Goal: Task Accomplishment & Management: Manage account settings

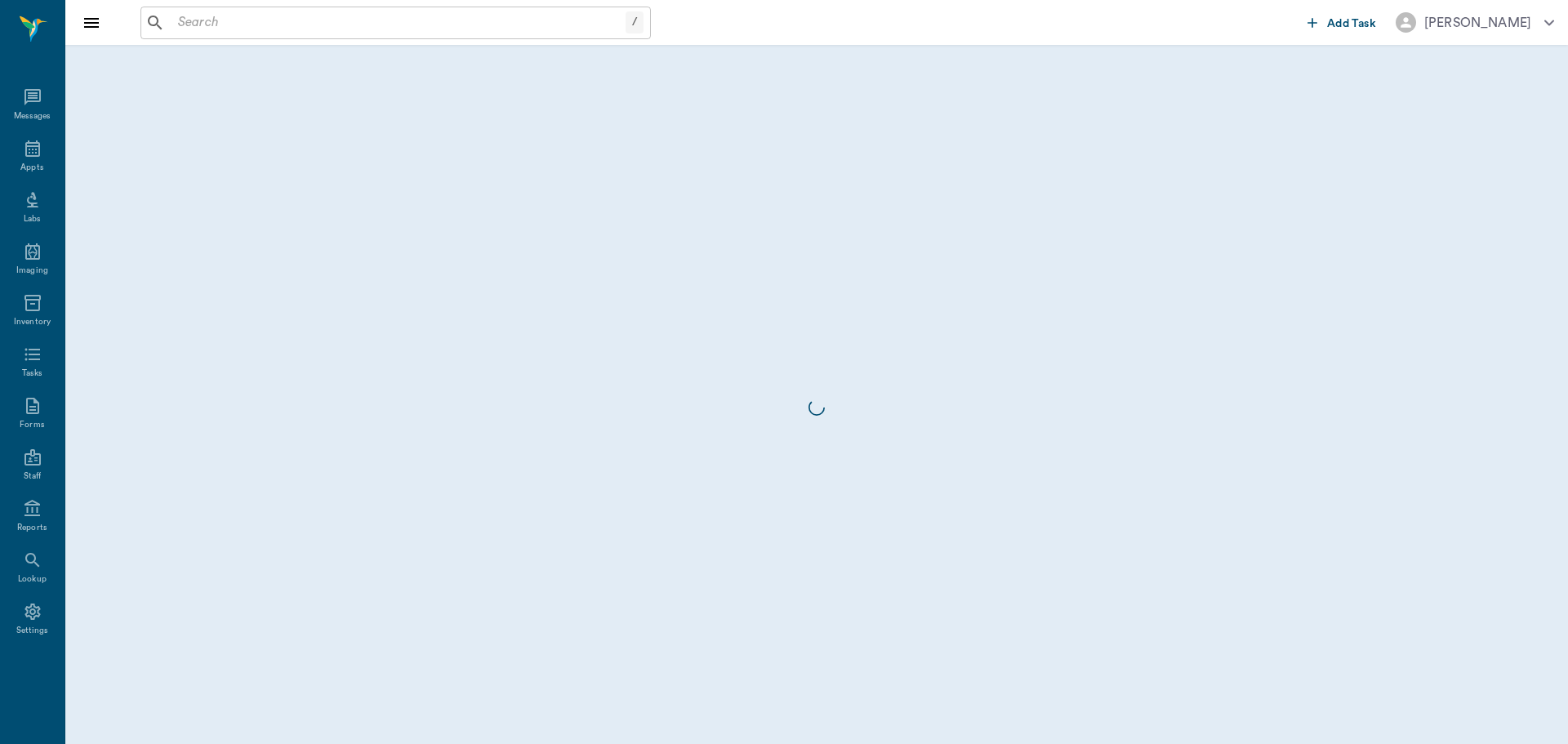
scroll to position [7, 0]
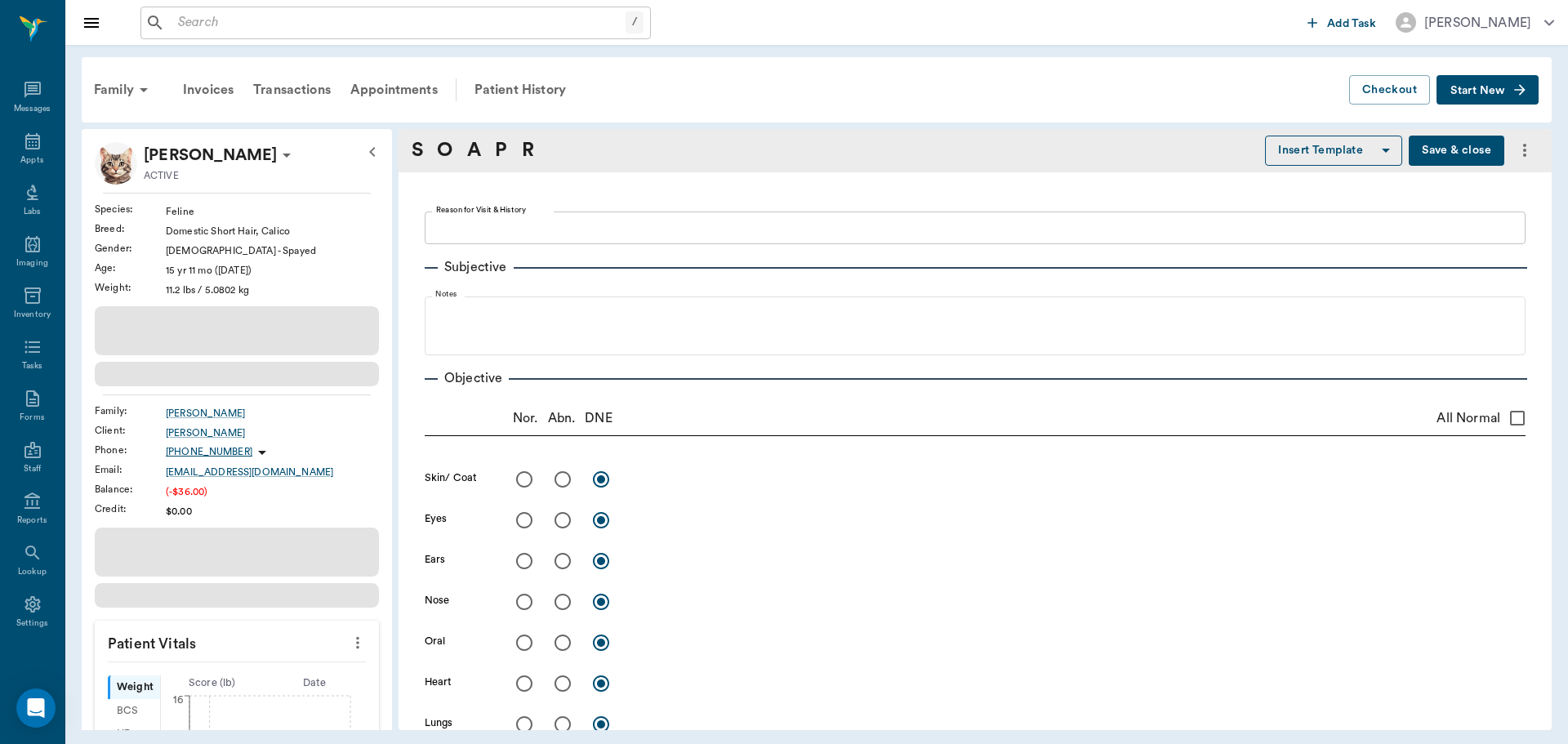
type textarea "ULTRASOUND, URINE SAMPLE, POSSIBLE BLOOD WORK, POSSIBLE ANTIBIOTICS -LORY"
radio input "true"
type textarea "Bladder looks normal on US, obtained cystocentesis"
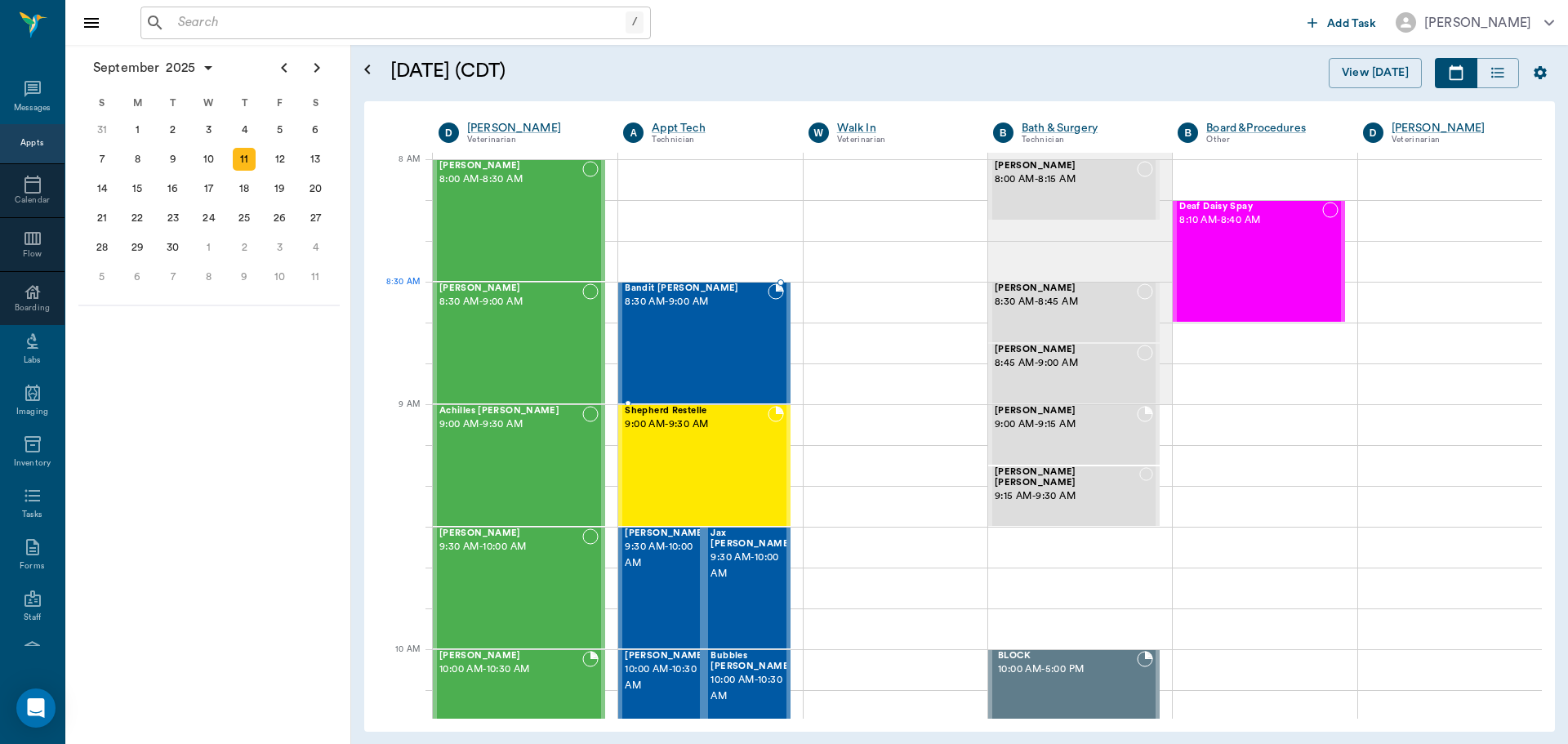
click at [730, 309] on span "8:30 AM - 9:00 AM" at bounding box center [696, 303] width 142 height 17
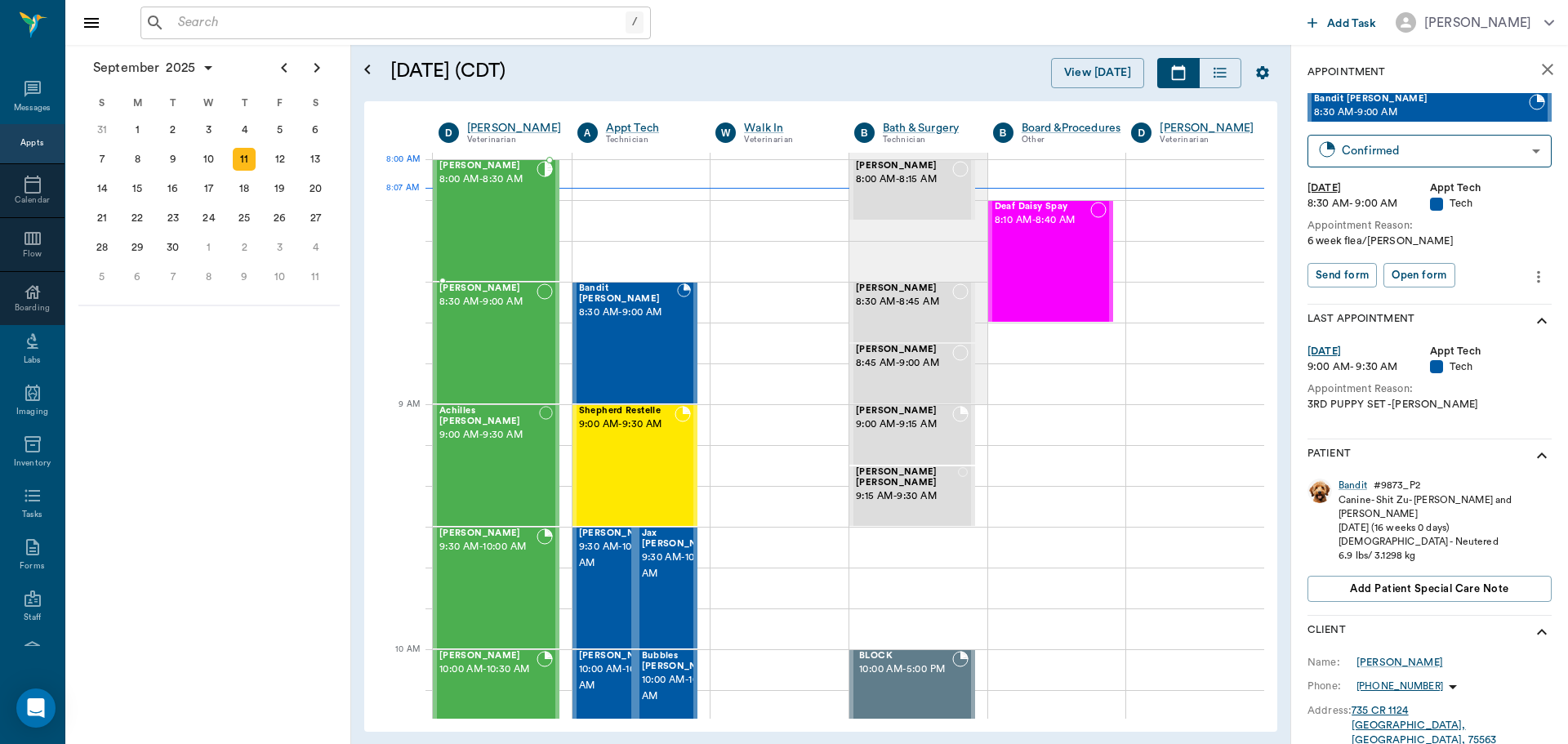
click at [480, 185] on span "8:00 AM - 8:30 AM" at bounding box center [488, 180] width 97 height 17
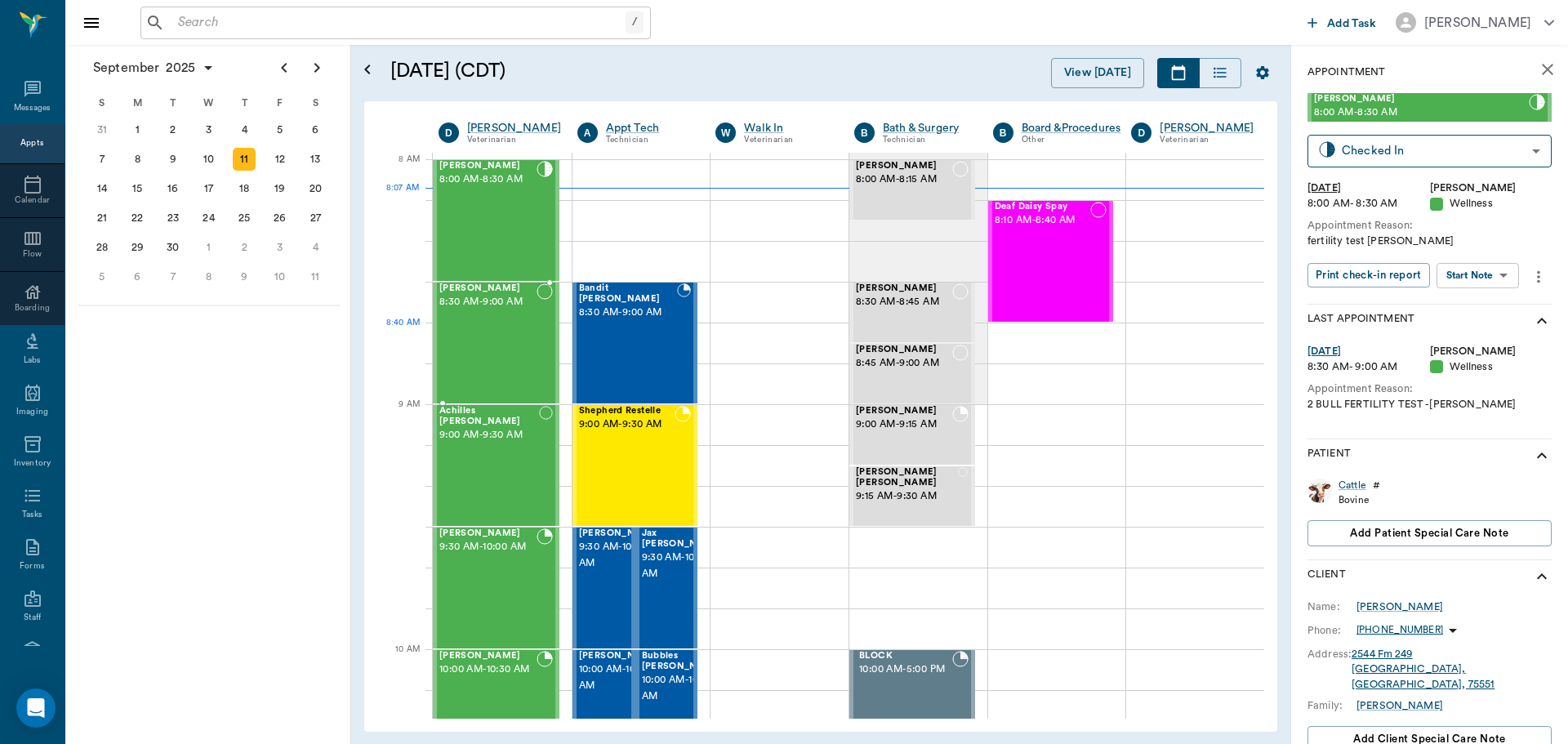
click at [510, 358] on div "Jake Hawkins 8:30 AM - 9:00 AM" at bounding box center [488, 343] width 97 height 119
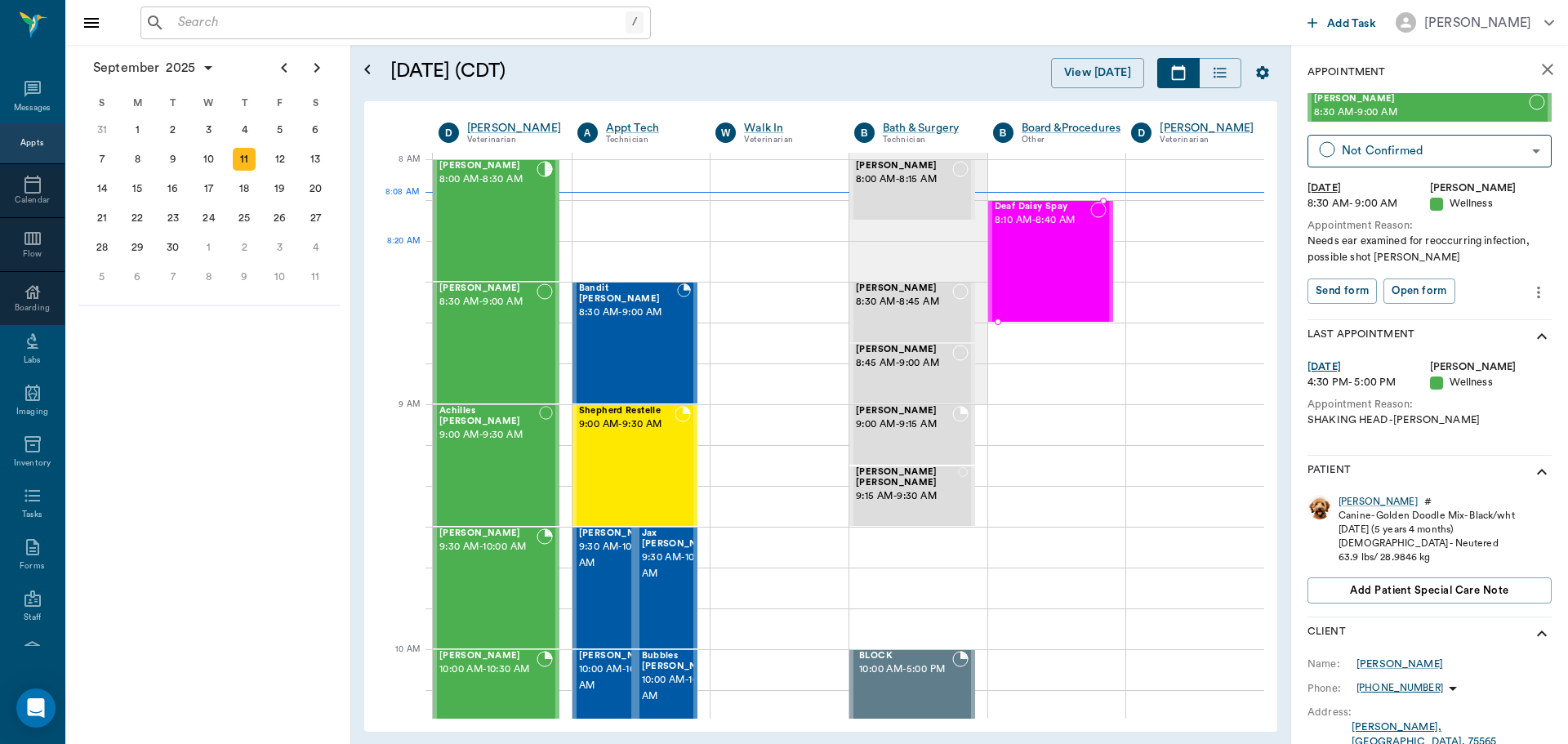
click at [1017, 278] on div "Deaf Daisy Spay 8:10 AM - 8:40 AM" at bounding box center [1043, 261] width 96 height 119
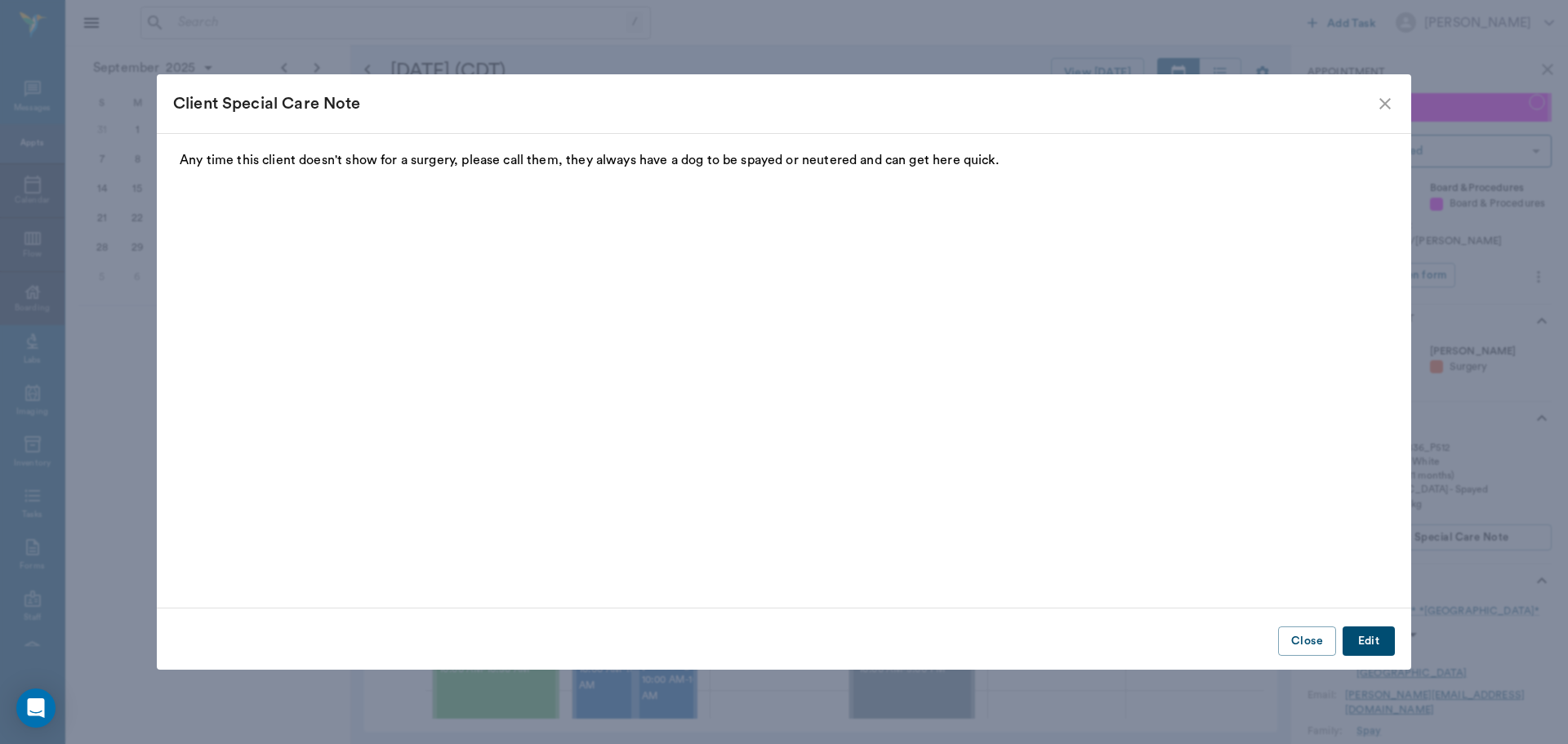
click at [1380, 109] on icon "close" at bounding box center [1386, 104] width 20 height 20
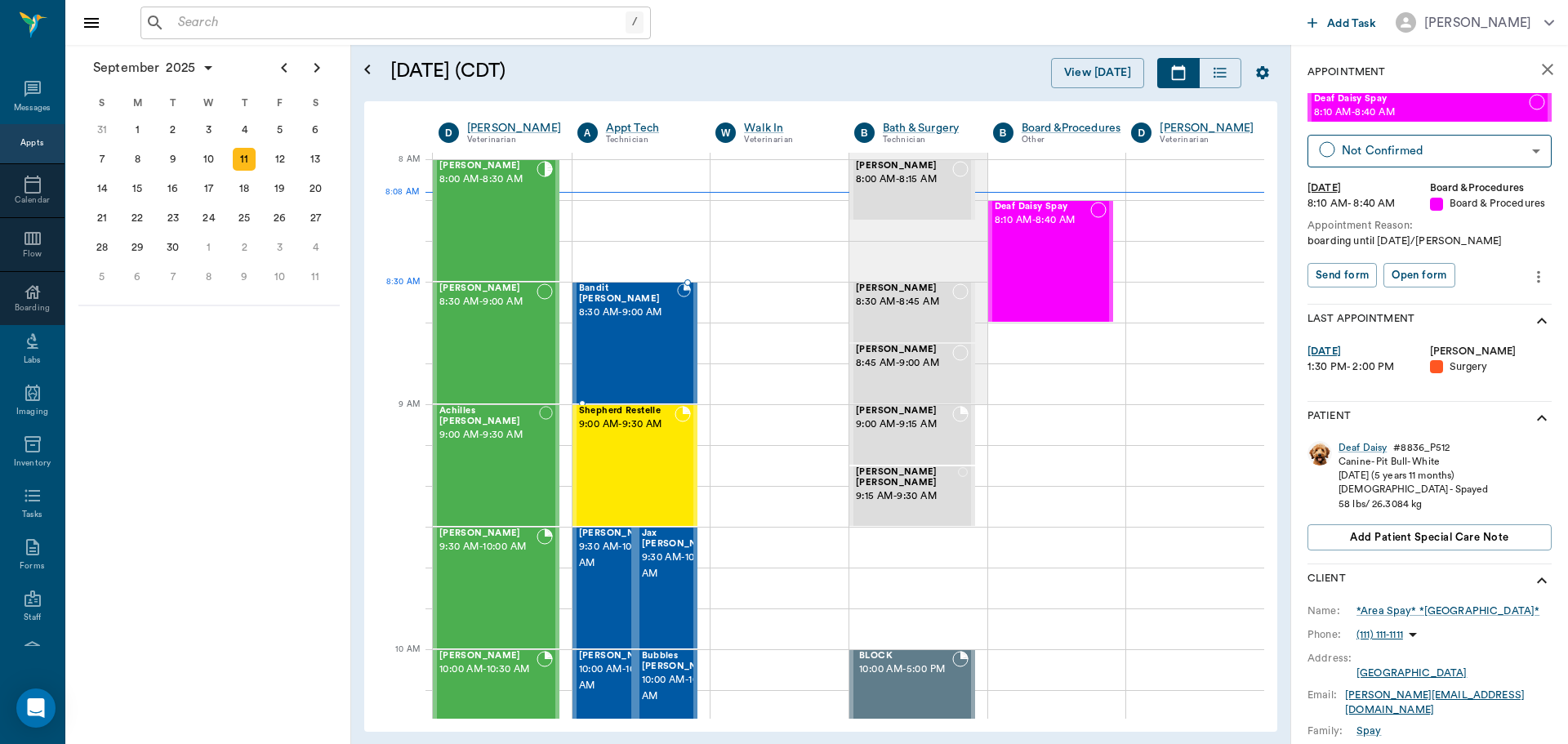
click at [649, 321] on div "Bandit Montoya 8:30 AM - 9:00 AM" at bounding box center [628, 343] width 98 height 119
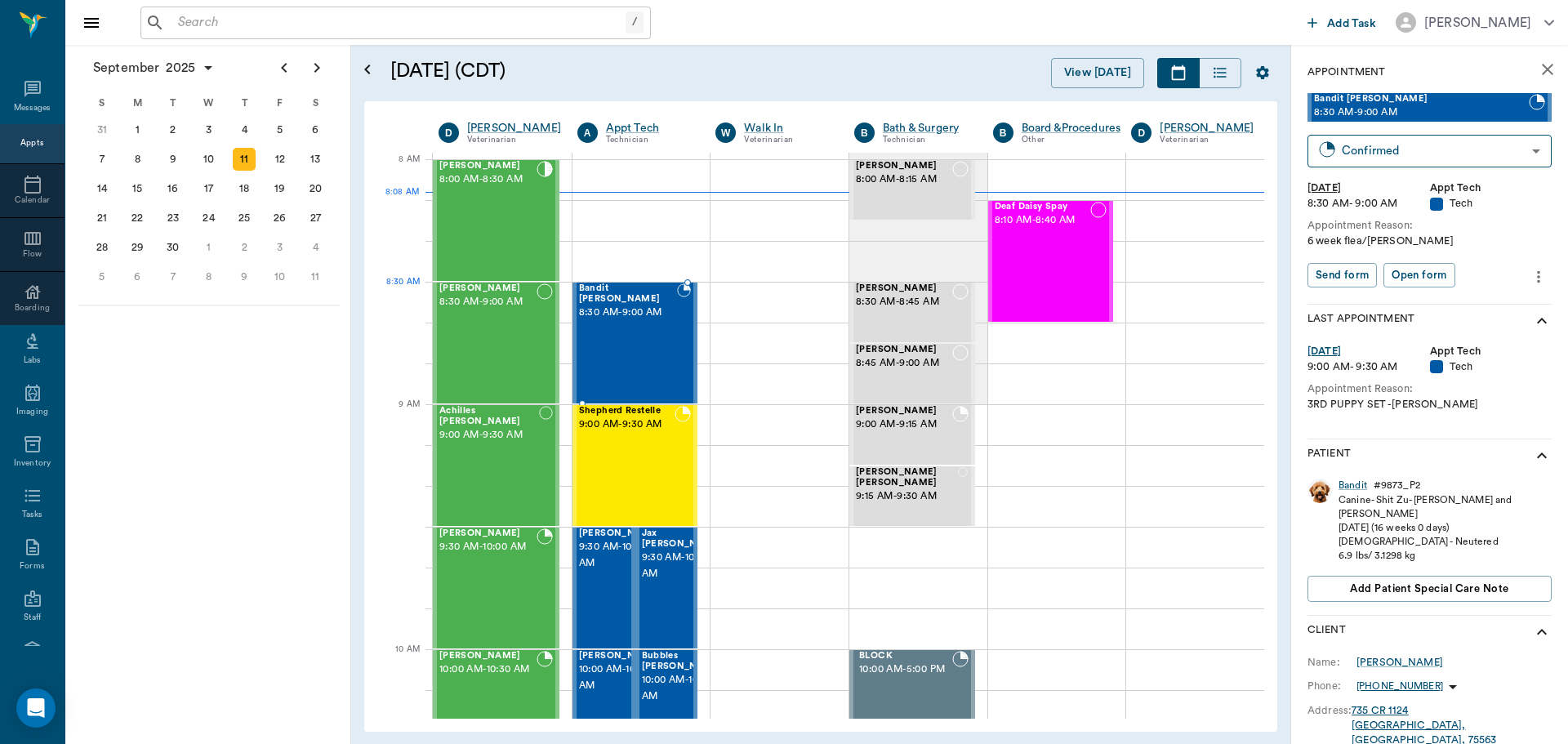
click at [680, 319] on div at bounding box center [684, 343] width 14 height 119
drag, startPoint x: 630, startPoint y: 449, endPoint x: 727, endPoint y: 417, distance: 102.1
click at [630, 450] on div "Shepherd Restelle 9:00 AM - 9:30 AM" at bounding box center [627, 466] width 96 height 119
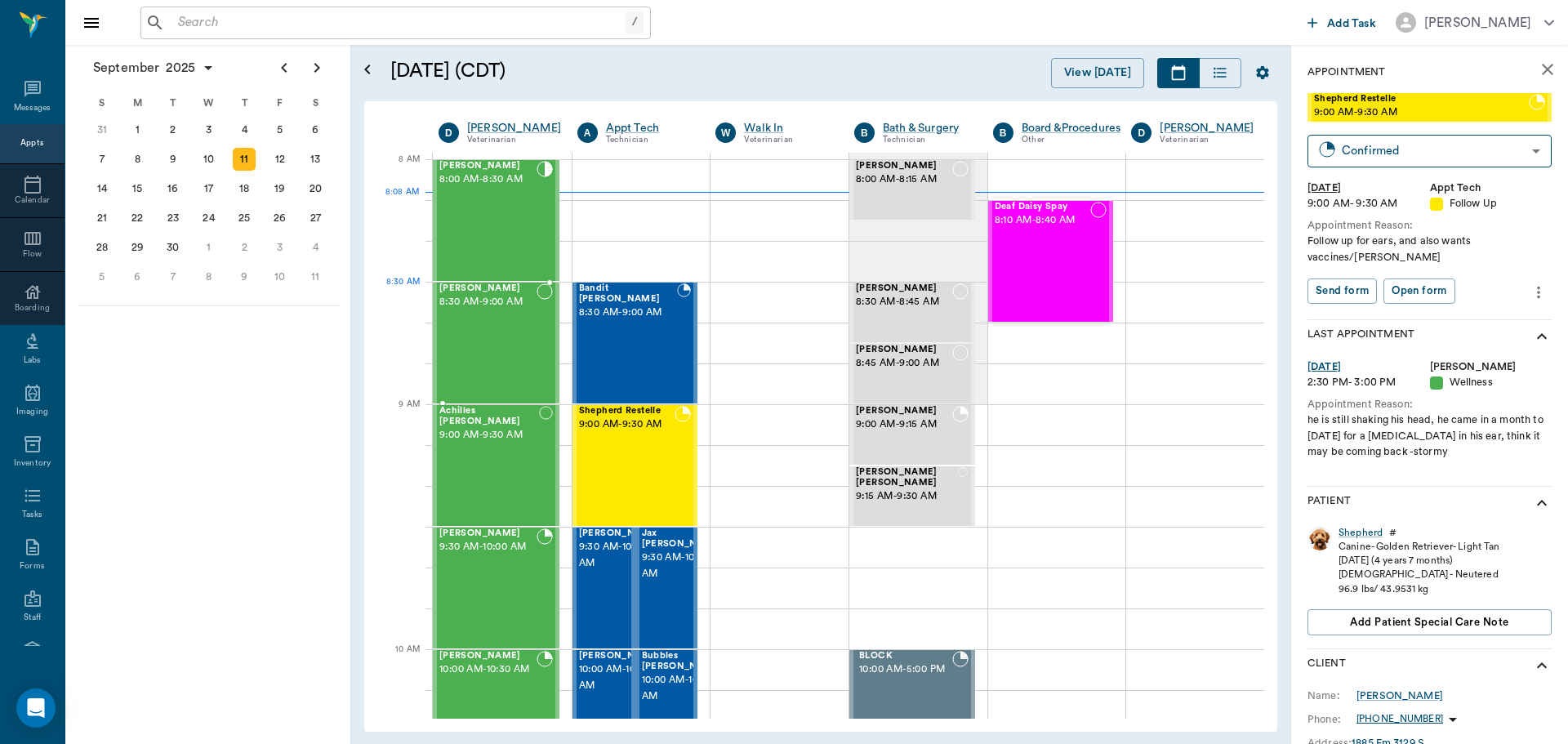
click at [489, 296] on span "8:30 AM - 9:00 AM" at bounding box center [488, 303] width 97 height 17
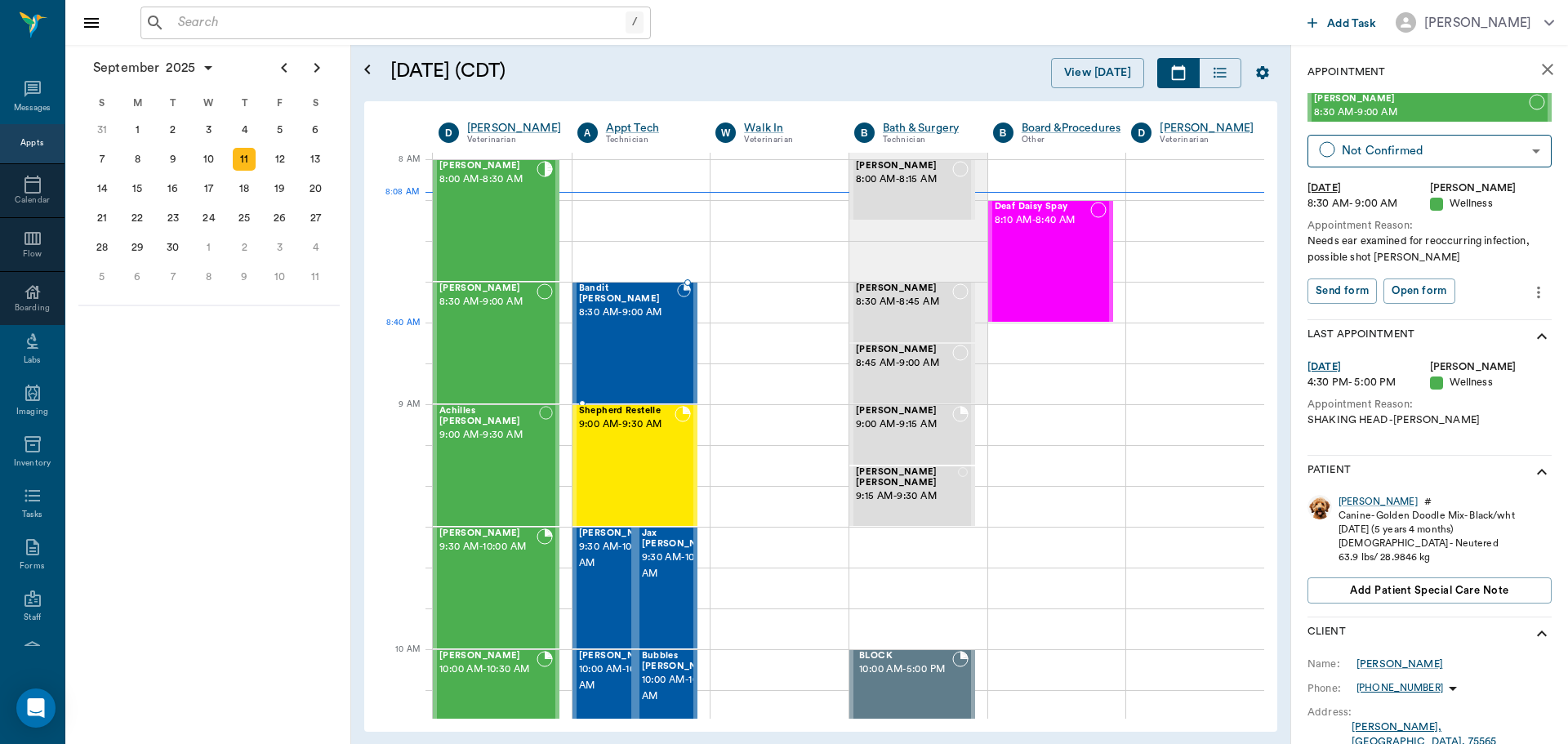
click at [648, 348] on div "Bandit Montoya 8:30 AM - 9:00 AM" at bounding box center [628, 343] width 98 height 119
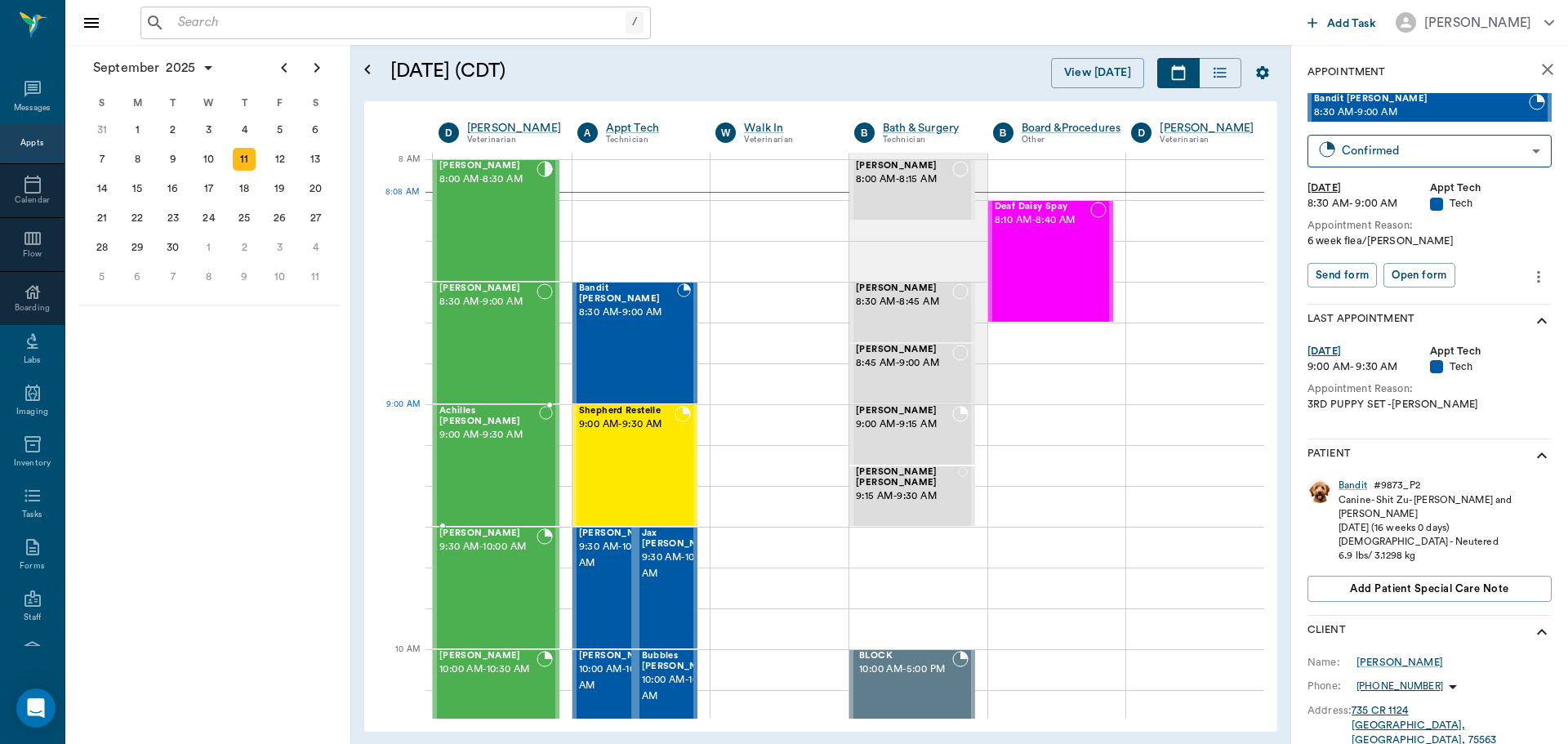
click at [496, 443] on div "Achilles Hopfinger 9:00 AM - 9:30 AM" at bounding box center [489, 466] width 100 height 119
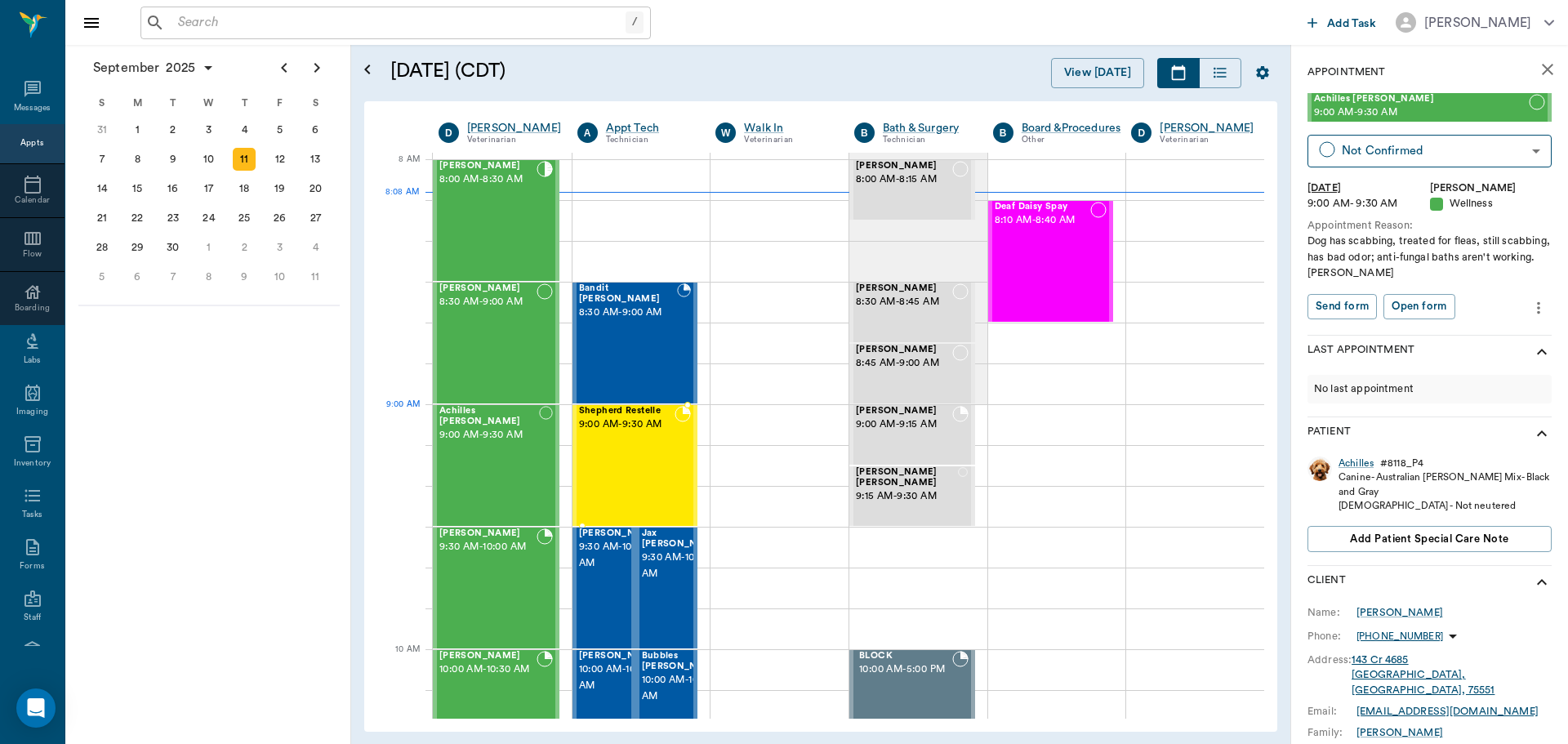
click at [637, 433] on div "Shepherd Restelle 9:00 AM - 9:30 AM" at bounding box center [627, 466] width 96 height 119
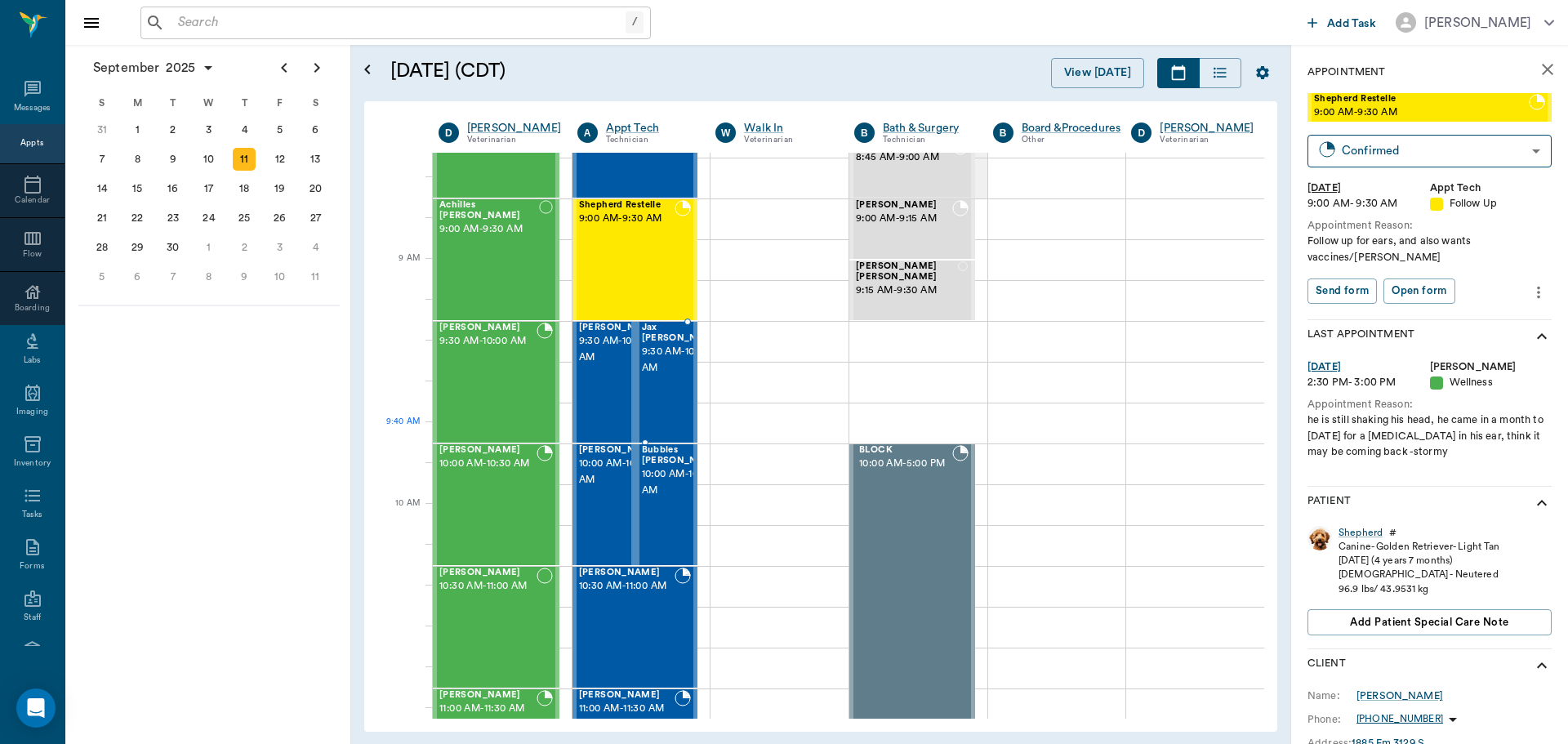
scroll to position [245, 0]
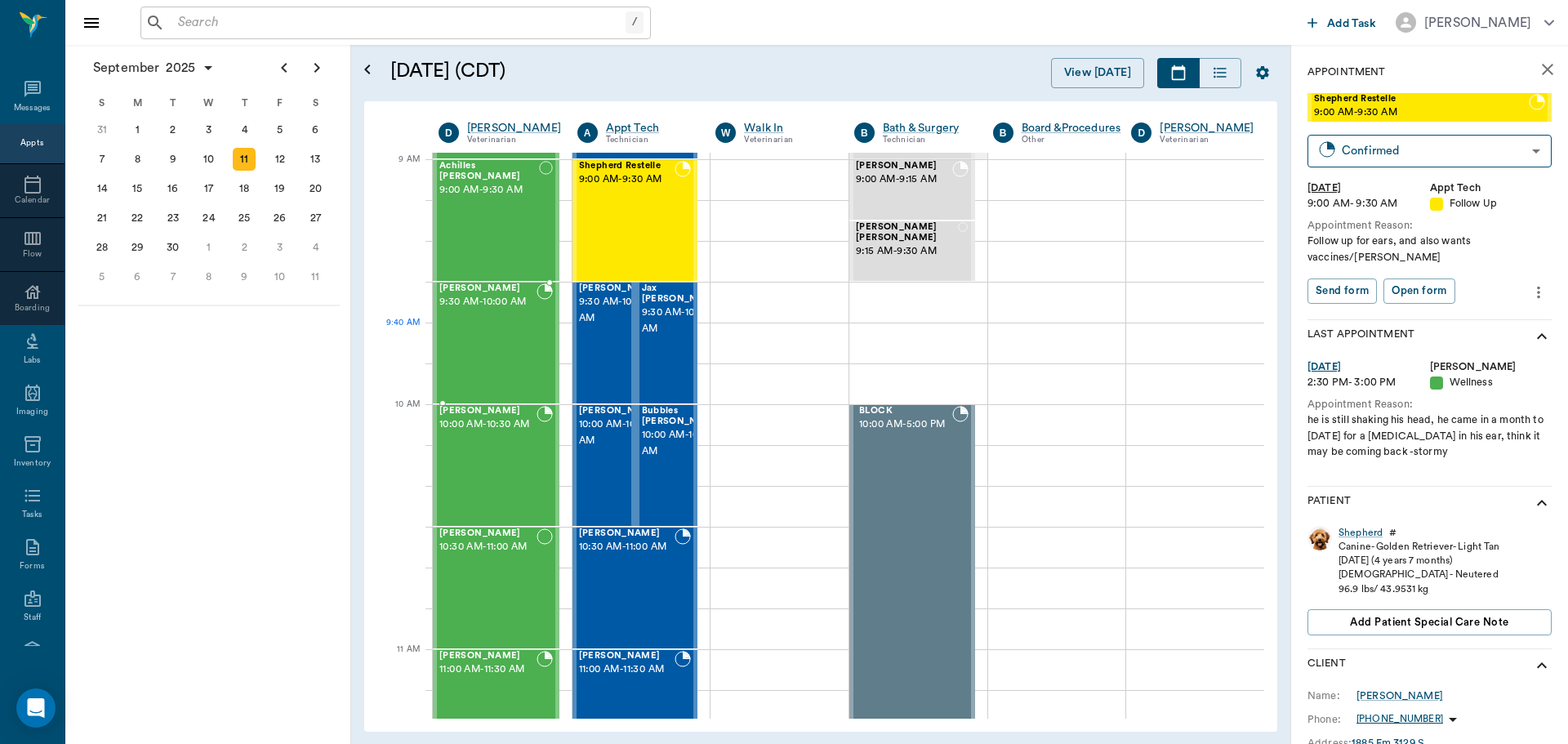
click at [527, 351] on div "Sadie Fitts 9:30 AM - 10:00 AM" at bounding box center [488, 343] width 97 height 119
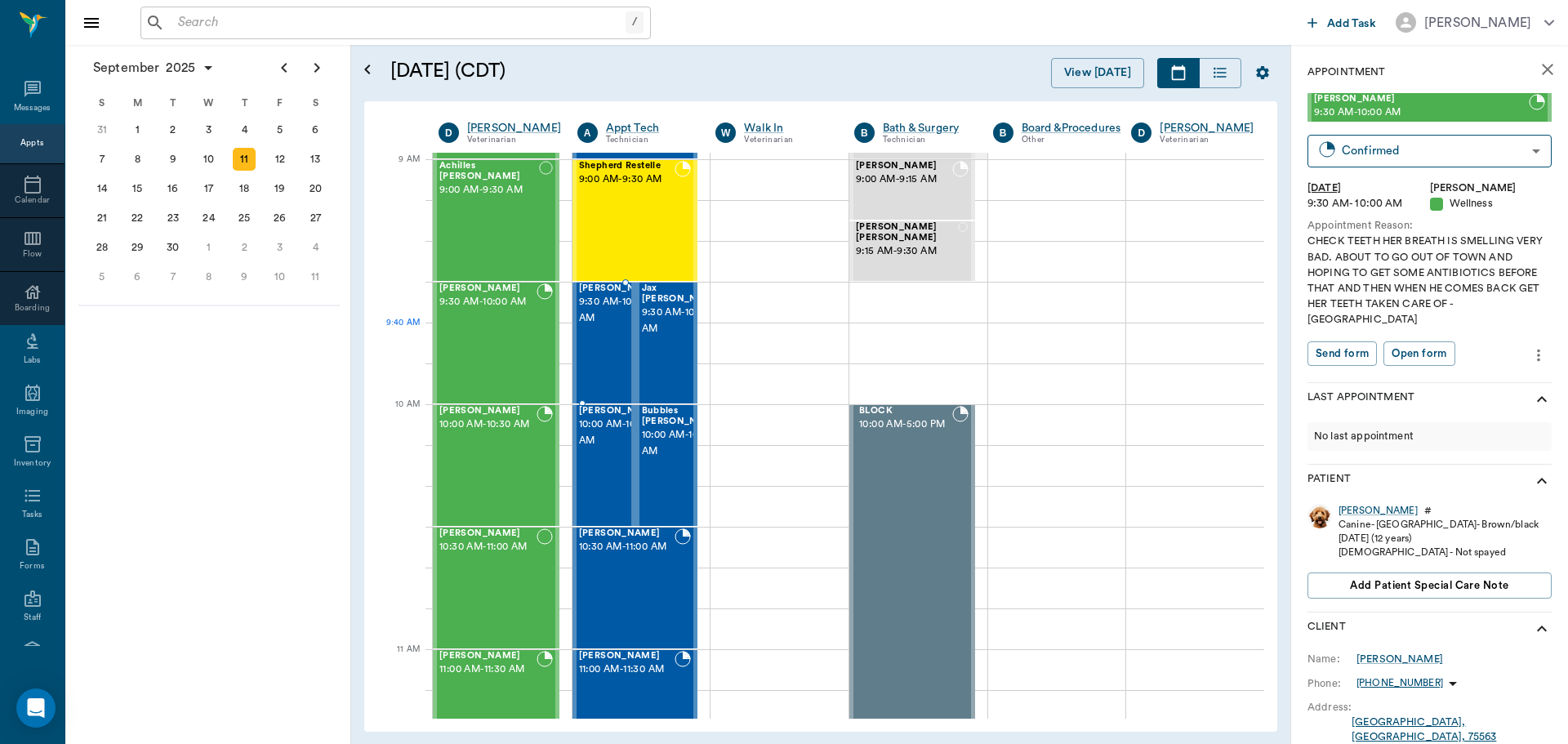
click at [595, 327] on span "9:30 AM - 10:00 AM" at bounding box center [619, 310] width 81 height 32
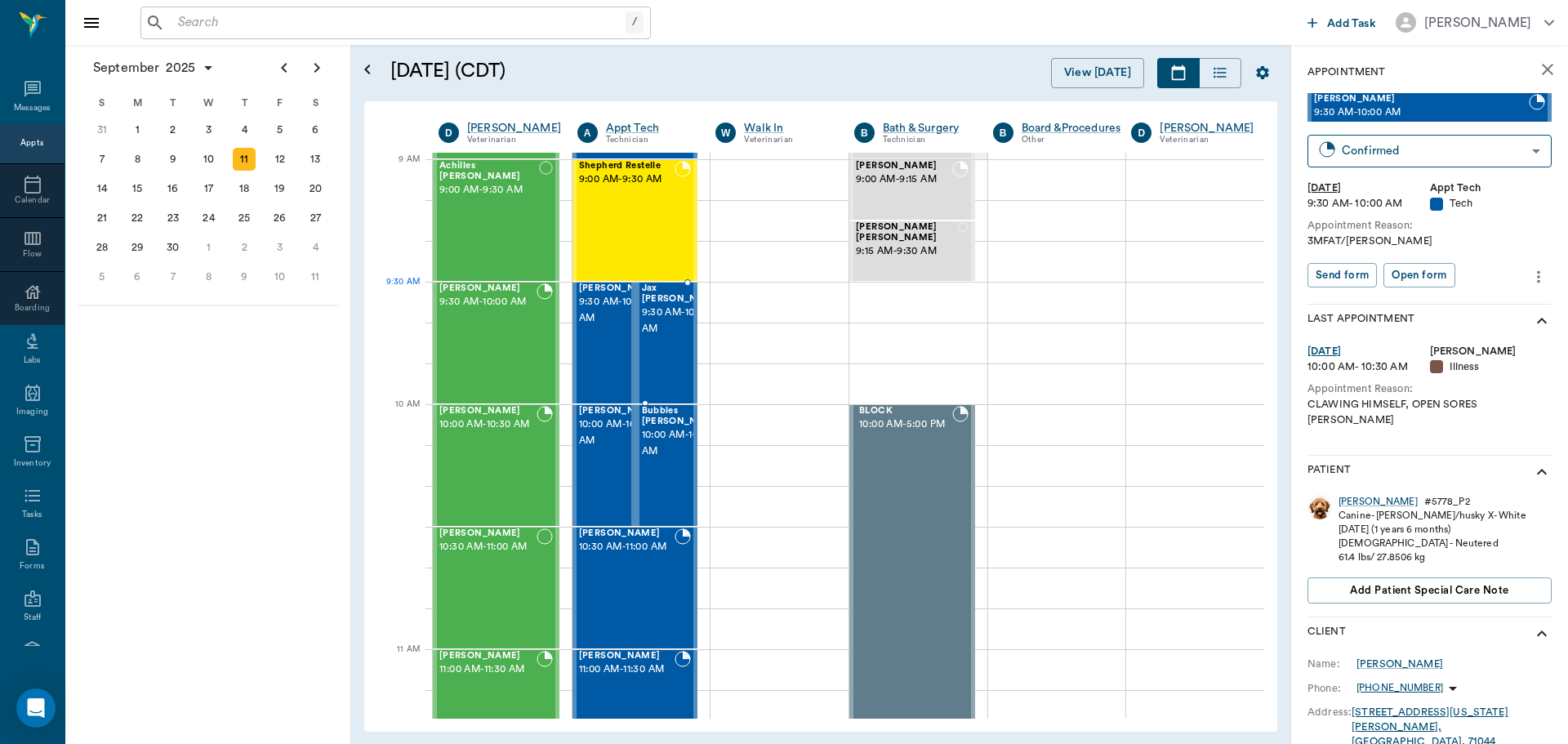
click at [653, 316] on span "9:30 AM - 10:00 AM" at bounding box center [682, 320] width 81 height 32
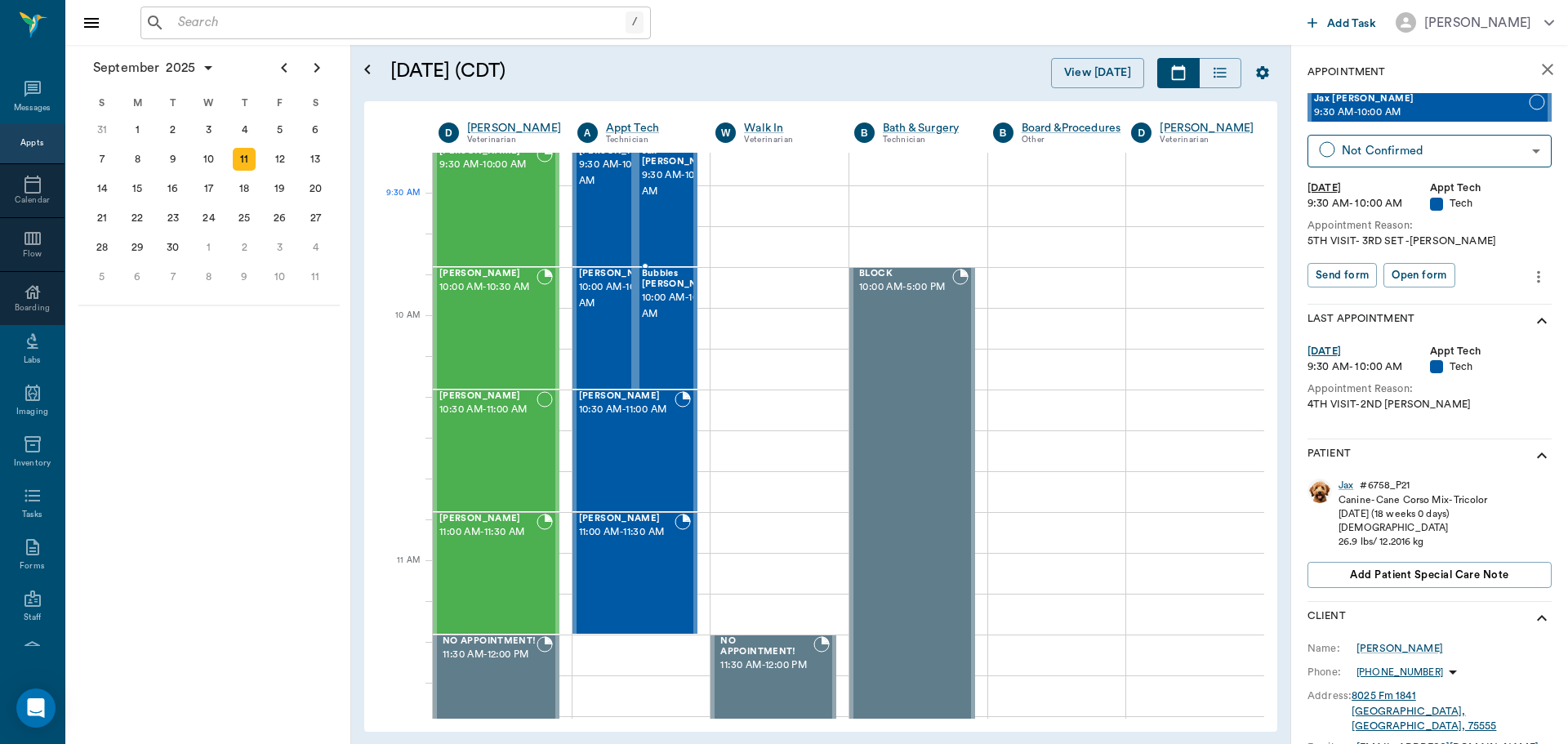
scroll to position [408, 0]
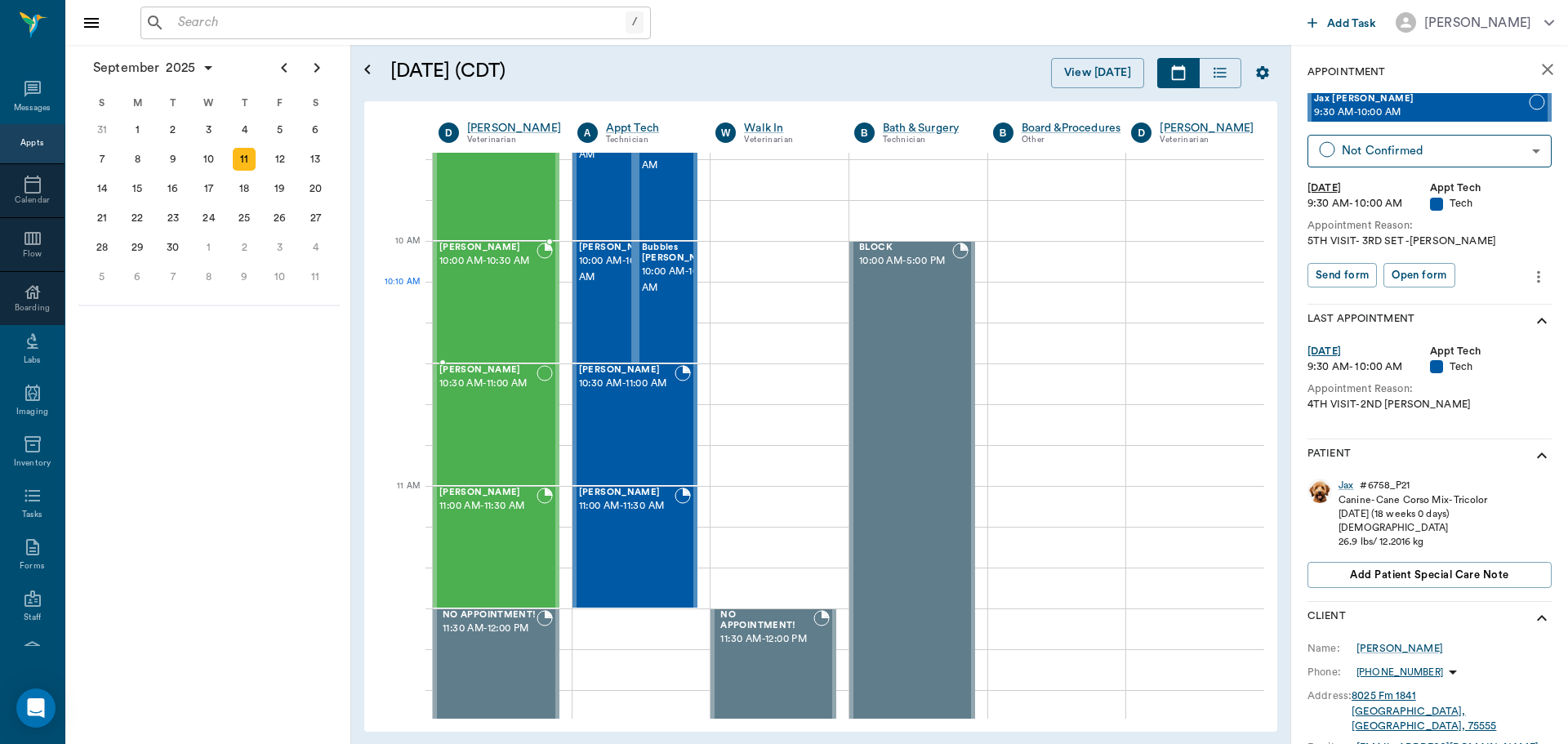
click at [486, 320] on div "Maddie Twitty 10:00 AM - 10:30 AM" at bounding box center [488, 303] width 97 height 119
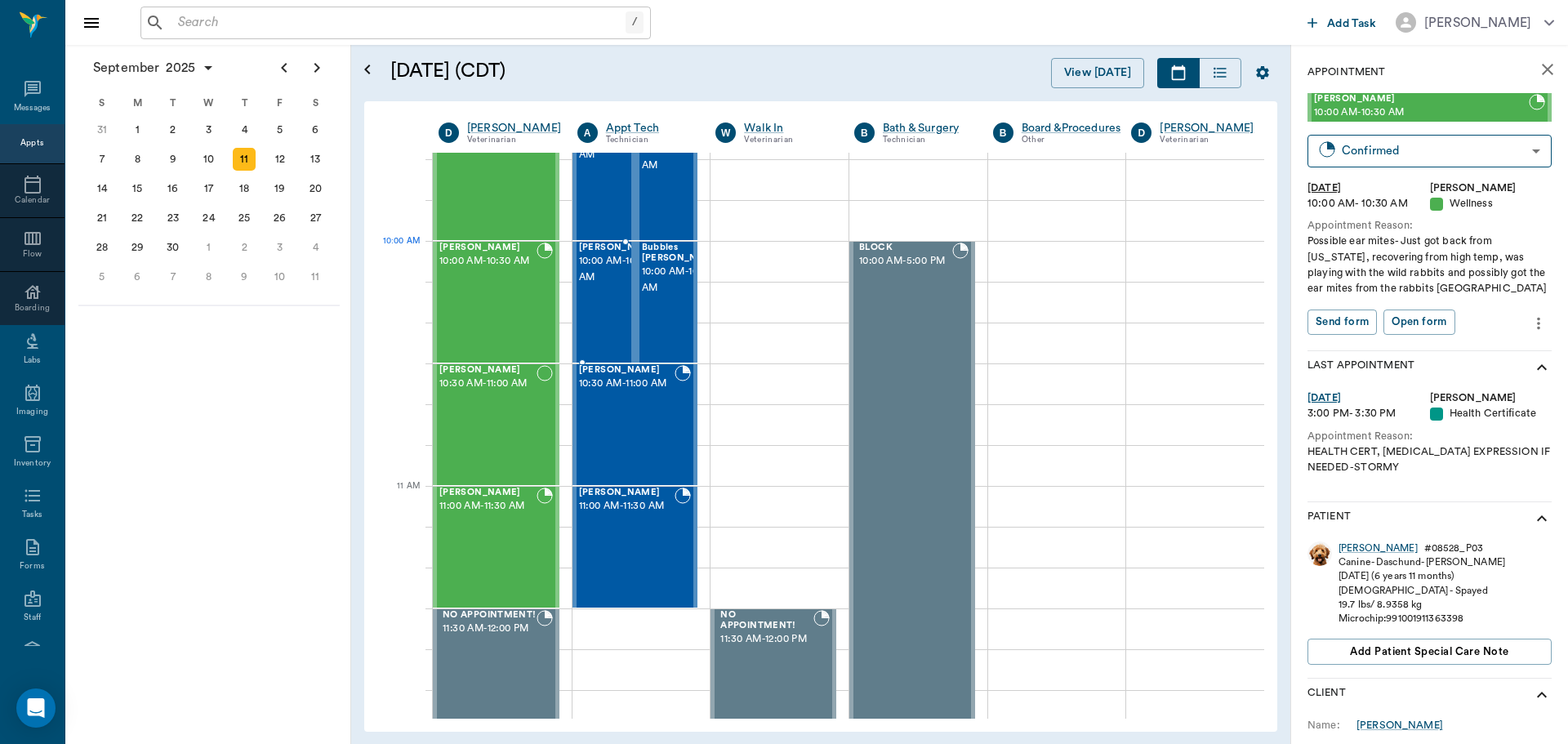
click at [601, 278] on span "10:00 AM - 10:30 AM" at bounding box center [619, 269] width 81 height 32
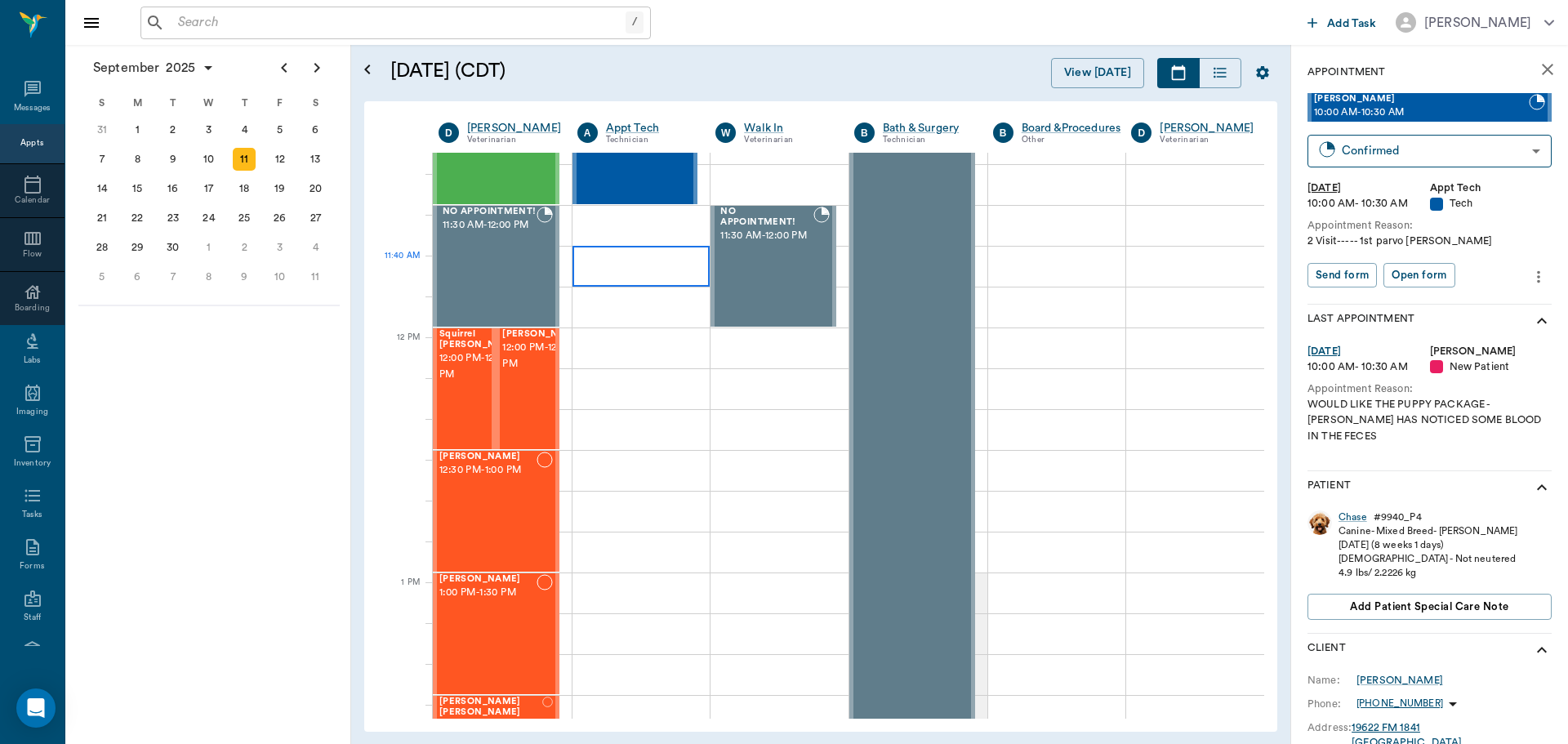
scroll to position [980, 0]
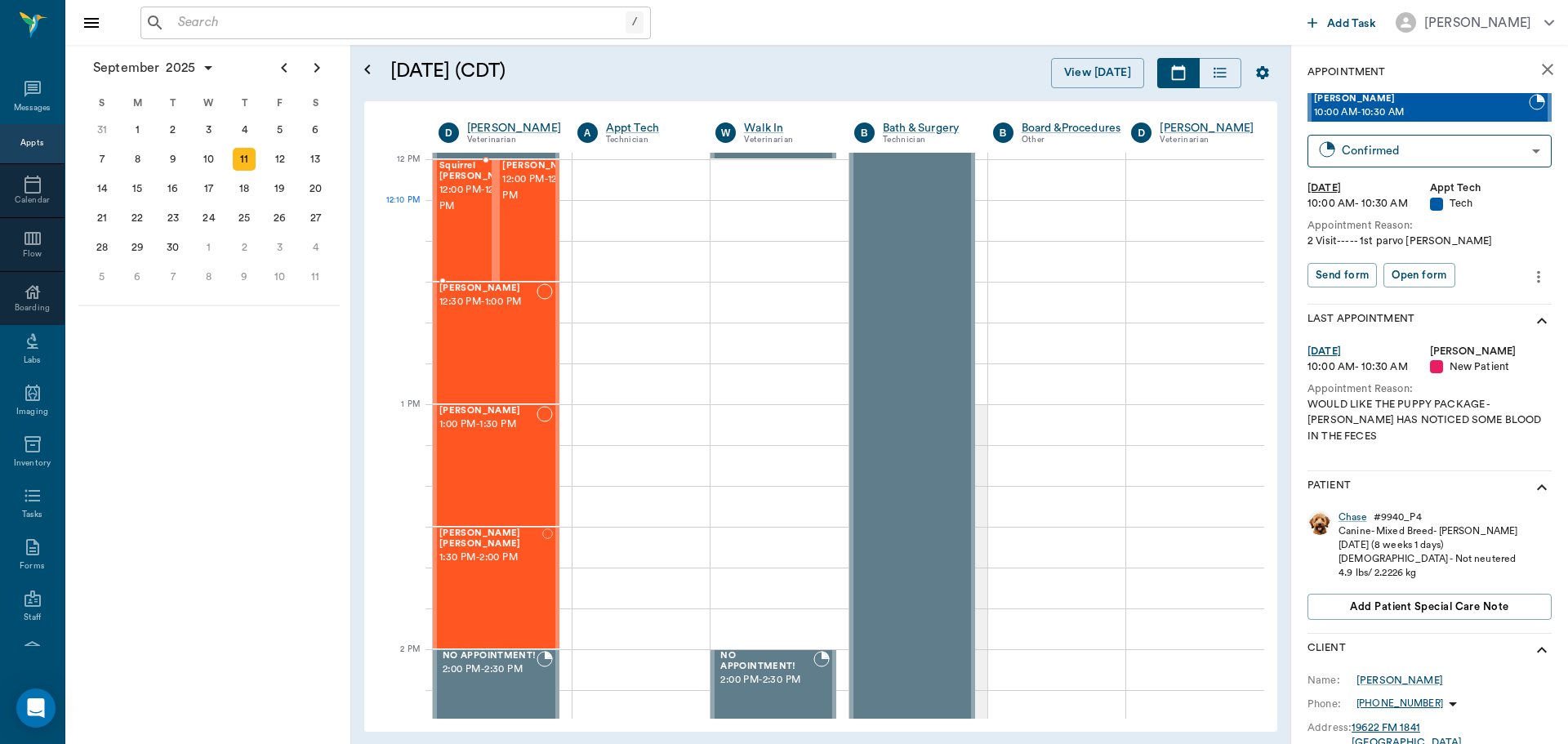
click at [472, 215] on span "12:00 PM - 12:30 PM" at bounding box center [480, 198] width 81 height 32
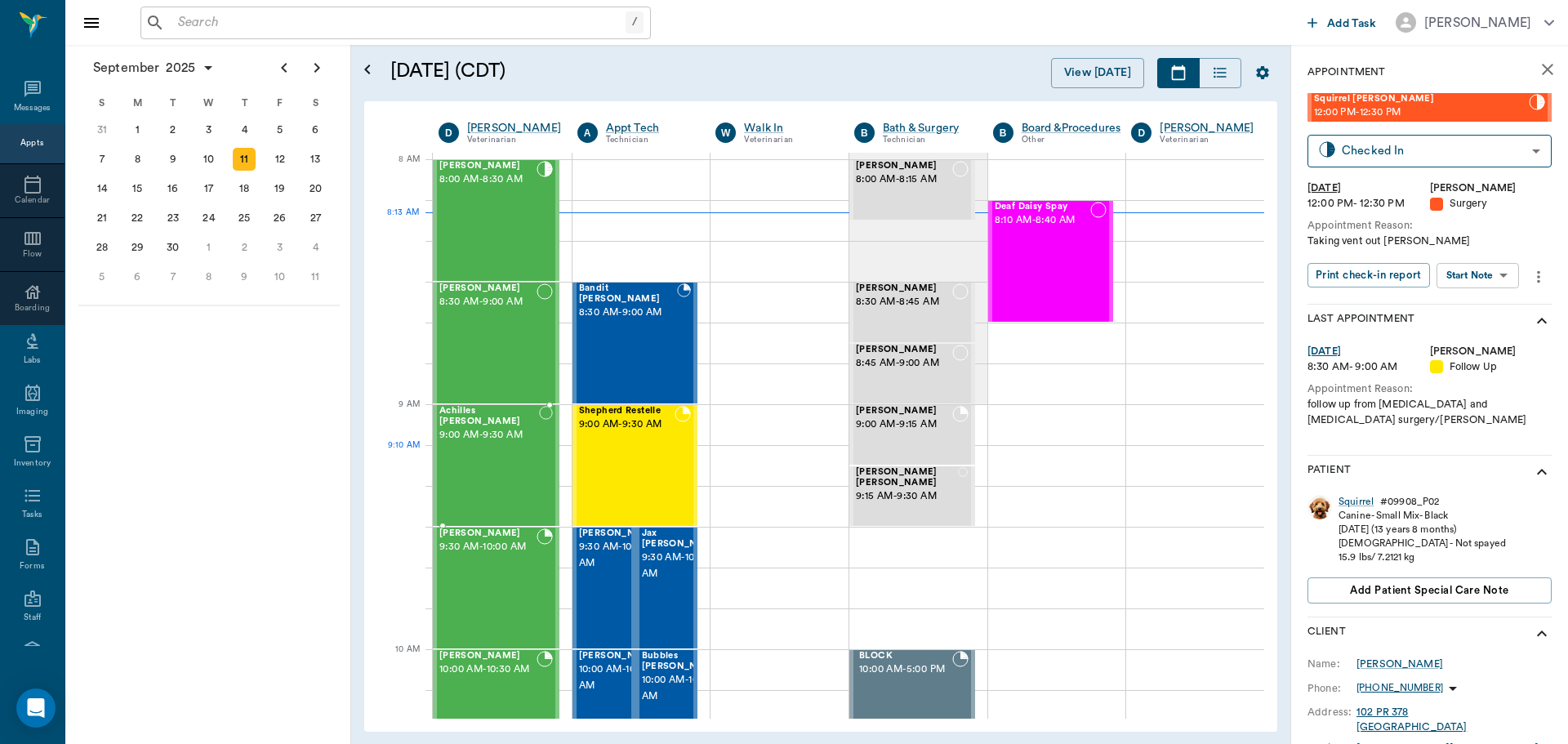
click at [527, 484] on div "Achilles Hopfinger 9:00 AM - 9:30 AM" at bounding box center [489, 466] width 100 height 119
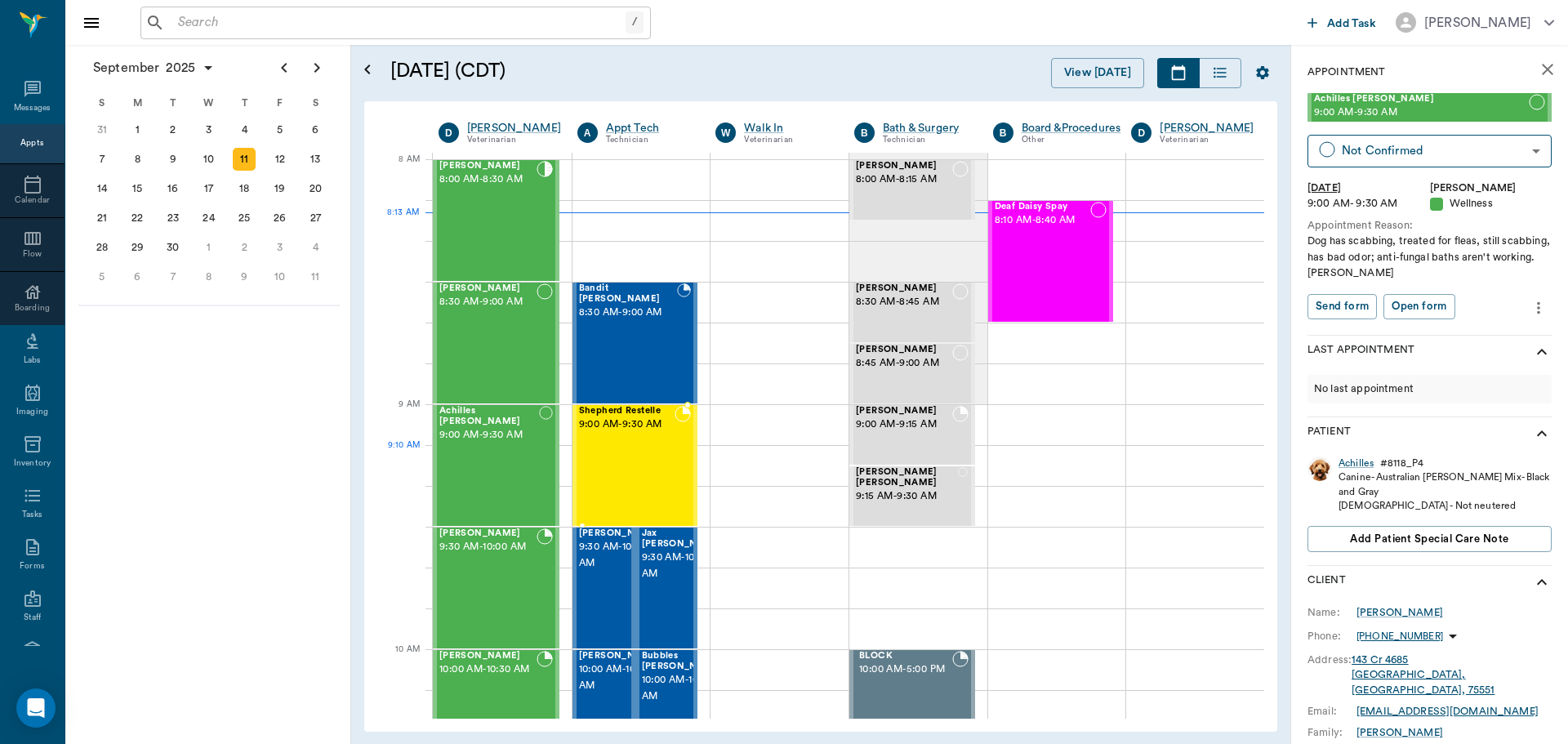
click at [619, 454] on div "Shepherd Restelle 9:00 AM - 9:30 AM" at bounding box center [627, 466] width 96 height 119
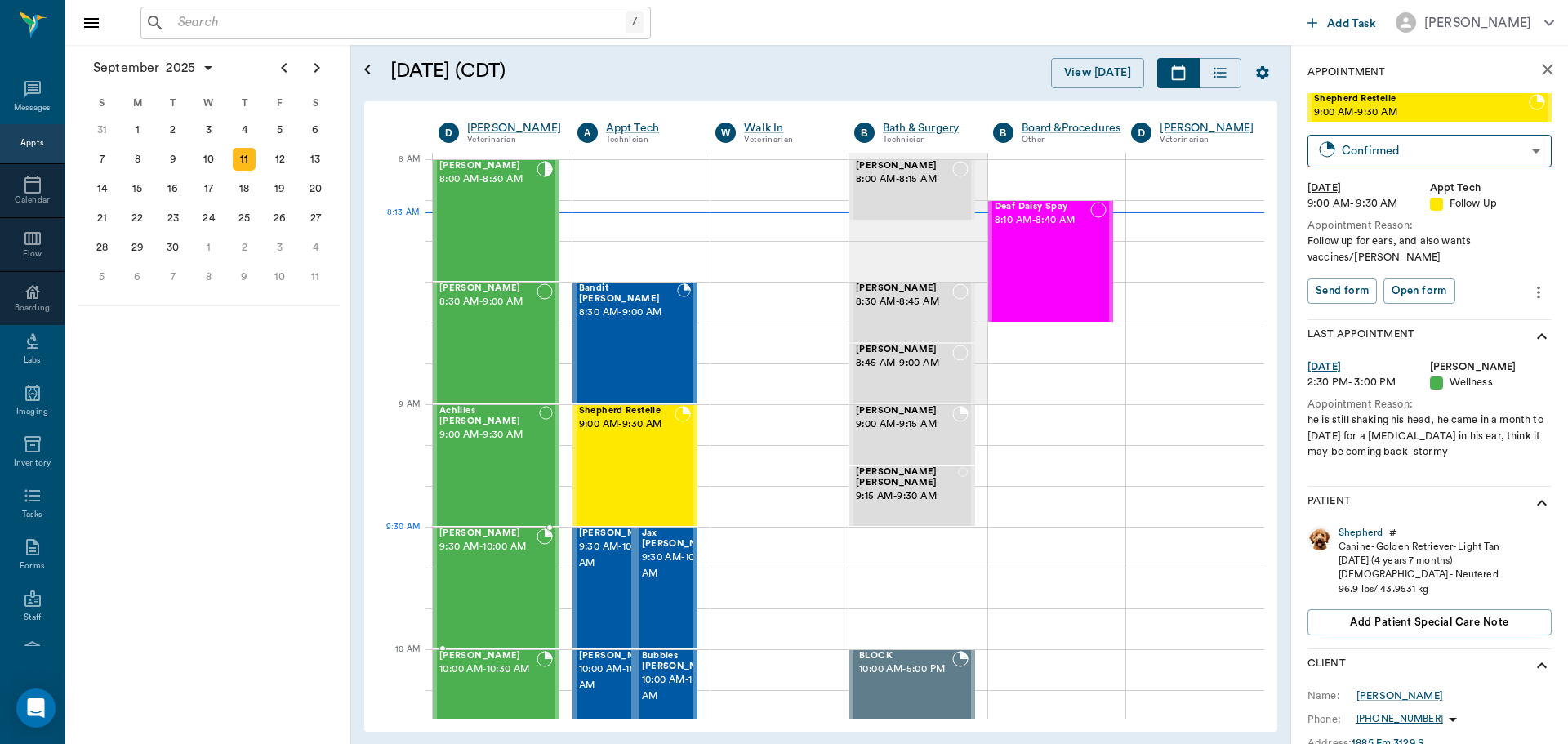
click at [551, 565] on div at bounding box center [545, 588] width 17 height 119
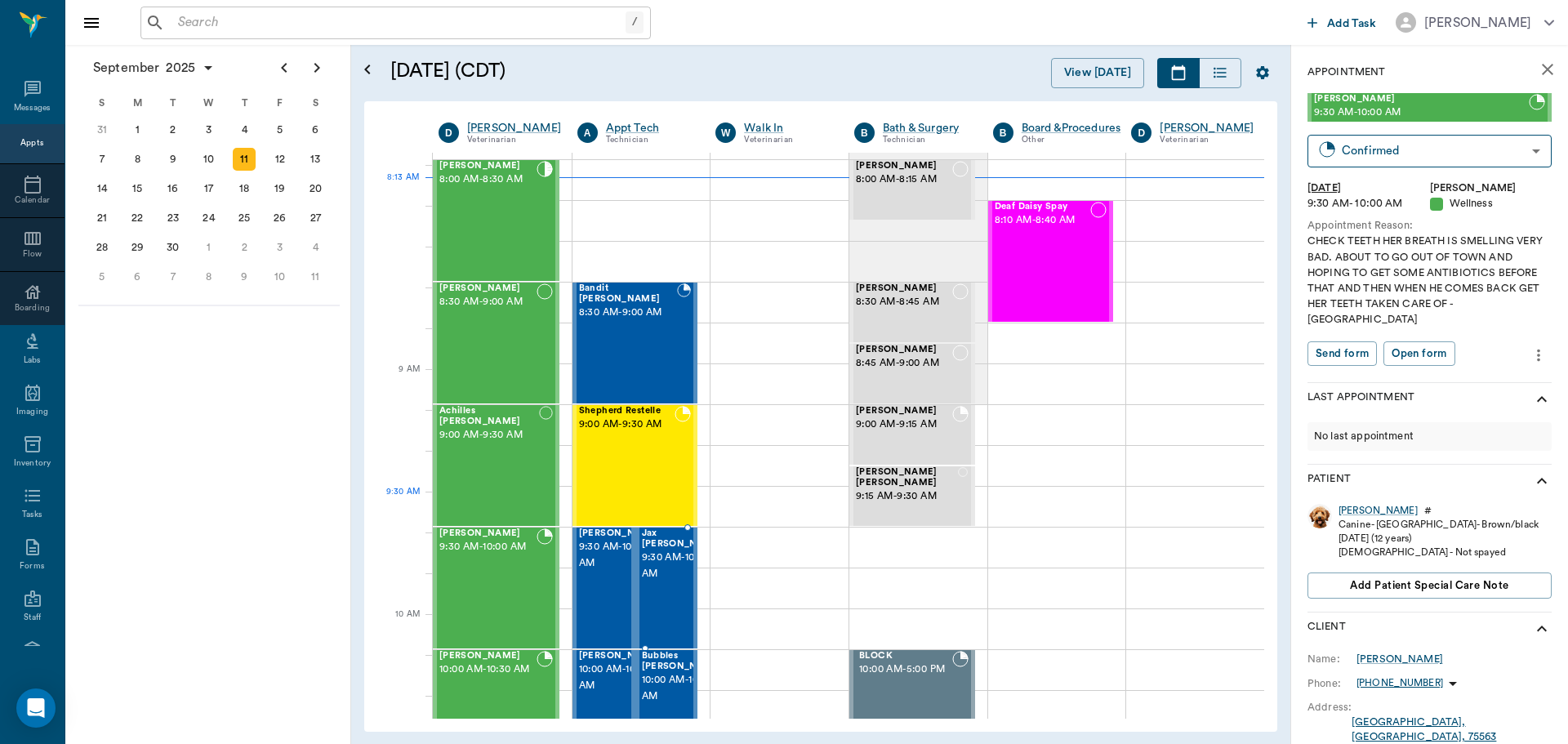
scroll to position [163, 0]
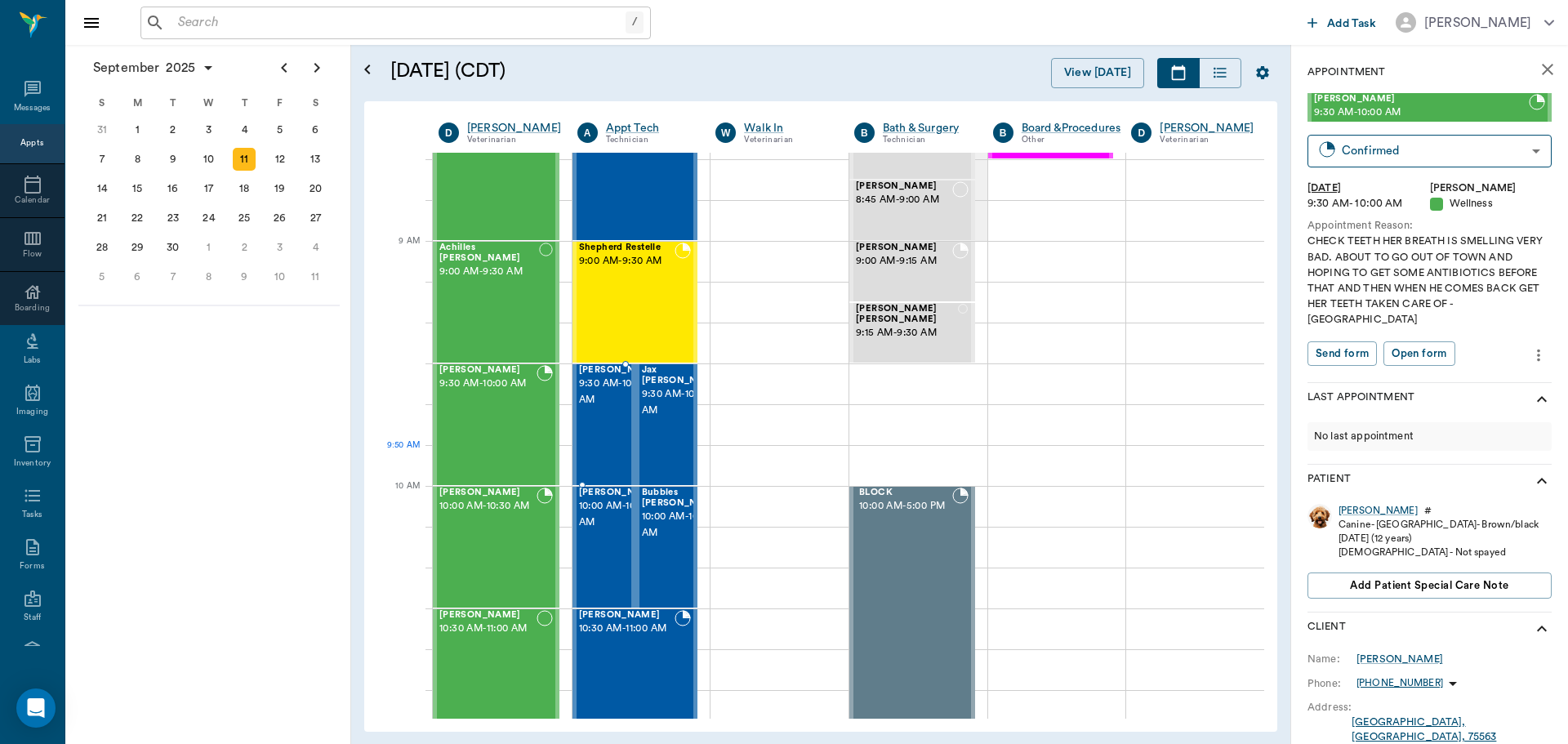
click at [661, 446] on div at bounding box center [661, 425] width 0 height 119
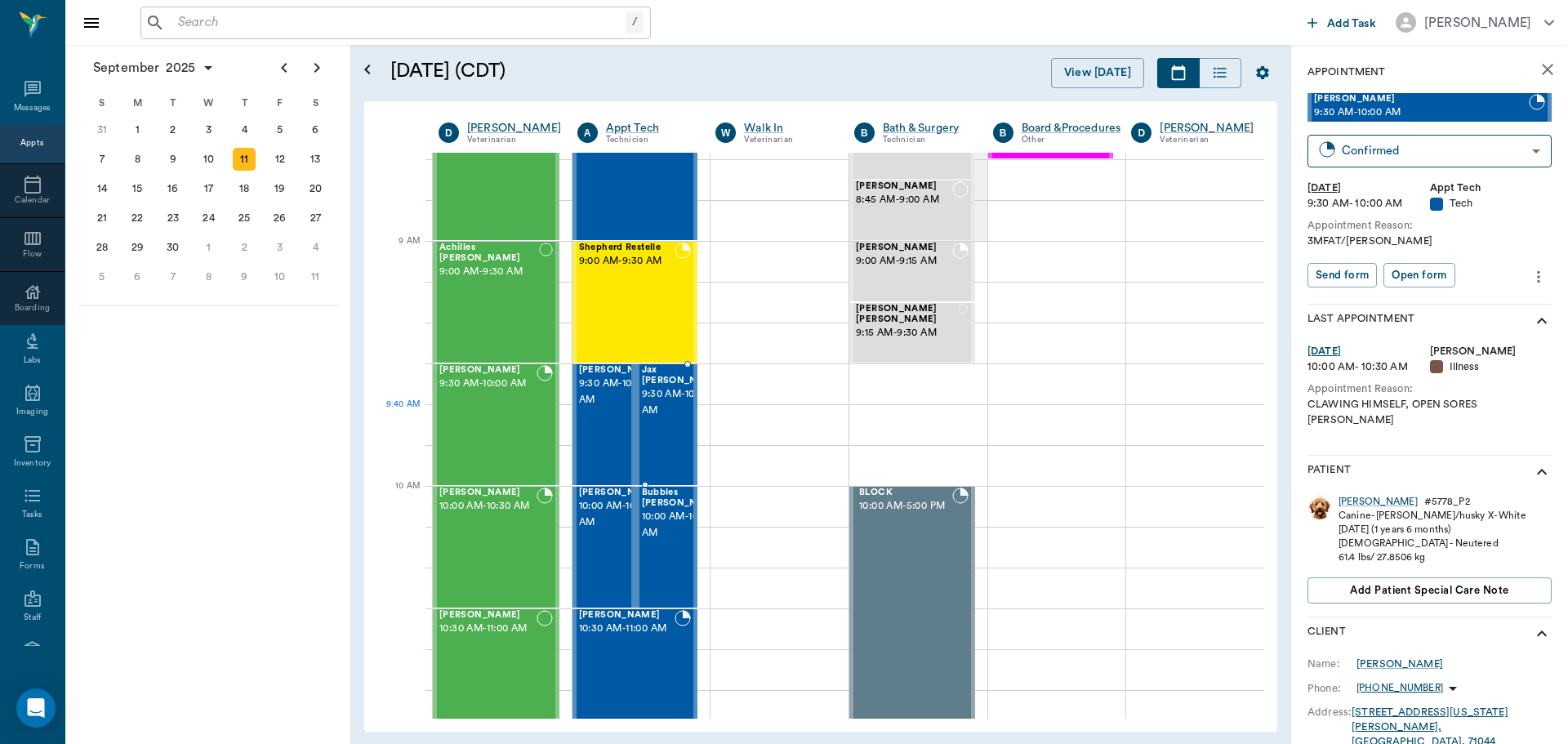
click at [661, 419] on span "9:30 AM - 10:00 AM" at bounding box center [682, 402] width 81 height 32
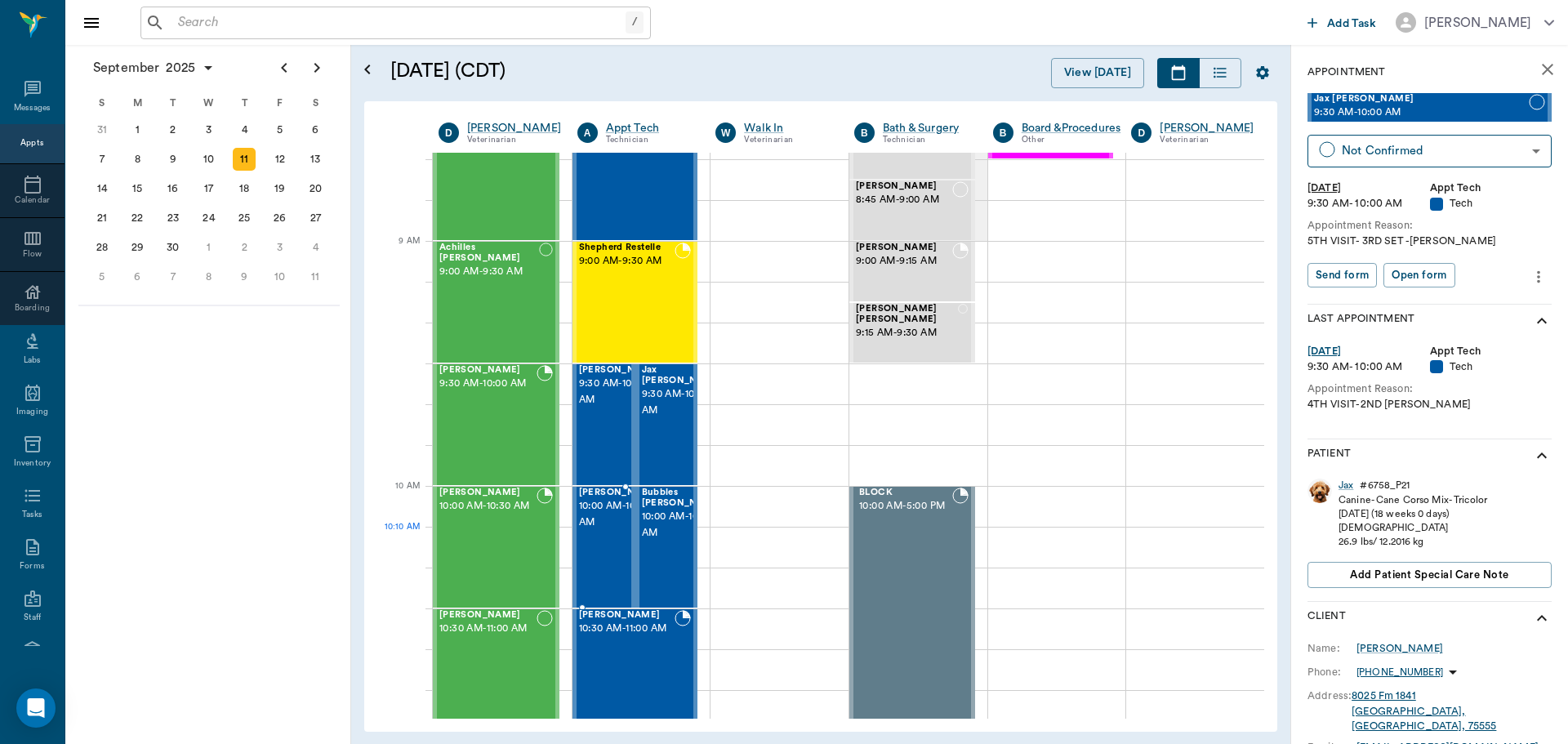
click at [604, 531] on span "10:00 AM - 10:30 AM" at bounding box center [619, 514] width 81 height 32
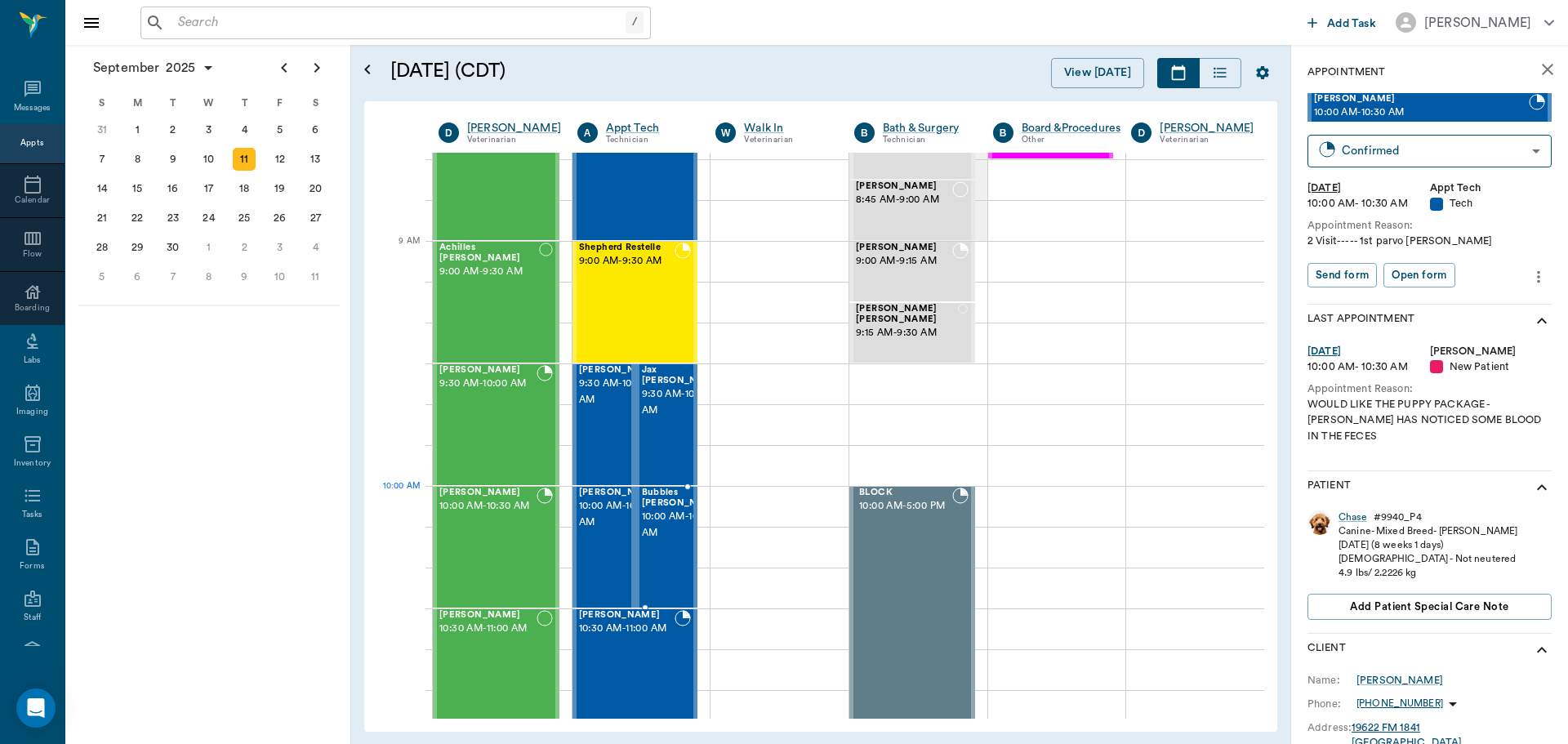
click at [658, 524] on span "10:00 AM - 10:30 AM" at bounding box center [682, 525] width 81 height 32
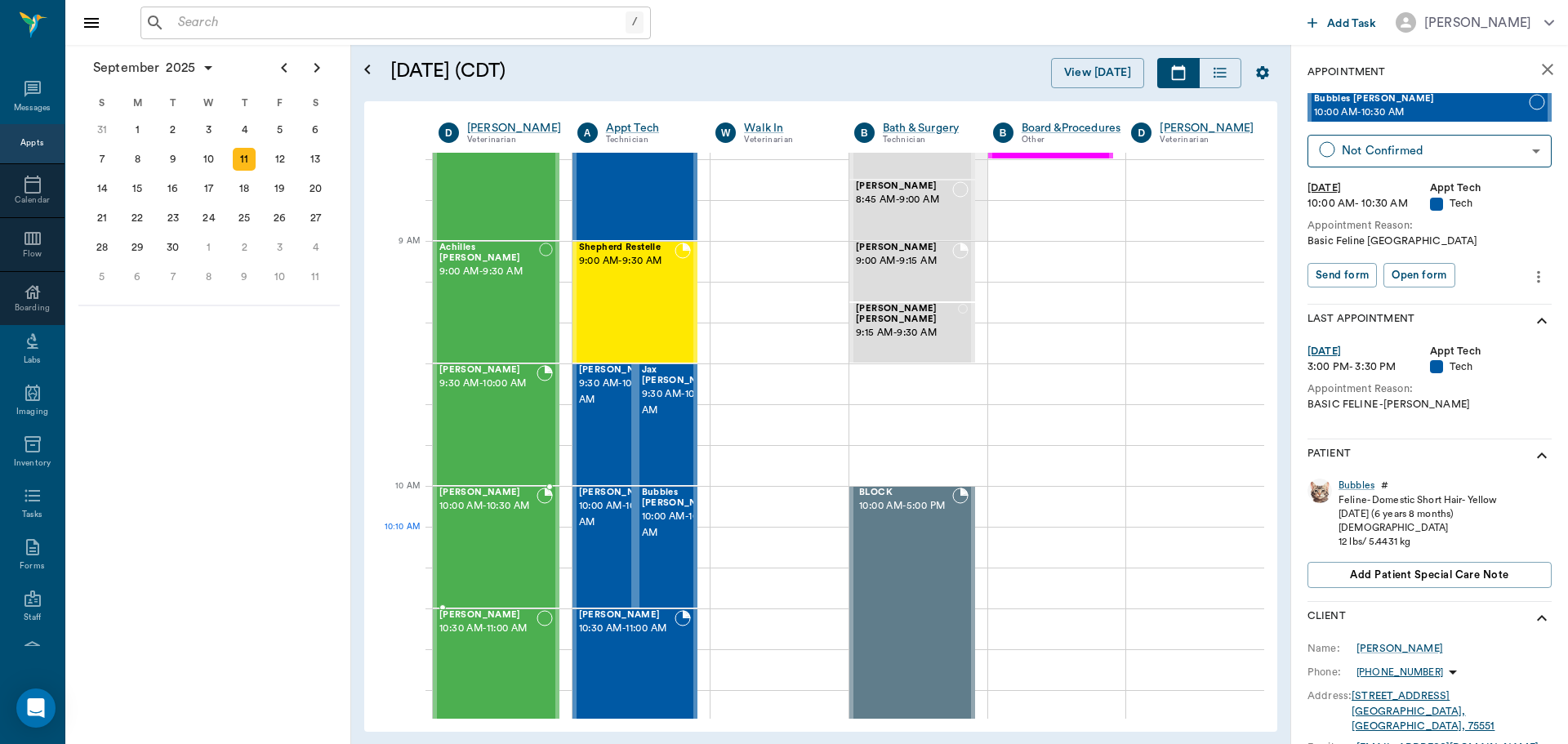
click at [542, 567] on div at bounding box center [545, 547] width 17 height 119
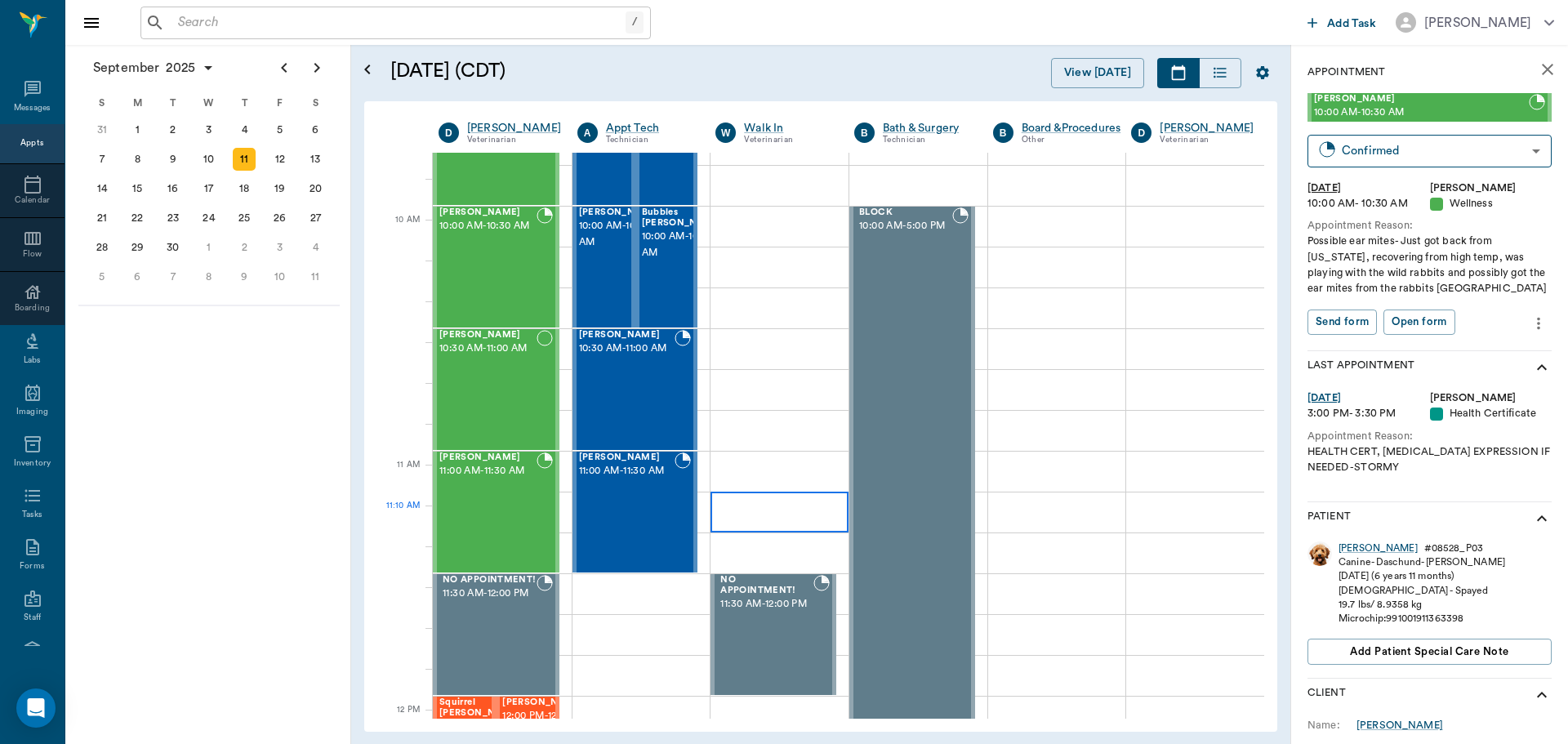
scroll to position [490, 0]
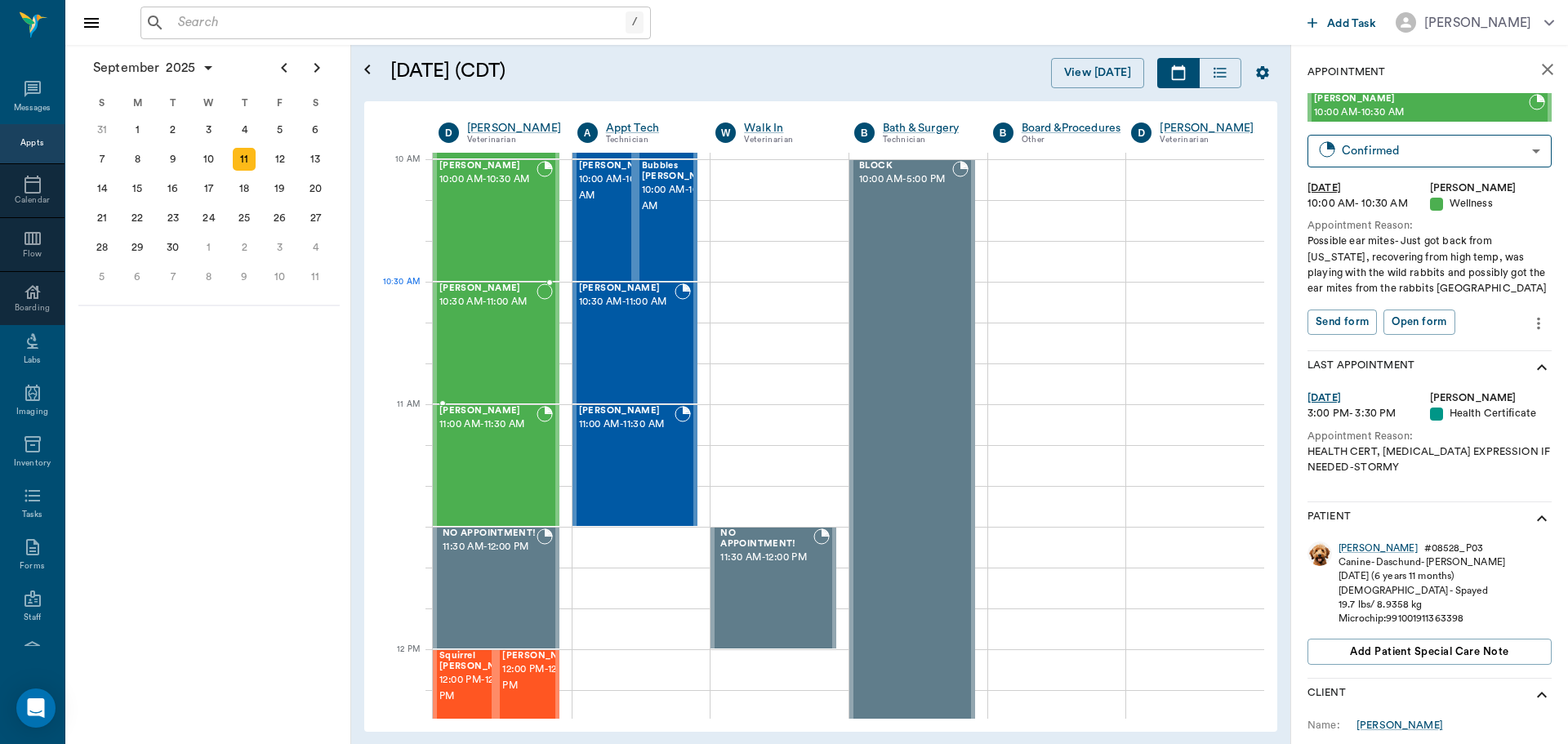
click at [499, 310] on span "10:30 AM - 11:00 AM" at bounding box center [488, 303] width 97 height 17
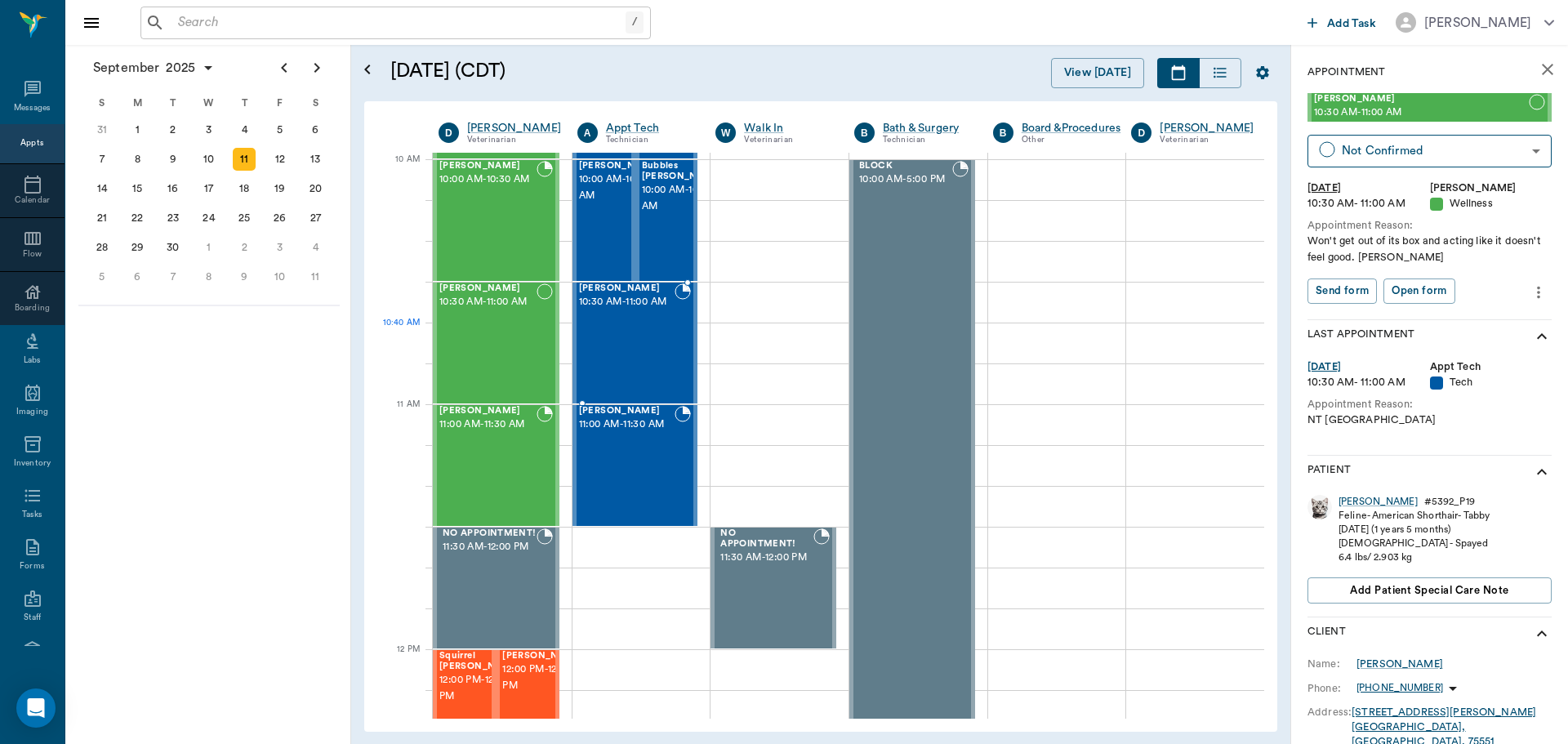
click at [636, 355] on div "ZIVA White 10:30 AM - 11:00 AM" at bounding box center [627, 343] width 96 height 119
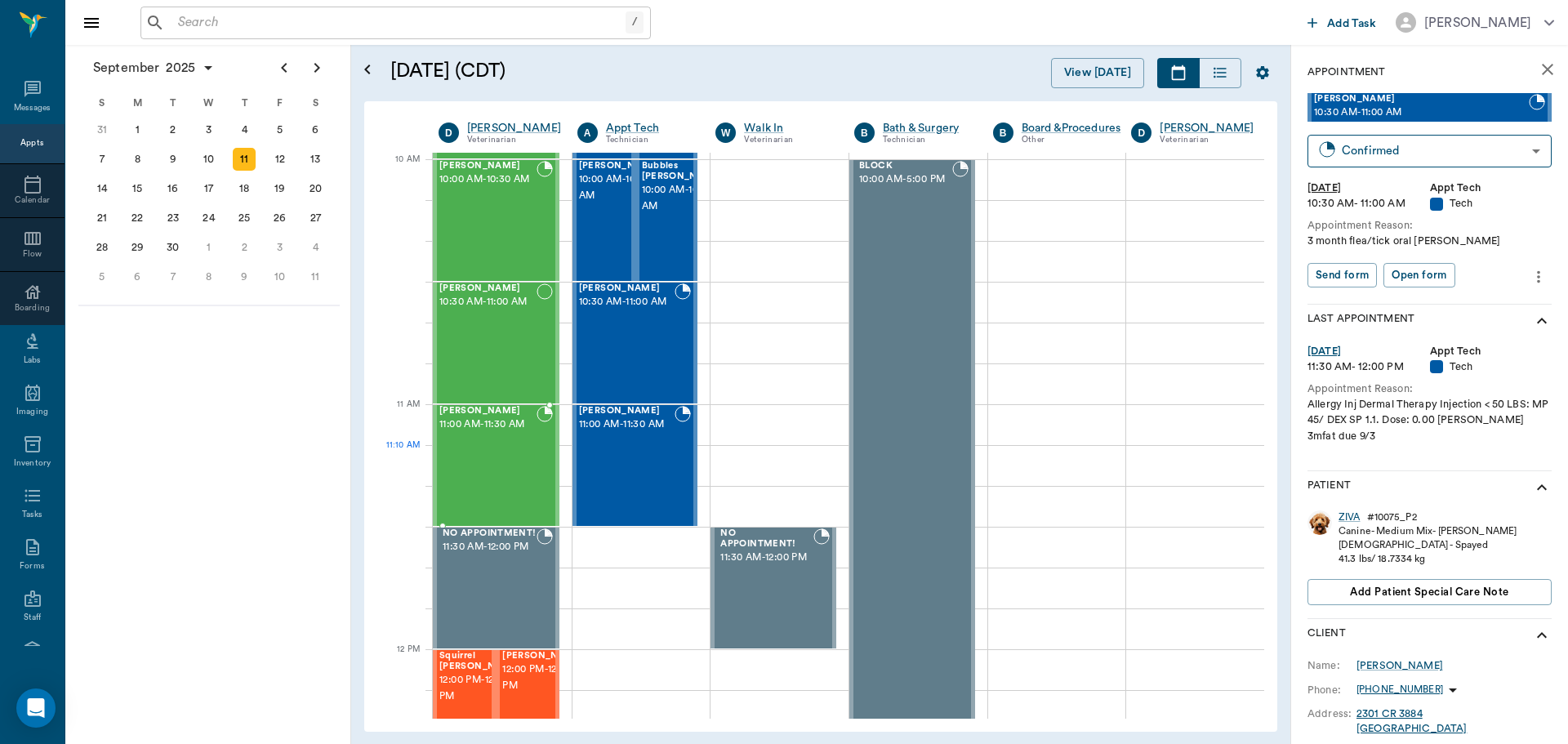
click at [511, 468] on div "Nikki Fisher 11:00 AM - 11:30 AM" at bounding box center [488, 466] width 97 height 119
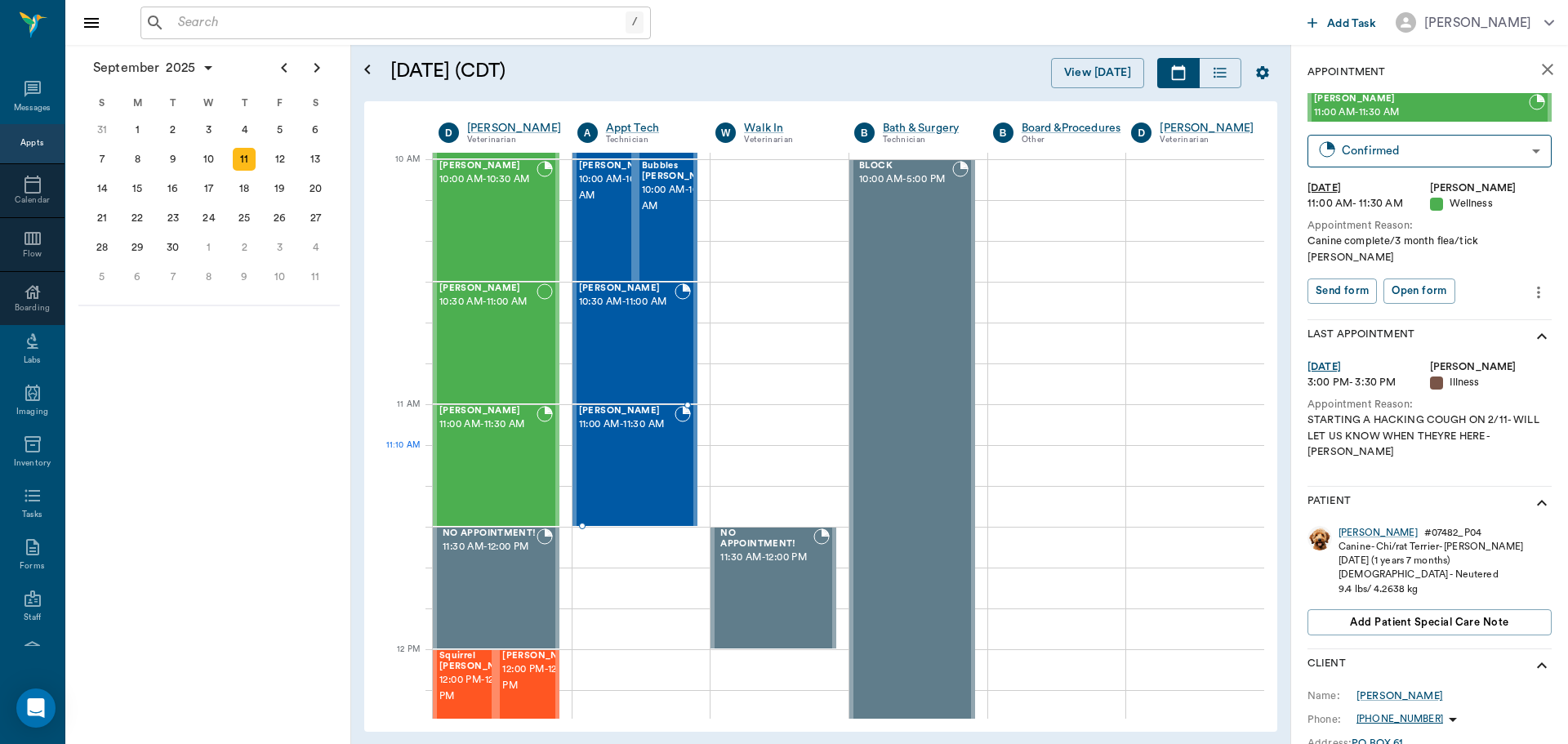
click at [638, 450] on div "Gypsy Fisher 11:00 AM - 11:30 AM" at bounding box center [627, 466] width 96 height 119
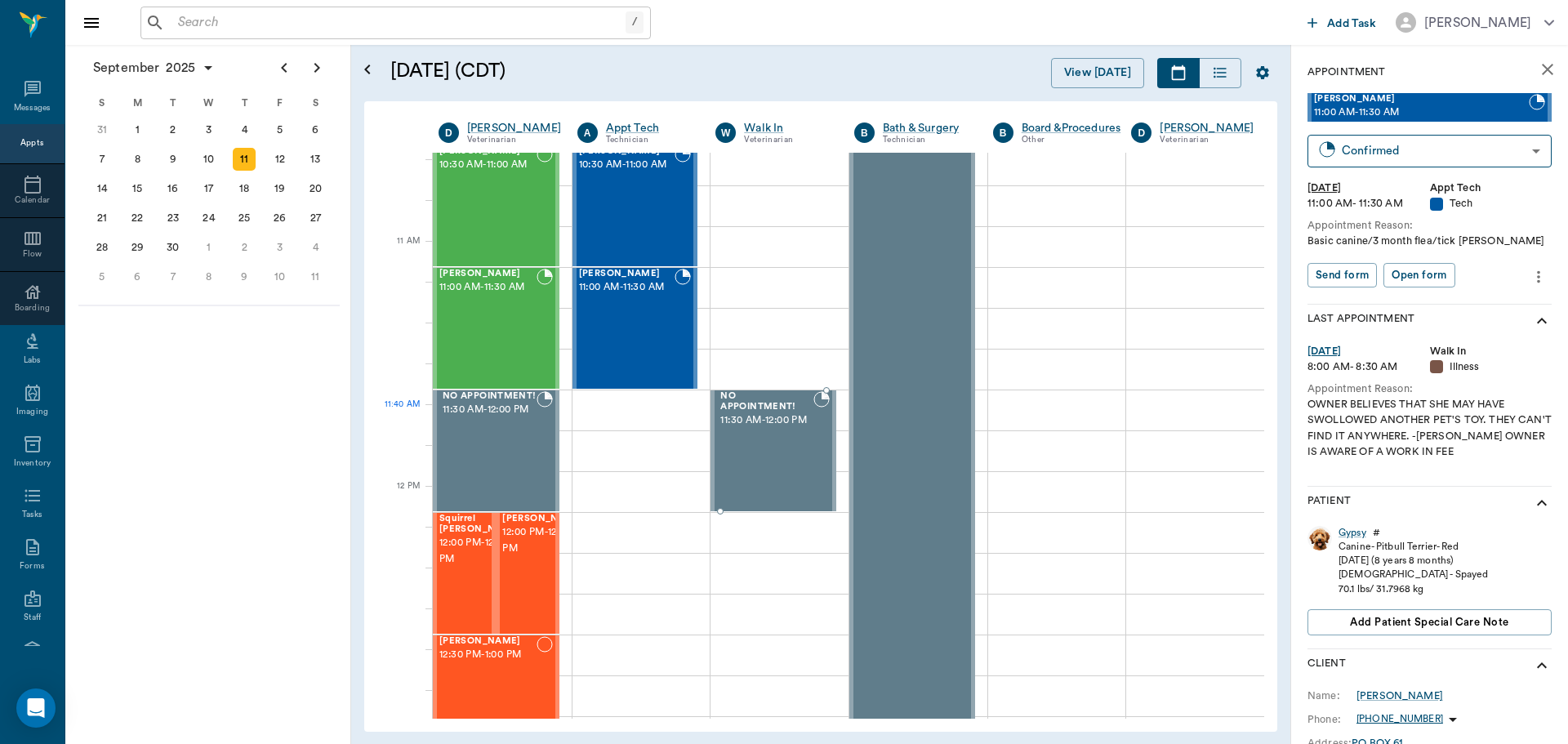
scroll to position [654, 0]
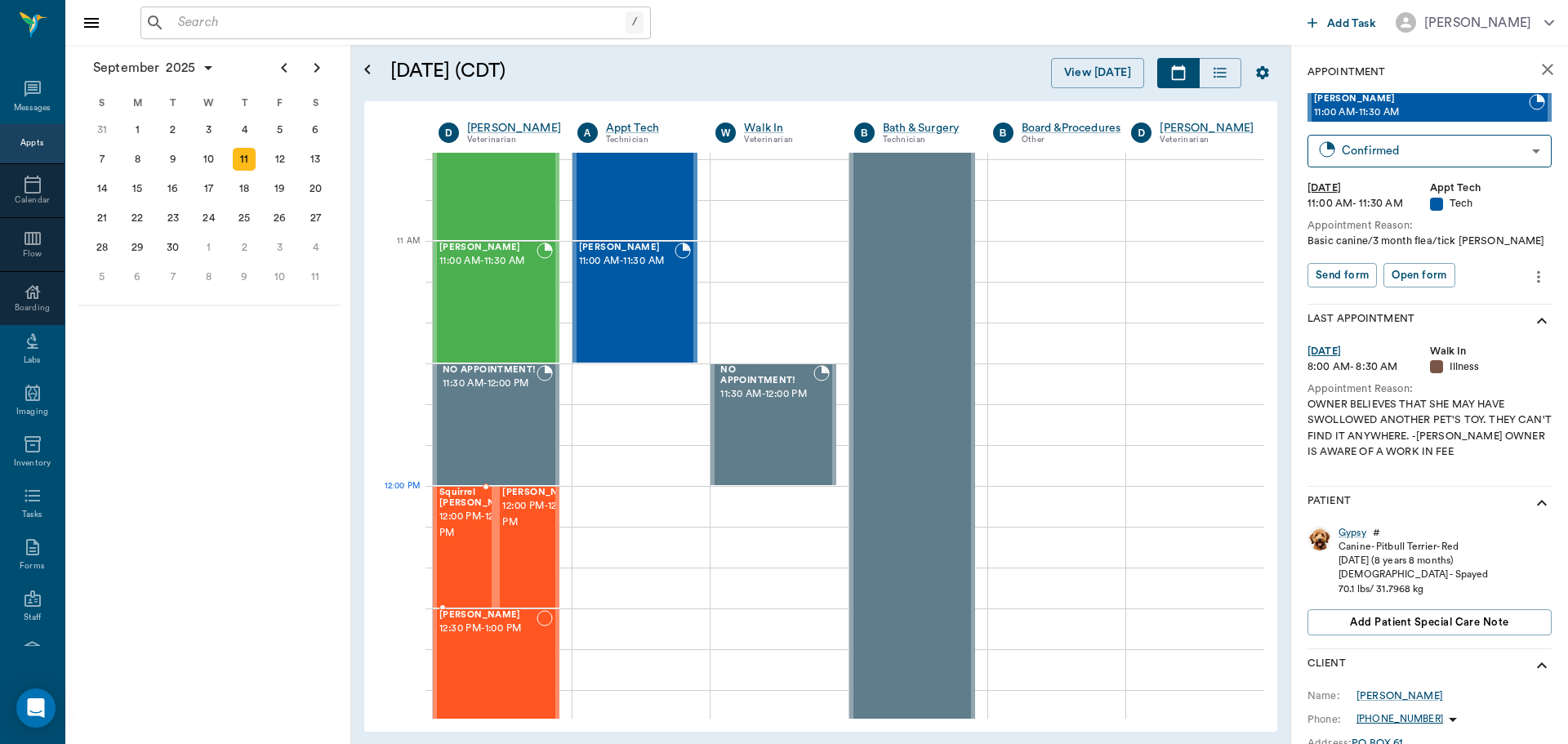
click at [447, 520] on span "12:00 PM - 12:30 PM" at bounding box center [480, 525] width 81 height 32
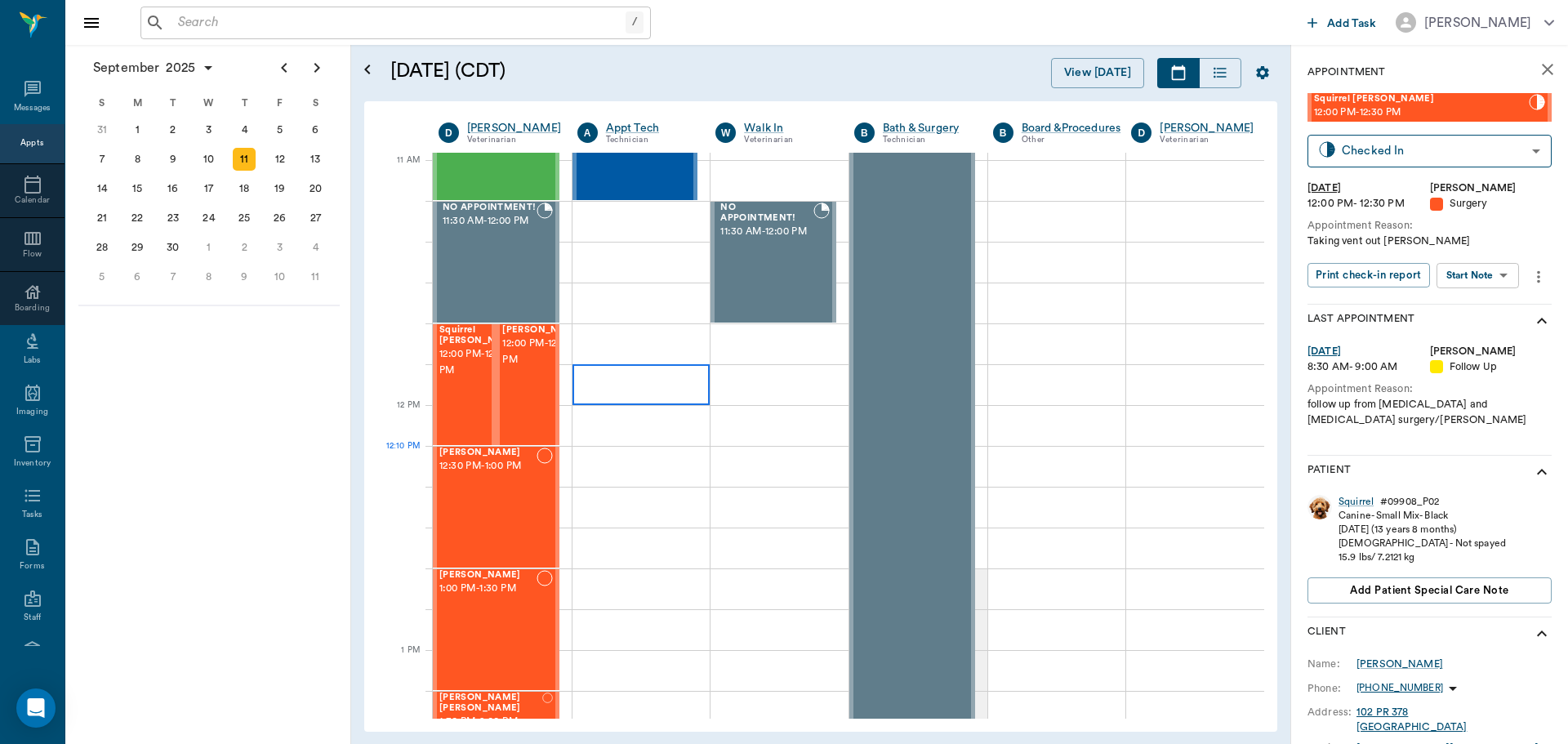
scroll to position [817, 0]
click at [542, 412] on div "Puppy Smith 12:00 PM - 12:30 PM" at bounding box center [543, 384] width 81 height 119
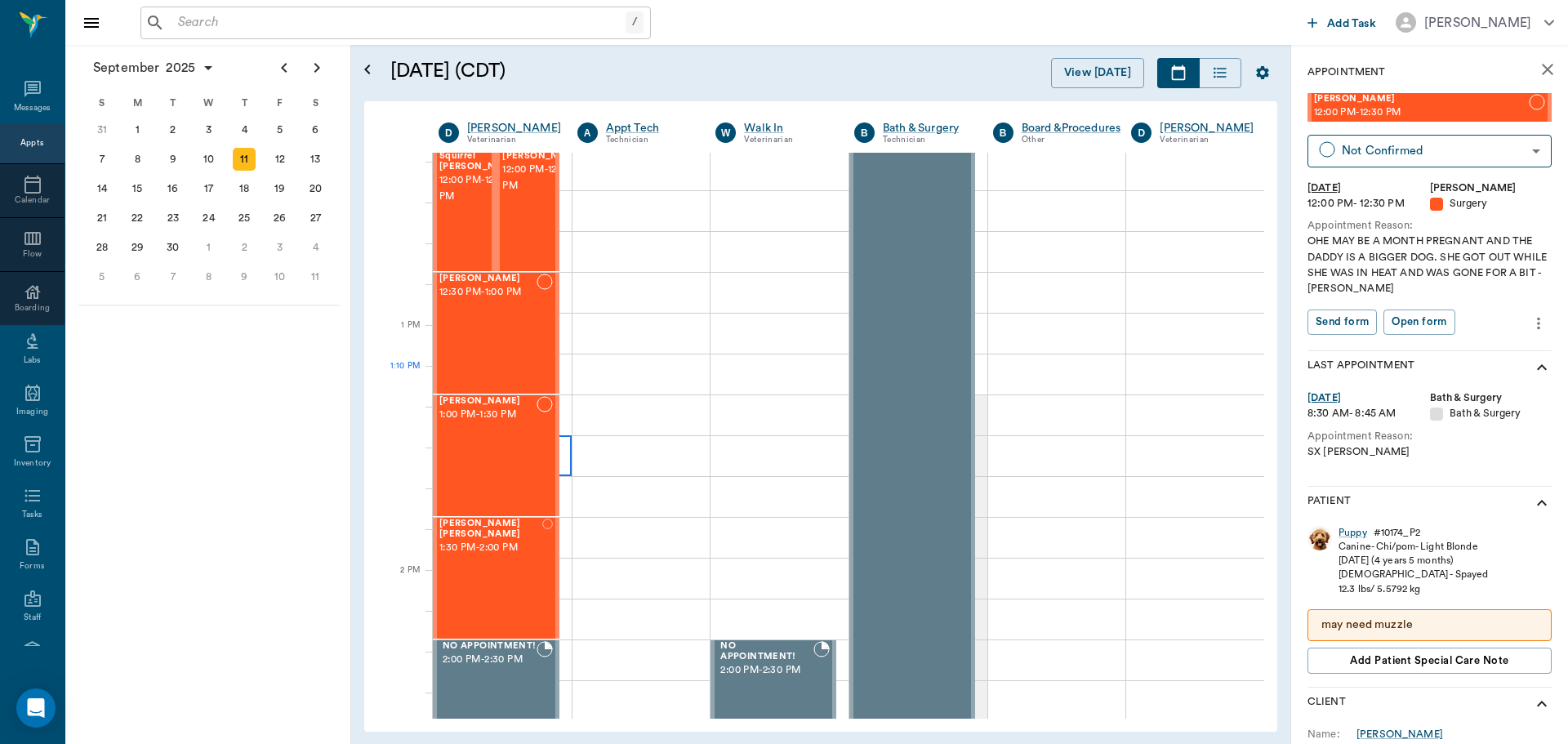
scroll to position [1062, 0]
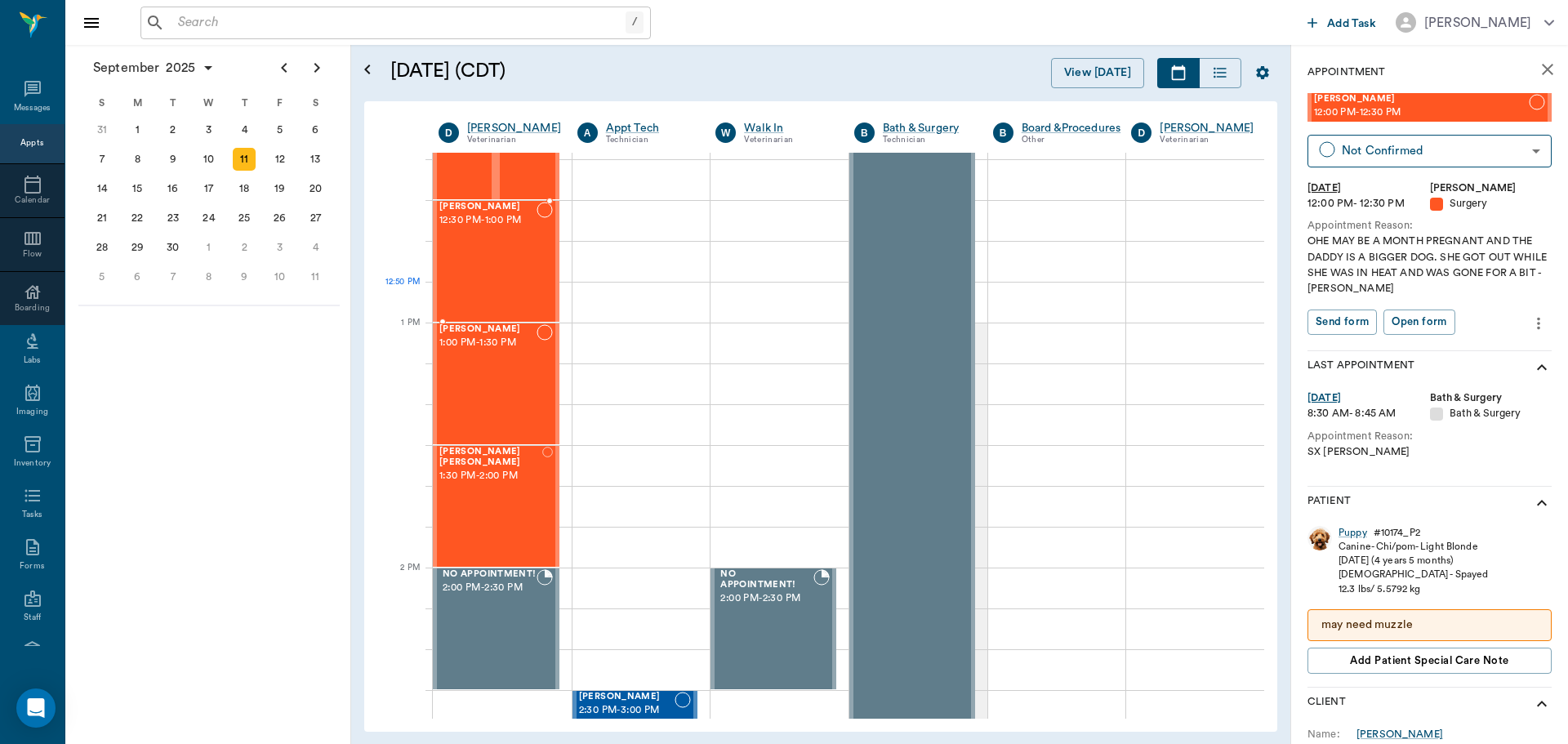
click at [513, 298] on div "Artie Hawkins 12:30 PM - 1:00 PM" at bounding box center [488, 261] width 97 height 119
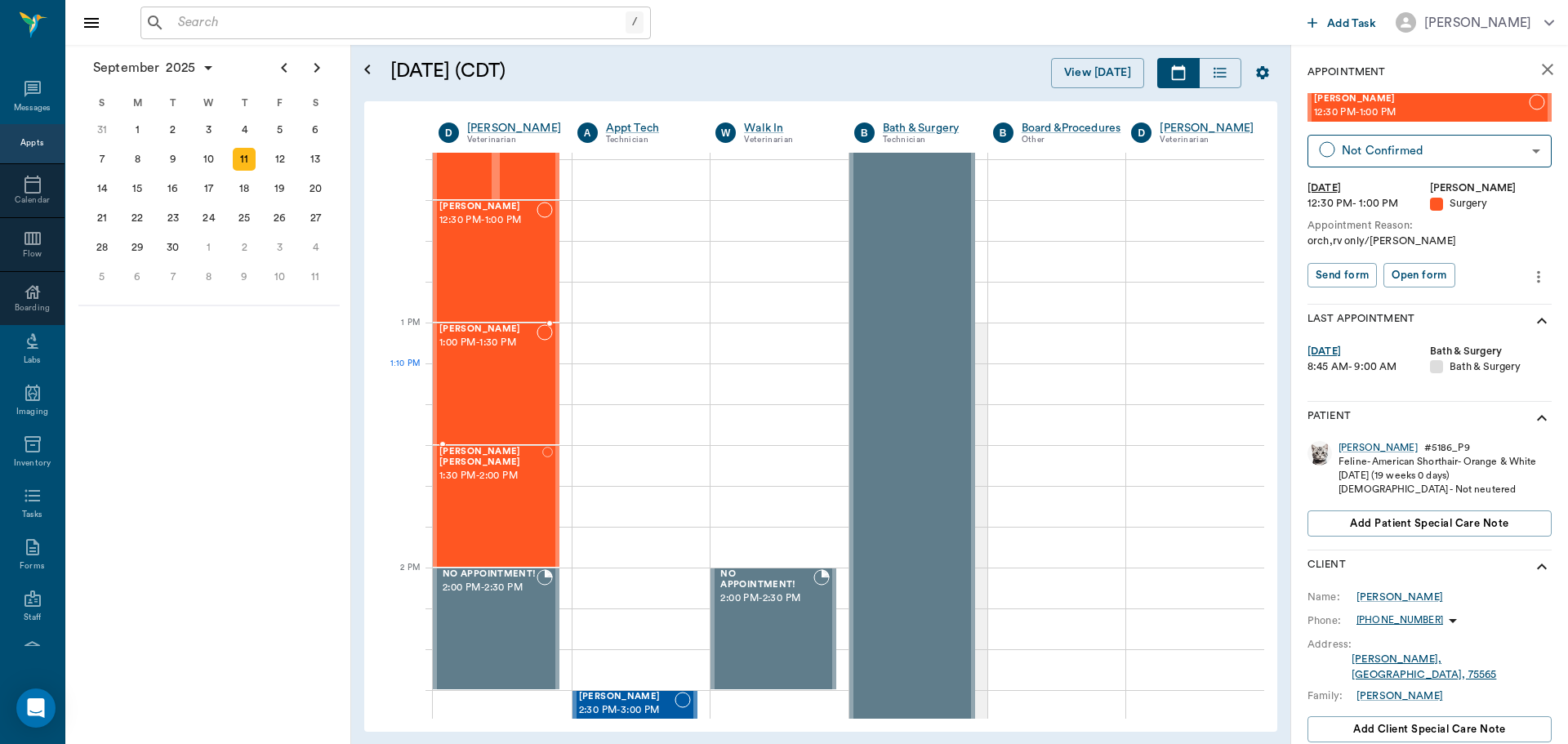
click at [513, 376] on div "Mocha Dykes 1:00 PM - 1:30 PM" at bounding box center [488, 384] width 97 height 119
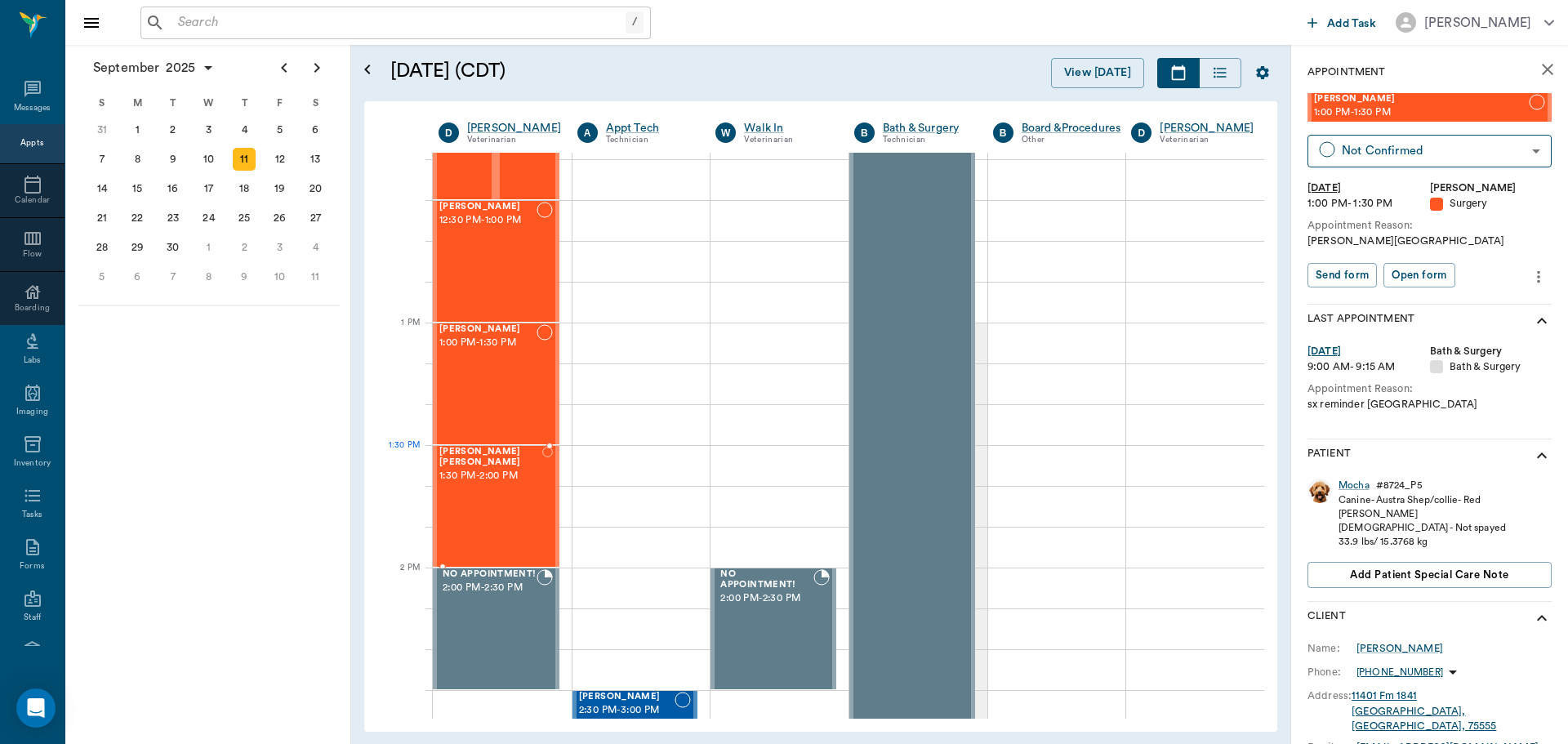
click at [500, 447] on div at bounding box center [496, 447] width 127 height 3
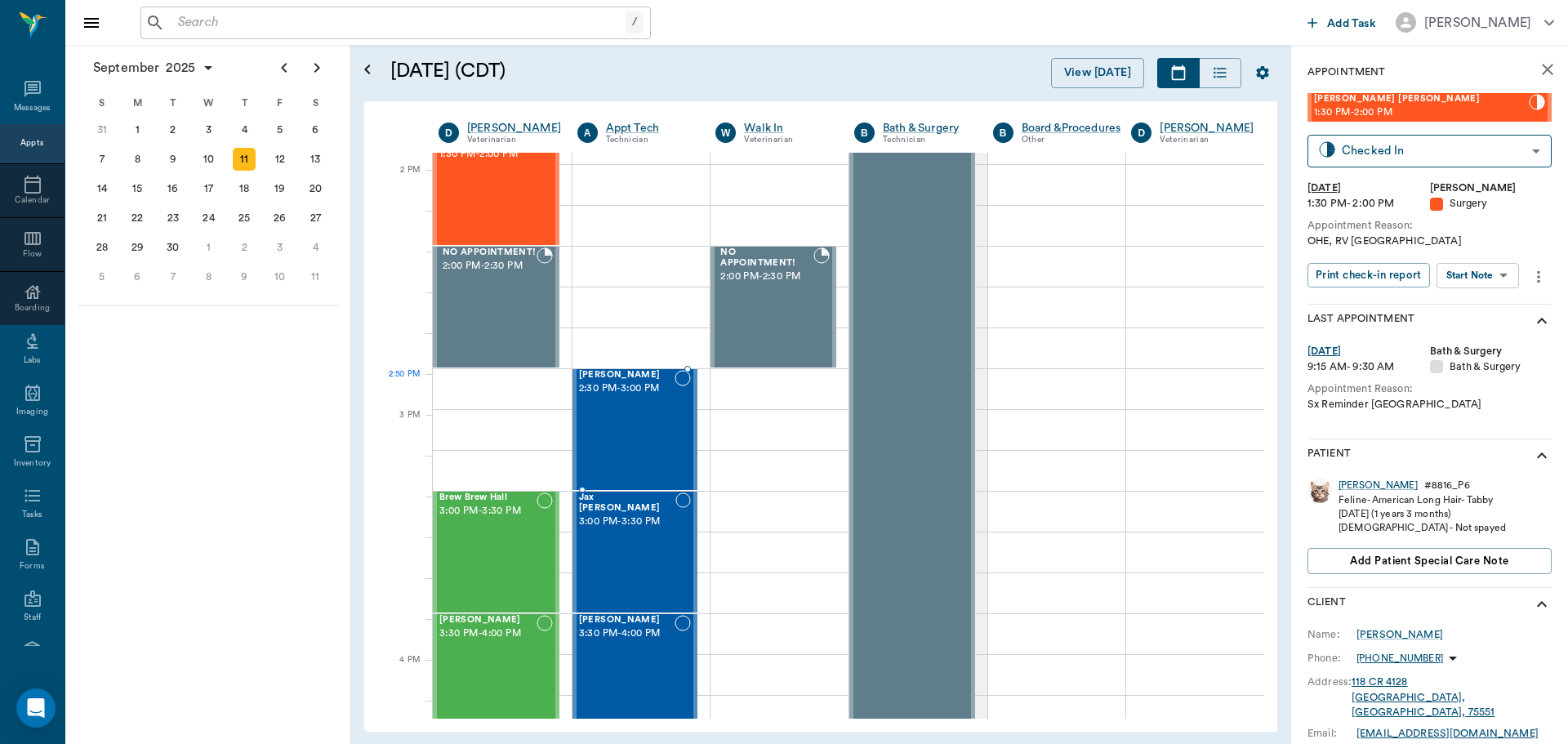
scroll to position [1471, 0]
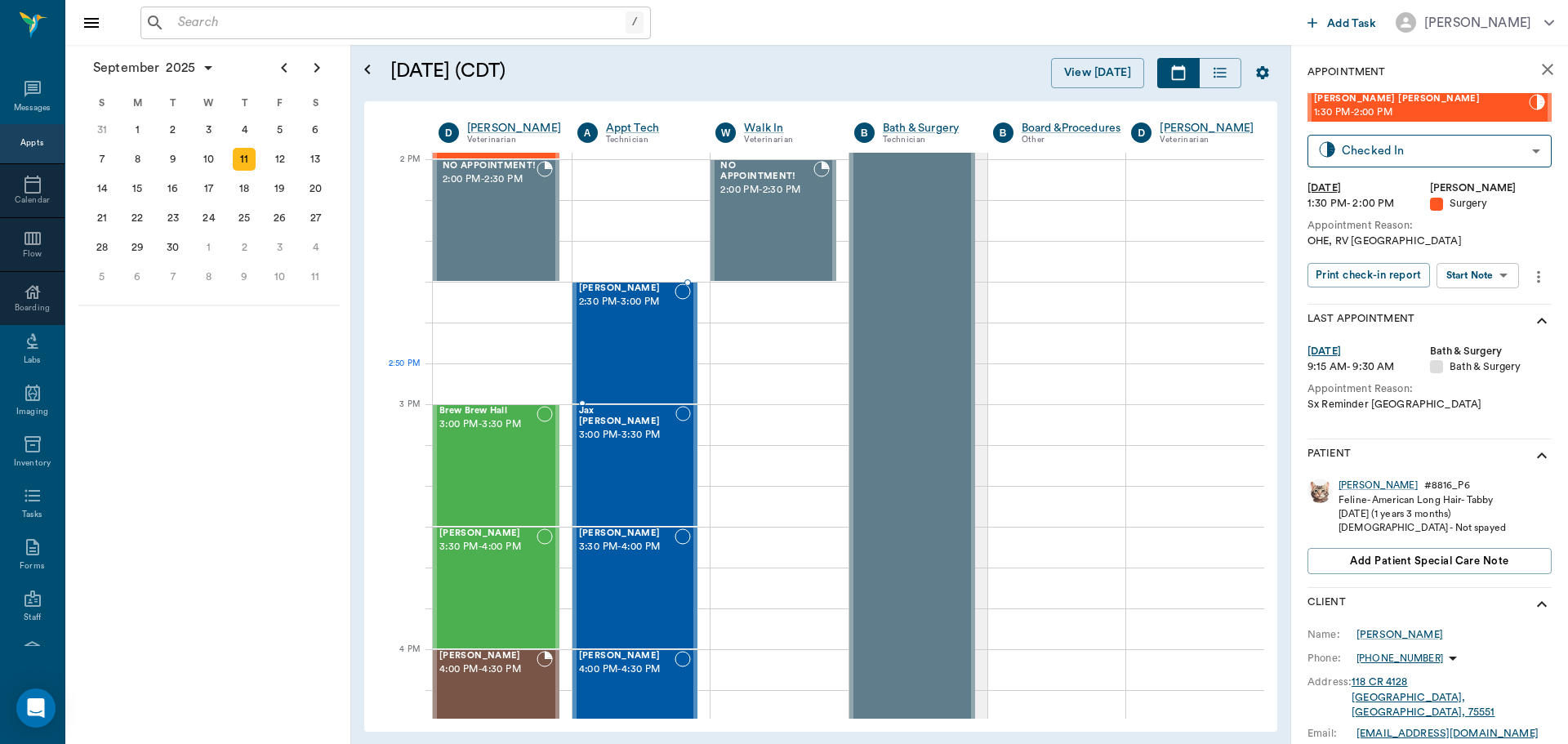
click at [615, 367] on div "Whitey Smith 2:30 PM - 3:00 PM" at bounding box center [627, 343] width 96 height 119
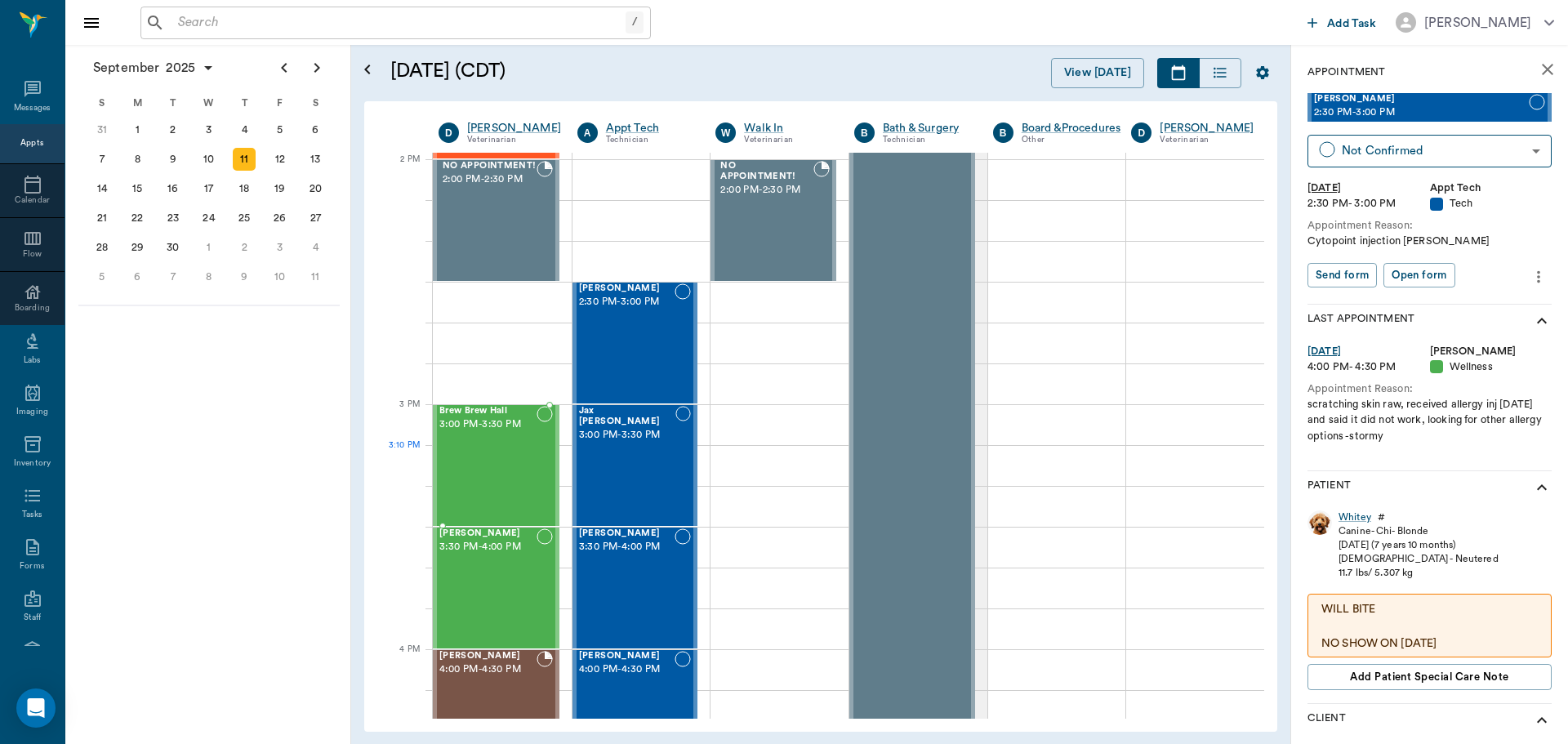
click at [484, 448] on div "Brew Brew Hall 3:00 PM - 3:30 PM" at bounding box center [488, 466] width 97 height 119
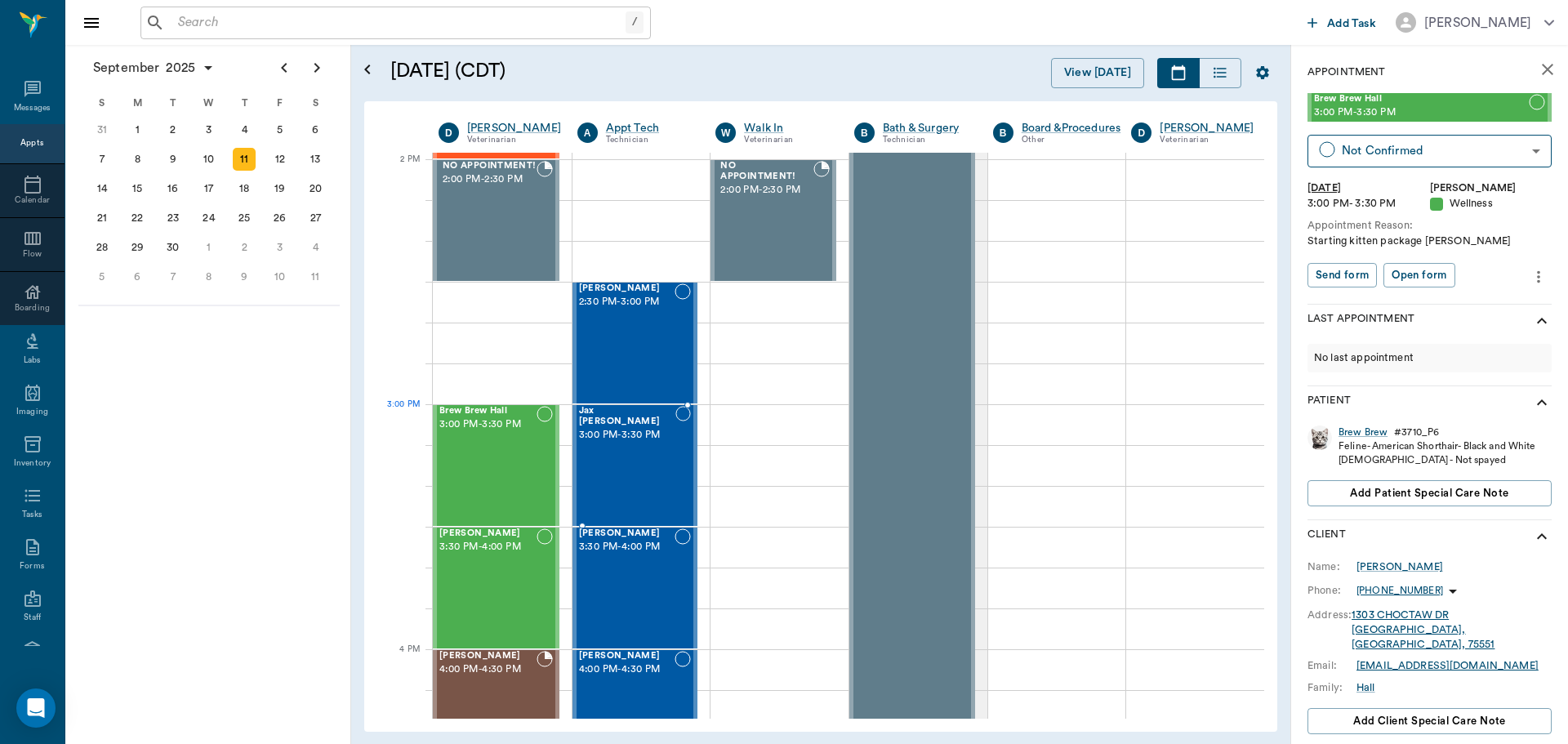
click at [601, 440] on div "Jax Rapp 3:00 PM - 3:30 PM" at bounding box center [627, 466] width 96 height 119
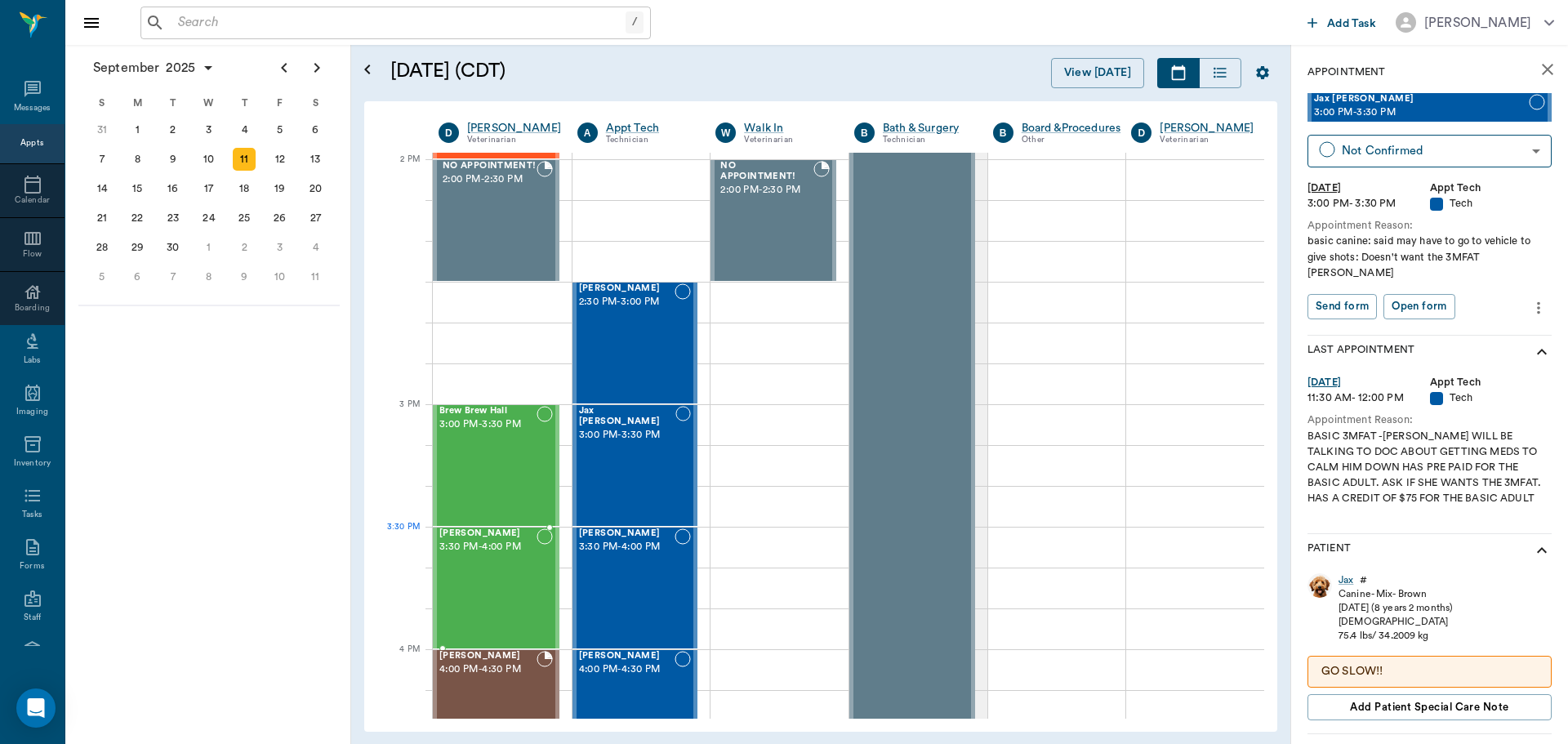
click at [480, 553] on span "3:30 PM - 4:00 PM" at bounding box center [488, 547] width 97 height 17
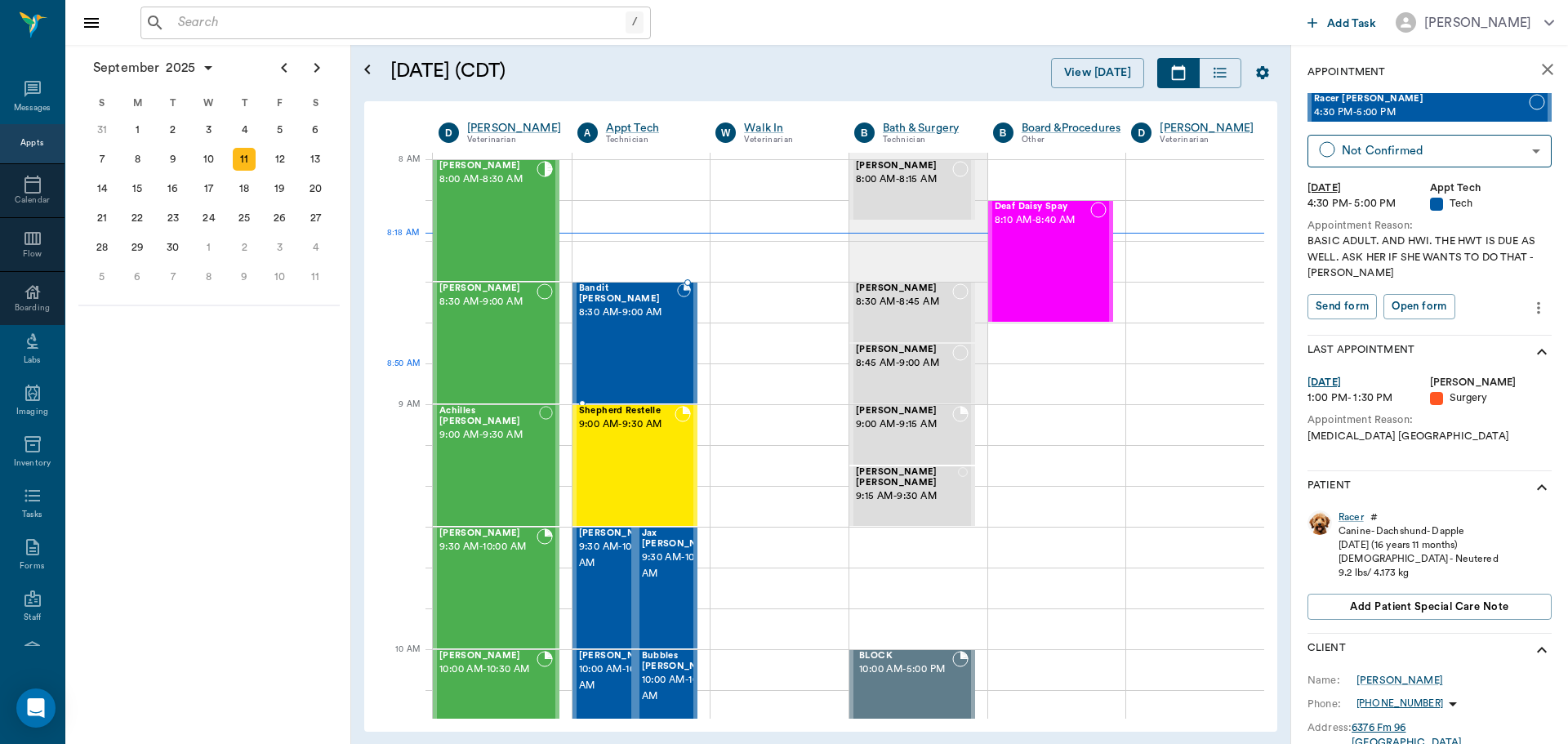
click at [658, 367] on div "Bandit Montoya 8:30 AM - 9:00 AM" at bounding box center [628, 343] width 98 height 119
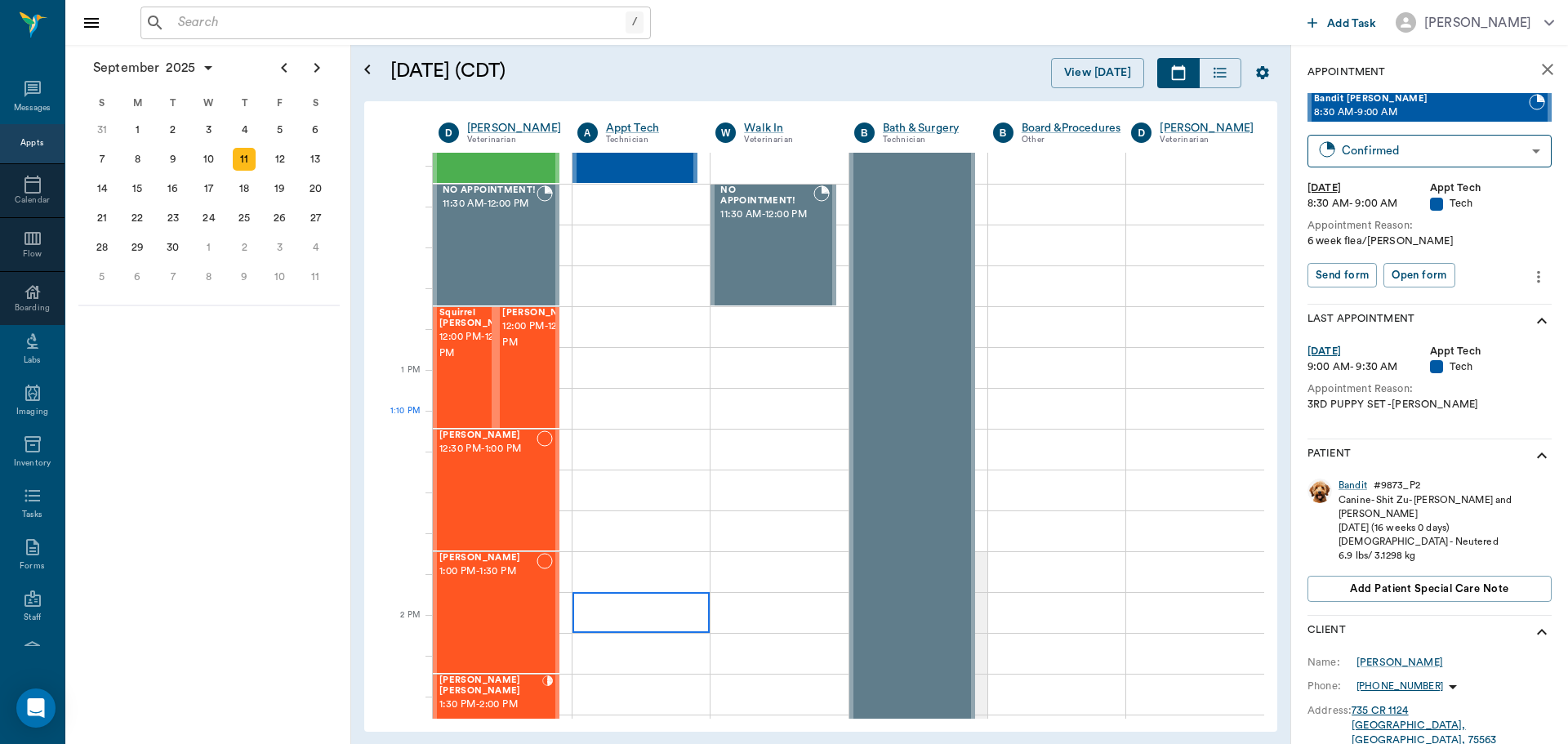
scroll to position [1014, 0]
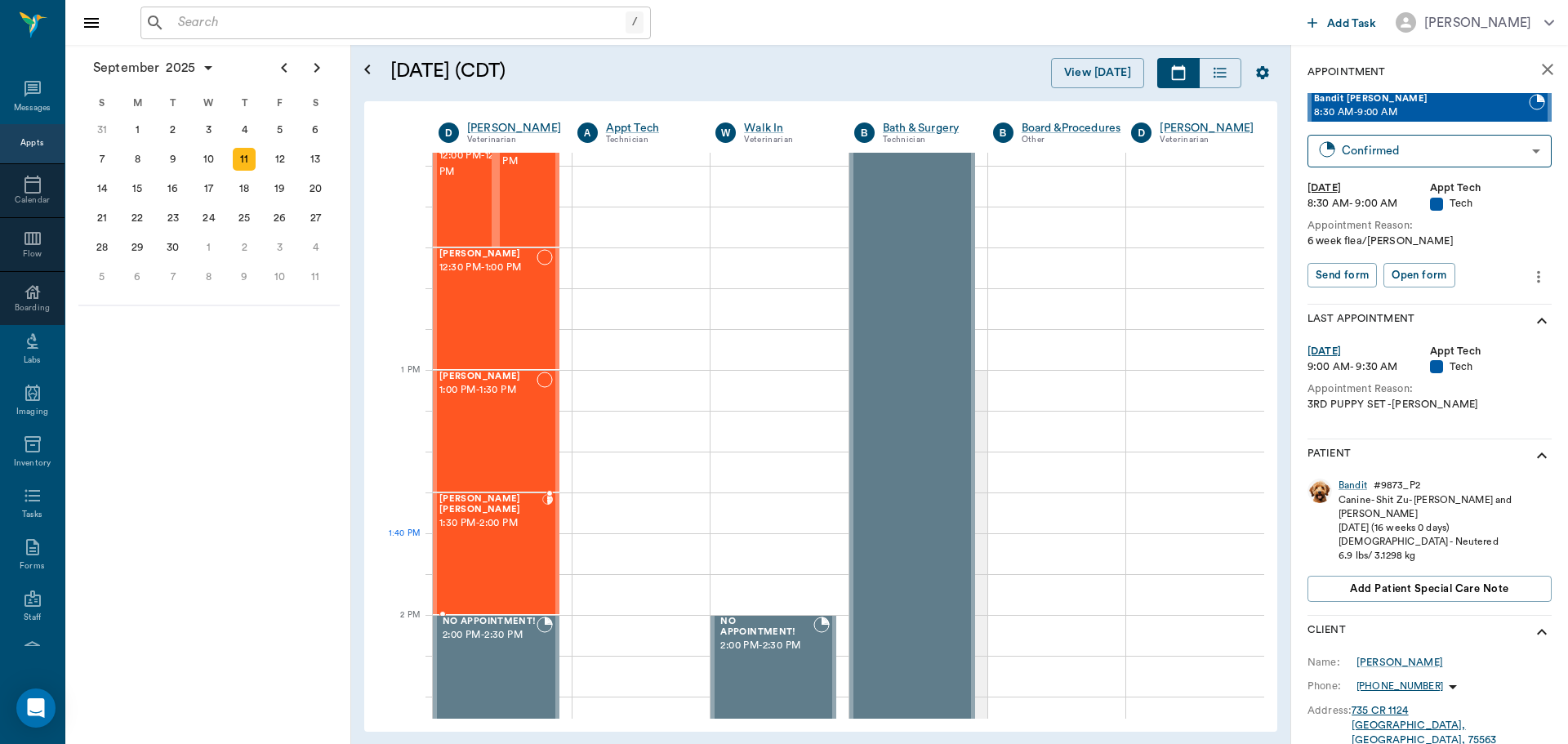
click at [520, 558] on div "[PERSON_NAME] [PERSON_NAME] 1:30 PM - 2:00 PM" at bounding box center [491, 554] width 103 height 119
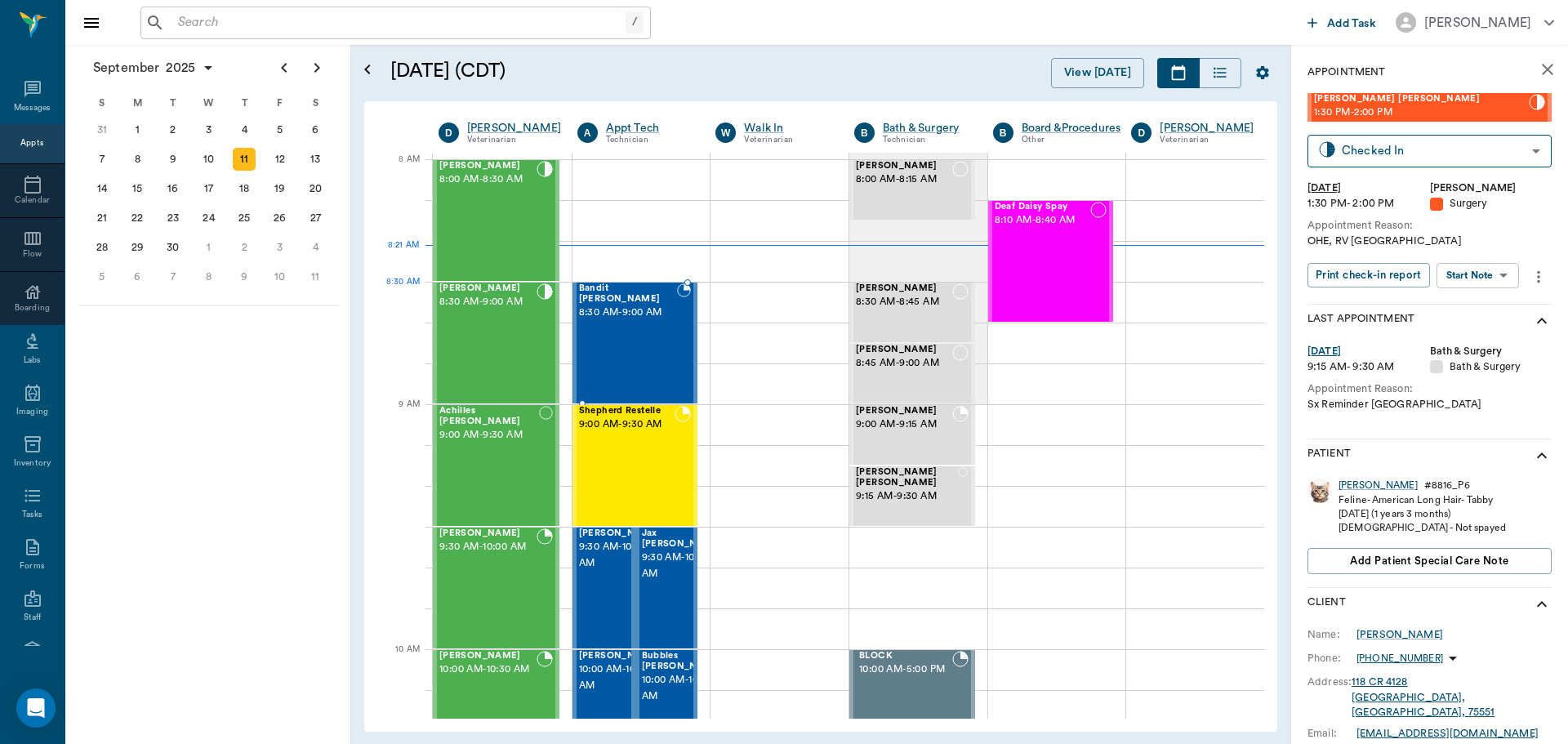
click at [626, 319] on div "Bandit Montoya 8:30 AM - 9:00 AM" at bounding box center [628, 343] width 98 height 119
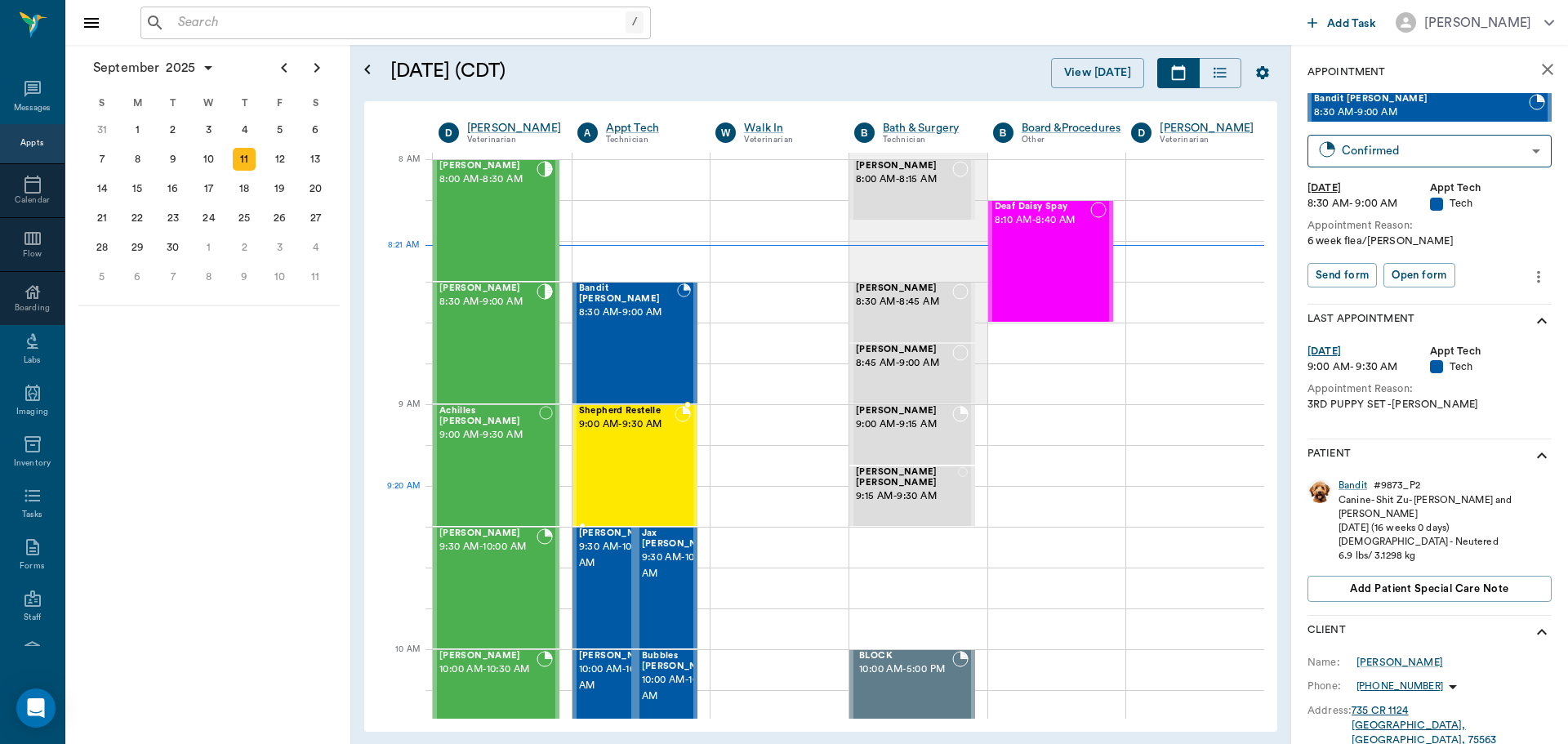
click at [653, 489] on div "Shepherd Restelle 9:00 AM - 9:30 AM" at bounding box center [627, 466] width 96 height 119
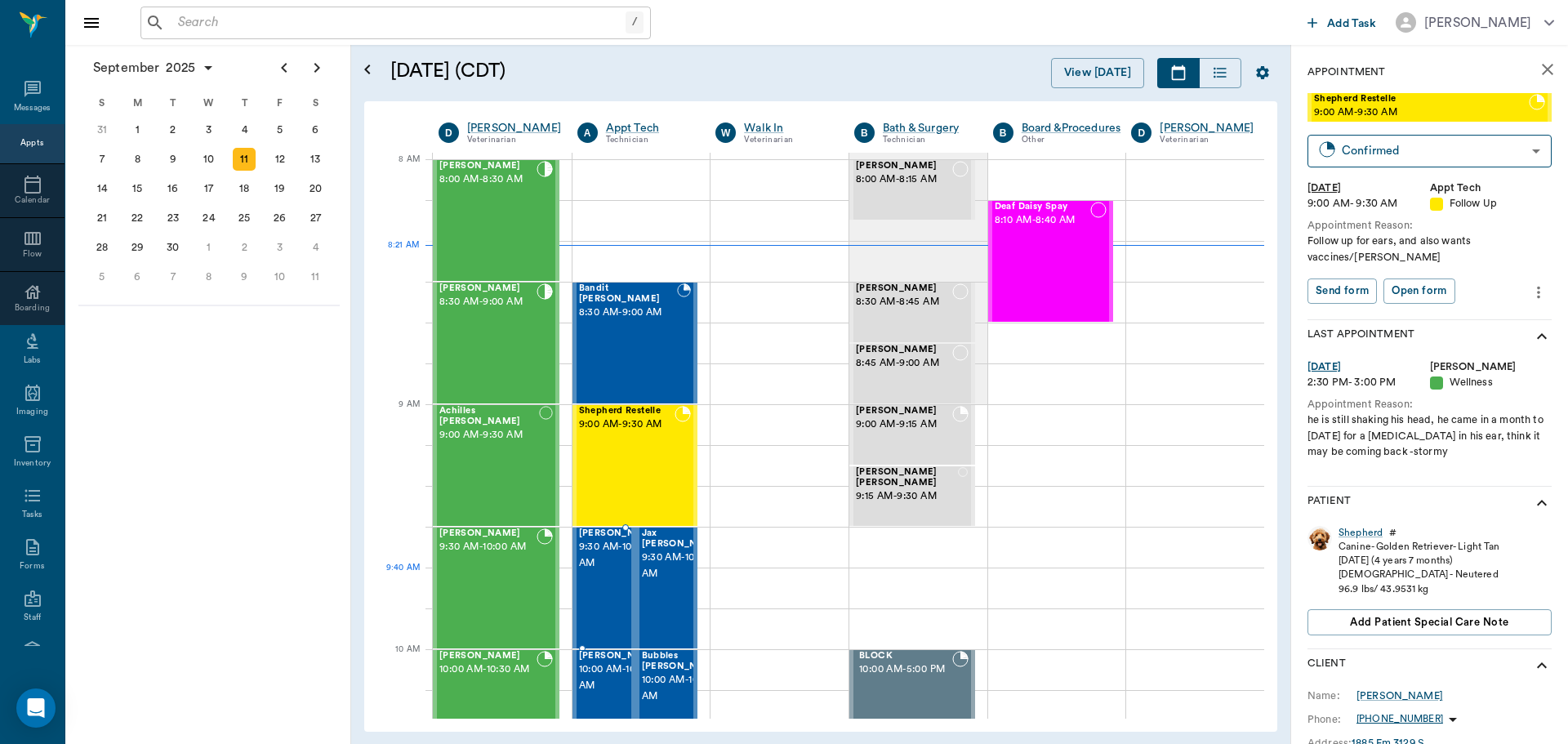
click at [609, 571] on span "9:30 AM - 10:00 AM" at bounding box center [619, 555] width 81 height 32
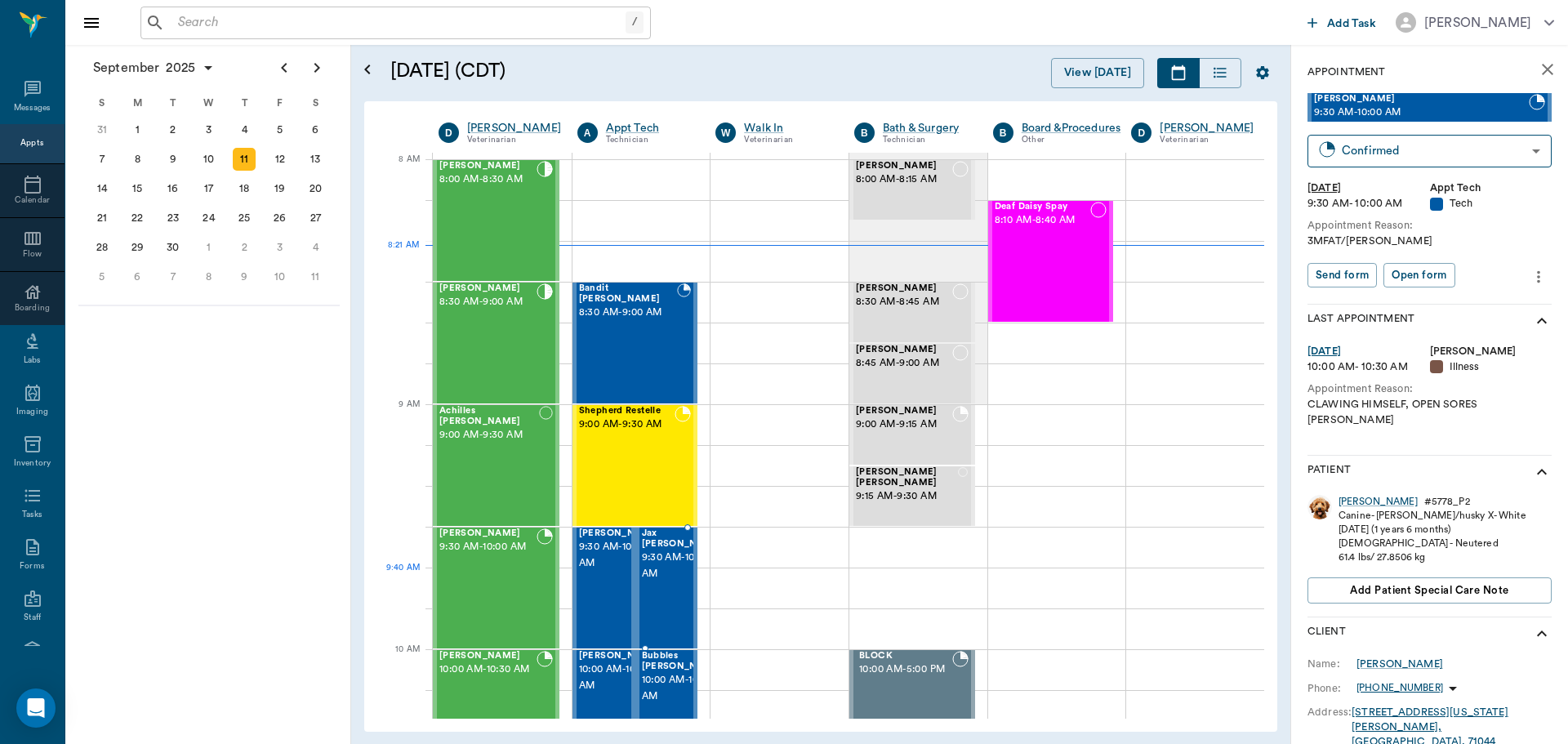
click at [674, 600] on div "Jax Kilgore 9:30 AM - 10:00 AM" at bounding box center [682, 588] width 81 height 119
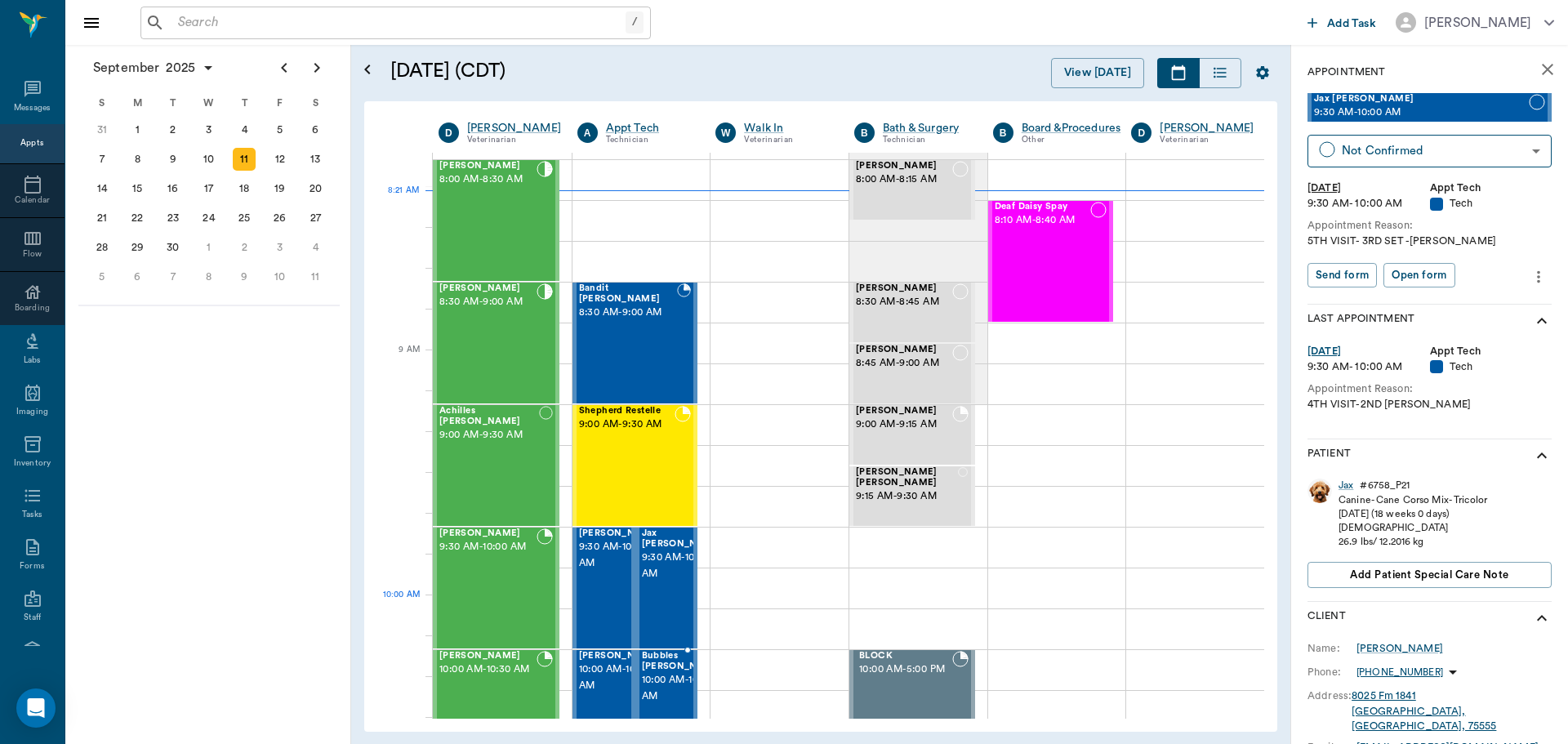
scroll to position [163, 0]
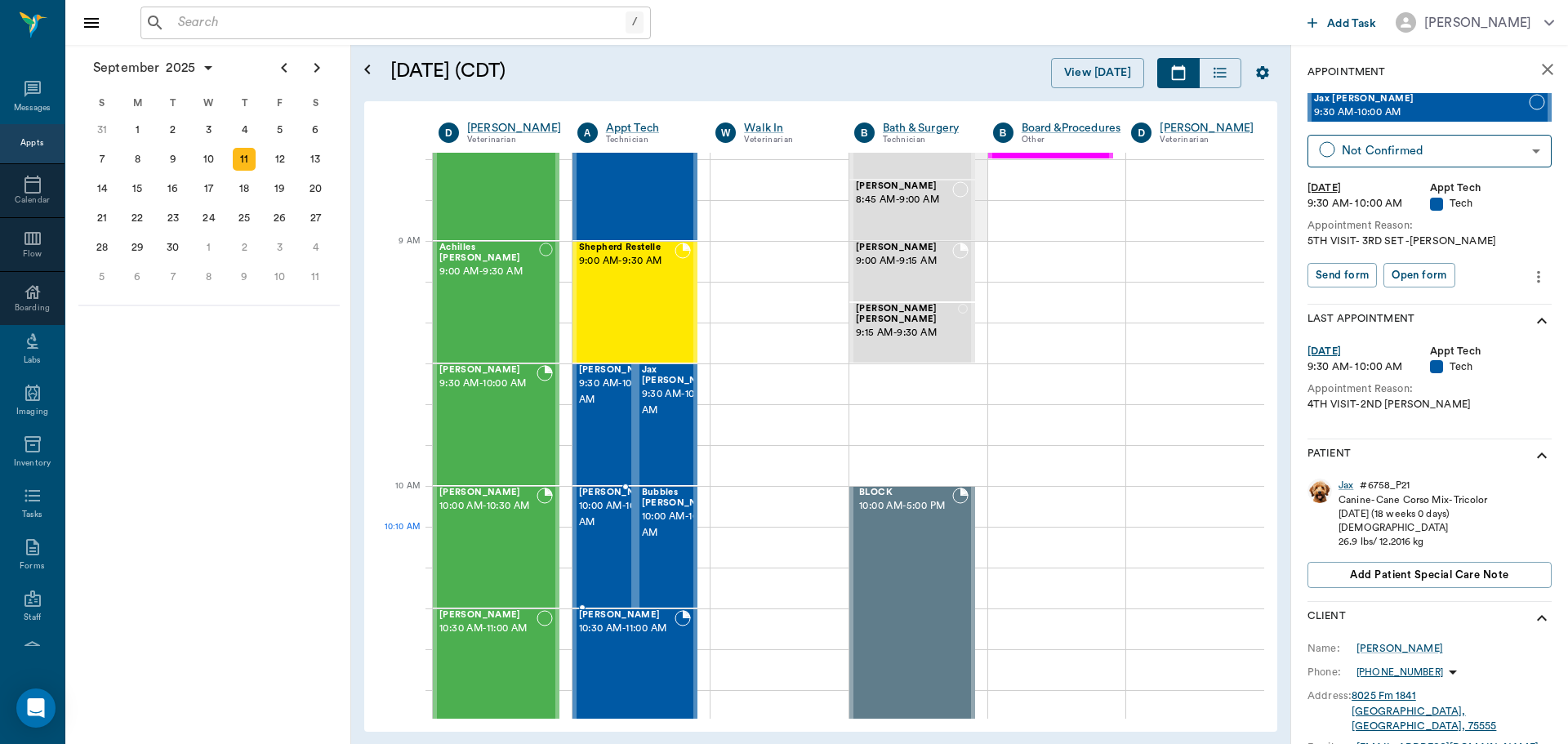
click at [594, 531] on span "10:00 AM - 10:30 AM" at bounding box center [619, 514] width 81 height 32
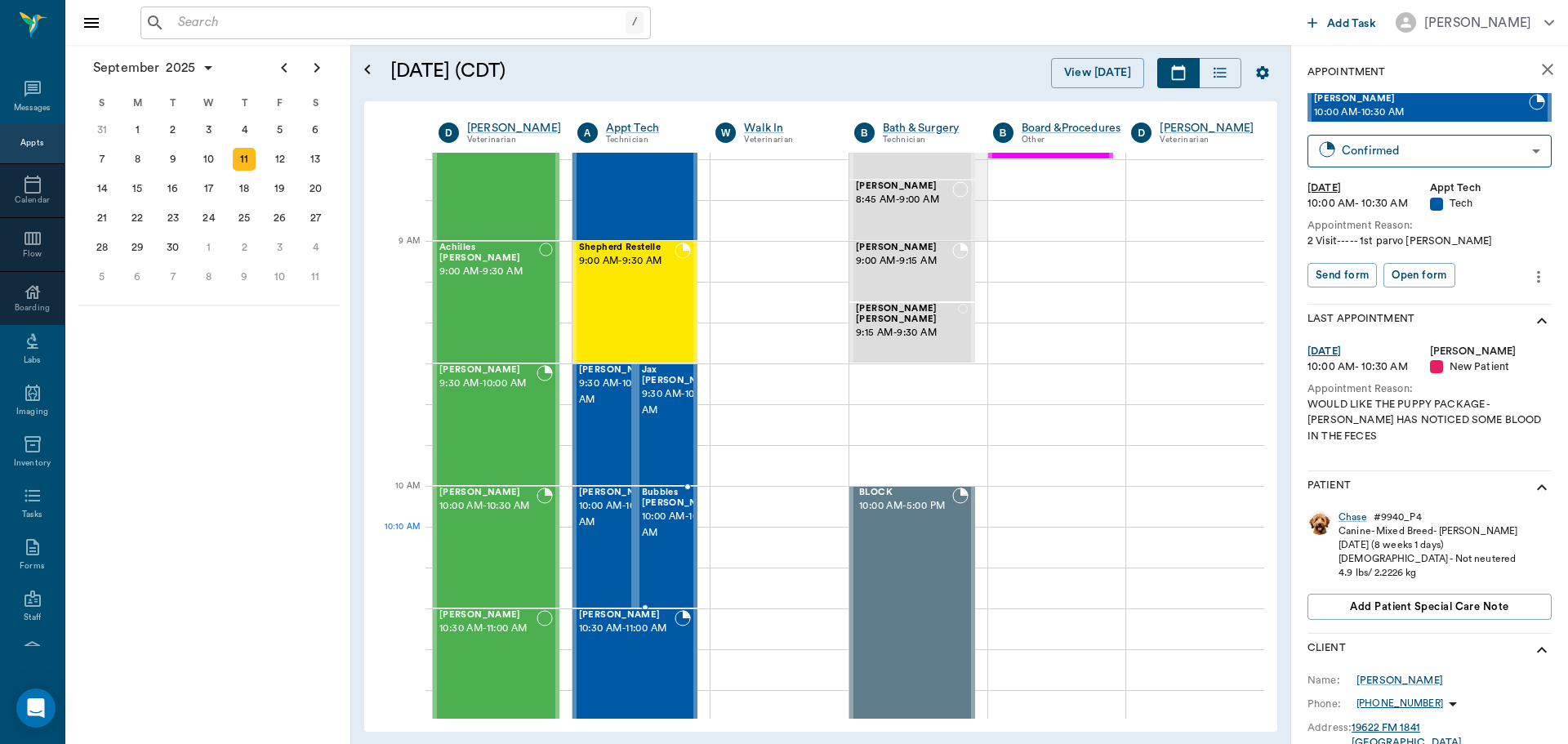
click at [653, 542] on span "10:00 AM - 10:30 AM" at bounding box center [682, 525] width 81 height 32
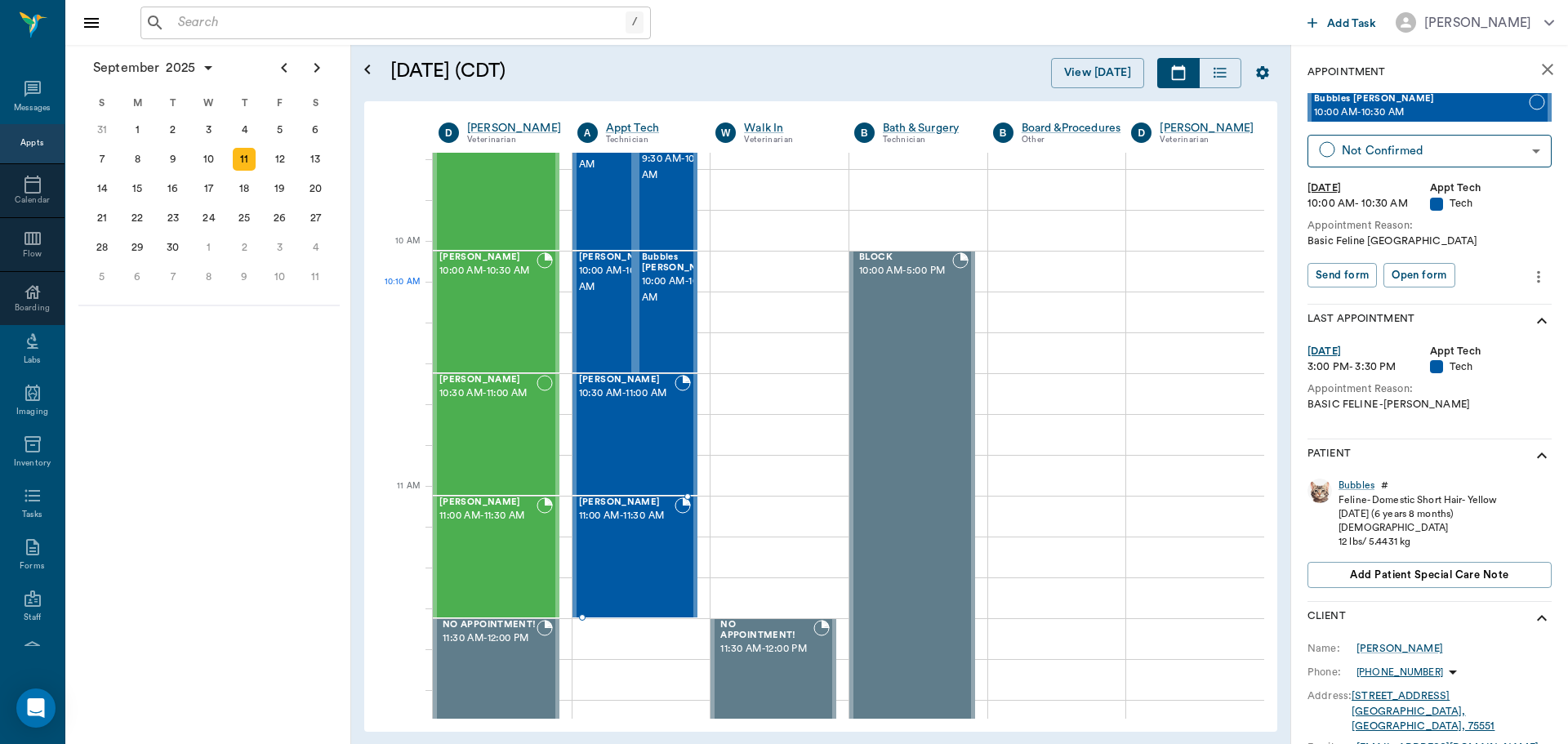
scroll to position [408, 0]
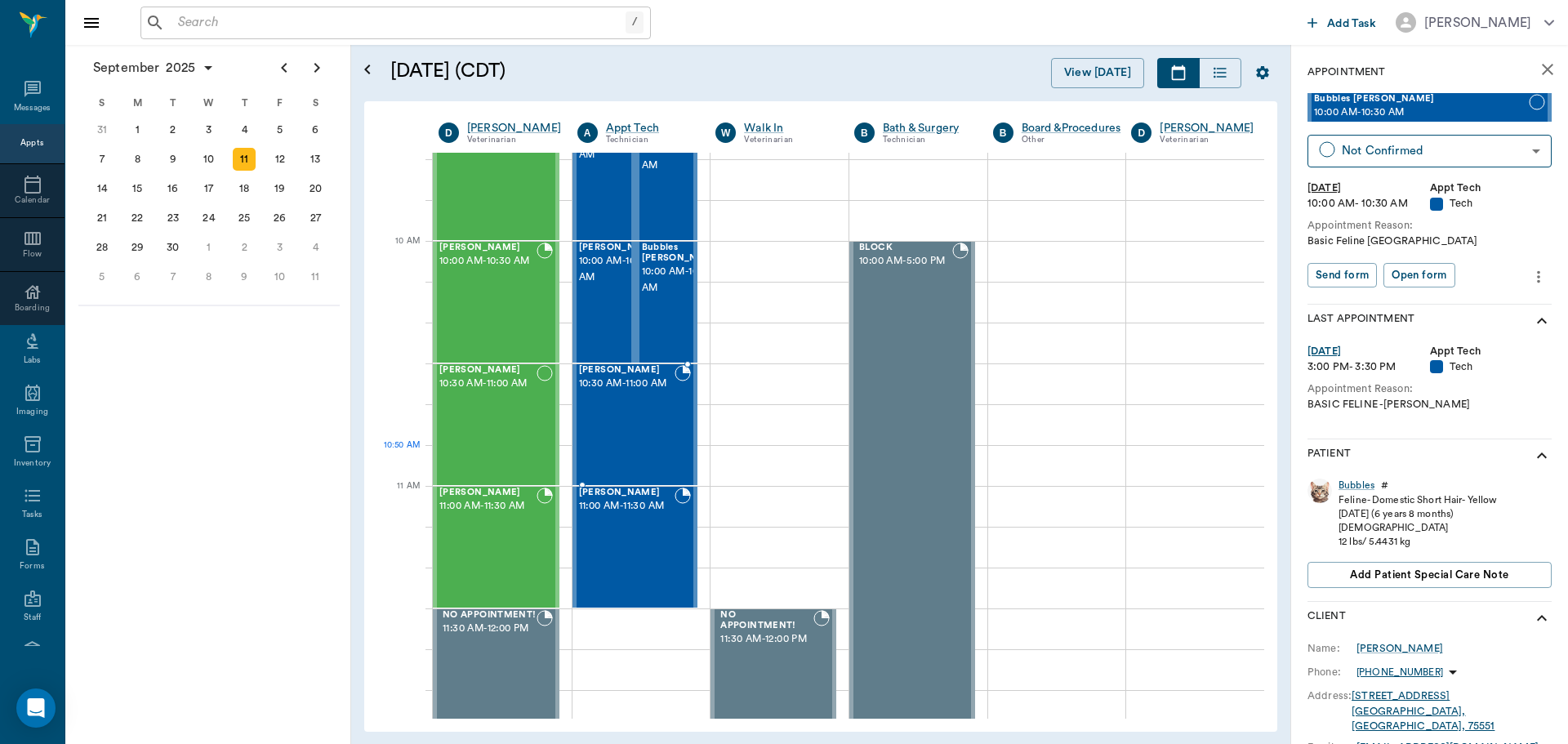
click at [639, 450] on div "ZIVA White 10:30 AM - 11:00 AM" at bounding box center [627, 425] width 96 height 119
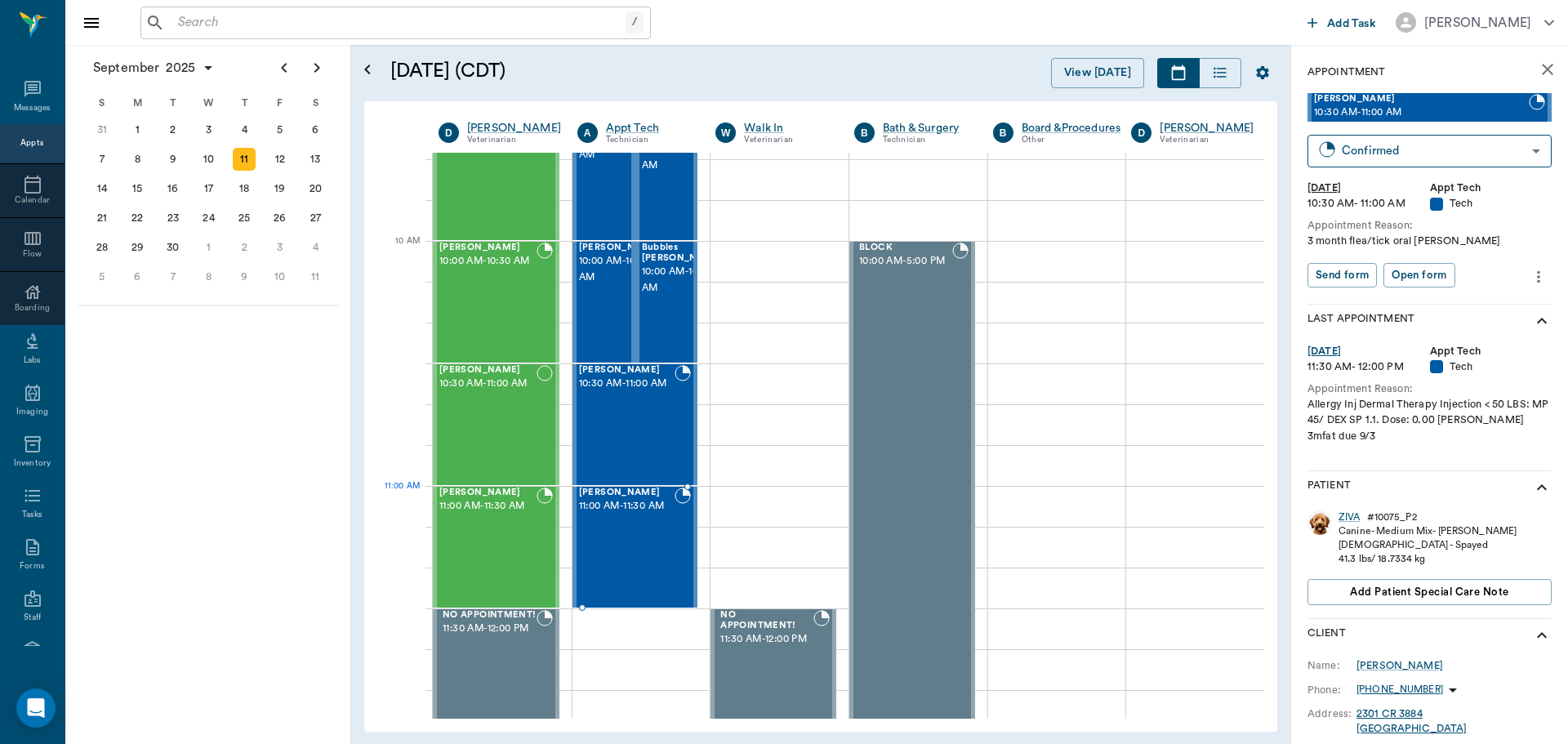
click at [633, 517] on div "Gypsy Fisher 11:00 AM - 11:30 AM" at bounding box center [627, 547] width 96 height 119
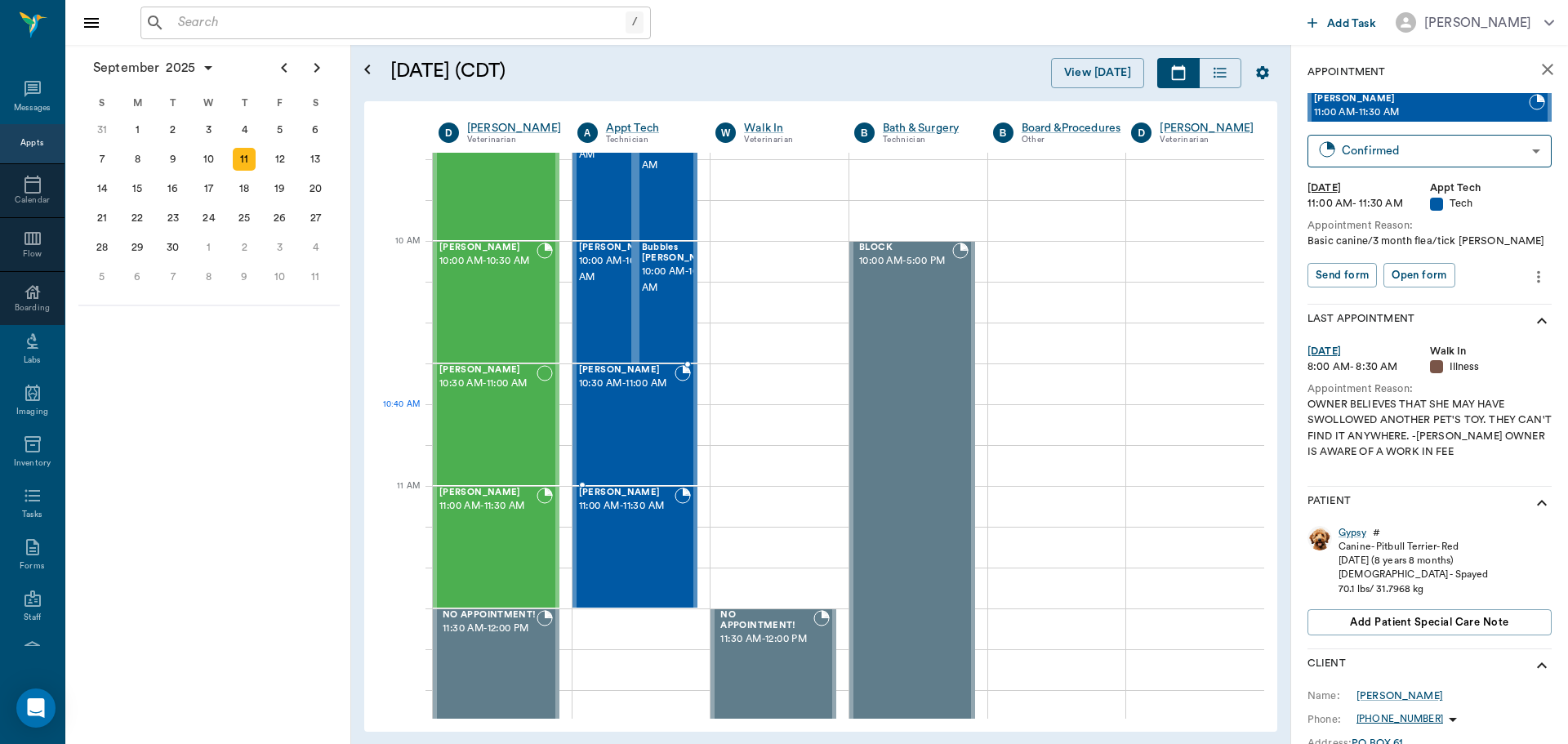
click at [636, 442] on div "ZIVA White 10:30 AM - 11:00 AM" at bounding box center [627, 425] width 96 height 119
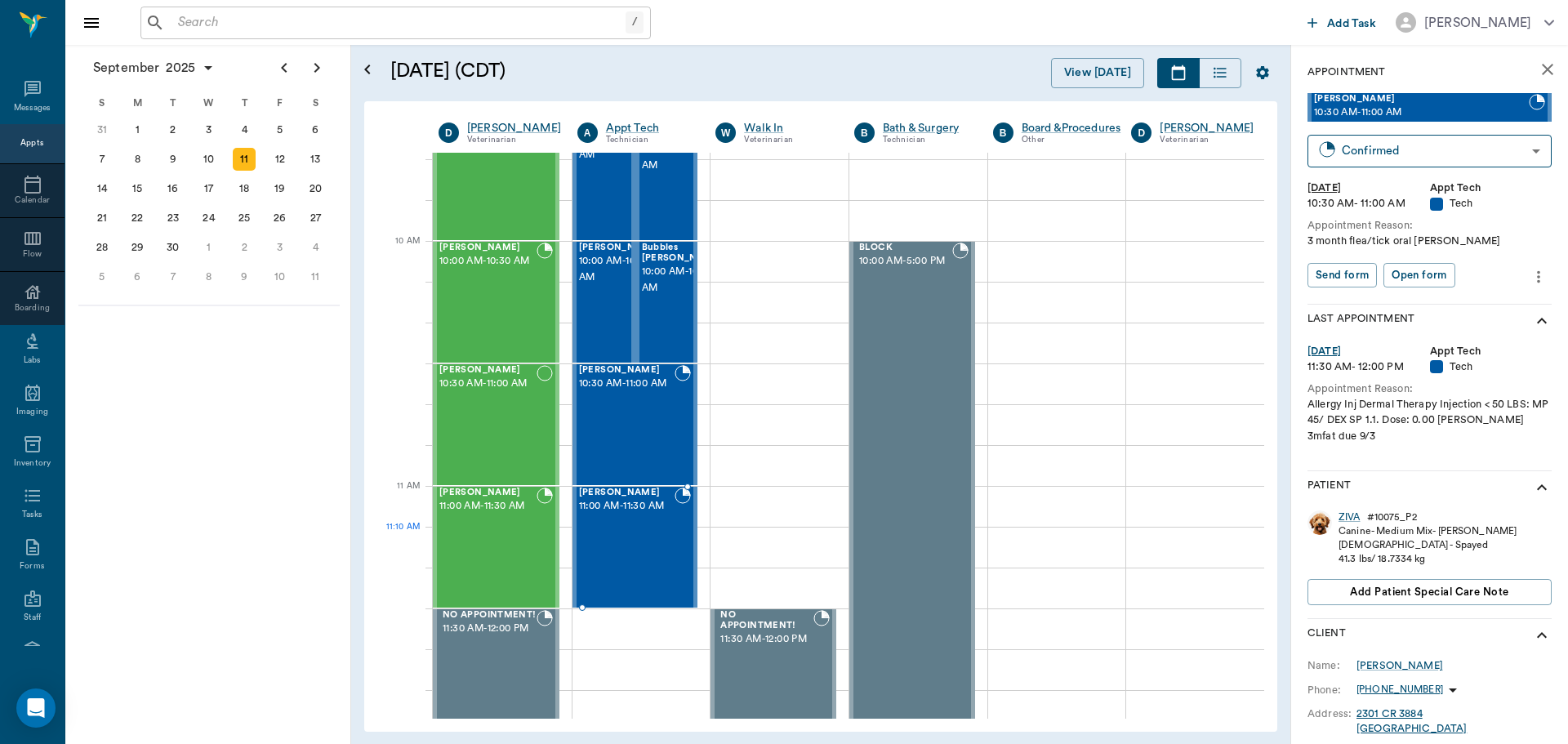
click at [646, 542] on div "Gypsy Fisher 11:00 AM - 11:30 AM" at bounding box center [627, 547] width 96 height 119
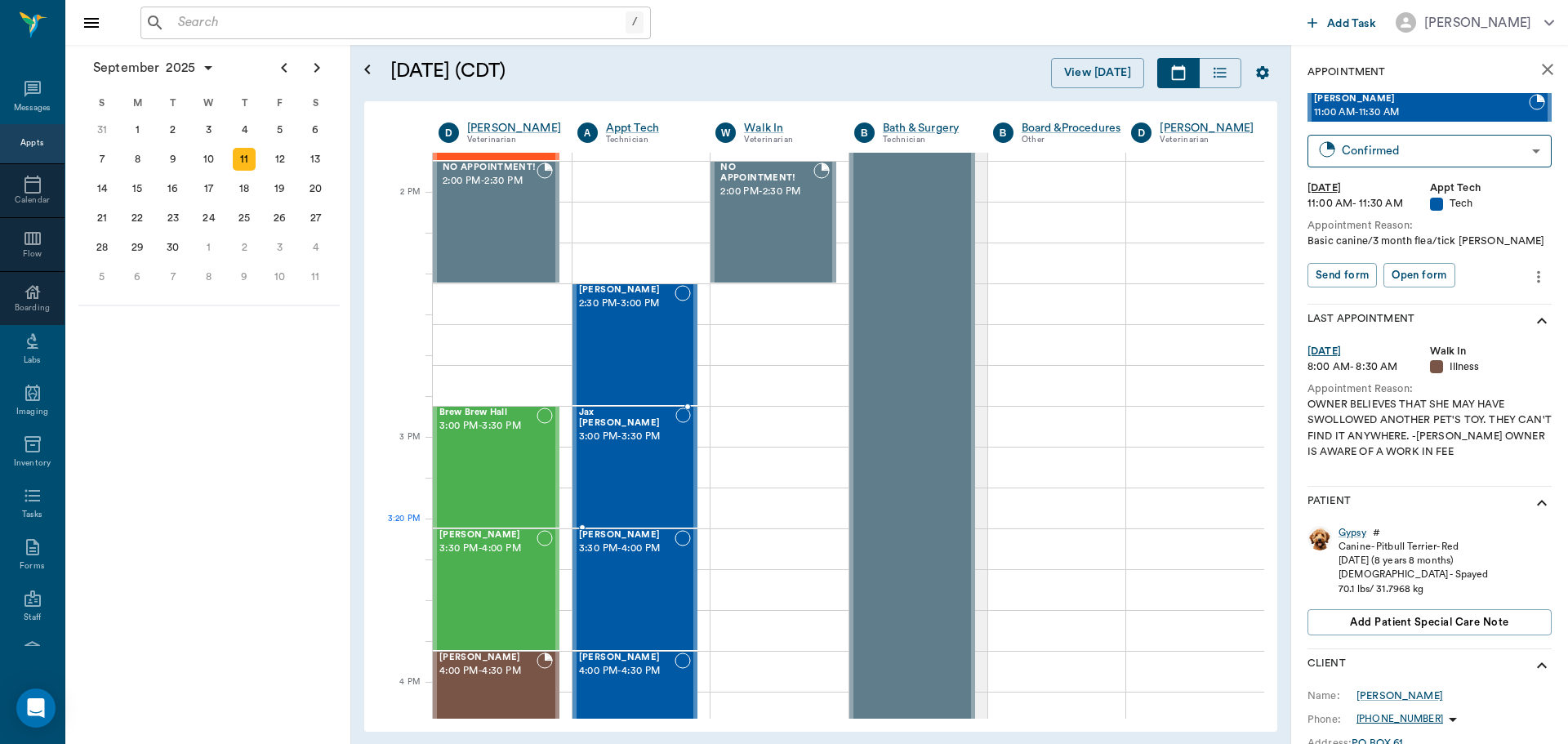
scroll to position [1471, 0]
click at [634, 371] on div "Whitey Smith 2:30 PM - 3:00 PM" at bounding box center [627, 343] width 96 height 119
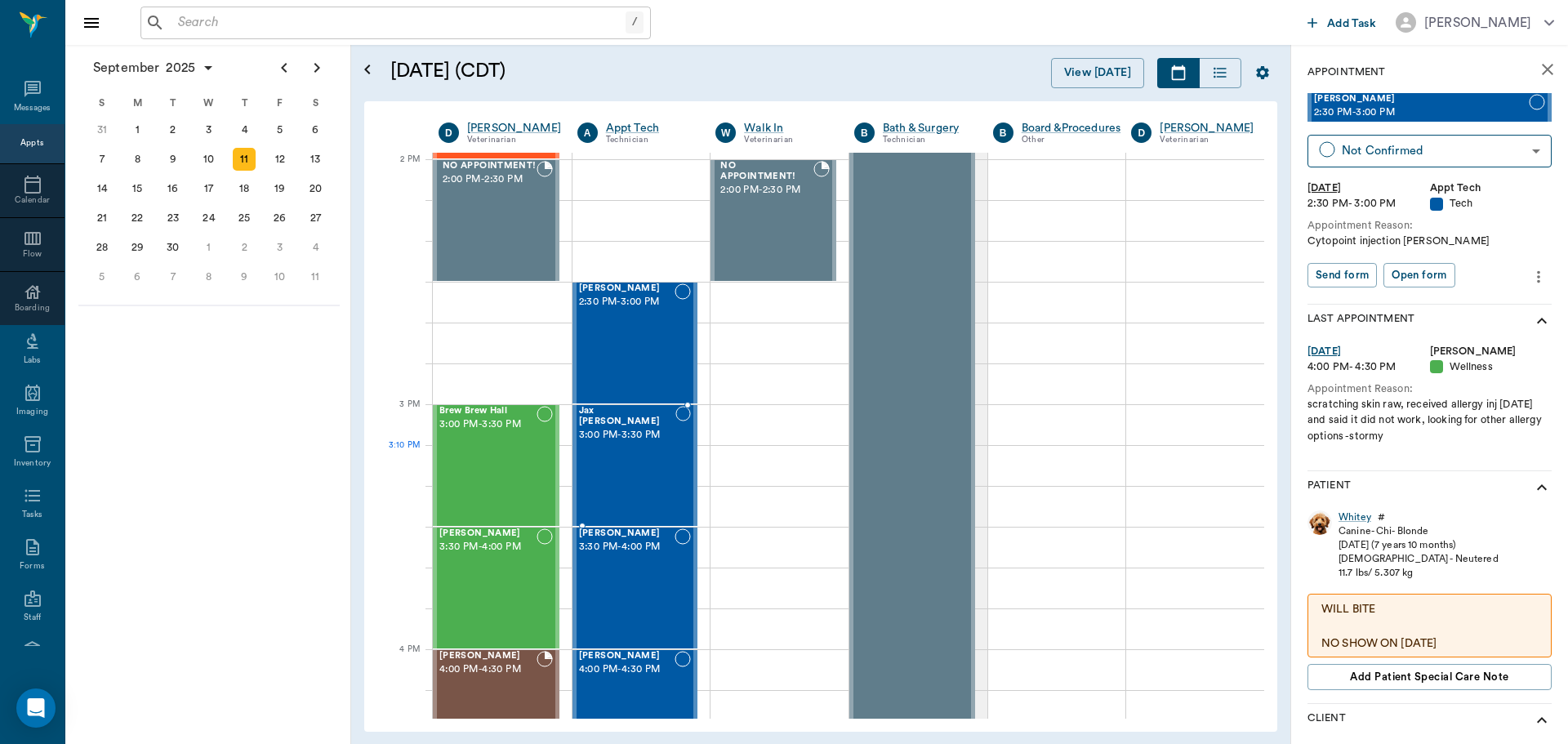
click at [637, 451] on div "Jax Rapp 3:00 PM - 3:30 PM" at bounding box center [627, 466] width 96 height 119
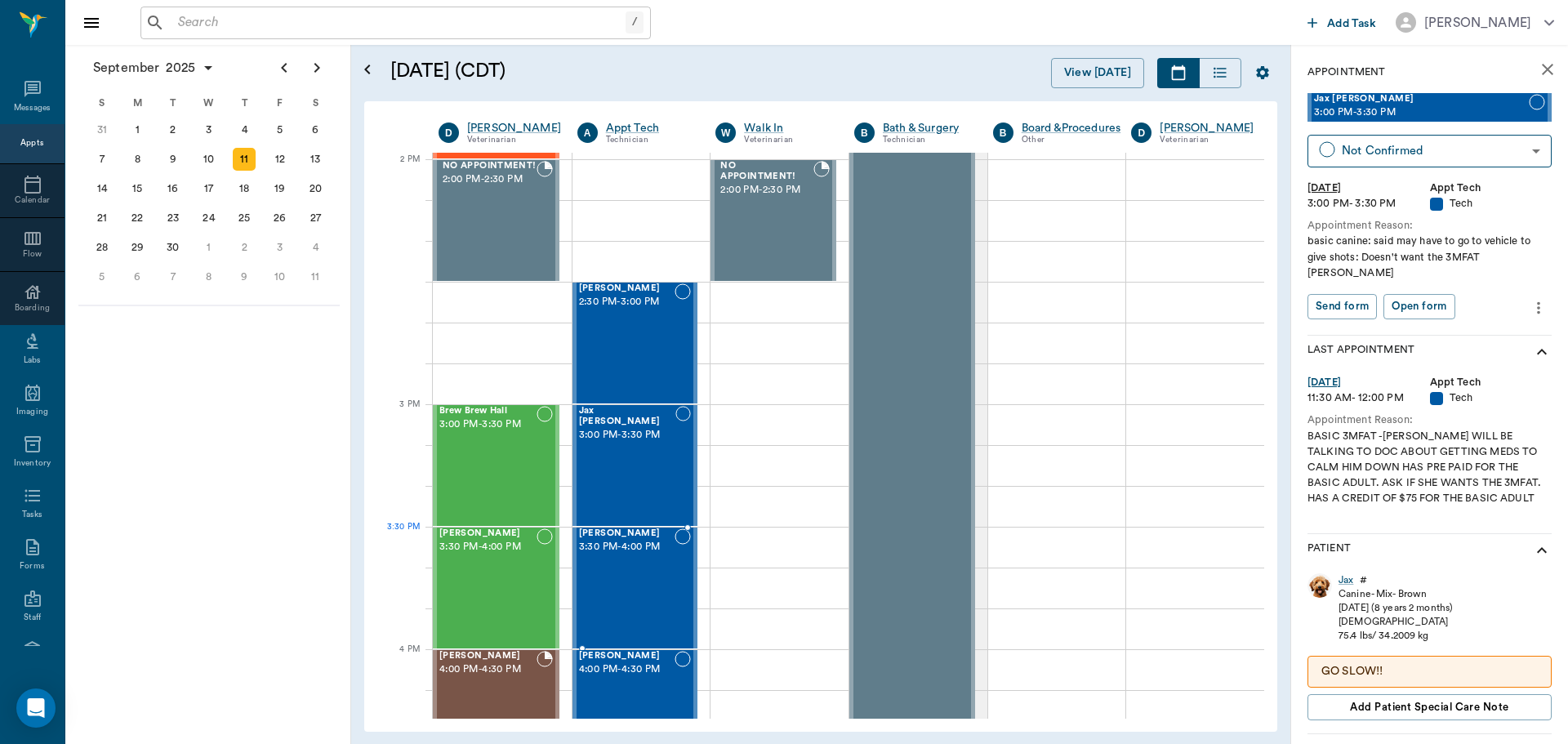
click at [630, 563] on div "BILLIE Lutrick 3:30 PM - 4:00 PM" at bounding box center [627, 588] width 96 height 119
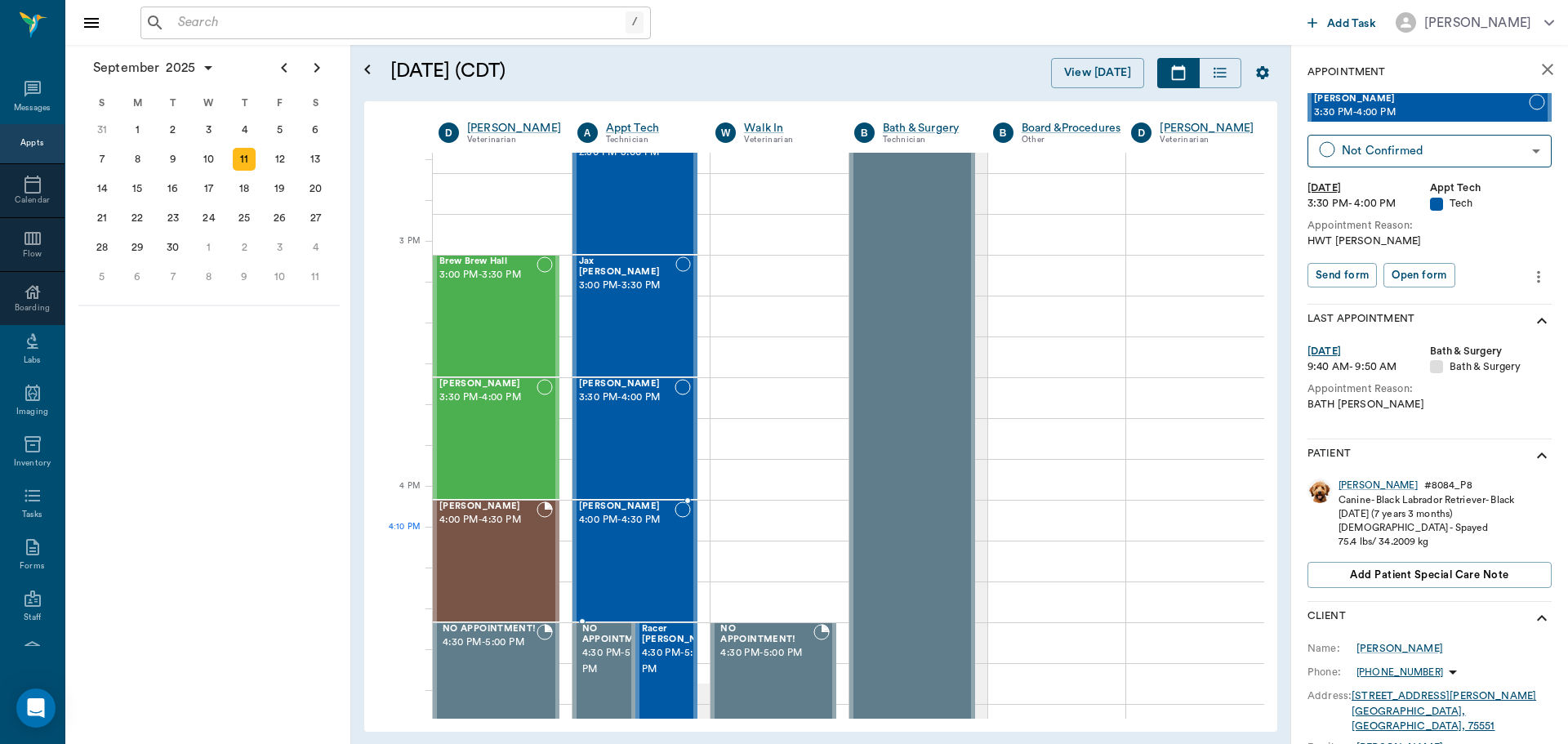
scroll to position [1634, 0]
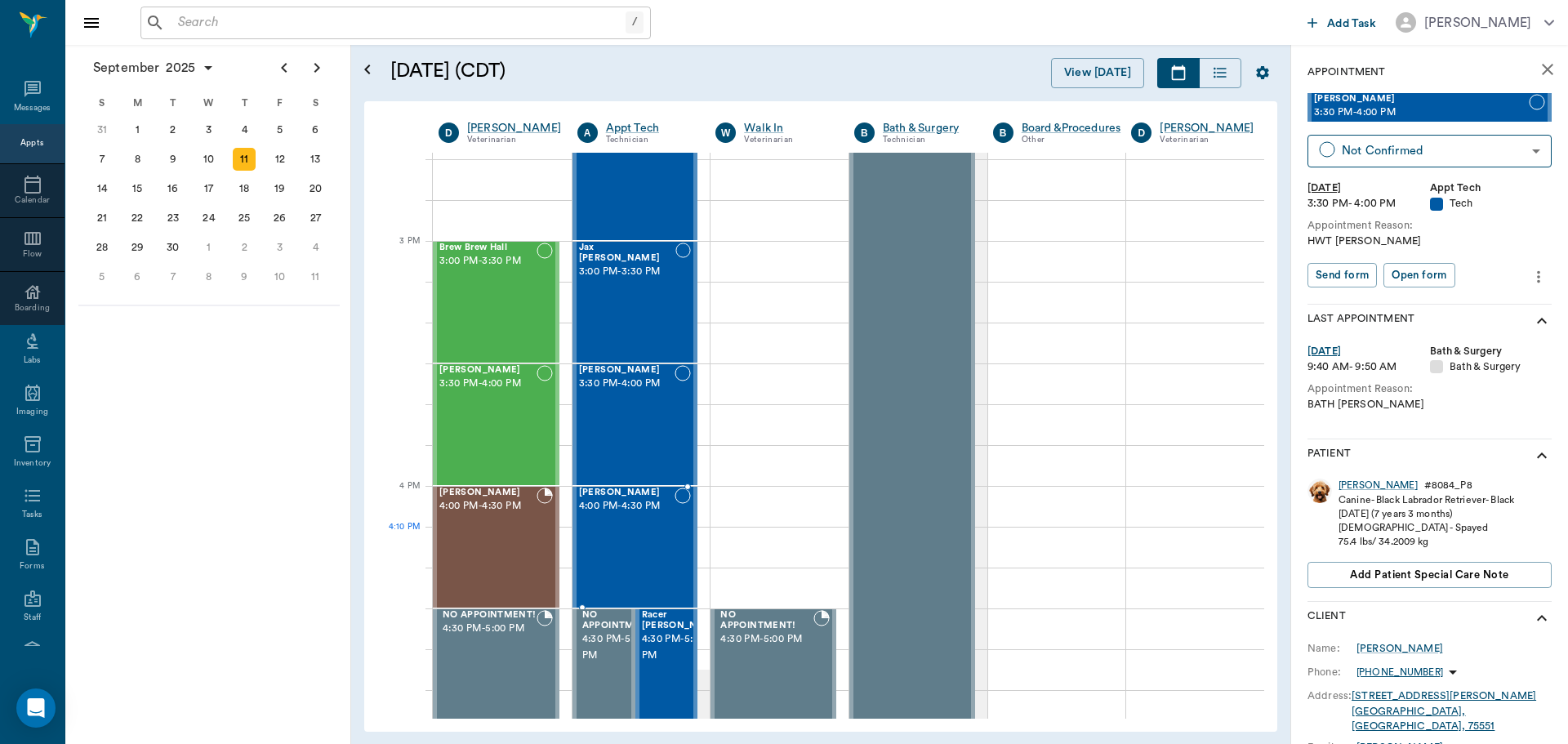
click at [651, 531] on div "Samuel Perez 4:00 PM - 4:30 PM" at bounding box center [627, 547] width 96 height 119
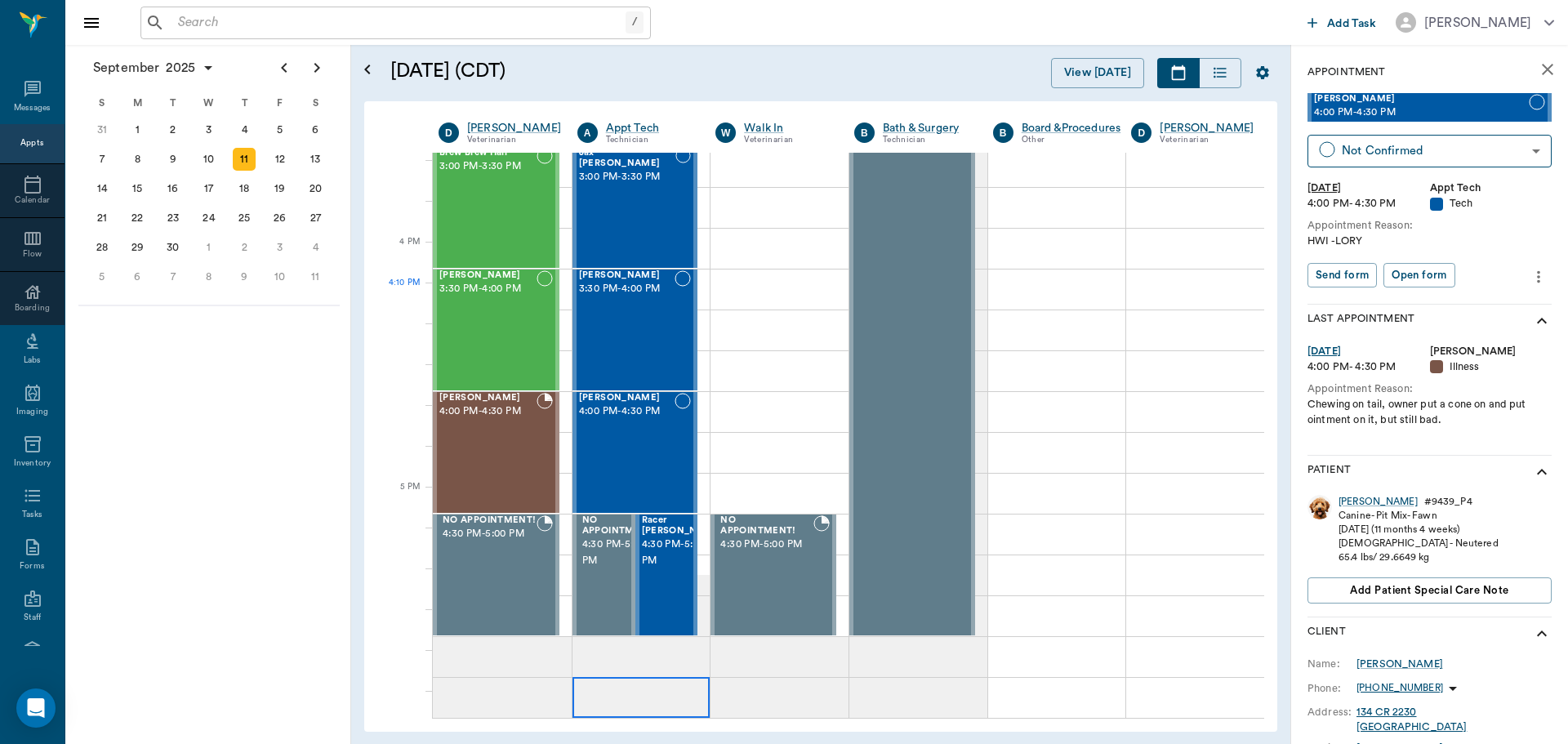
scroll to position [1879, 0]
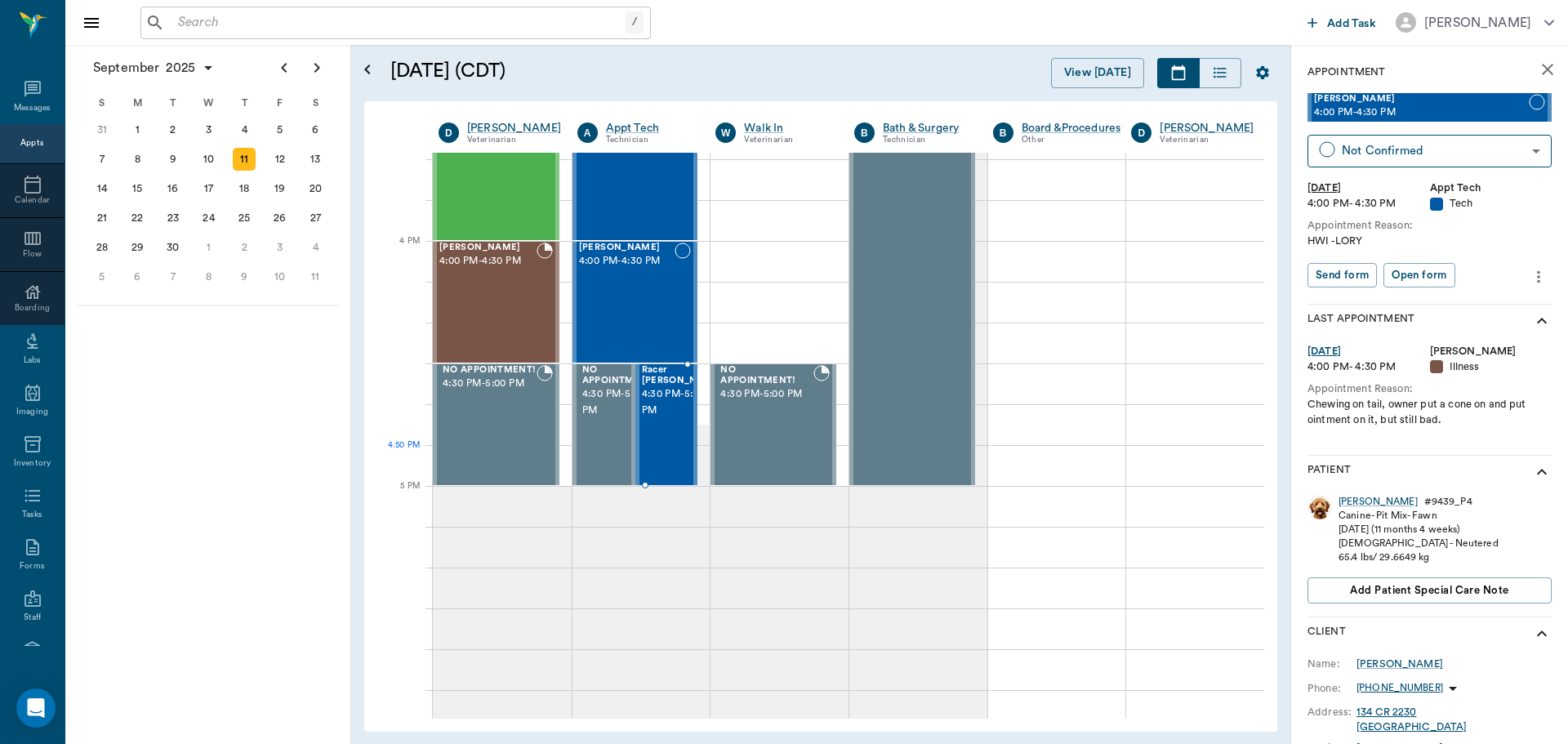
click at [655, 445] on div "Racer Ream 4:30 PM - 5:00 PM" at bounding box center [682, 425] width 81 height 119
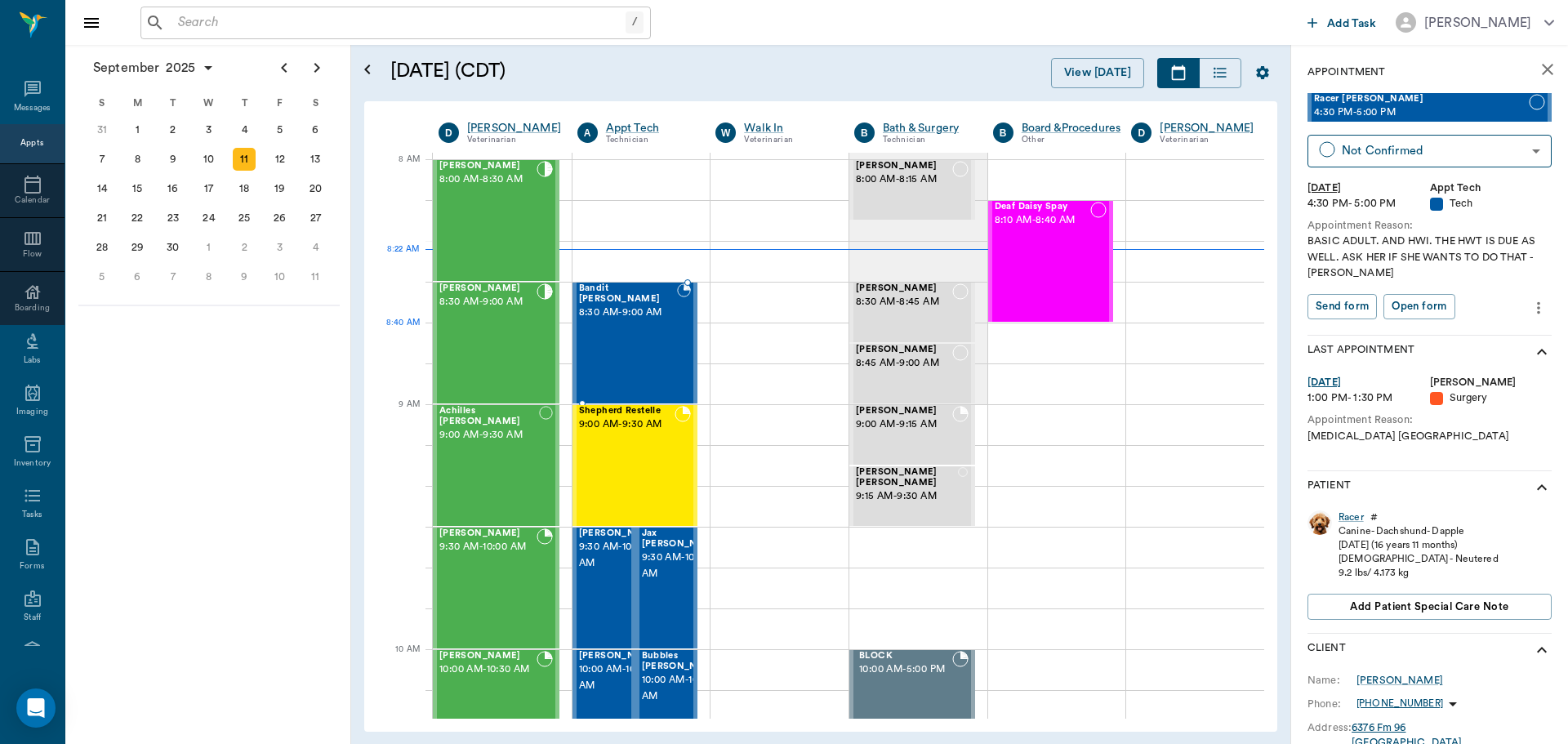
click at [634, 333] on div "Bandit Montoya 8:30 AM - 9:00 AM" at bounding box center [628, 343] width 98 height 119
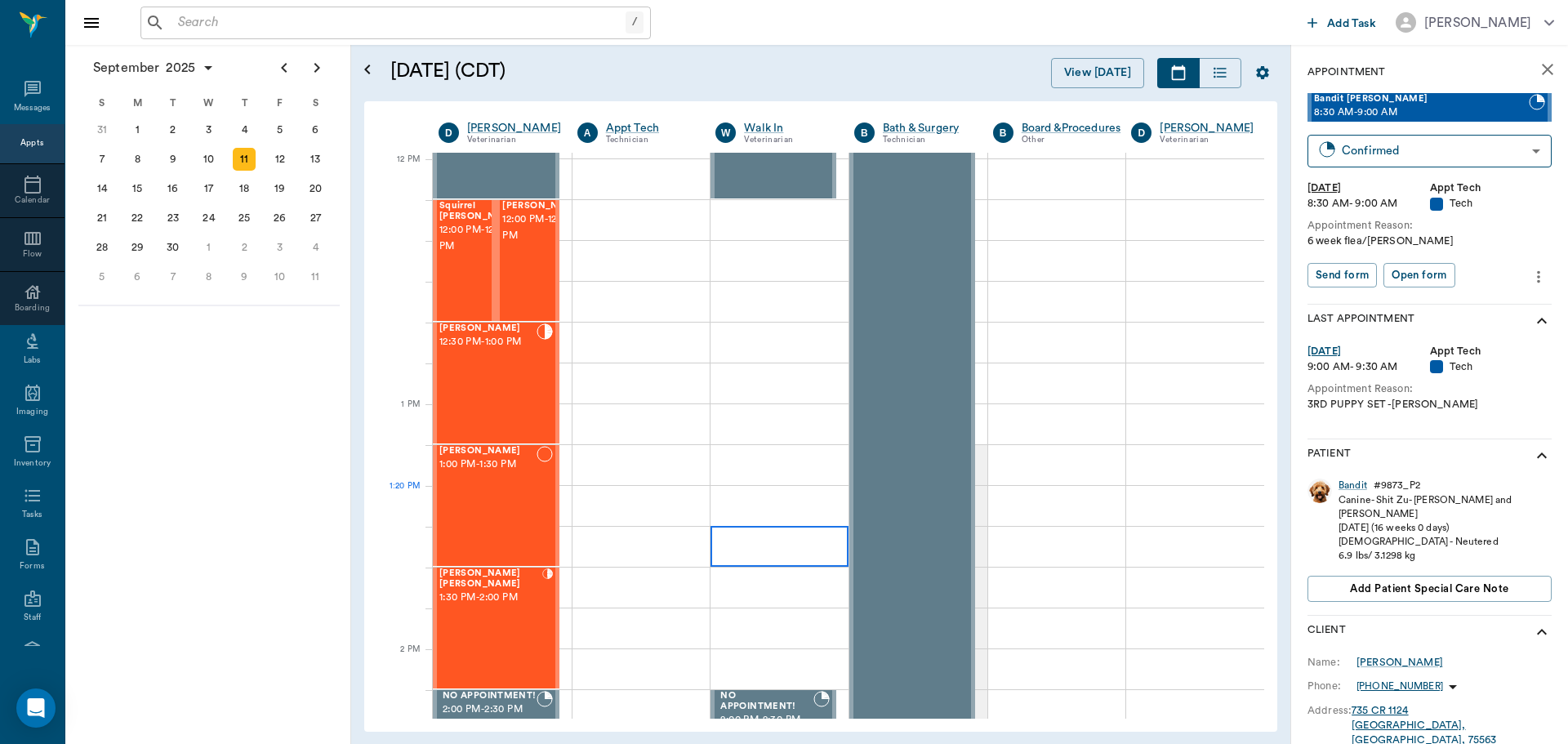
scroll to position [980, 0]
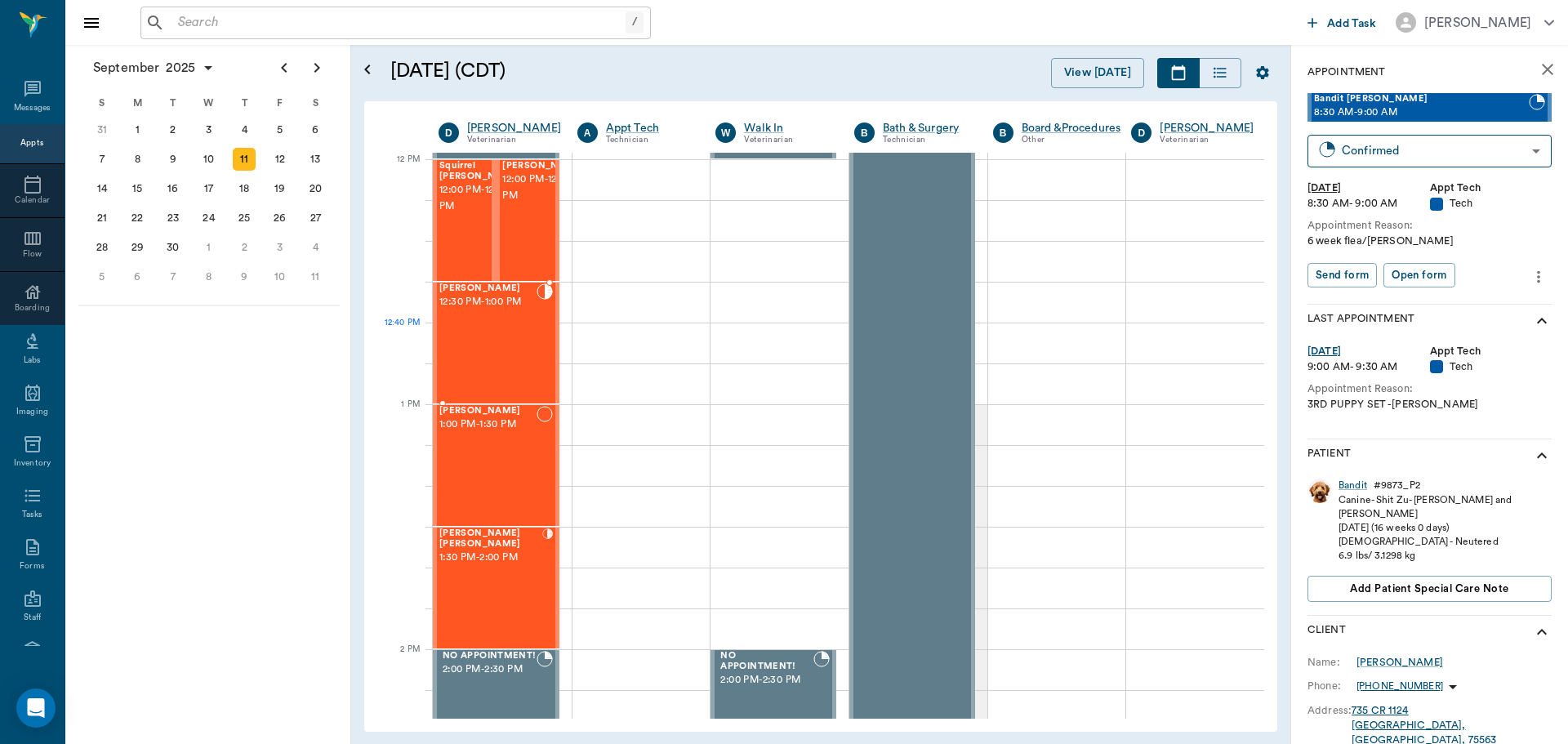
click at [517, 341] on div "Artie Hawkins 12:30 PM - 1:00 PM" at bounding box center [488, 343] width 97 height 119
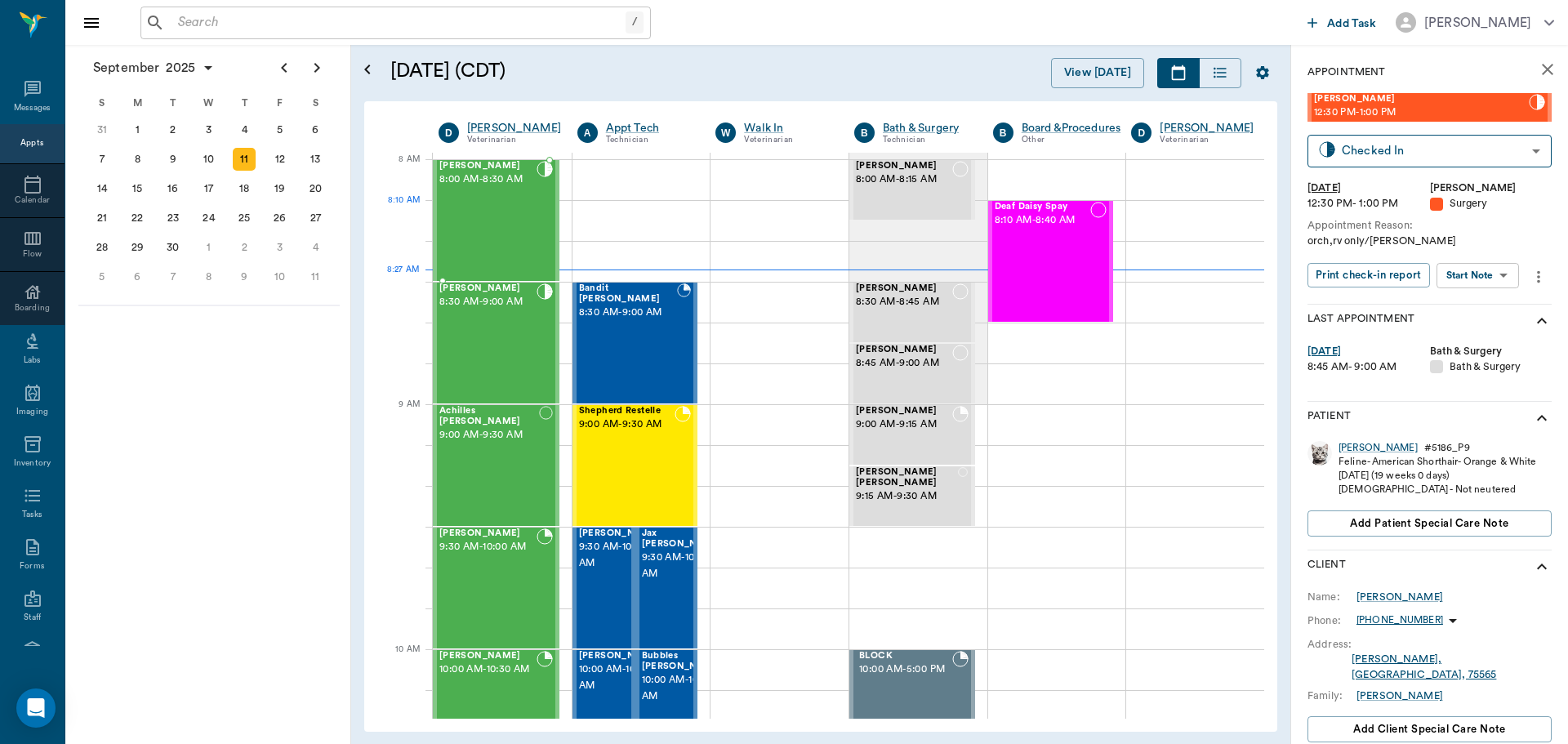
click at [483, 224] on div "Cattle Nichols 8:00 AM - 8:30 AM" at bounding box center [488, 221] width 97 height 119
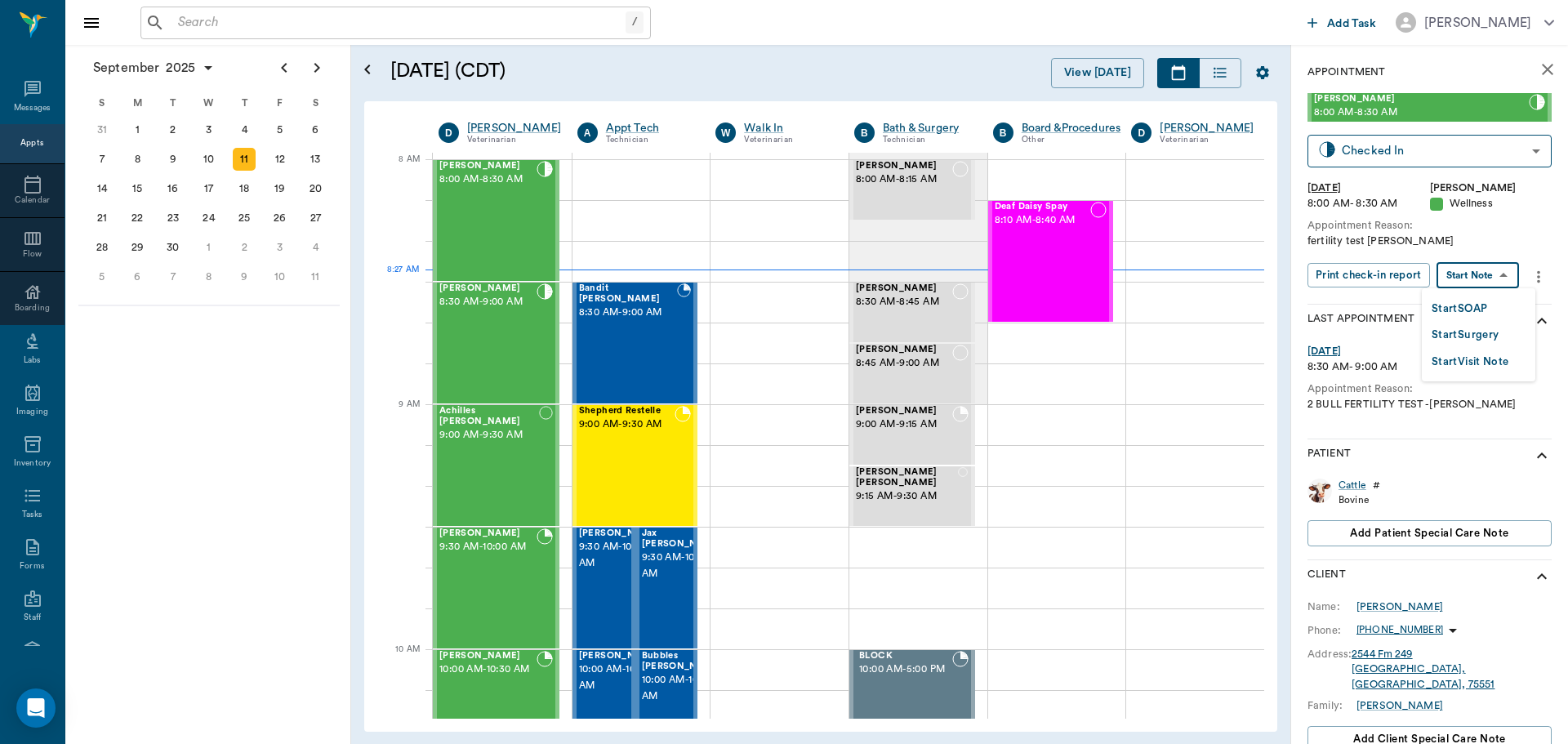
click at [1483, 270] on body "/ ​ Add Task Dr. Bert Ellsworth Nectar Messages Appts Calendar Flow Boarding La…" at bounding box center [784, 372] width 1568 height 744
click at [1470, 306] on button "Start SOAP" at bounding box center [1459, 309] width 56 height 19
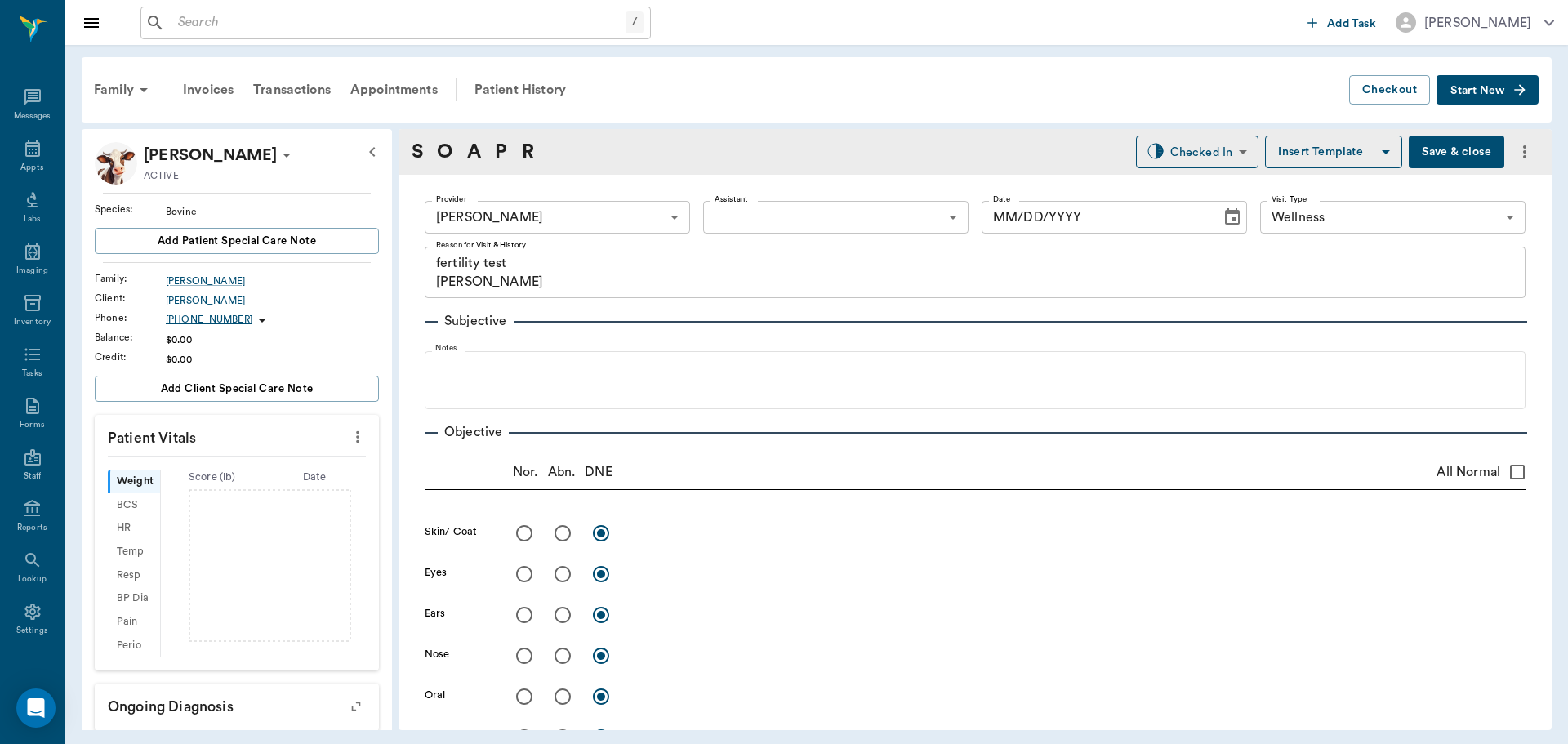
type input "63ec2f075fda476ae8351a4d"
type input "65d2be4f46e3a538d89b8c14"
type textarea "fertility test Christy"
type input "[DATE]"
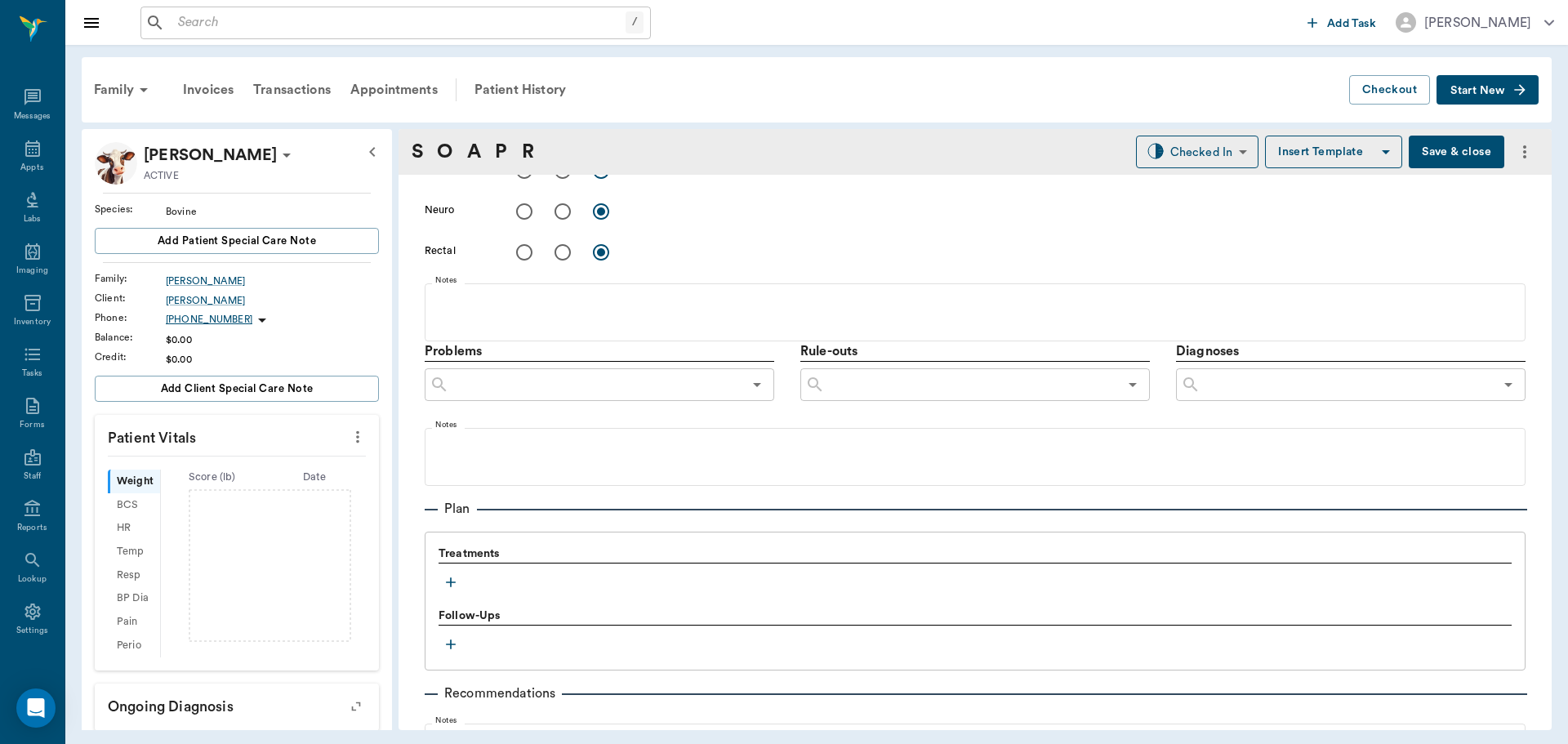
scroll to position [973, 0]
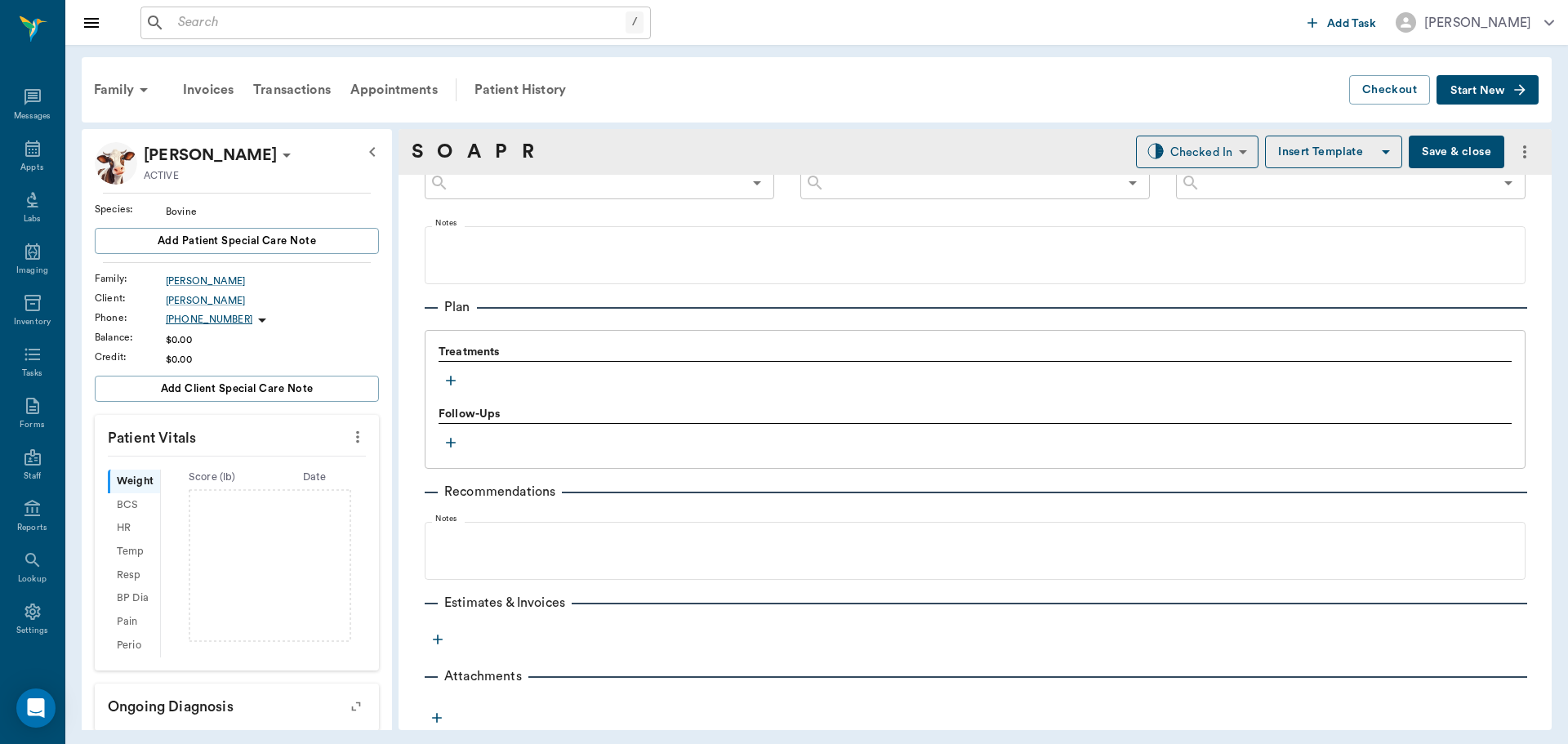
click at [454, 382] on icon "button" at bounding box center [451, 381] width 17 height 17
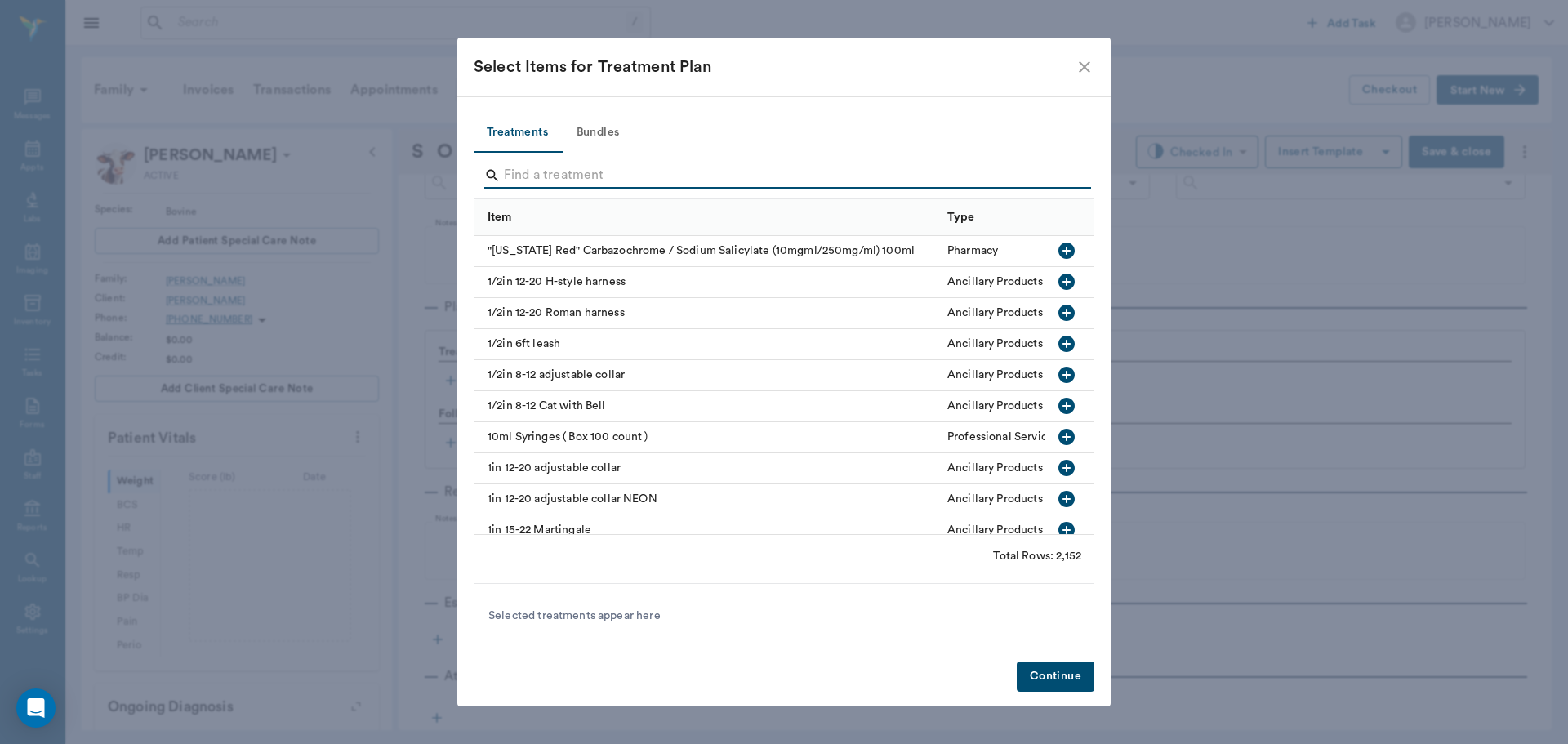
click at [545, 177] on input "Search" at bounding box center [785, 176] width 563 height 27
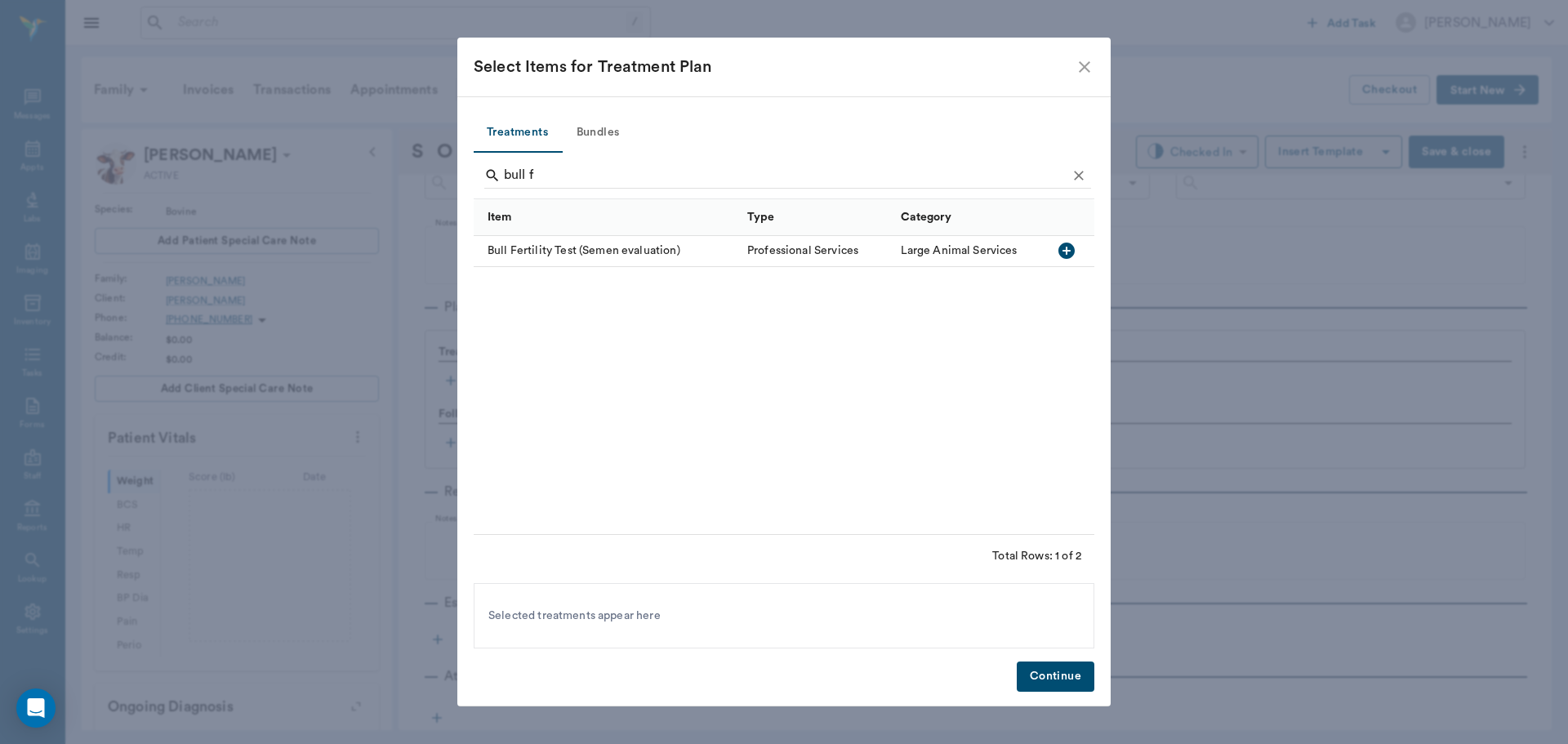
click at [1062, 246] on icon "button" at bounding box center [1067, 251] width 17 height 17
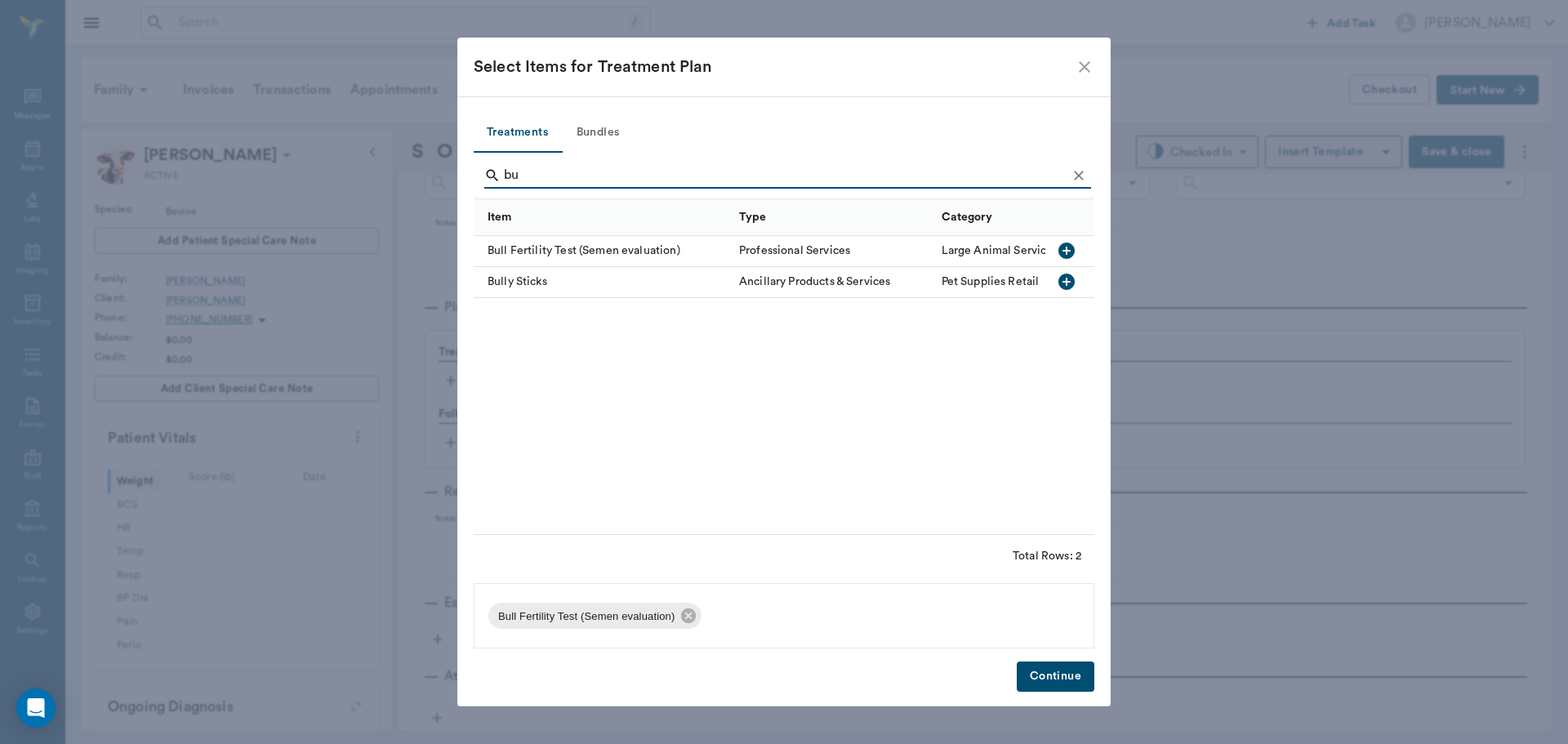
type input "b"
type input "tric"
click at [1067, 255] on icon "button" at bounding box center [1067, 251] width 17 height 17
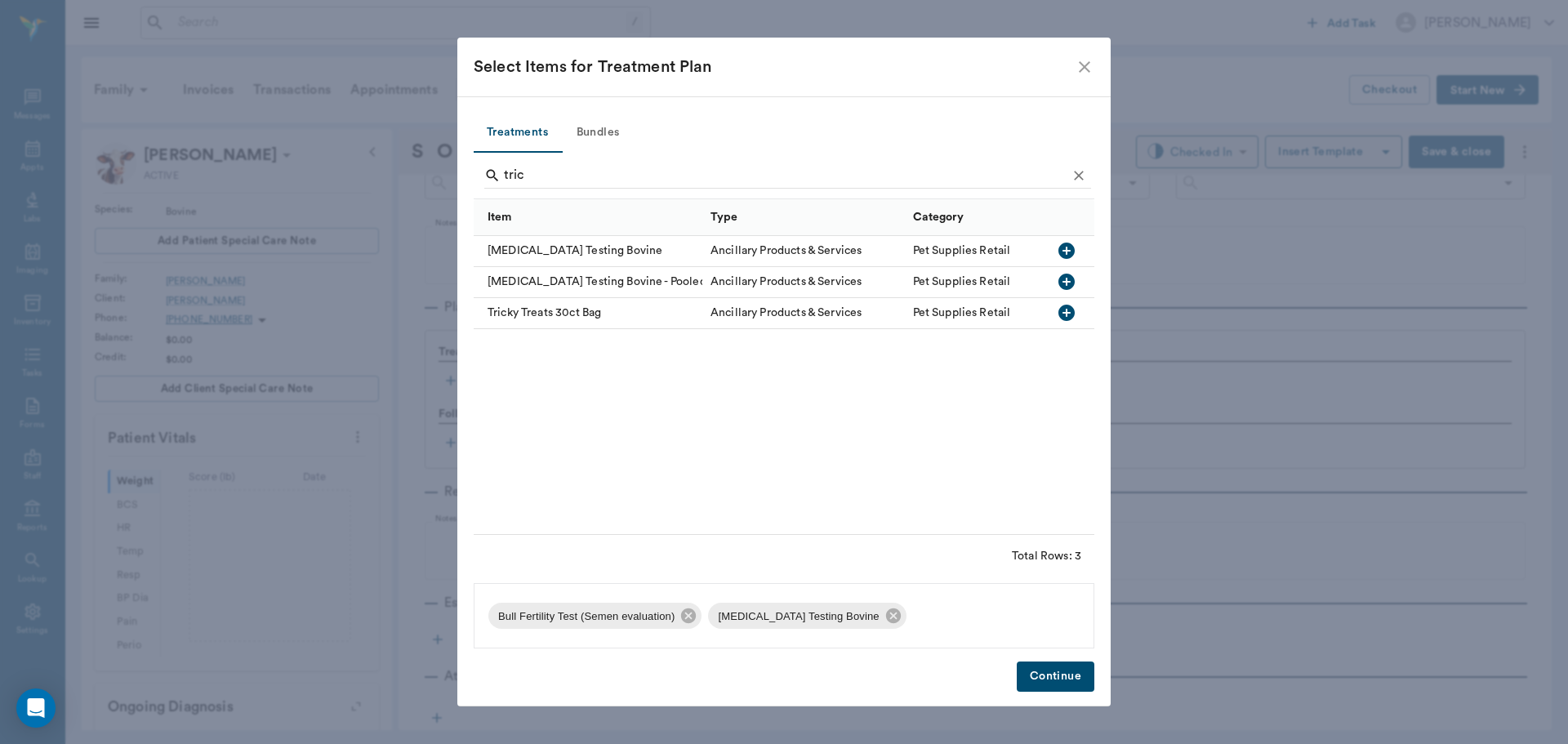
click at [1058, 679] on button "Continue" at bounding box center [1056, 677] width 78 height 30
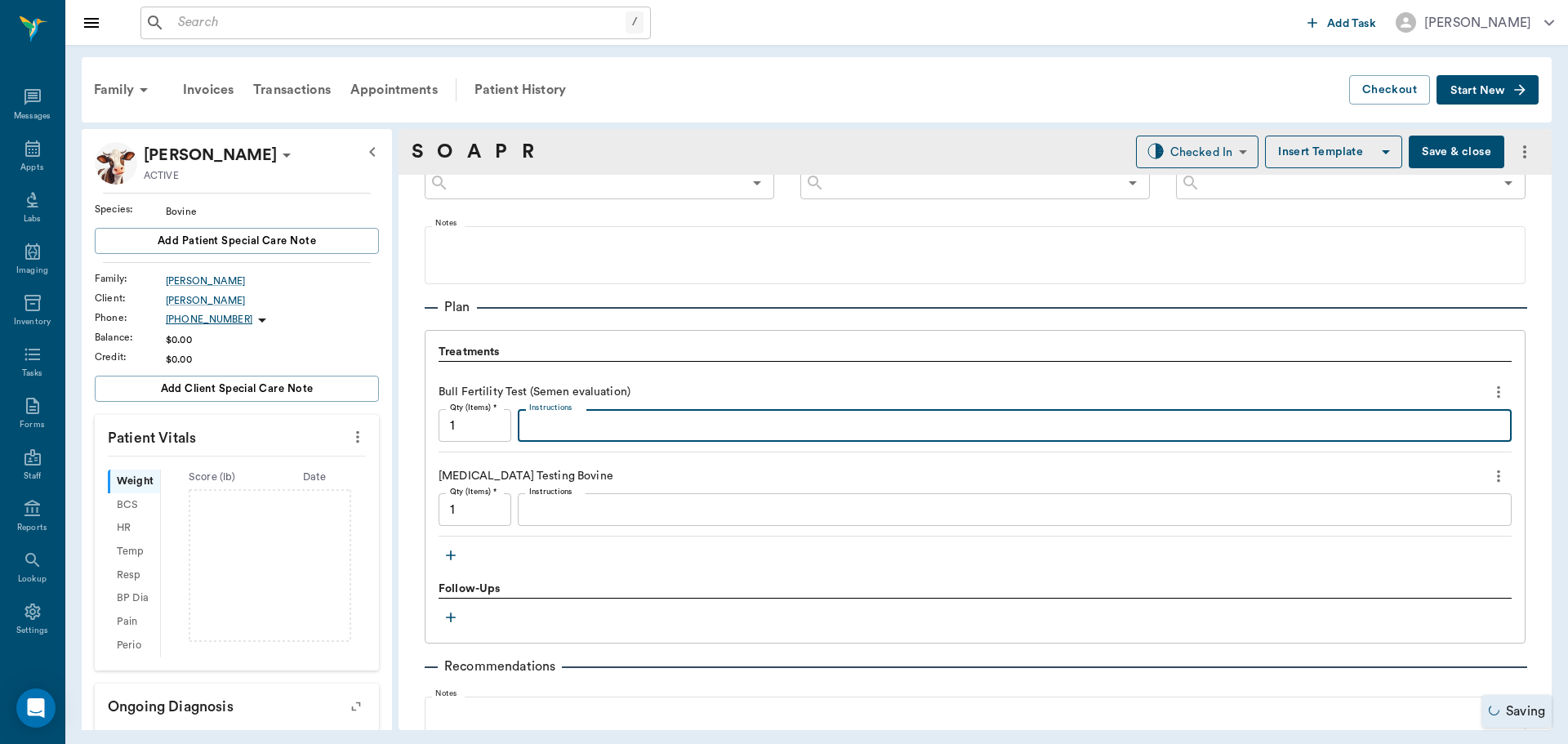
click at [546, 430] on textarea "Instructions" at bounding box center [1014, 425] width 971 height 19
type textarea "#Y2 19m AA 33/95/90 Satisfactory Potential Breeder"
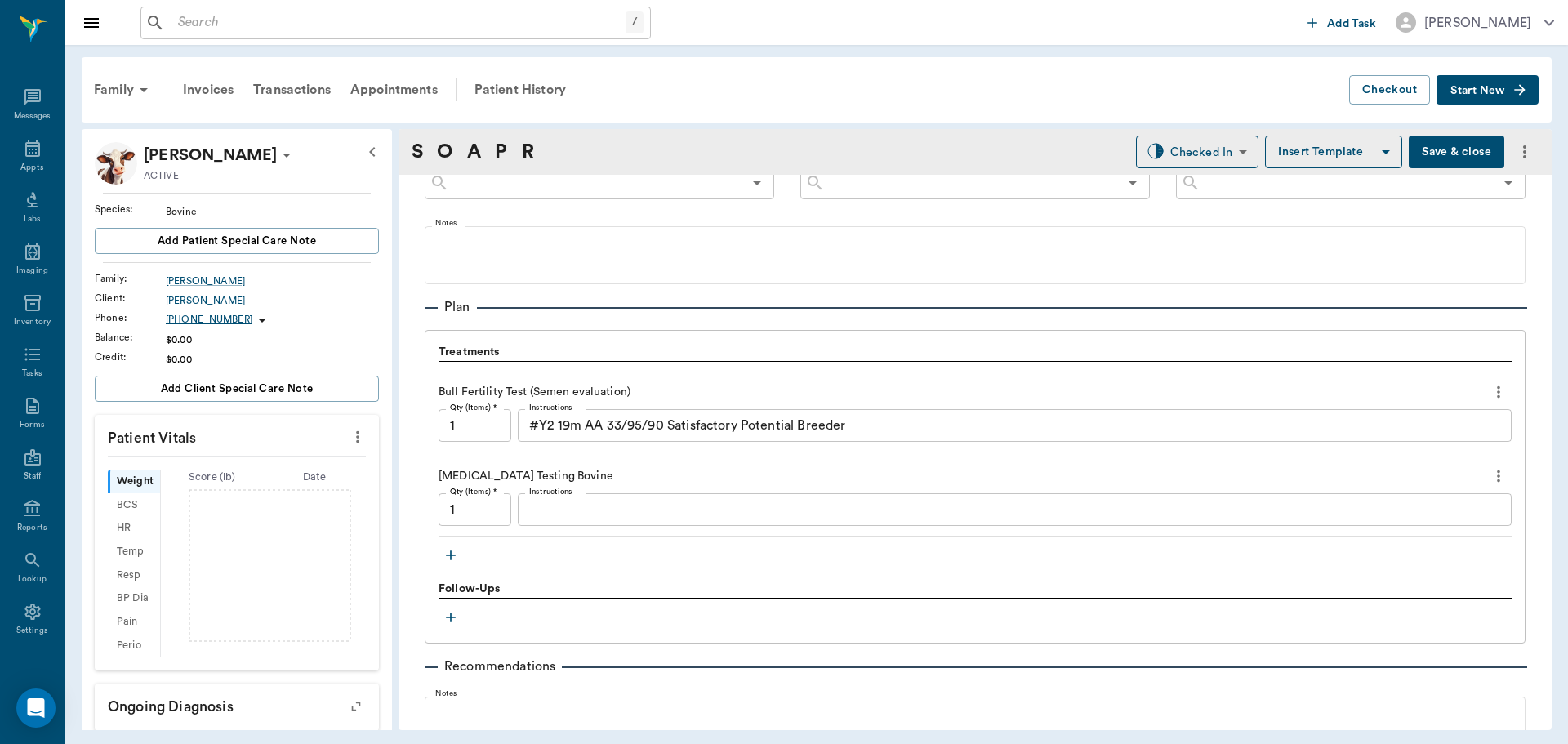
click at [1444, 152] on button "Save & close" at bounding box center [1456, 152] width 95 height 32
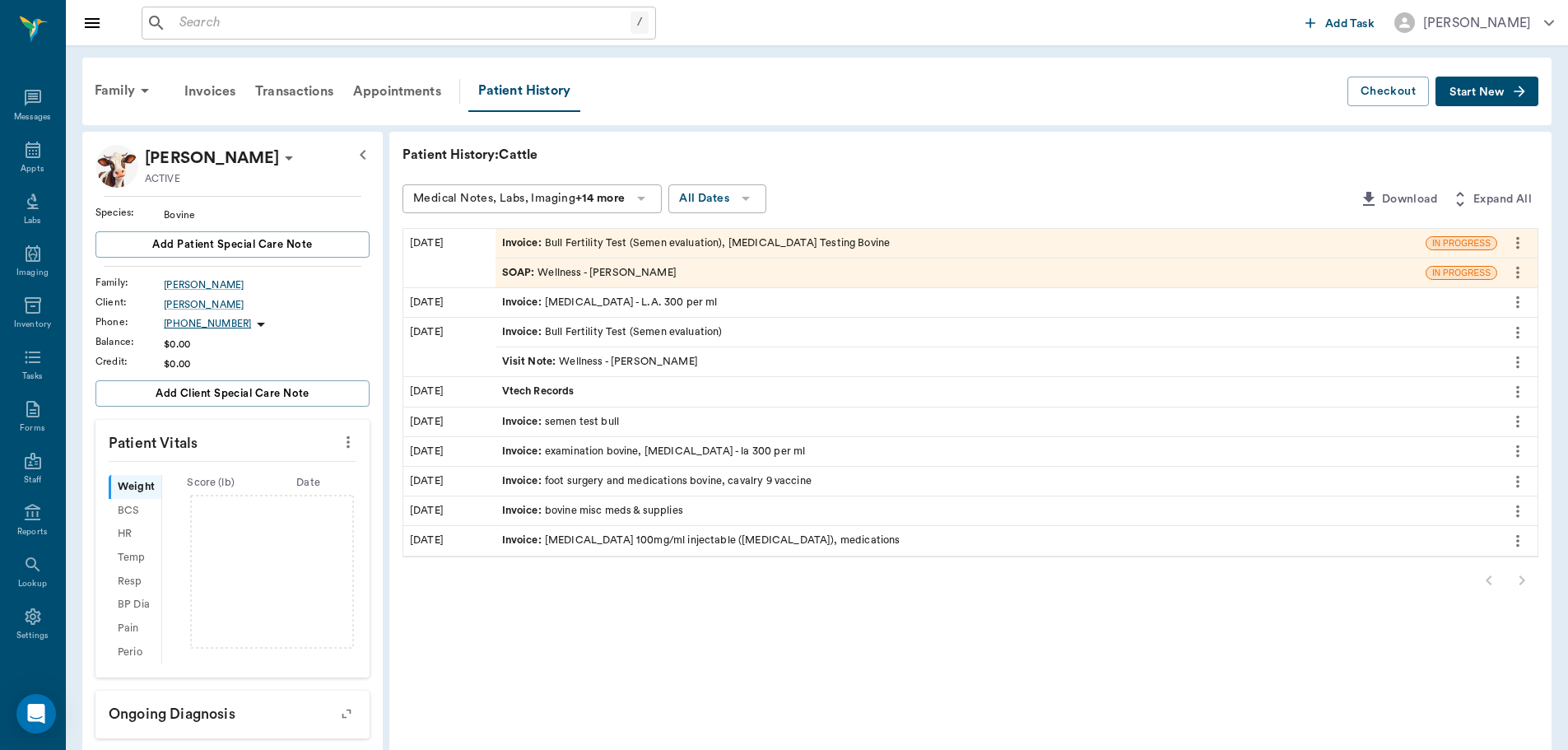
click at [710, 241] on div "Invoice : Bull Fertility Test (Semen evaluation), Trich Testing Bovine" at bounding box center [696, 243] width 389 height 16
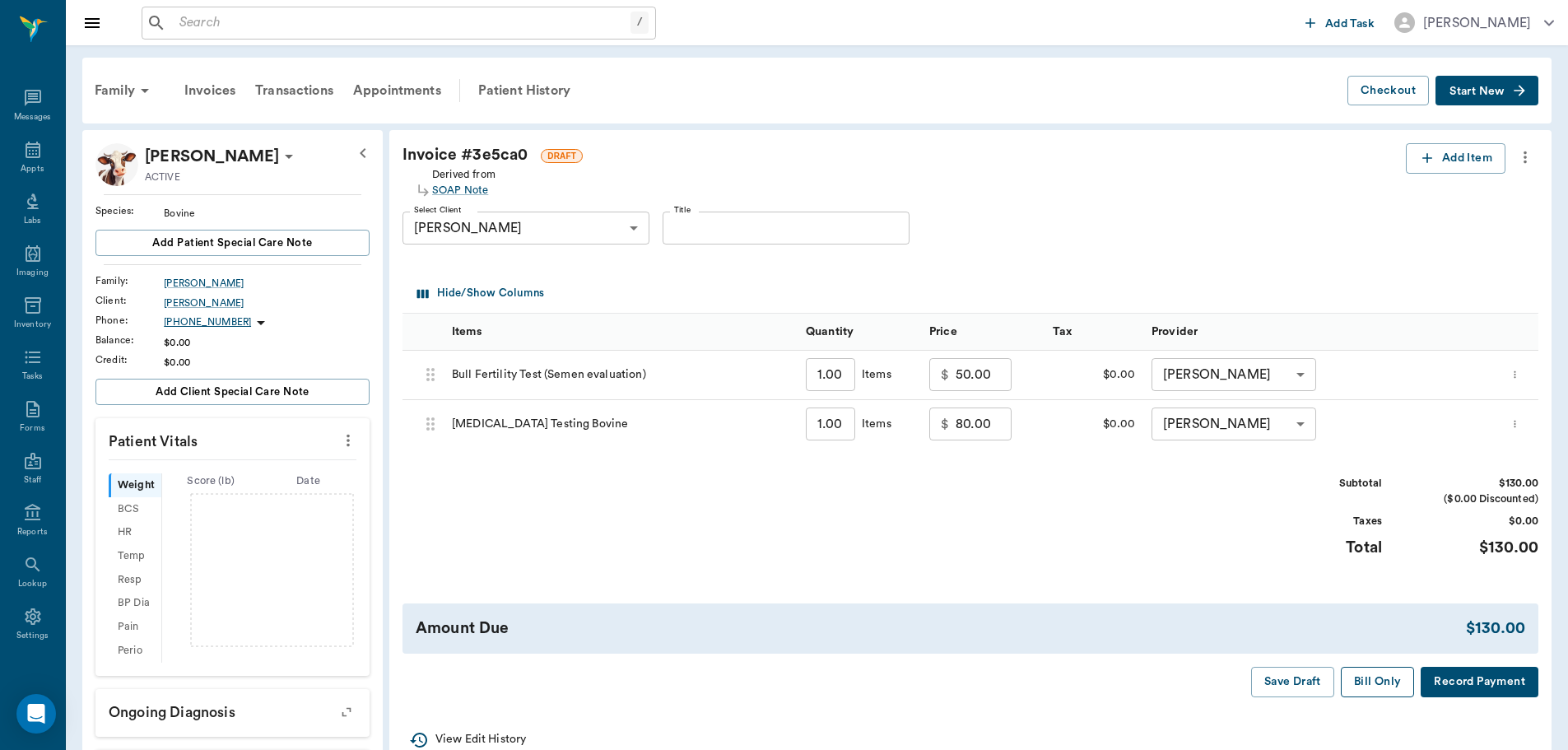
click at [1375, 682] on button "Bill Only" at bounding box center [1378, 682] width 74 height 30
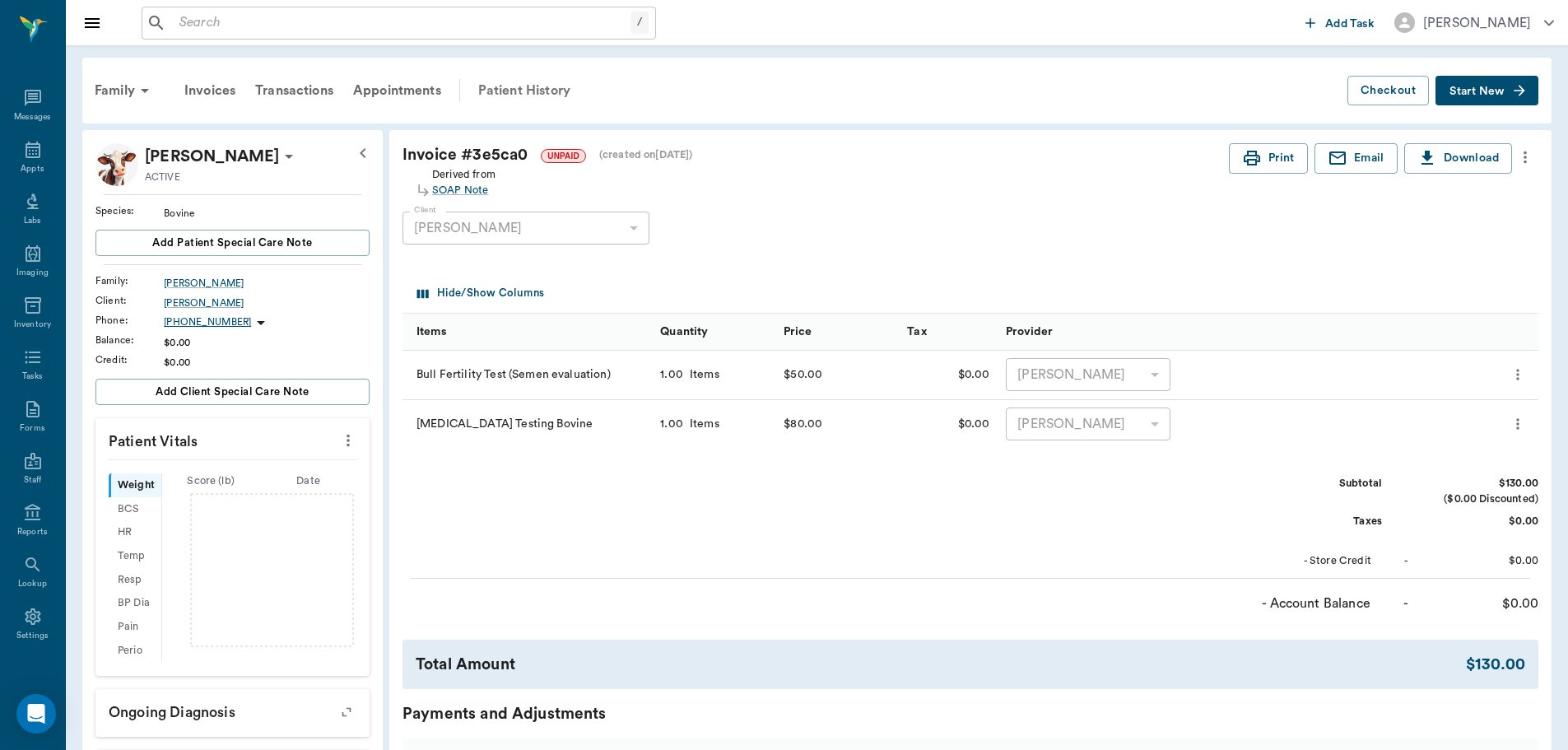
click at [500, 87] on div "Patient History" at bounding box center [524, 90] width 112 height 39
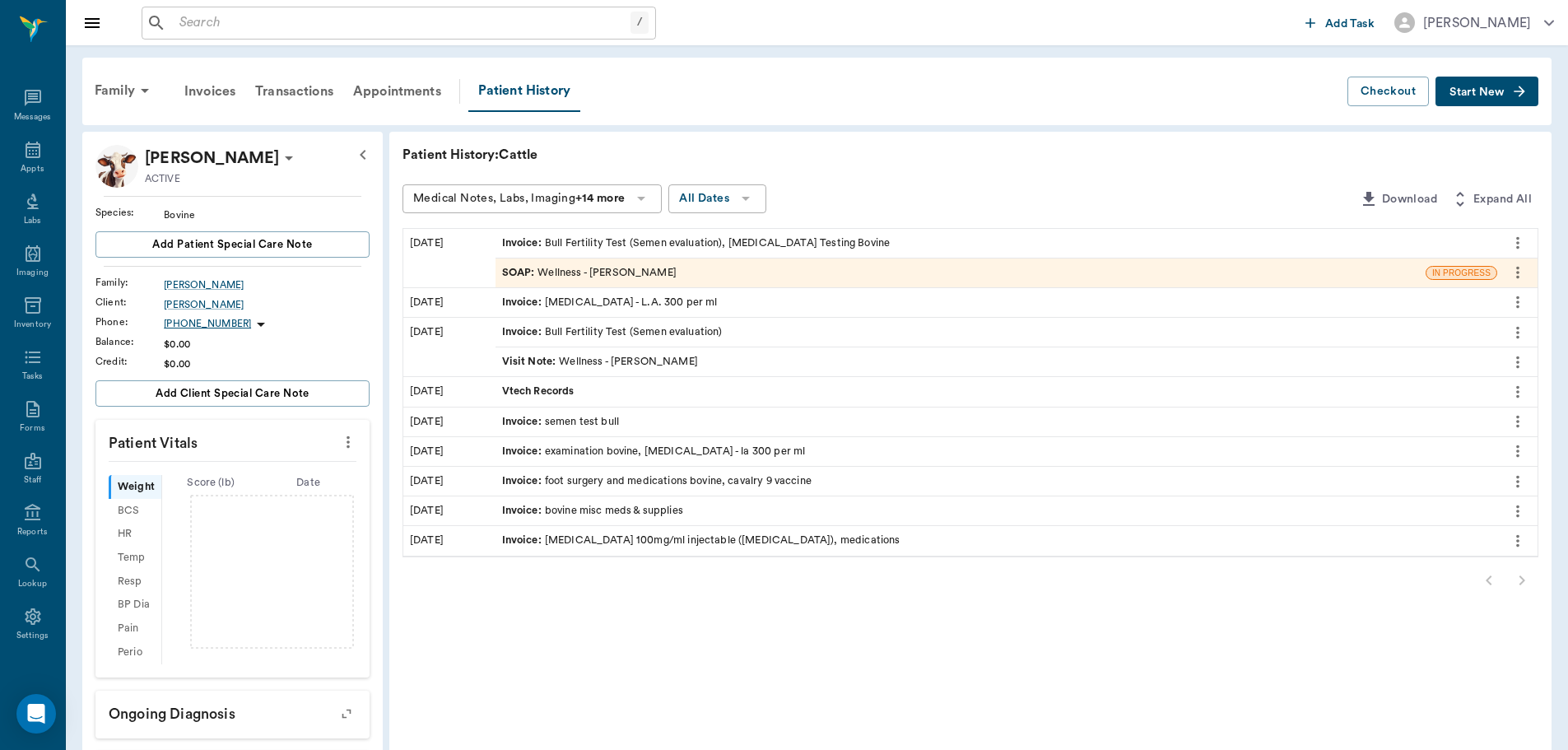
click at [602, 278] on div "SOAP : Wellness - Dr. Bert Ellsworth" at bounding box center [589, 273] width 175 height 16
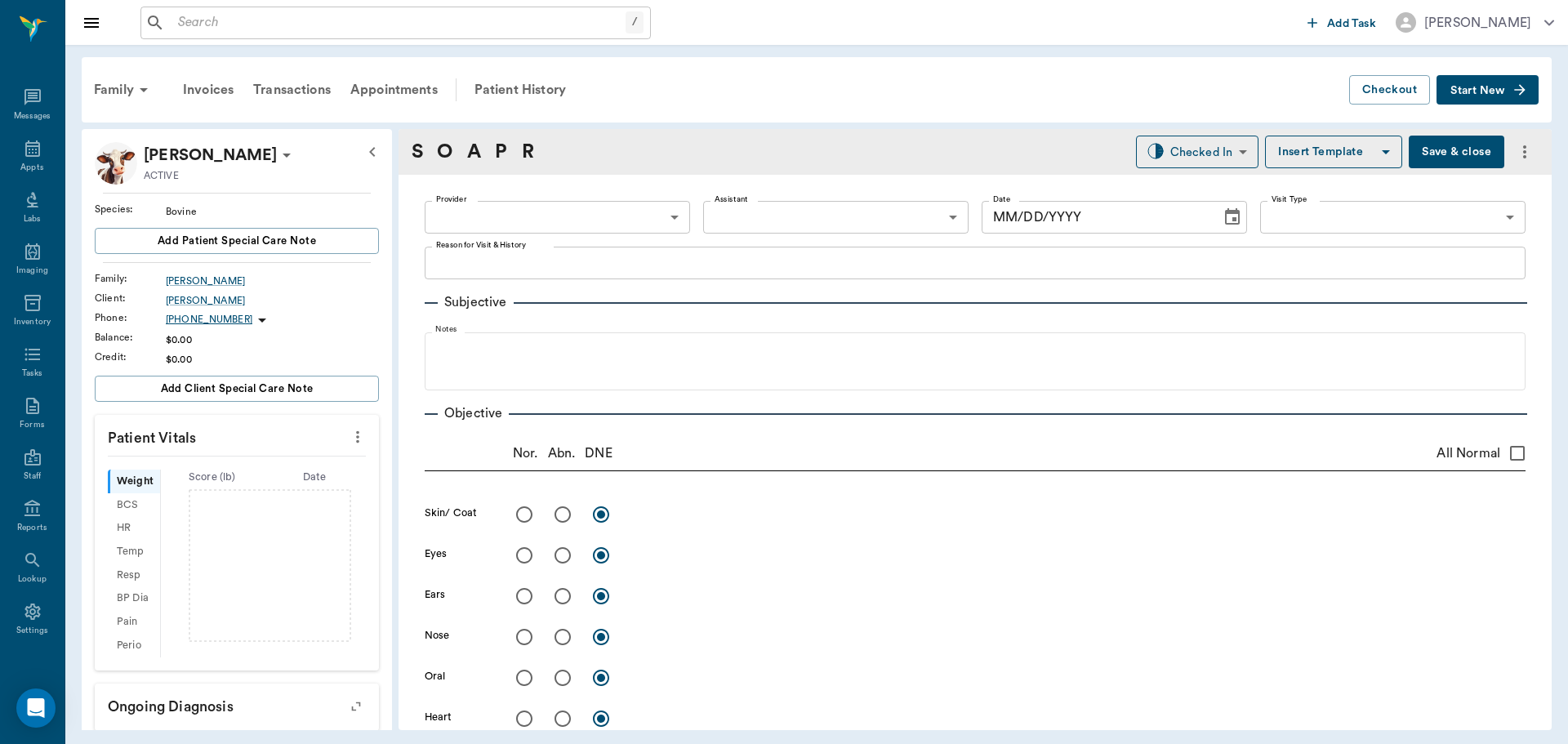
type input "63ec2f075fda476ae8351a4d"
type input "65d2be4f46e3a538d89b8c14"
type textarea "fertility test Christy"
type input "[DATE]"
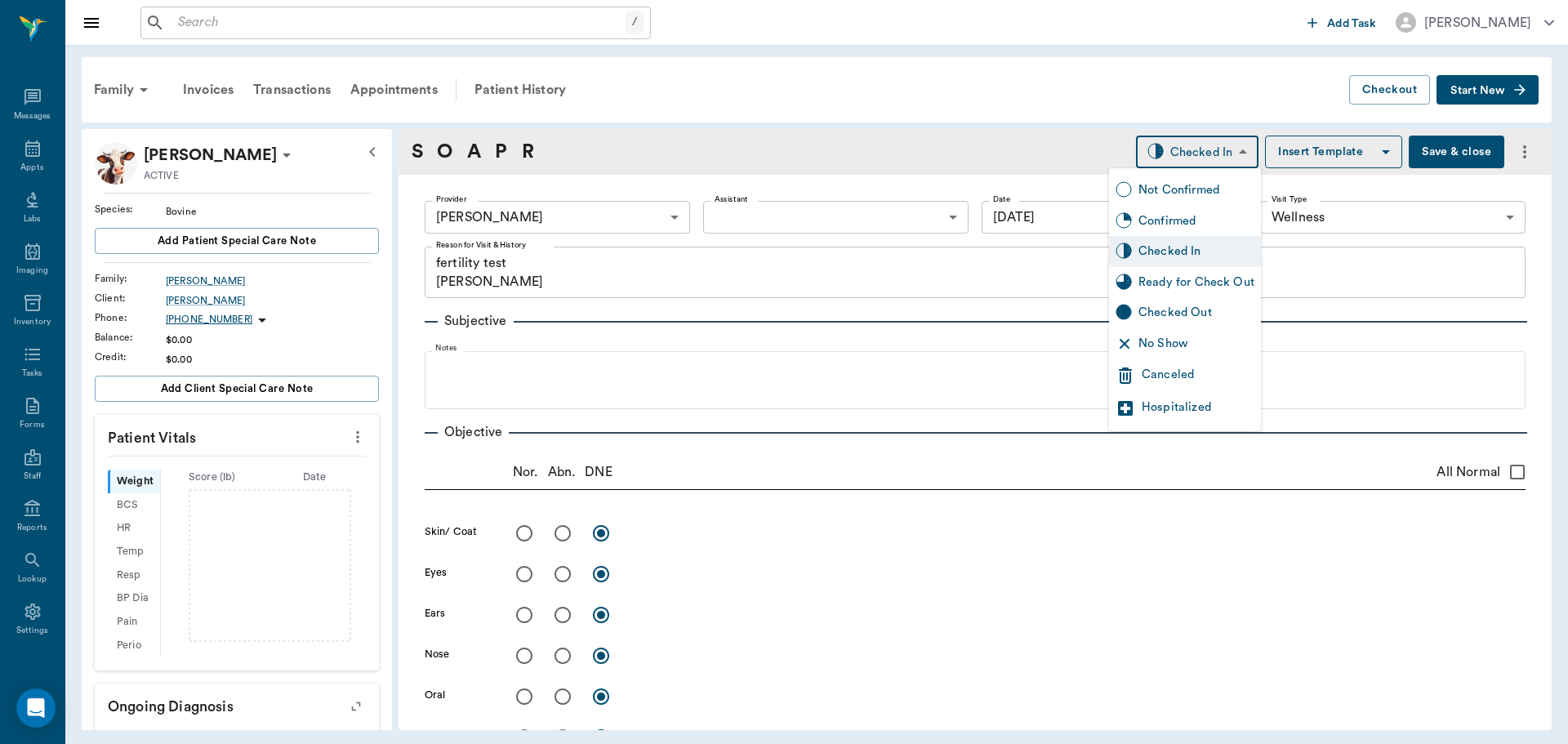
click at [1218, 151] on body "/ ​ Add Task Dr. Bert Ellsworth Nectar Messages Appts Labs Imaging Inventory Ta…" at bounding box center [784, 372] width 1568 height 744
click at [1197, 284] on div "Ready for Check Out" at bounding box center [1197, 283] width 116 height 18
type input "READY_TO_CHECKOUT"
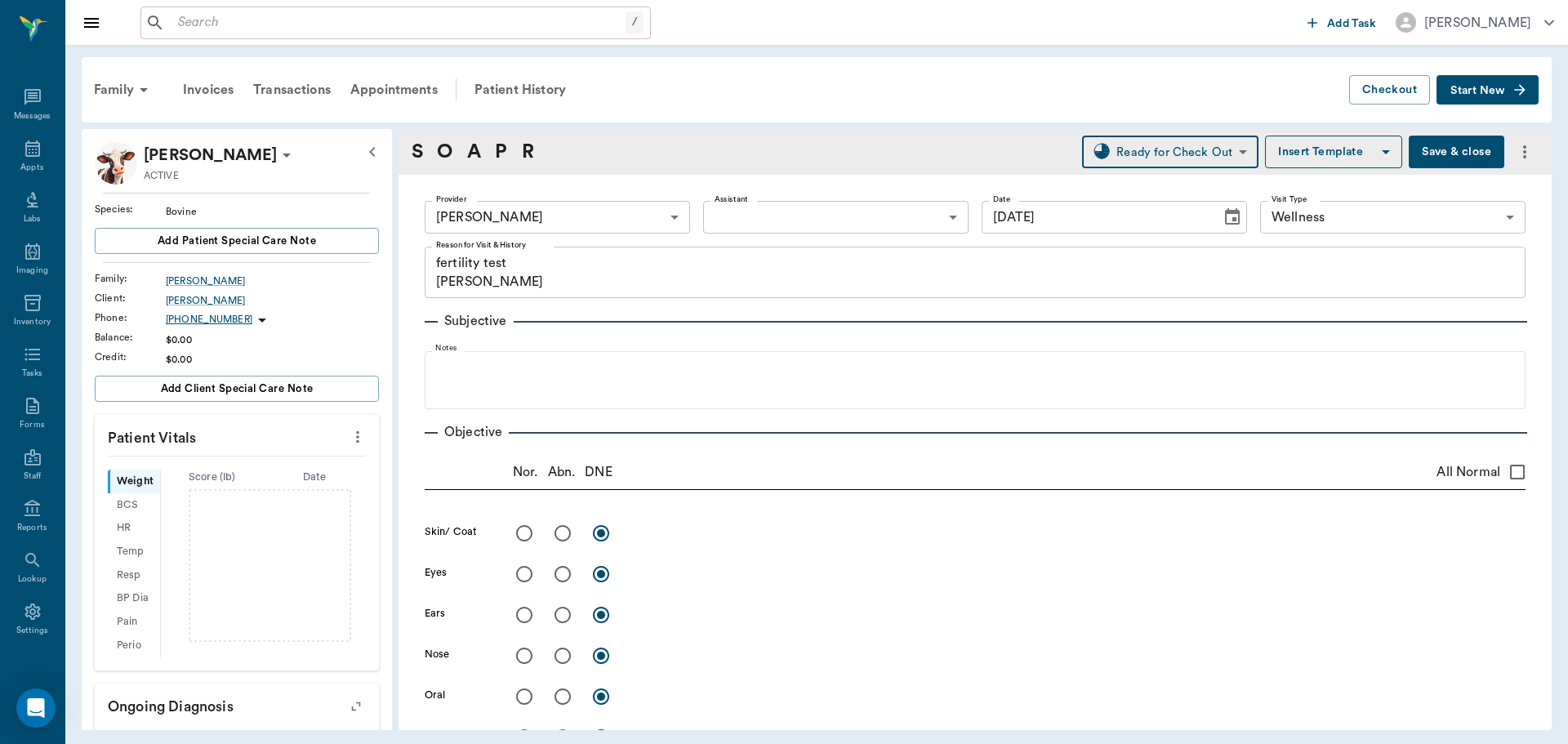
click at [1456, 157] on button "Save & close" at bounding box center [1456, 152] width 95 height 32
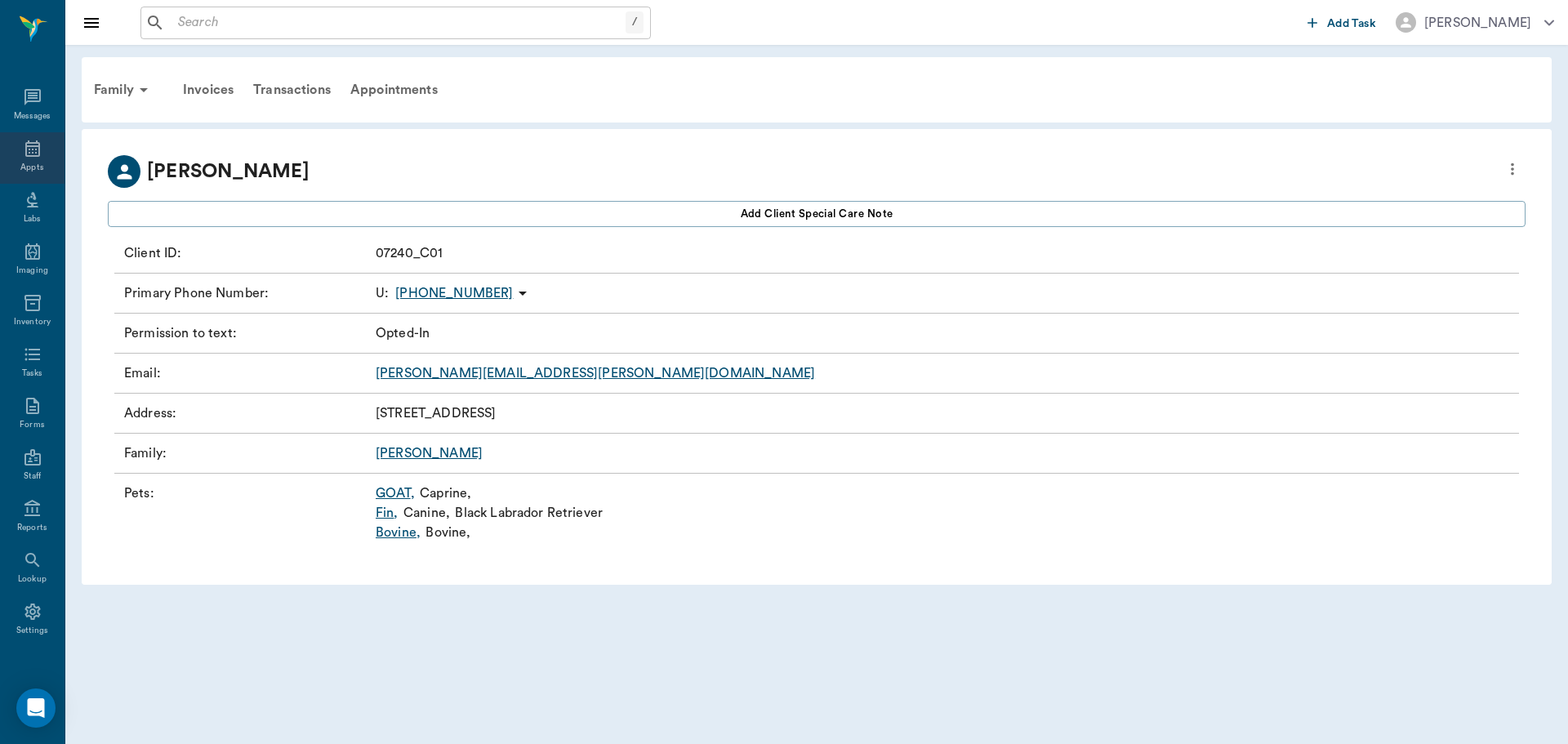
click at [32, 155] on icon at bounding box center [33, 148] width 15 height 17
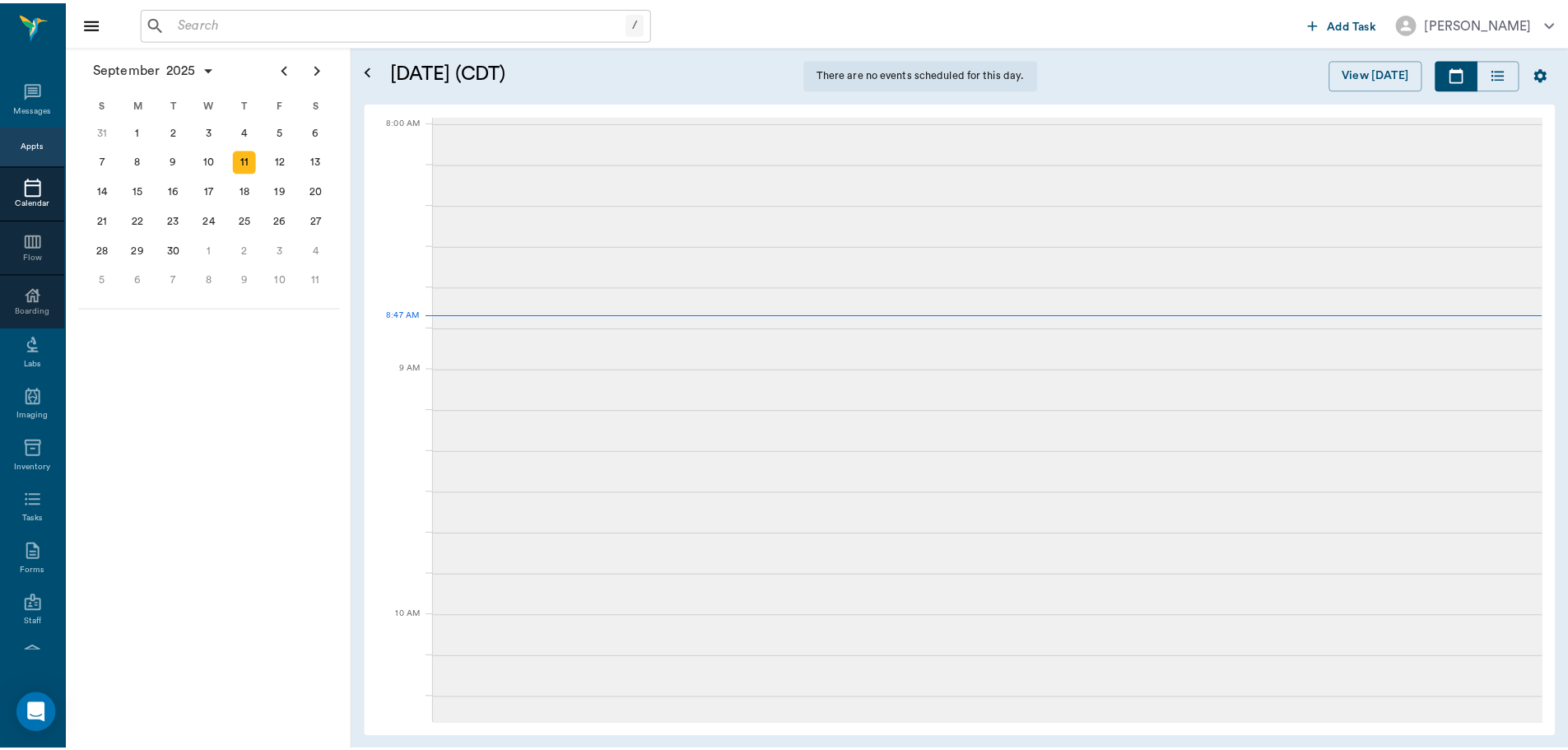
scroll to position [1, 0]
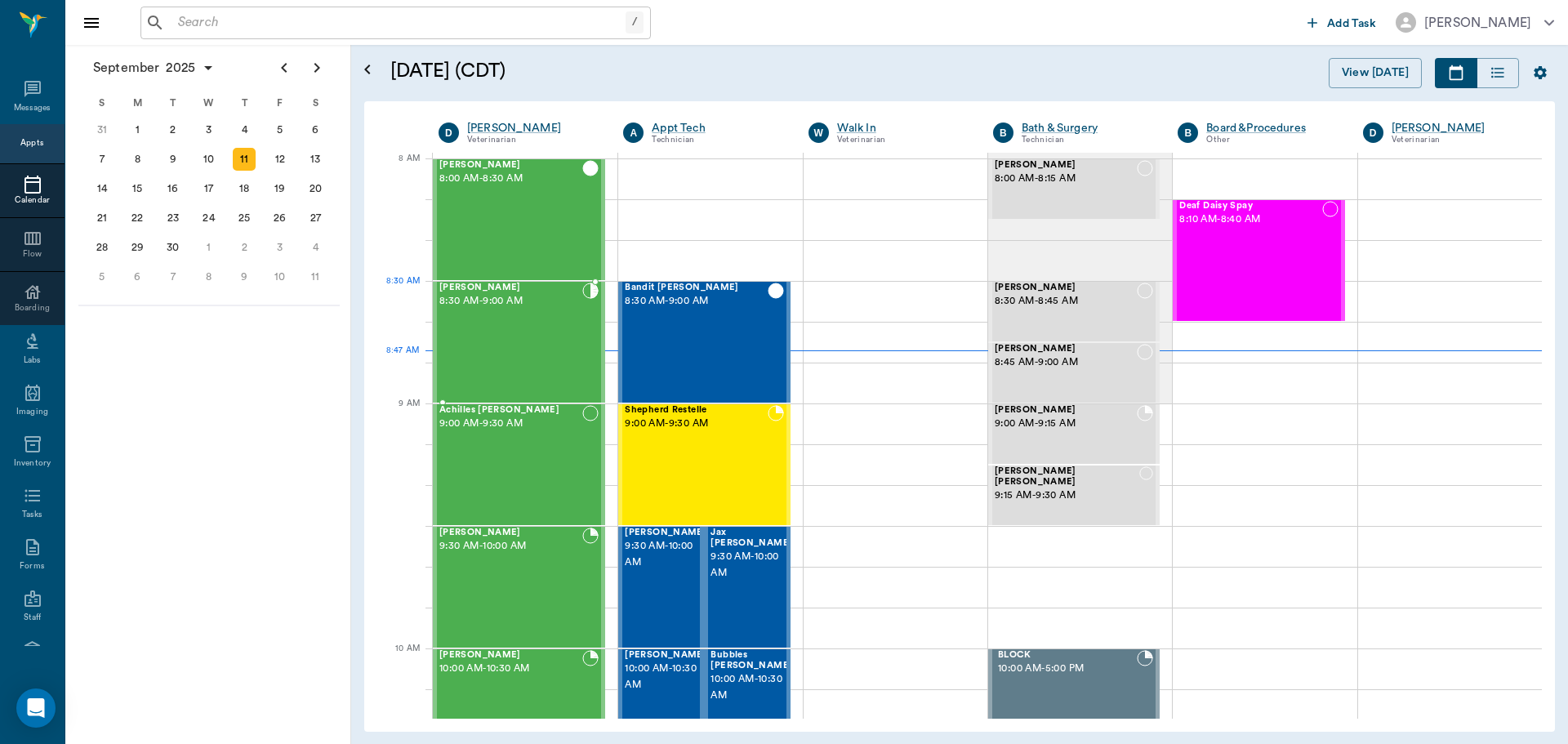
click at [492, 309] on div "[PERSON_NAME] 8:30 AM - 9:00 AM" at bounding box center [511, 343] width 143 height 119
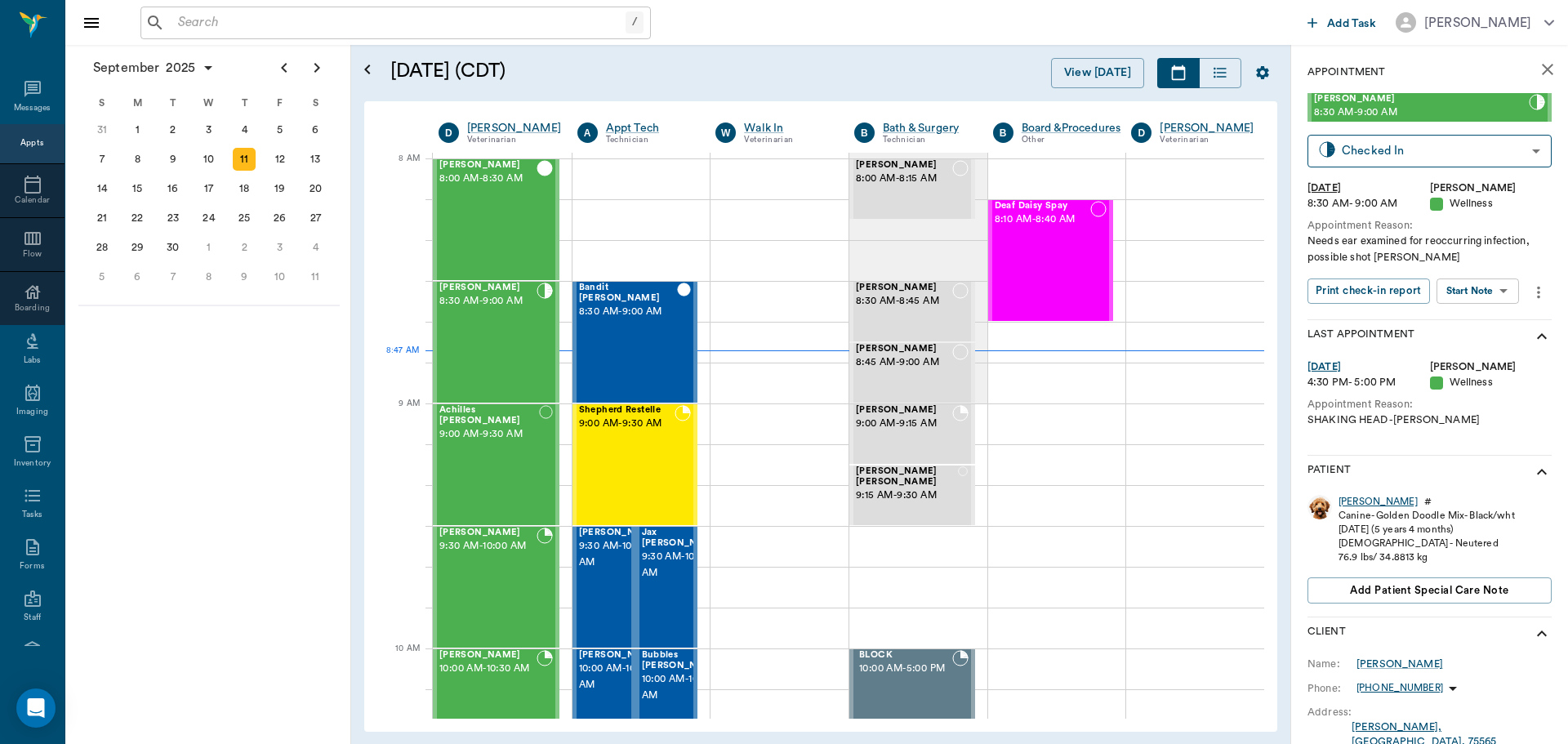
click at [1344, 504] on div "[PERSON_NAME]" at bounding box center [1378, 502] width 80 height 14
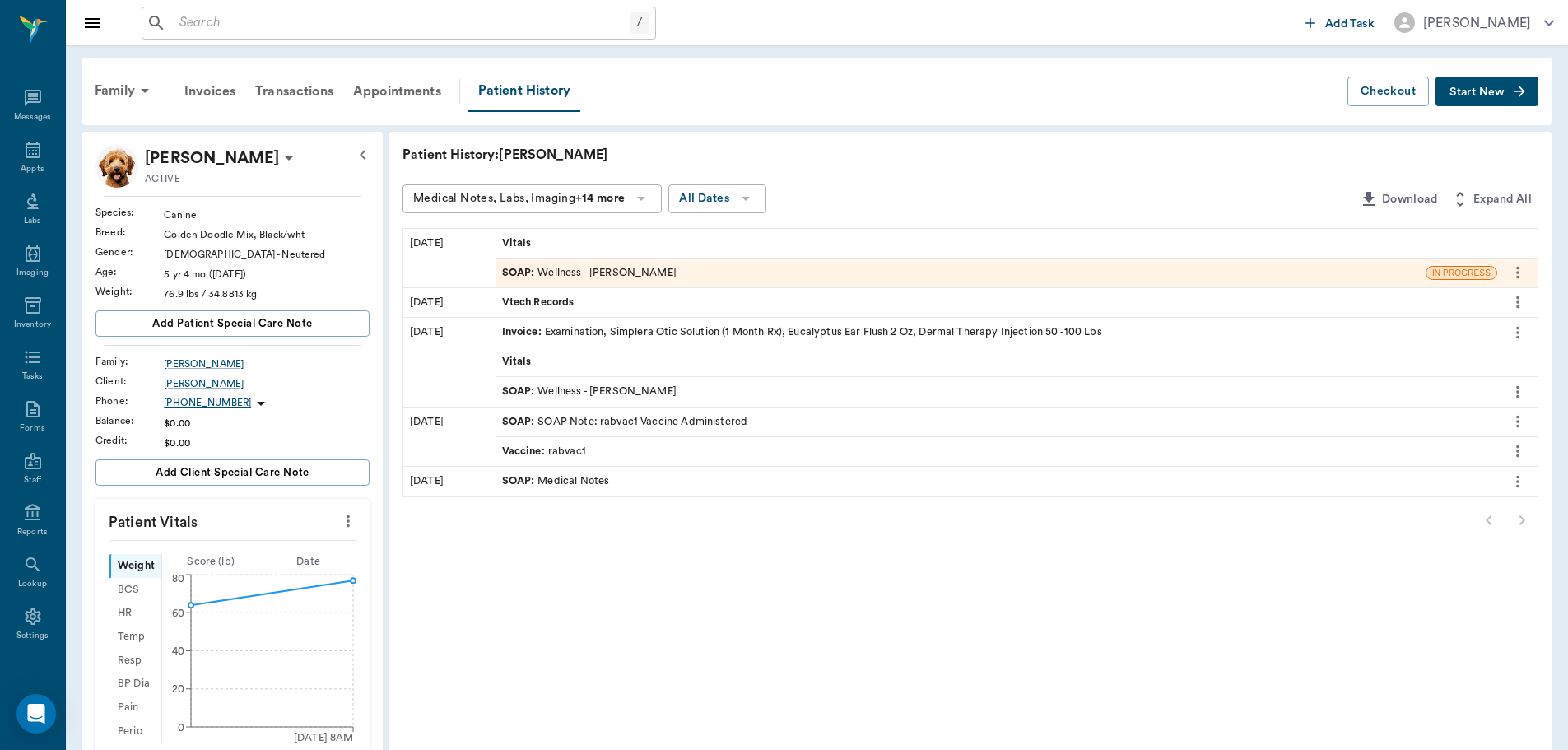
click at [617, 396] on div "SOAP : Wellness - Dr. Bert Ellsworth" at bounding box center [589, 391] width 175 height 16
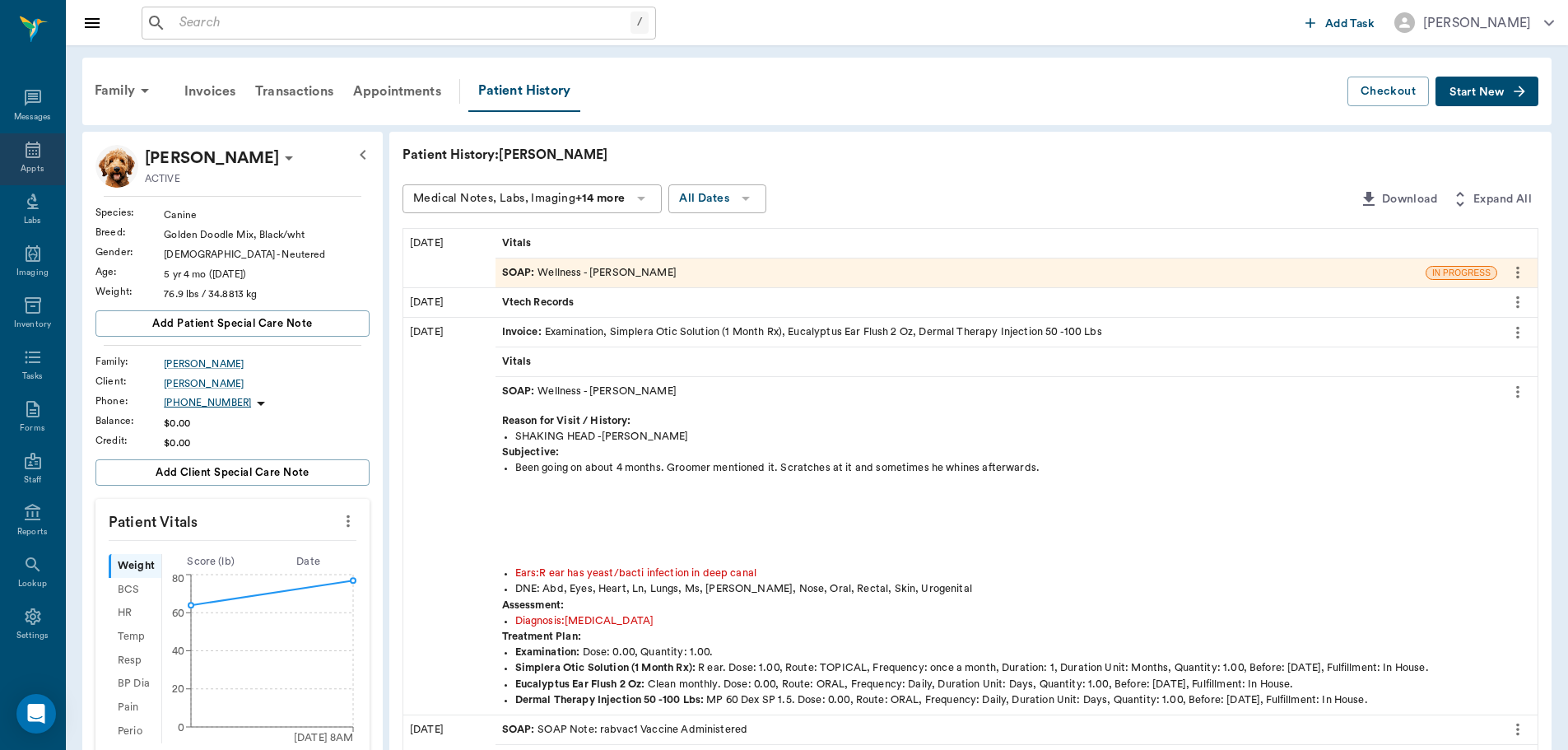
click at [26, 171] on div "Appts" at bounding box center [33, 169] width 23 height 13
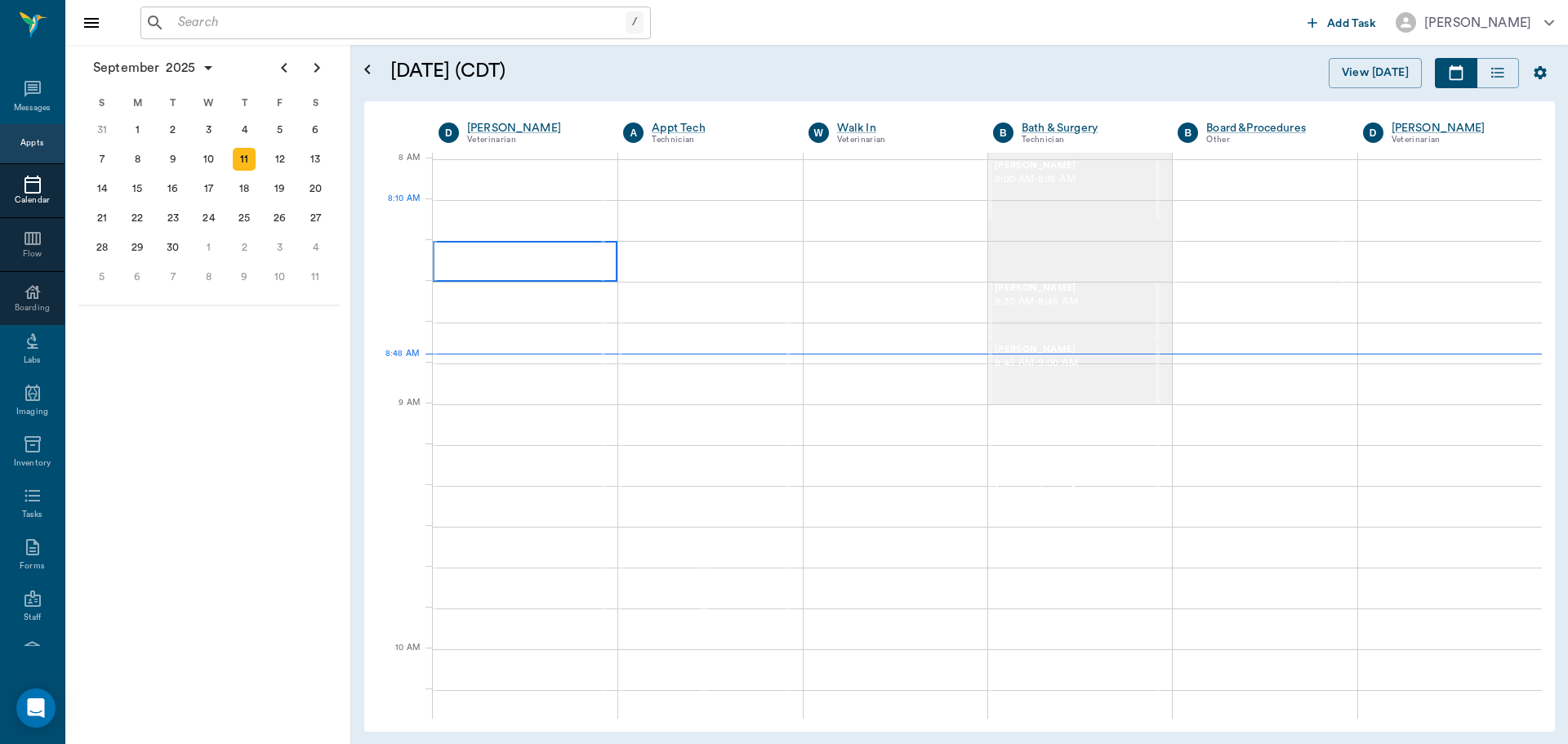
scroll to position [2, 0]
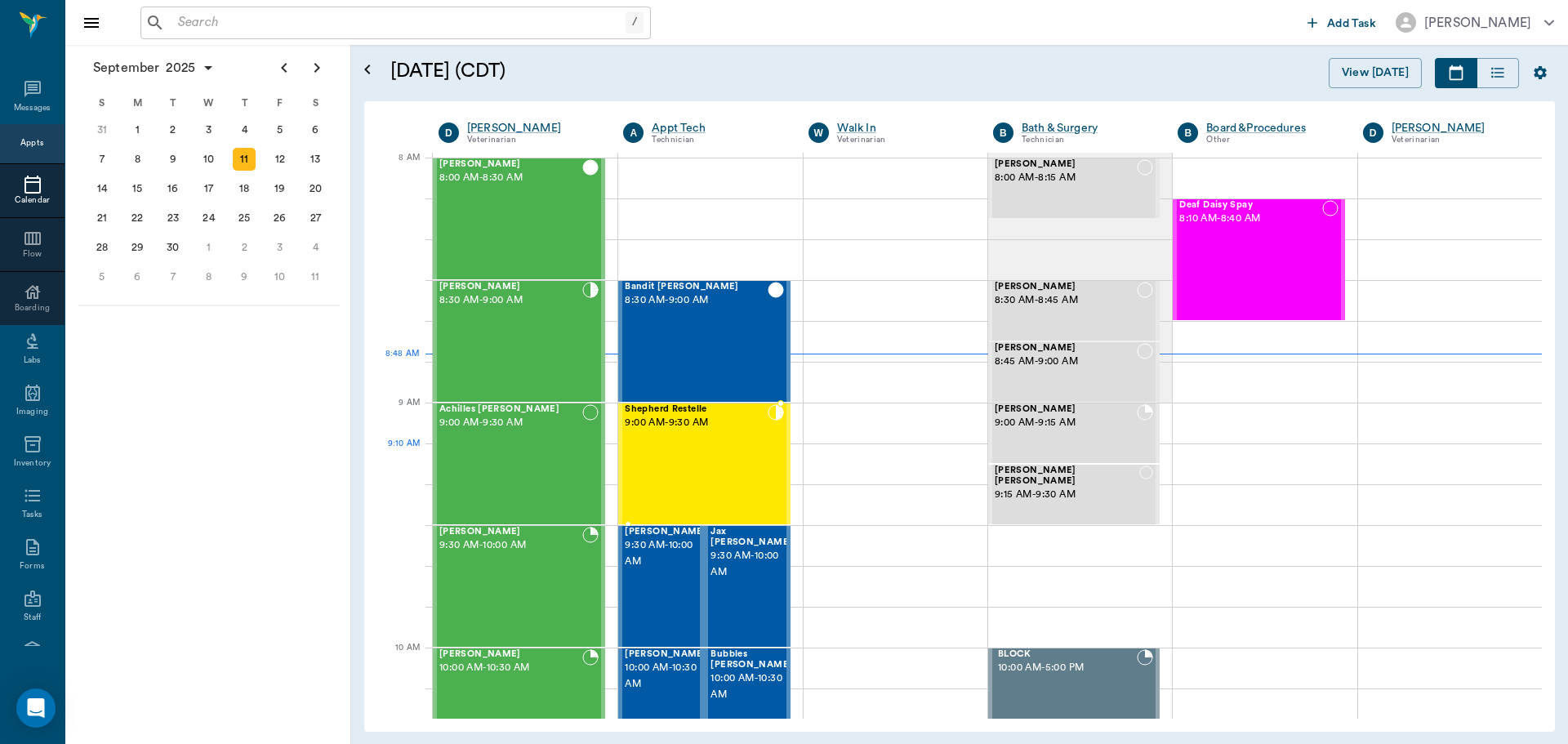
click at [686, 455] on div "Shepherd Restelle 9:00 AM - 9:30 AM" at bounding box center [696, 464] width 142 height 119
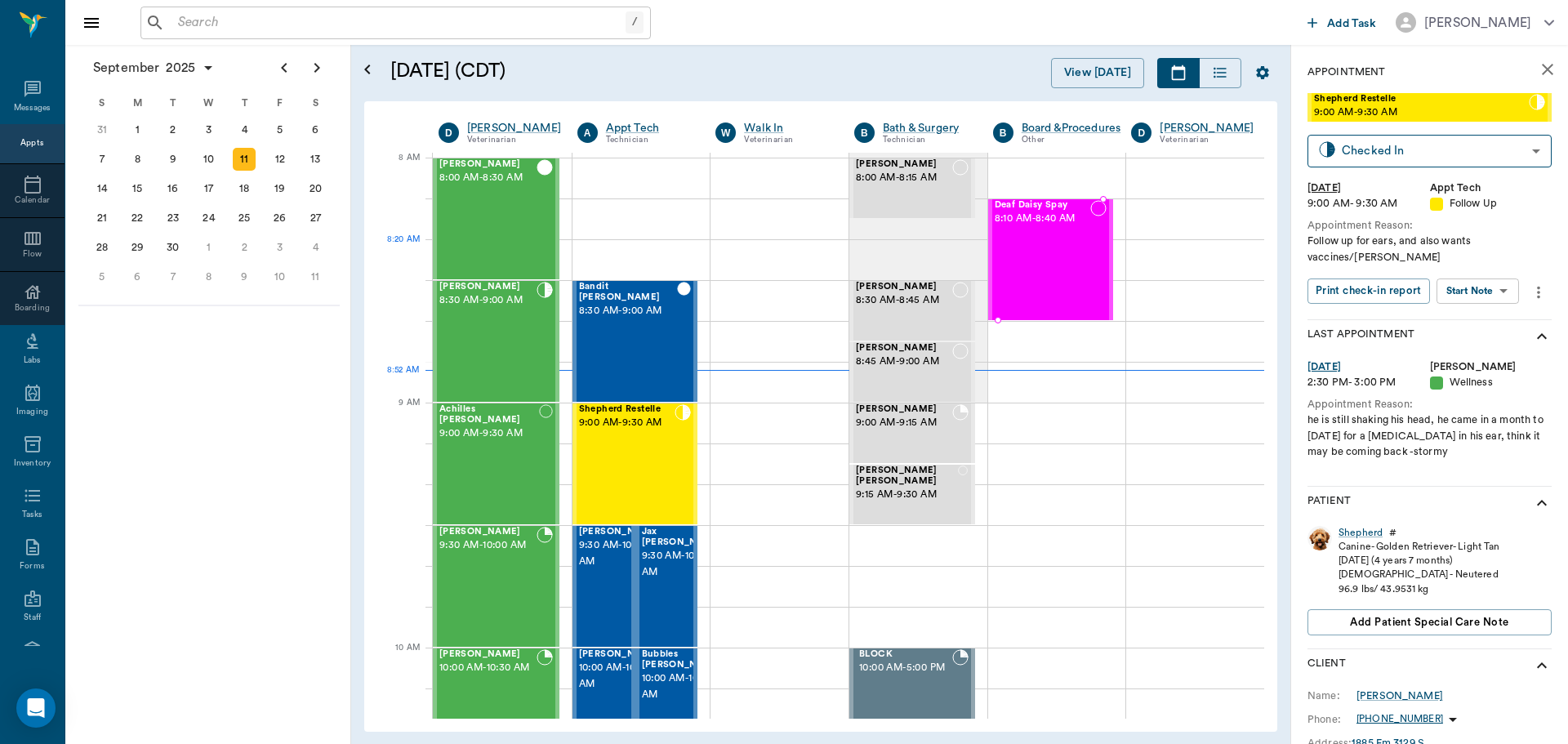
click at [1038, 263] on div "Deaf Daisy Spay 8:10 AM - 8:40 AM" at bounding box center [1043, 260] width 96 height 119
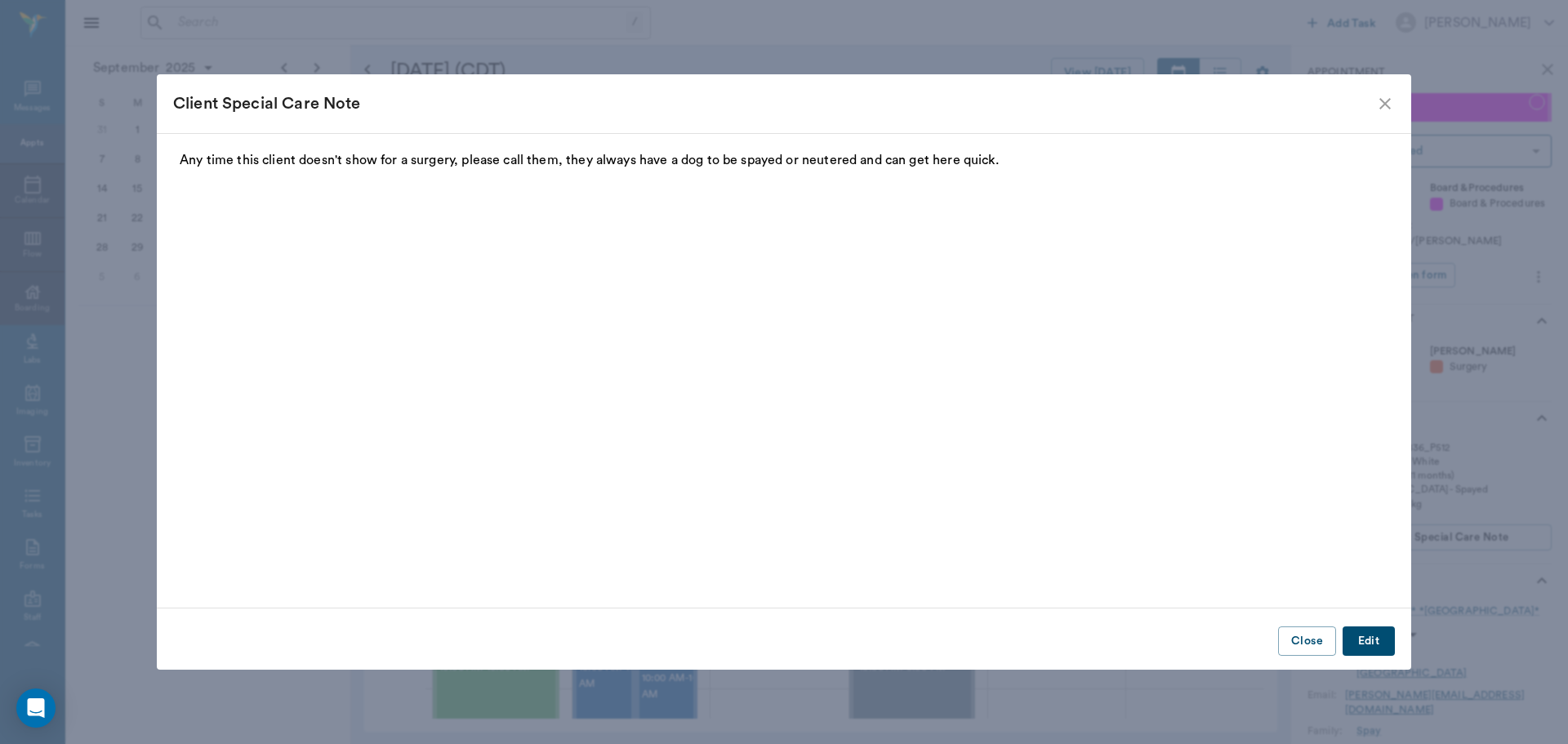
click at [1391, 100] on icon "close" at bounding box center [1386, 104] width 20 height 20
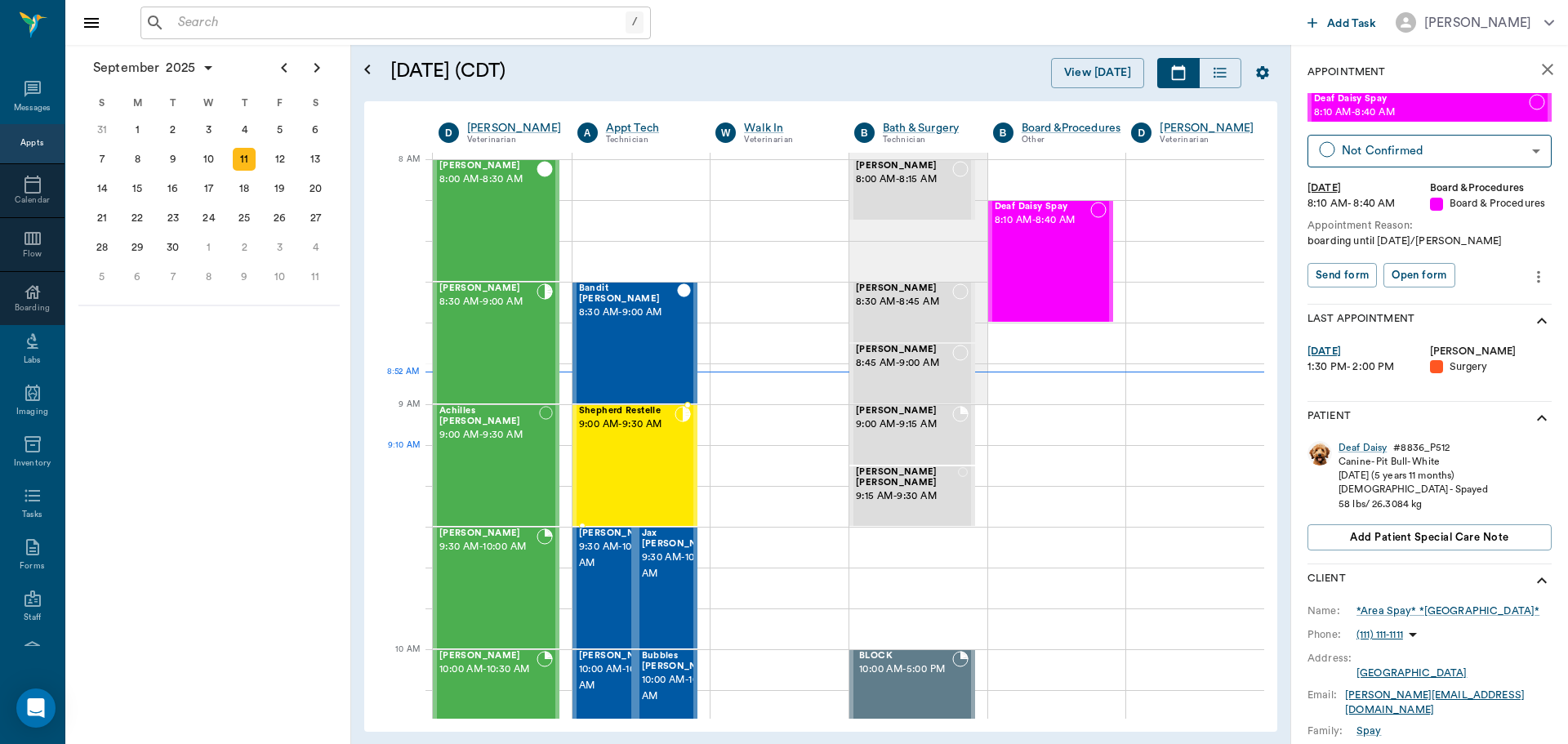
click at [598, 464] on div "Shepherd Restelle 9:00 AM - 9:30 AM" at bounding box center [627, 466] width 96 height 119
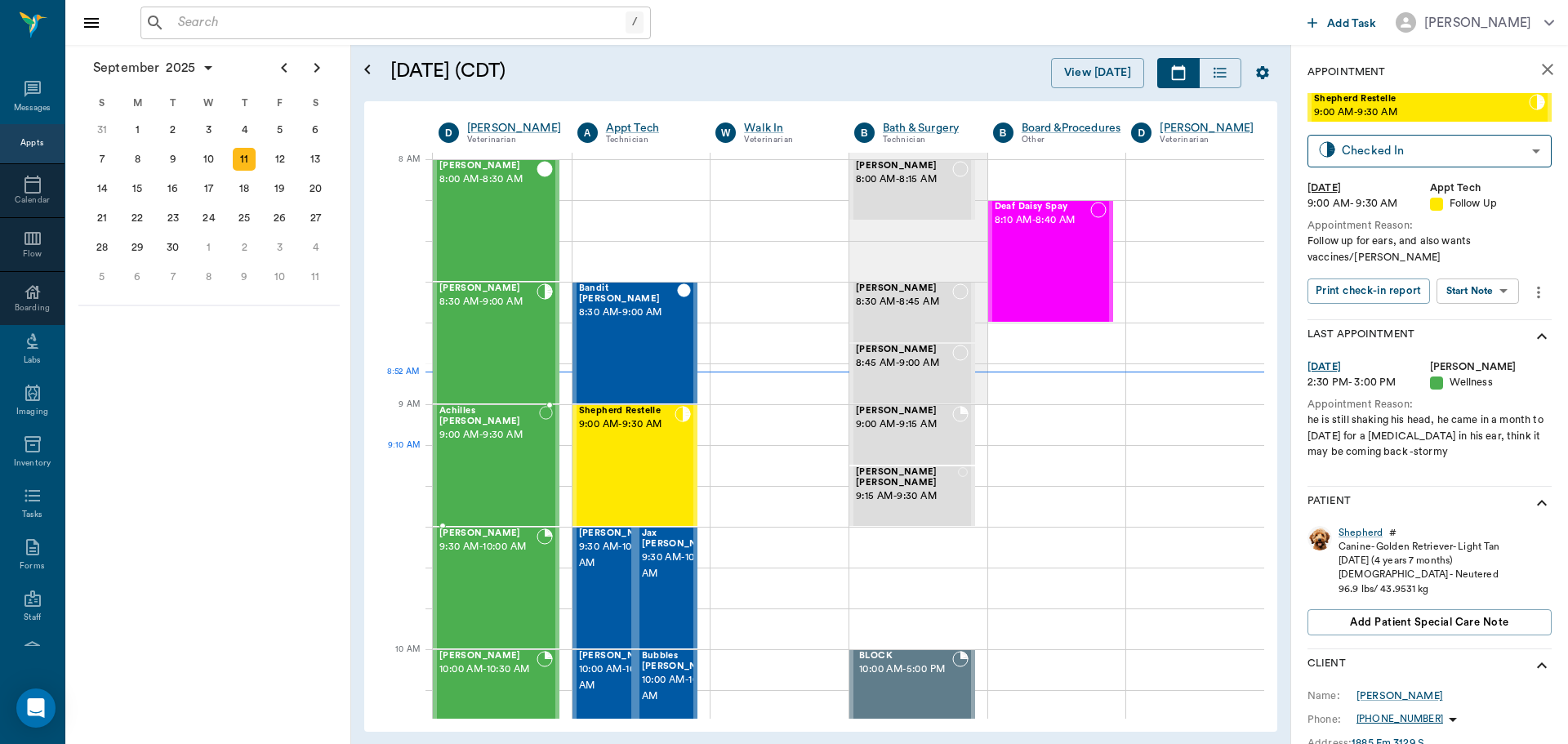
click at [481, 455] on div "Achilles Hopfinger 9:00 AM - 9:30 AM" at bounding box center [489, 466] width 100 height 119
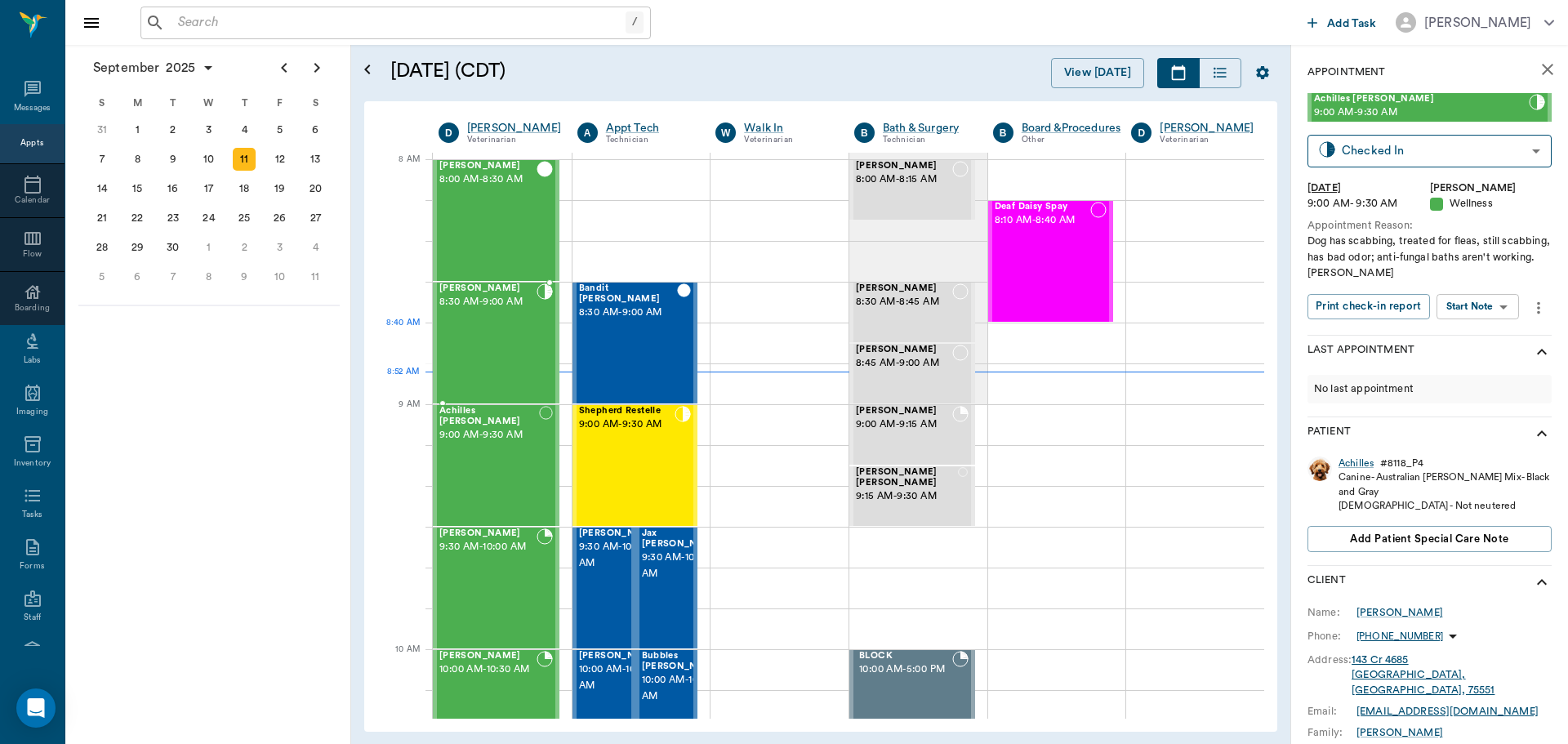
click at [508, 333] on div "[PERSON_NAME] 8:30 AM - 9:00 AM" at bounding box center [488, 343] width 97 height 119
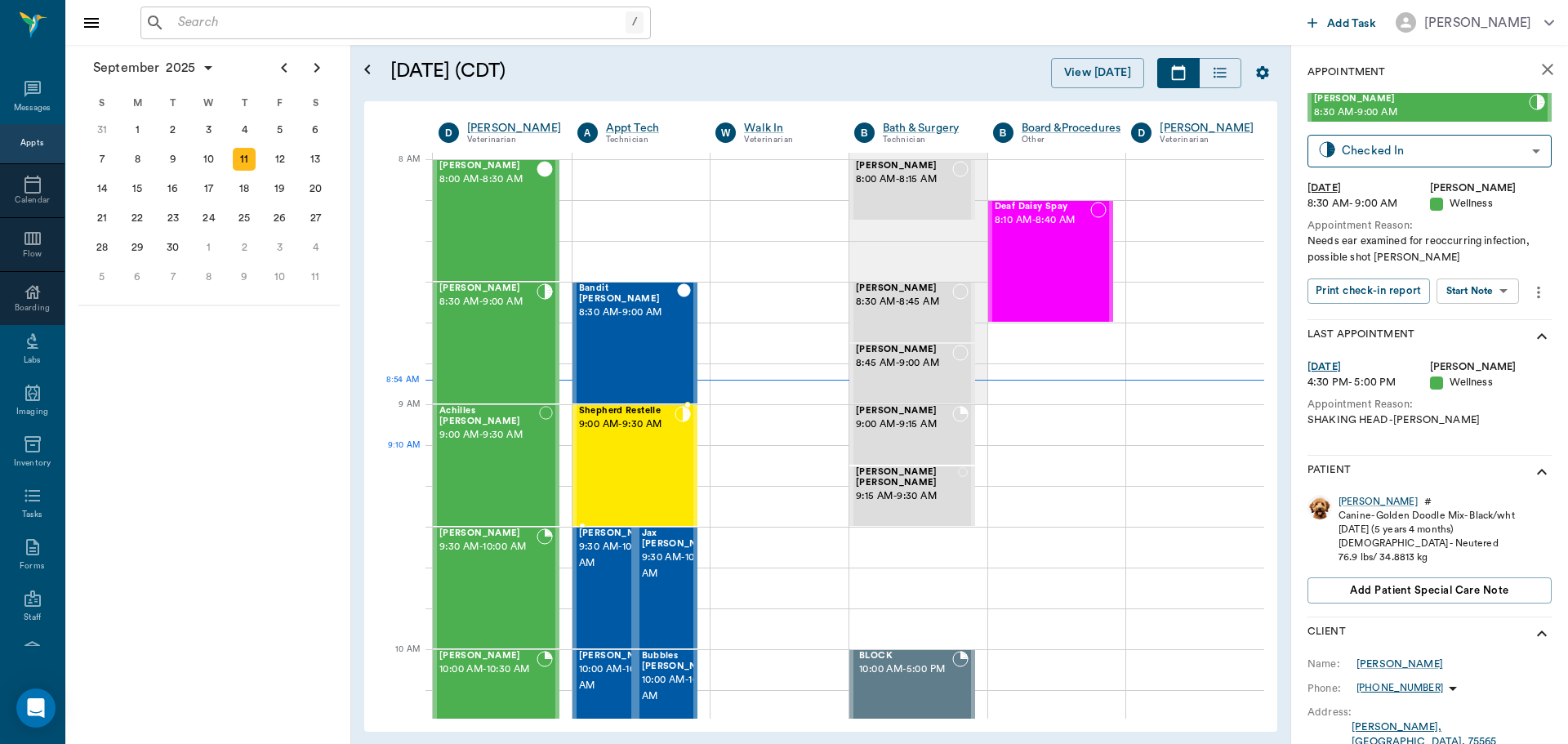
click at [659, 478] on div "Shepherd Restelle 9:00 AM - 9:30 AM" at bounding box center [627, 466] width 96 height 119
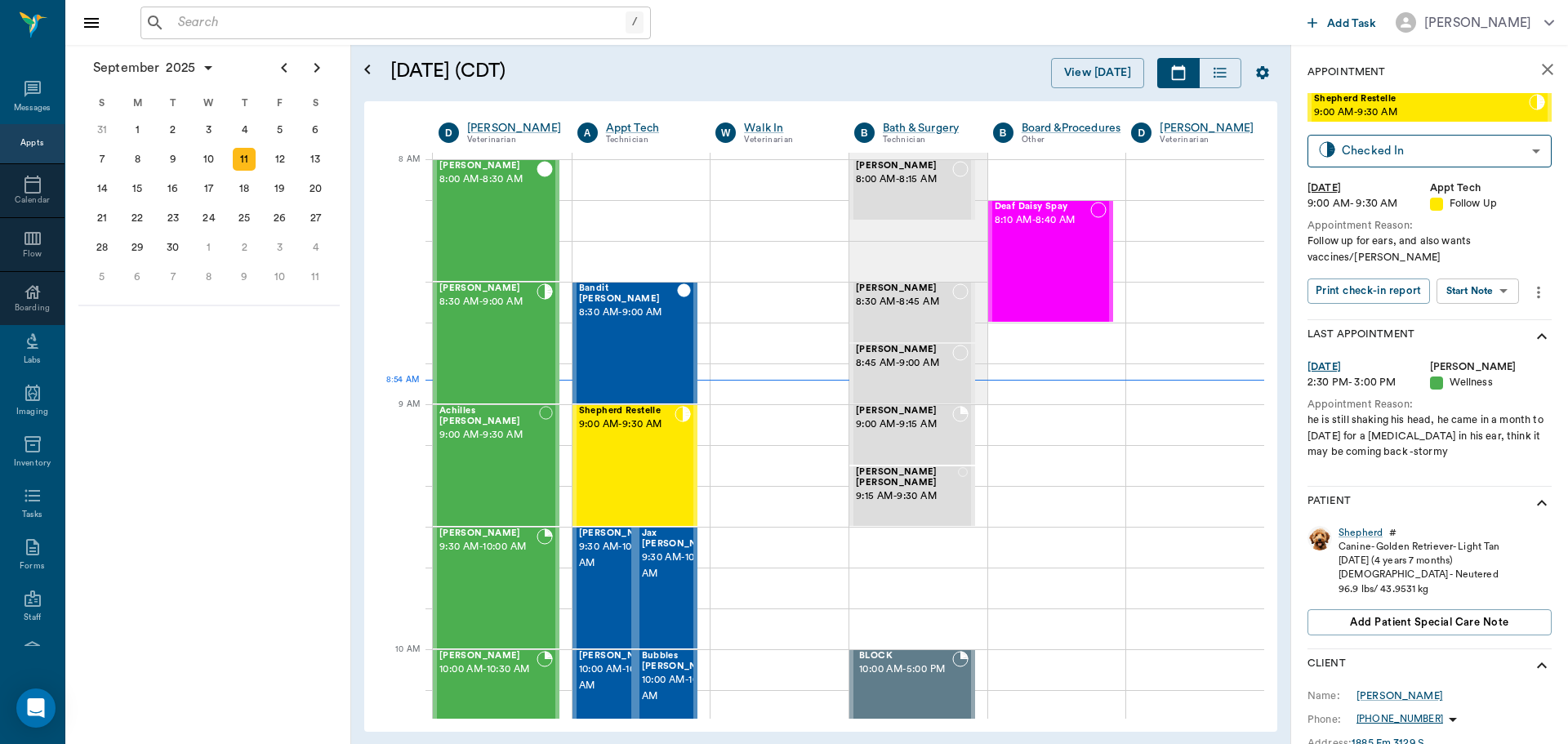
click at [1441, 276] on body "/ ​ Add Task Dr. Bert Ellsworth Nectar Messages Appts Calendar Flow Boarding La…" at bounding box center [784, 372] width 1568 height 744
click at [1454, 319] on li "Start SOAP" at bounding box center [1478, 309] width 114 height 27
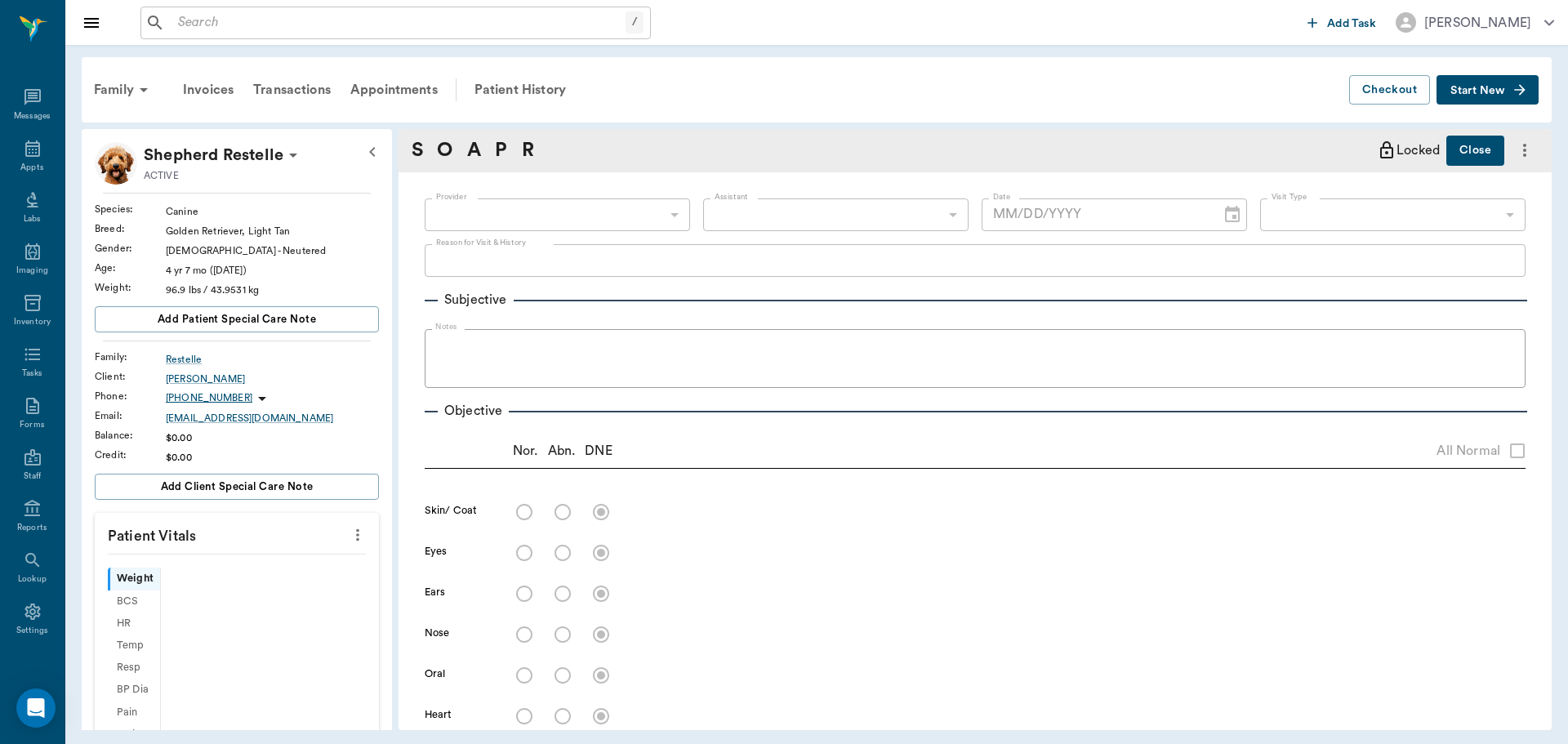
type input "63ec2f075fda476ae8351a4c"
type input "65d2be4f46e3a538d89b8c16"
type textarea "Follow up for ears, and also wants vaccines/[PERSON_NAME]"
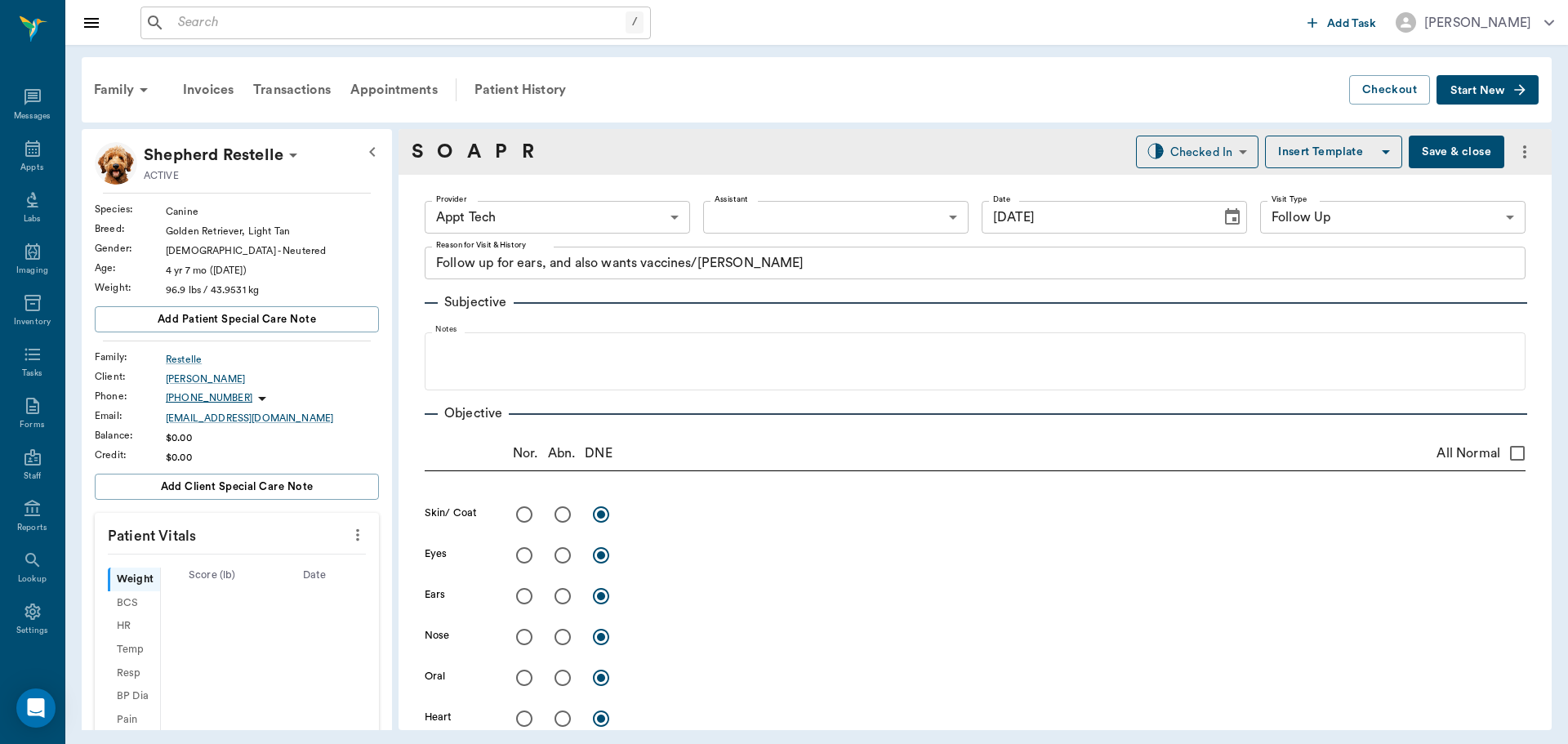
type input "[DATE]"
click at [349, 542] on icon "more" at bounding box center [358, 535] width 18 height 20
click at [331, 561] on span "Enter Vitals" at bounding box center [276, 563] width 137 height 17
click at [279, 585] on input "text" at bounding box center [235, 584] width 142 height 32
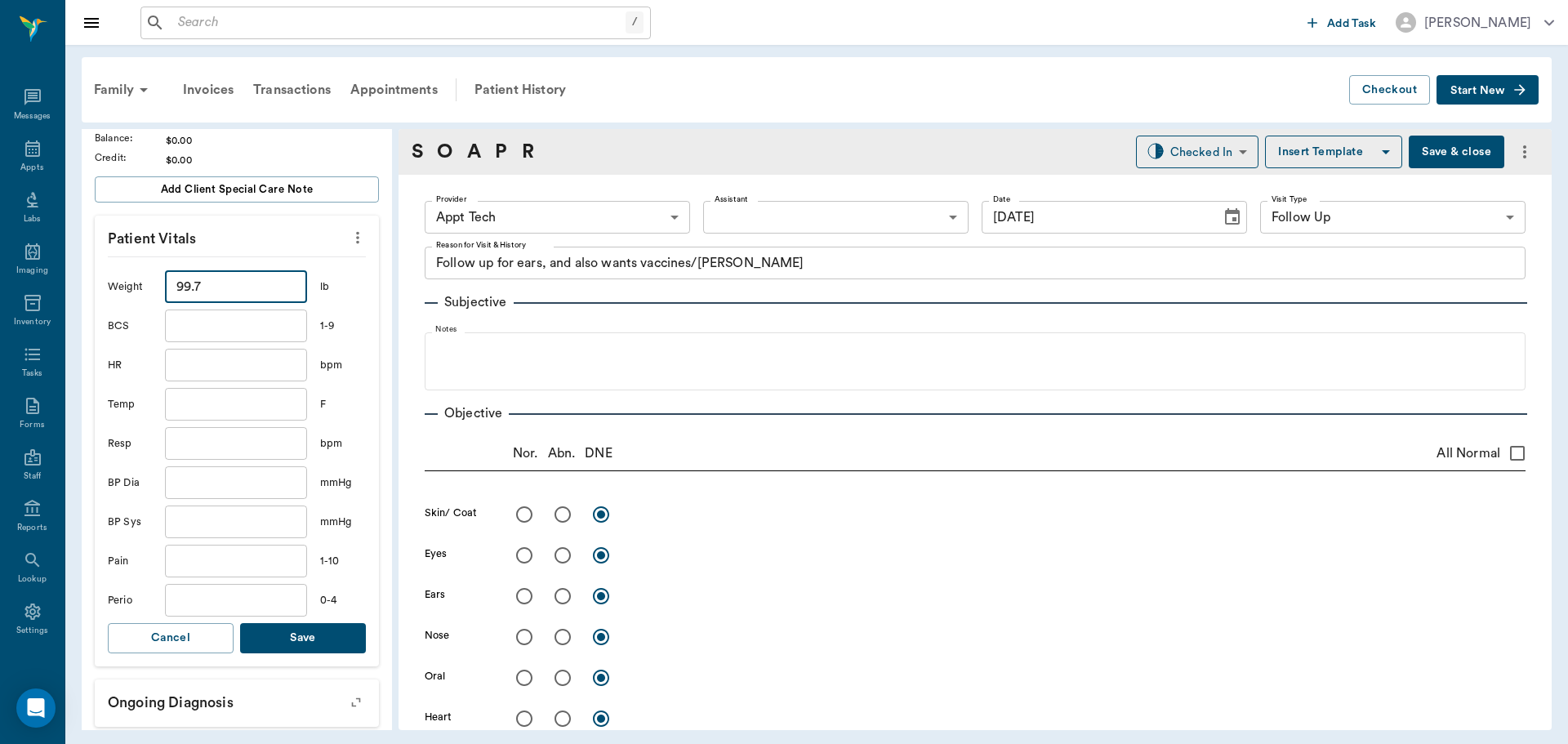
scroll to position [327, 0]
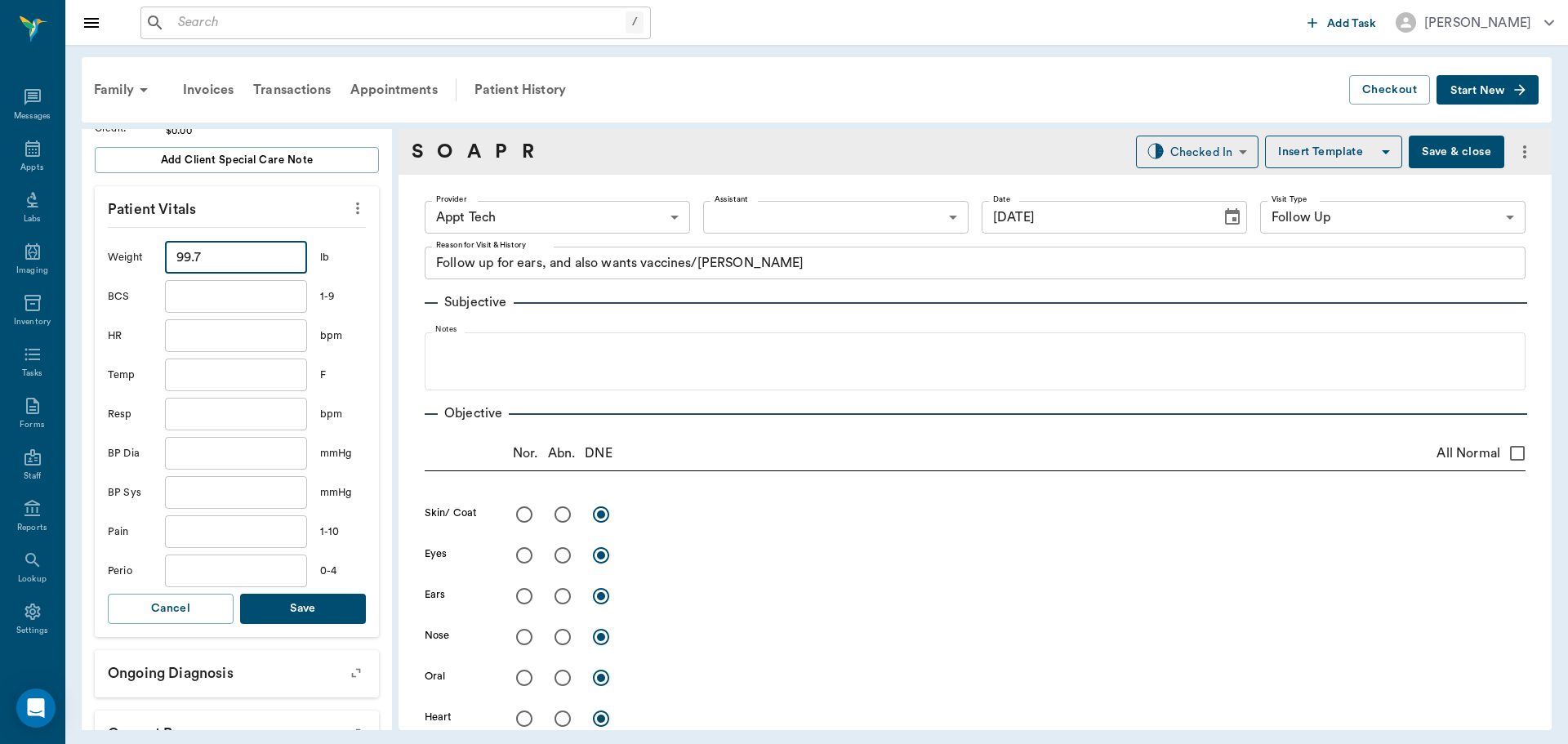
type input "99.7"
click at [299, 598] on button "Save" at bounding box center [303, 609] width 126 height 30
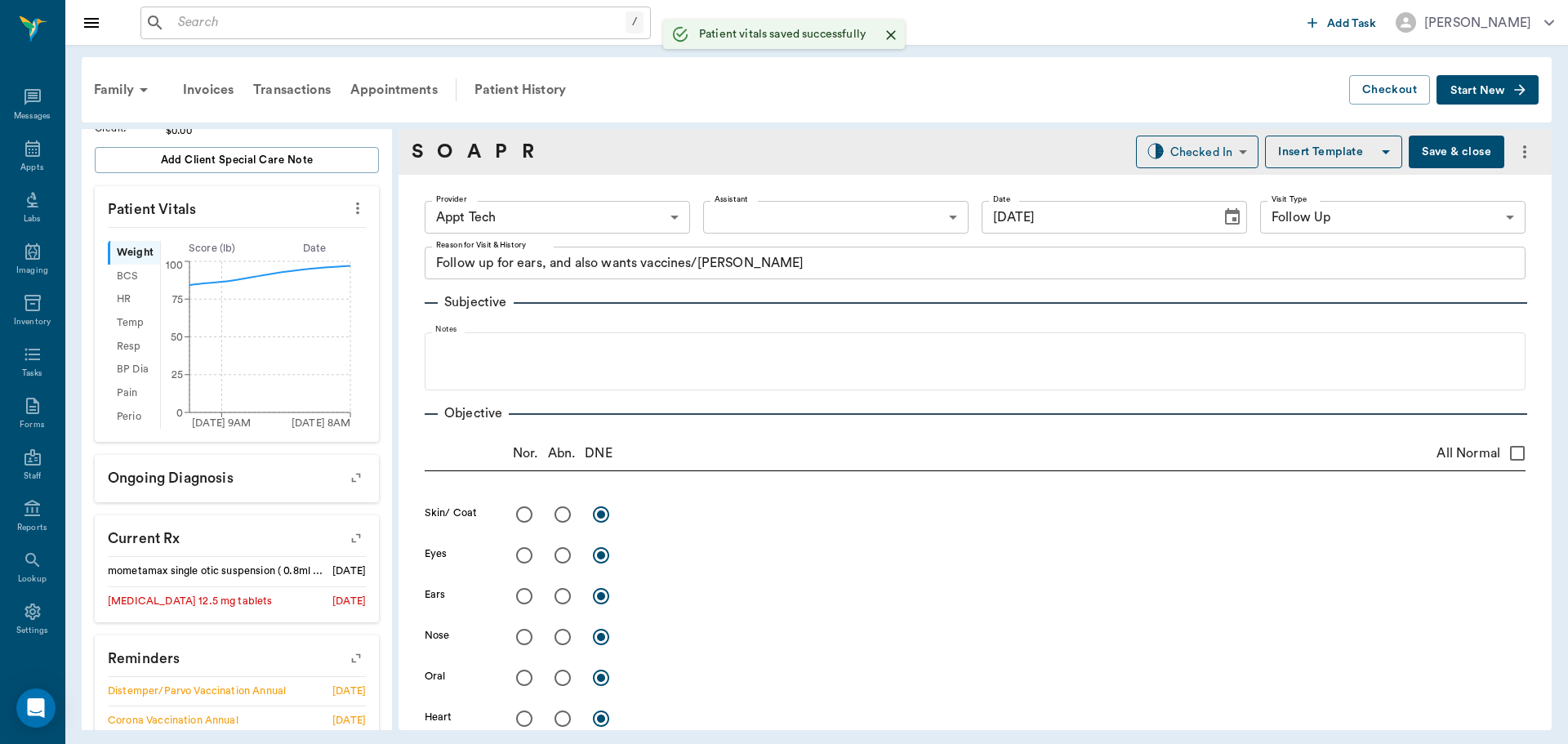
click at [517, 211] on body "/ ​ Add Task Dr. Bert Ellsworth Nectar Messages Appts Labs Imaging Inventory Ta…" at bounding box center [784, 372] width 1568 height 744
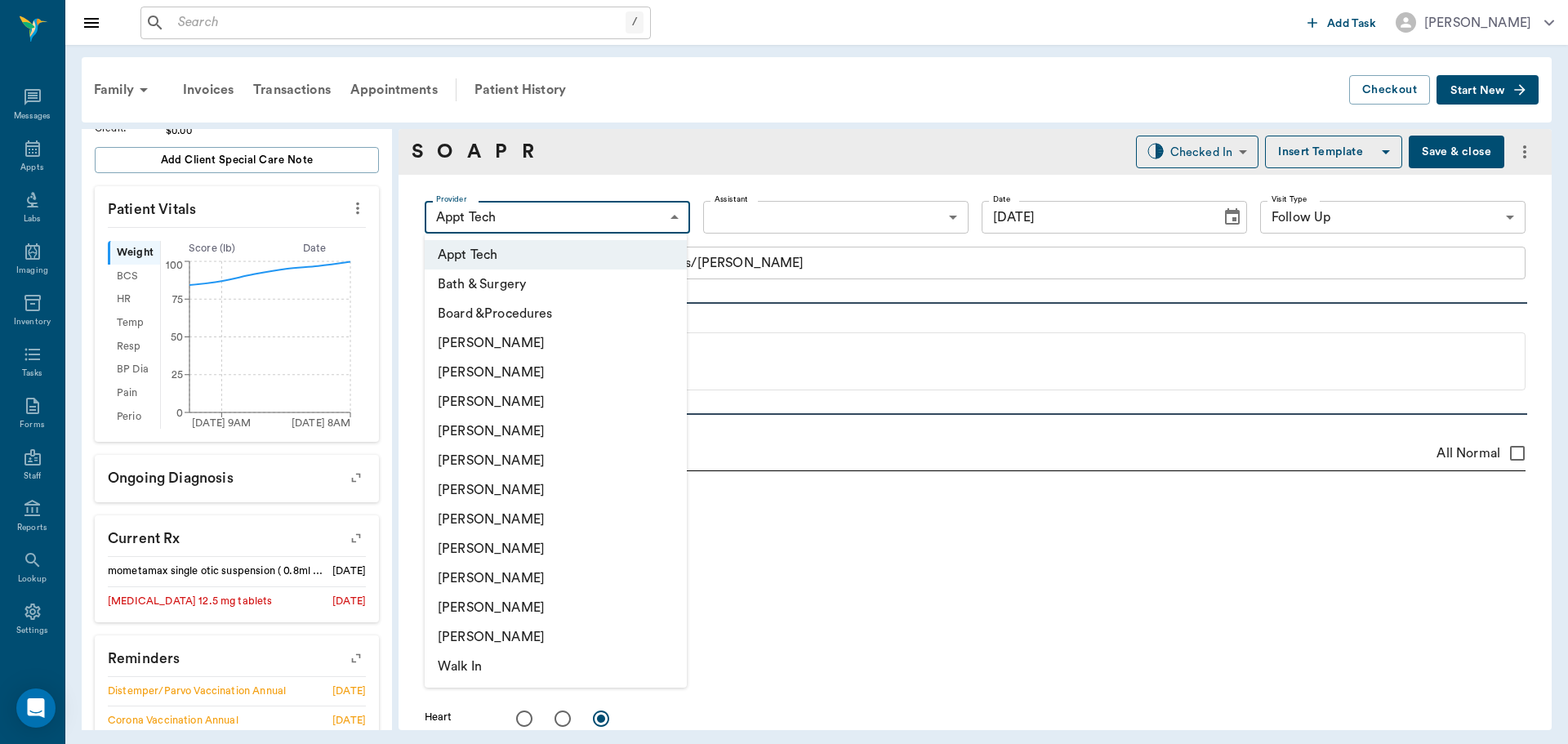
click at [485, 523] on li "[PERSON_NAME]" at bounding box center [556, 519] width 262 height 29
type input "682b670d8bdc6f7f8feef3db"
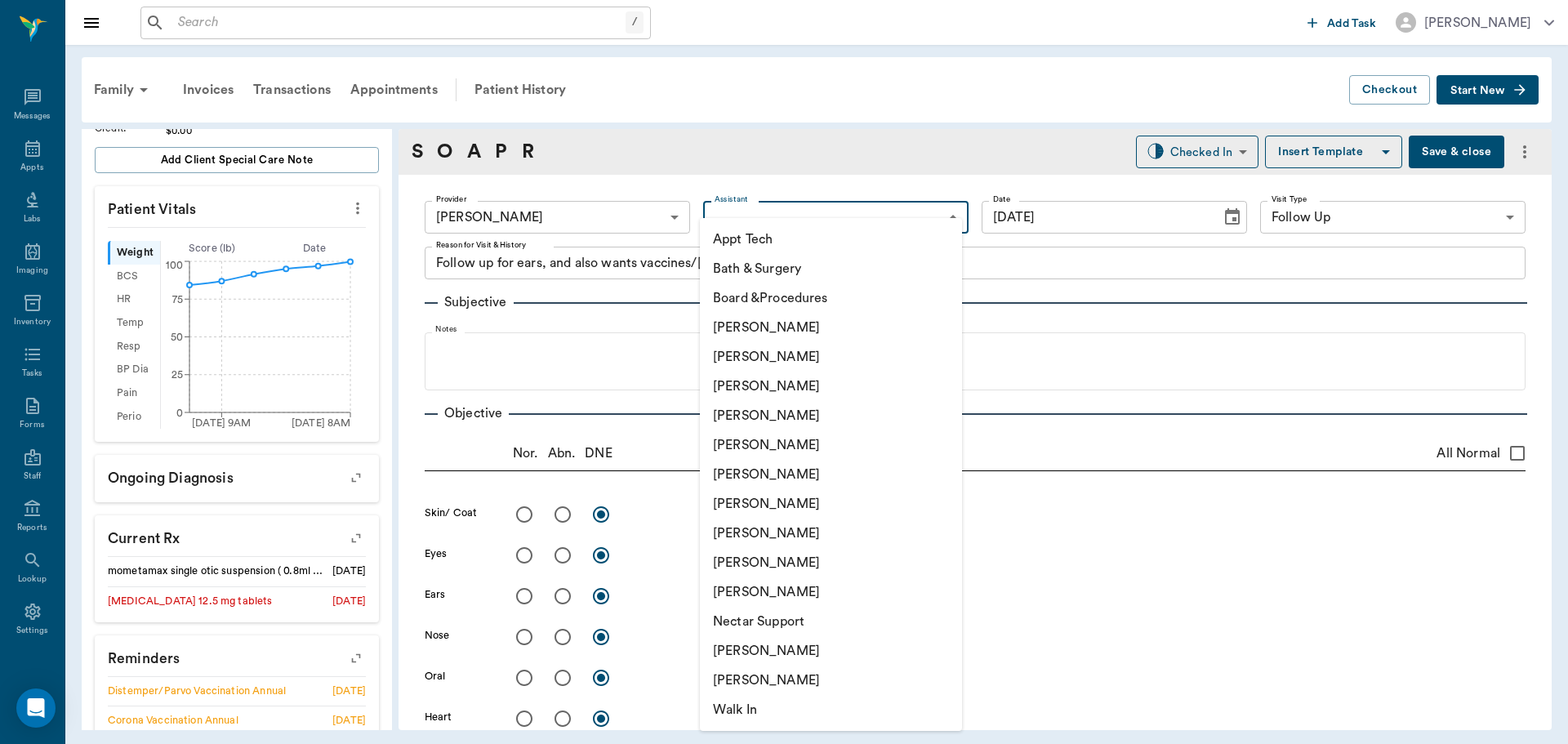
click at [752, 221] on body "/ ​ Add Task Dr. Bert Ellsworth Nectar Messages Appts Labs Imaging Inventory Ta…" at bounding box center [784, 372] width 1568 height 744
click at [752, 240] on li "Appt Tech" at bounding box center [831, 239] width 262 height 29
type input "63ec2f075fda476ae8351a4c"
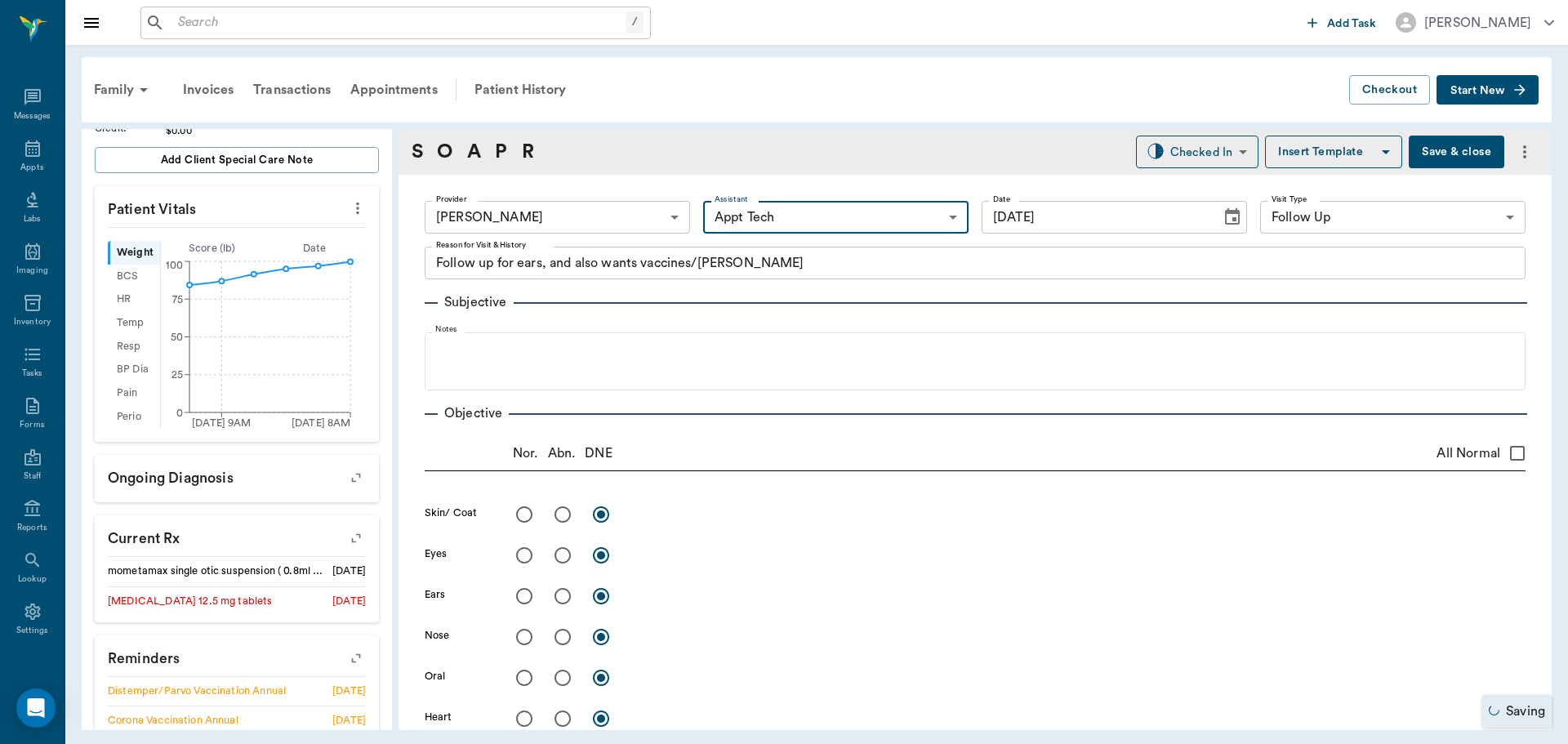
click at [637, 226] on body "/ ​ Add Task Dr. Bert Ellsworth Nectar Messages Appts Labs Imaging Inventory Ta…" at bounding box center [784, 372] width 1568 height 744
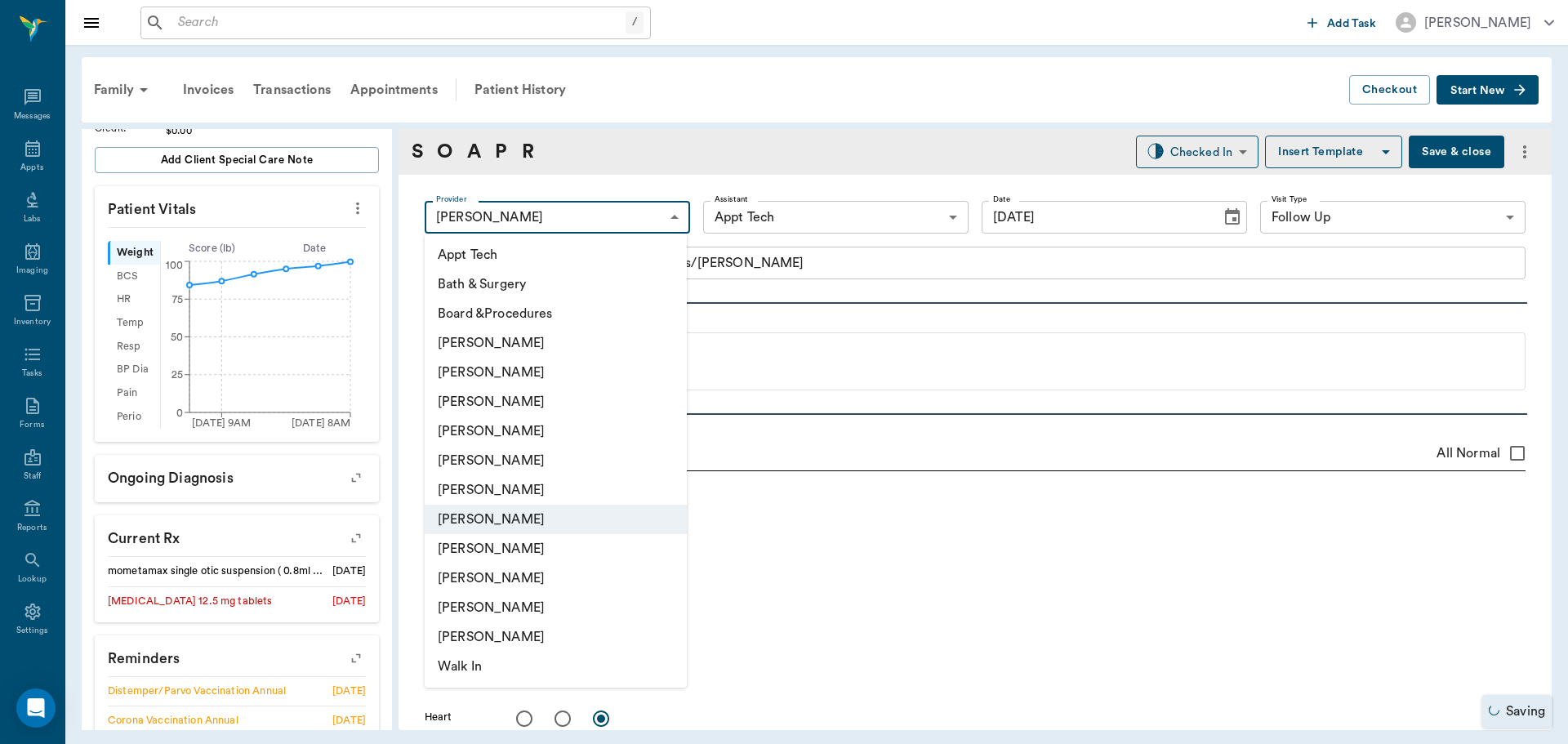
click at [598, 425] on li "[PERSON_NAME]" at bounding box center [556, 430] width 262 height 29
type input "63ec2f075fda476ae8351a4d"
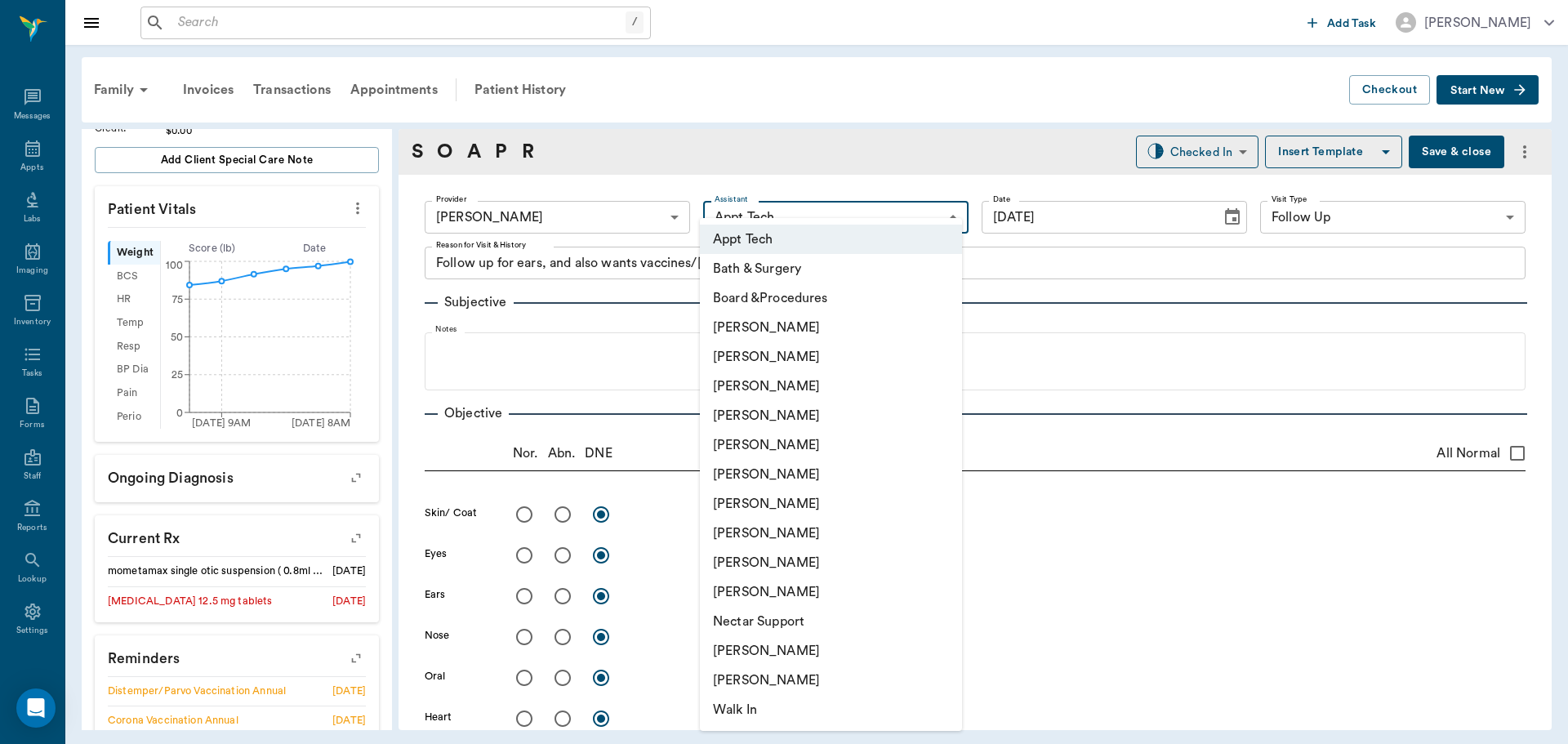
click at [742, 215] on body "/ ​ Add Task Dr. Bert Ellsworth Nectar Messages Appts Labs Imaging Inventory Ta…" at bounding box center [784, 372] width 1568 height 744
click at [771, 509] on li "[PERSON_NAME]" at bounding box center [831, 503] width 262 height 29
type input "682b670d8bdc6f7f8feef3db"
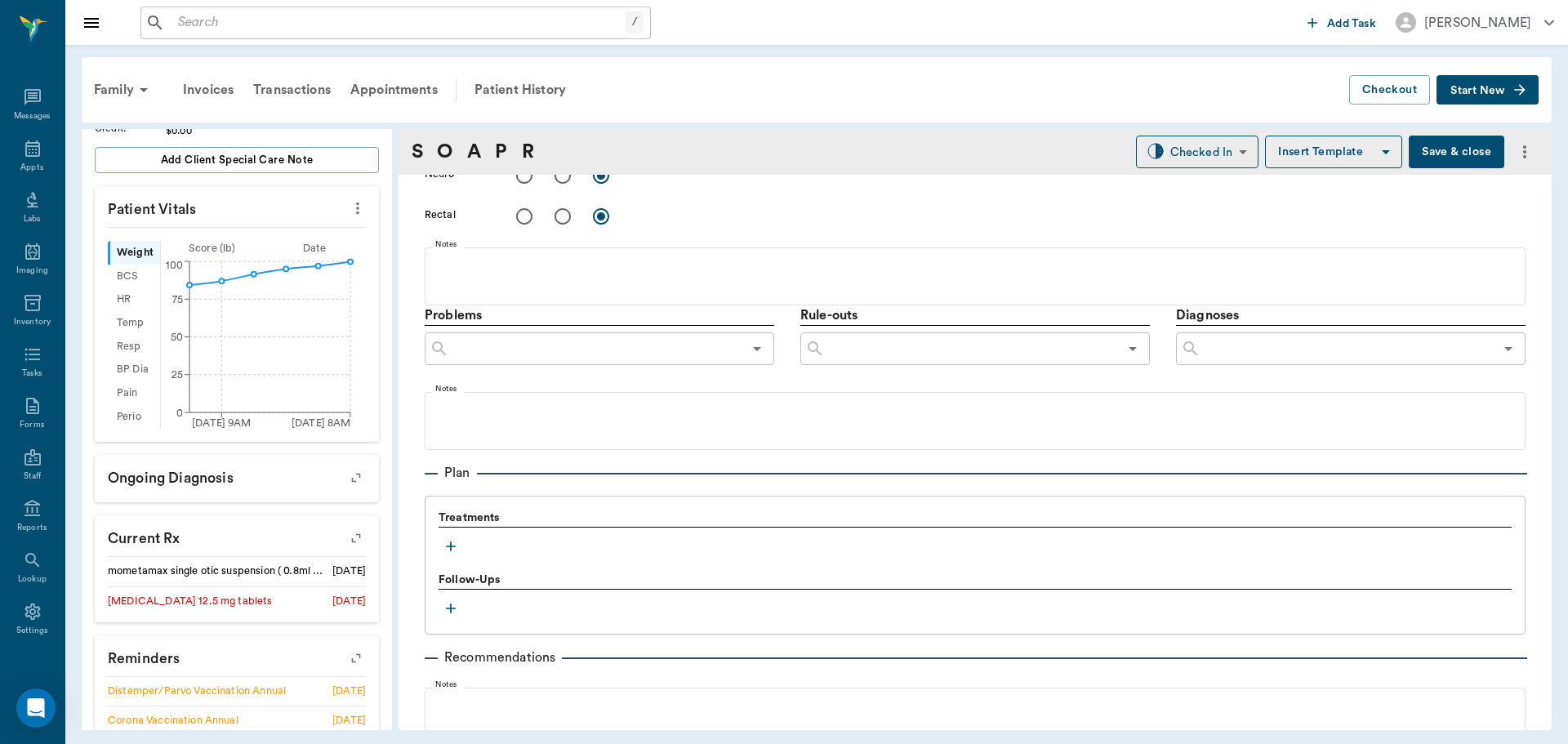
scroll to position [817, 0]
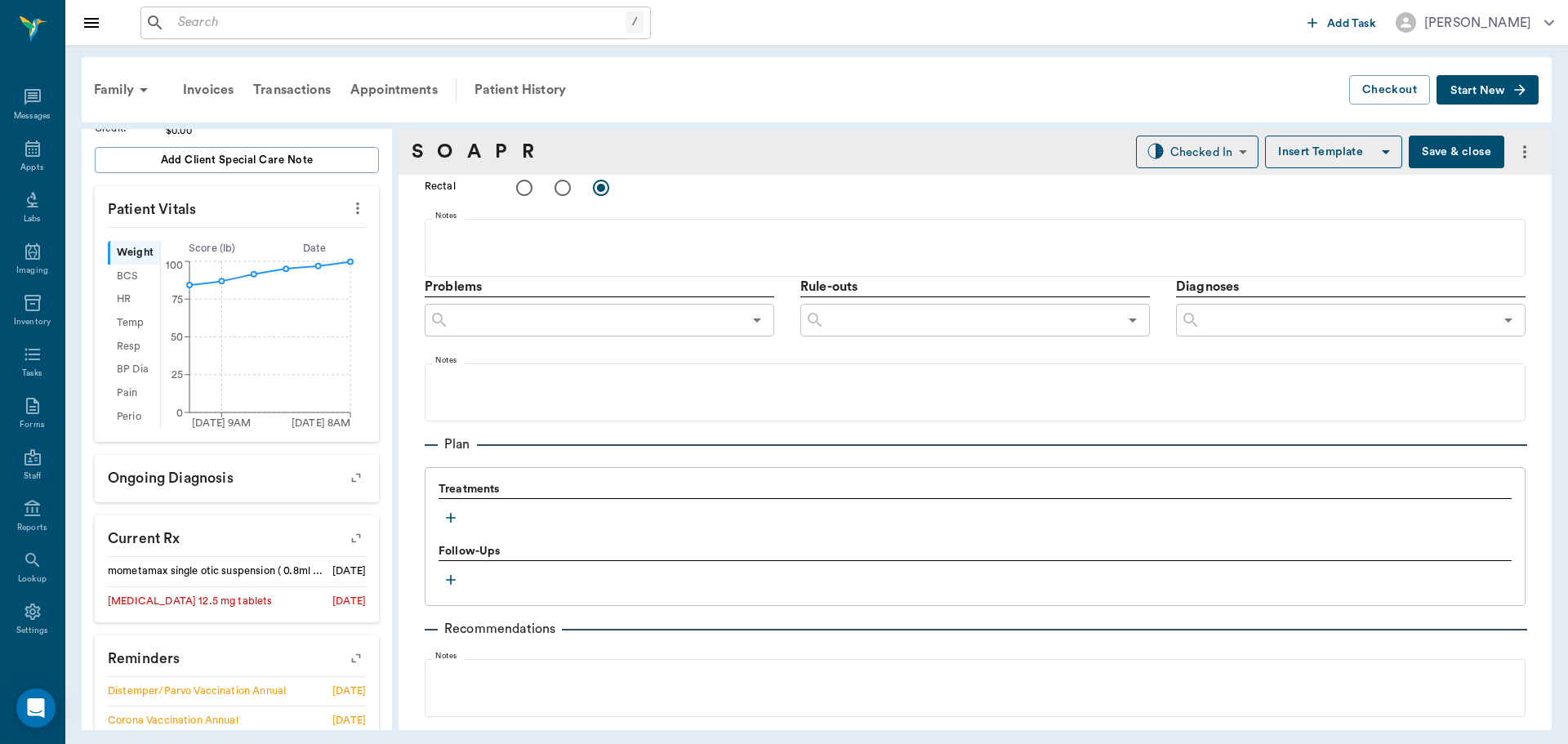
click at [453, 518] on icon "button" at bounding box center [451, 518] width 17 height 17
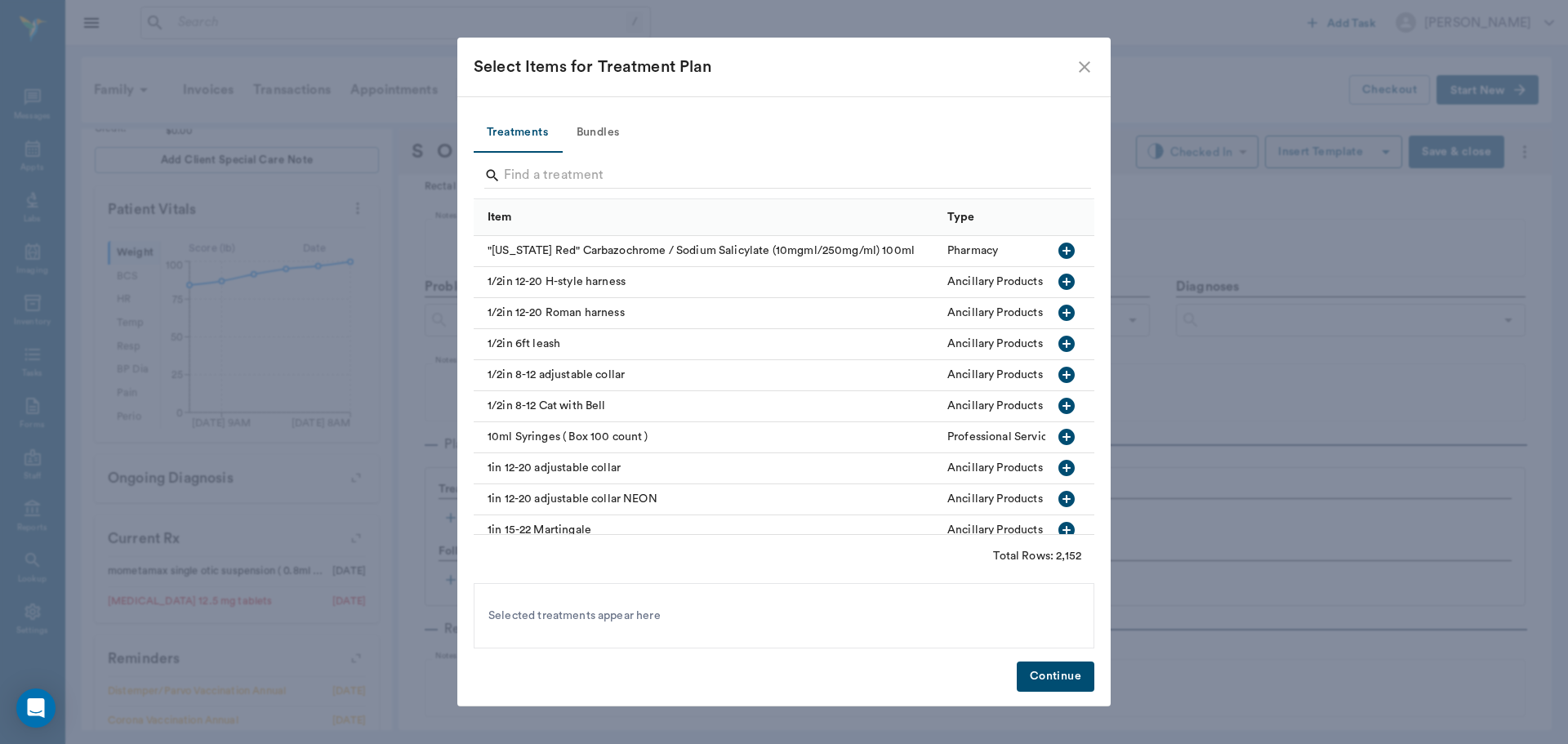
click at [596, 130] on button "Bundles" at bounding box center [598, 133] width 74 height 39
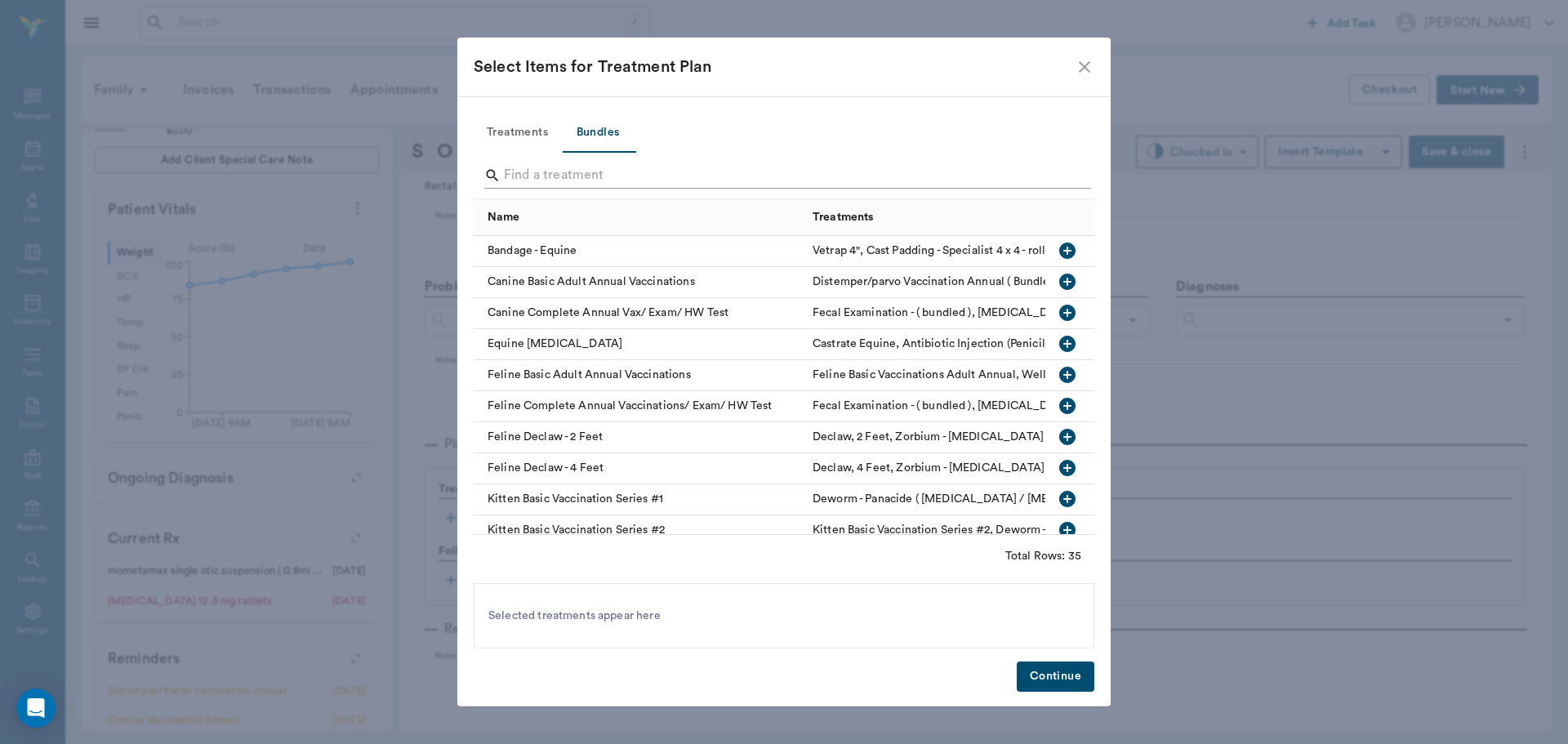
click at [583, 168] on input "Search" at bounding box center [785, 176] width 563 height 27
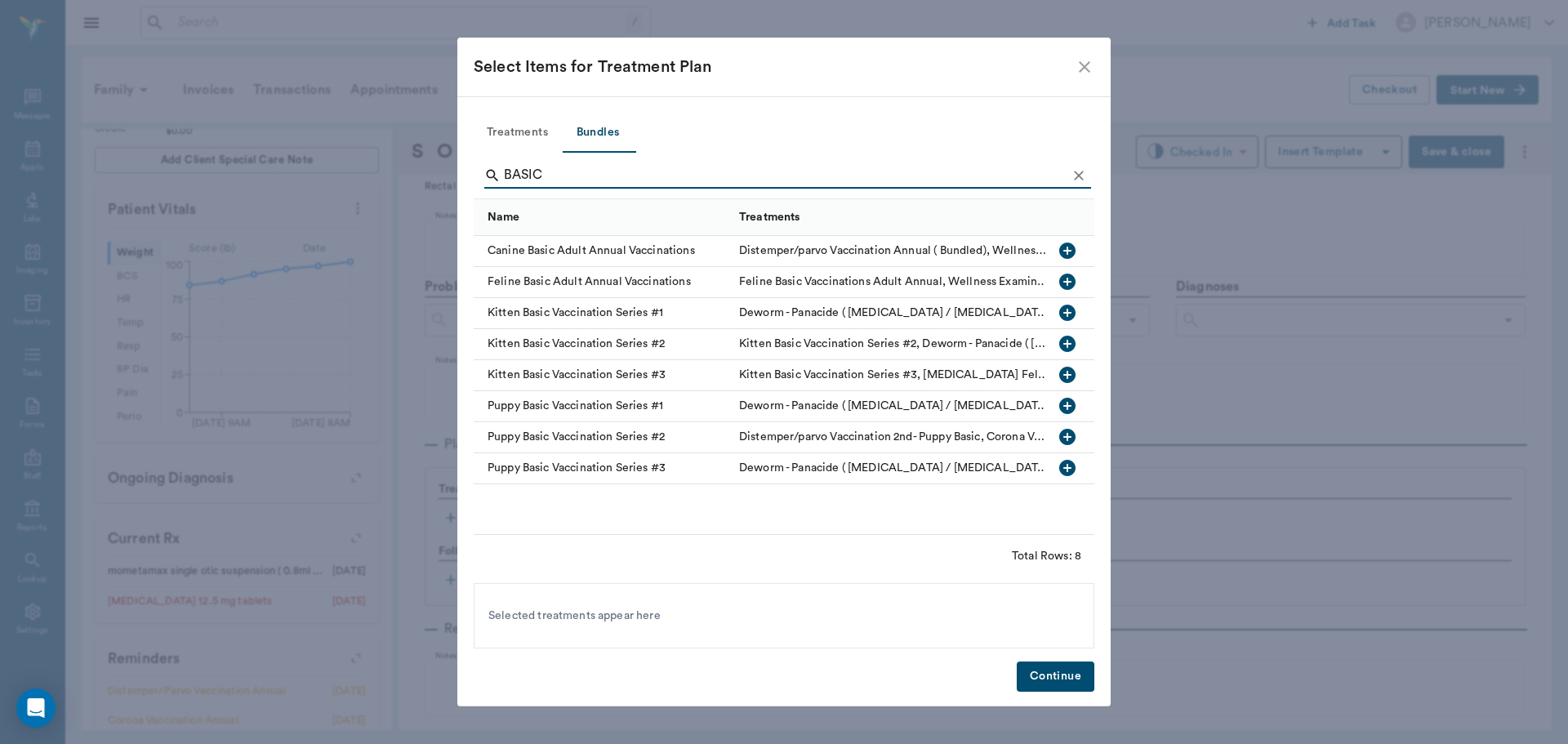
type input "BASIC"
click at [1064, 246] on icon "button" at bounding box center [1068, 251] width 17 height 17
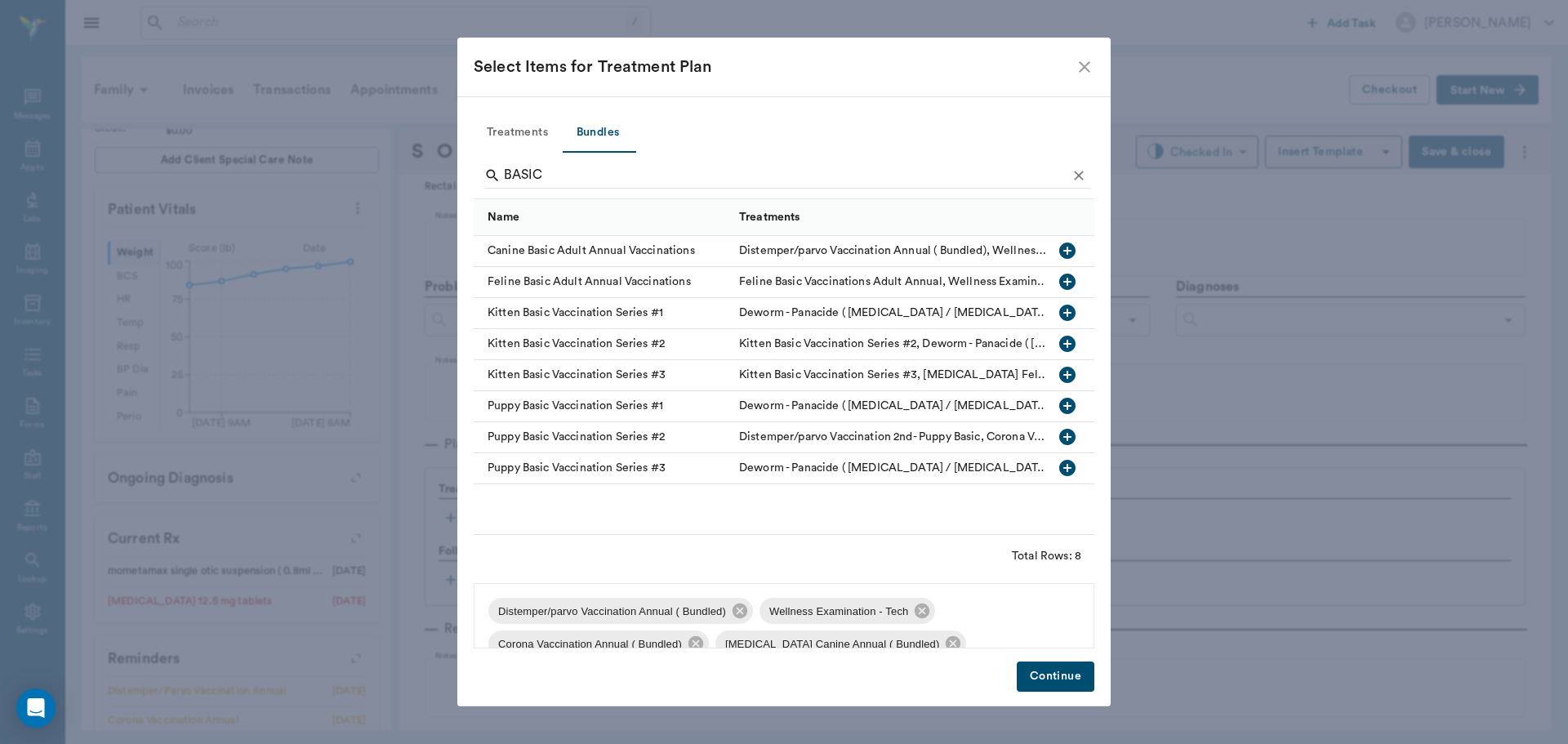
scroll to position [121, 0]
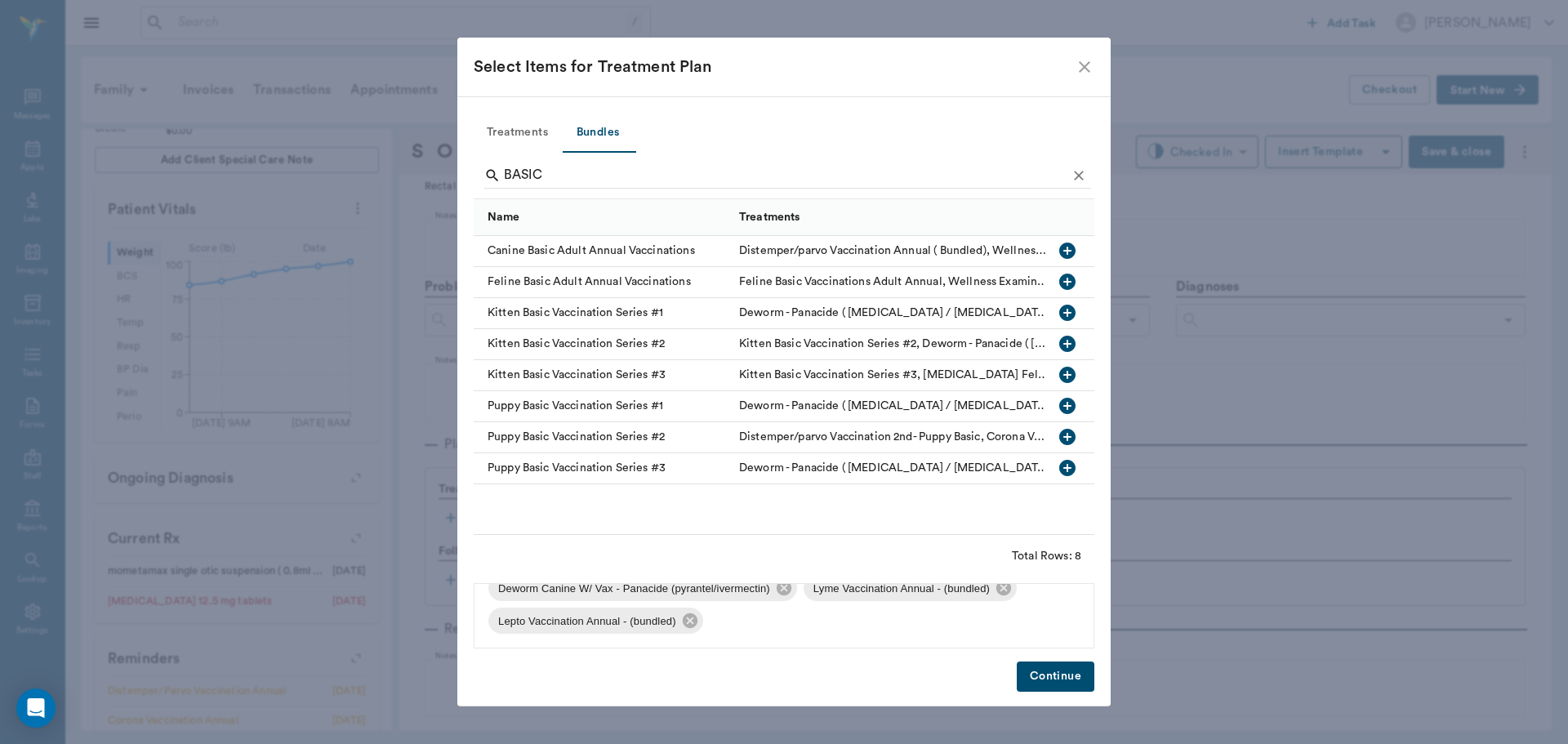
click at [1067, 690] on button "Continue" at bounding box center [1056, 677] width 78 height 30
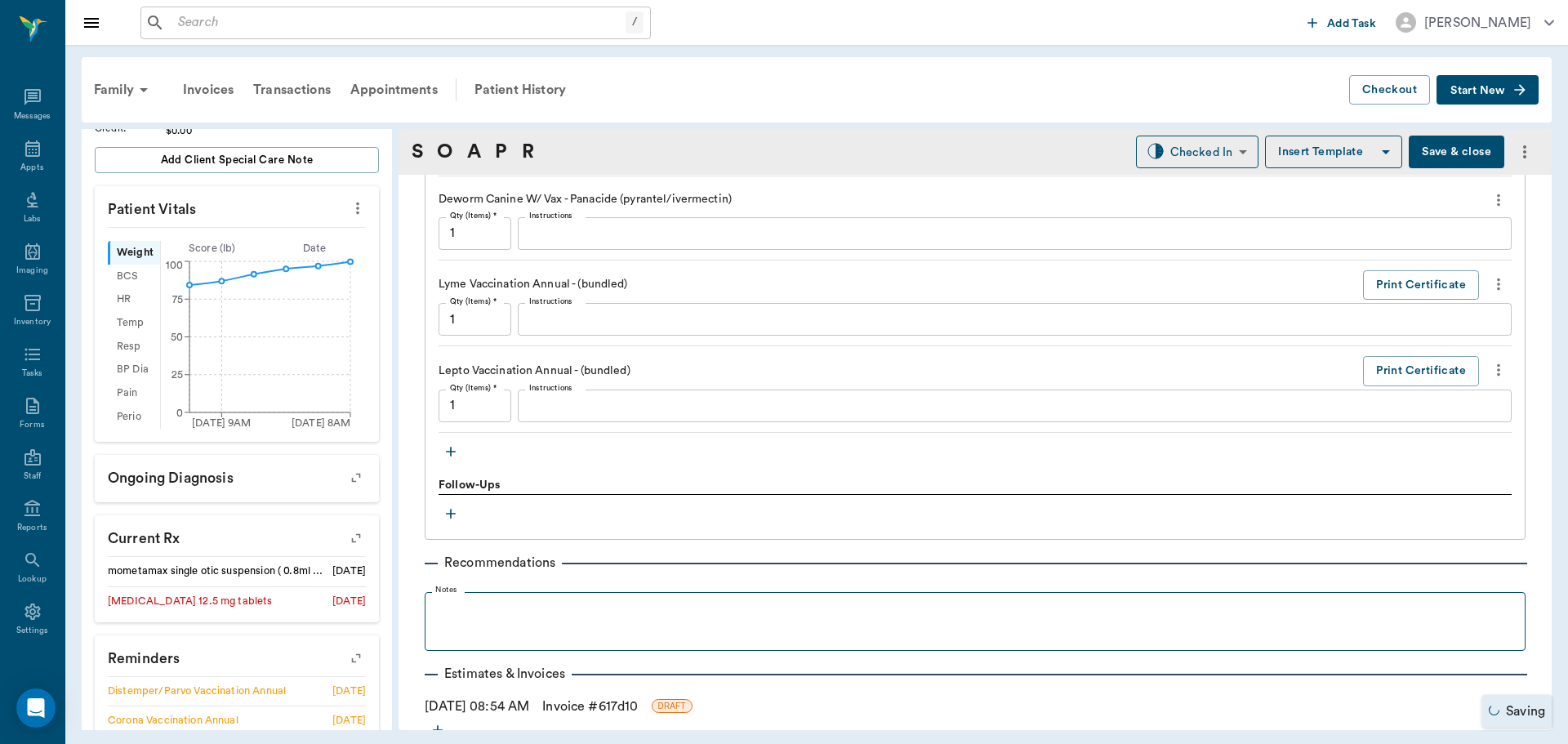
scroll to position [1715, 0]
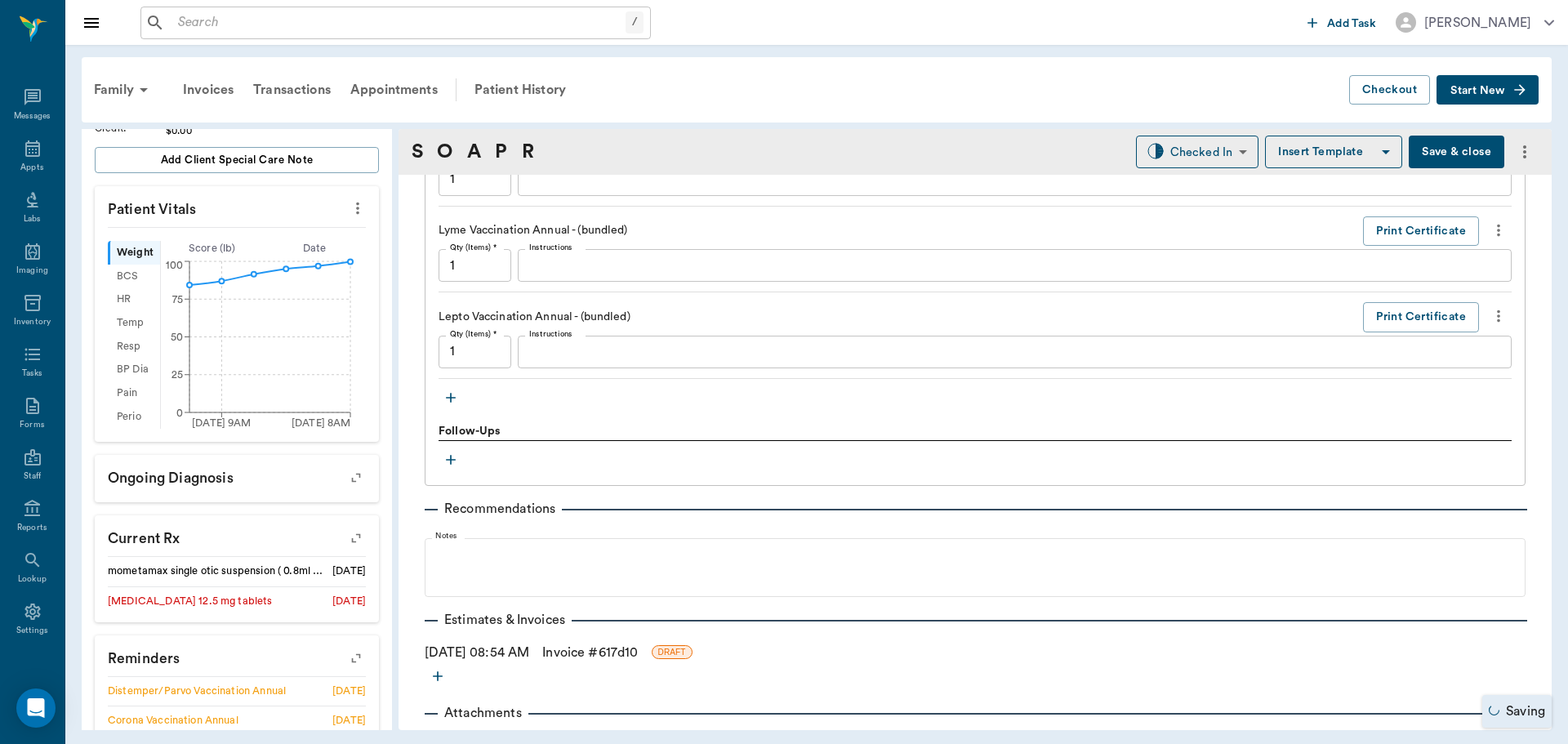
click at [440, 398] on button "button" at bounding box center [451, 398] width 25 height 25
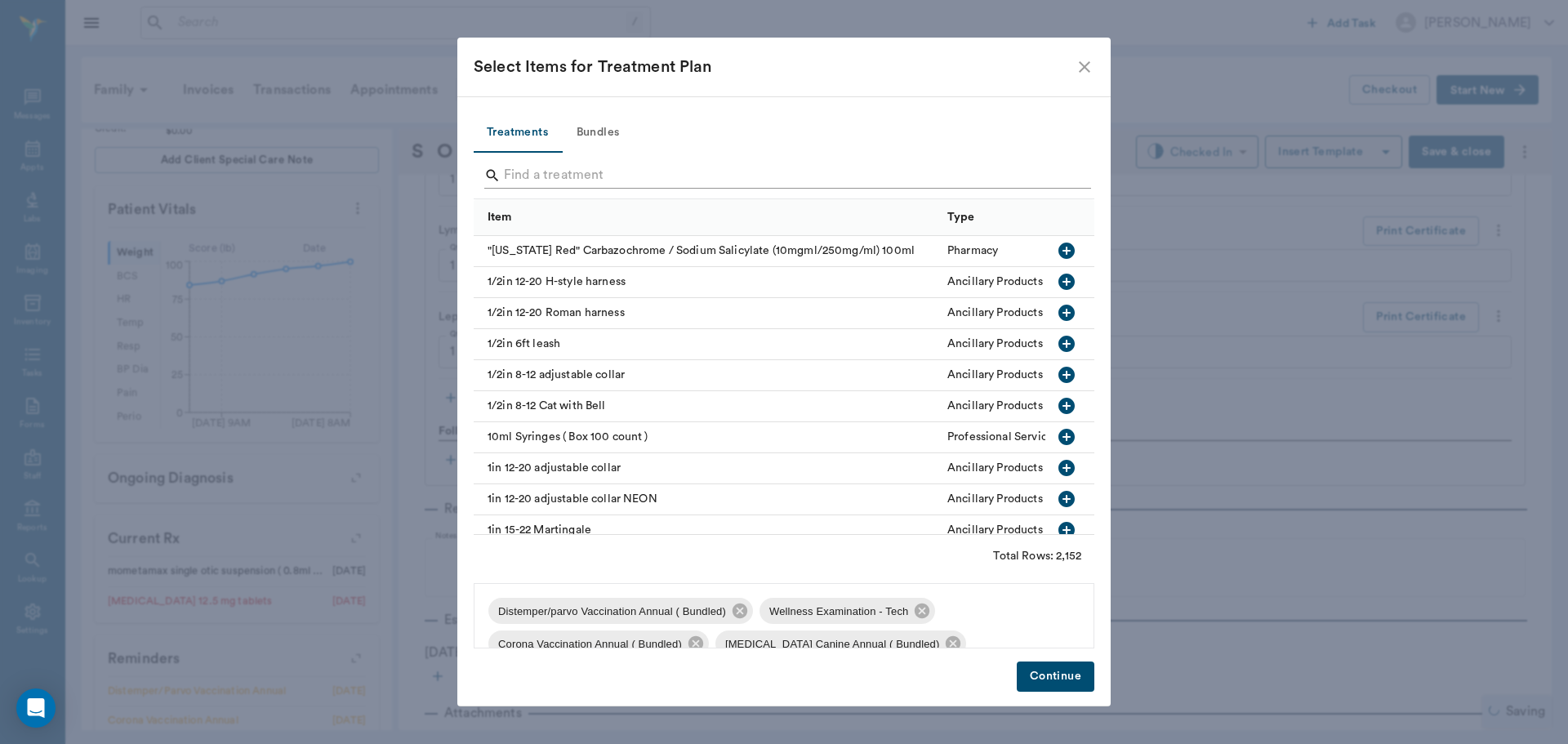
click at [549, 163] on input "Search" at bounding box center [785, 176] width 563 height 27
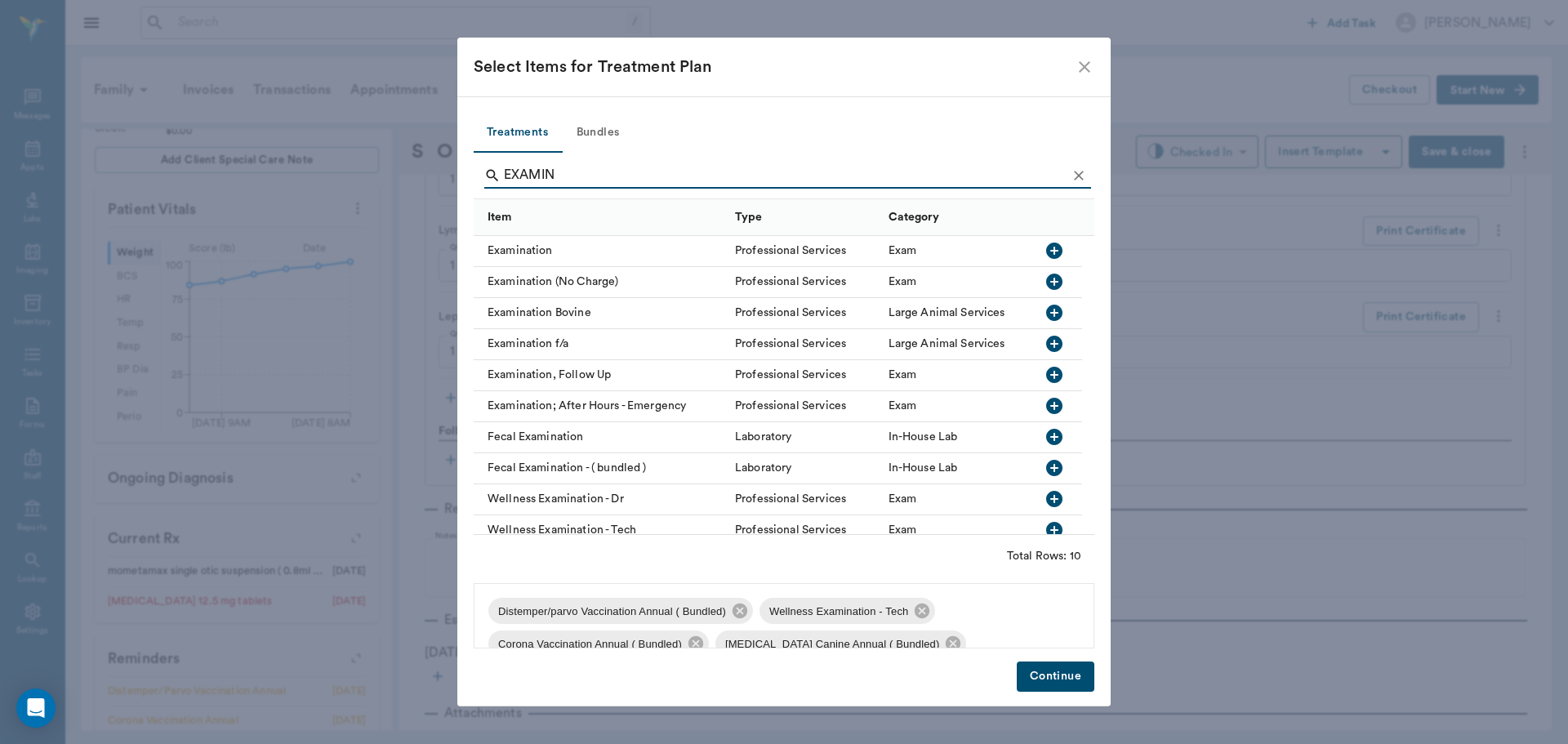
type input "EXAMIN"
click at [1055, 377] on icon "button" at bounding box center [1055, 375] width 20 height 20
click at [1071, 681] on button "Continue" at bounding box center [1056, 677] width 78 height 30
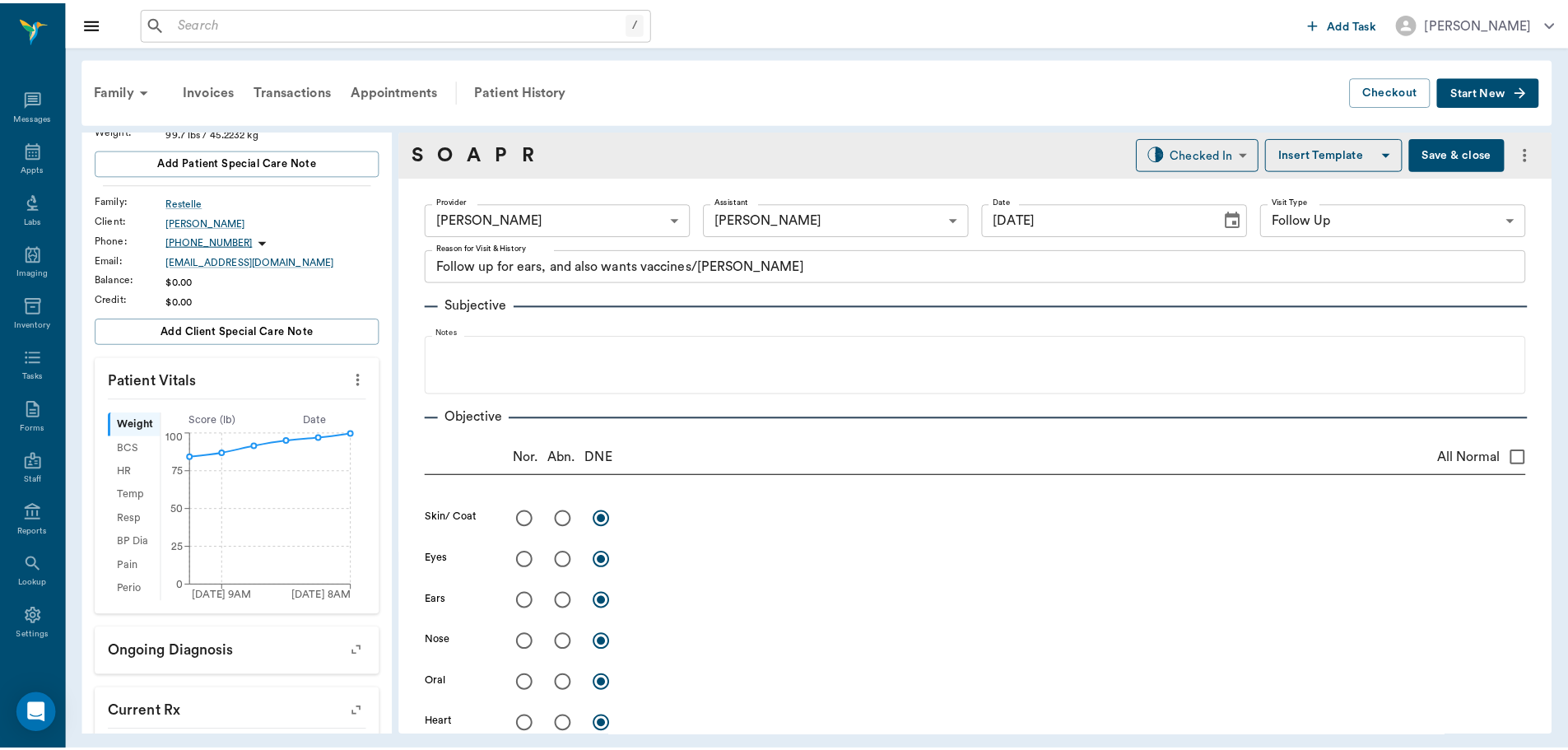
scroll to position [82, 0]
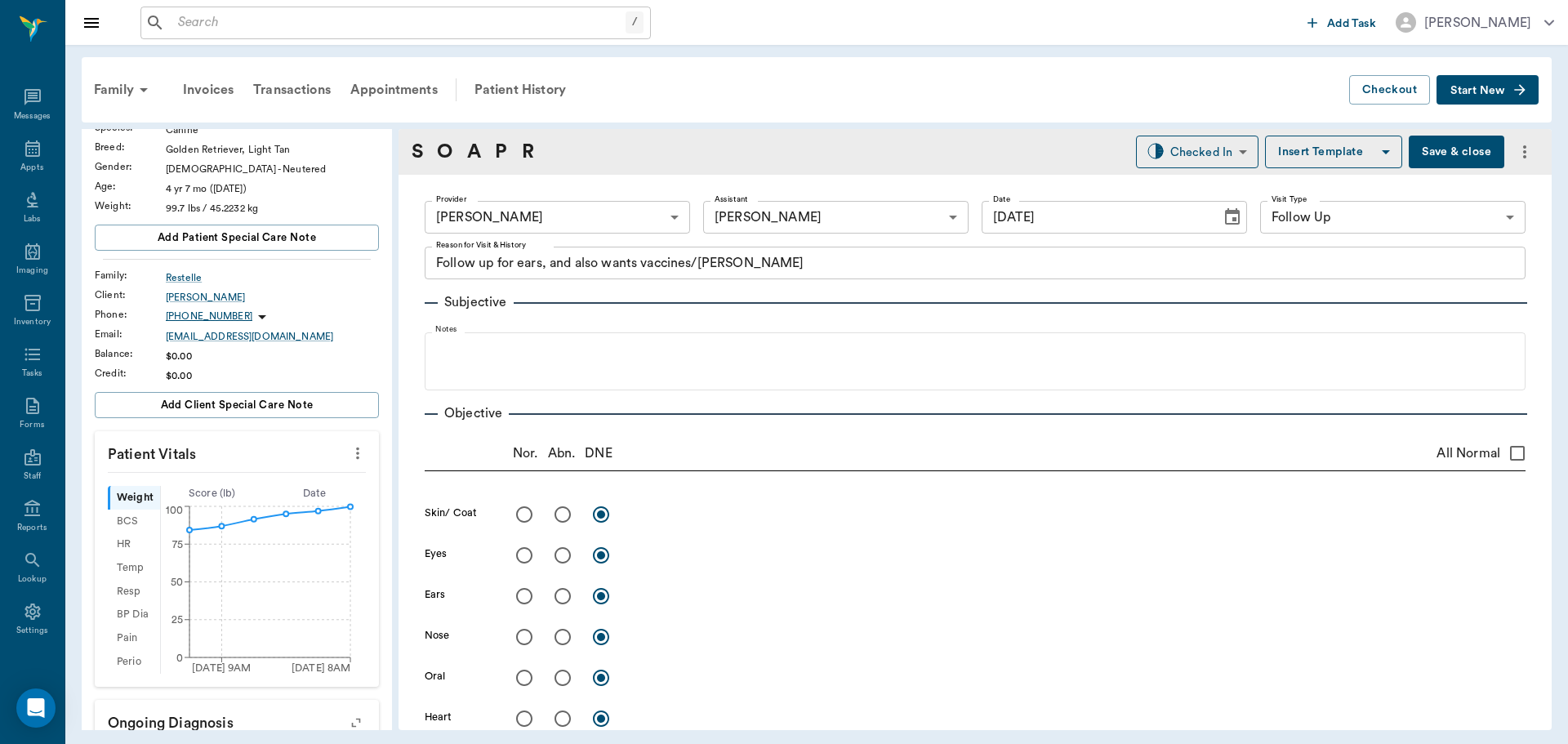
click at [1421, 155] on button "Save & close" at bounding box center [1456, 152] width 95 height 32
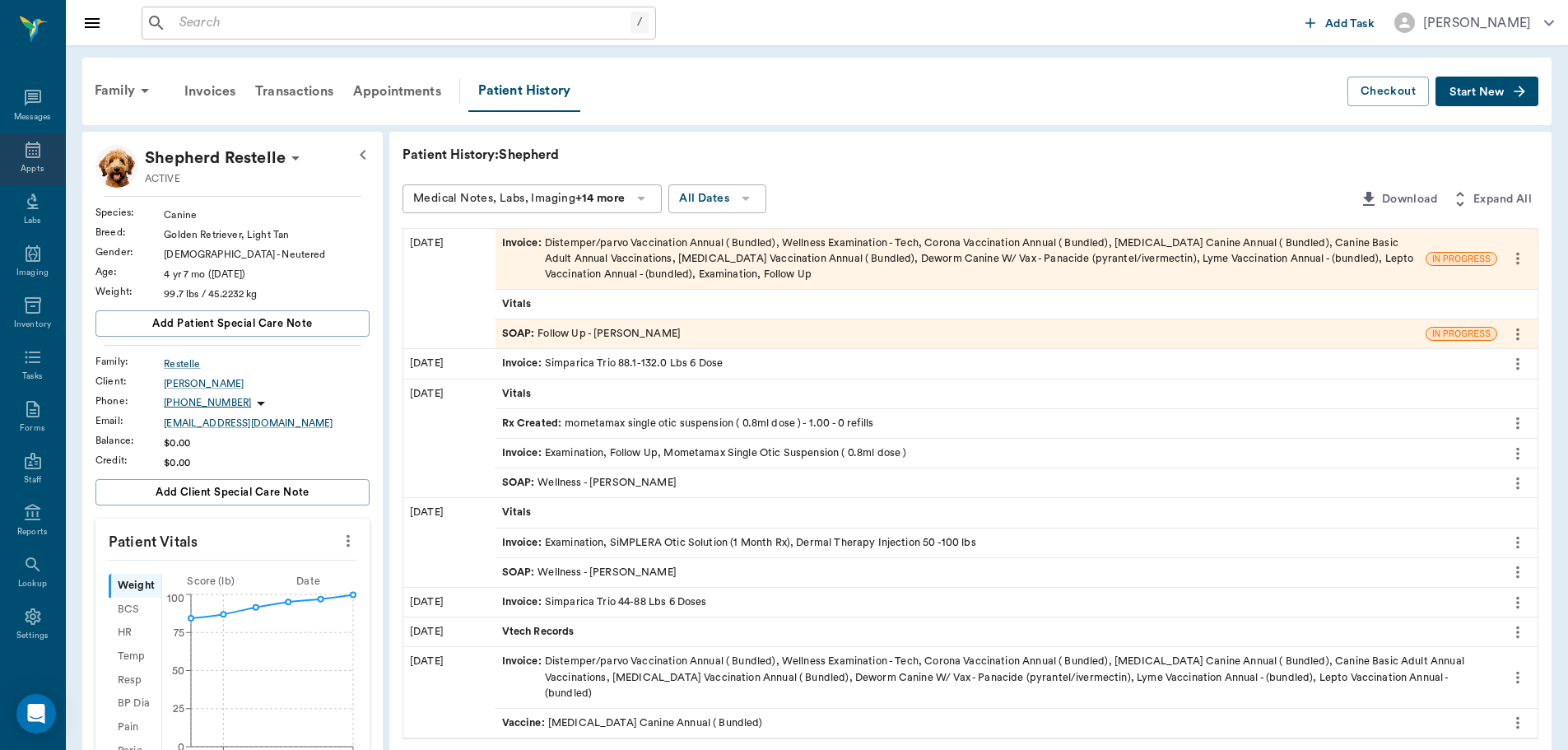
click at [32, 160] on div "Appts" at bounding box center [33, 160] width 65 height 52
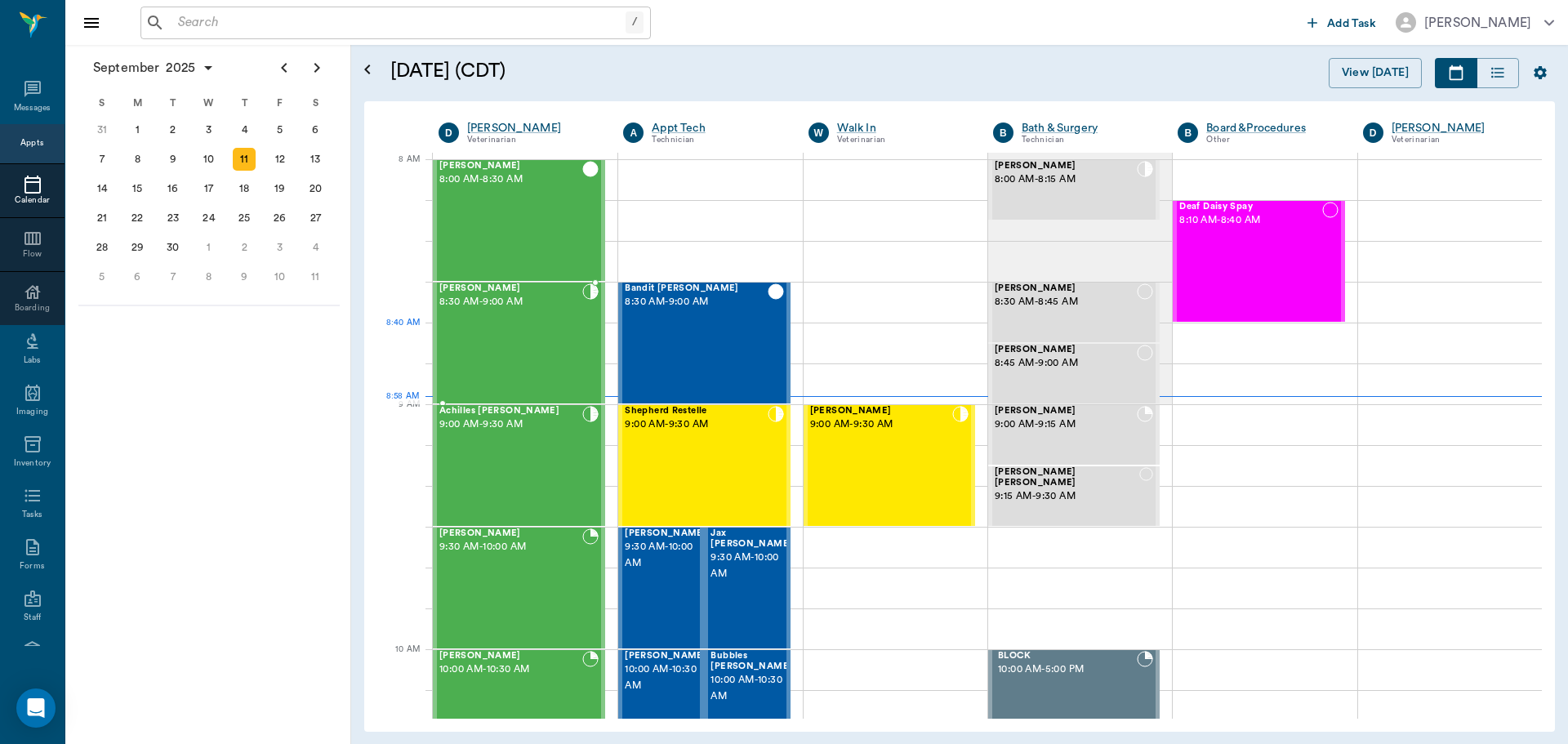
click at [507, 330] on div "Jake Hawkins 8:30 AM - 9:00 AM" at bounding box center [511, 343] width 143 height 119
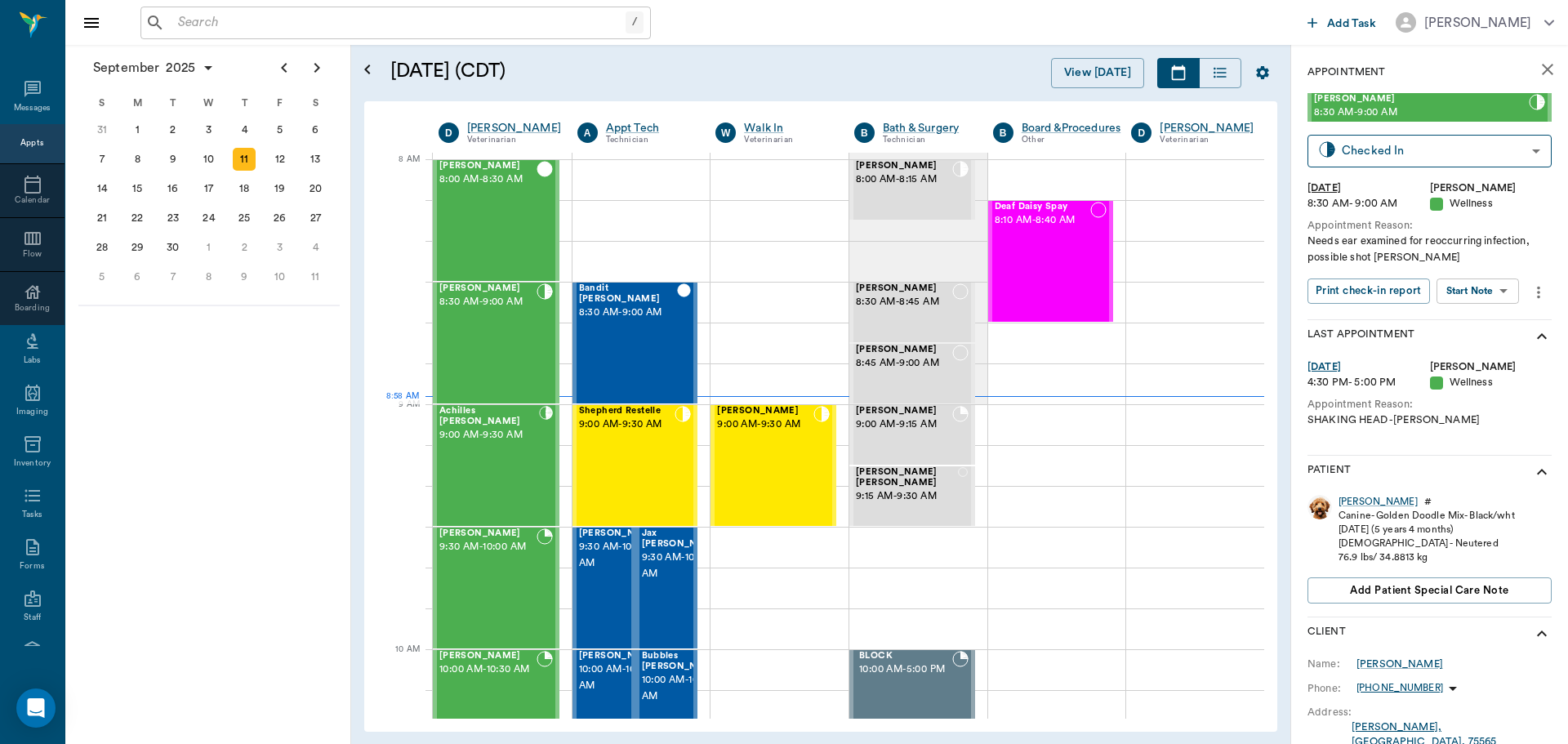
click at [1485, 285] on body "/ ​ Add Task Dr. Bert Ellsworth Nectar Messages Appts Calendar Flow Boarding La…" at bounding box center [784, 372] width 1568 height 744
click at [1479, 322] on button "View SOAP" at bounding box center [1459, 324] width 56 height 19
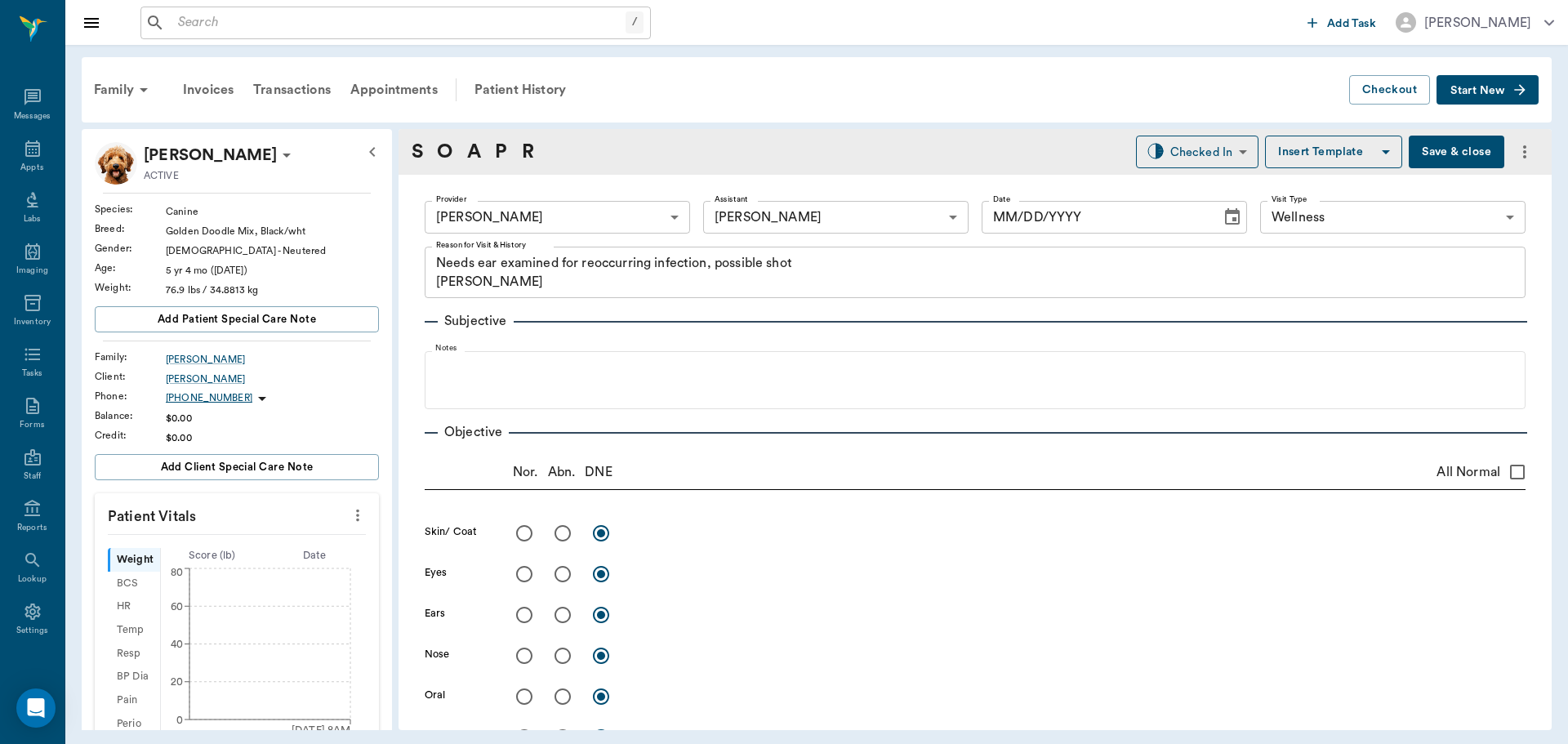
type input "63ec2f075fda476ae8351a4d"
type input "63ec2e7e52e12b0ba117b124"
type input "65d2be4f46e3a538d89b8c14"
type textarea "Needs ear examined for reoccurring infection, possible shot Christy"
type input "[DATE]"
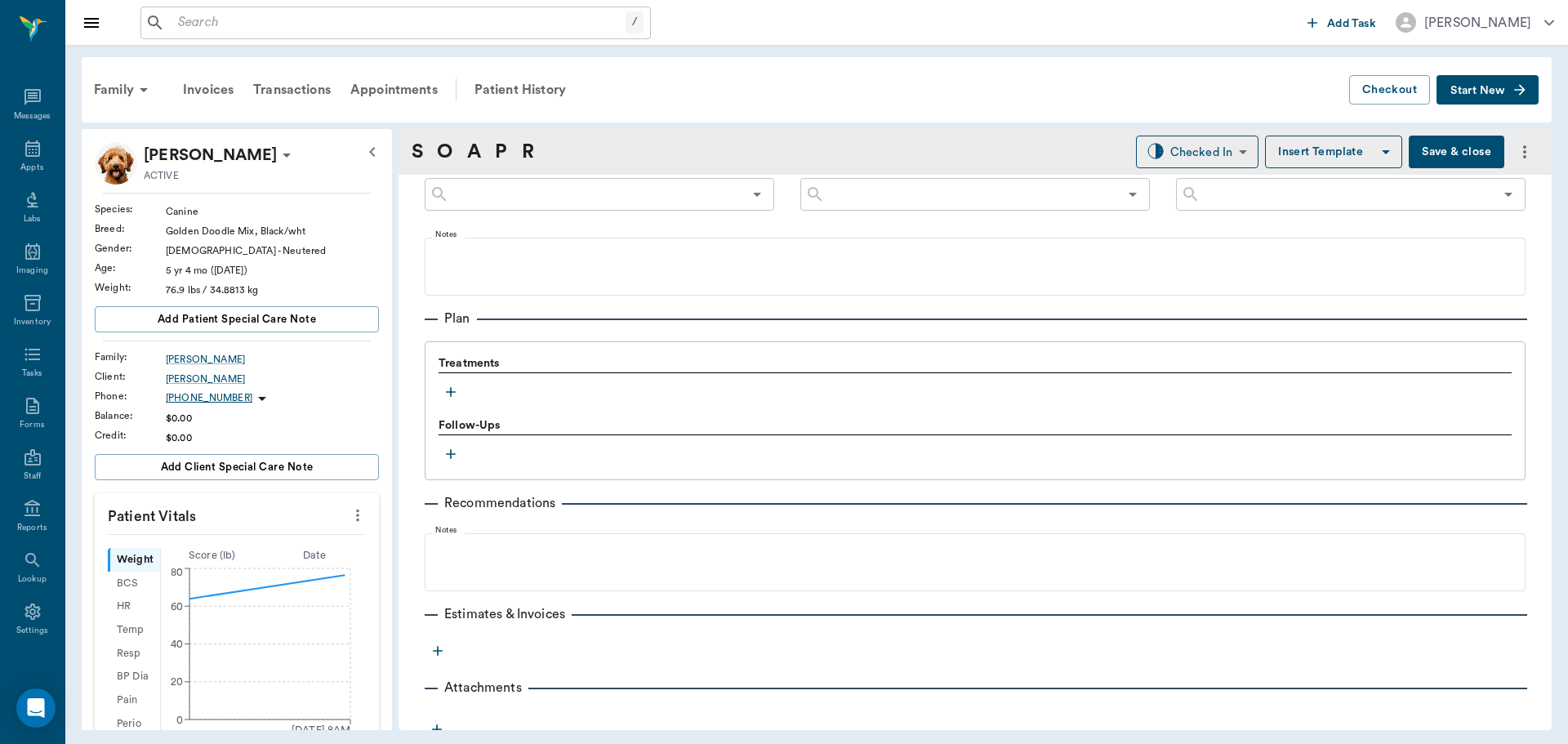
scroll to position [973, 0]
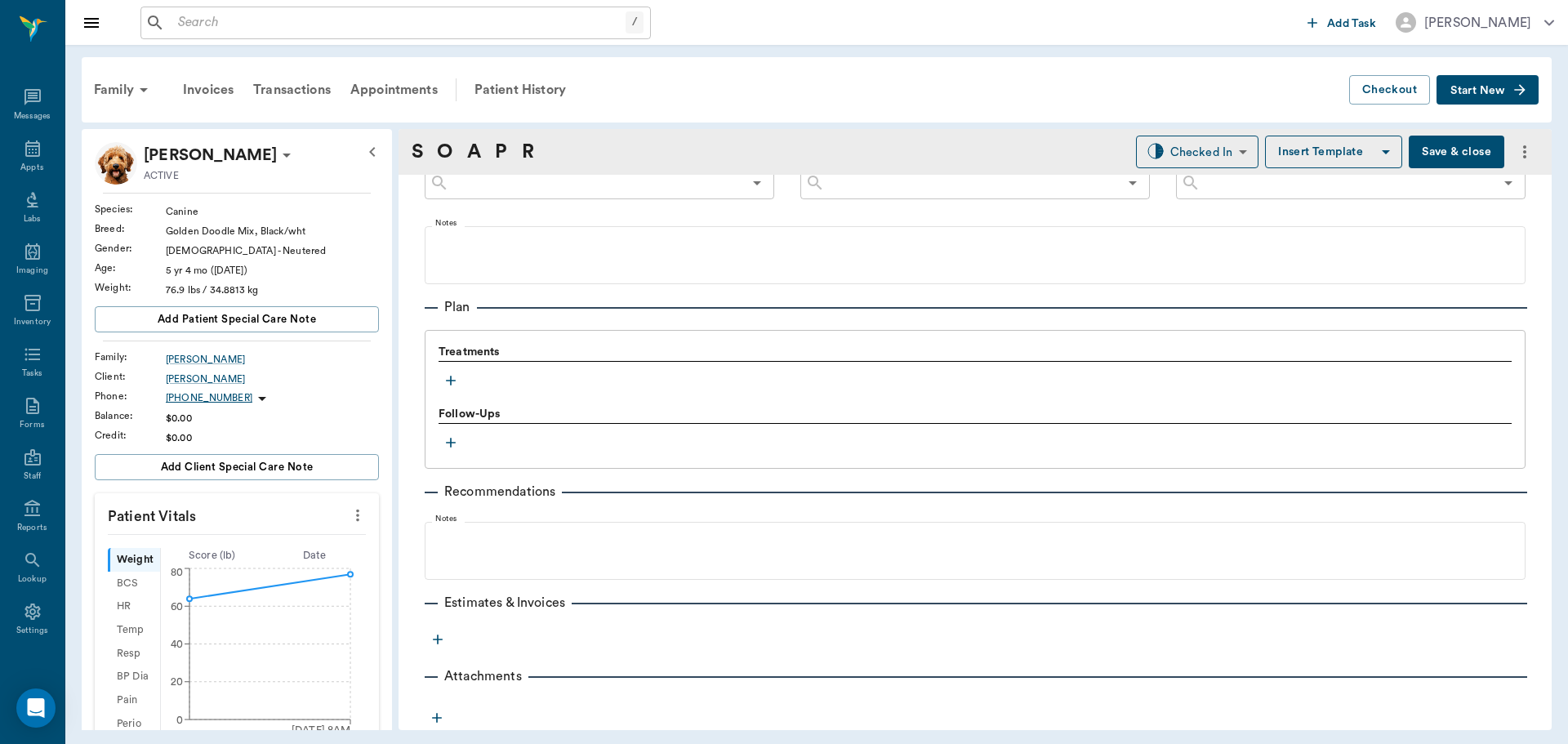
click at [448, 381] on icon "button" at bounding box center [451, 381] width 10 height 10
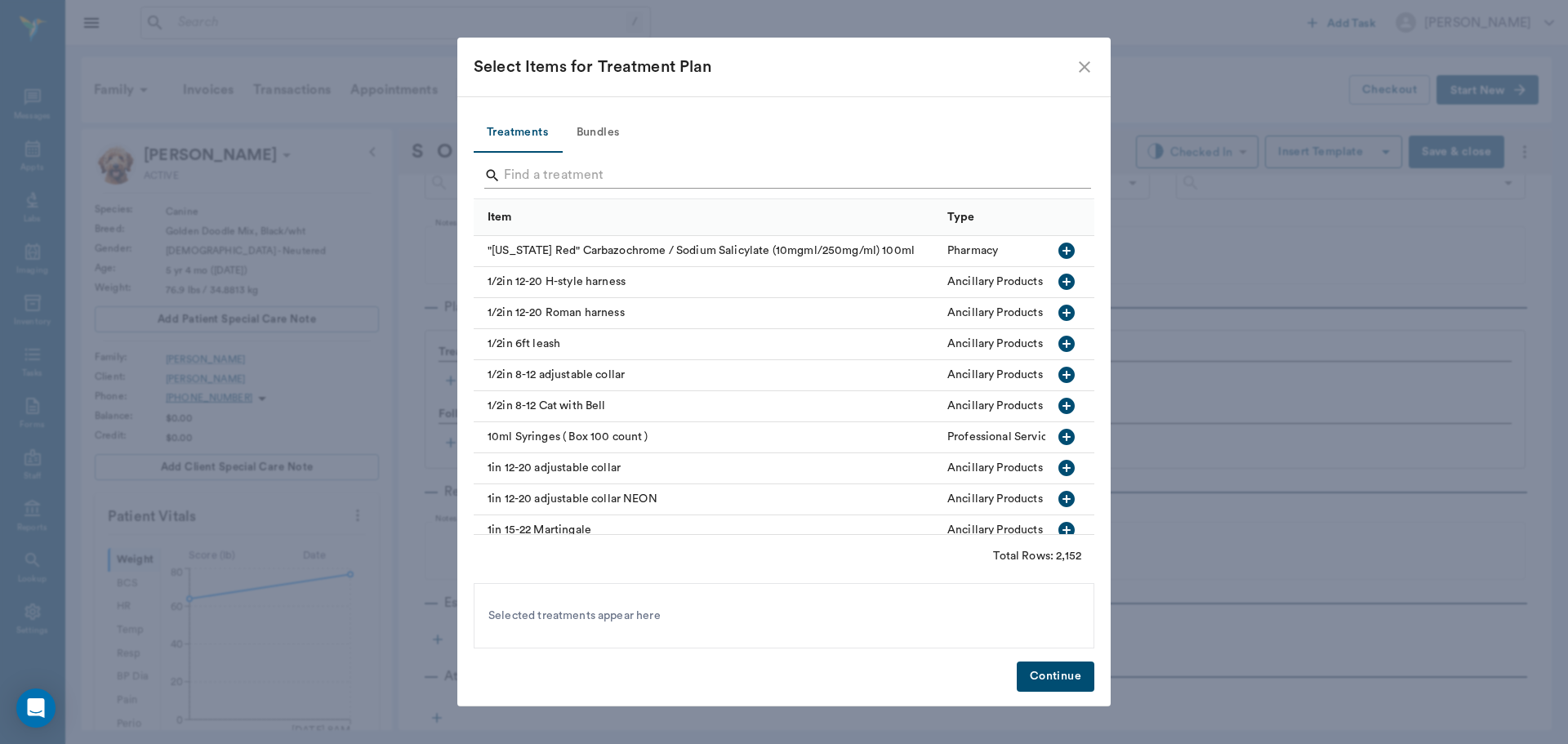
click at [550, 177] on input "Search" at bounding box center [785, 176] width 563 height 27
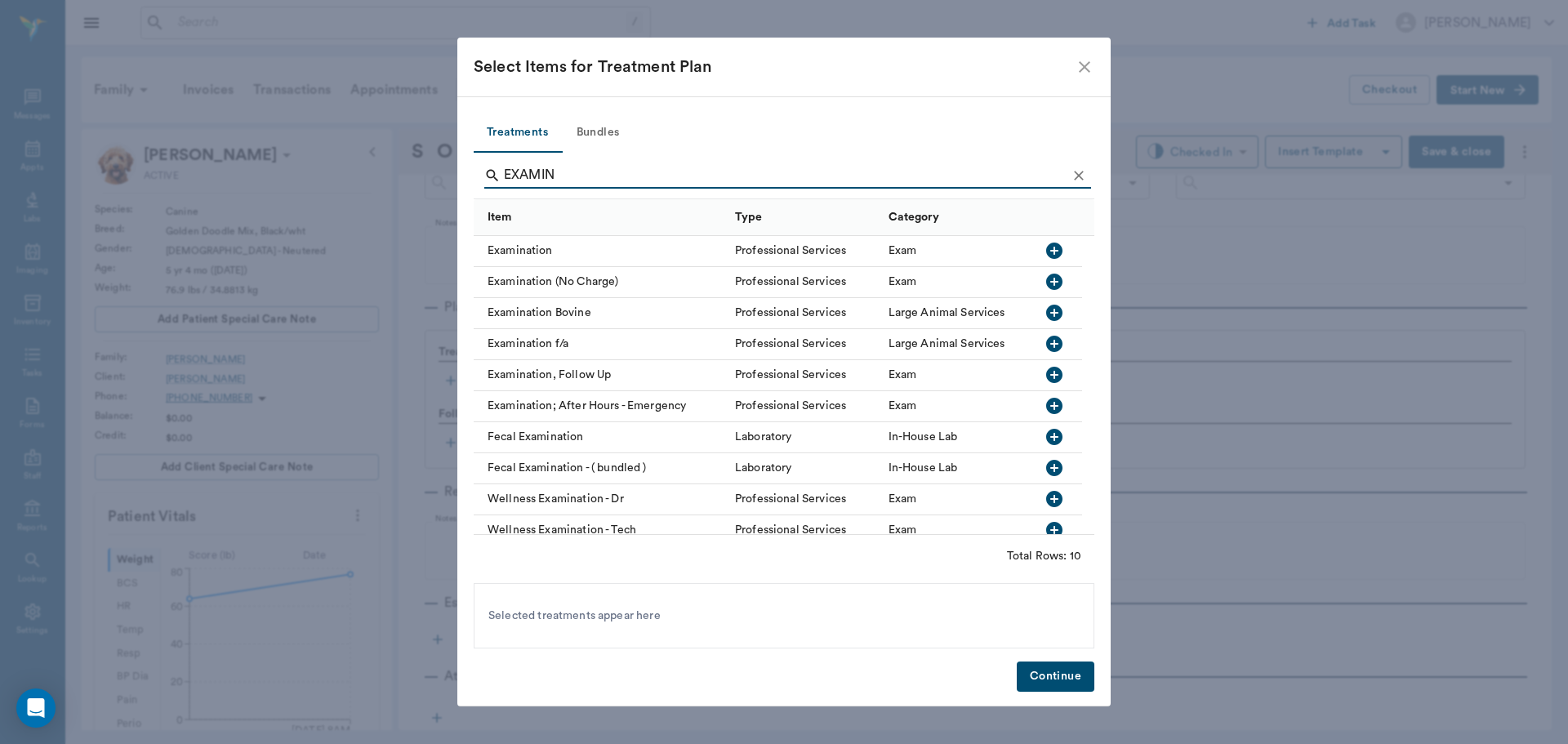
type input "EXAMIN"
click at [1049, 246] on icon "button" at bounding box center [1055, 251] width 17 height 17
click at [1080, 678] on button "Continue" at bounding box center [1056, 677] width 78 height 30
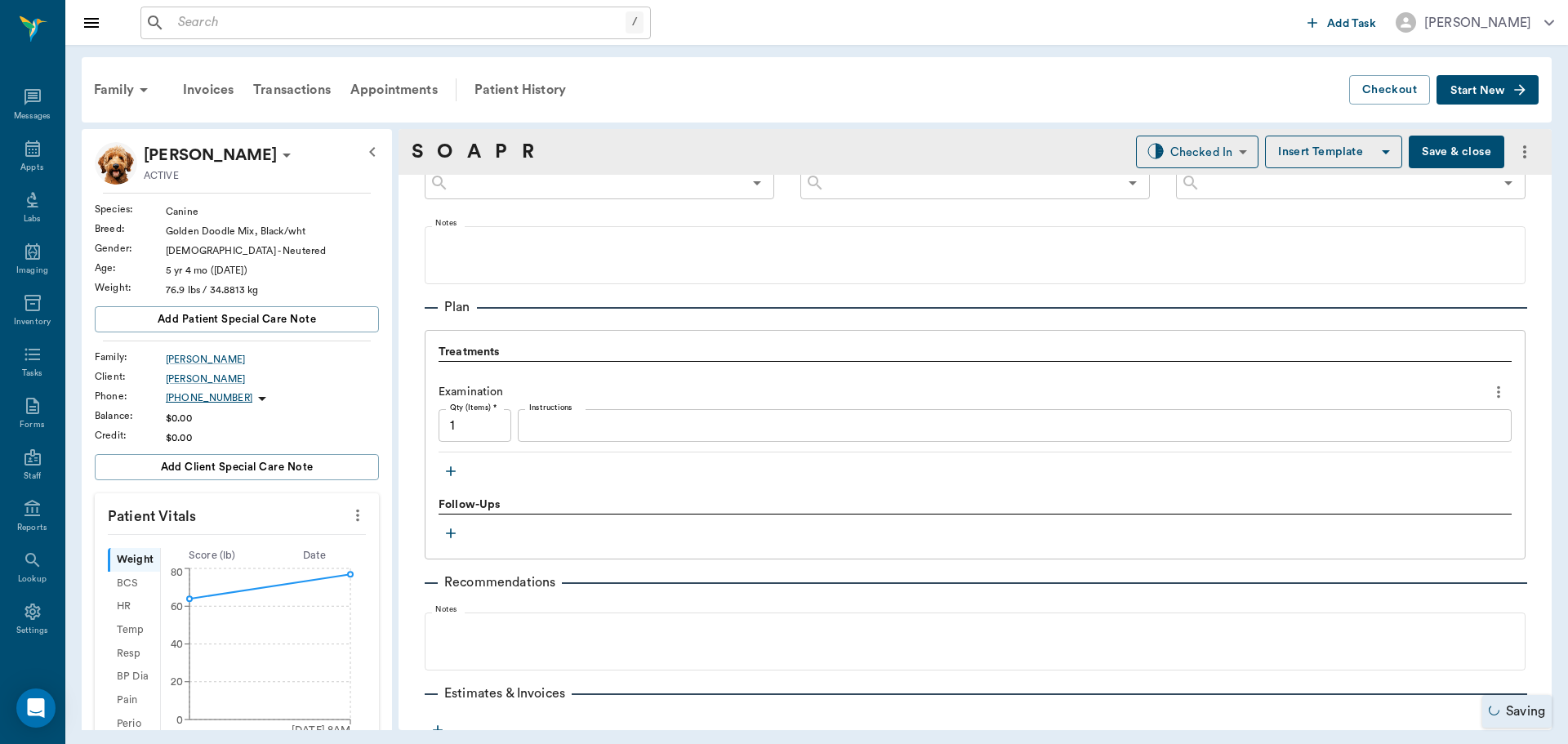
click at [453, 474] on icon "button" at bounding box center [451, 471] width 17 height 17
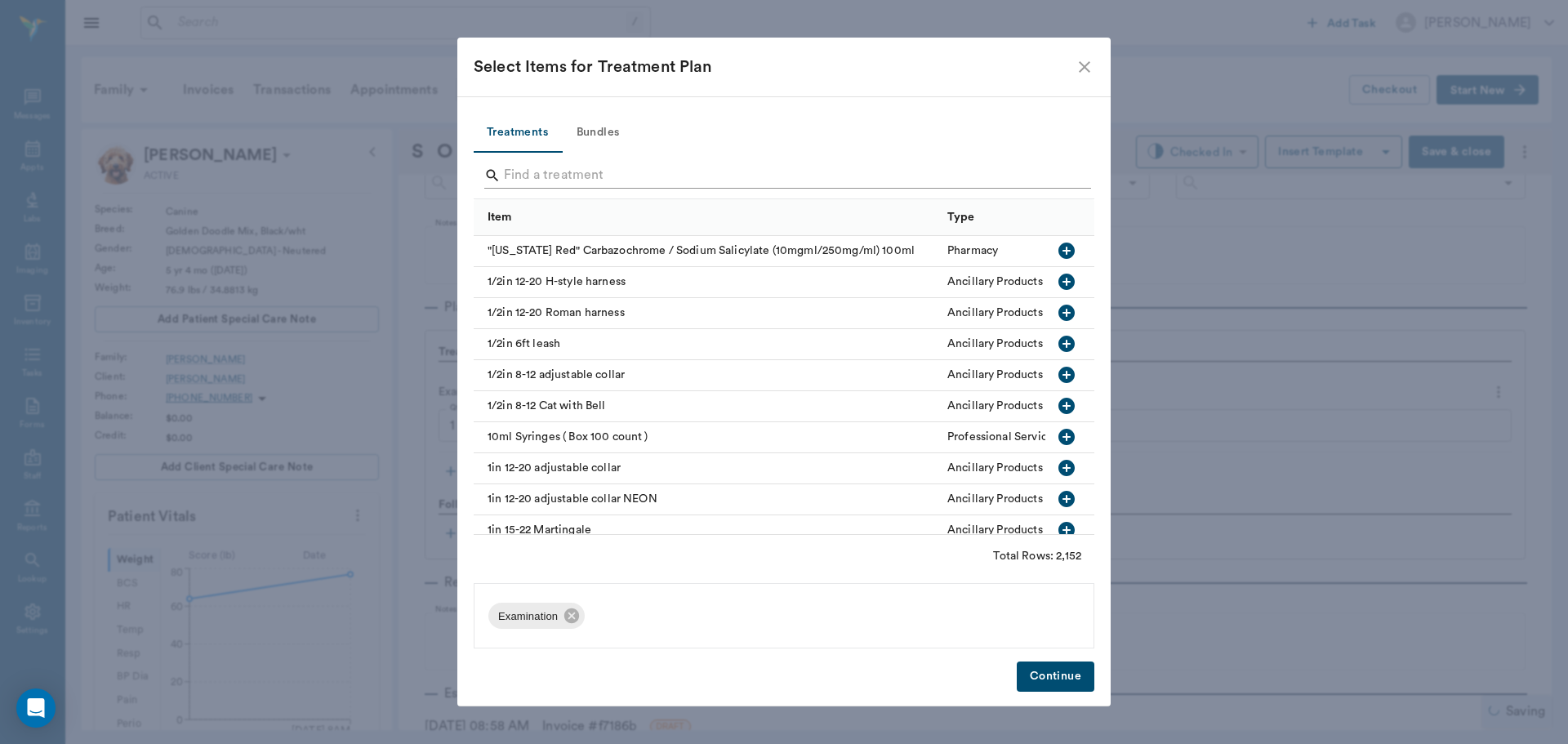
click at [541, 167] on input "Search" at bounding box center [785, 176] width 563 height 27
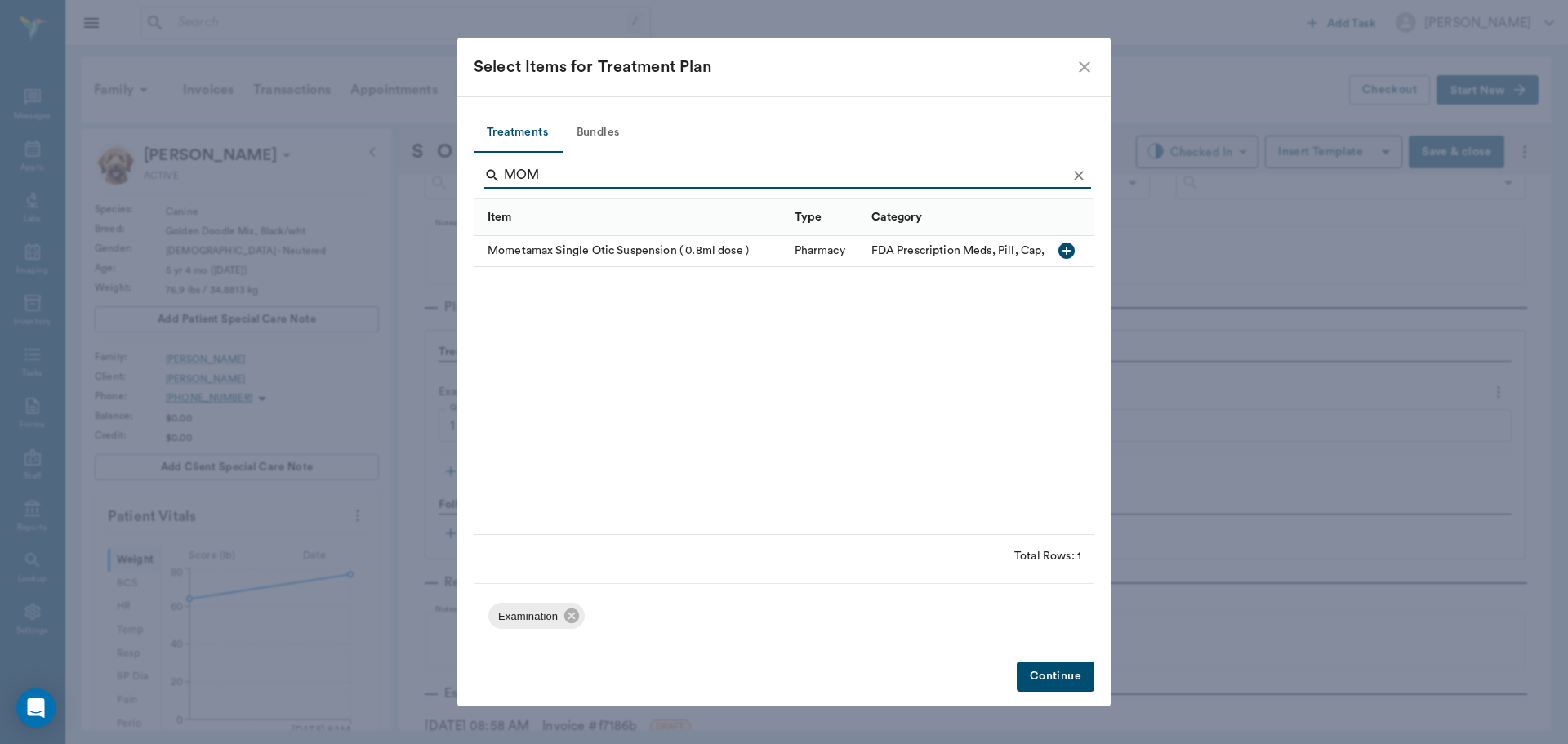
type input "MOM"
click at [1068, 247] on icon "button" at bounding box center [1067, 251] width 17 height 17
click at [1061, 667] on button "Continue" at bounding box center [1056, 677] width 78 height 30
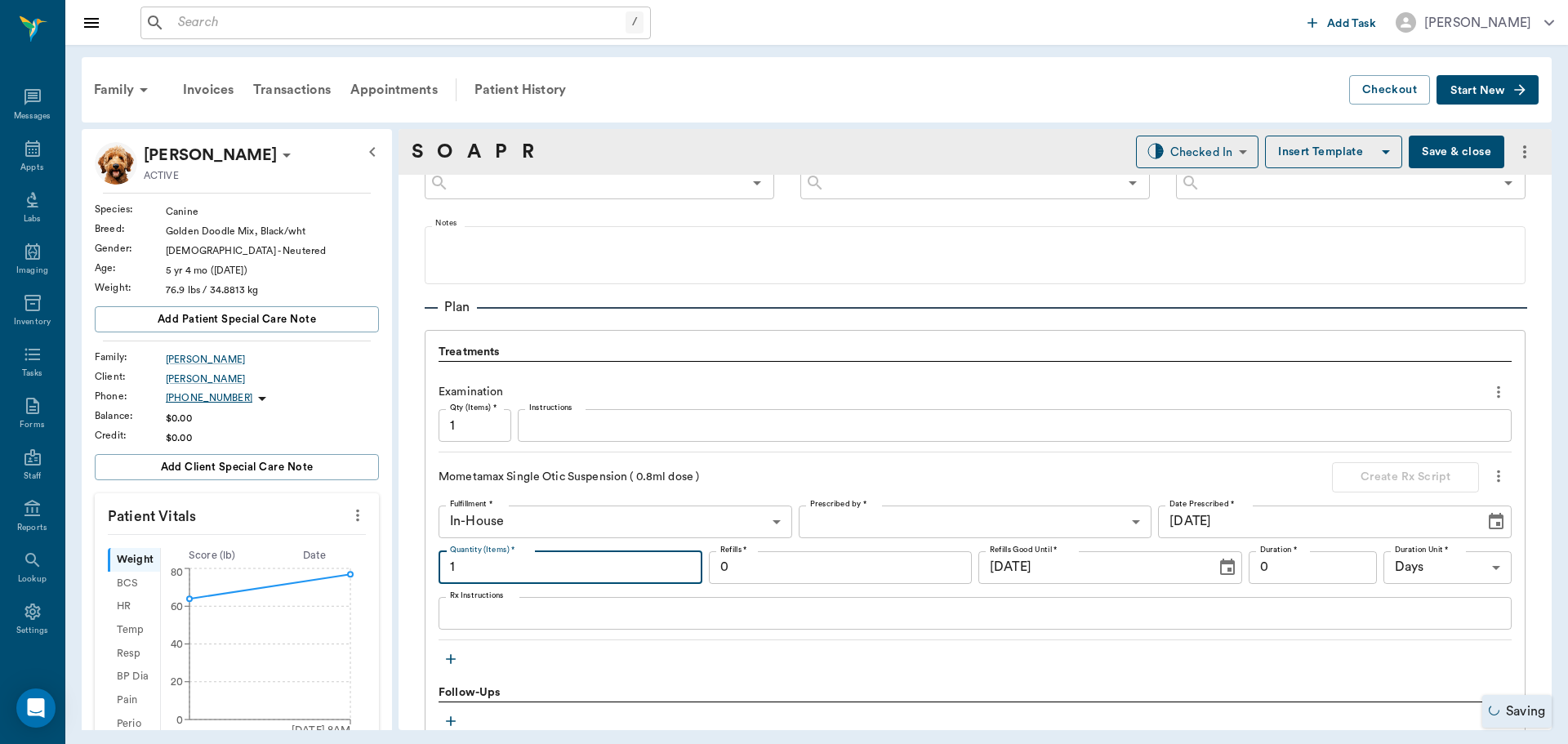
drag, startPoint x: 464, startPoint y: 570, endPoint x: 470, endPoint y: 564, distance: 8.5
click at [464, 570] on input "1" at bounding box center [570, 567] width 264 height 32
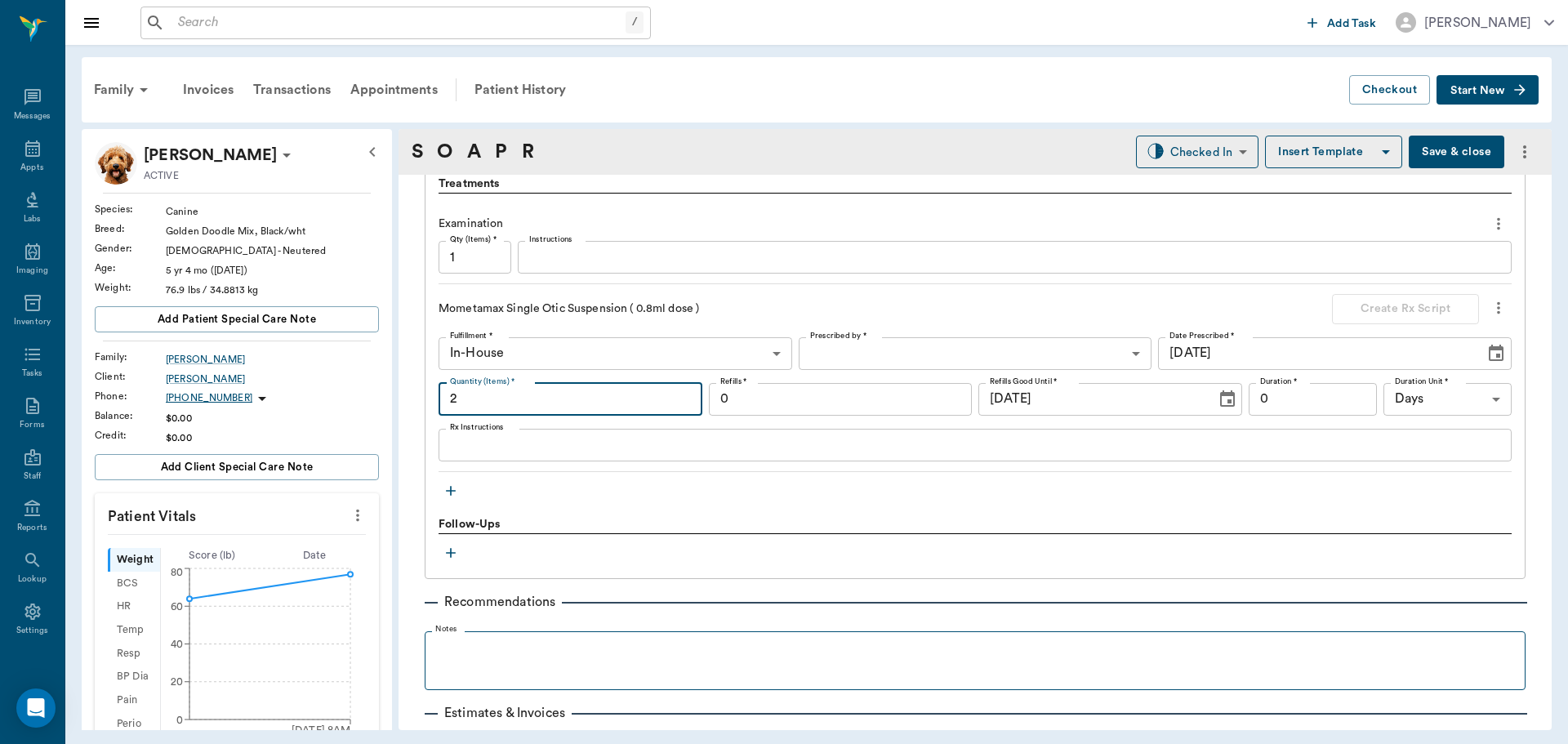
scroll to position [1218, 0]
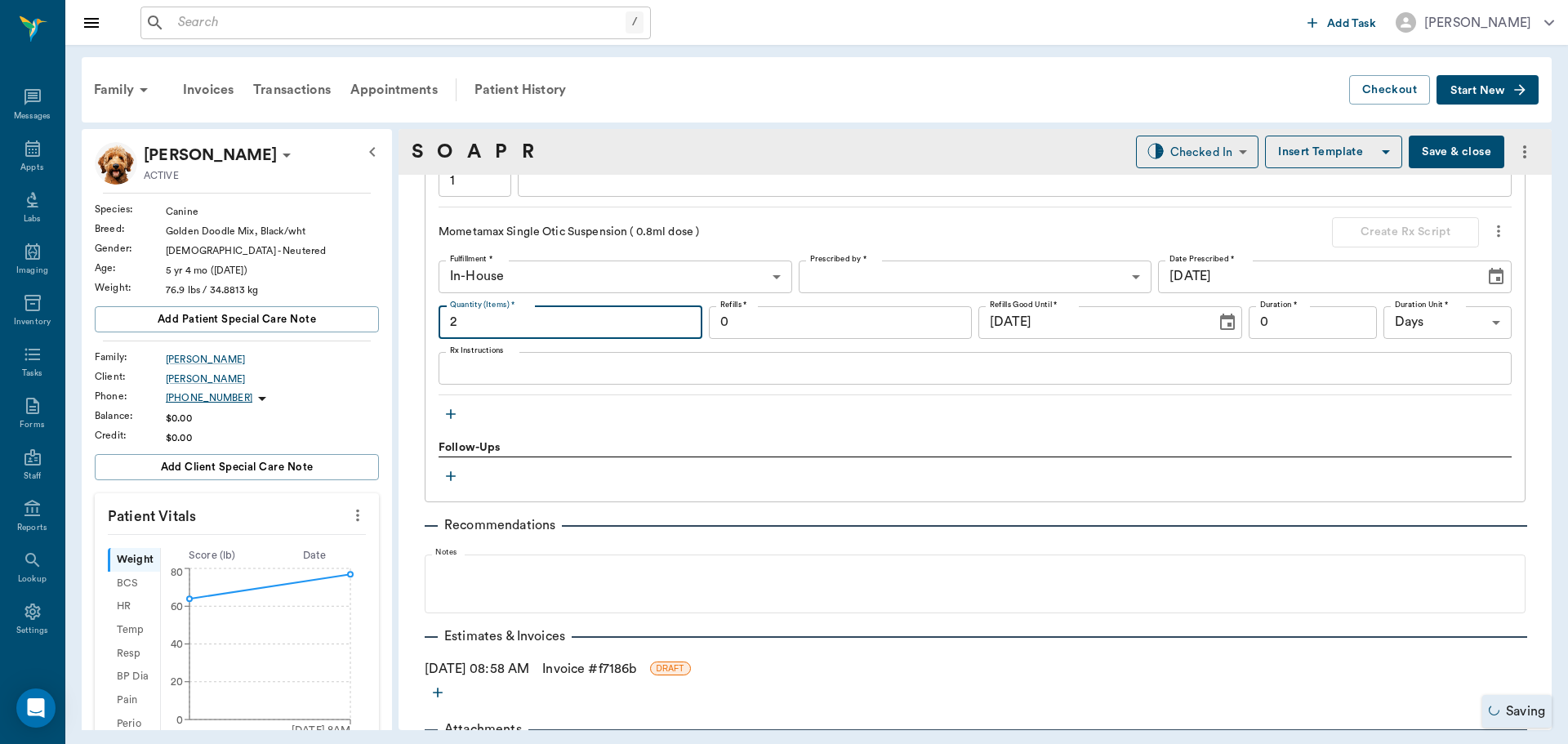
type input "2"
click at [446, 416] on icon "button" at bounding box center [451, 415] width 17 height 17
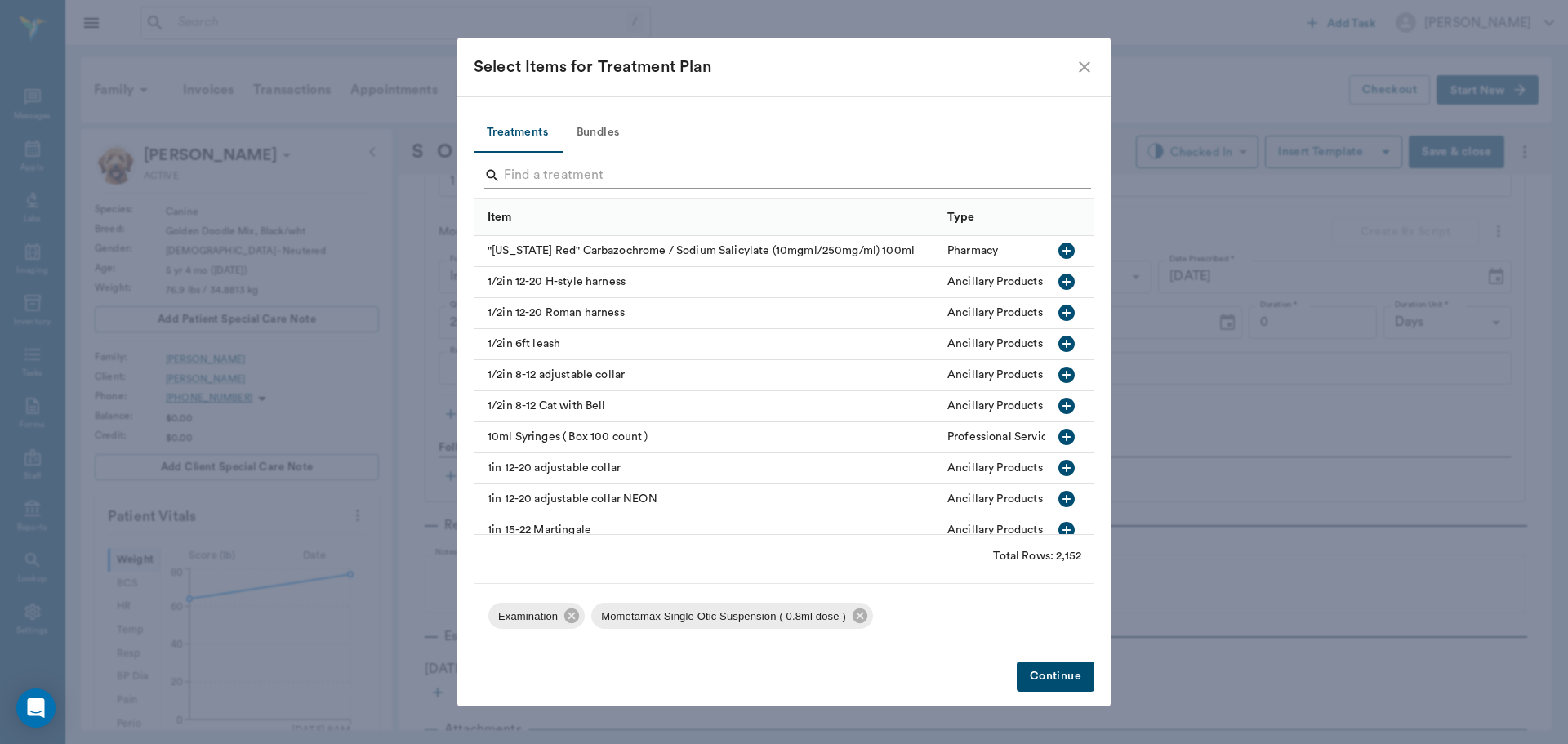
click at [541, 179] on input "Search" at bounding box center [785, 176] width 563 height 27
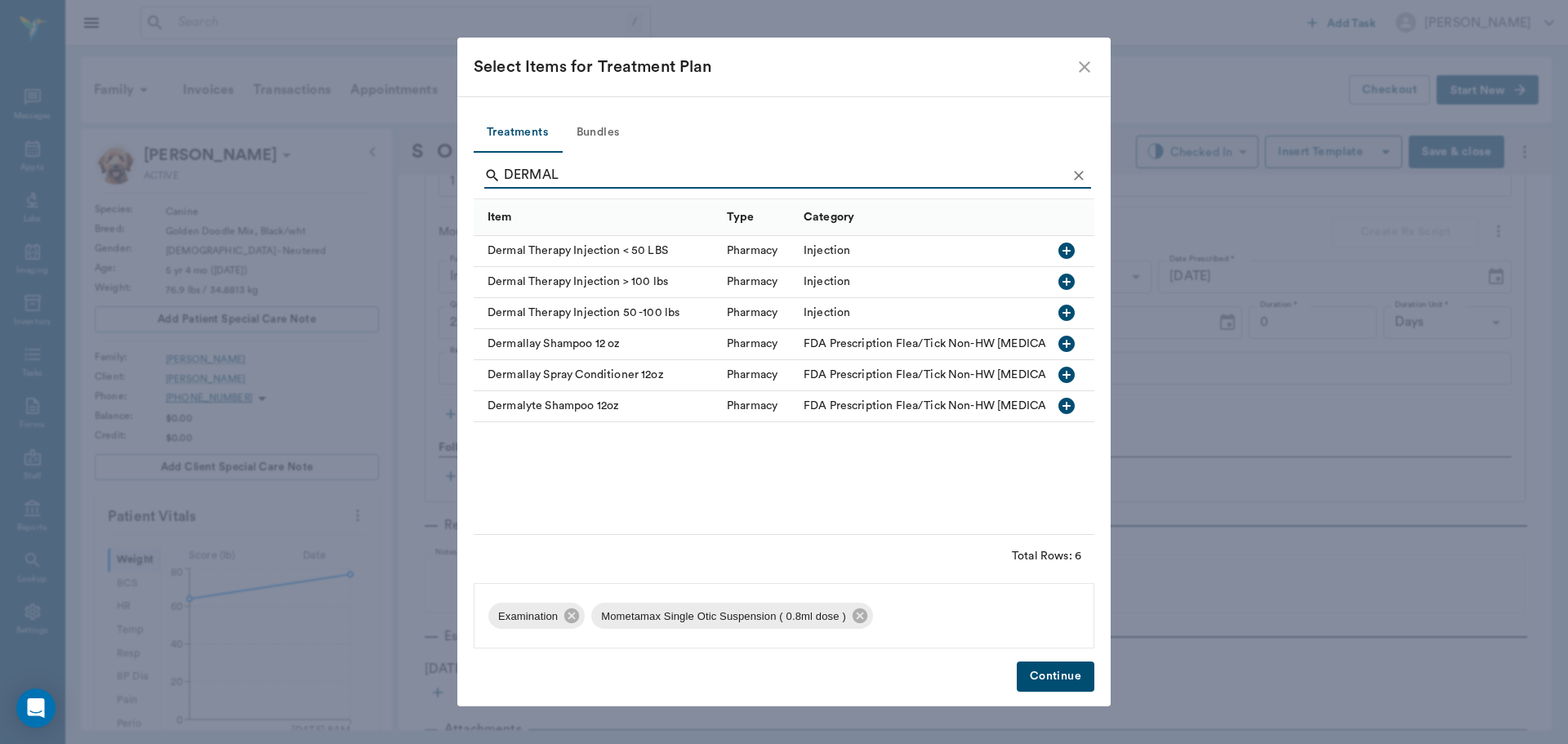
type input "DERMAL"
click at [1066, 314] on icon "button" at bounding box center [1067, 313] width 17 height 17
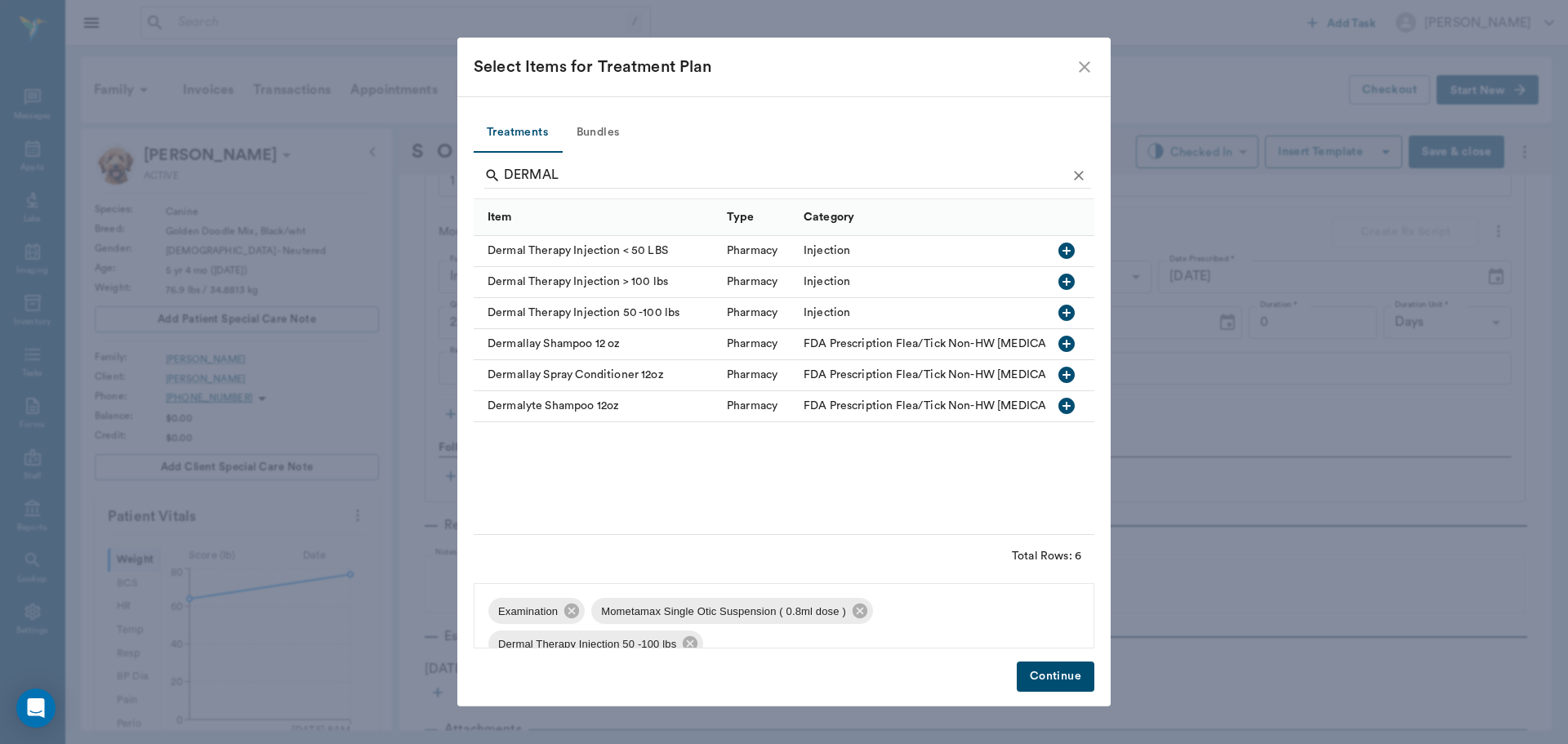
click at [1050, 691] on button "Continue" at bounding box center [1056, 677] width 78 height 30
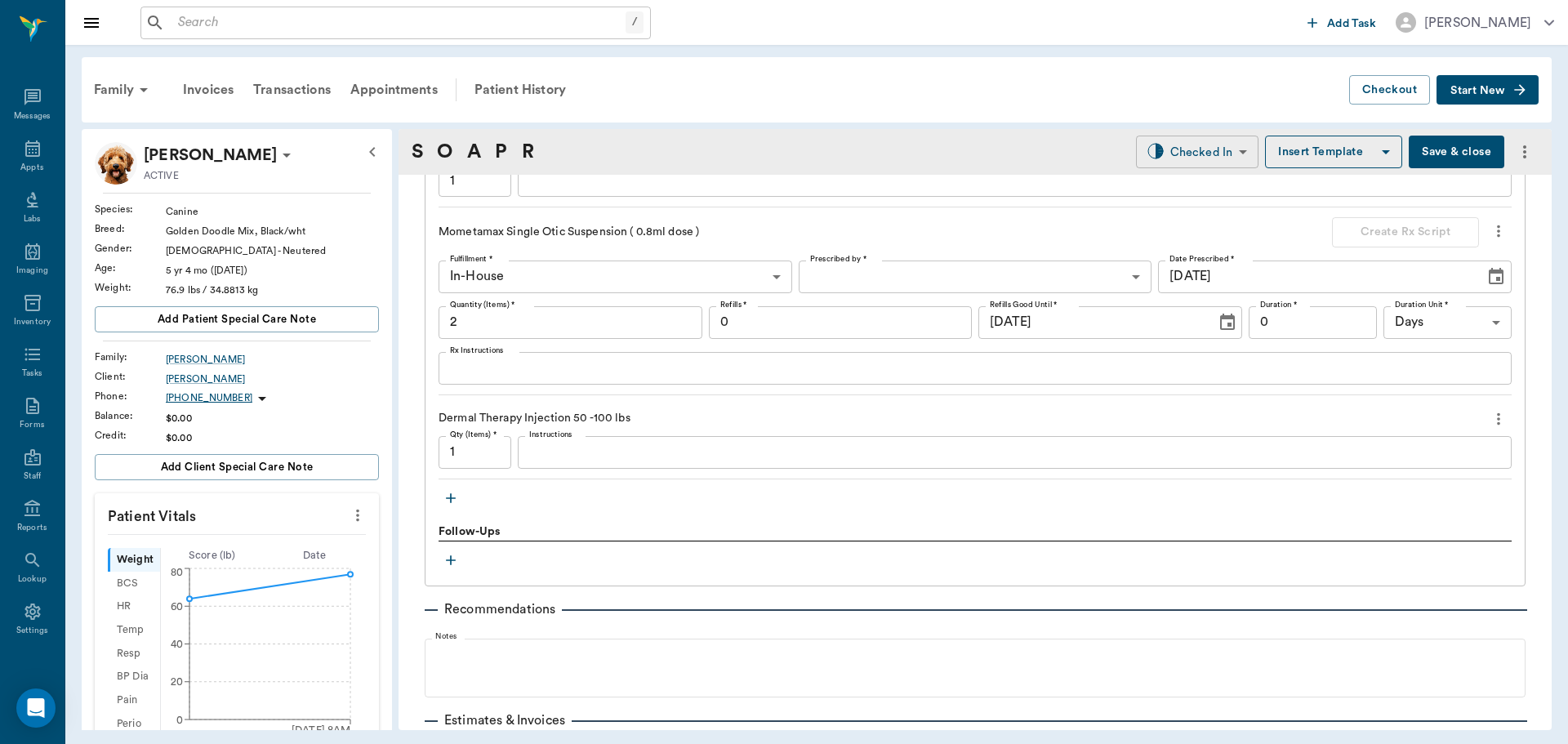
click at [1193, 153] on body "/ ​ Add Task Dr. Bert Ellsworth Nectar Messages Appts Labs Imaging Inventory Ta…" at bounding box center [784, 372] width 1568 height 744
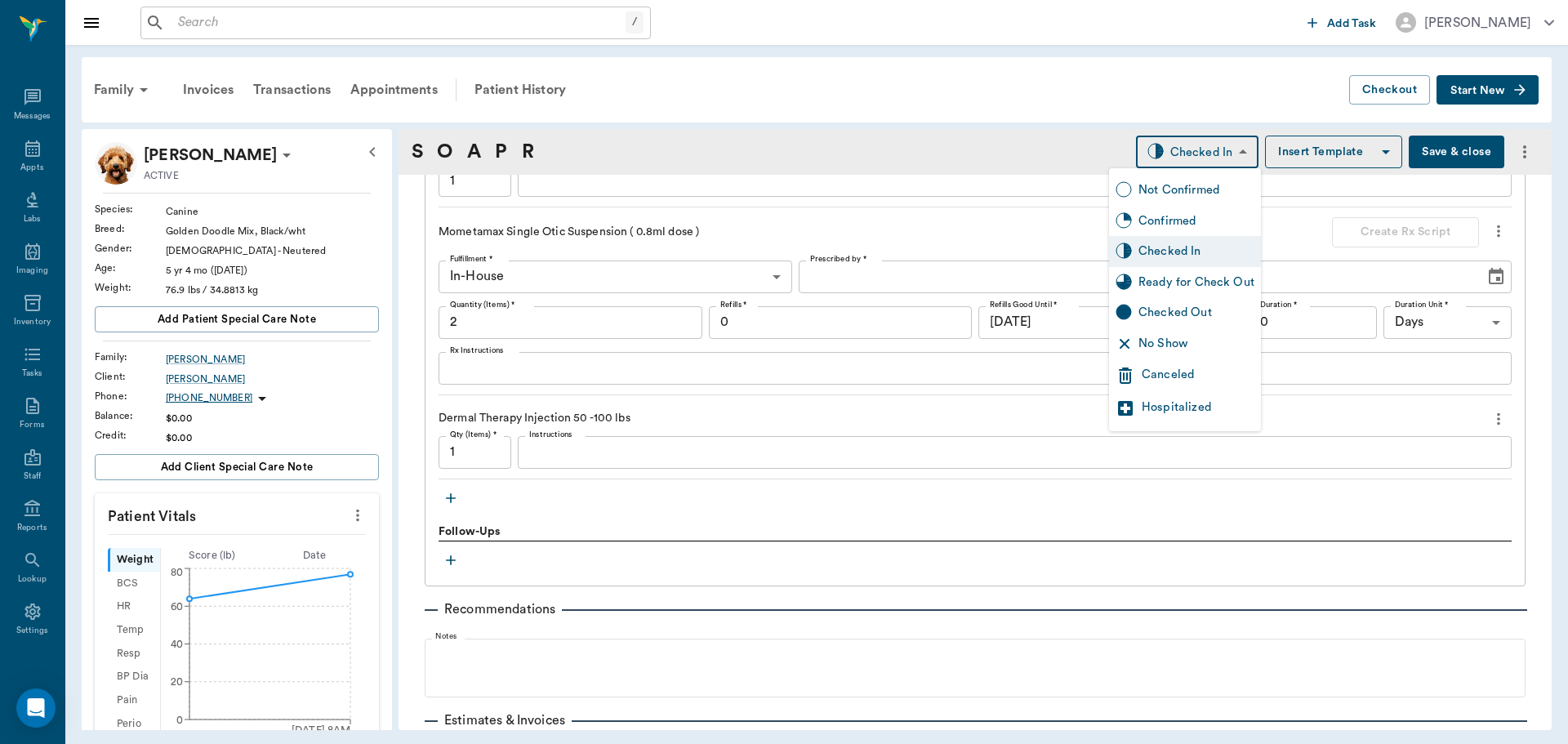
click at [1159, 284] on div "Ready for Check Out" at bounding box center [1197, 283] width 116 height 18
type input "READY_TO_CHECKOUT"
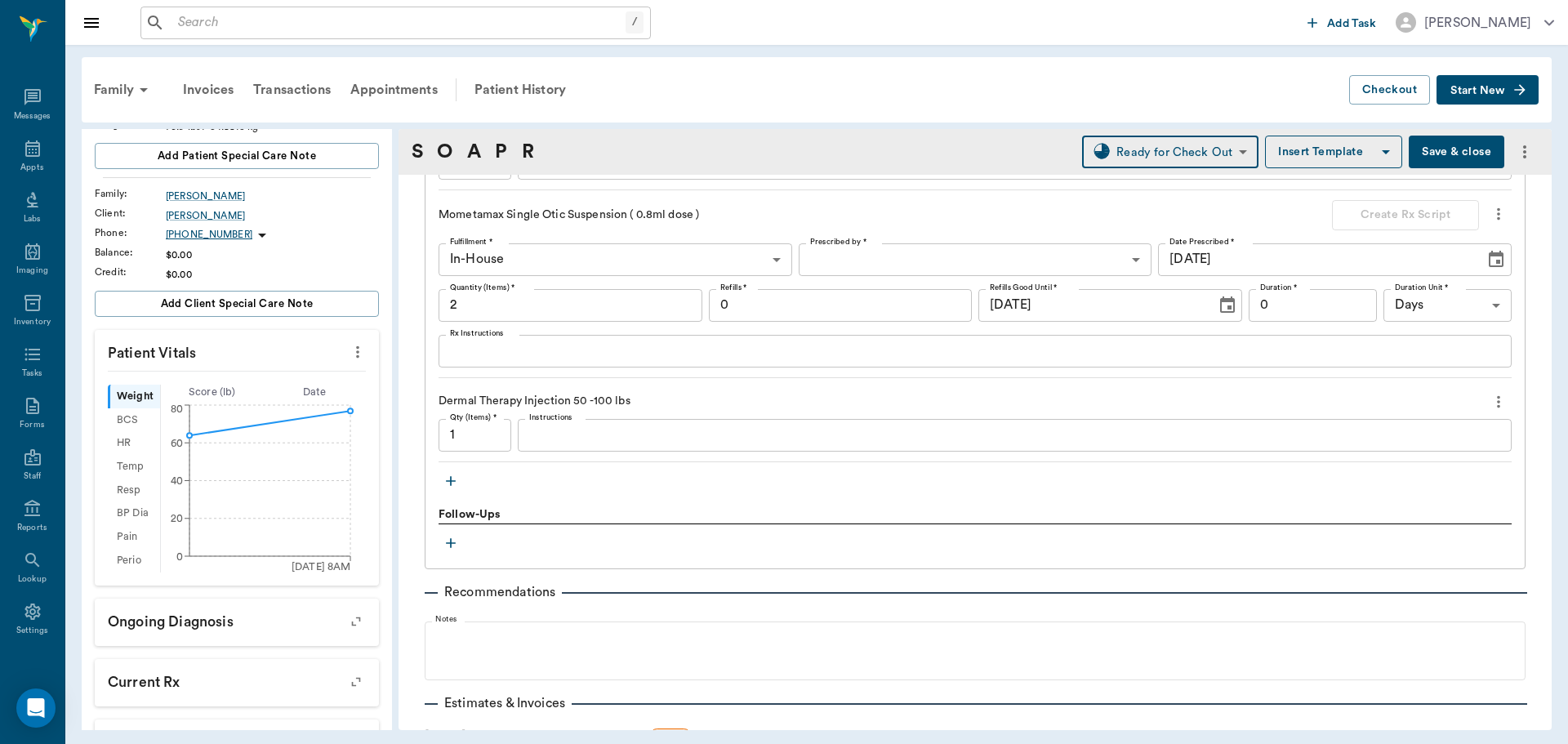
scroll to position [1300, 0]
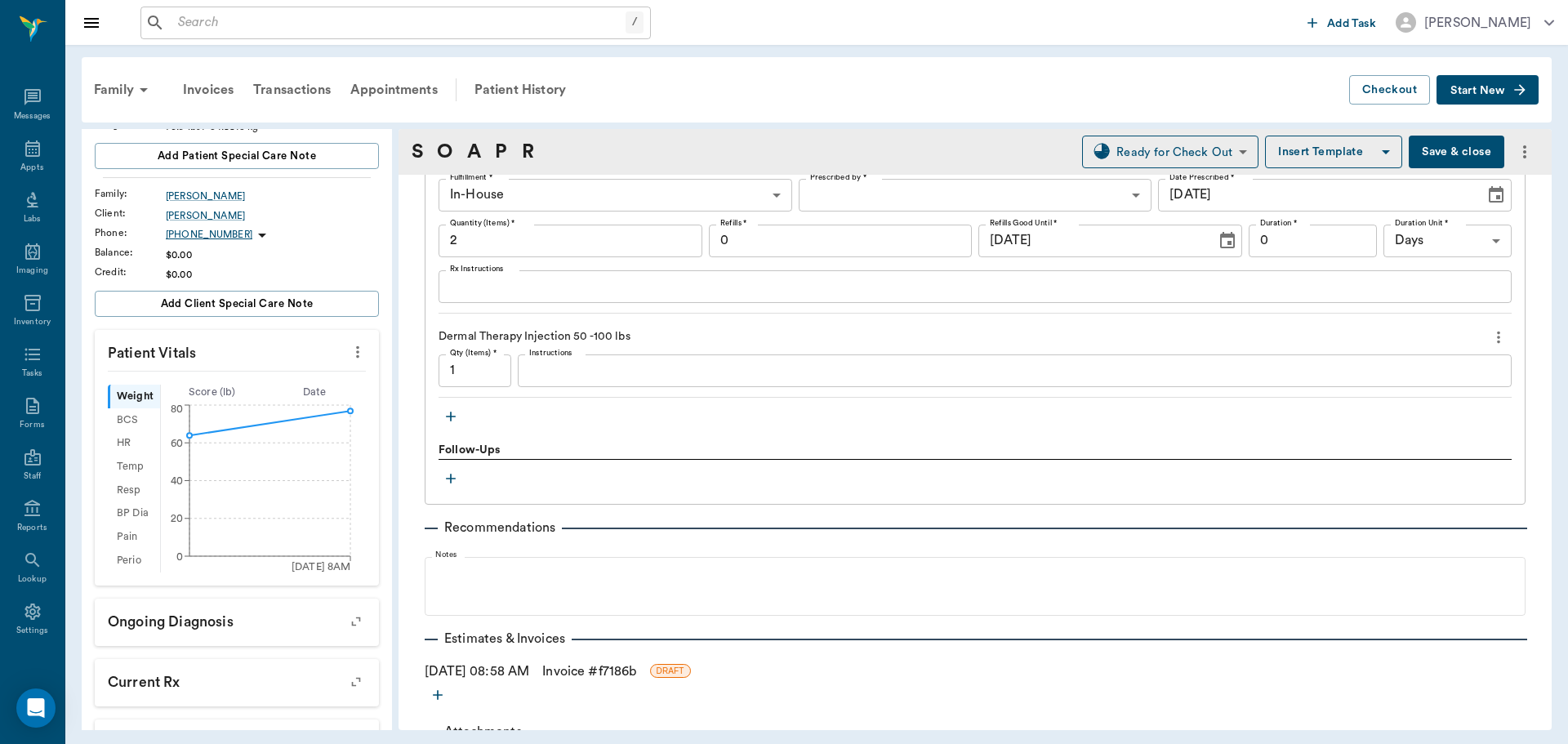
click at [455, 417] on icon "button" at bounding box center [451, 416] width 17 height 17
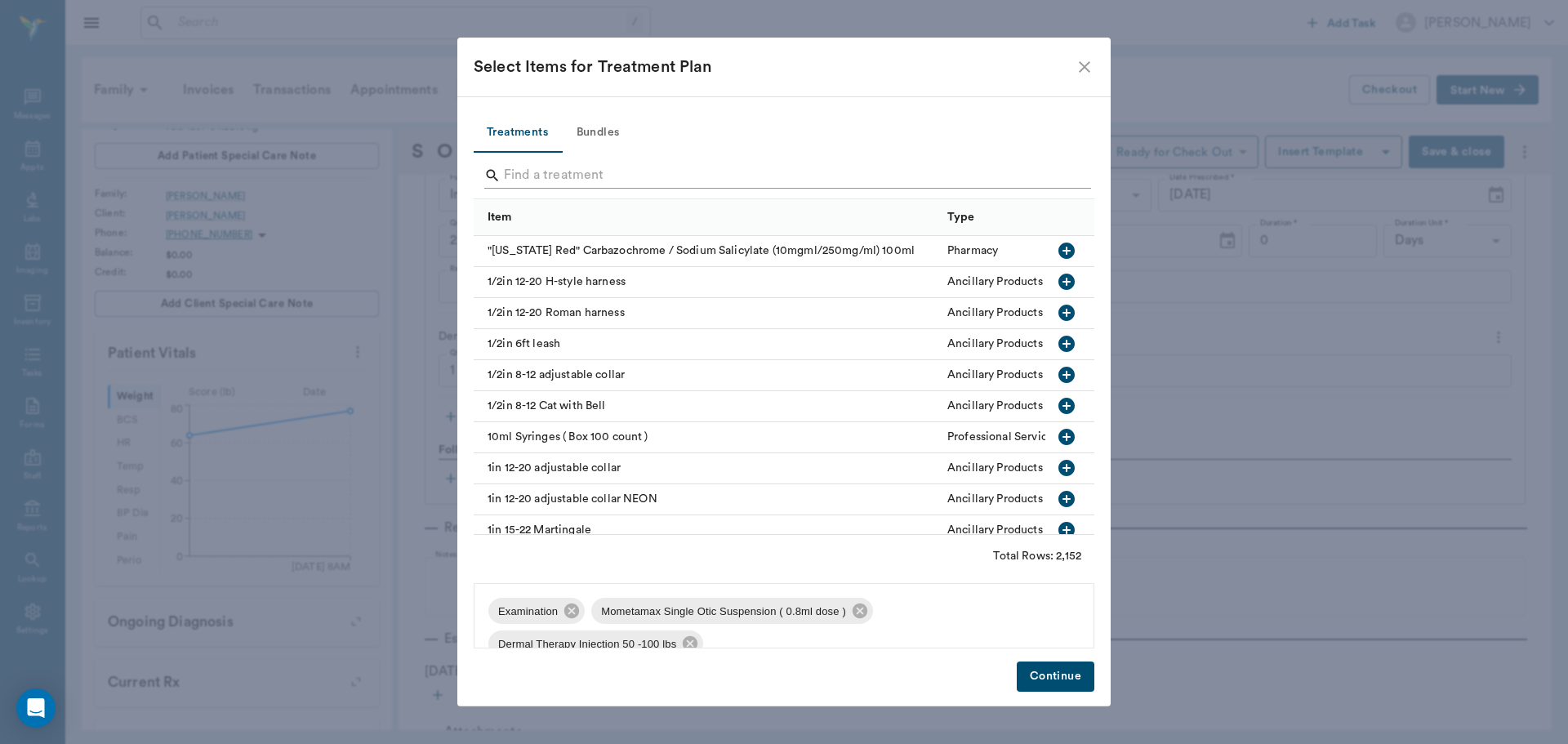
click at [534, 178] on input "Search" at bounding box center [785, 176] width 563 height 27
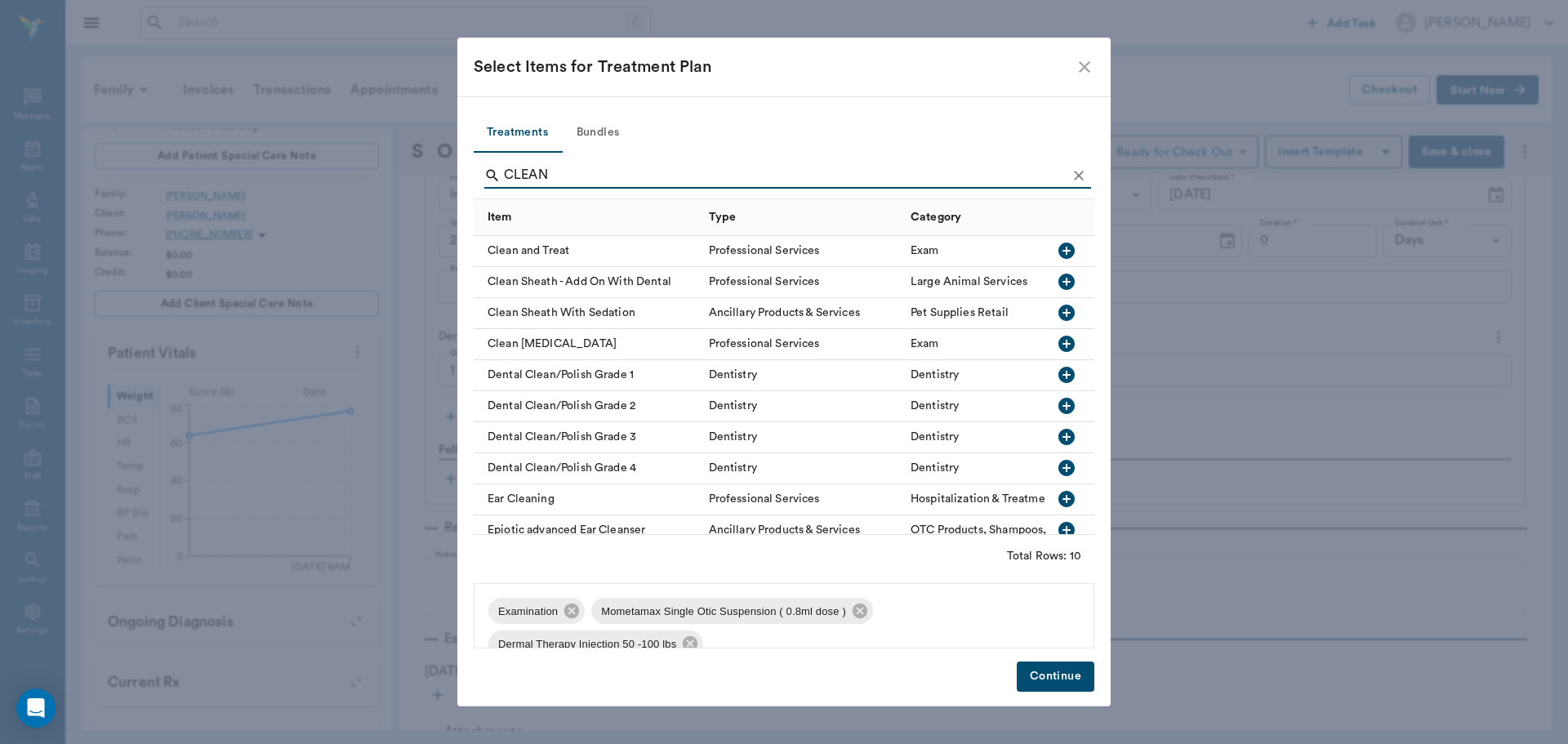
type input "CLEAN"
click at [1057, 499] on icon "button" at bounding box center [1067, 499] width 20 height 20
click at [1041, 672] on button "Continue" at bounding box center [1056, 677] width 78 height 30
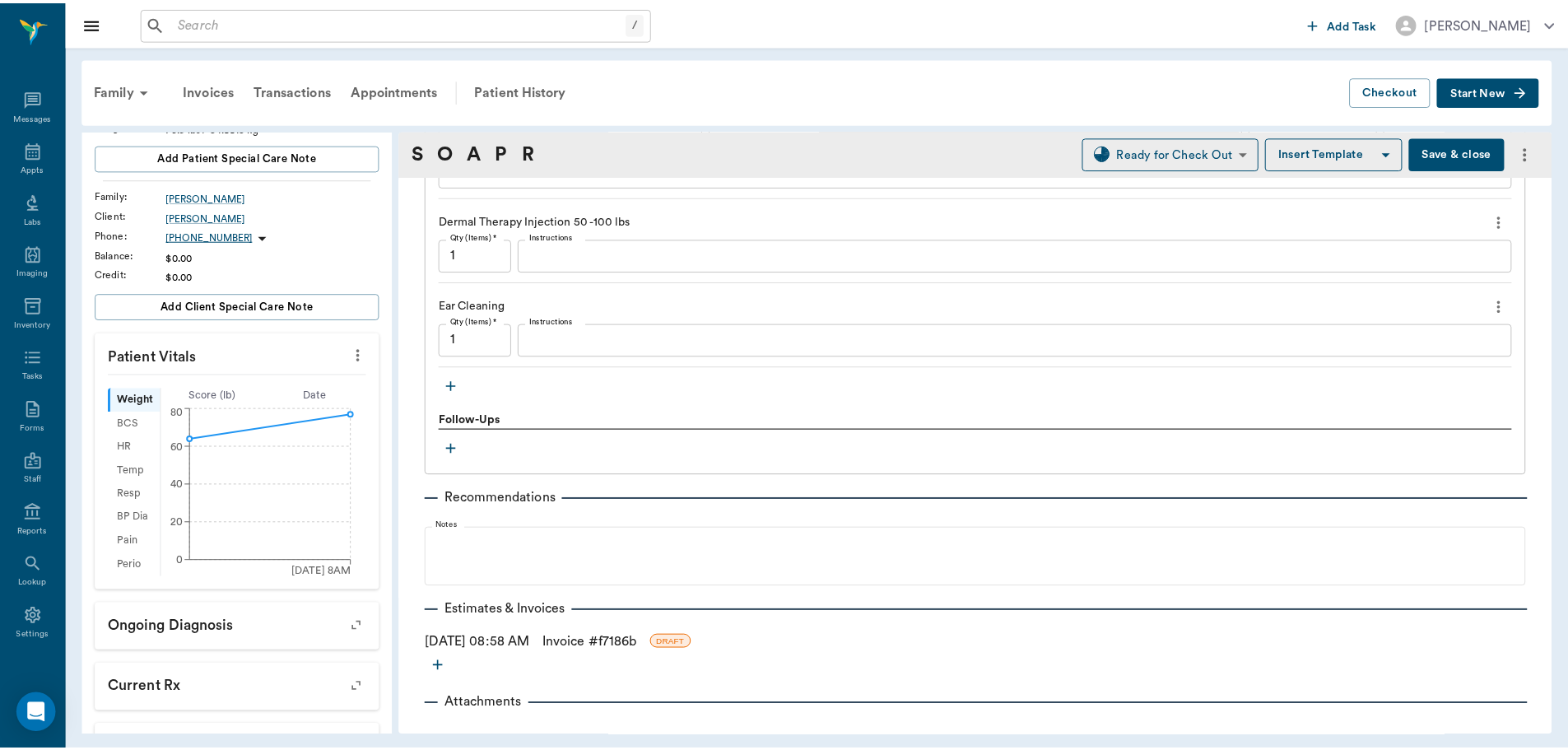
scroll to position [1452, 0]
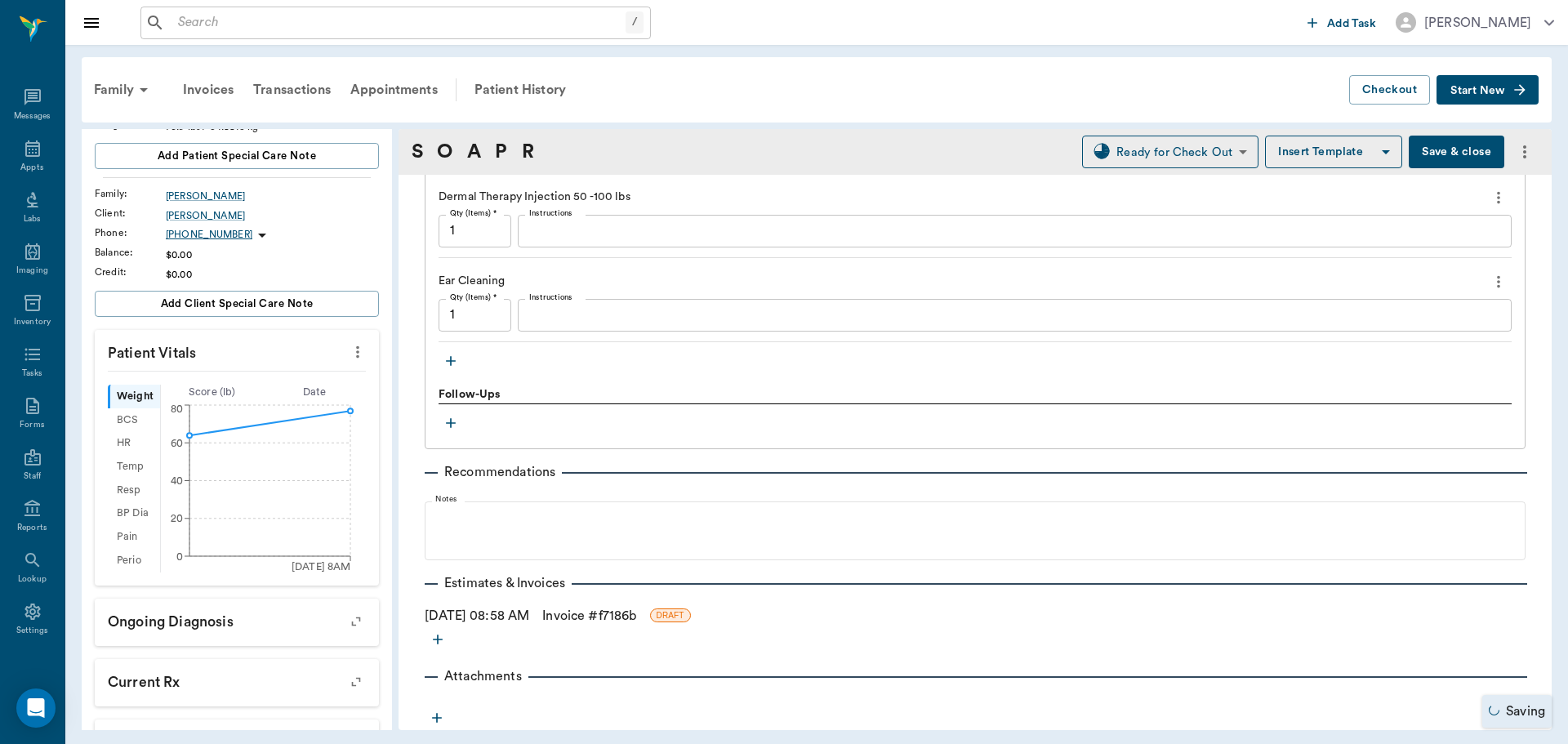
click at [595, 616] on link "Invoice # f7186b" at bounding box center [589, 616] width 94 height 20
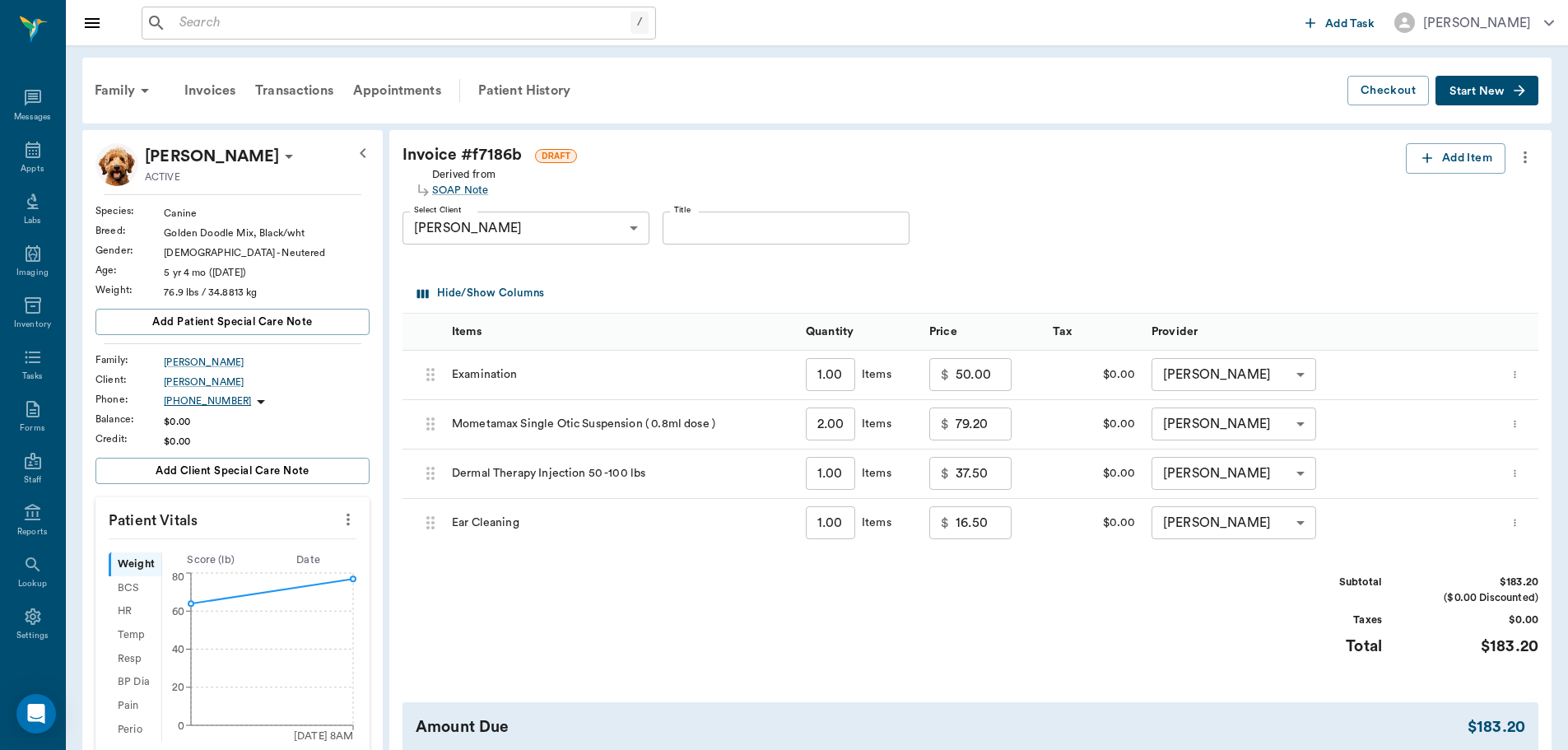
click at [1520, 521] on icon "more" at bounding box center [1515, 523] width 11 height 20
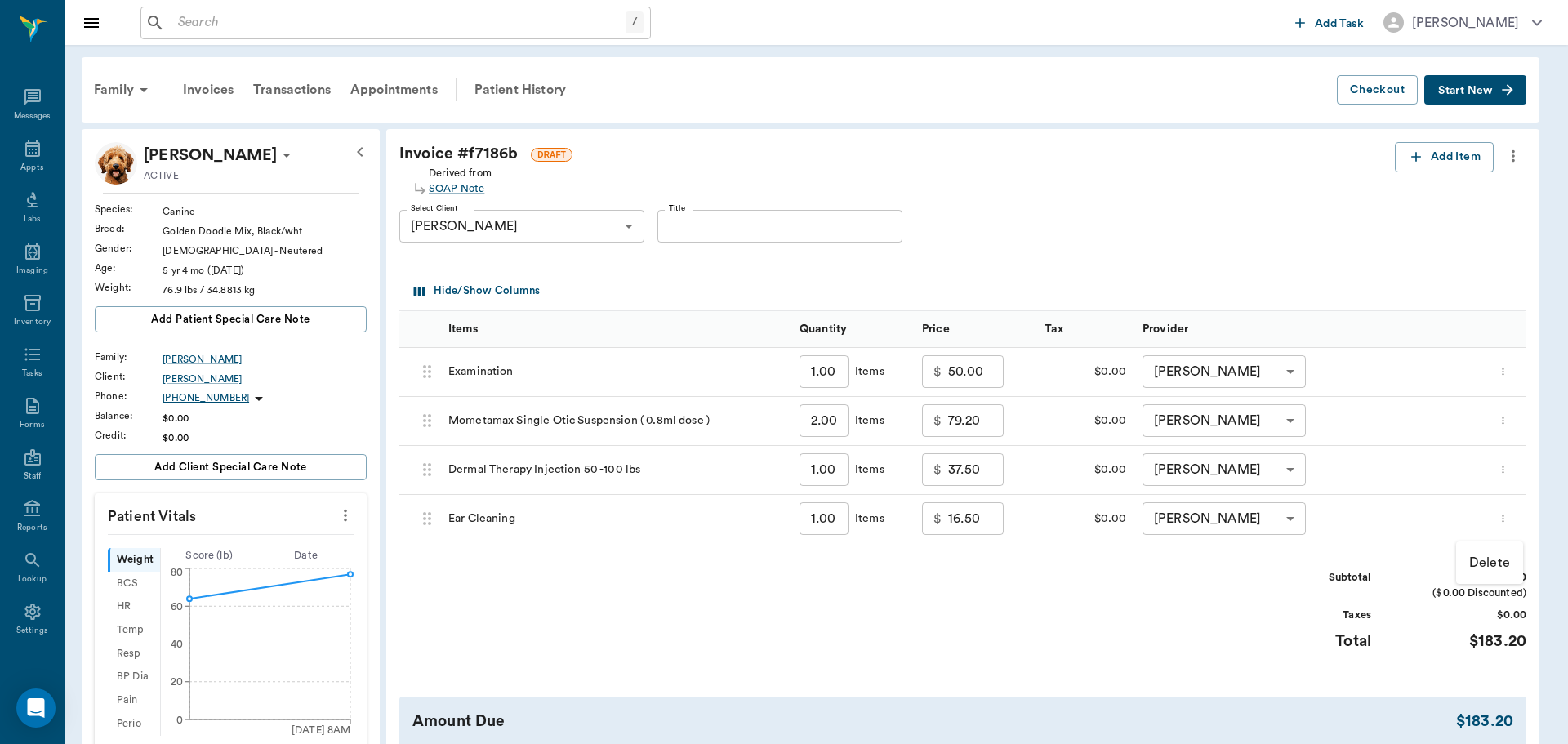
click at [1483, 560] on p "Delete" at bounding box center [1489, 563] width 41 height 20
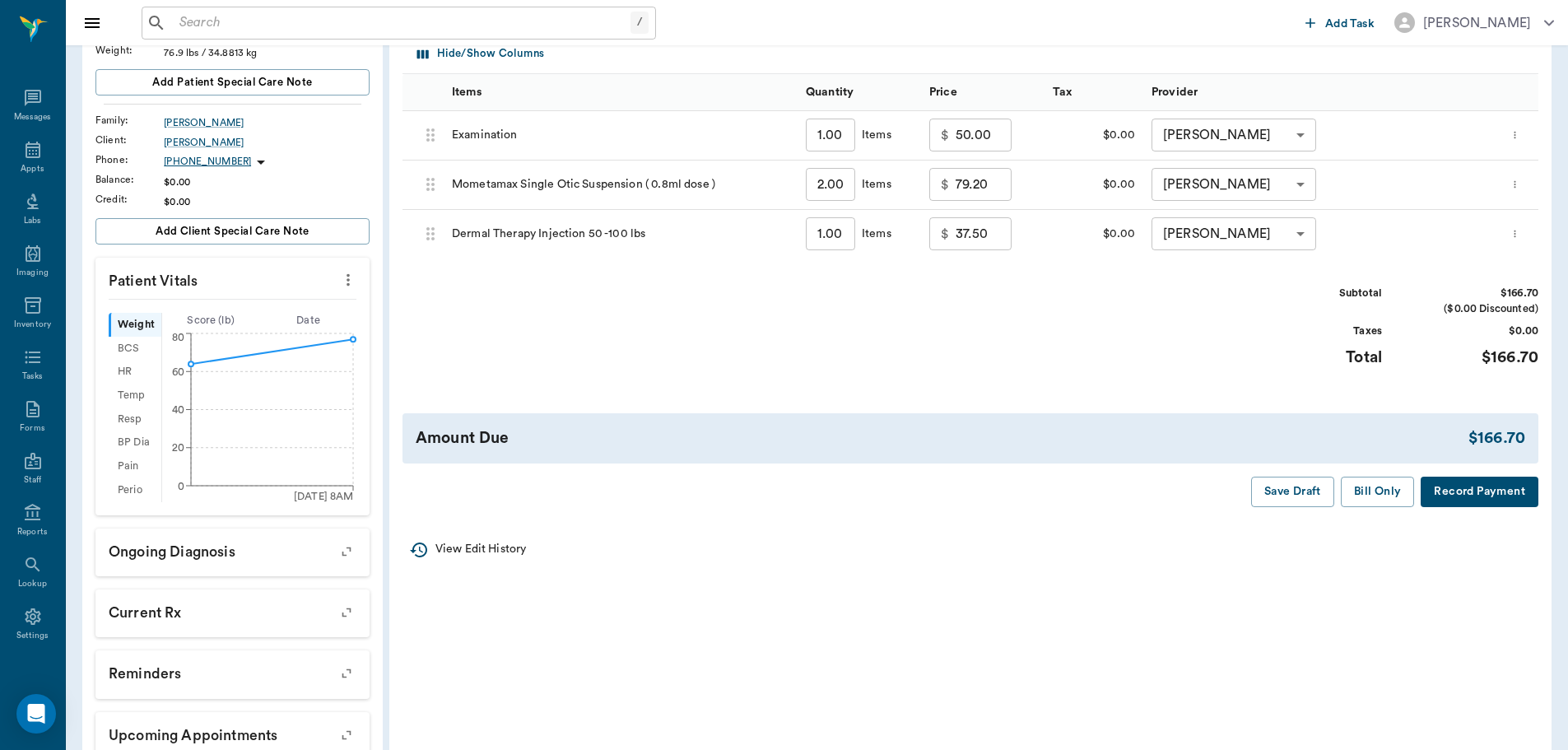
scroll to position [247, 0]
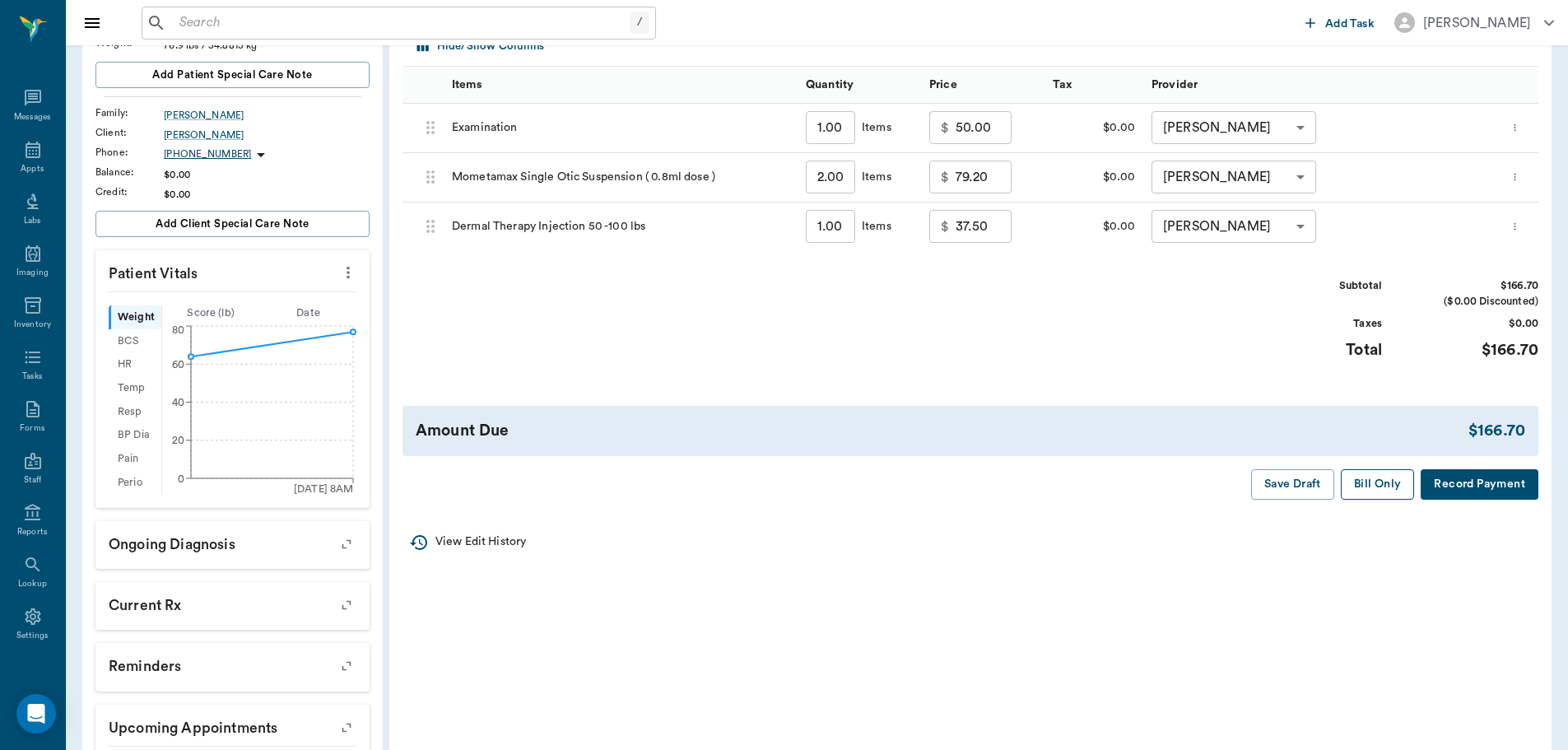
click at [1368, 486] on button "Bill Only" at bounding box center [1378, 484] width 74 height 30
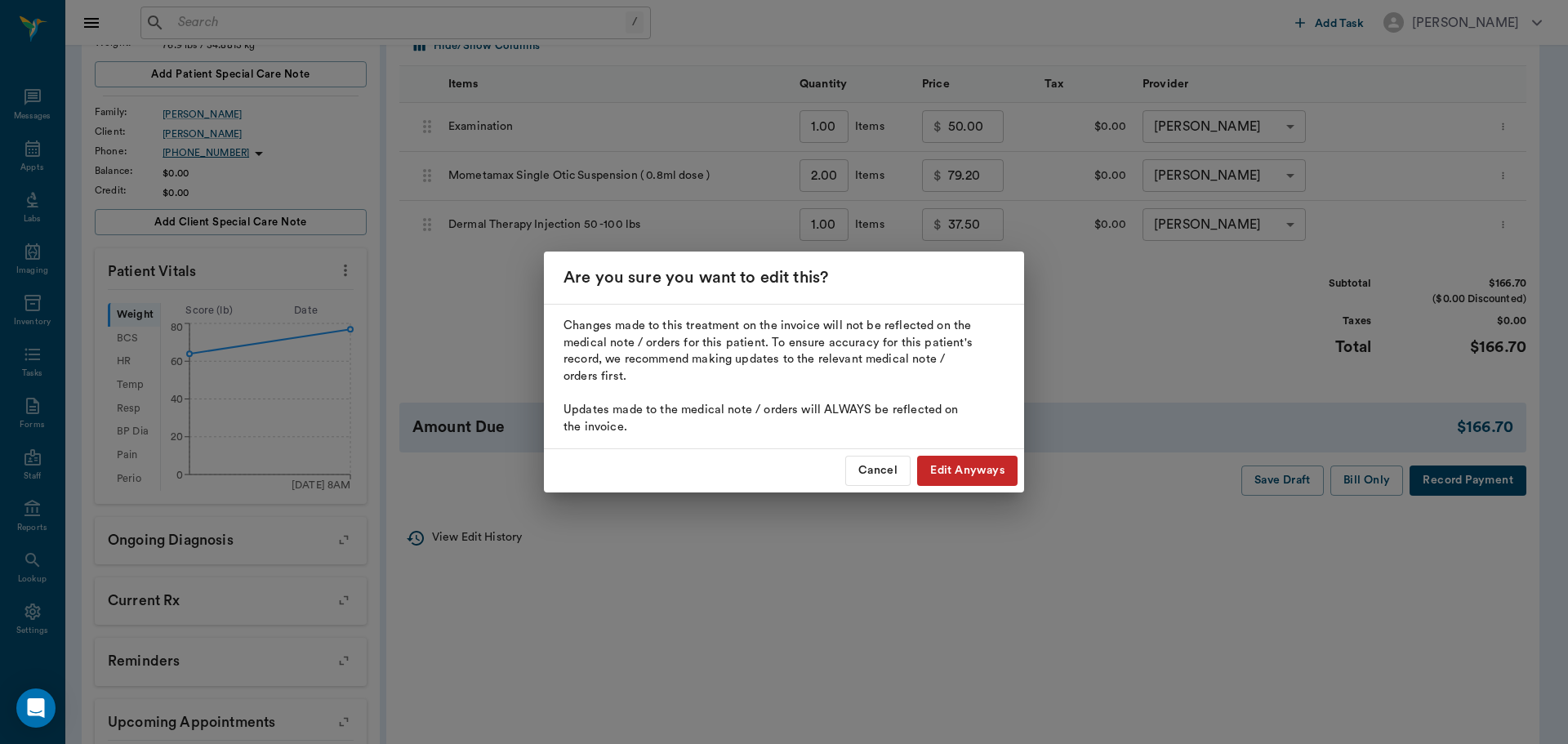
click at [955, 477] on button "Edit Anyways" at bounding box center [967, 471] width 100 height 30
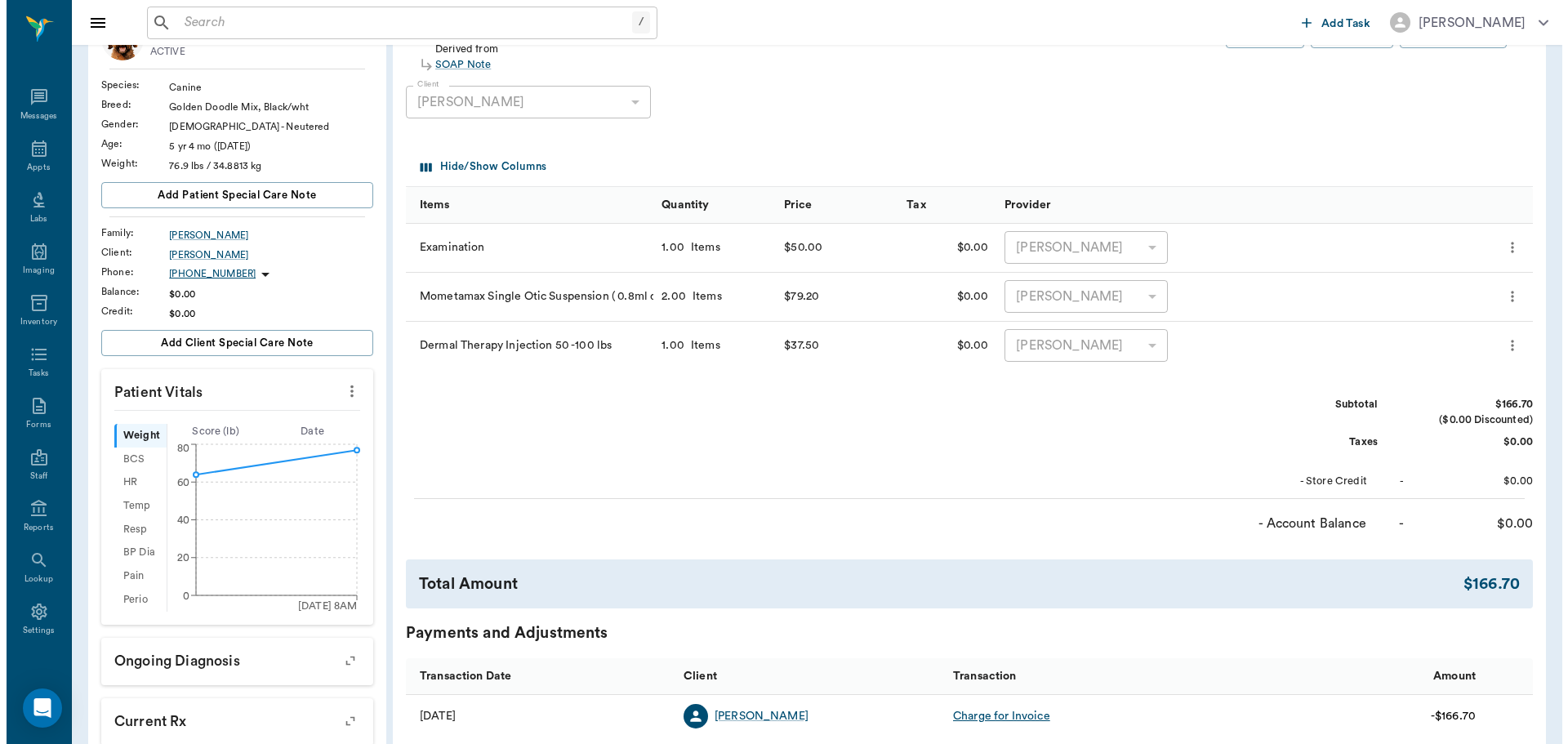
scroll to position [0, 0]
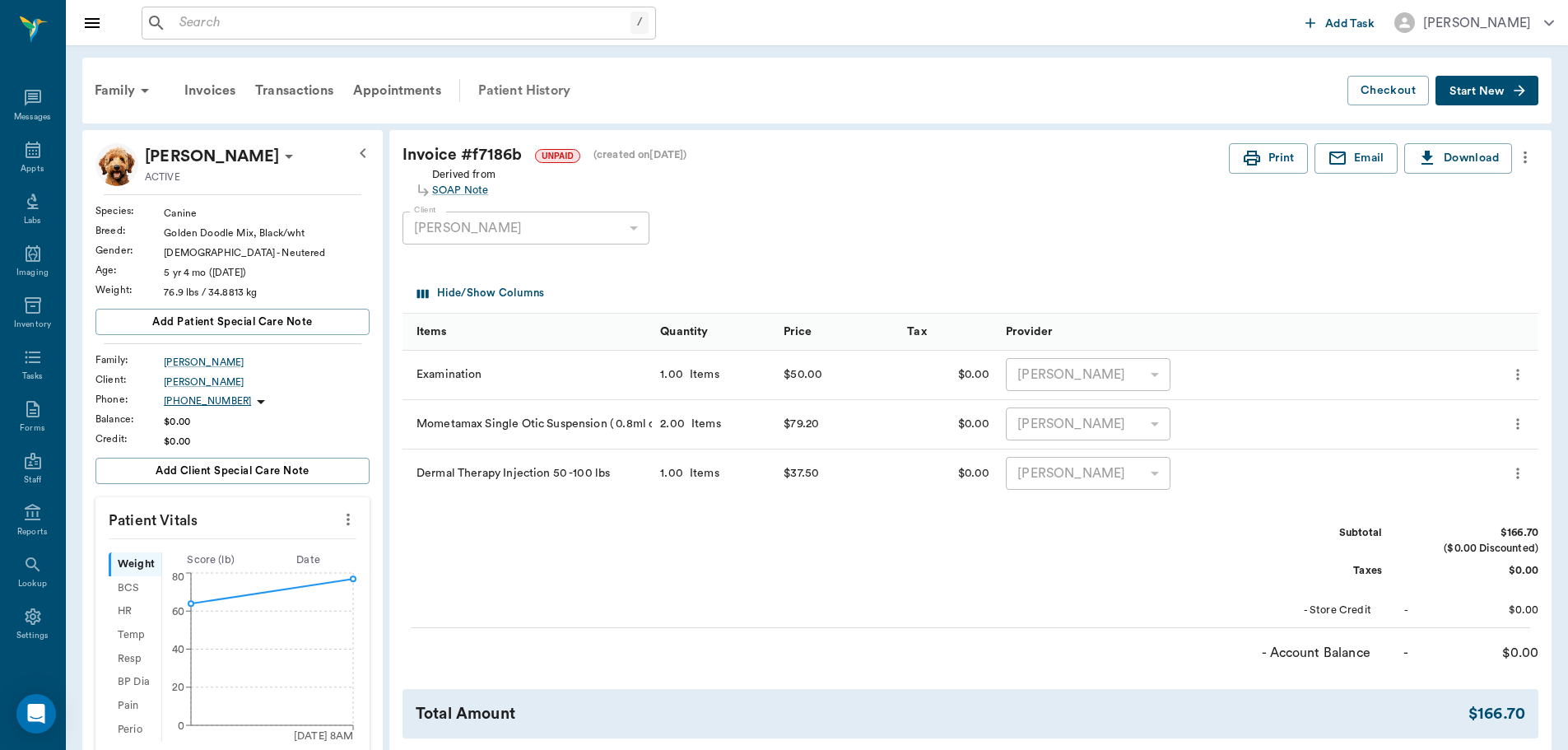
click at [515, 92] on div "Patient History" at bounding box center [524, 90] width 112 height 39
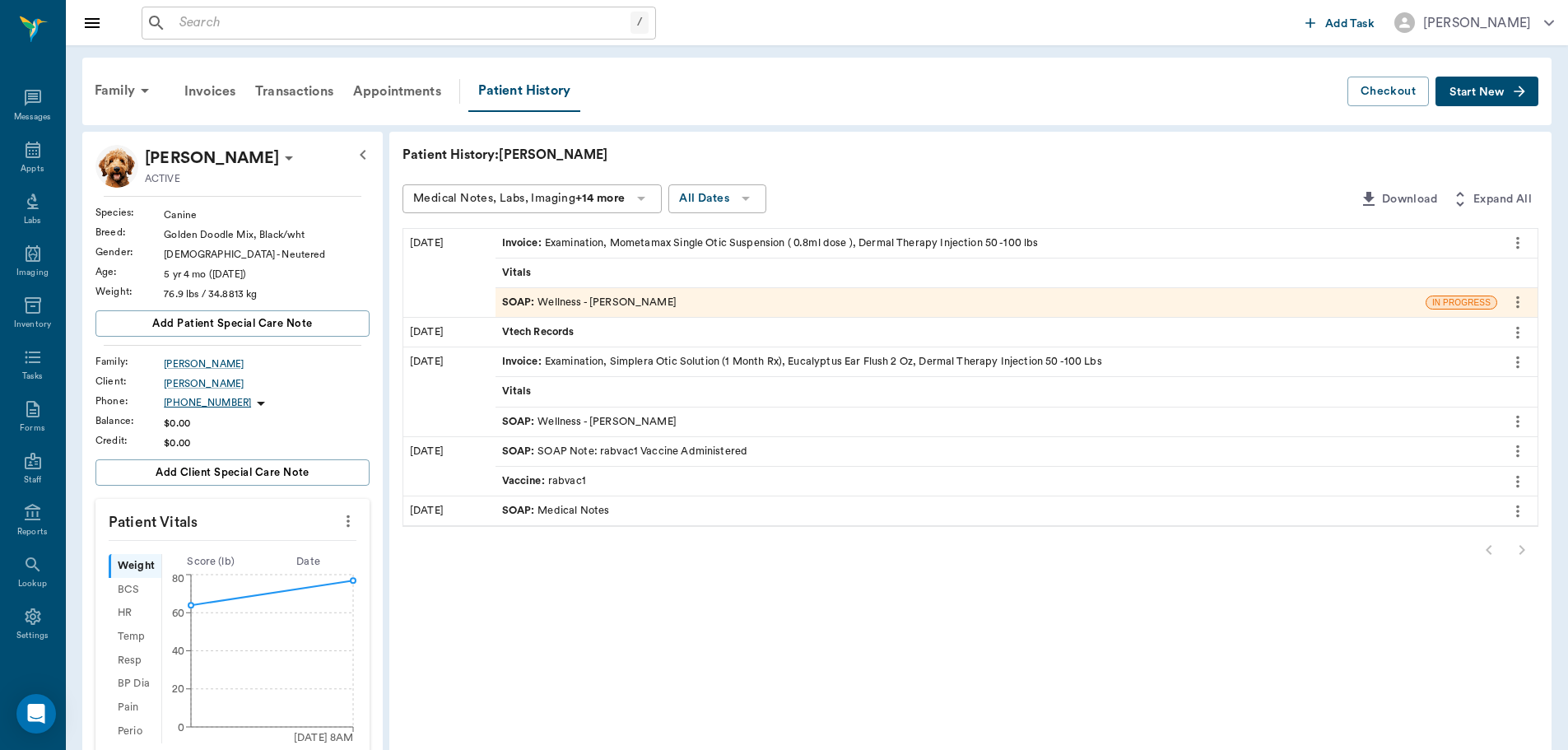
click at [526, 302] on span "SOAP :" at bounding box center [520, 303] width 36 height 16
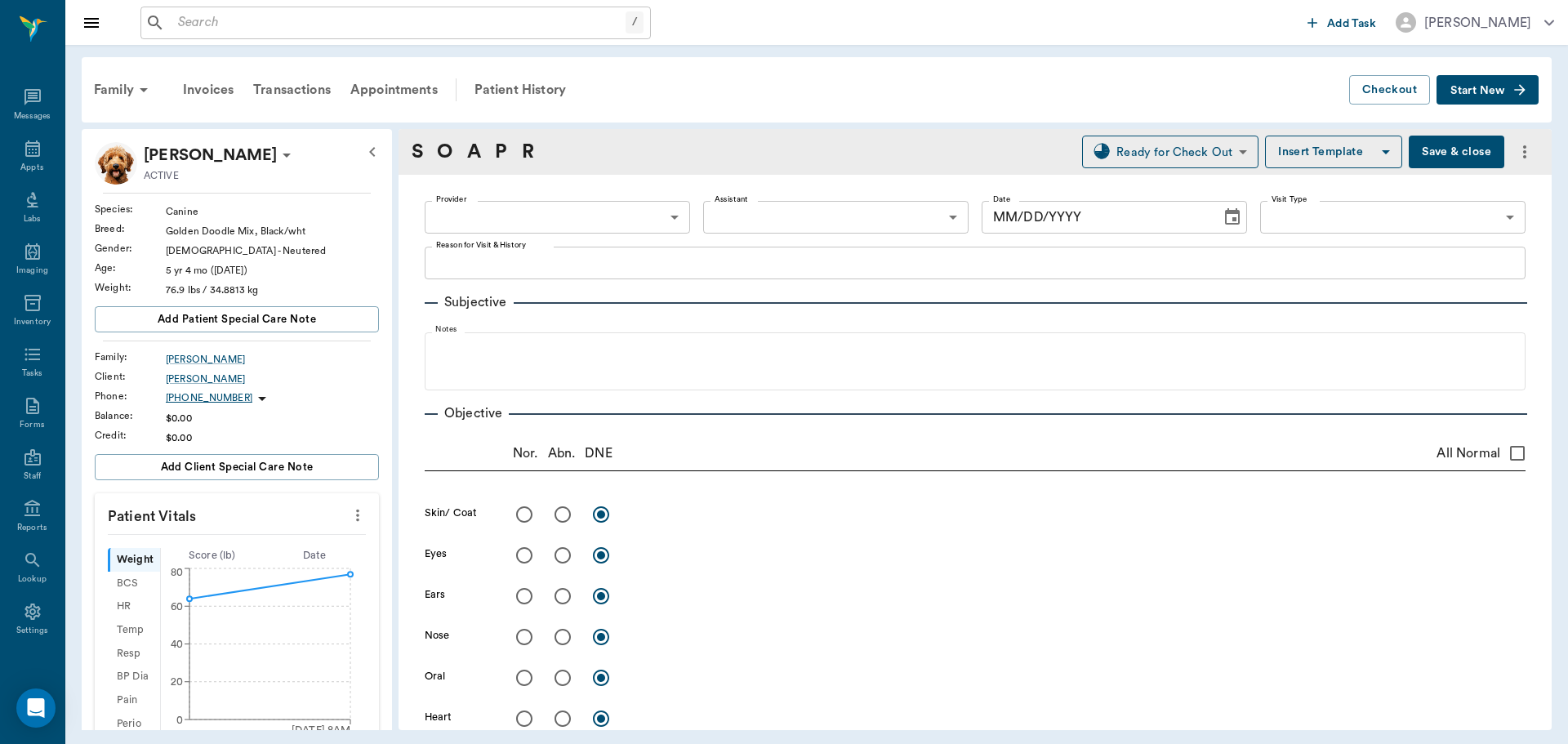
type input "63ec2f075fda476ae8351a4d"
type input "63ec2e7e52e12b0ba117b124"
type input "65d2be4f46e3a538d89b8c14"
type textarea "Needs ear examined for reoccurring infection, possible shot Christy"
type input "[DATE]"
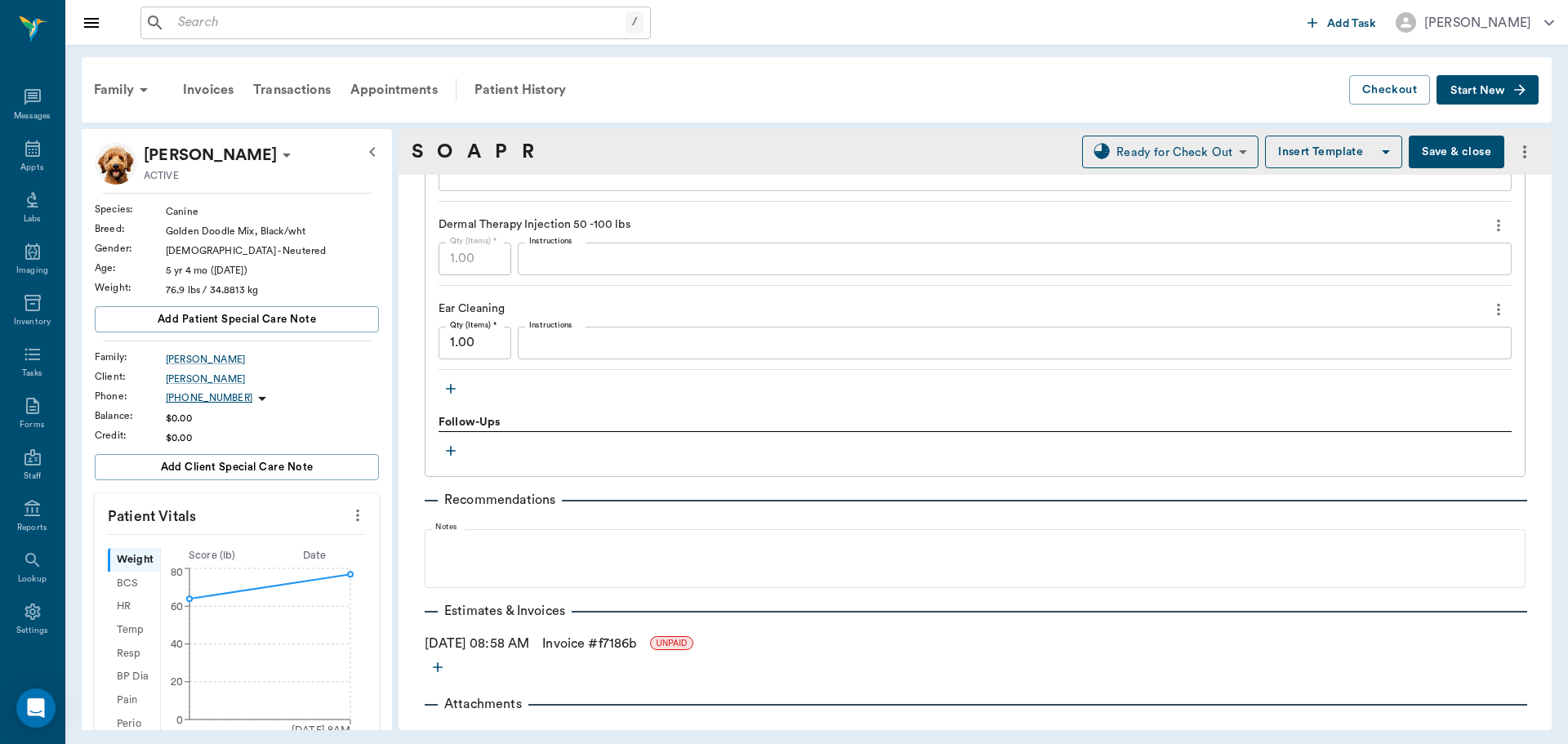
scroll to position [1440, 0]
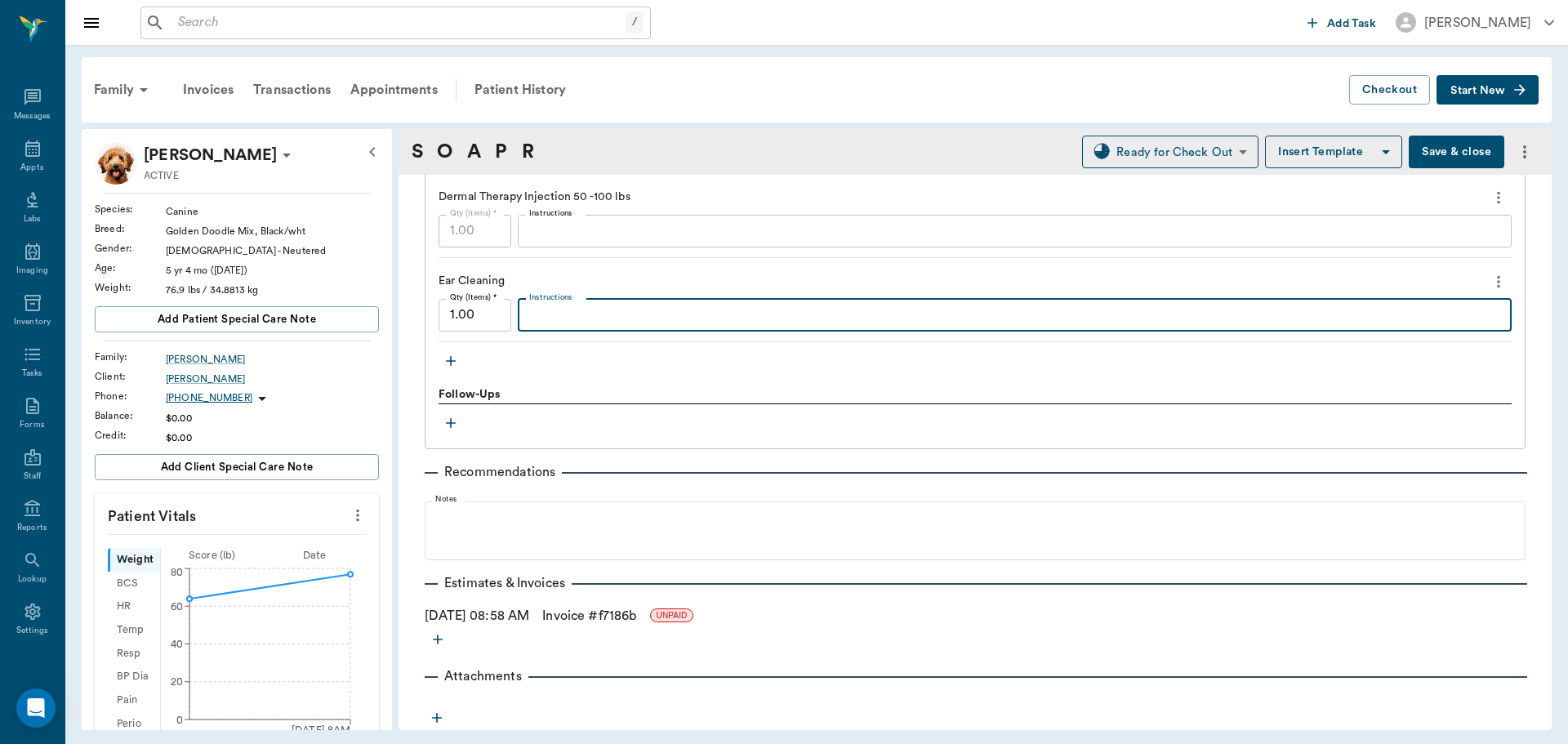
click at [632, 323] on textarea "Instructions" at bounding box center [1014, 314] width 971 height 19
type textarea "NO CHARGE"
click at [1490, 275] on icon "more" at bounding box center [1499, 282] width 18 height 20
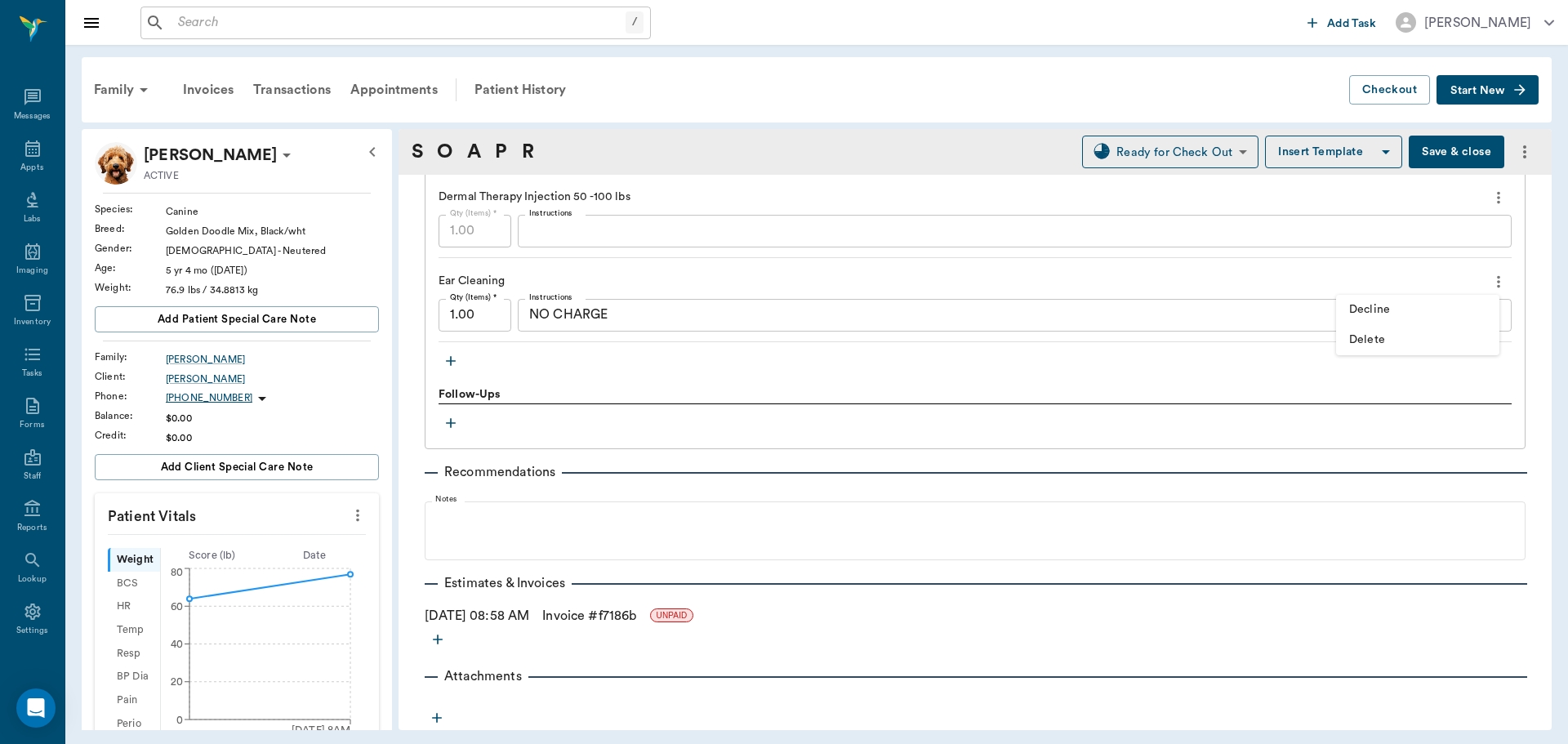
click at [1383, 340] on span "Delete" at bounding box center [1417, 340] width 137 height 17
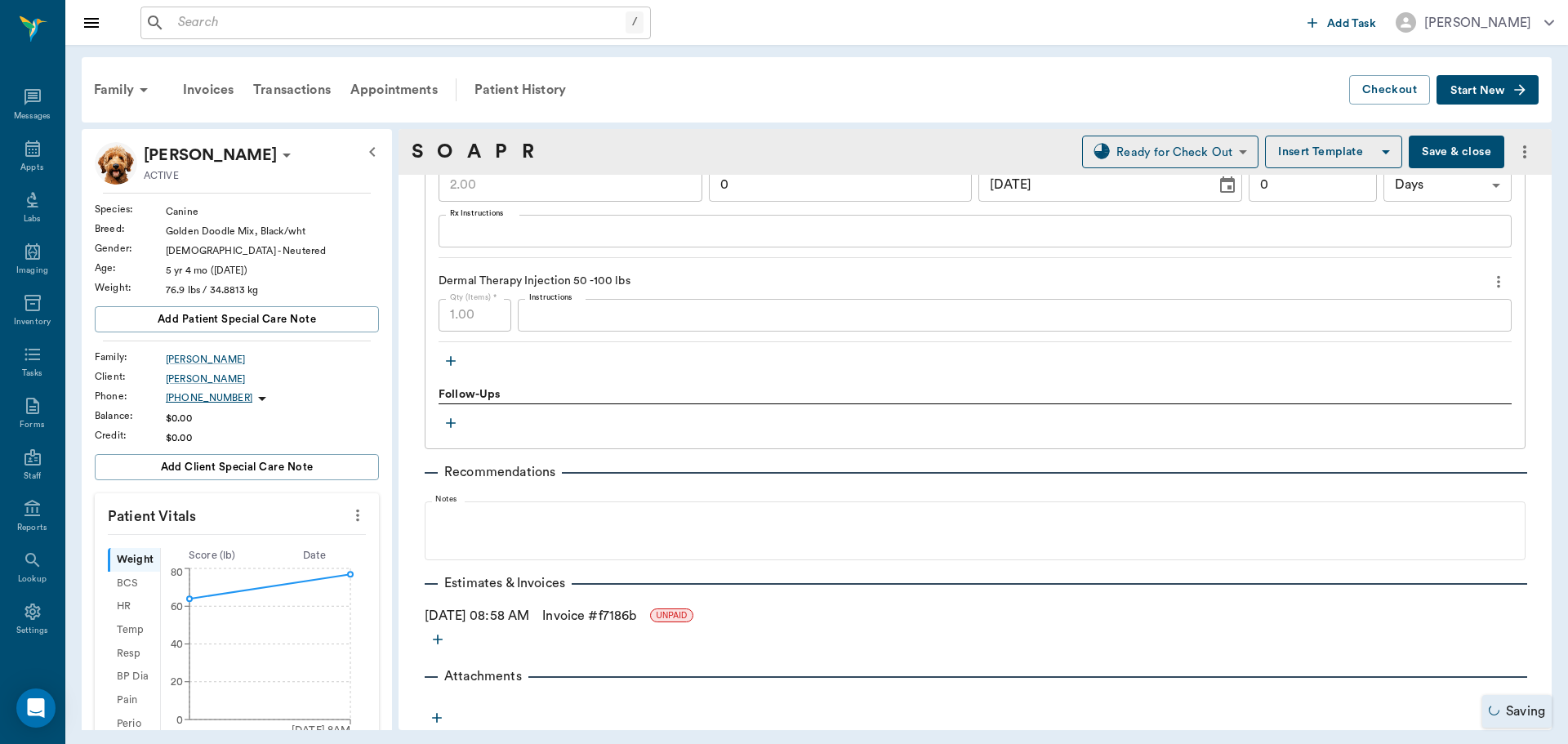
click at [1473, 151] on button "Save & close" at bounding box center [1456, 152] width 95 height 32
click at [32, 162] on div "Appts" at bounding box center [32, 168] width 23 height 12
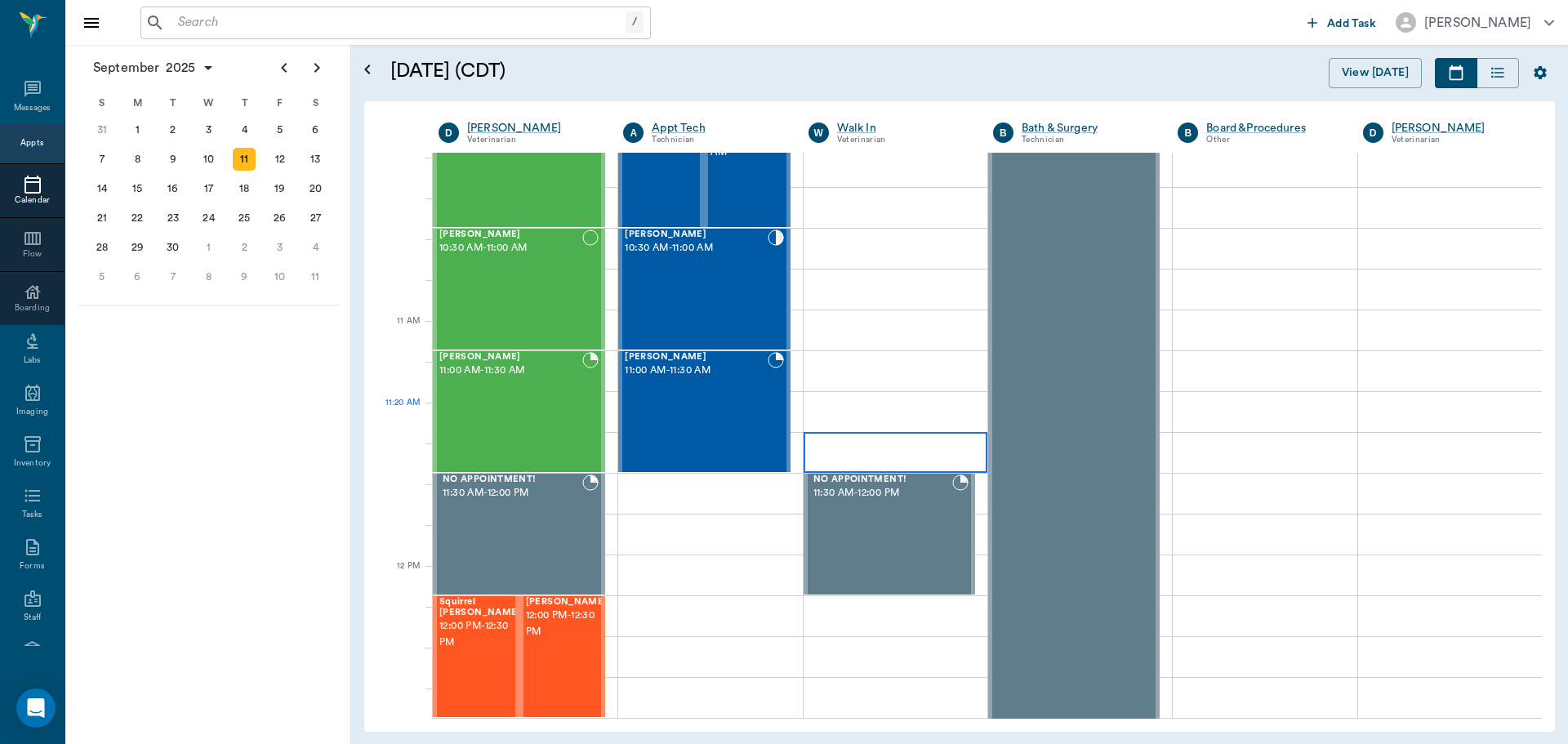
scroll to position [573, 0]
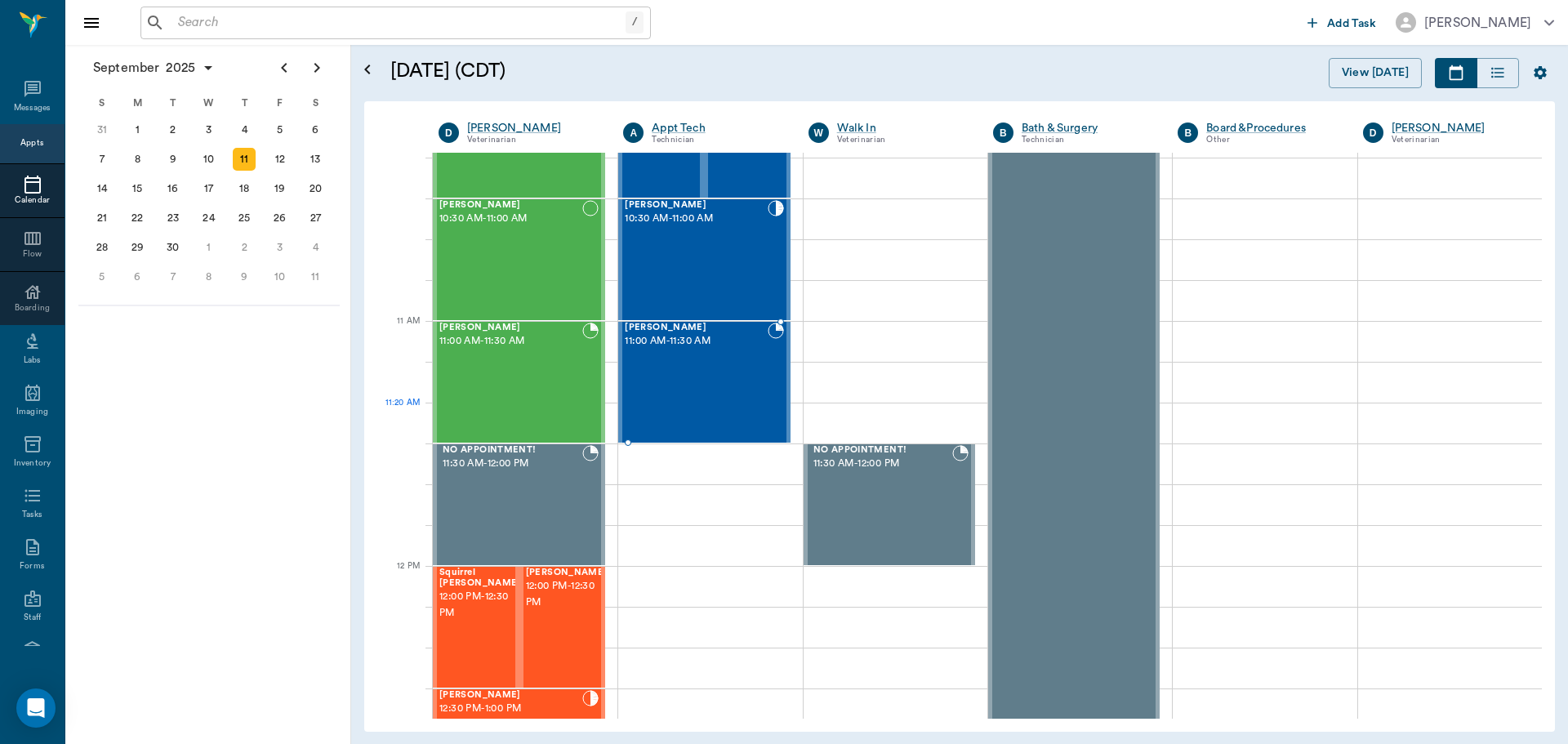
click at [715, 405] on div "Gypsy [PERSON_NAME] 11:00 AM - 11:30 AM" at bounding box center [696, 382] width 142 height 119
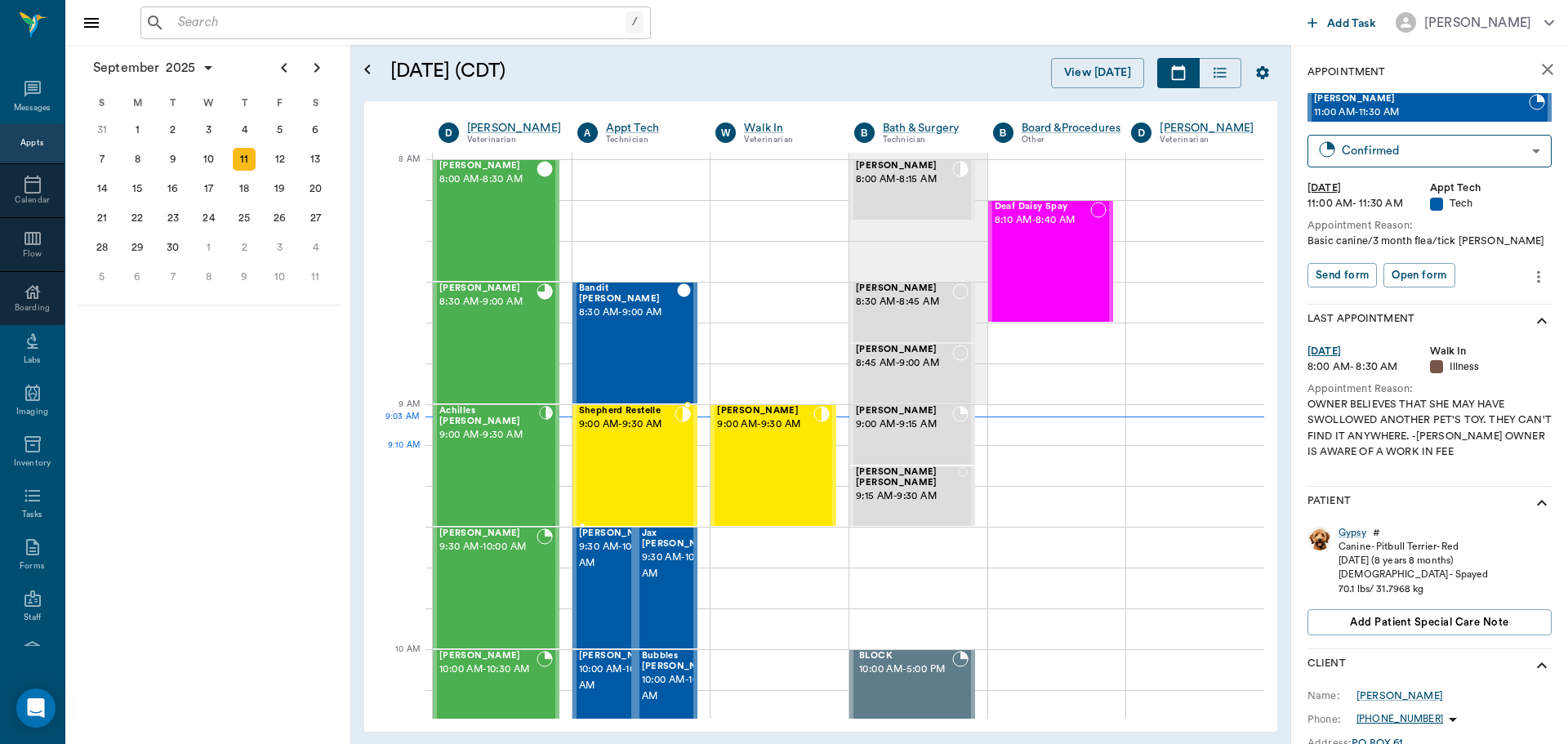
click at [616, 463] on div "Shepherd Restelle 9:00 AM - 9:30 AM" at bounding box center [627, 466] width 96 height 119
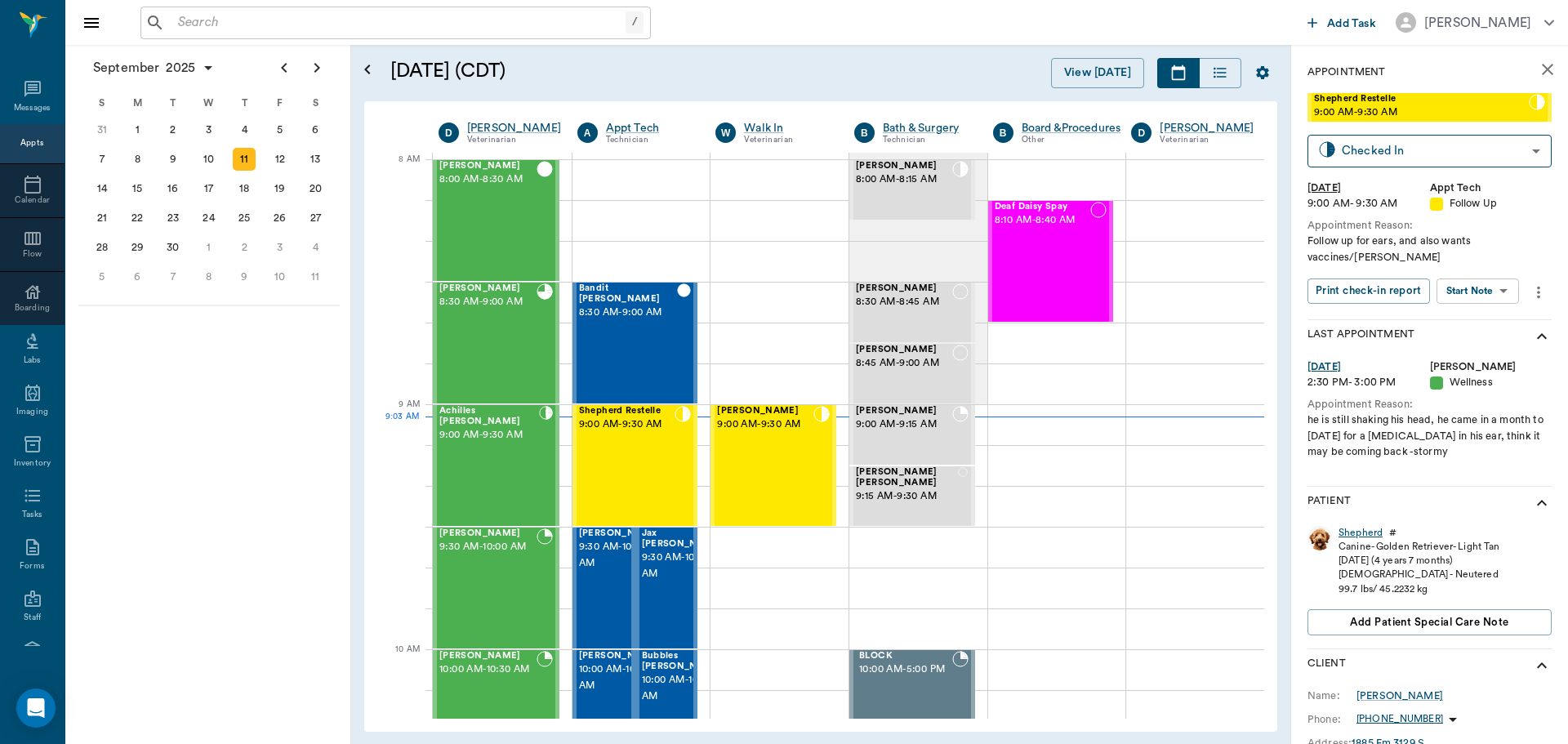
click at [1354, 526] on div "Shepherd" at bounding box center [1360, 532] width 44 height 14
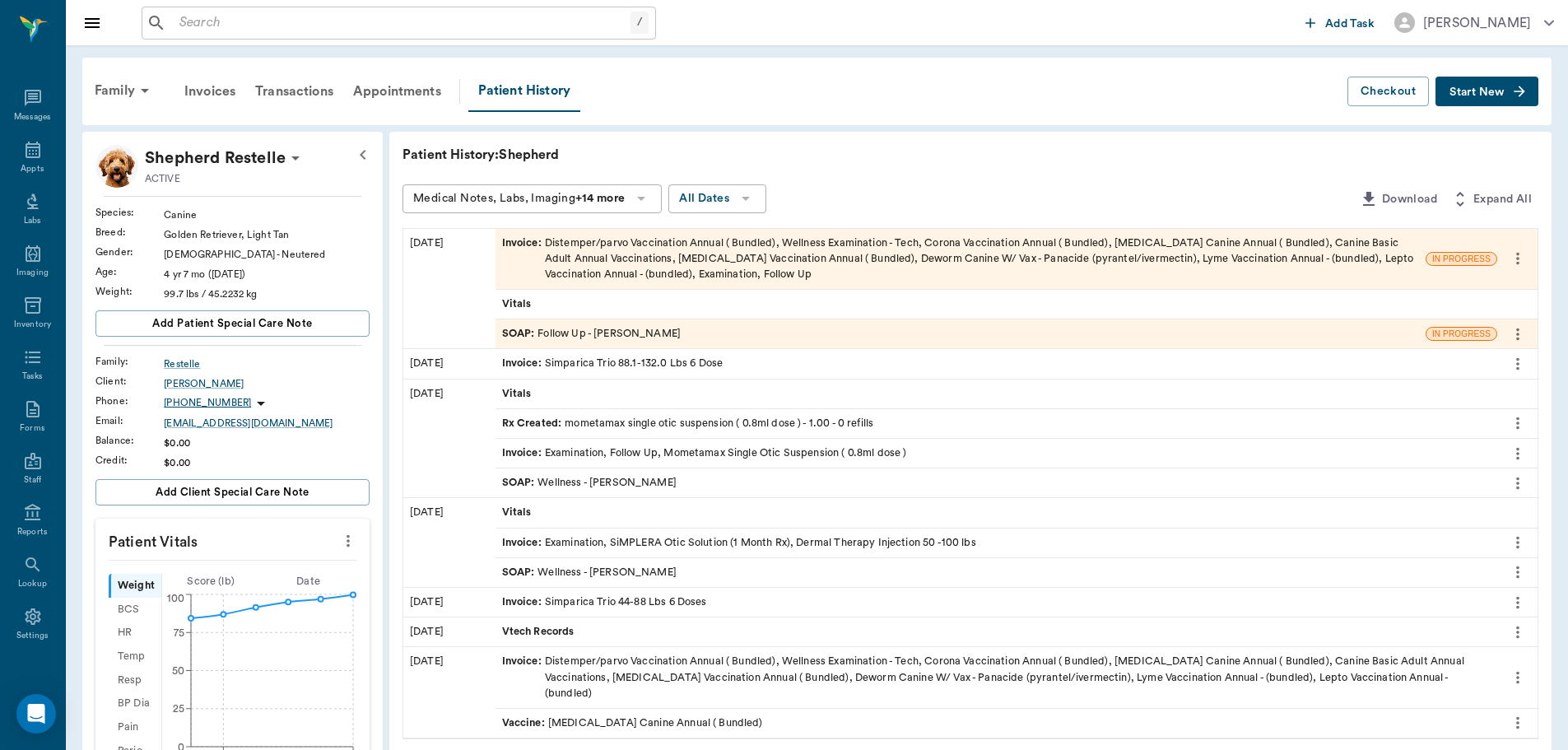
click at [613, 477] on div "SOAP : Wellness - Dr. Bert Ellsworth" at bounding box center [589, 482] width 175 height 16
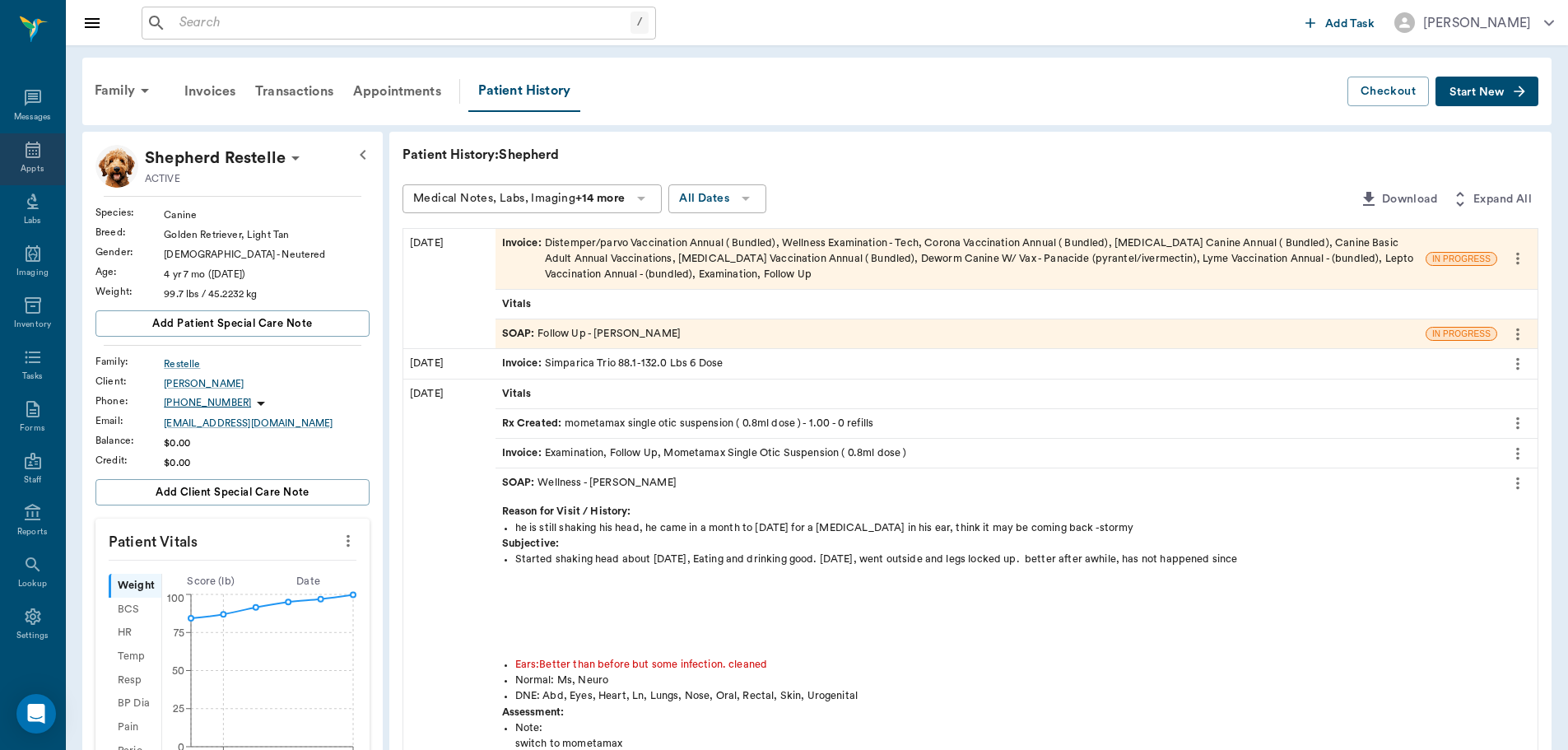
click at [38, 151] on div "Appts" at bounding box center [33, 160] width 65 height 52
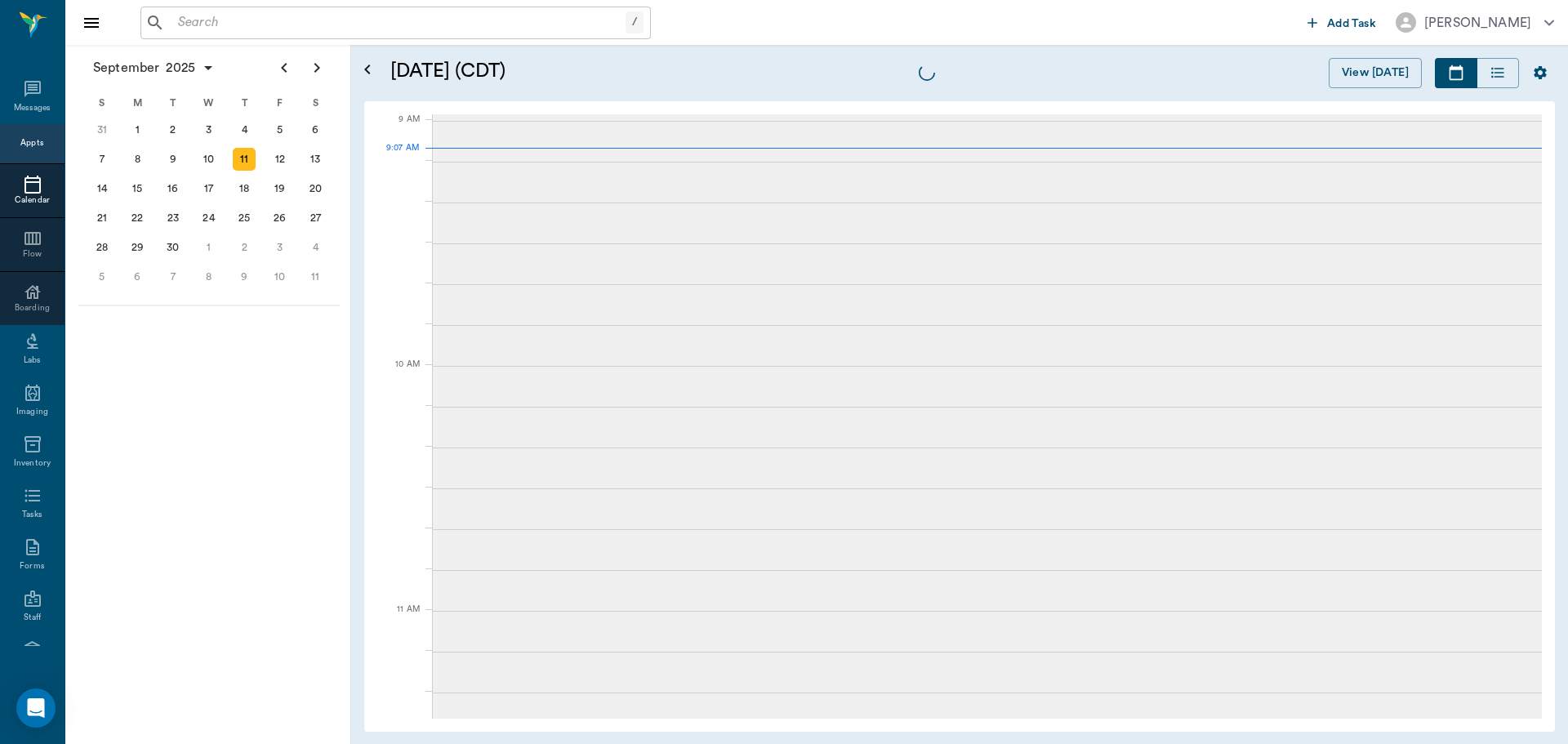
scroll to position [246, 0]
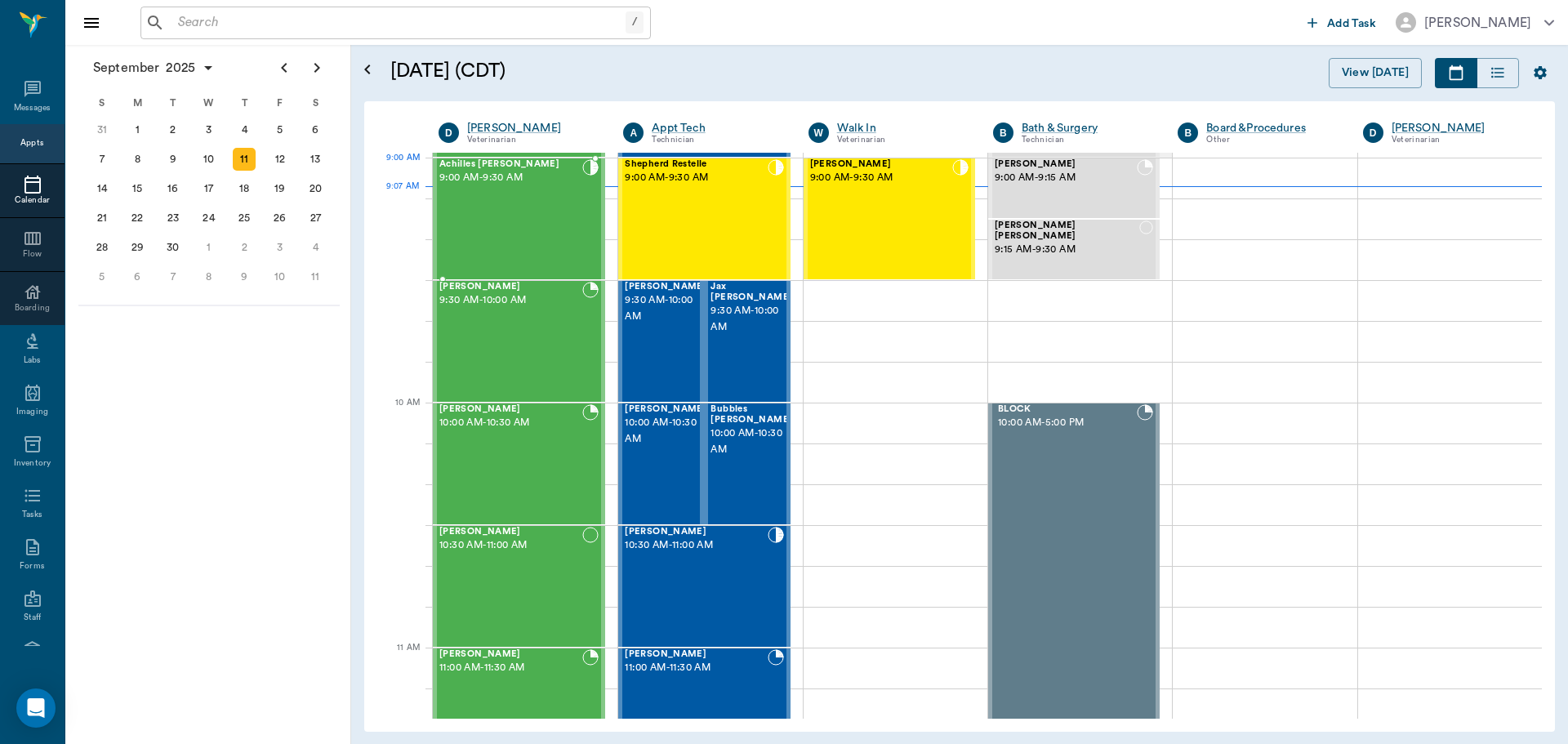
click at [539, 195] on div "Achilles Hopfinger 9:00 AM - 9:30 AM" at bounding box center [511, 219] width 143 height 119
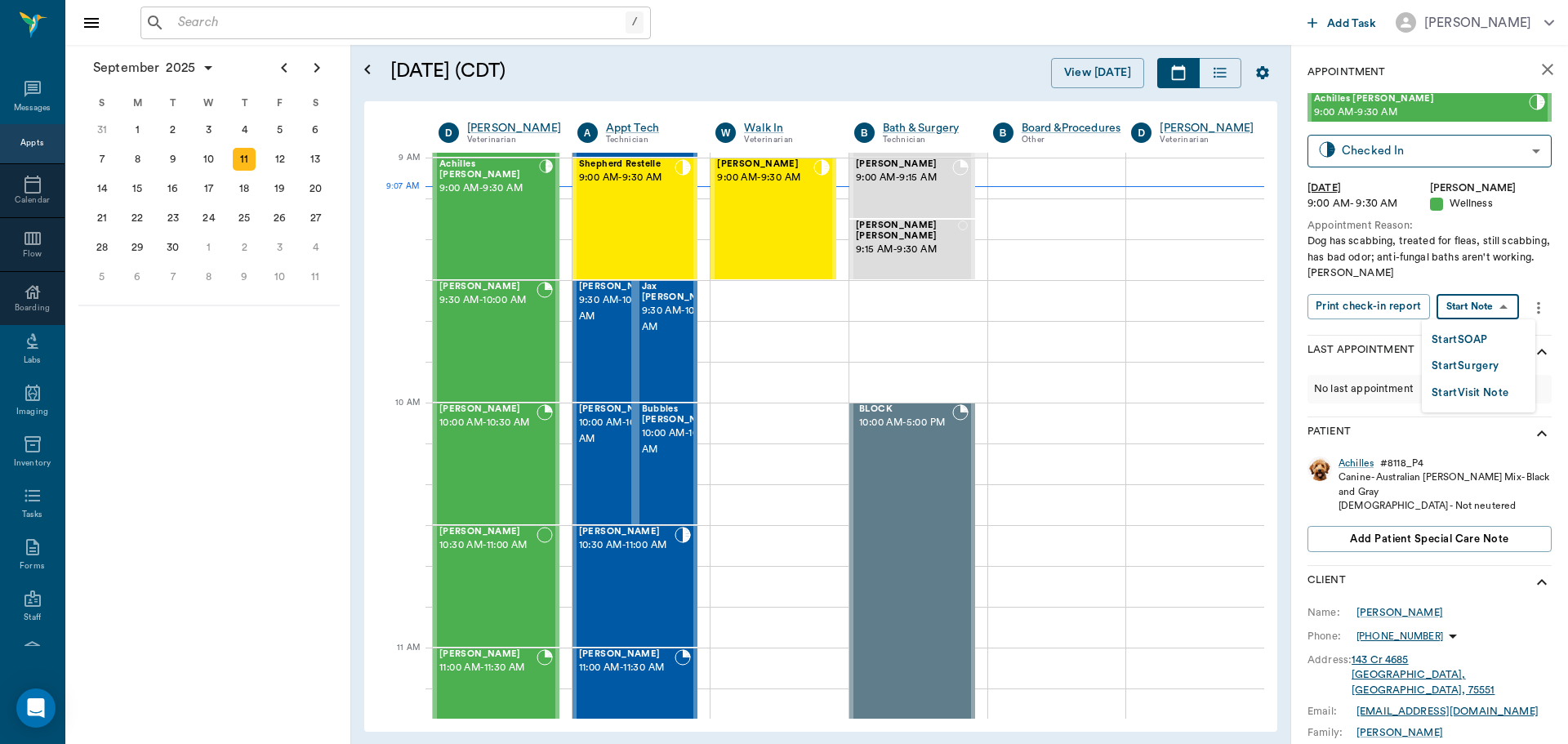
click at [1468, 307] on body "/ ​ Add Task Dr. Bert Ellsworth Nectar Messages Appts Calendar Flow Boarding La…" at bounding box center [784, 372] width 1568 height 744
click at [1473, 338] on button "Start SOAP" at bounding box center [1459, 340] width 56 height 19
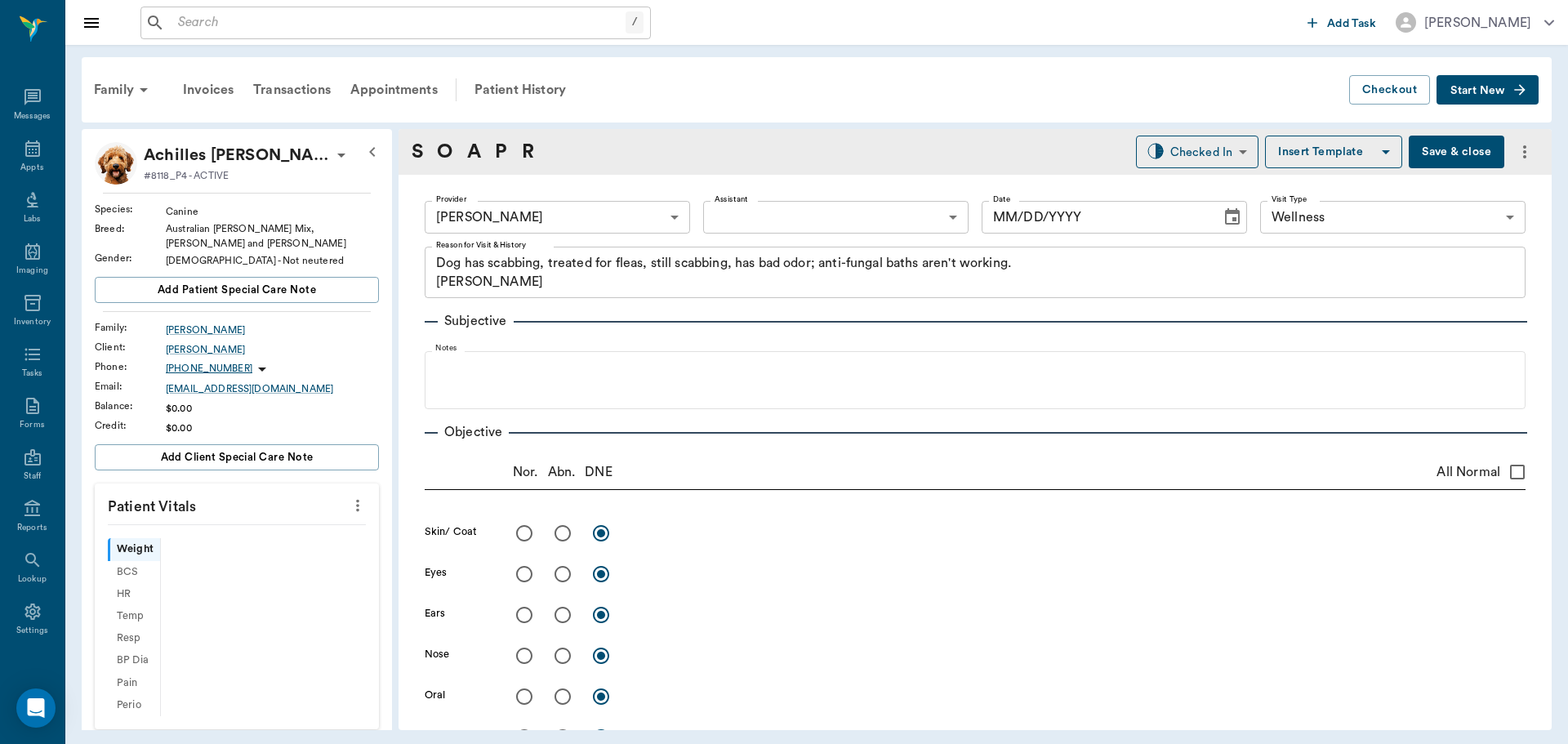
type input "63ec2f075fda476ae8351a4d"
type input "65d2be4f46e3a538d89b8c14"
type textarea "Dog has scabbing, treated for fleas, still scabbing, has bad odor; anti-fungal …"
type input "[DATE]"
click at [349, 496] on icon "more" at bounding box center [358, 506] width 18 height 20
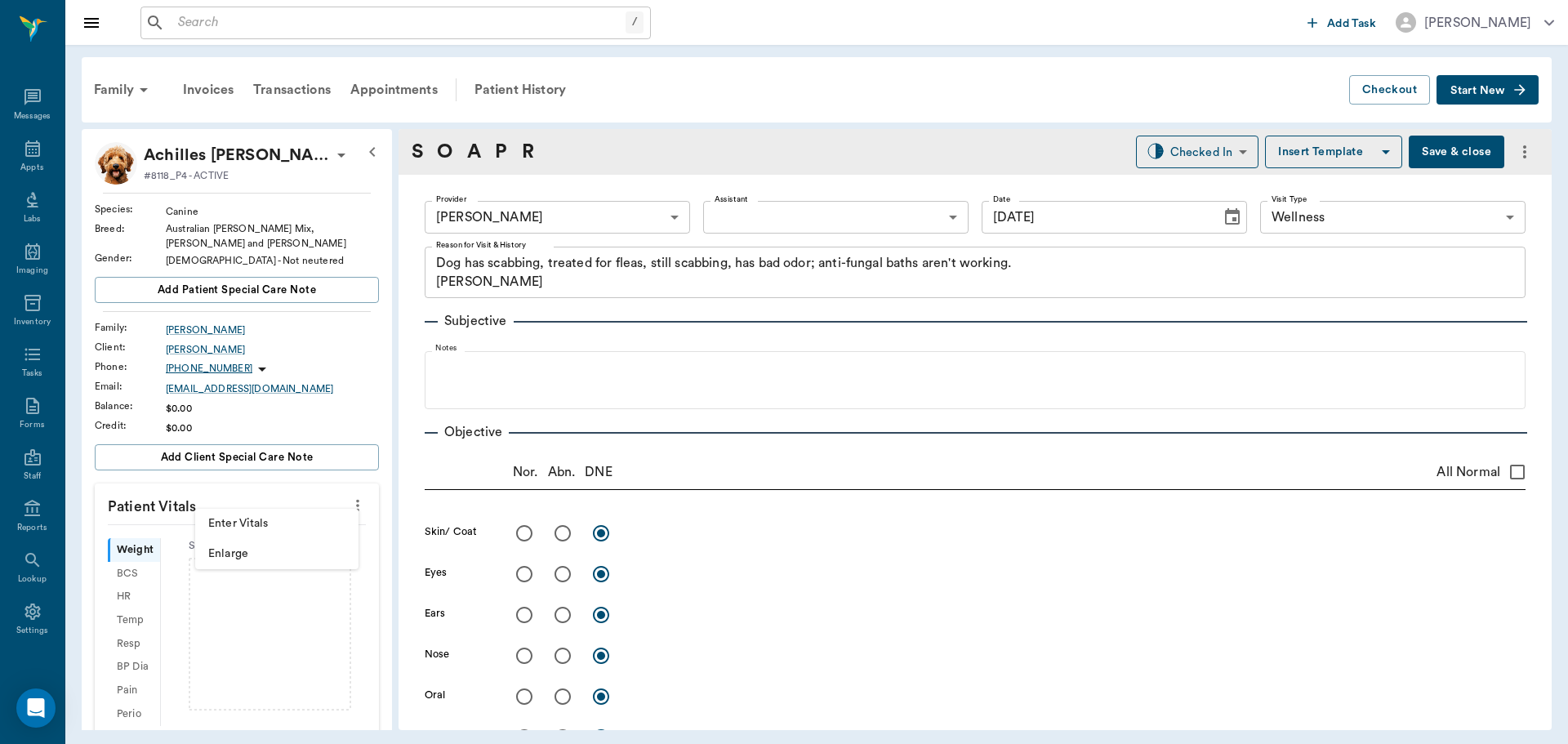
click at [302, 521] on span "Enter Vitals" at bounding box center [276, 524] width 137 height 17
click at [244, 555] on input "text" at bounding box center [235, 554] width 142 height 32
type input "8.4"
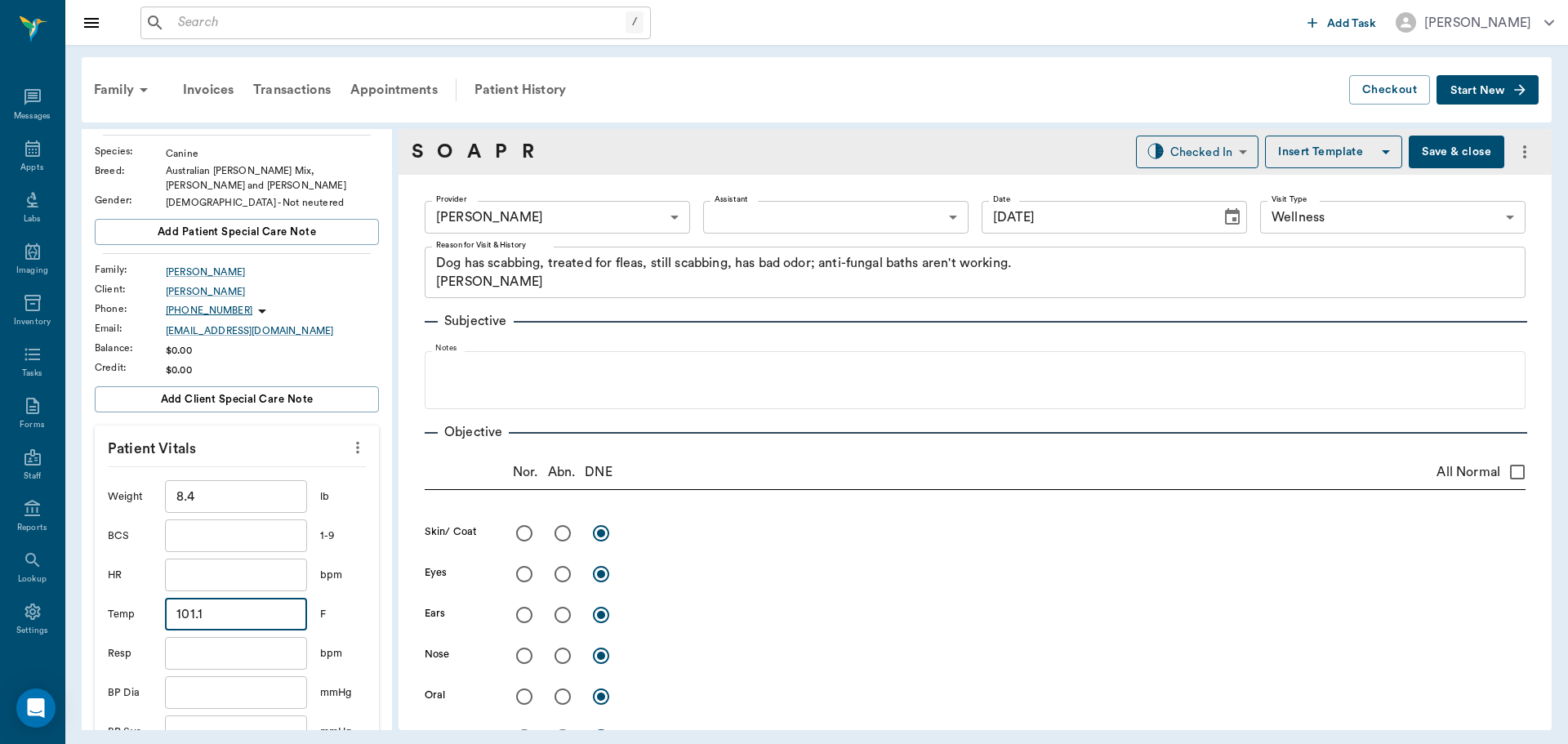
scroll to position [245, 0]
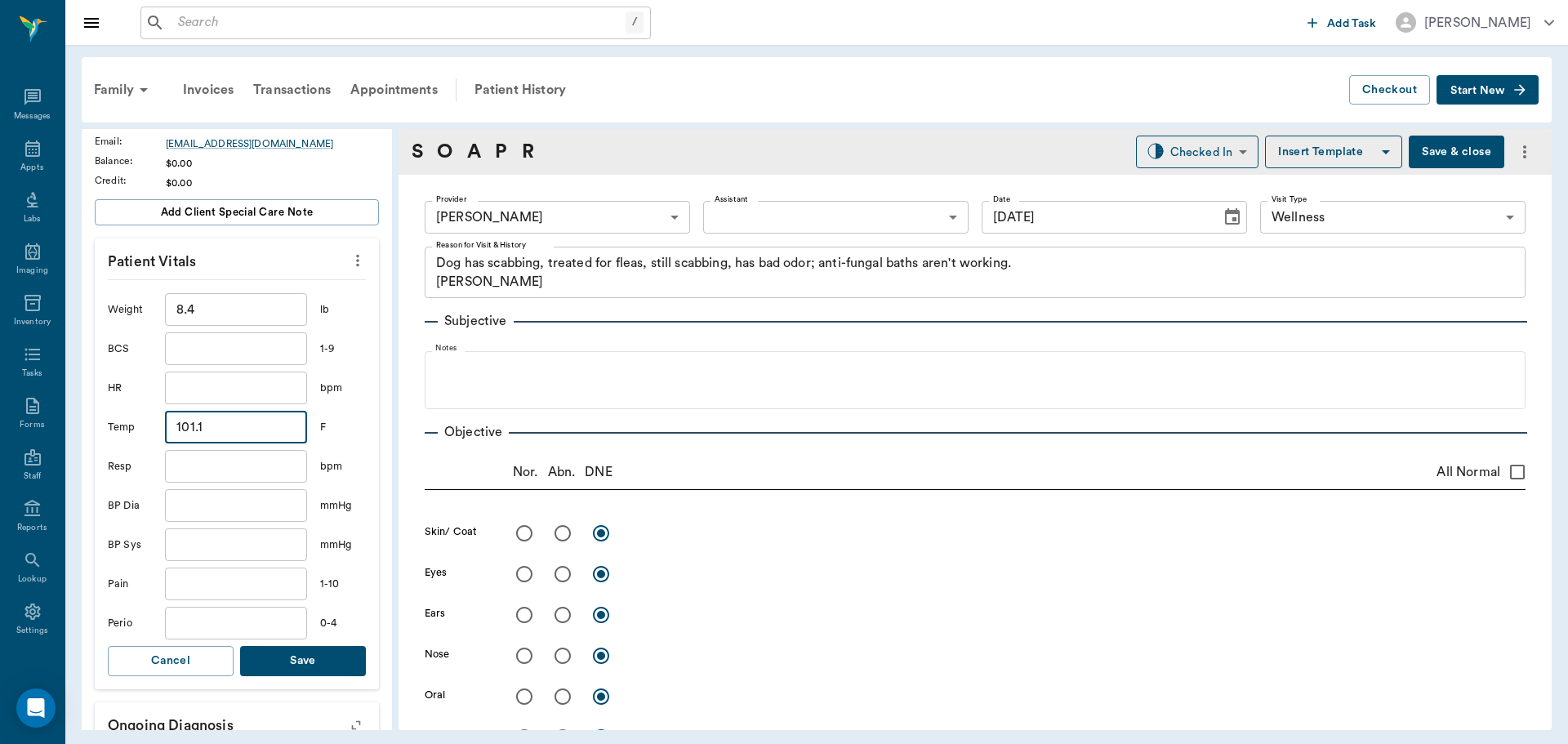
type input "101.1"
click at [347, 647] on button "Save" at bounding box center [303, 661] width 126 height 30
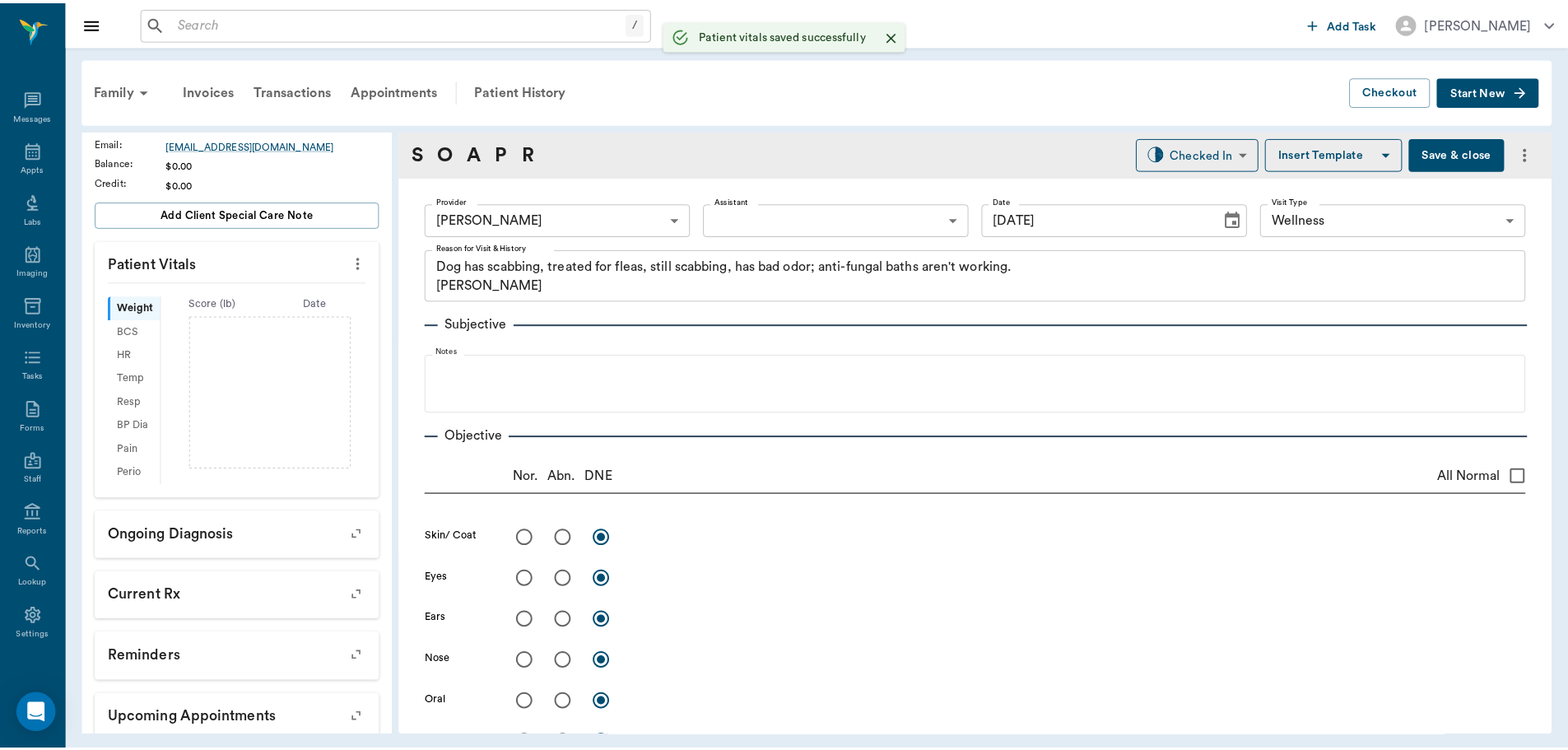
scroll to position [267, 0]
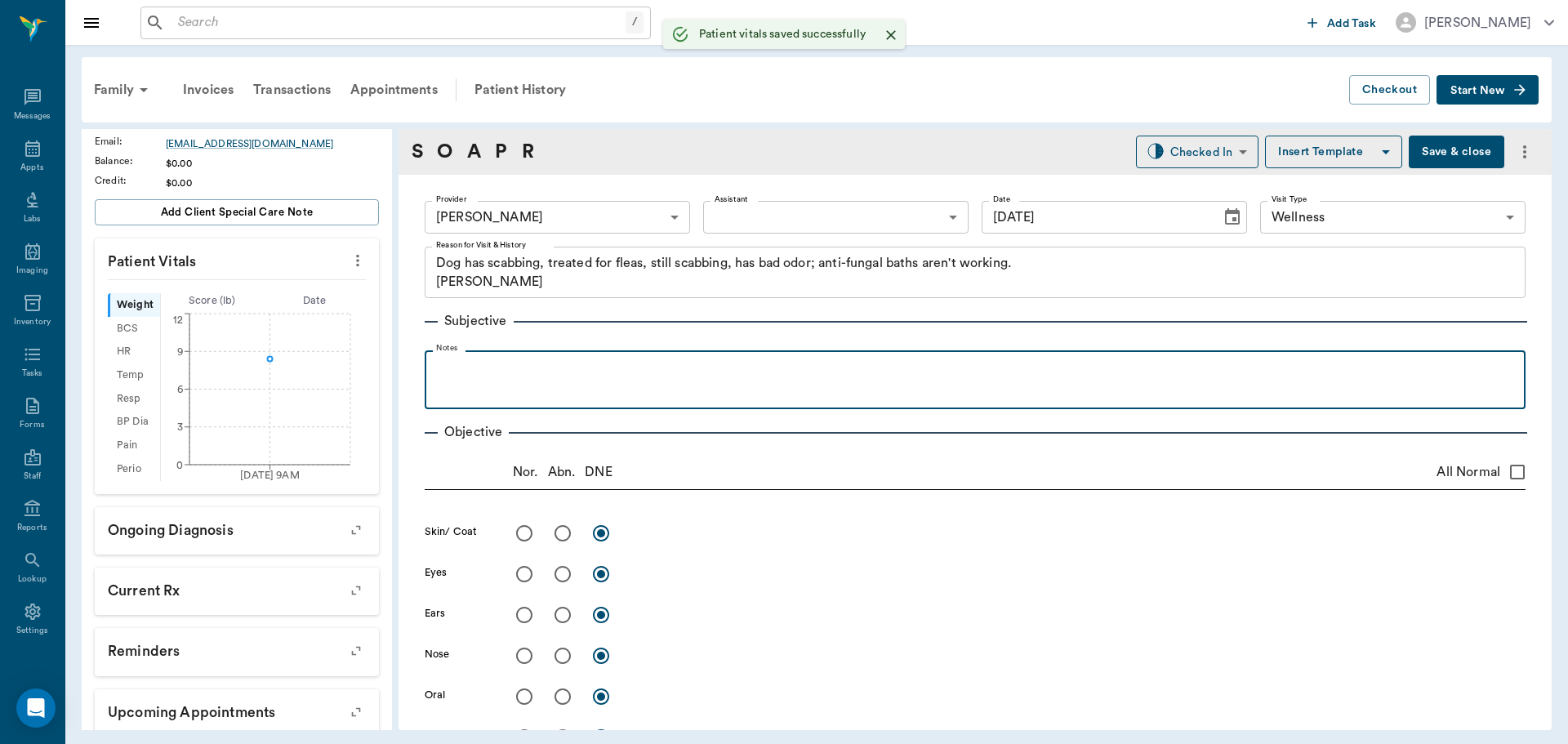
click at [500, 372] on p at bounding box center [975, 368] width 1085 height 20
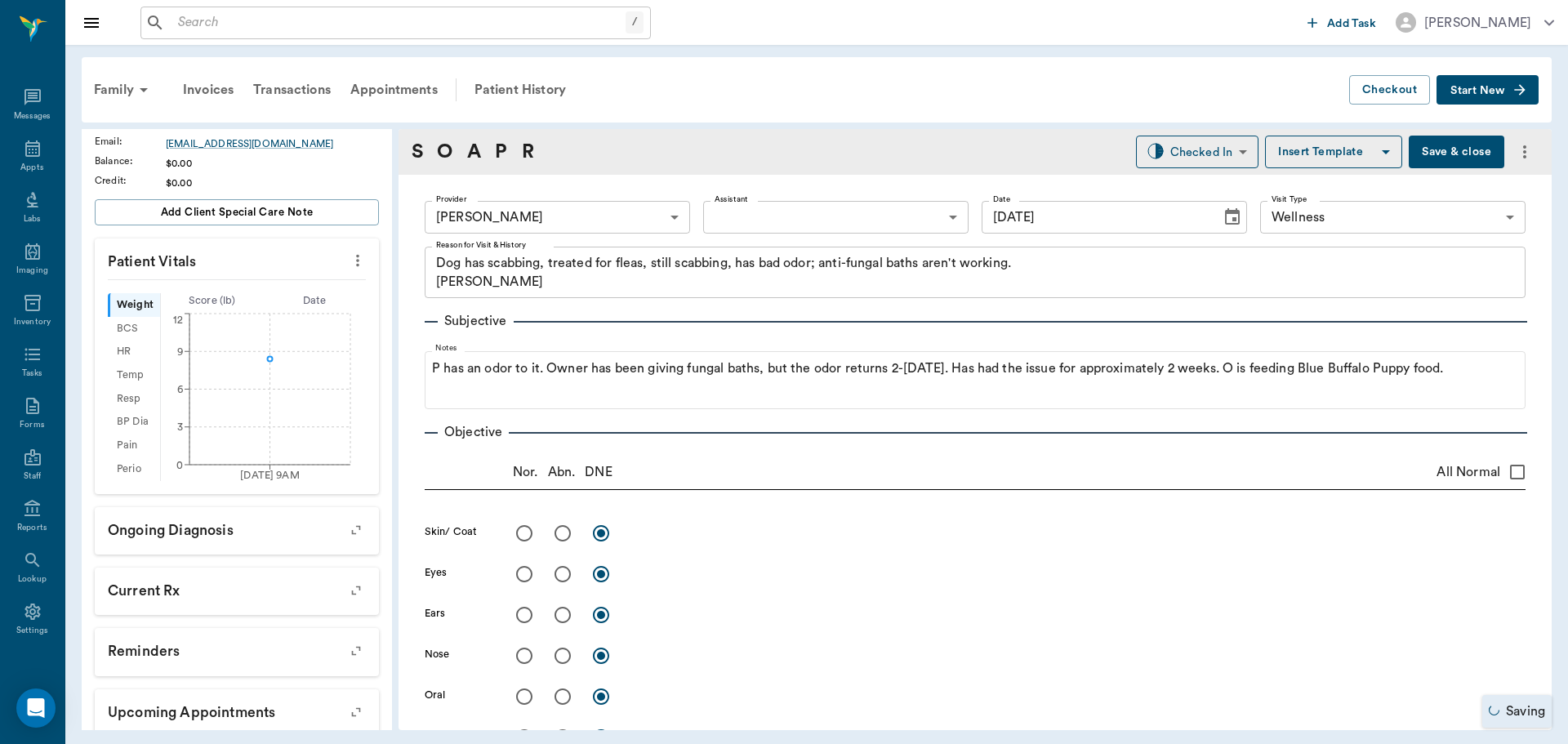
click at [1425, 148] on button "Save & close" at bounding box center [1456, 152] width 95 height 32
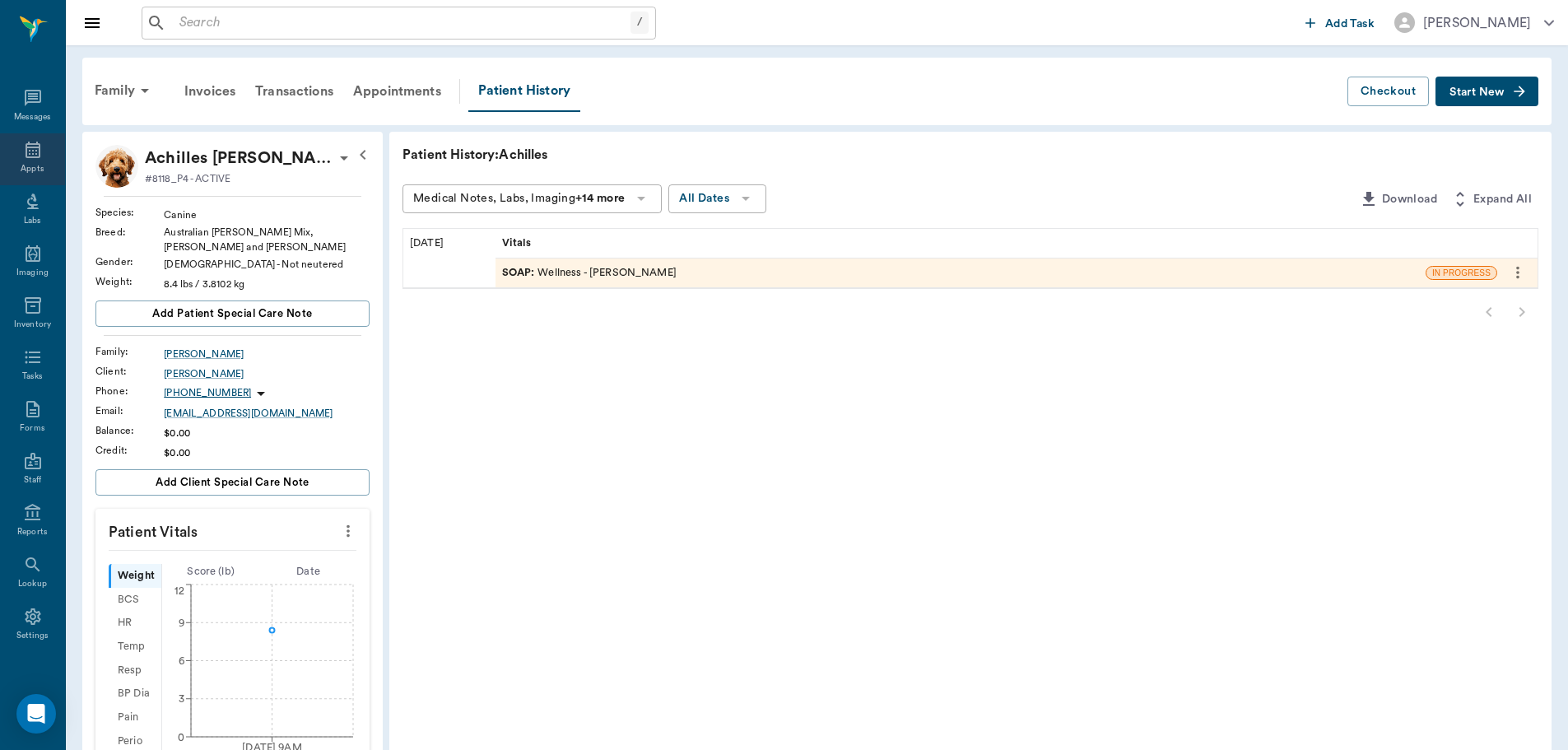
click at [34, 157] on icon at bounding box center [33, 150] width 20 height 20
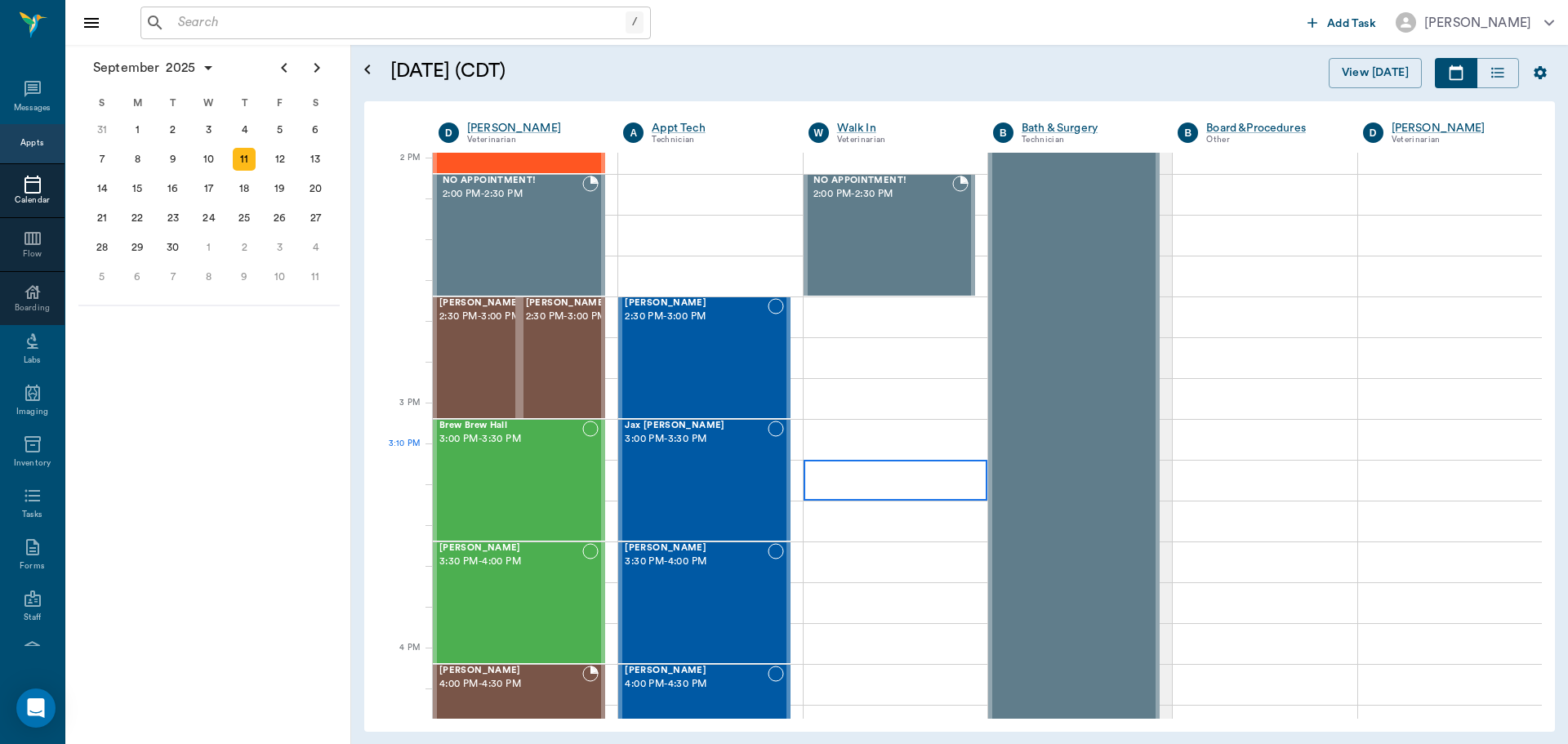
scroll to position [1472, 0]
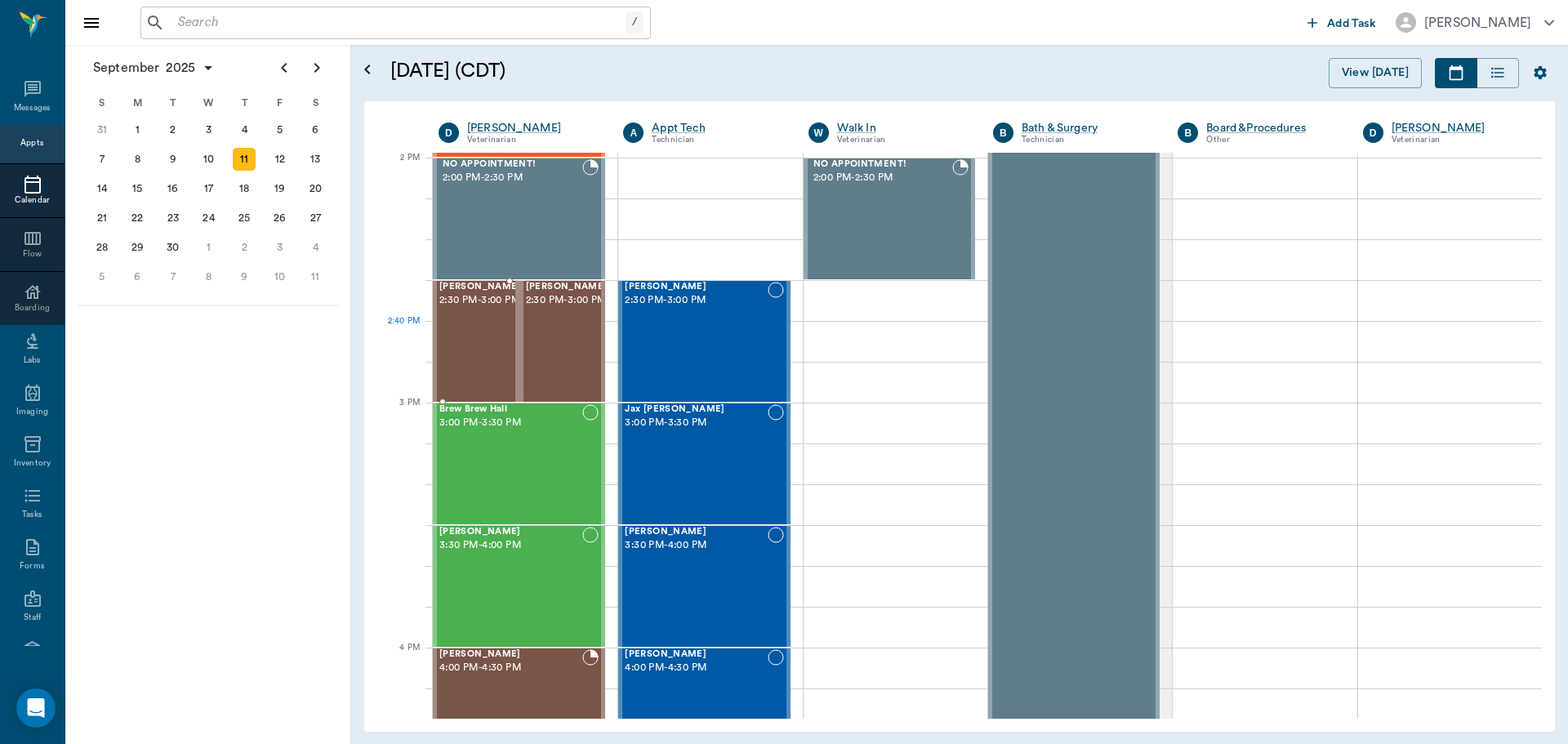
click at [521, 342] on div at bounding box center [521, 342] width 0 height 119
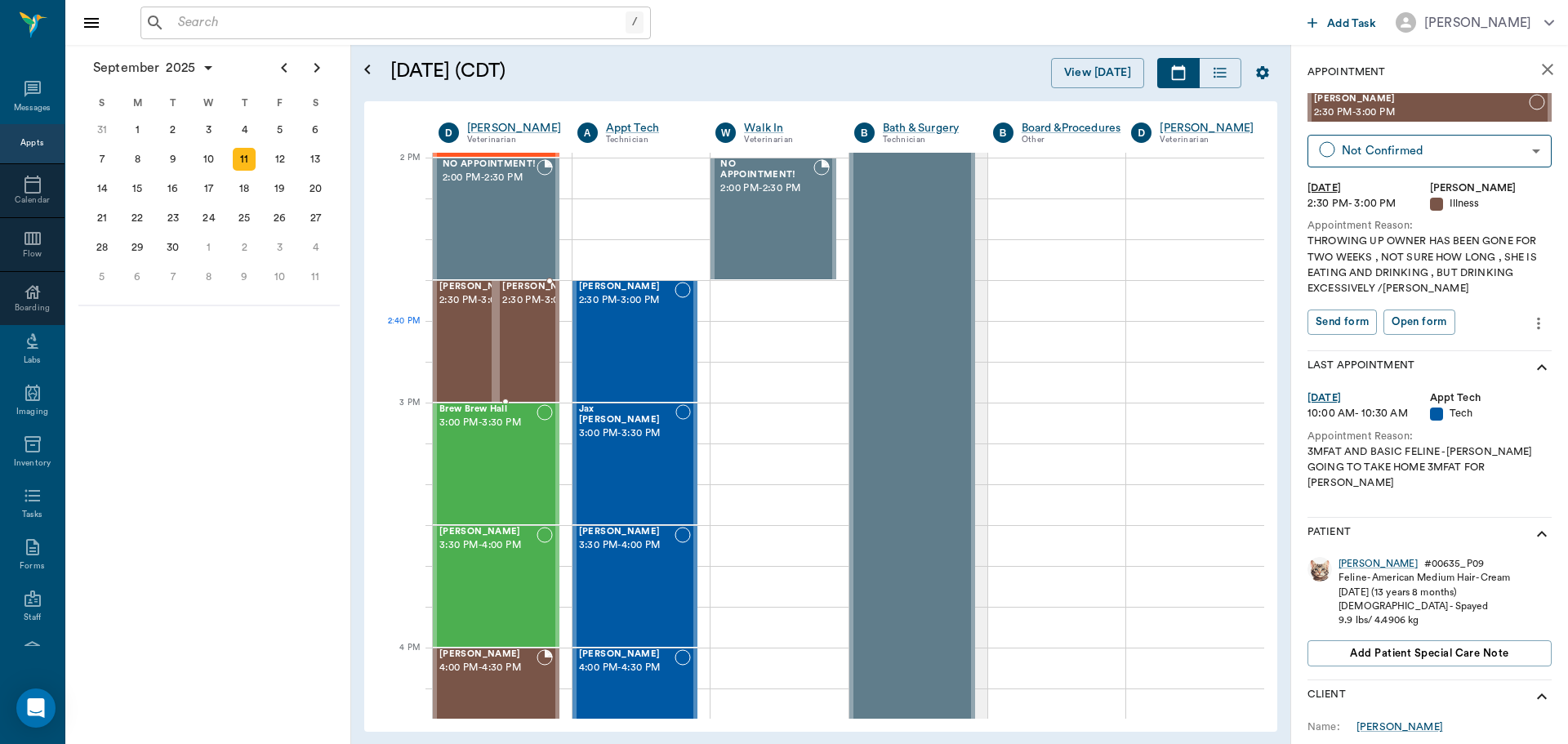
click at [521, 309] on span "2:30 PM - 3:00 PM" at bounding box center [543, 301] width 81 height 17
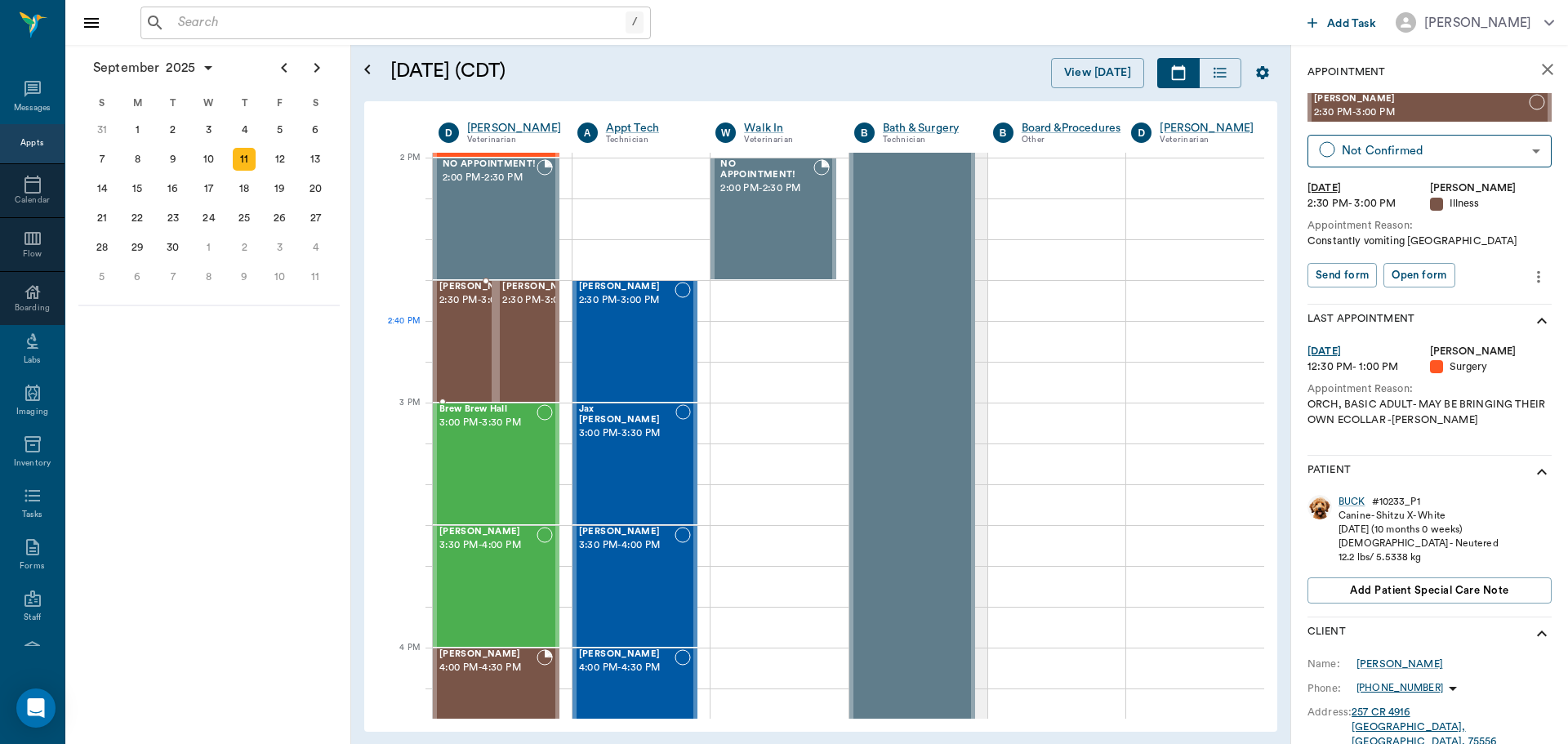
click at [471, 309] on span "2:30 PM - 3:00 PM" at bounding box center [480, 301] width 81 height 17
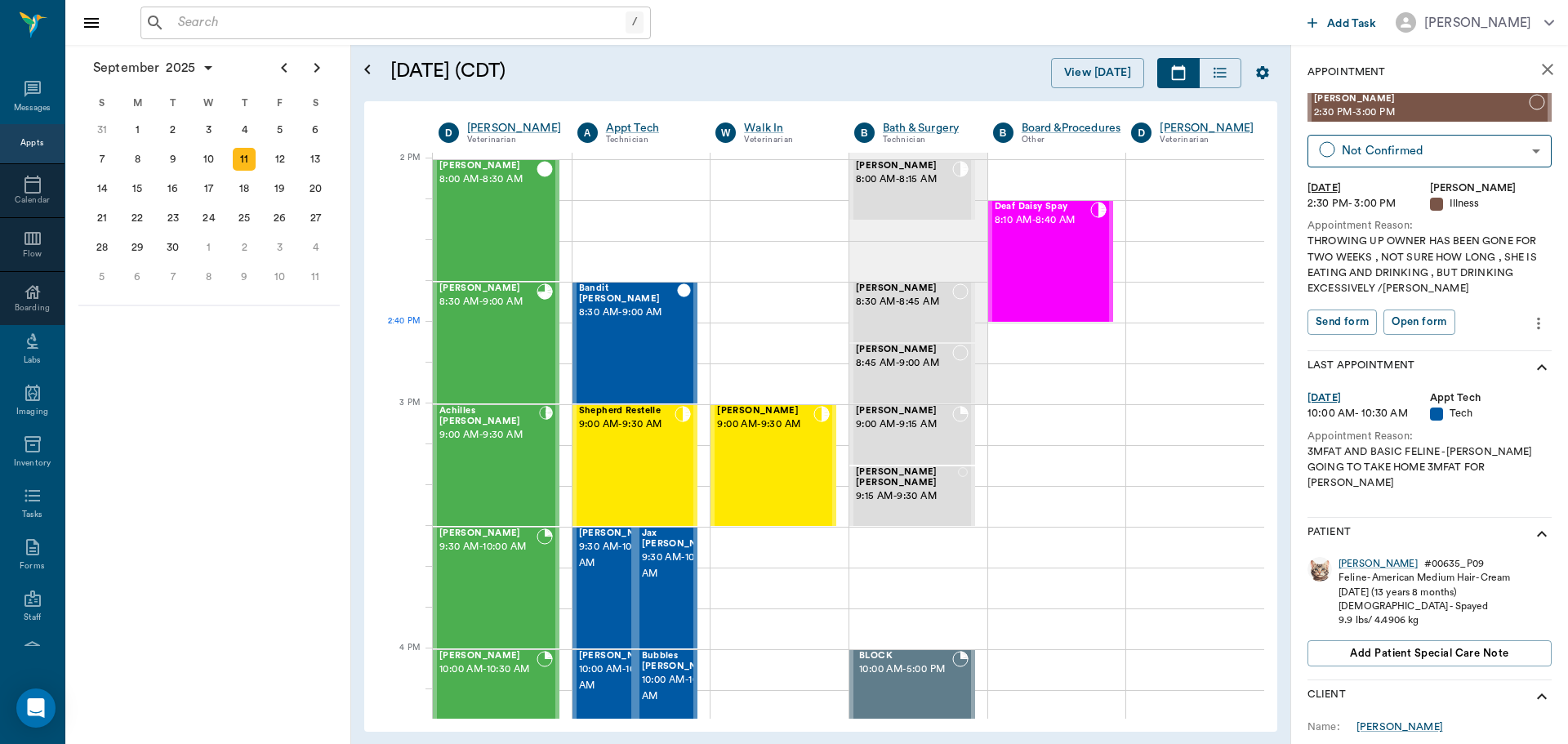
scroll to position [1472, 0]
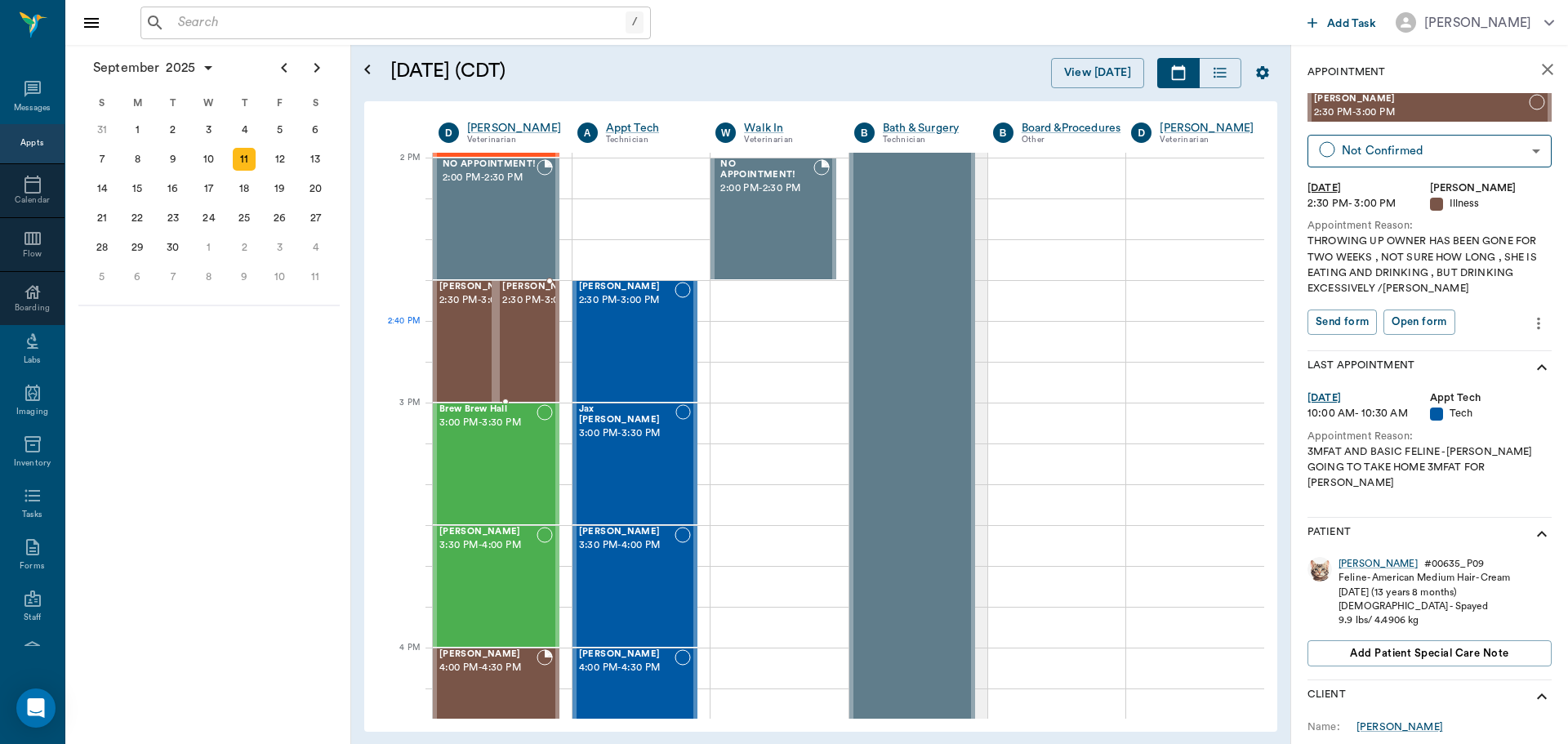
click at [524, 309] on span "2:30 PM - 3:00 PM" at bounding box center [543, 301] width 81 height 17
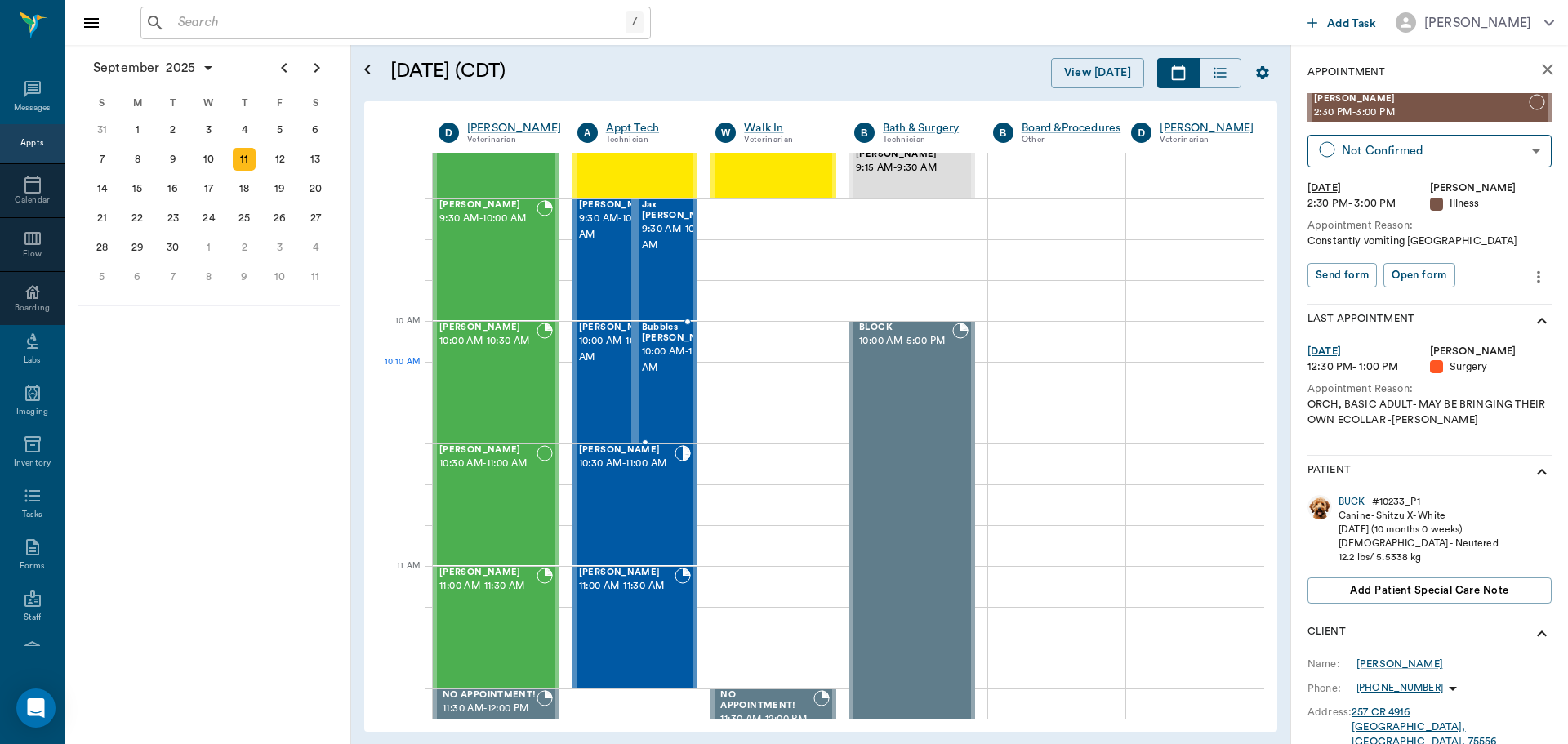
scroll to position [246, 0]
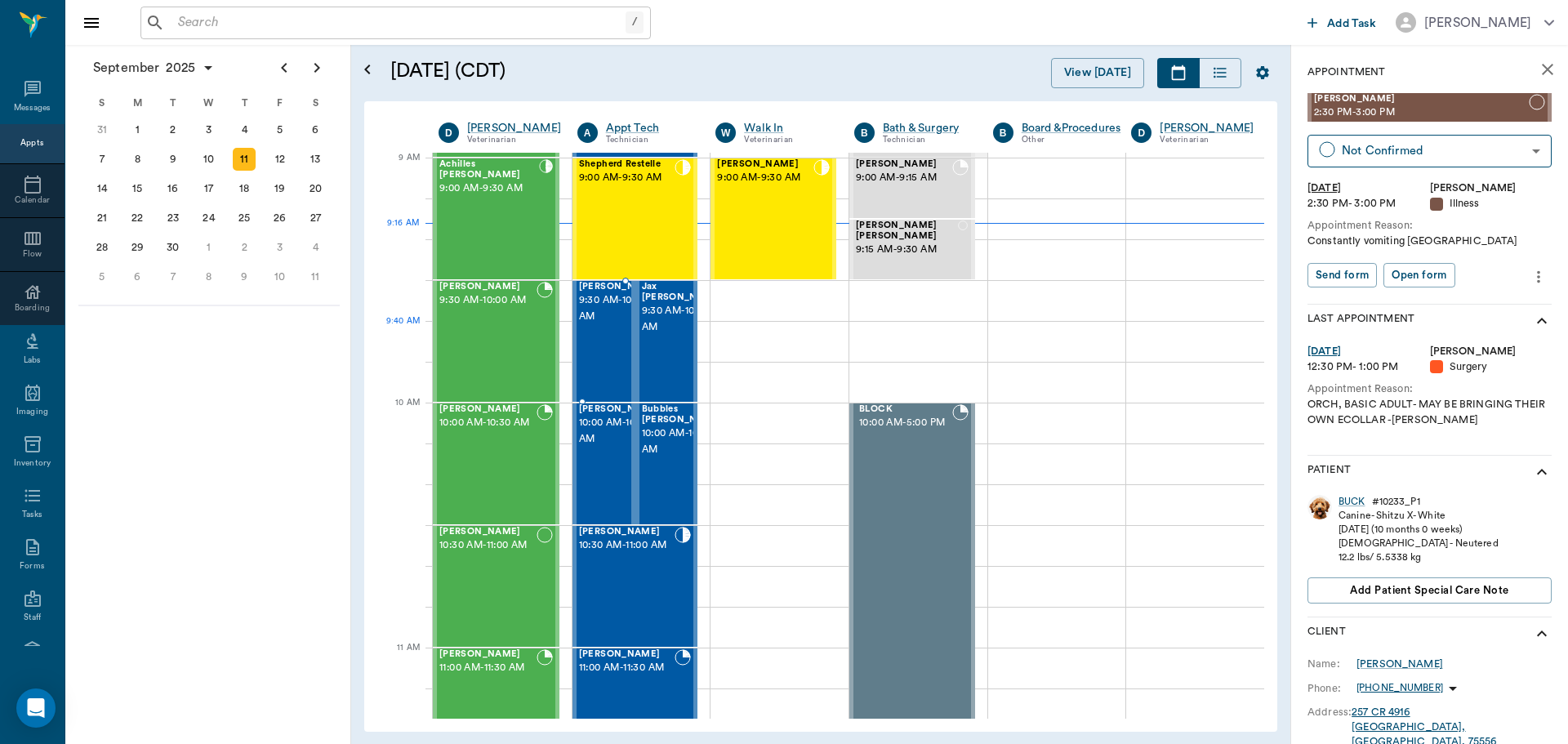
click at [593, 325] on span "9:30 AM - 10:00 AM" at bounding box center [619, 309] width 81 height 32
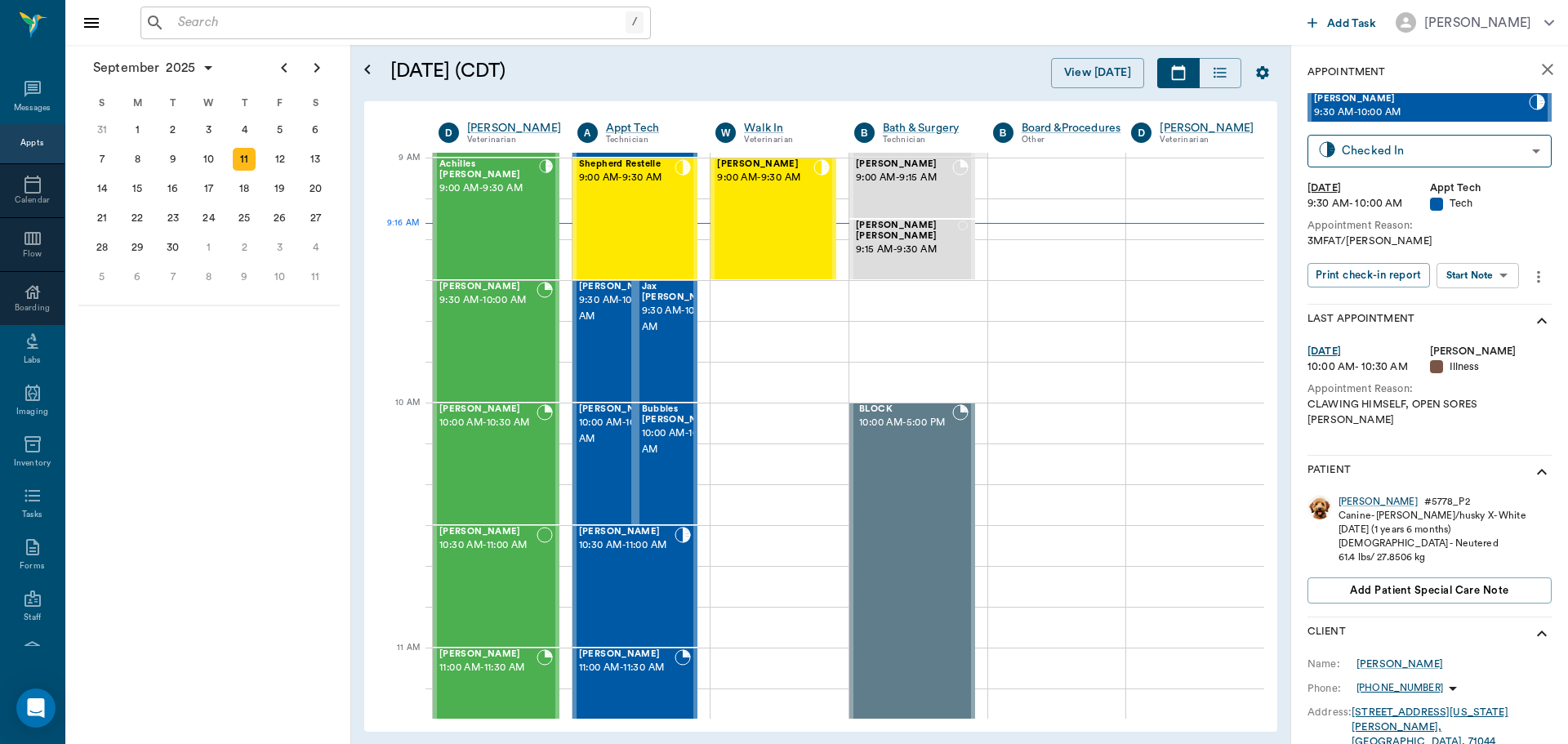
click at [1473, 277] on body "/ ​ Add Task [PERSON_NAME] Nectar Messages Appts Calendar Flow Boarding Labs Im…" at bounding box center [784, 372] width 1568 height 744
click at [1463, 299] on button "Start SOAP" at bounding box center [1459, 309] width 56 height 19
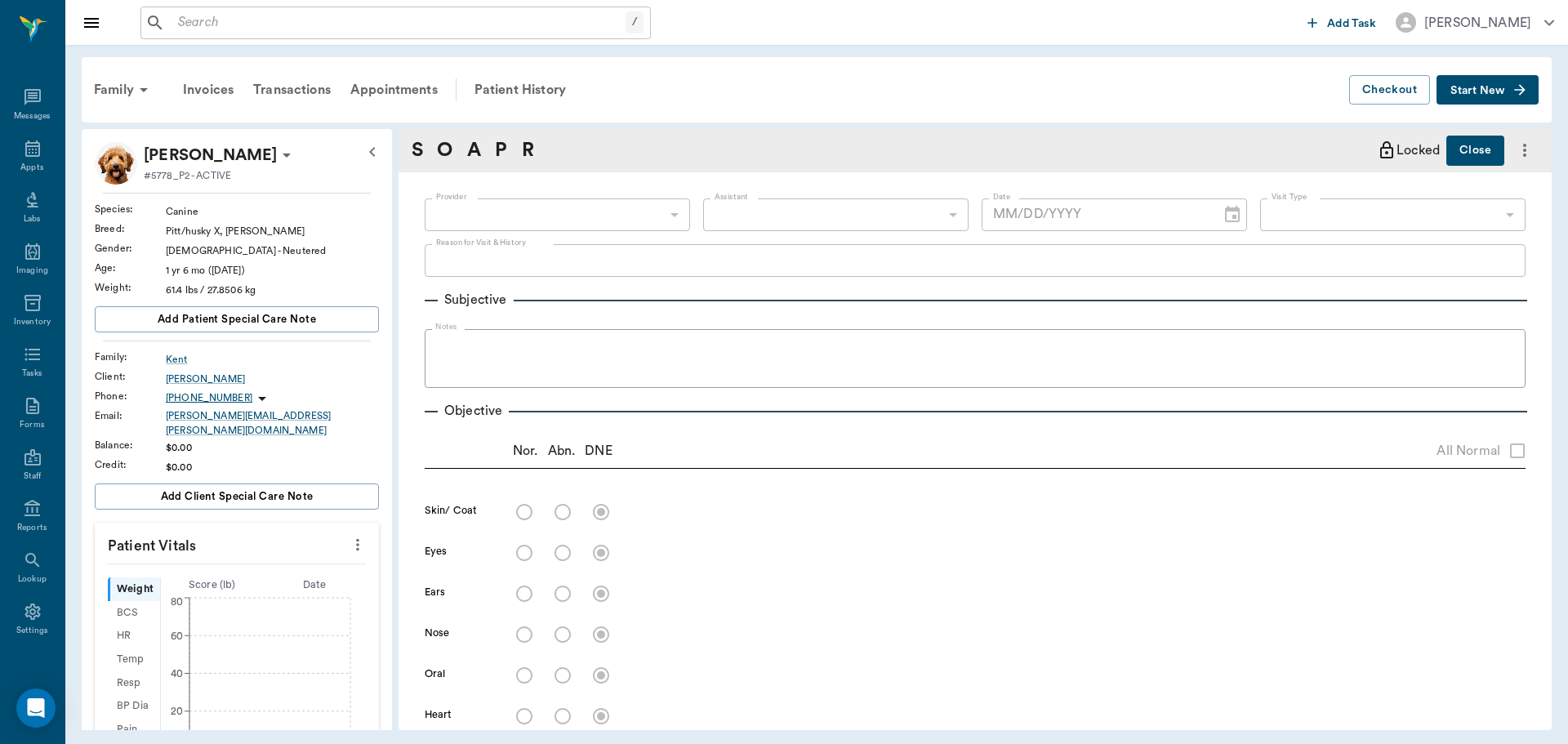
type input "63ec2f075fda476ae8351a4c"
type input "65d2be4f46e3a538d89b8c1a"
type textarea "3MFAT/[PERSON_NAME]"
type input "[DATE]"
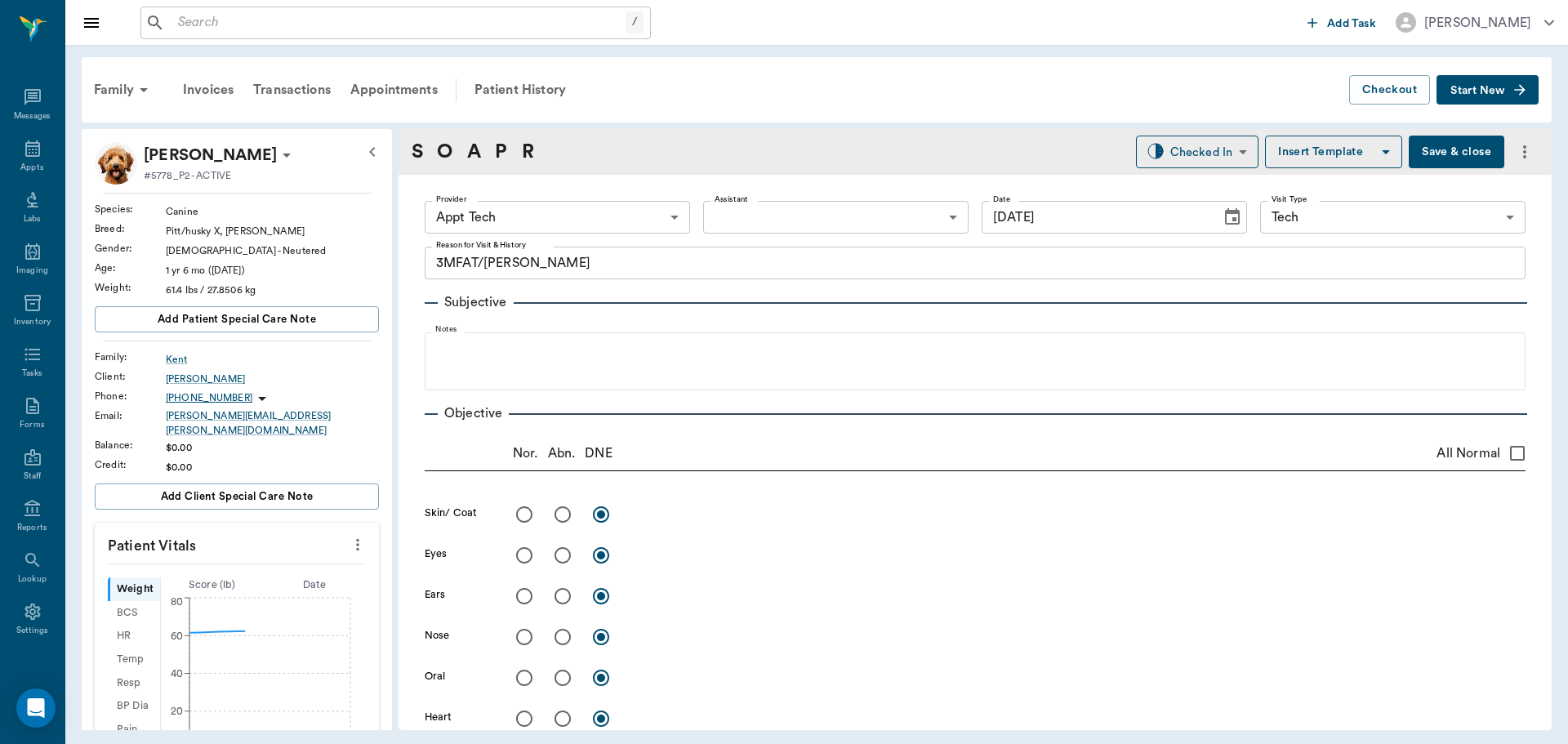
drag, startPoint x: 360, startPoint y: 532, endPoint x: 303, endPoint y: 534, distance: 57.0
click at [350, 532] on div "Patient Vitals Weight BCS HR Temp Resp BP Dia Pain Perio Score ( lb ) Date [DAT…" at bounding box center [236, 650] width 284 height 255
click at [349, 540] on icon "more" at bounding box center [358, 545] width 18 height 20
click at [283, 557] on span "Enter Vitals" at bounding box center [276, 563] width 137 height 17
click at [257, 577] on input "text" at bounding box center [235, 593] width 142 height 32
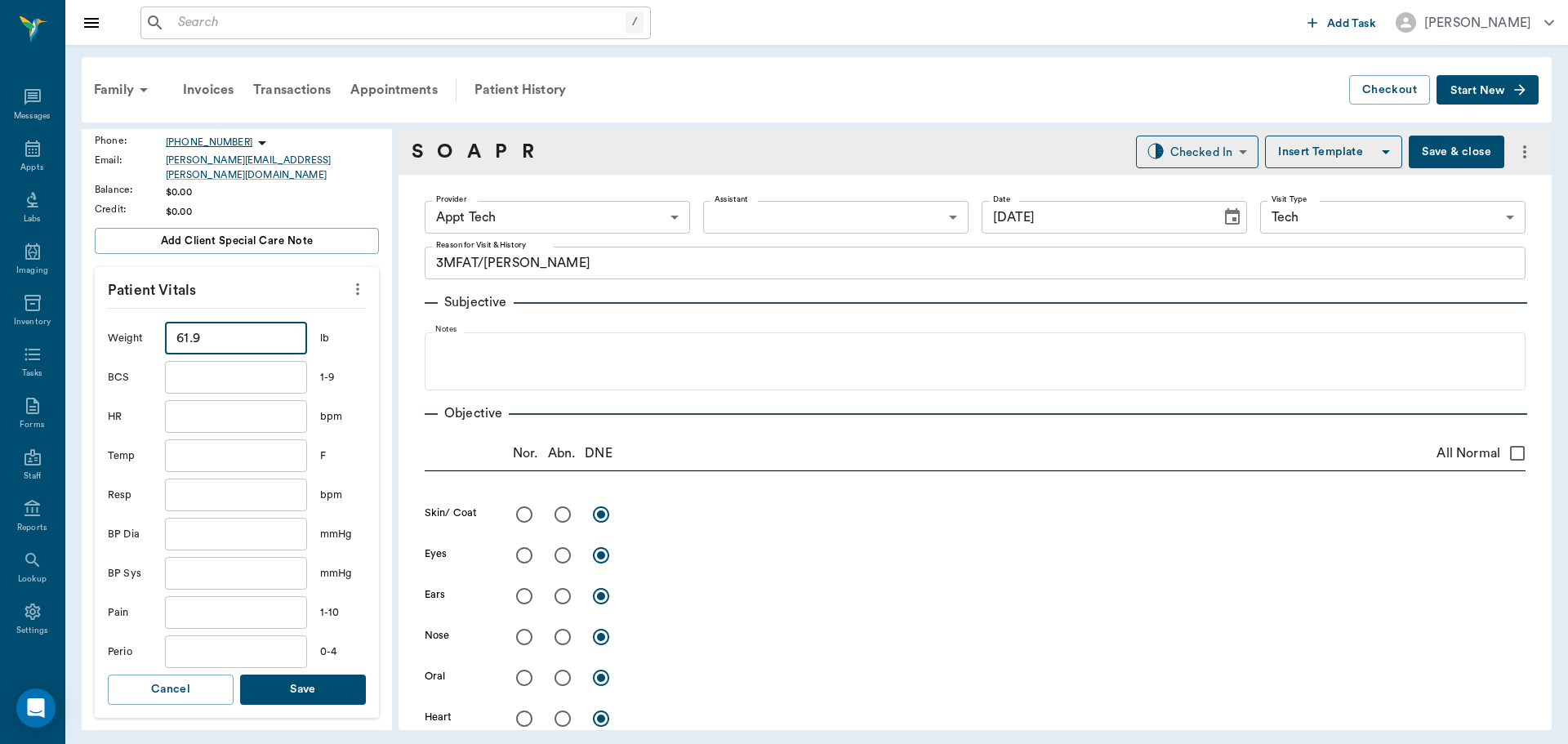
scroll to position [408, 0]
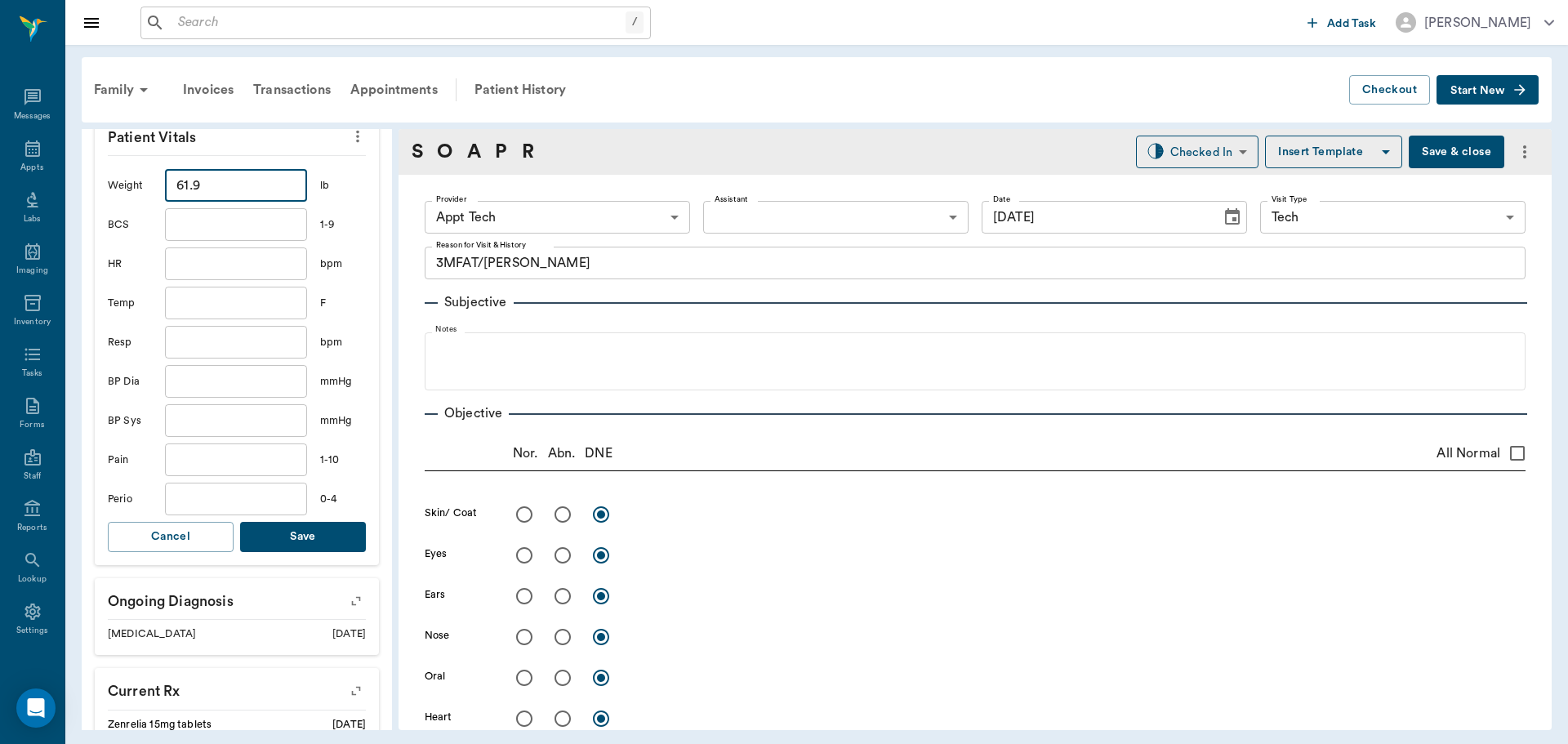
type input "61.9"
click at [300, 522] on button "Save" at bounding box center [303, 537] width 126 height 30
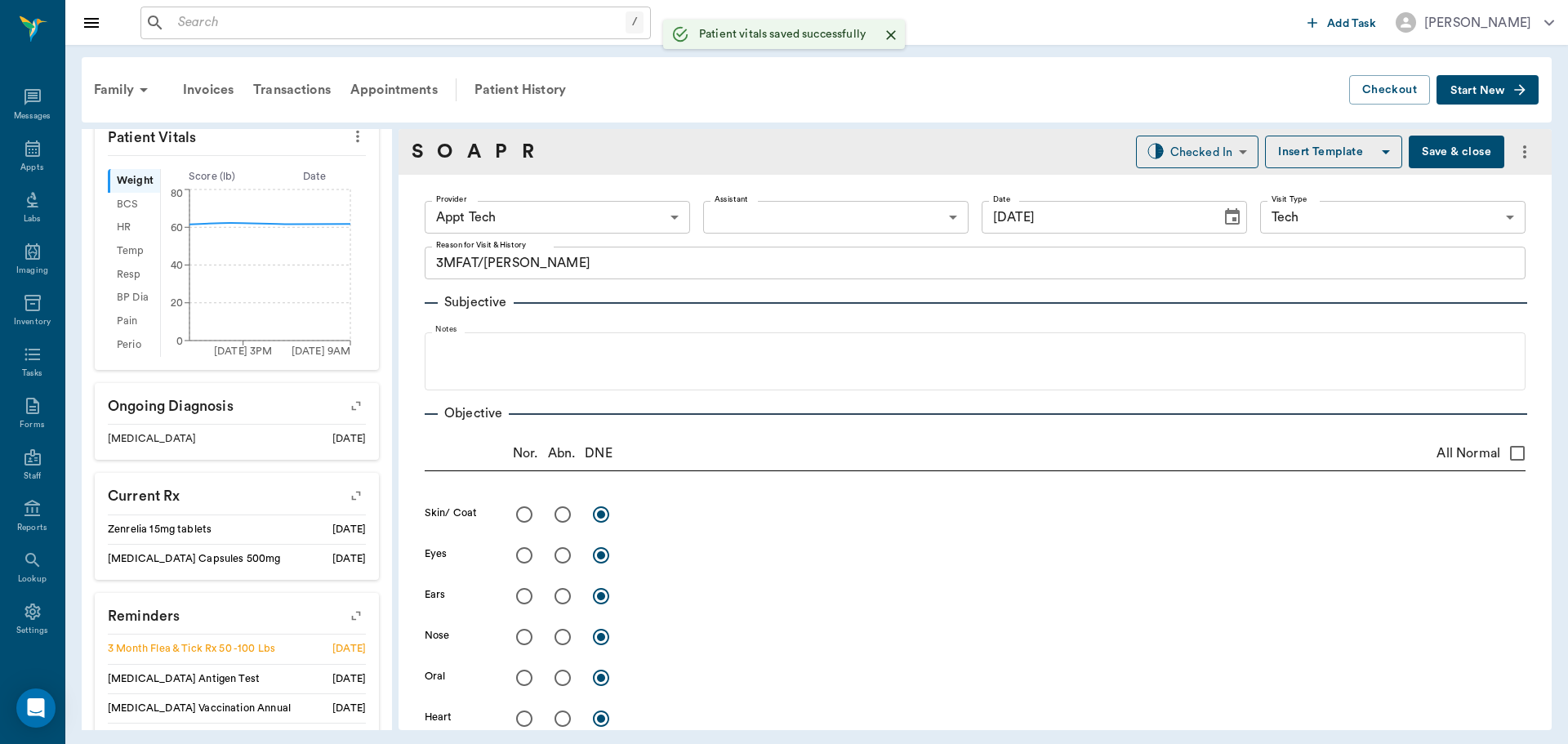
click at [631, 223] on body "/ ​ Add Task [PERSON_NAME] Nectar Messages Appts Labs Imaging Inventory Tasks F…" at bounding box center [784, 372] width 1568 height 744
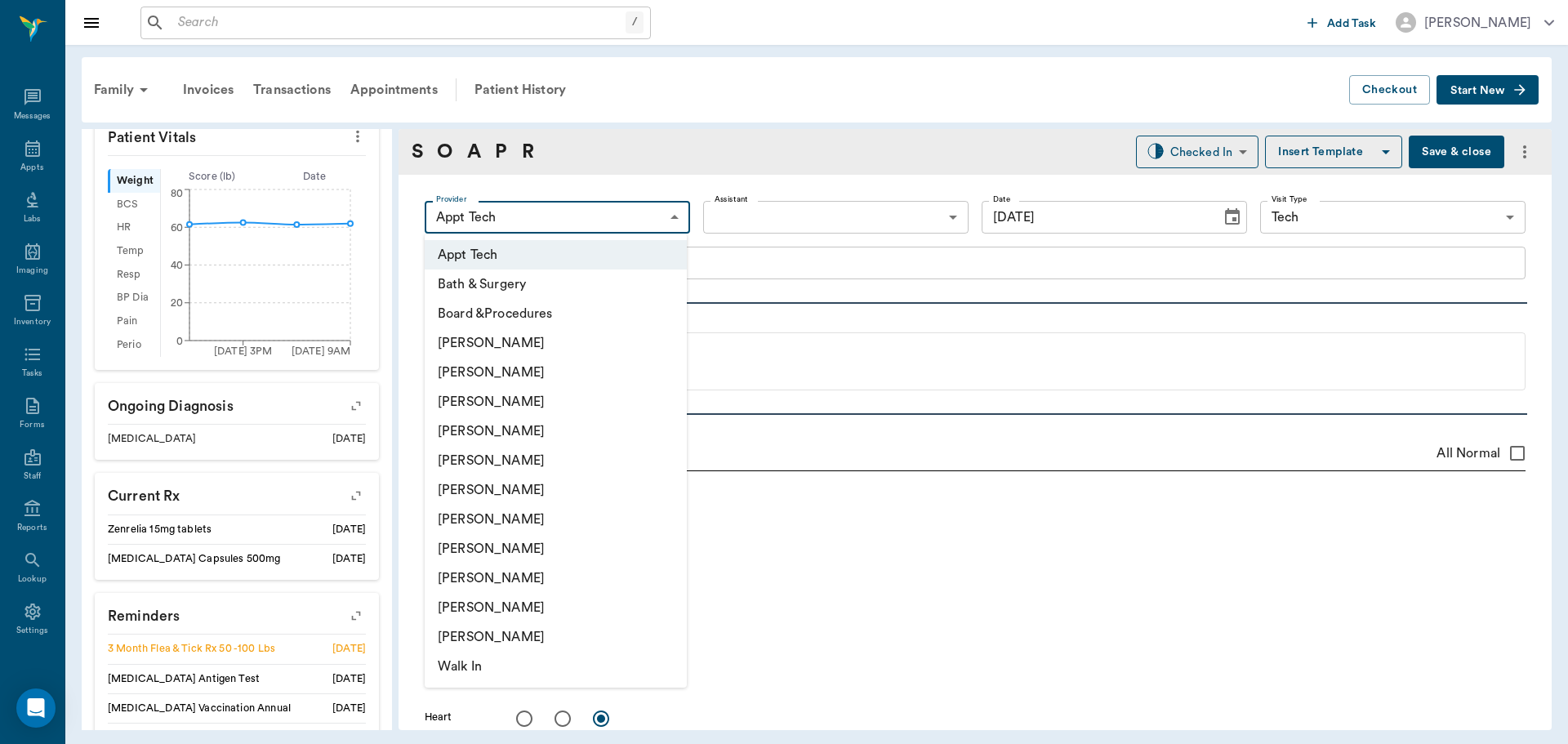
click at [519, 402] on li "[PERSON_NAME]" at bounding box center [556, 401] width 262 height 29
type input "642ef10e332a41444de2bad1"
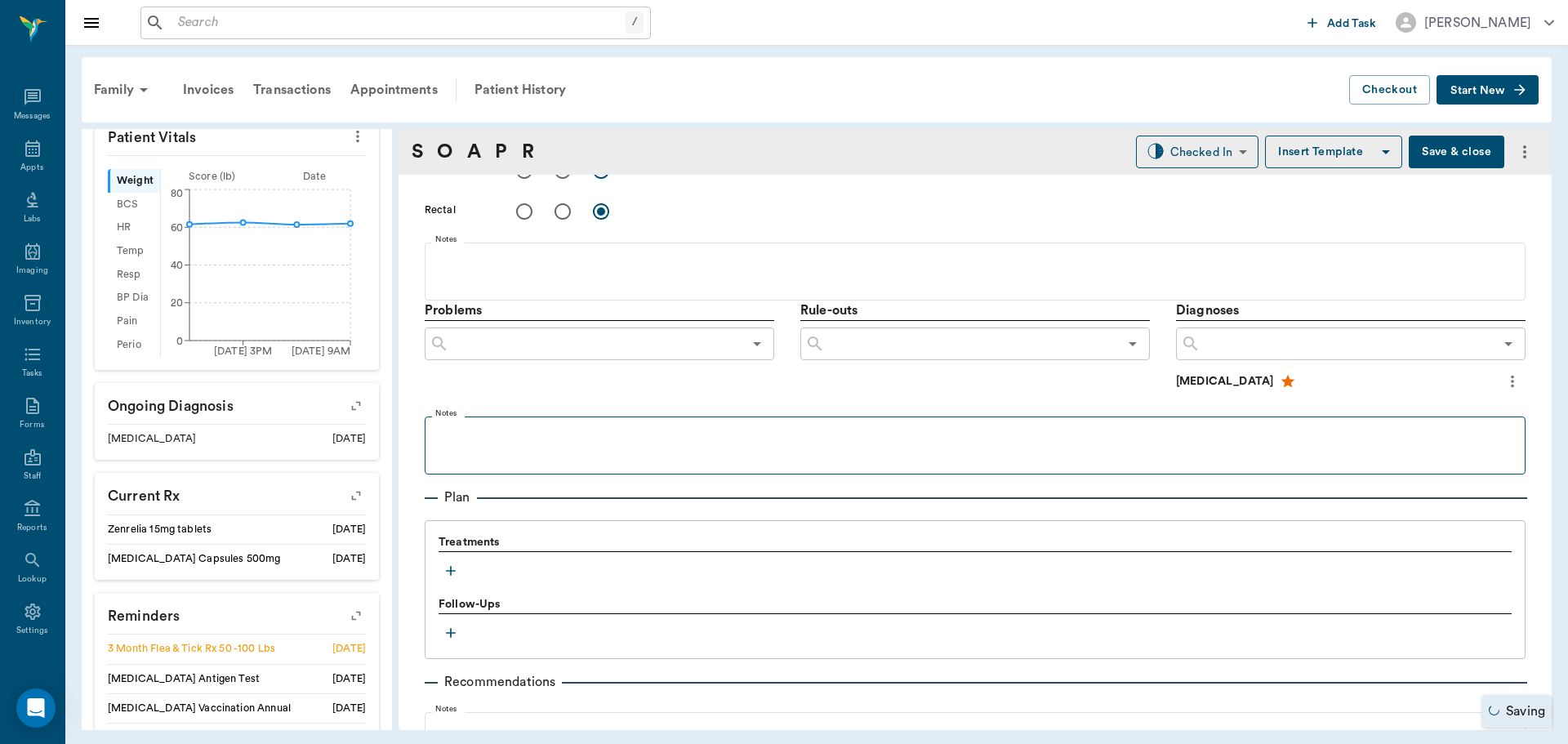
scroll to position [898, 0]
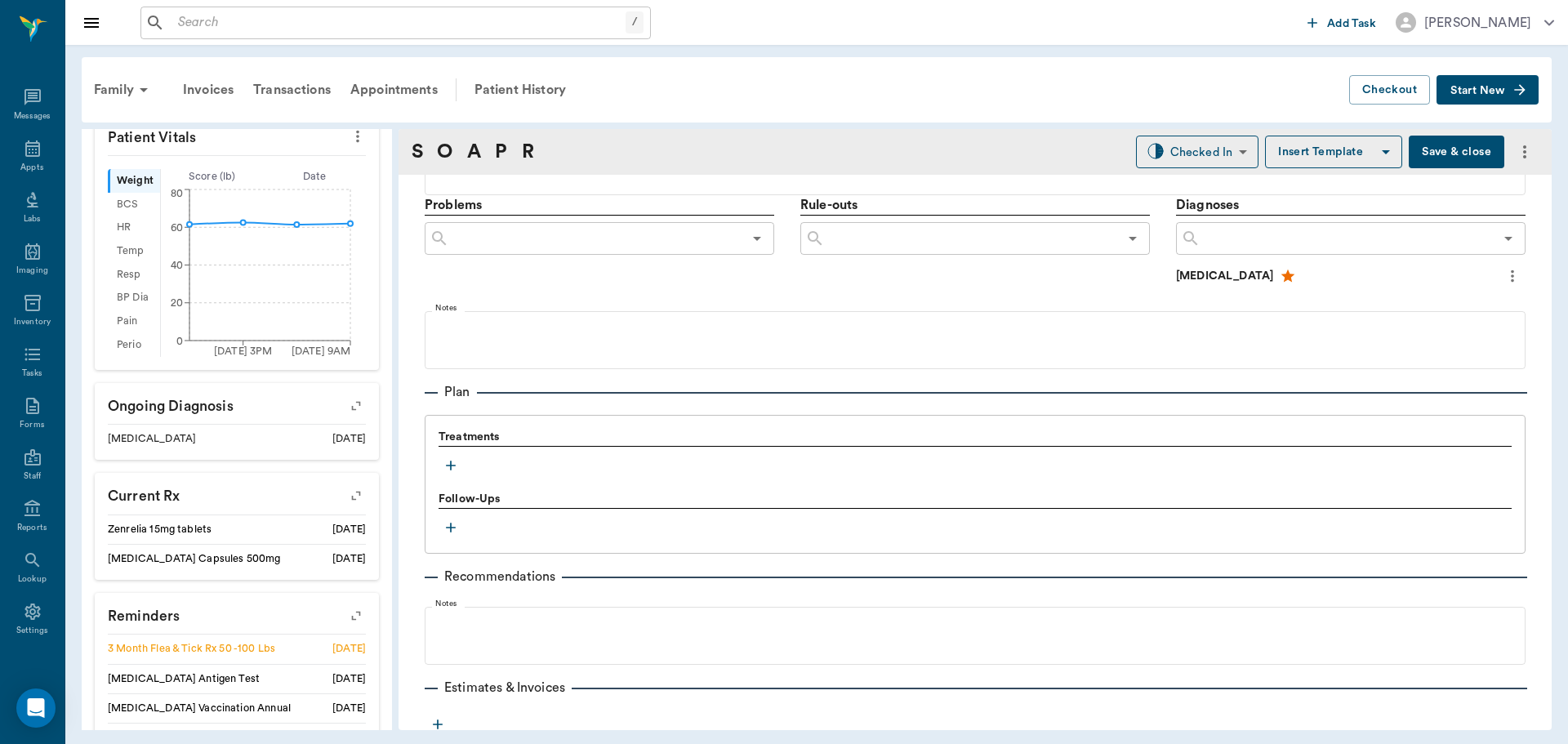
click at [450, 473] on icon "button" at bounding box center [451, 466] width 17 height 17
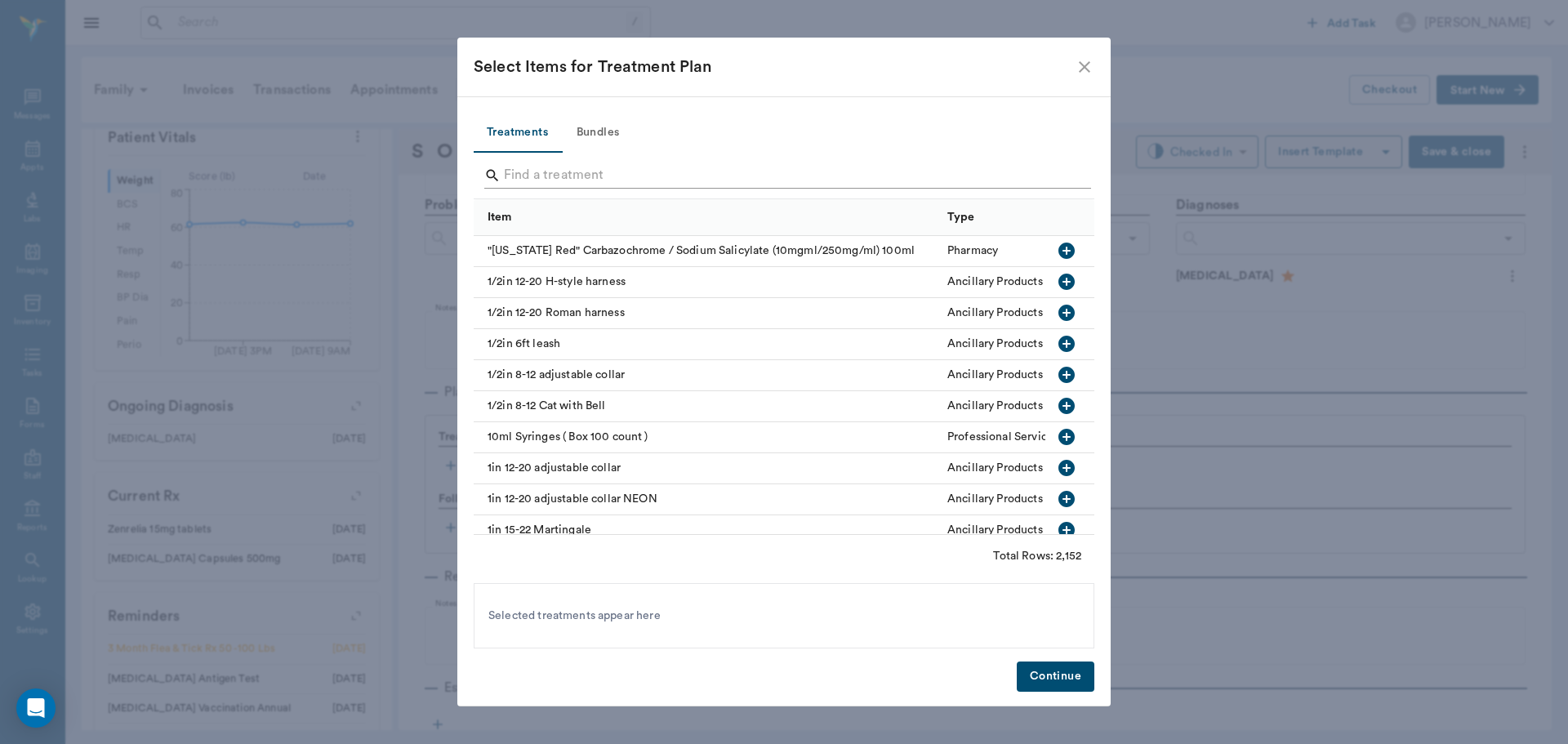
click at [536, 167] on input "Search" at bounding box center [785, 176] width 563 height 27
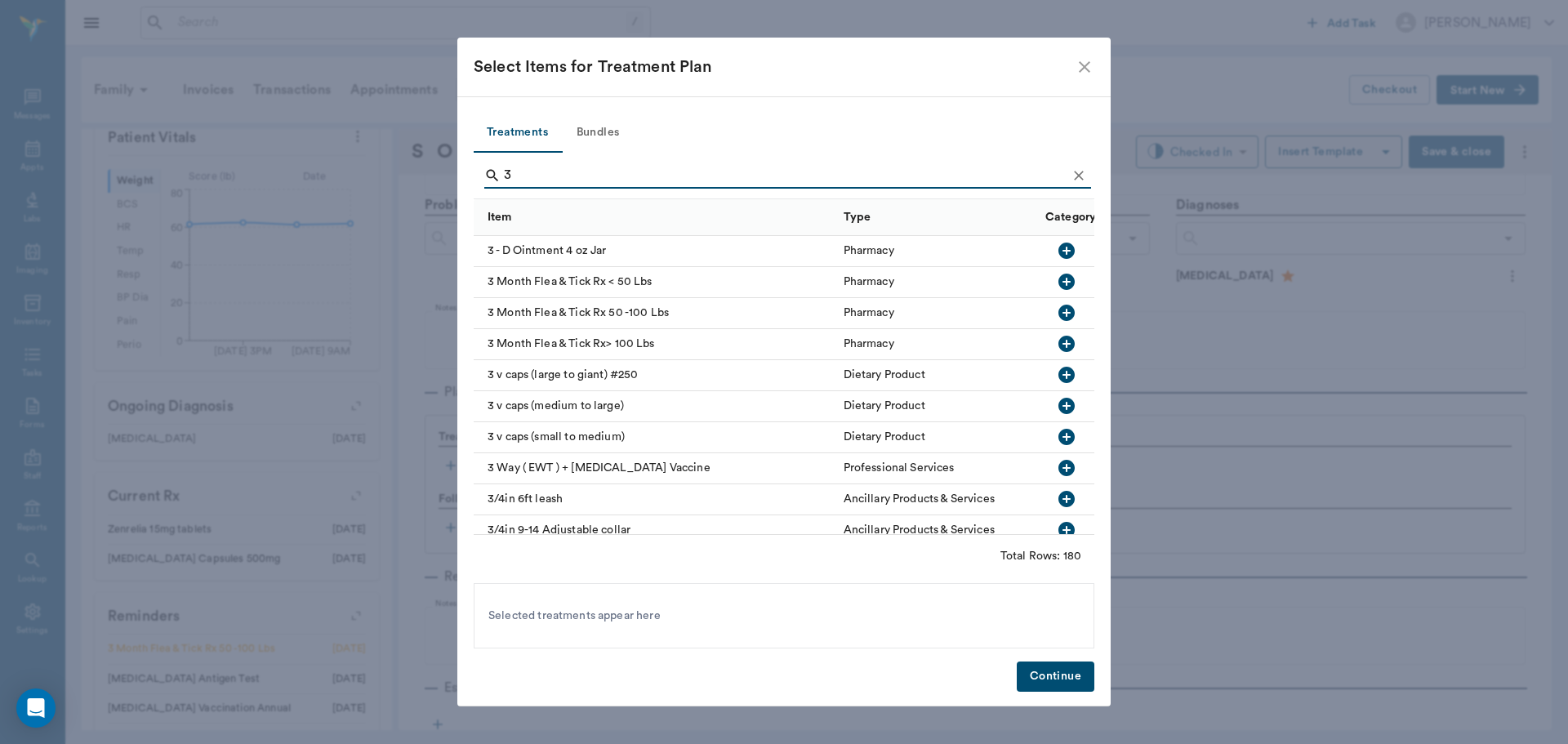
type input "3"
click at [1059, 312] on icon "button" at bounding box center [1067, 313] width 17 height 17
click at [1045, 691] on button "Continue" at bounding box center [1056, 677] width 78 height 30
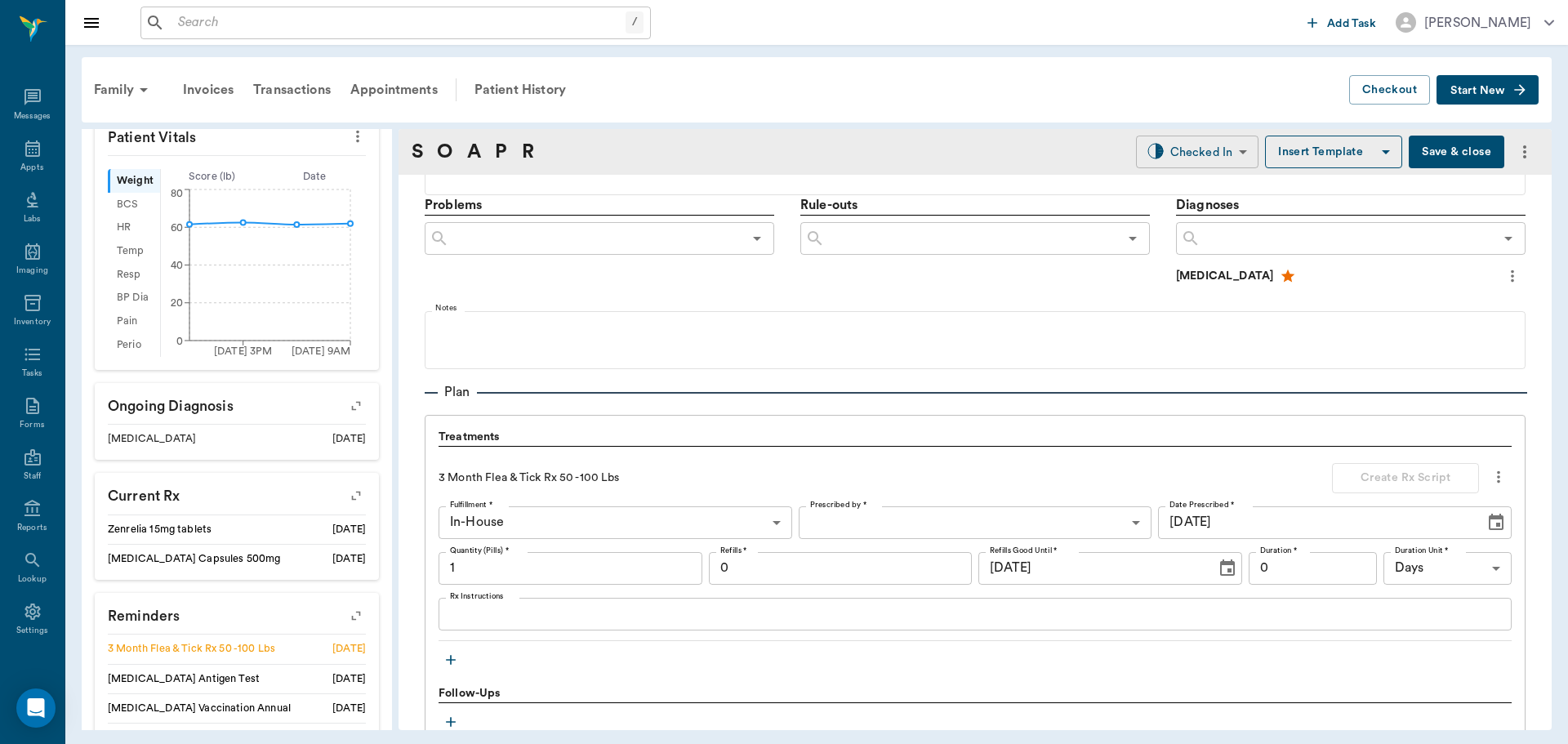
click at [1197, 157] on body "/ ​ Add Task [PERSON_NAME] Nectar Messages Appts Labs Imaging Inventory Tasks F…" at bounding box center [784, 372] width 1568 height 744
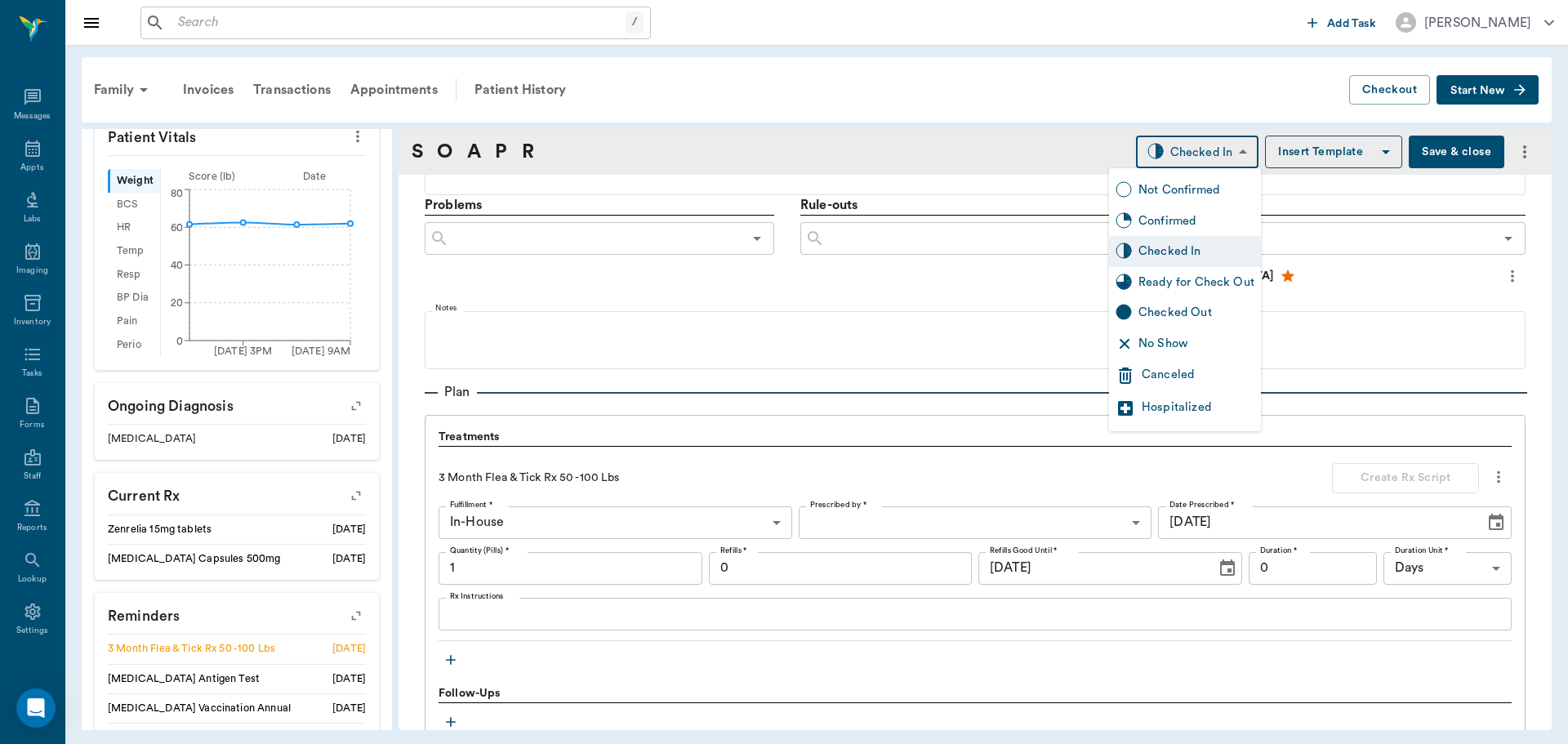
click at [1192, 278] on div "Ready for Check Out" at bounding box center [1197, 283] width 116 height 18
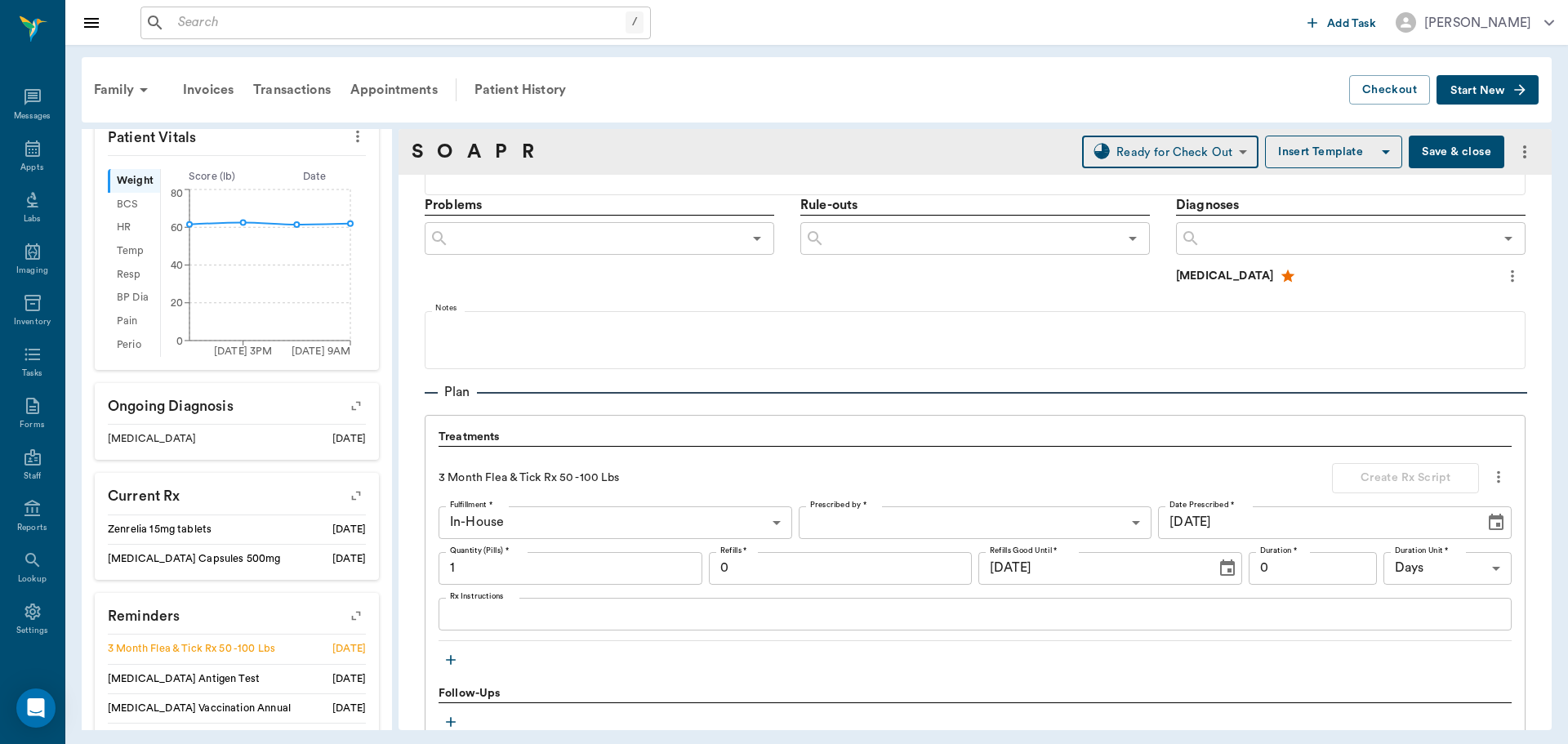
type input "READY_TO_CHECKOUT"
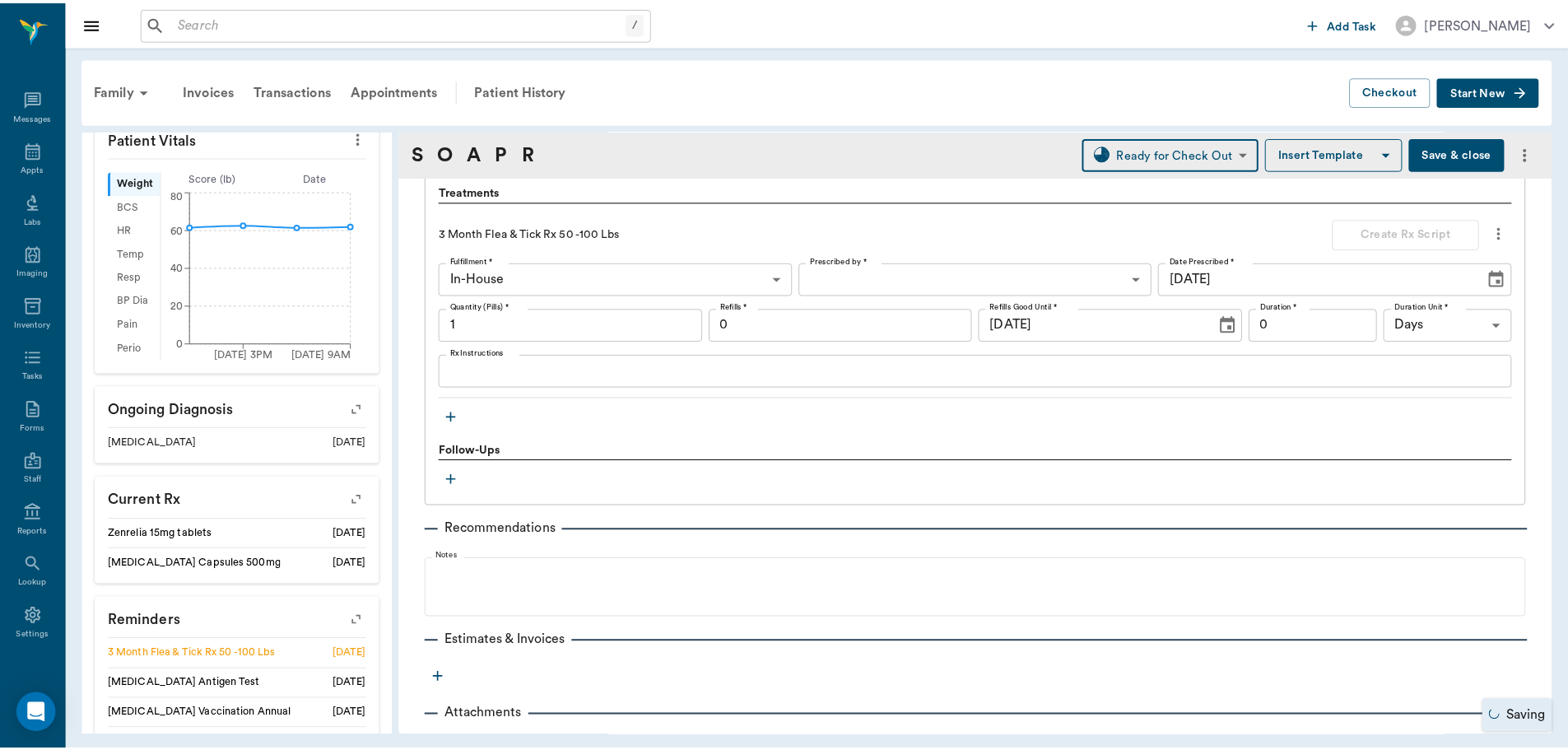
scroll to position [1187, 0]
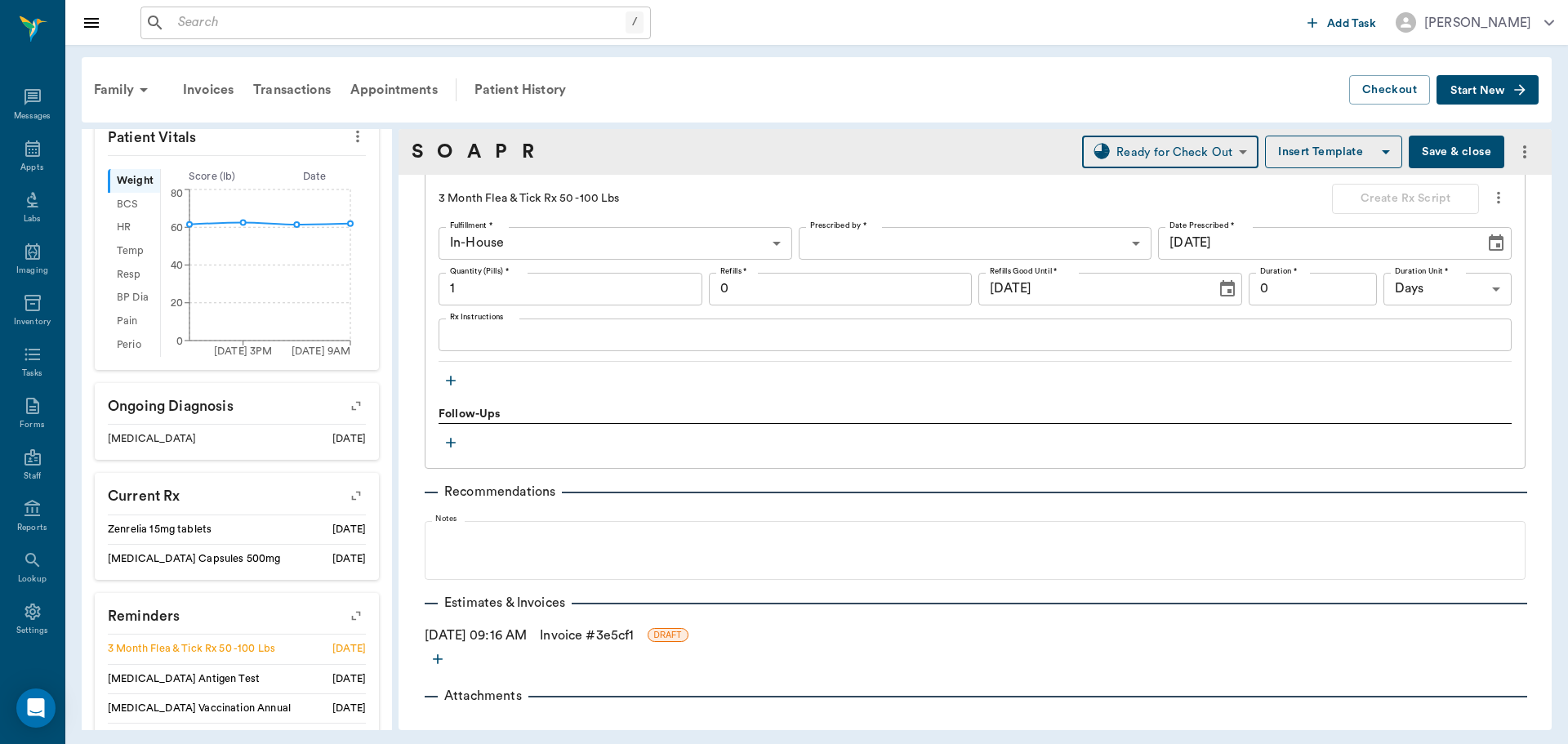
click at [590, 635] on link "Invoice # 3e5cf1" at bounding box center [586, 636] width 94 height 20
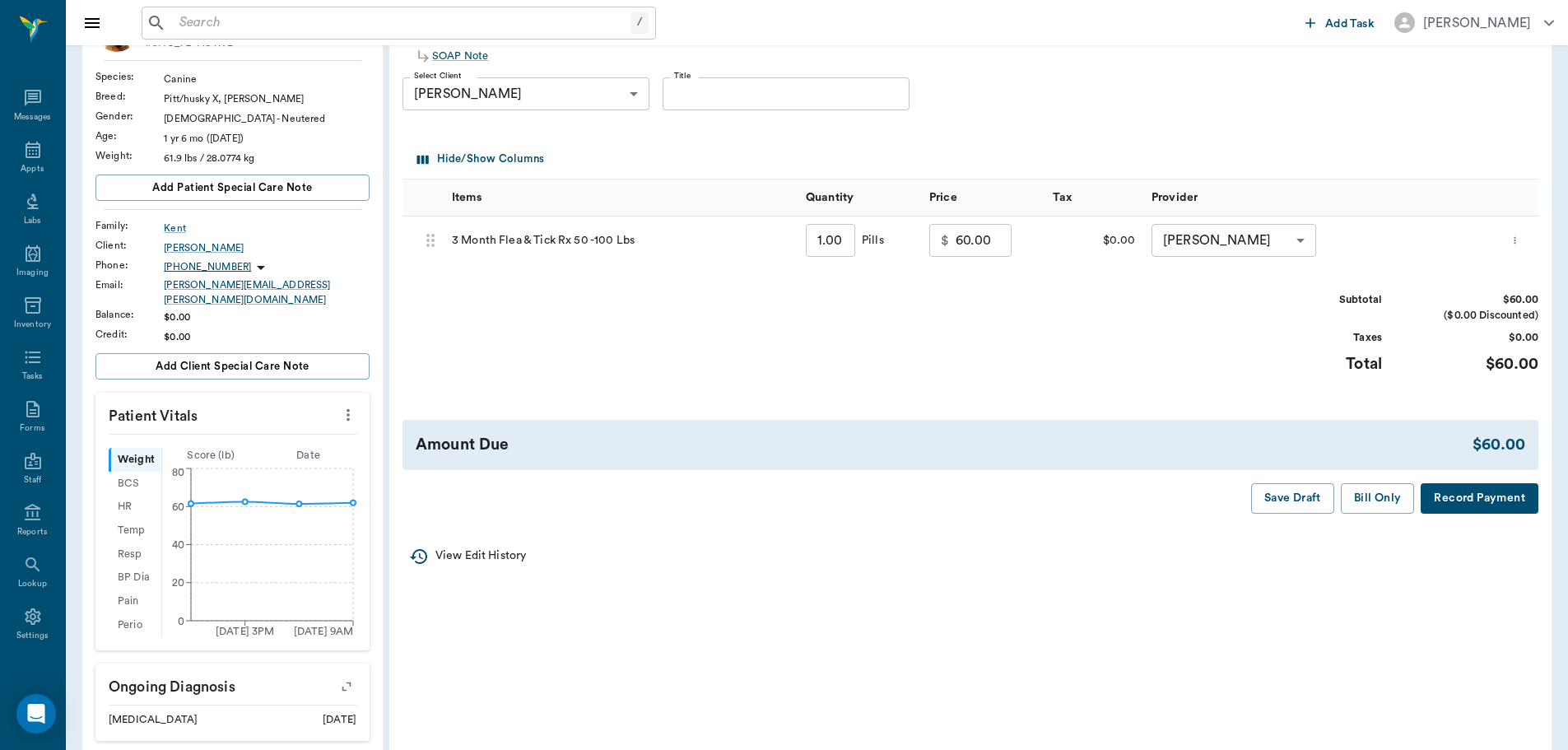
scroll to position [329, 0]
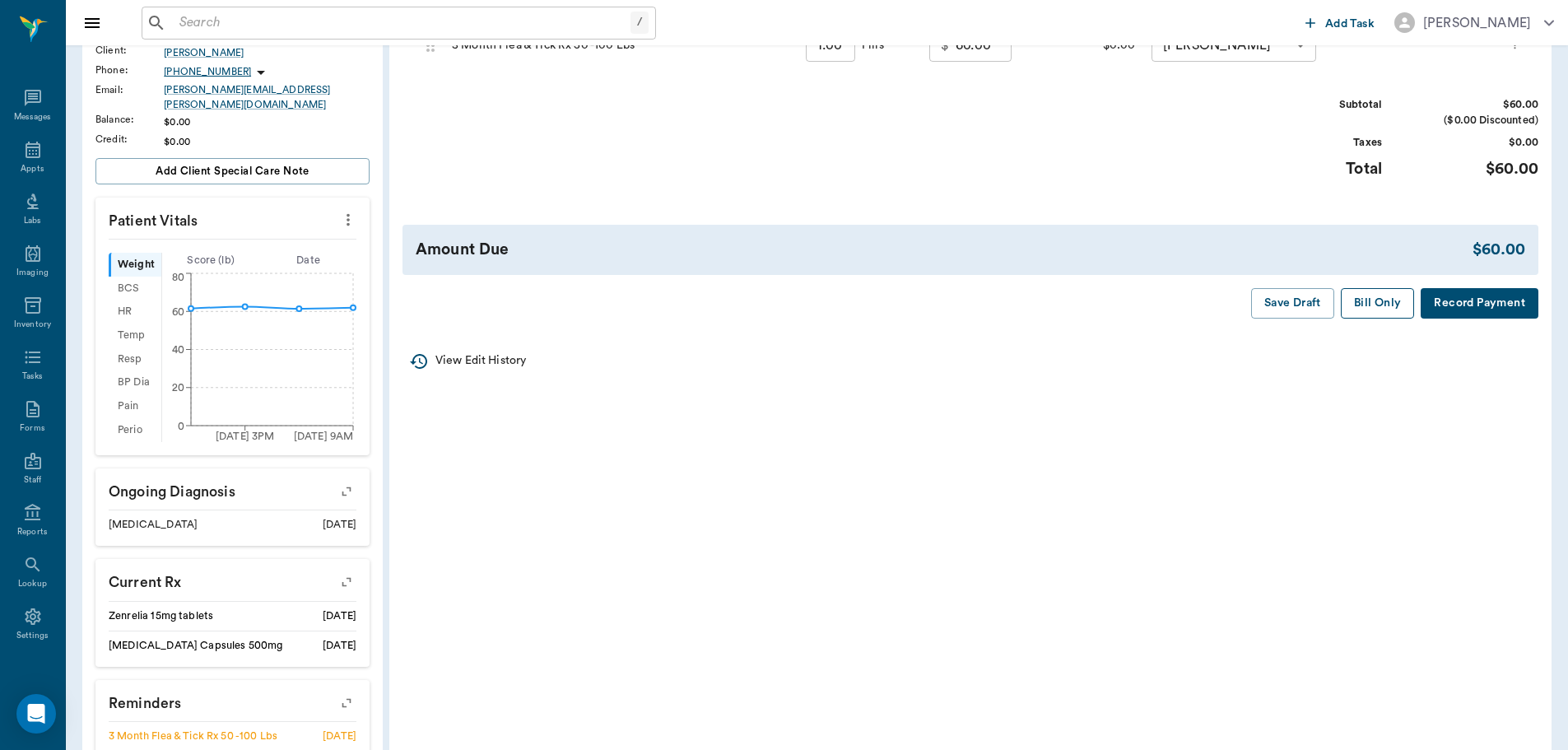
click at [1403, 309] on button "Bill Only" at bounding box center [1378, 304] width 74 height 30
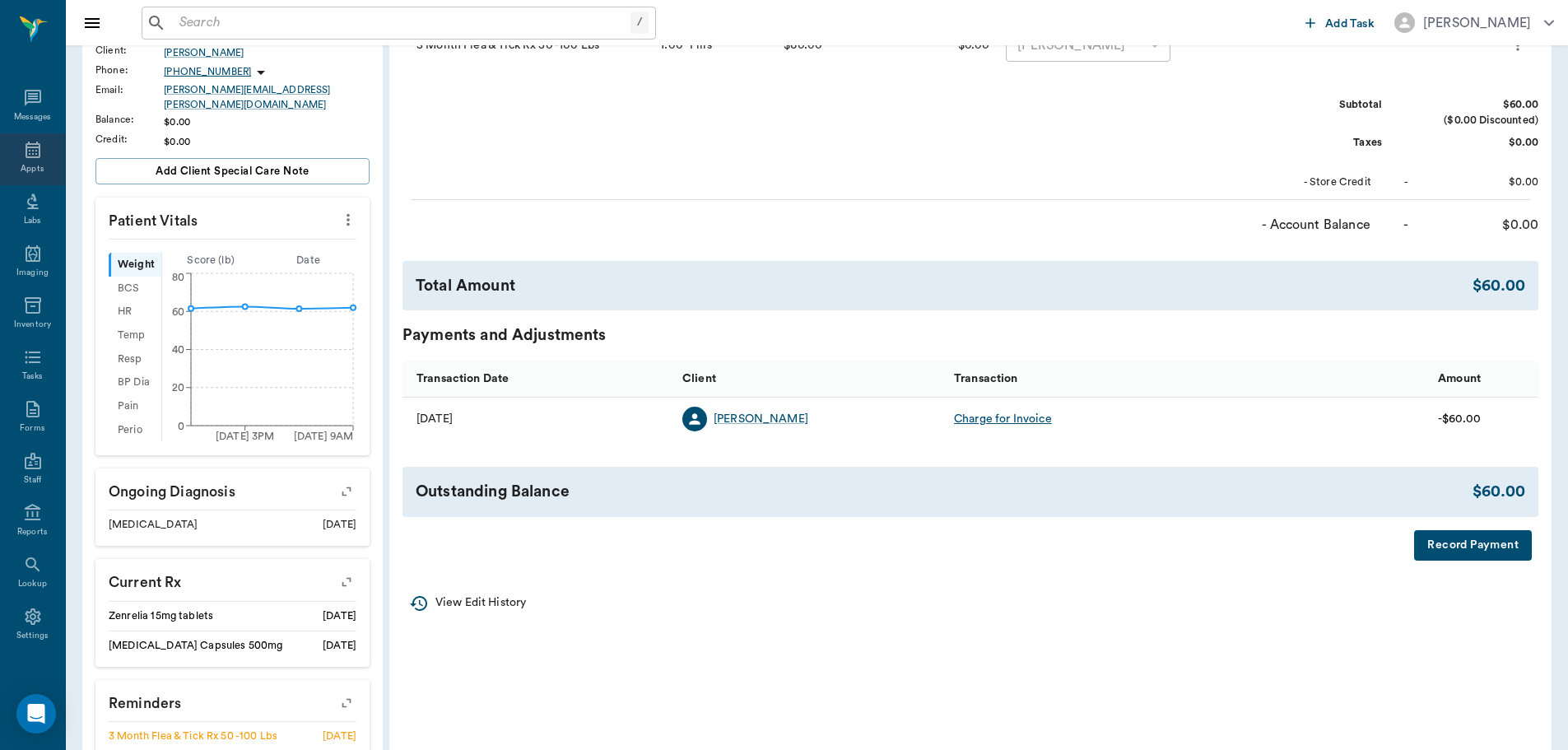
click at [29, 147] on icon at bounding box center [33, 150] width 15 height 17
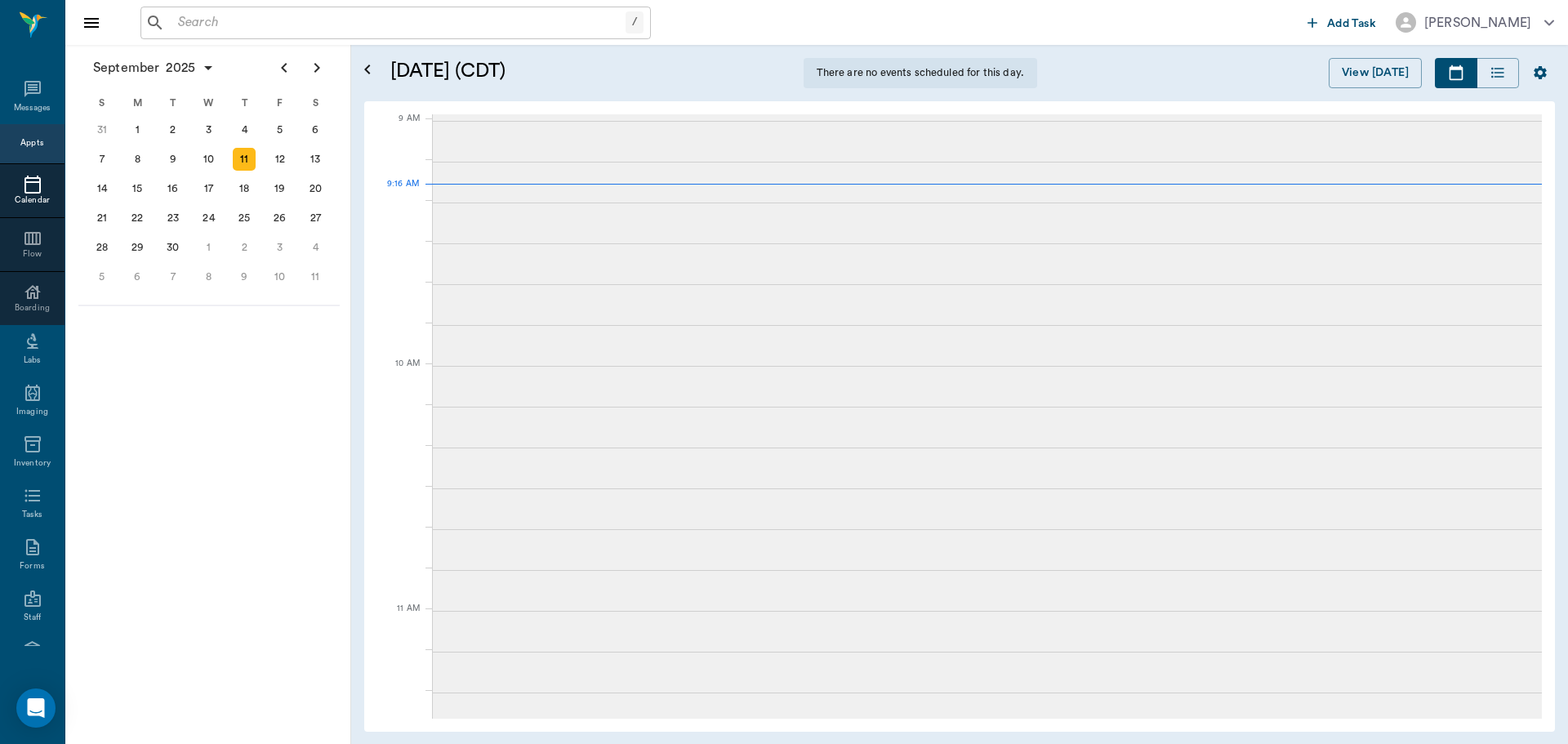
scroll to position [249, 0]
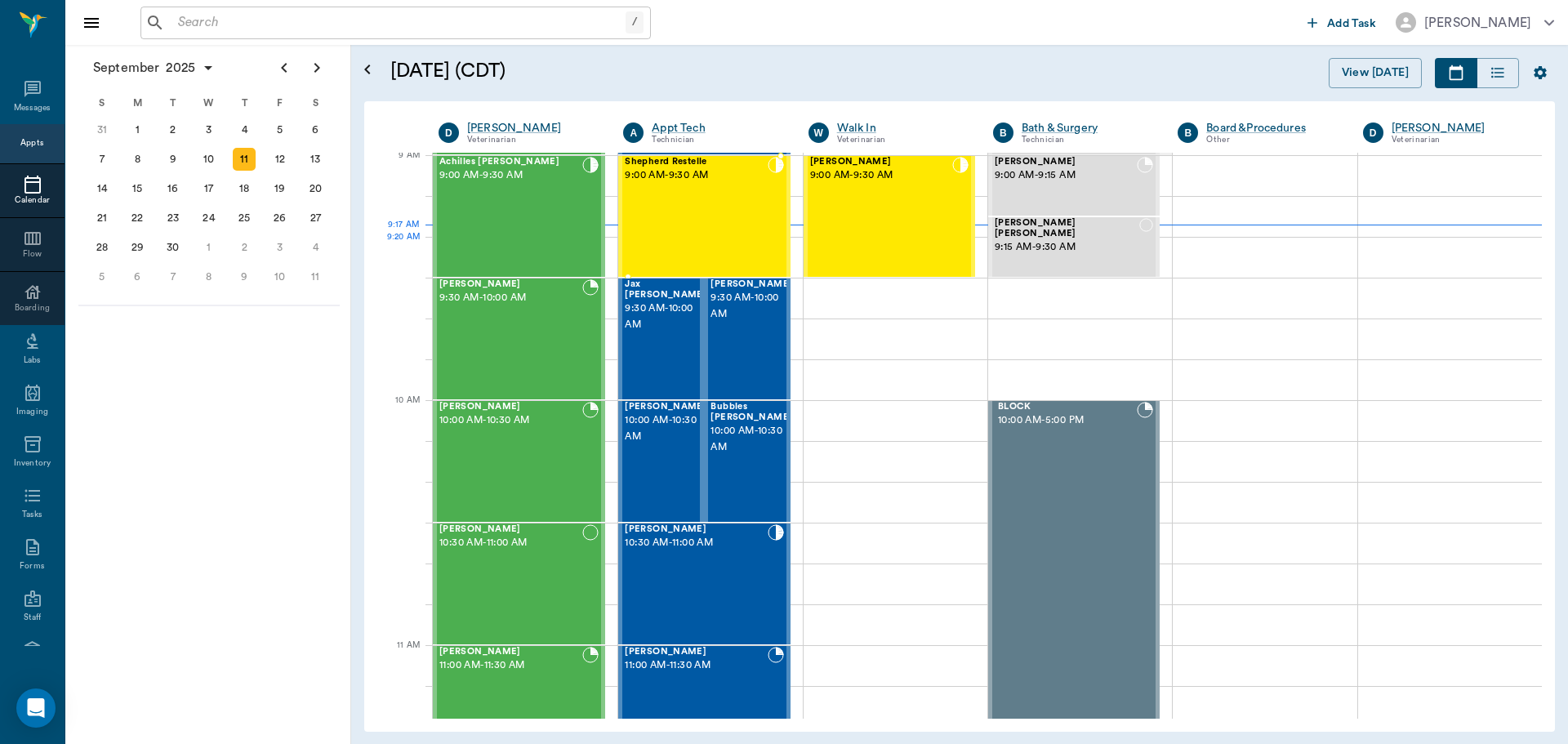
click at [721, 250] on div "Shepherd Restelle 9:00 AM - 9:30 AM" at bounding box center [696, 216] width 142 height 119
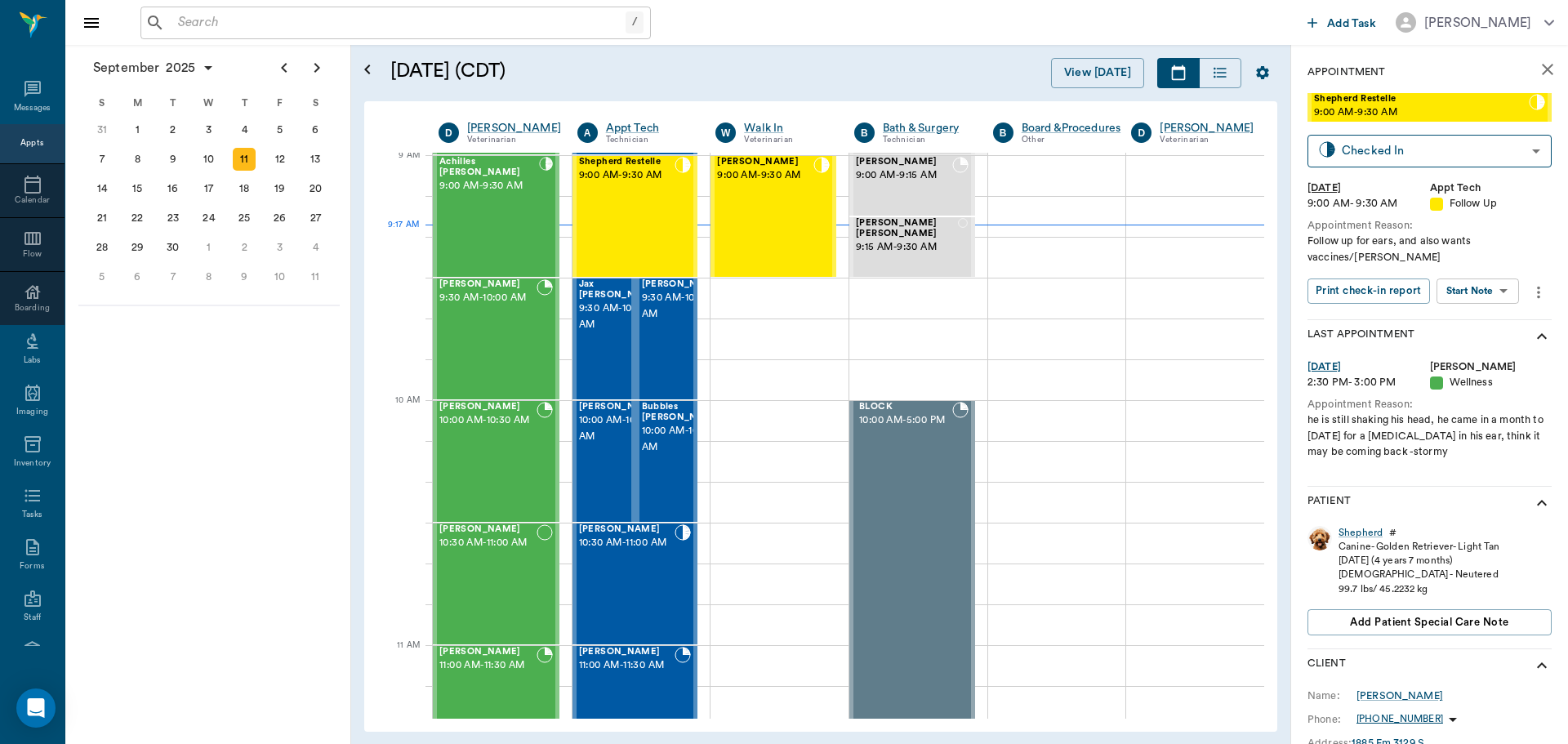
click at [1488, 282] on body "/ ​ Add Task [PERSON_NAME] Nectar Messages Appts Calendar Flow Boarding Labs Im…" at bounding box center [784, 372] width 1568 height 744
click at [1477, 313] on button "View SOAP" at bounding box center [1459, 309] width 56 height 19
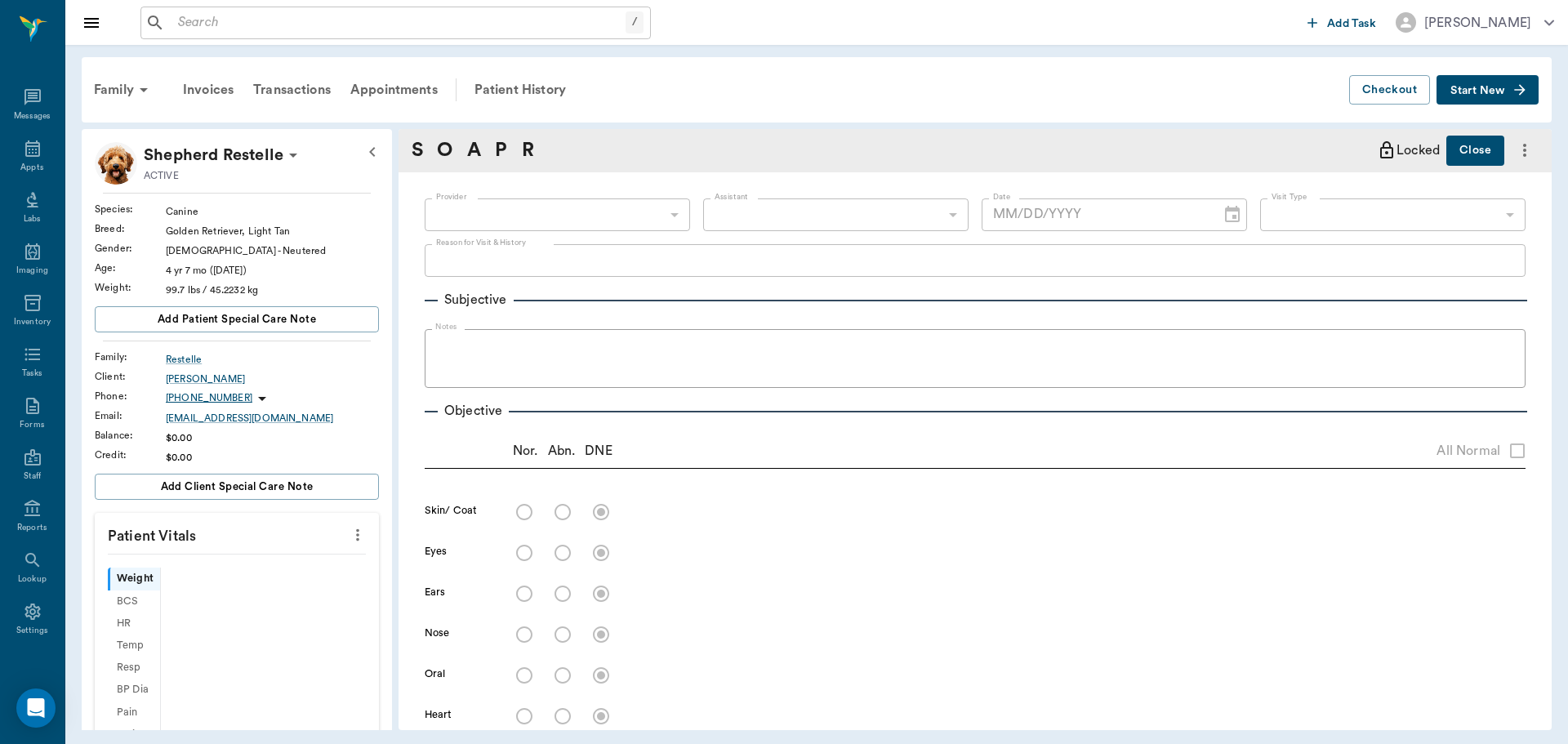
type input "63ec2f075fda476ae8351a4d"
type input "682b670d8bdc6f7f8feef3db"
type input "65d2be4f46e3a538d89b8c16"
type textarea "Follow up for ears, and also wants vaccines/[PERSON_NAME]"
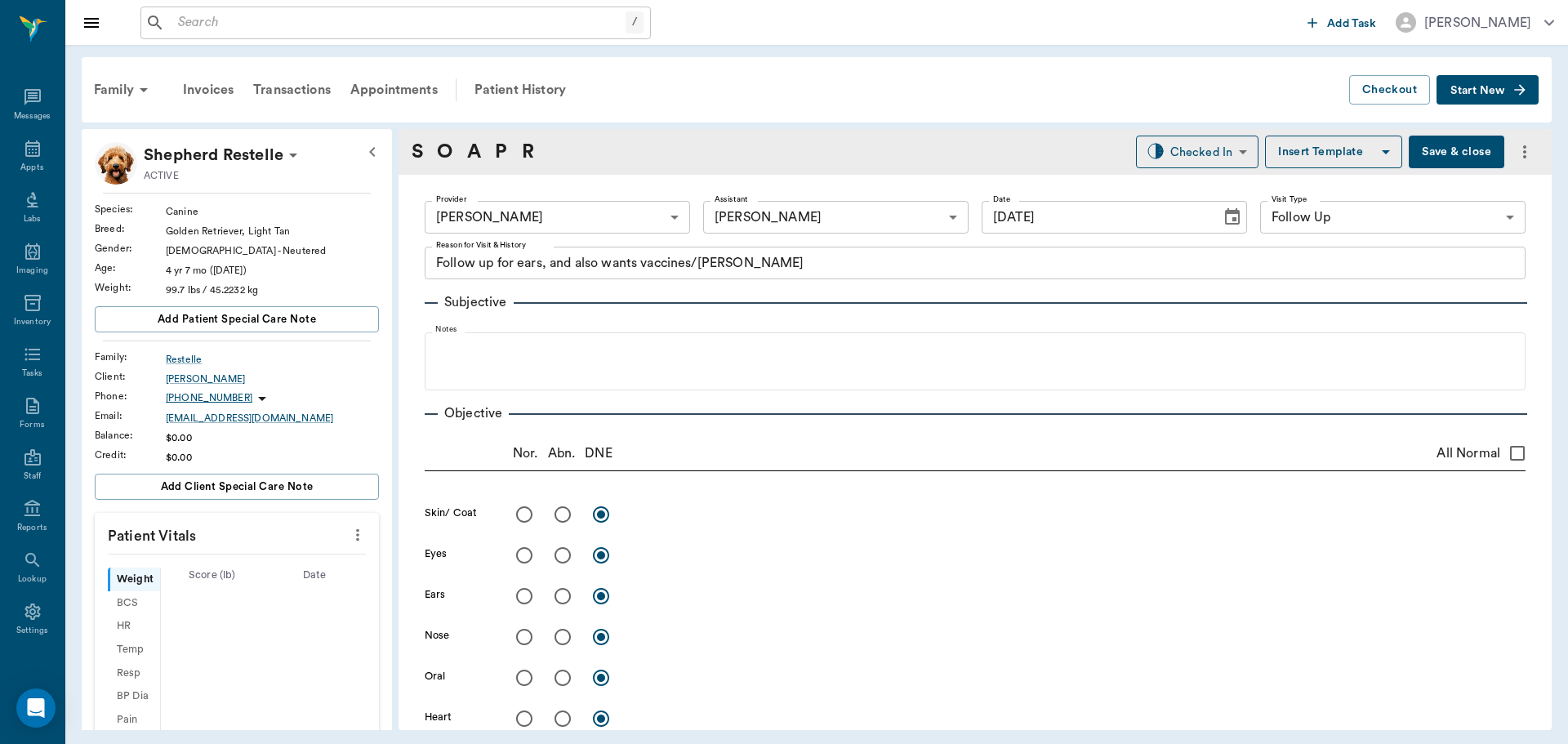
type input "[DATE]"
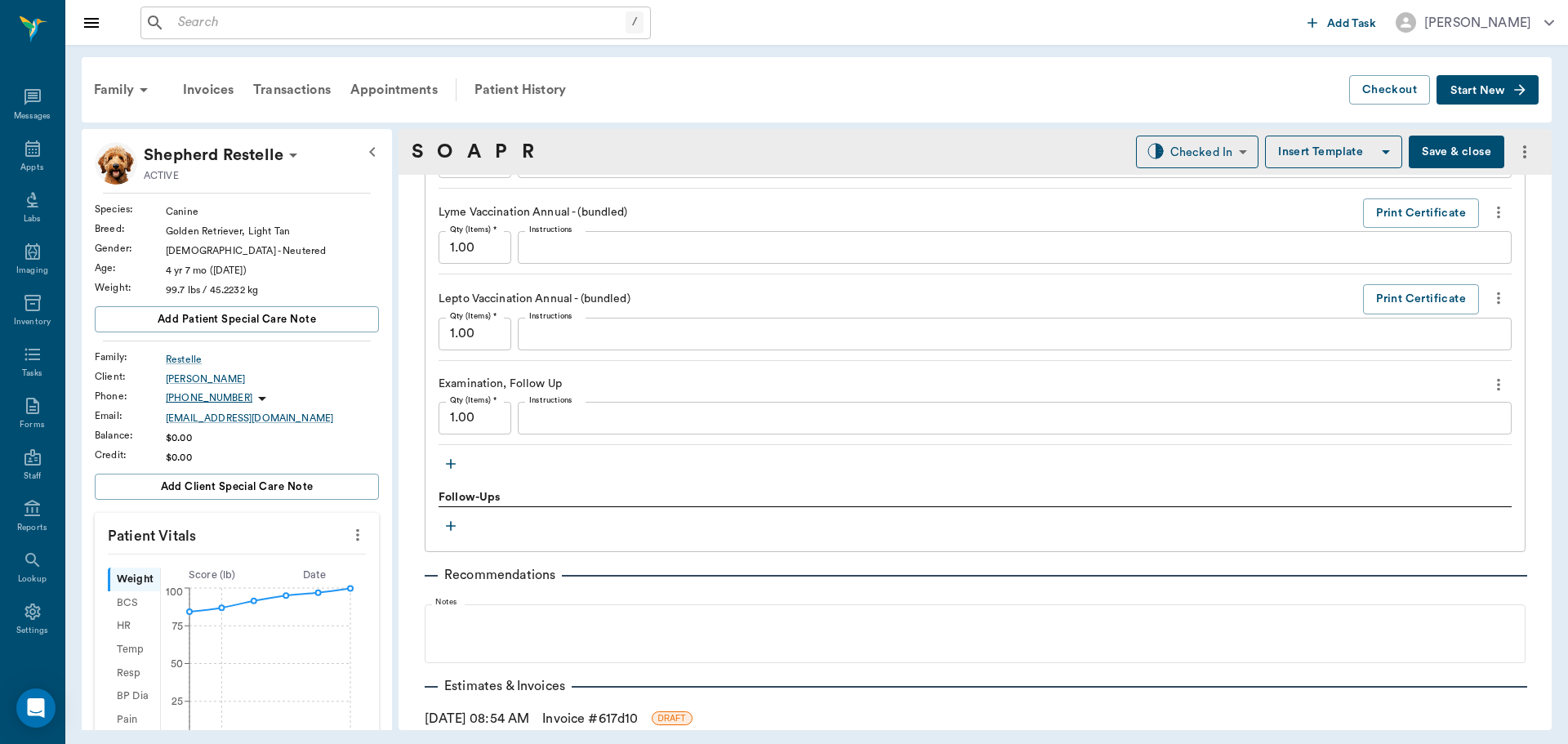
scroll to position [1797, 0]
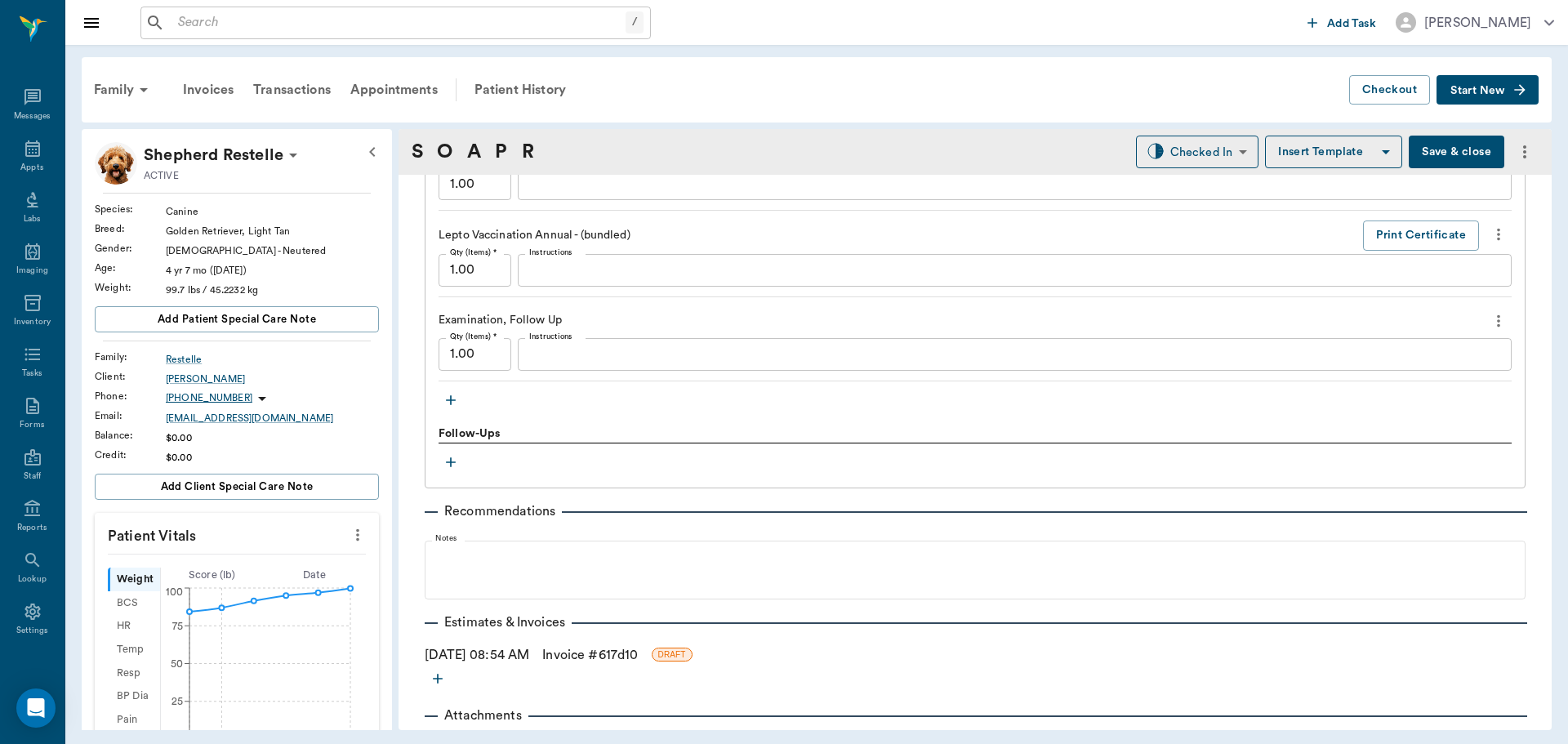
click at [447, 402] on icon "button" at bounding box center [451, 401] width 17 height 17
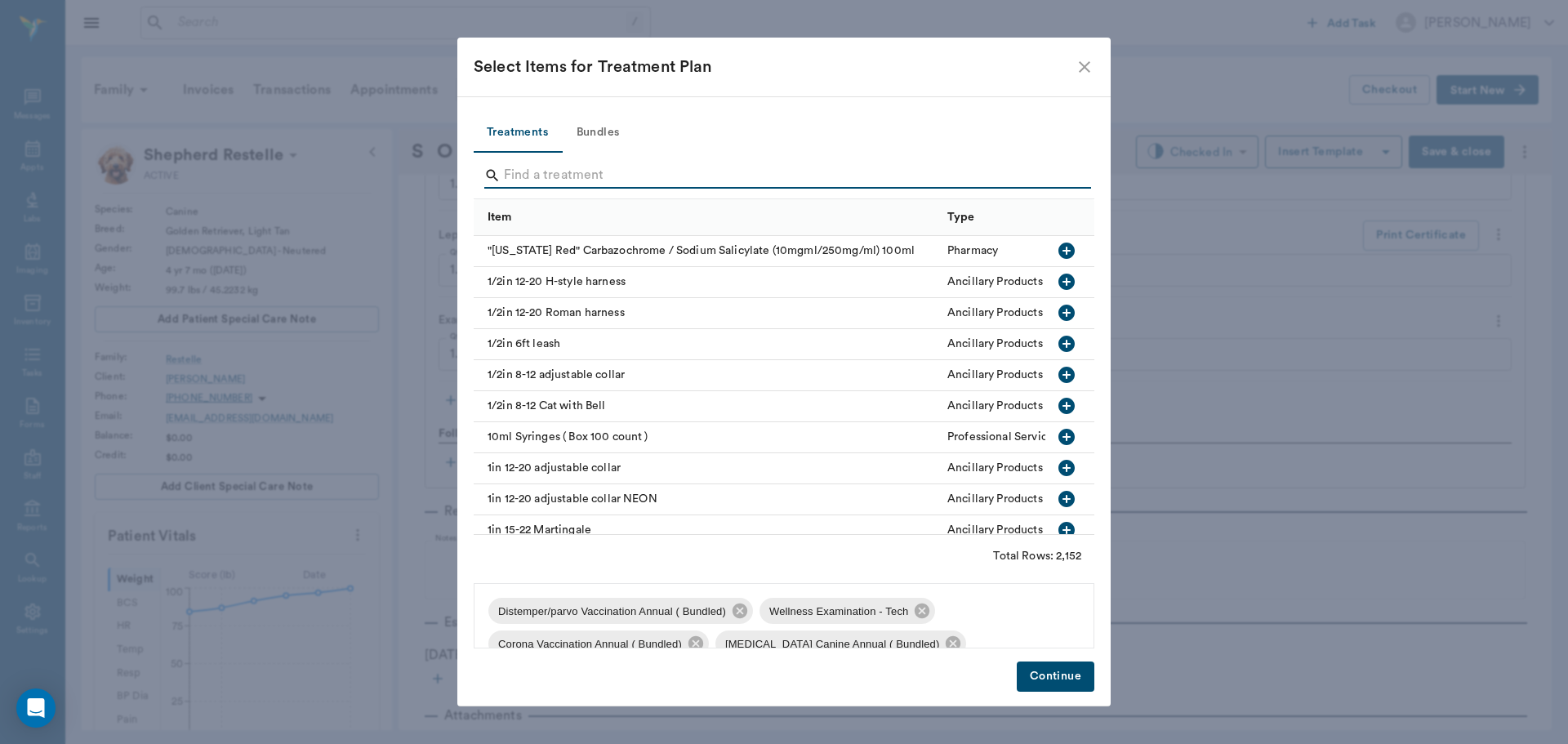
click at [505, 177] on input "Search" at bounding box center [785, 176] width 563 height 27
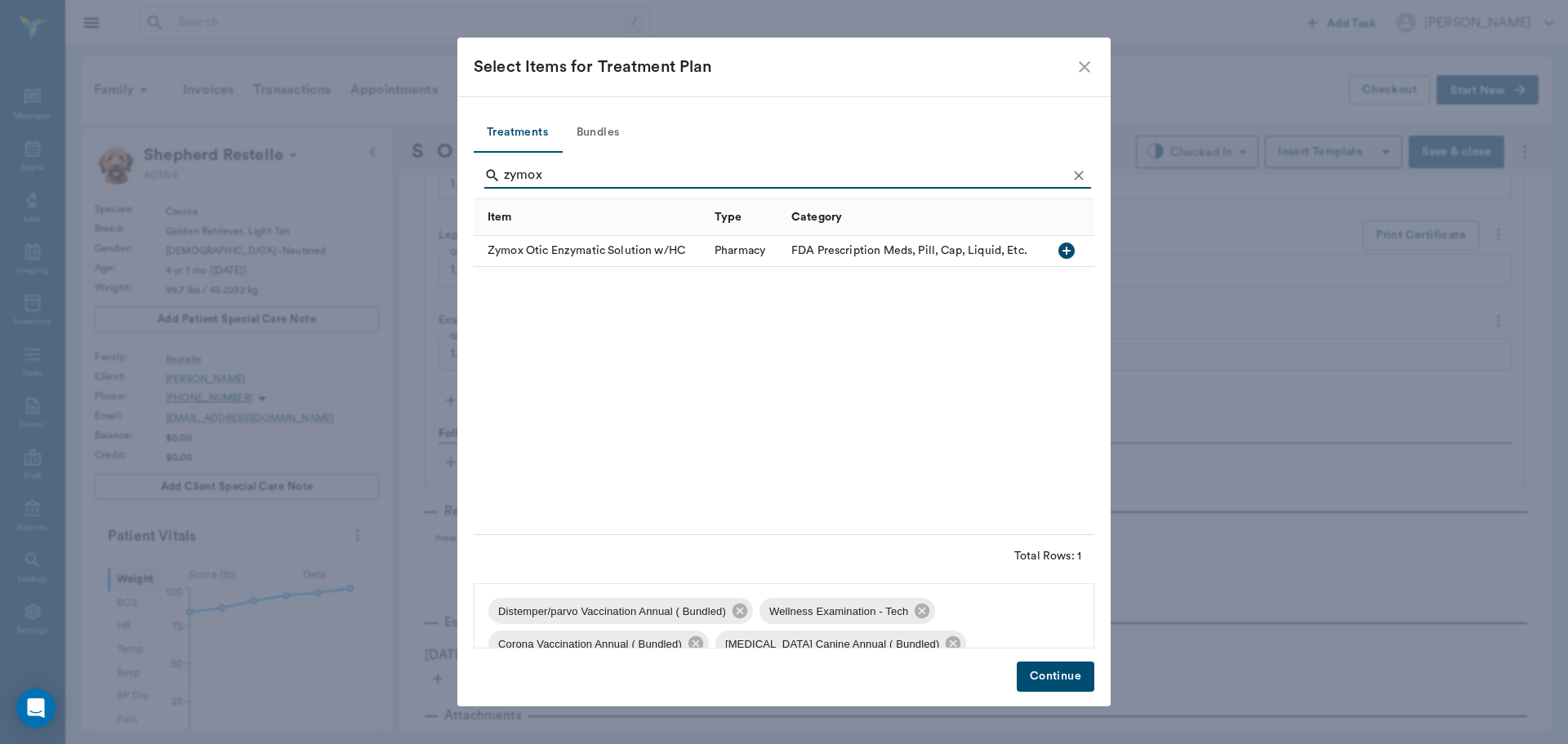
type input "zymox"
click at [1066, 251] on icon "button" at bounding box center [1067, 251] width 20 height 20
click at [1081, 174] on icon "Clear" at bounding box center [1079, 176] width 17 height 17
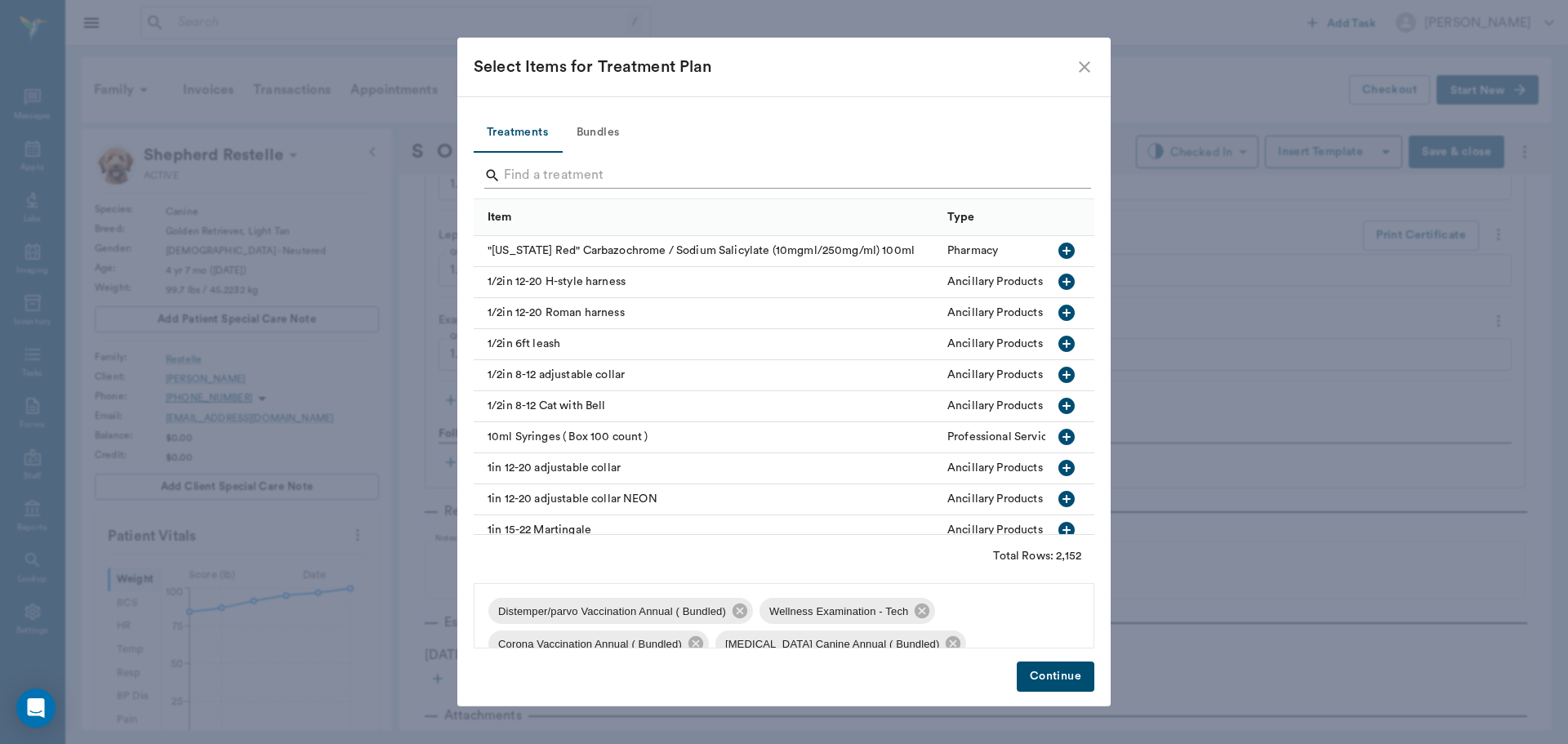
click at [1053, 174] on input "Search" at bounding box center [785, 176] width 563 height 27
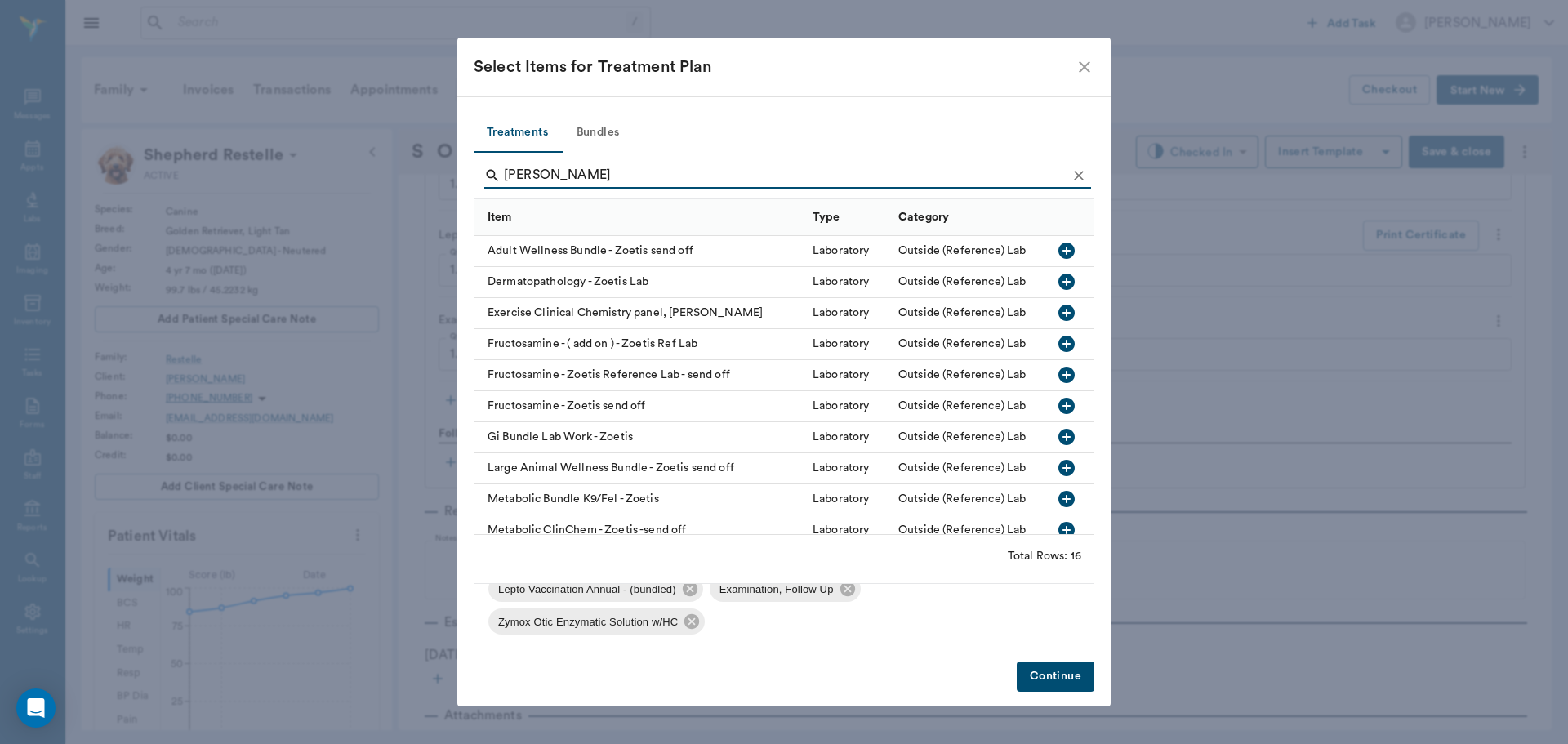
scroll to position [153, 0]
type input "zoet"
click at [1086, 70] on icon "close" at bounding box center [1085, 67] width 20 height 20
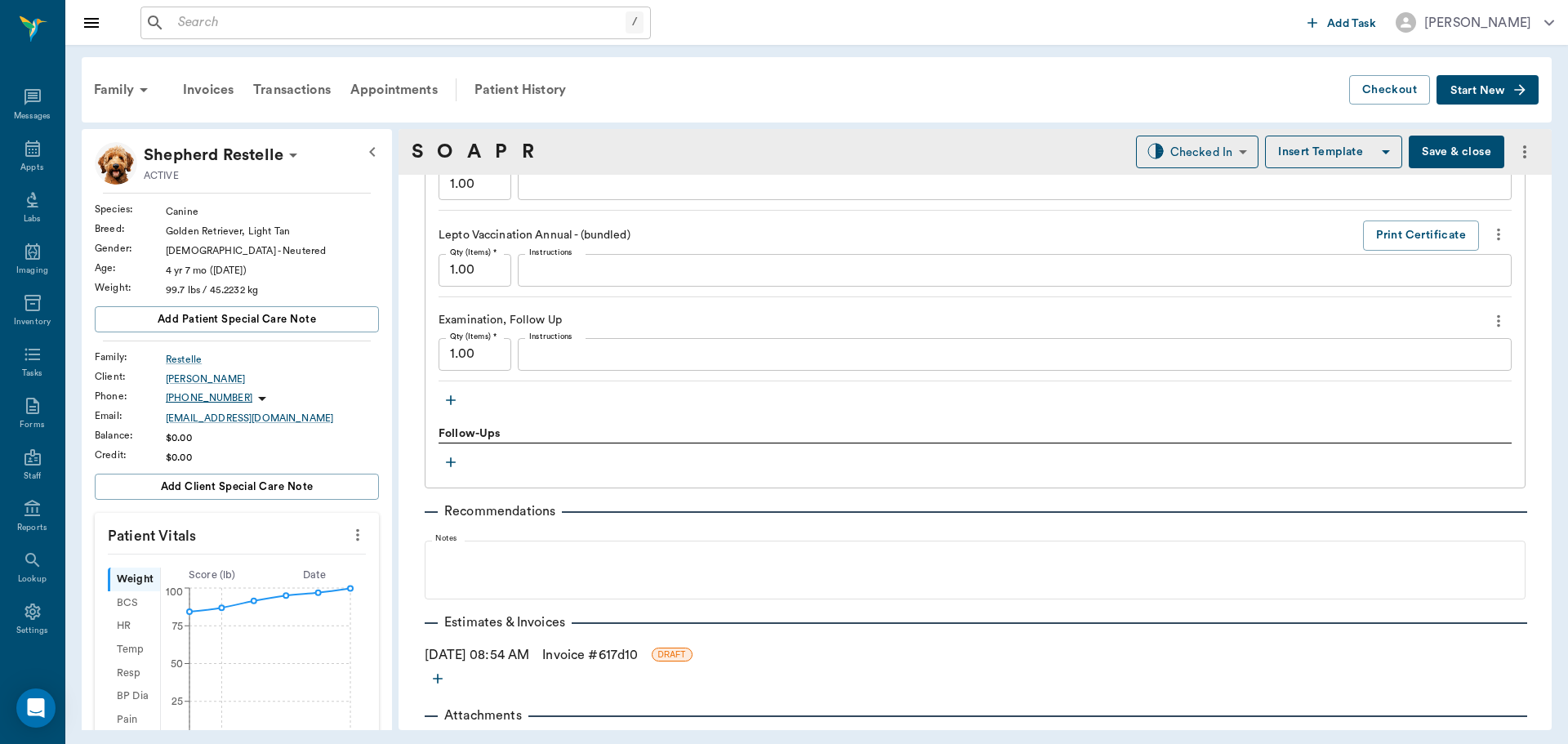
click at [448, 395] on icon "button" at bounding box center [451, 401] width 17 height 17
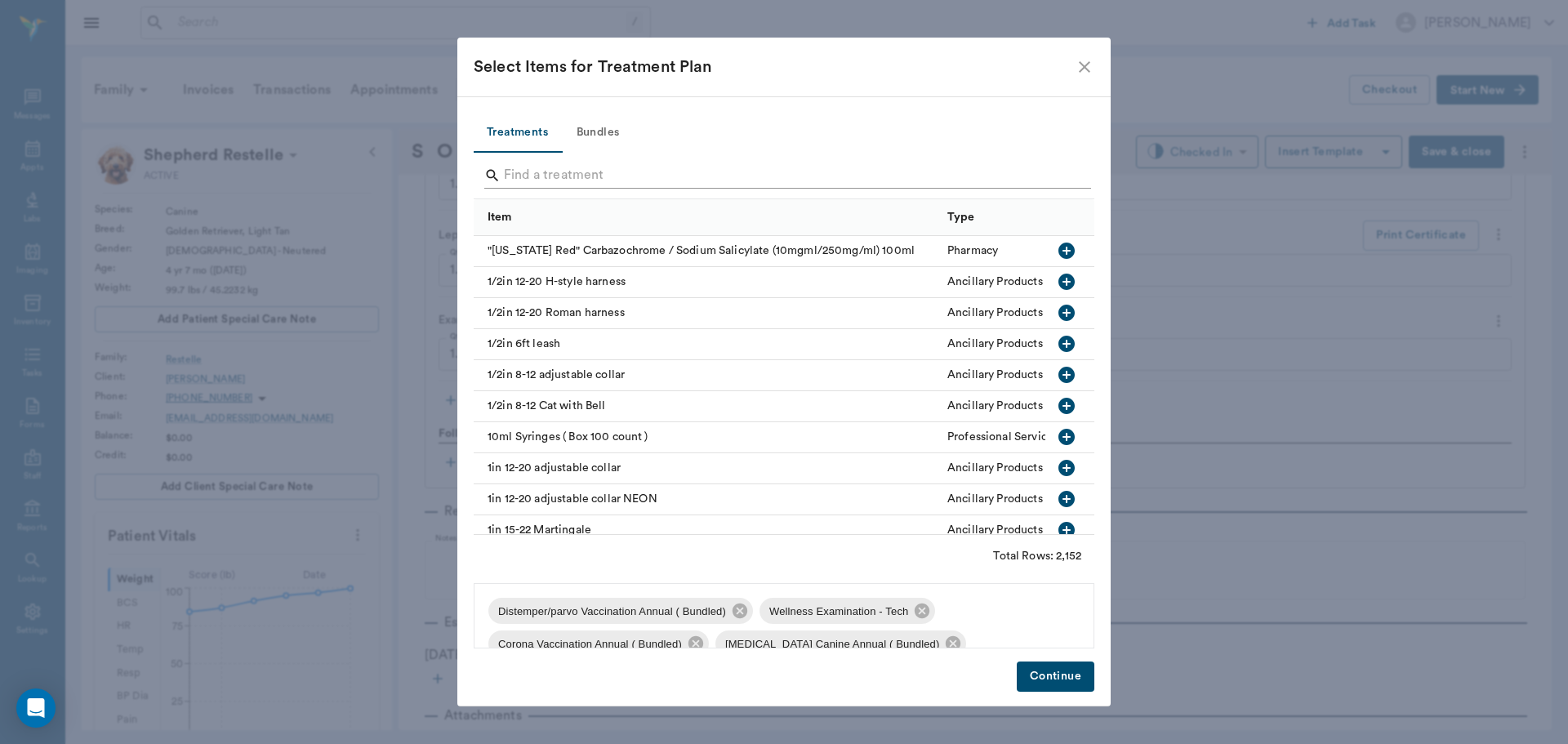
click at [606, 175] on input "Search" at bounding box center [785, 176] width 563 height 27
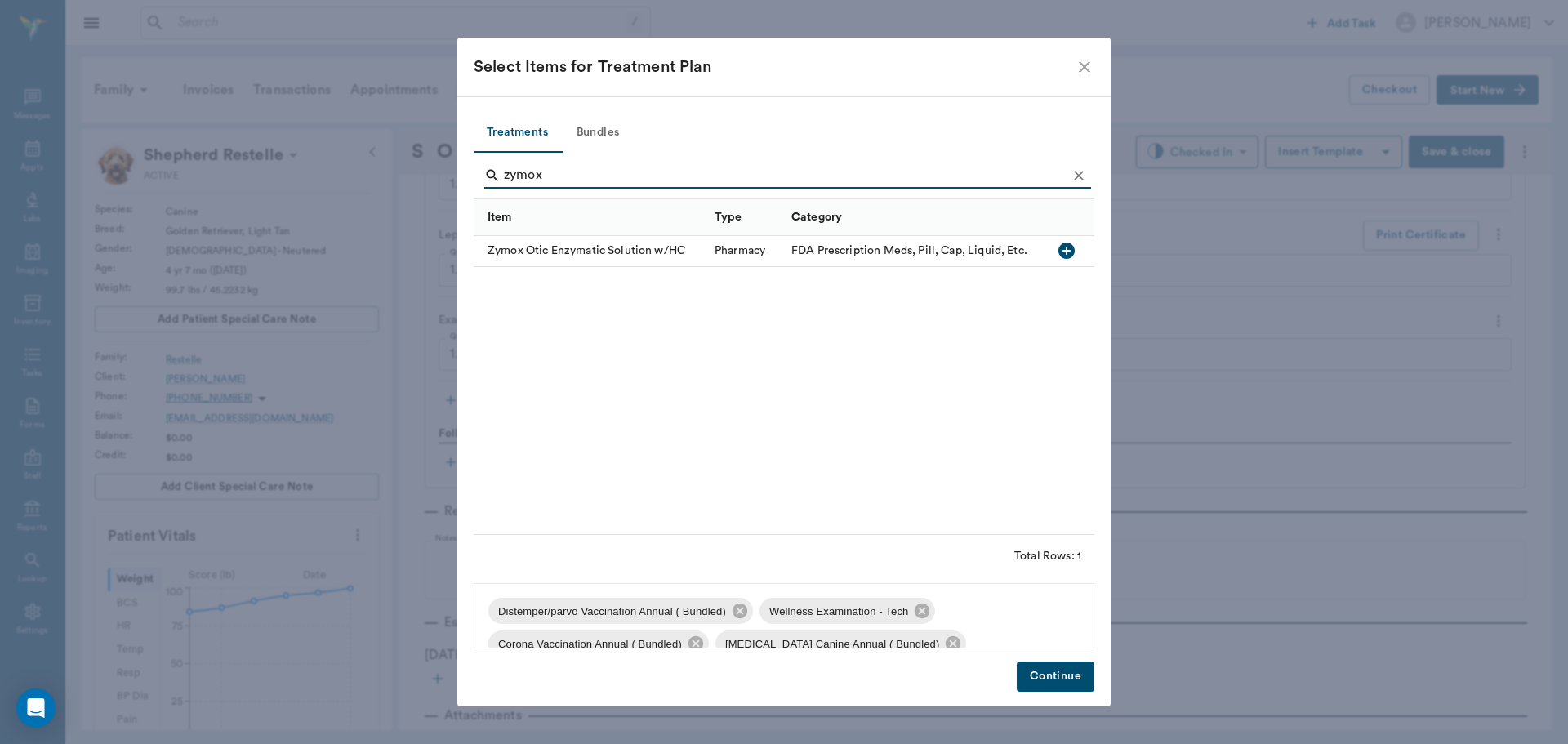
type input "zymox"
click at [1072, 247] on icon "button" at bounding box center [1067, 251] width 17 height 17
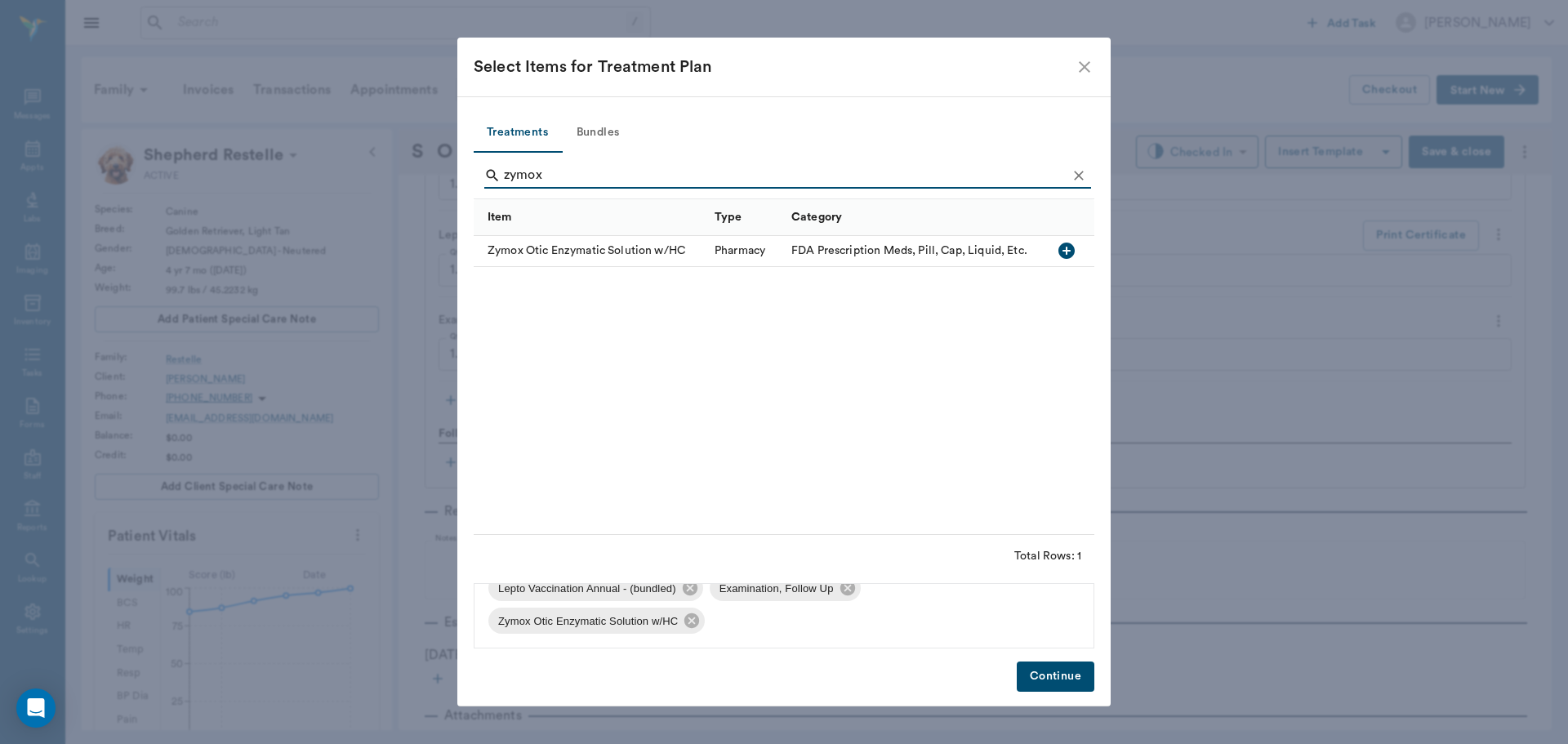
click at [1045, 680] on button "Continue" at bounding box center [1056, 677] width 78 height 30
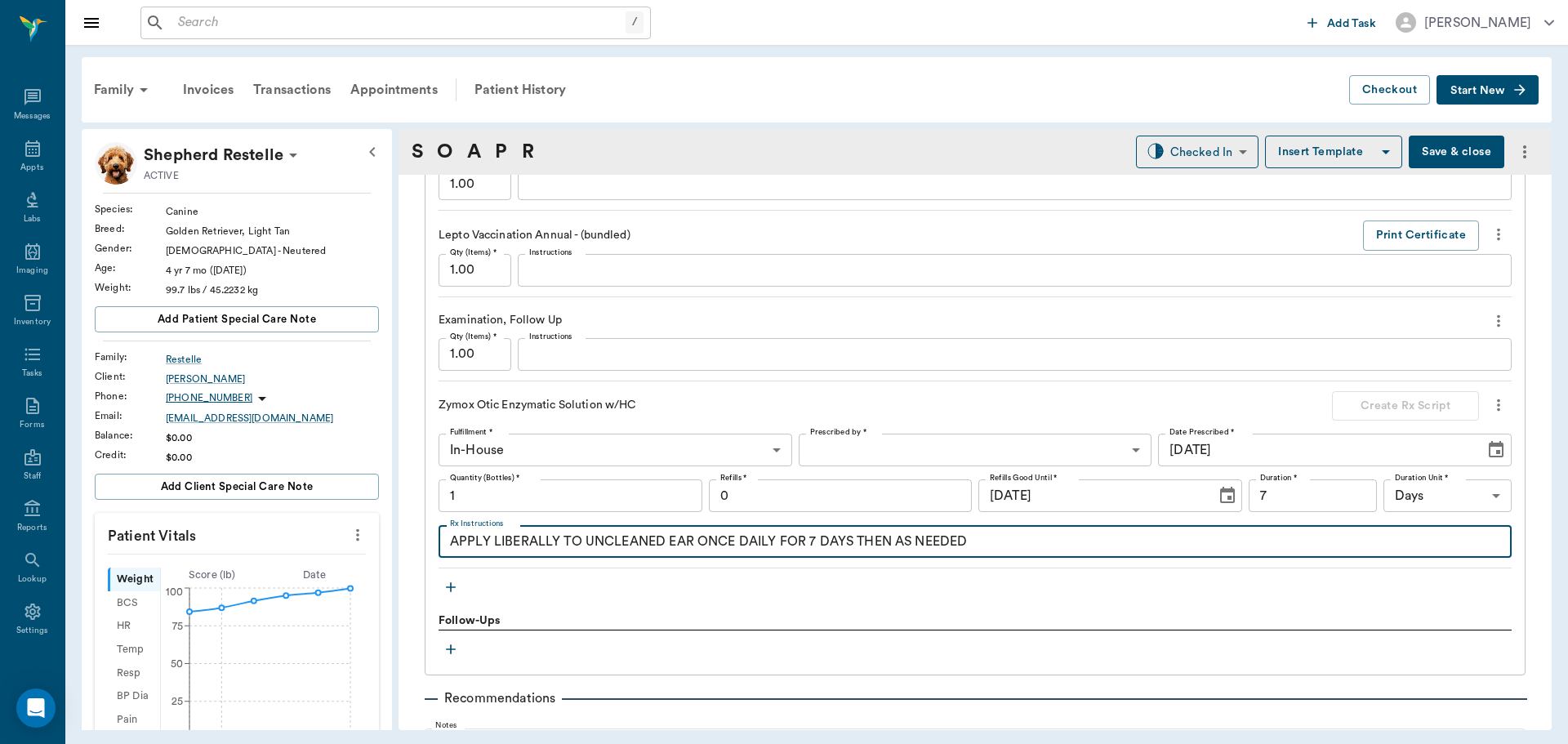
drag, startPoint x: 1024, startPoint y: 542, endPoint x: 363, endPoint y: 539, distance: 661.0
click at [363, 539] on div "Shepherd Restelle ACTIVE Species : Canine Breed : Golden Retriever, Light Tan G…" at bounding box center [816, 430] width 1470 height 601
type textarea "Apply 2-3 drops to each ear for 3 days then as needed."
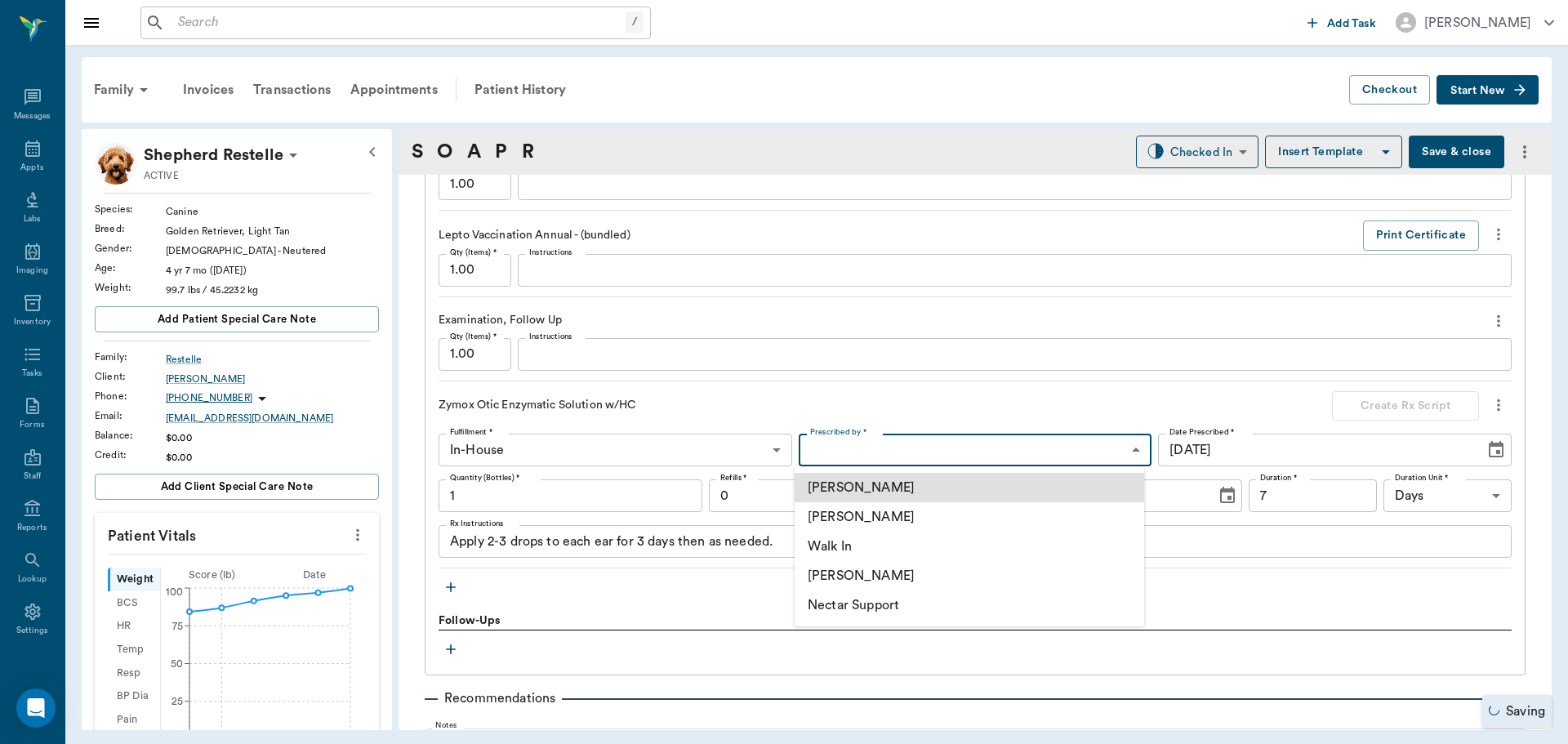
click at [846, 450] on body "/ ​ Add Task Dr. Bert Ellsworth Nectar Messages Appts Labs Imaging Inventory Ta…" at bounding box center [784, 372] width 1568 height 744
click at [877, 508] on li "[PERSON_NAME]" at bounding box center [969, 517] width 350 height 29
type input "63ec2f075fda476ae8351a4d"
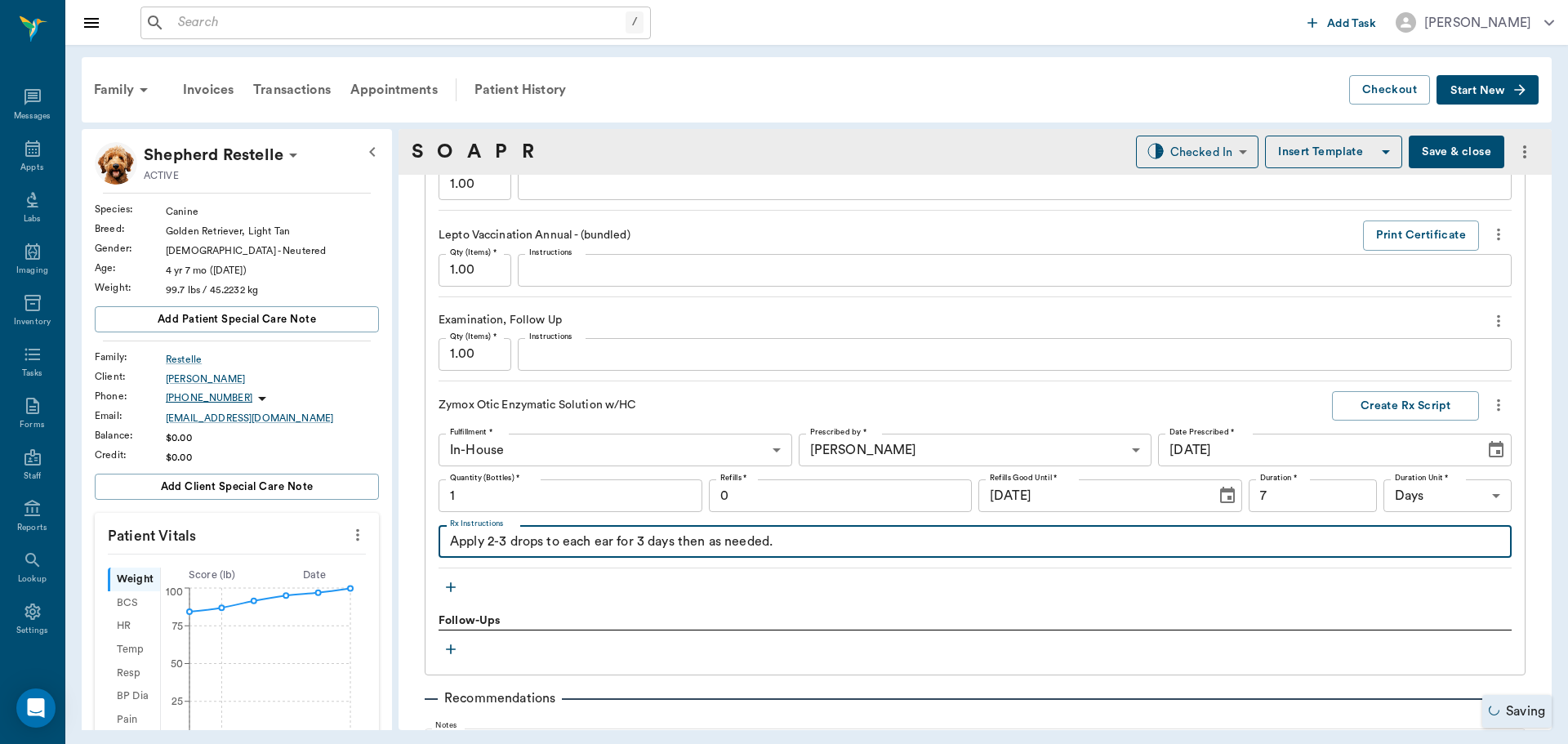
click at [507, 540] on textarea "Apply 2-3 drops to each ear for 3 days then as needed." at bounding box center [975, 542] width 1051 height 19
click at [632, 542] on textarea "Apply 4 drops to each ear for 3 days then as needed." at bounding box center [975, 542] width 1051 height 19
click at [925, 535] on textarea "Apply 4 drops to each ear once daily for 7 days then as needed." at bounding box center [975, 542] width 1051 height 19
type textarea "Apply 4 drops to each ear once daily for 7 days then as needed."
click at [1333, 411] on button "Create Rx Script" at bounding box center [1405, 406] width 147 height 30
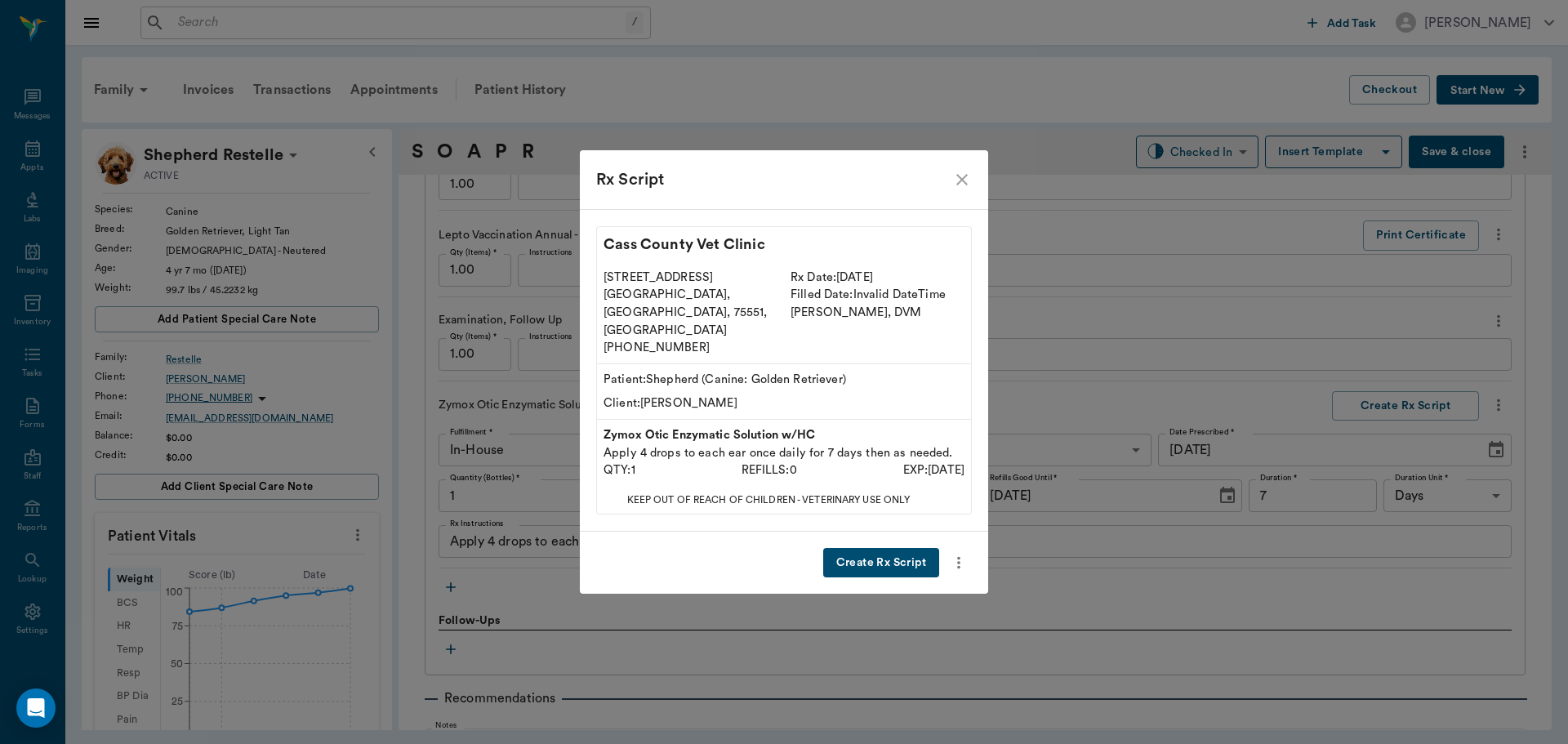
click at [881, 553] on button "Create Rx Script" at bounding box center [881, 563] width 116 height 30
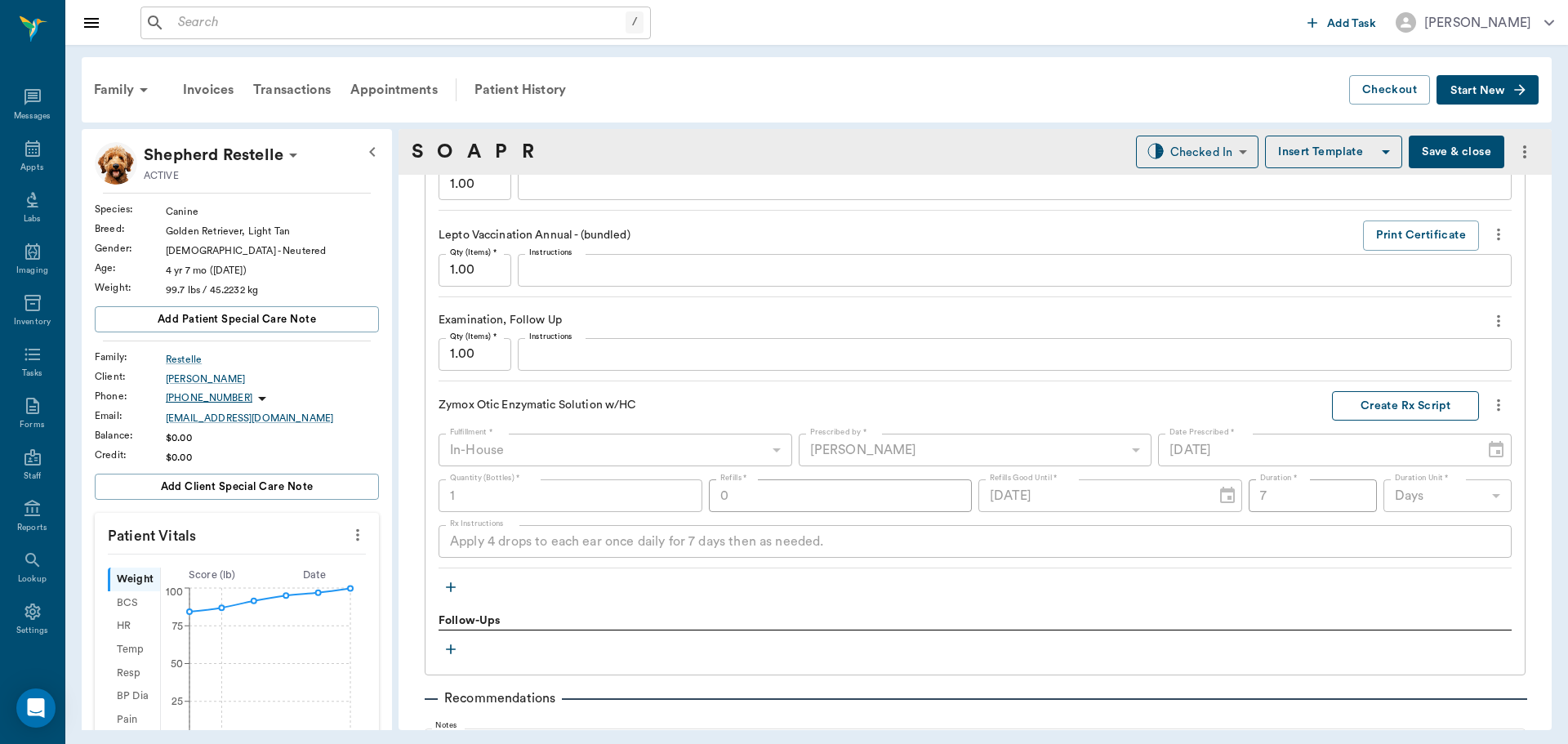
click at [1447, 412] on button "Create Rx Script" at bounding box center [1405, 406] width 147 height 30
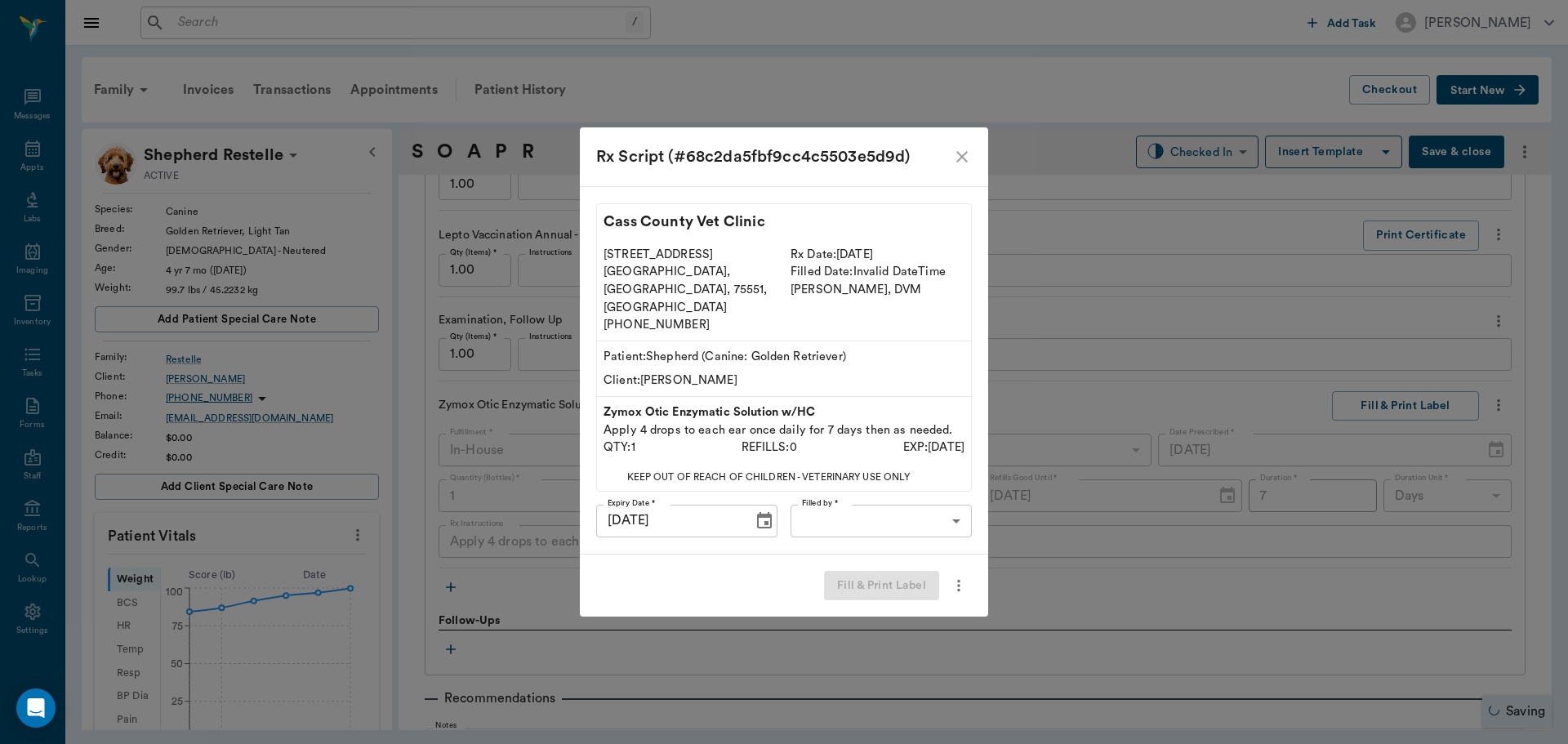
click at [865, 502] on body "/ ​ Add Task Dr. Bert Ellsworth Nectar Messages Appts Labs Imaging Inventory Ta…" at bounding box center [784, 372] width 1568 height 744
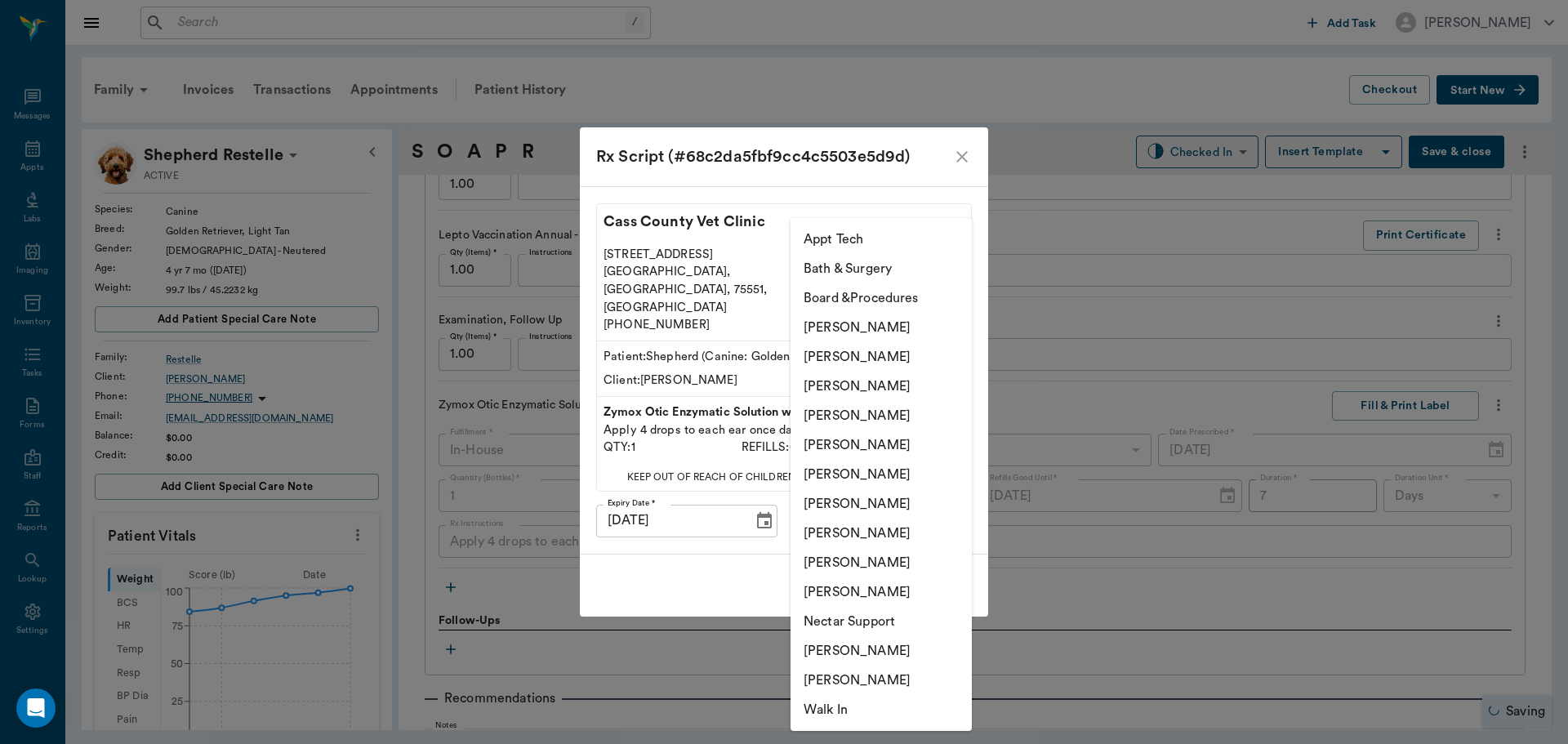
click at [857, 511] on li "[PERSON_NAME]" at bounding box center [881, 503] width 182 height 29
type input "682b670d8bdc6f7f8feef3db"
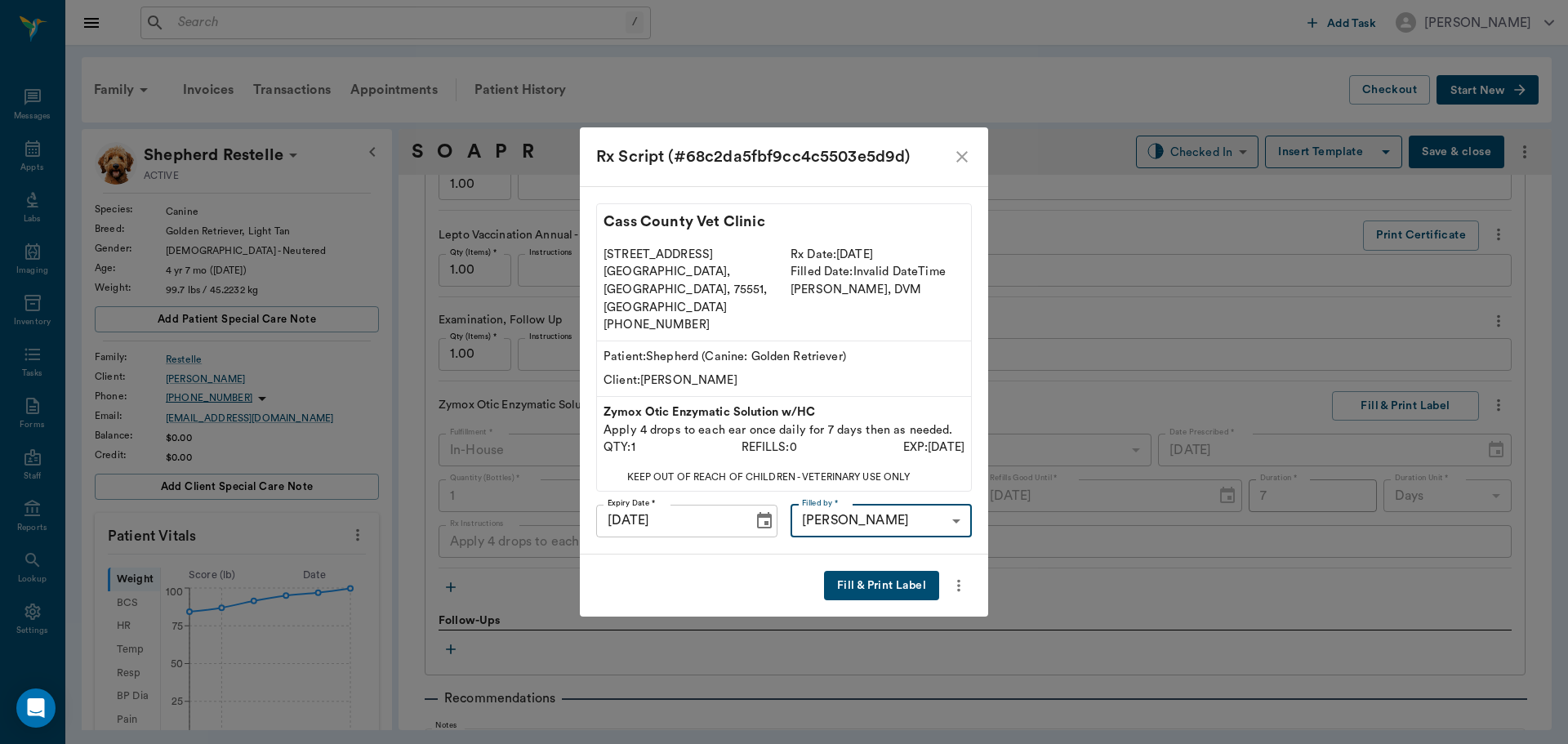
click at [881, 571] on button "Fill & Print Label" at bounding box center [881, 586] width 115 height 30
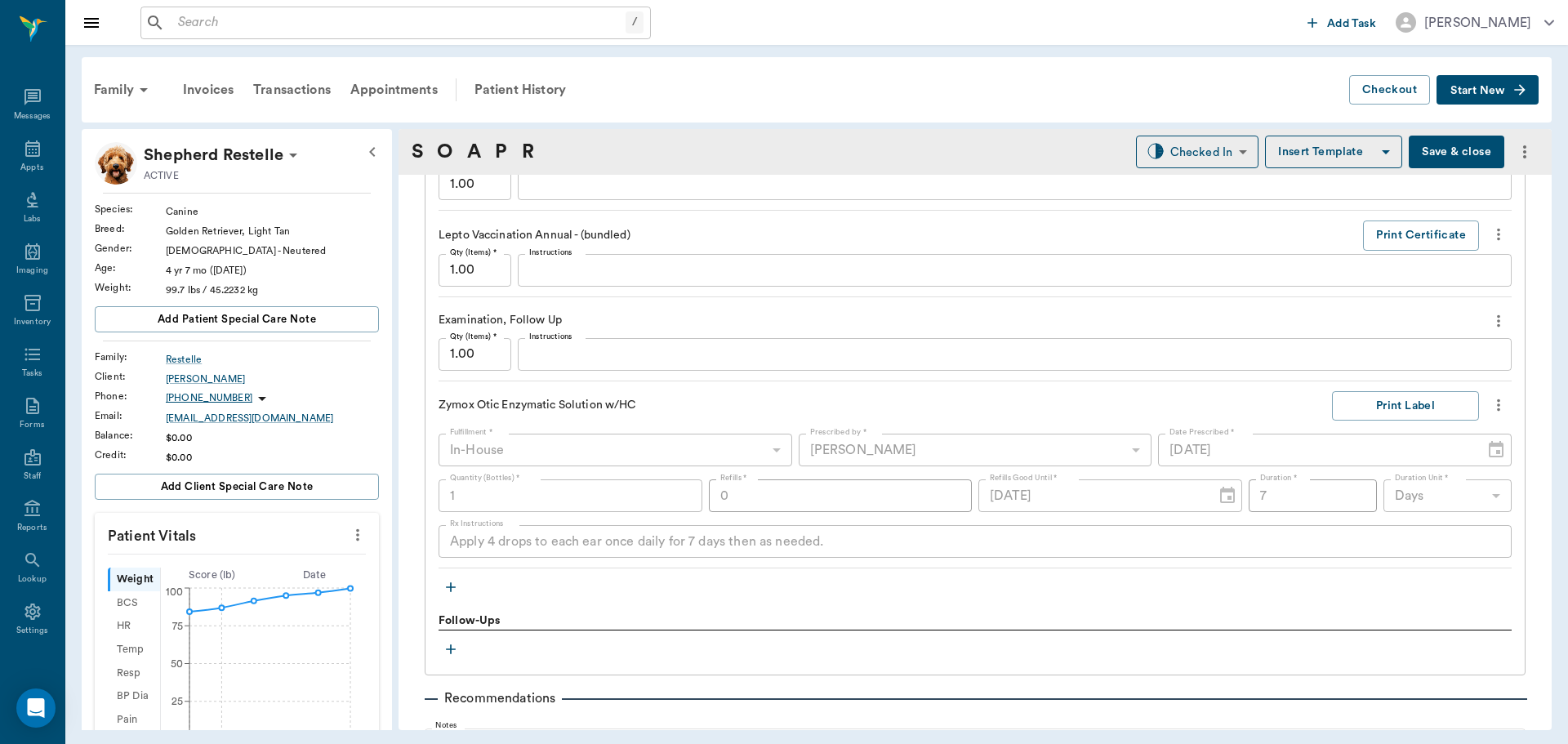
click at [455, 590] on icon "button" at bounding box center [451, 587] width 17 height 17
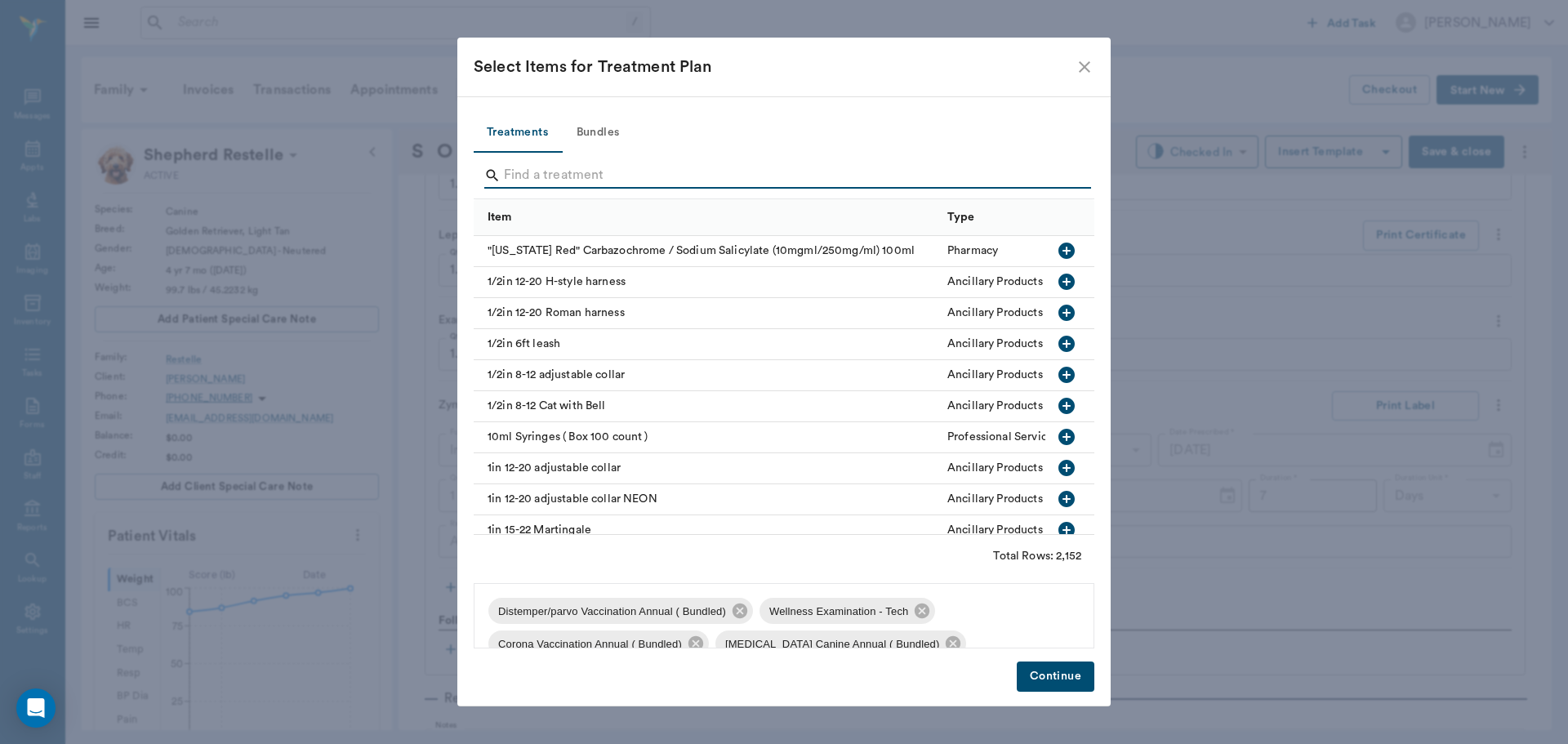
click at [672, 171] on input "Search" at bounding box center [785, 176] width 563 height 27
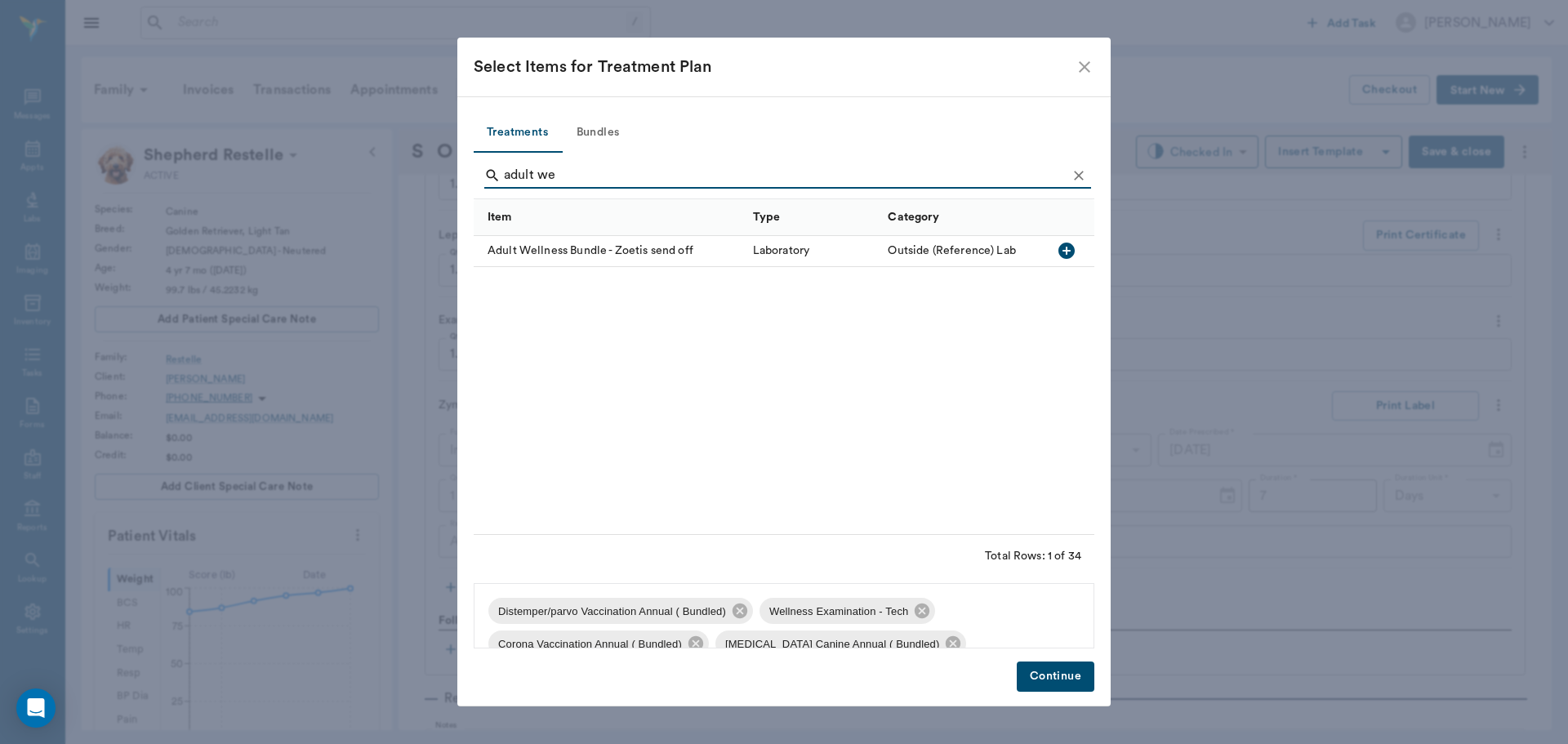
type input "adult we"
click at [1061, 250] on icon "button" at bounding box center [1067, 251] width 17 height 17
click at [1046, 679] on button "Continue" at bounding box center [1056, 677] width 78 height 30
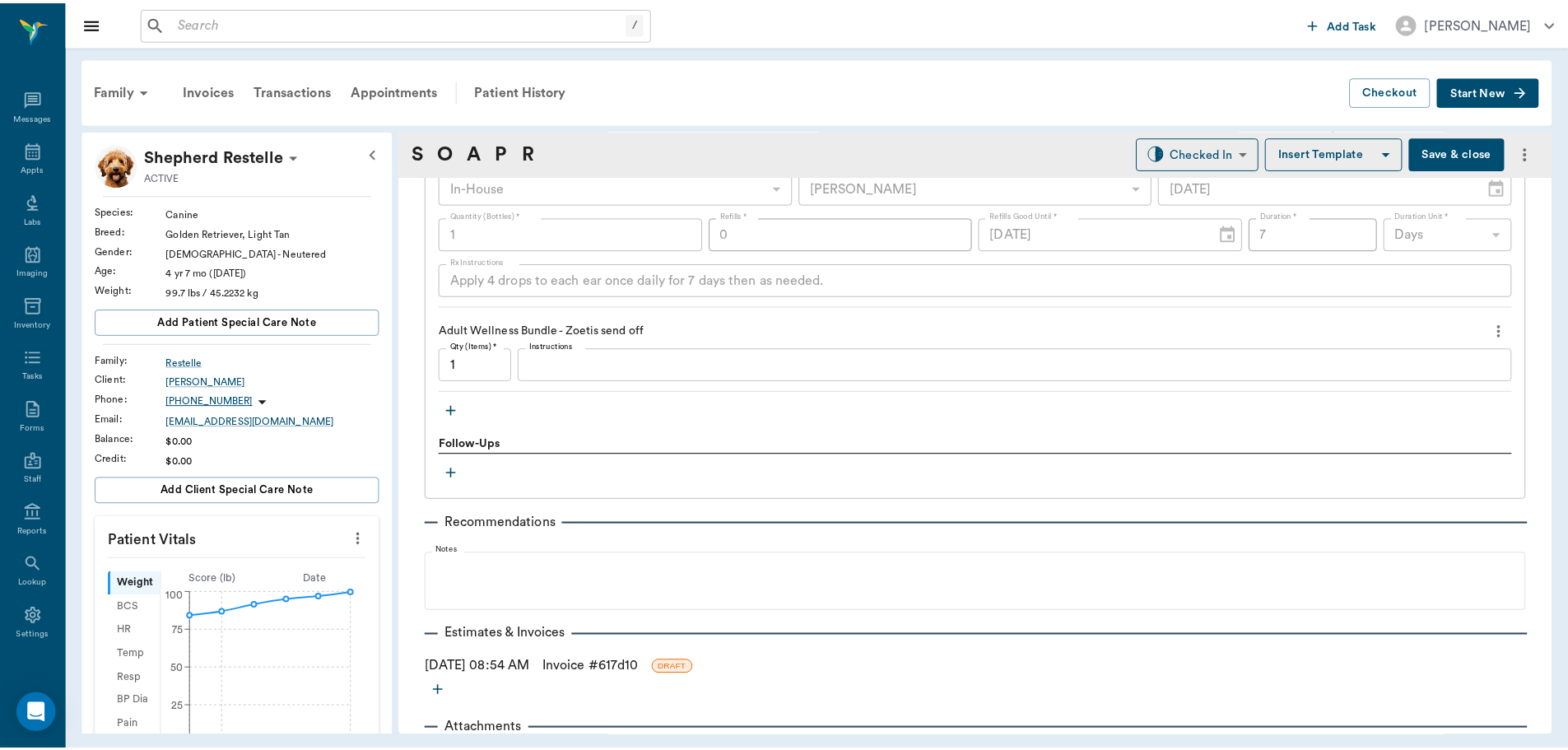
scroll to position [2125, 0]
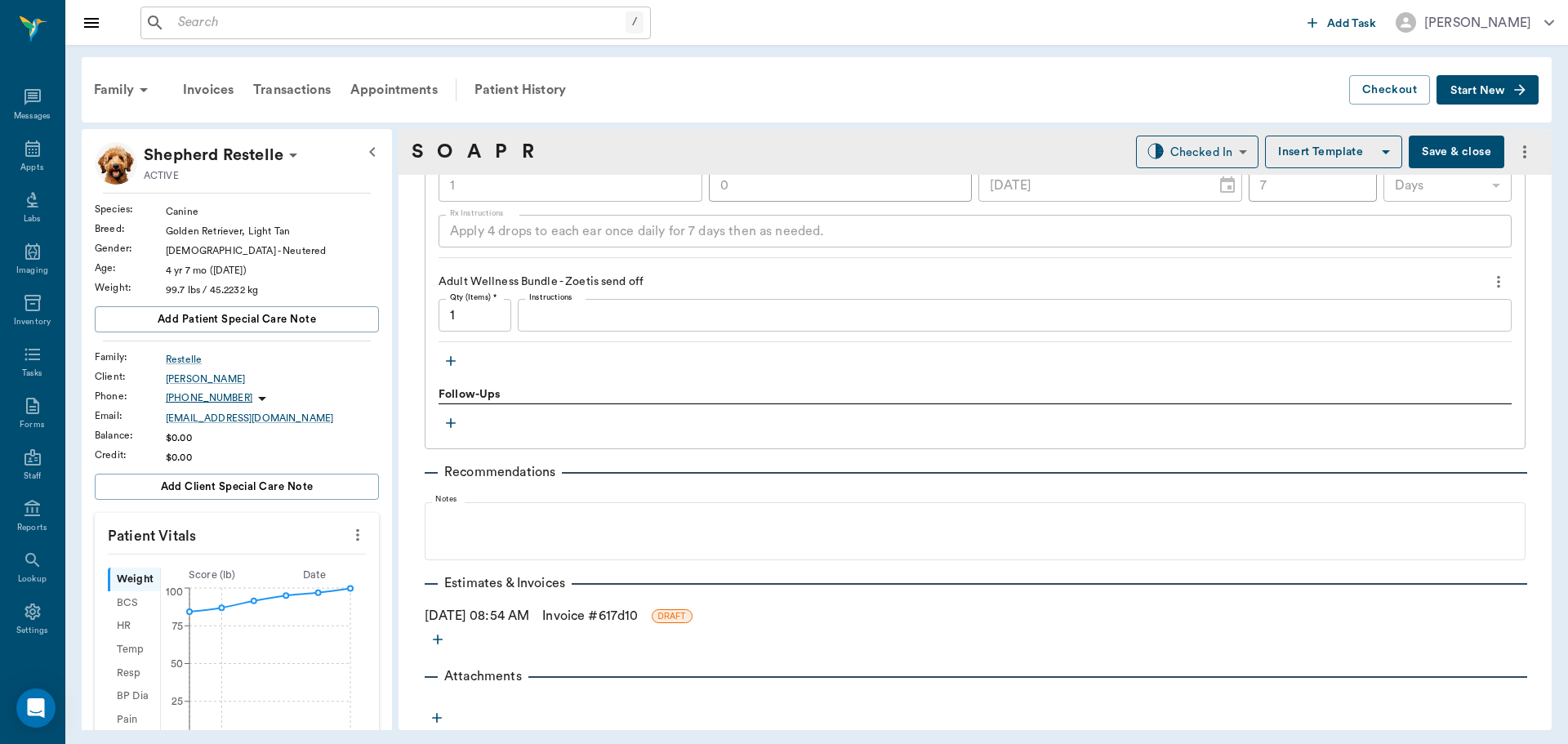
click at [612, 615] on link "Invoice # 617d10" at bounding box center [590, 616] width 95 height 20
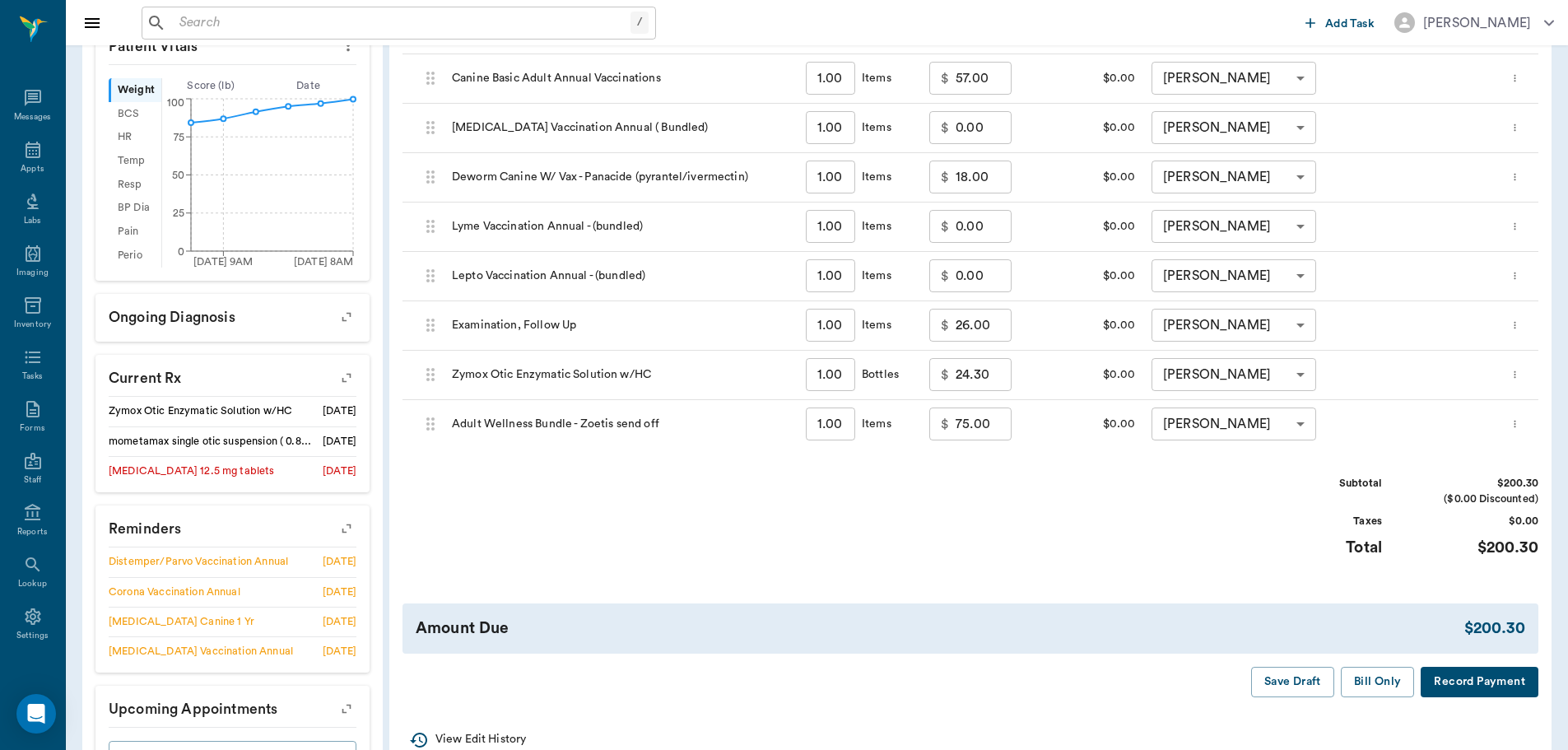
scroll to position [568, 0]
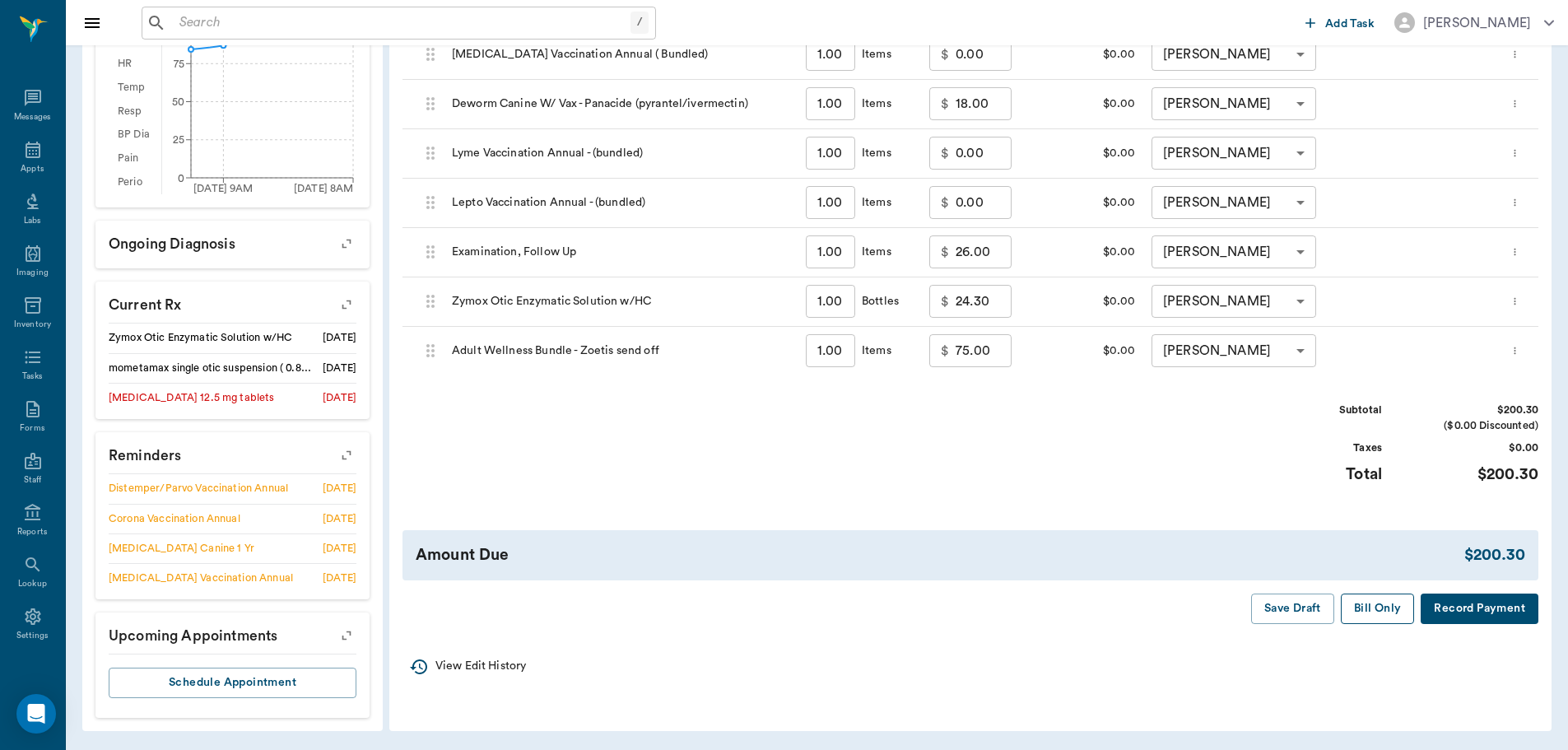
click at [1382, 614] on button "Bill Only" at bounding box center [1378, 609] width 74 height 30
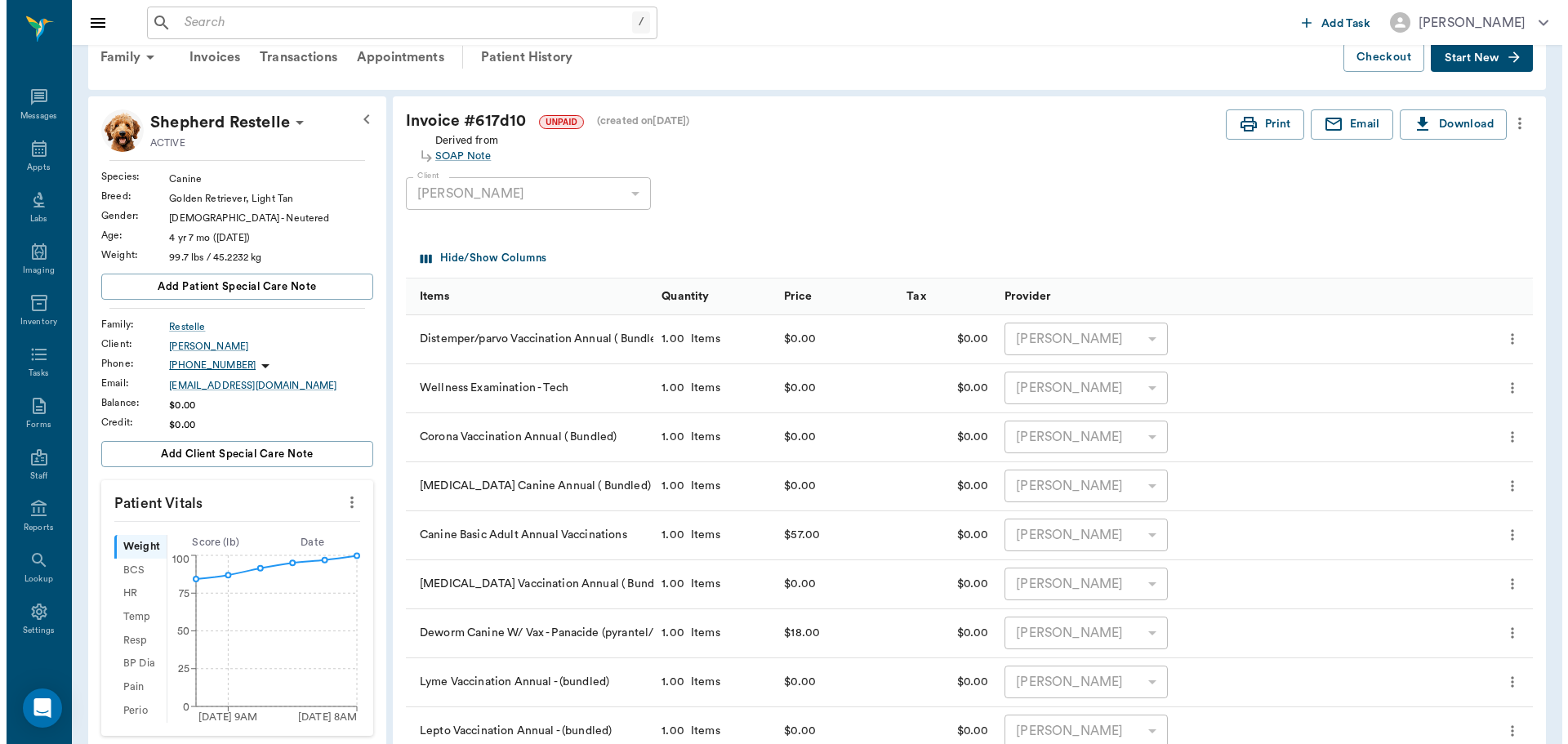
scroll to position [0, 0]
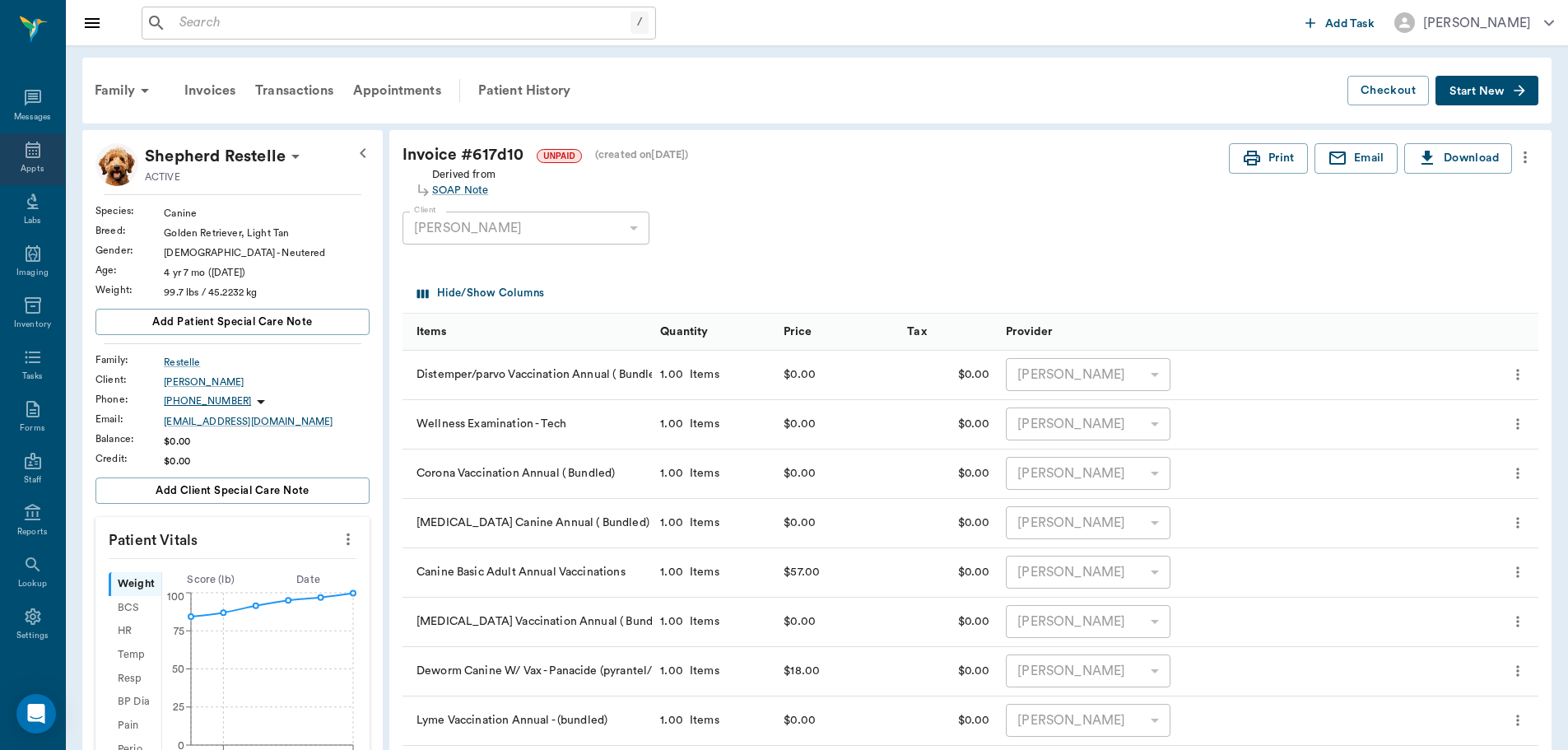
click at [13, 153] on div "Appts" at bounding box center [33, 160] width 65 height 52
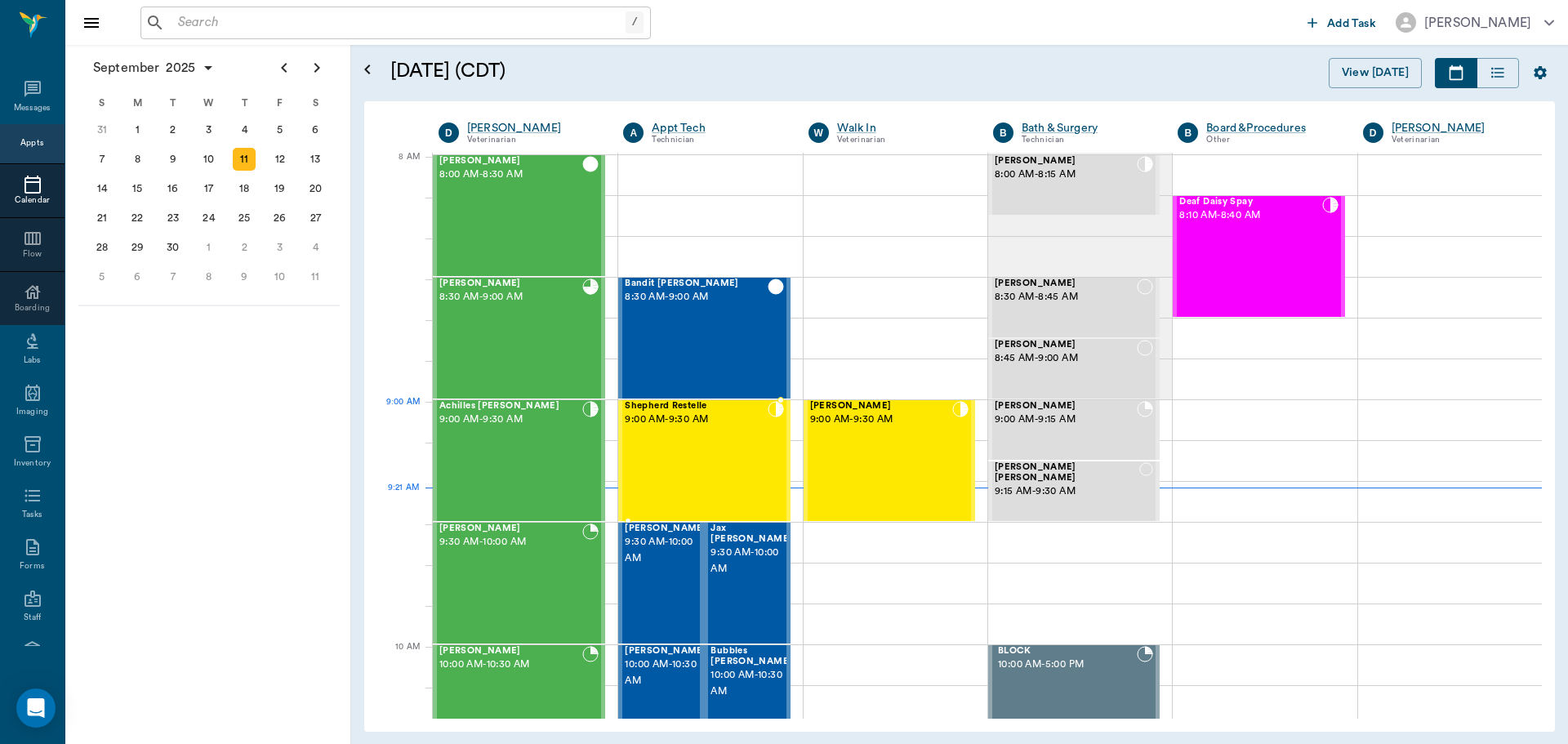
scroll to position [2, 0]
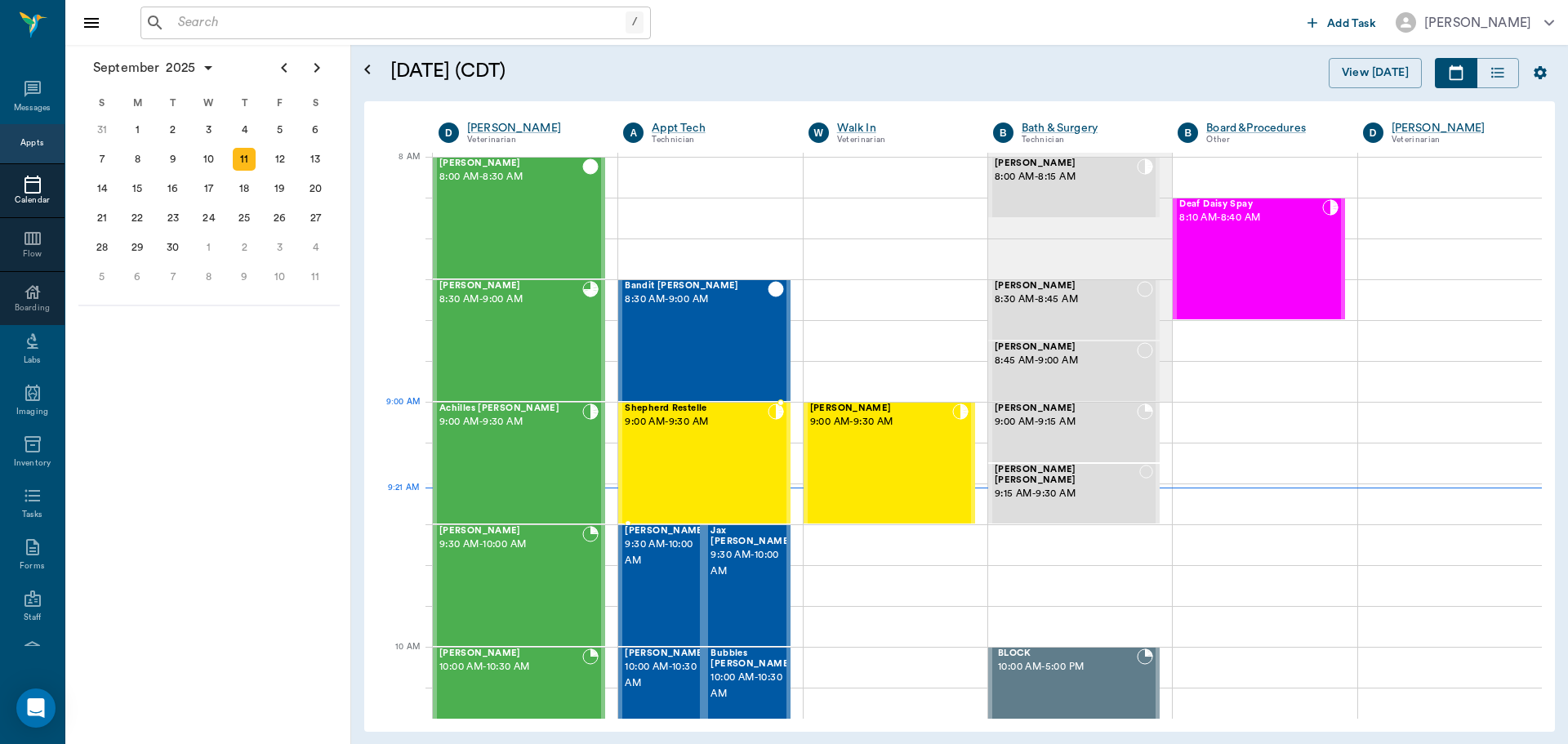
click at [707, 437] on div "Shepherd Restelle 9:00 AM - 9:30 AM" at bounding box center [696, 464] width 142 height 119
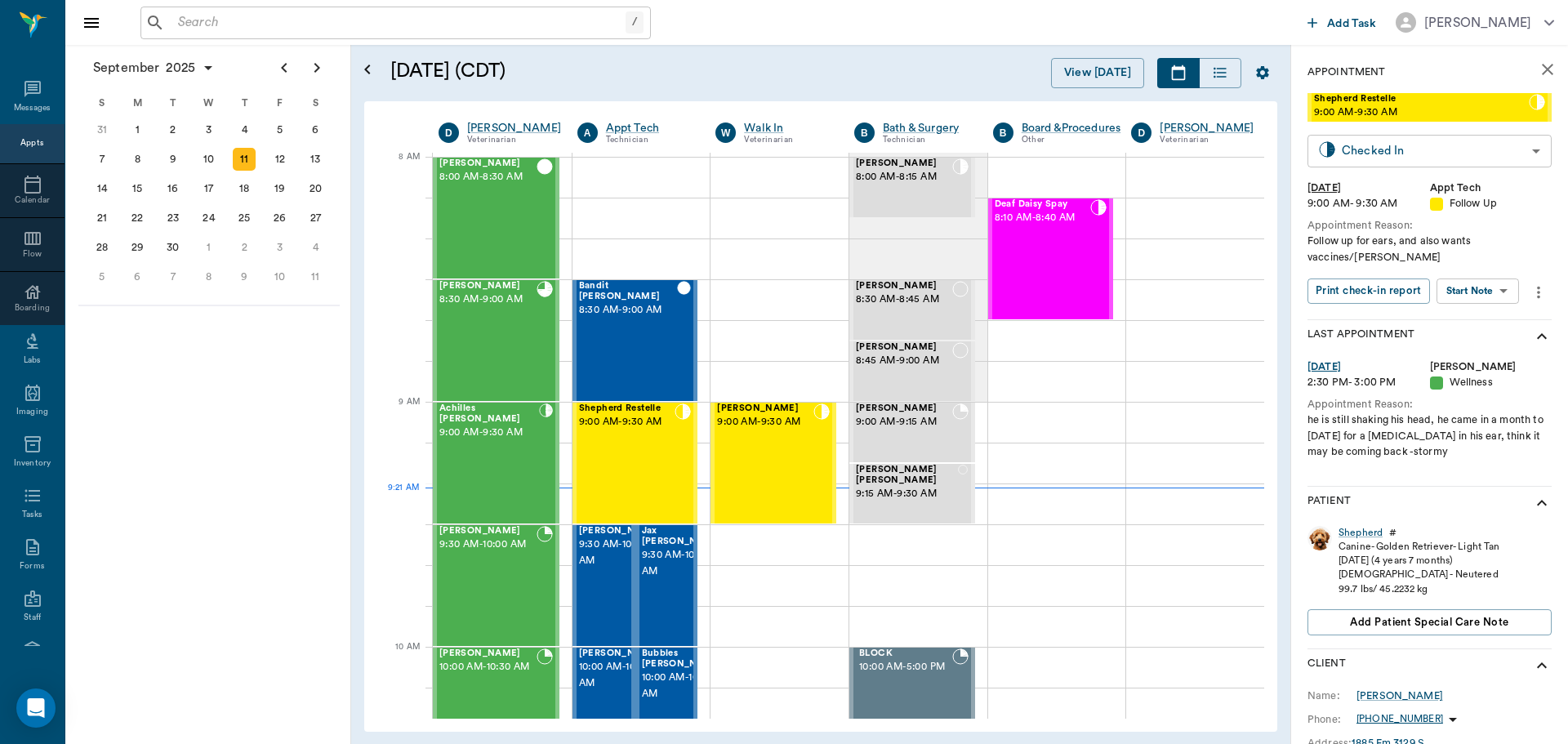
click at [1461, 148] on body "/ ​ Add Task Dr. Bert Ellsworth Nectar Messages Appts Calendar Flow Boarding La…" at bounding box center [784, 372] width 1568 height 744
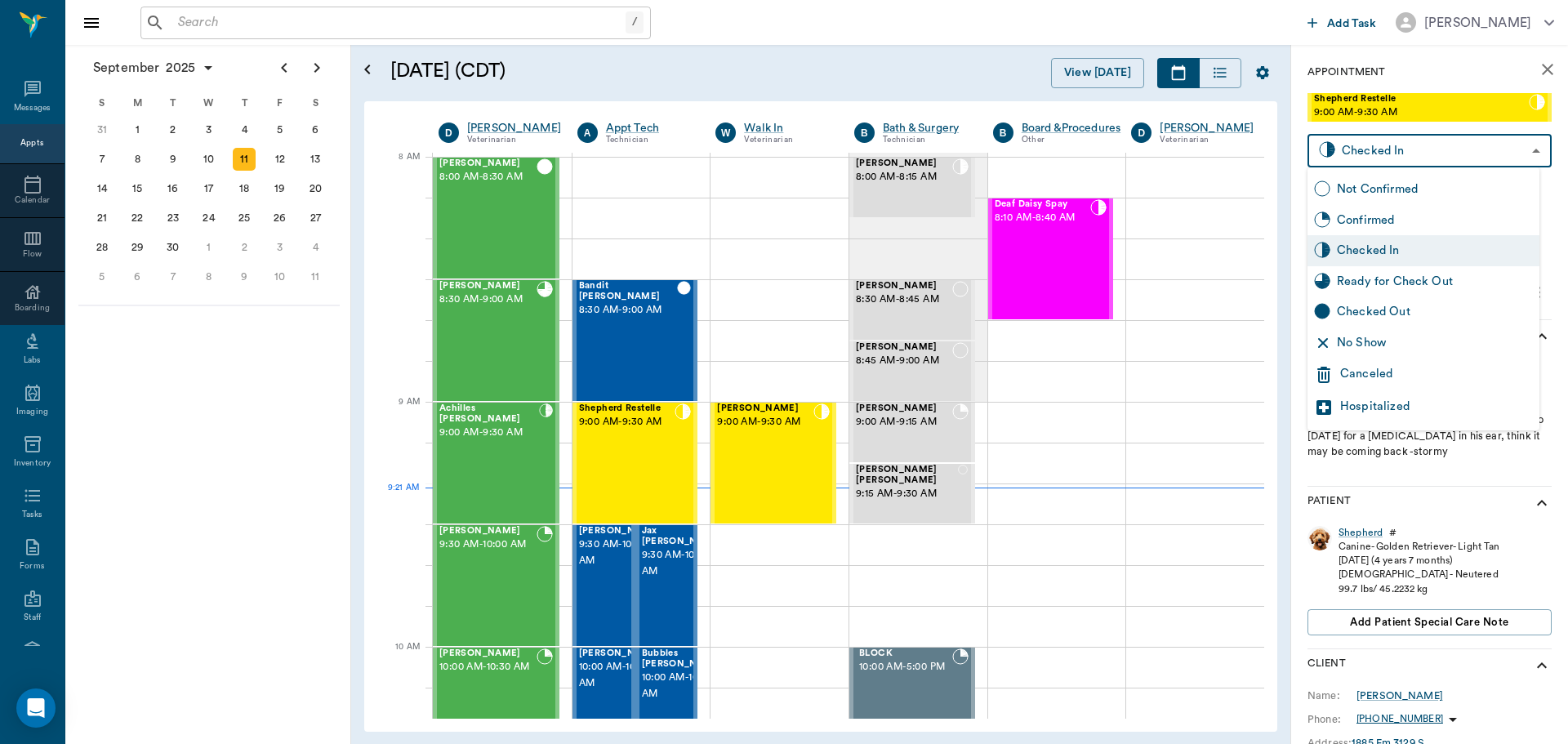
click at [1433, 286] on div "Ready for Check Out" at bounding box center [1435, 282] width 196 height 18
type input "READY_TO_CHECKOUT"
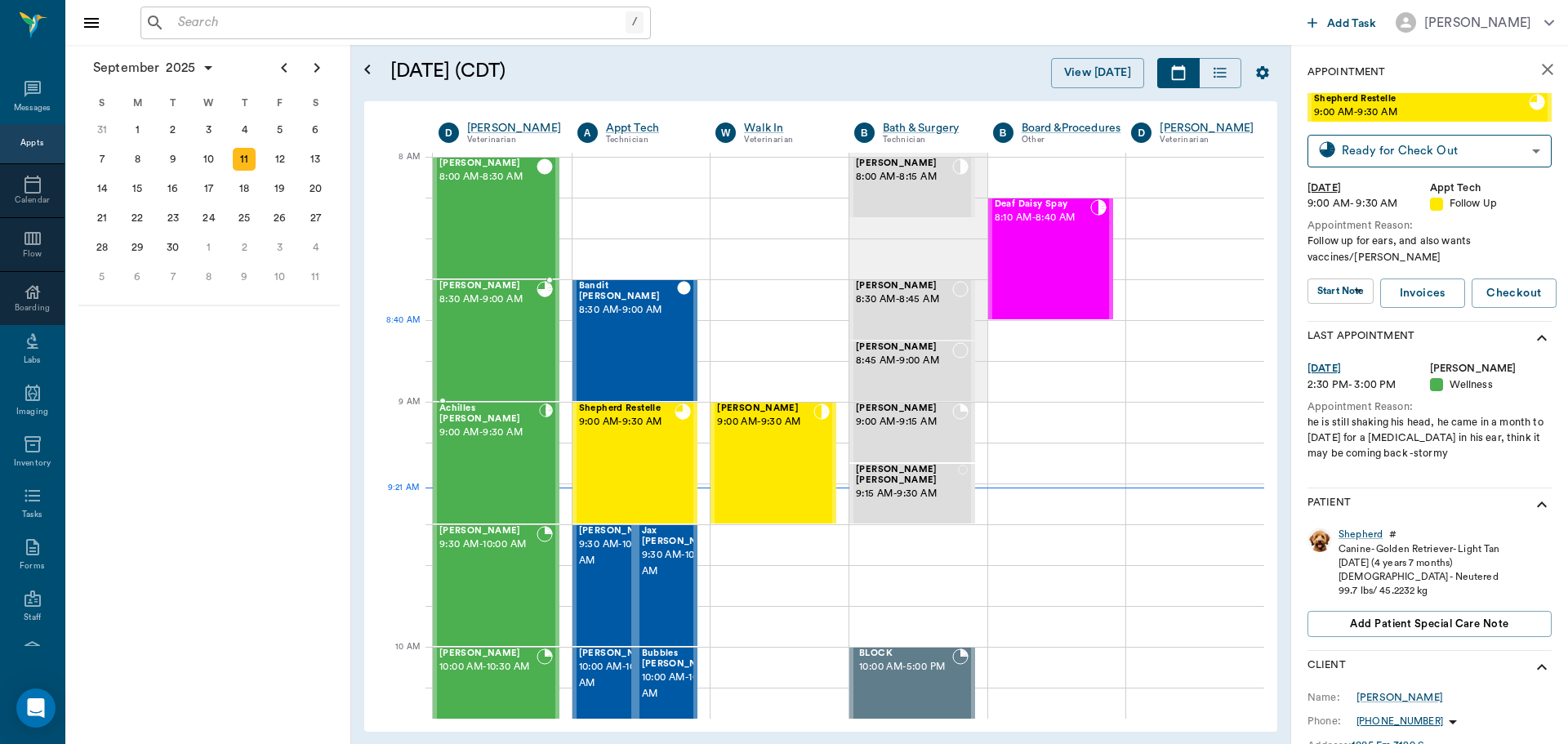
click at [515, 347] on div "Jake Hawkins 8:30 AM - 9:00 AM" at bounding box center [488, 341] width 97 height 119
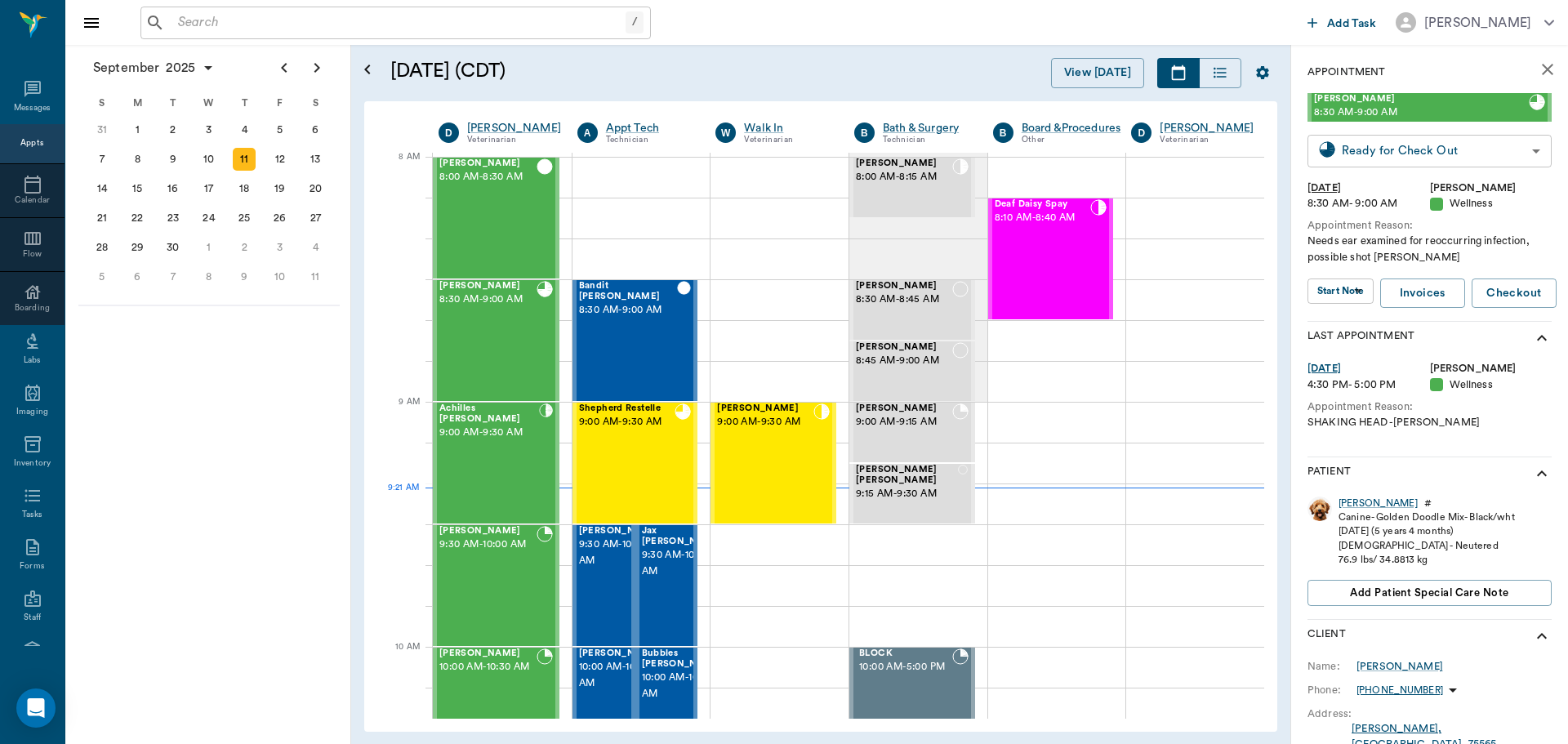
click at [1343, 155] on body "/ ​ Add Task Dr. Bert Ellsworth Nectar Messages Appts Calendar Flow Boarding La…" at bounding box center [784, 372] width 1568 height 744
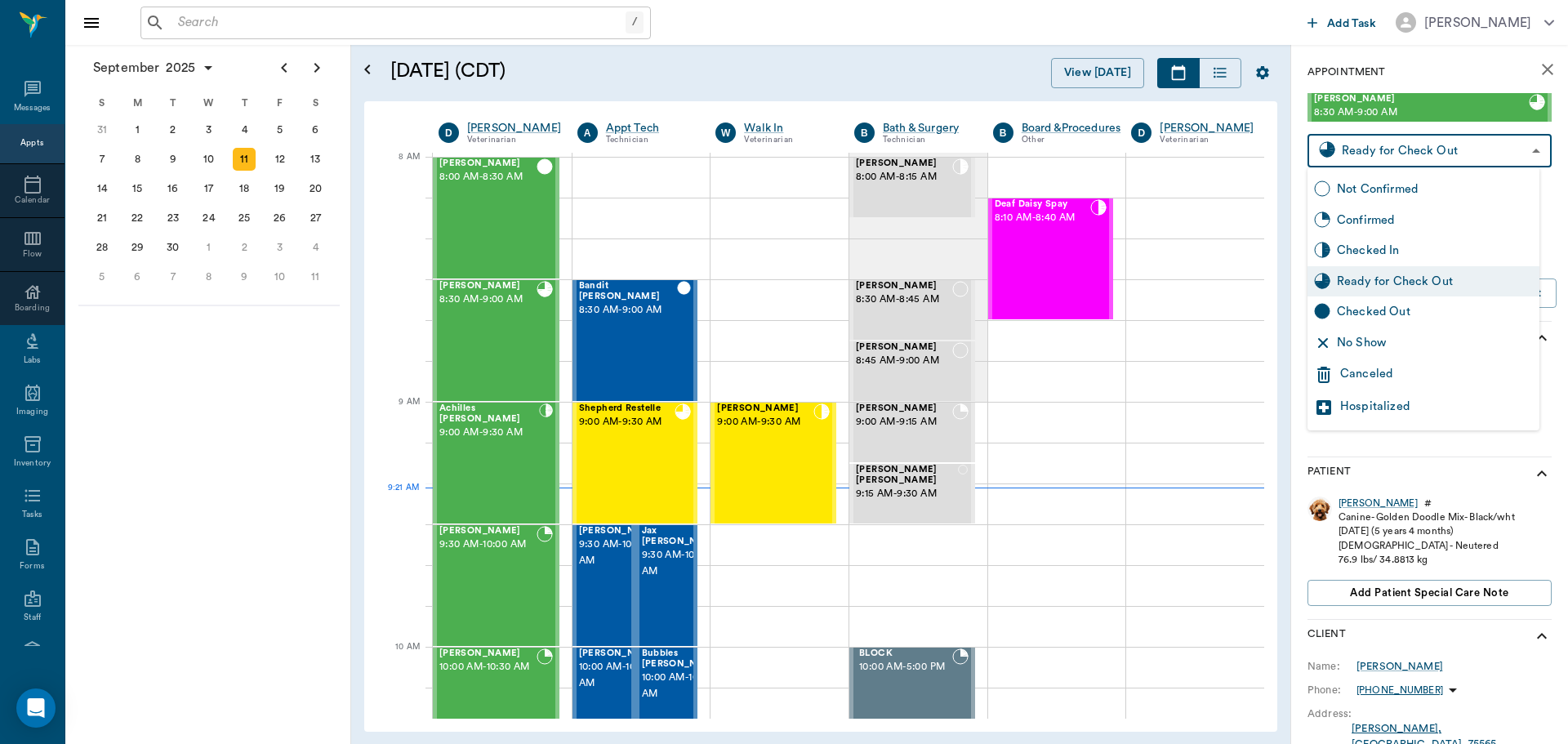
click at [1337, 308] on div "Checked Out" at bounding box center [1435, 312] width 196 height 18
type input "CHECKED_OUT"
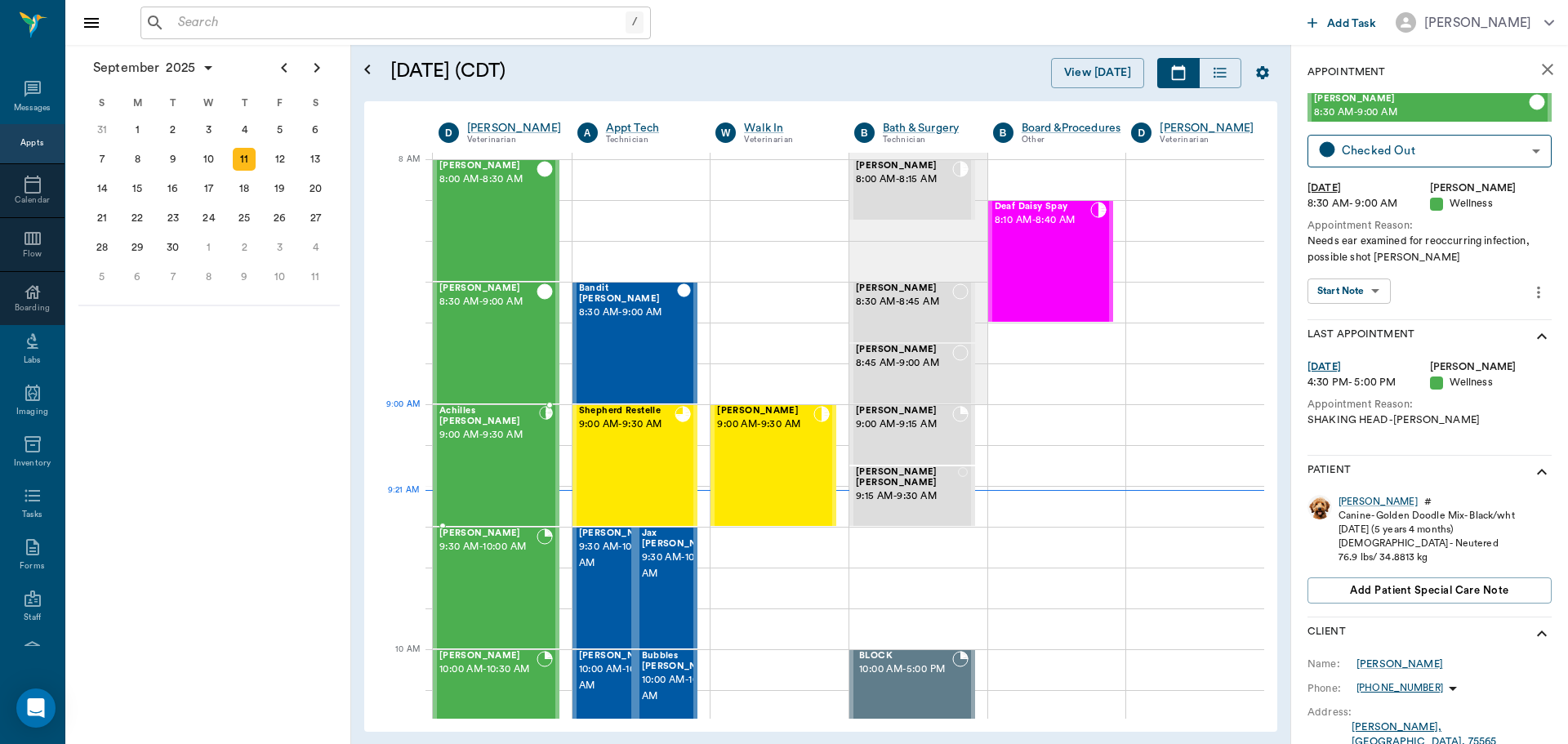
click at [531, 441] on div "Achilles [PERSON_NAME] 9:00 AM - 9:30 AM" at bounding box center [489, 466] width 100 height 119
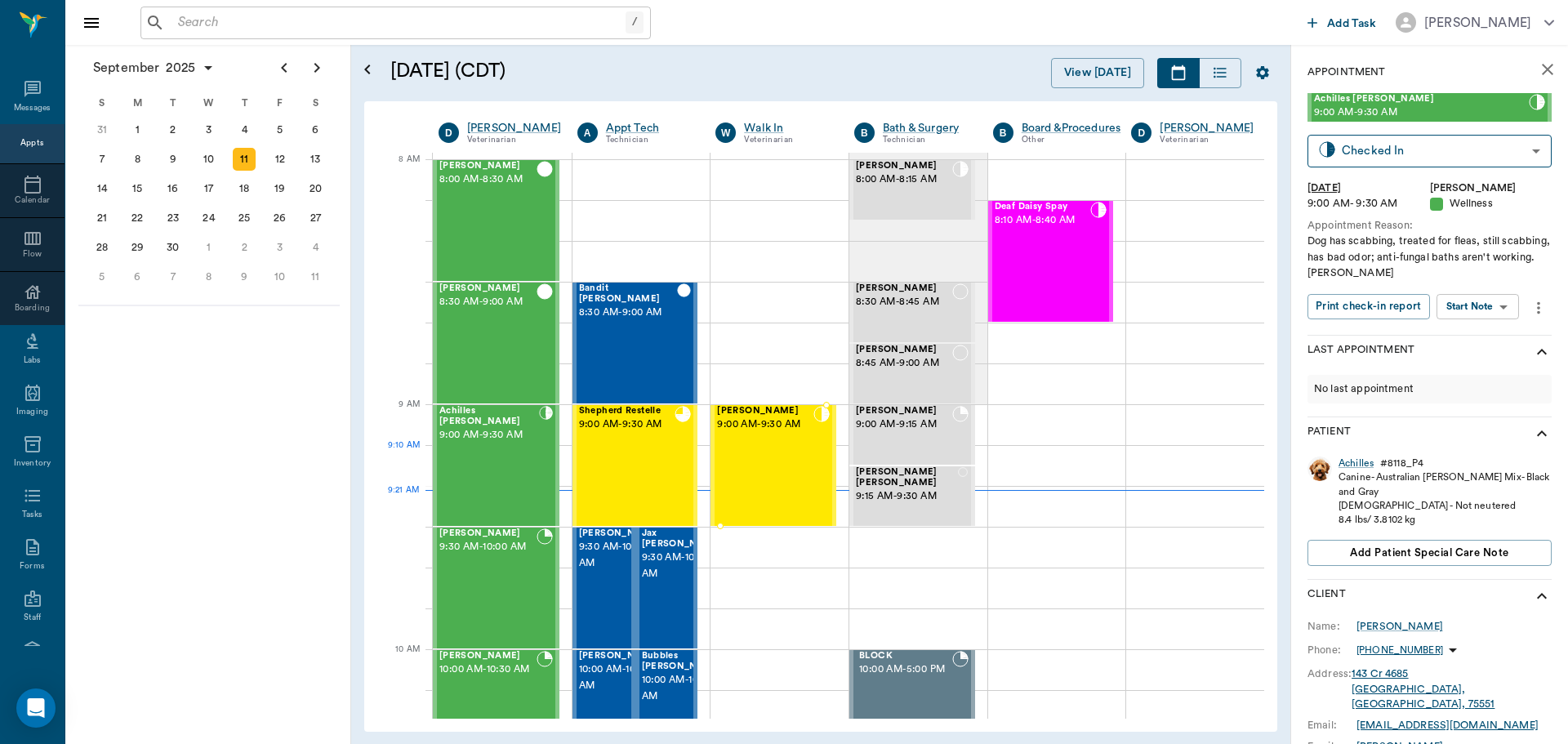
click at [776, 453] on div "[PERSON_NAME] 9:00 AM - 9:30 AM" at bounding box center [765, 466] width 96 height 119
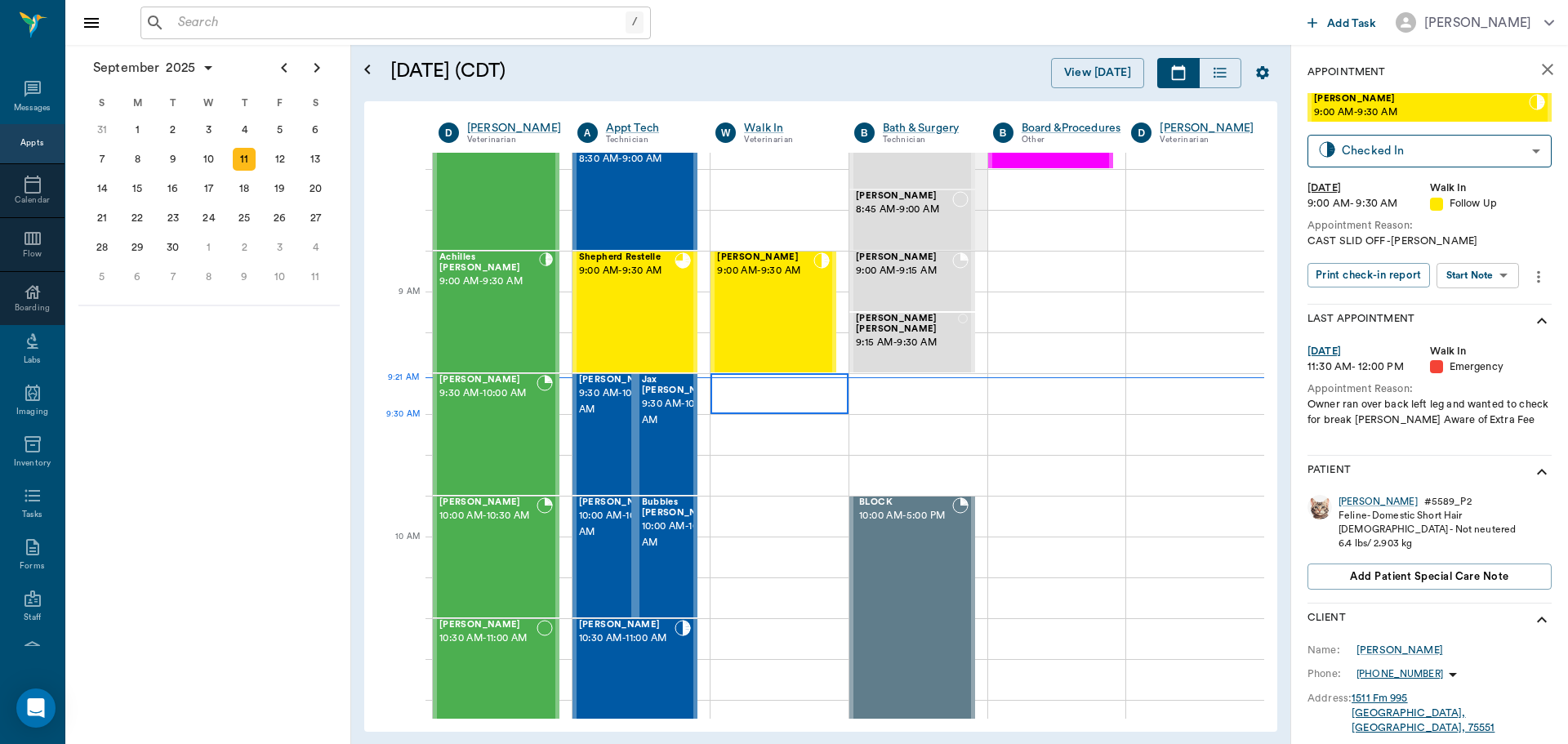
scroll to position [163, 0]
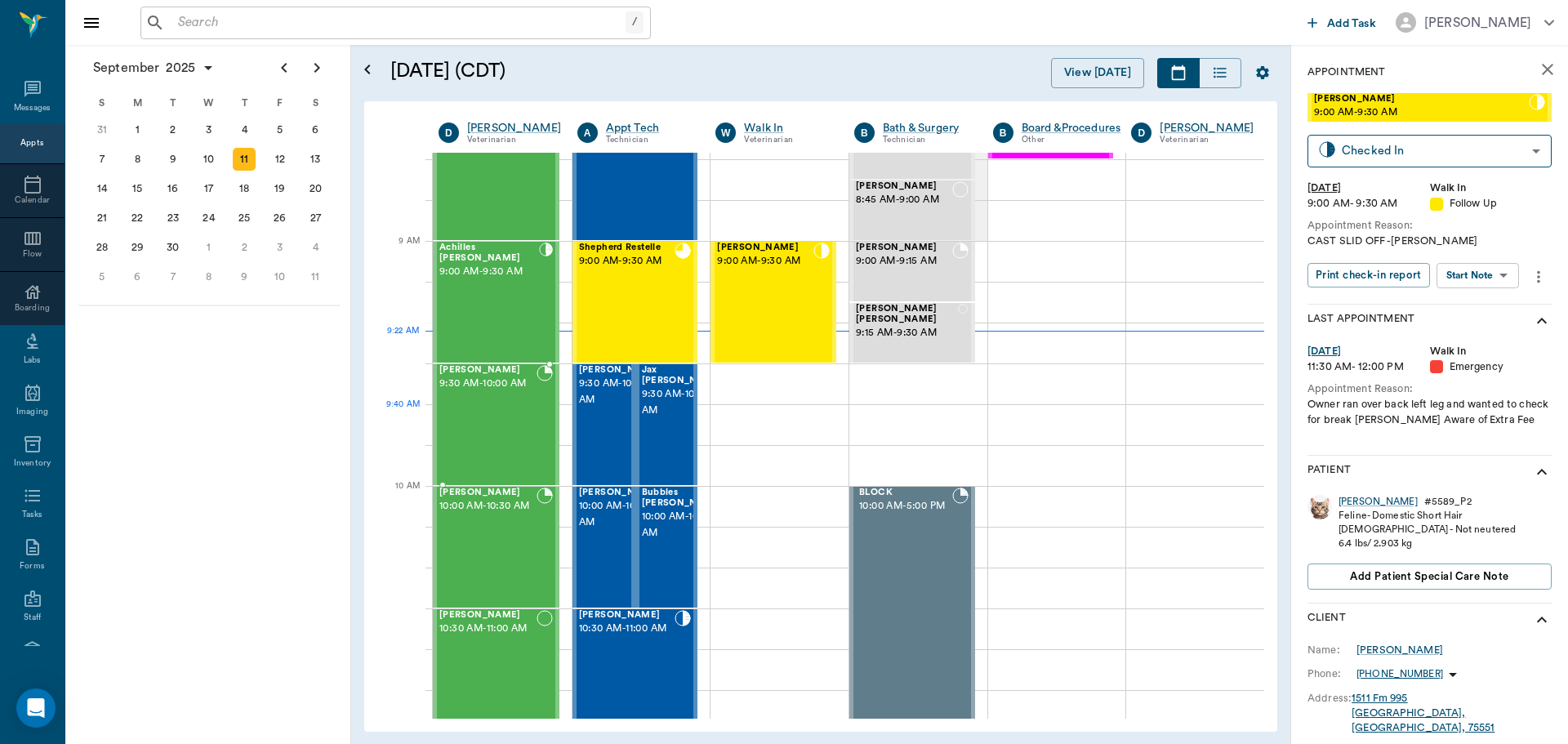
click at [514, 429] on div "[PERSON_NAME] 9:30 AM - 10:00 AM" at bounding box center [488, 425] width 97 height 119
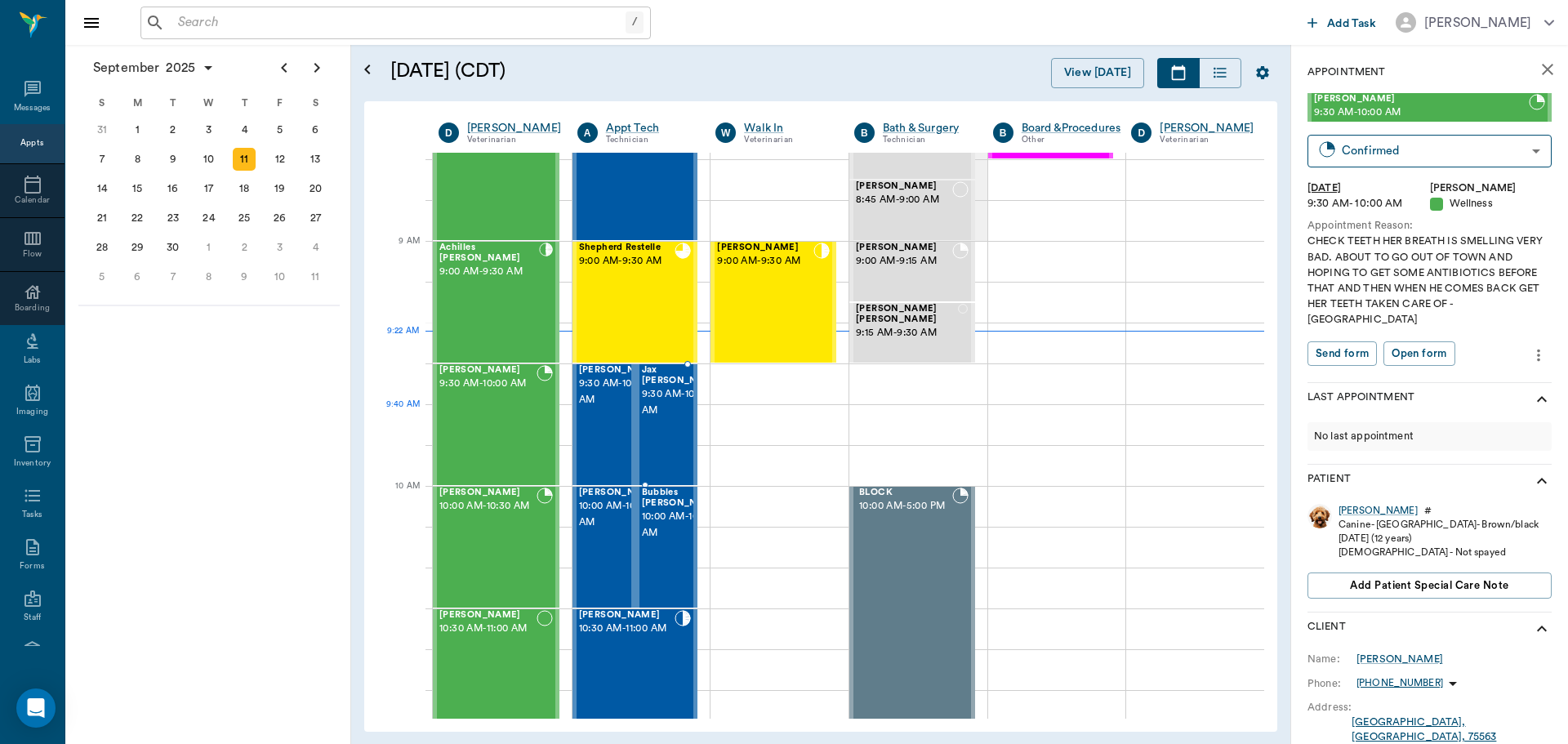
click at [644, 417] on span "9:30 AM - 10:00 AM" at bounding box center [682, 402] width 81 height 32
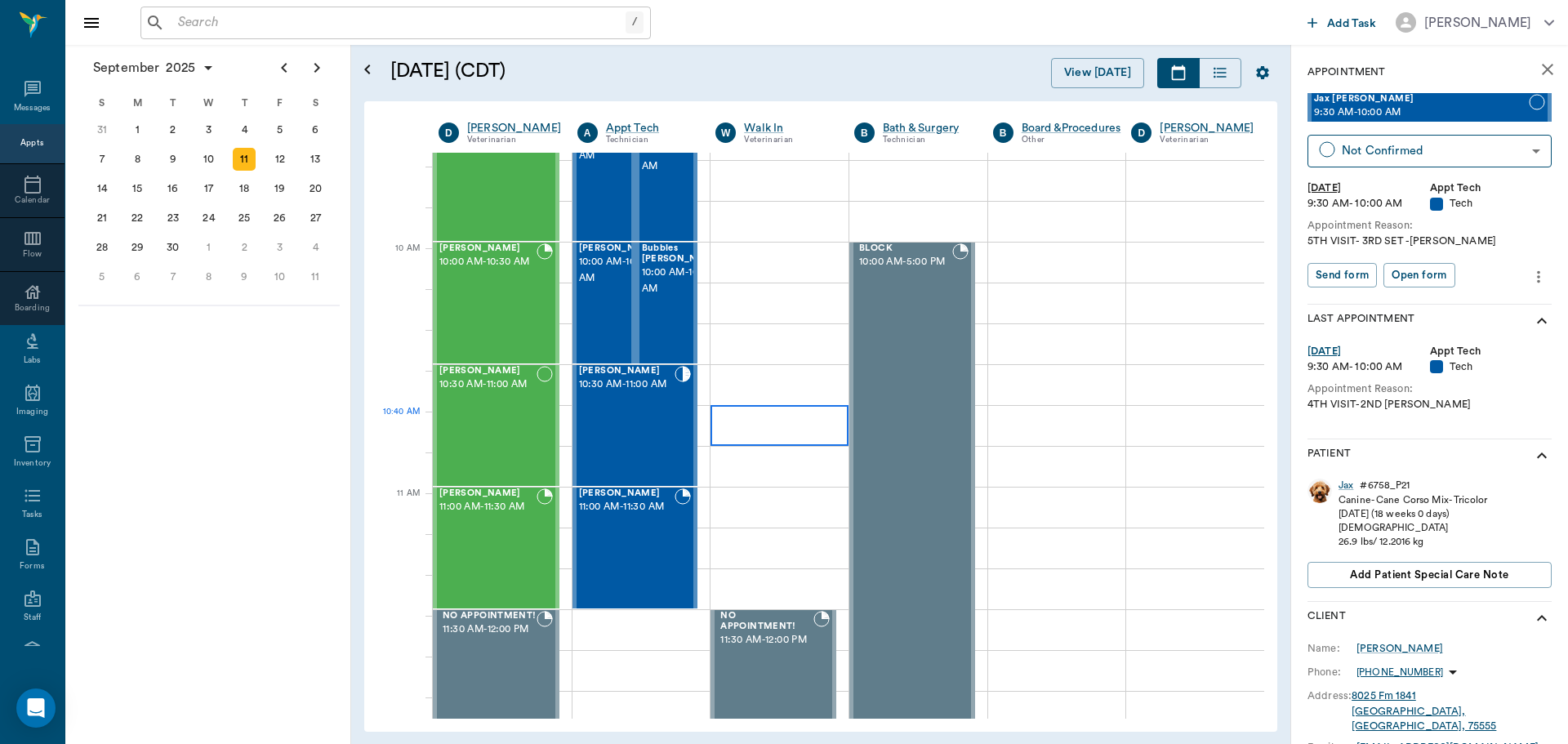
scroll to position [408, 0]
click at [510, 302] on div "[PERSON_NAME] 10:00 AM - 10:30 AM" at bounding box center [488, 303] width 97 height 119
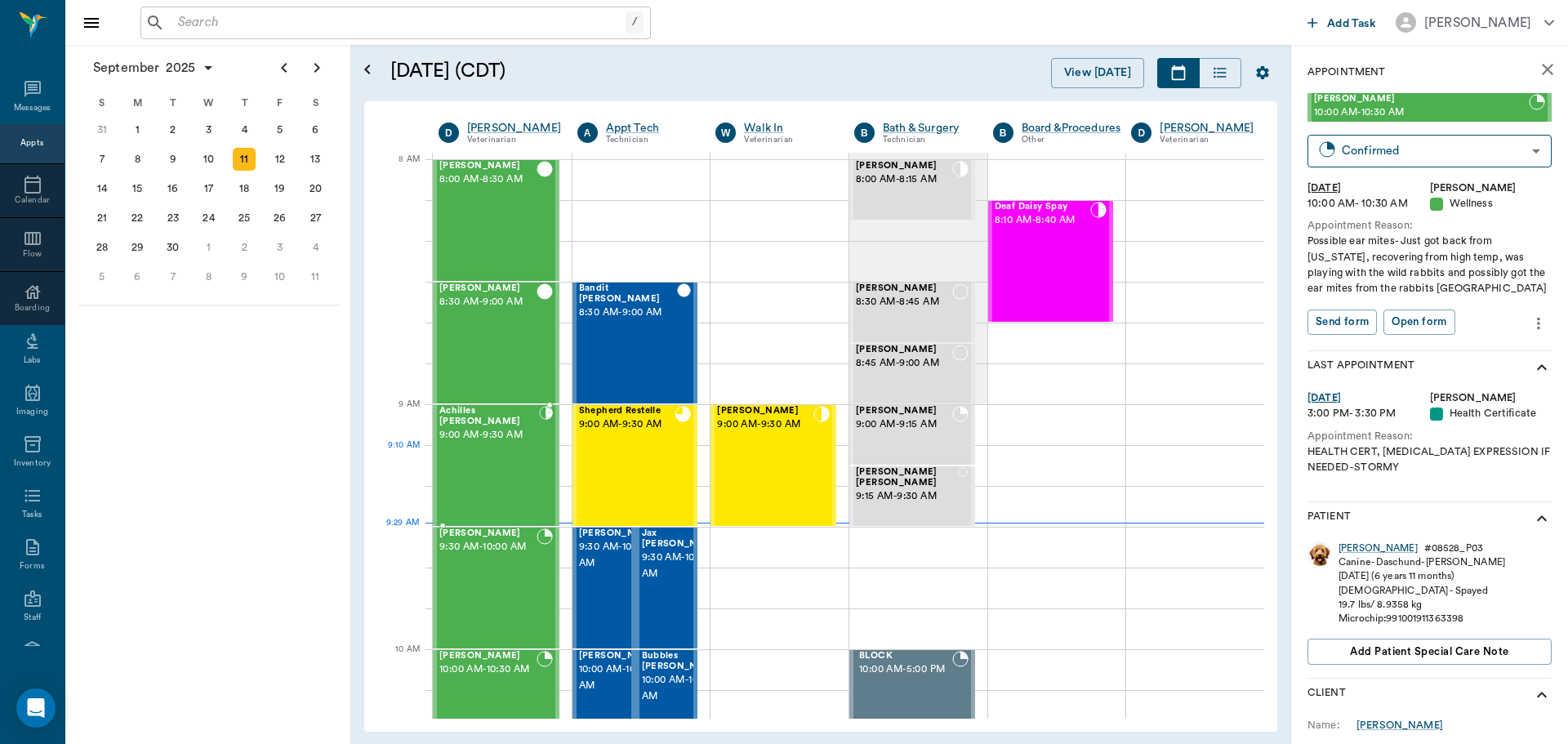
click at [476, 451] on div "Achilles [PERSON_NAME] 9:00 AM - 9:30 AM" at bounding box center [489, 466] width 100 height 119
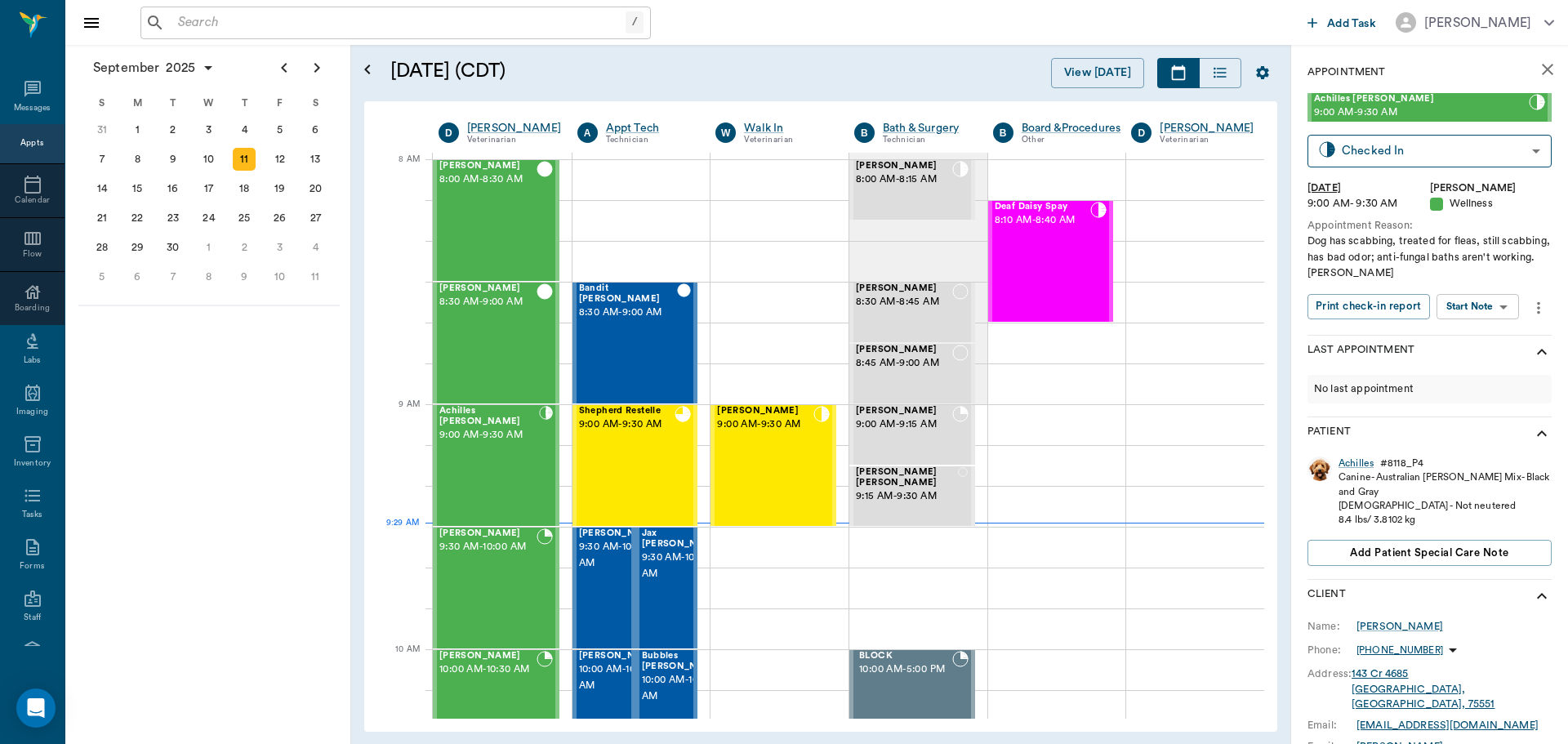
click at [1497, 300] on body "/ ​ Add Task [PERSON_NAME] Nectar Messages Appts Calendar Flow Boarding Labs Im…" at bounding box center [784, 372] width 1568 height 744
click at [1471, 338] on button "View SOAP" at bounding box center [1459, 340] width 56 height 19
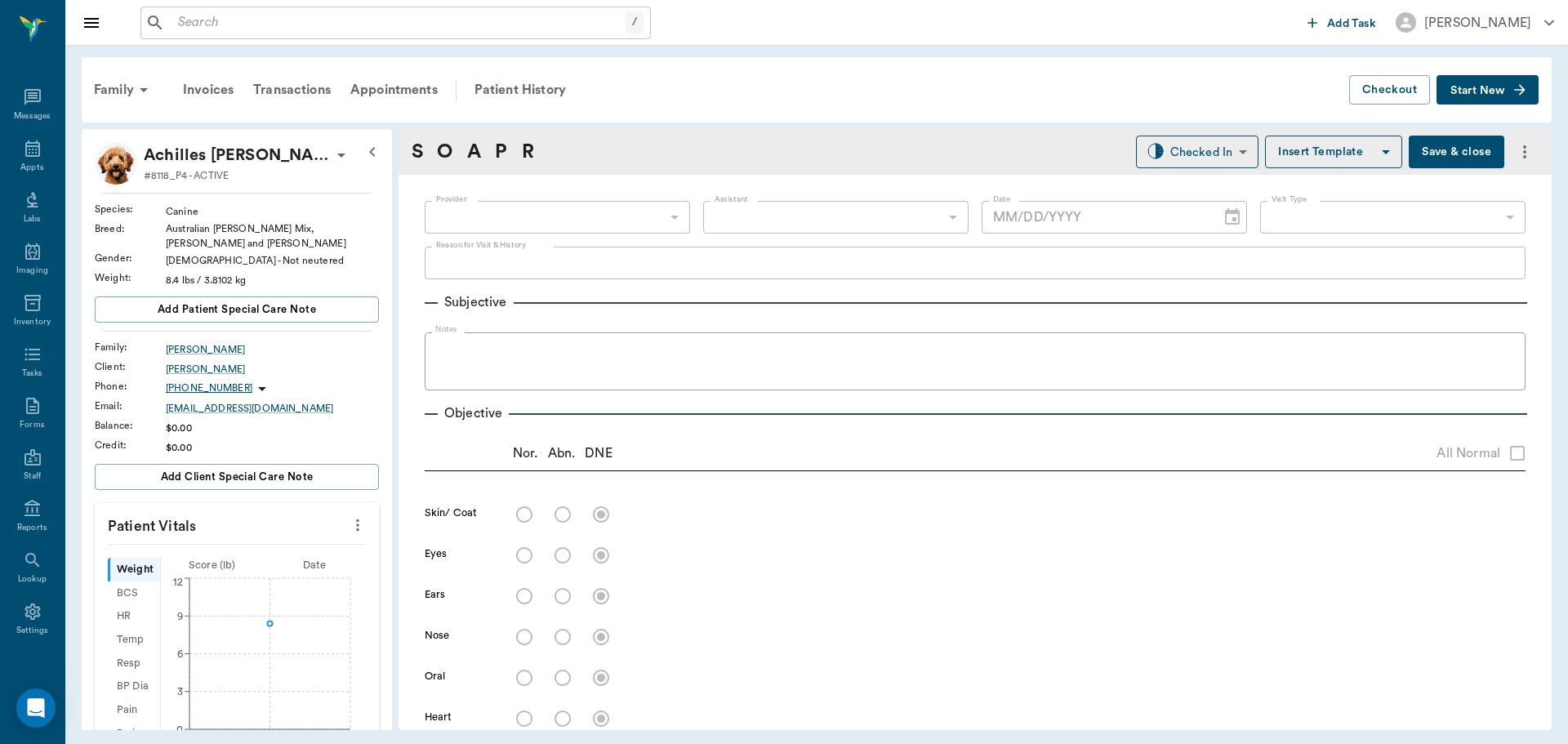
type input "63ec2f075fda476ae8351a4d"
type input "65d2be4f46e3a538d89b8c14"
type textarea "Dog has scabbing, treated for fleas, still scabbing, has bad odor; anti-fungal …"
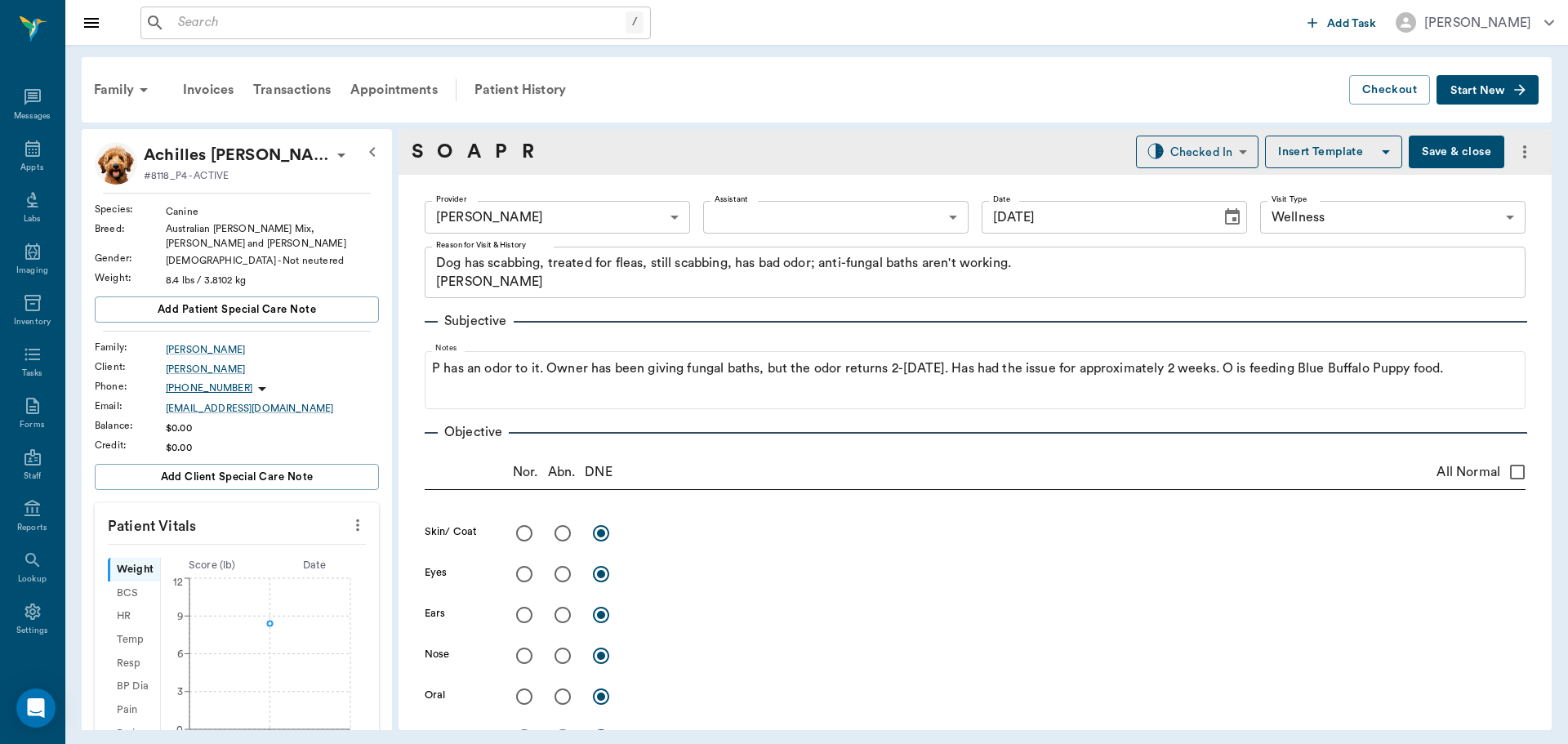
type input "[DATE]"
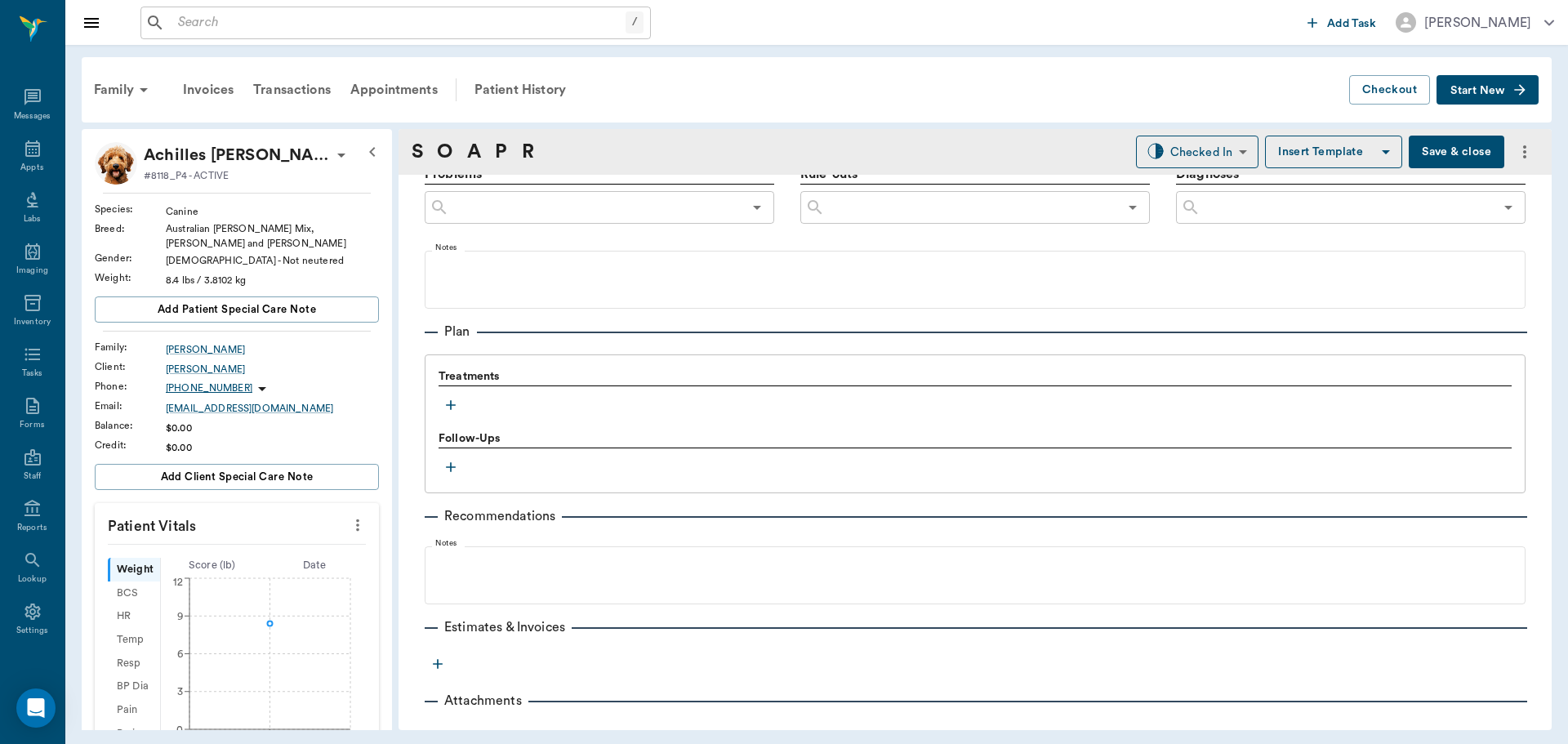
scroll to position [973, 0]
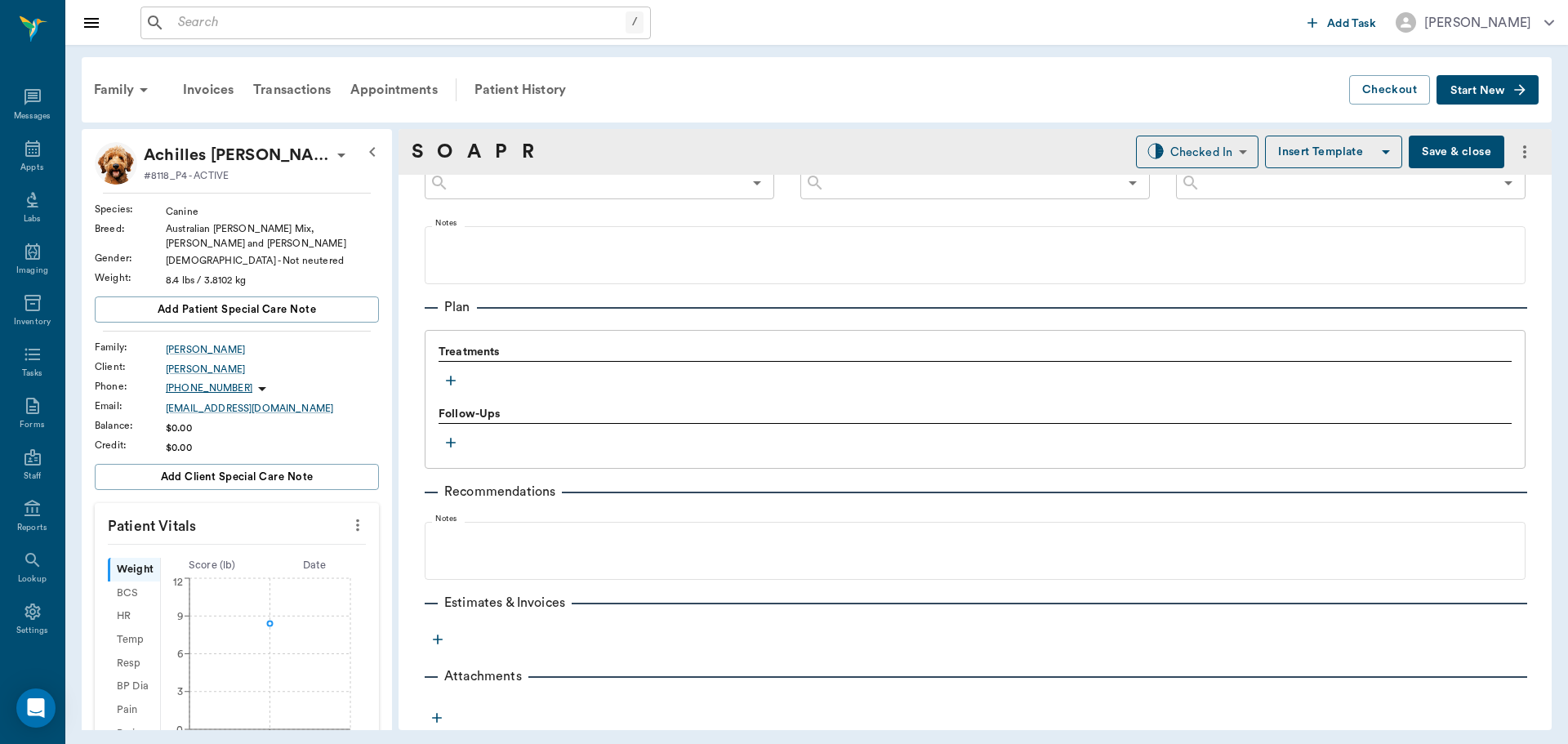
click at [460, 384] on button "button" at bounding box center [451, 381] width 25 height 25
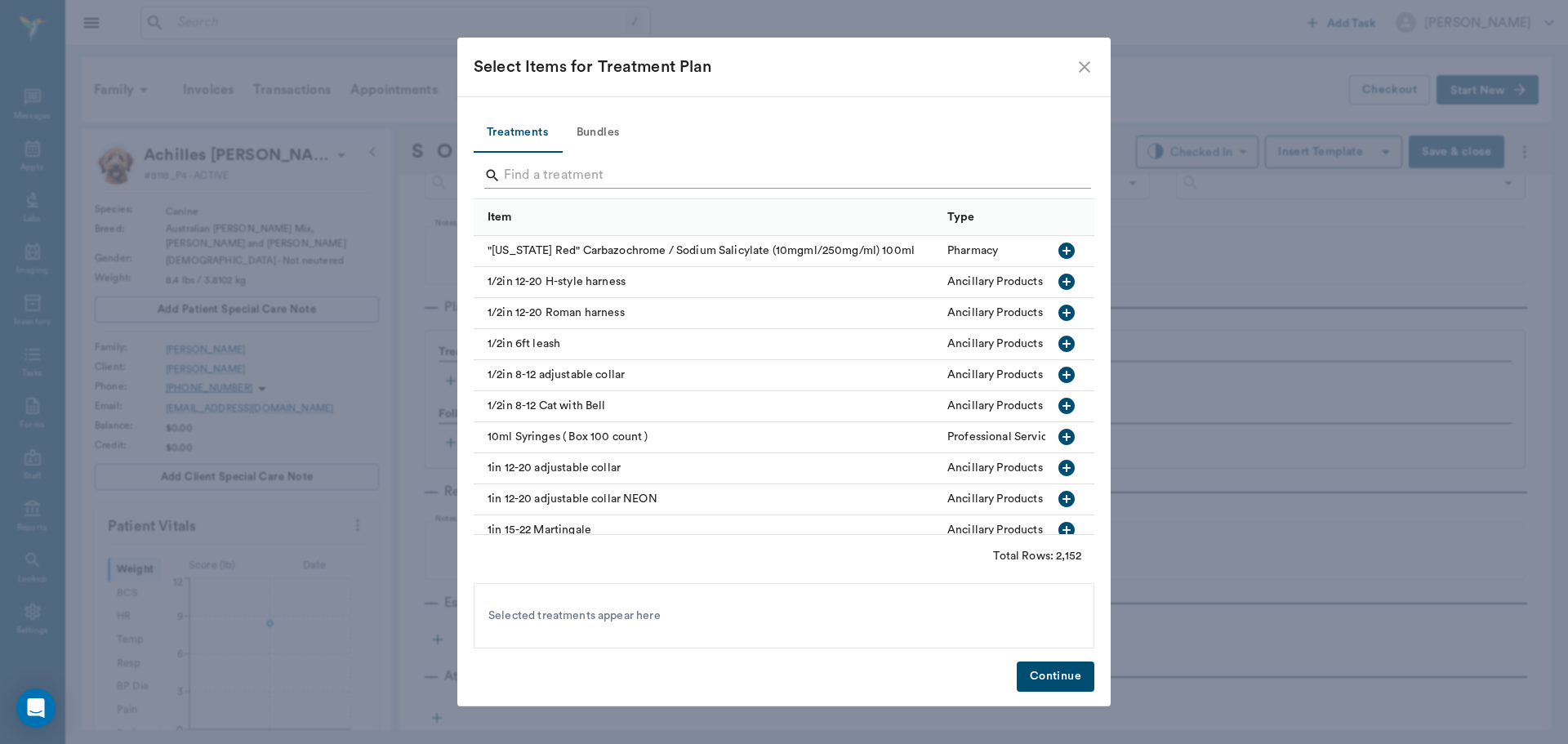
click at [550, 169] on input "Search" at bounding box center [785, 176] width 563 height 27
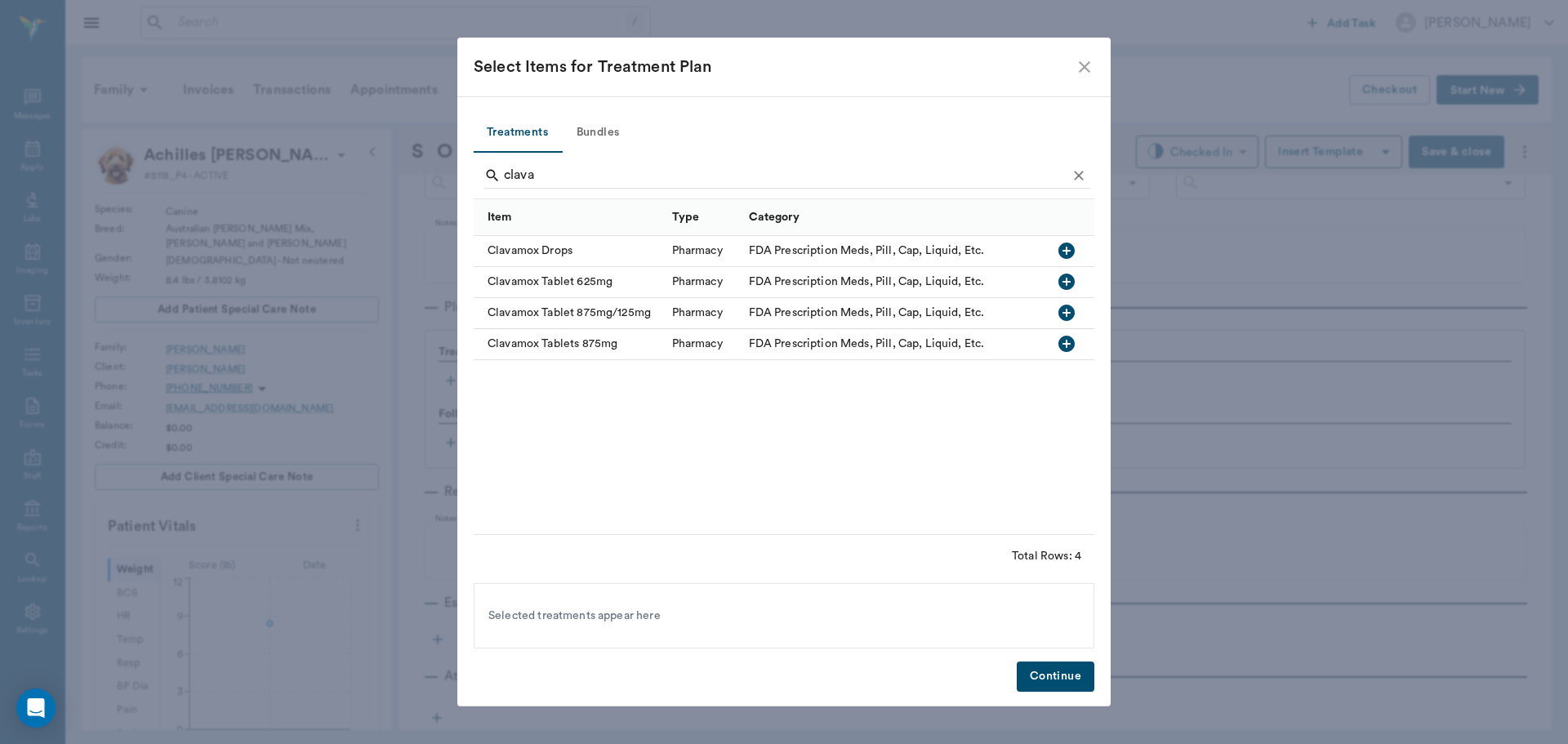
click at [1066, 245] on icon "button" at bounding box center [1067, 251] width 17 height 17
click at [555, 175] on input "clava" at bounding box center [785, 176] width 563 height 27
type input "c"
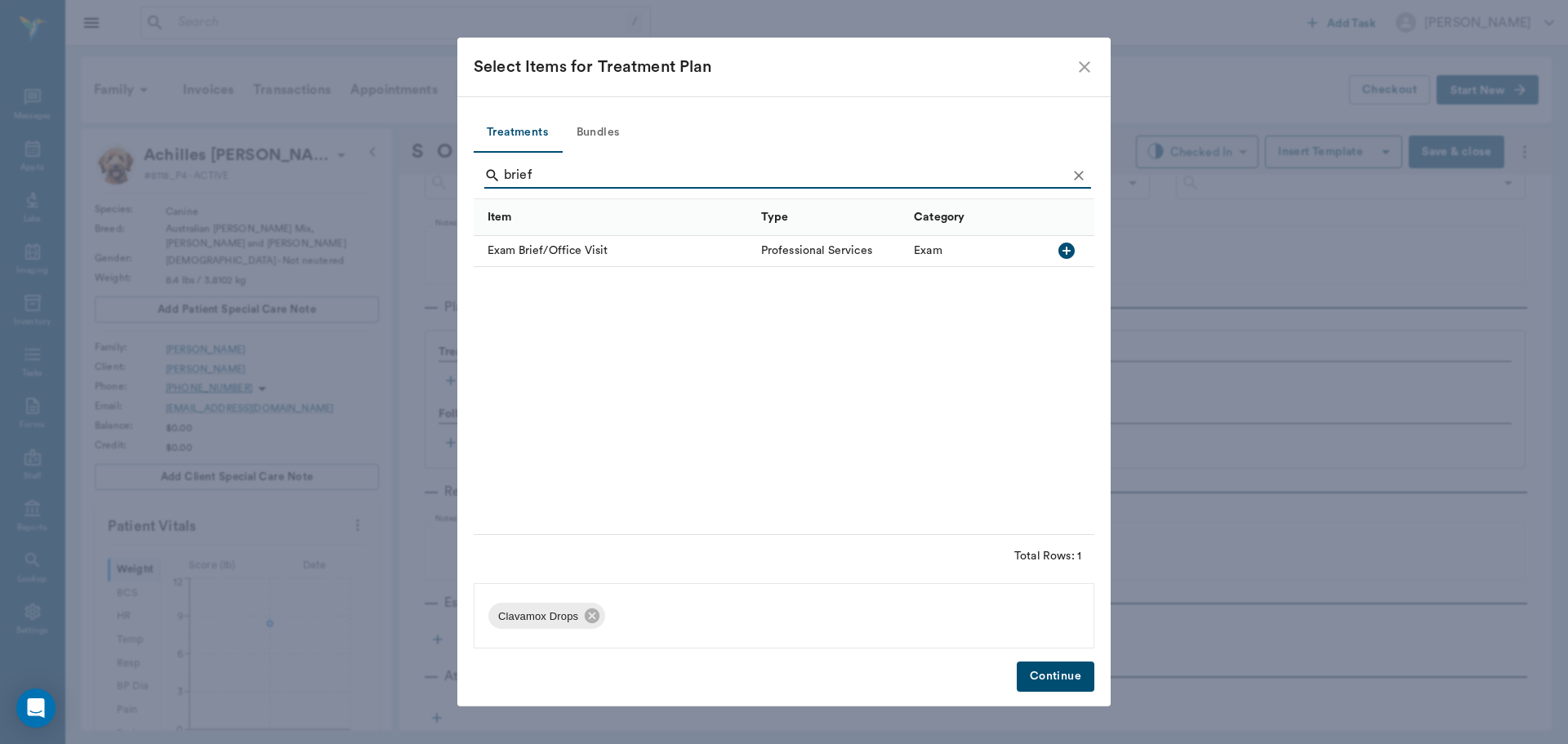
click at [1066, 248] on icon "button" at bounding box center [1067, 251] width 20 height 20
type input "b"
type input "6 we"
click at [1070, 247] on icon "button" at bounding box center [1067, 251] width 17 height 17
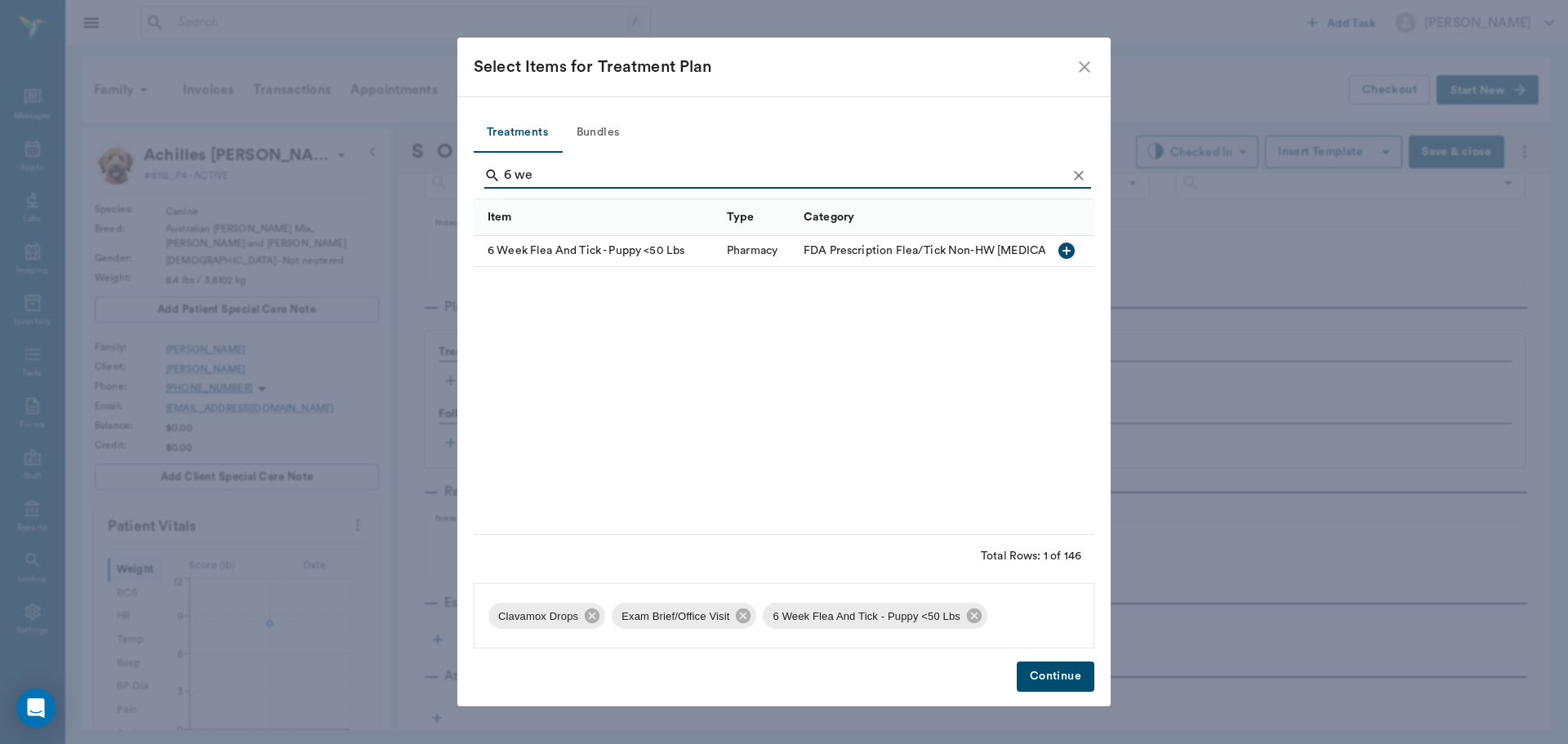
click at [1055, 678] on button "Continue" at bounding box center [1056, 677] width 78 height 30
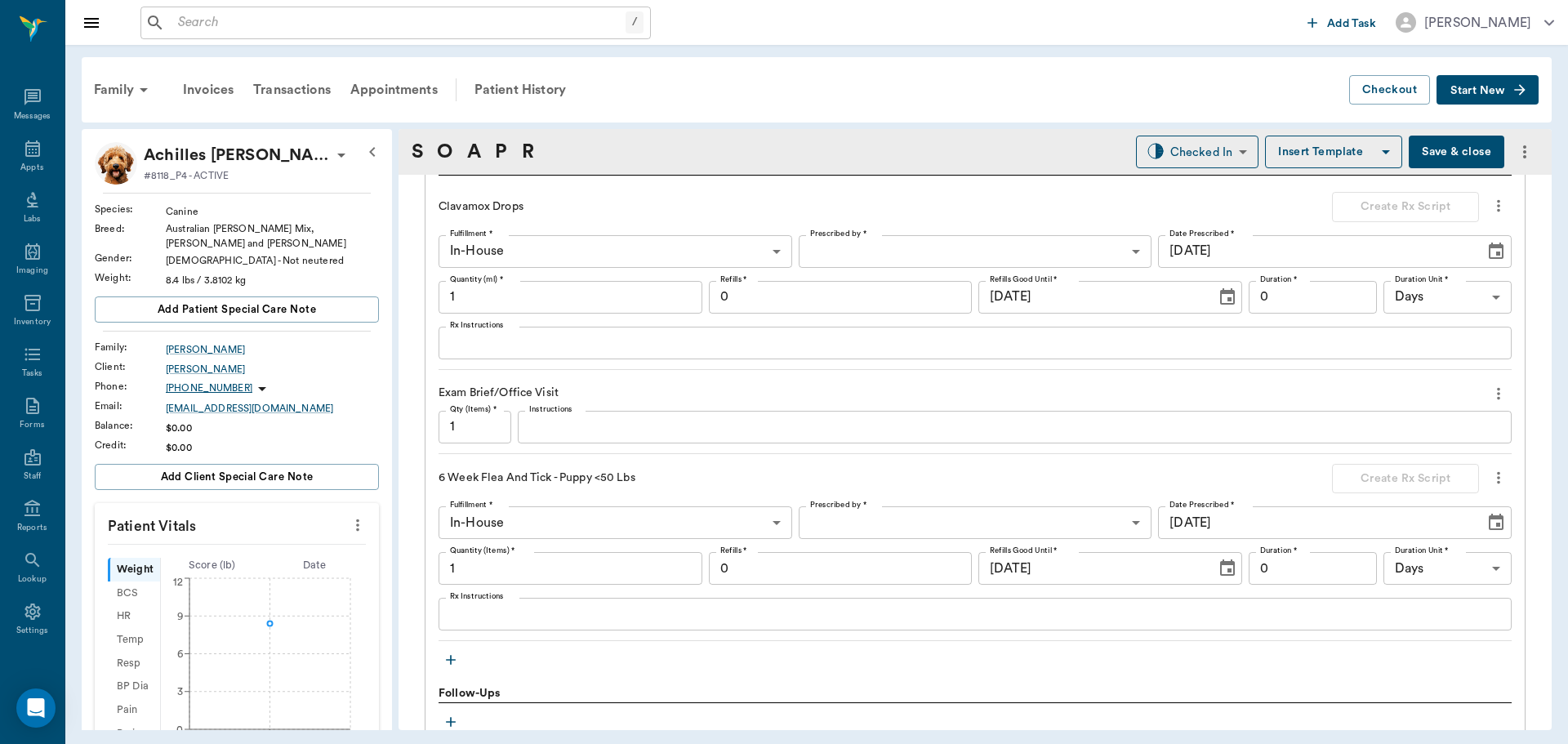
scroll to position [1136, 0]
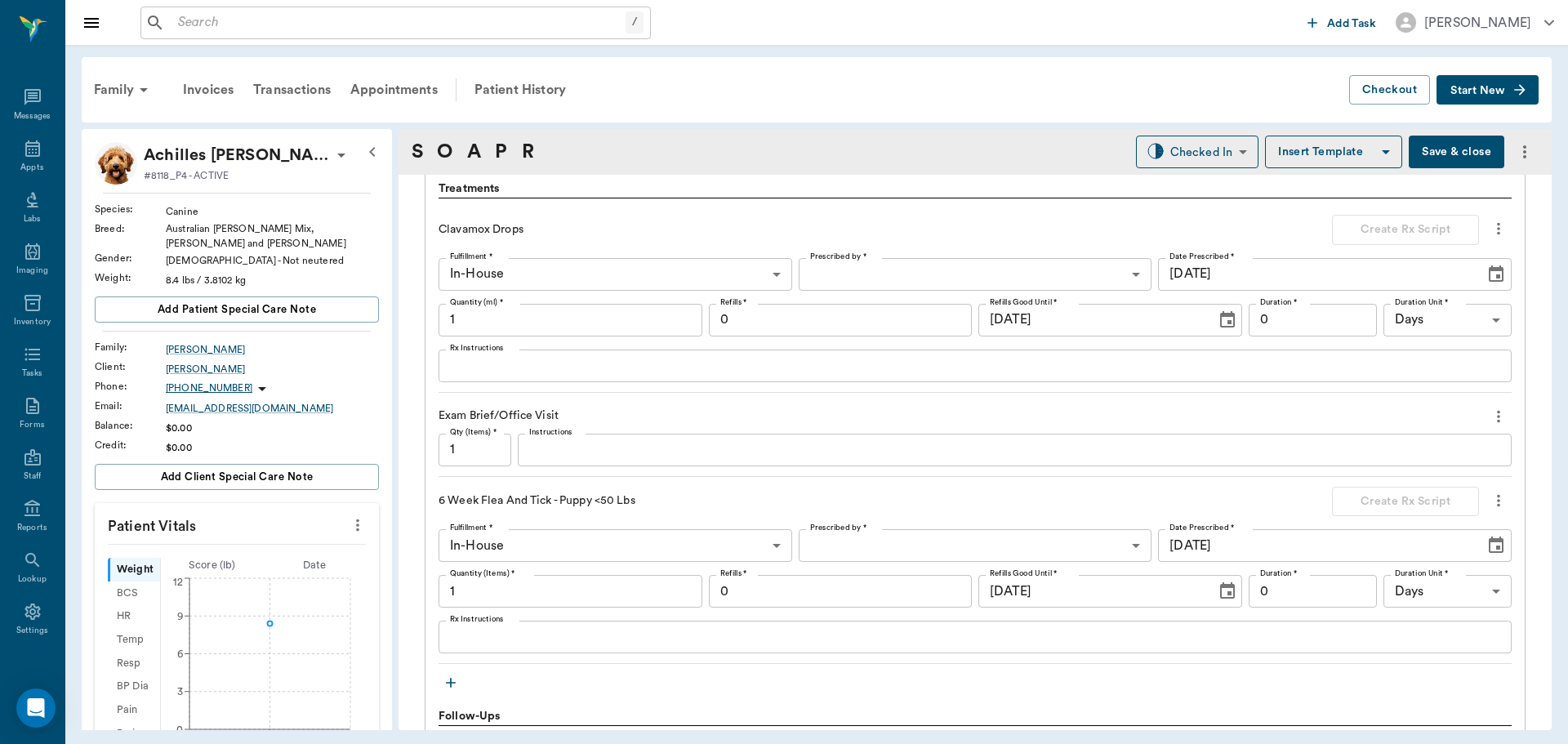
click at [517, 319] on input "1" at bounding box center [570, 319] width 264 height 32
type input "15"
click at [533, 370] on textarea "Rx Instructions" at bounding box center [975, 365] width 1051 height 19
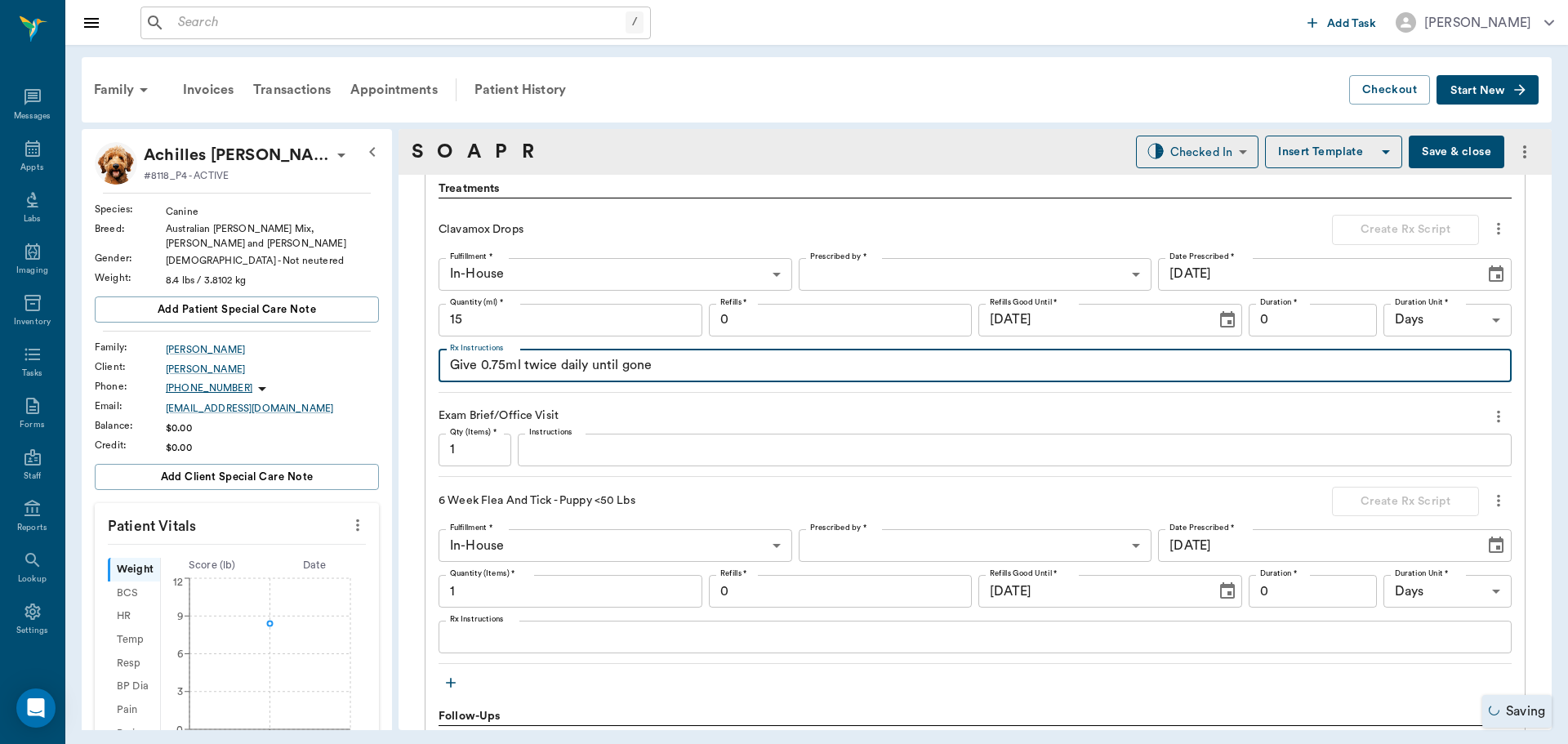
type textarea "Give 0.75ml twice daily until gone"
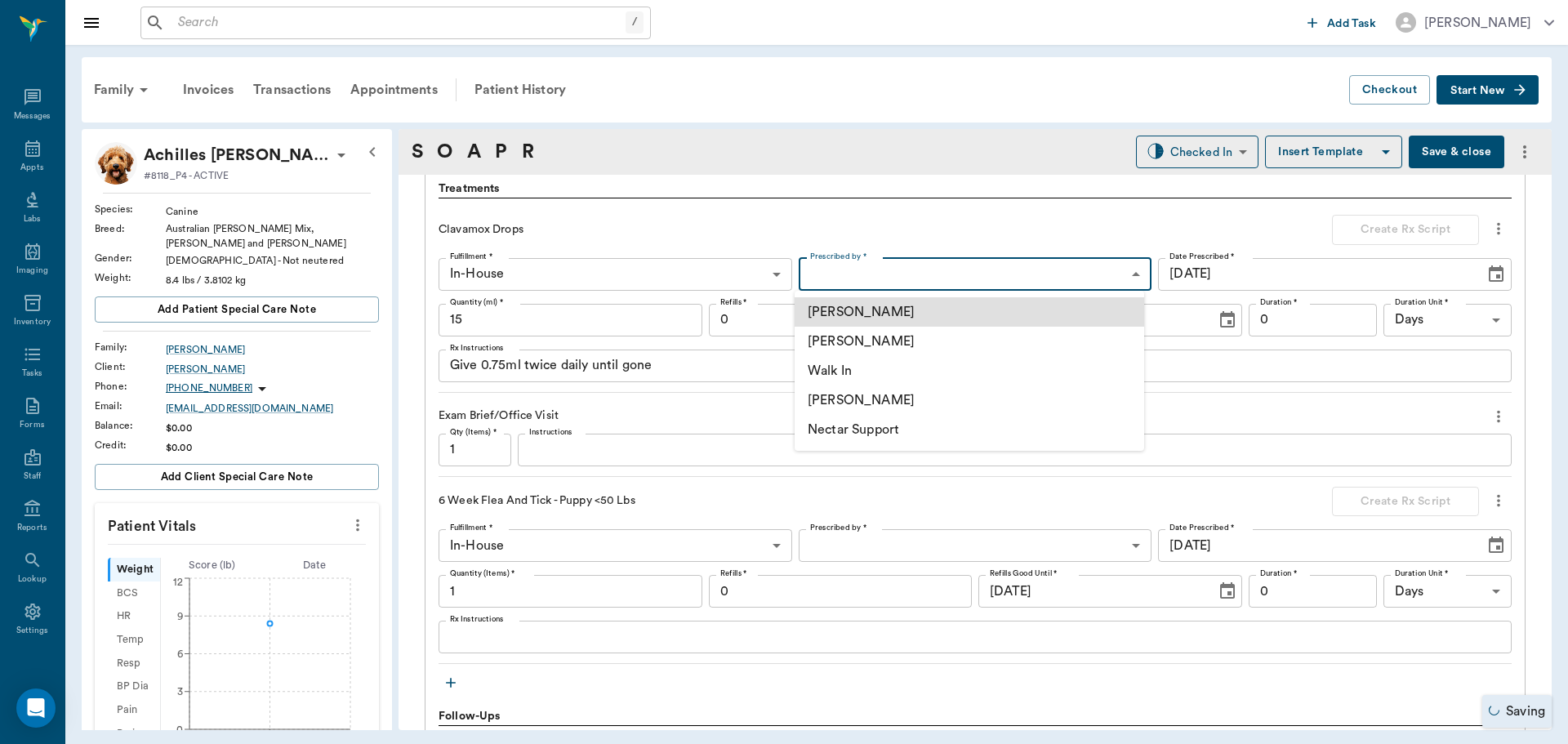
click at [916, 274] on body "/ ​ Add Task Dr. Bert Ellsworth Nectar Messages Appts Labs Imaging Inventory Ta…" at bounding box center [784, 372] width 1568 height 744
click at [886, 346] on li "[PERSON_NAME]" at bounding box center [969, 341] width 350 height 29
type input "63ec2f075fda476ae8351a4d"
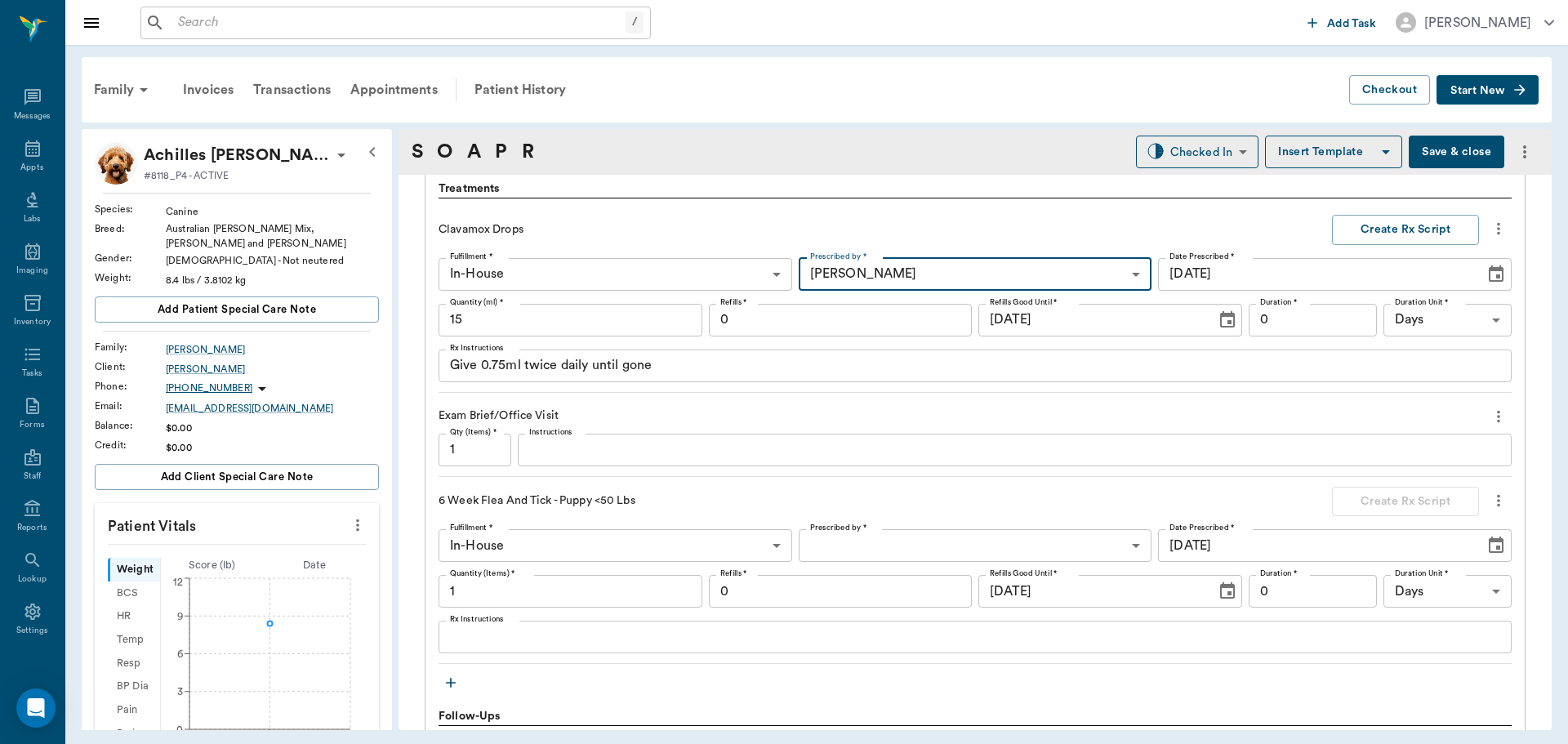
click at [862, 319] on input "0" at bounding box center [841, 319] width 264 height 32
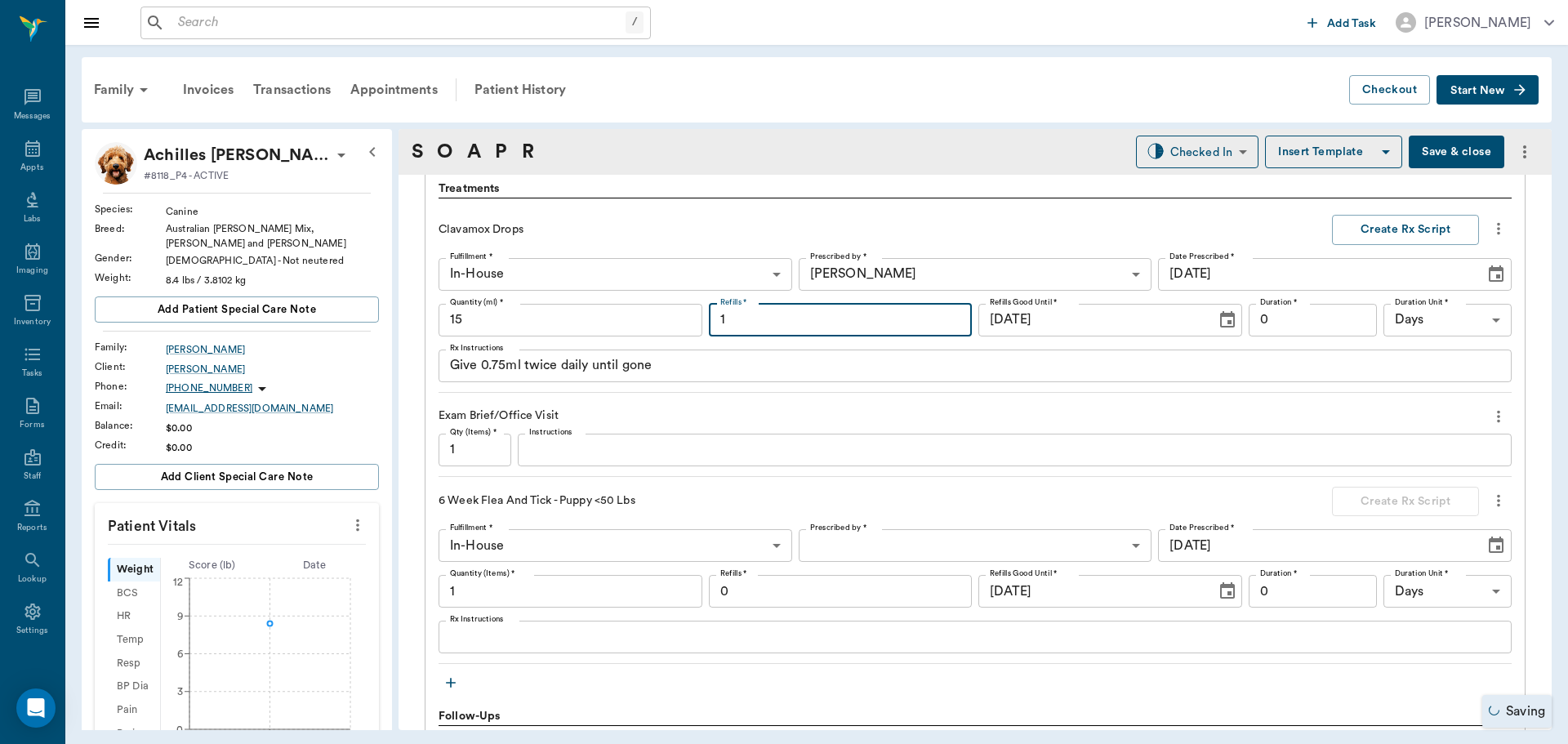
type input "1"
click at [1317, 314] on input "0" at bounding box center [1313, 319] width 129 height 32
type input "10"
click at [1405, 224] on button "Create Rx Script" at bounding box center [1405, 230] width 147 height 30
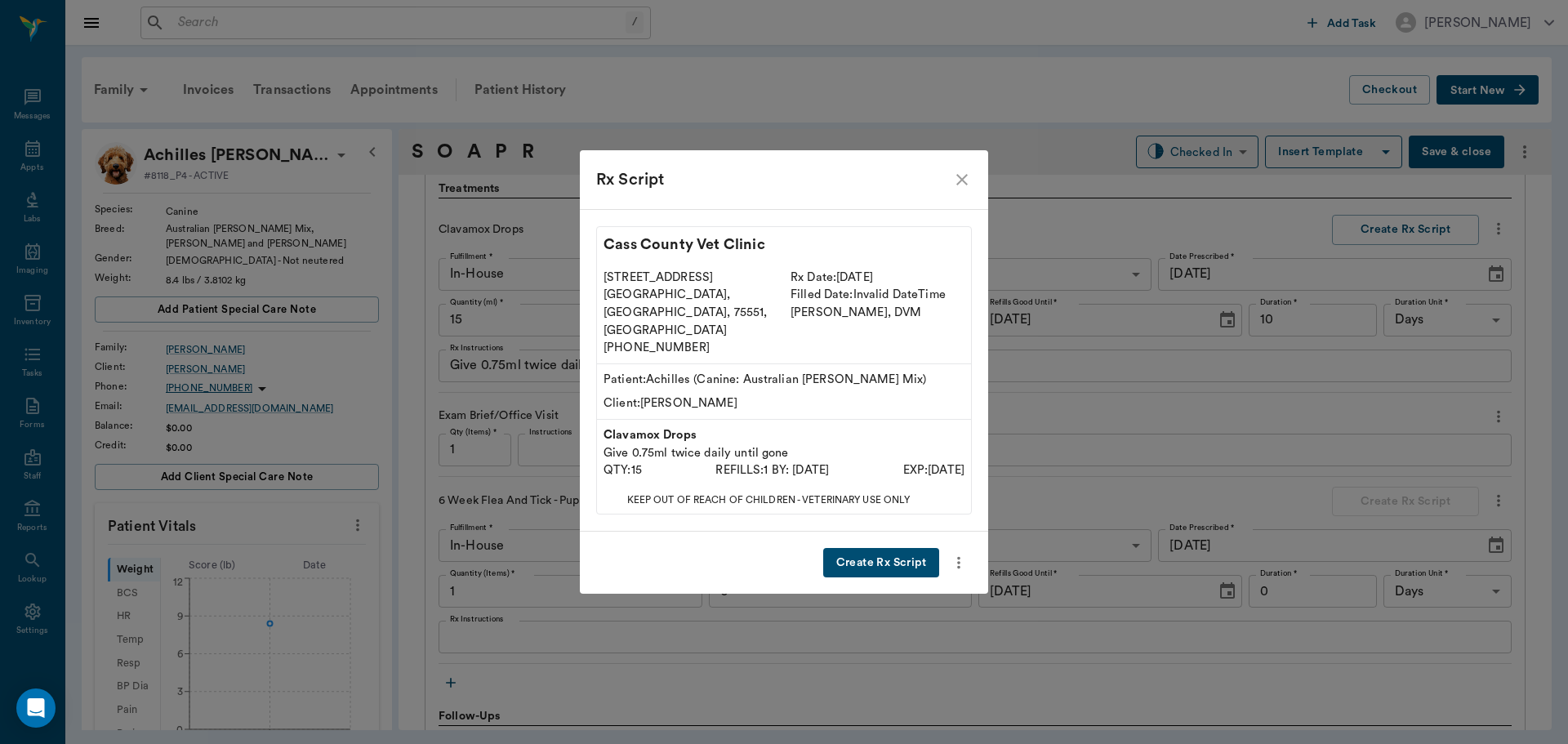
click at [892, 548] on button "Create Rx Script" at bounding box center [881, 563] width 116 height 30
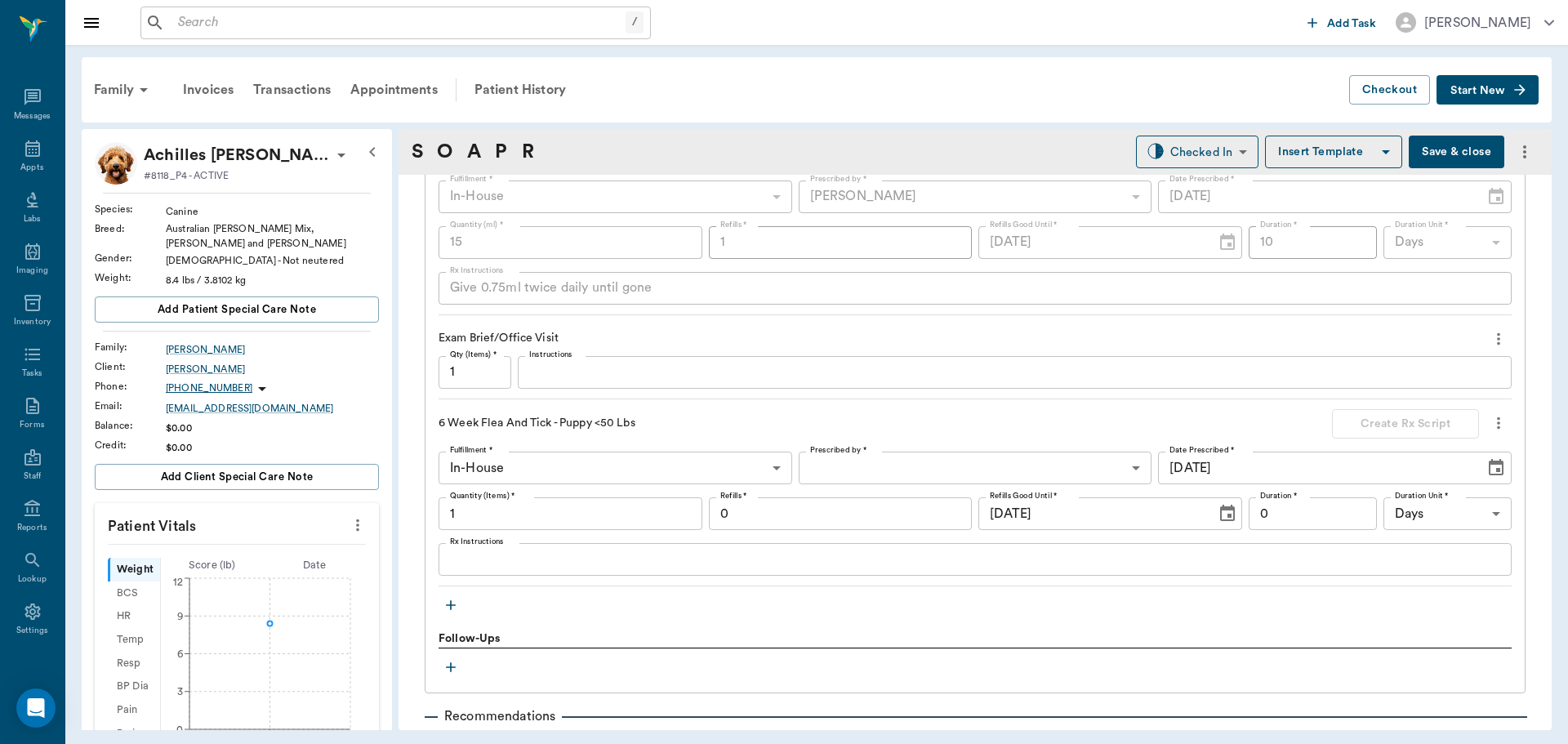
scroll to position [1382, 0]
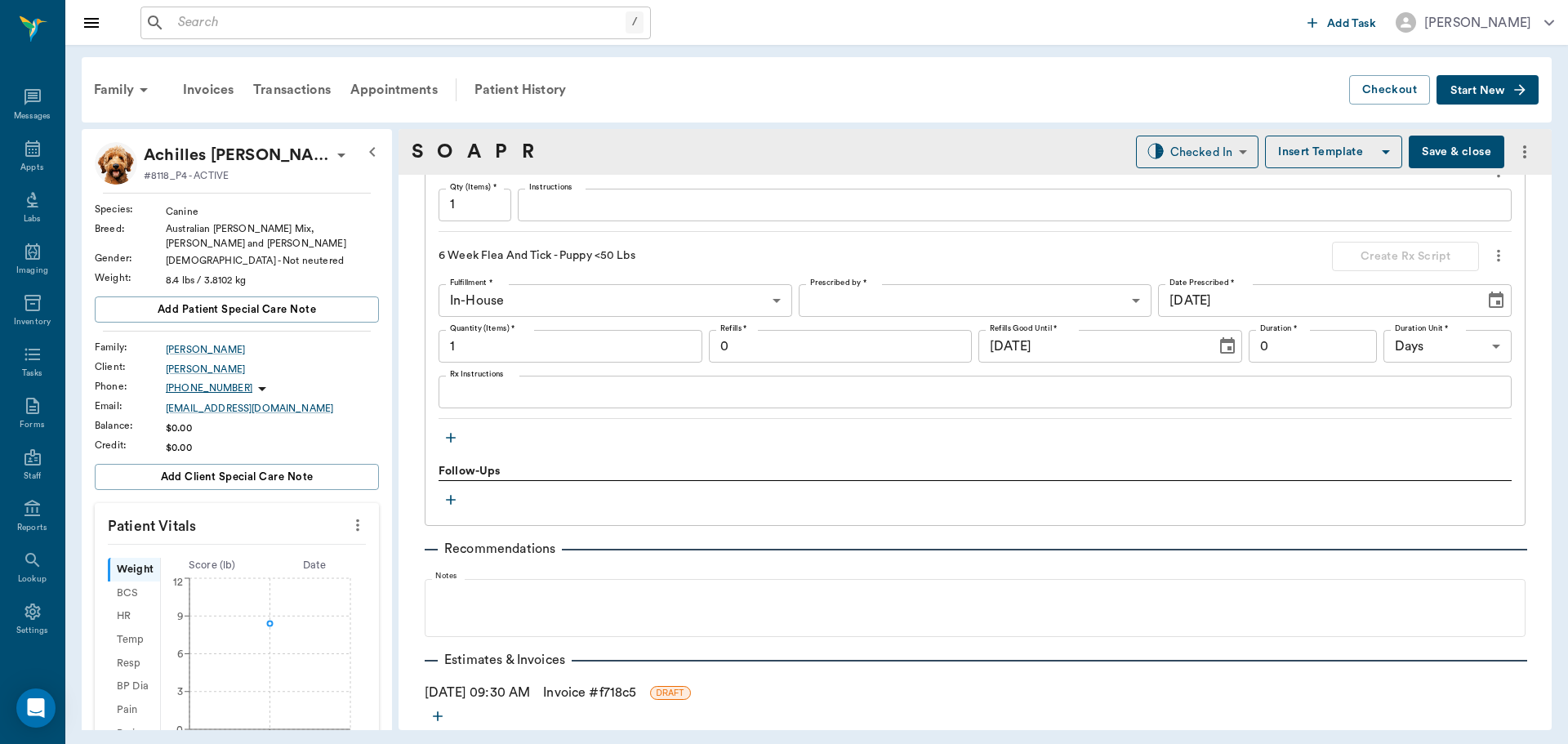
drag, startPoint x: 626, startPoint y: 367, endPoint x: 662, endPoint y: 366, distance: 36.0
drag, startPoint x: 662, startPoint y: 366, endPoint x: 1032, endPoint y: 242, distance: 390.2
click at [1032, 242] on div "6 Week Flea And Tick - Puppy <50 Lbs Create Rx Script" at bounding box center [975, 257] width 1073 height 30
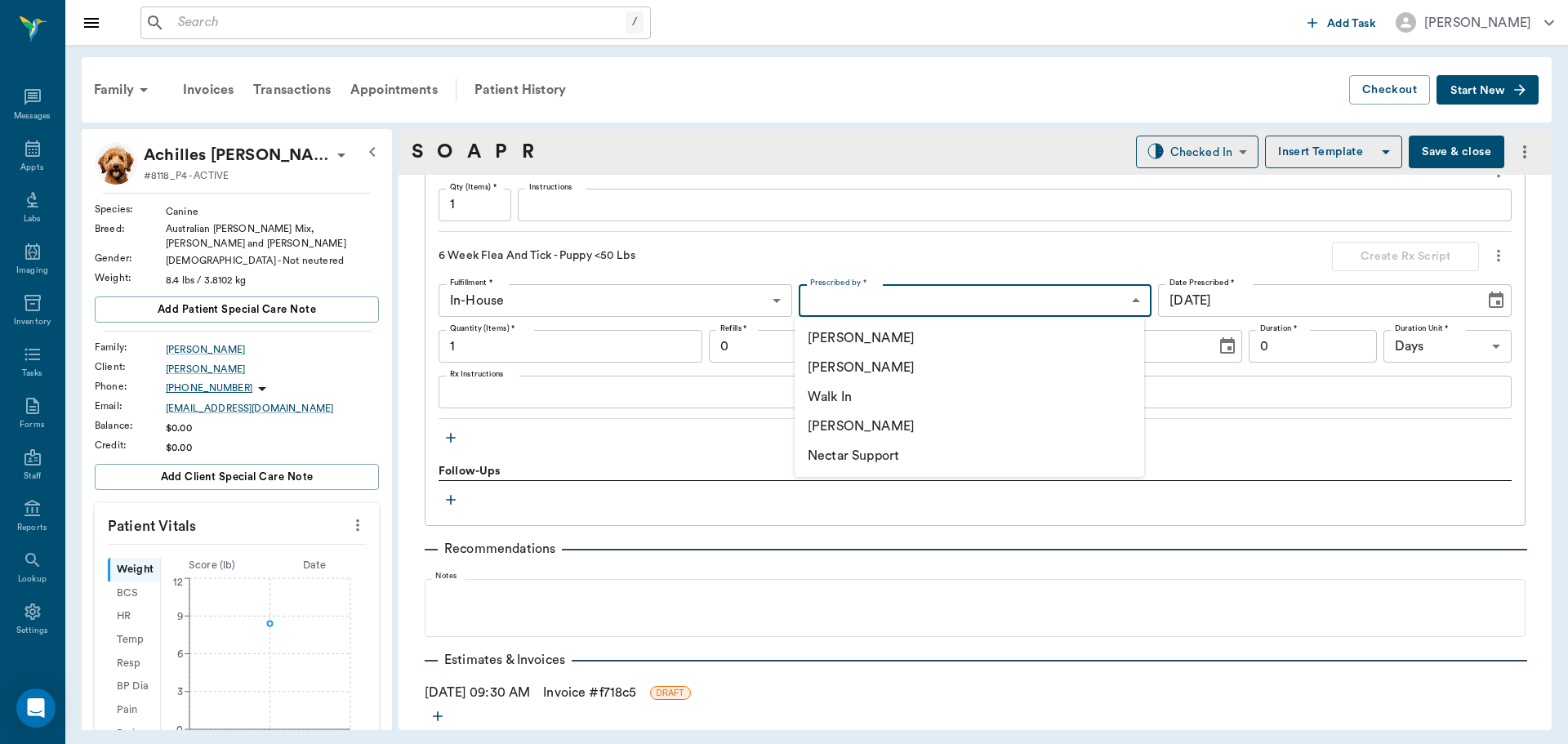
click at [1122, 299] on body "/ ​ Add Task Dr. Bert Ellsworth Nectar Messages Appts Labs Imaging Inventory Ta…" at bounding box center [784, 372] width 1568 height 744
click at [960, 367] on li "[PERSON_NAME]" at bounding box center [969, 367] width 350 height 29
type input "63ec2f075fda476ae8351a4d"
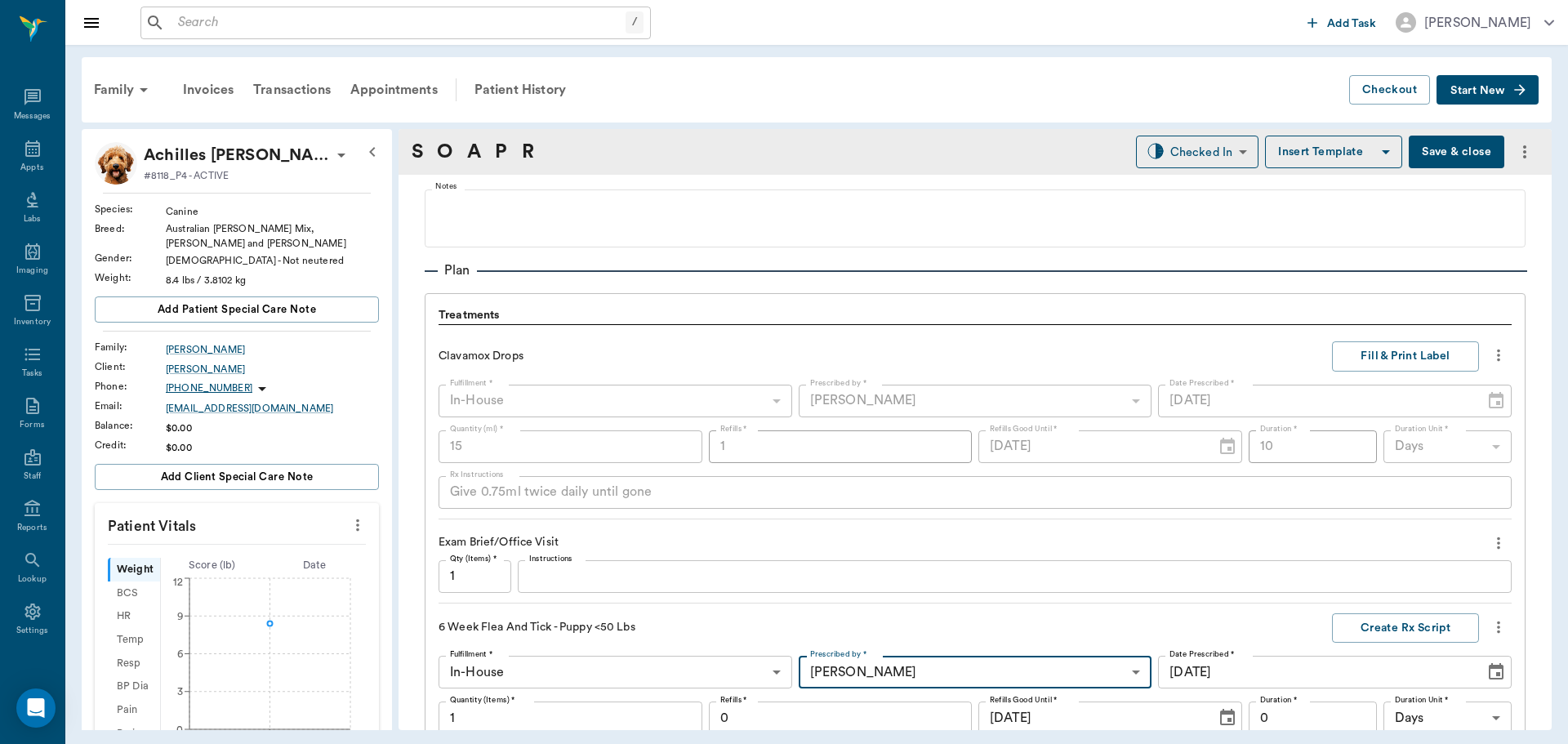
scroll to position [973, 0]
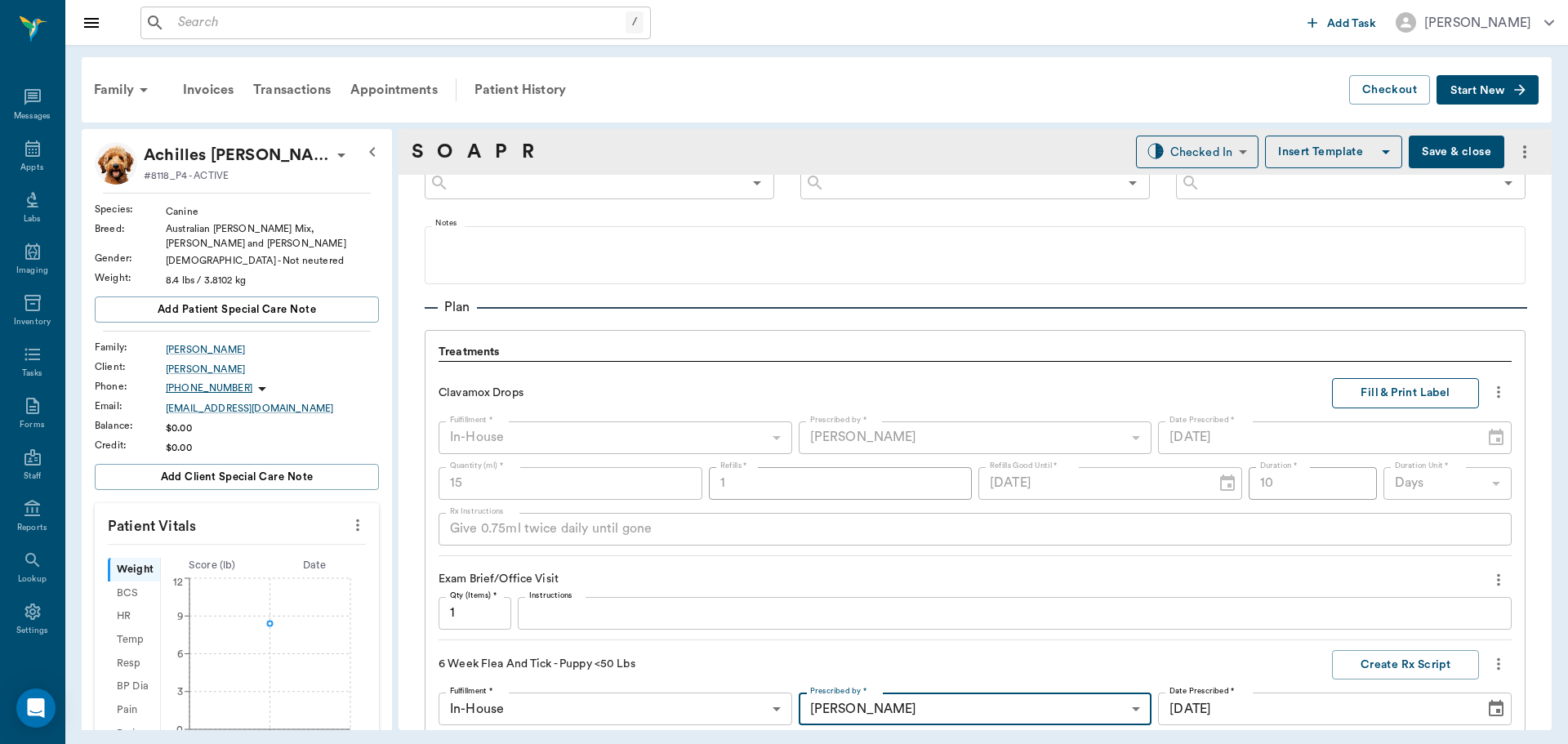
click at [1377, 398] on button "Fill & Print Label" at bounding box center [1405, 393] width 147 height 30
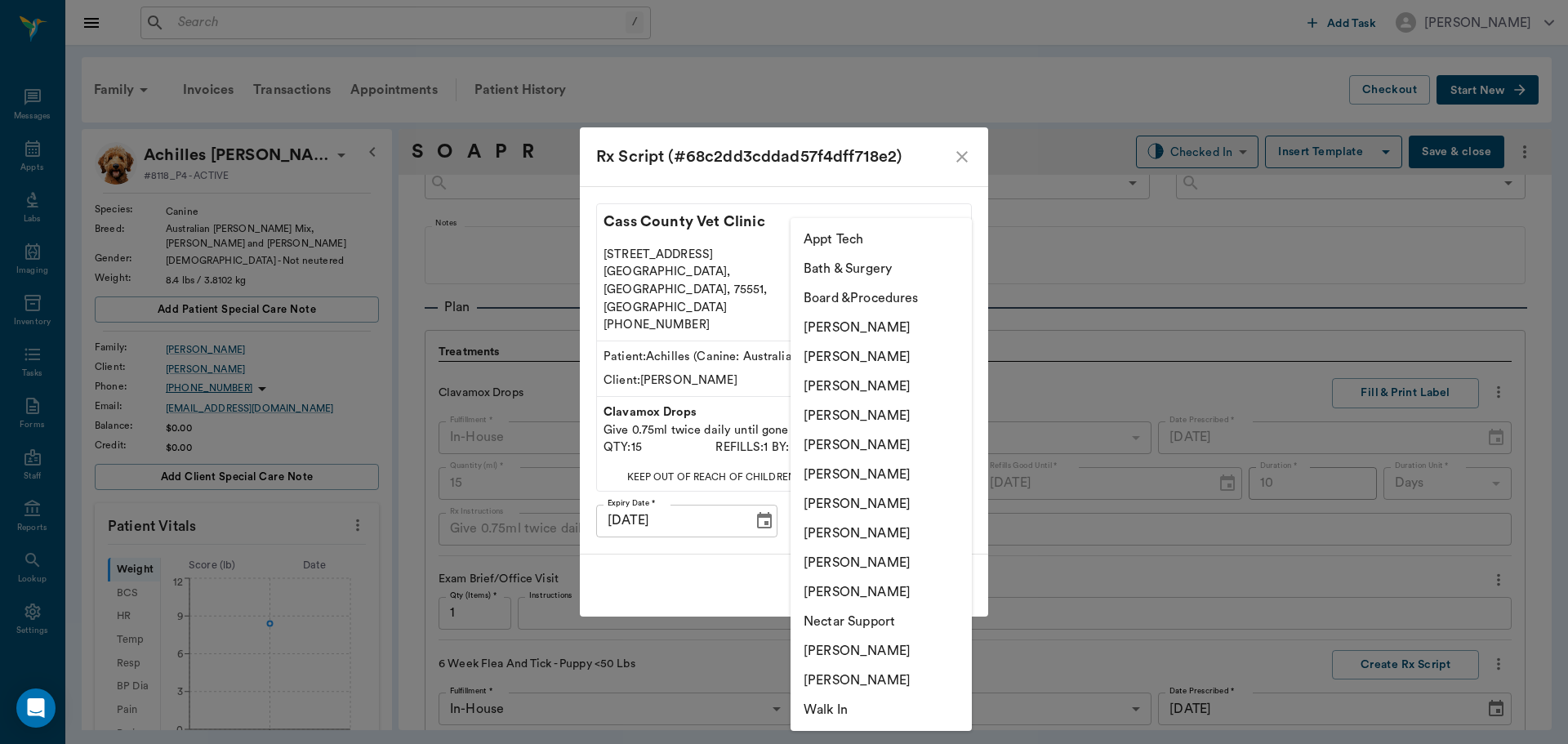
click at [942, 502] on body "/ ​ Add Task Dr. Bert Ellsworth Nectar Messages Appts Labs Imaging Inventory Ta…" at bounding box center [784, 372] width 1568 height 744
click at [905, 387] on li "[PERSON_NAME]" at bounding box center [881, 386] width 182 height 29
type input "642ef10e332a41444de2bad1"
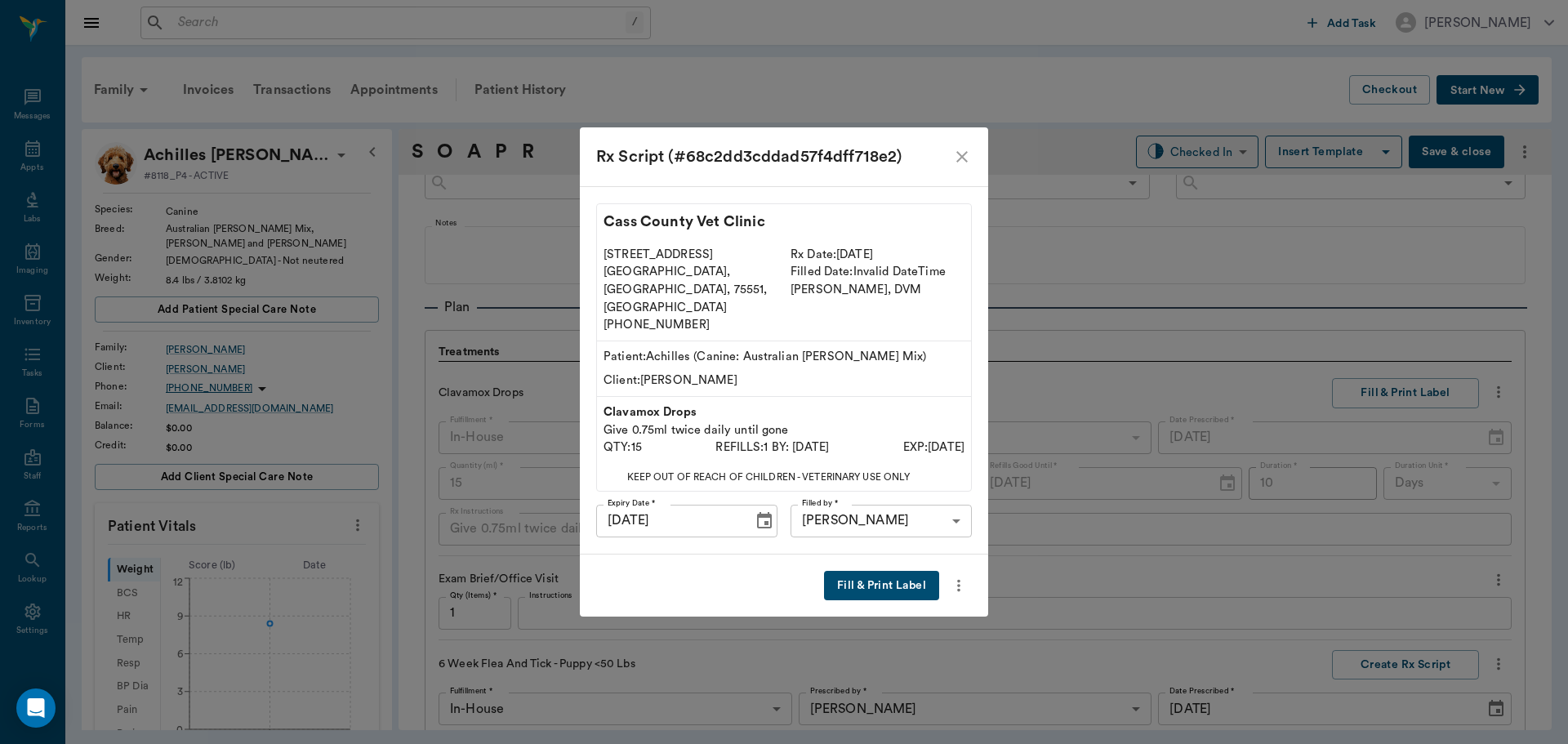
click at [897, 571] on button "Fill & Print Label" at bounding box center [881, 586] width 115 height 30
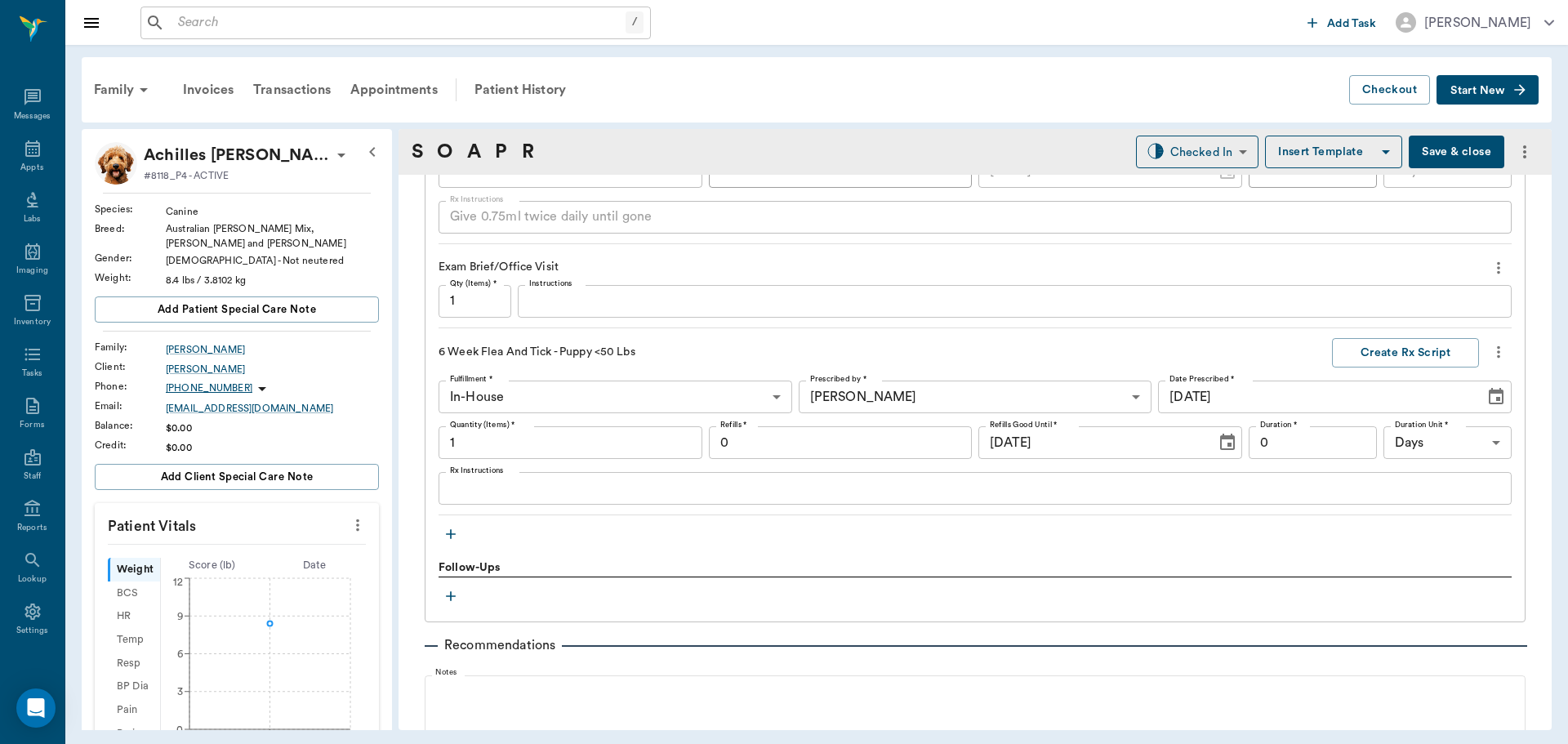
scroll to position [1458, 0]
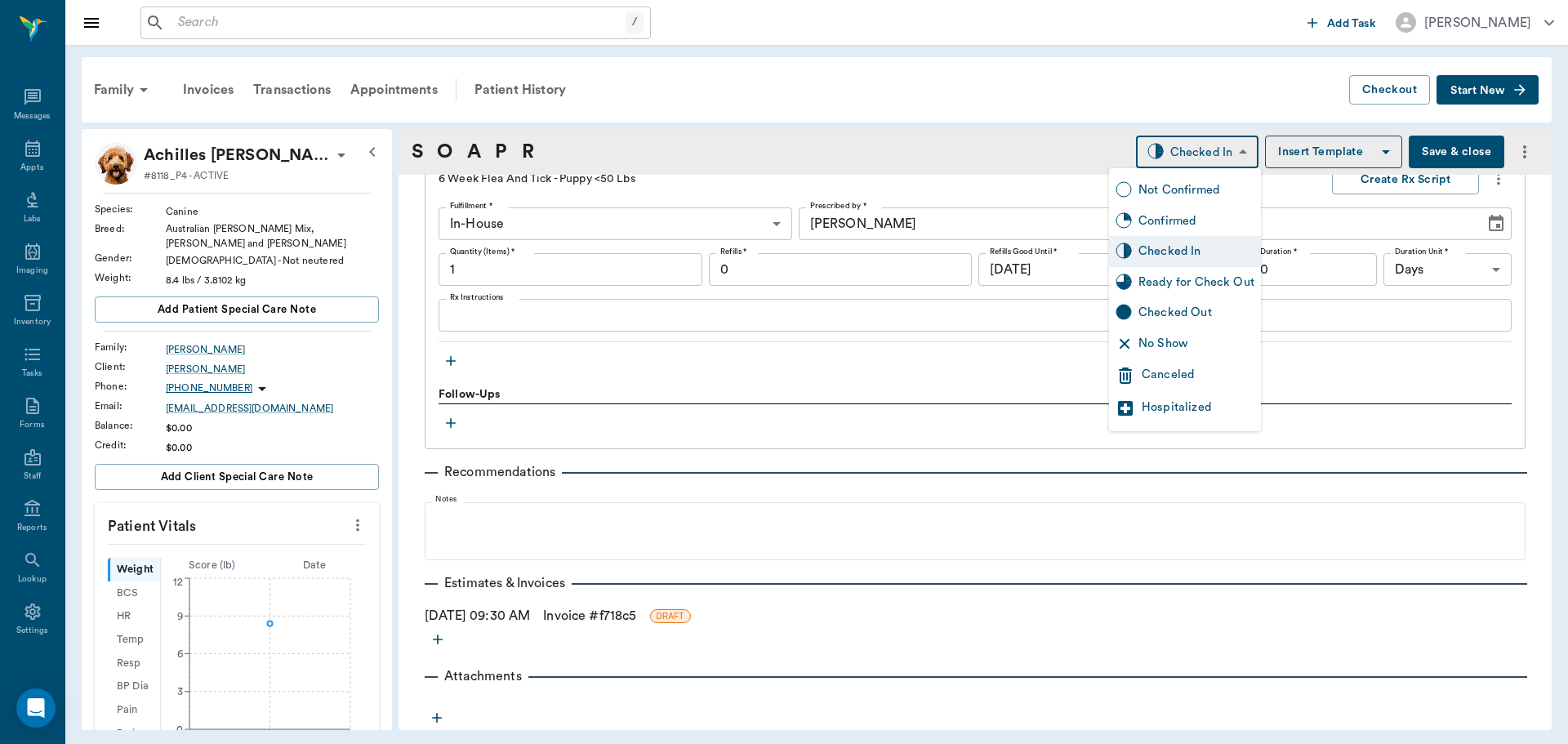
click at [1225, 153] on body "/ ​ Add Task Dr. Bert Ellsworth Nectar Messages Appts Labs Imaging Inventory Ta…" at bounding box center [784, 372] width 1568 height 744
click at [1208, 280] on div "Ready for Check Out" at bounding box center [1197, 283] width 116 height 18
type input "READY_TO_CHECKOUT"
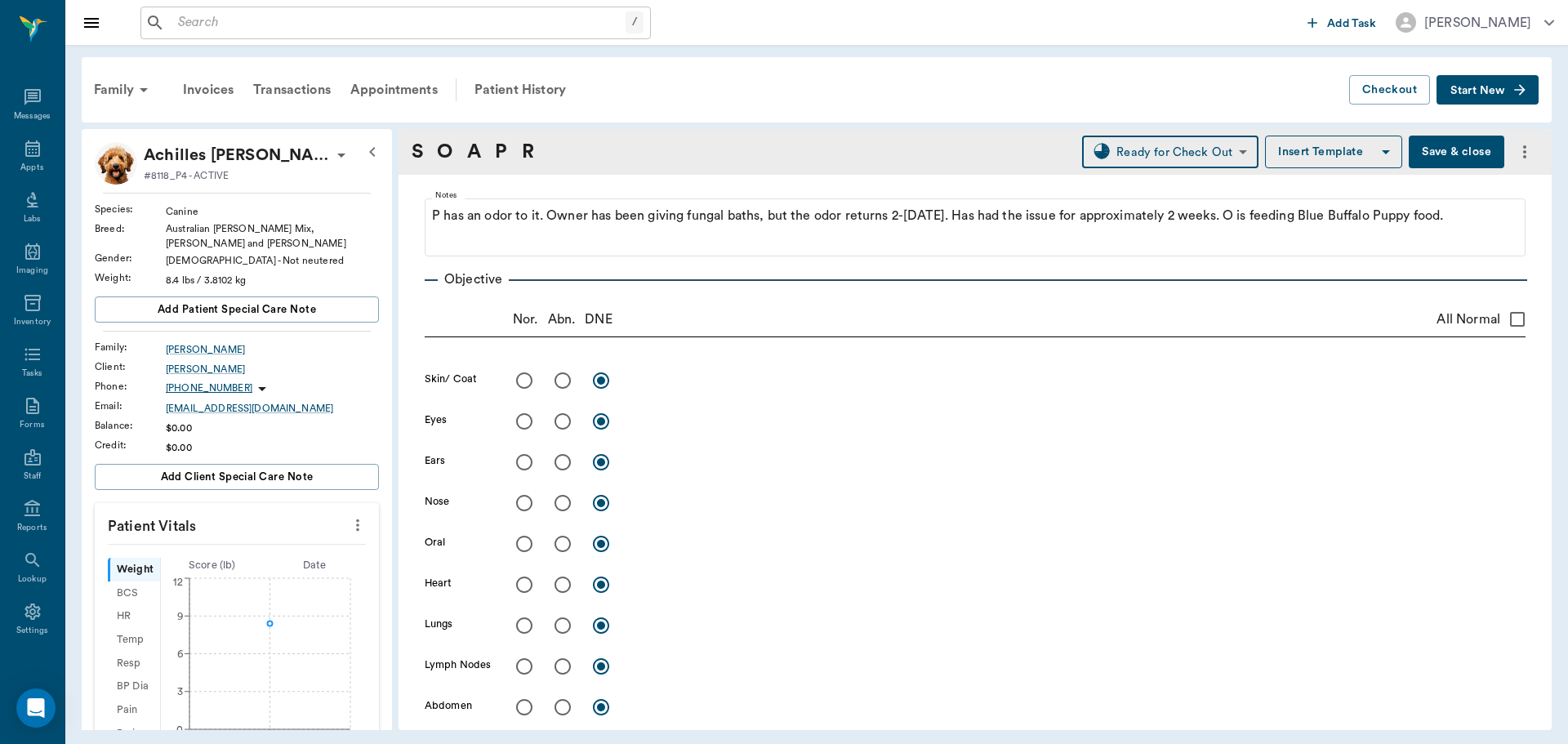
scroll to position [151, 0]
click at [561, 383] on input "radio" at bounding box center [562, 382] width 34 height 34
radio input "true"
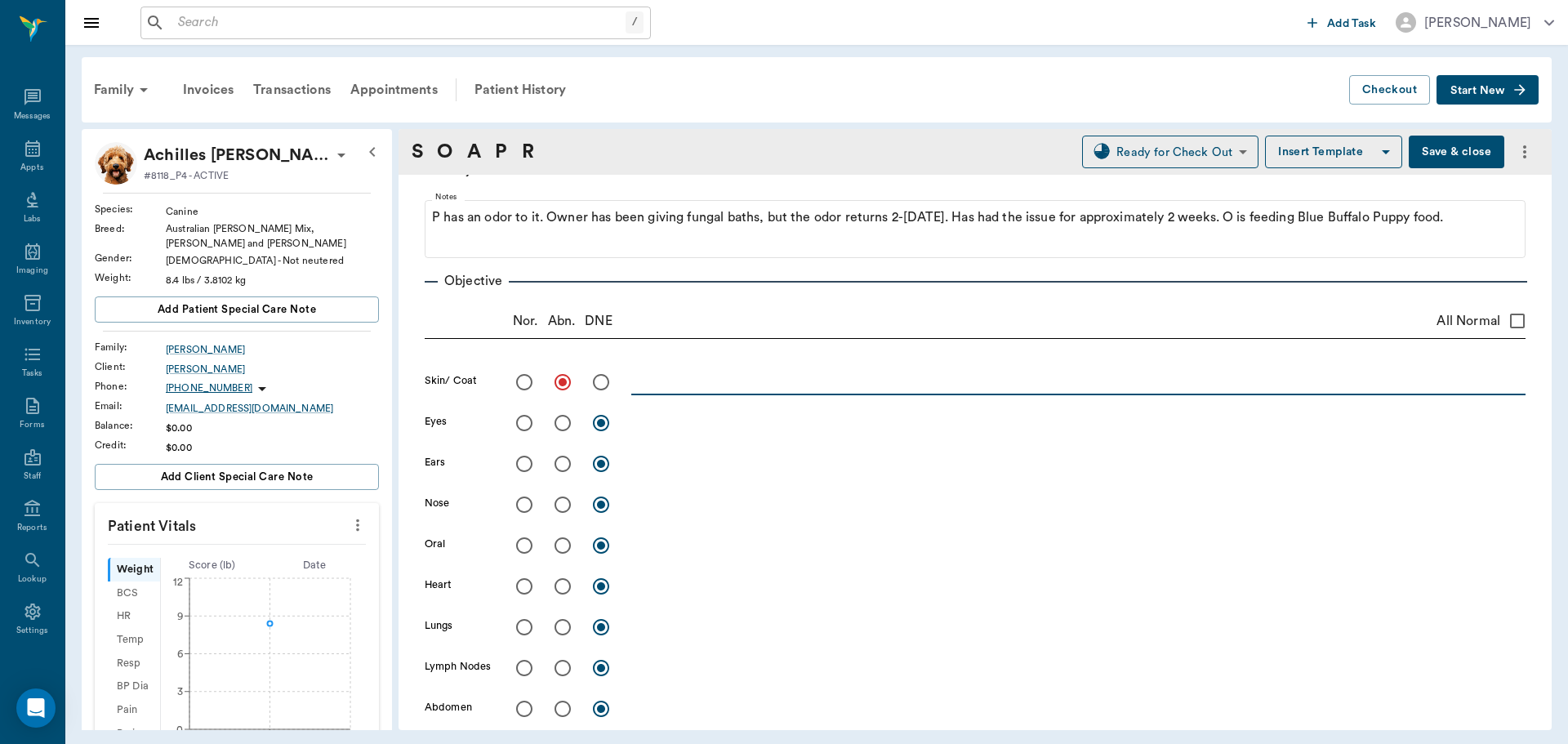
click at [696, 382] on textarea at bounding box center [1078, 382] width 895 height 19
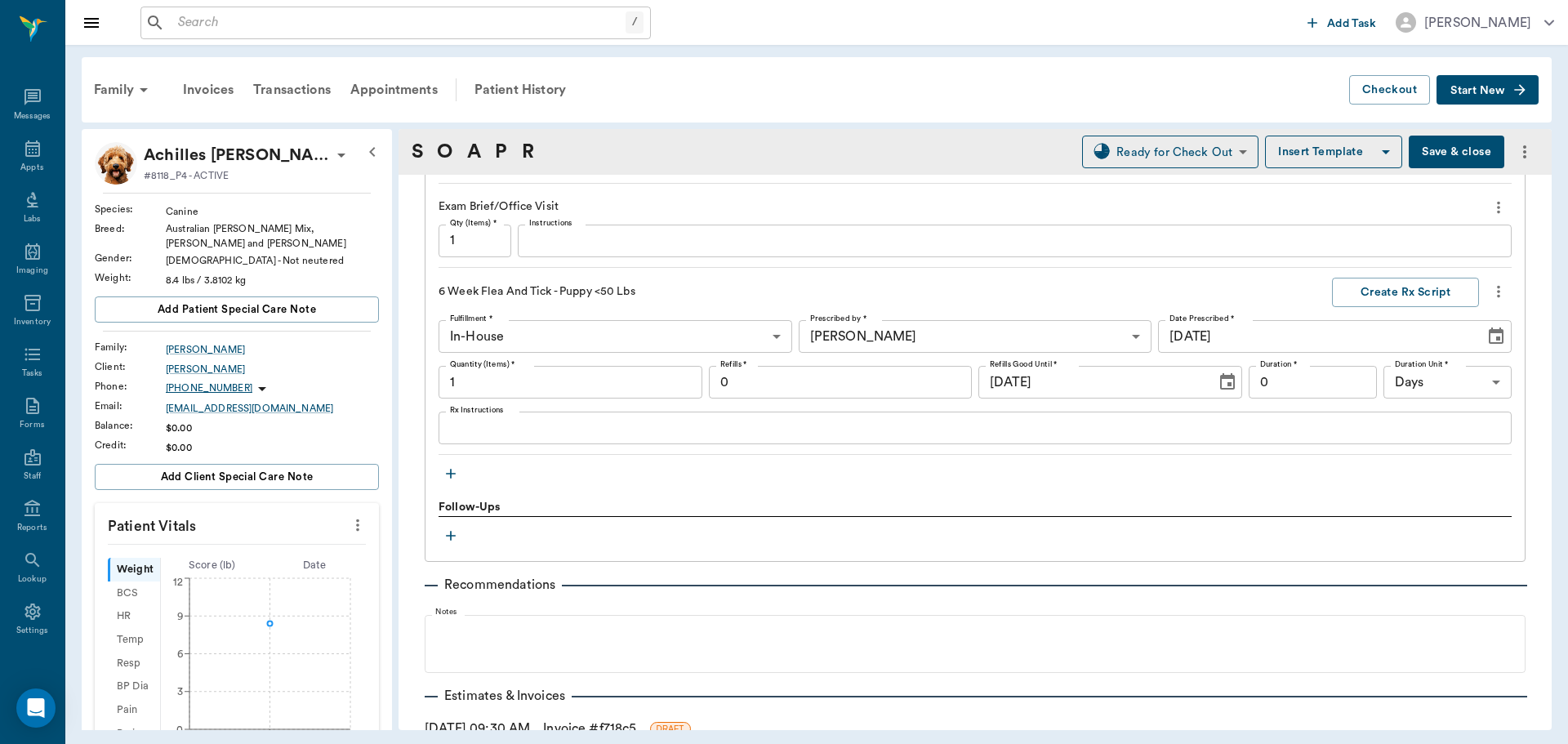
scroll to position [1458, 0]
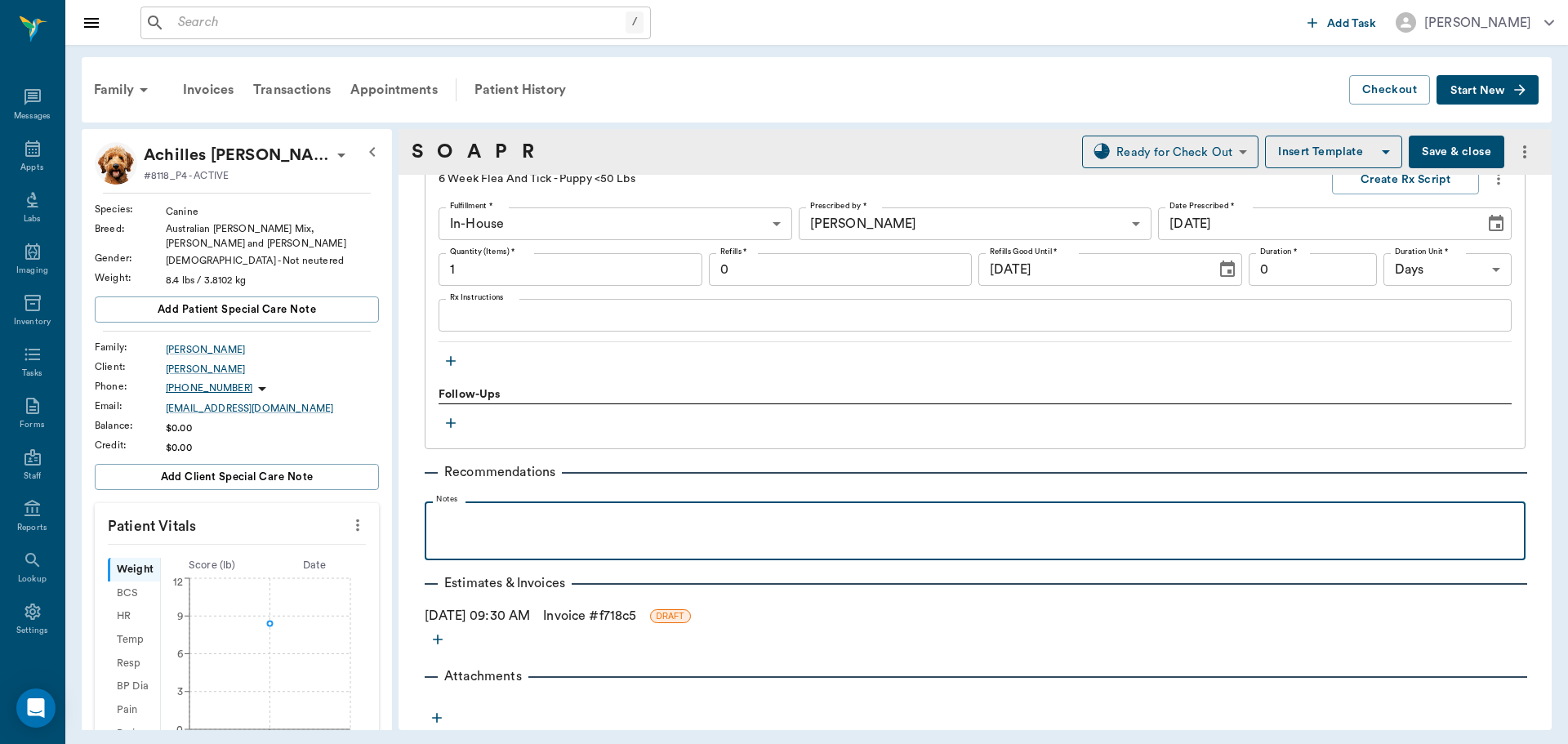
drag, startPoint x: 433, startPoint y: 528, endPoint x: 444, endPoint y: 521, distance: 13.0
click at [444, 521] on p at bounding box center [975, 520] width 1085 height 20
click at [545, 526] on p "Vaccinations every 2 weeks for" at bounding box center [975, 520] width 1085 height 20
click at [612, 523] on p "Vaccinations in 2 weeks for" at bounding box center [975, 520] width 1085 height 20
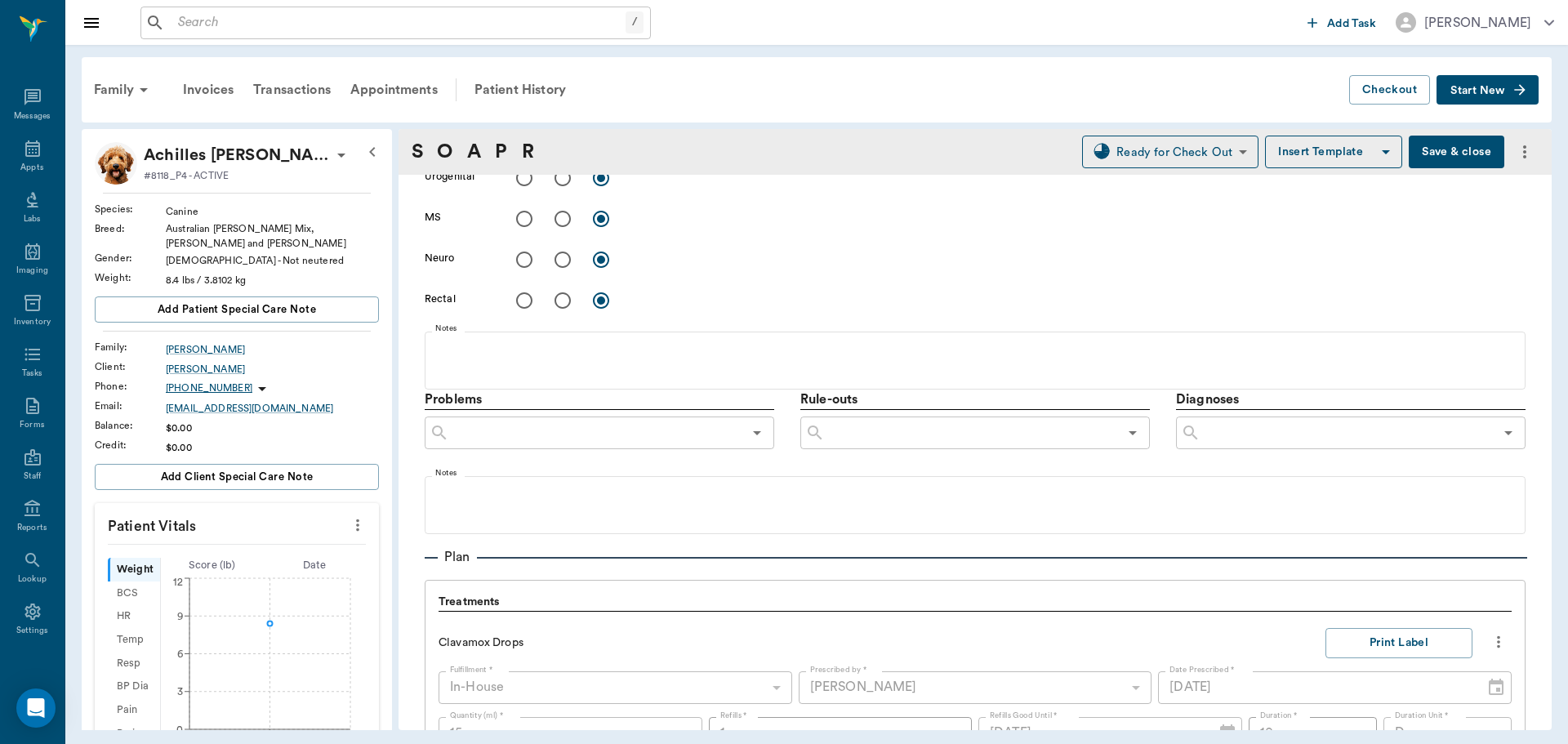
scroll to position [478, 0]
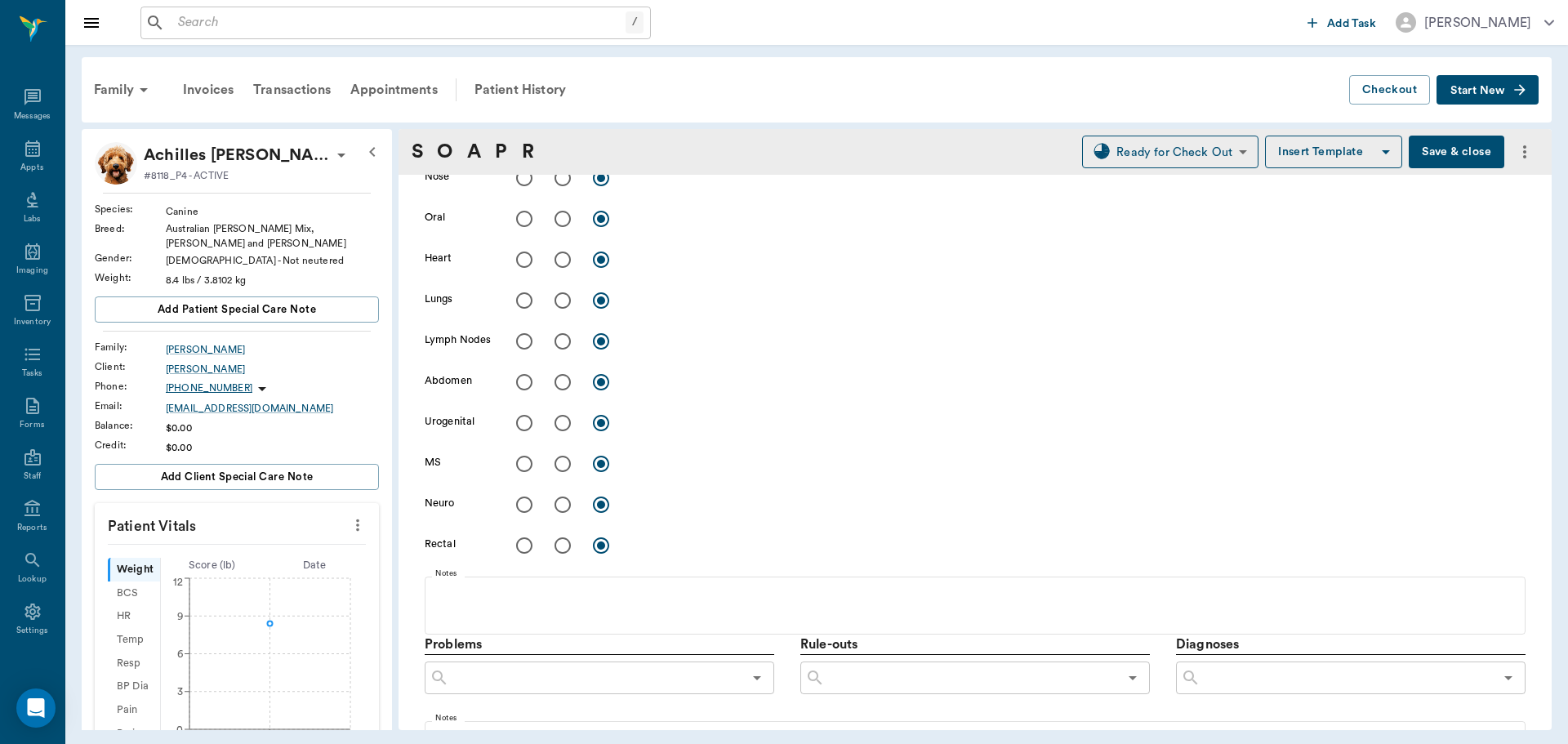
click at [1426, 158] on button "Save & close" at bounding box center [1456, 152] width 95 height 32
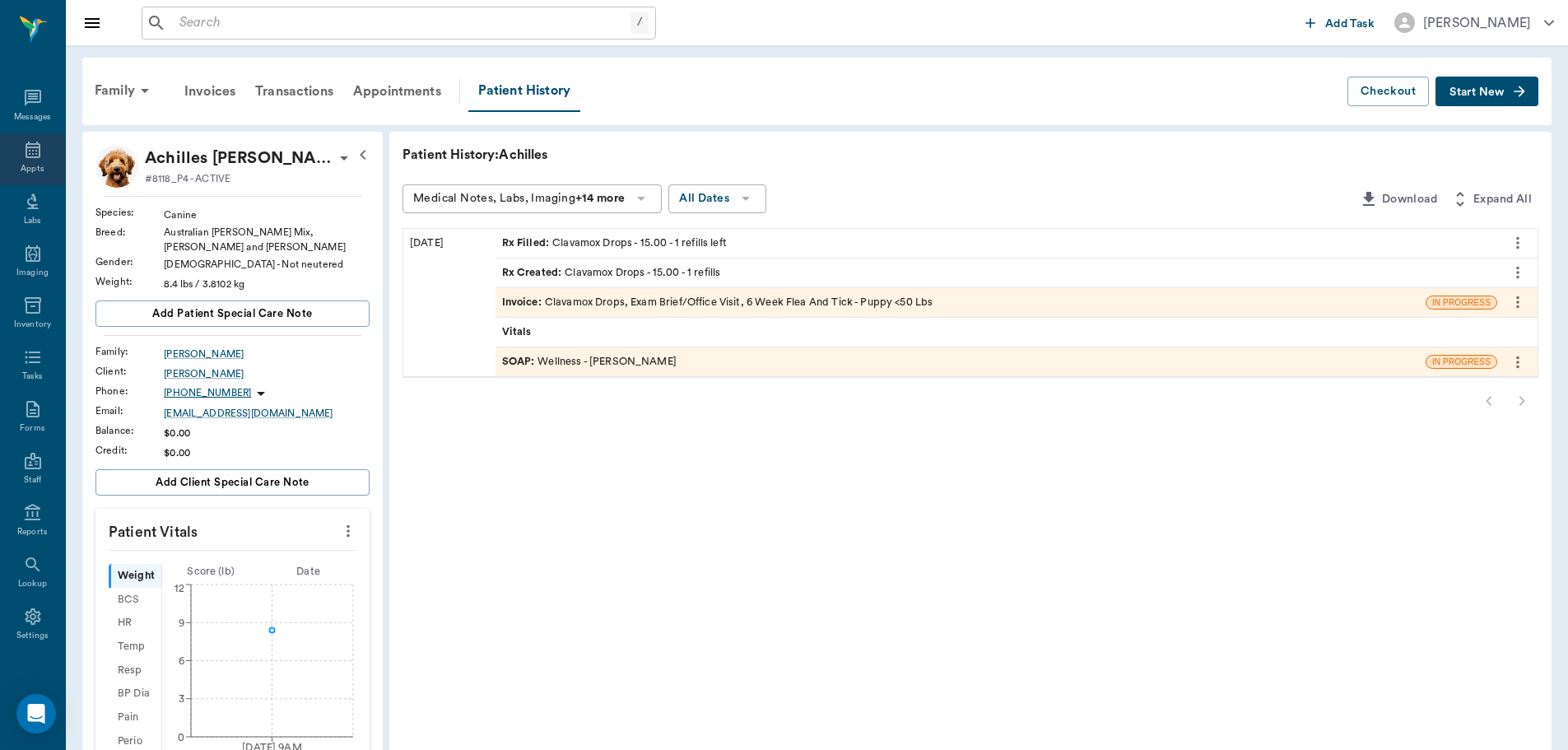
click at [27, 149] on icon at bounding box center [33, 150] width 20 height 20
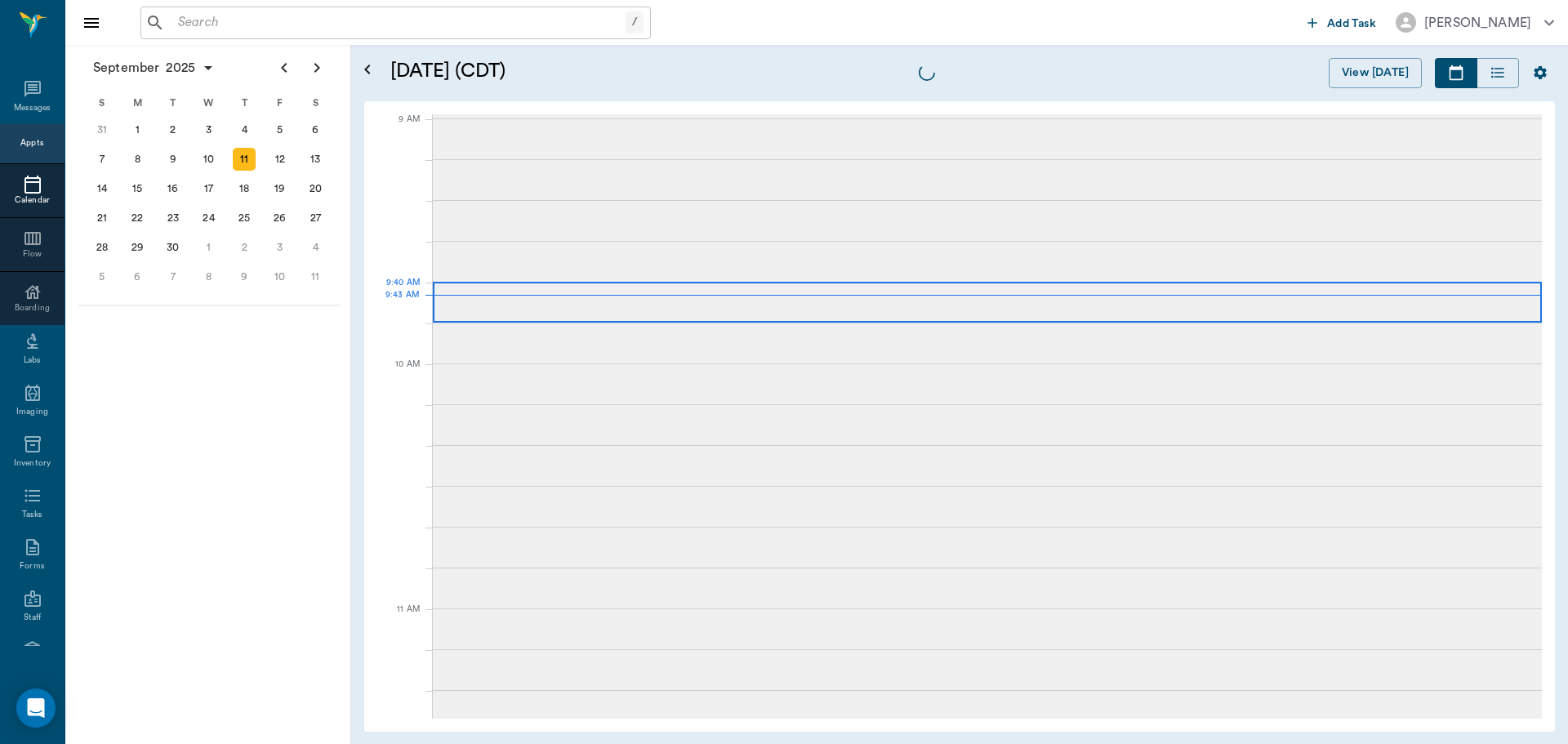
scroll to position [246, 0]
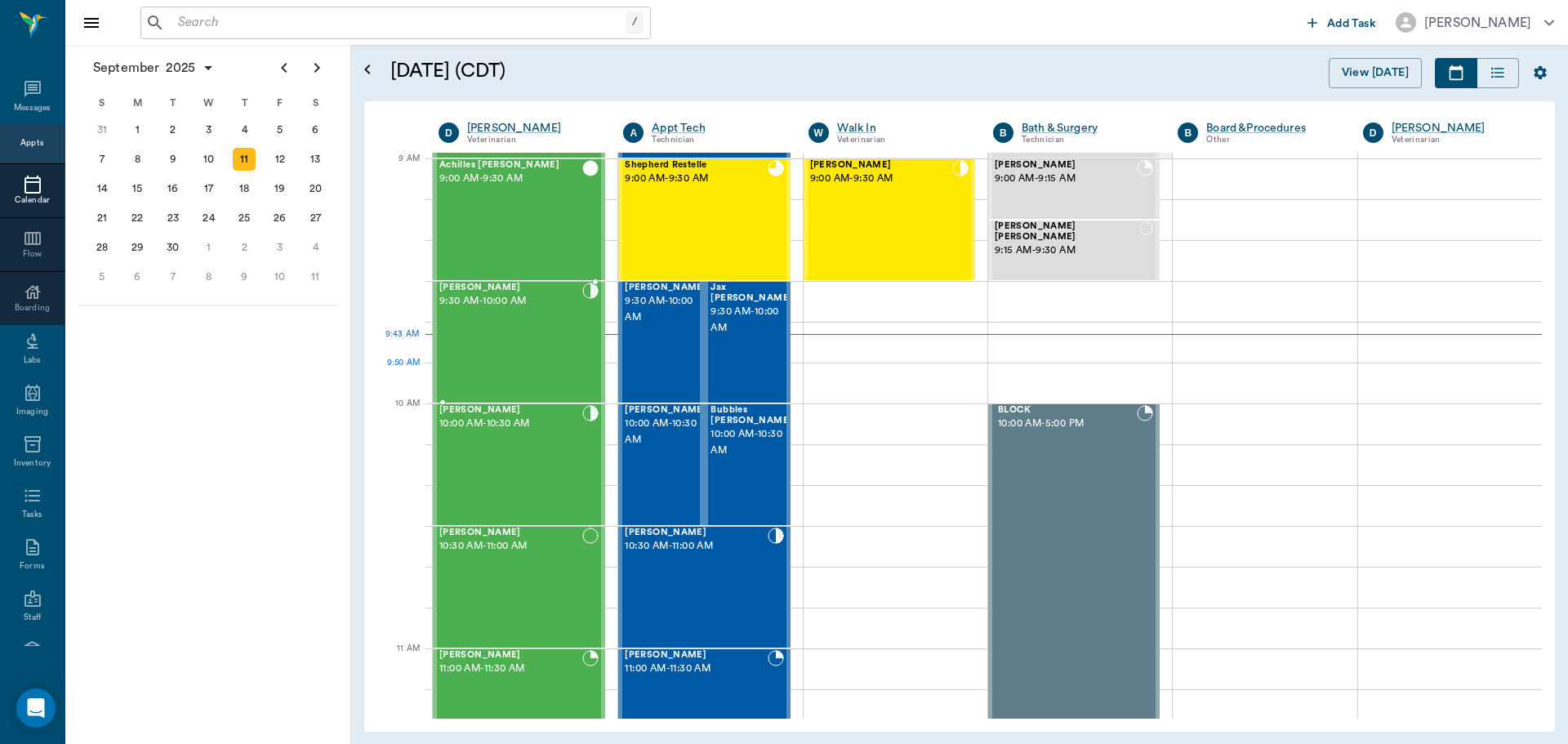
click at [542, 366] on div "[PERSON_NAME] 9:30 AM - 10:00 AM" at bounding box center [511, 343] width 143 height 119
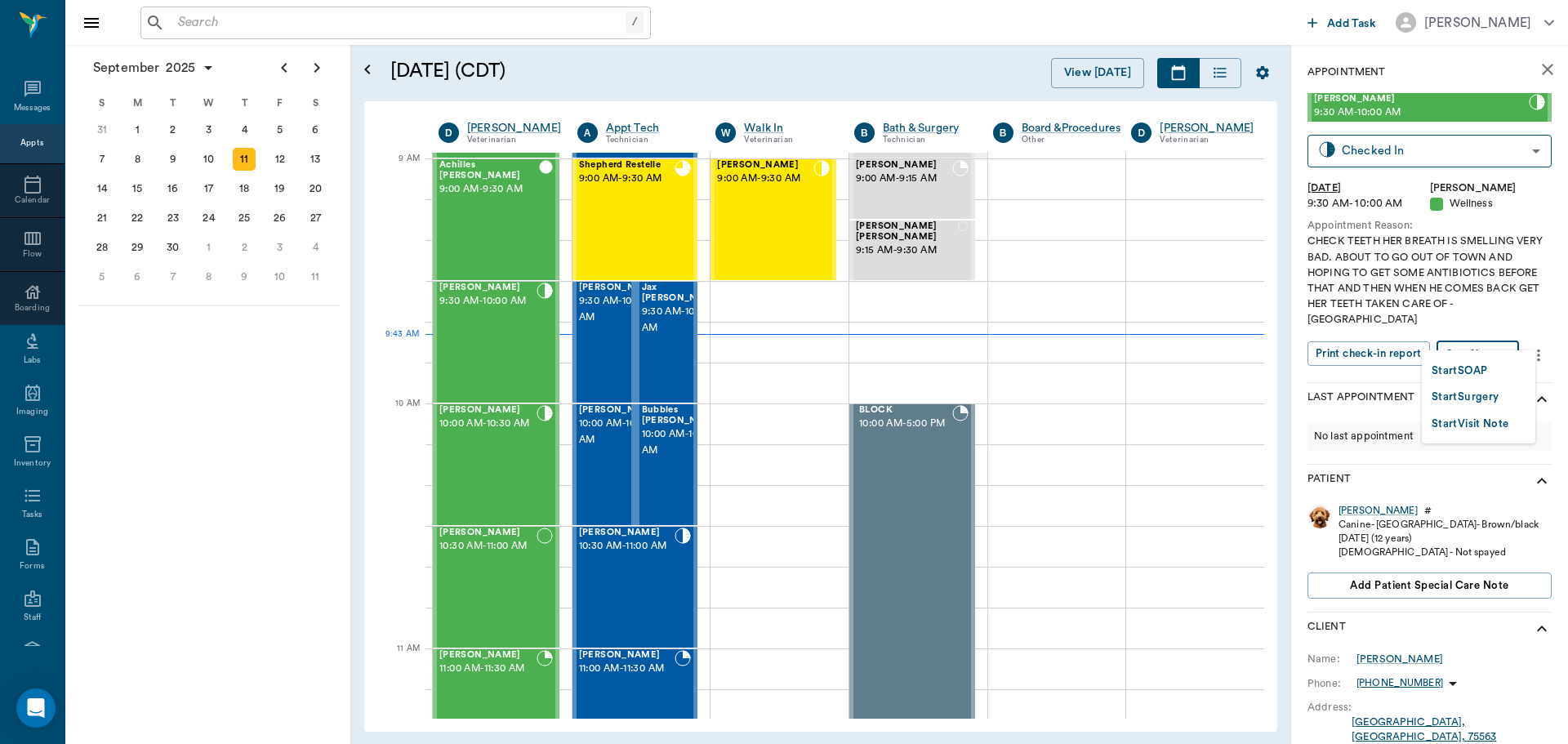
click at [1461, 337] on body "/ ​ Add Task Dr. Bert Ellsworth Nectar Messages Appts Calendar Flow Boarding La…" at bounding box center [784, 372] width 1568 height 744
click at [1451, 375] on button "Start SOAP" at bounding box center [1459, 371] width 56 height 19
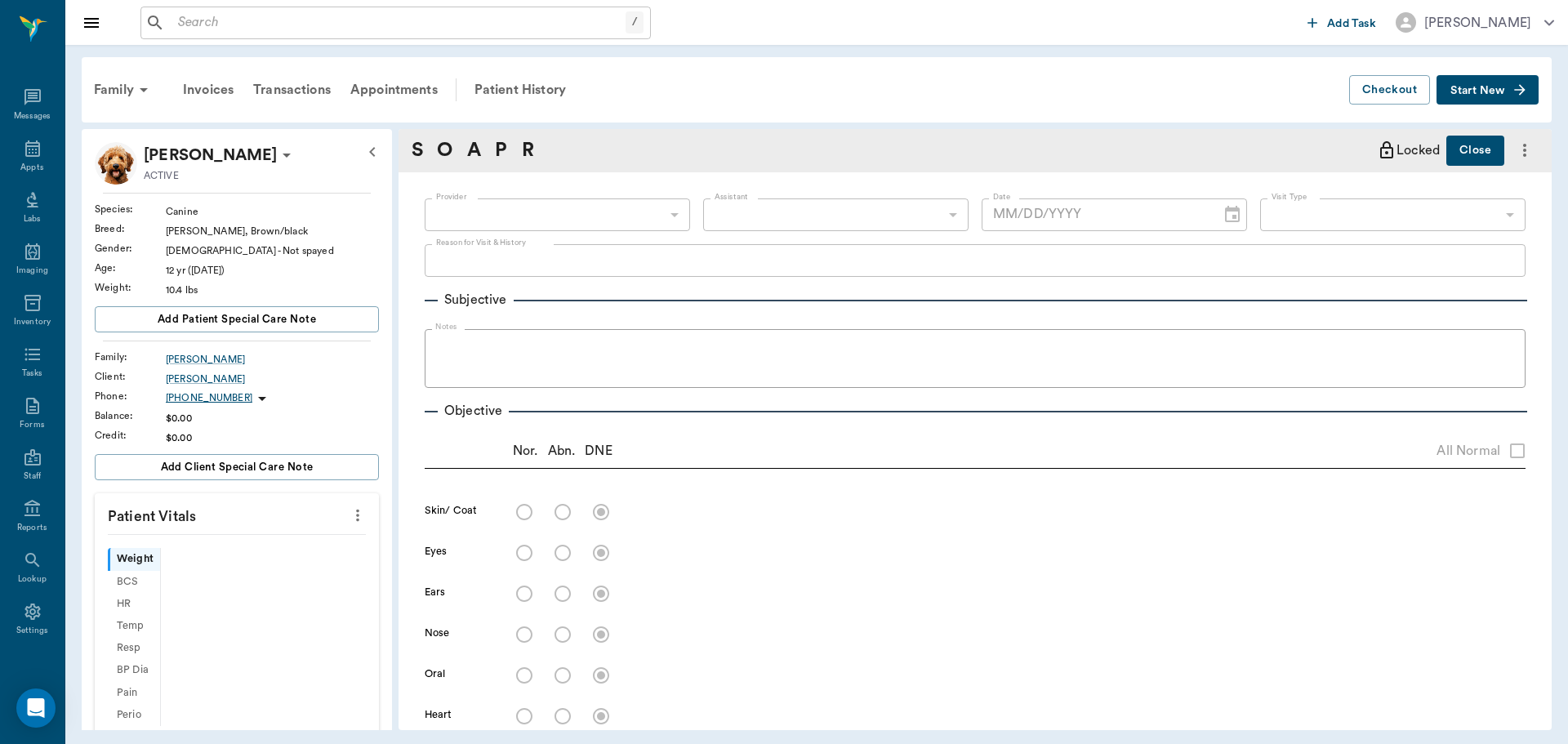
type input "63ec2f075fda476ae8351a4d"
type input "65d2be4f46e3a538d89b8c14"
type textarea "CHECK TEETH HER BREATH IS SMELLING VERY BAD. ABOUT TO GO OUT OF TOWN AND HOPING…"
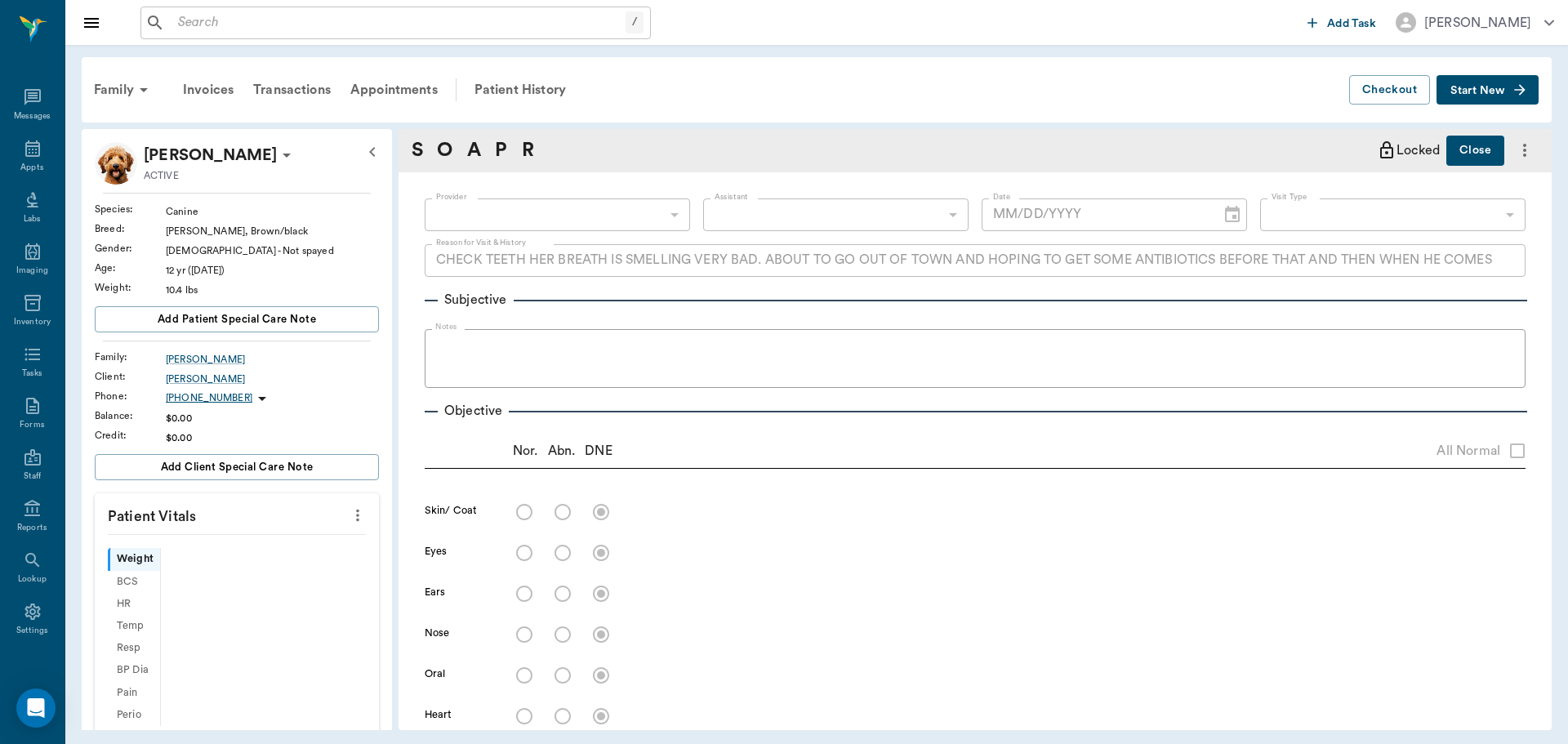
type input "[DATE]"
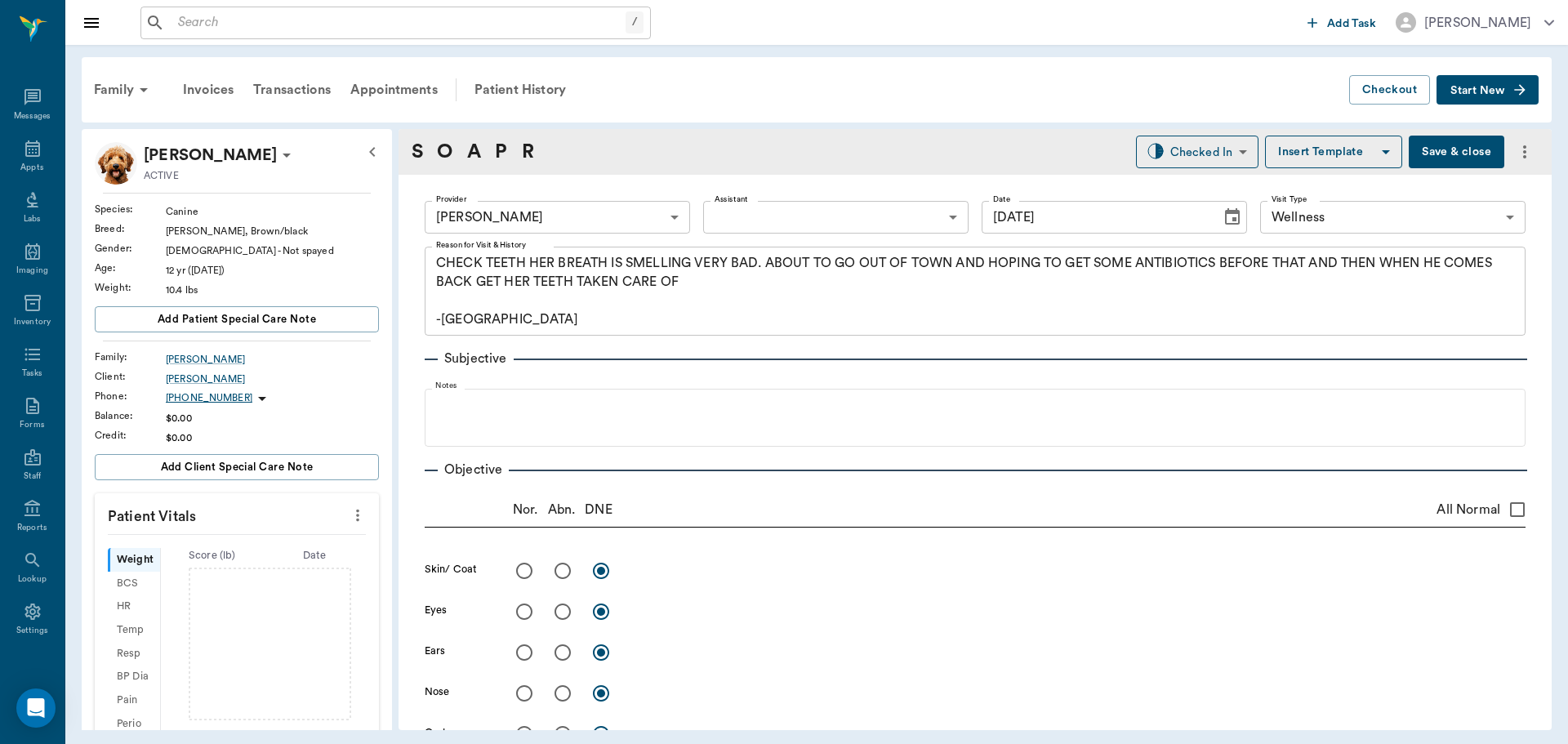
click at [356, 514] on button "more" at bounding box center [358, 515] width 27 height 27
click at [316, 547] on span "Enter Vitals" at bounding box center [276, 543] width 137 height 17
click at [274, 571] on input "text" at bounding box center [235, 564] width 142 height 32
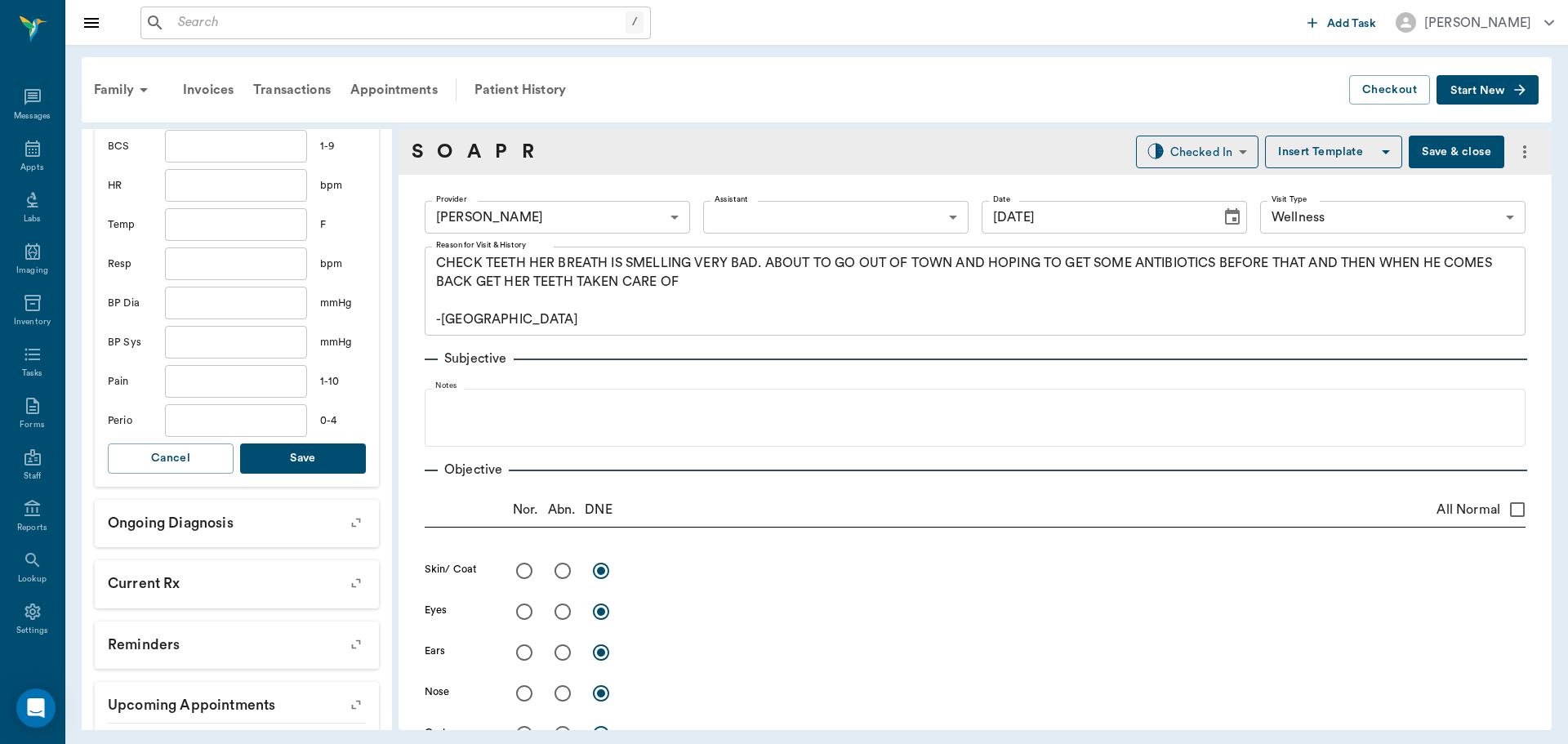
scroll to position [490, 0]
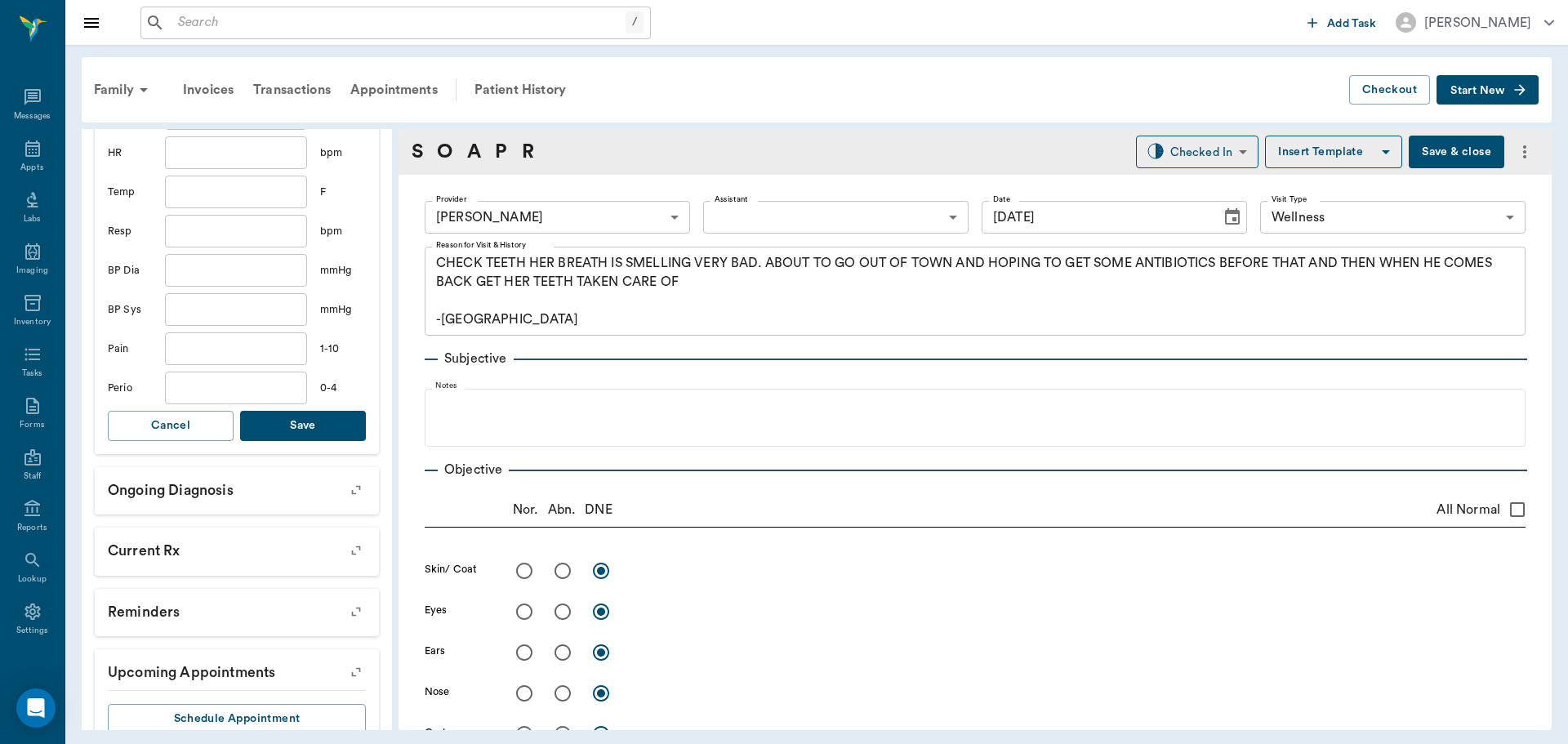
type input "11.3"
click at [302, 420] on button "Save" at bounding box center [303, 425] width 126 height 30
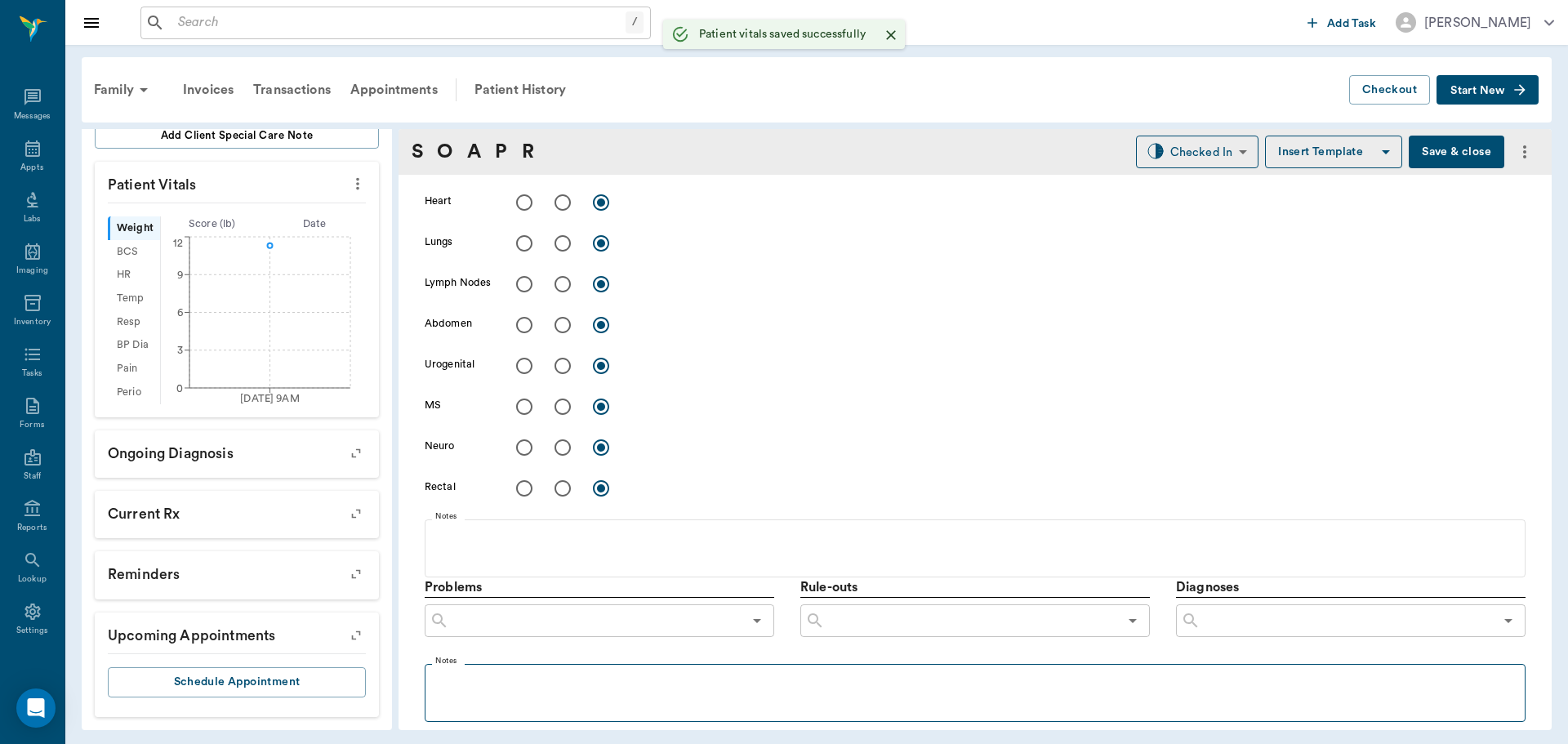
scroll to position [735, 0]
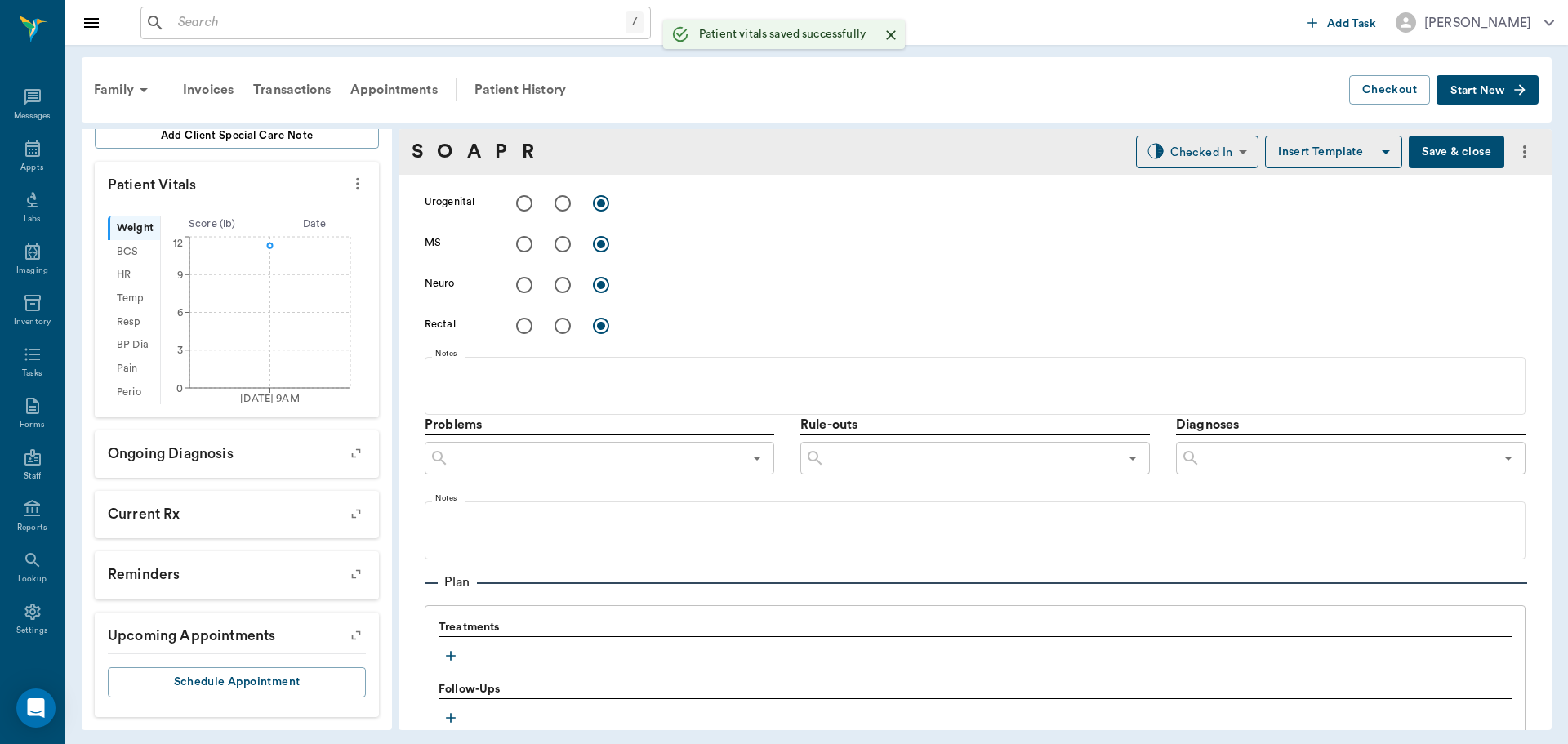
click at [448, 650] on icon "button" at bounding box center [451, 656] width 17 height 17
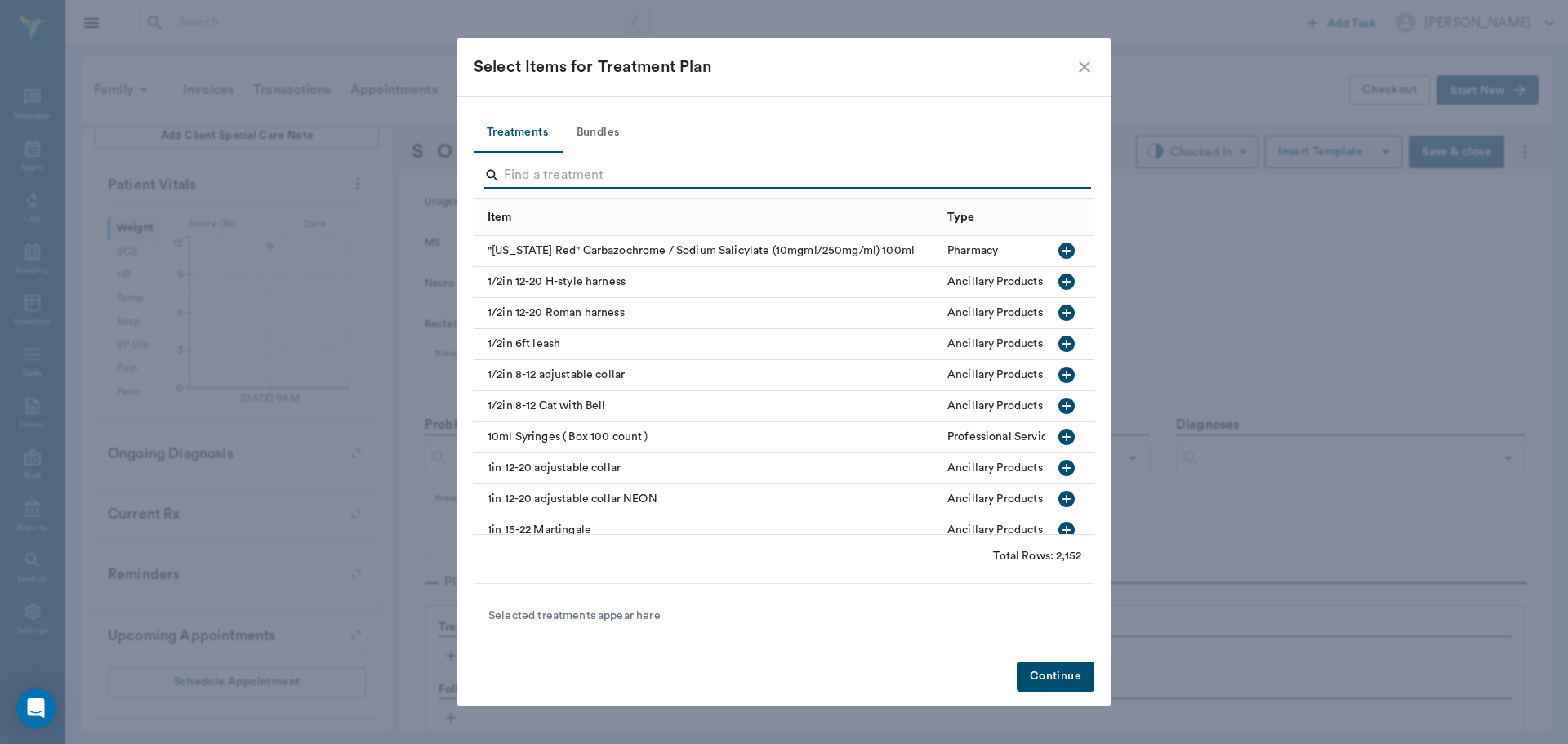
click at [553, 168] on input "Search" at bounding box center [785, 176] width 563 height 27
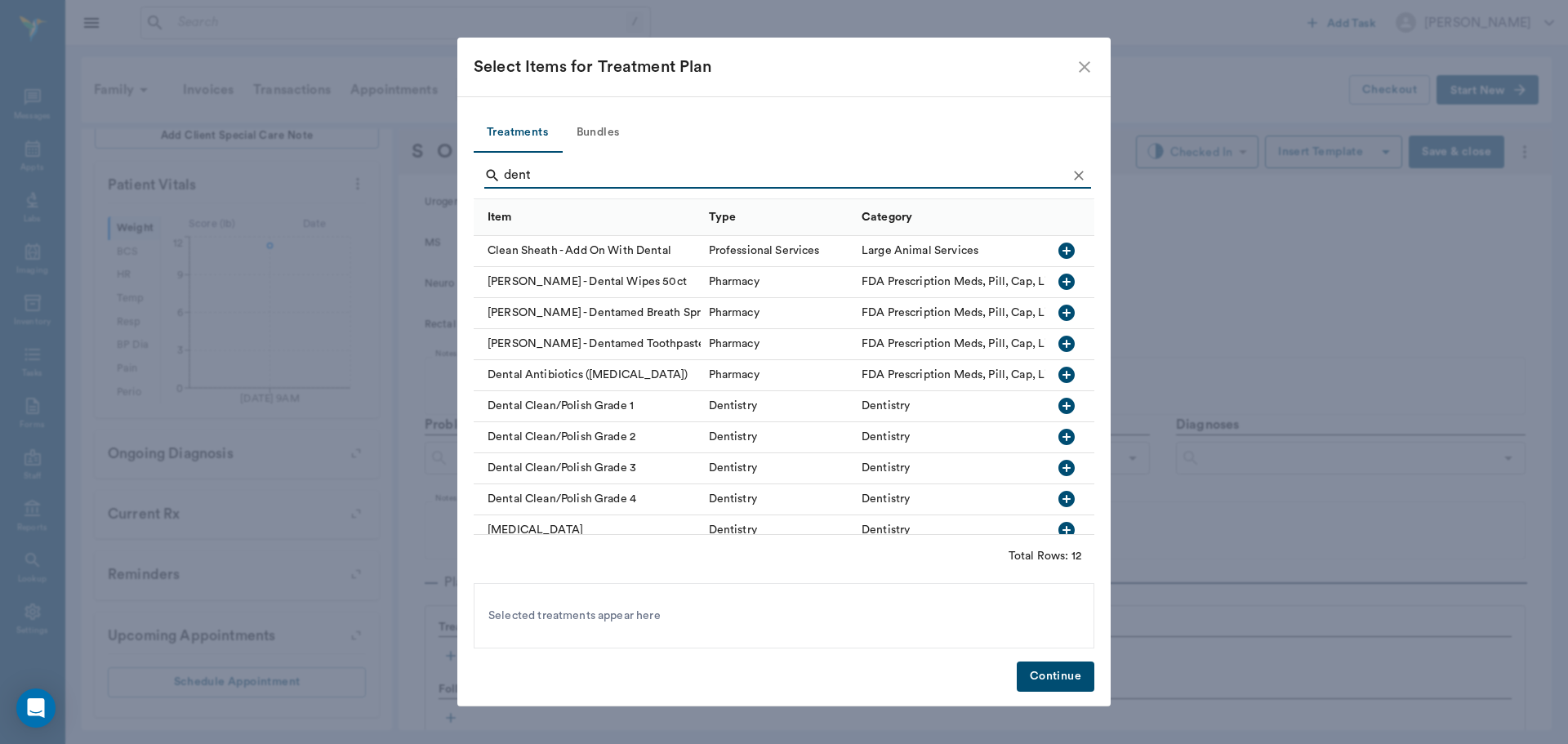
type input "dent"
click at [1059, 496] on icon "button" at bounding box center [1067, 499] width 17 height 17
click at [1080, 177] on icon "Clear" at bounding box center [1079, 176] width 10 height 10
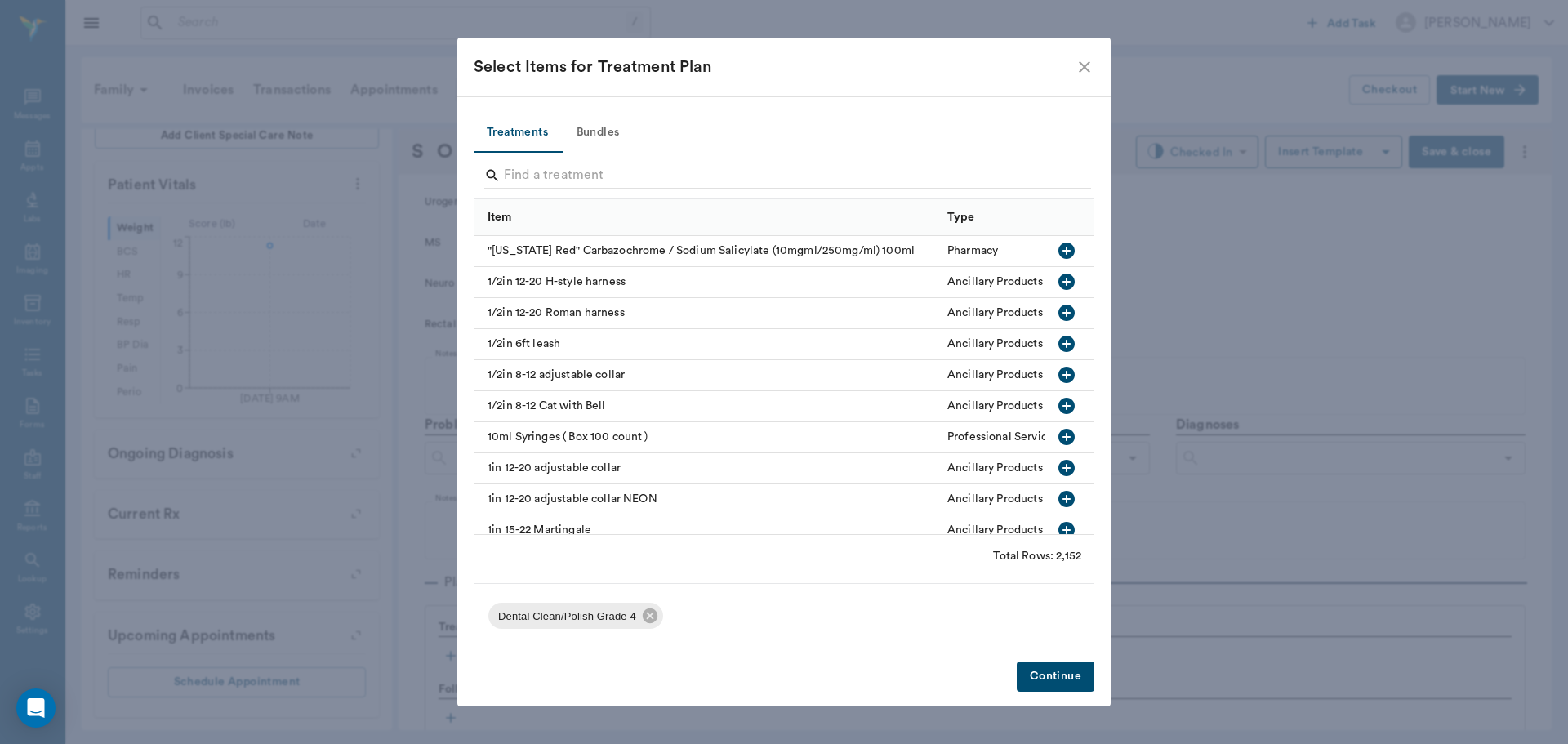
click at [612, 132] on button "Bundles" at bounding box center [598, 133] width 74 height 39
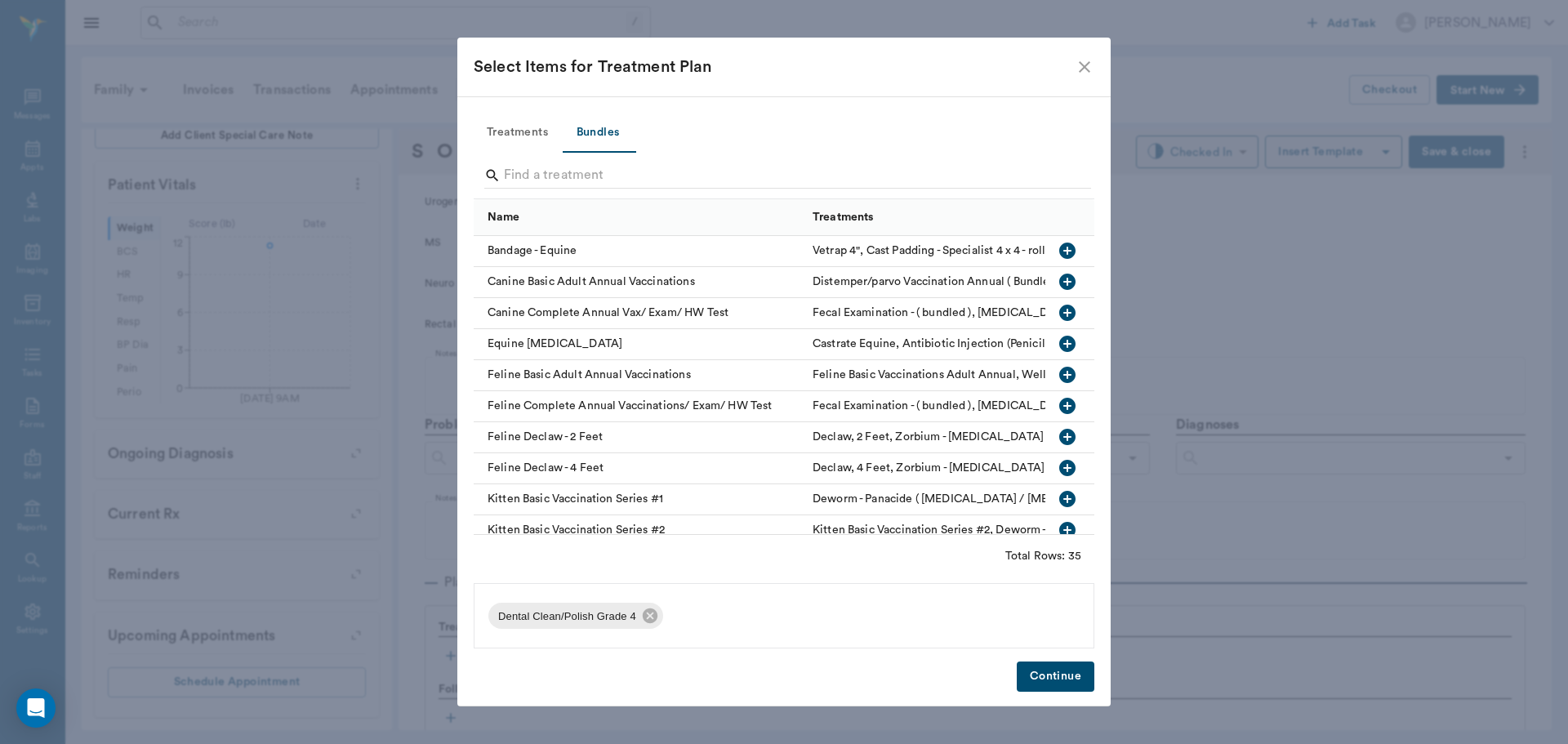
click at [609, 175] on input "Search" at bounding box center [785, 176] width 563 height 27
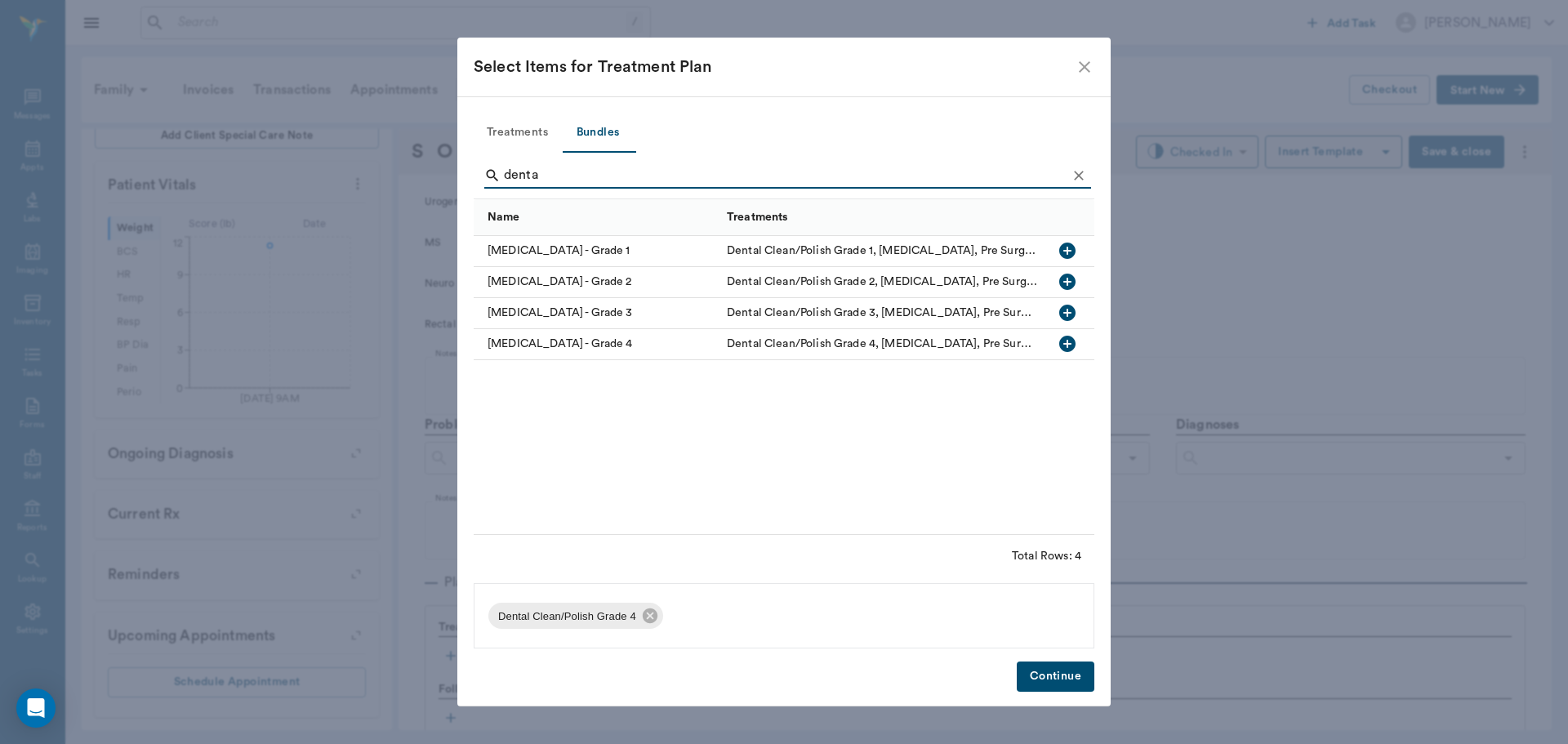
type input "denta"
click at [1071, 343] on icon "button" at bounding box center [1068, 344] width 17 height 17
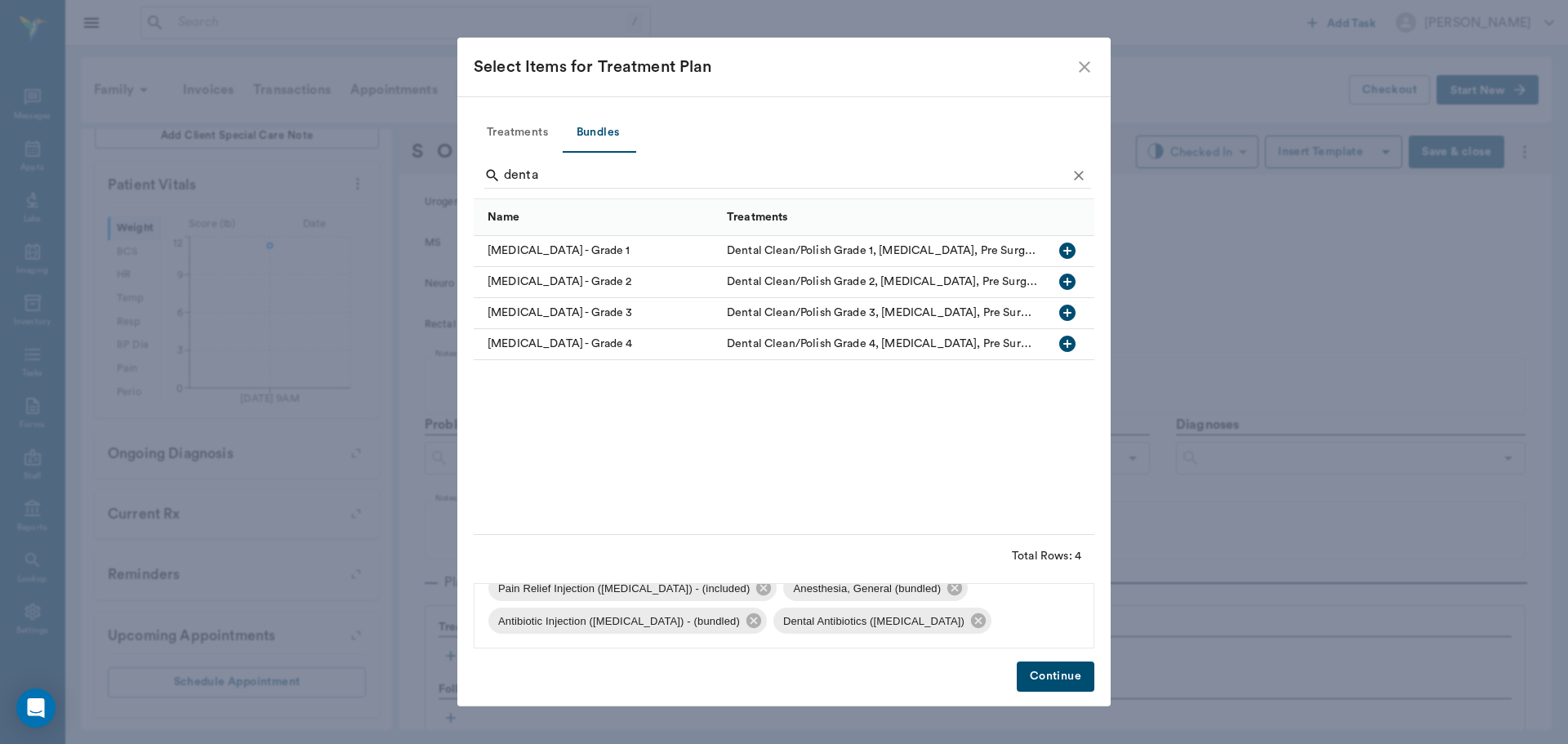
scroll to position [0, 0]
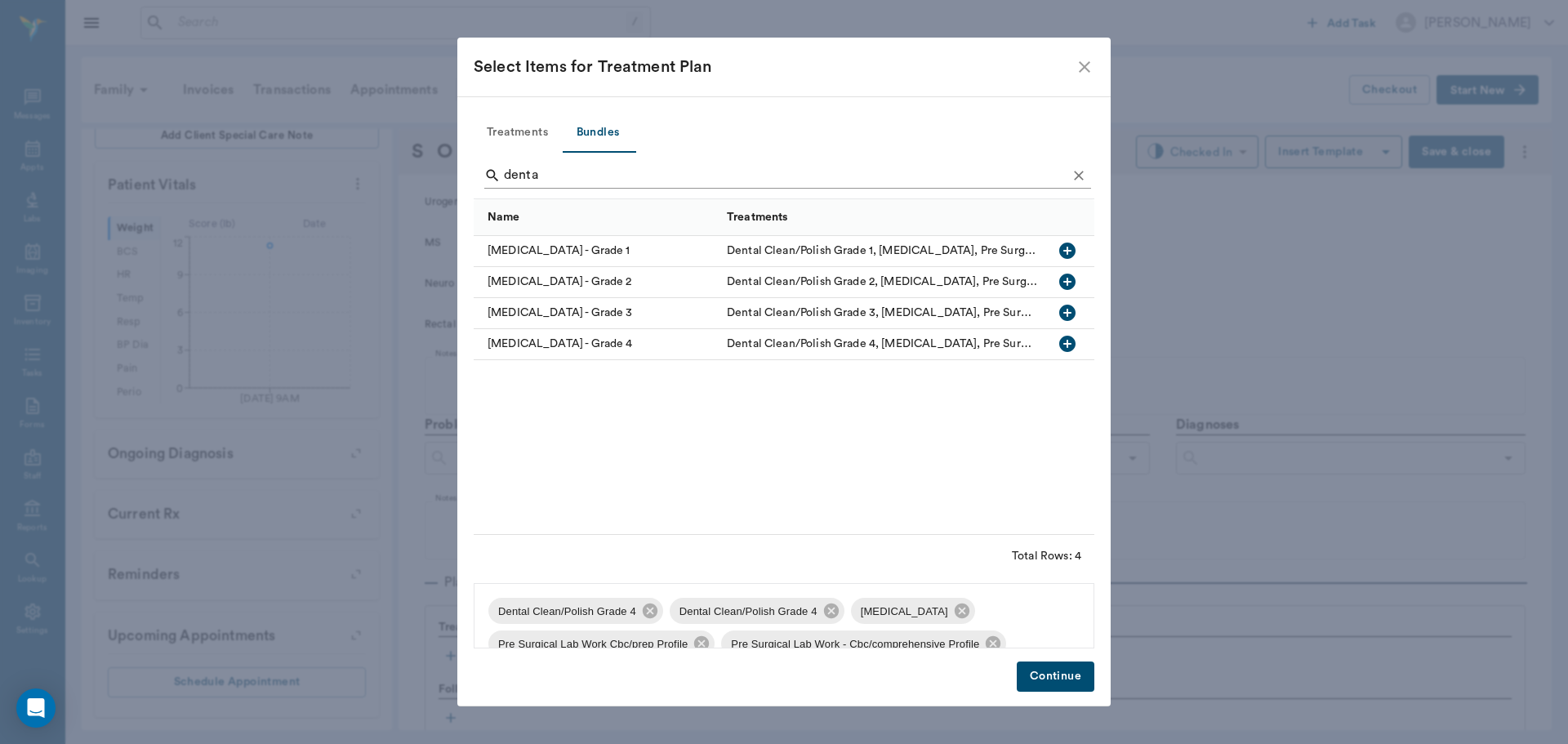
click at [1071, 178] on icon "Clear" at bounding box center [1079, 176] width 17 height 17
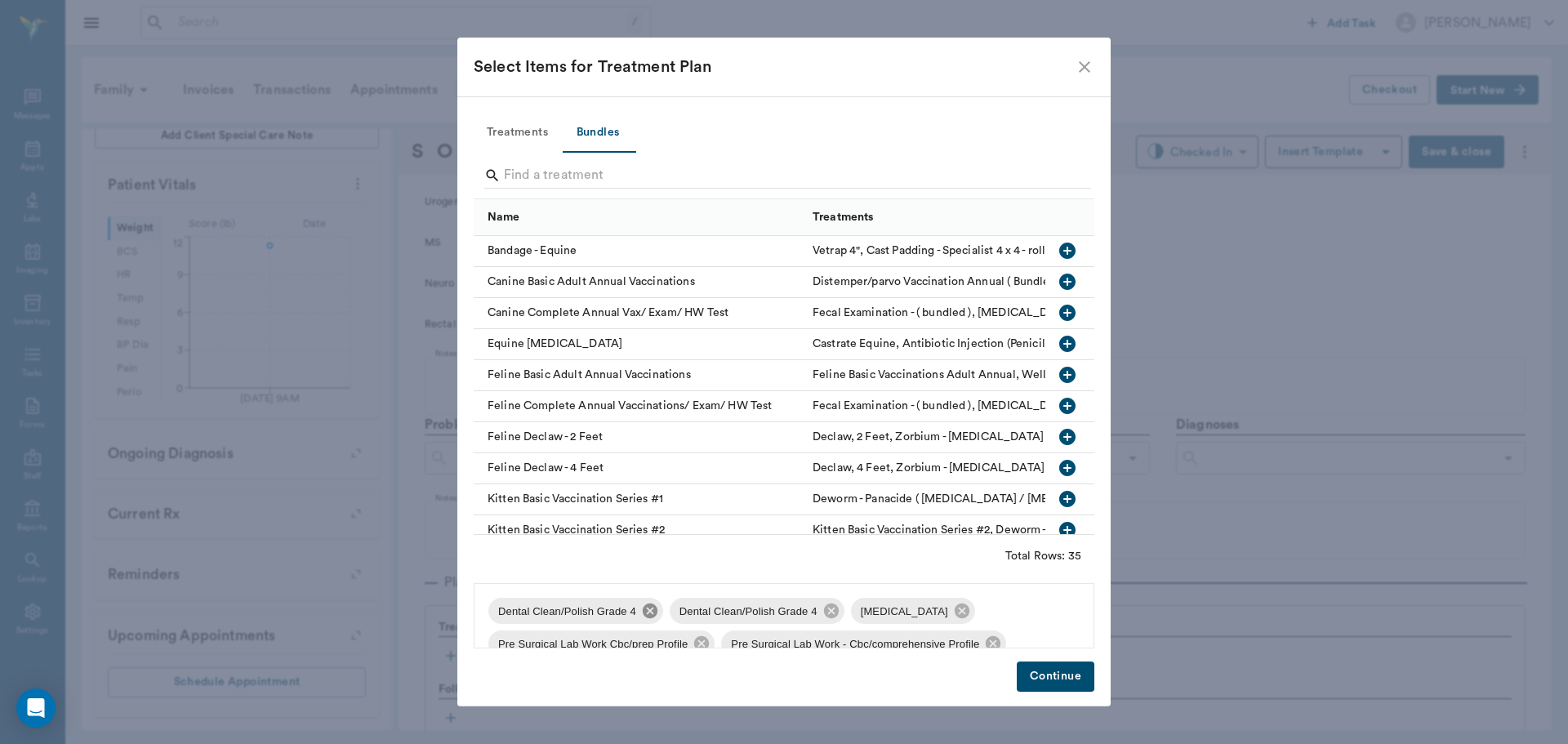
click at [643, 604] on icon at bounding box center [650, 611] width 18 height 18
click at [643, 604] on span "Pre Surgical Lab Work Cbc/prep Profile" at bounding box center [724, 612] width 209 height 17
click at [602, 616] on icon at bounding box center [600, 611] width 18 height 18
click at [701, 620] on icon at bounding box center [701, 611] width 18 height 18
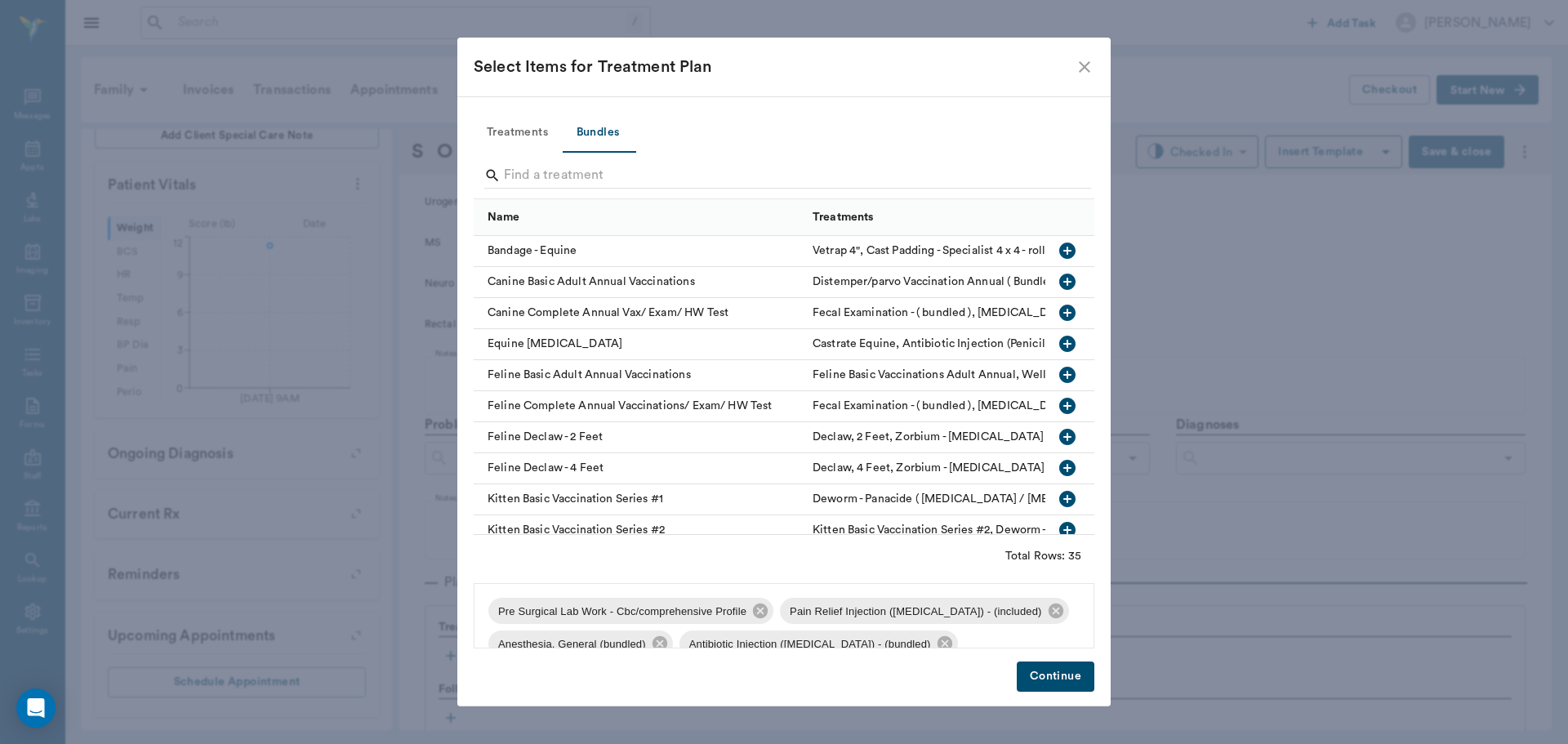
click at [769, 613] on div "Pre Surgical Lab Work - Cbc/comprehensive Profile" at bounding box center [631, 611] width 285 height 27
click at [761, 613] on icon at bounding box center [760, 611] width 15 height 15
click at [948, 606] on icon at bounding box center [955, 611] width 15 height 15
click at [756, 610] on icon at bounding box center [764, 611] width 15 height 15
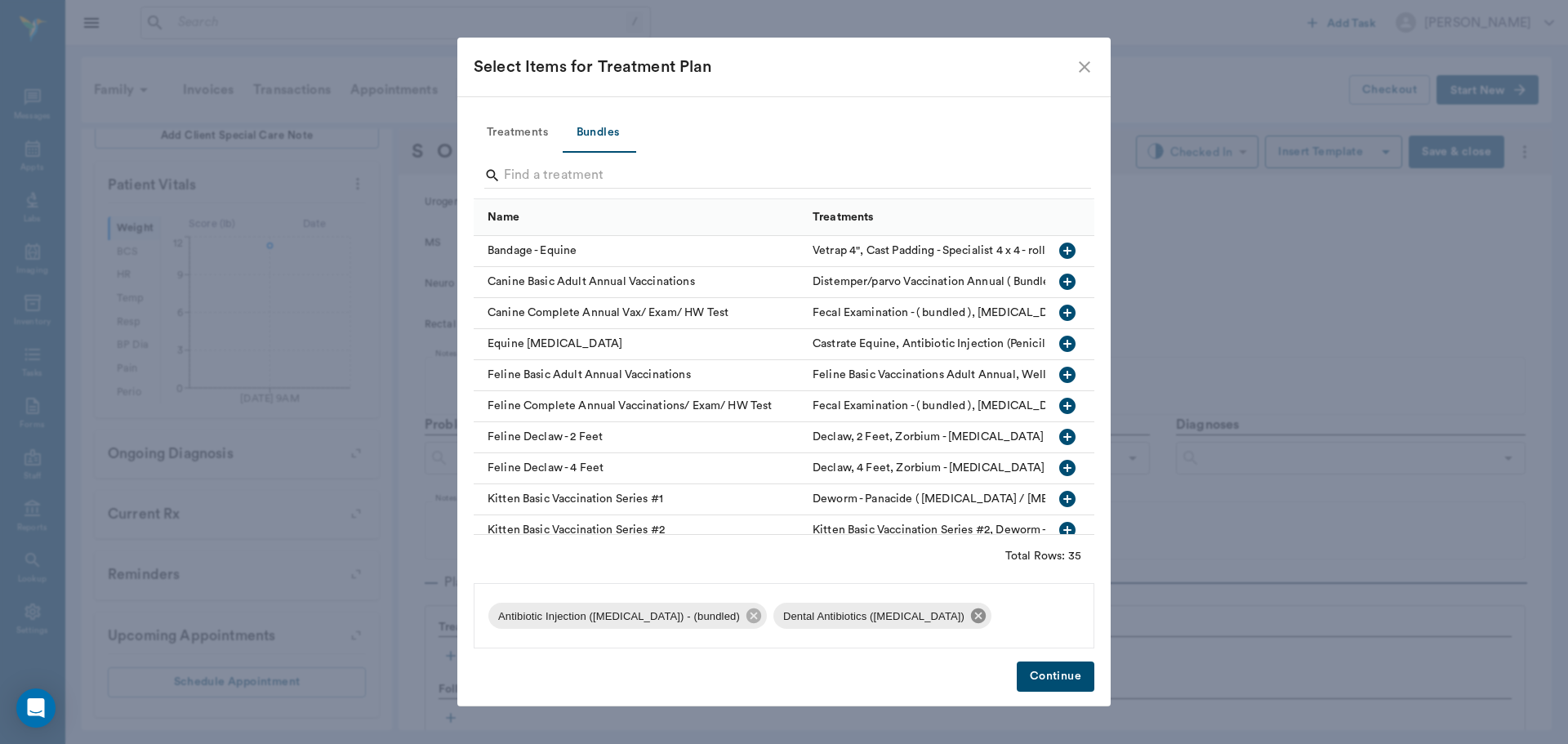
click at [971, 620] on icon at bounding box center [978, 616] width 15 height 15
click at [746, 612] on icon at bounding box center [754, 616] width 15 height 15
click at [646, 172] on input "Search" at bounding box center [785, 176] width 563 height 27
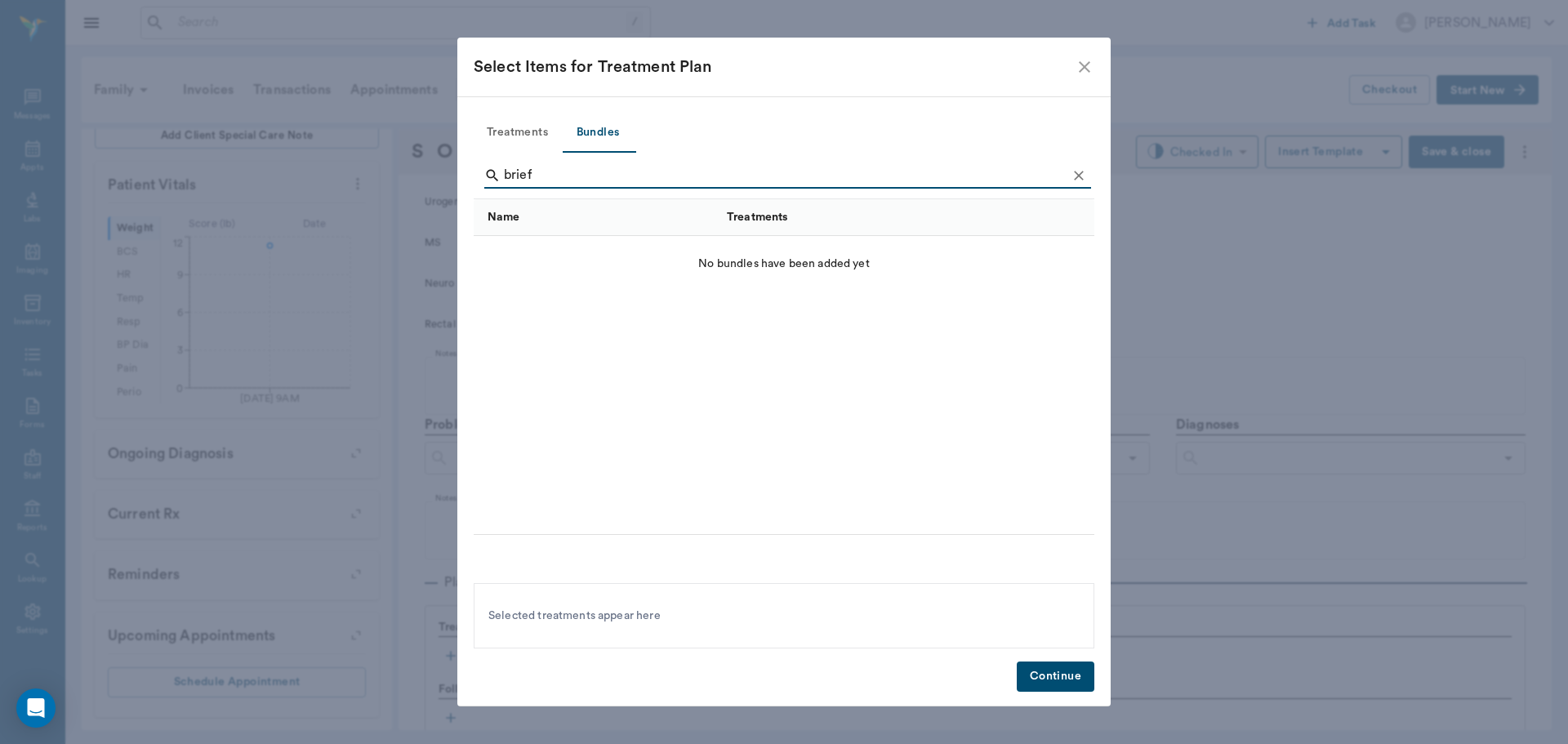
type input "brief"
click at [512, 129] on button "Treatments" at bounding box center [517, 133] width 87 height 39
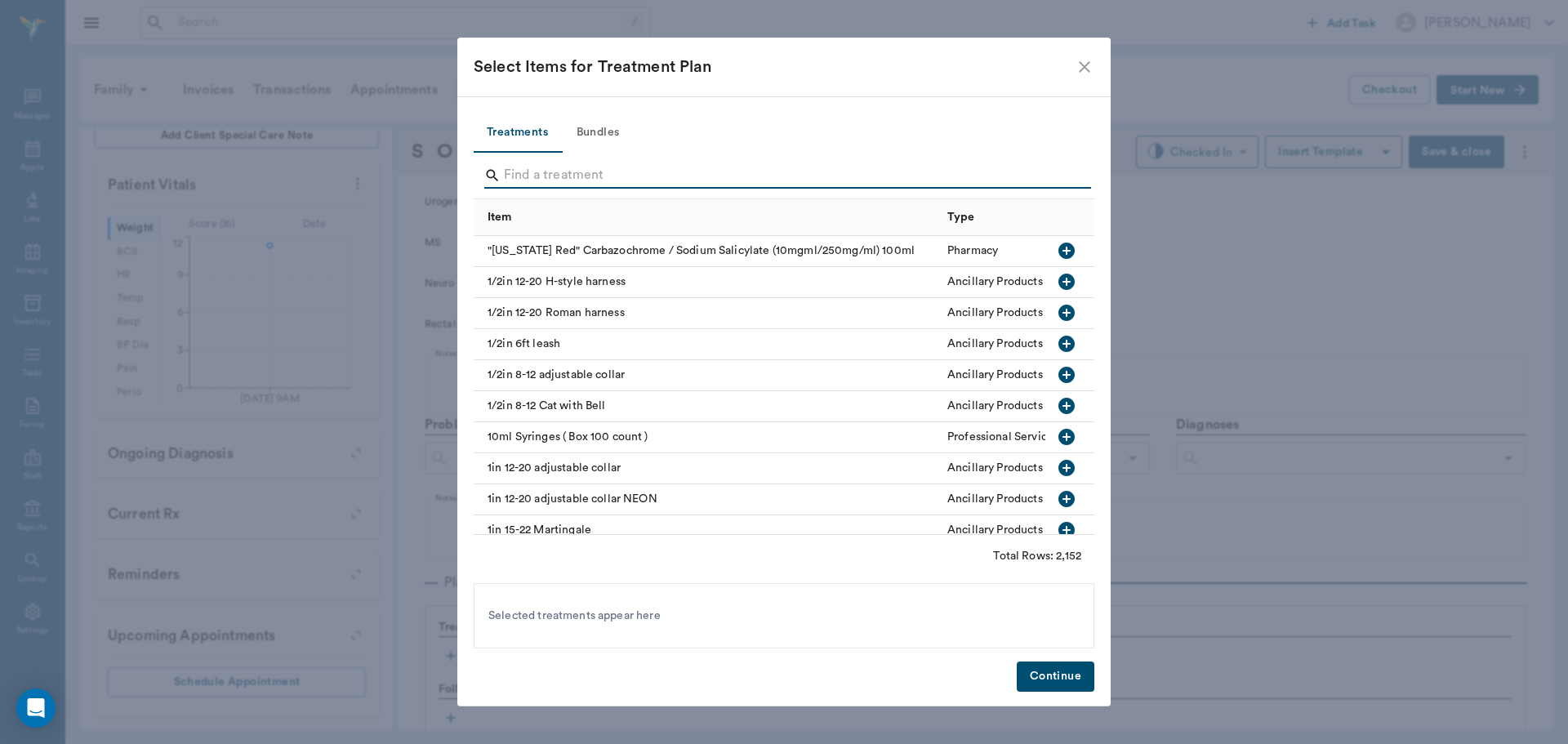
click at [553, 173] on input "Search" at bounding box center [785, 176] width 563 height 27
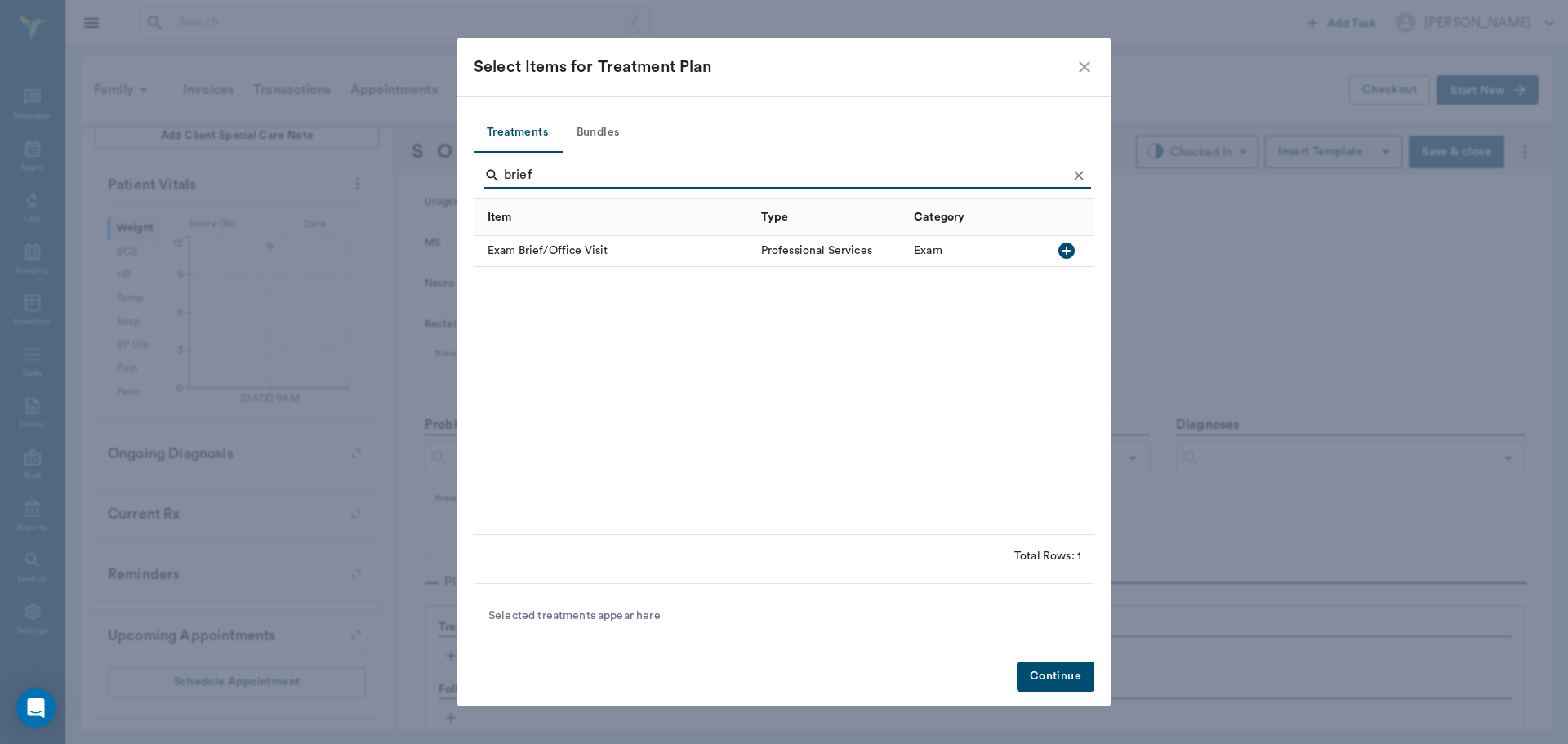
type input "brief"
click at [1061, 245] on icon "button" at bounding box center [1067, 251] width 17 height 17
click at [1080, 168] on icon "Clear" at bounding box center [1079, 176] width 17 height 17
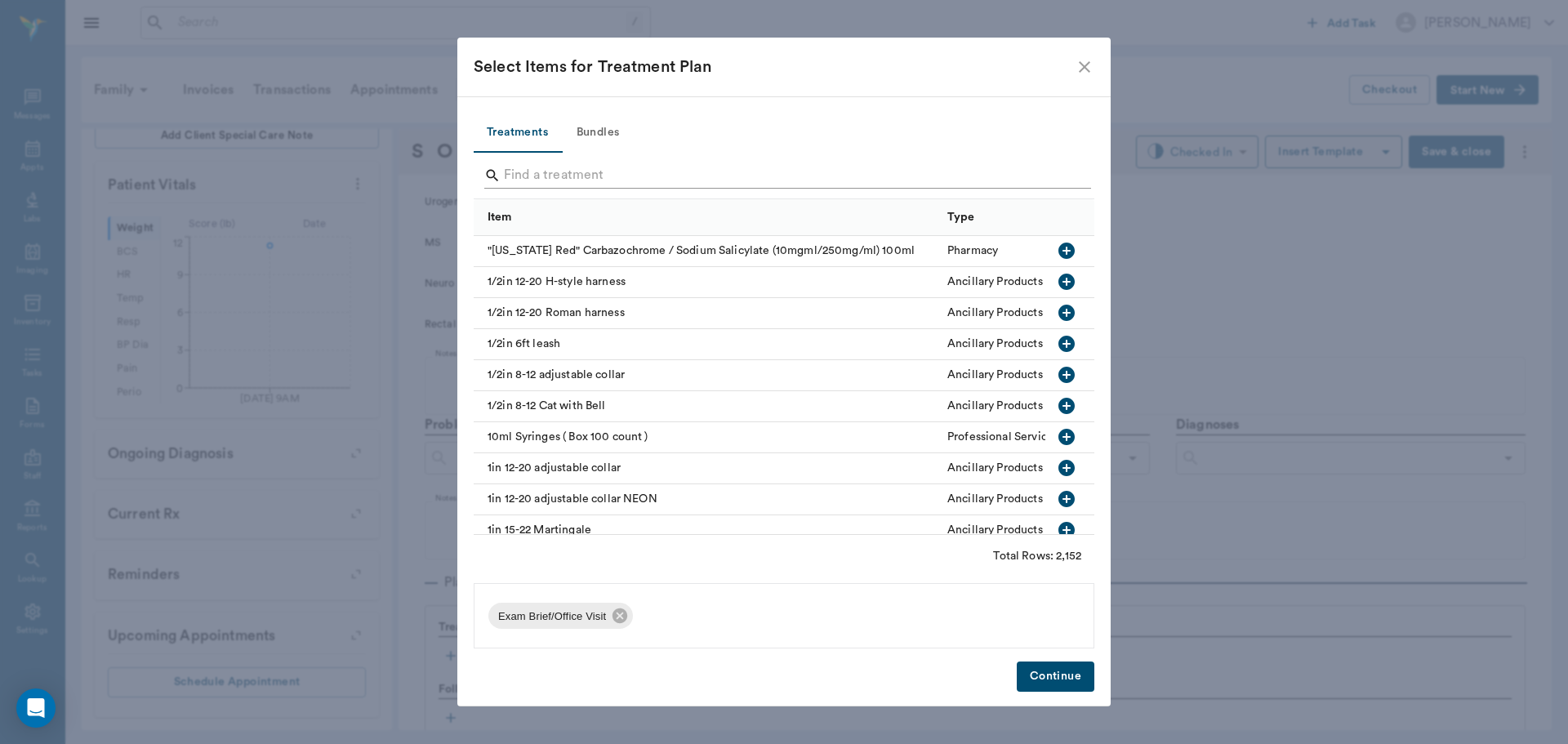
click at [1062, 171] on input "Search" at bounding box center [785, 176] width 563 height 27
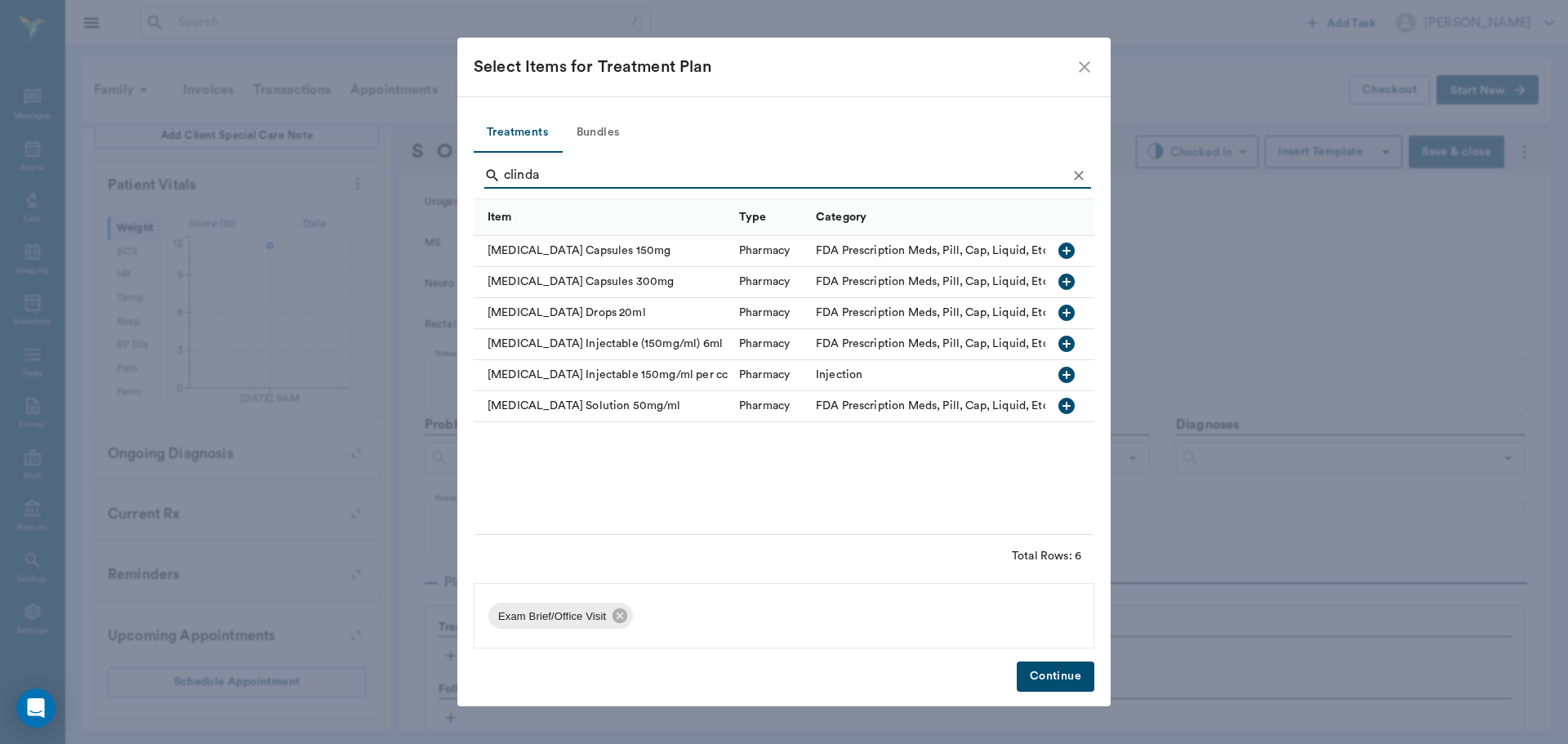
type input "clinda"
click at [1067, 314] on icon "button" at bounding box center [1067, 313] width 20 height 20
click at [1077, 678] on button "Continue" at bounding box center [1056, 677] width 78 height 30
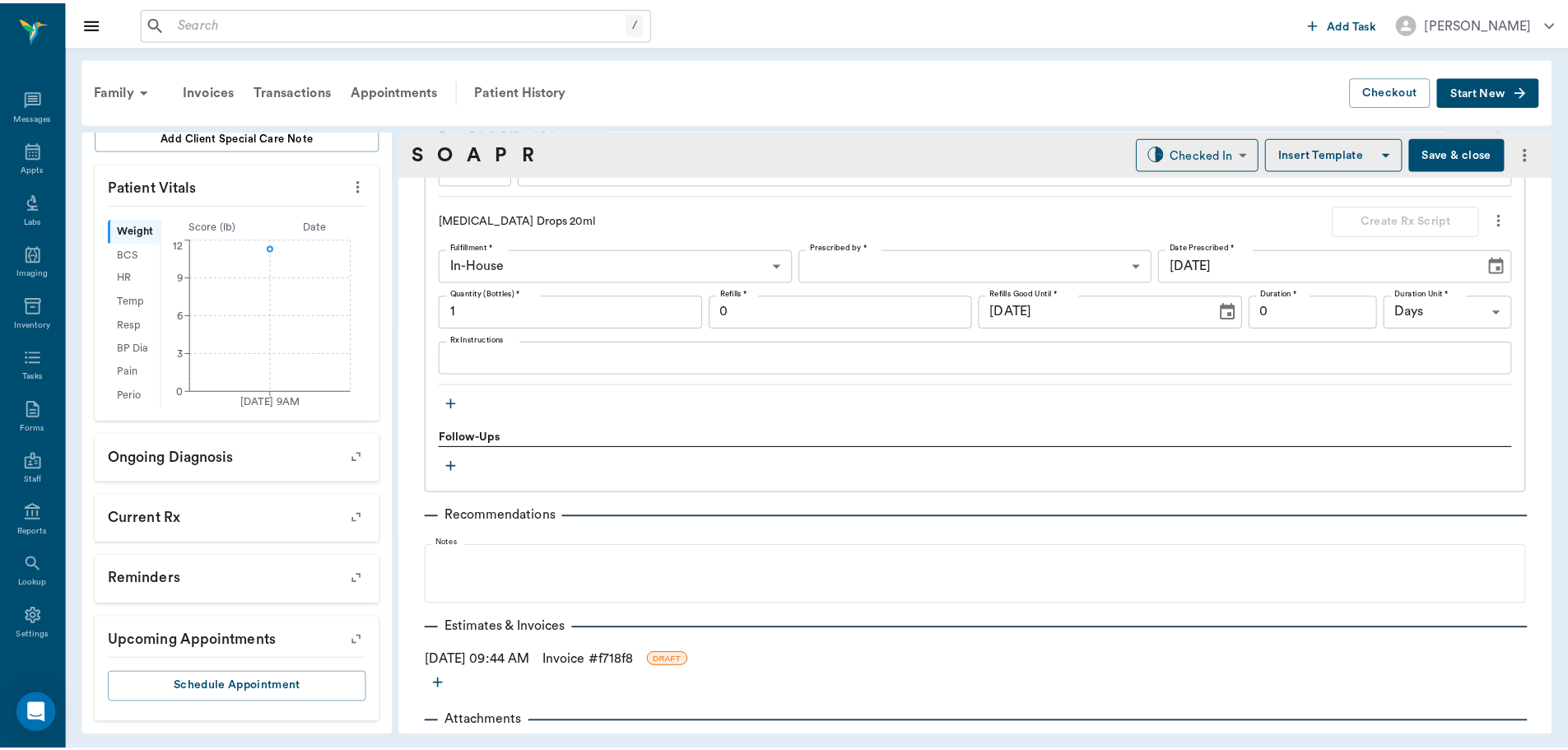
scroll to position [1319, 0]
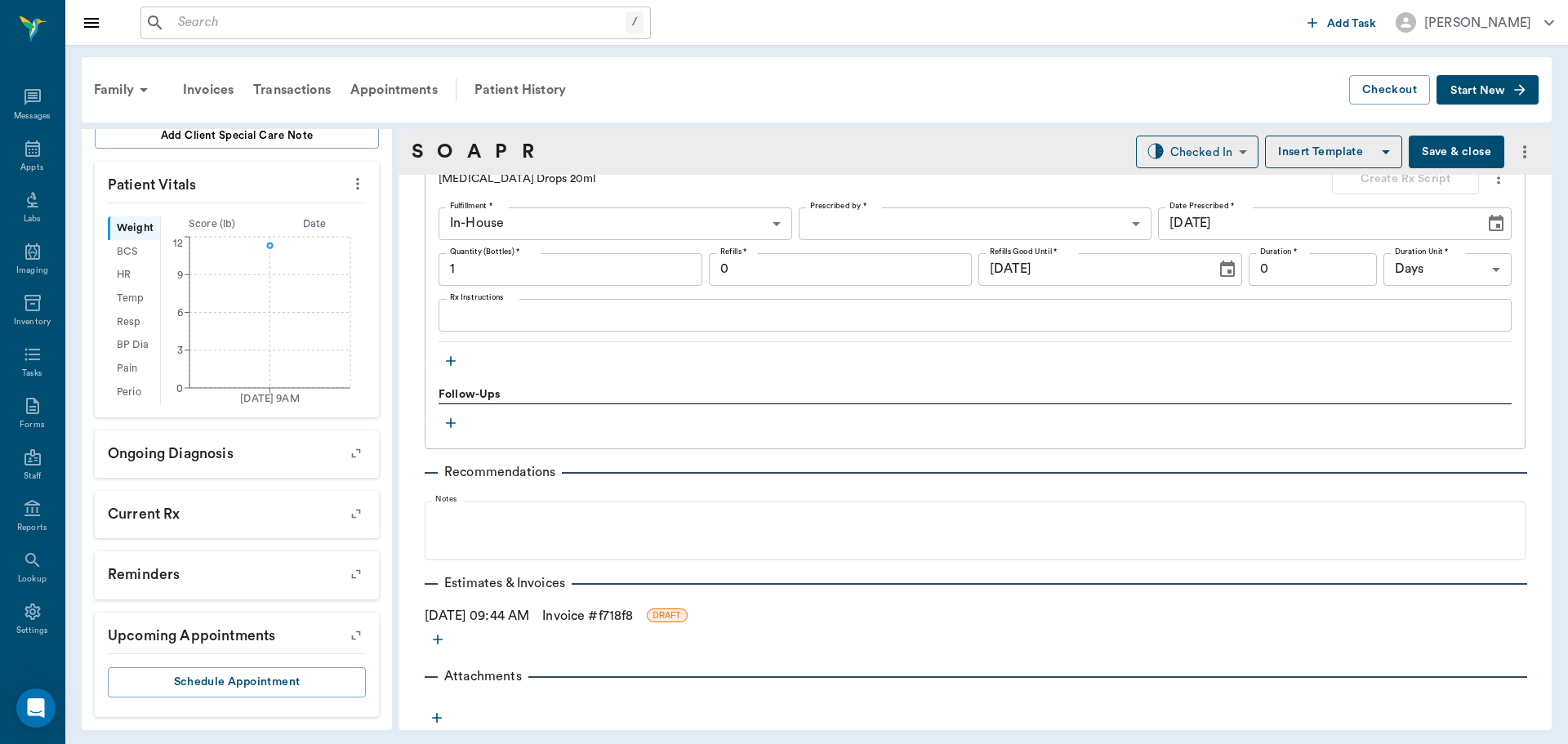
click at [436, 639] on icon "more" at bounding box center [438, 639] width 10 height 10
click at [428, 671] on span "Estimate" at bounding box center [437, 668] width 137 height 17
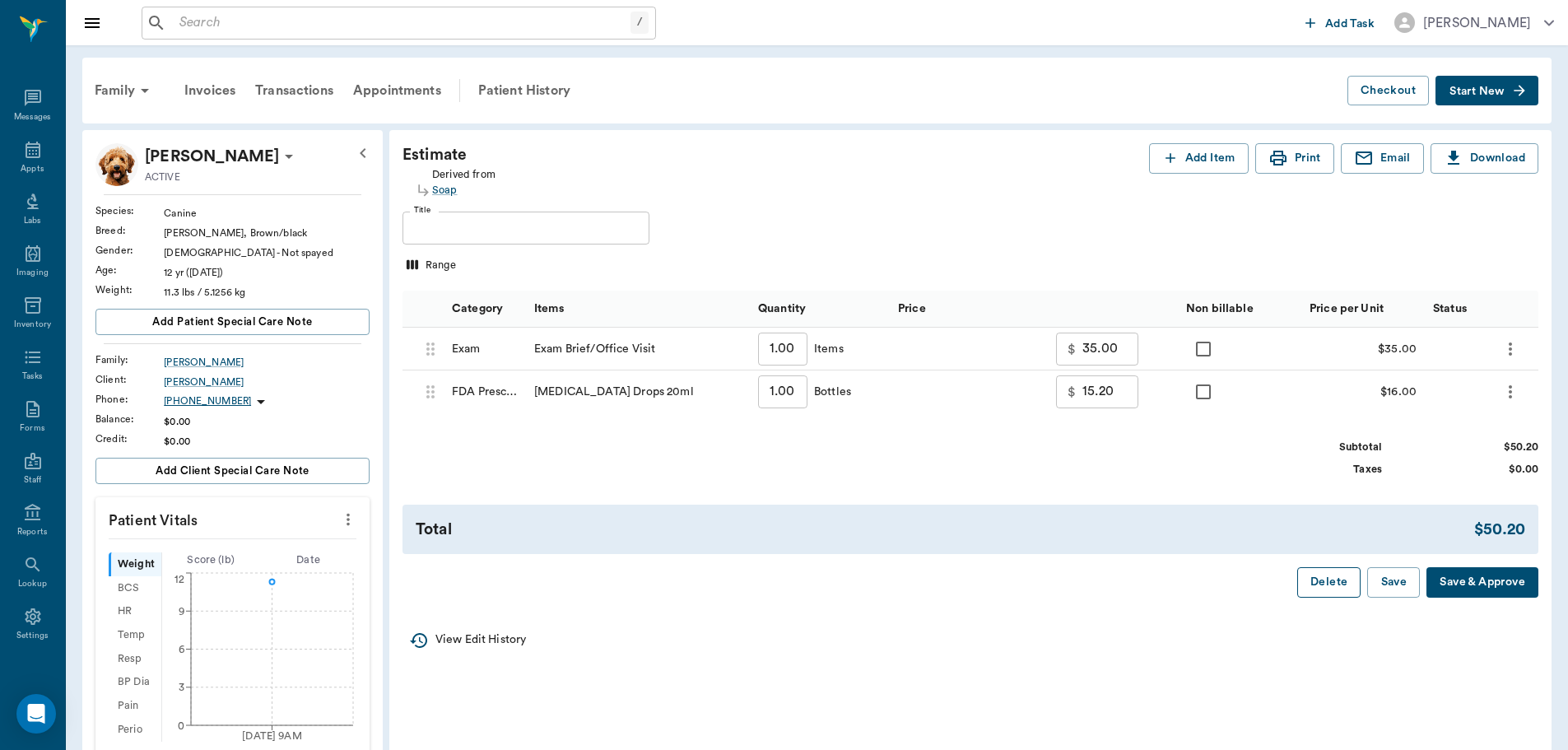
click at [1312, 578] on button "Delete" at bounding box center [1329, 583] width 64 height 30
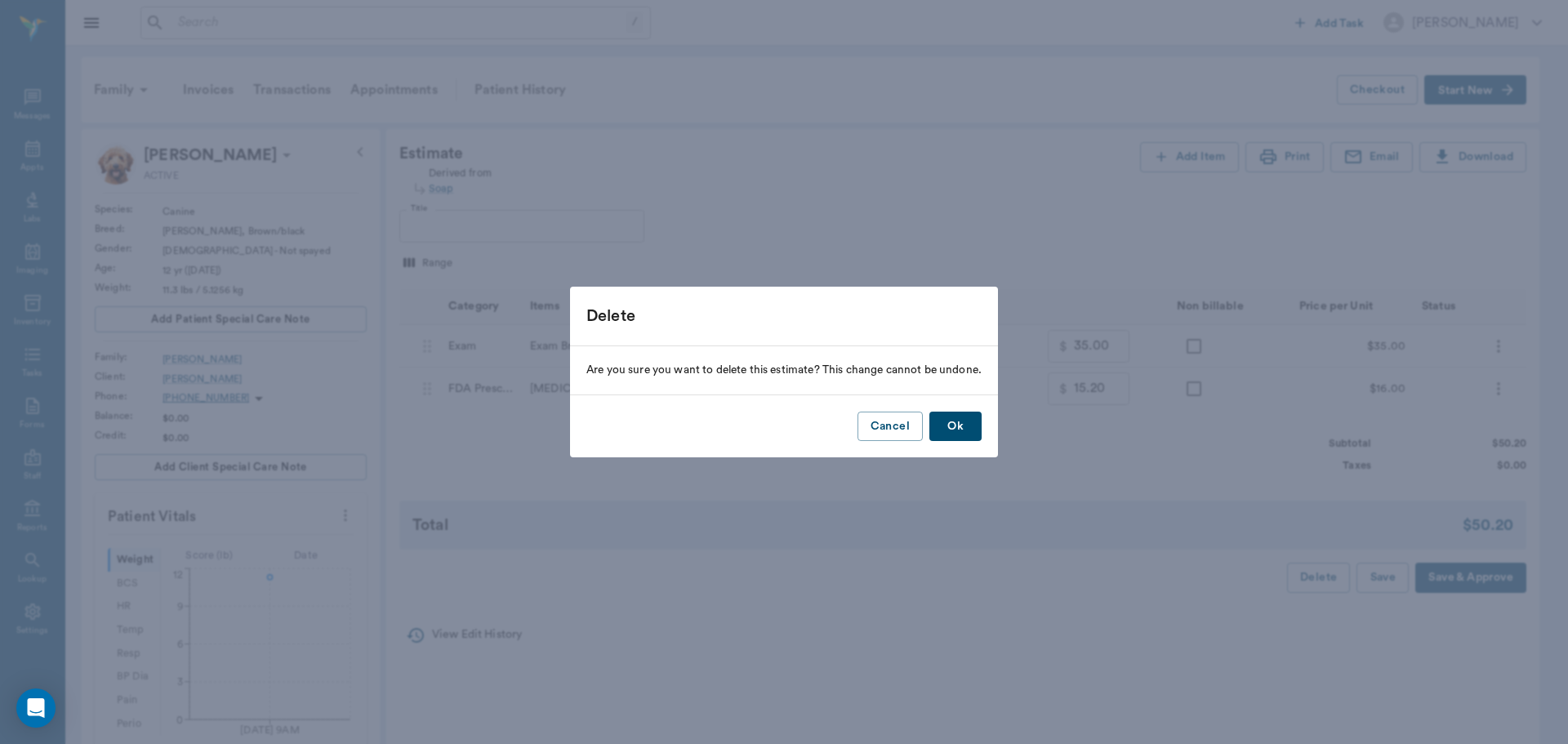
click at [957, 425] on button "Ok" at bounding box center [955, 426] width 52 height 30
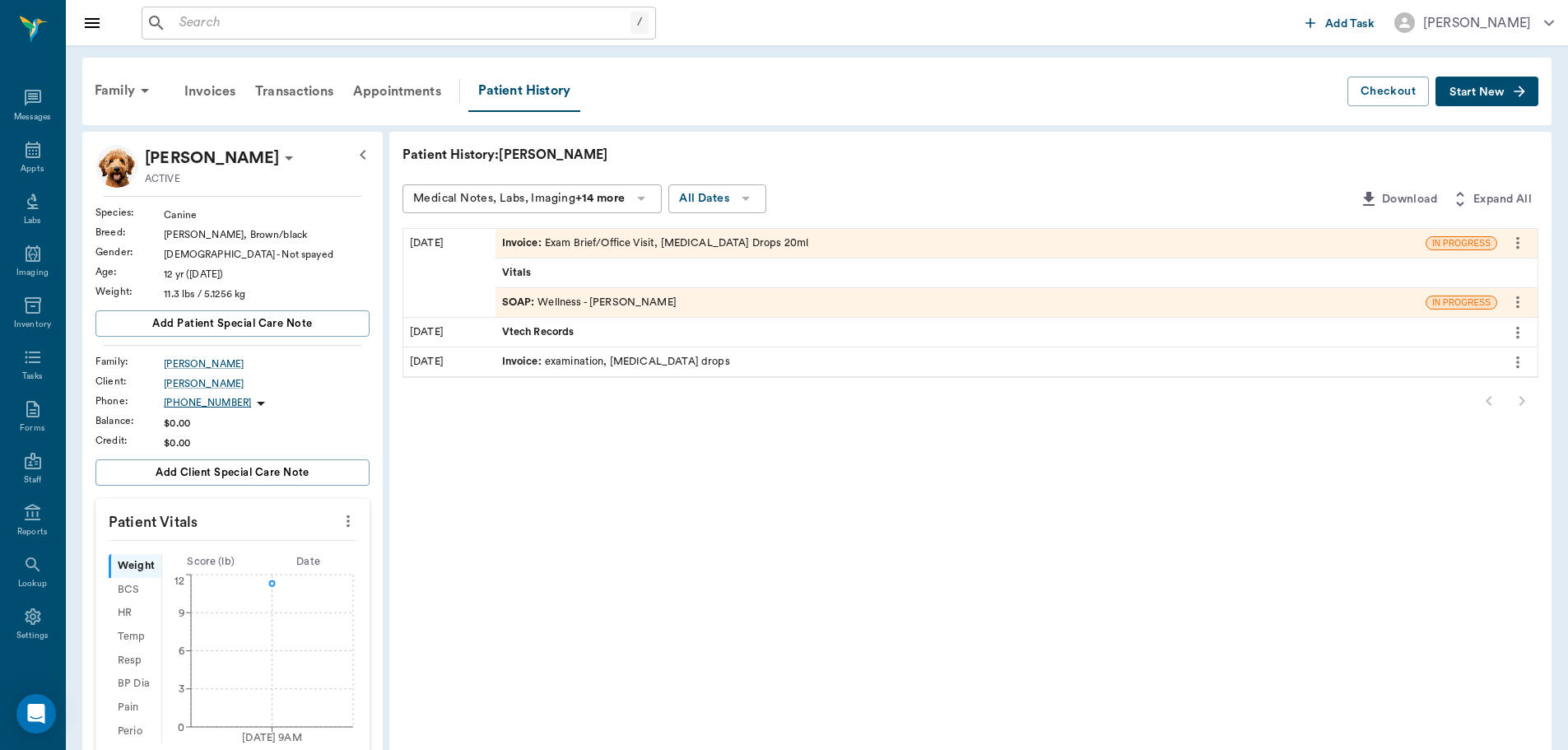
click at [1506, 90] on button "Start New" at bounding box center [1487, 92] width 103 height 30
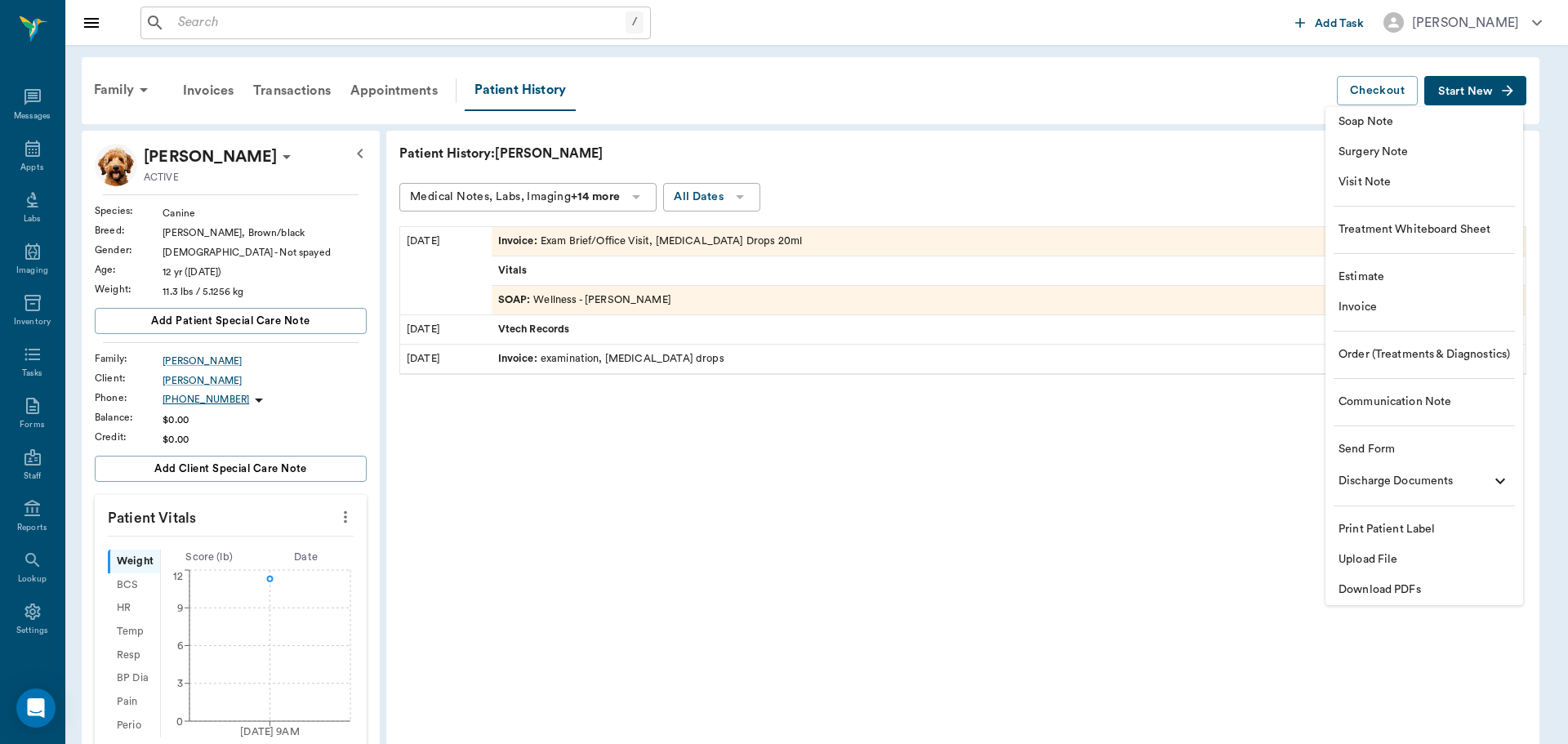
click at [1388, 270] on span "Estimate" at bounding box center [1424, 277] width 172 height 17
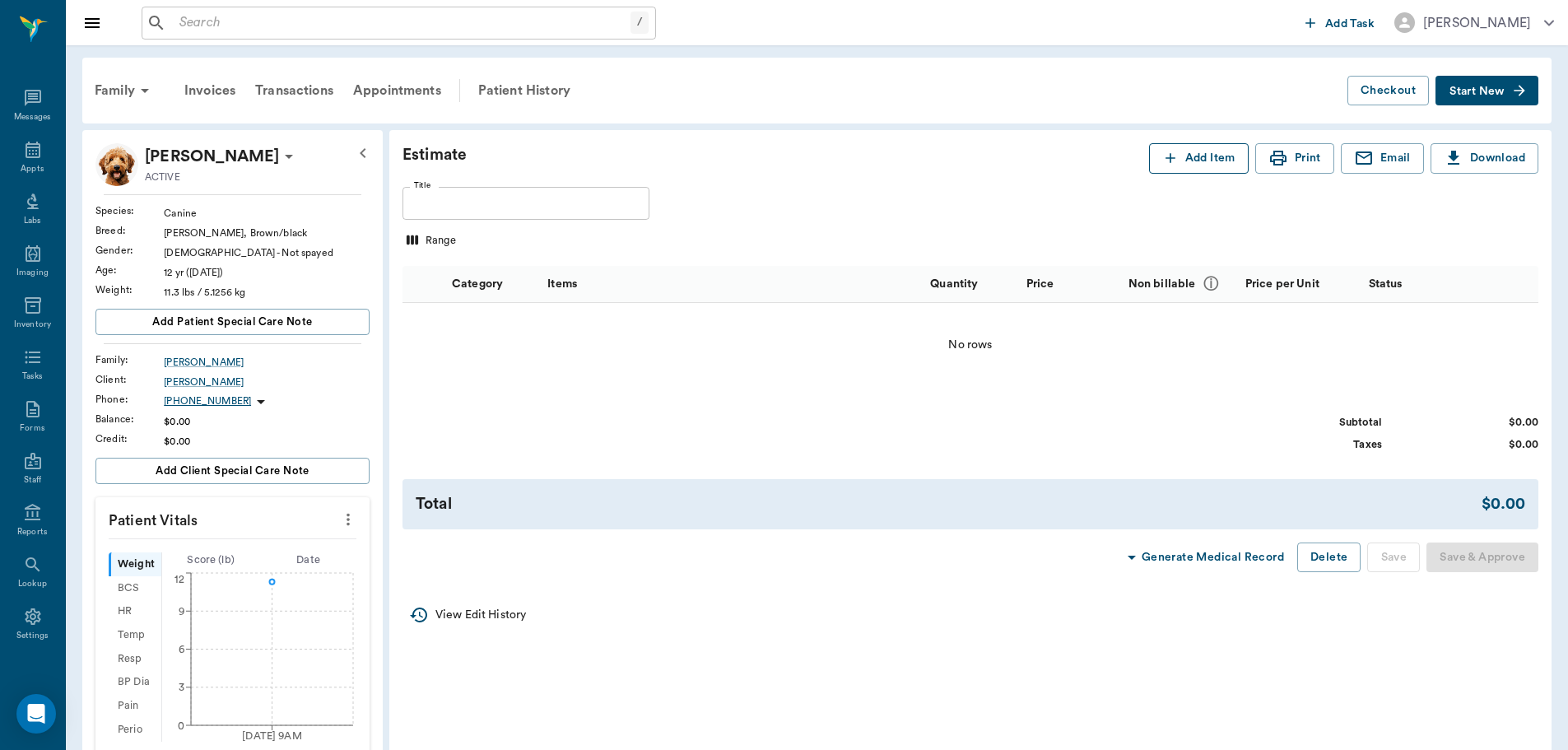
click at [1196, 152] on button "Add Item" at bounding box center [1199, 158] width 99 height 30
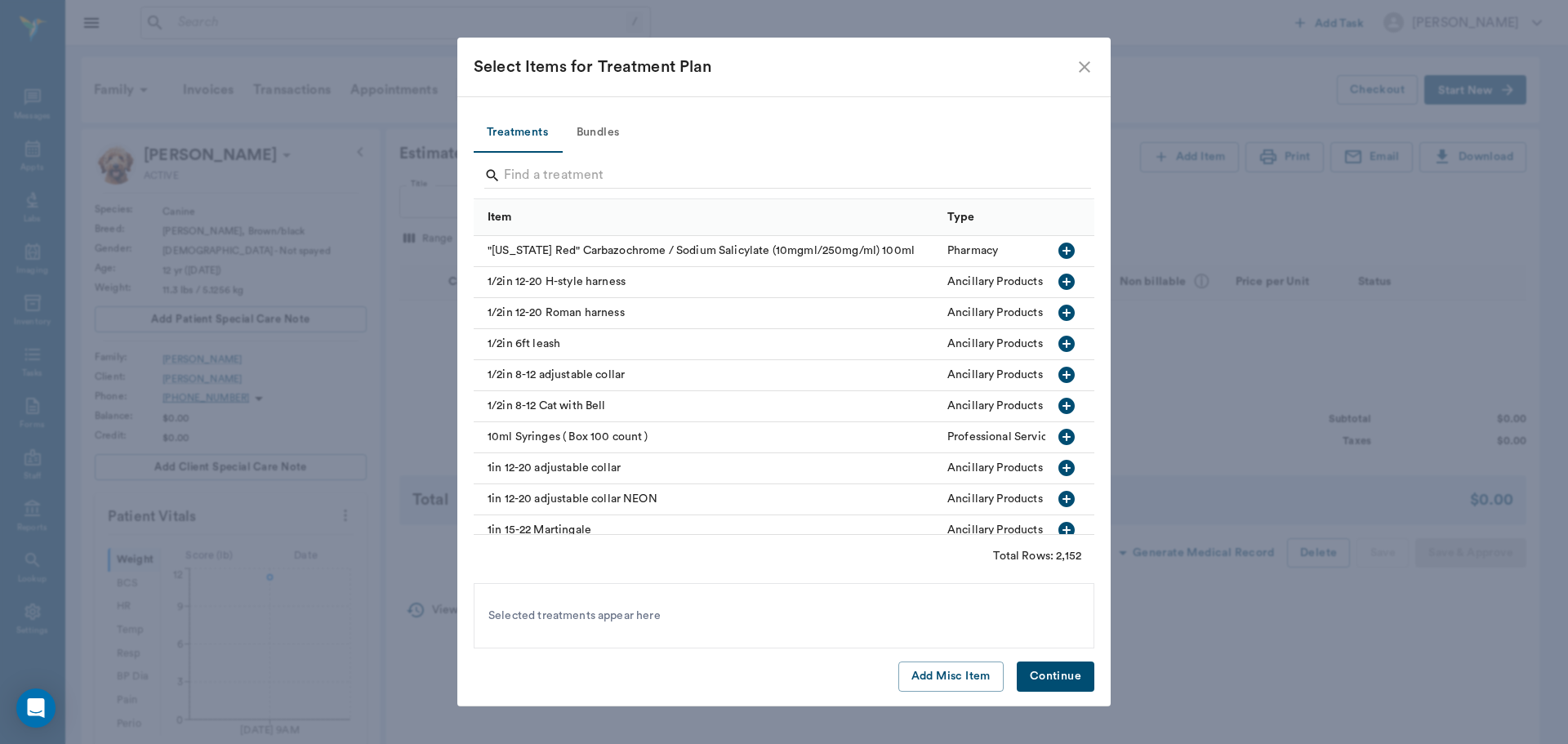
click at [586, 126] on button "Bundles" at bounding box center [598, 133] width 74 height 39
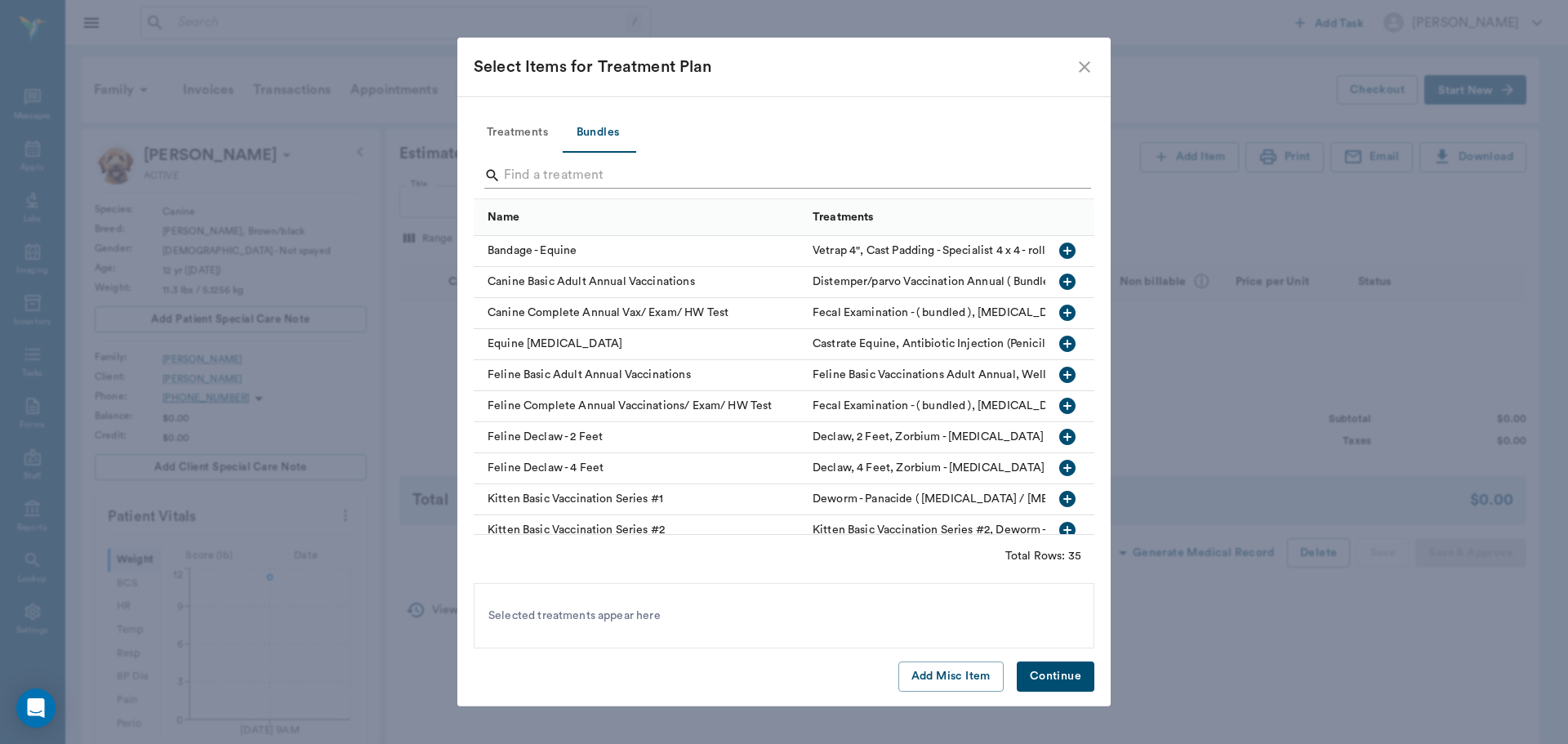
click at [583, 180] on input "Search" at bounding box center [785, 176] width 563 height 27
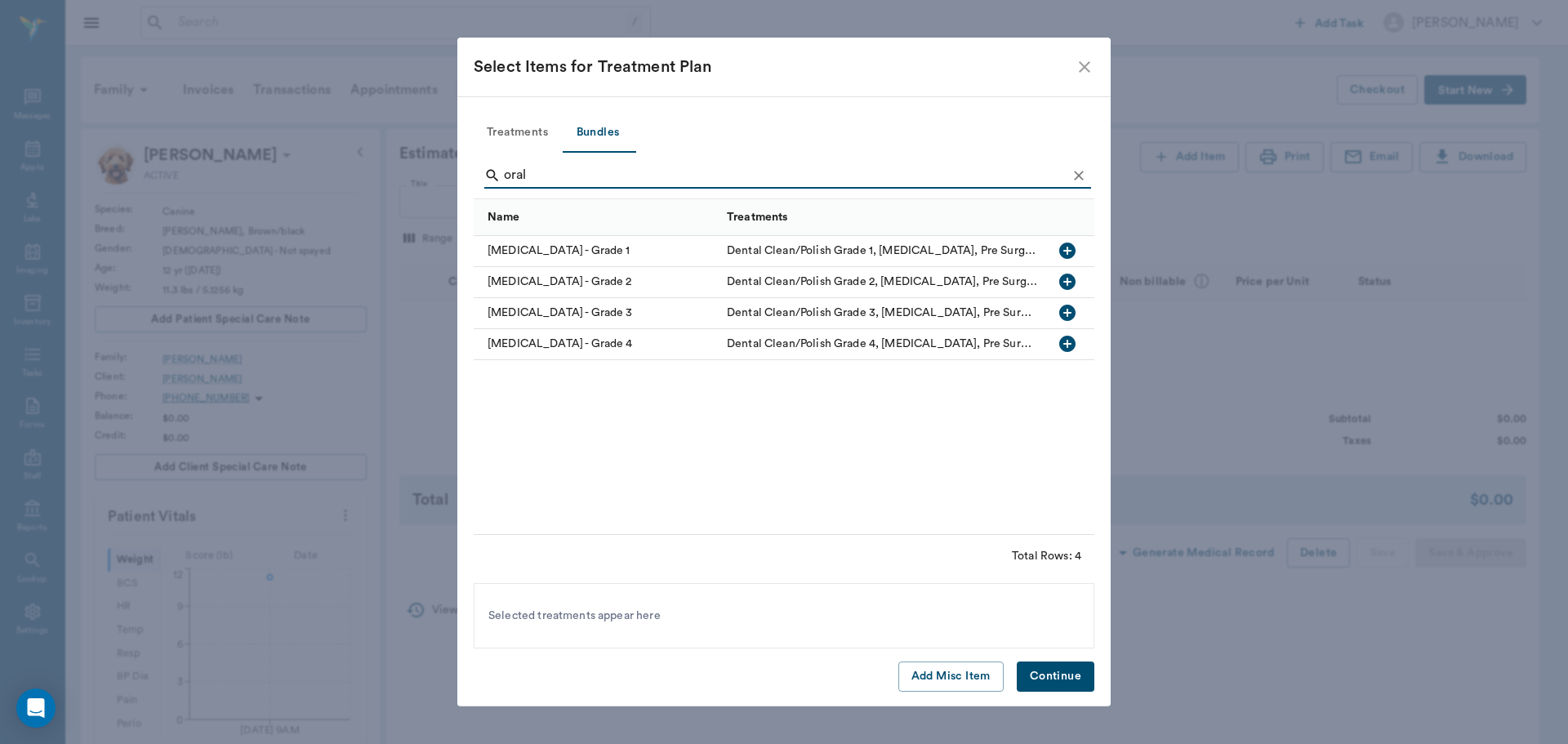
type input "oral"
click at [1068, 345] on icon "button" at bounding box center [1068, 344] width 20 height 20
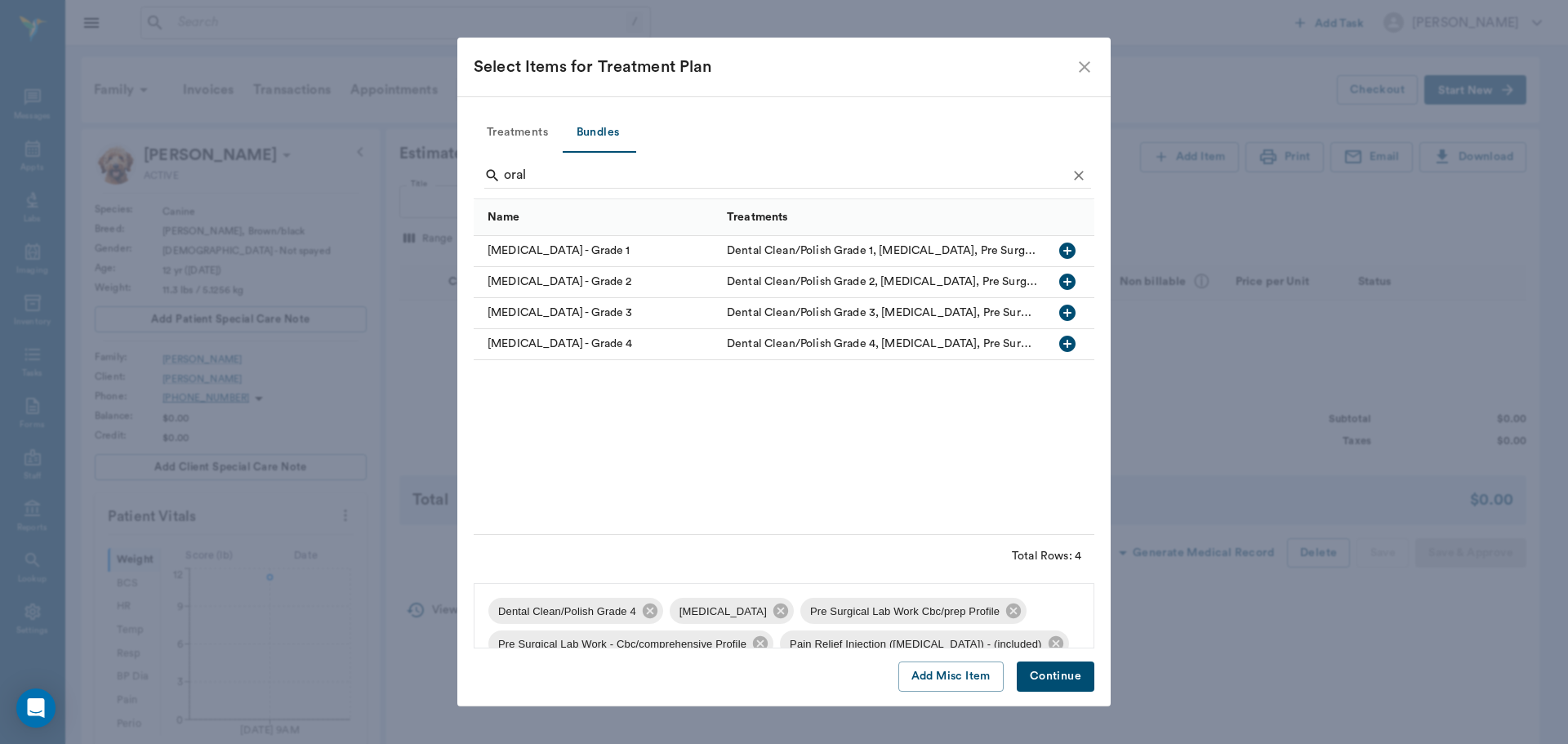
click at [1051, 678] on button "Continue" at bounding box center [1056, 677] width 78 height 30
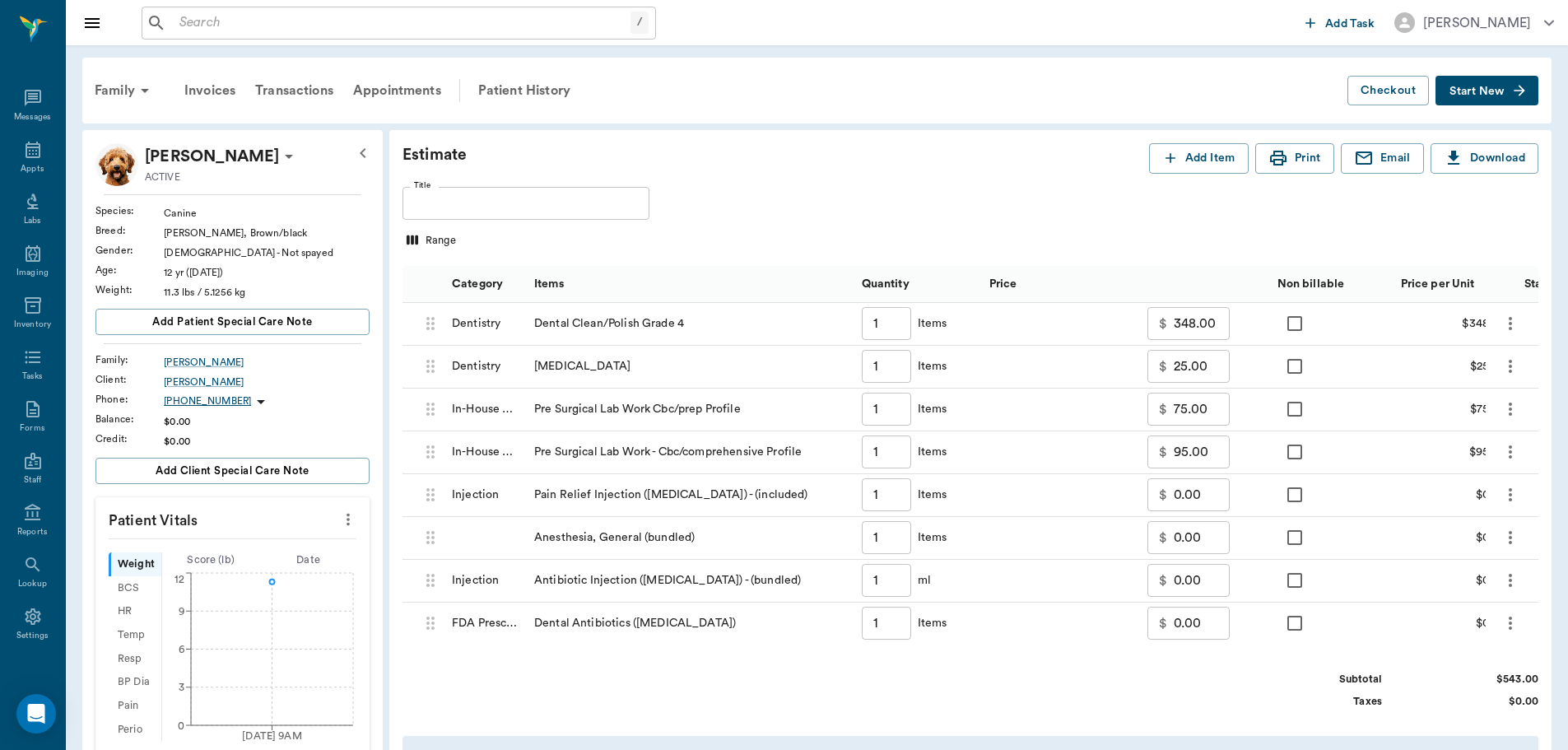
click at [1506, 414] on icon "more" at bounding box center [1511, 410] width 20 height 20
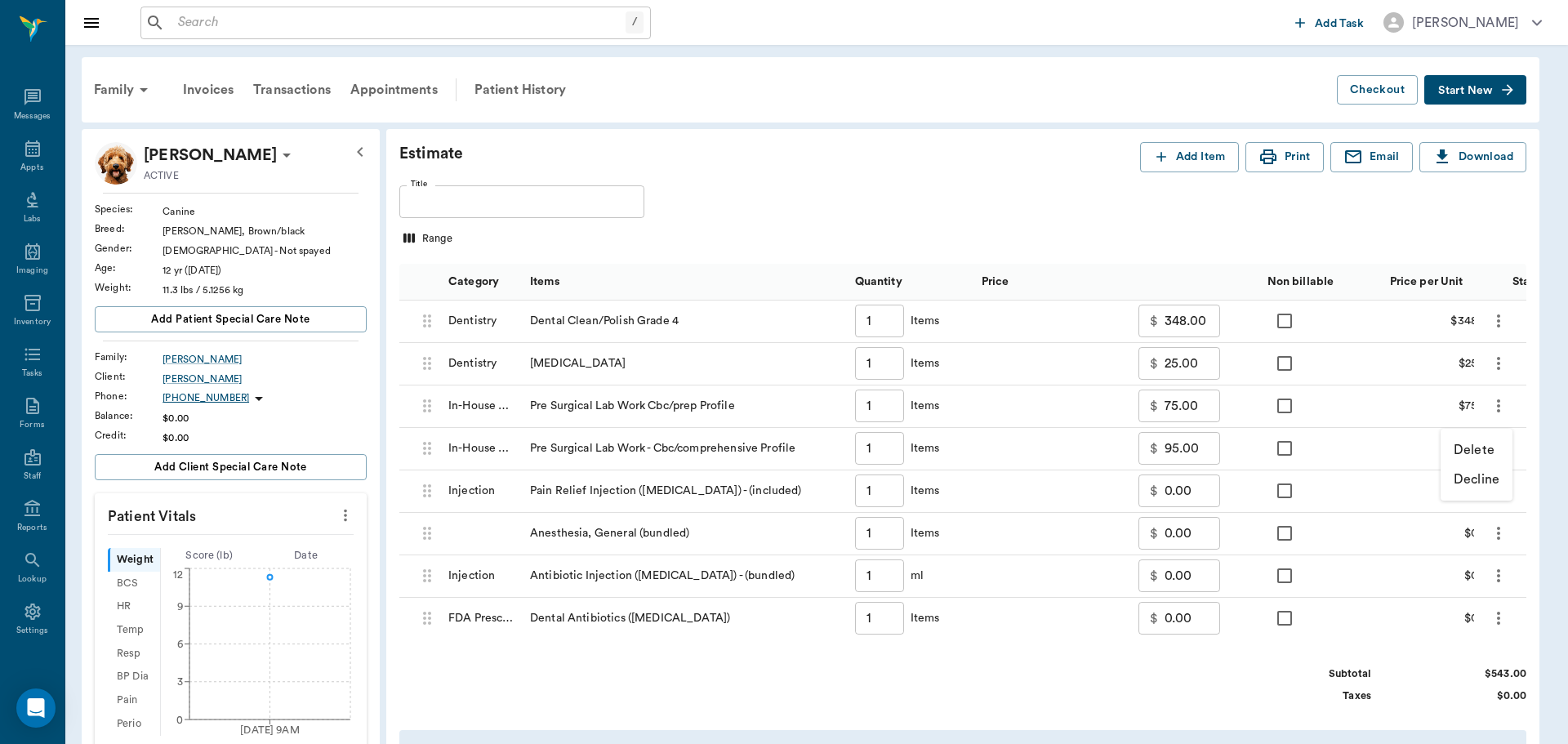
click at [1497, 446] on li "Delete" at bounding box center [1477, 450] width 72 height 29
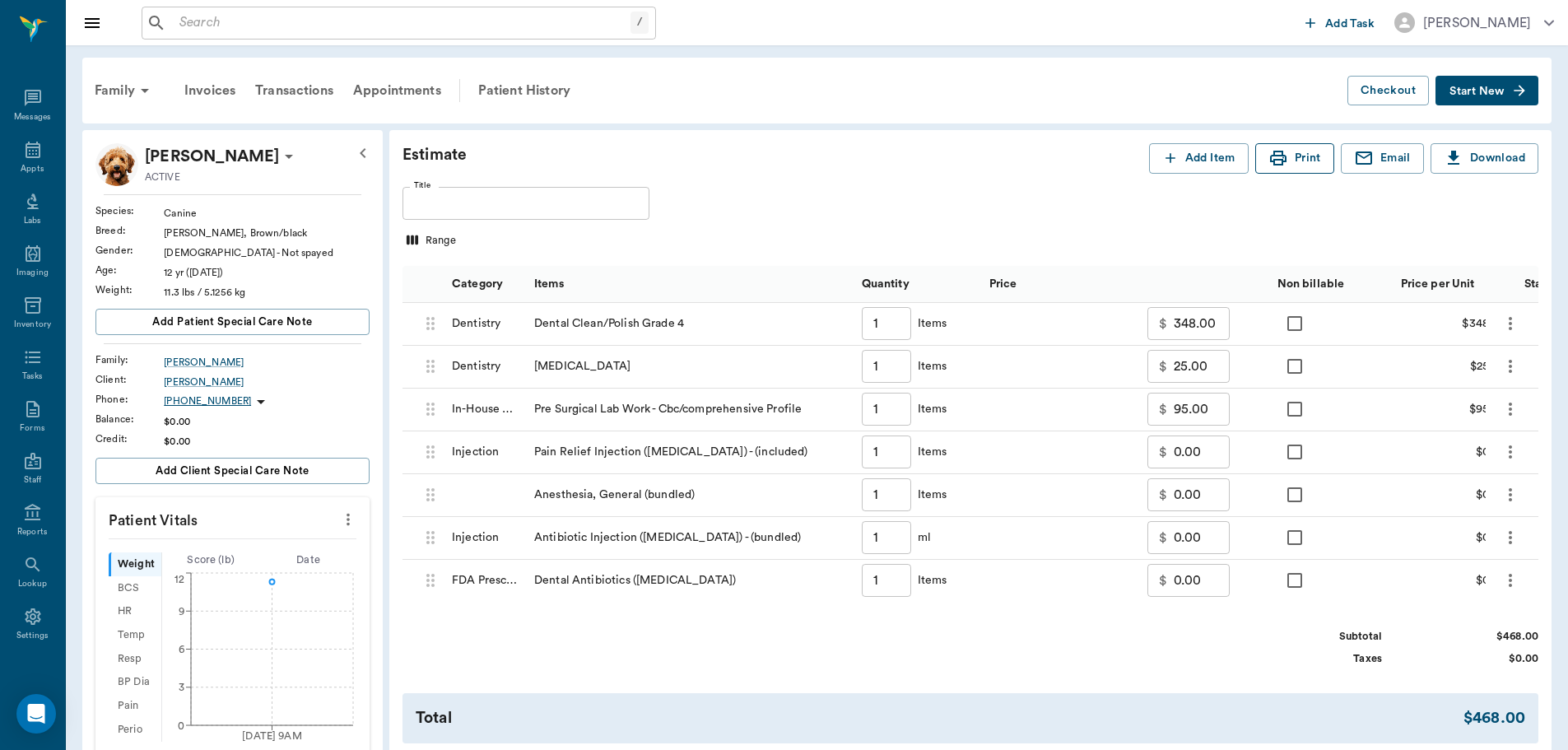
click at [1300, 161] on button "Print" at bounding box center [1295, 158] width 79 height 30
click at [1306, 162] on button "Print" at bounding box center [1295, 158] width 79 height 30
click at [500, 196] on input "Title" at bounding box center [526, 203] width 247 height 33
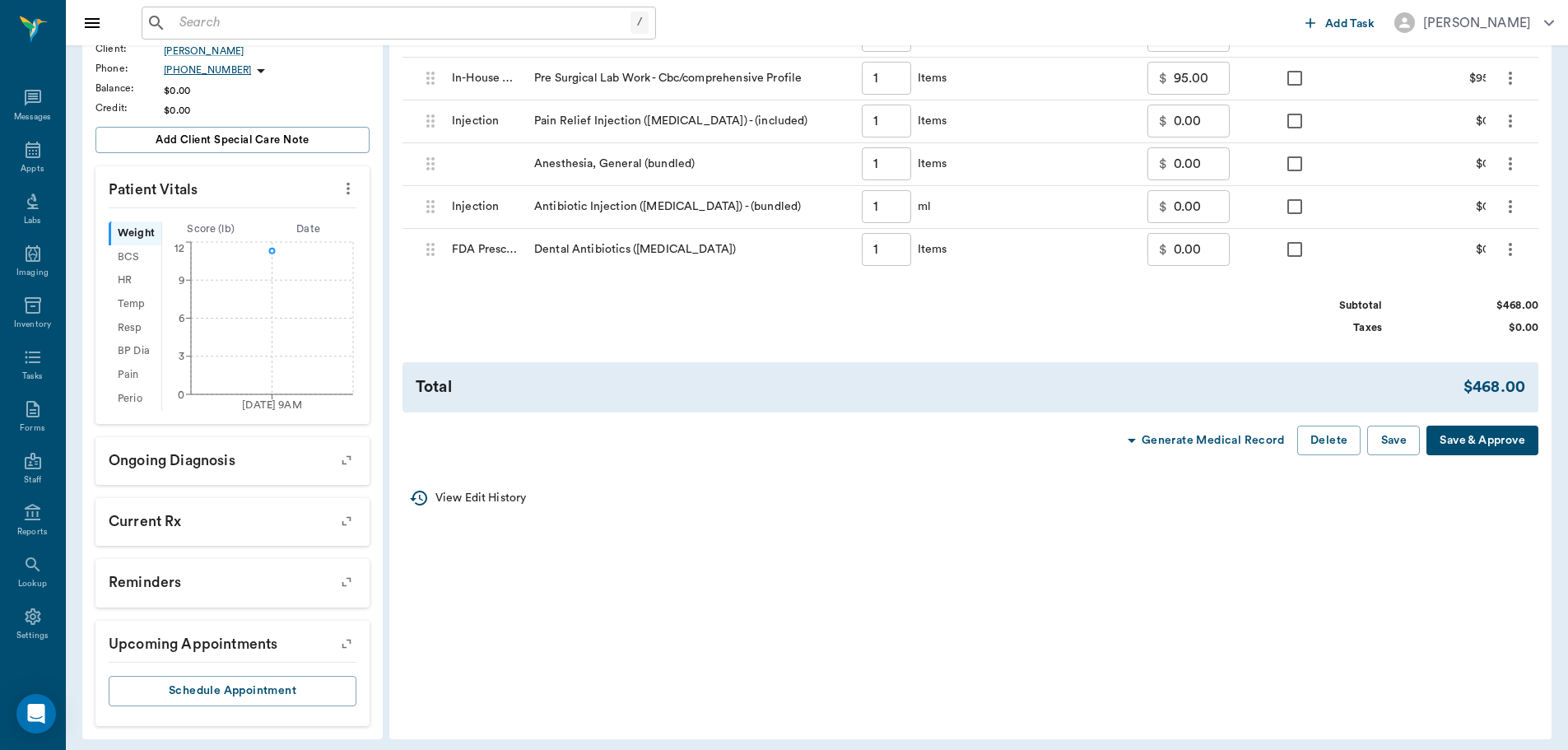
scroll to position [339, 0]
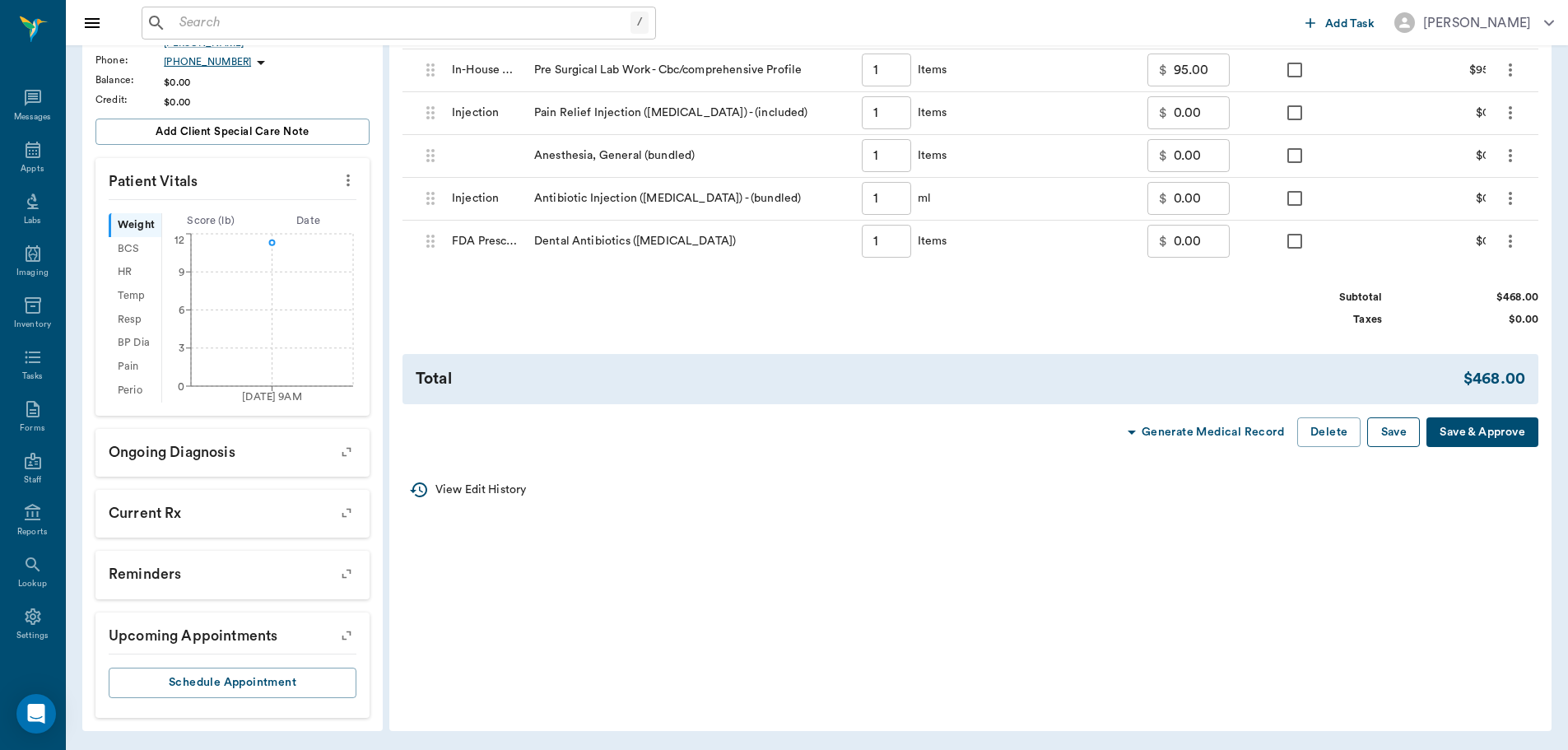
type input "oral surgery"
click at [1392, 446] on button "Save" at bounding box center [1393, 432] width 53 height 30
type input "1.00"
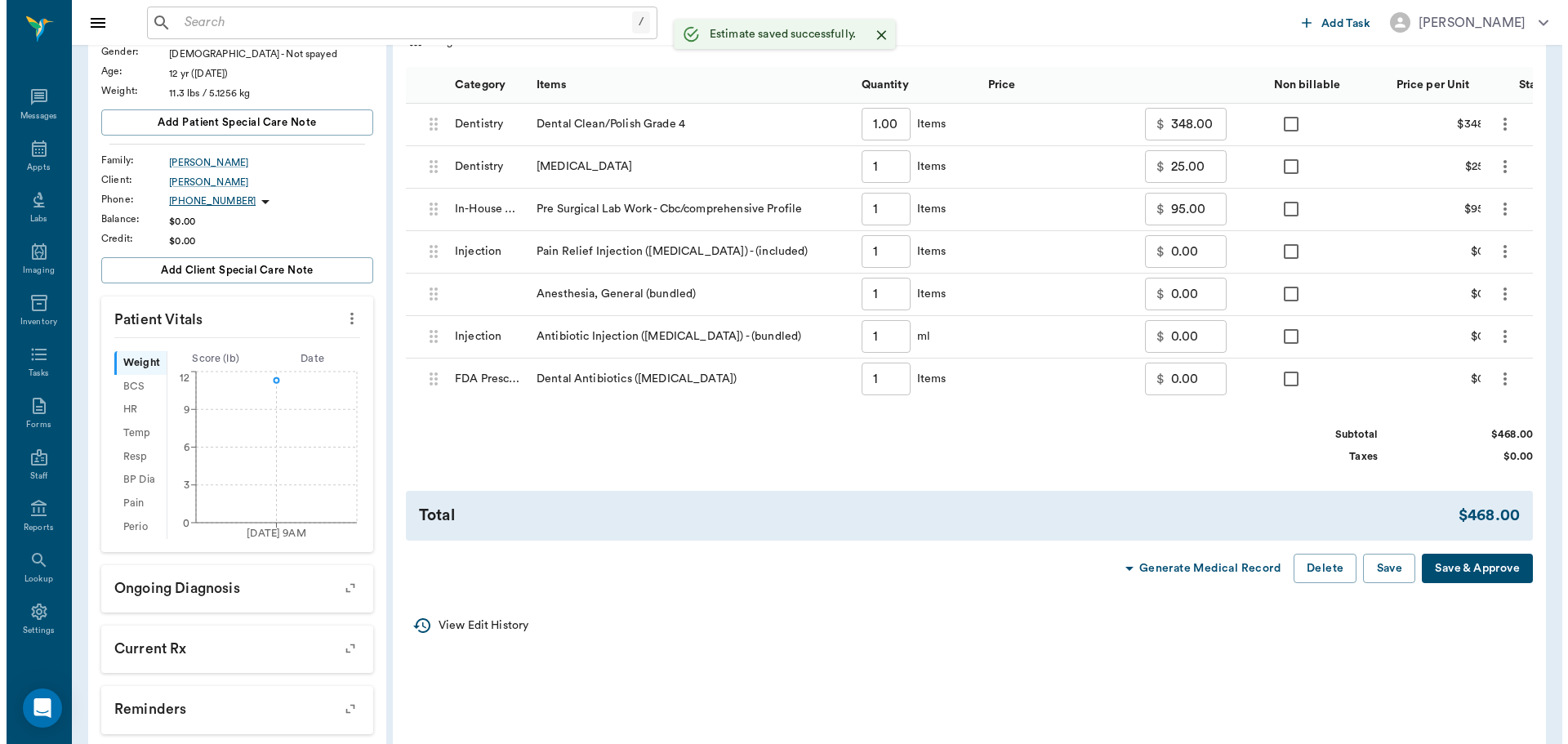
scroll to position [0, 0]
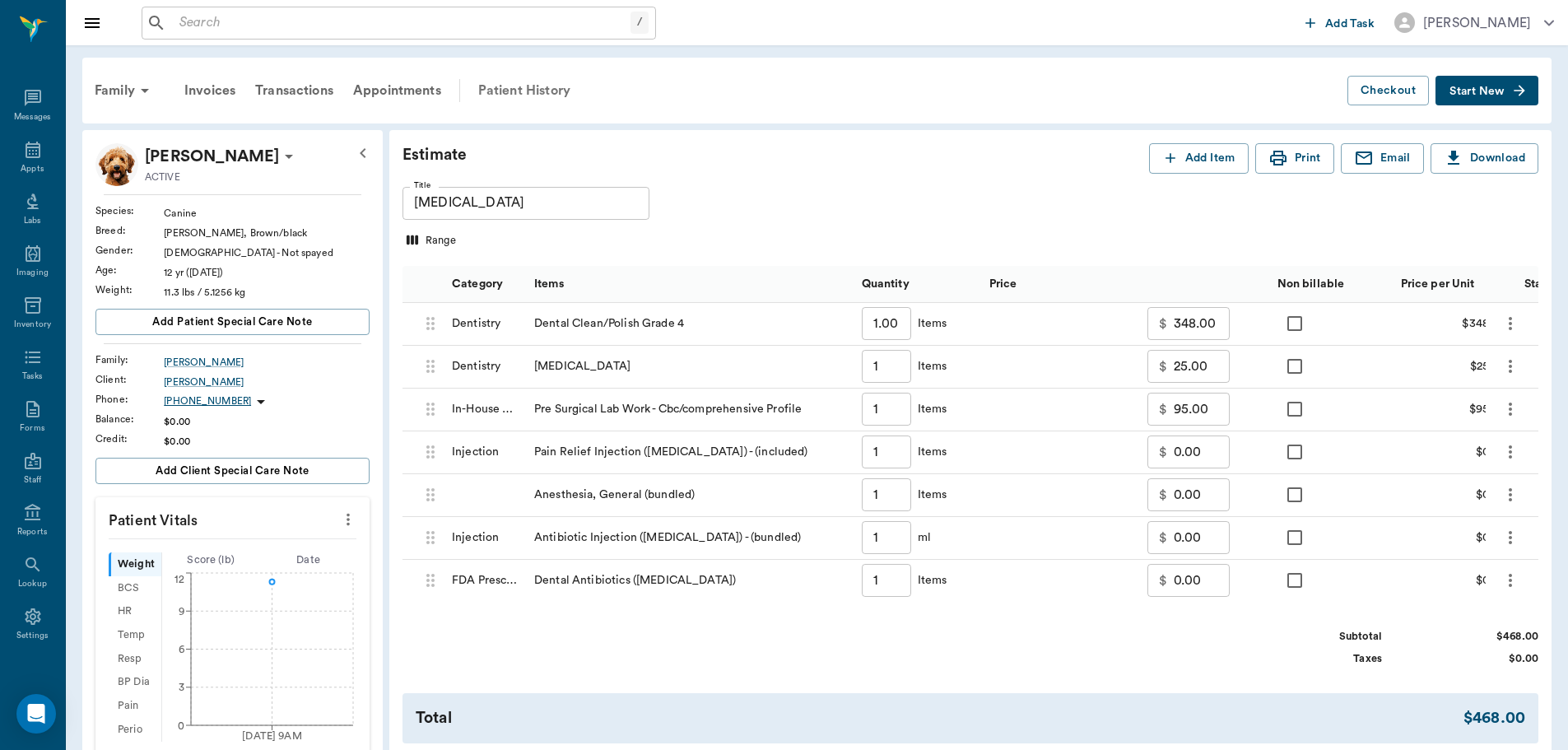
click at [546, 89] on div "Patient History" at bounding box center [524, 90] width 112 height 39
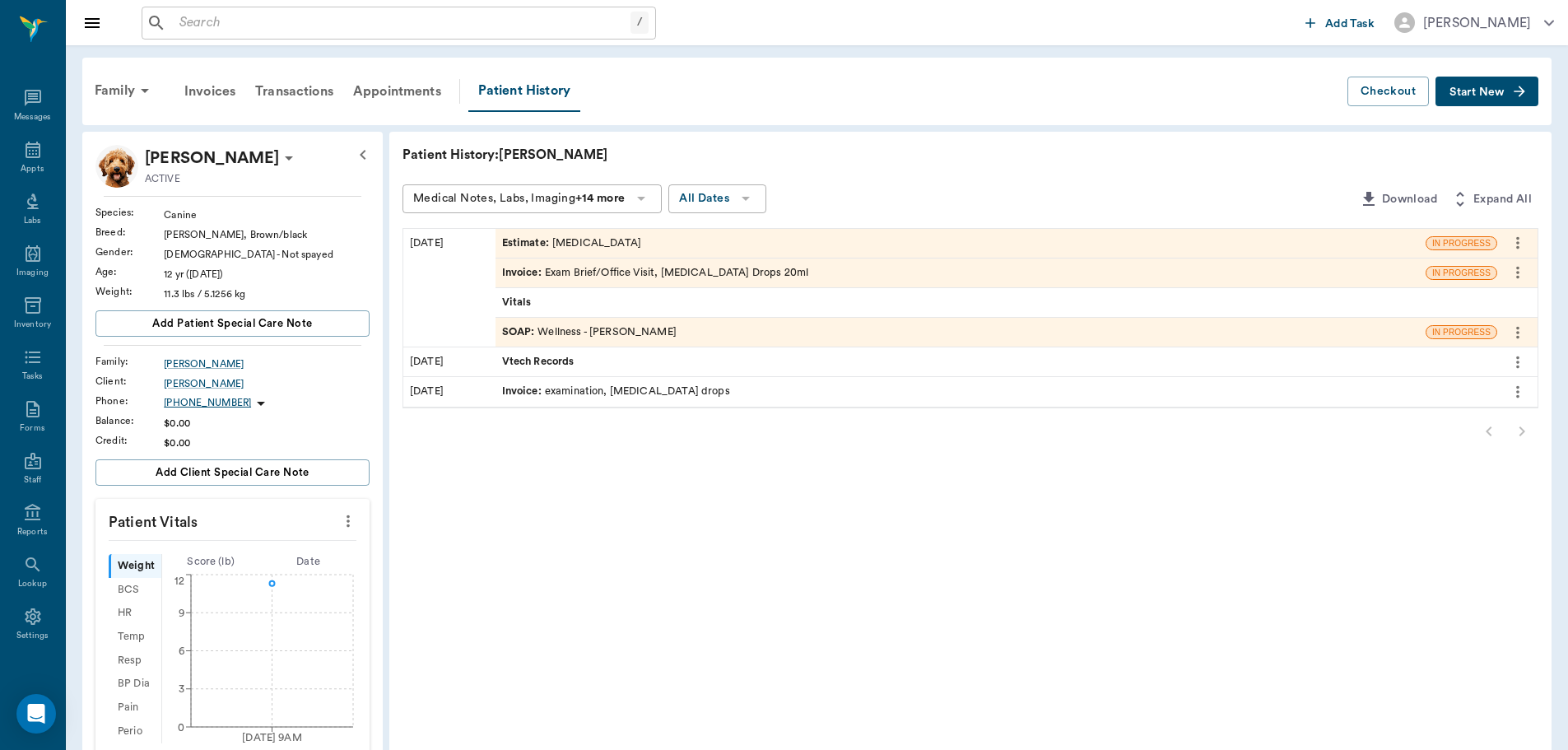
click at [595, 336] on div "SOAP : Wellness - [PERSON_NAME]" at bounding box center [589, 332] width 175 height 16
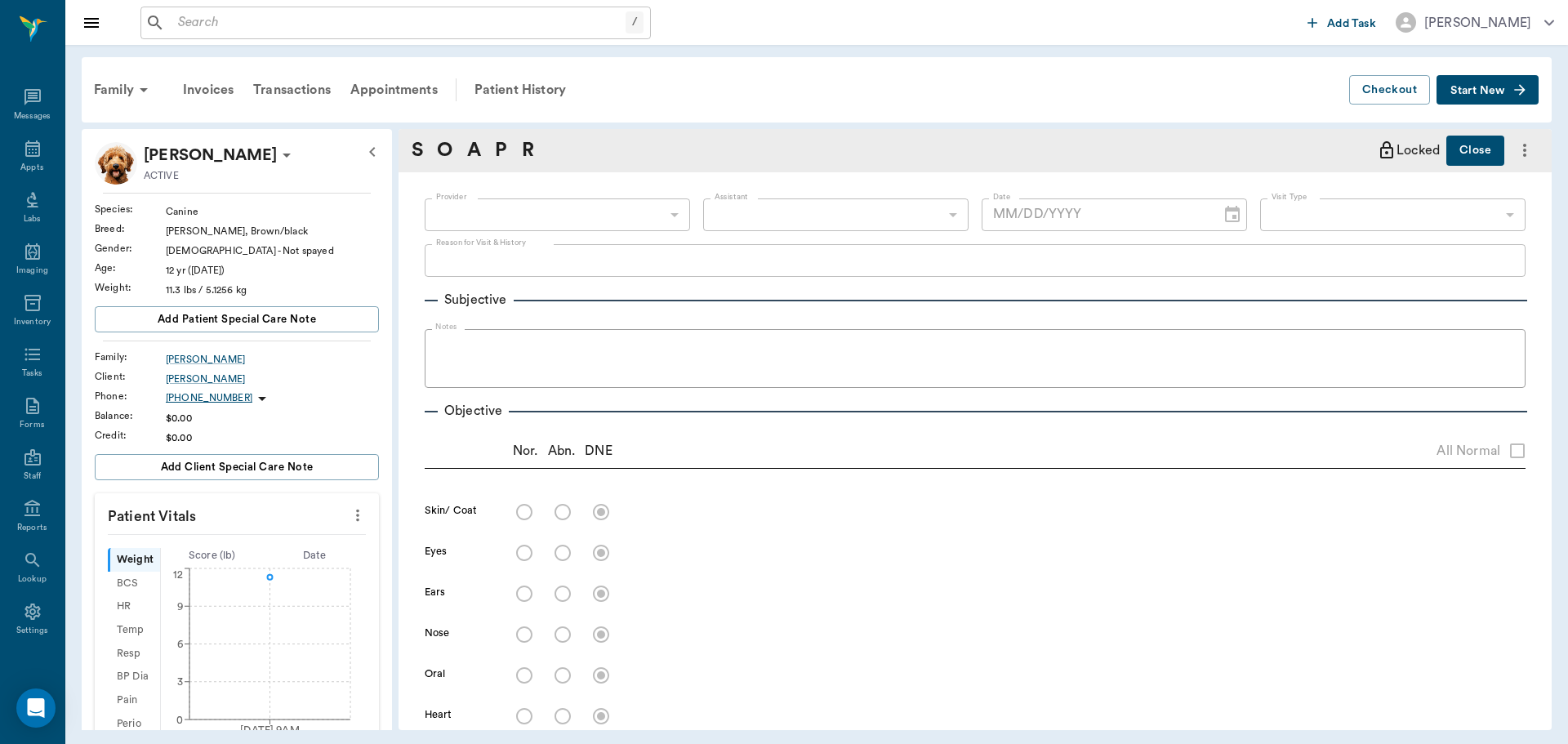
type input "63ec2f075fda476ae8351a4d"
type input "65d2be4f46e3a538d89b8c14"
type textarea "CHECK TEETH HER BREATH IS SMELLING VERY BAD. ABOUT TO GO OUT OF TOWN AND HOPING…"
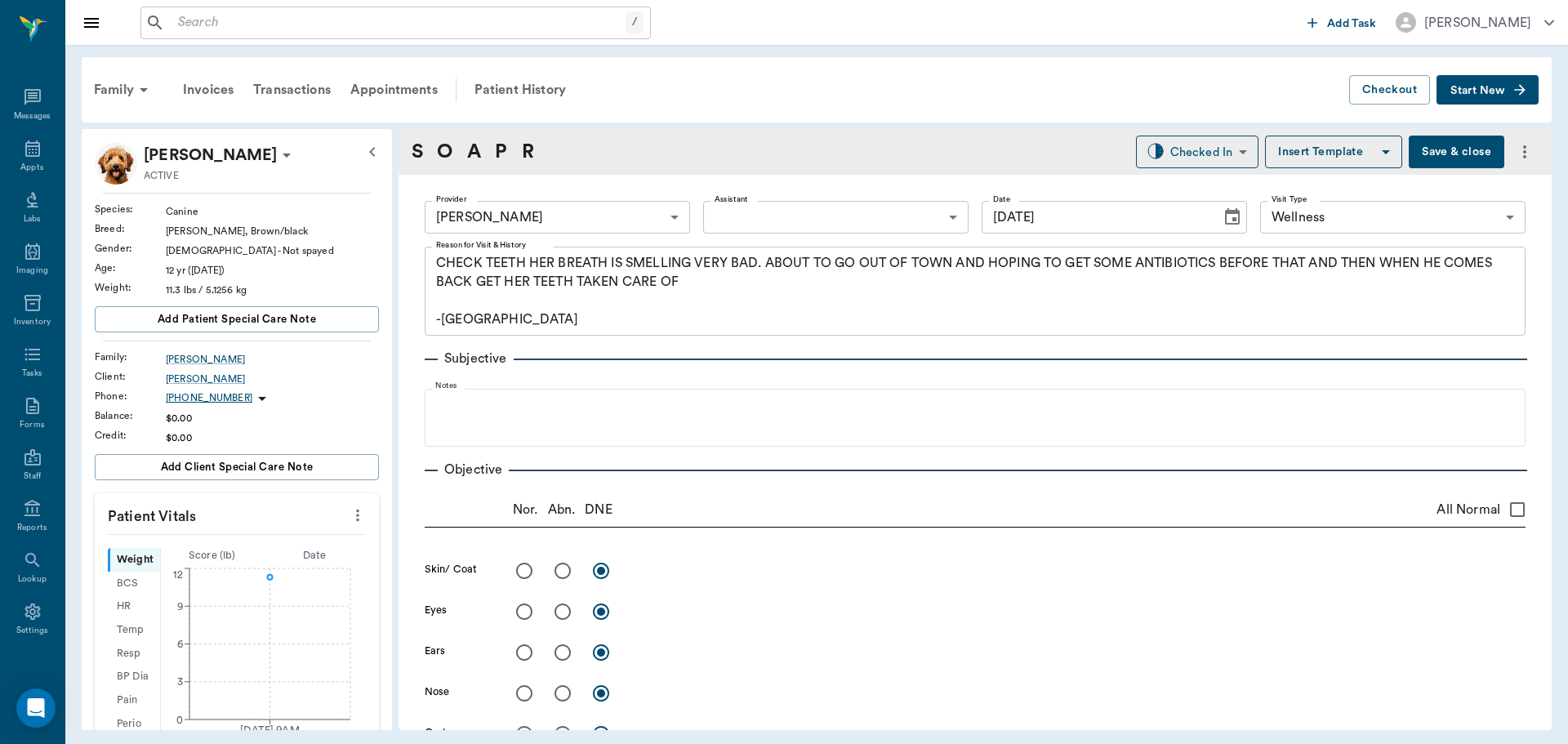
type input "[DATE]"
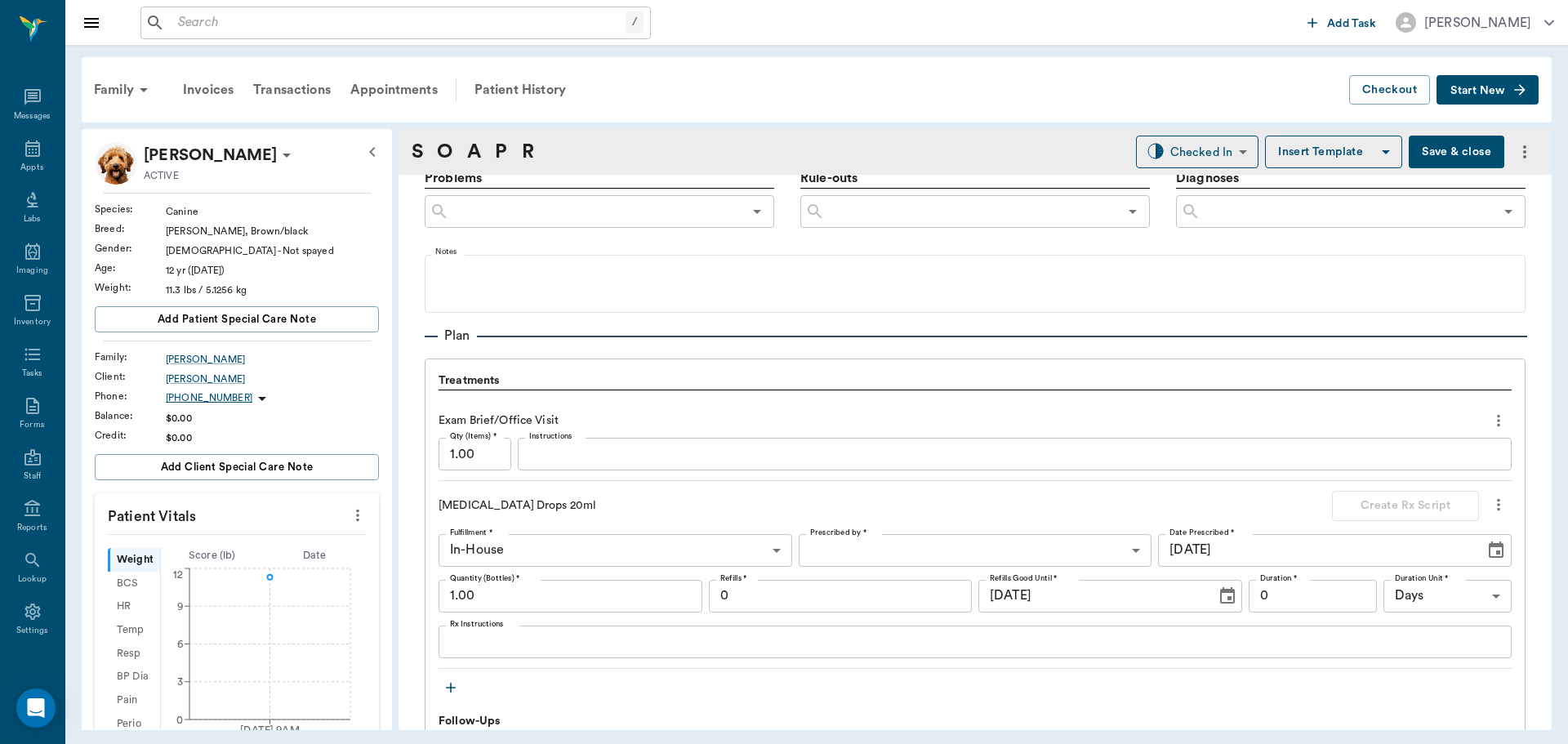
scroll to position [980, 0]
click at [531, 647] on textarea "Rx Instructions" at bounding box center [975, 643] width 1051 height 19
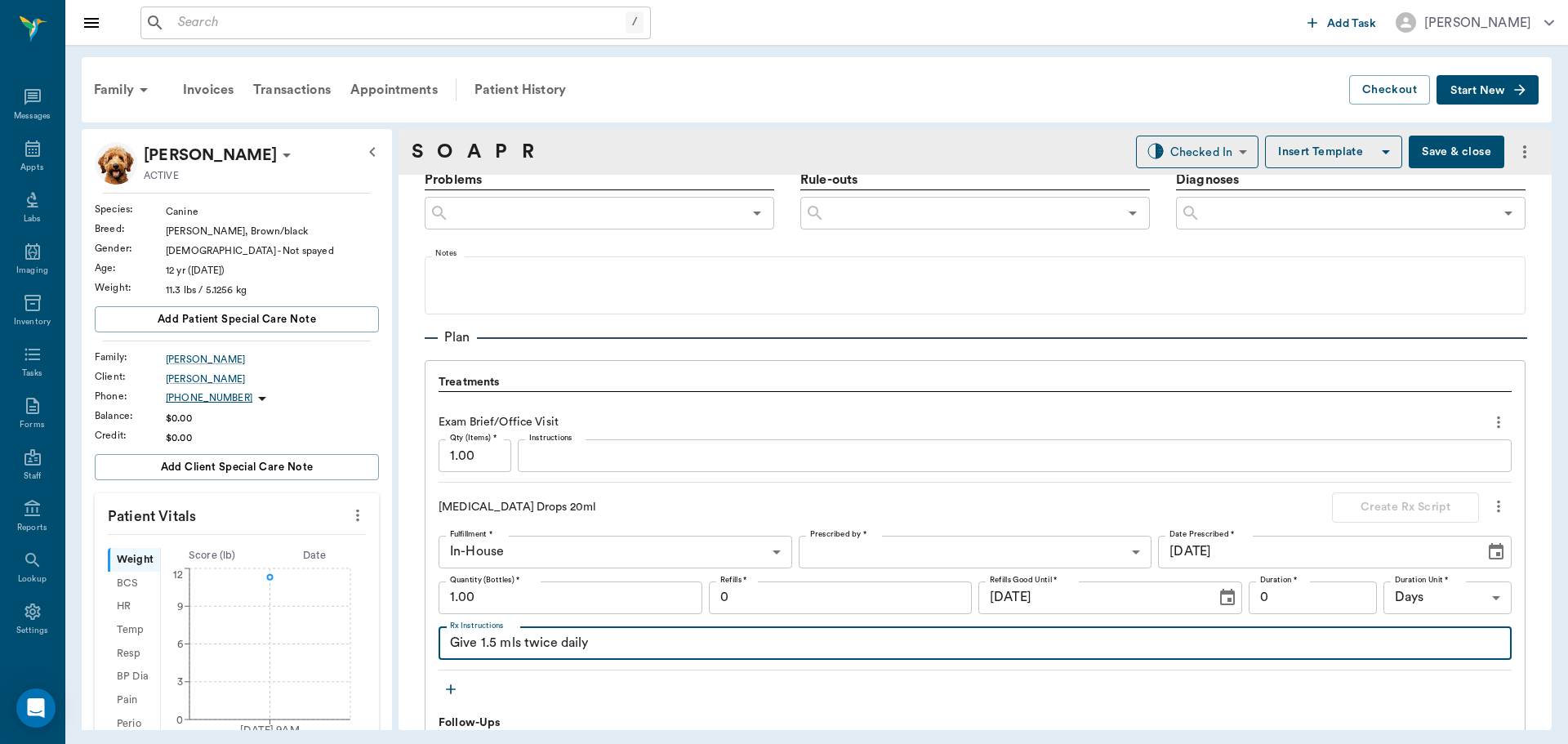
type textarea "Give 1.5 mls twice daily"
click at [922, 549] on body "/ ​ Add Task Dr. Bert Ellsworth Nectar Messages Appts Labs Imaging Inventory Ta…" at bounding box center [784, 372] width 1568 height 744
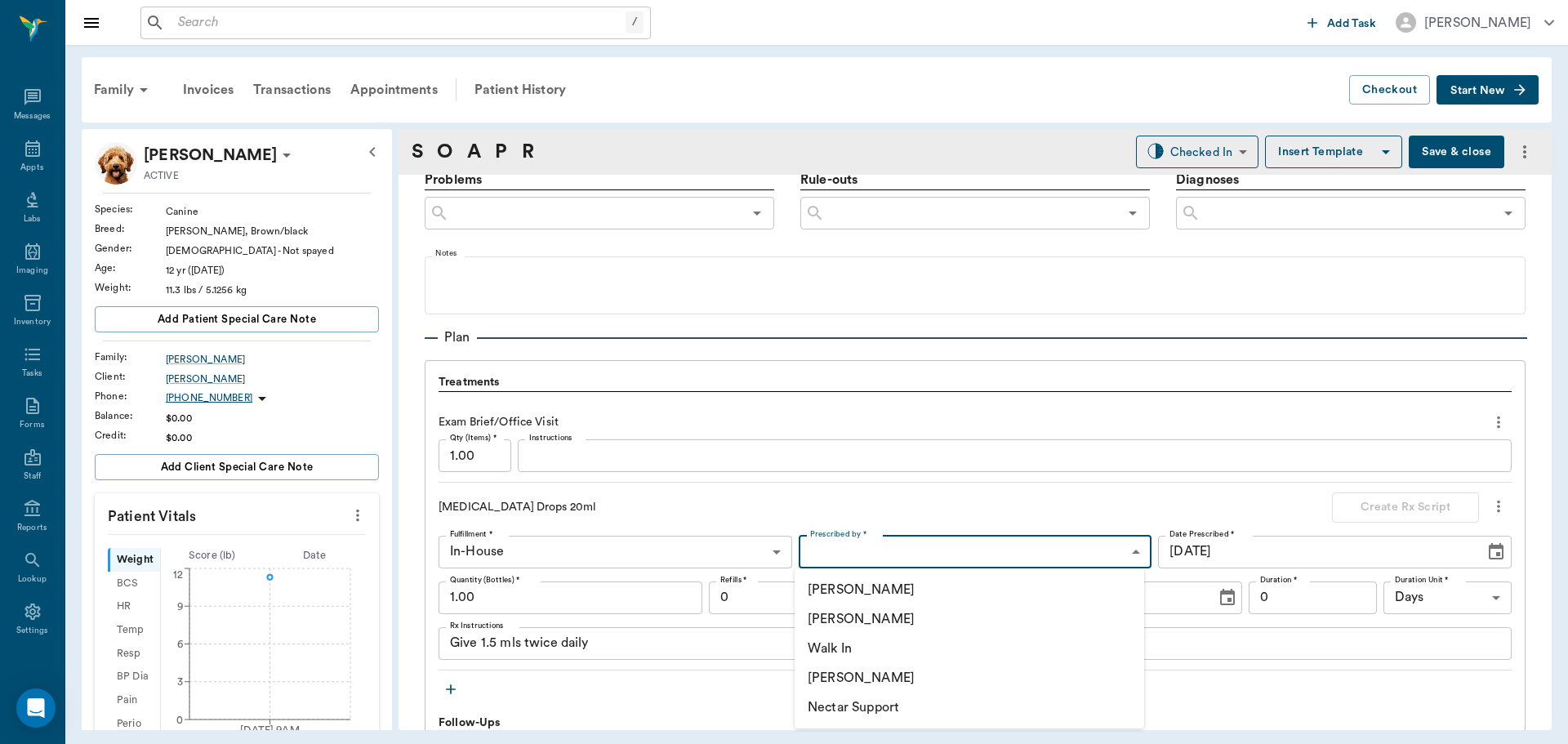
click at [915, 626] on li "[PERSON_NAME]" at bounding box center [969, 619] width 350 height 29
type input "63ec2f075fda476ae8351a4d"
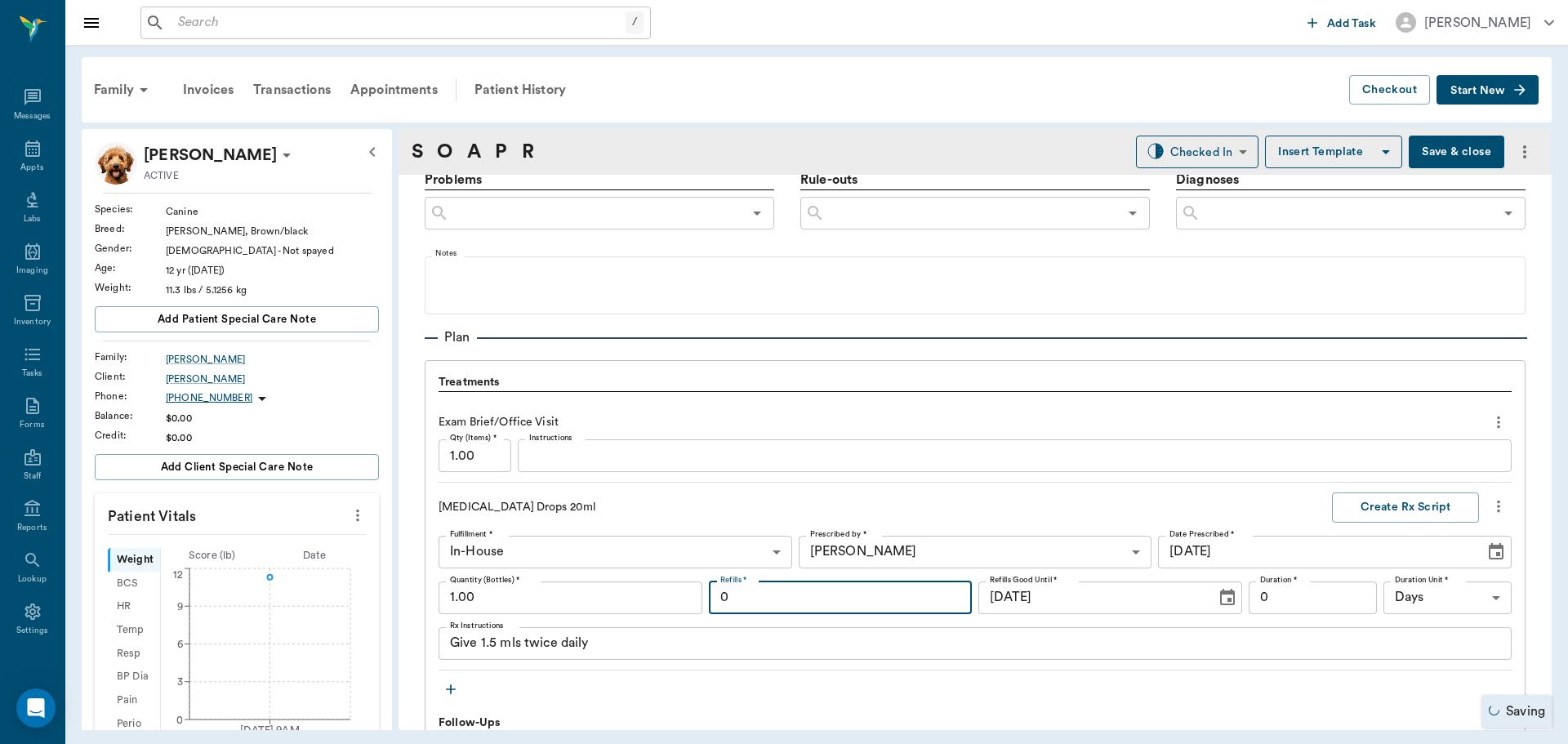
click at [876, 588] on input "0" at bounding box center [841, 597] width 264 height 32
type input "12"
click at [1162, 654] on div "Give 1.5 mls twice daily x Rx Instructions" at bounding box center [975, 643] width 1073 height 32
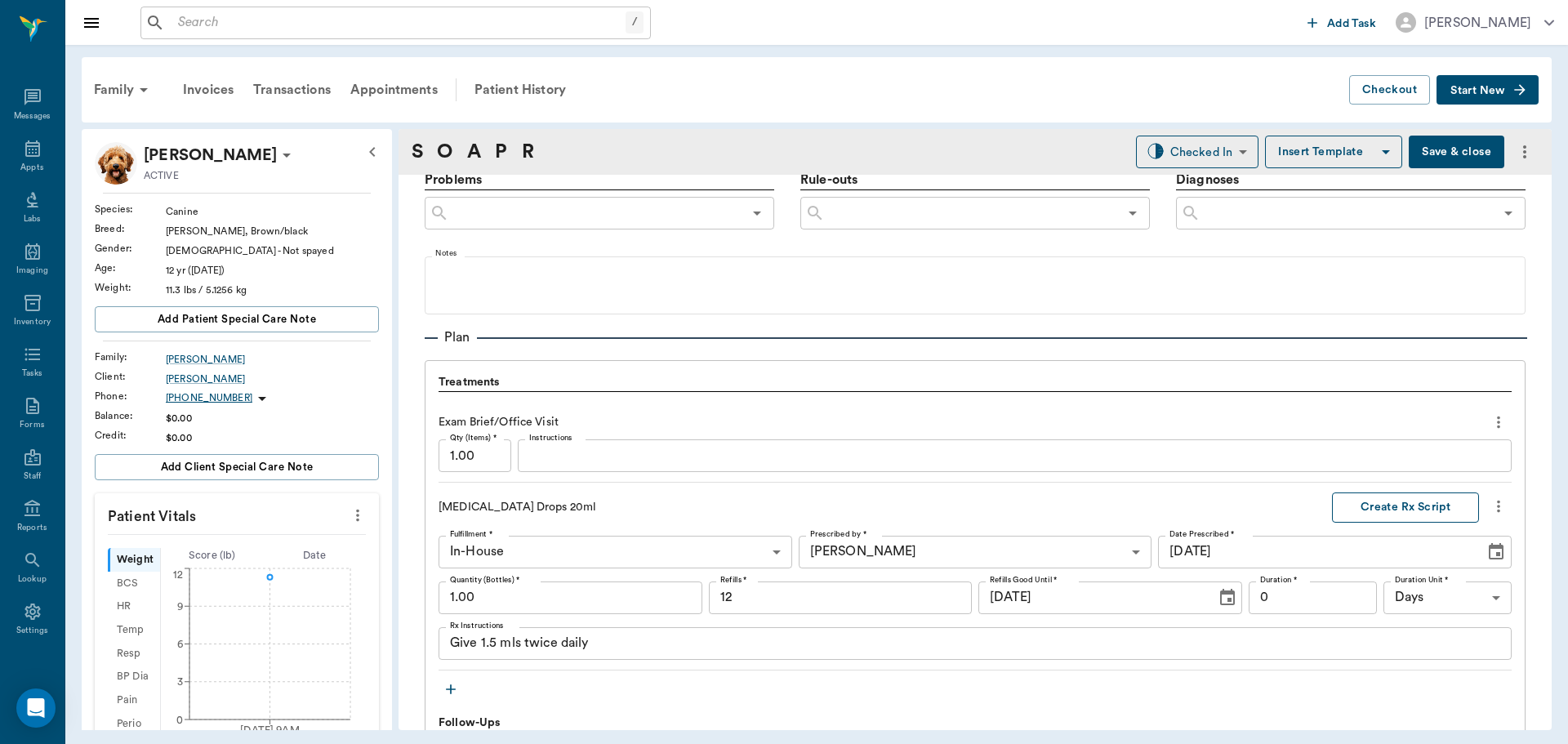
click at [1401, 507] on button "Create Rx Script" at bounding box center [1405, 508] width 147 height 30
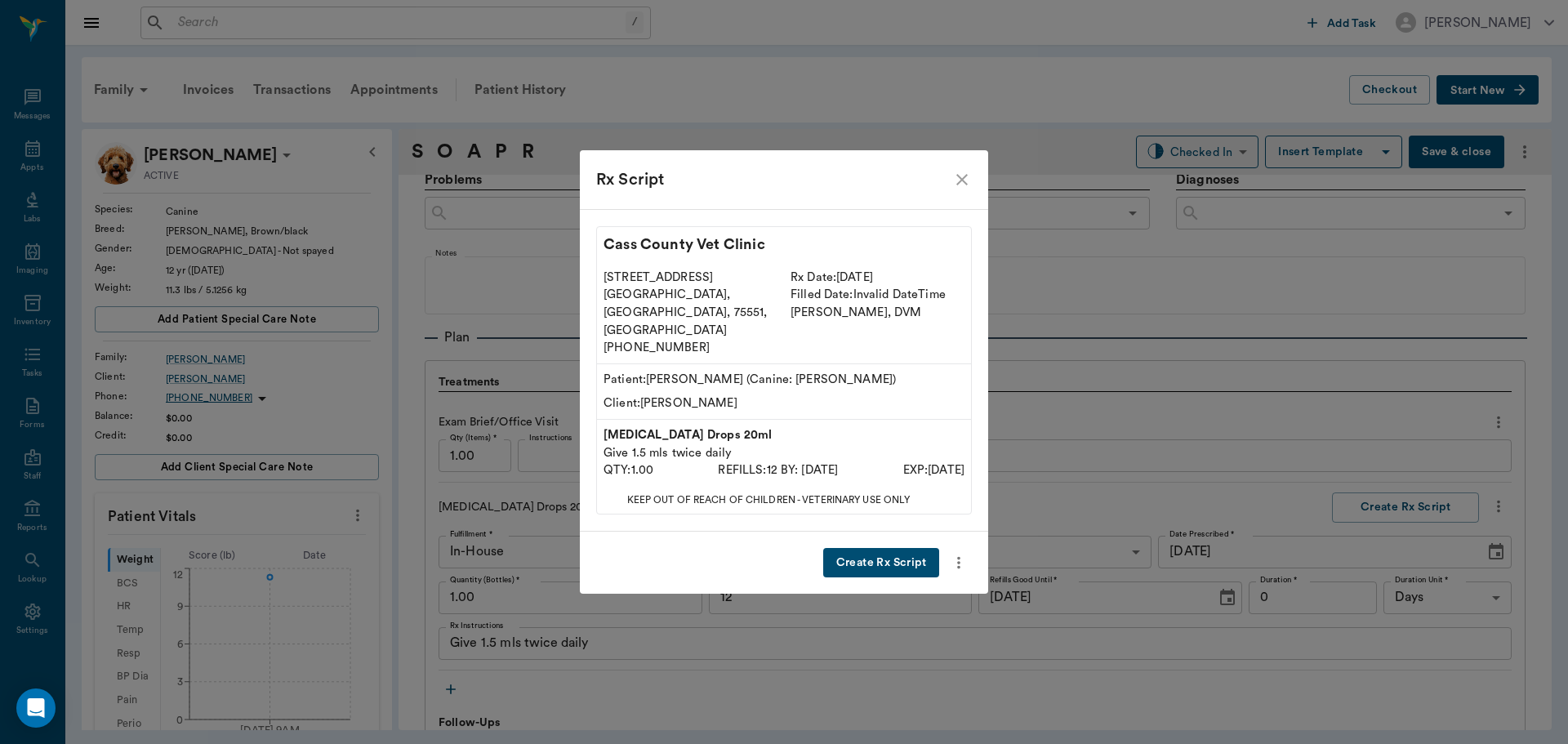
click at [893, 548] on button "Create Rx Script" at bounding box center [881, 563] width 116 height 30
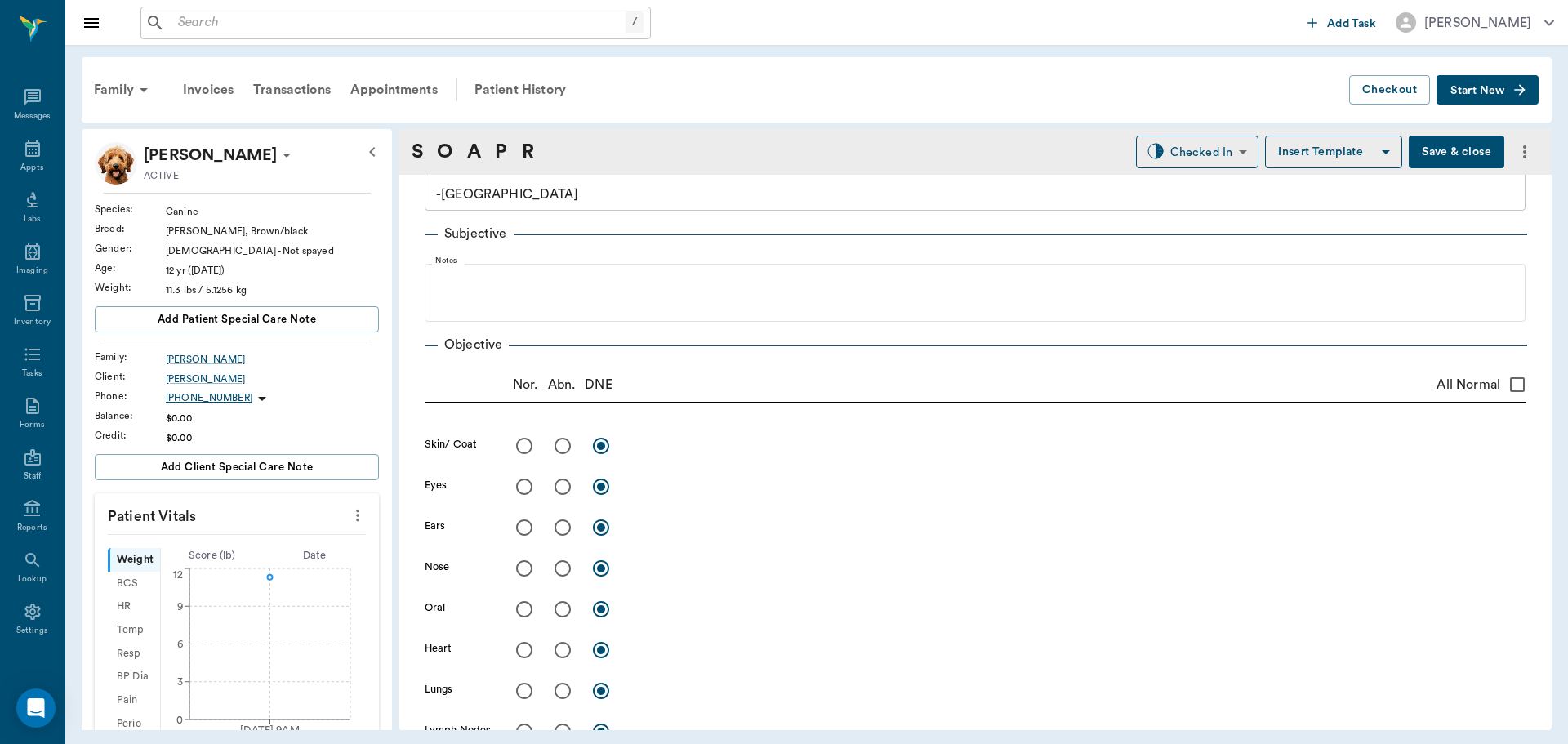
scroll to position [245, 0]
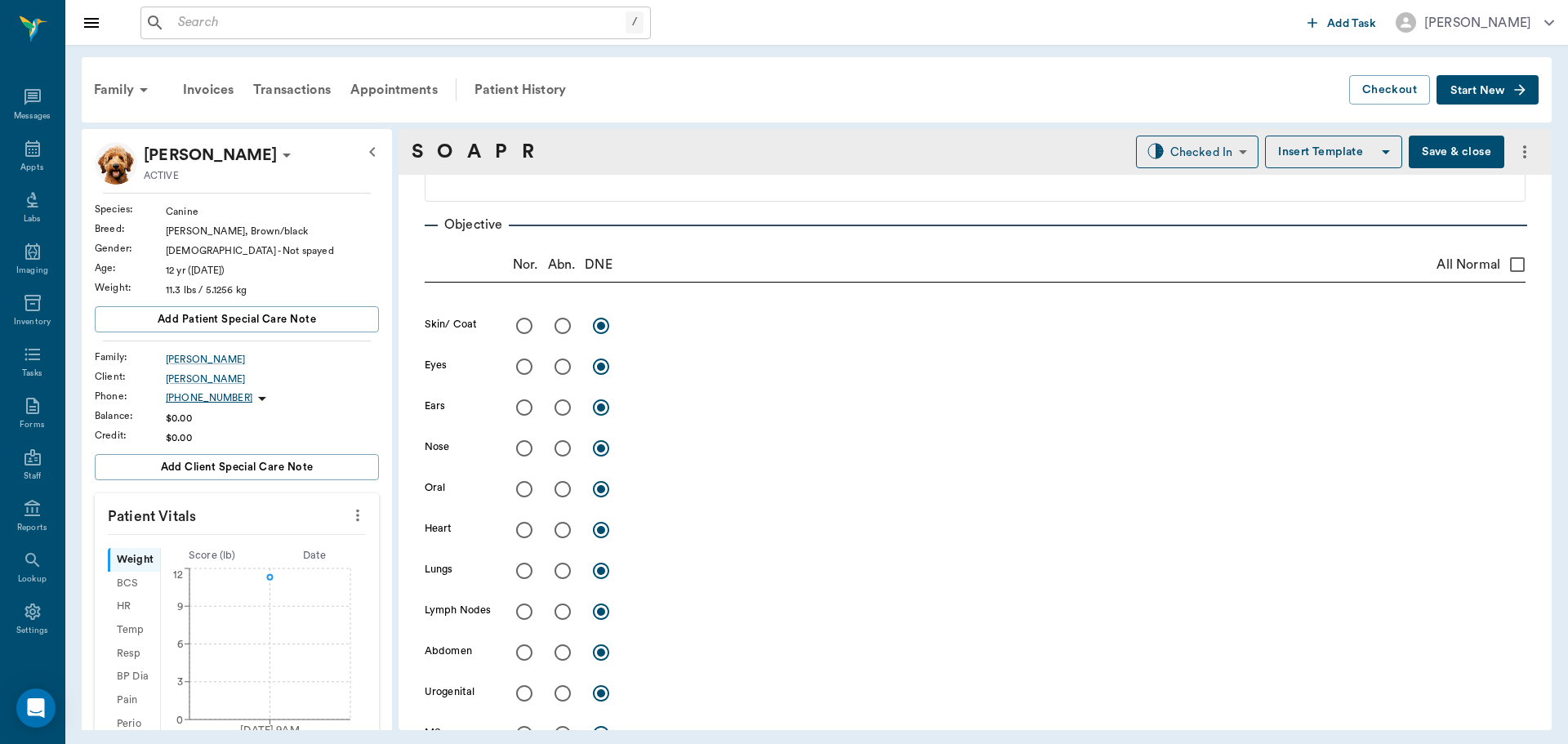
click at [1504, 255] on input "All Normal" at bounding box center [1517, 264] width 34 height 34
checkbox input "true"
radio input "true"
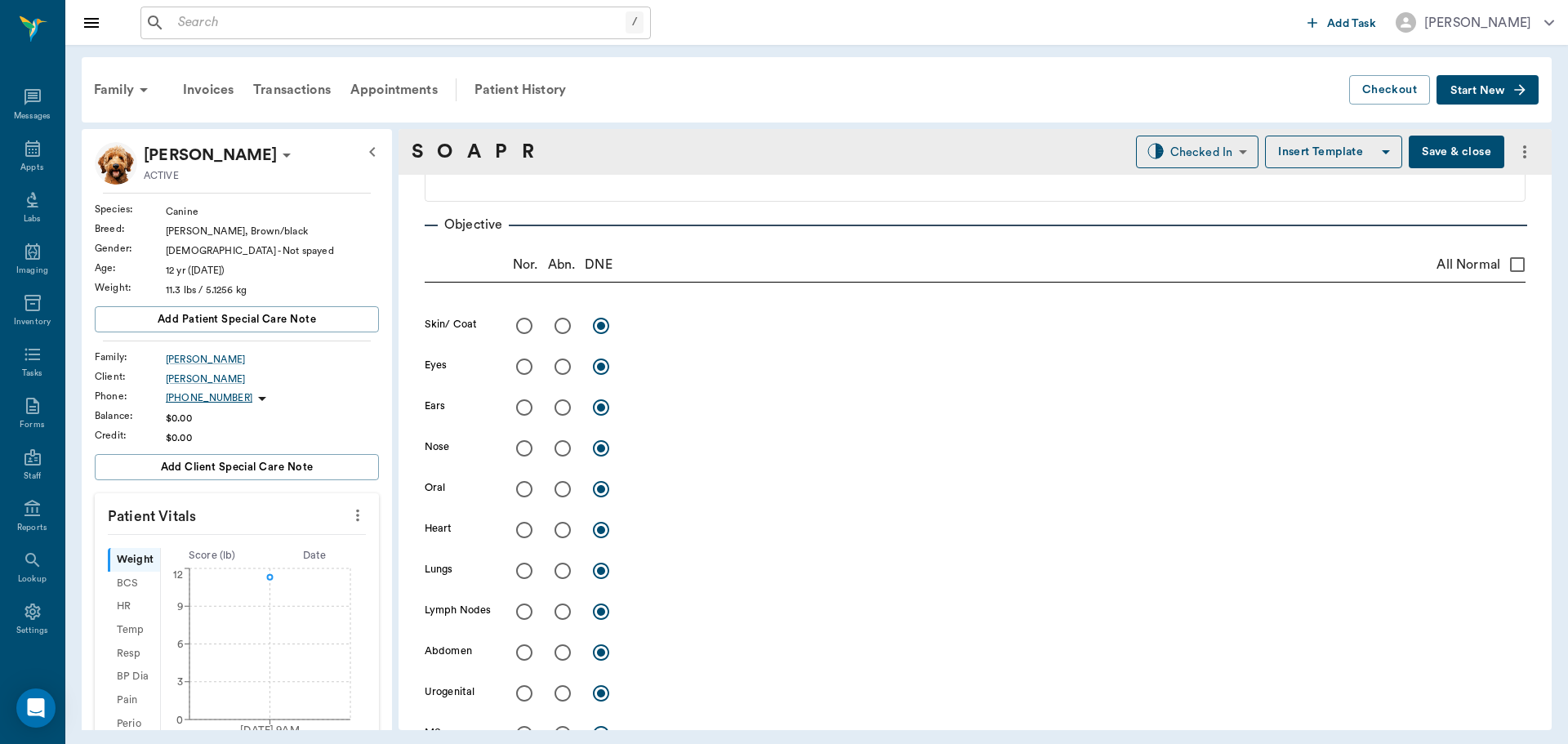
radio input "true"
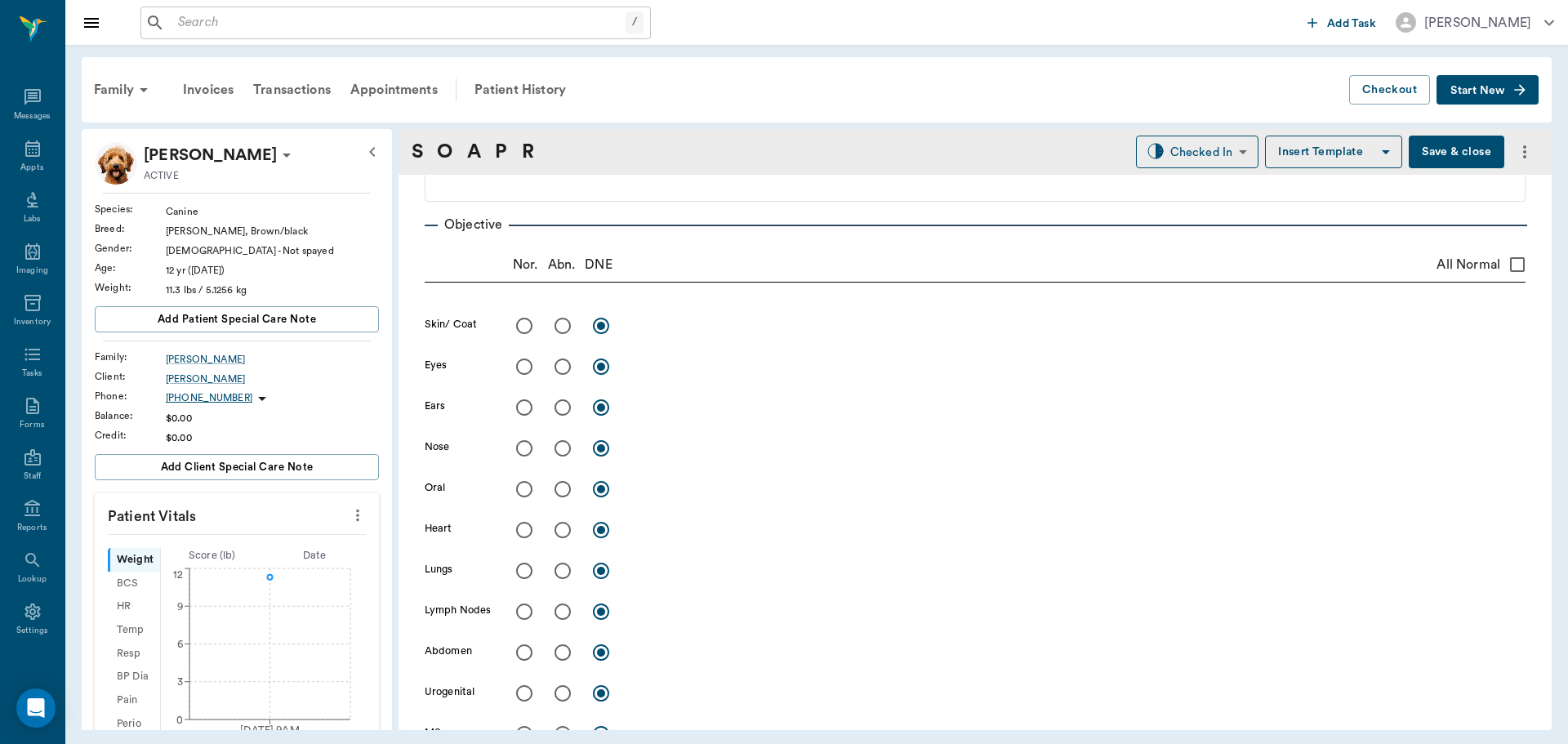
radio input "true"
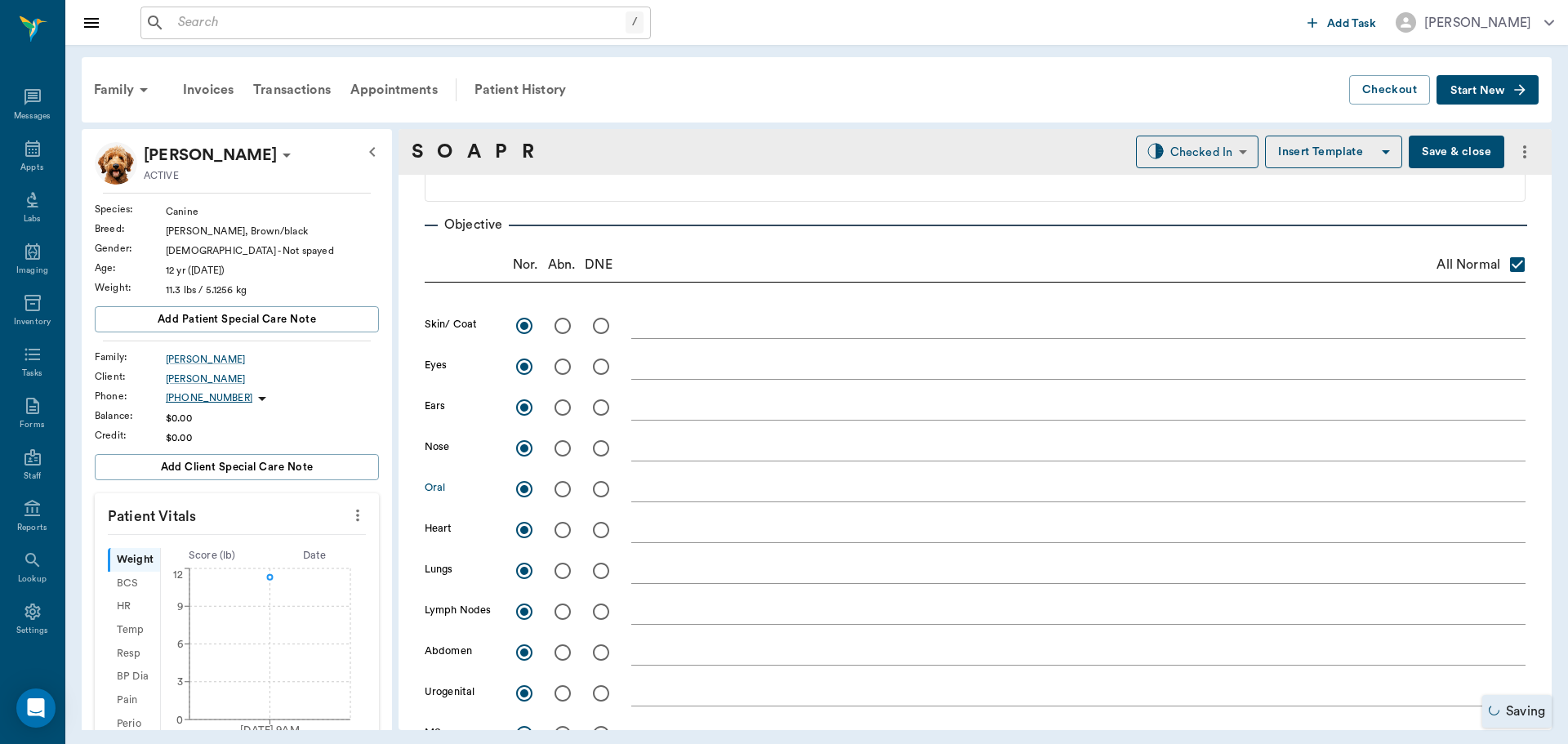
click at [563, 496] on input "radio" at bounding box center [562, 489] width 34 height 34
radio input "true"
checkbox input "false"
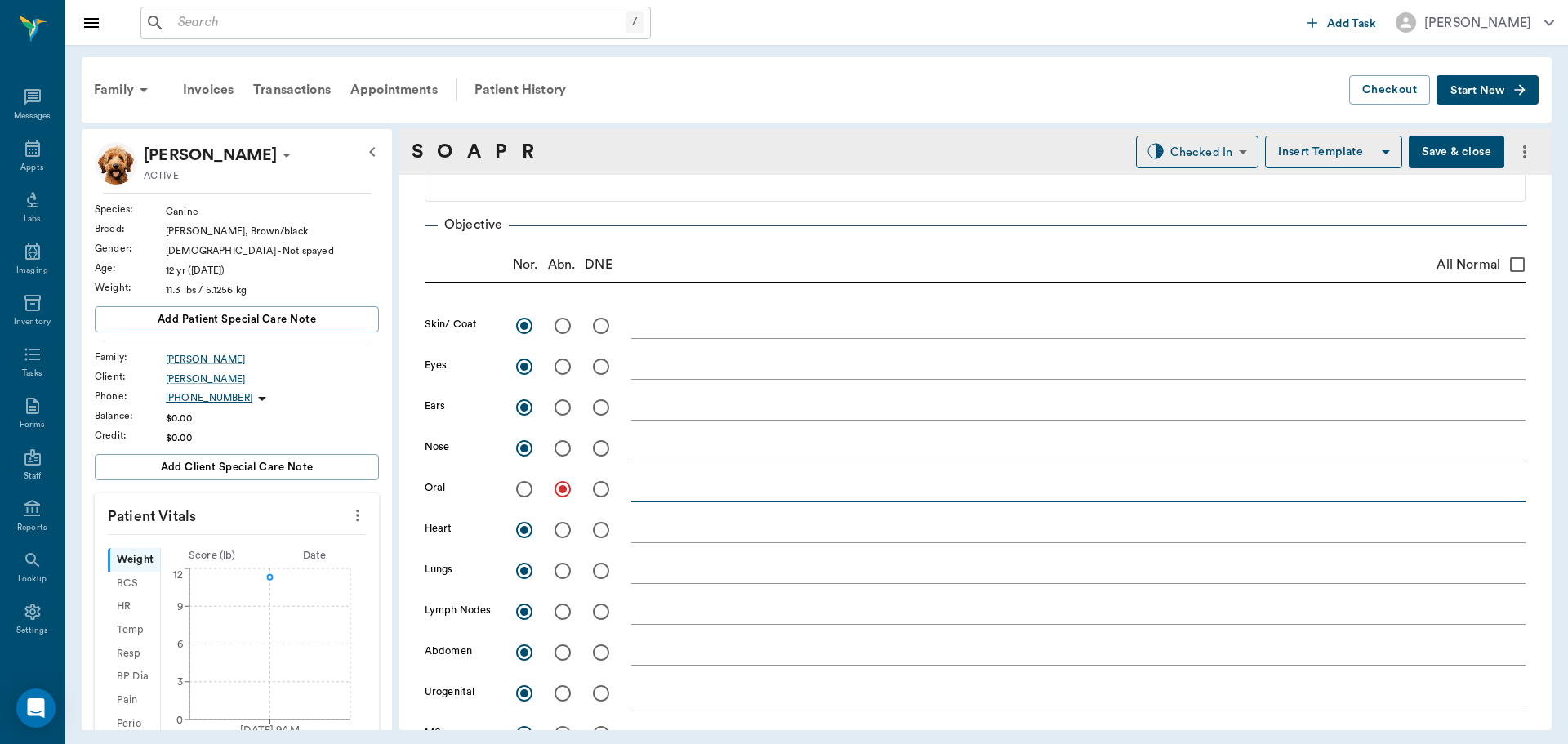
click at [677, 484] on textarea at bounding box center [1078, 489] width 895 height 19
click at [708, 495] on textarea "grade 4 perio/tartar" at bounding box center [1078, 489] width 895 height 19
click at [723, 493] on textarea "grade 4 perio /tartar" at bounding box center [1078, 489] width 895 height 19
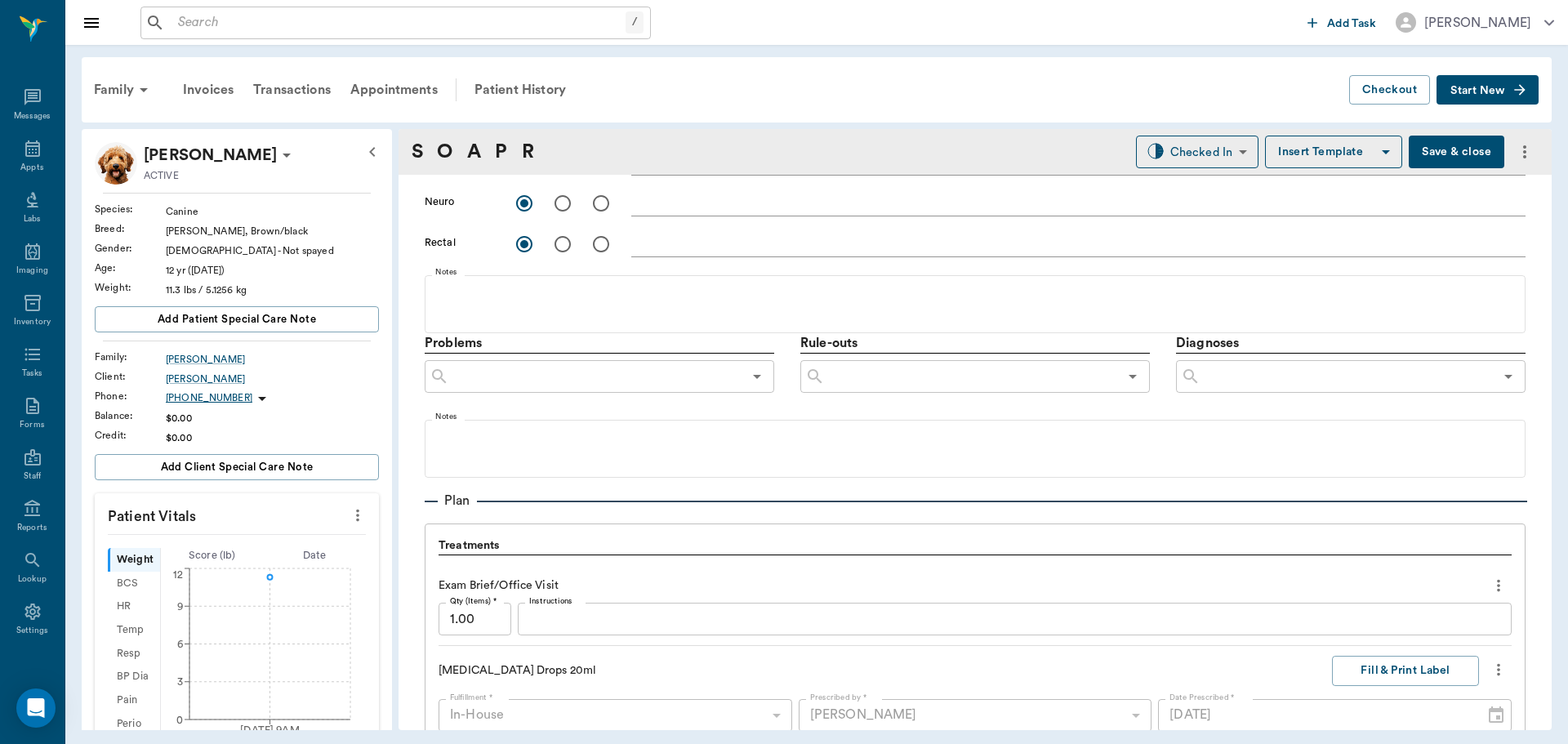
scroll to position [735, 0]
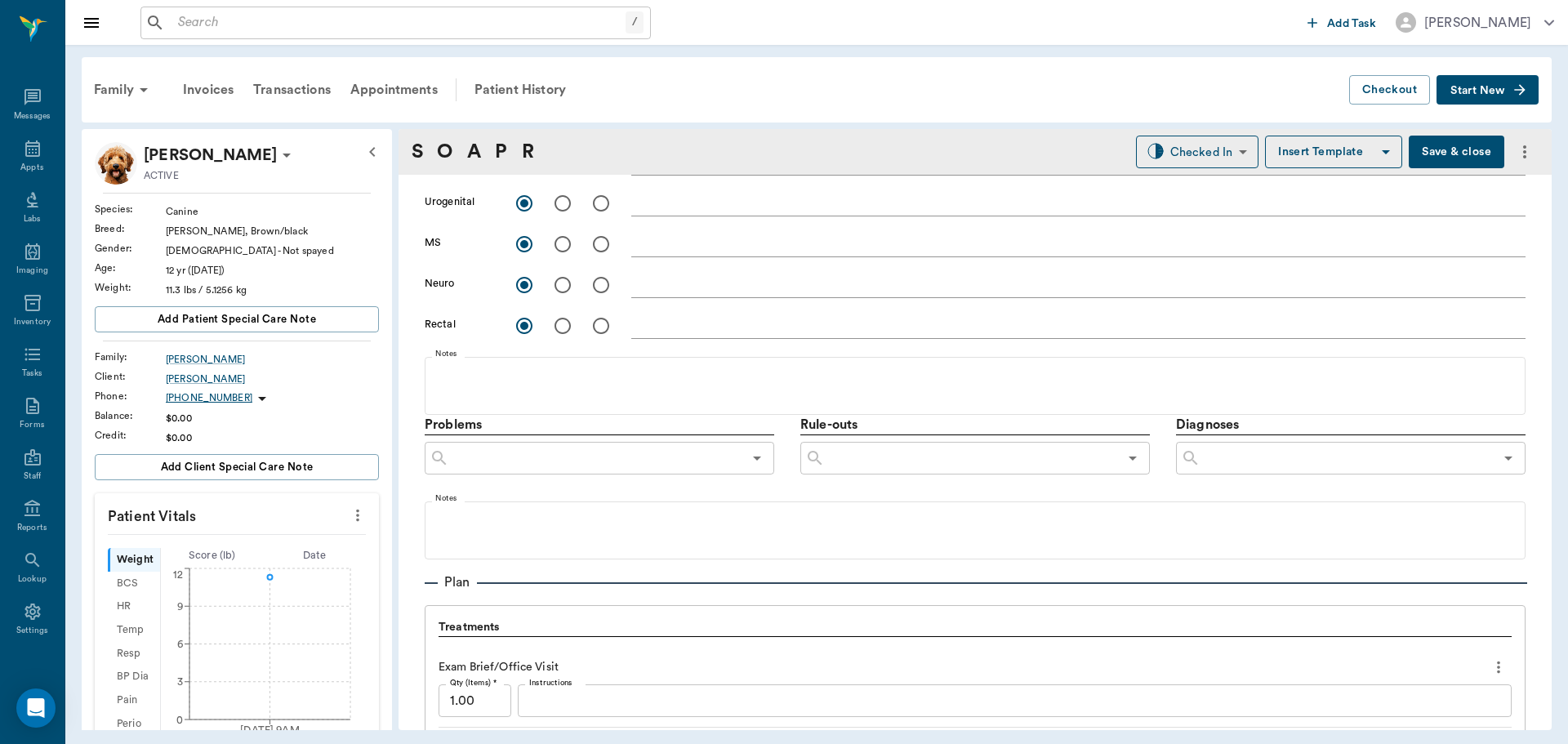
type textarea "grade 4 perio / tartar"
click at [1254, 463] on input "text" at bounding box center [1347, 459] width 294 height 23
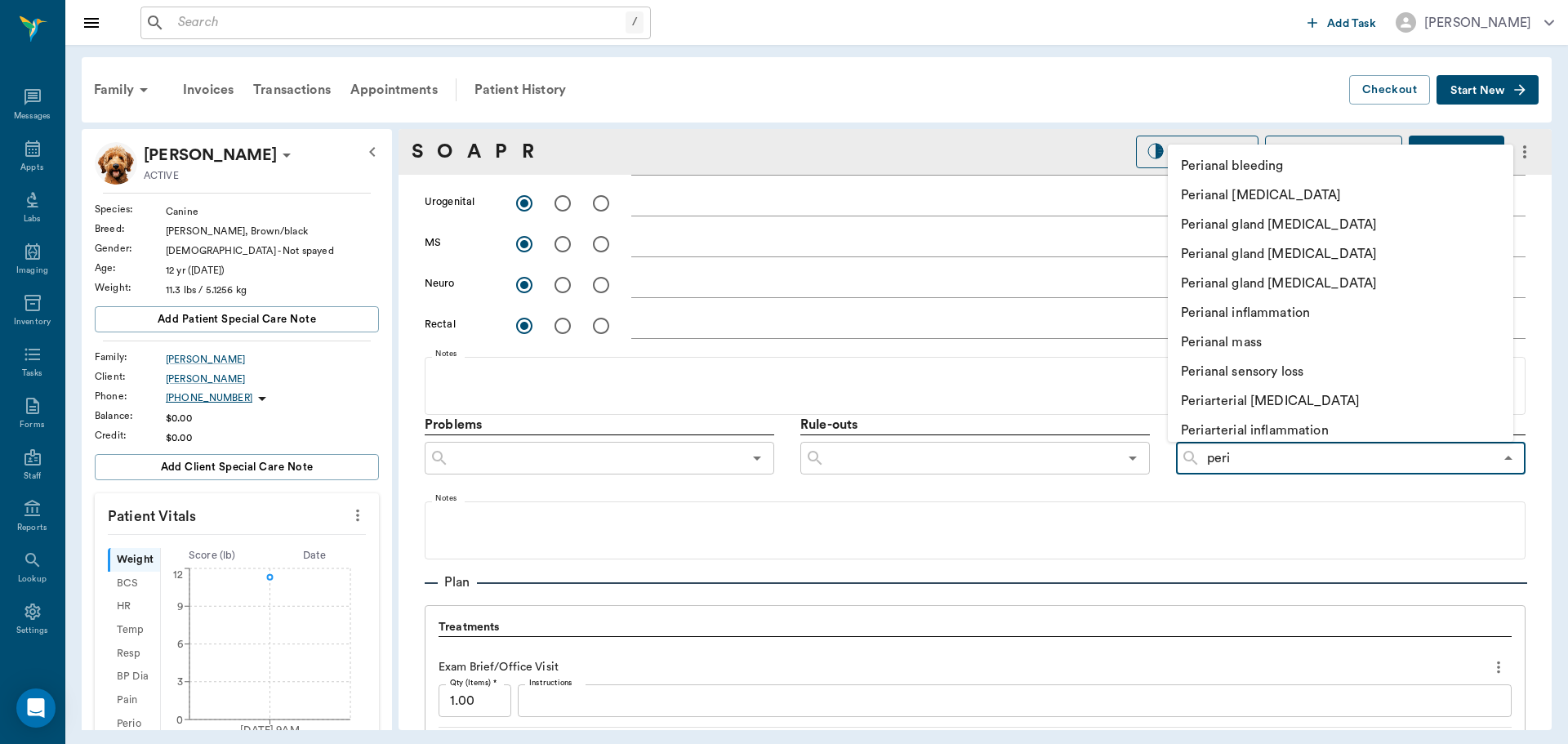
type input "perio"
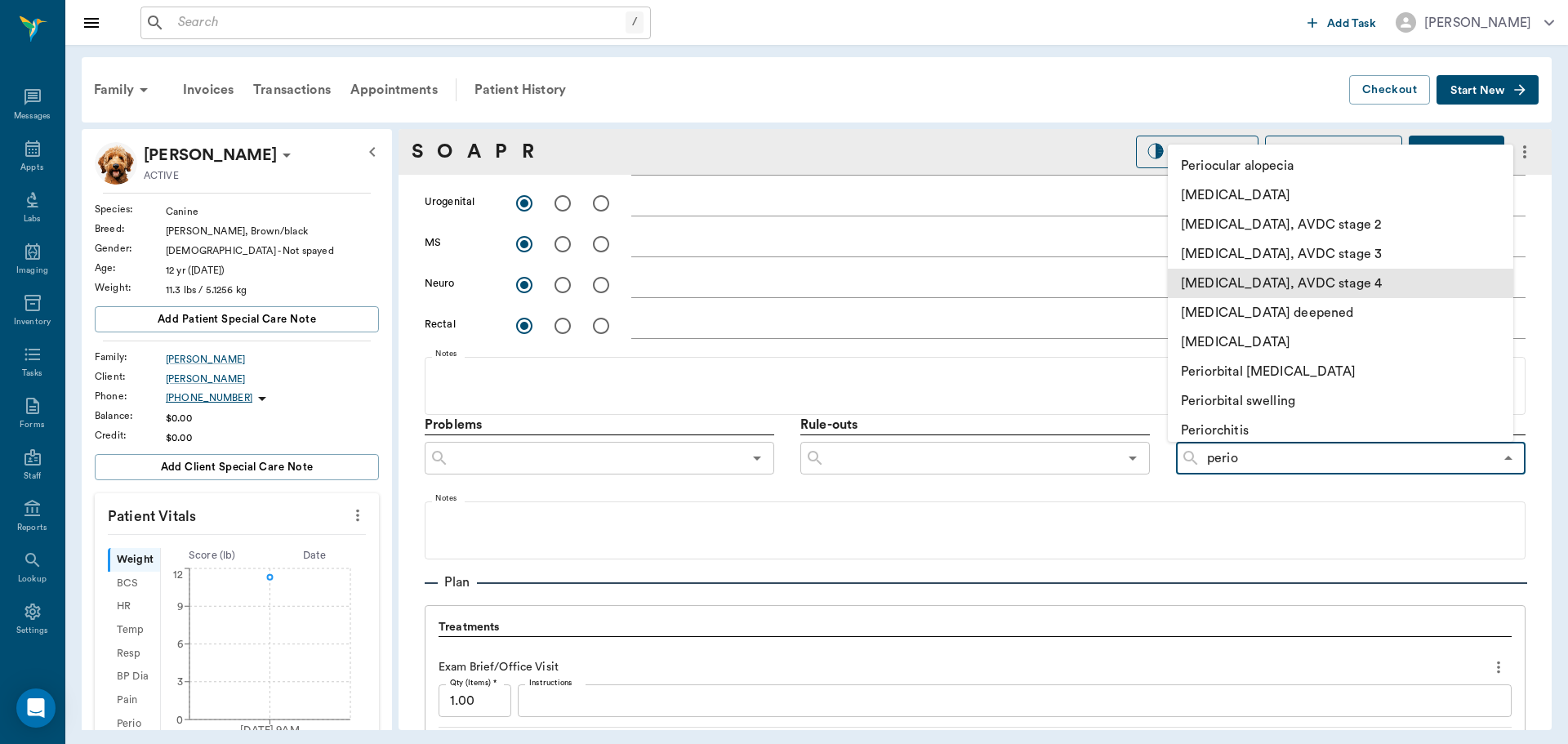
click at [1244, 282] on li "[MEDICAL_DATA], AVDC stage 4" at bounding box center [1341, 283] width 346 height 29
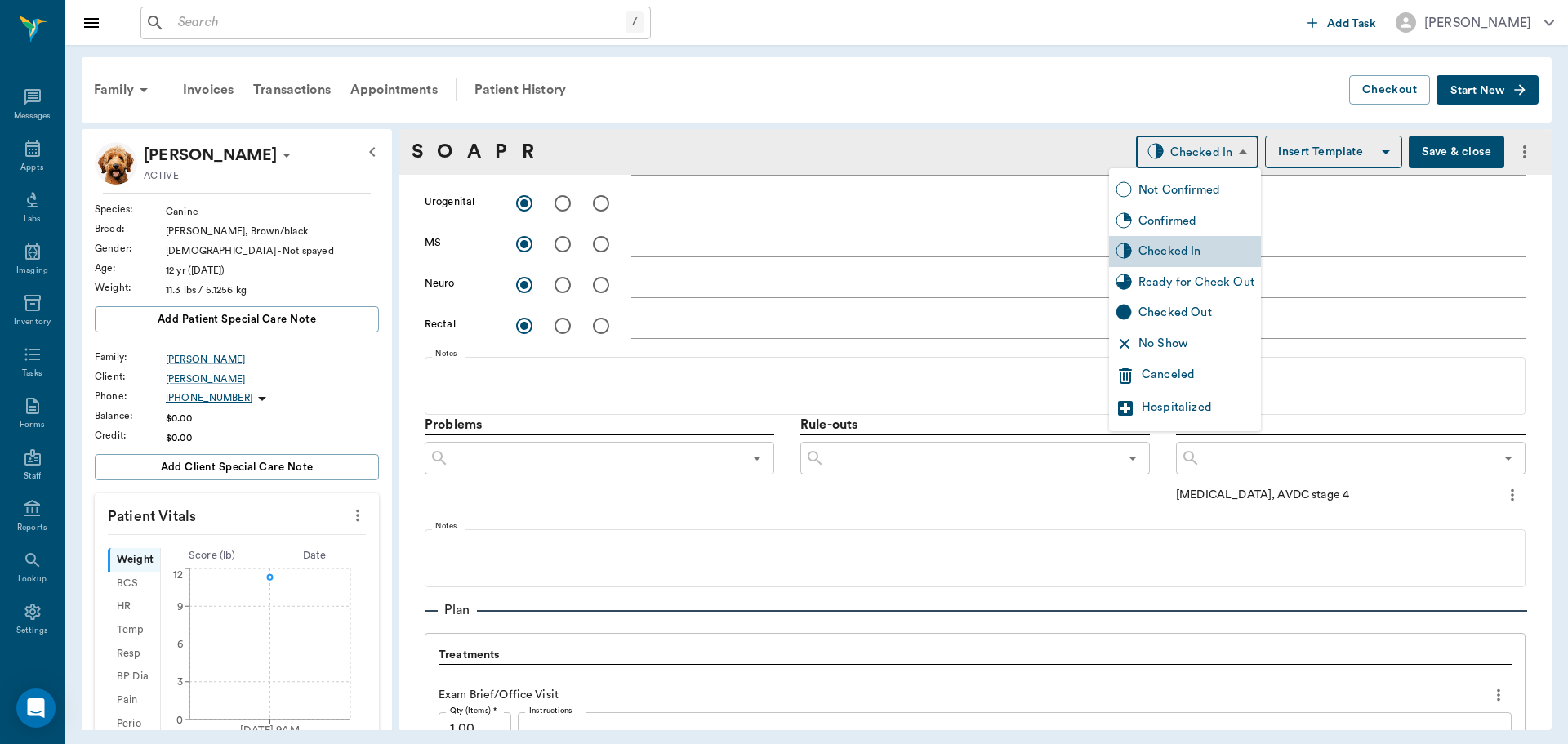
click at [1221, 153] on body "/ ​ Add Task Dr. Bert Ellsworth Nectar Messages Appts Labs Imaging Inventory Ta…" at bounding box center [784, 372] width 1568 height 744
click at [1210, 280] on div "Ready for Check Out" at bounding box center [1197, 283] width 116 height 18
type input "READY_TO_CHECKOUT"
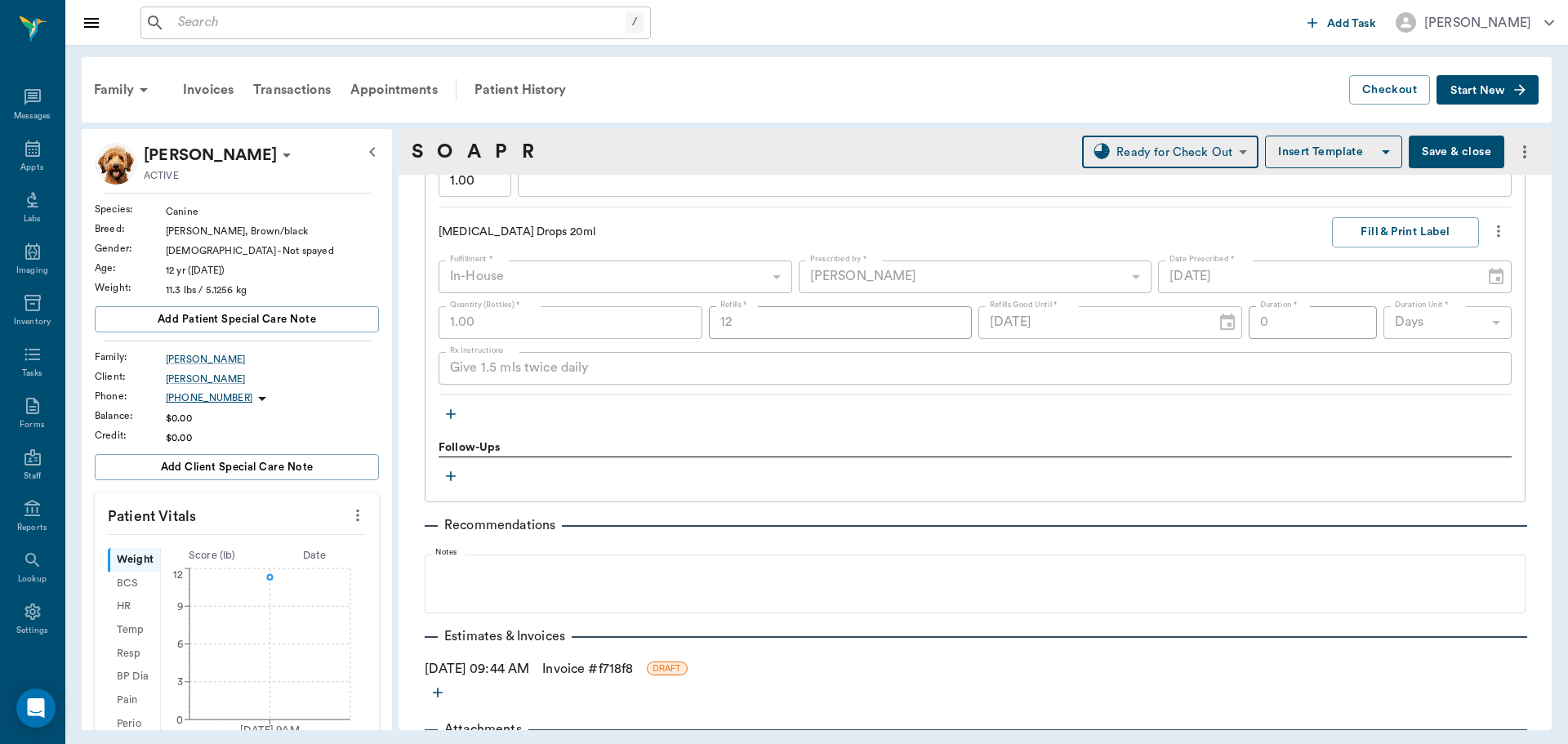
scroll to position [1336, 0]
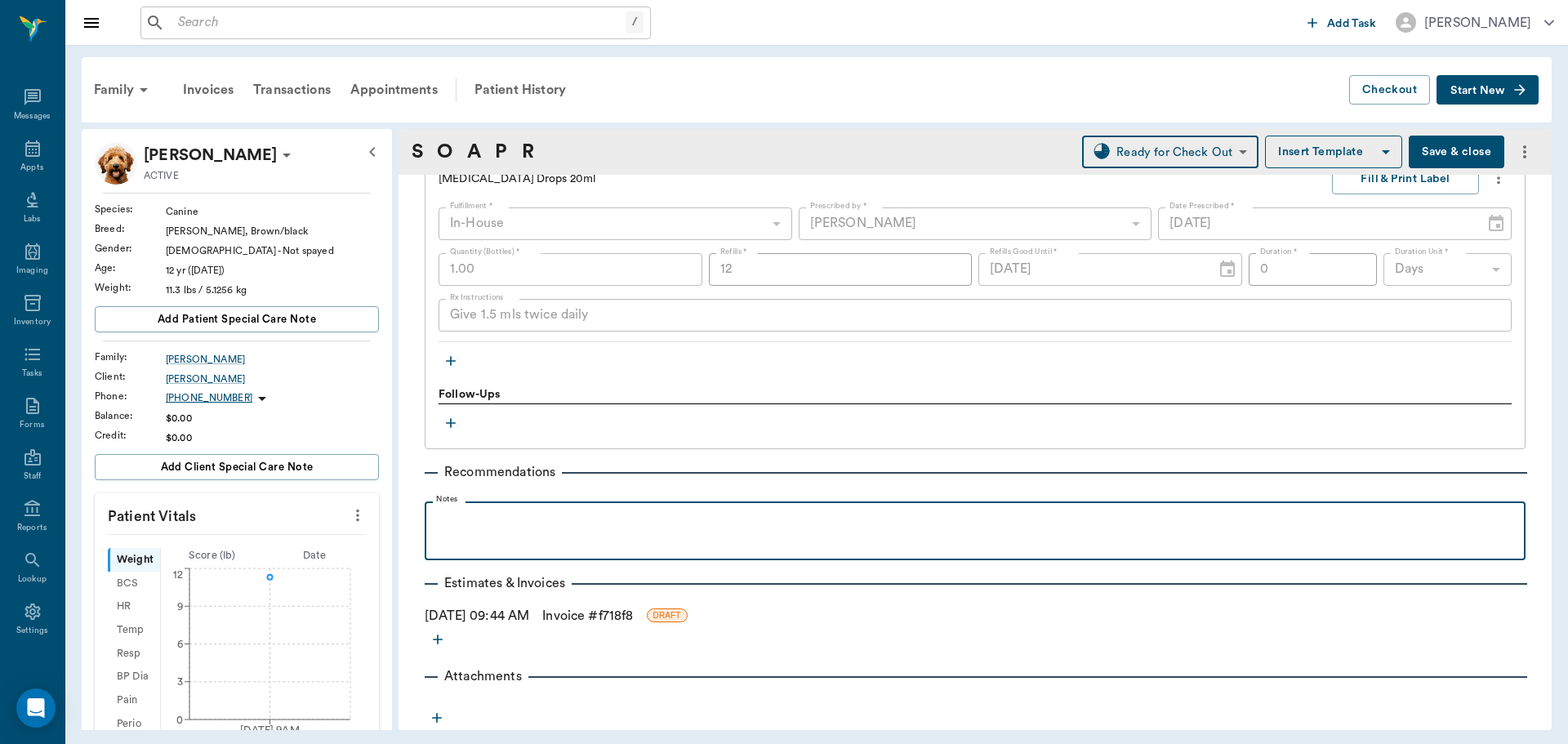
click at [586, 518] on p at bounding box center [975, 520] width 1085 height 20
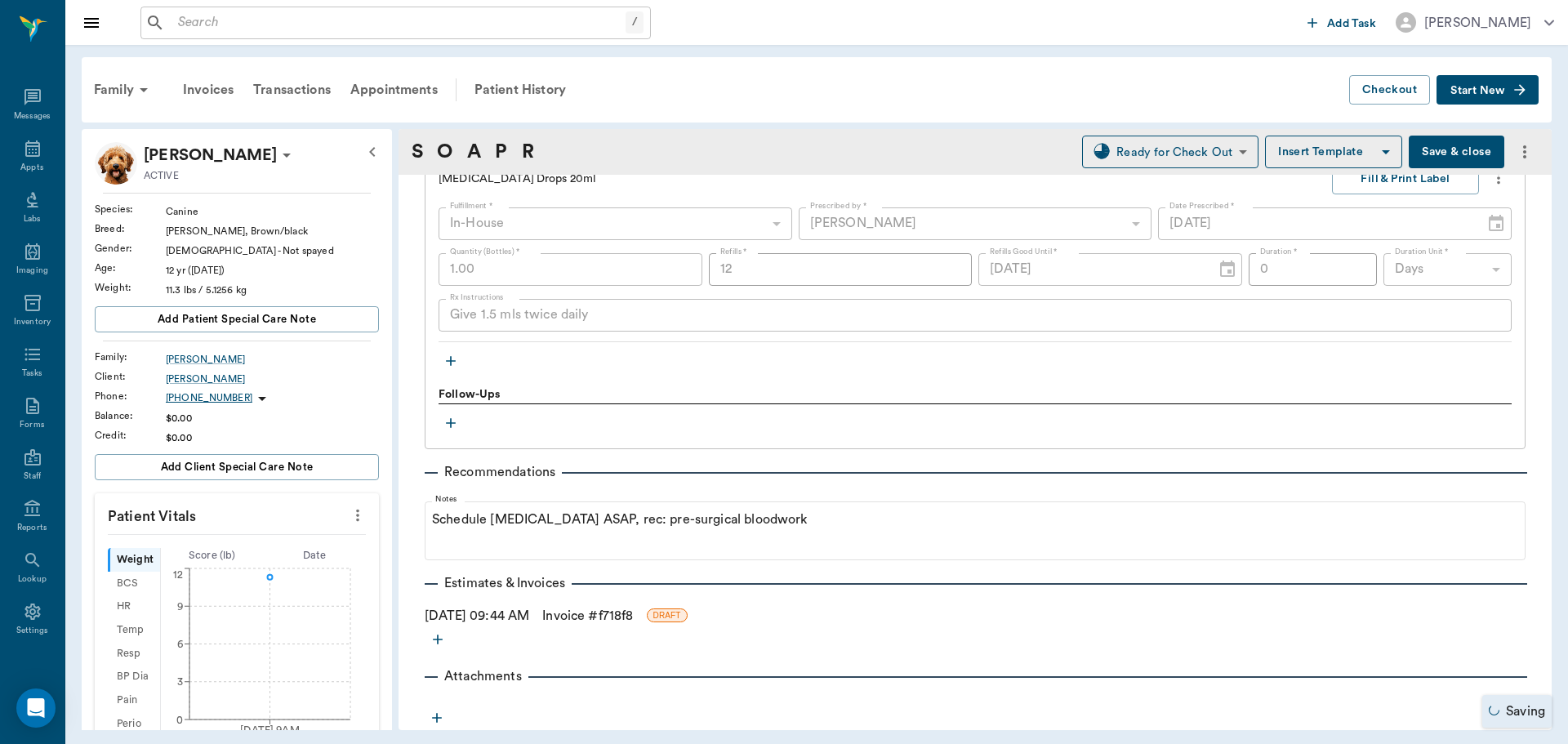
click at [1442, 150] on button "Save & close" at bounding box center [1456, 152] width 95 height 32
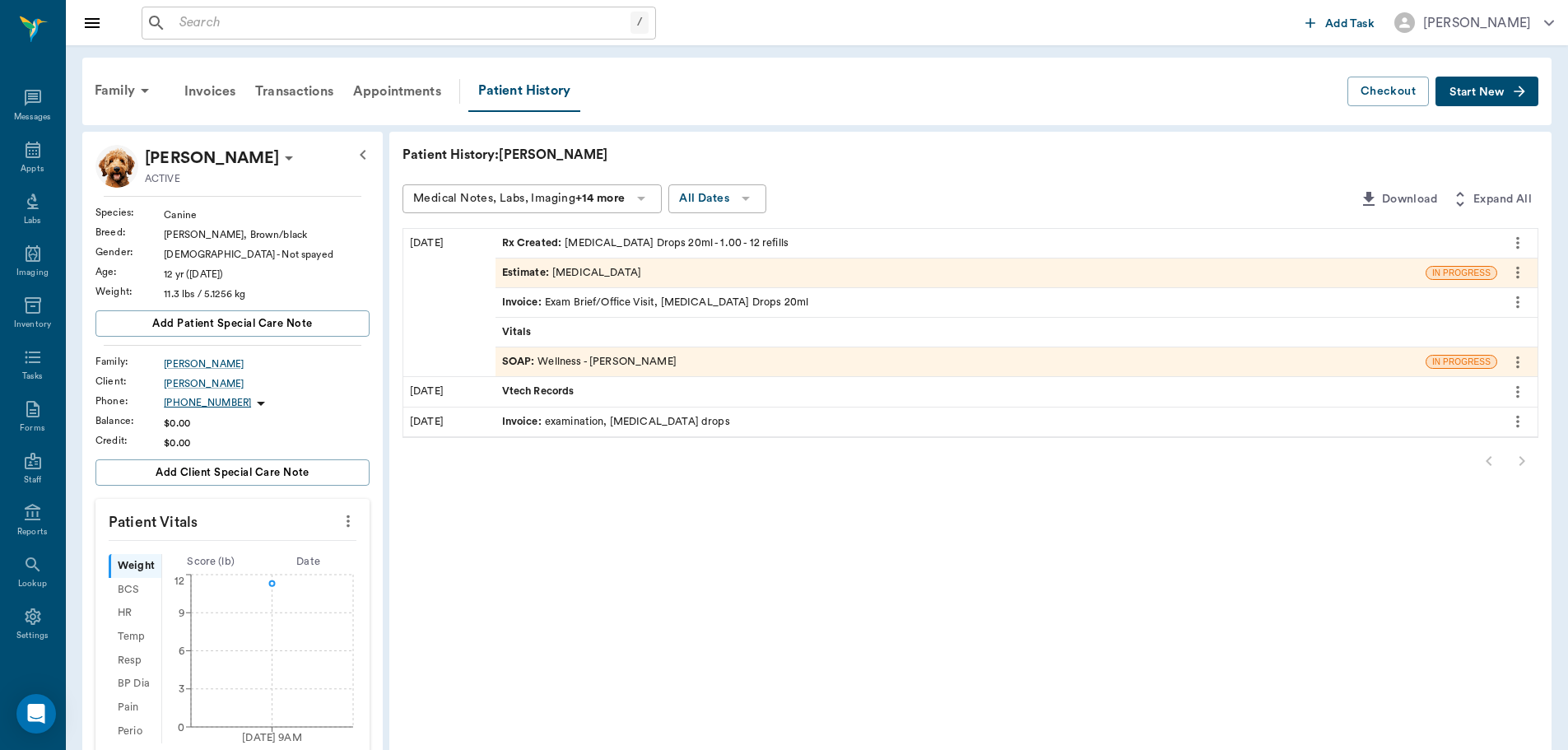
click at [702, 364] on div "SOAP : Wellness - Dr. Bert Ellsworth" at bounding box center [960, 362] width 930 height 28
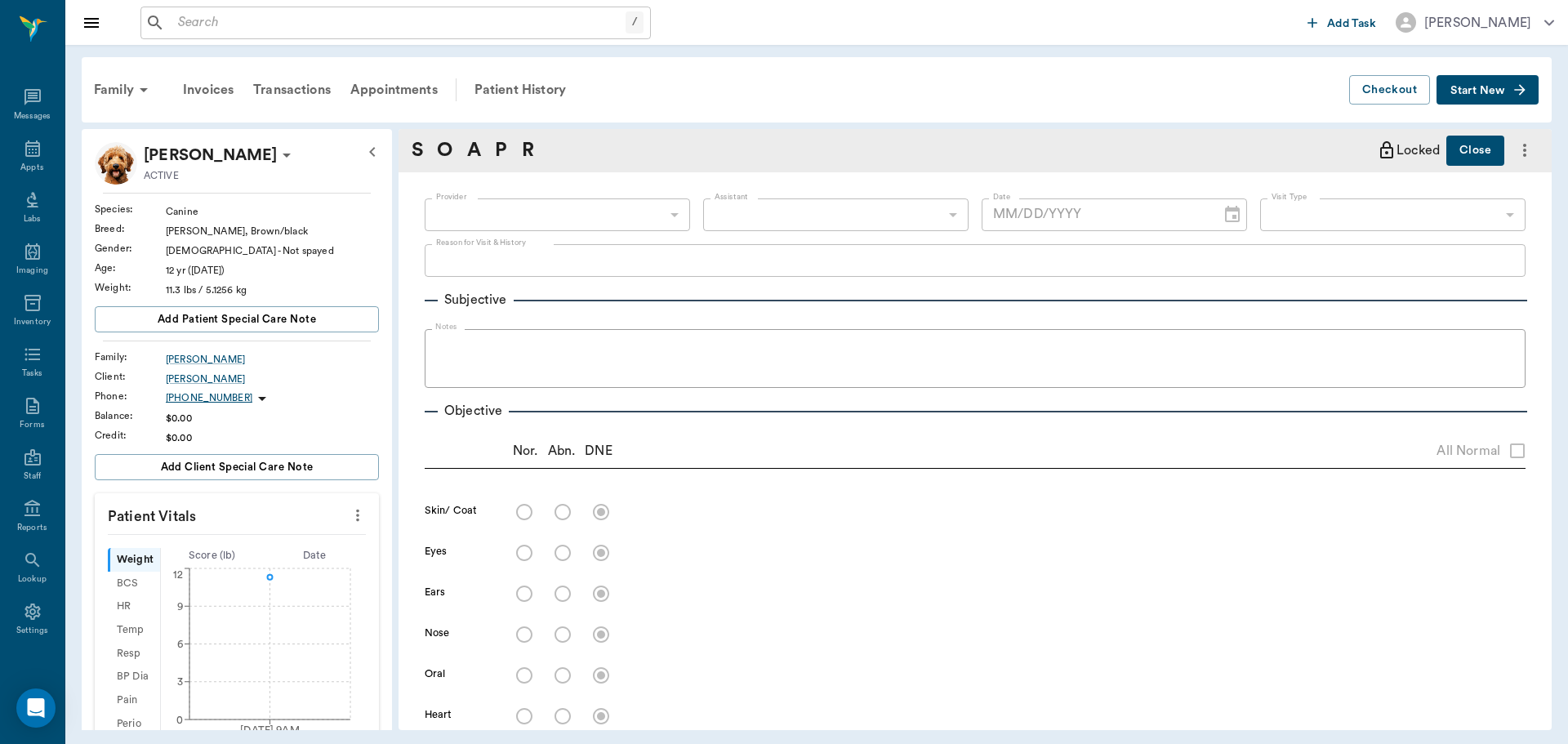
type input "63ec2f075fda476ae8351a4d"
type input "65d2be4f46e3a538d89b8c14"
type textarea "CHECK TEETH HER BREATH IS SMELLING VERY BAD. ABOUT TO GO OUT OF TOWN AND HOPING…"
radio input "true"
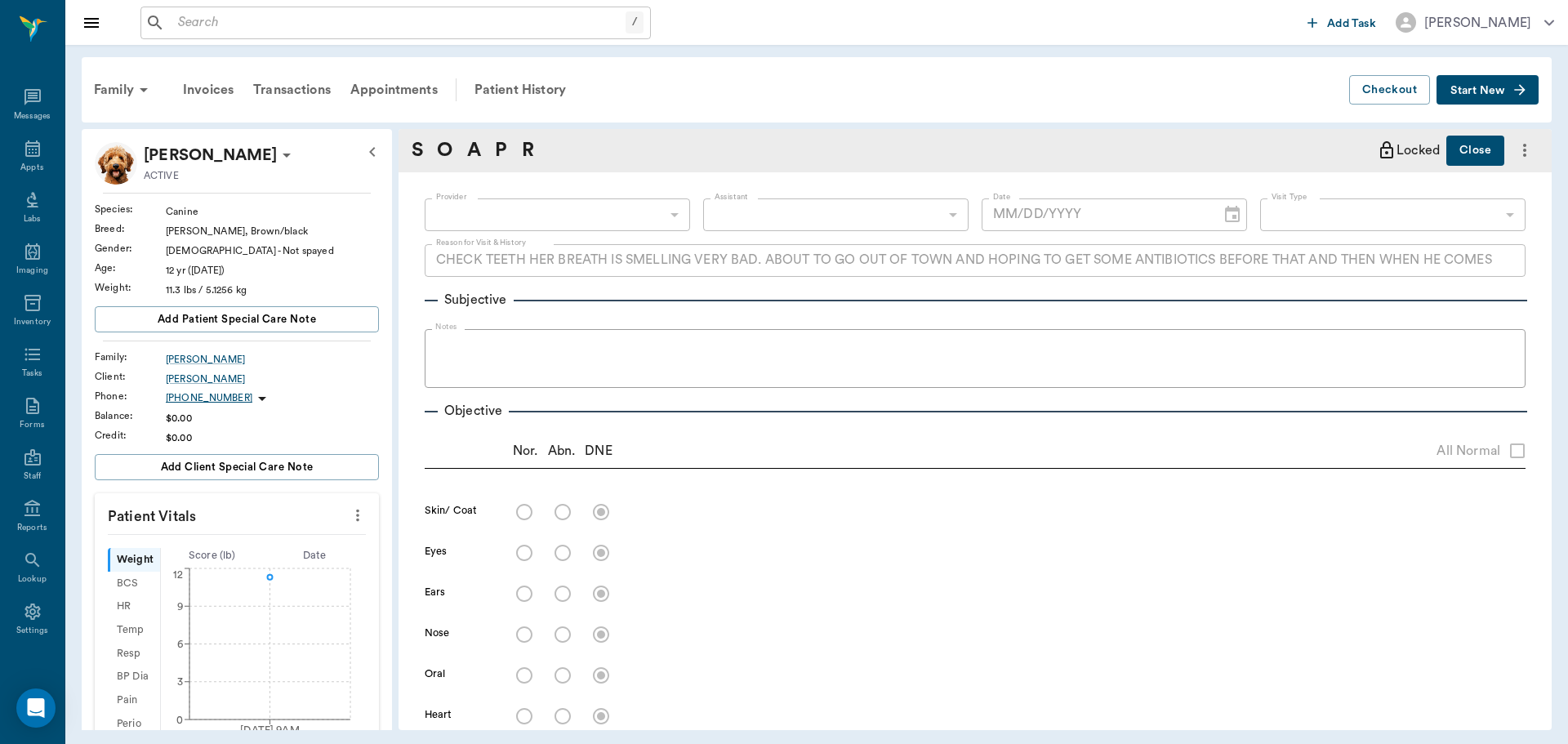
radio input "true"
type textarea "grade 4 perio / tartar"
radio input "true"
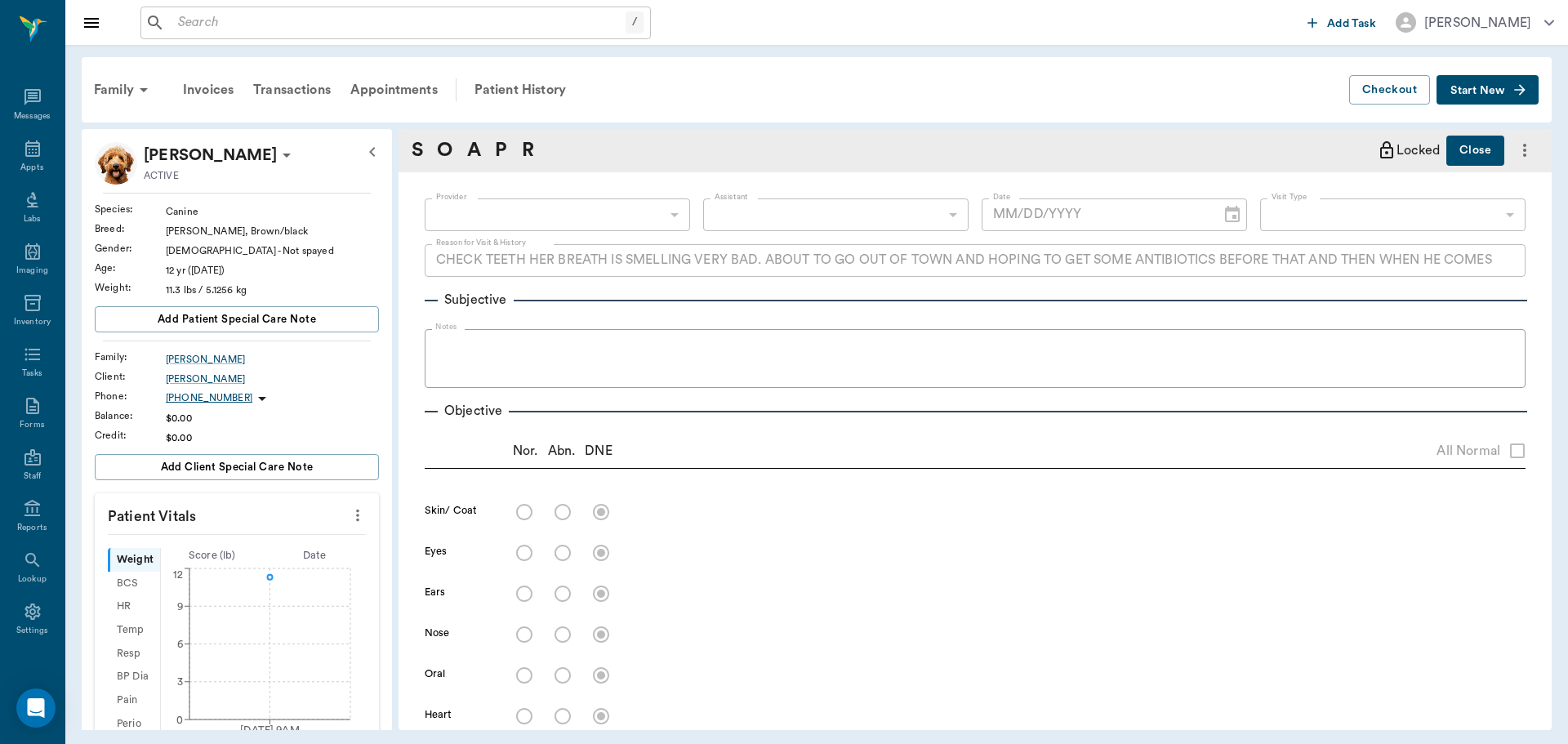
radio input "true"
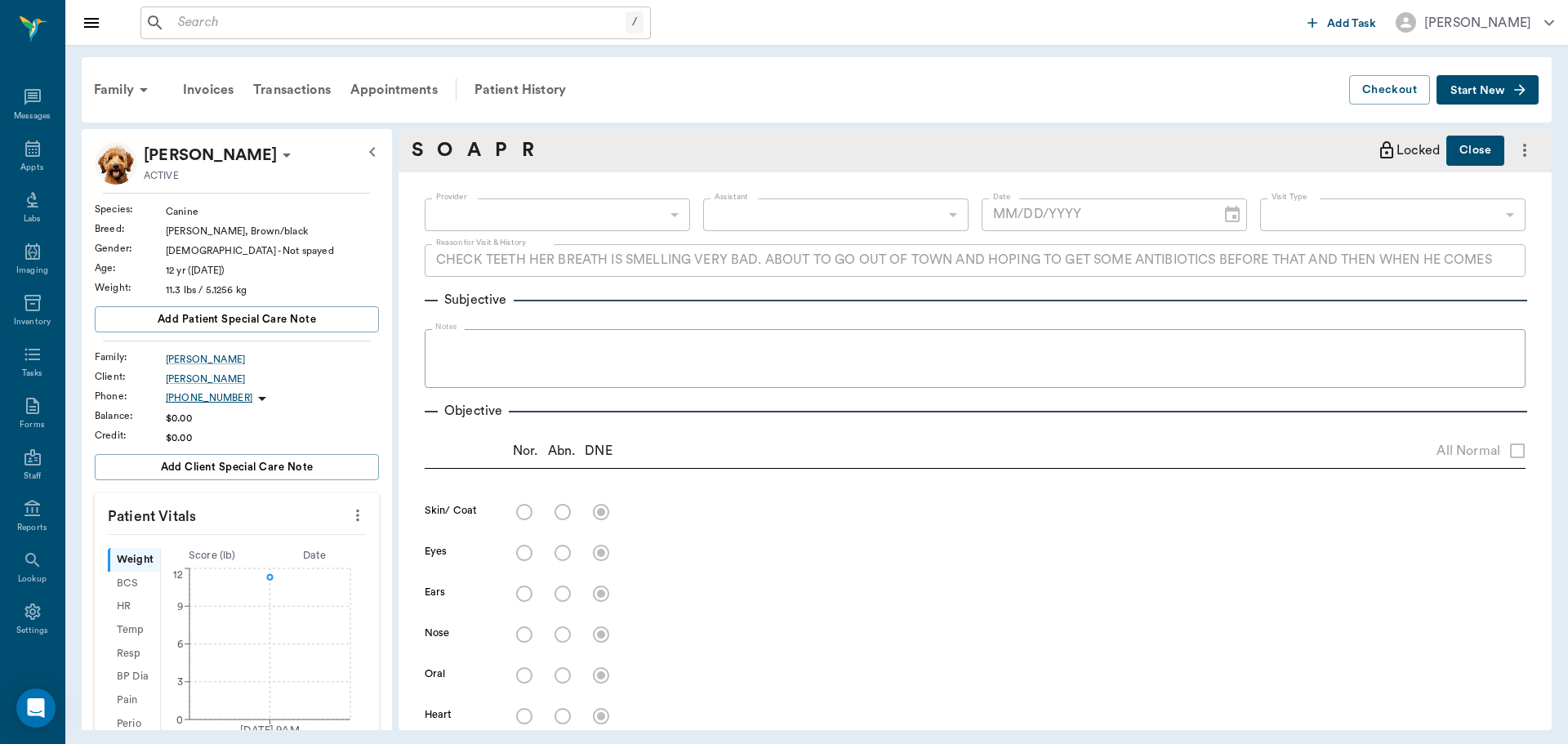
radio input "true"
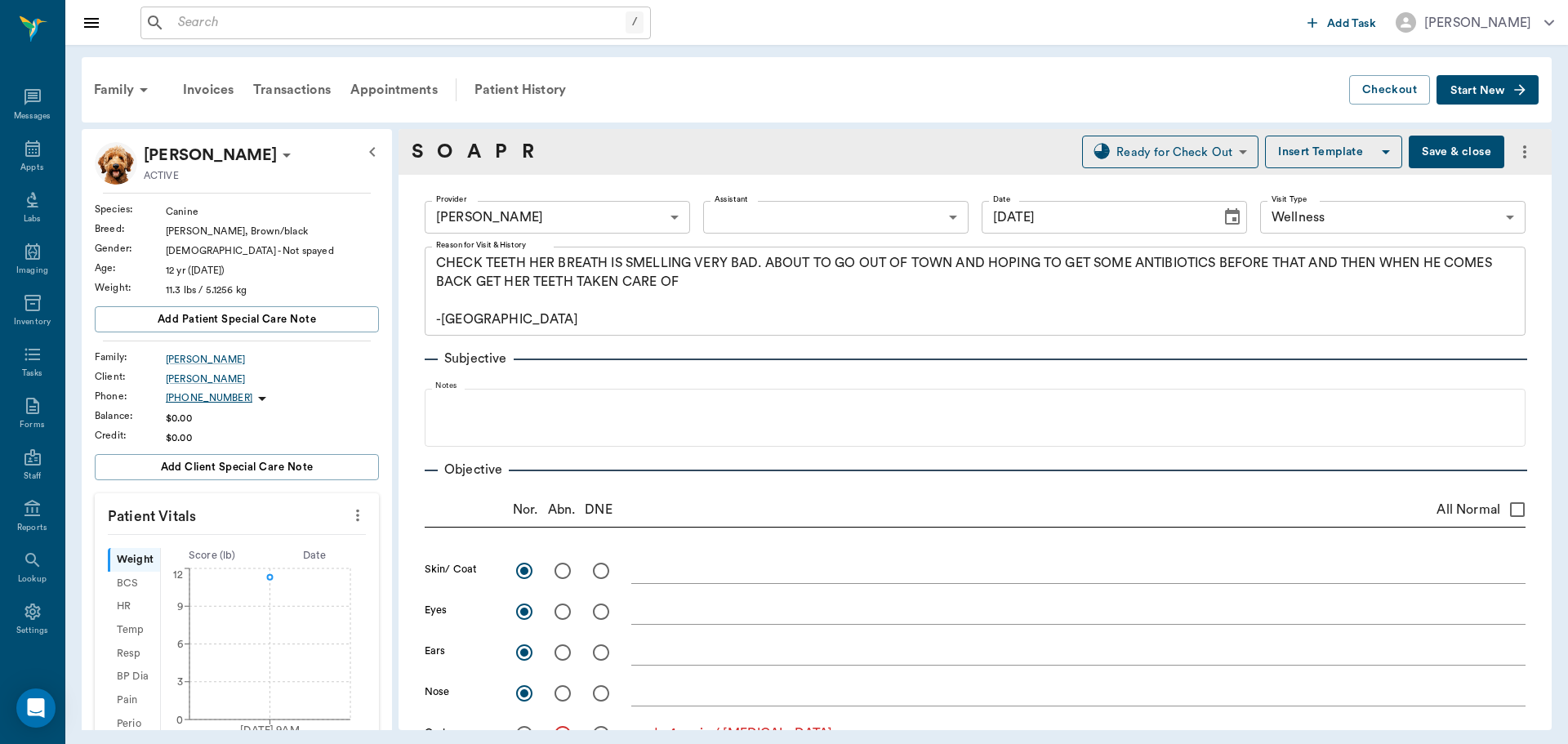
type input "[DATE]"
type input "CHECKED_OUT"
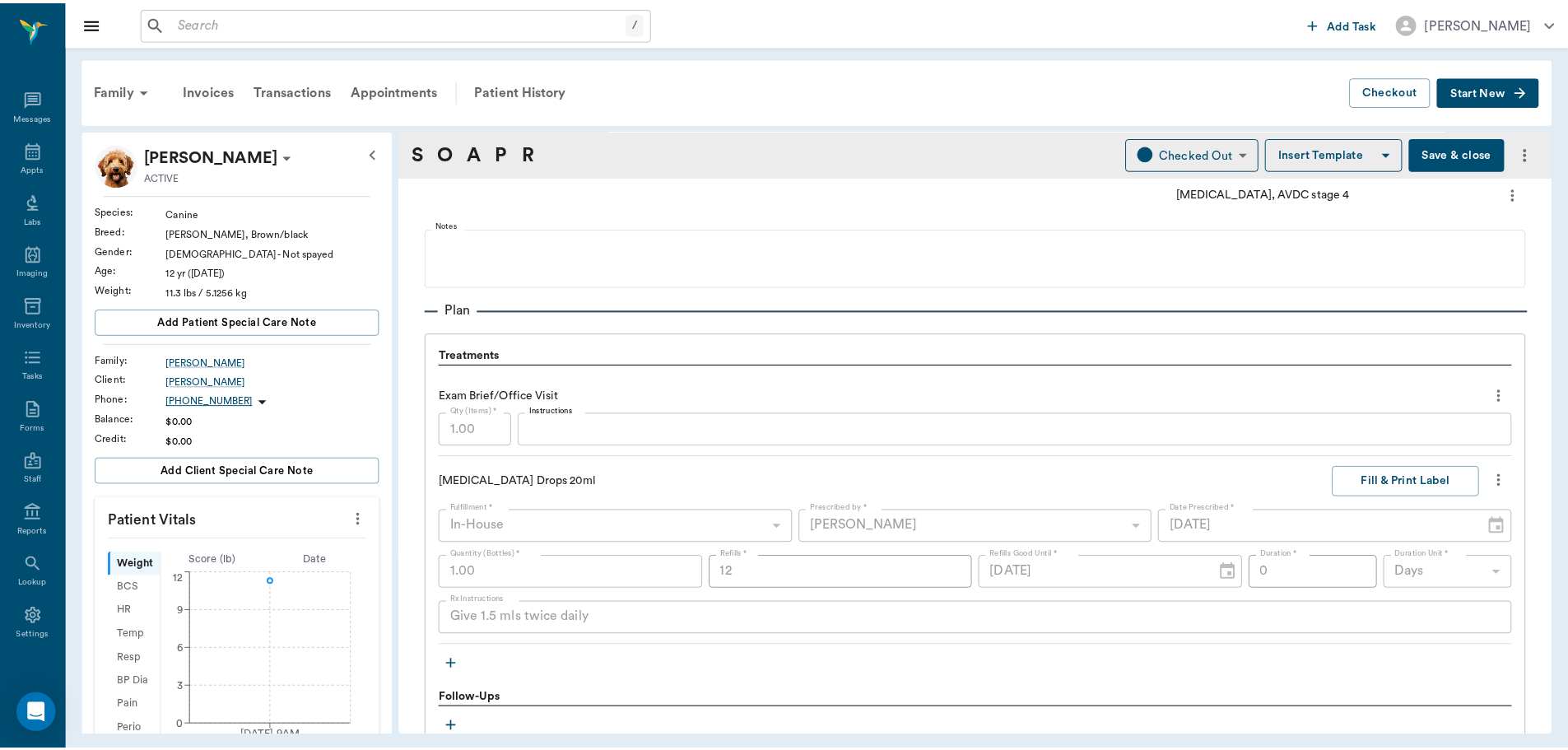
scroll to position [1347, 0]
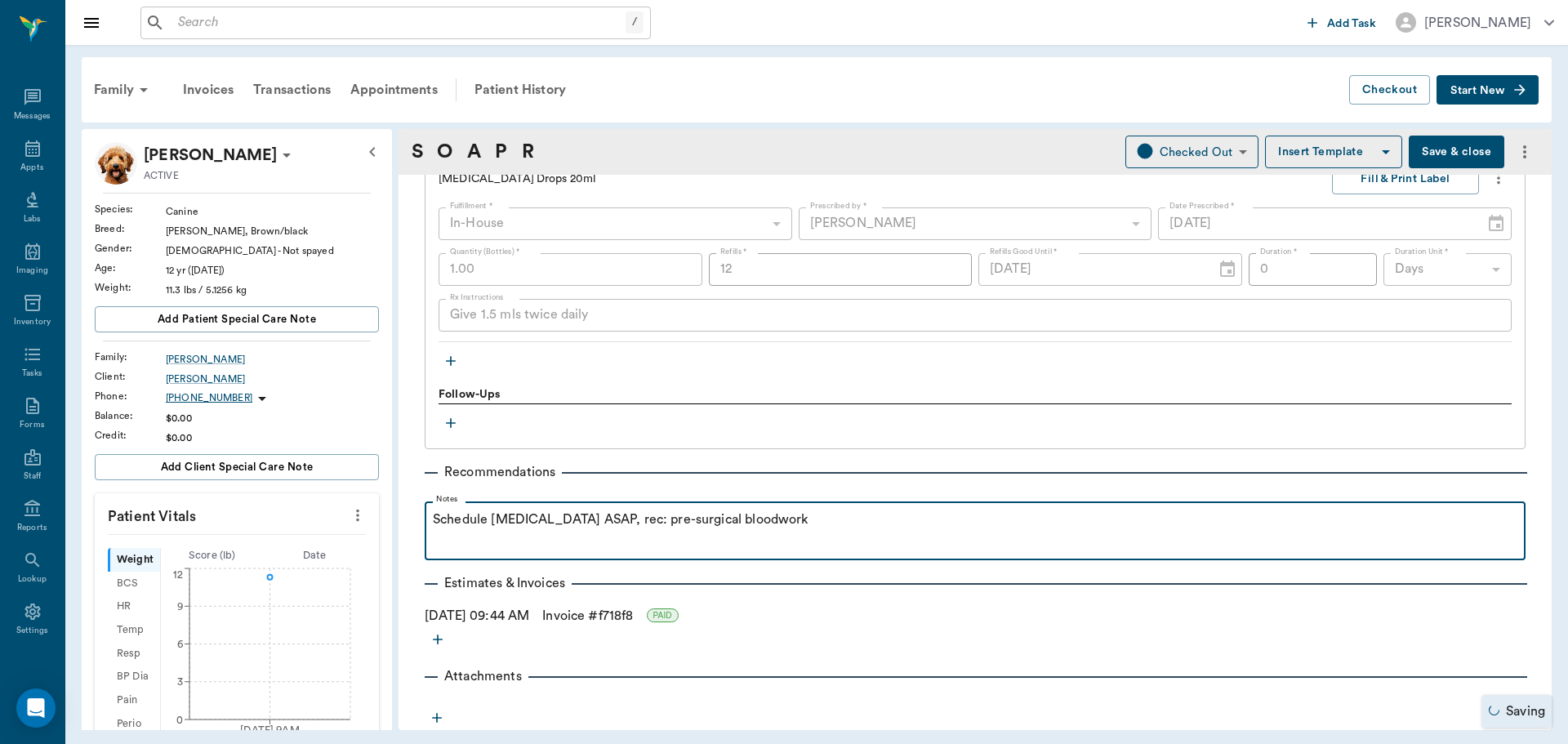
click at [855, 527] on p "Schedule oral surgery ASAP, rec: pre-surgical bloodwork" at bounding box center [975, 520] width 1085 height 20
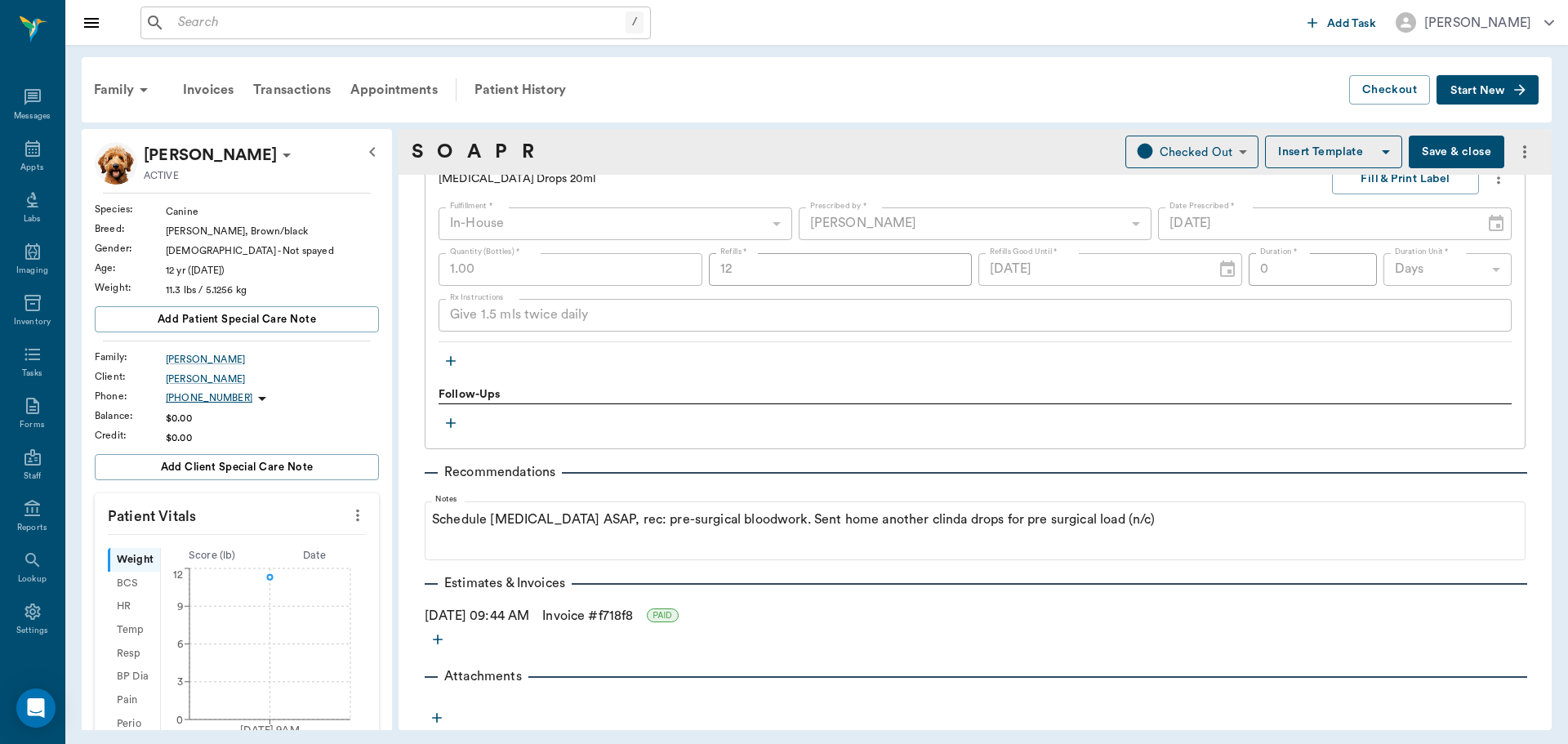
click at [1439, 147] on button "Save & close" at bounding box center [1456, 152] width 95 height 32
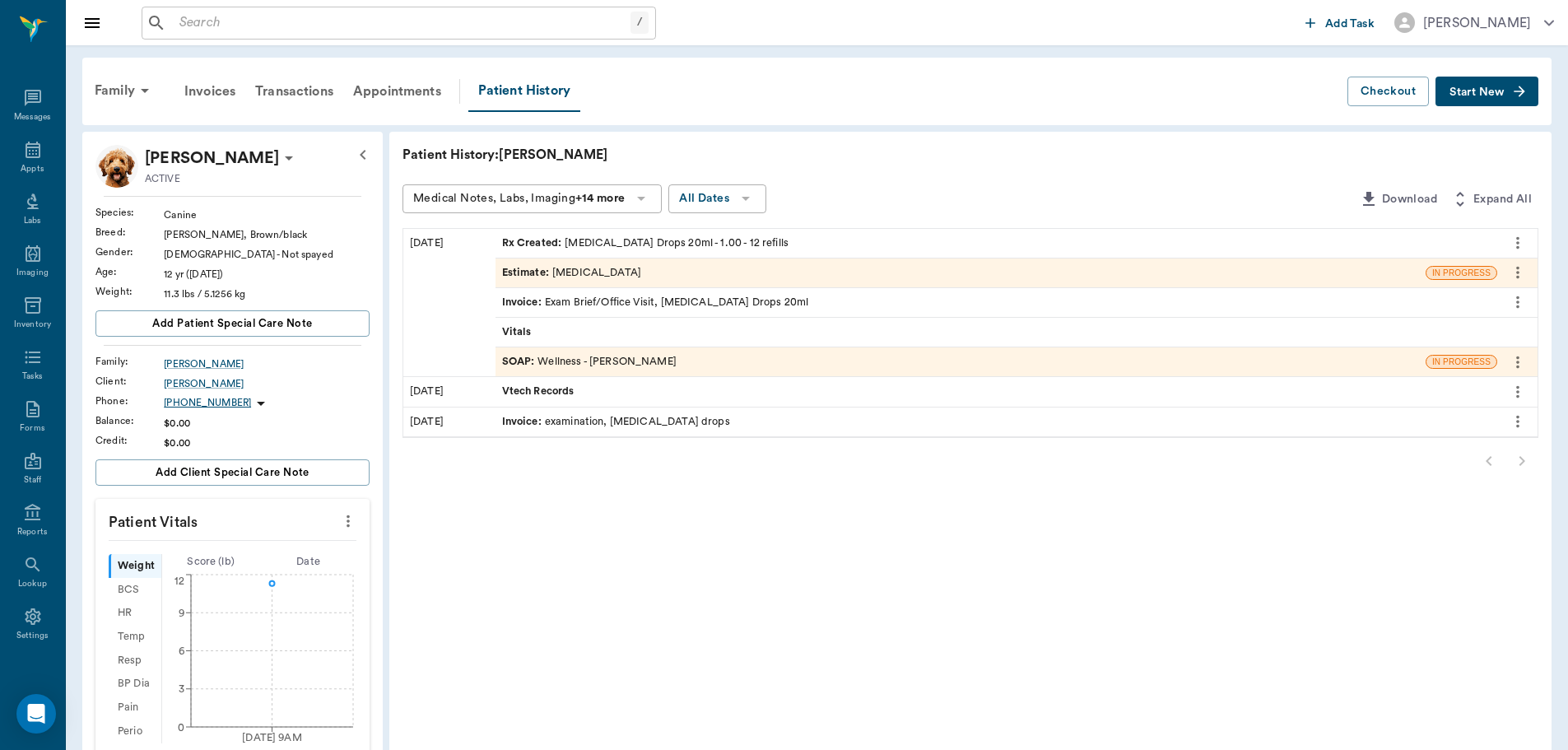
click at [731, 266] on div "Estimate : oral surgery" at bounding box center [960, 273] width 930 height 28
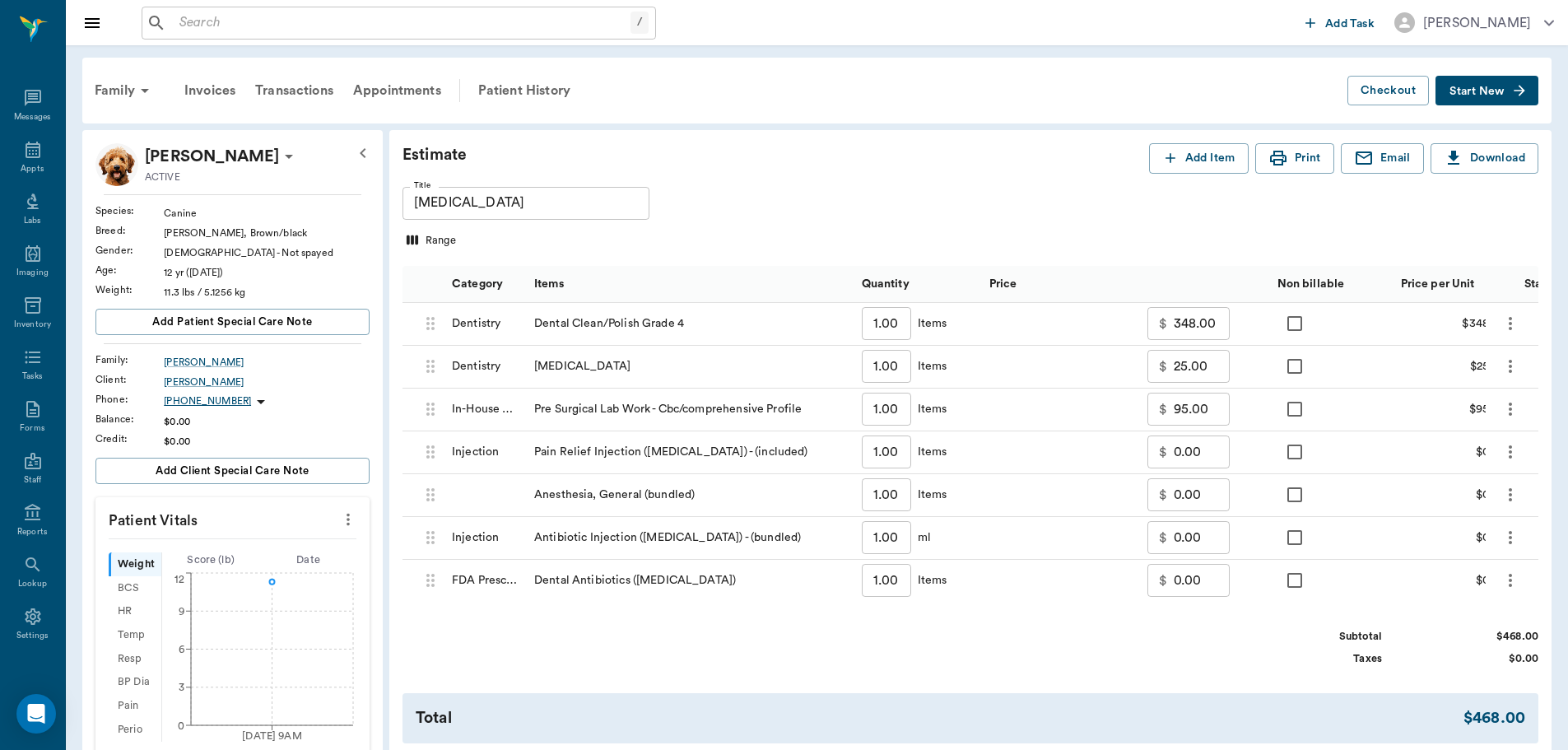
click at [1509, 576] on icon "more" at bounding box center [1511, 581] width 20 height 20
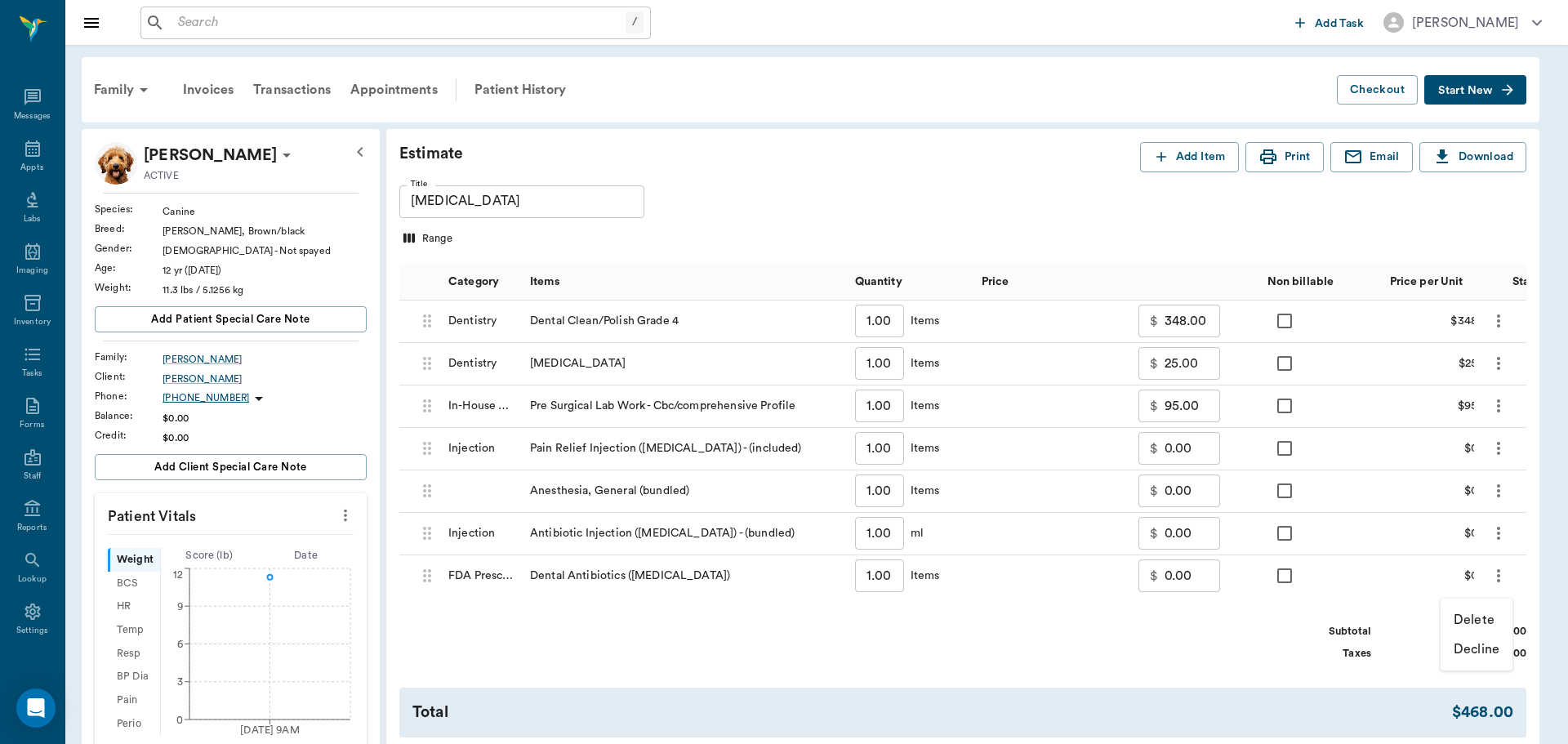
click at [1474, 619] on p "Delete" at bounding box center [1473, 620] width 41 height 20
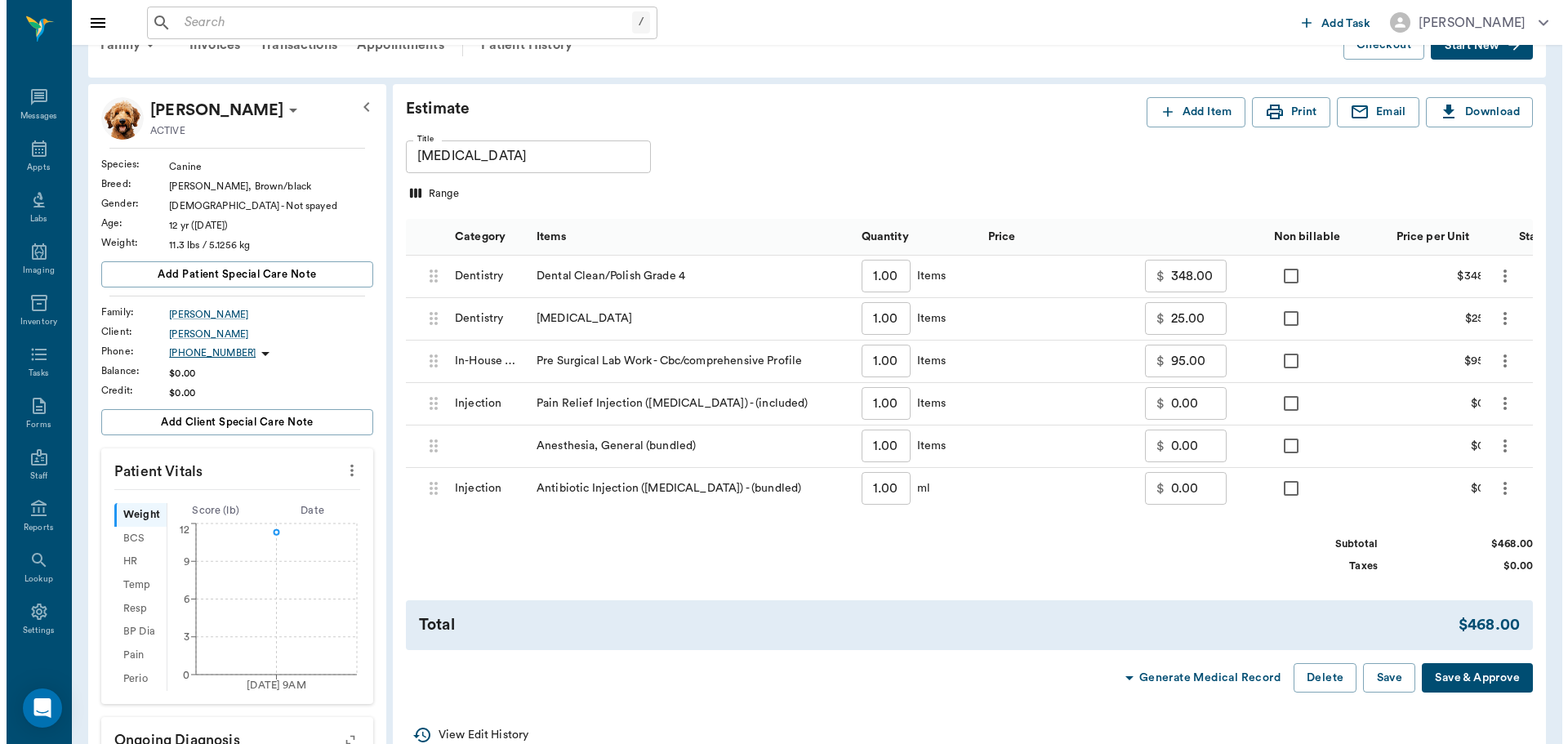
scroll to position [81, 0]
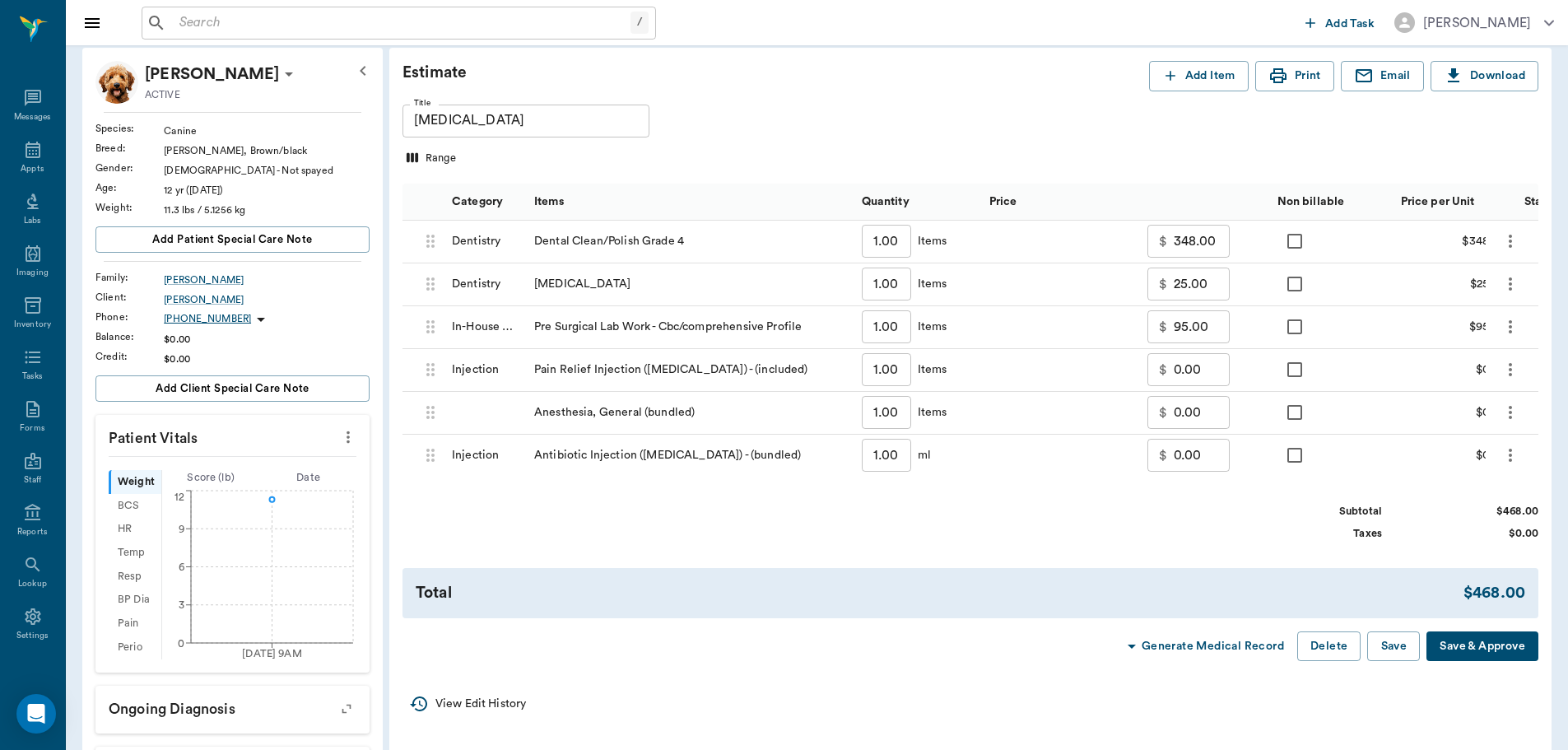
click at [1459, 661] on button "Save & Approve" at bounding box center [1483, 646] width 112 height 30
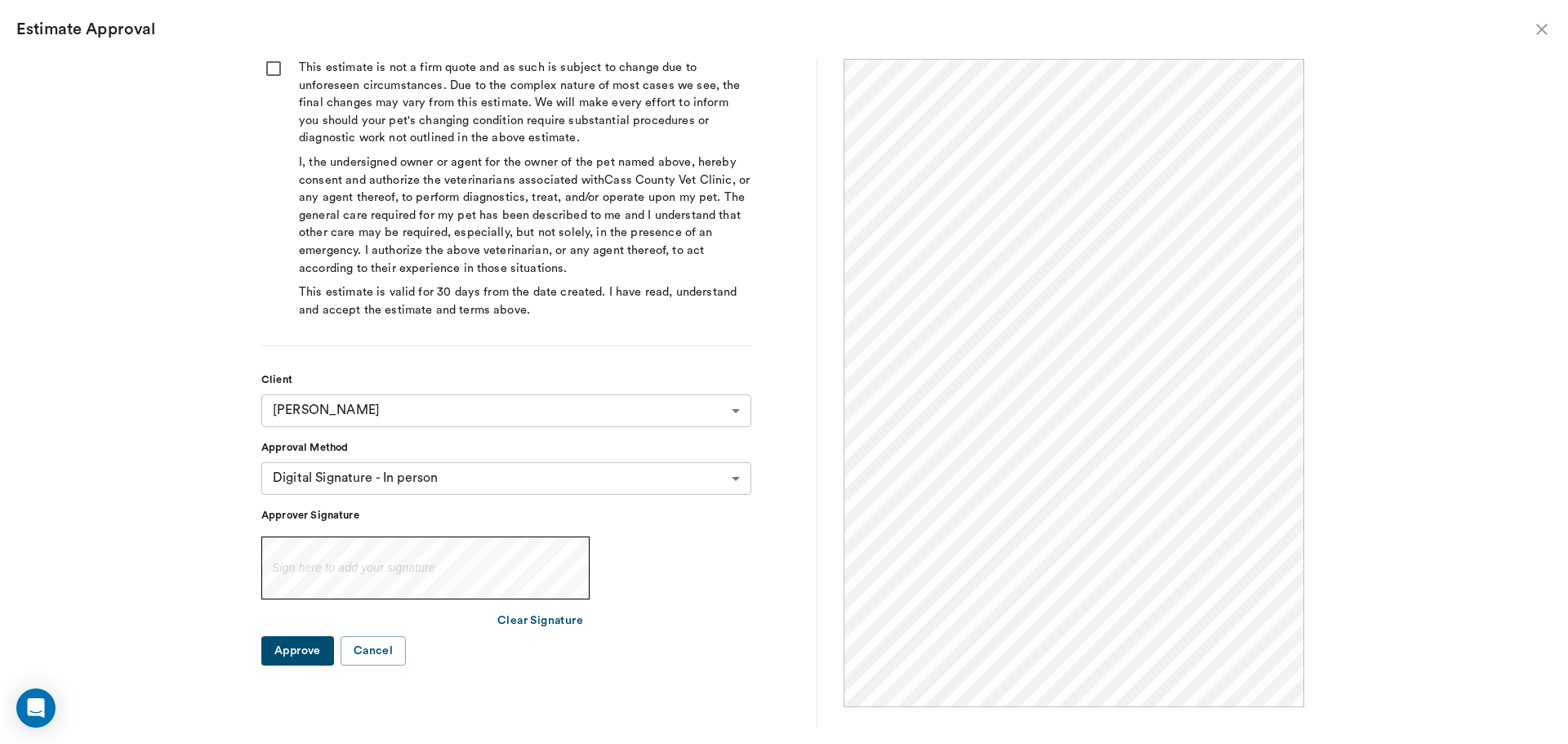
scroll to position [0, 0]
click at [584, 483] on body "/ ​ Add Task Dr. Bert Ellsworth Nectar Messages Appts Labs Imaging Inventory Ta…" at bounding box center [784, 474] width 1568 height 1111
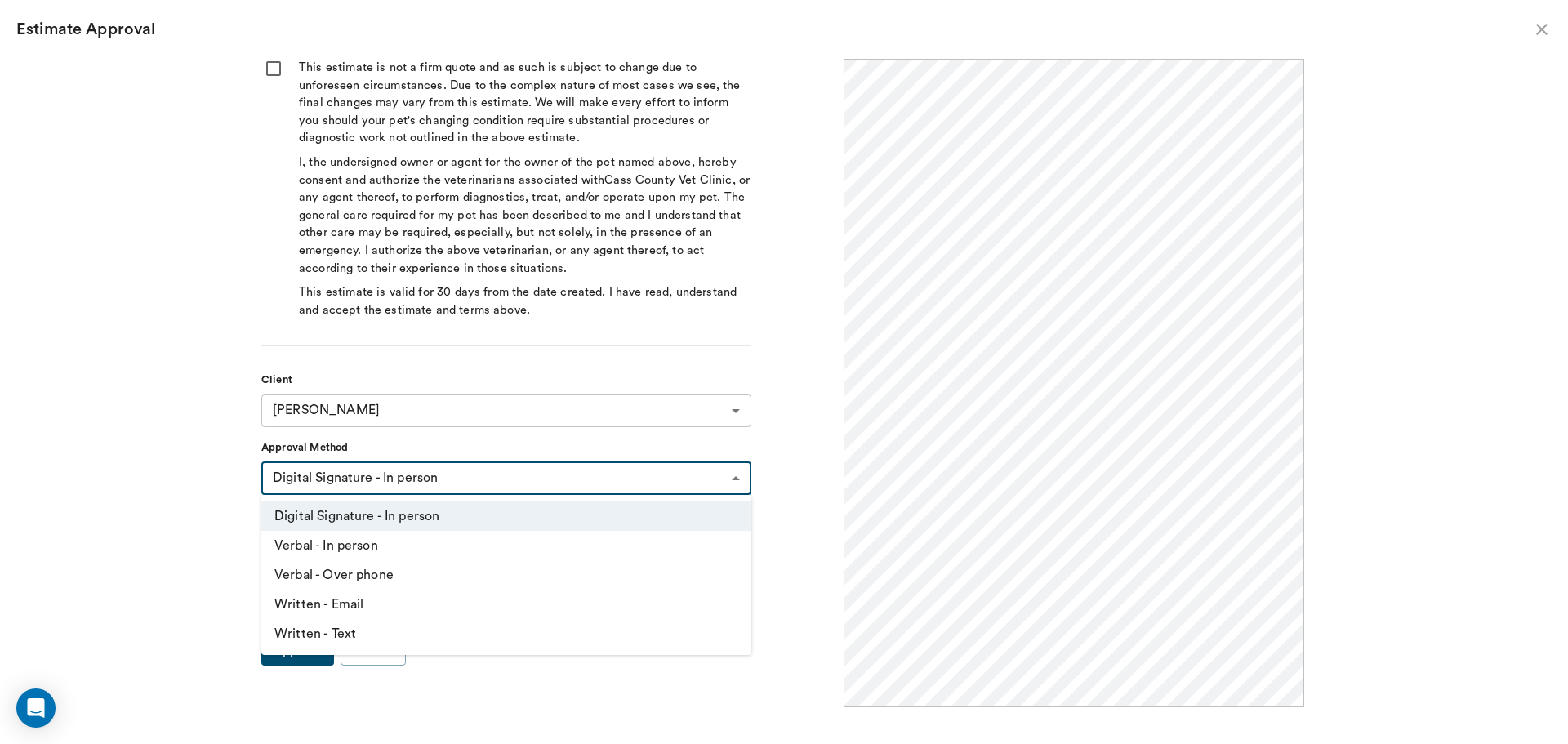
click at [321, 546] on li "Verbal - In person" at bounding box center [506, 545] width 490 height 29
type input "VERBAL_IN_PERSON"
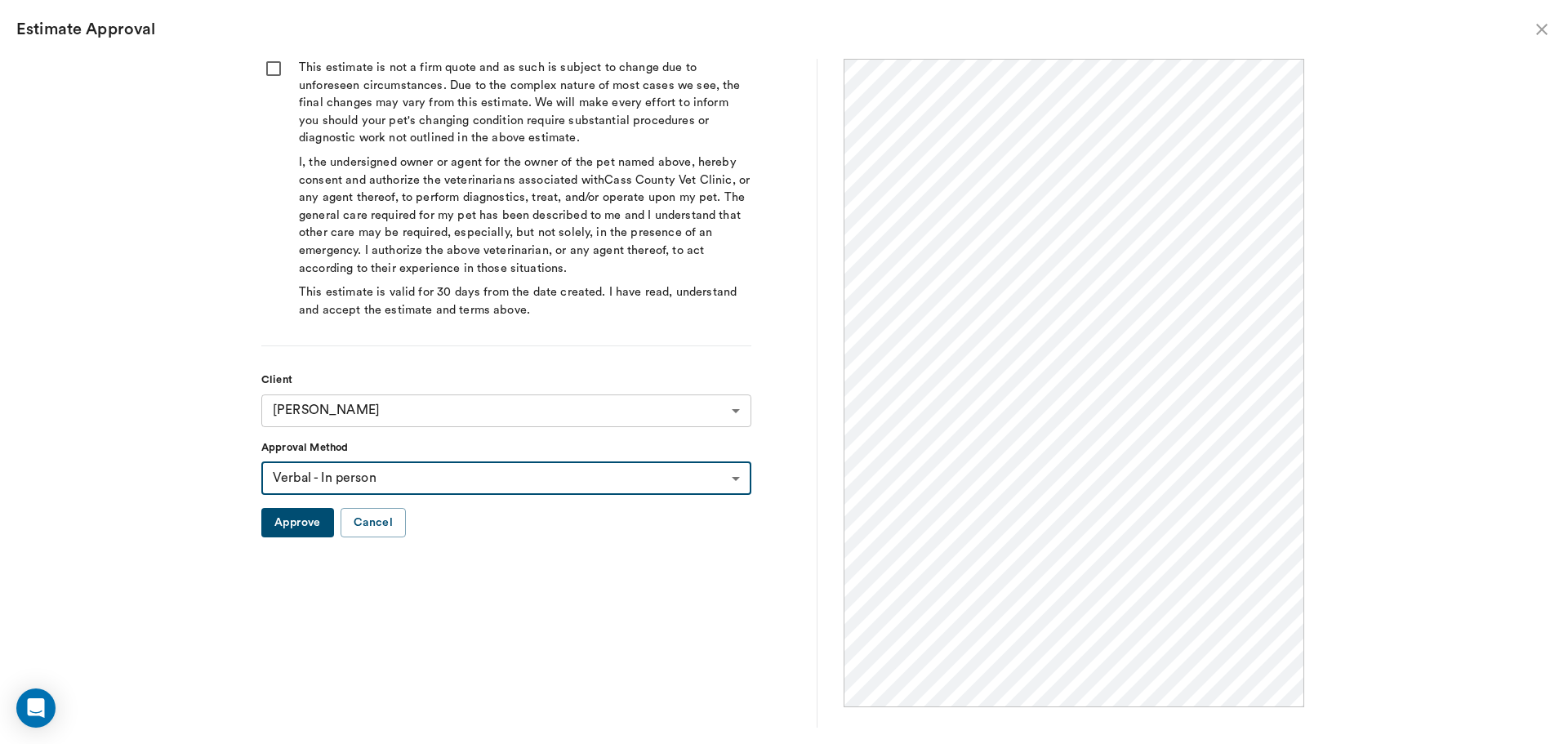
click at [272, 70] on input "checkbox" at bounding box center [274, 69] width 25 height 20
checkbox input "true"
click at [309, 526] on button "Approve" at bounding box center [298, 523] width 73 height 30
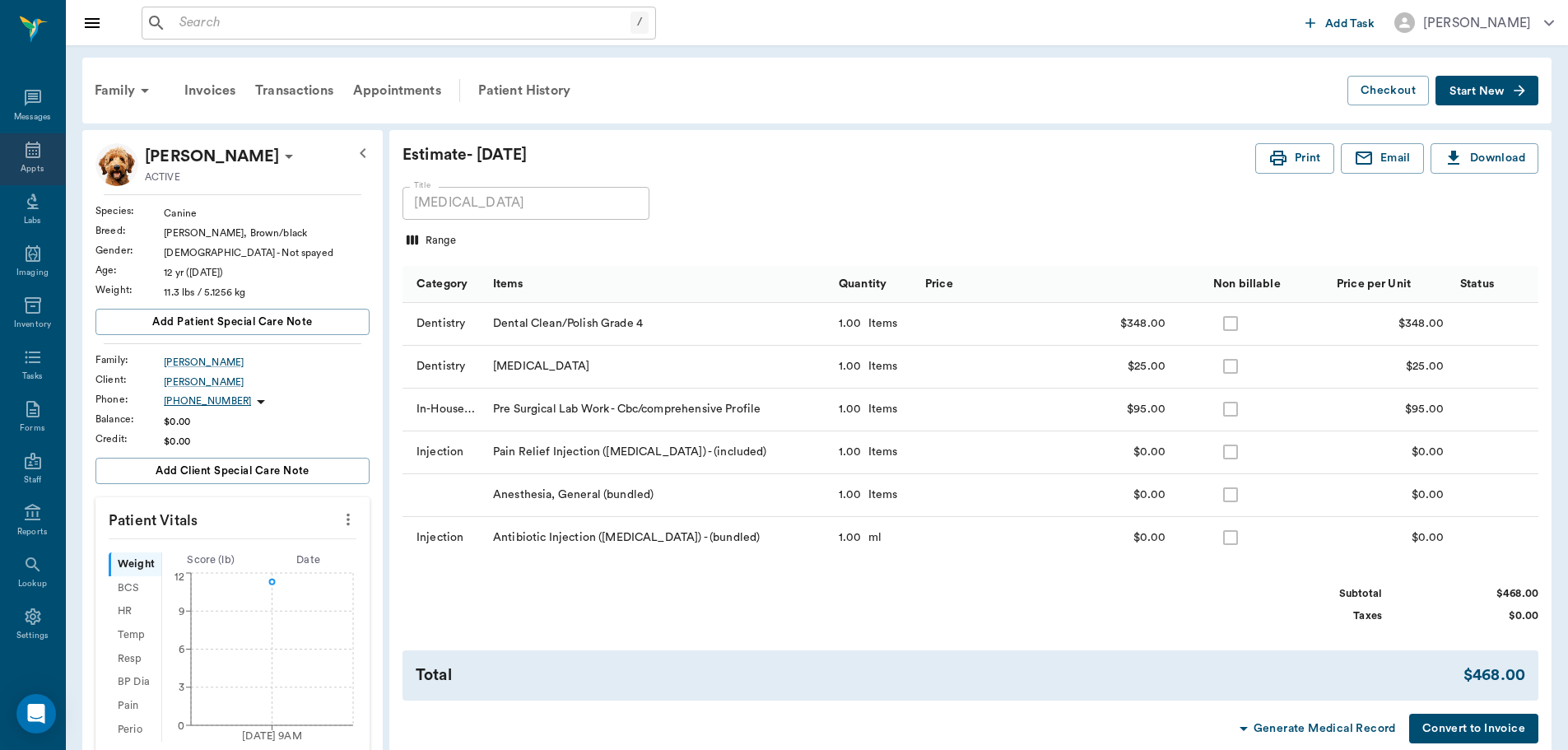
click at [30, 151] on icon at bounding box center [33, 150] width 20 height 20
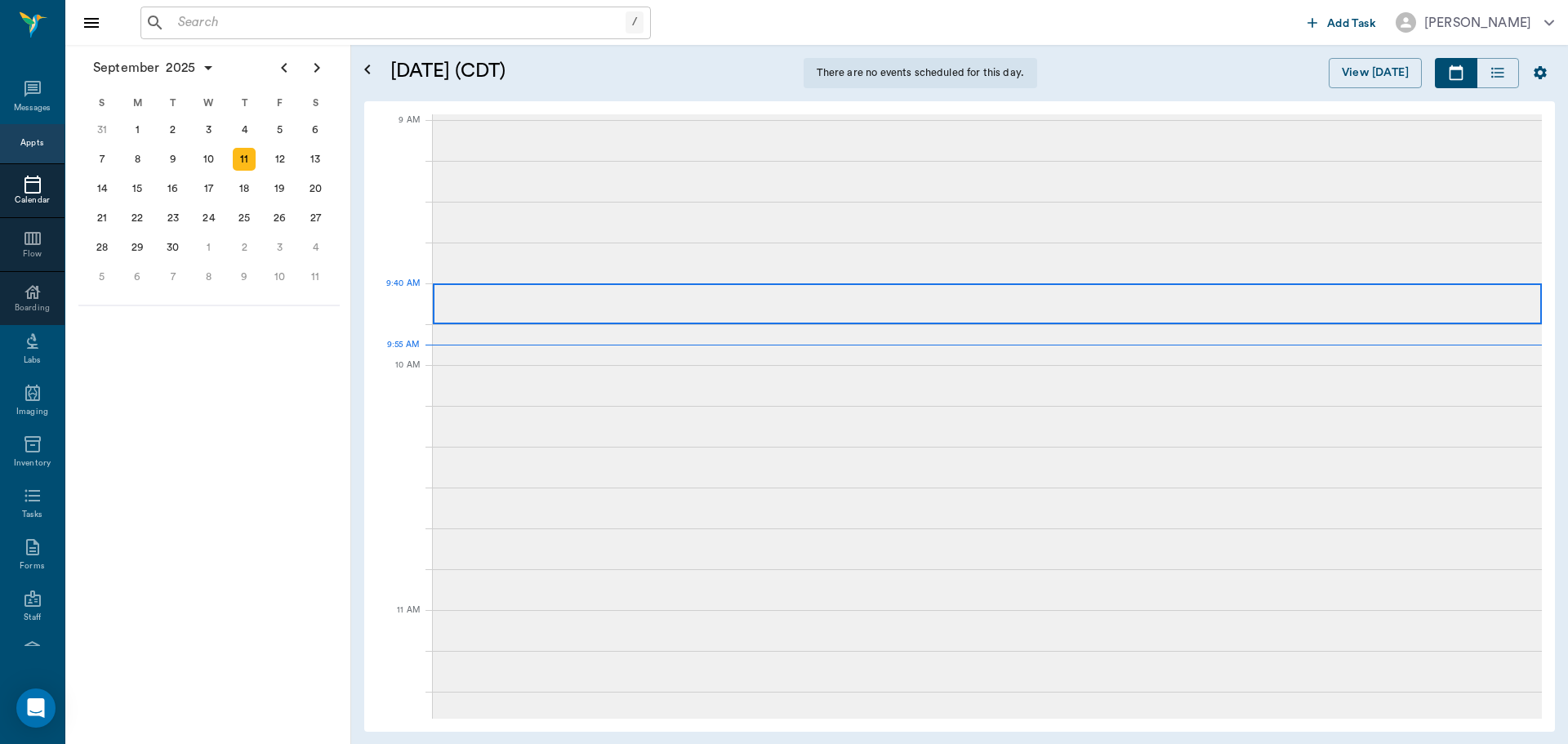
scroll to position [246, 0]
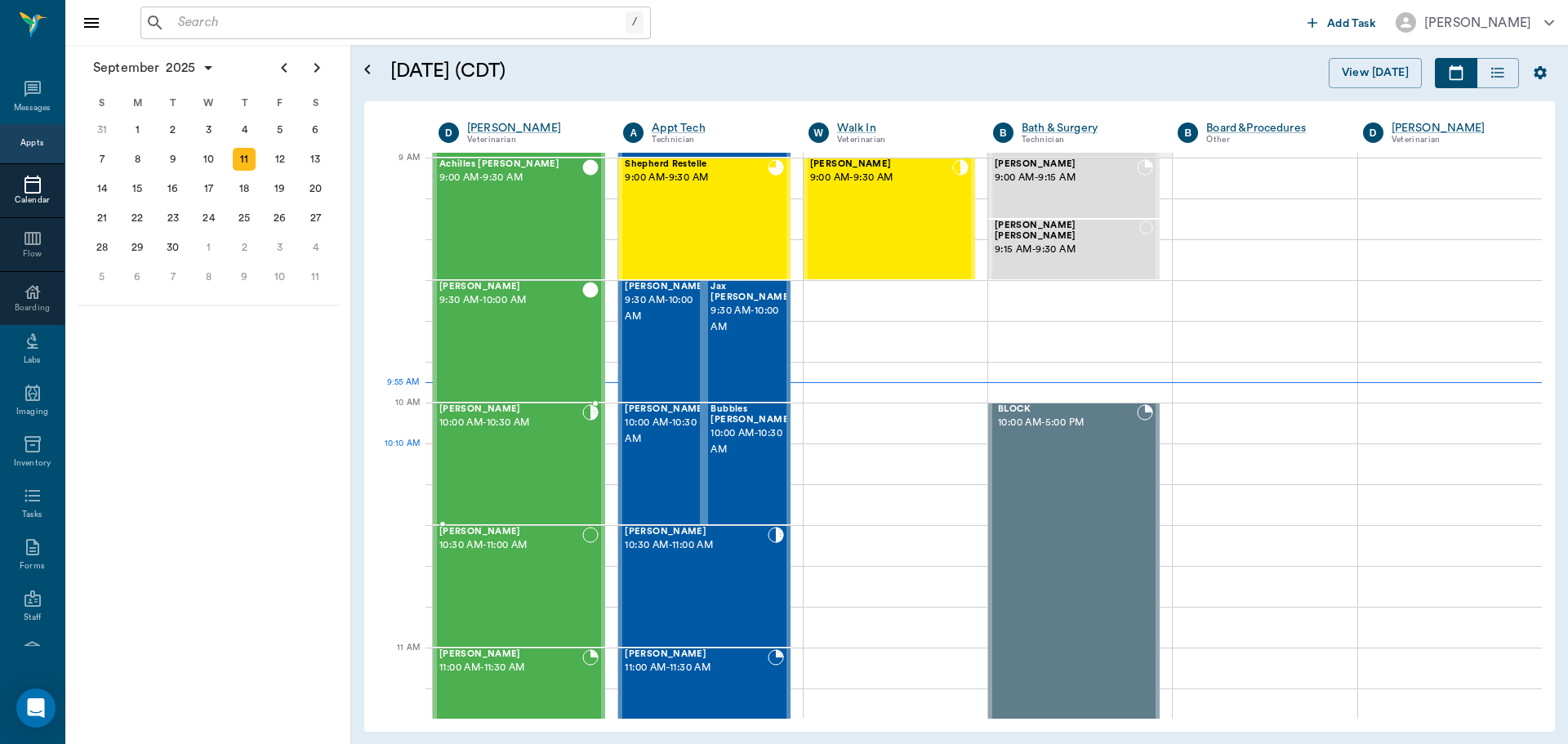
click at [505, 464] on div "[PERSON_NAME] 10:00 AM - 10:30 AM" at bounding box center [511, 464] width 143 height 119
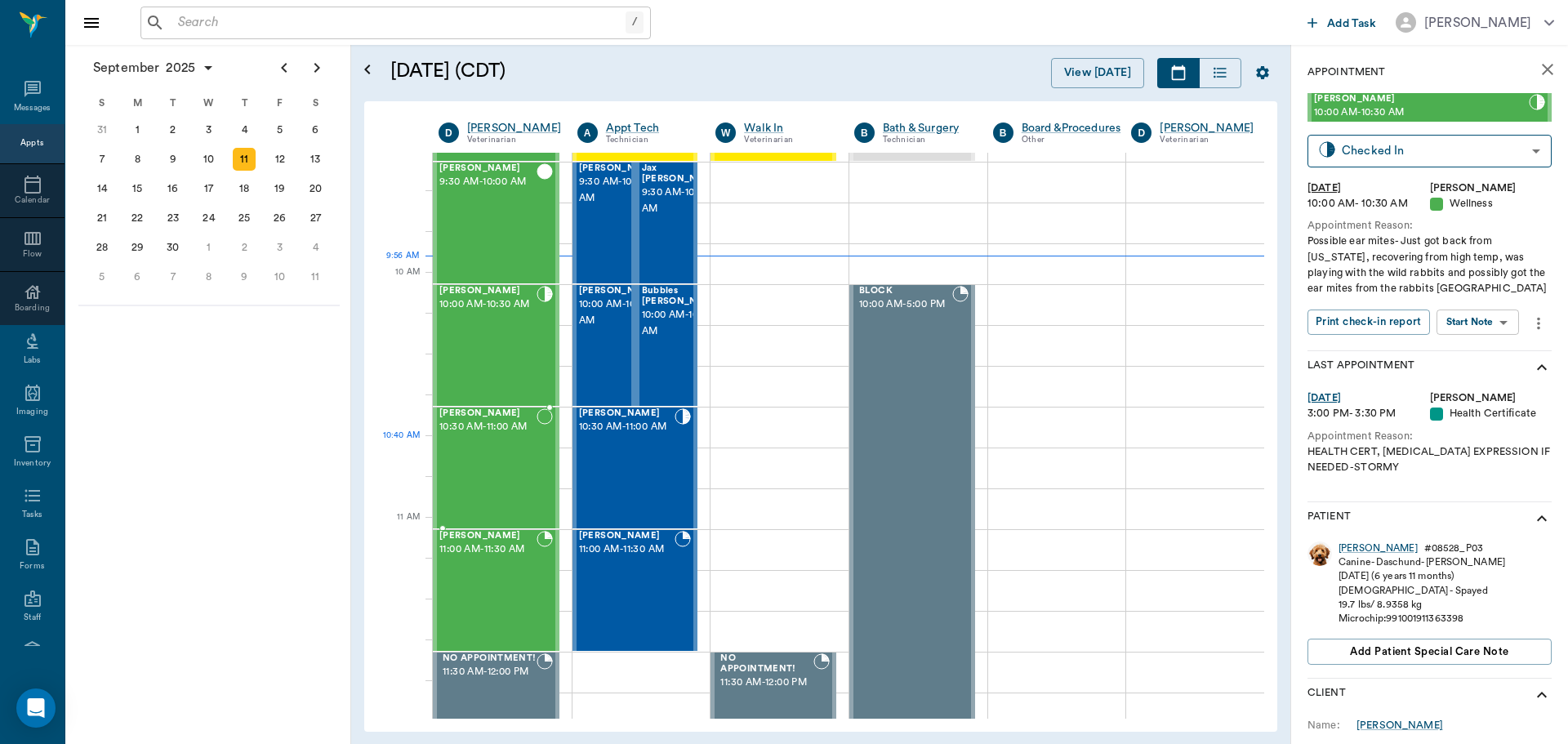
scroll to position [328, 0]
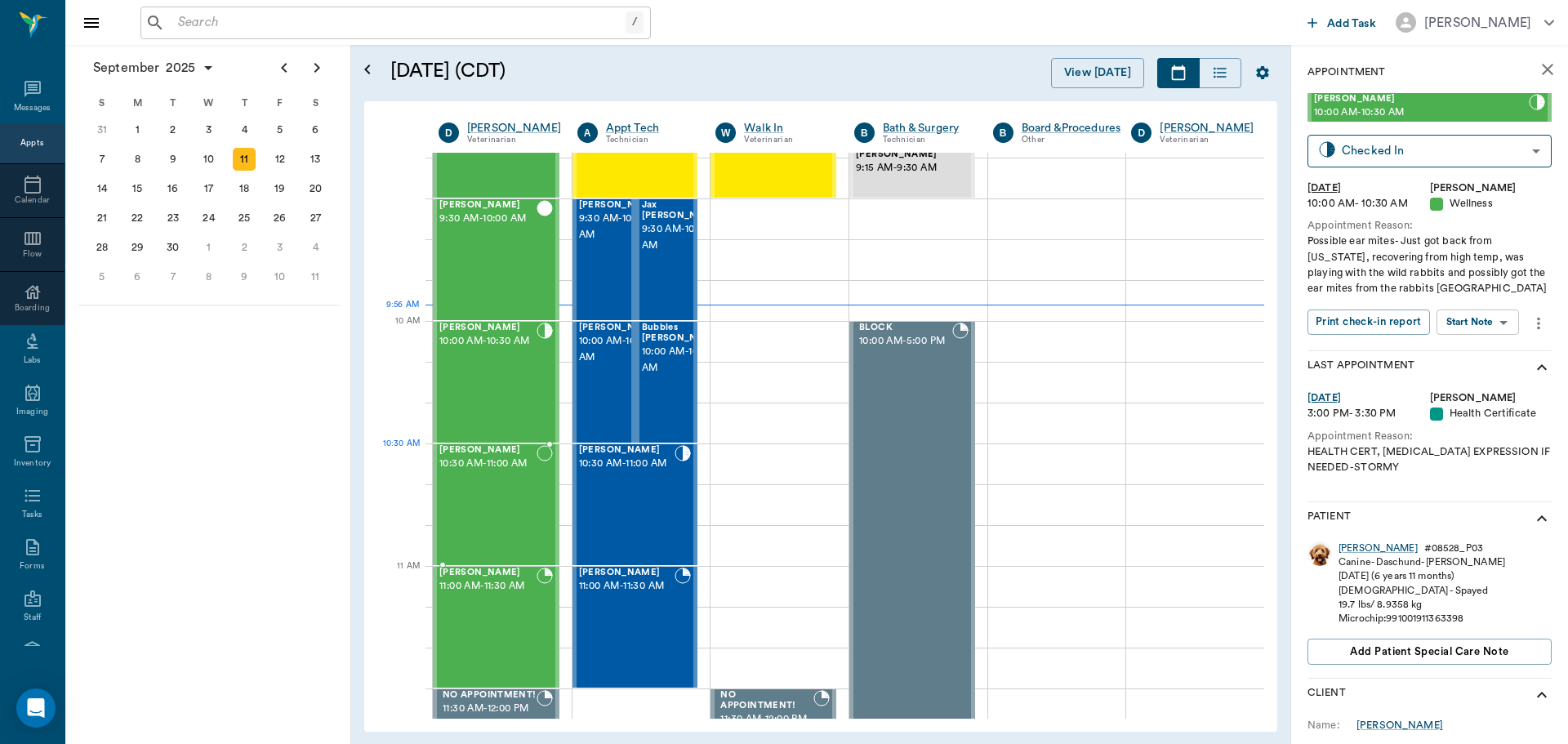
click at [498, 472] on span "10:30 AM - 11:00 AM" at bounding box center [488, 464] width 97 height 17
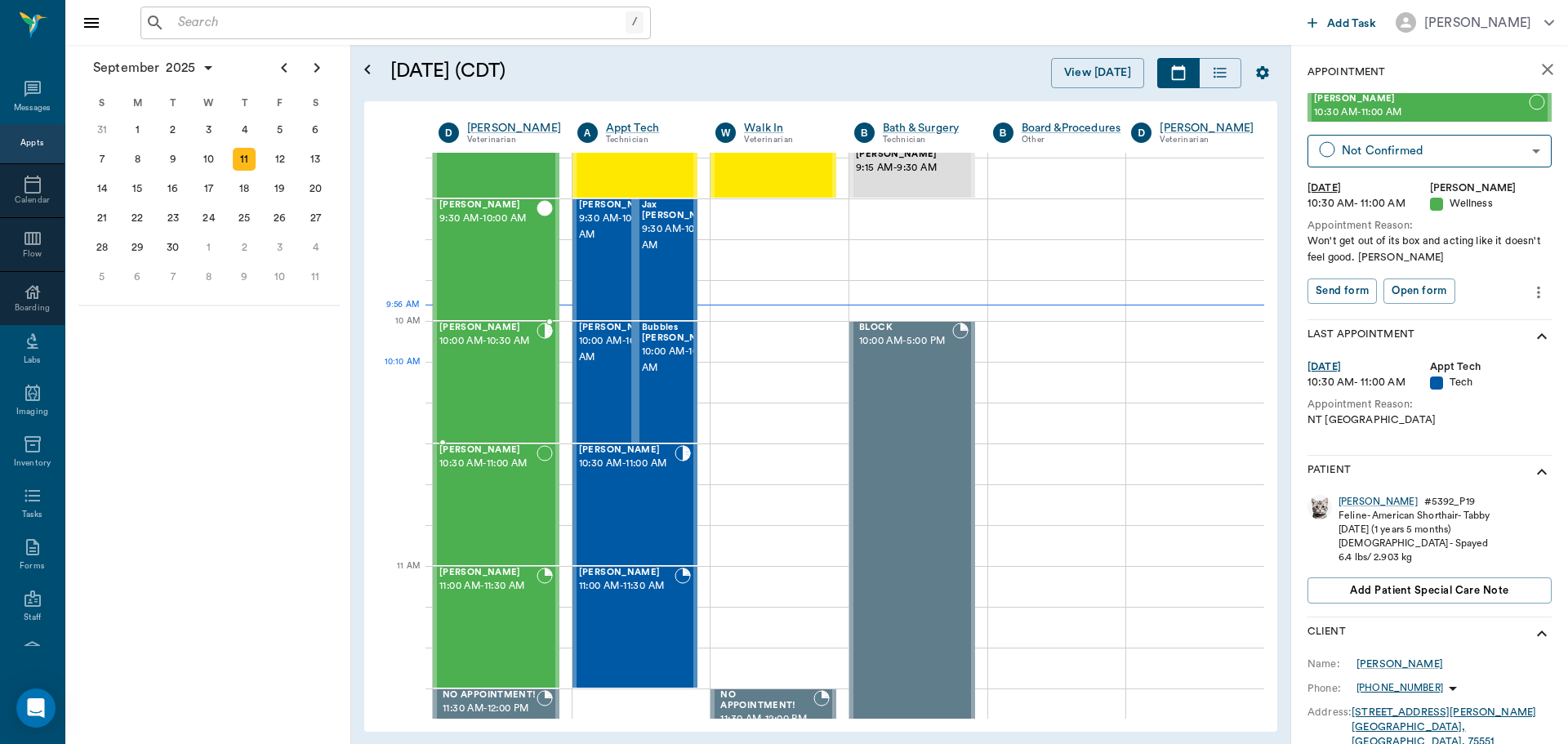
click at [501, 375] on div "[PERSON_NAME] 10:00 AM - 10:30 AM" at bounding box center [488, 382] width 97 height 119
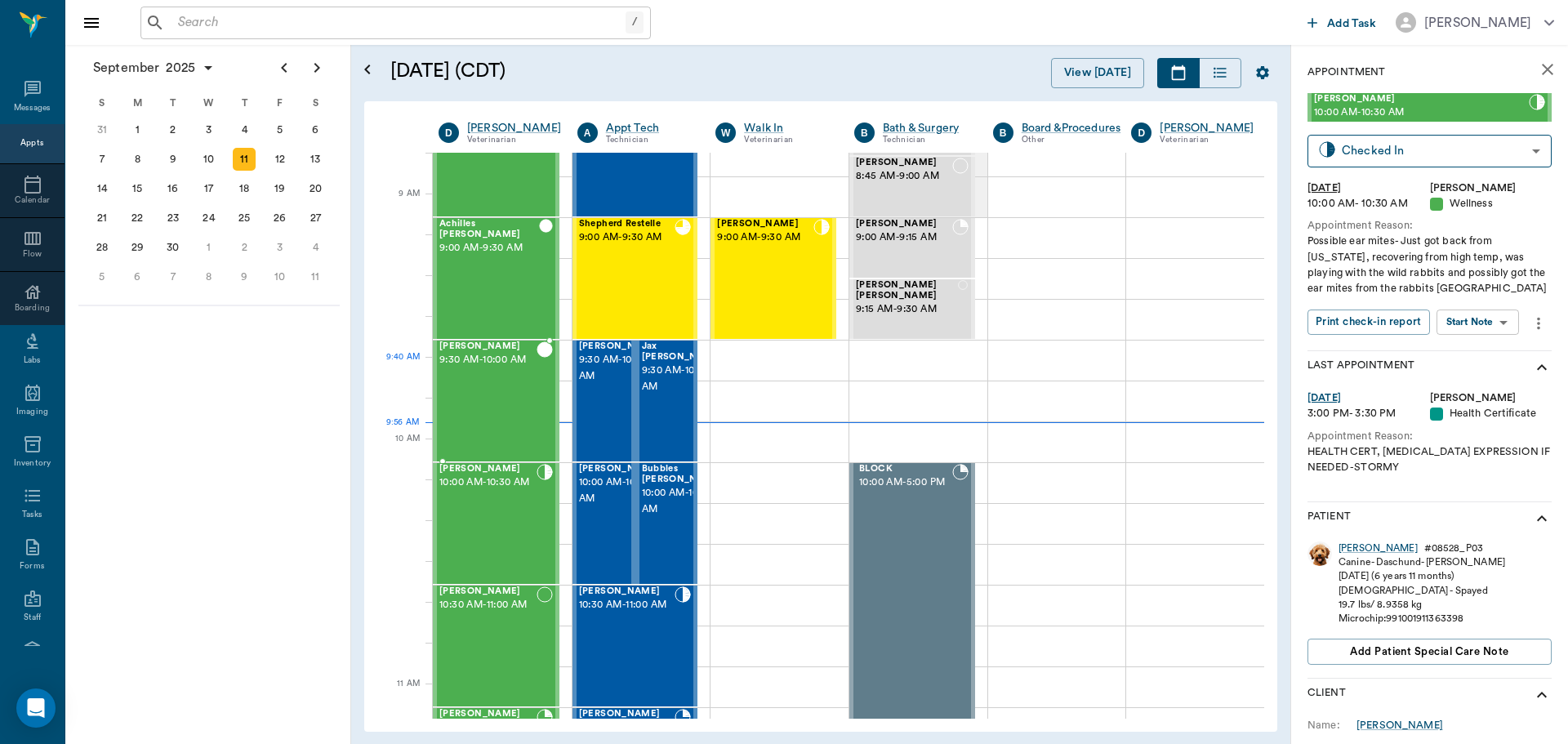
scroll to position [165, 0]
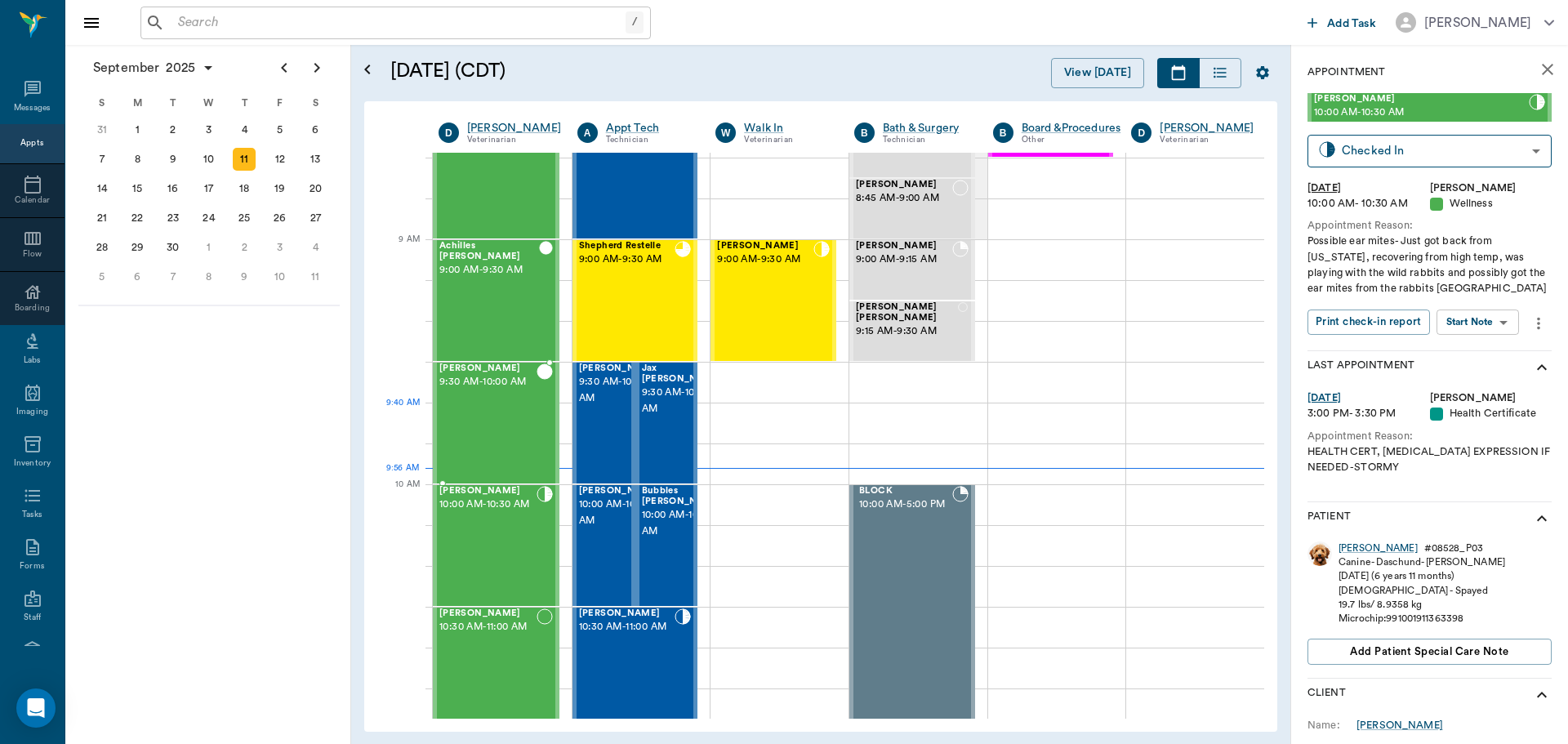
click at [494, 409] on div "[PERSON_NAME] 9:30 AM - 10:00 AM" at bounding box center [488, 423] width 97 height 119
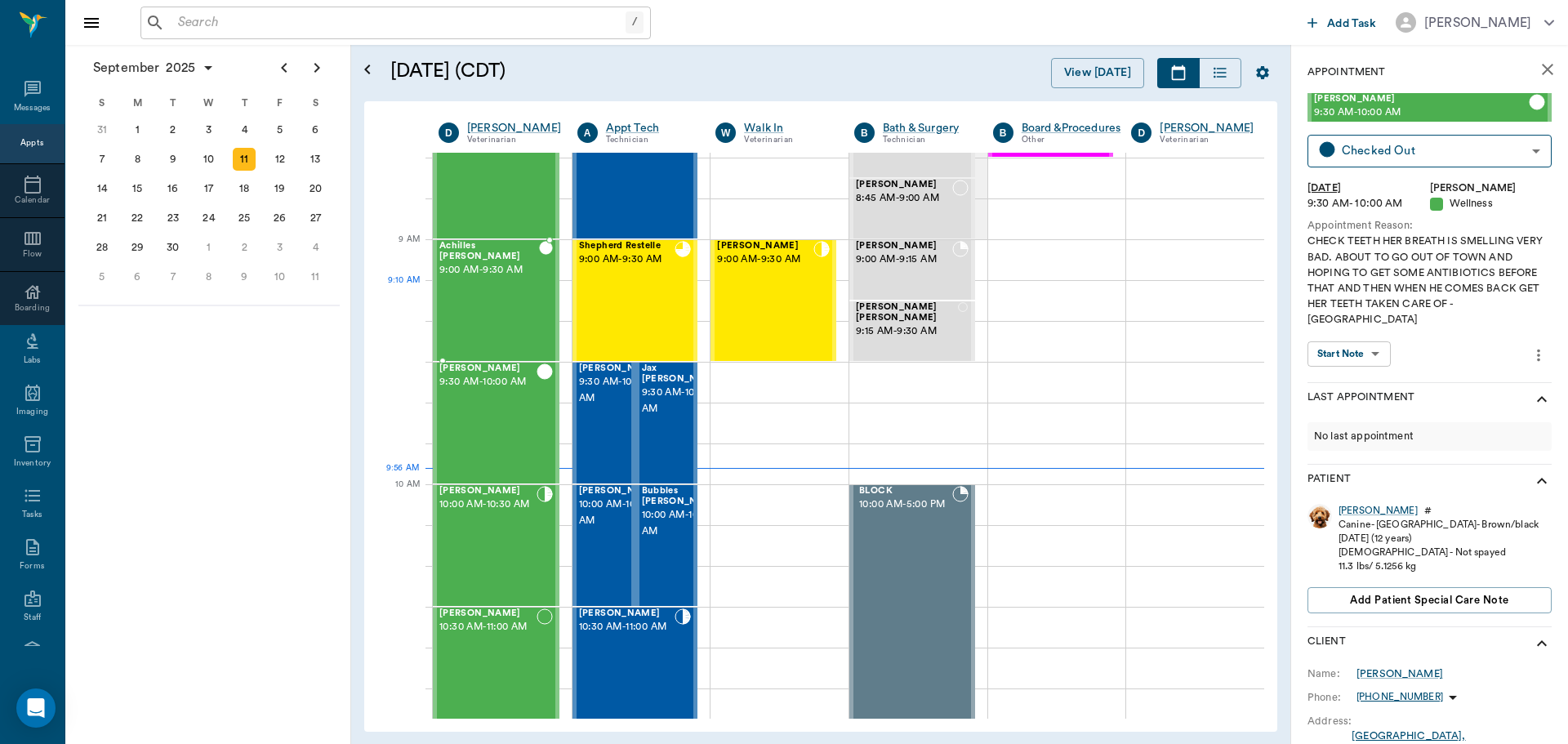
click at [517, 311] on div "Achilles [PERSON_NAME] 9:00 AM - 9:30 AM" at bounding box center [489, 301] width 100 height 119
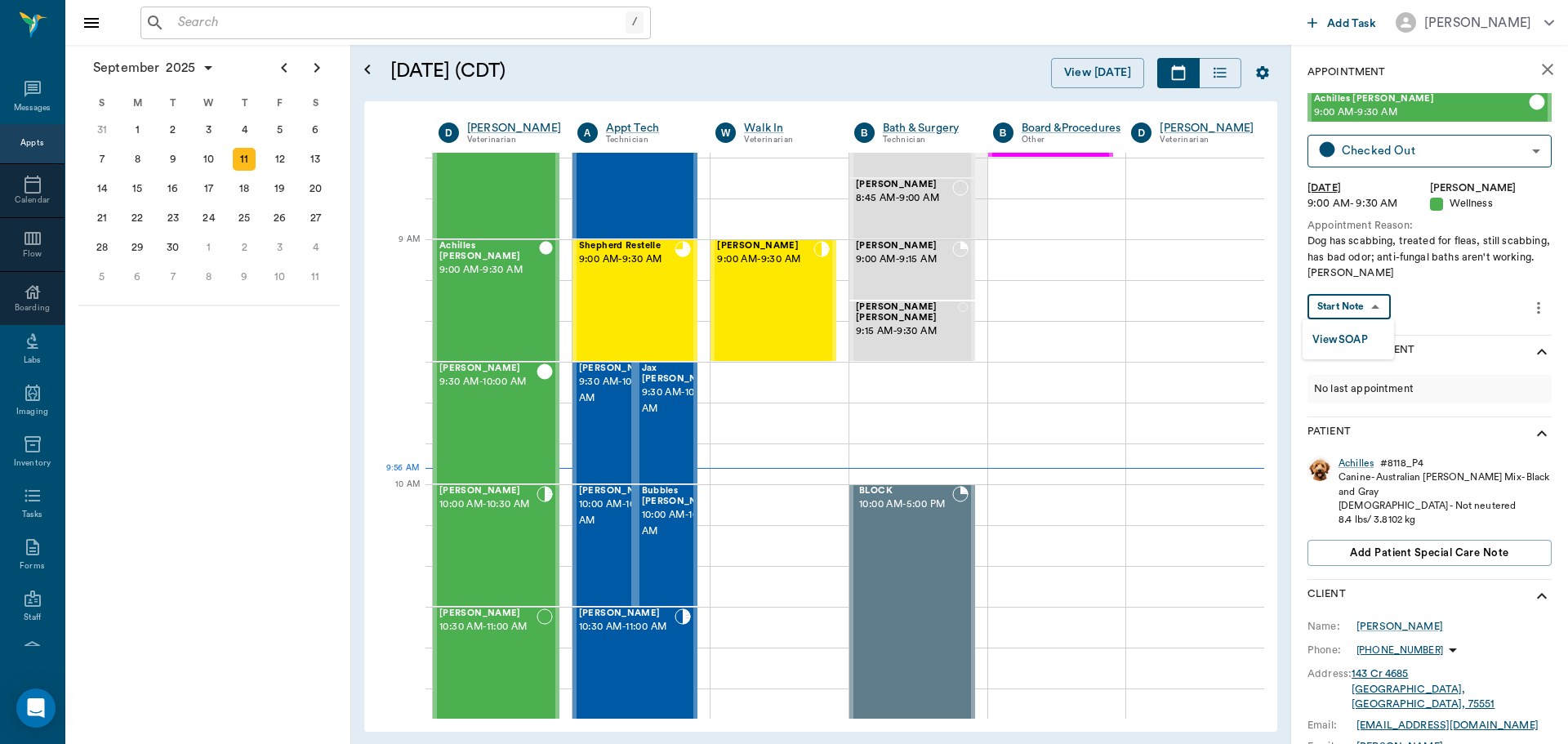
click at [1376, 301] on body "/ ​ Add Task [PERSON_NAME] Nectar Messages Appts Calendar Flow Boarding Labs Im…" at bounding box center [784, 372] width 1568 height 744
click at [1357, 338] on button "View SOAP" at bounding box center [1340, 340] width 56 height 19
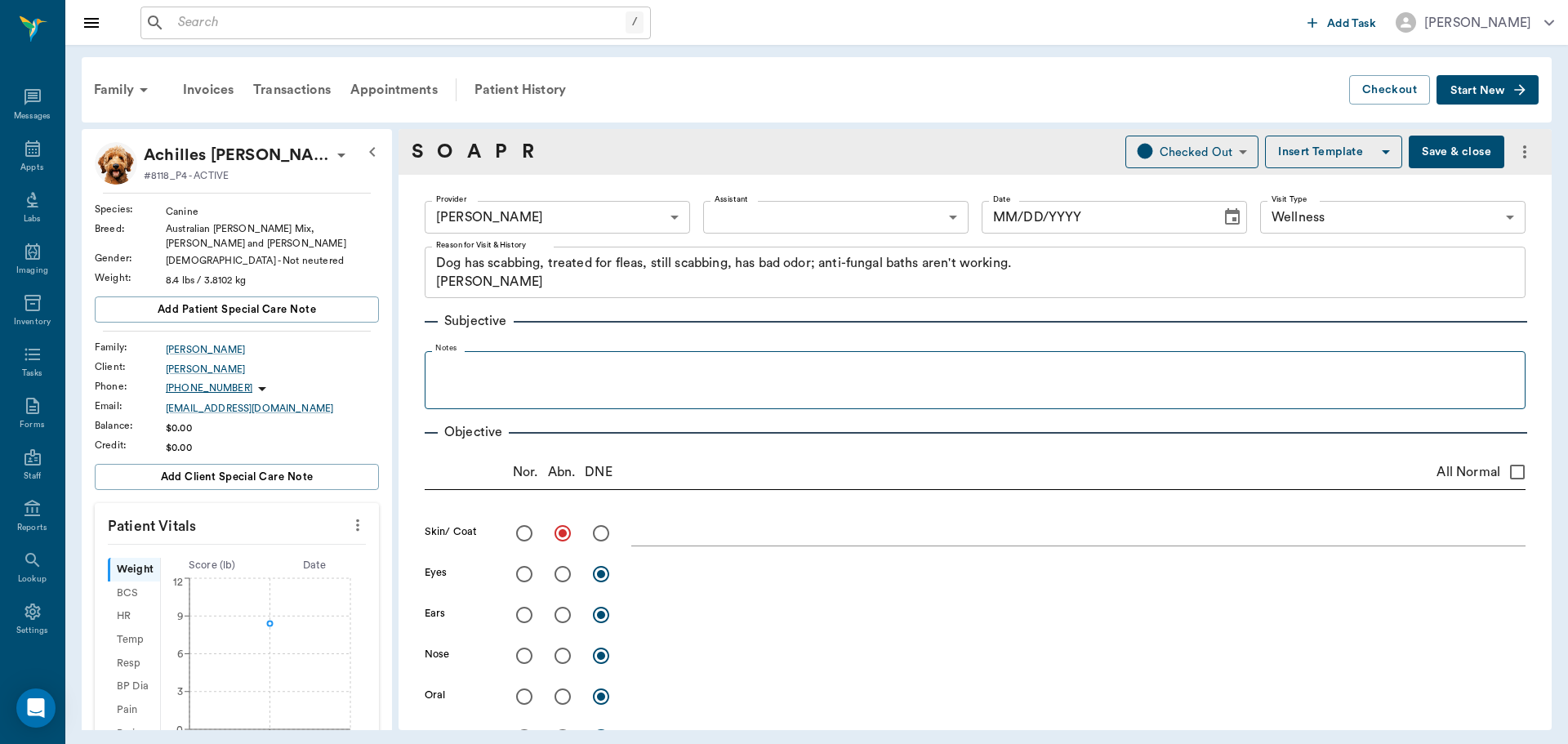
type input "63ec2f075fda476ae8351a4d"
type input "65d2be4f46e3a538d89b8c14"
type textarea "Dog has scabbing, treated for fleas, still scabbing, has bad odor; anti-fungal …"
radio input "true"
type input "[DATE]"
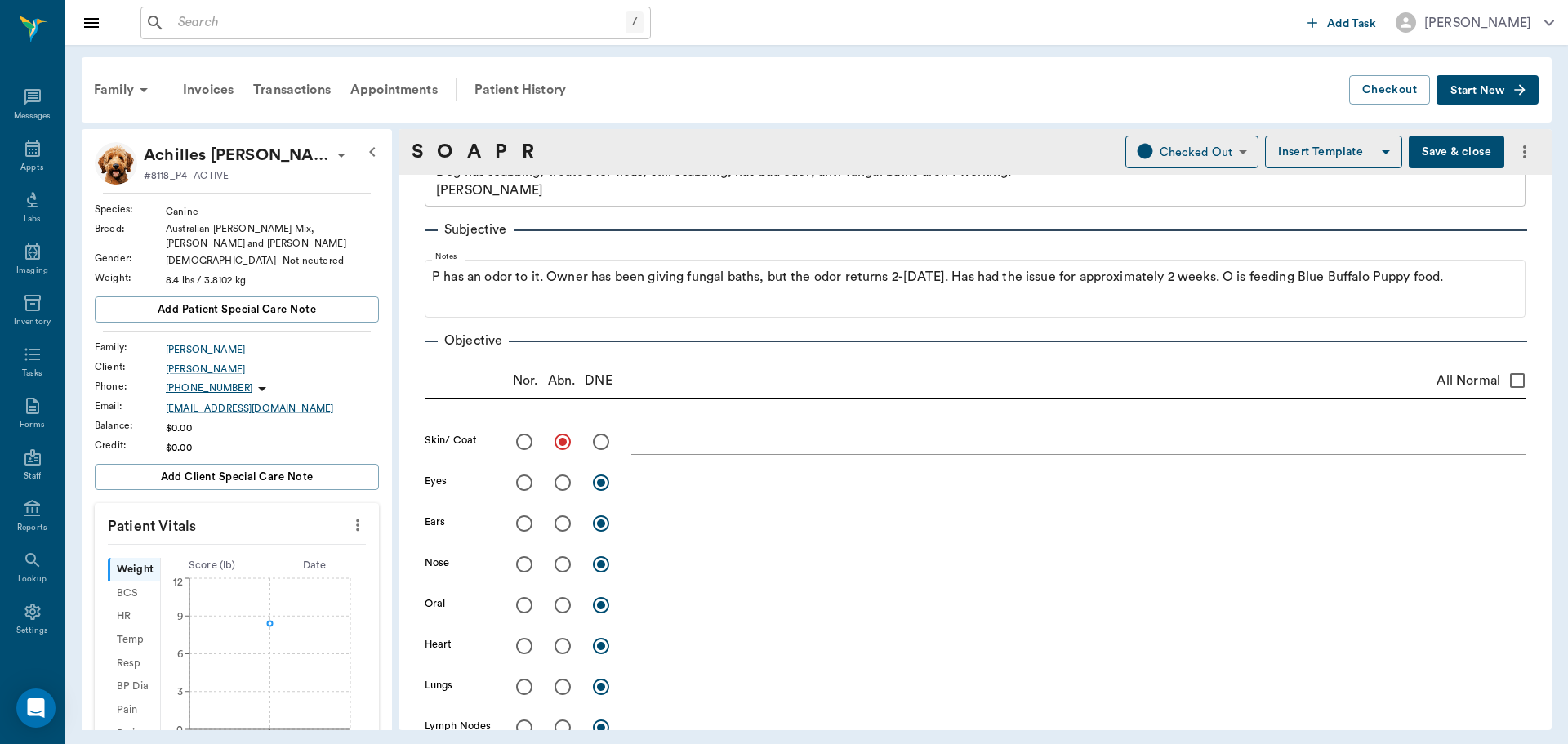
scroll to position [163, 0]
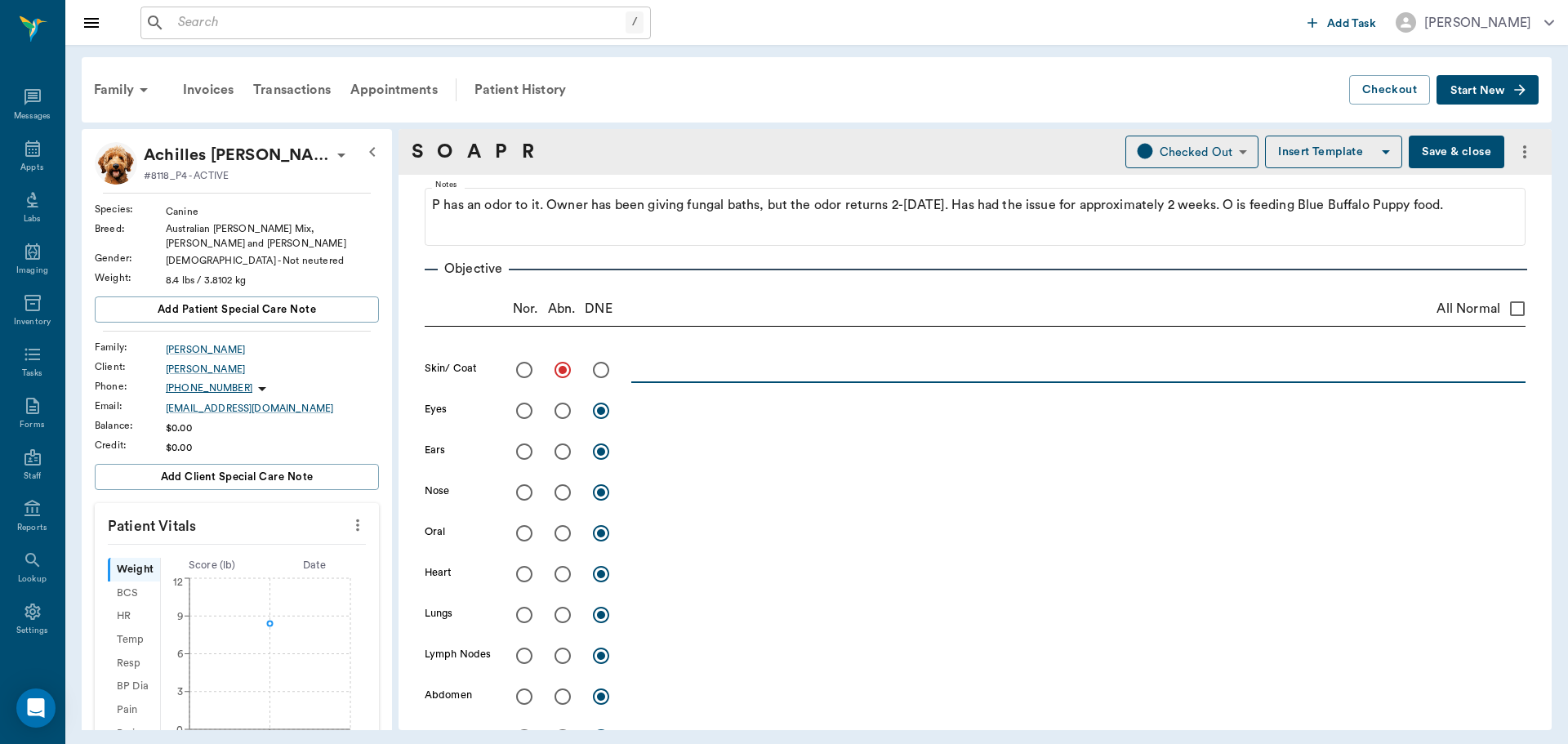
click at [705, 373] on textarea at bounding box center [1078, 369] width 895 height 19
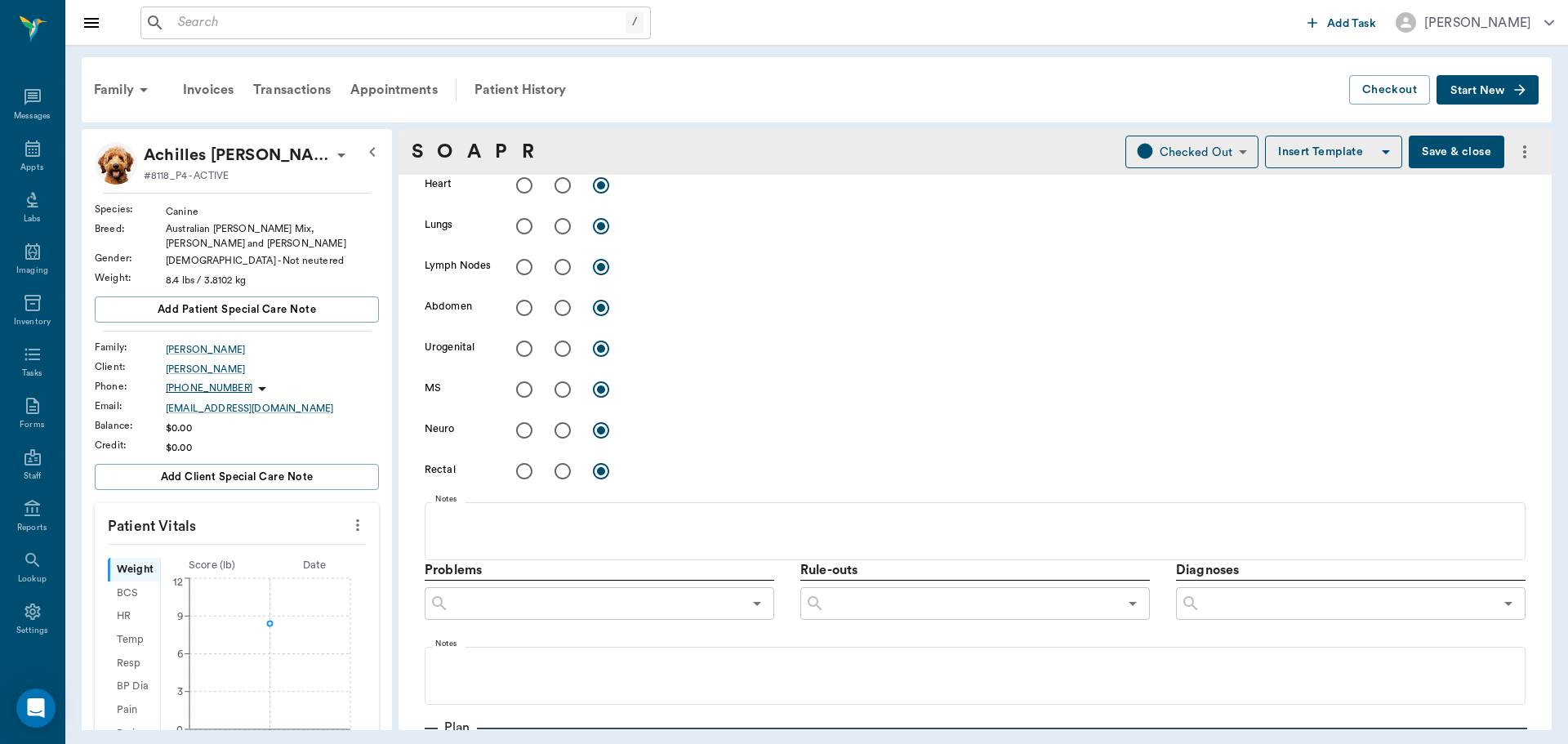
scroll to position [571, 0]
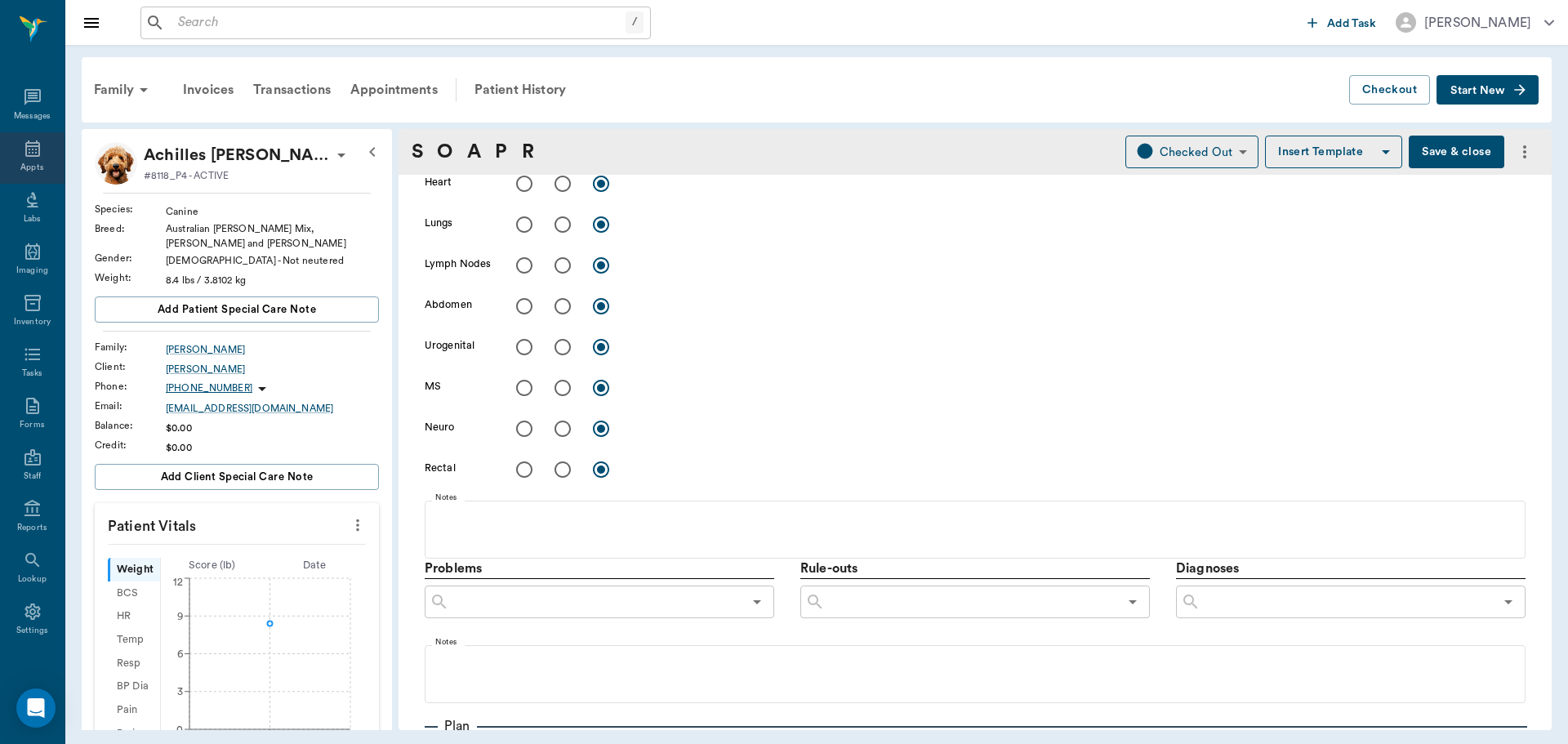
type textarea "Had fleas really bad before rx. Skin has hard papules, some oozing, some alopec…"
click at [36, 156] on div "Appts" at bounding box center [32, 158] width 65 height 51
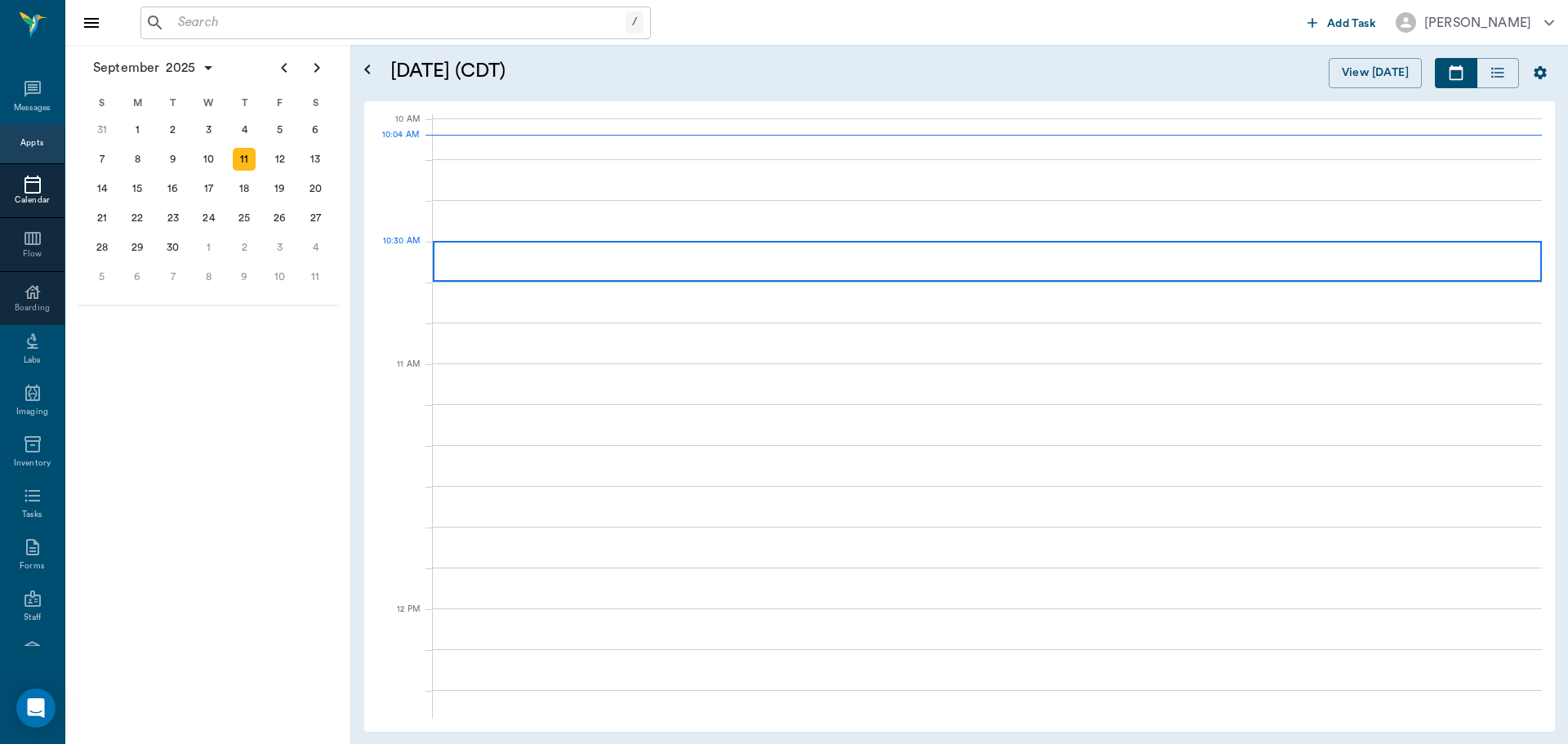
scroll to position [492, 0]
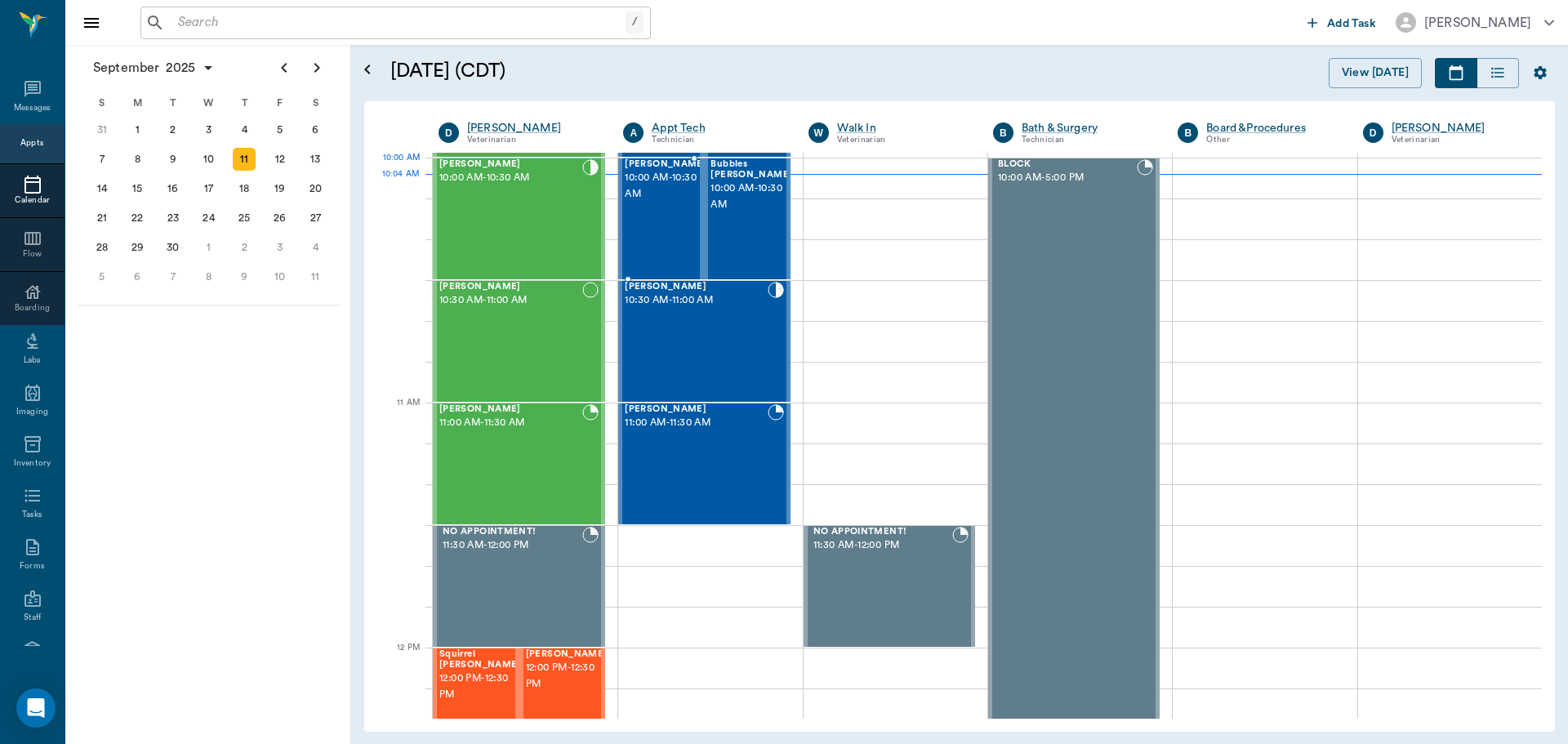
click at [666, 197] on span "10:00 AM - 10:30 AM" at bounding box center [666, 186] width 81 height 32
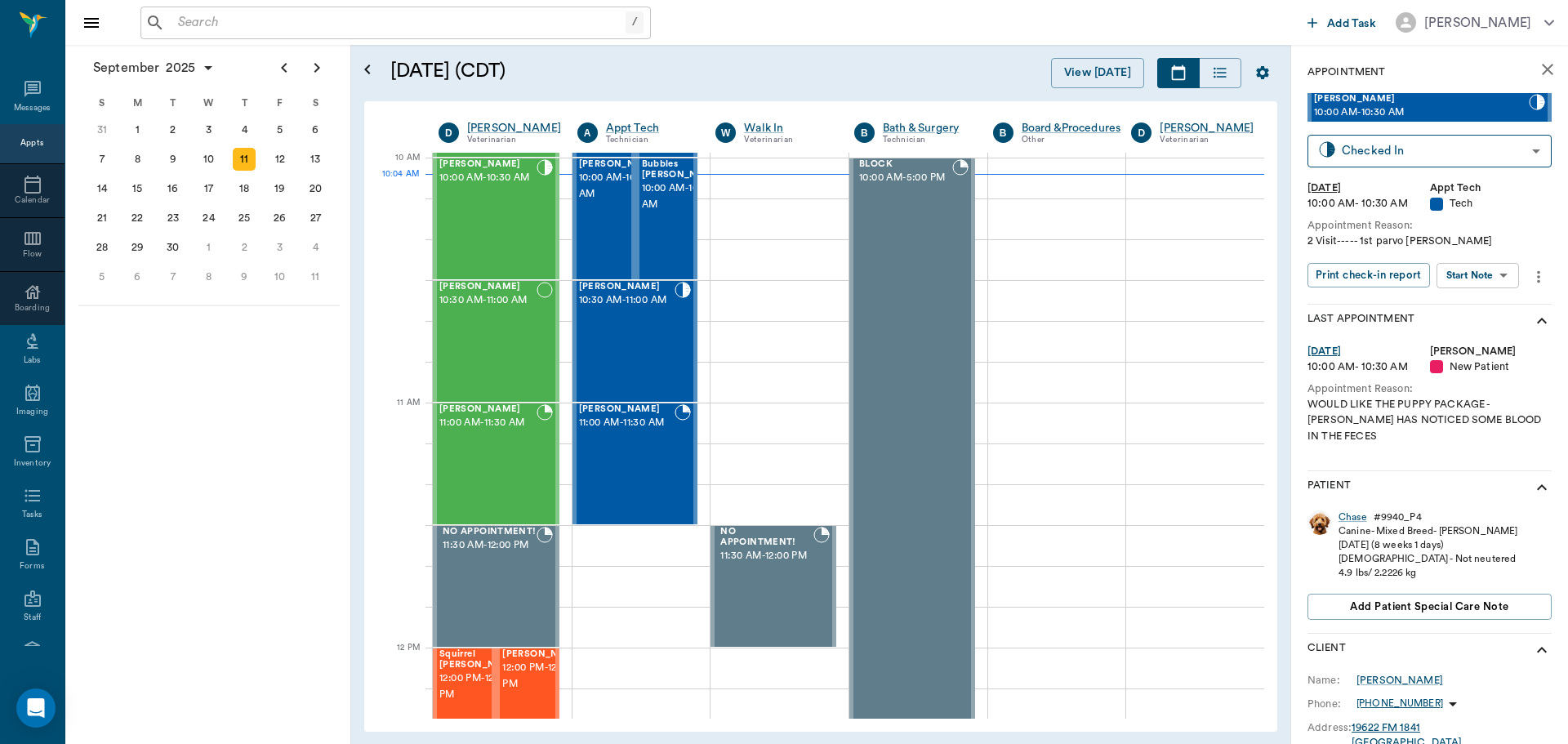
click at [1493, 269] on body "/ ​ Add Task [PERSON_NAME] Nectar Messages Appts Calendar Flow Boarding Labs Im…" at bounding box center [784, 372] width 1568 height 744
click at [1487, 308] on button "Start SOAP" at bounding box center [1459, 309] width 56 height 19
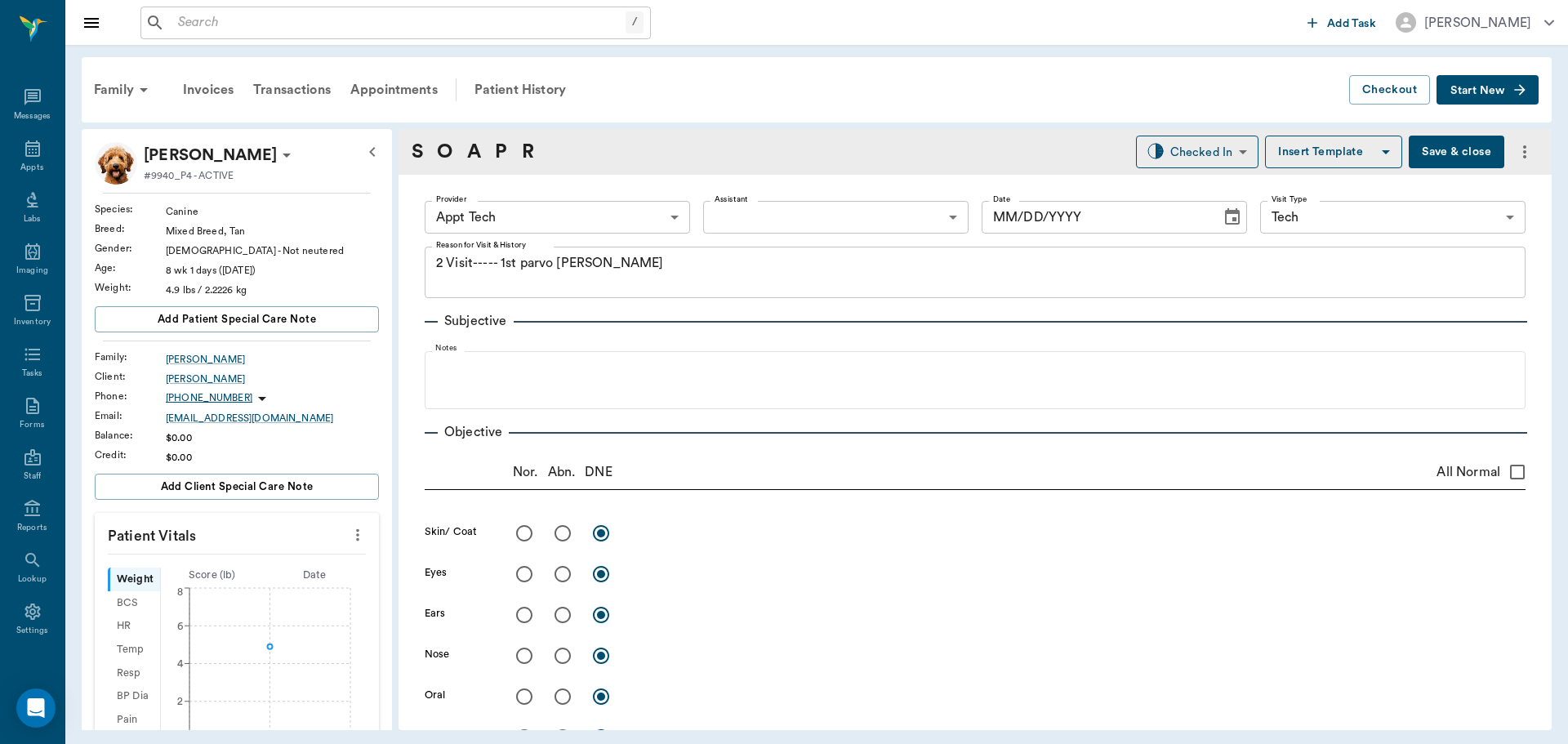
type input "63ec2f075fda476ae8351a4c"
type input "65d2be4f46e3a538d89b8c1a"
type textarea "2 Visit----- 1st parvo [PERSON_NAME]"
type input "[DATE]"
click at [596, 217] on body "/ ​ Add Task [PERSON_NAME] Nectar Messages Appts Labs Imaging Inventory Tasks F…" at bounding box center [784, 372] width 1568 height 744
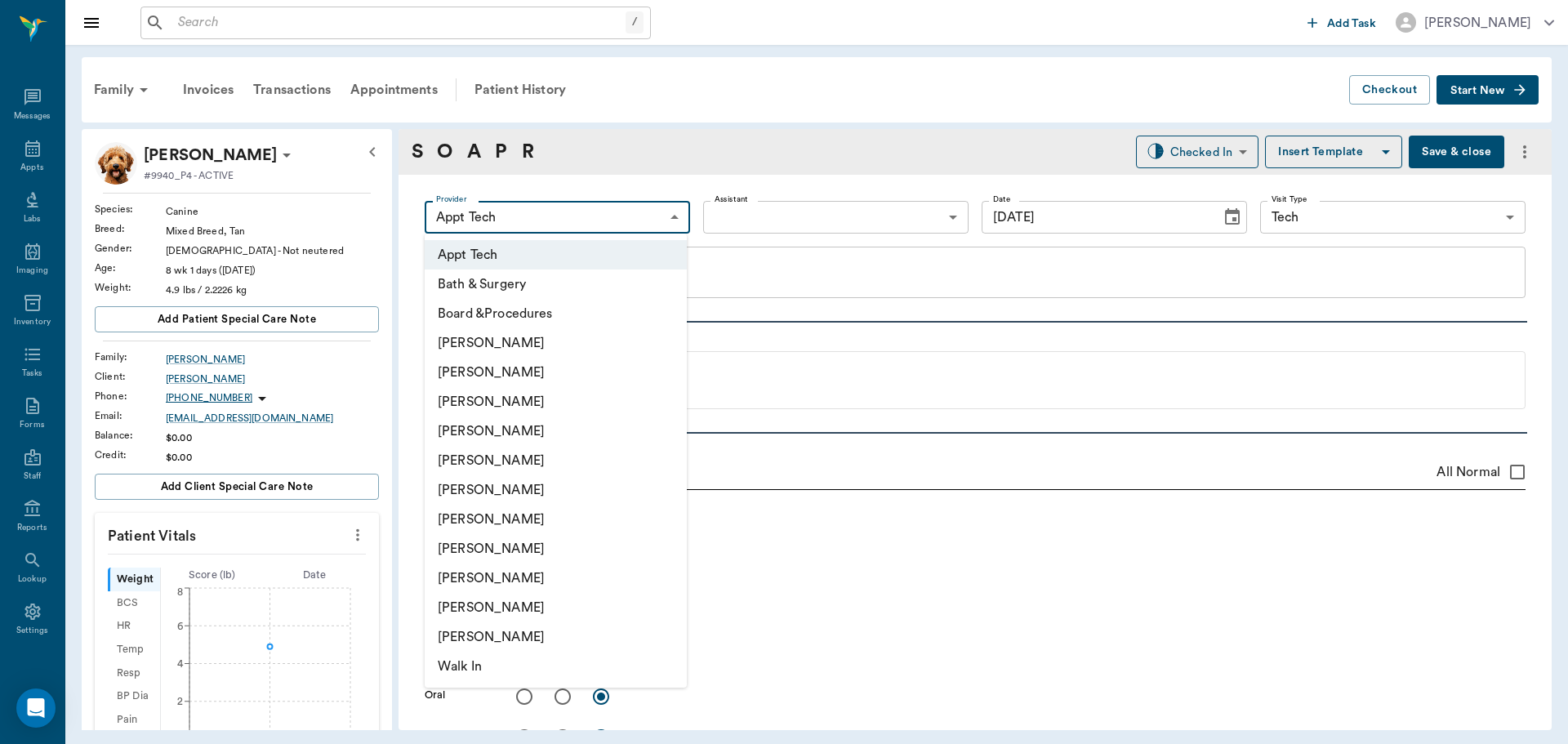
click at [543, 403] on li "[PERSON_NAME]" at bounding box center [556, 401] width 262 height 29
type input "642ef10e332a41444de2bad1"
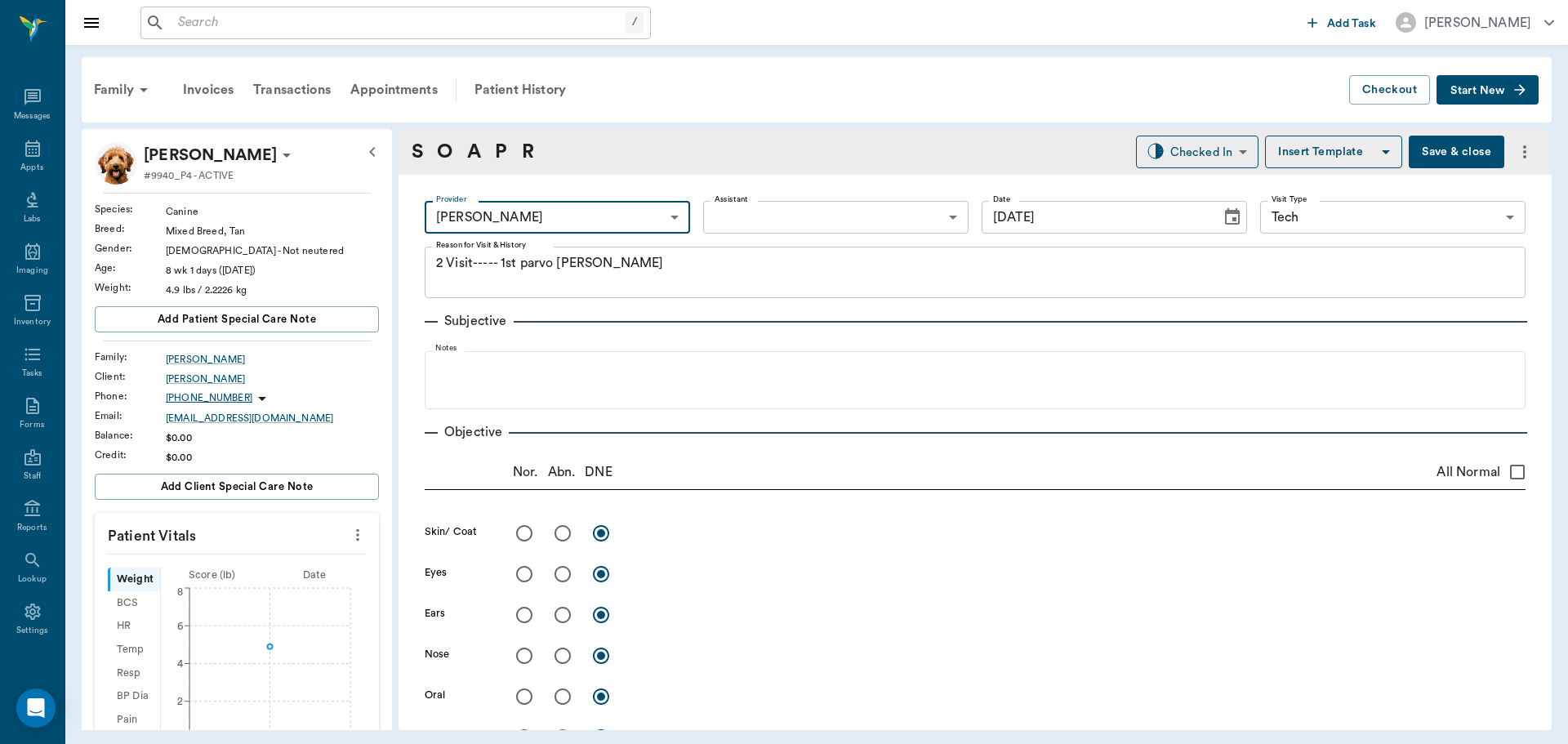
click at [349, 534] on icon "more" at bounding box center [358, 535] width 18 height 20
click at [270, 556] on span "Enter Vitals" at bounding box center [276, 563] width 137 height 17
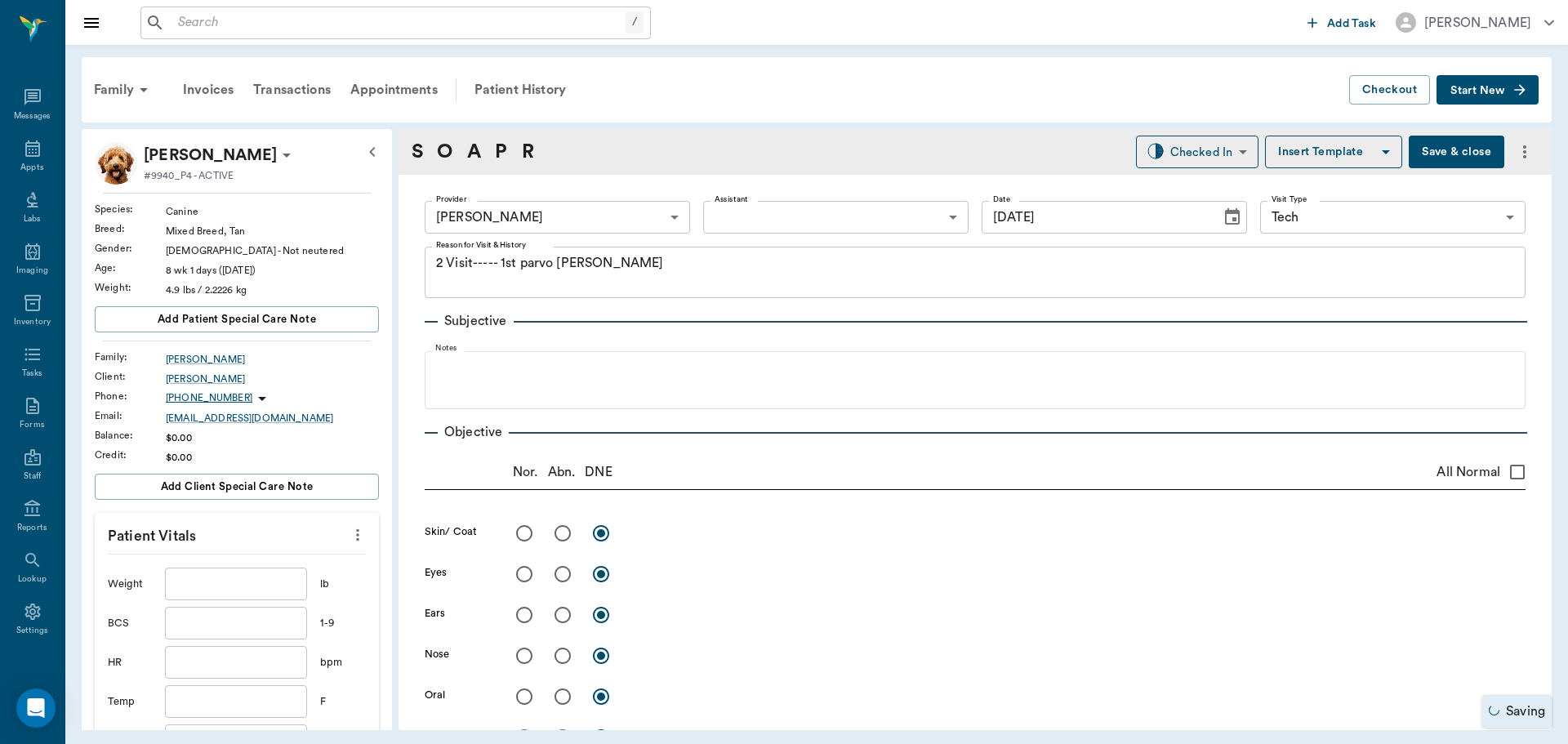
click at [252, 581] on input "text" at bounding box center [235, 584] width 142 height 32
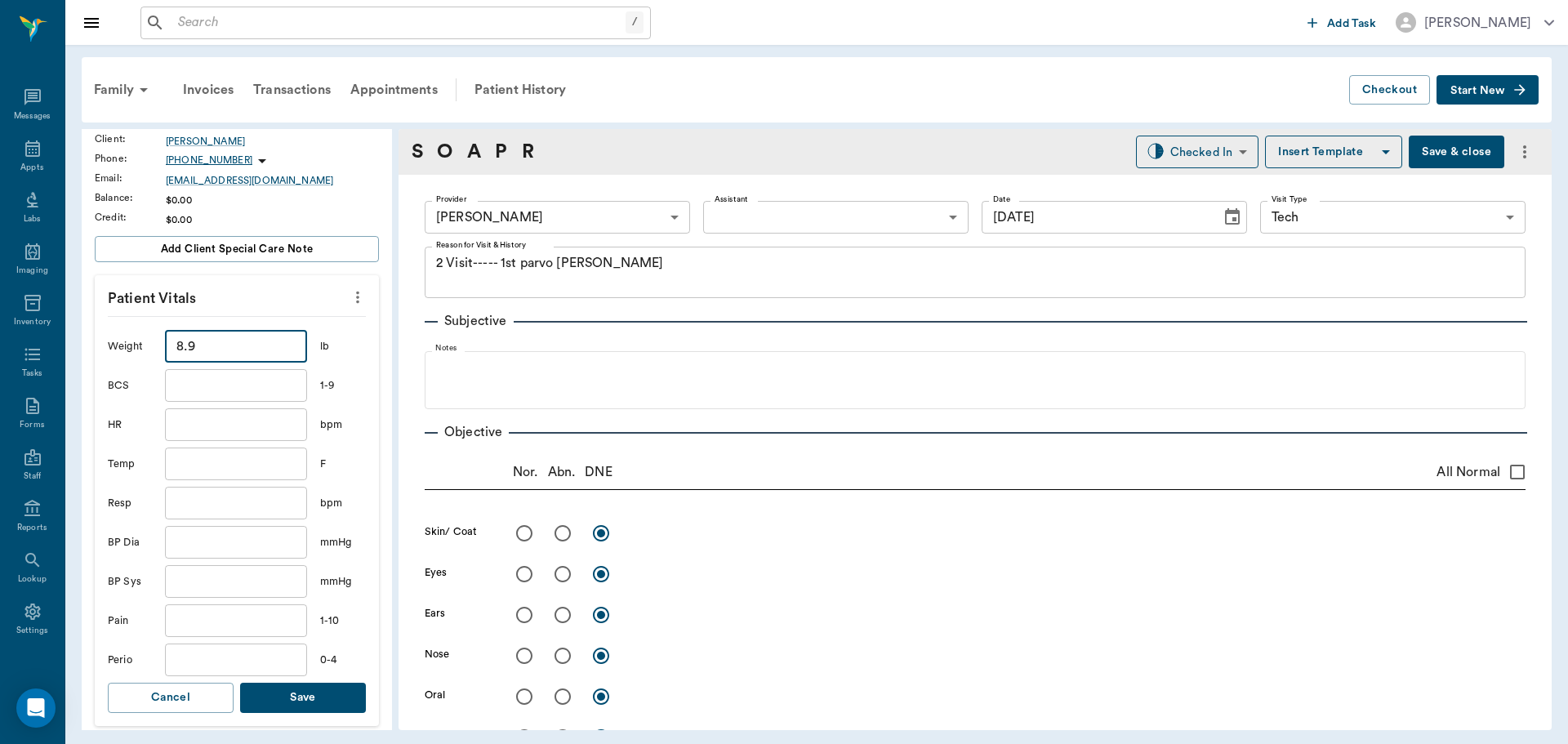
scroll to position [245, 0]
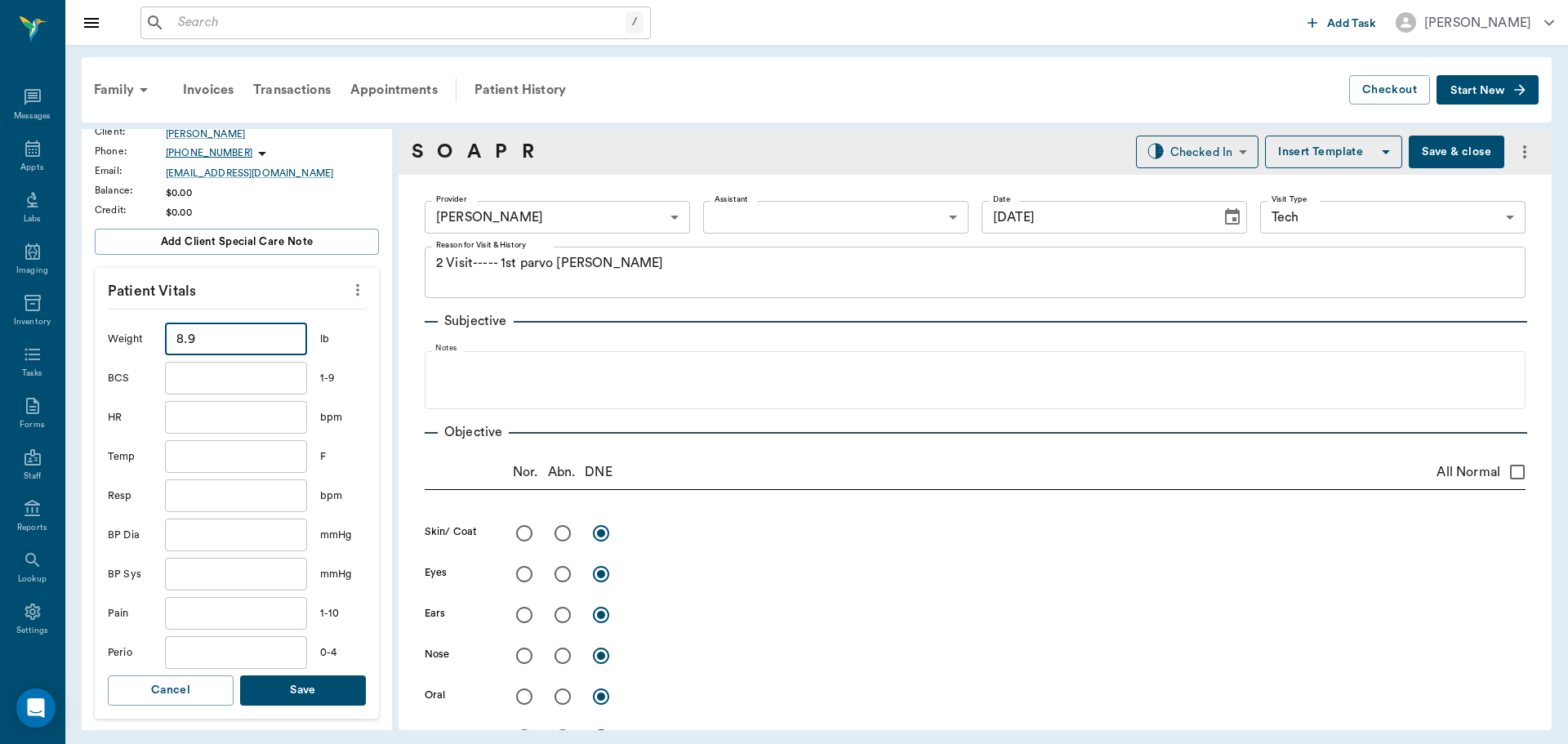
type input "8.9"
click at [318, 702] on button "Save" at bounding box center [303, 691] width 126 height 30
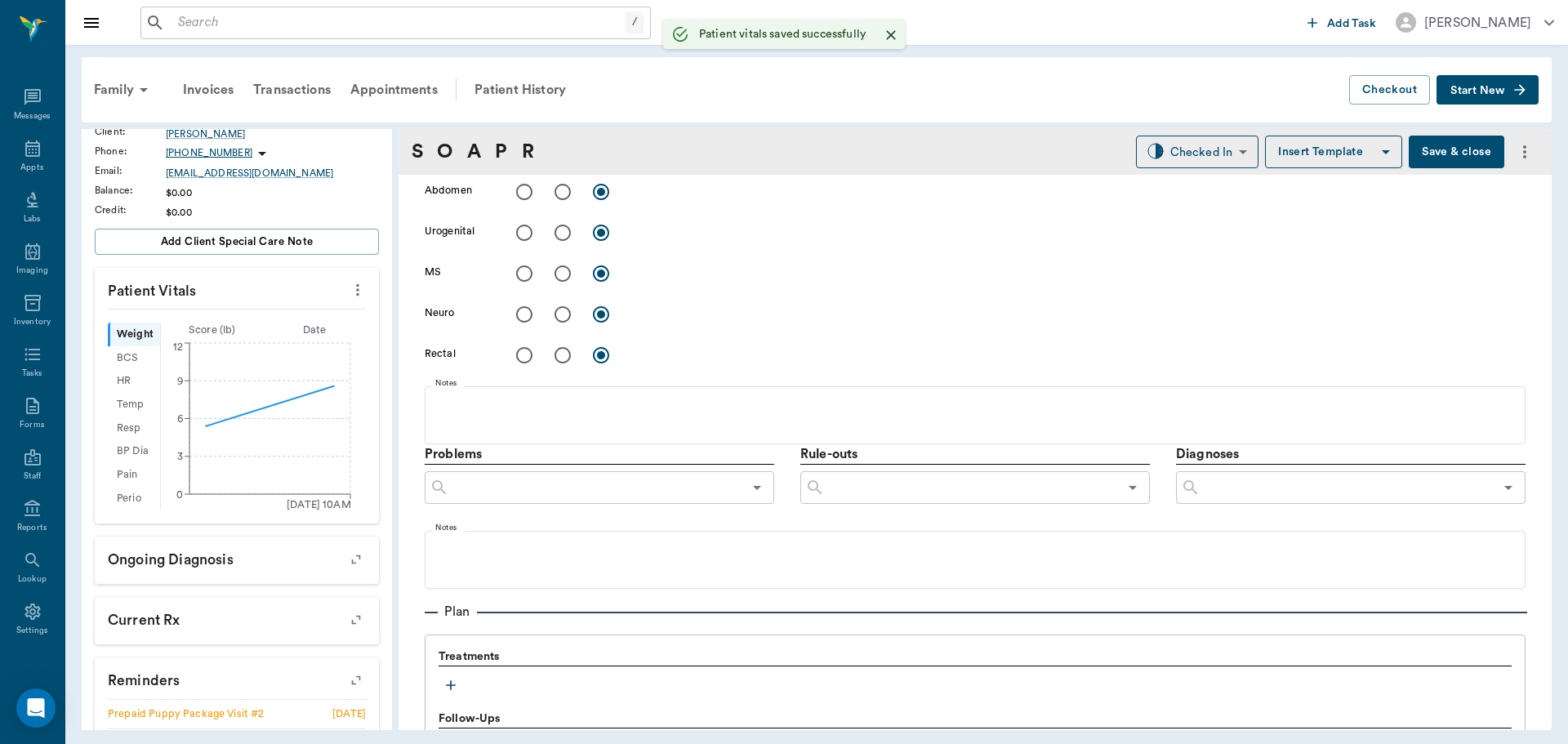
scroll to position [817, 0]
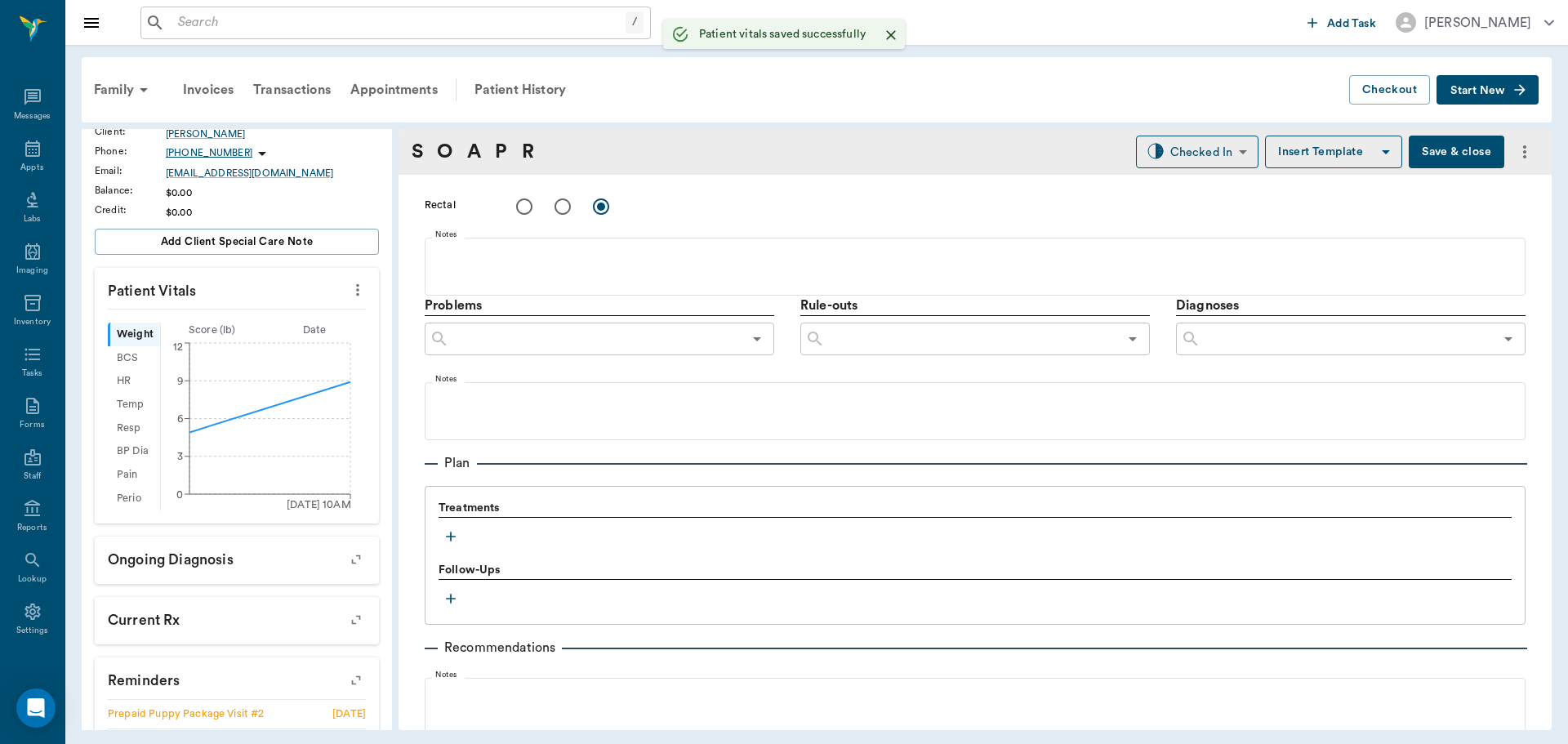
click at [449, 535] on icon "button" at bounding box center [451, 537] width 17 height 17
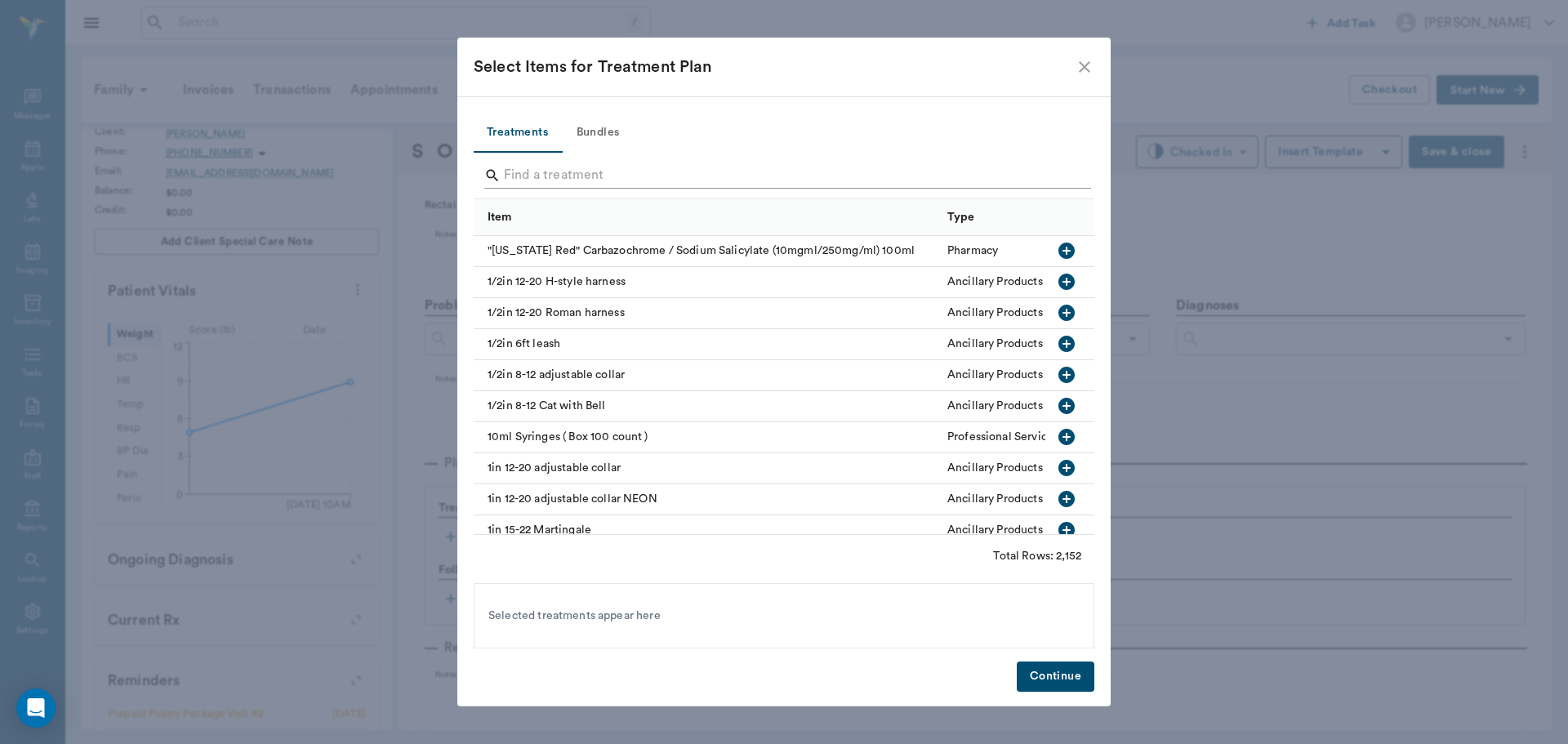
click at [752, 170] on input "Search" at bounding box center [785, 176] width 563 height 27
click at [572, 135] on button "Bundles" at bounding box center [598, 133] width 74 height 39
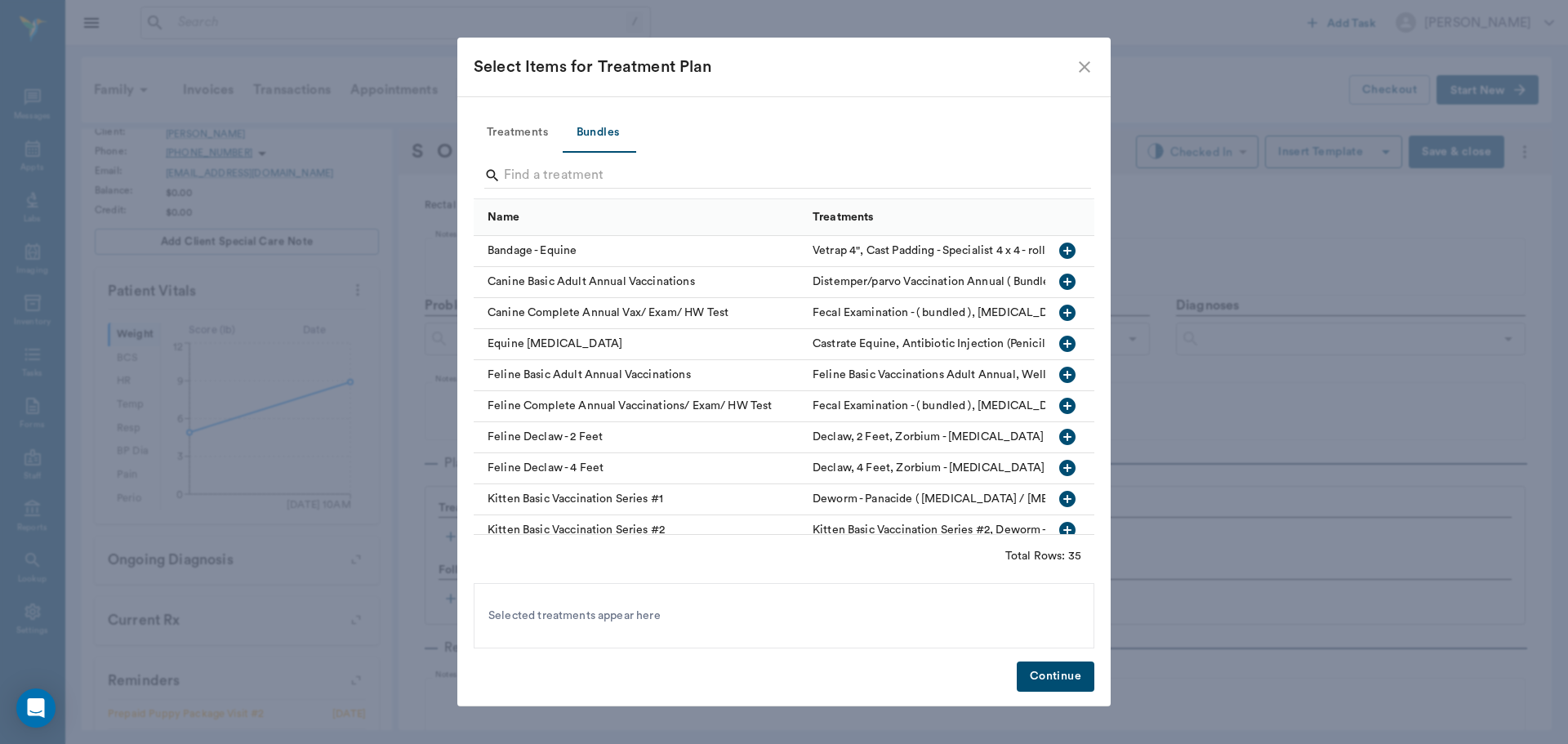
click at [648, 178] on input "Search" at bounding box center [785, 176] width 563 height 27
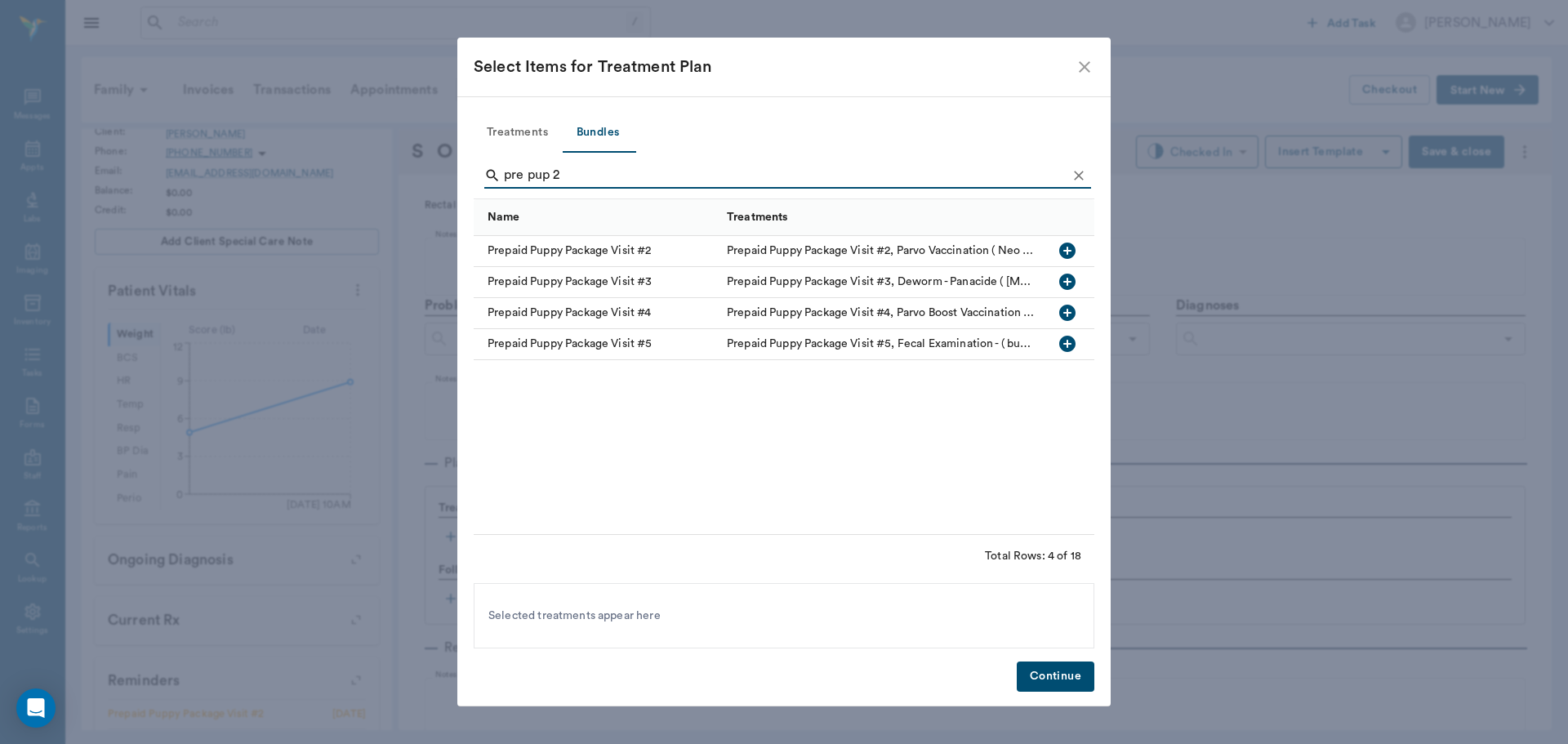
type input "pre pup 2"
click at [1061, 258] on icon "button" at bounding box center [1068, 251] width 20 height 20
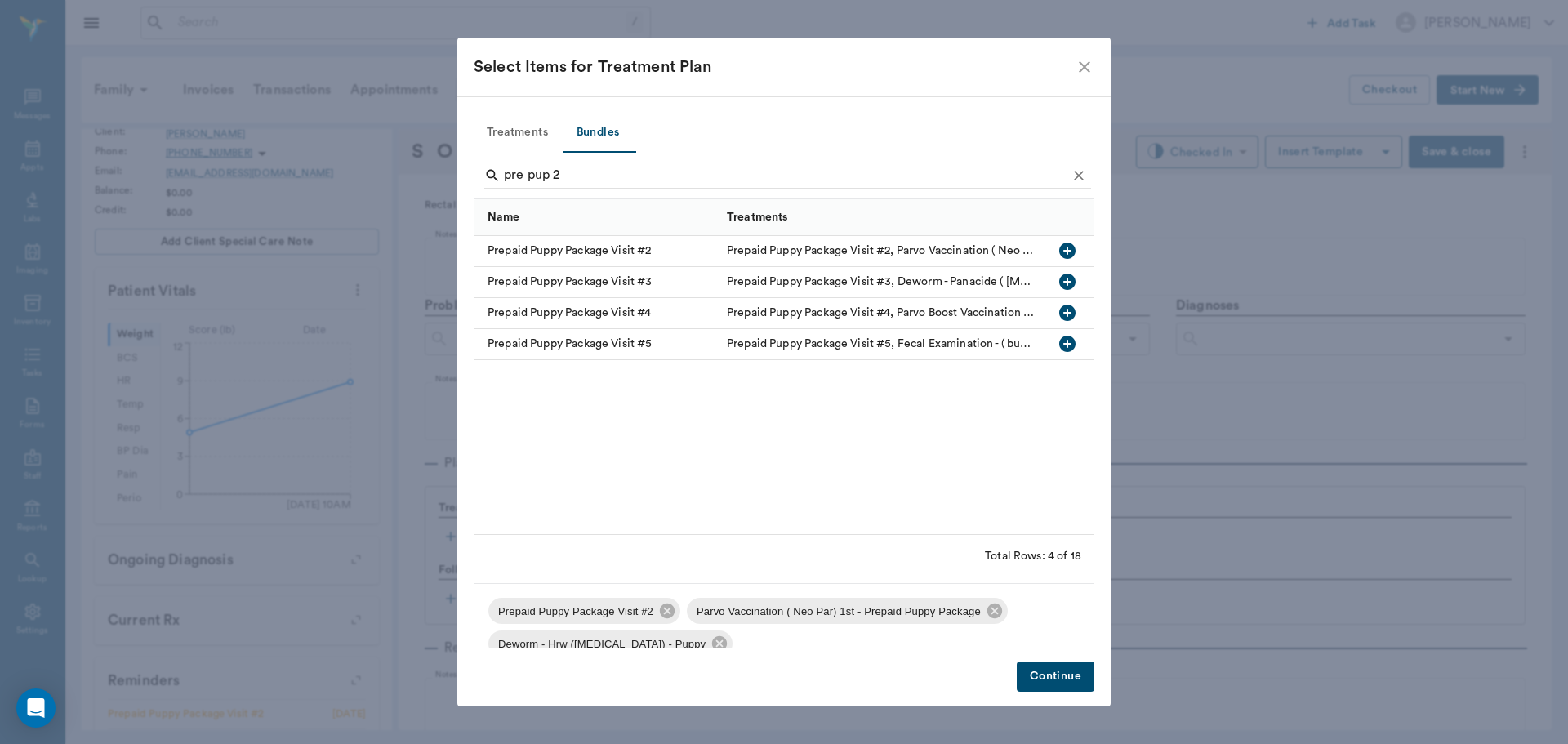
click at [1050, 672] on button "Continue" at bounding box center [1056, 677] width 78 height 30
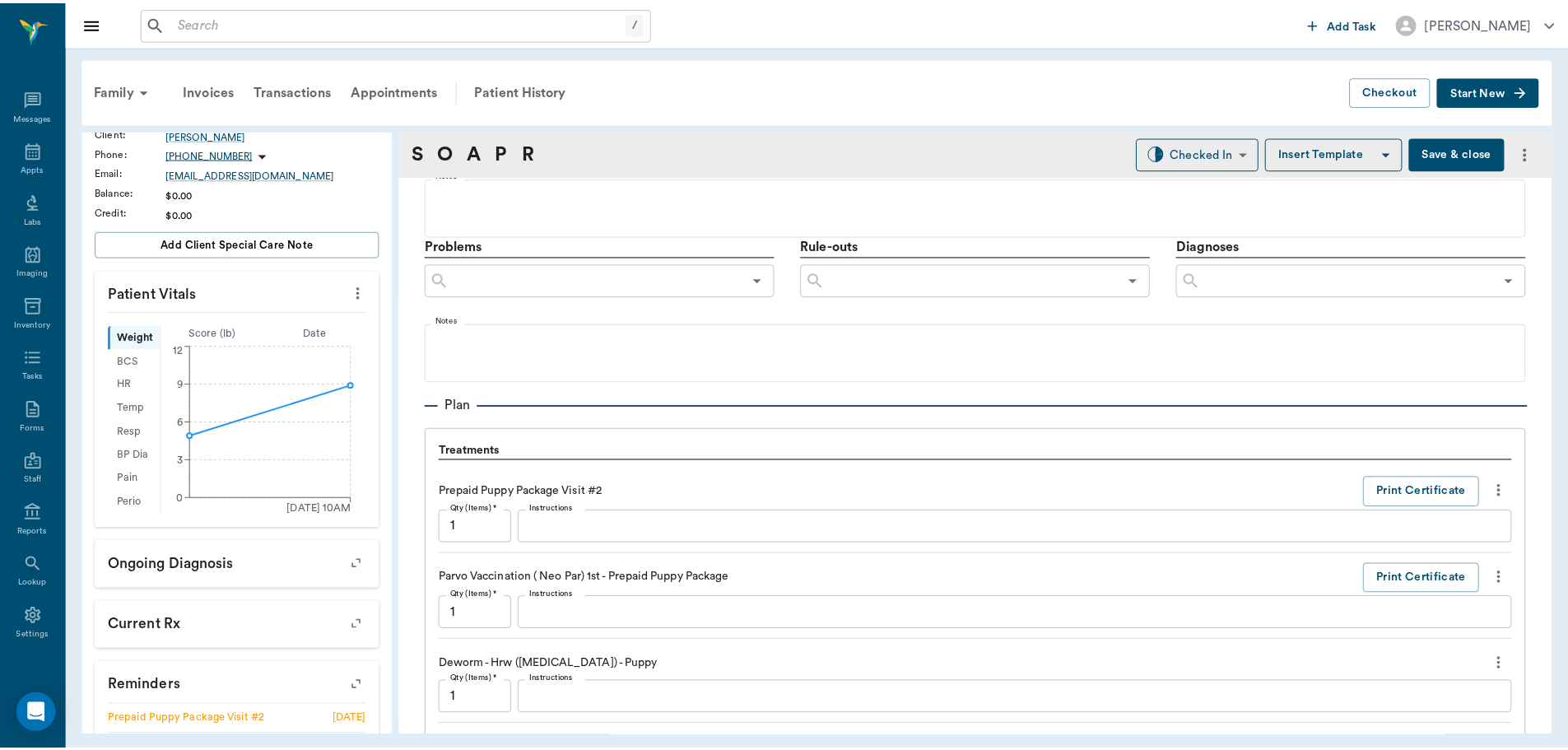
scroll to position [1246, 0]
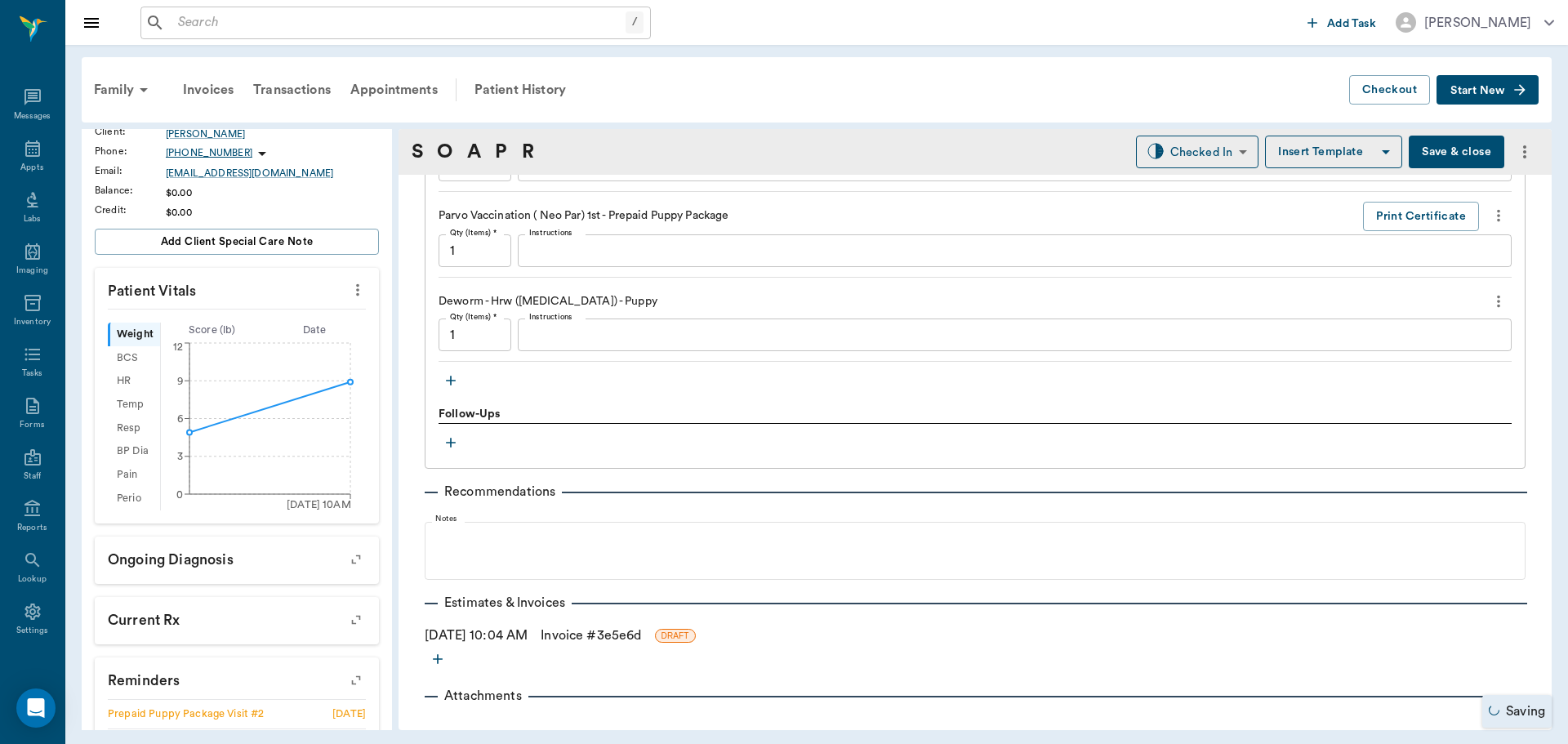
click at [600, 639] on link "Invoice # 3e5e6d" at bounding box center [590, 636] width 100 height 20
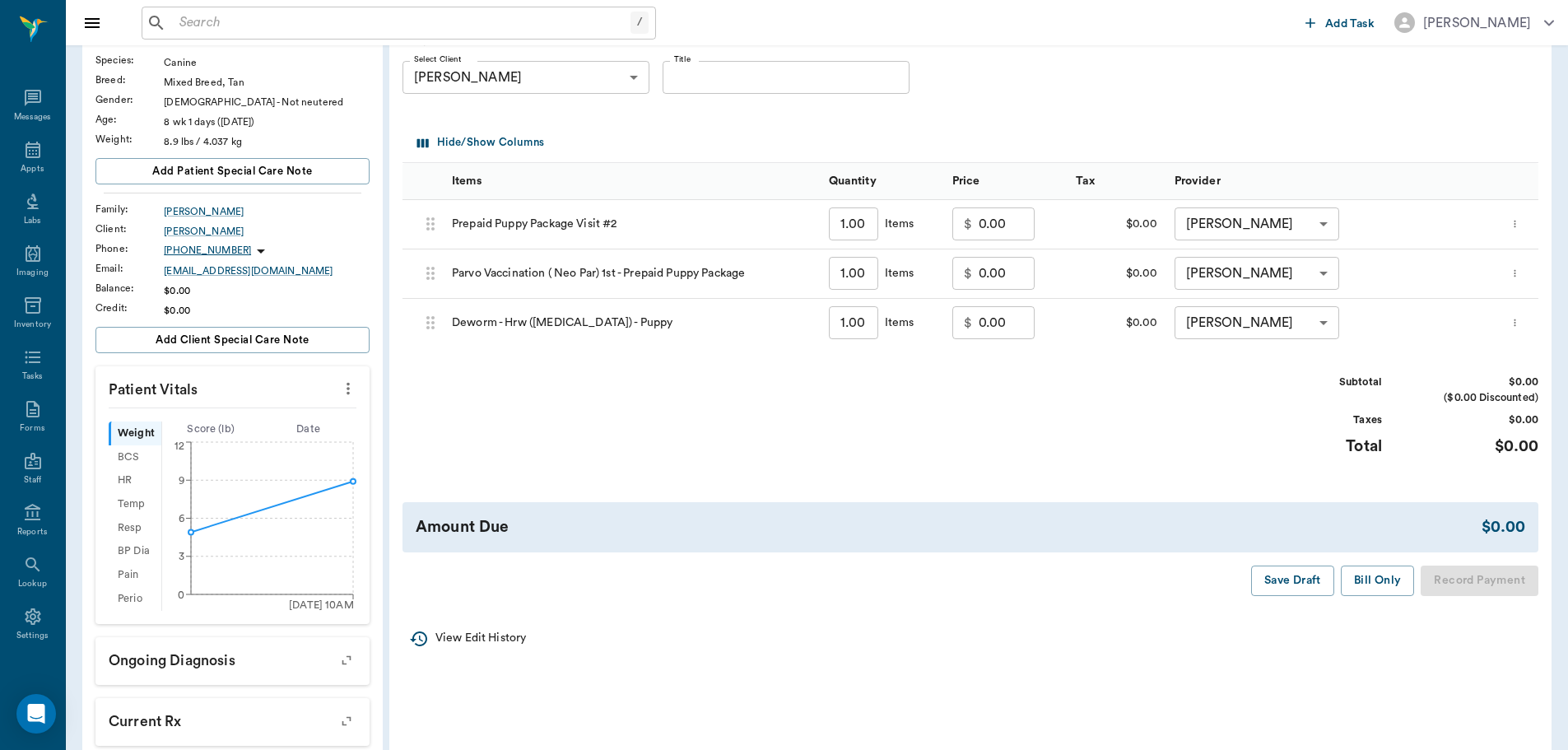
scroll to position [165, 0]
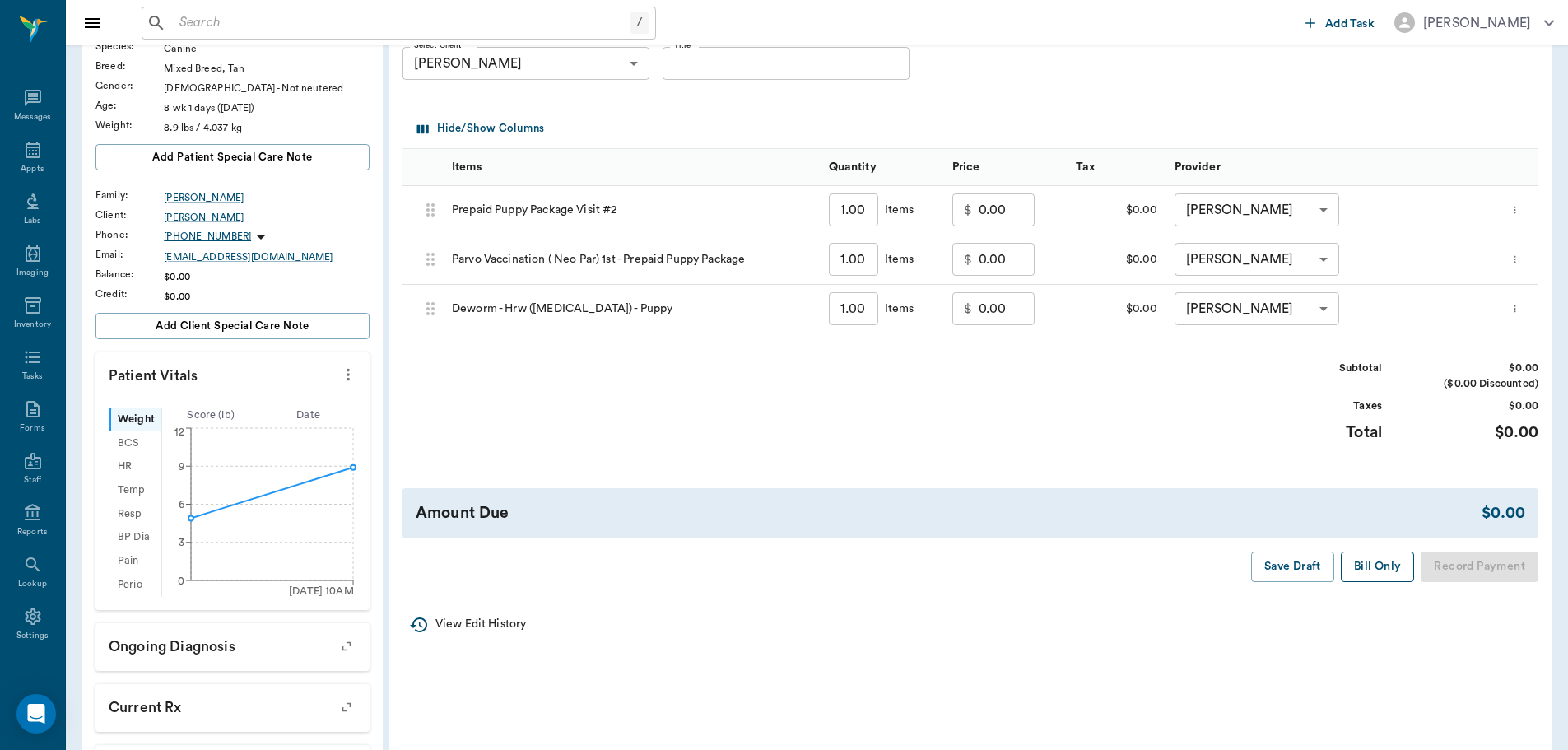
click at [1377, 564] on button "Bill Only" at bounding box center [1378, 567] width 74 height 30
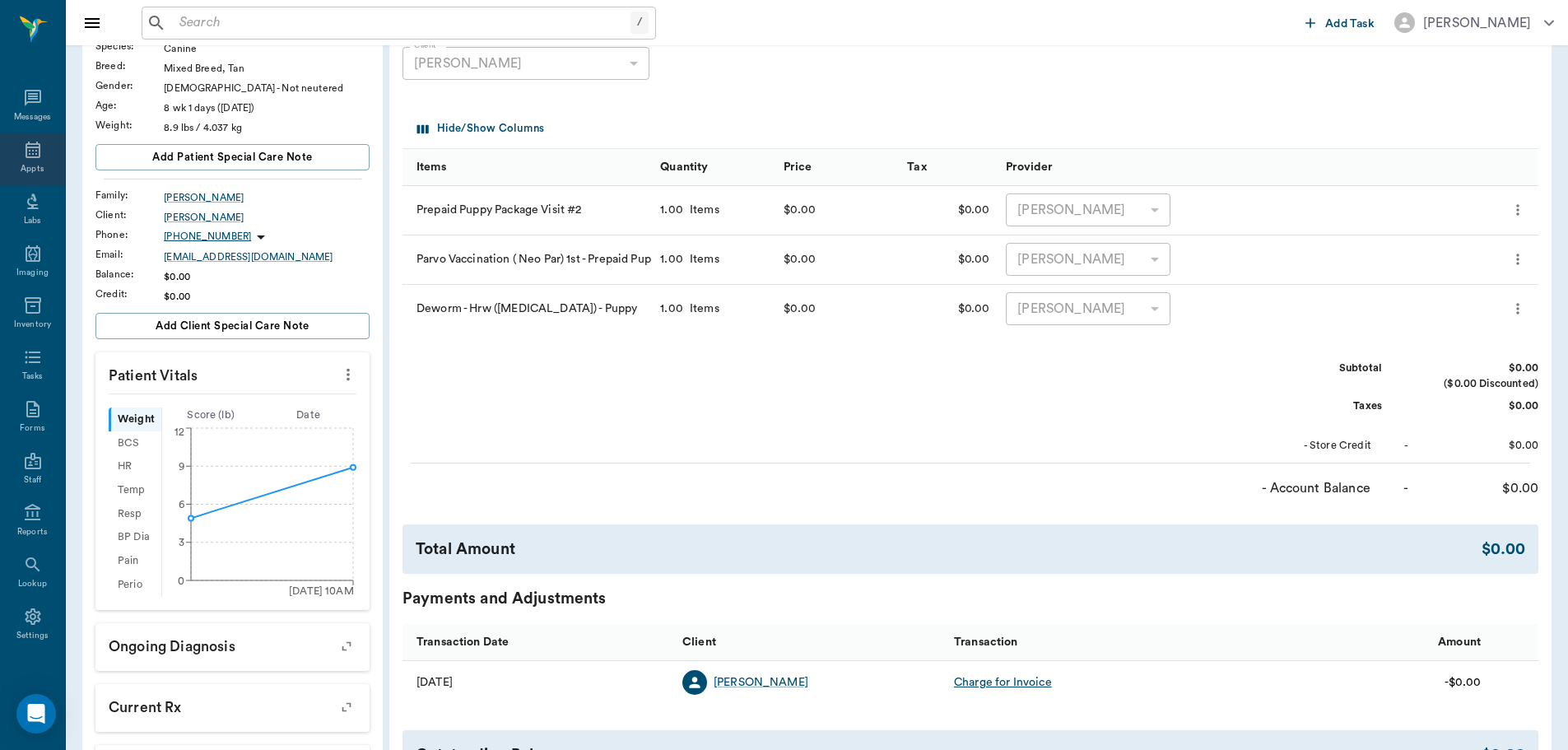
click at [26, 150] on icon at bounding box center [33, 150] width 15 height 17
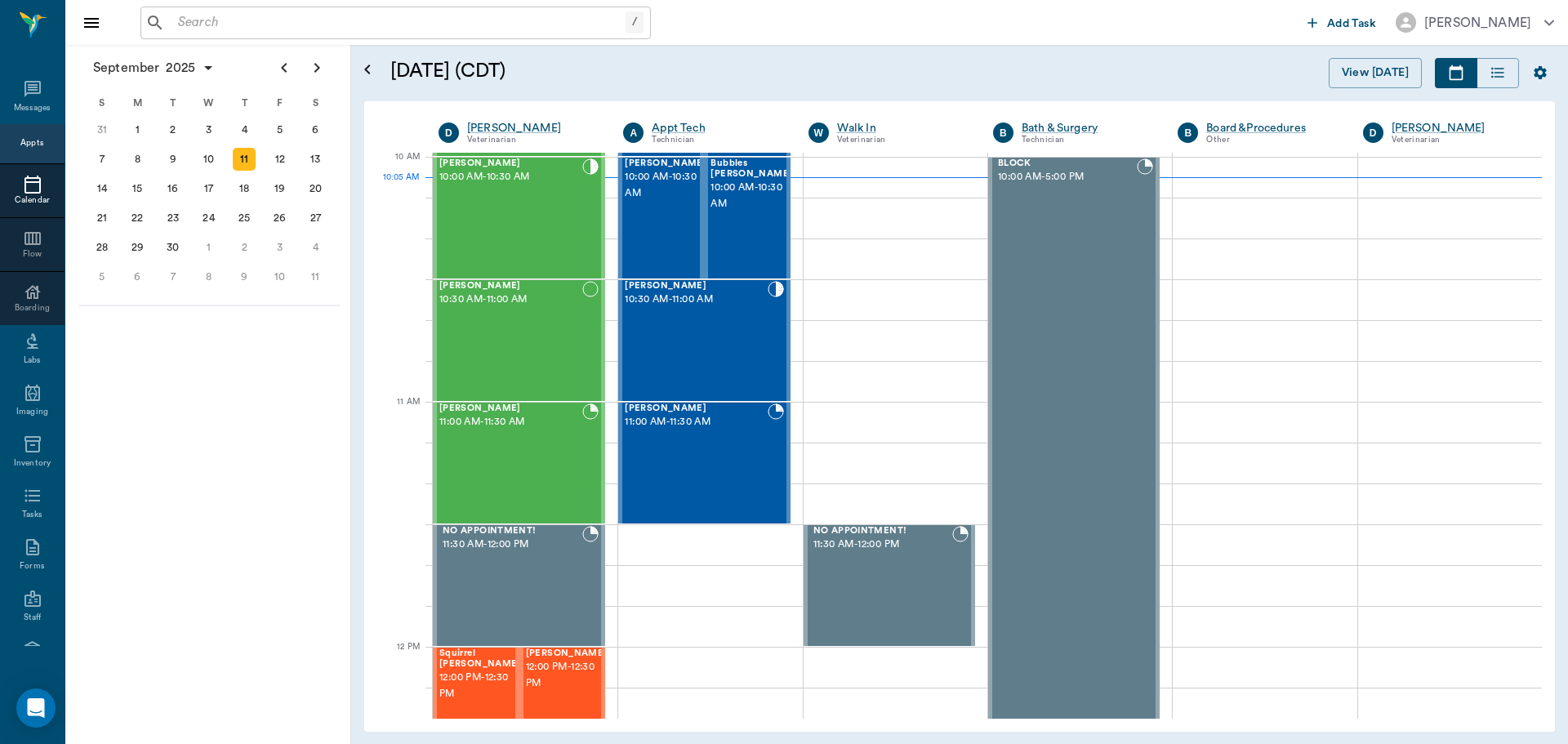
scroll to position [492, 0]
click at [561, 246] on div "[PERSON_NAME] 10:00 AM - 10:30 AM" at bounding box center [511, 219] width 143 height 119
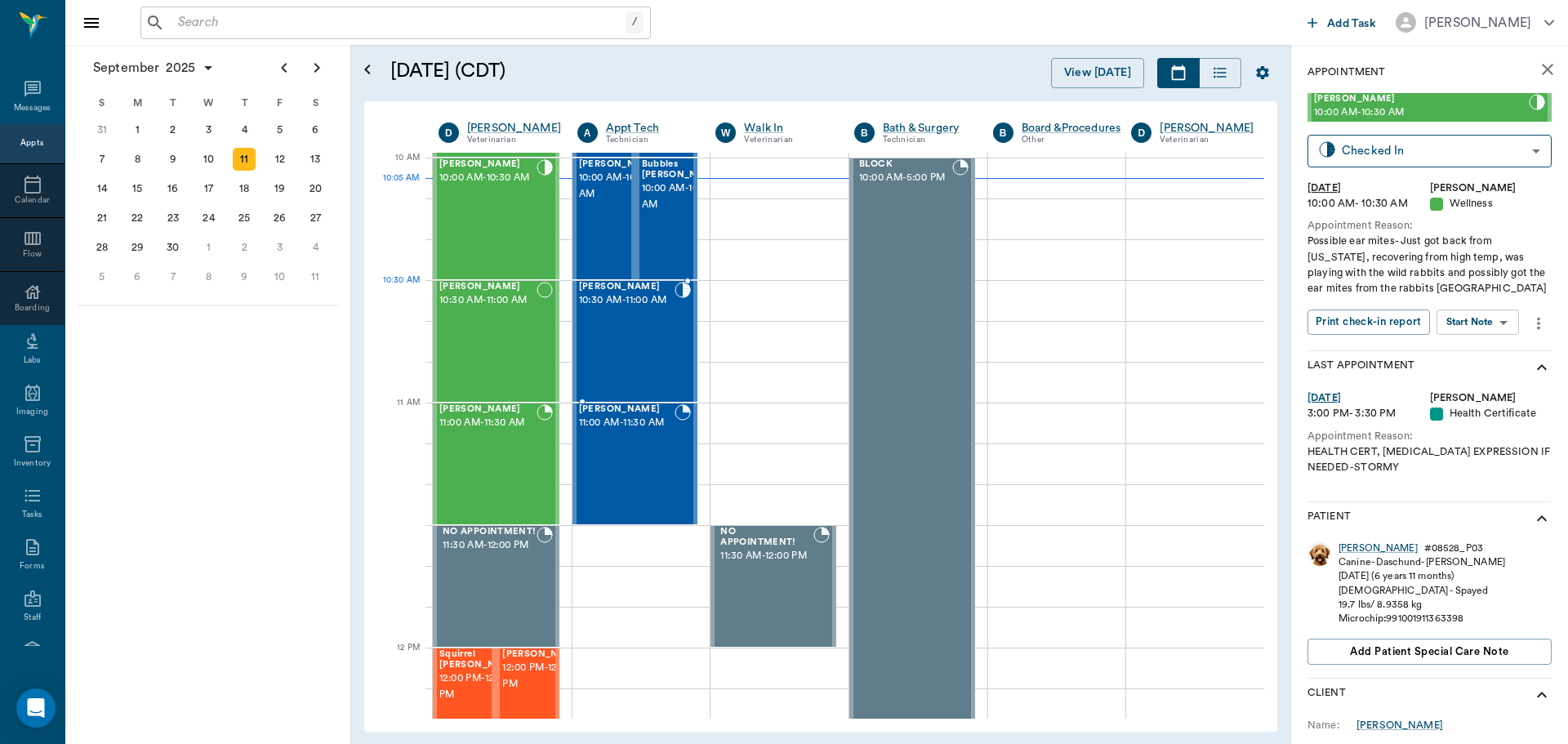
click at [648, 309] on span "10:30 AM - 11:00 AM" at bounding box center [627, 301] width 96 height 17
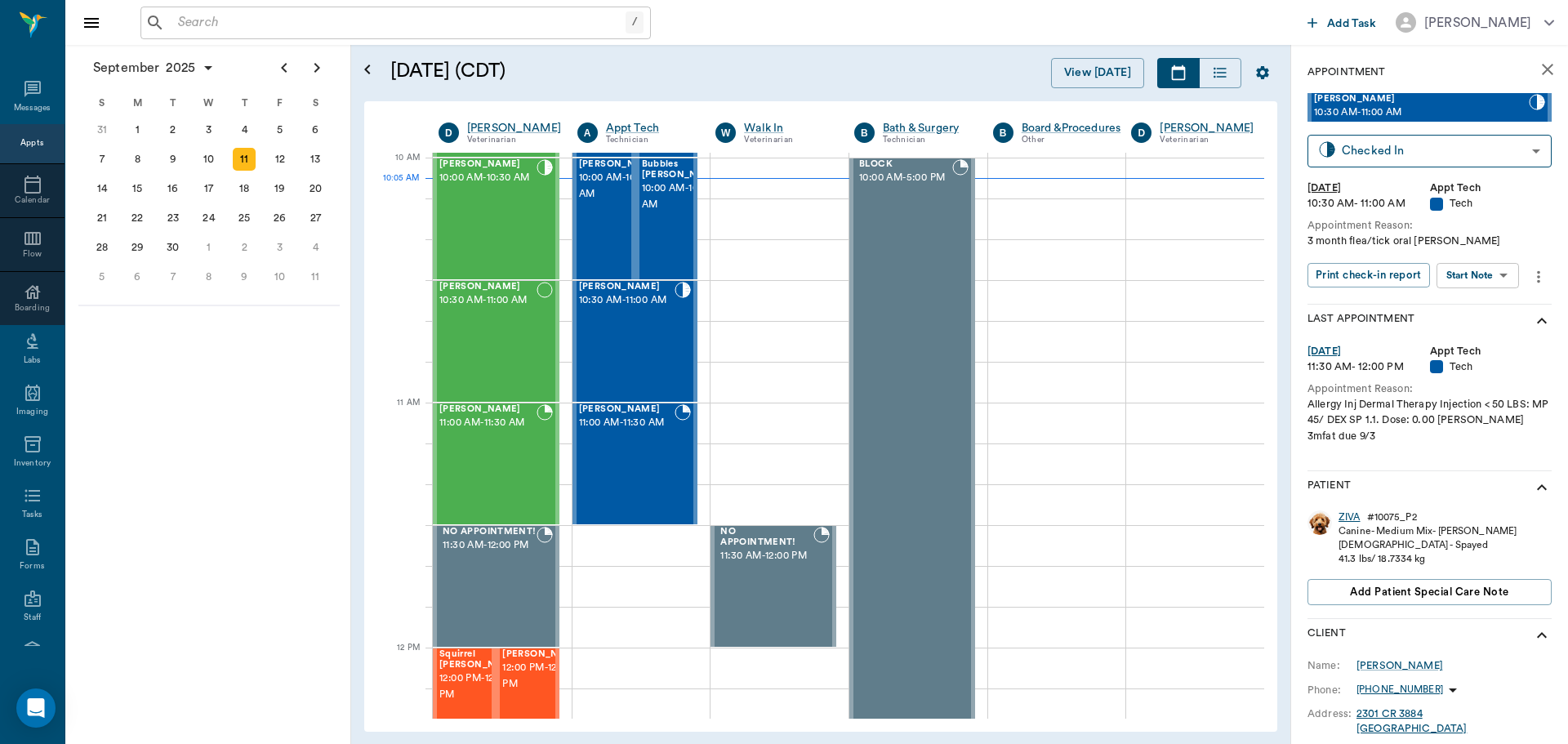
click at [1348, 518] on div "ZIVA" at bounding box center [1349, 518] width 22 height 14
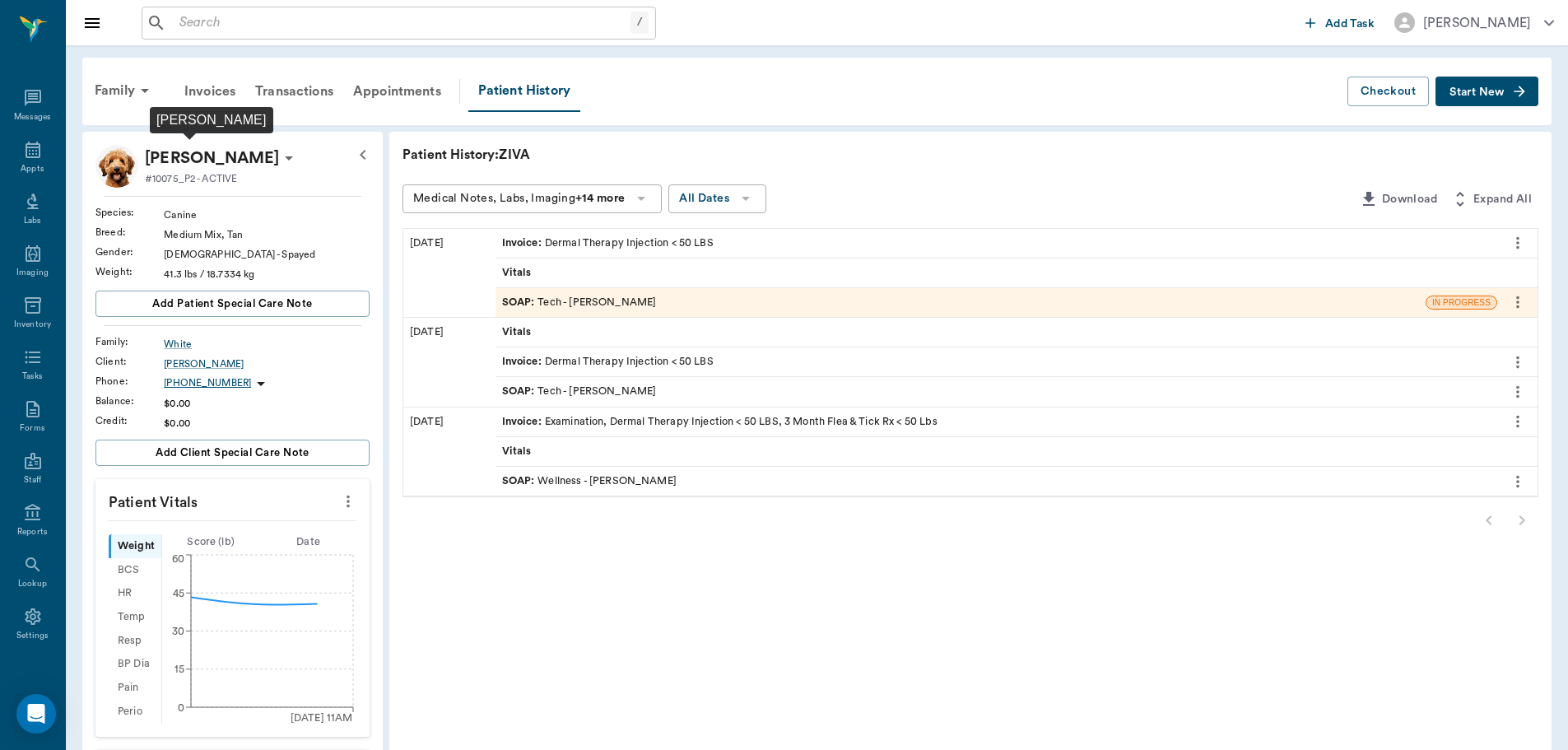
click at [227, 151] on p "ZIVA White" at bounding box center [211, 158] width 135 height 27
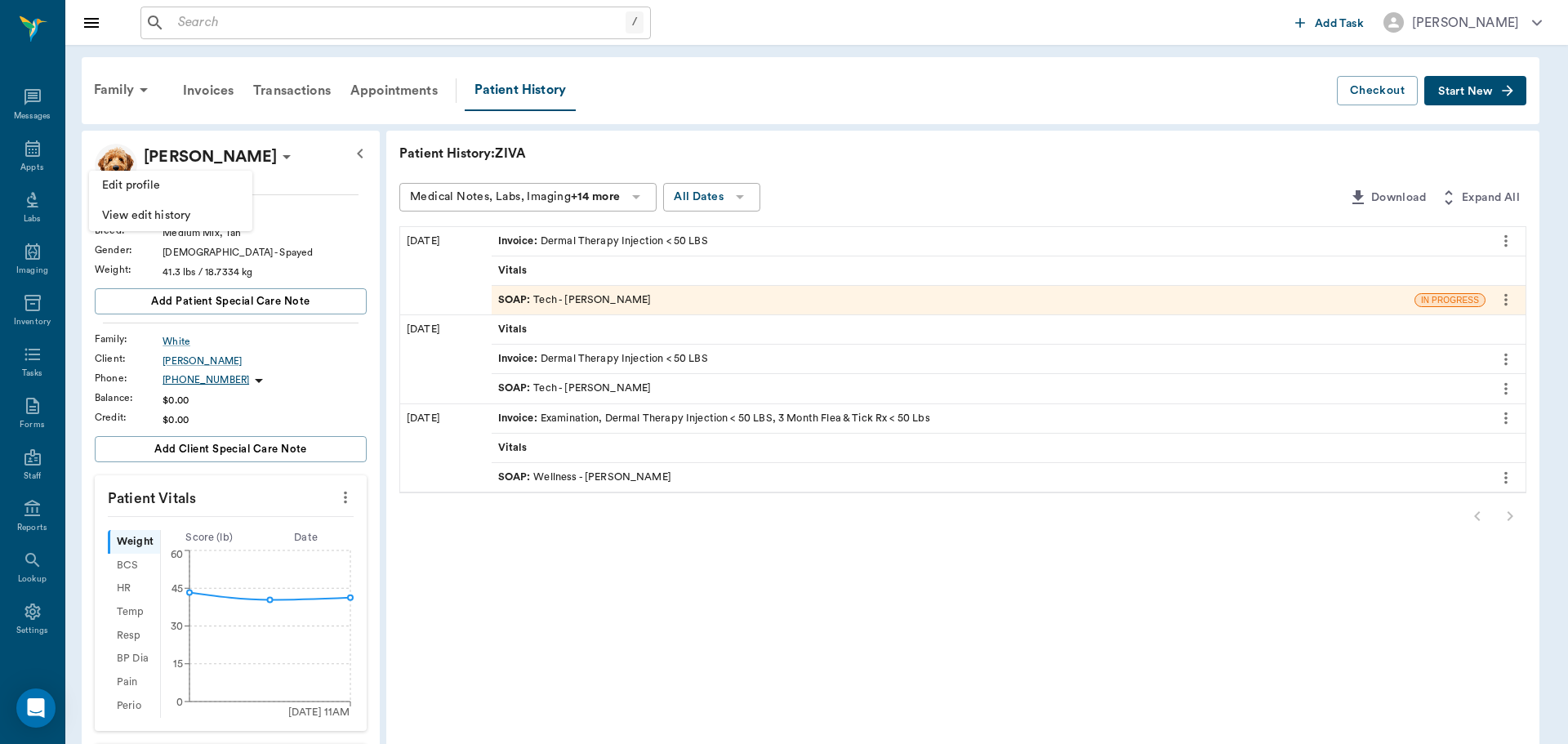
click at [198, 183] on span "Edit profile" at bounding box center [170, 186] width 137 height 17
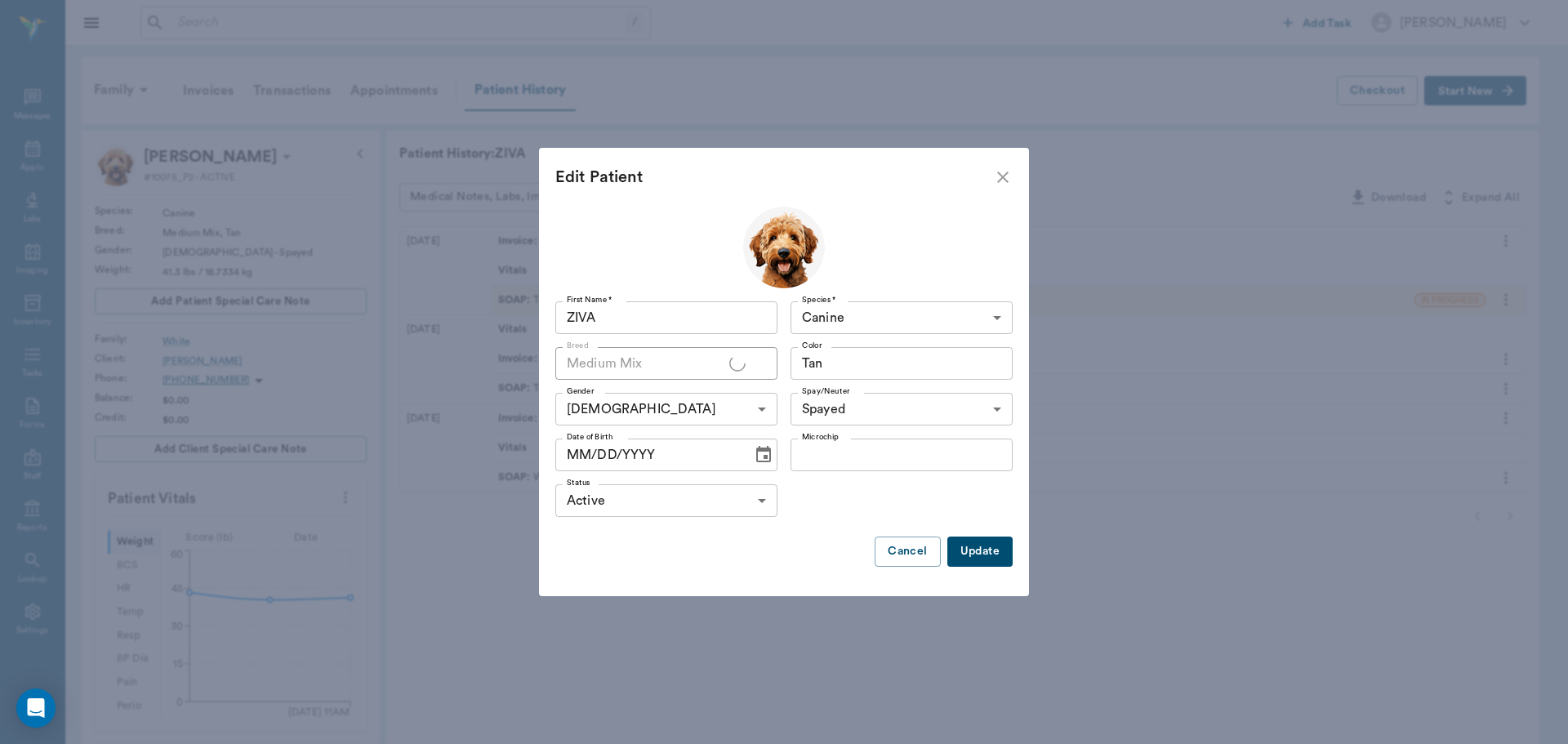
click at [688, 314] on input "ZIVA" at bounding box center [667, 317] width 222 height 32
type input "Ziva"
click at [981, 557] on button "Update" at bounding box center [980, 552] width 66 height 30
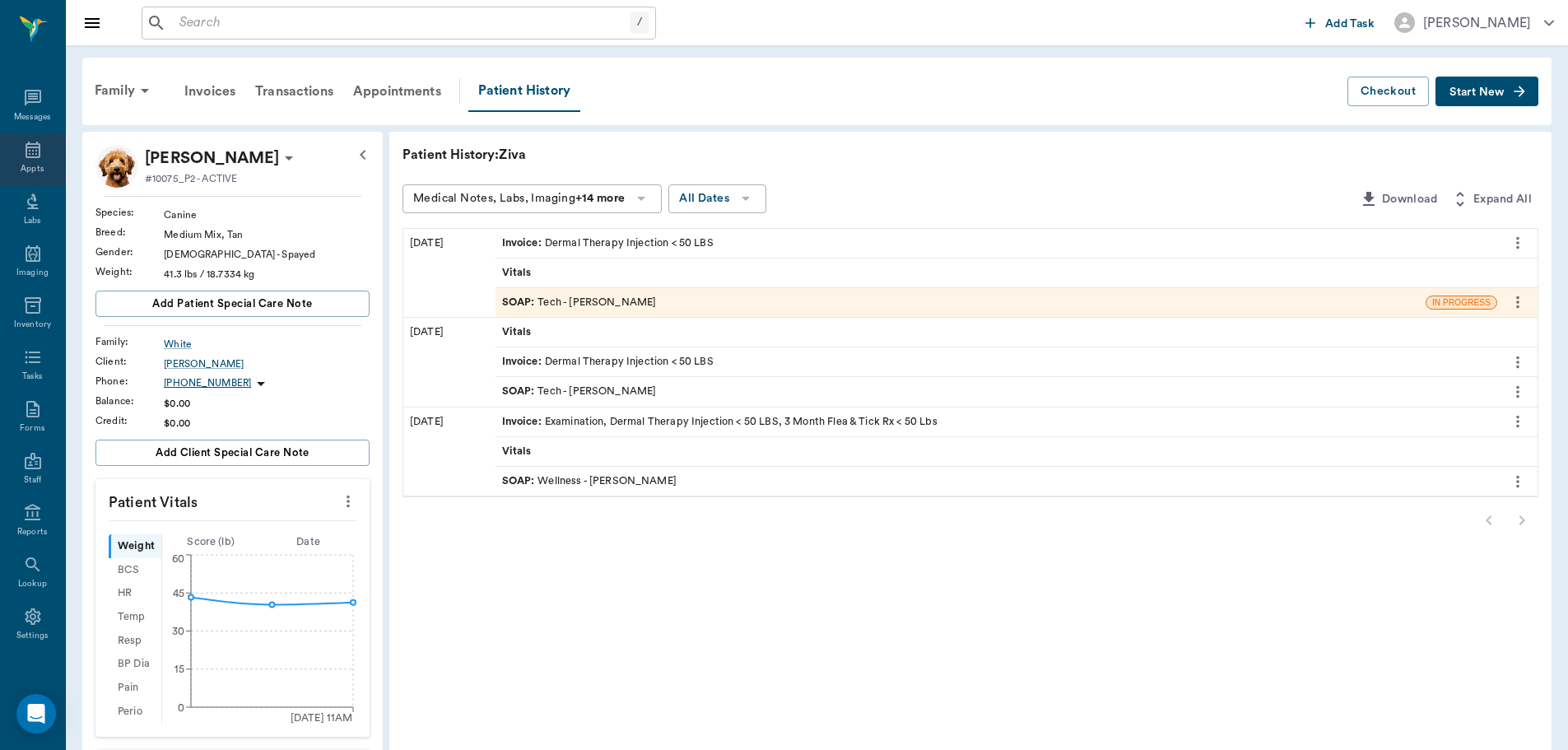
click at [25, 158] on icon at bounding box center [33, 150] width 20 height 20
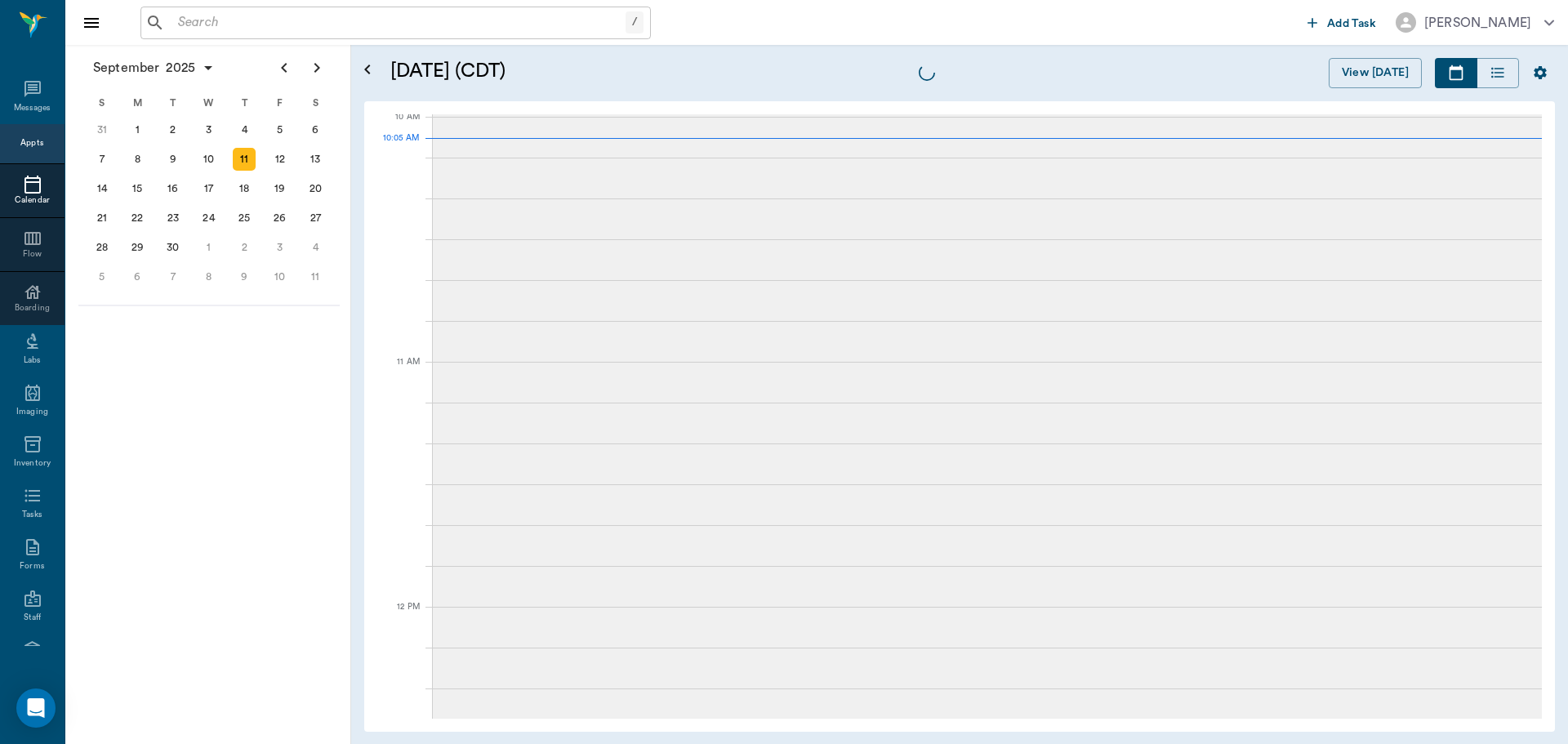
scroll to position [494, 0]
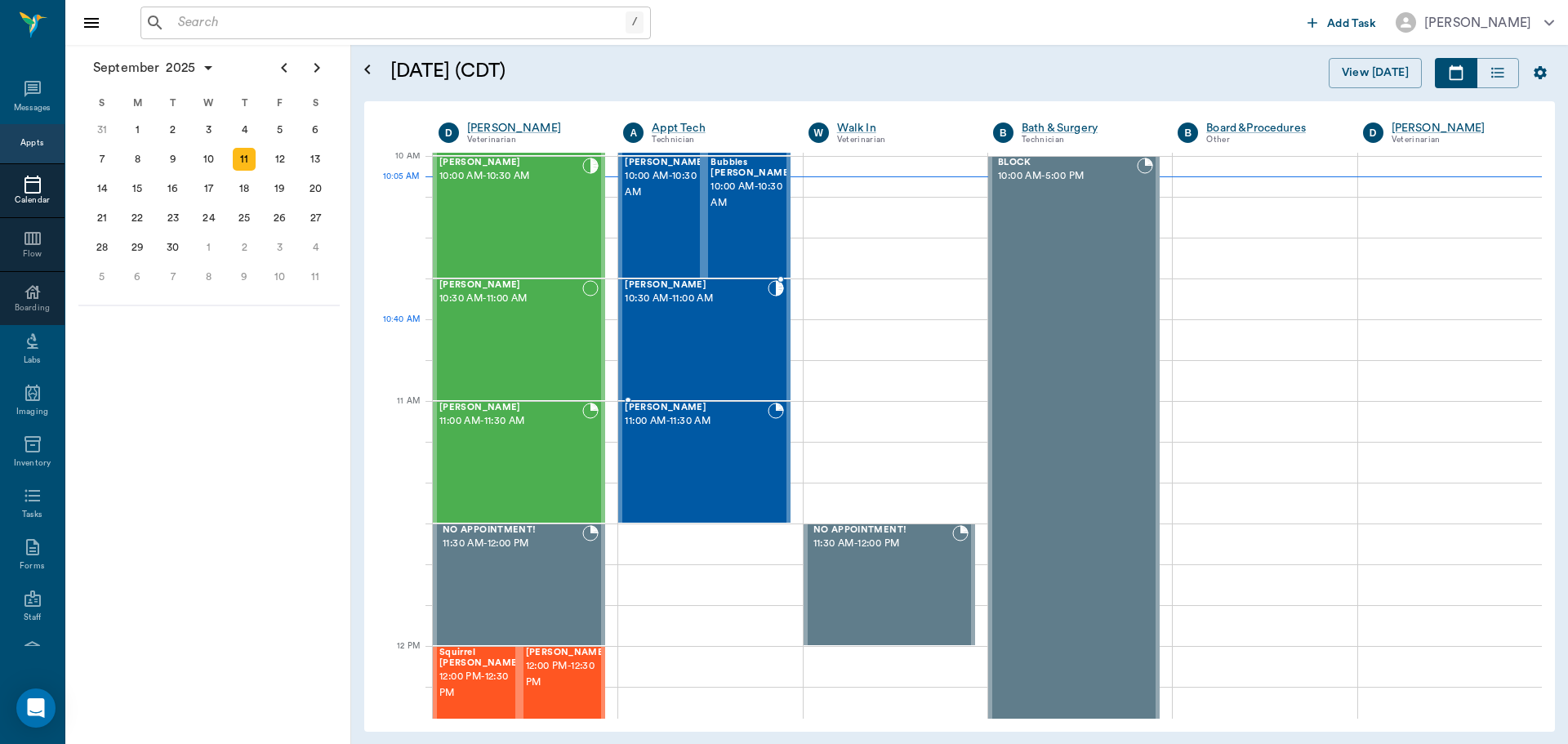
click at [744, 332] on div "Ziva White 10:30 AM - 11:00 AM" at bounding box center [696, 340] width 142 height 119
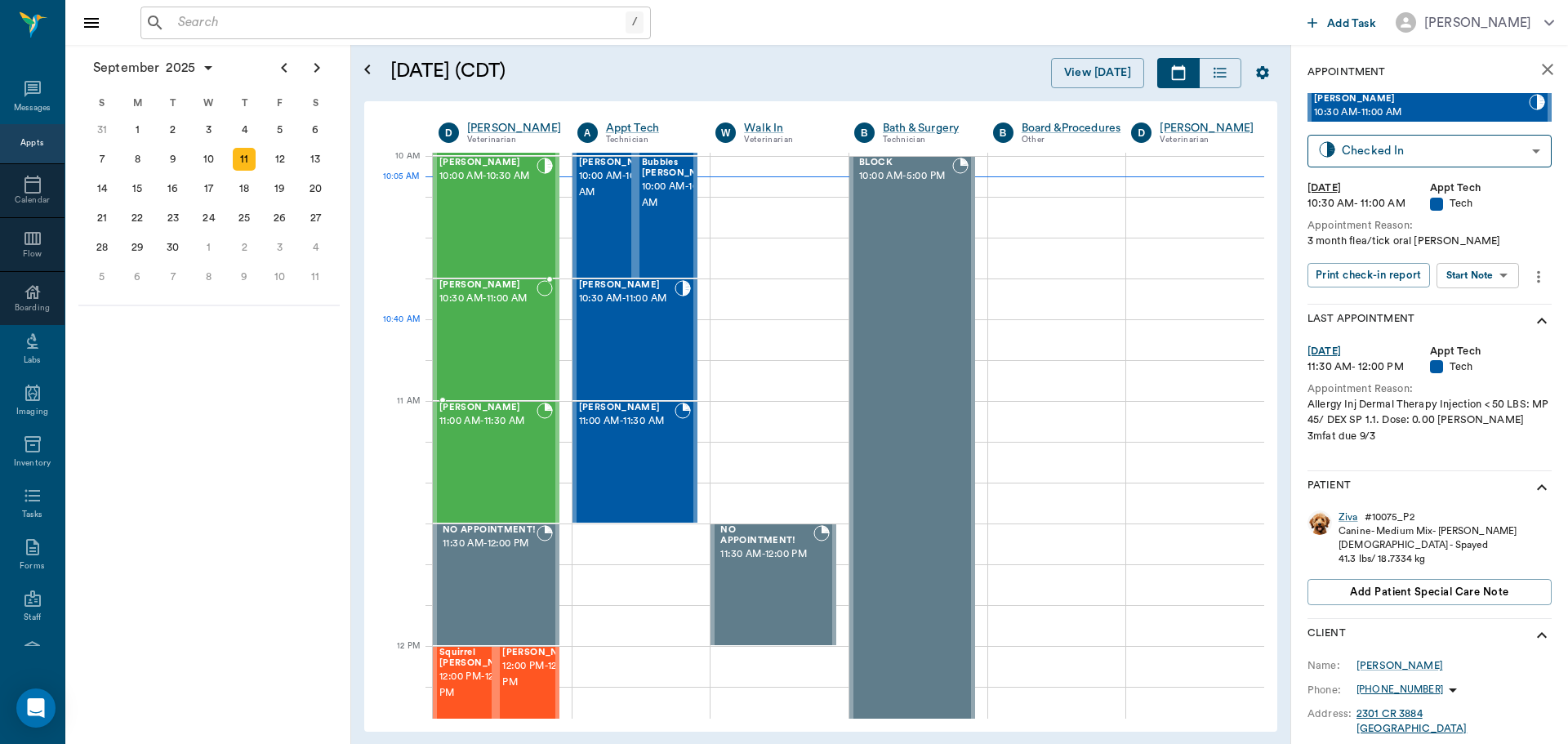
click at [523, 335] on div "[PERSON_NAME] 10:30 AM - 11:00 AM" at bounding box center [488, 340] width 97 height 119
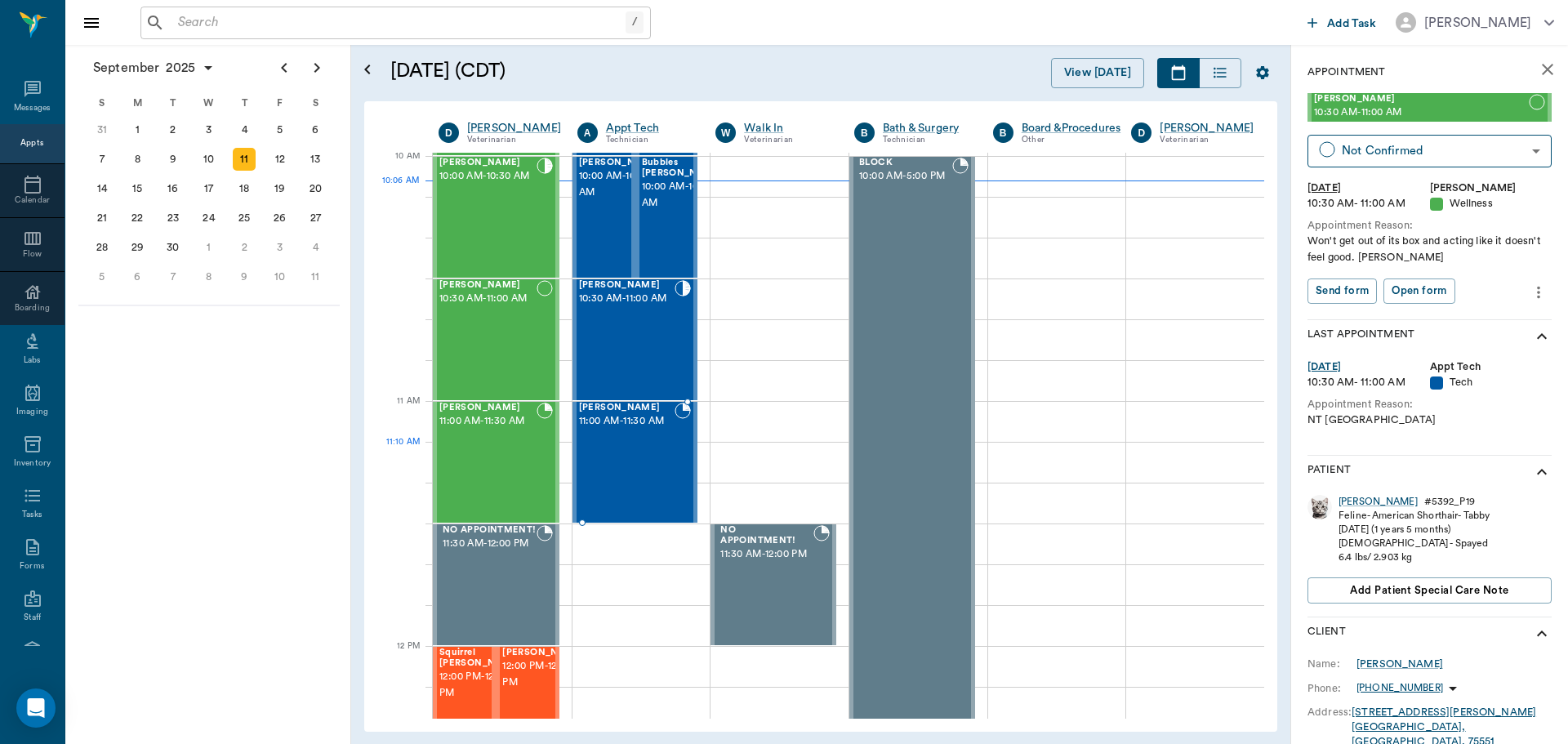
click at [618, 445] on div "Gypsy Fisher 11:00 AM - 11:30 AM" at bounding box center [627, 463] width 96 height 119
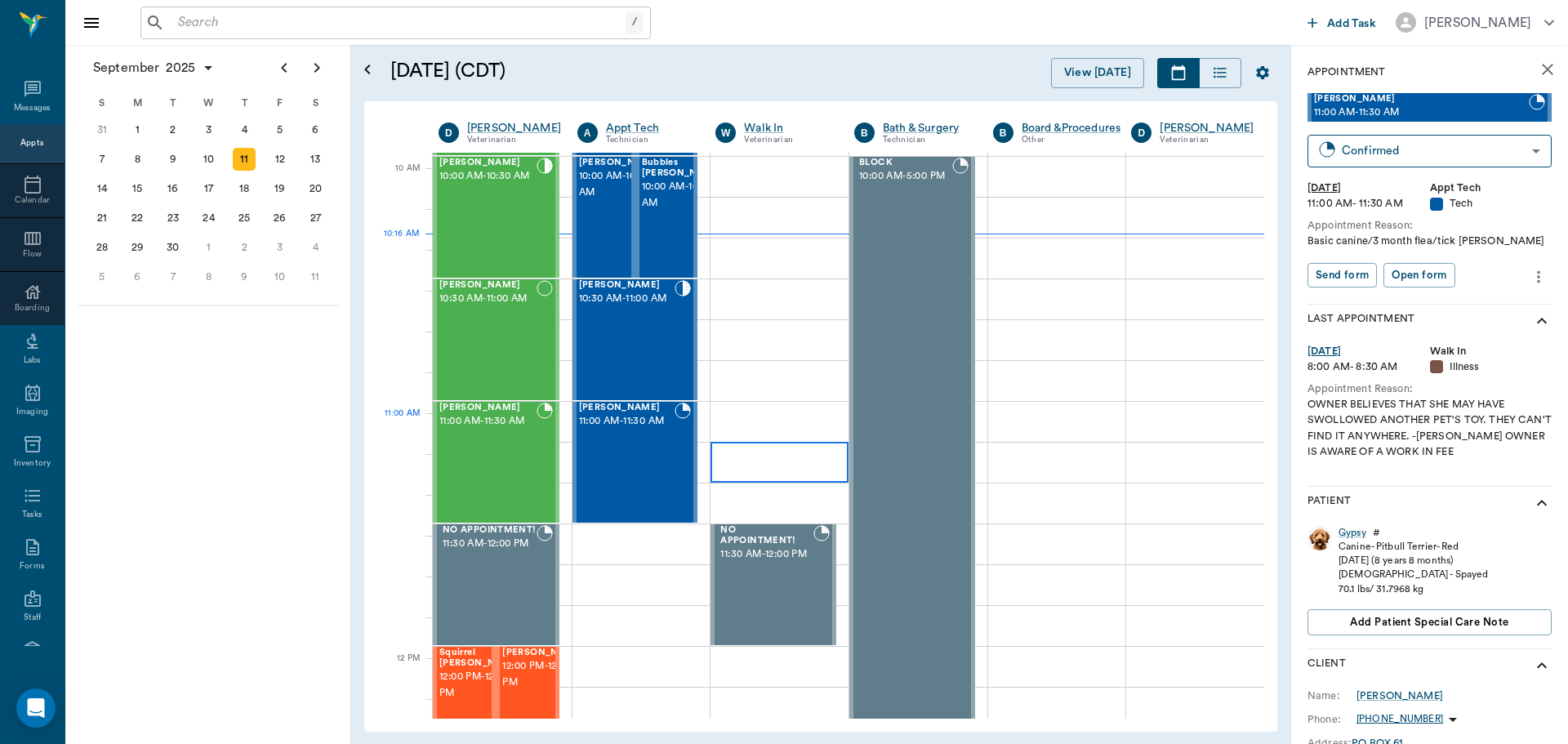
scroll to position [248, 0]
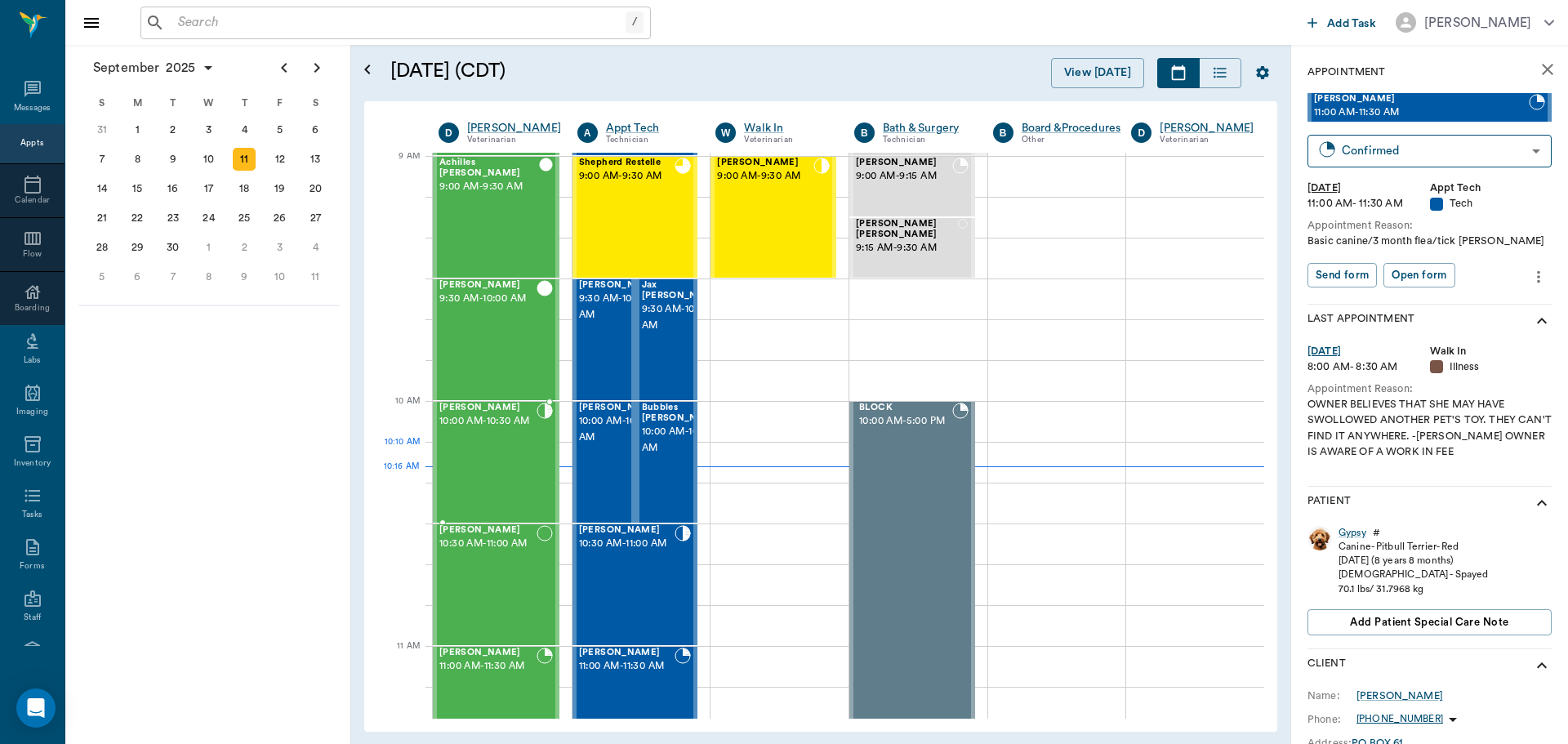
click at [457, 461] on div "[PERSON_NAME] 10:00 AM - 10:30 AM" at bounding box center [488, 463] width 97 height 119
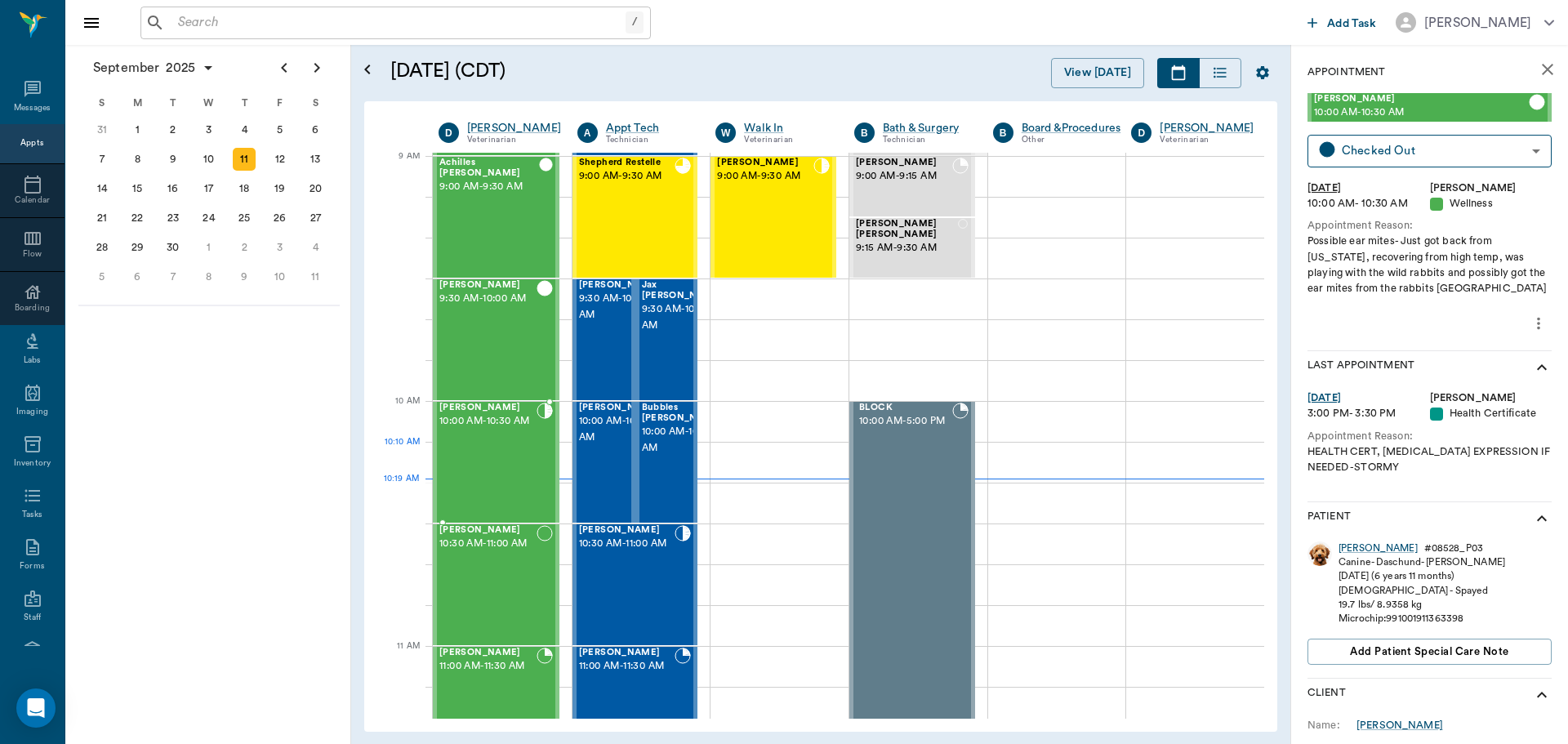
click at [522, 475] on div "[PERSON_NAME] 10:00 AM - 10:30 AM" at bounding box center [488, 463] width 97 height 119
click at [593, 446] on span "10:00 AM - 10:30 AM" at bounding box center [619, 429] width 81 height 32
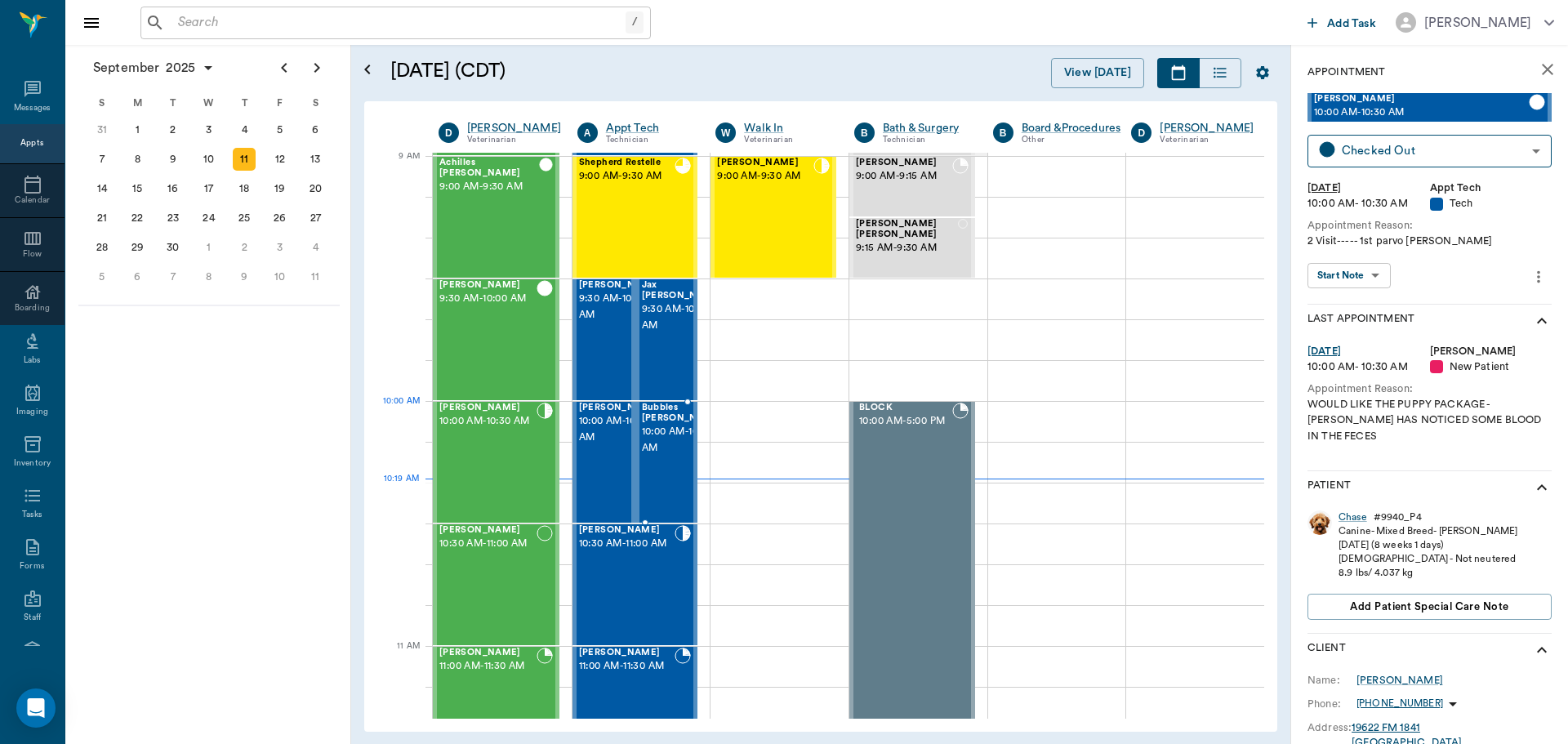
click at [661, 440] on span "10:00 AM - 10:30 AM" at bounding box center [682, 440] width 81 height 32
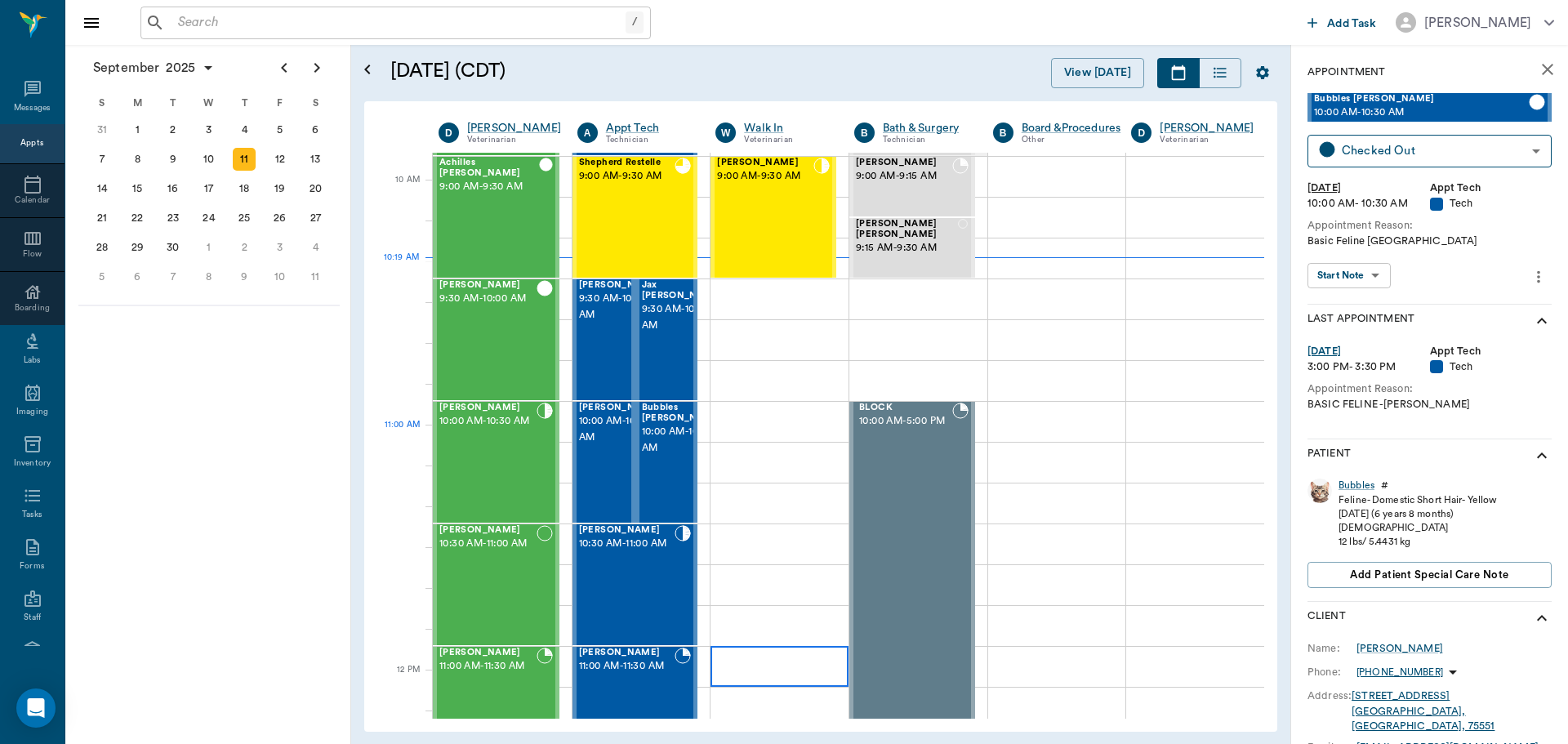
scroll to position [494, 0]
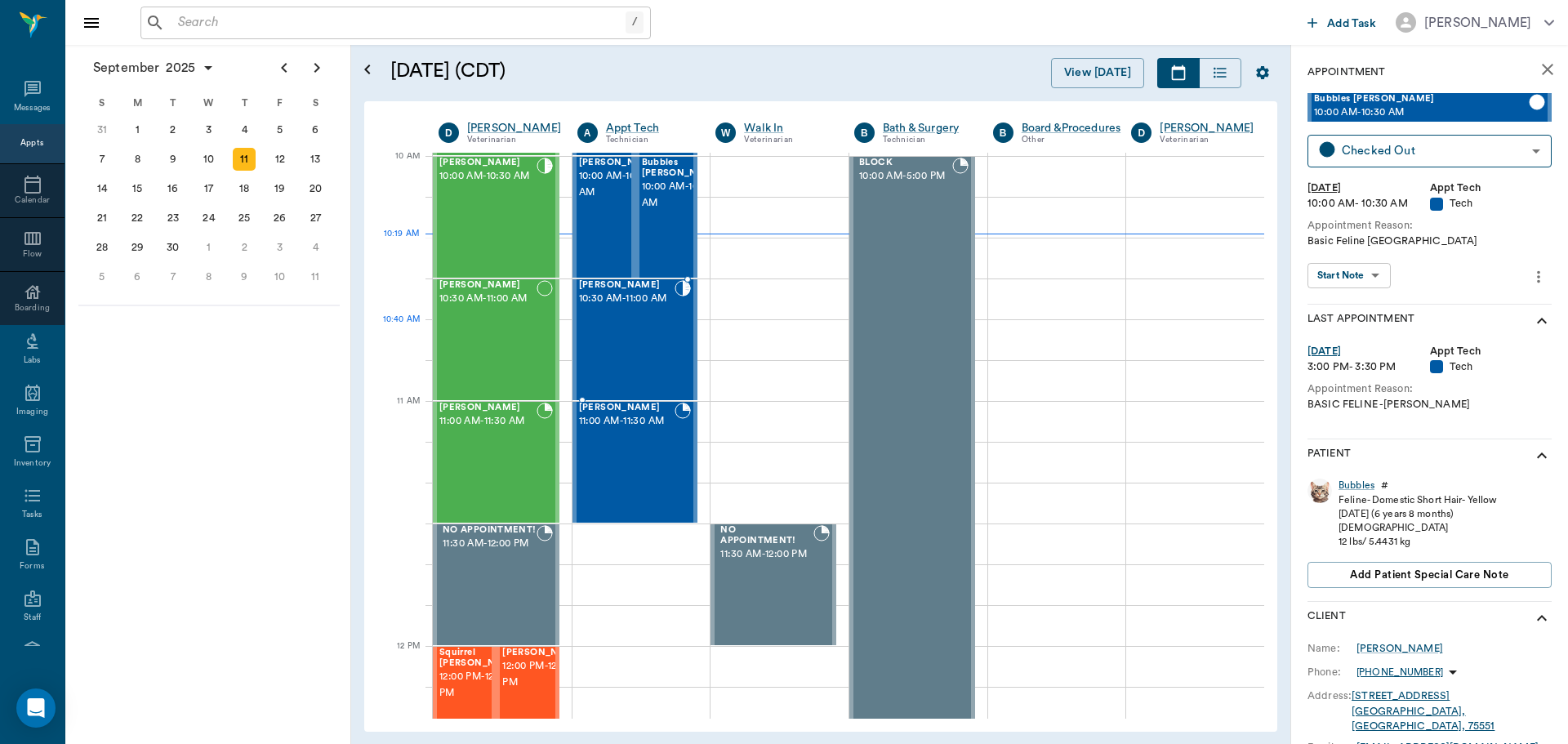
click at [629, 331] on div "Ziva White 10:30 AM - 11:00 AM" at bounding box center [627, 340] width 96 height 119
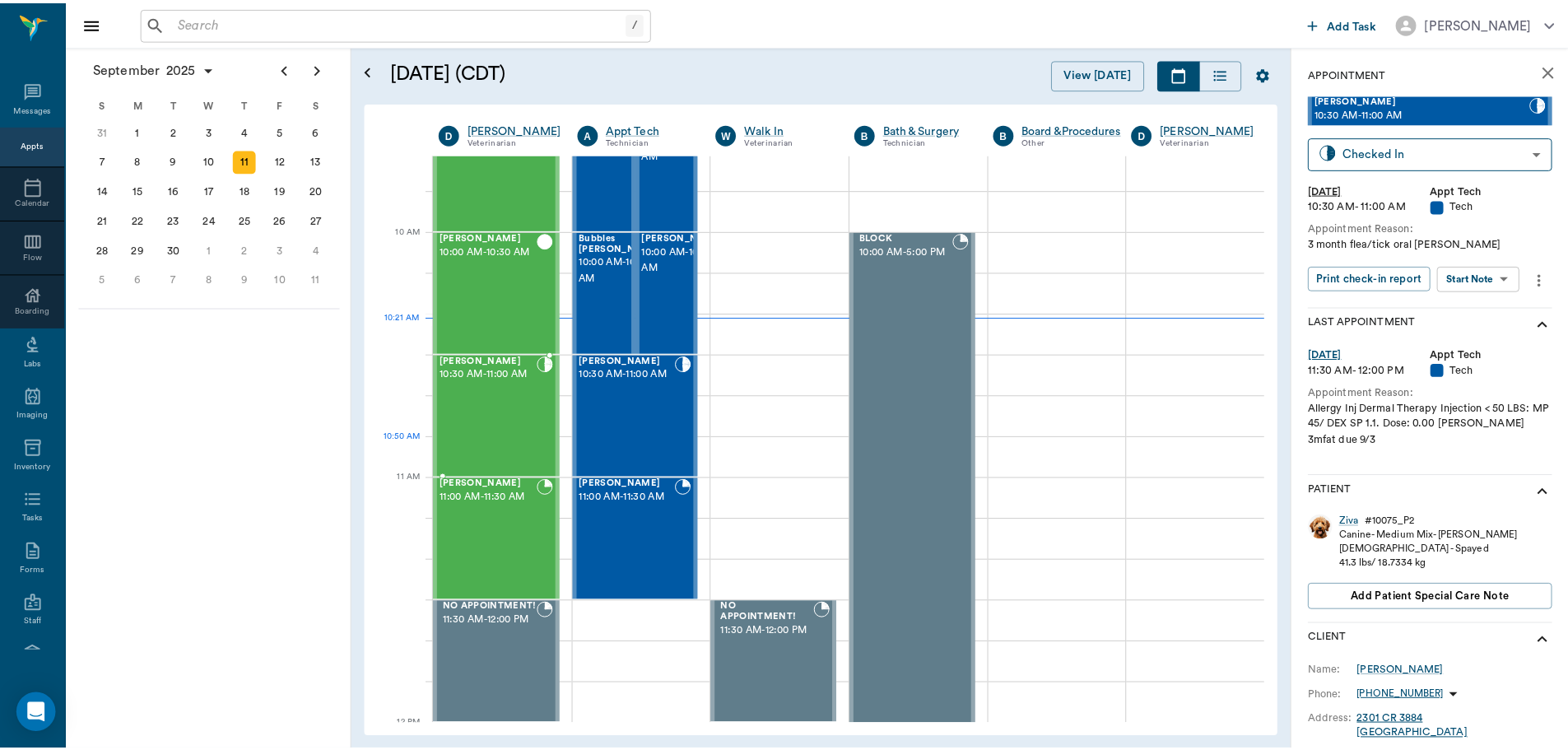
scroll to position [415, 0]
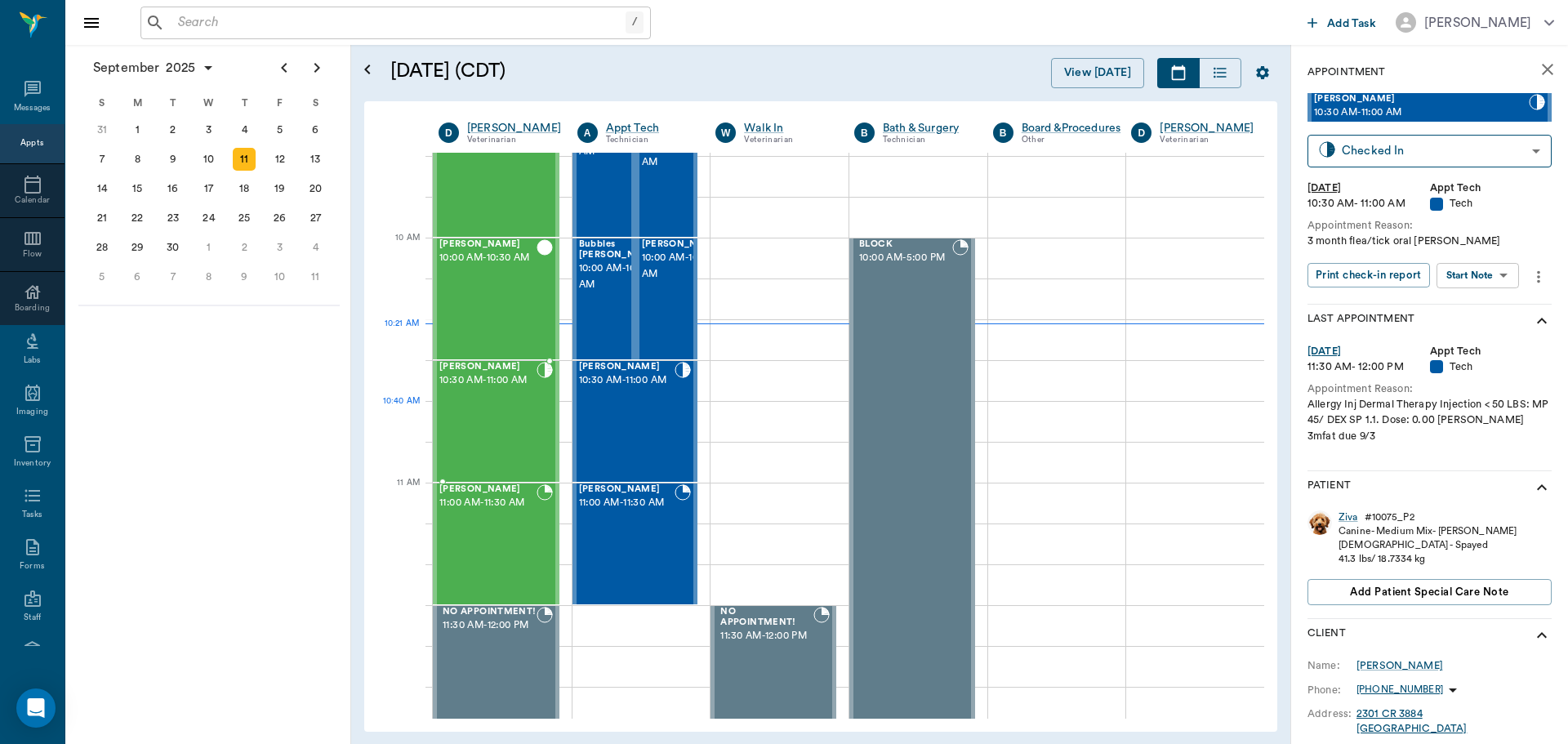
click at [495, 425] on div "[PERSON_NAME] 10:30 AM - 11:00 AM" at bounding box center [488, 421] width 97 height 119
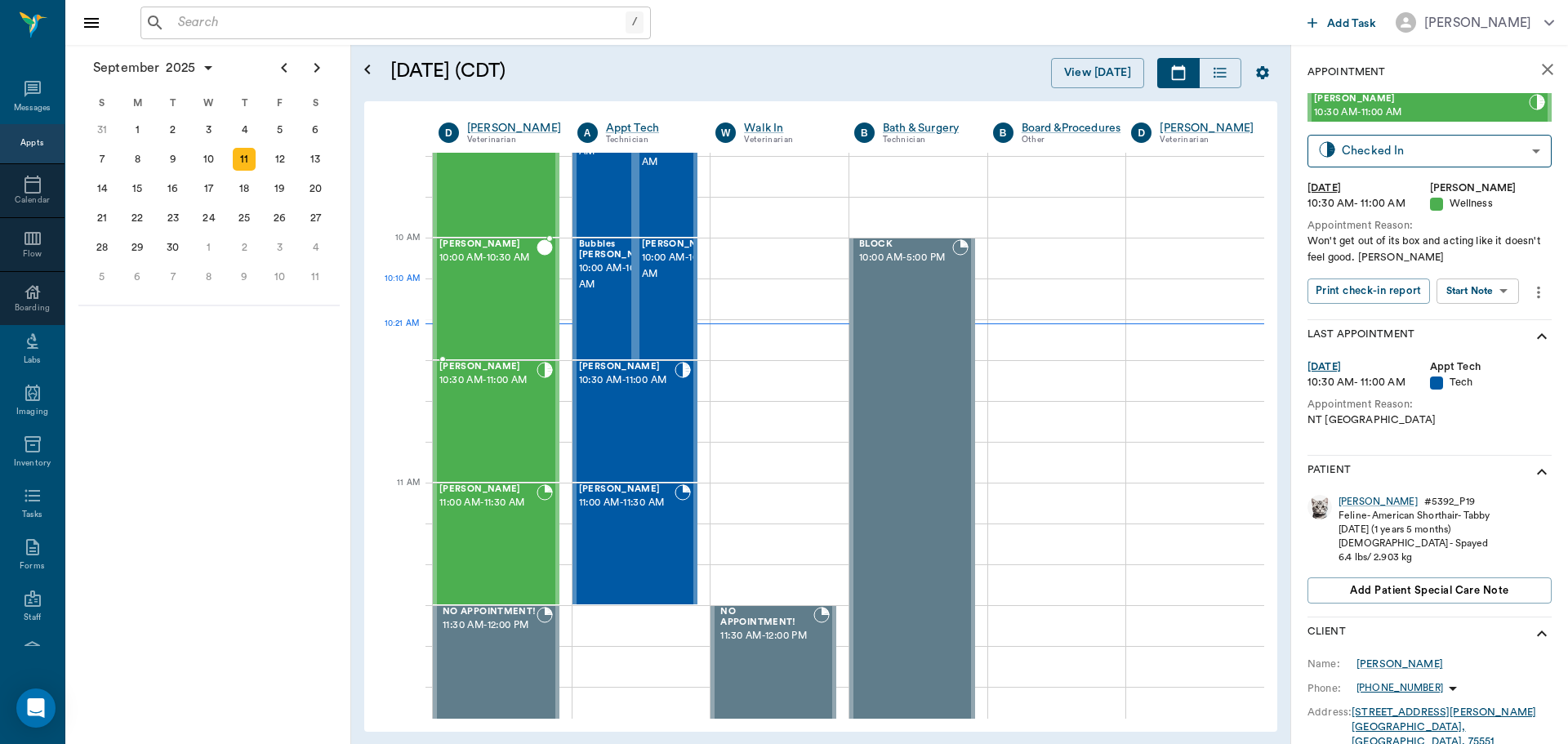
click at [510, 314] on div "[PERSON_NAME] 10:00 AM - 10:30 AM" at bounding box center [488, 299] width 97 height 119
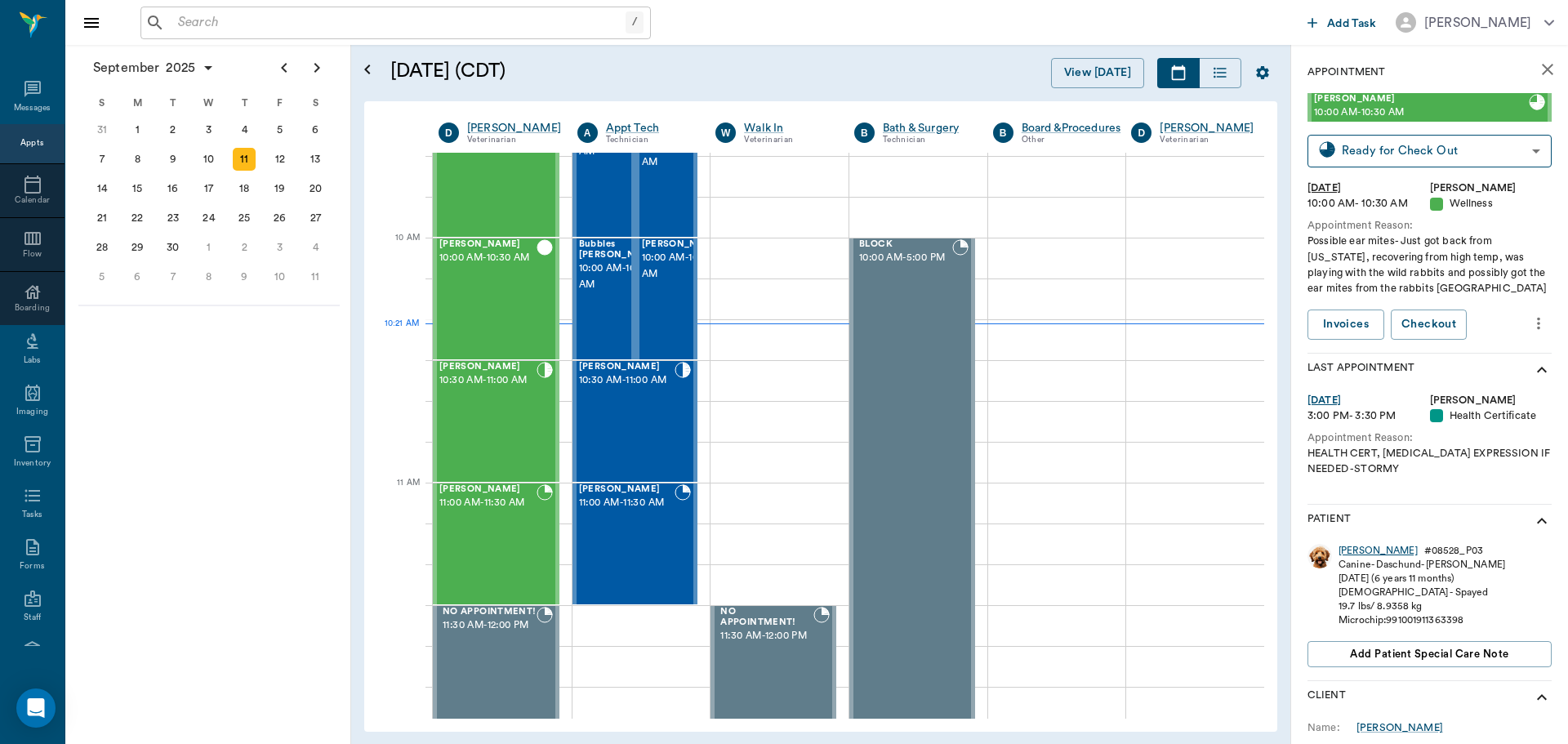
click at [1351, 552] on div "[PERSON_NAME]" at bounding box center [1378, 551] width 80 height 14
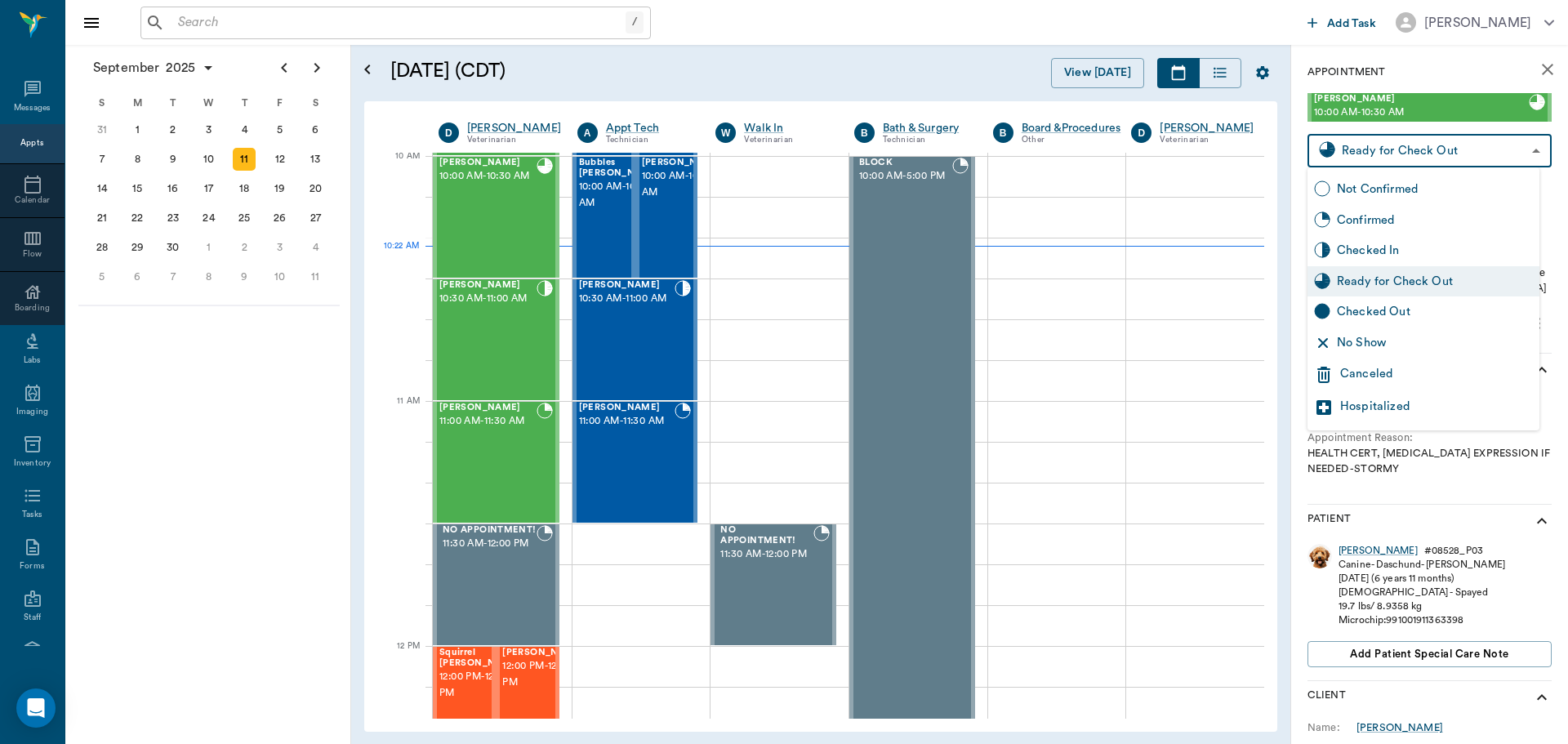
click at [1522, 139] on body "/ ​ Add Task [PERSON_NAME] Nectar Messages Appts Calendar Flow Boarding Labs Im…" at bounding box center [784, 372] width 1568 height 744
click at [1405, 245] on div "Checked In" at bounding box center [1435, 251] width 196 height 18
type input "CHECKED_IN"
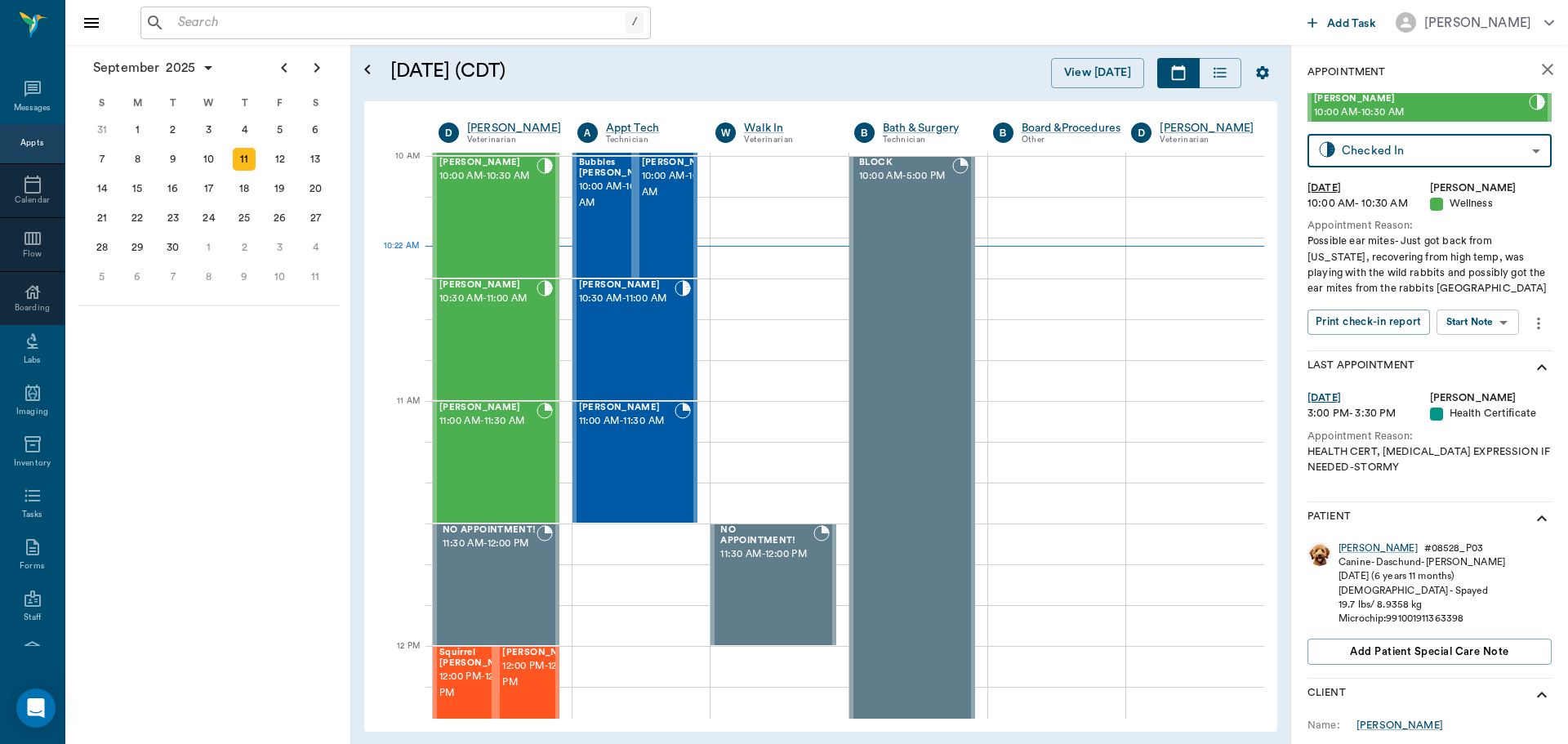
click at [1478, 322] on body "/ ​ Add Task [PERSON_NAME] Nectar Messages Appts Calendar Flow Boarding Labs Im…" at bounding box center [784, 372] width 1568 height 744
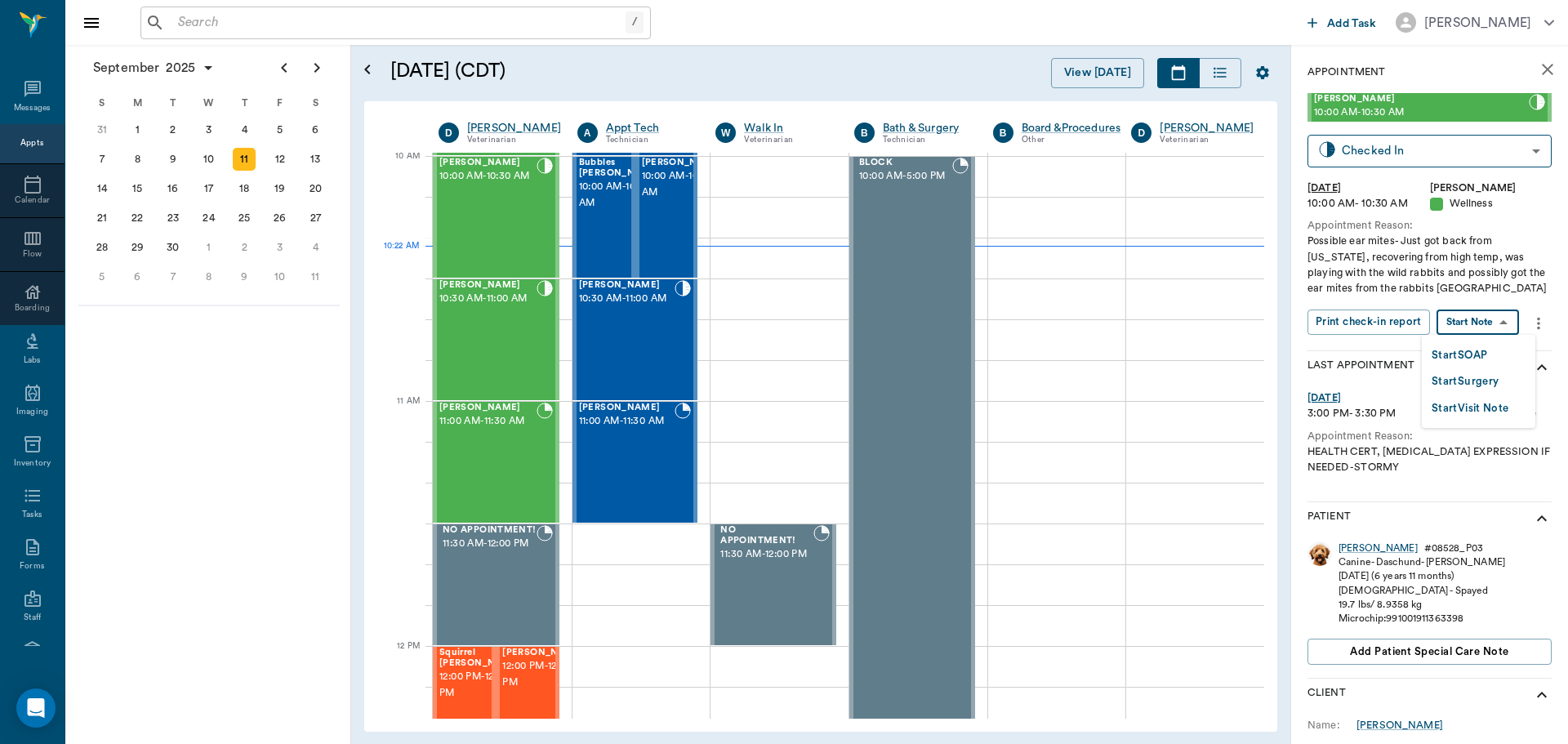
click at [1477, 349] on button "Start SOAP" at bounding box center [1459, 356] width 56 height 19
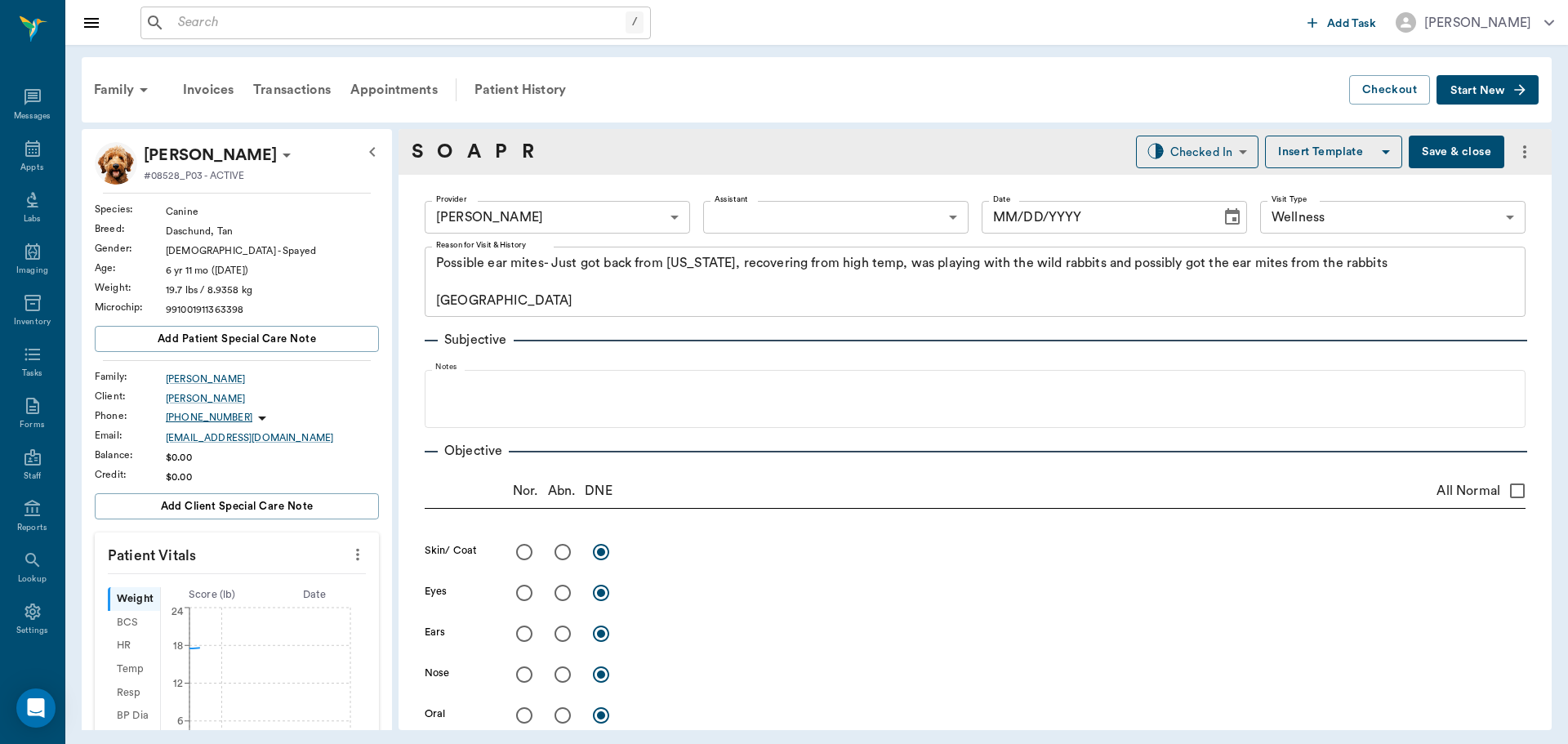
type input "63ec2f075fda476ae8351a4d"
type input "65d2be4f46e3a538d89b8c14"
type textarea "Possible ear mites- Just got back from [US_STATE], recovering from high temp, w…"
type input "[DATE]"
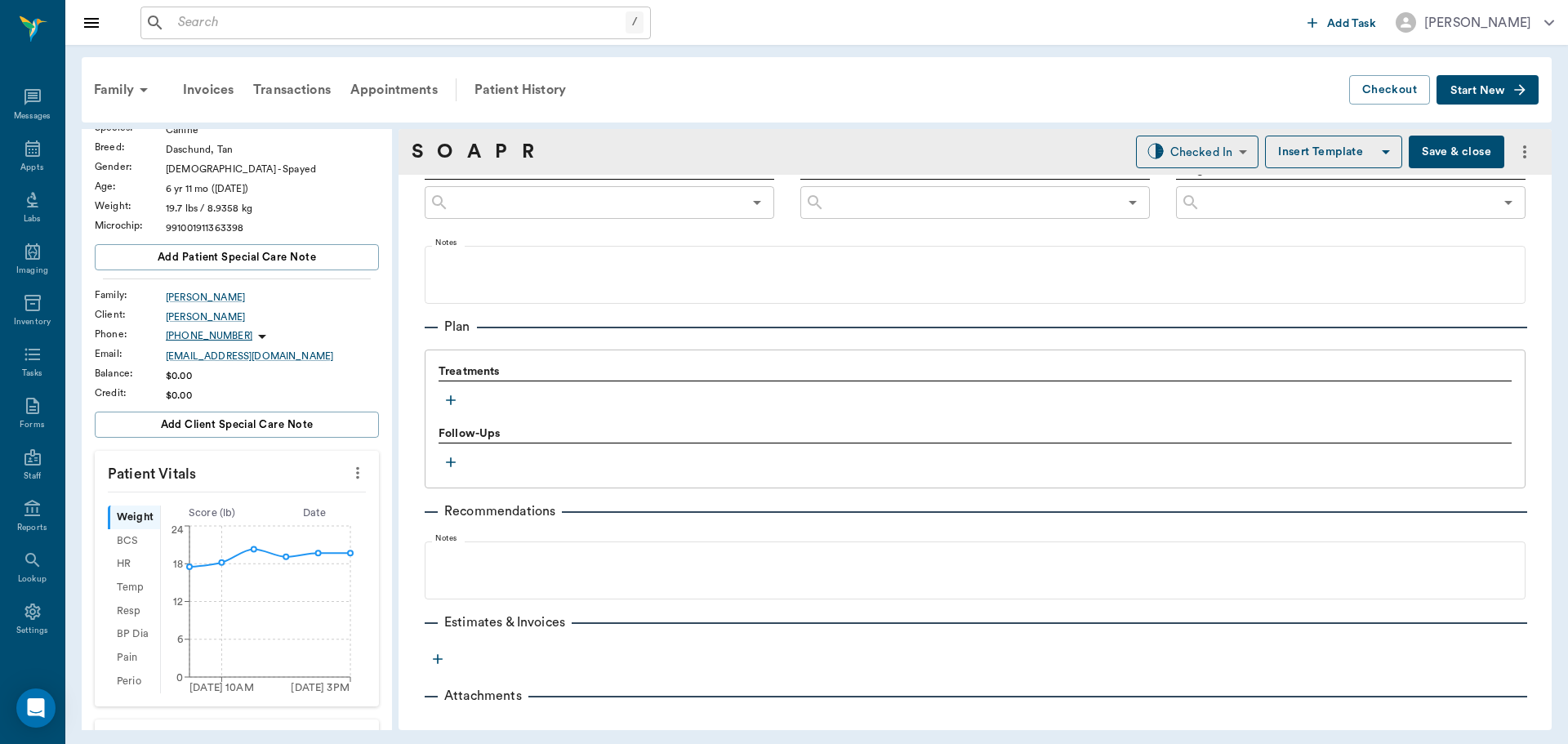
scroll to position [992, 0]
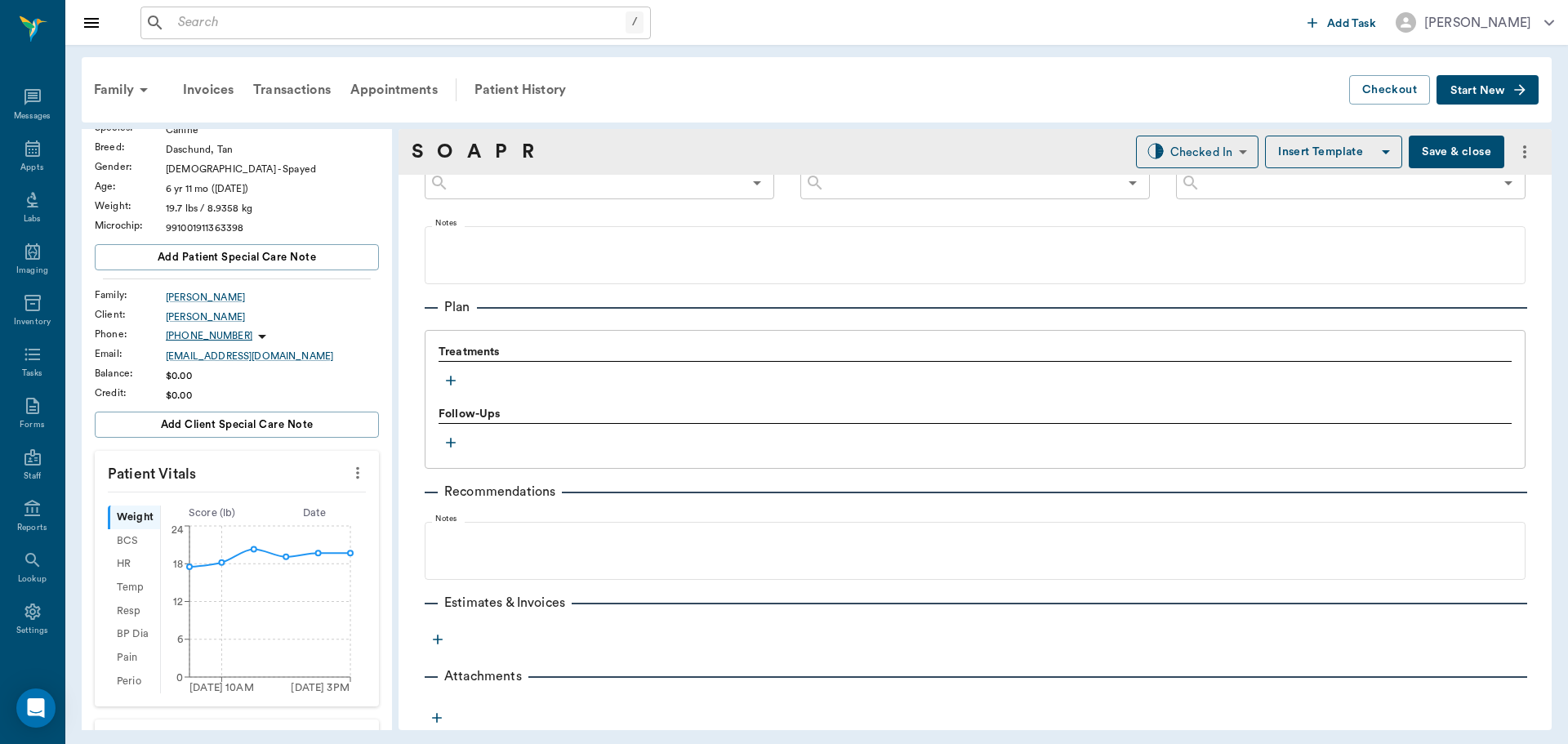
click at [449, 382] on icon "button" at bounding box center [451, 381] width 17 height 17
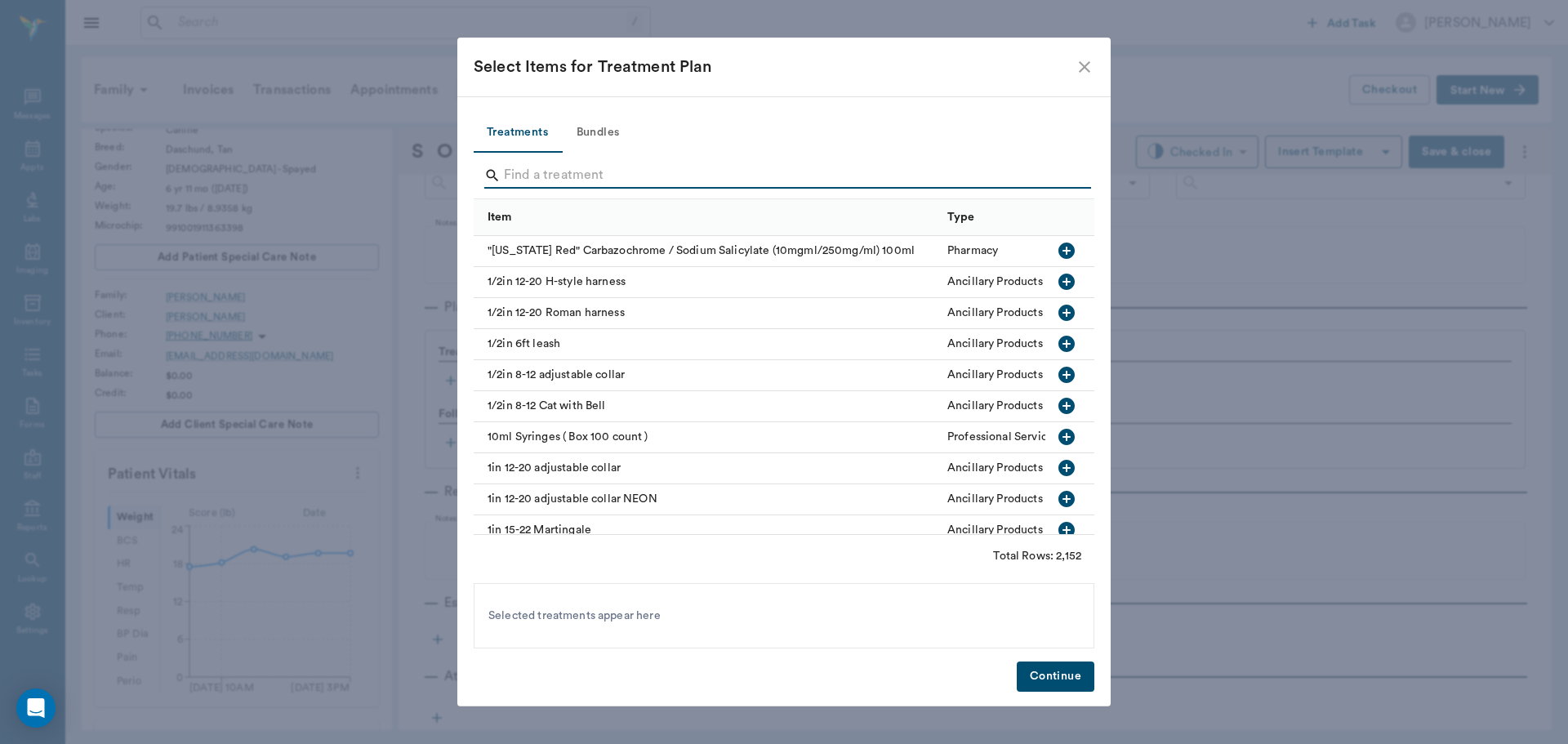
click at [570, 179] on input "Search" at bounding box center [785, 176] width 563 height 27
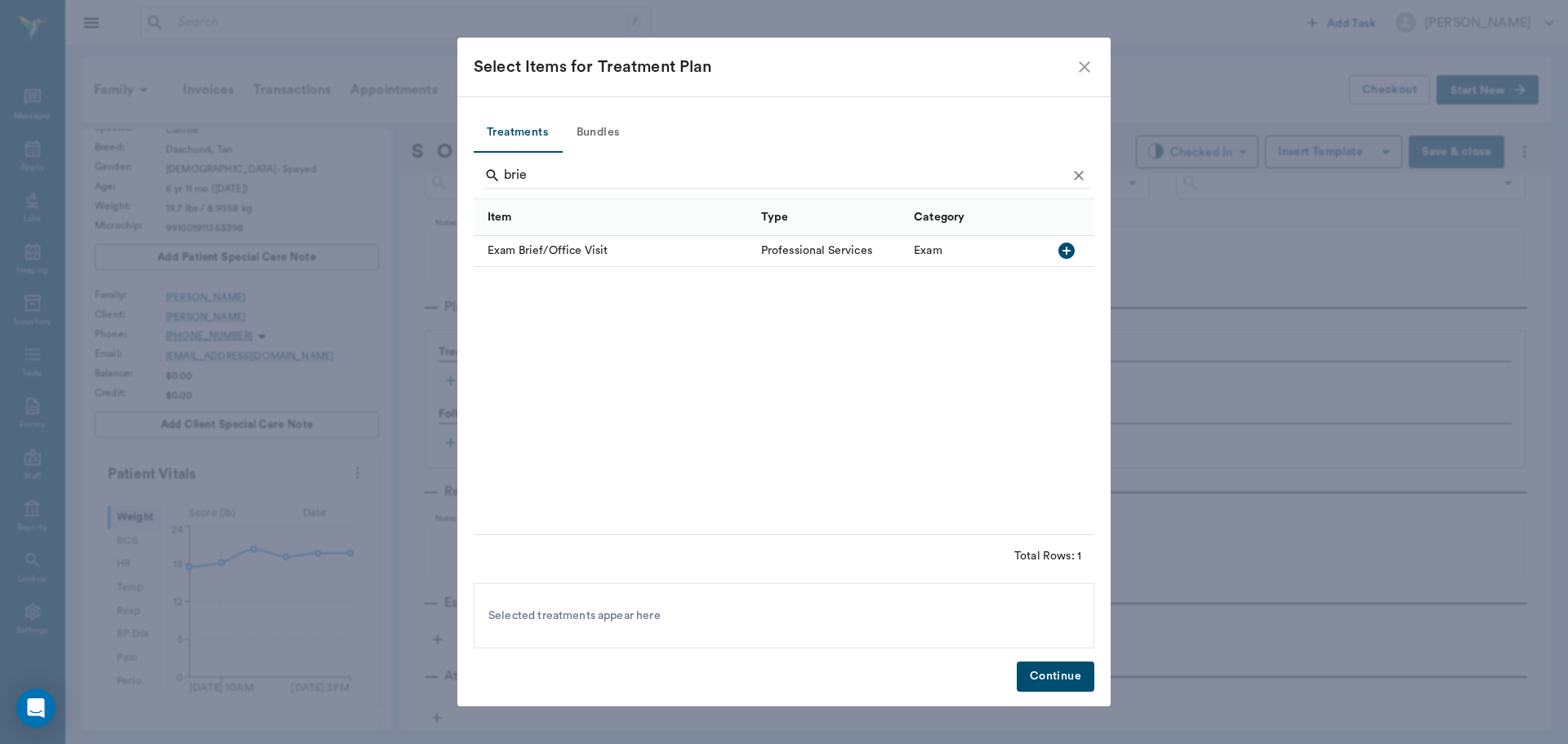
click at [1061, 253] on icon "button" at bounding box center [1067, 251] width 17 height 17
type input "b"
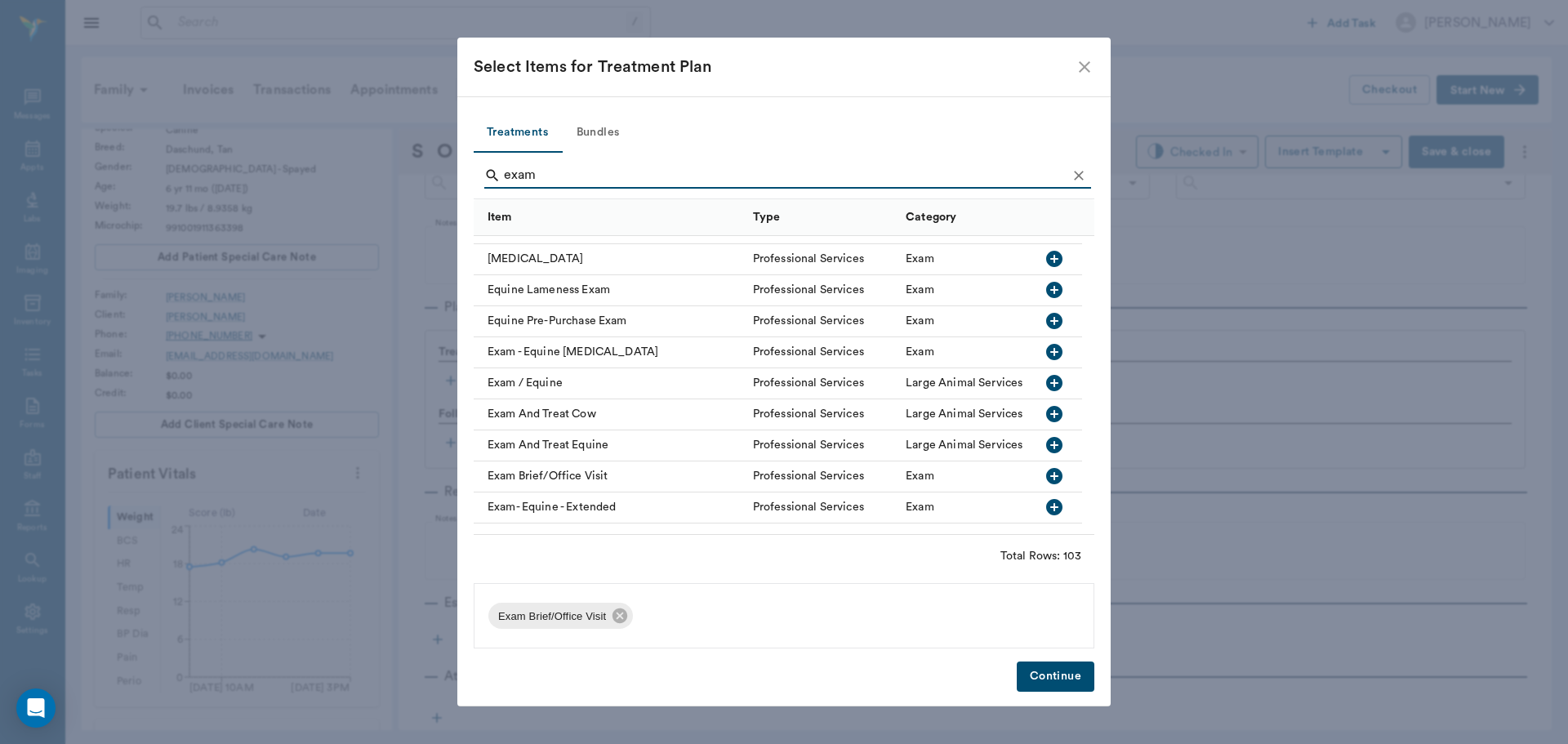
scroll to position [1225, 0]
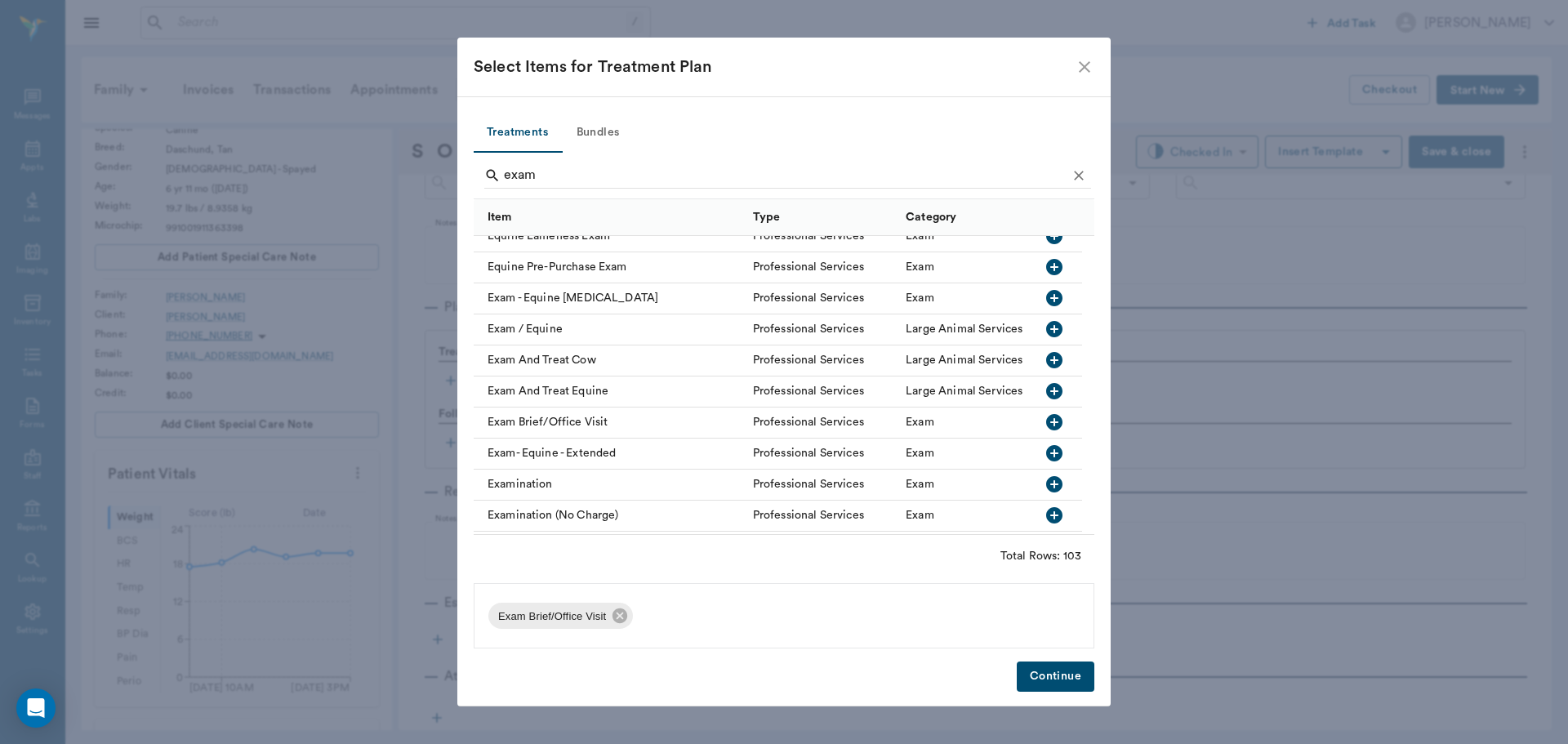
click at [1056, 489] on icon "button" at bounding box center [1055, 484] width 17 height 17
drag, startPoint x: 630, startPoint y: 615, endPoint x: 621, endPoint y: 615, distance: 9.0
click at [621, 615] on icon at bounding box center [620, 616] width 18 height 18
click at [541, 171] on input "exam" at bounding box center [785, 176] width 563 height 27
type input "e"
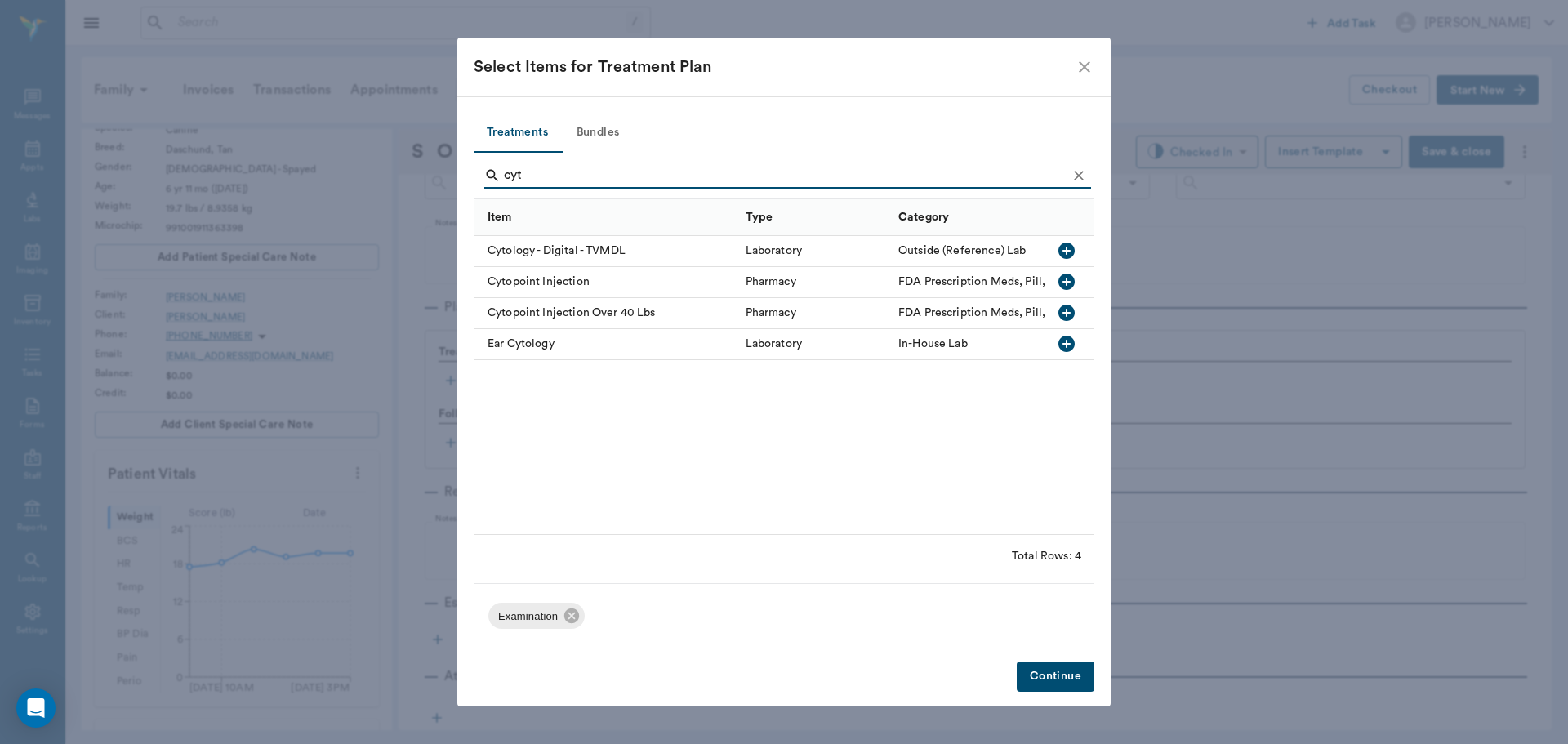
scroll to position [0, 0]
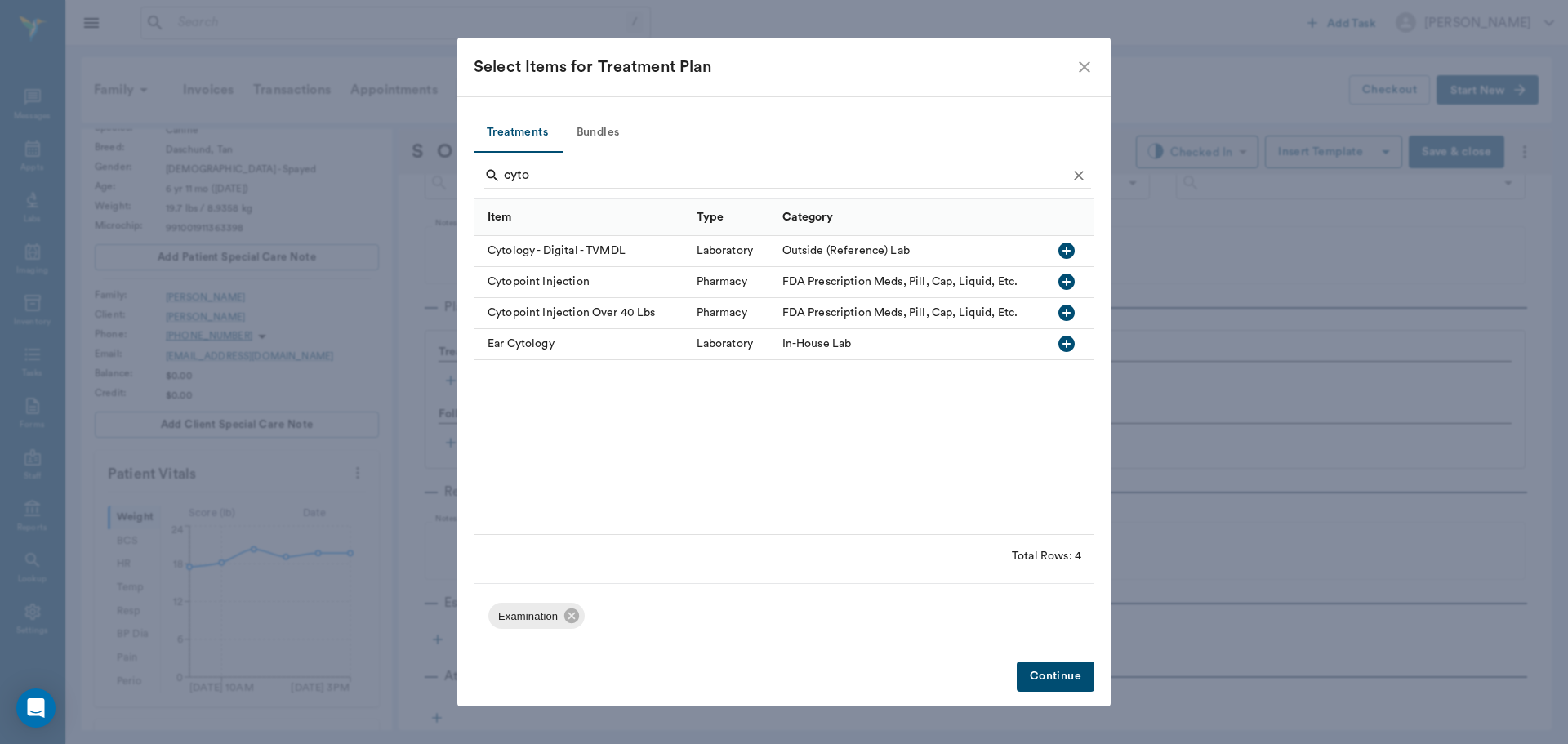
click at [1067, 284] on icon "button" at bounding box center [1067, 282] width 17 height 17
type input "c"
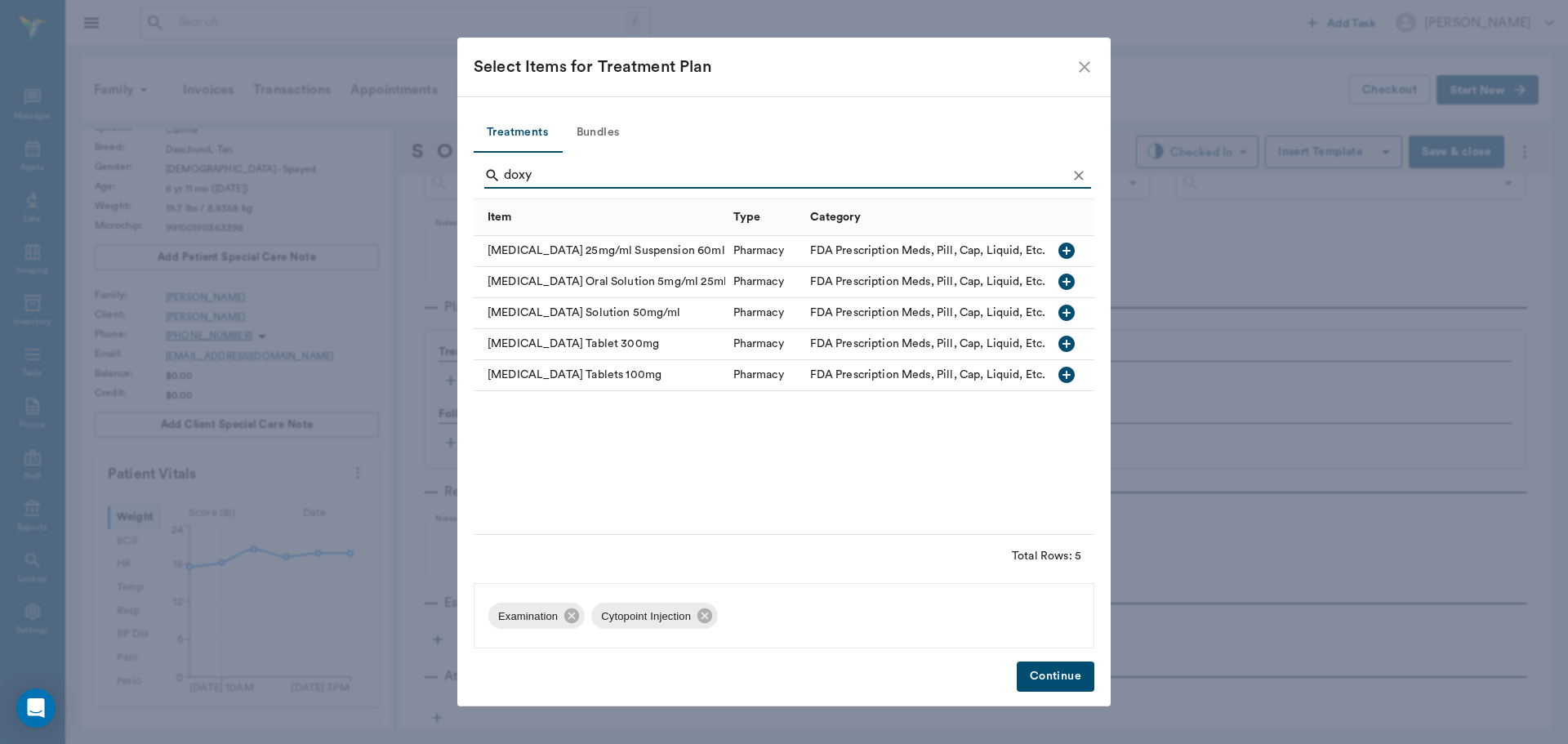
type input "doxy"
click at [1063, 369] on icon "button" at bounding box center [1067, 375] width 17 height 17
click at [1035, 675] on button "Continue" at bounding box center [1056, 677] width 78 height 30
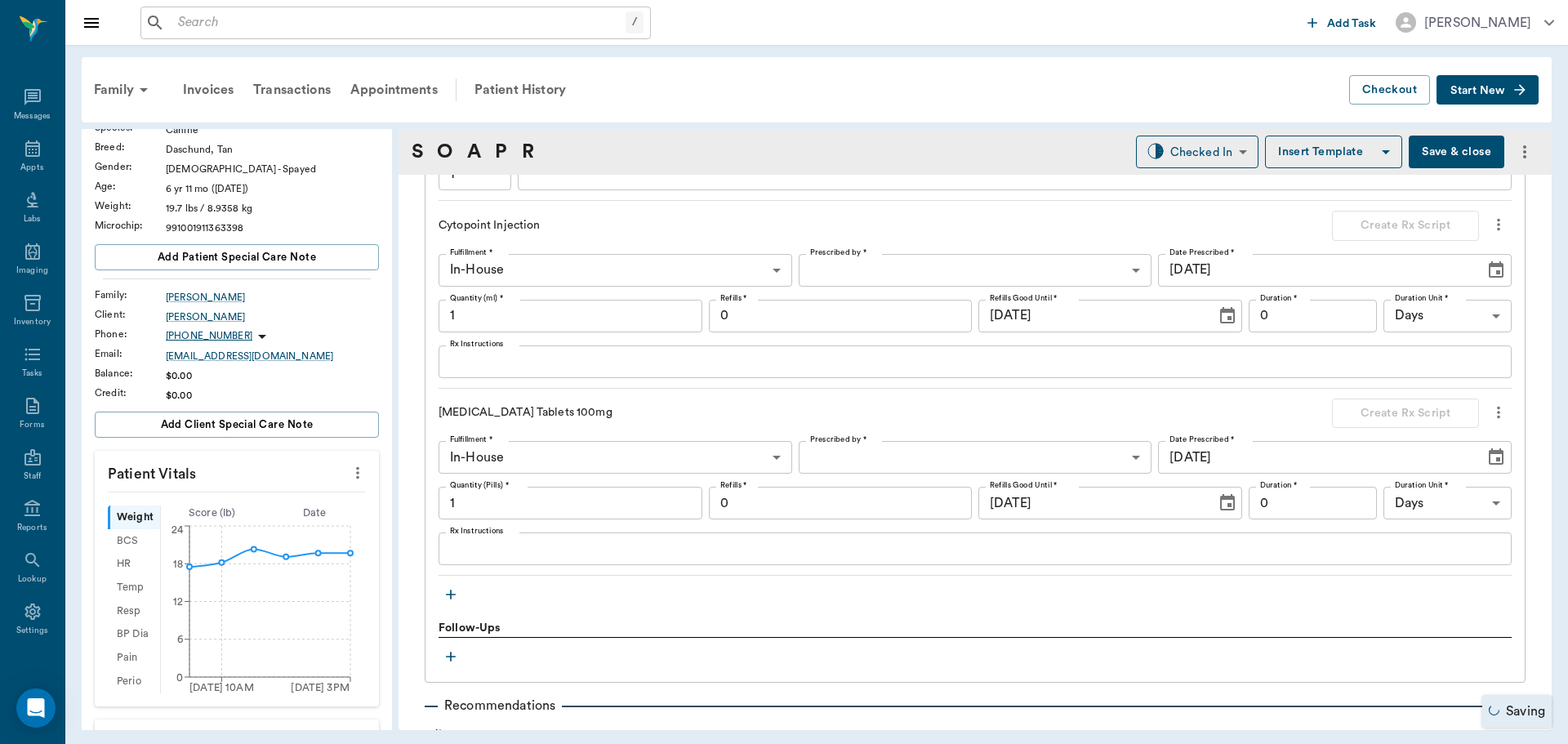
scroll to position [1237, 0]
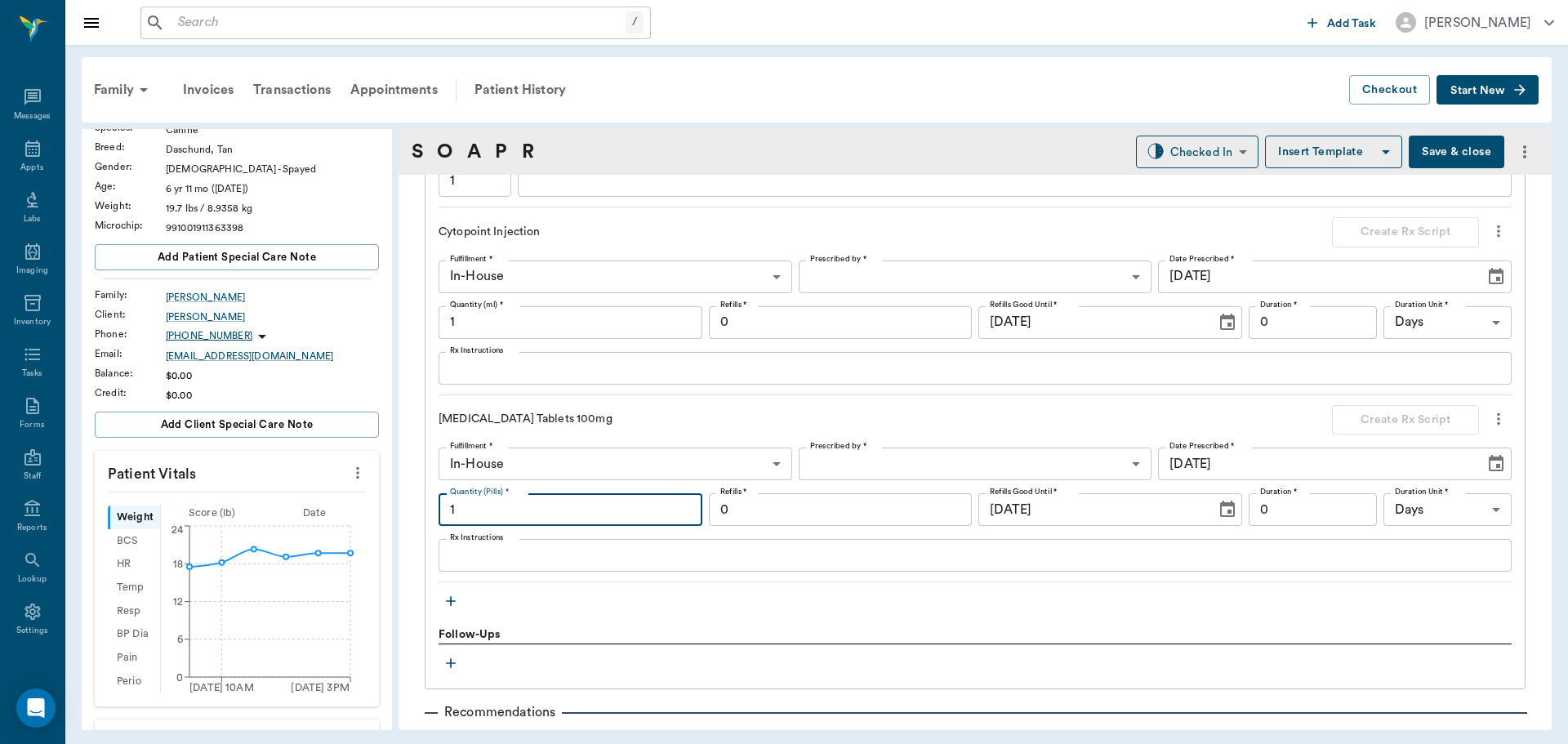
click at [537, 508] on input "1" at bounding box center [570, 509] width 264 height 32
type input "7"
click at [514, 329] on input "1" at bounding box center [570, 322] width 264 height 32
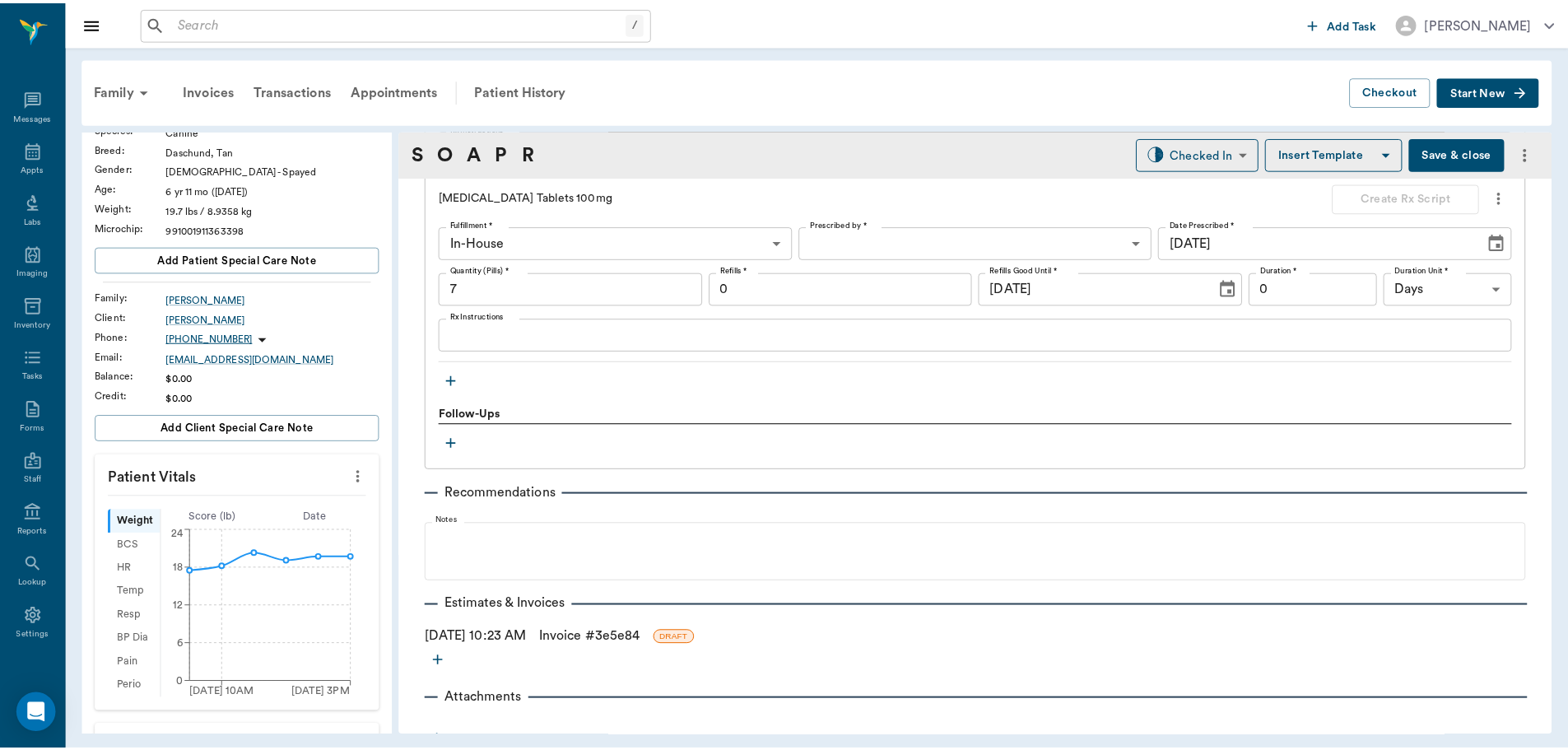
scroll to position [1489, 0]
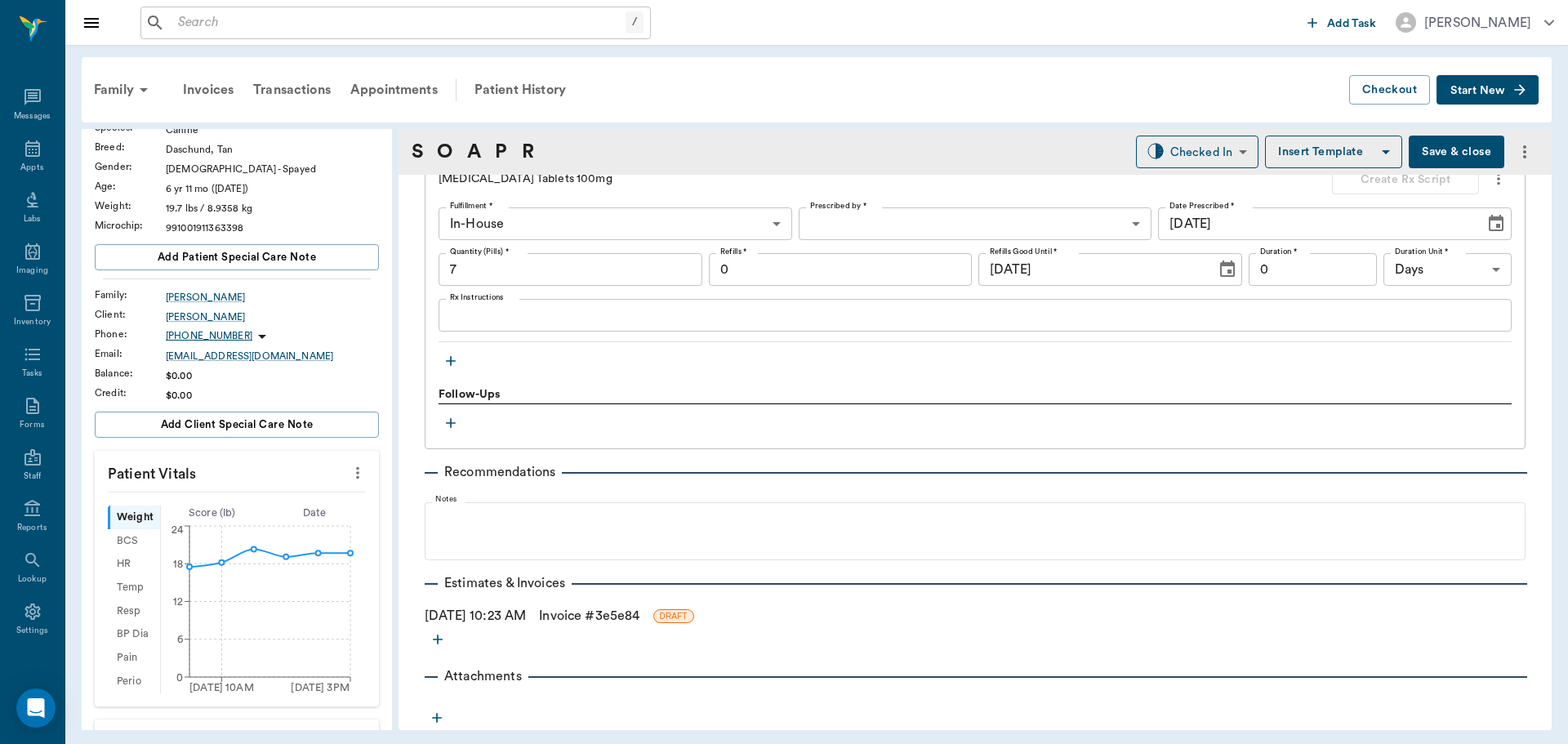
type input ".5"
click at [587, 615] on link "Invoice # 3e5e84" at bounding box center [589, 616] width 100 height 20
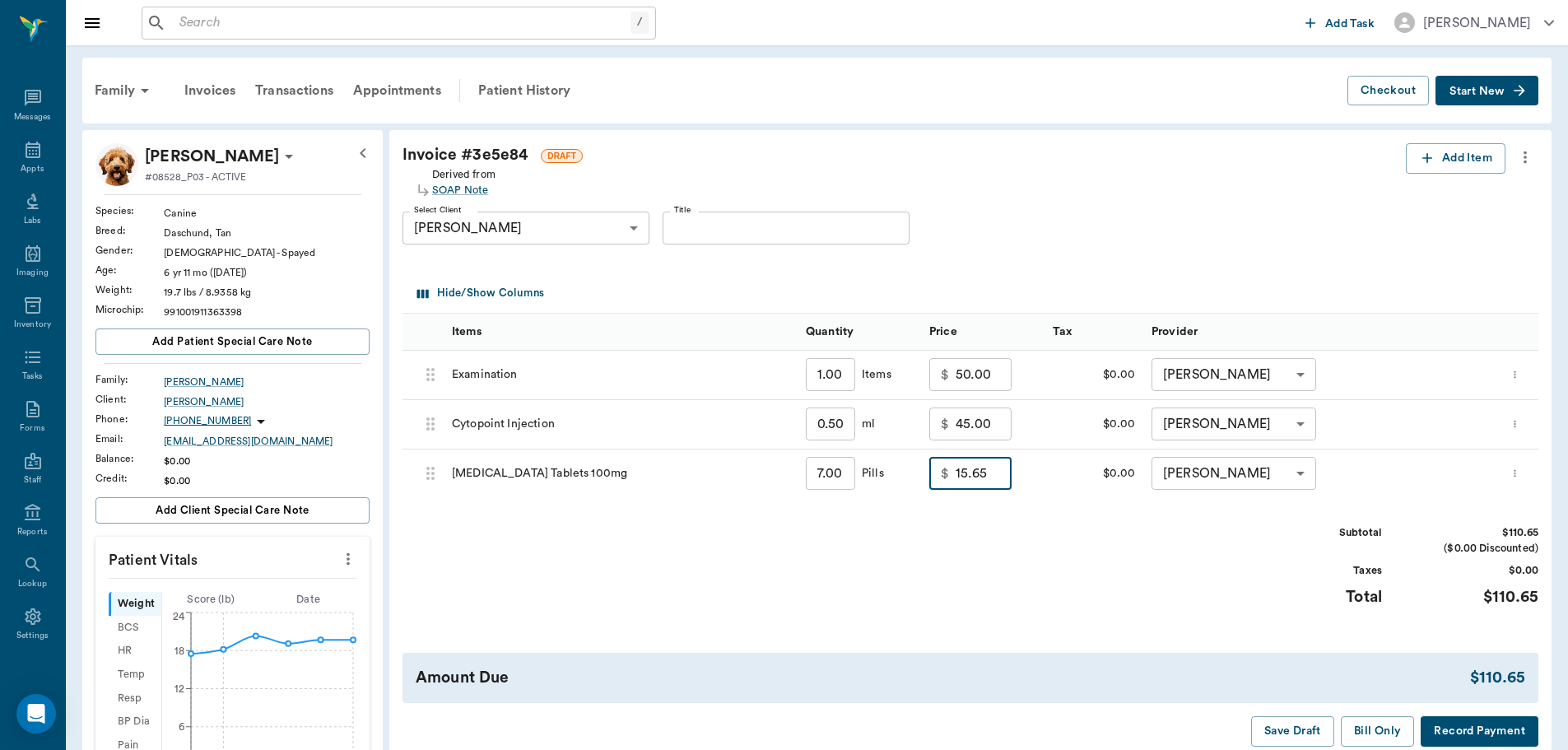
click at [988, 477] on input "15.65" at bounding box center [984, 473] width 56 height 33
type input "7.00"
click at [985, 553] on div "Subtotal $102.00 ($0.00 Discounted) Taxes $0.00 Total $102.00" at bounding box center [970, 575] width 1136 height 101
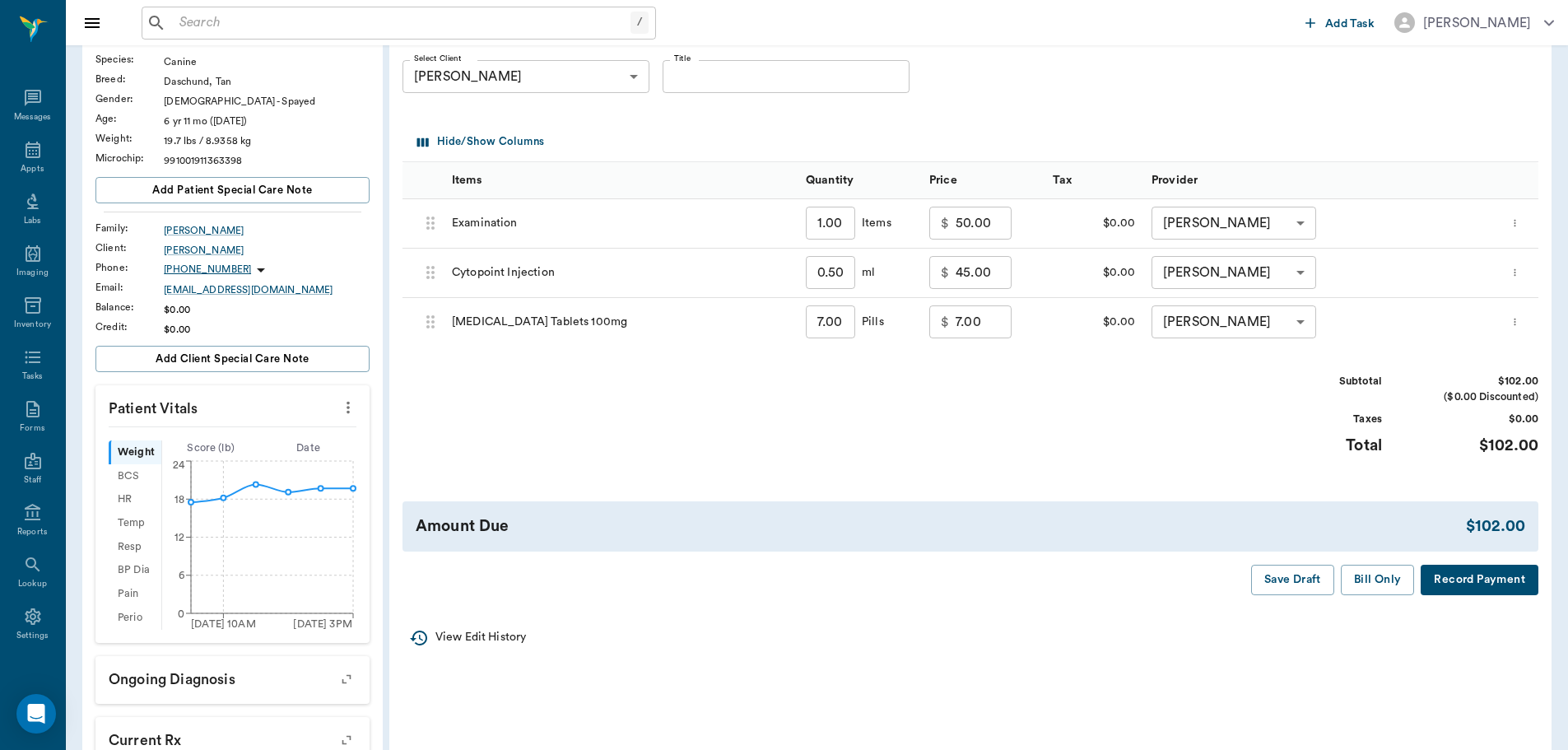
scroll to position [165, 0]
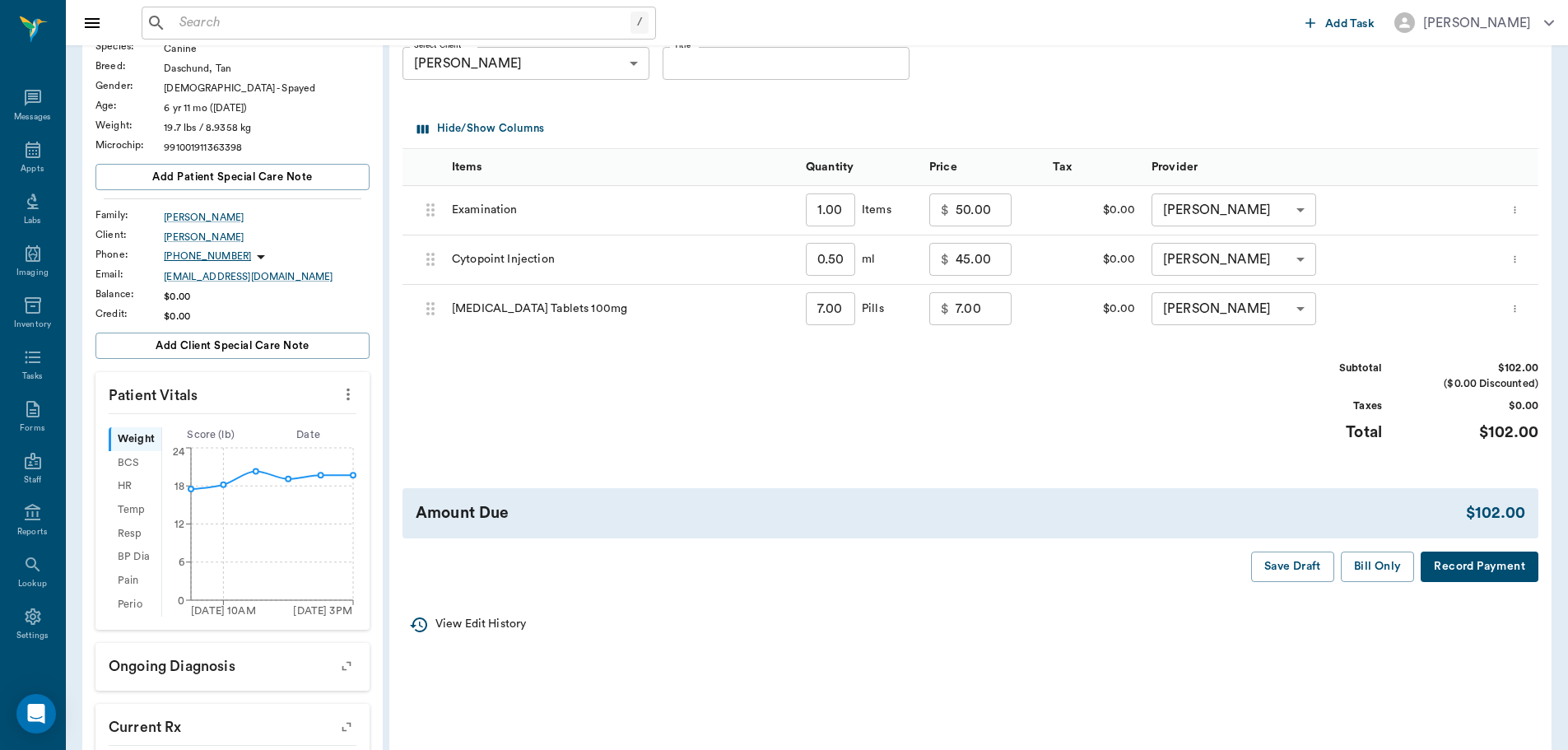
drag, startPoint x: 1372, startPoint y: 552, endPoint x: 1368, endPoint y: 591, distance: 39.2
click at [1368, 594] on div "Invoice # 3e5e84 DRAFT Derived from SOAP Note Add Item Select Client Barbara Ga…" at bounding box center [970, 281] width 1163 height 630
click at [1368, 565] on button "Bill Only" at bounding box center [1378, 567] width 74 height 30
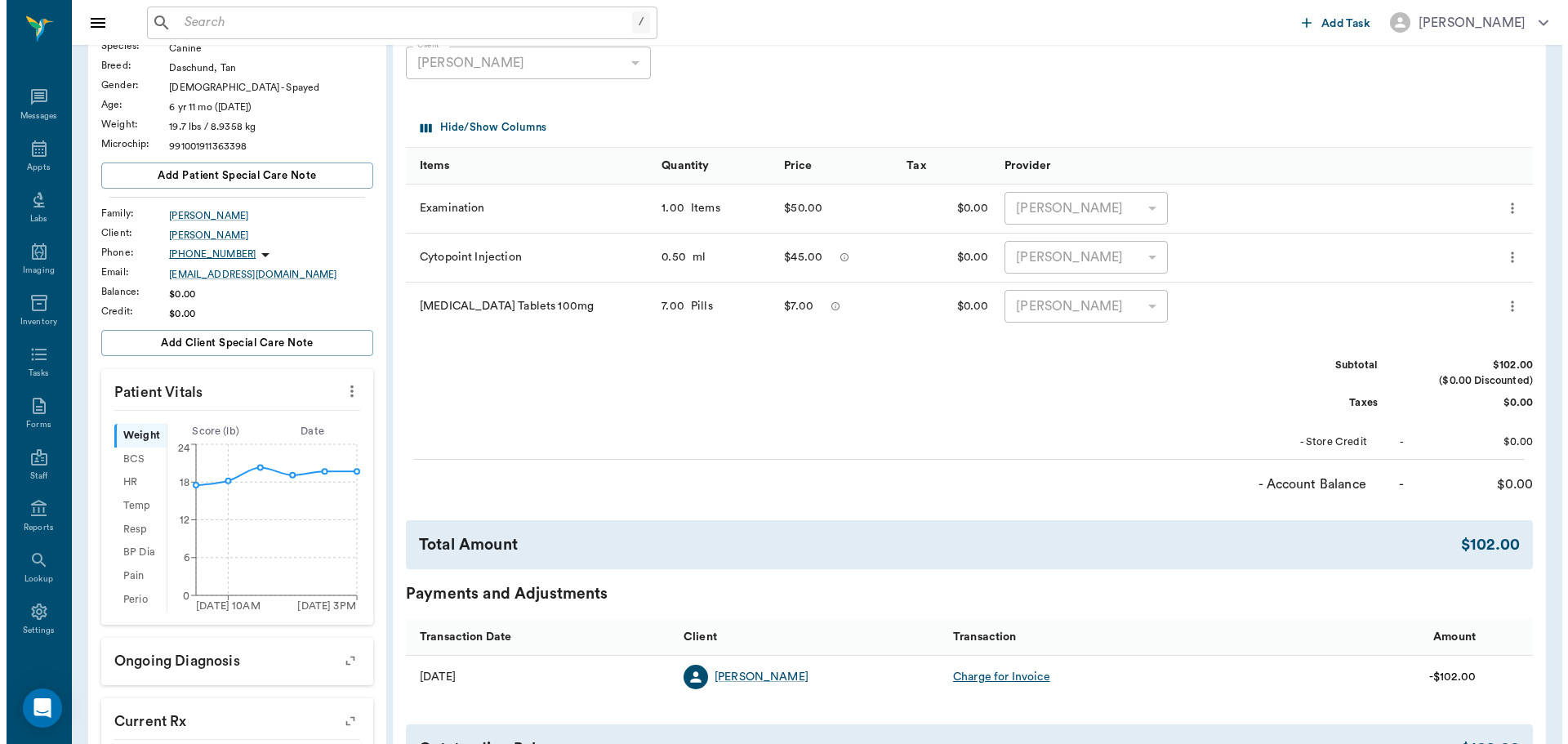
scroll to position [0, 0]
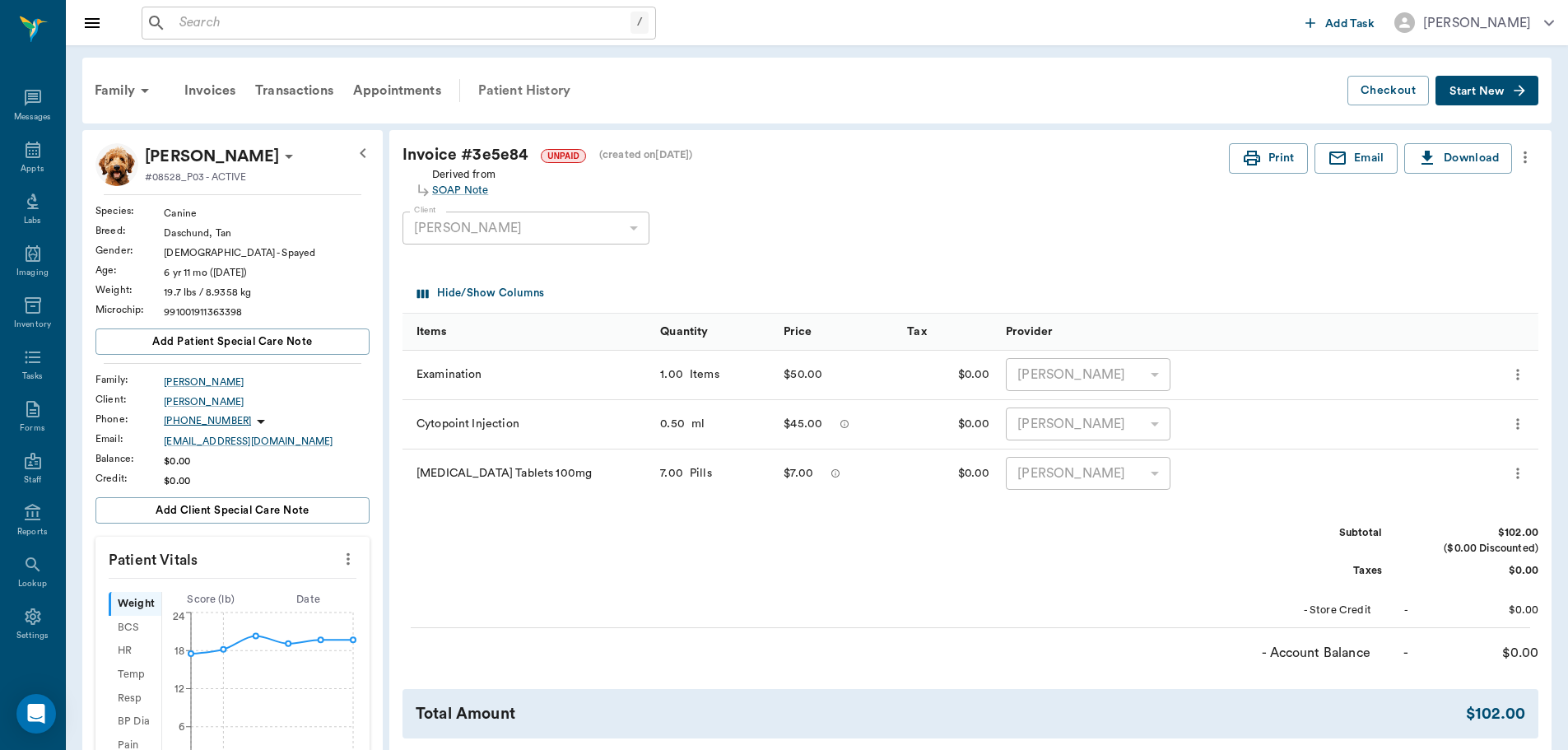
click at [522, 89] on div "Patient History" at bounding box center [524, 90] width 112 height 39
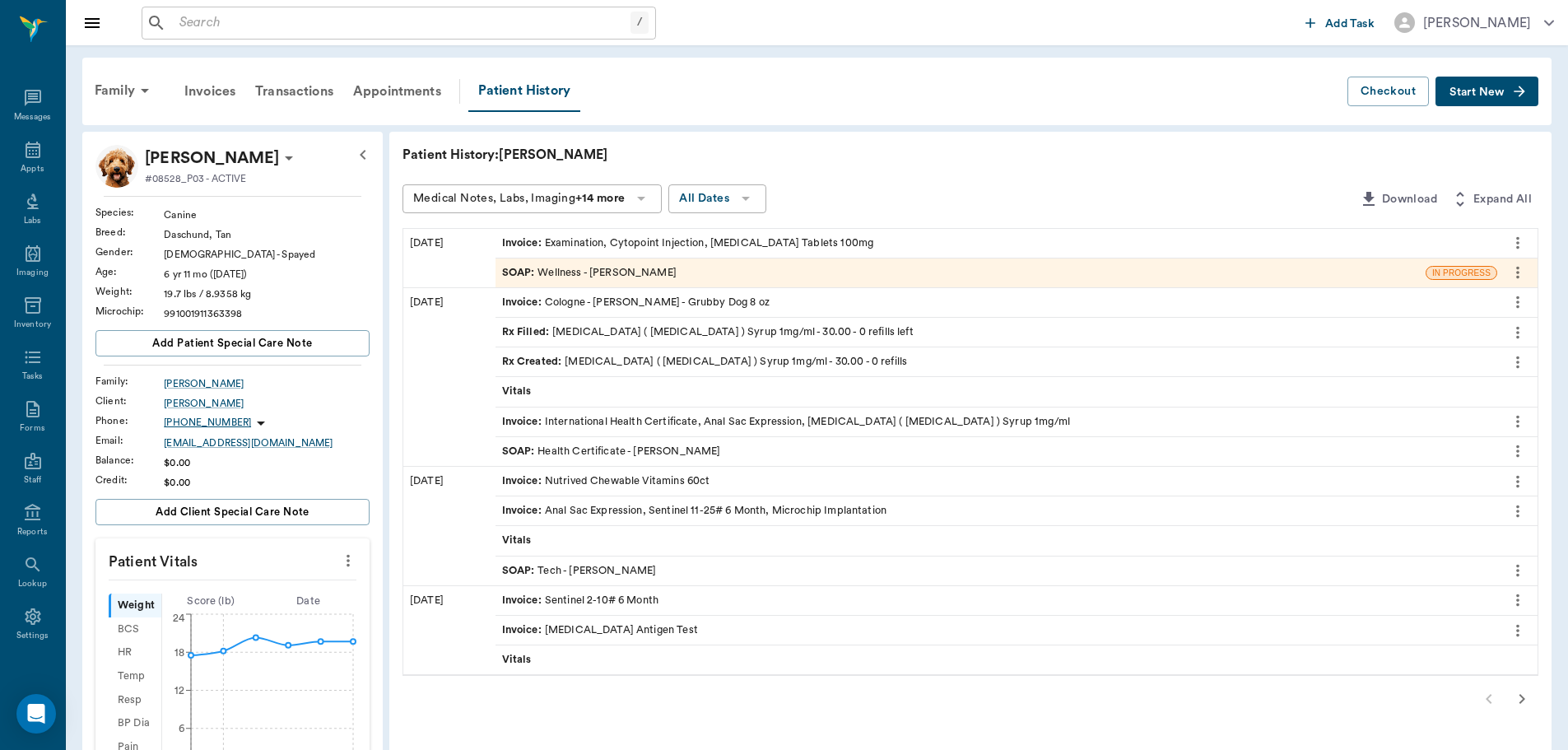
click at [629, 271] on div "SOAP : Wellness - [PERSON_NAME]" at bounding box center [589, 273] width 175 height 16
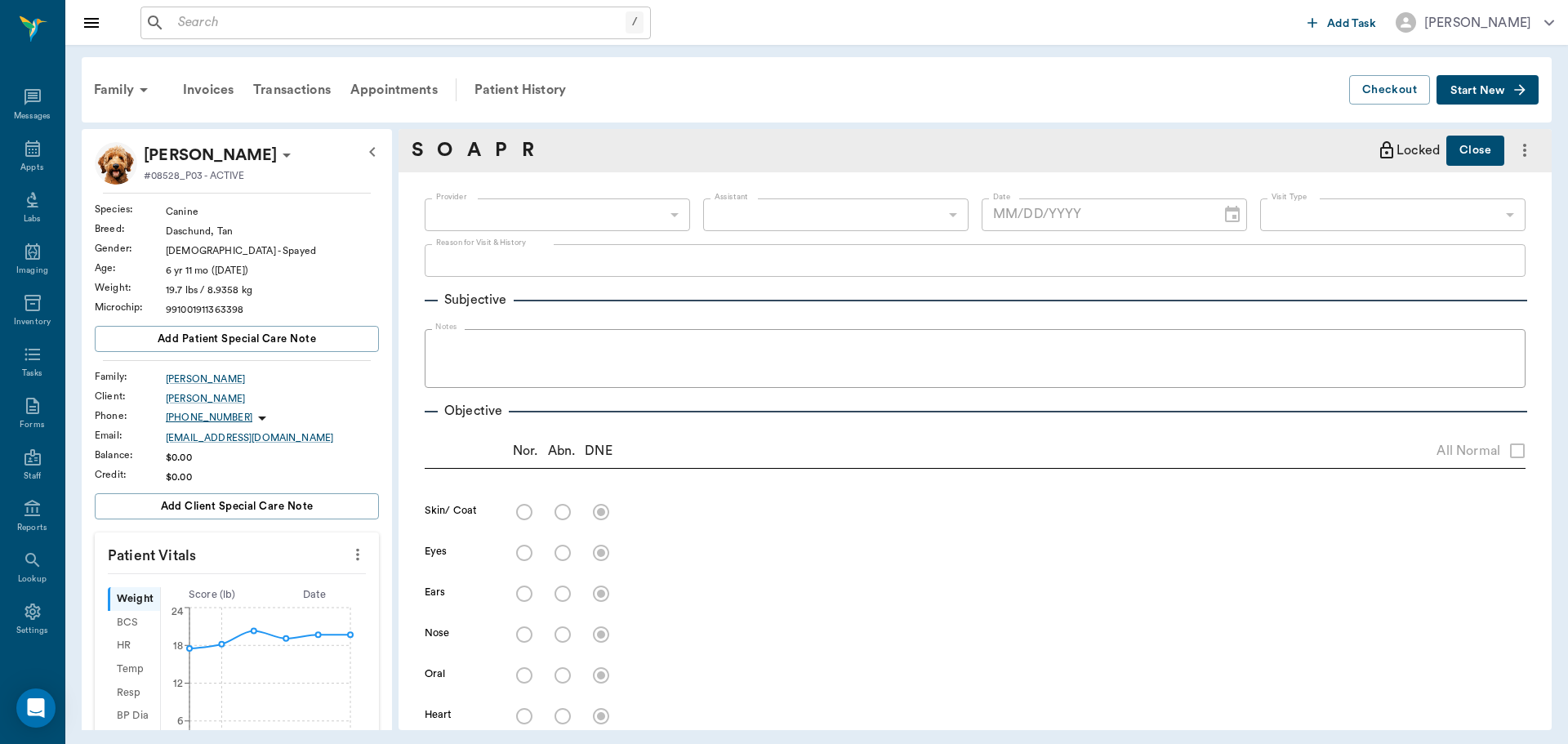
type input "63ec2f075fda476ae8351a4d"
type input "65d2be4f46e3a538d89b8c14"
type textarea "Possible ear mites- Just got back from Alaska, recovering from high temp, was p…"
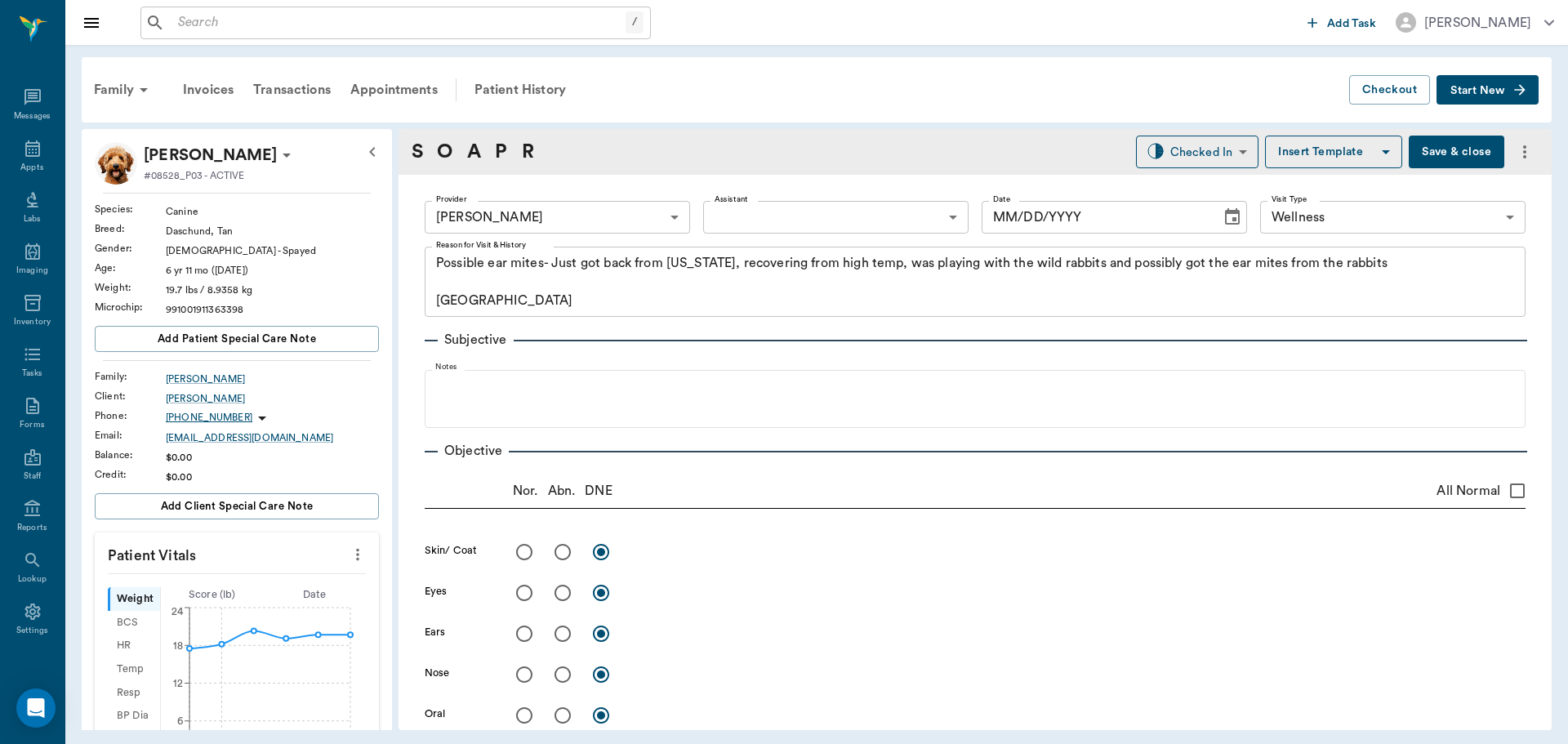
type input "[DATE]"
click at [1217, 153] on body "/ ​ Add Task Dr. Bert Ellsworth Nectar Messages Appts Labs Imaging Inventory Ta…" at bounding box center [784, 372] width 1568 height 744
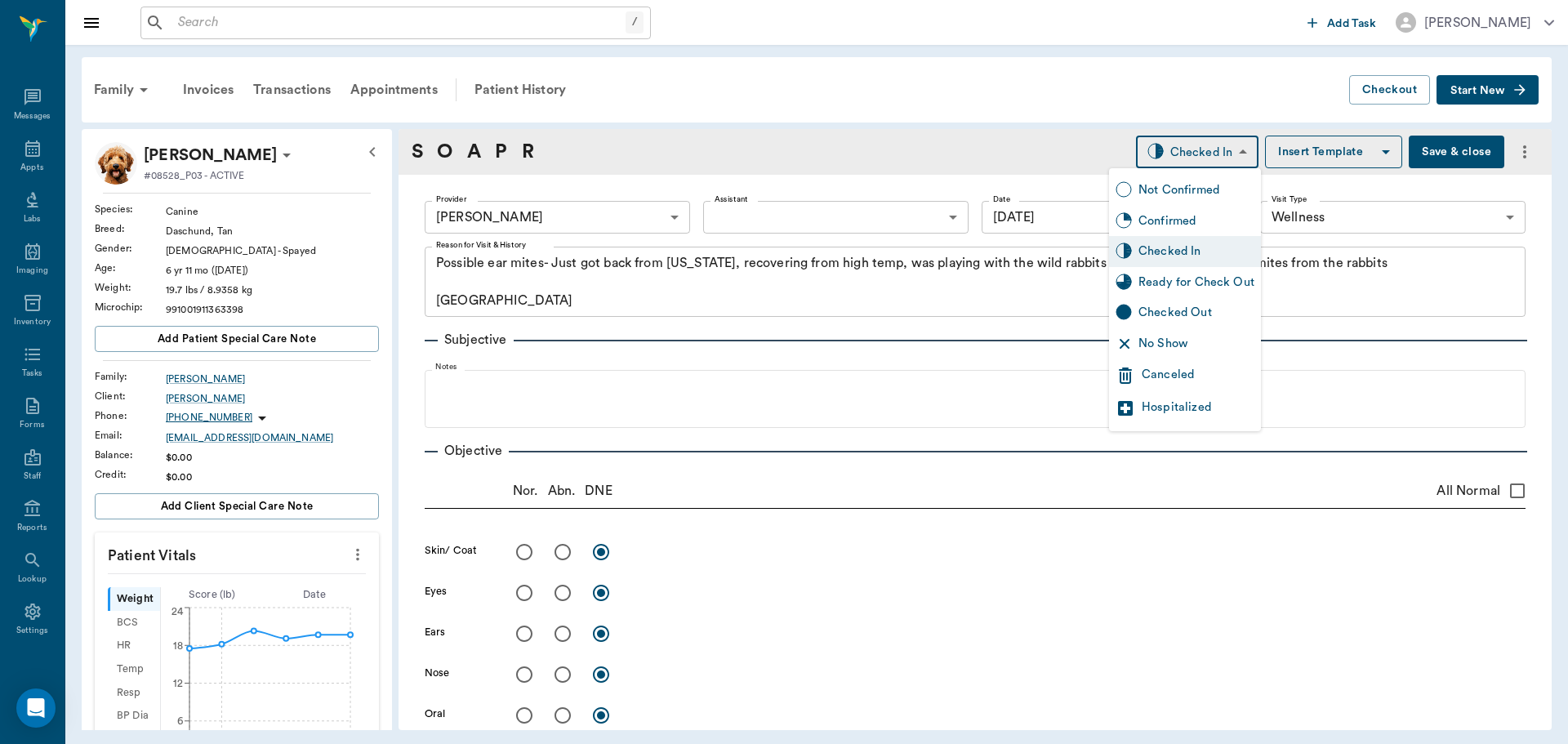
click at [1174, 278] on div "Ready for Check Out" at bounding box center [1197, 283] width 116 height 18
type input "READY_TO_CHECKOUT"
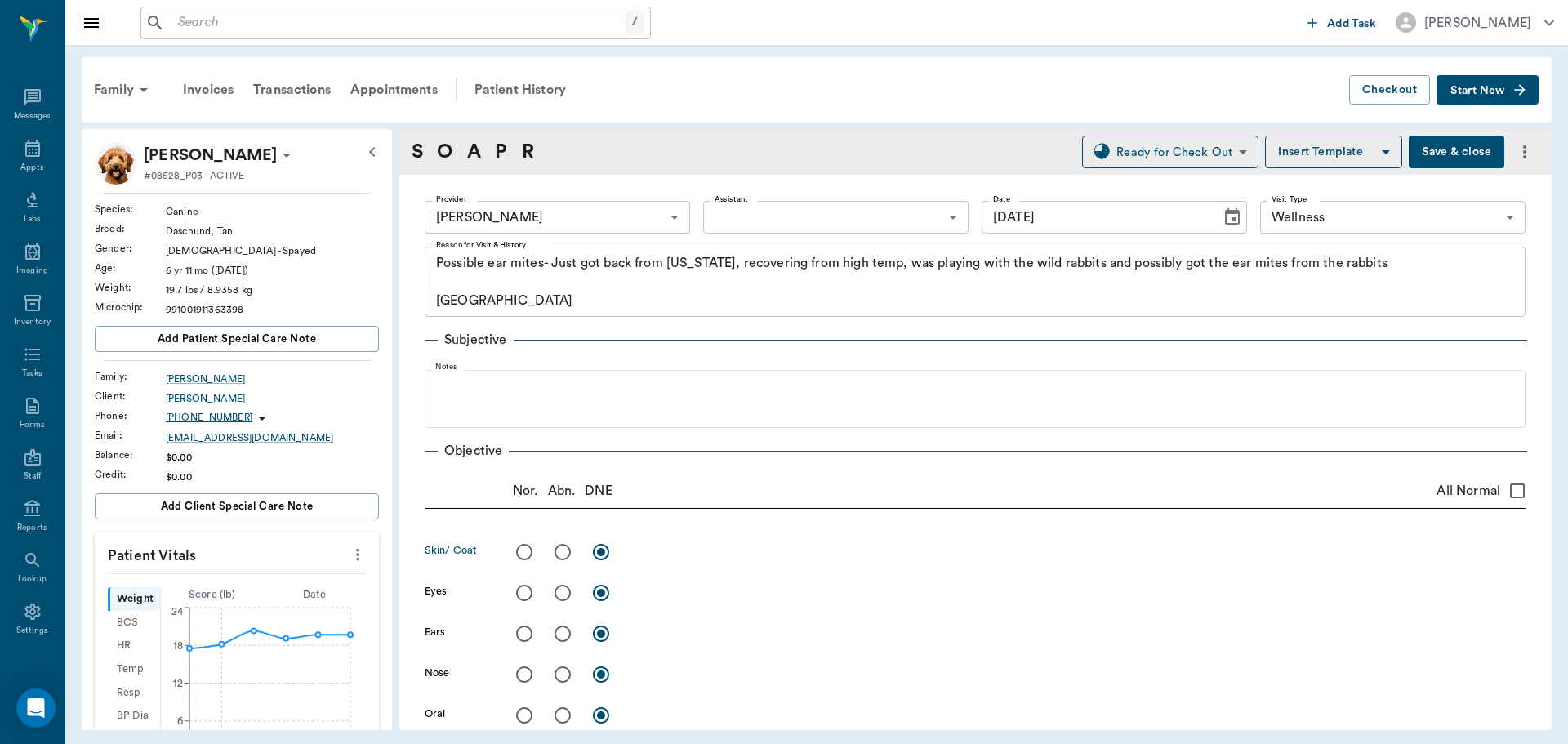
click at [565, 554] on input "radio" at bounding box center [562, 552] width 34 height 34
radio input "true"
click at [680, 549] on textarea at bounding box center [1078, 552] width 895 height 19
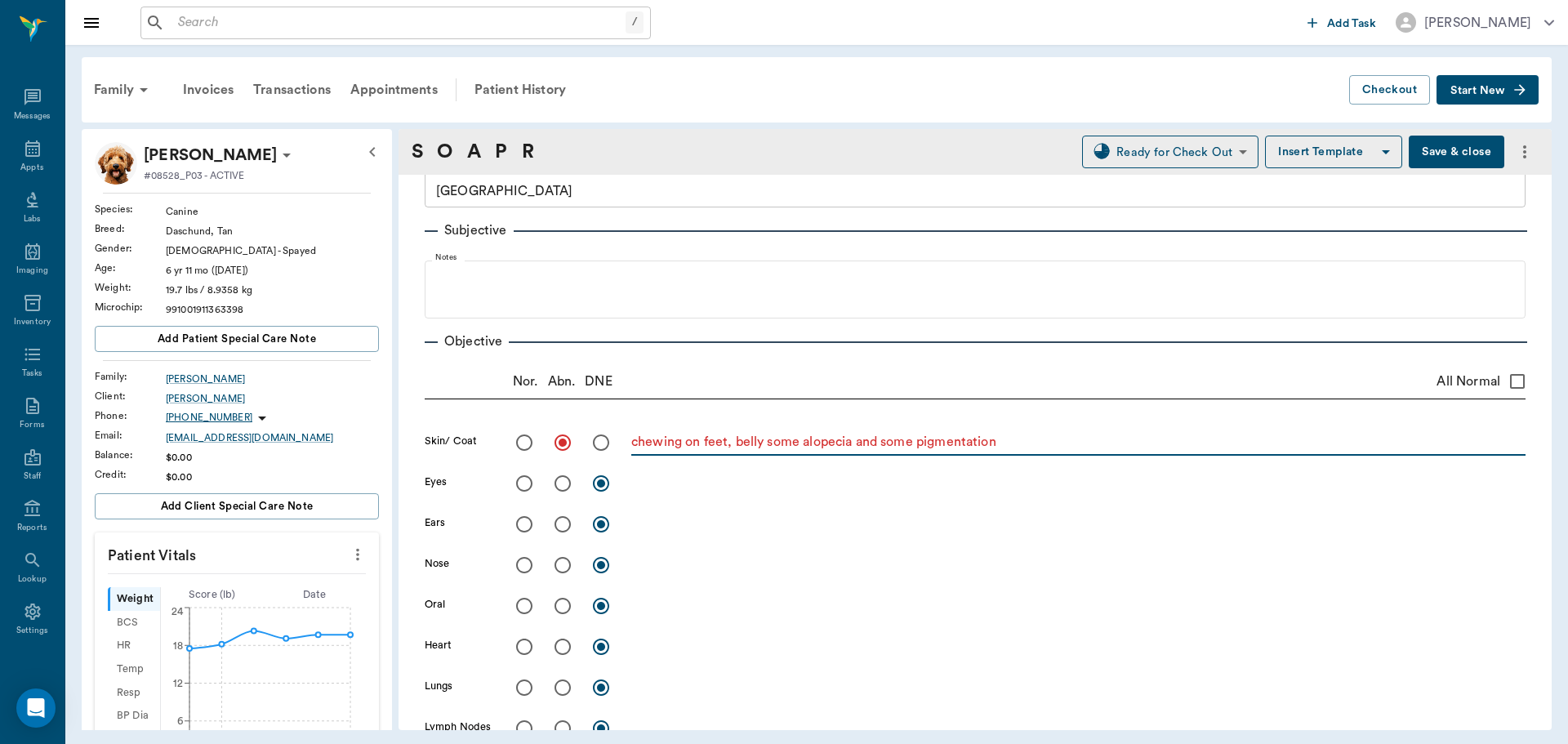
scroll to position [163, 0]
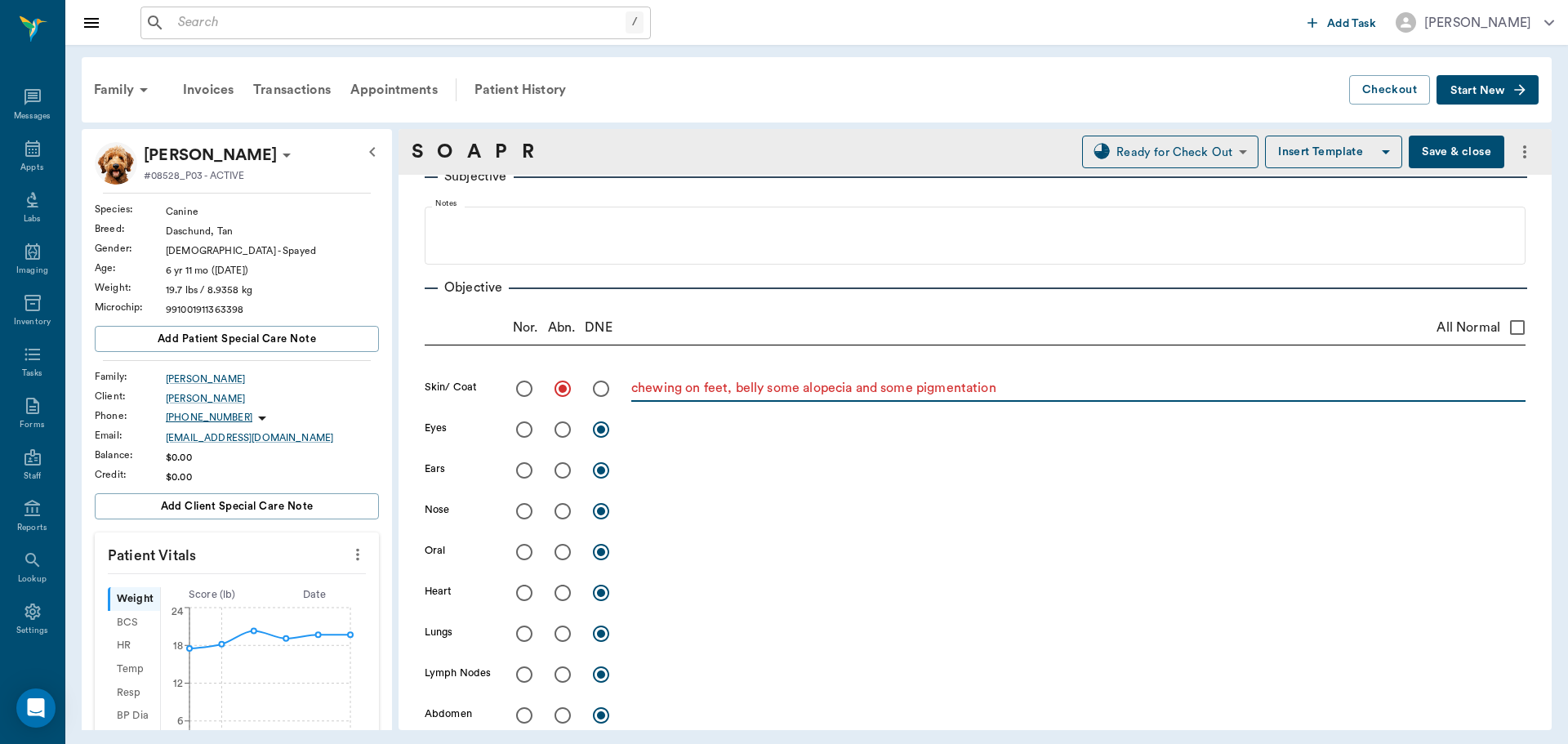
type textarea "chewing on feet, belly some alopecia and some pigmentation"
click at [554, 469] on input "radio" at bounding box center [562, 470] width 34 height 34
radio input "true"
click at [670, 466] on textarea at bounding box center [1078, 470] width 895 height 19
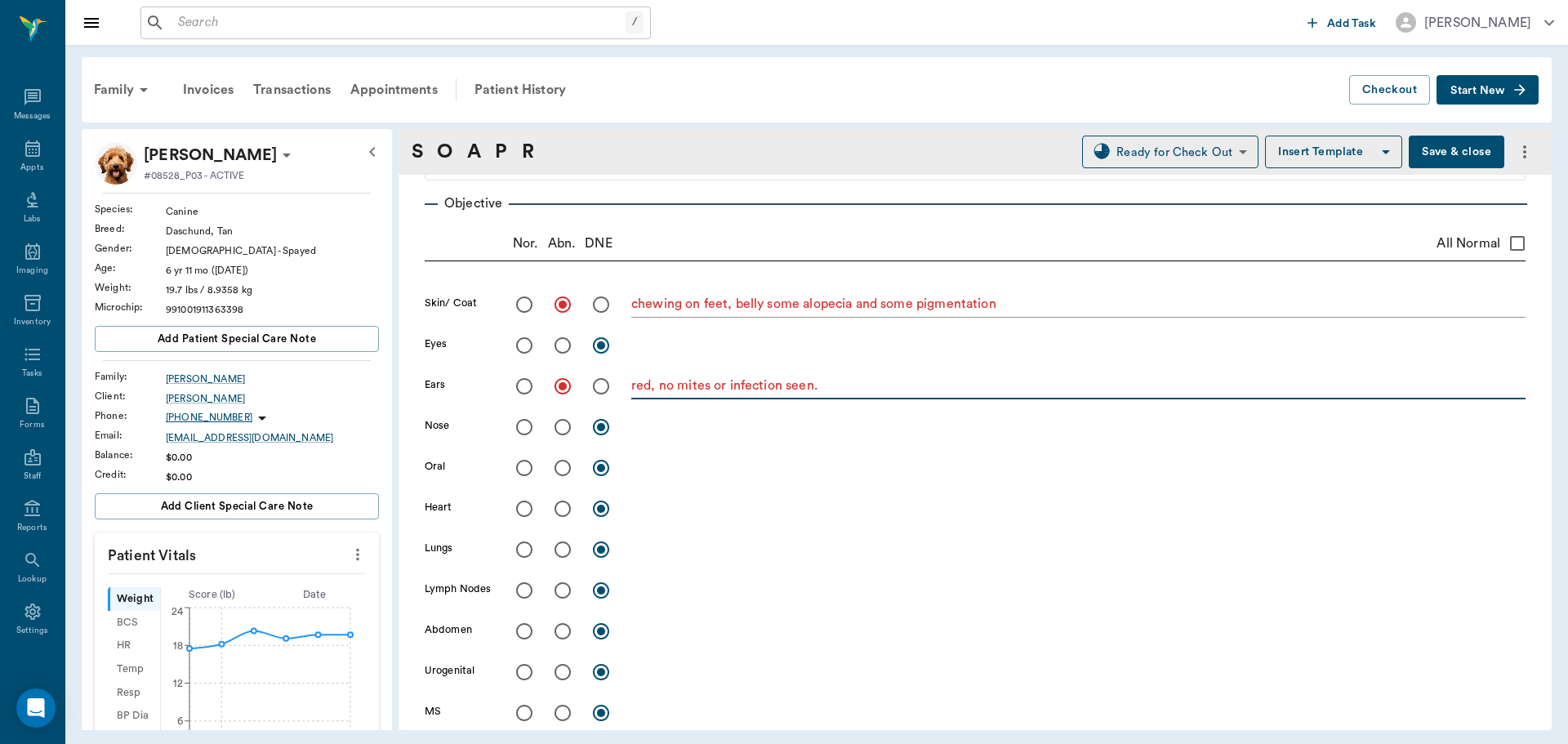
scroll to position [327, 0]
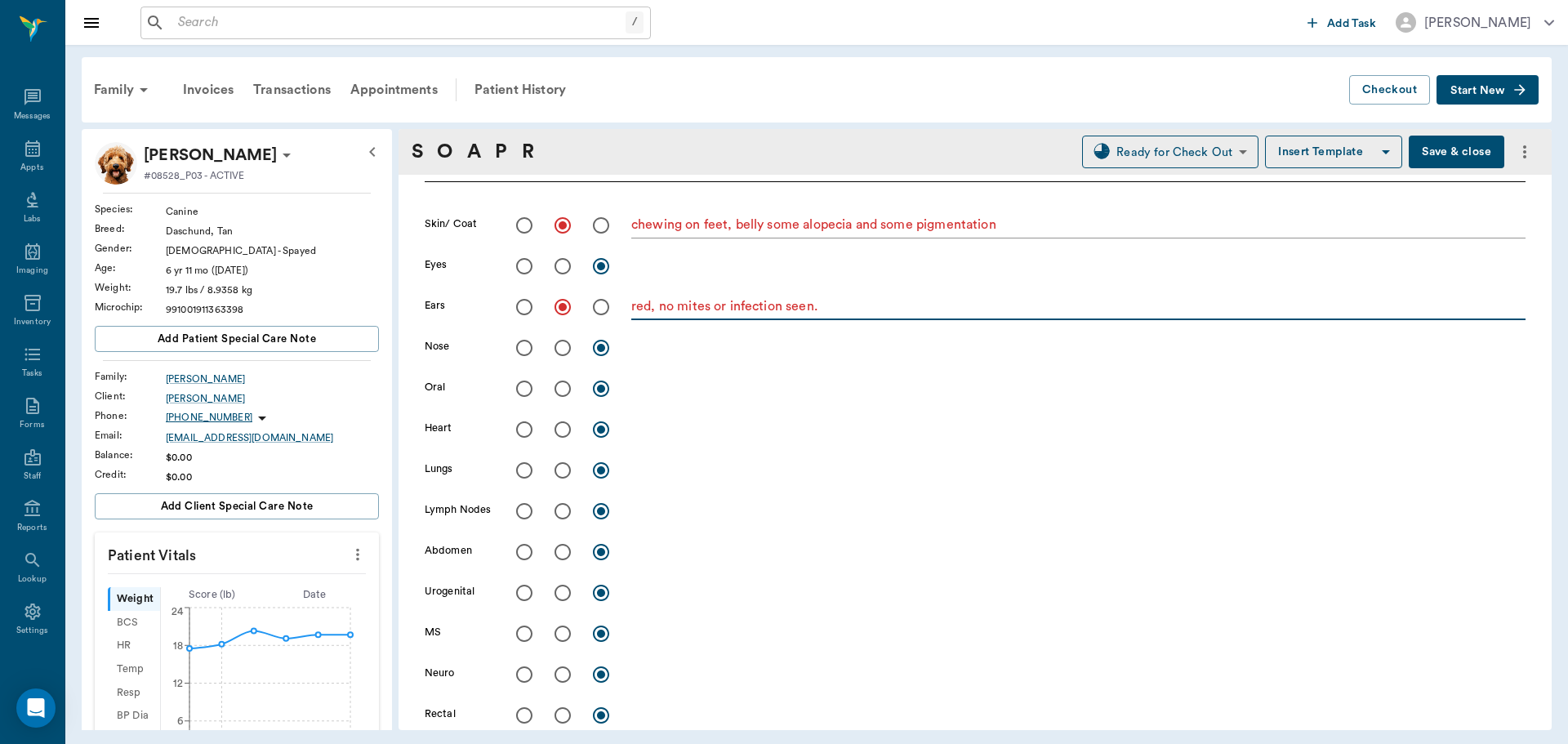
type textarea "red, no mites or infection seen."
click at [524, 347] on input "radio" at bounding box center [524, 348] width 34 height 34
radio input "true"
click at [524, 384] on input "radio" at bounding box center [524, 388] width 34 height 34
radio input "true"
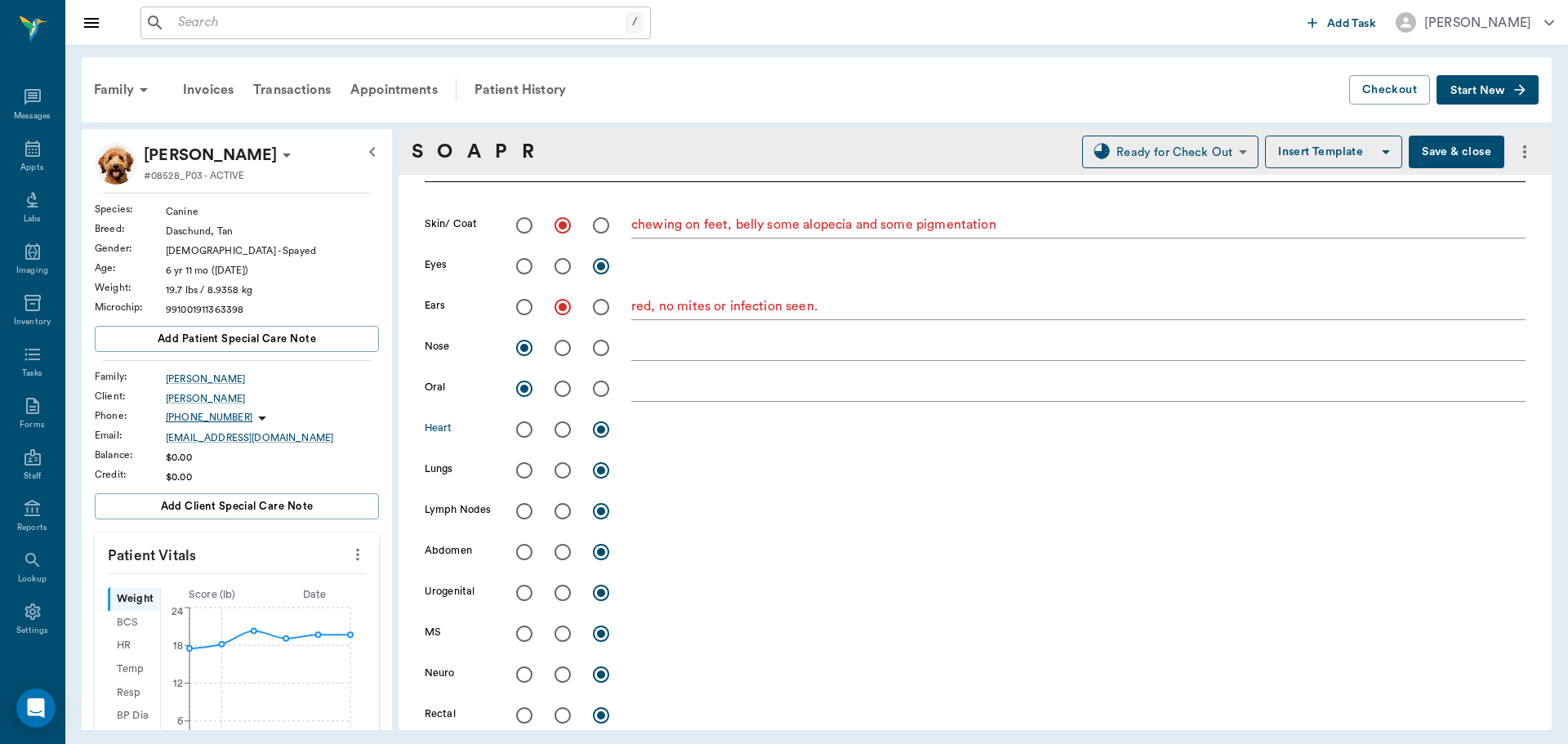
click at [522, 433] on input "radio" at bounding box center [524, 429] width 34 height 34
radio input "true"
click at [521, 477] on input "radio" at bounding box center [524, 470] width 34 height 34
radio input "true"
click at [527, 505] on input "radio" at bounding box center [524, 511] width 34 height 34
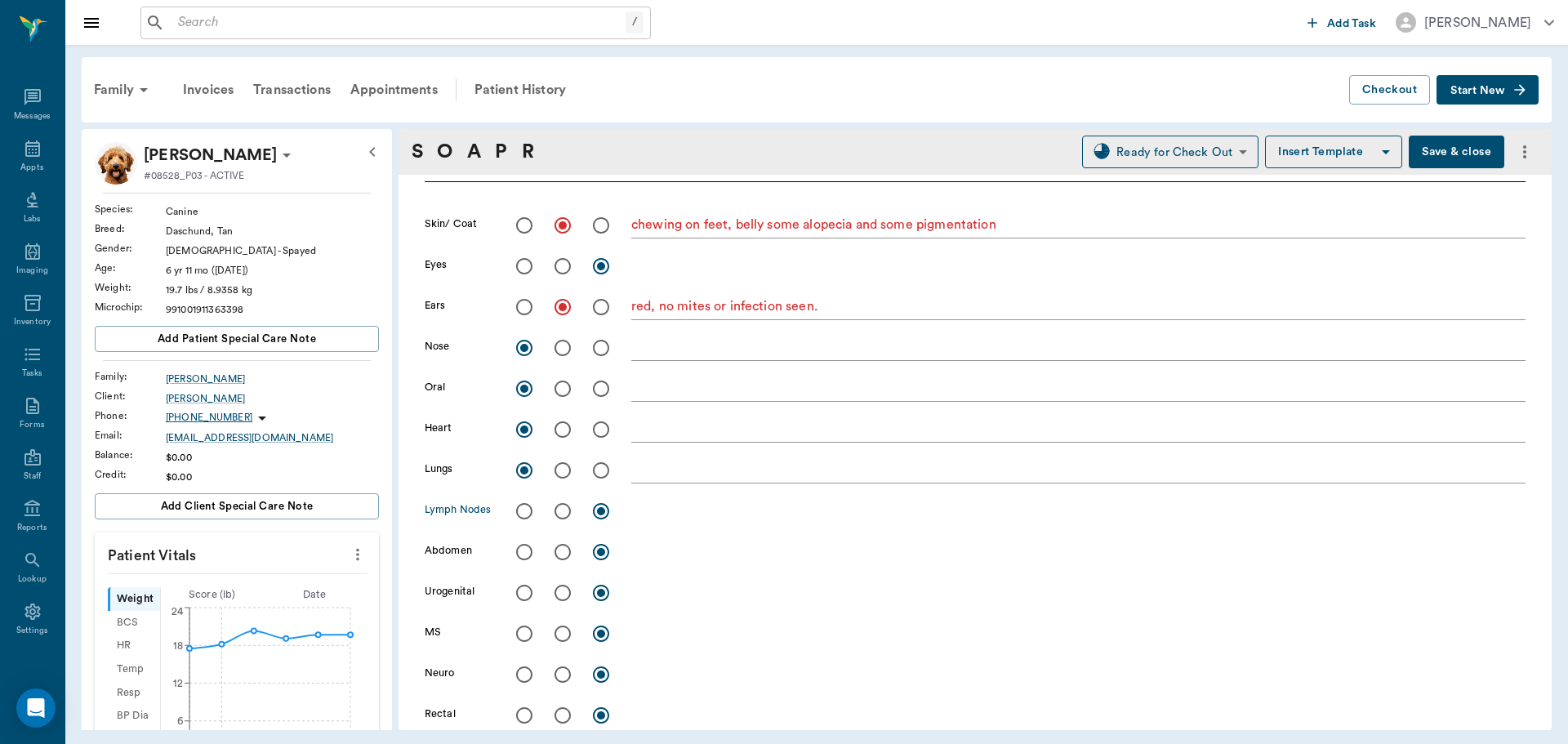
radio input "true"
click at [521, 558] on input "radio" at bounding box center [524, 552] width 34 height 34
radio input "true"
click at [519, 596] on input "radio" at bounding box center [524, 592] width 34 height 34
radio input "true"
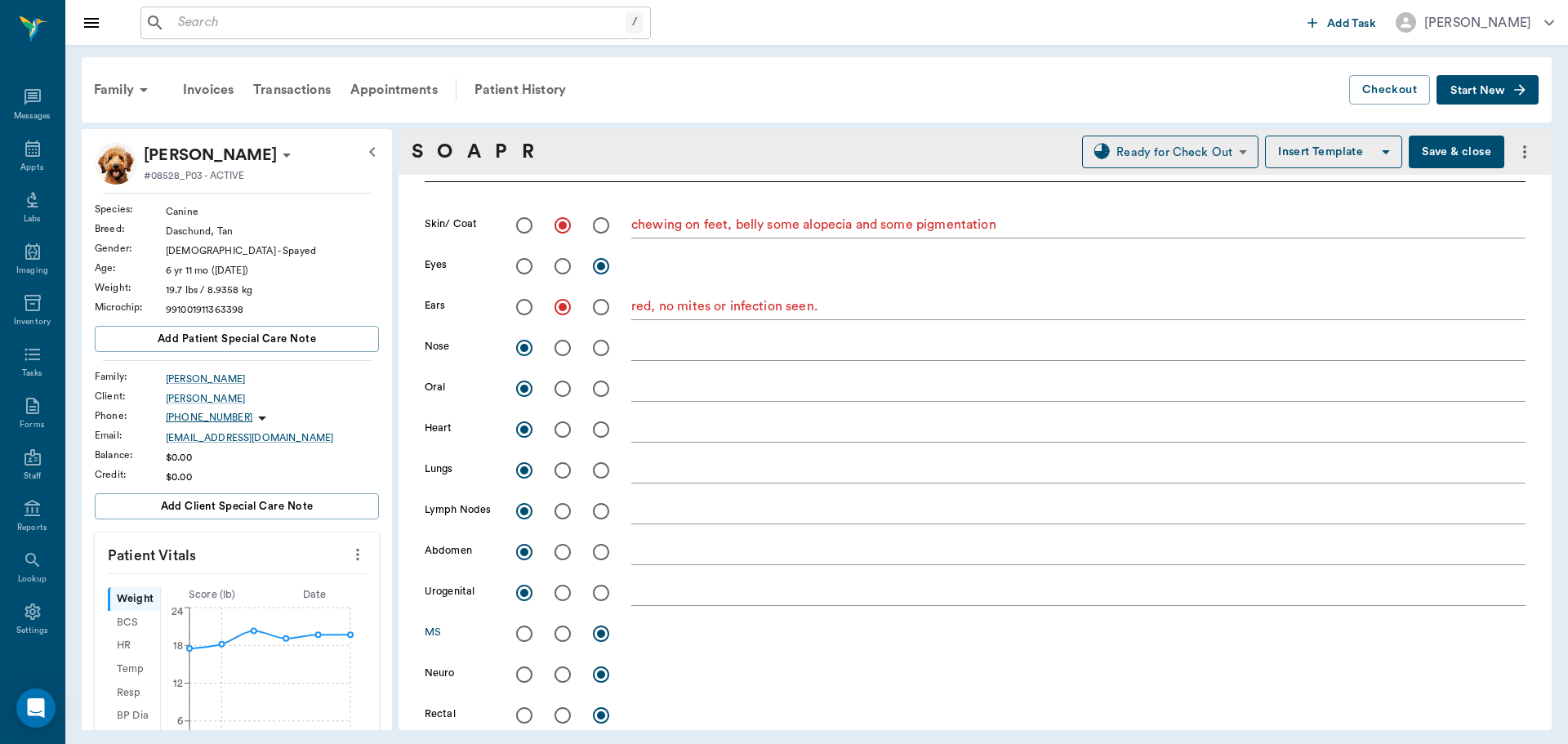
click at [522, 634] on input "radio" at bounding box center [524, 634] width 34 height 34
radio input "true"
click at [528, 679] on input "radio" at bounding box center [524, 674] width 34 height 34
radio input "true"
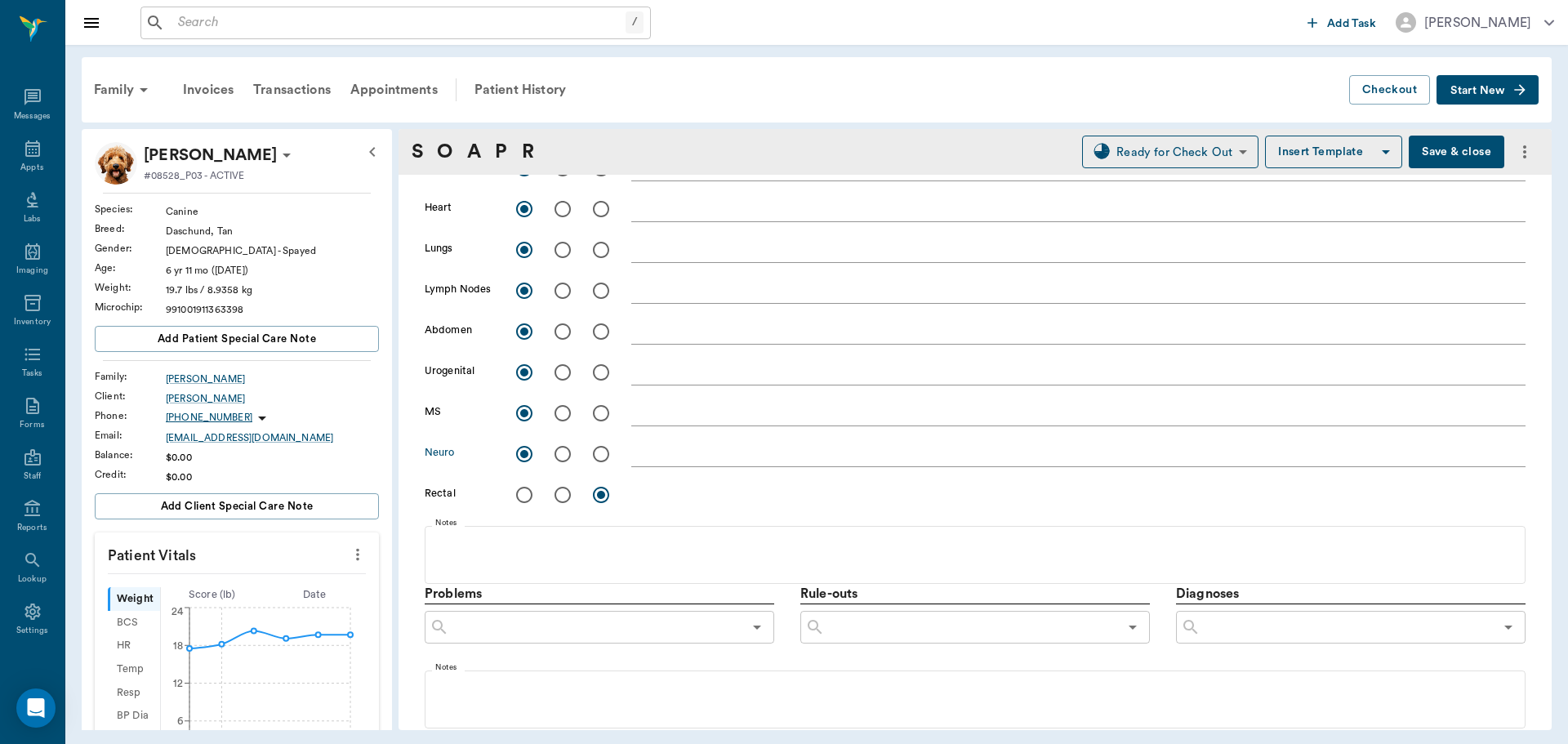
scroll to position [571, 0]
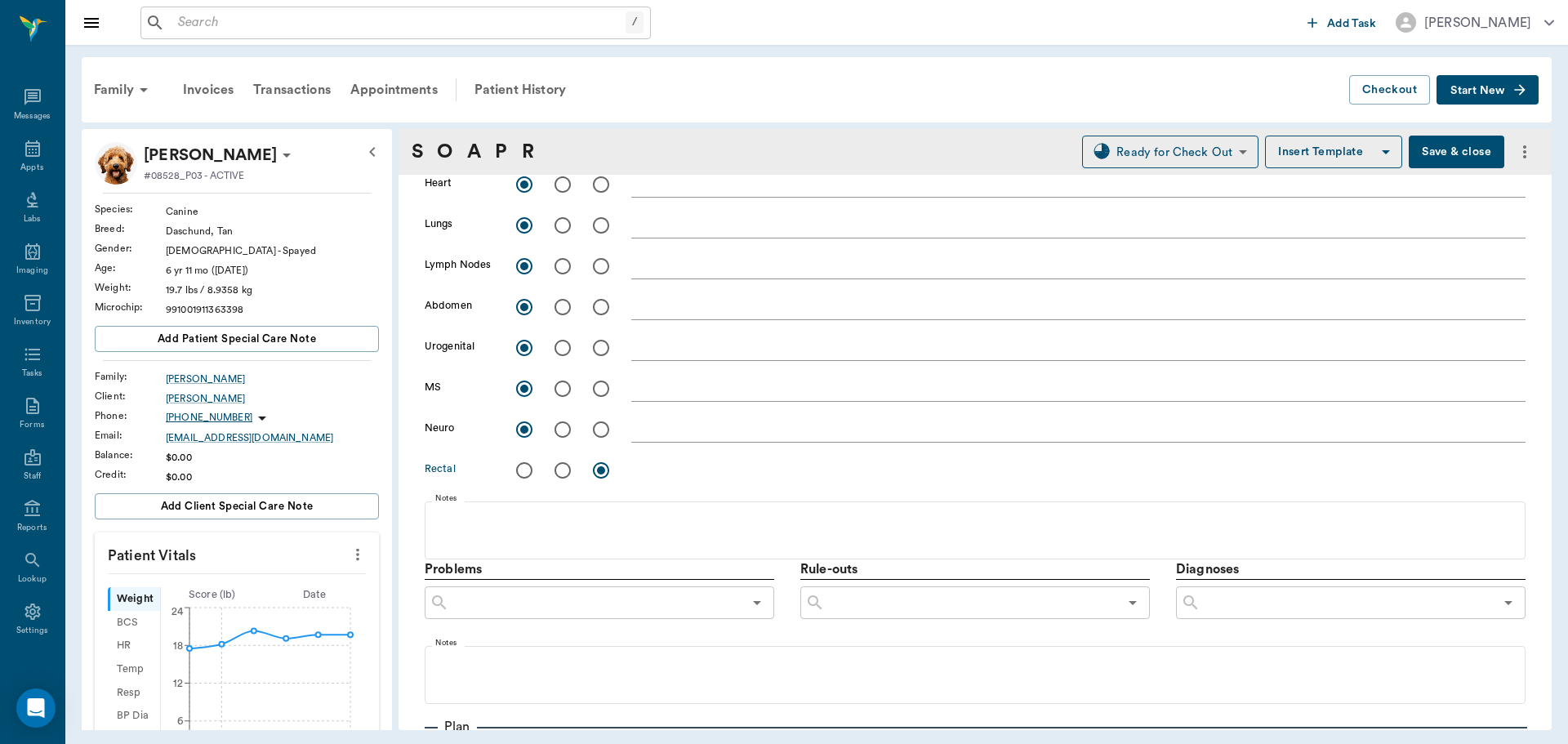
click at [520, 468] on input "radio" at bounding box center [524, 470] width 34 height 34
radio input "true"
click at [1318, 602] on input "text" at bounding box center [1347, 603] width 294 height 23
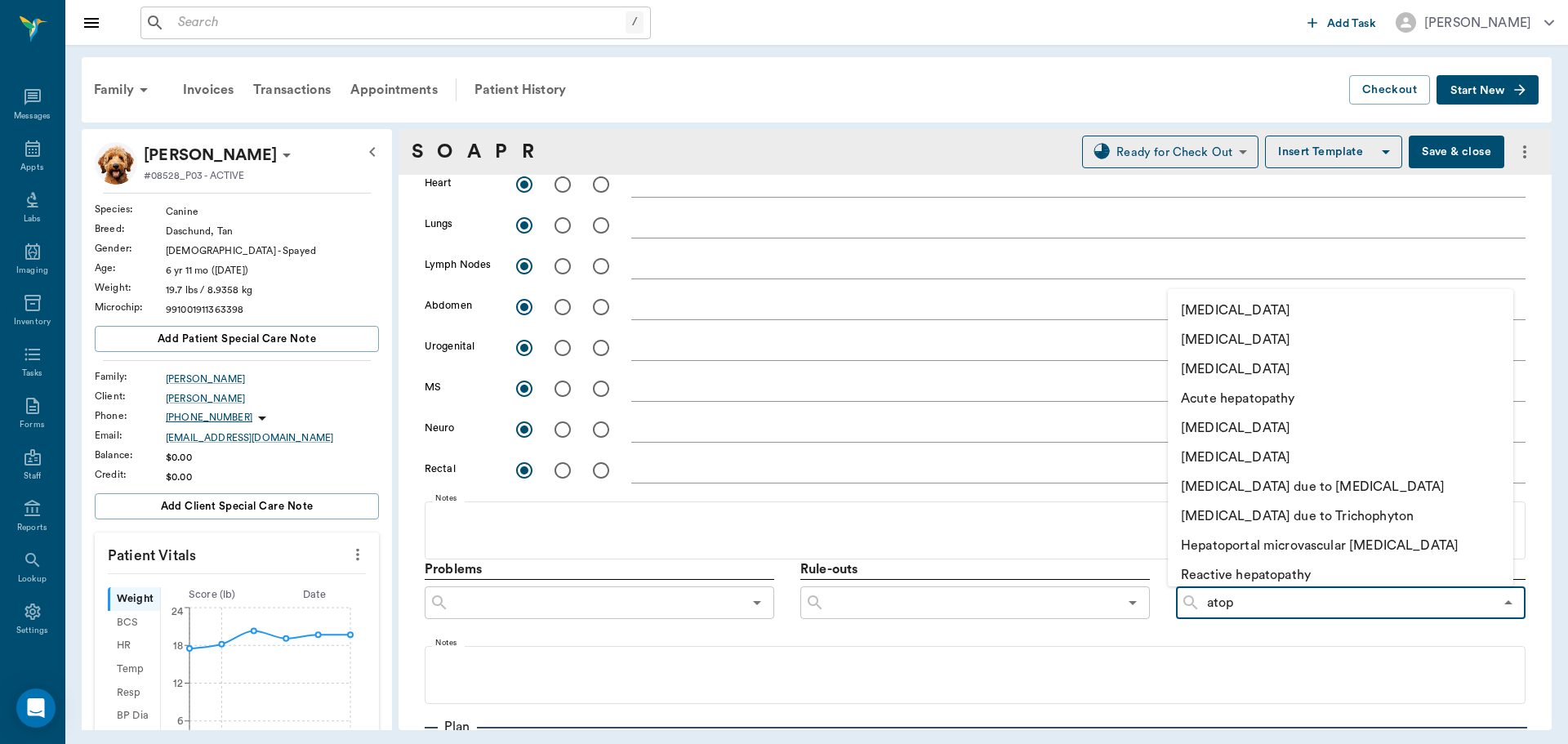
type input "atopy"
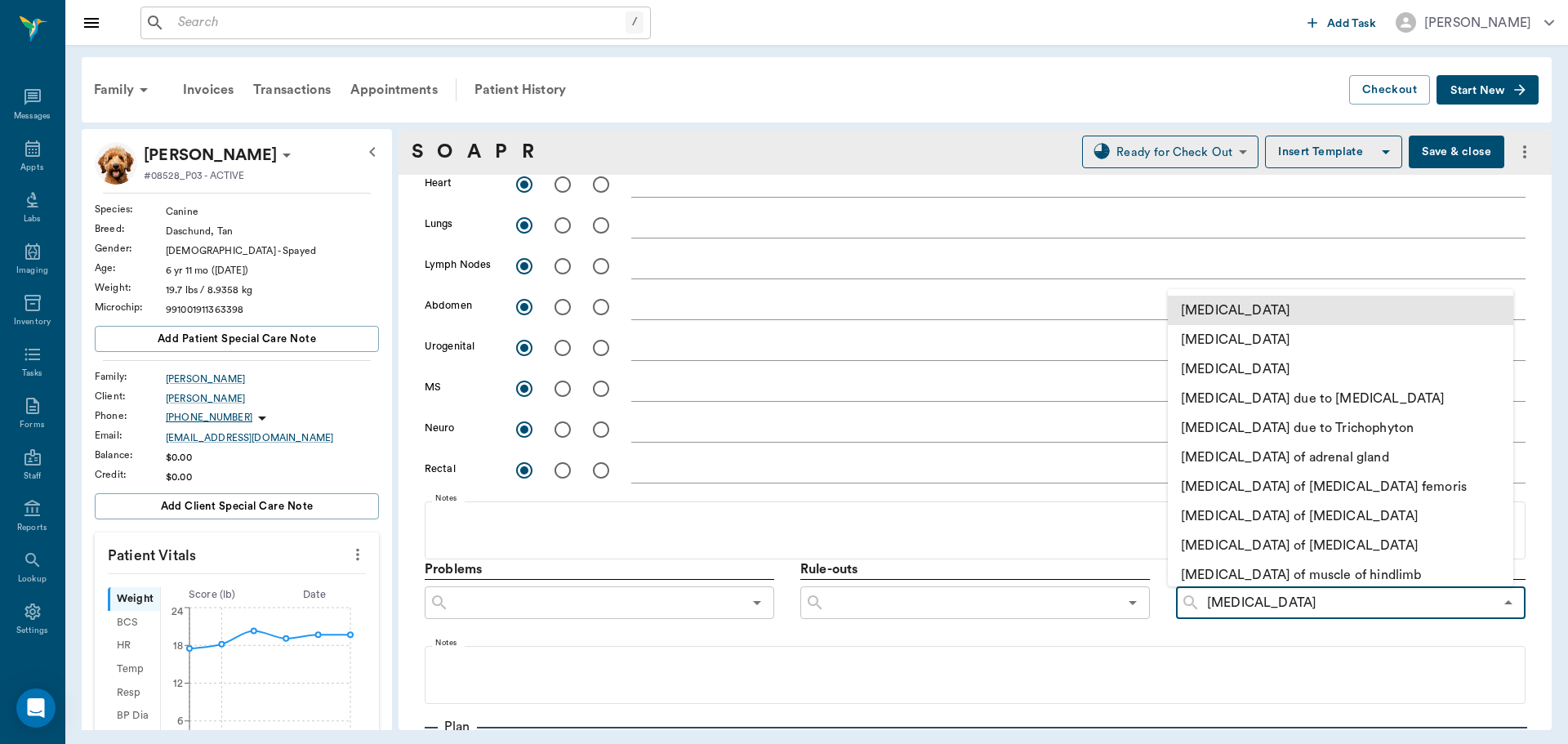
click at [1251, 308] on li "[MEDICAL_DATA]" at bounding box center [1341, 310] width 346 height 29
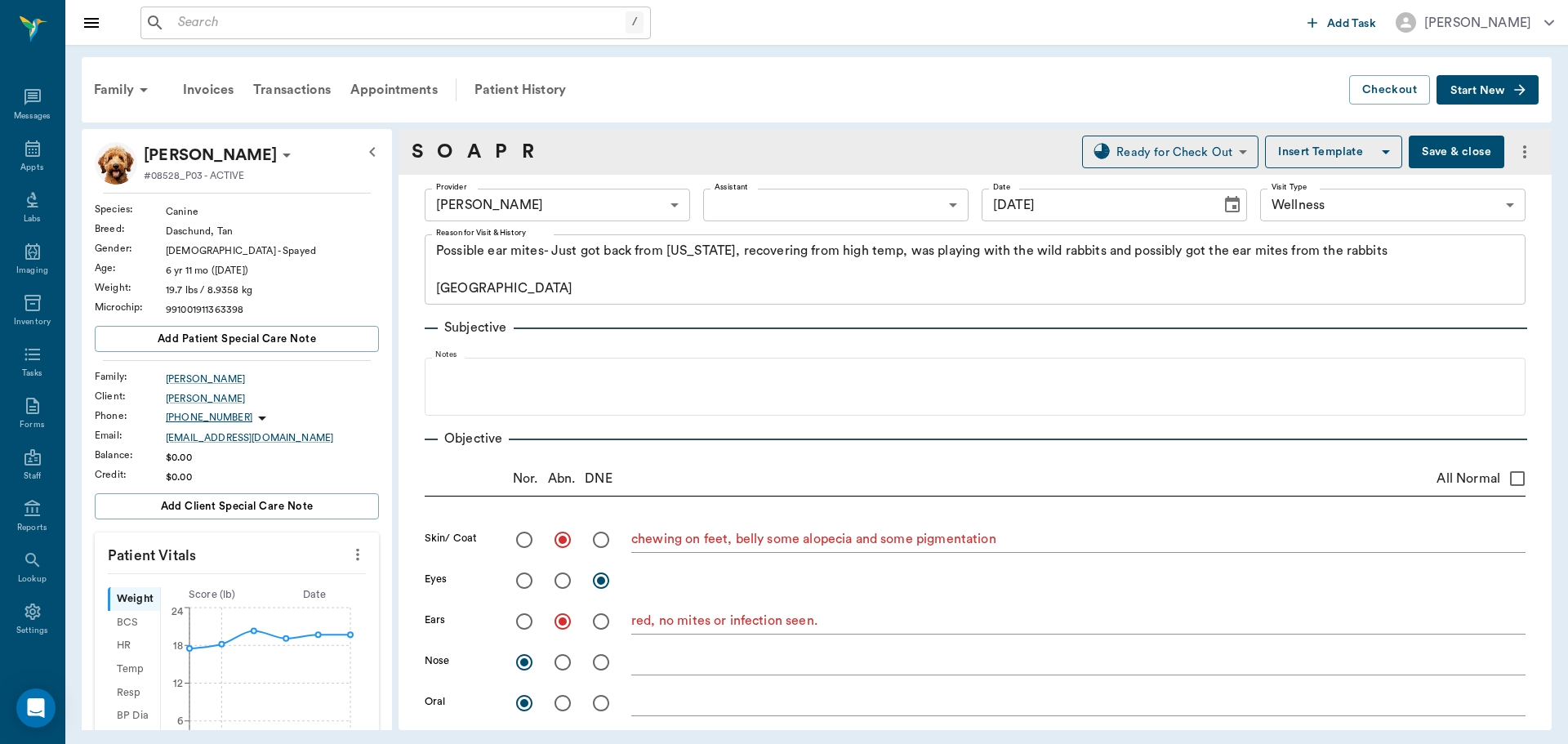
scroll to position [0, 0]
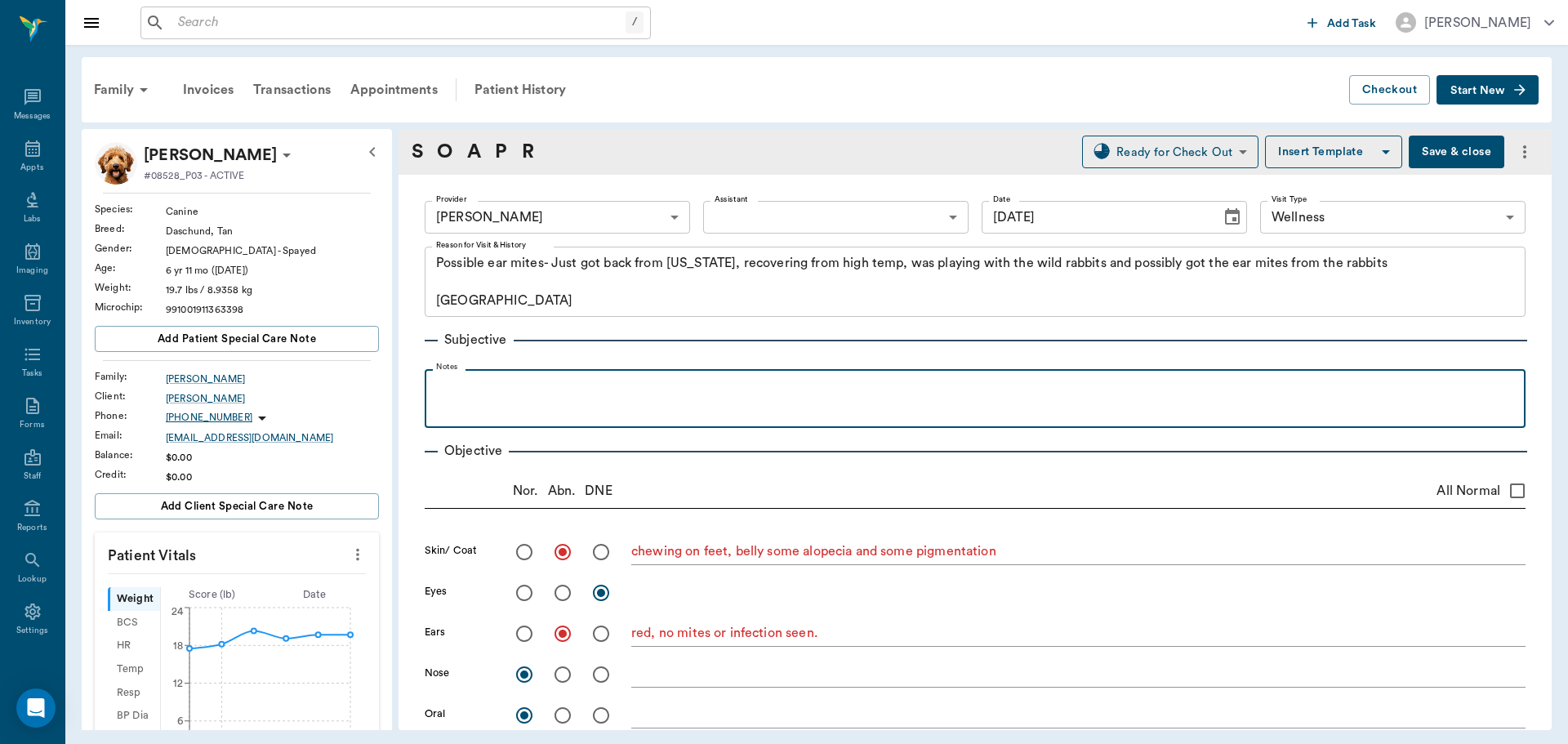
click at [489, 407] on div at bounding box center [975, 397] width 1085 height 41
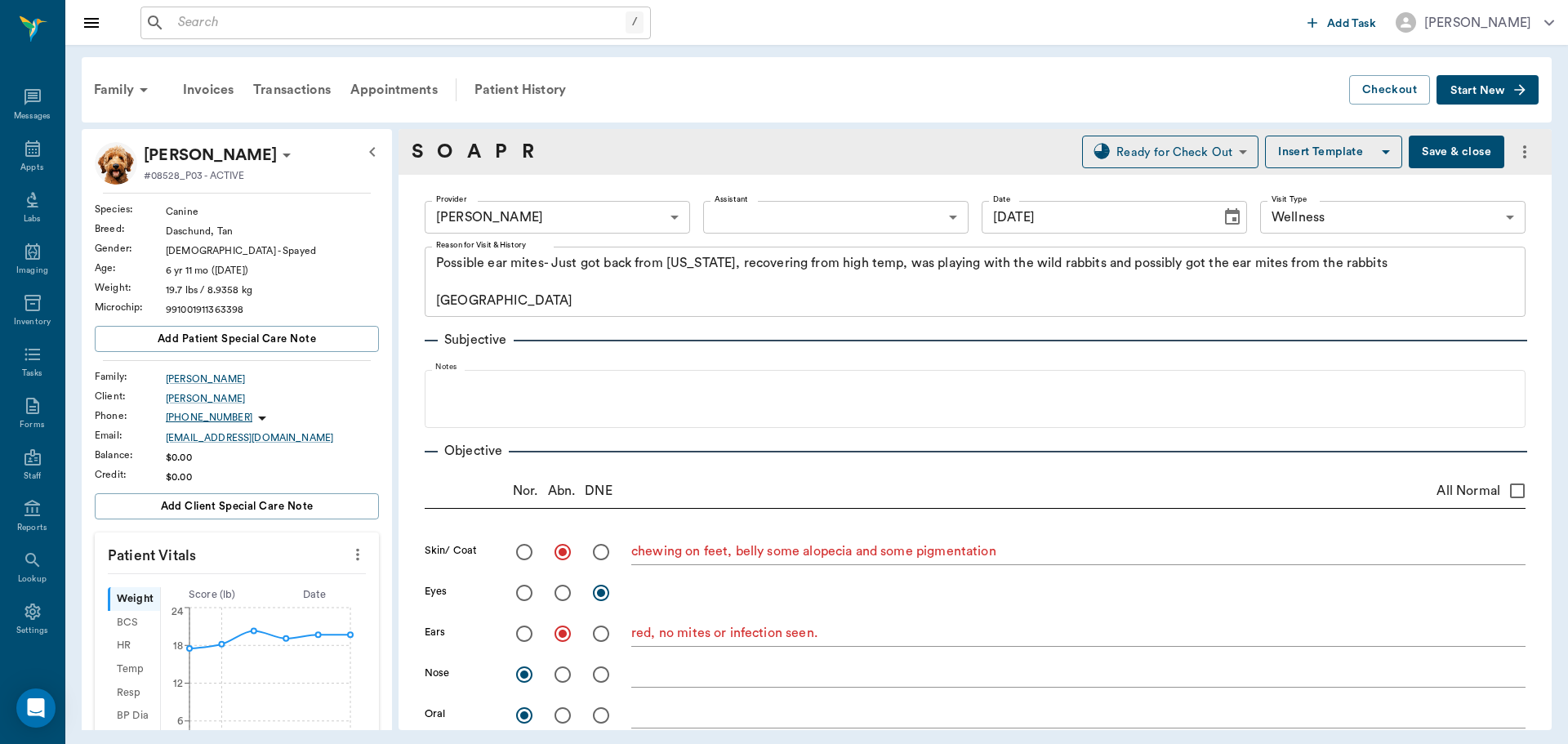
click at [1435, 148] on button "Save & close" at bounding box center [1456, 152] width 95 height 32
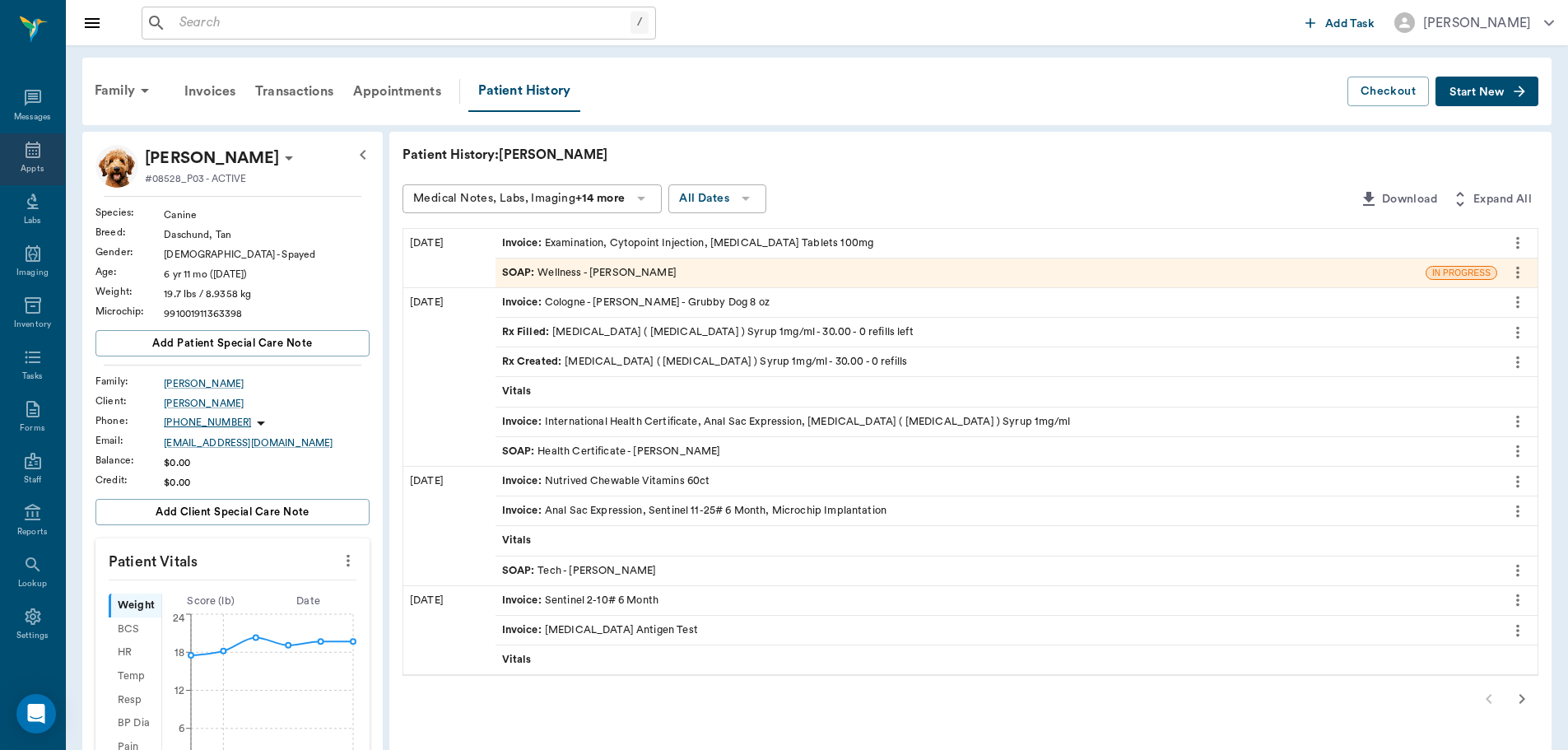
click at [30, 156] on icon at bounding box center [33, 150] width 20 height 20
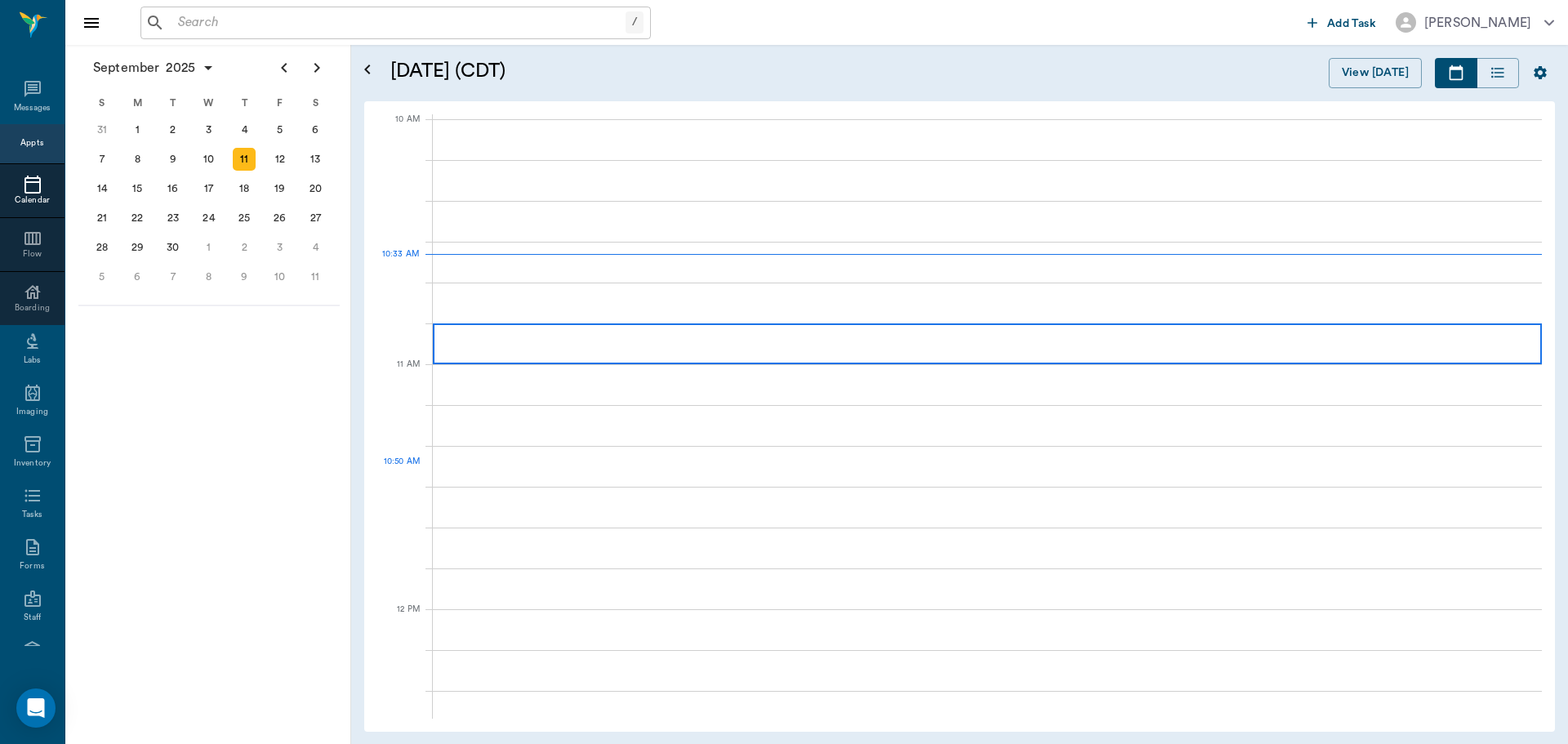
scroll to position [492, 0]
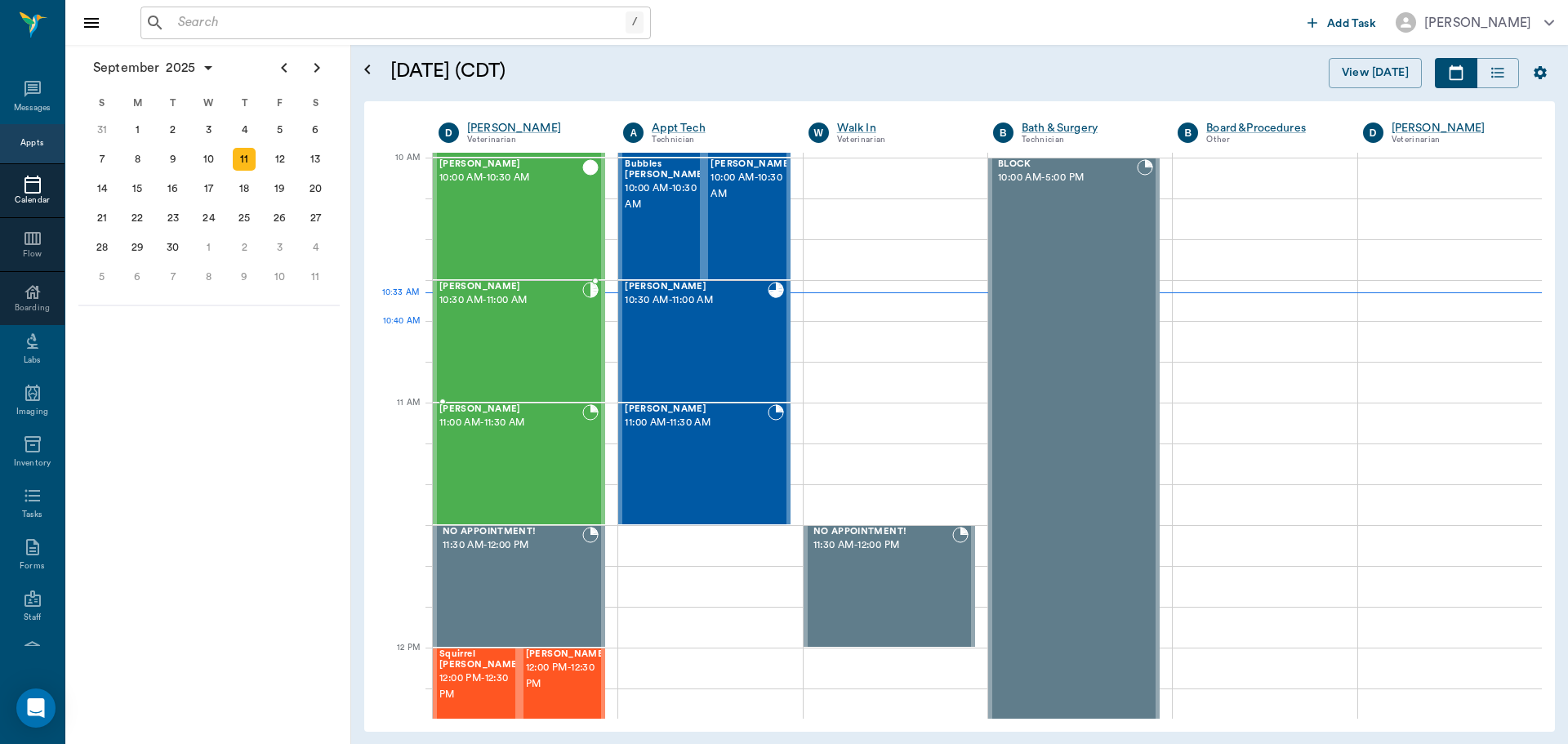
click at [501, 339] on div "CALLIE Trotter 10:30 AM - 11:00 AM" at bounding box center [511, 342] width 143 height 119
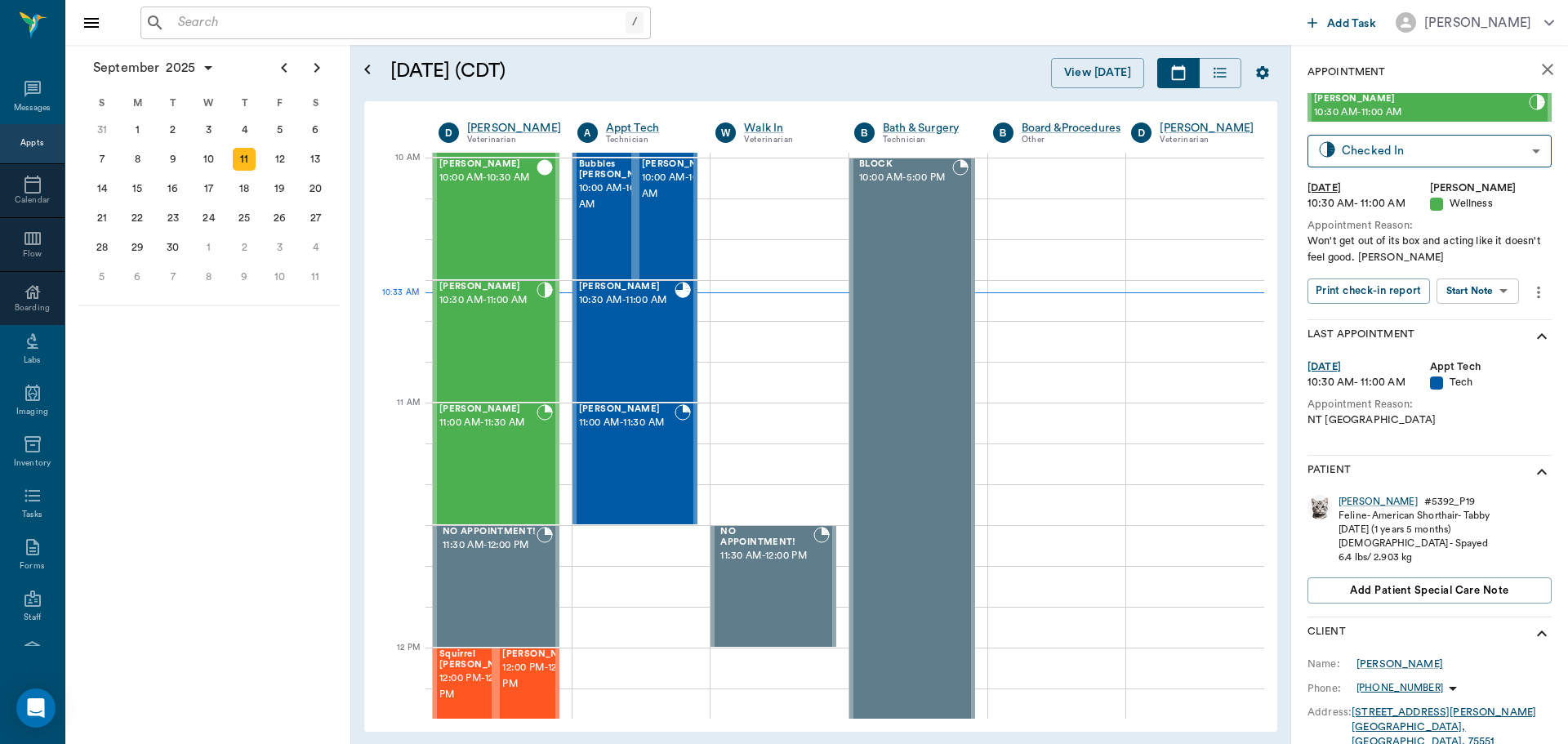
click at [1491, 294] on body "/ ​ Add Task Dr. Bert Ellsworth Nectar Messages Appts Calendar Flow Boarding La…" at bounding box center [784, 372] width 1568 height 744
click at [1476, 322] on button "Start SOAP" at bounding box center [1459, 324] width 56 height 19
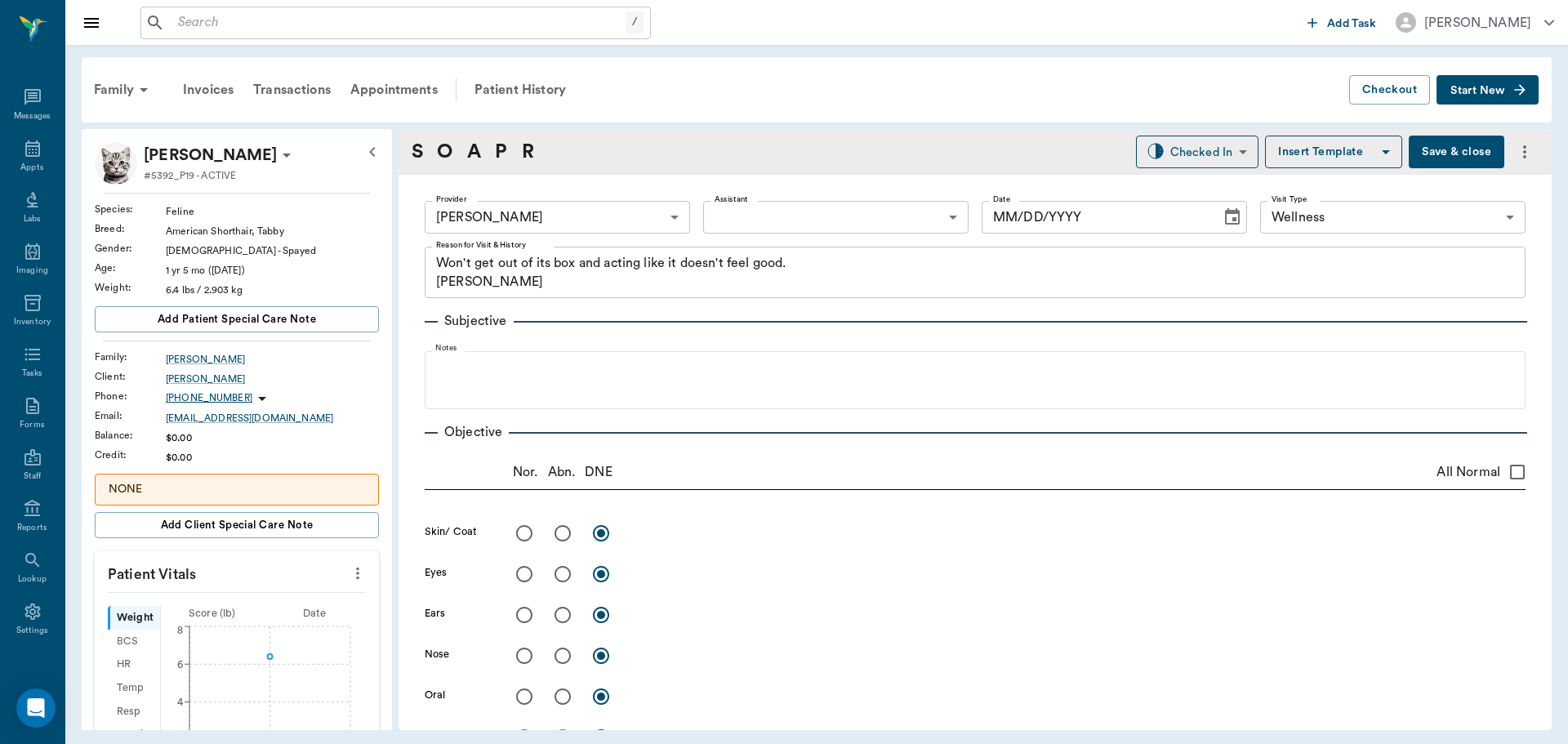
type input "63ec2f075fda476ae8351a4d"
type input "65d2be4f46e3a538d89b8c14"
type textarea "Won't get out of its box and acting like it doesn't feel good. Christy"
type input "[DATE]"
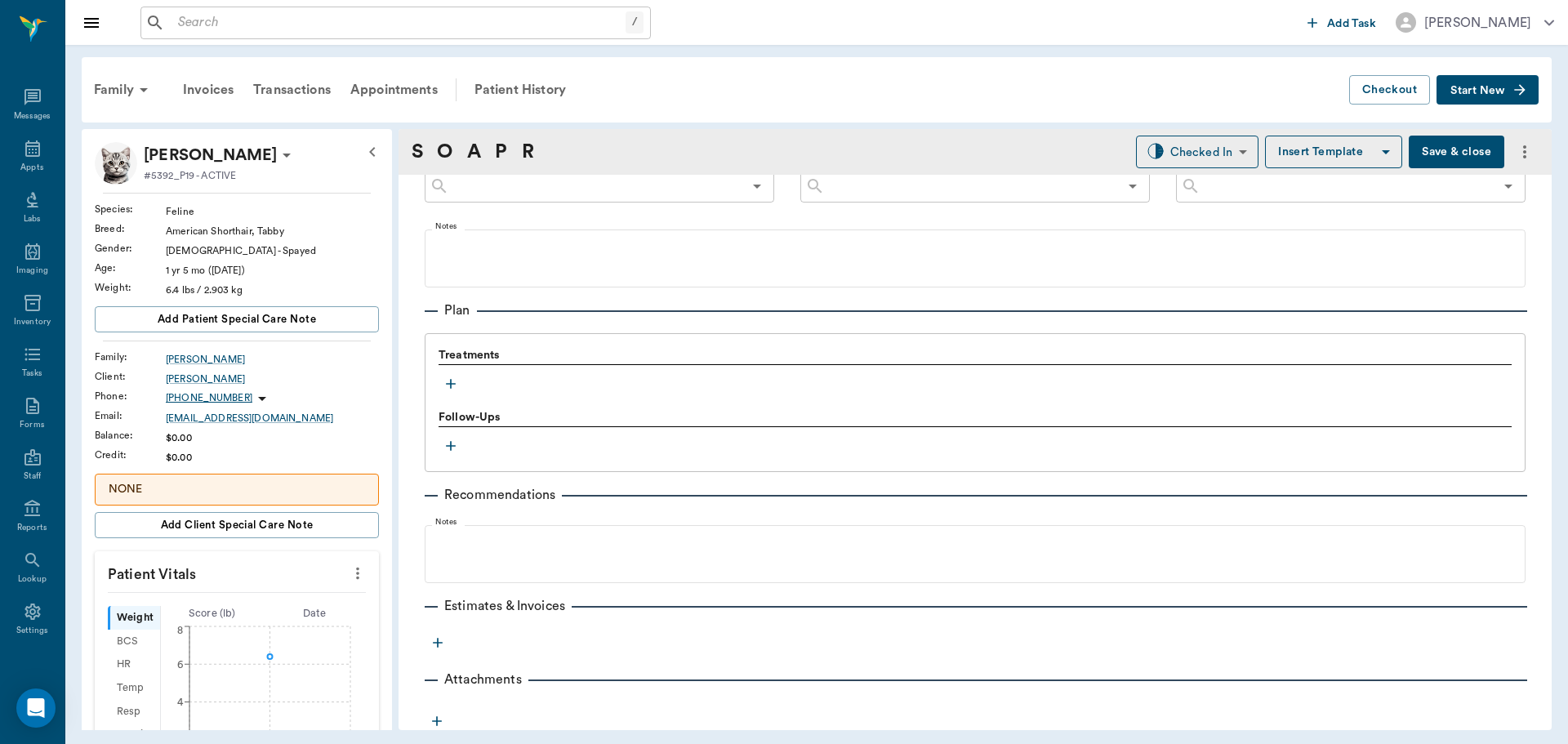
scroll to position [973, 0]
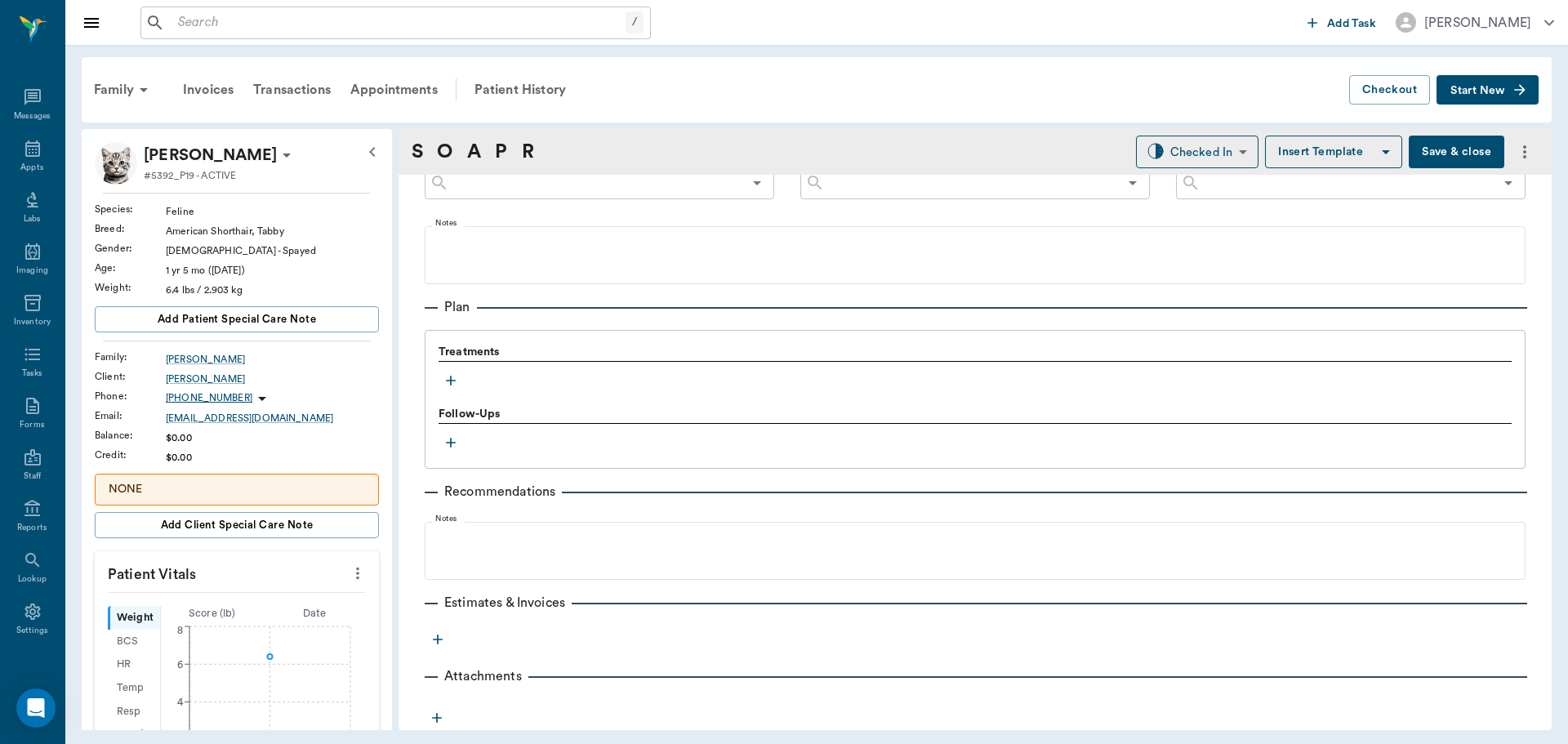
click at [451, 379] on icon "button" at bounding box center [451, 381] width 17 height 17
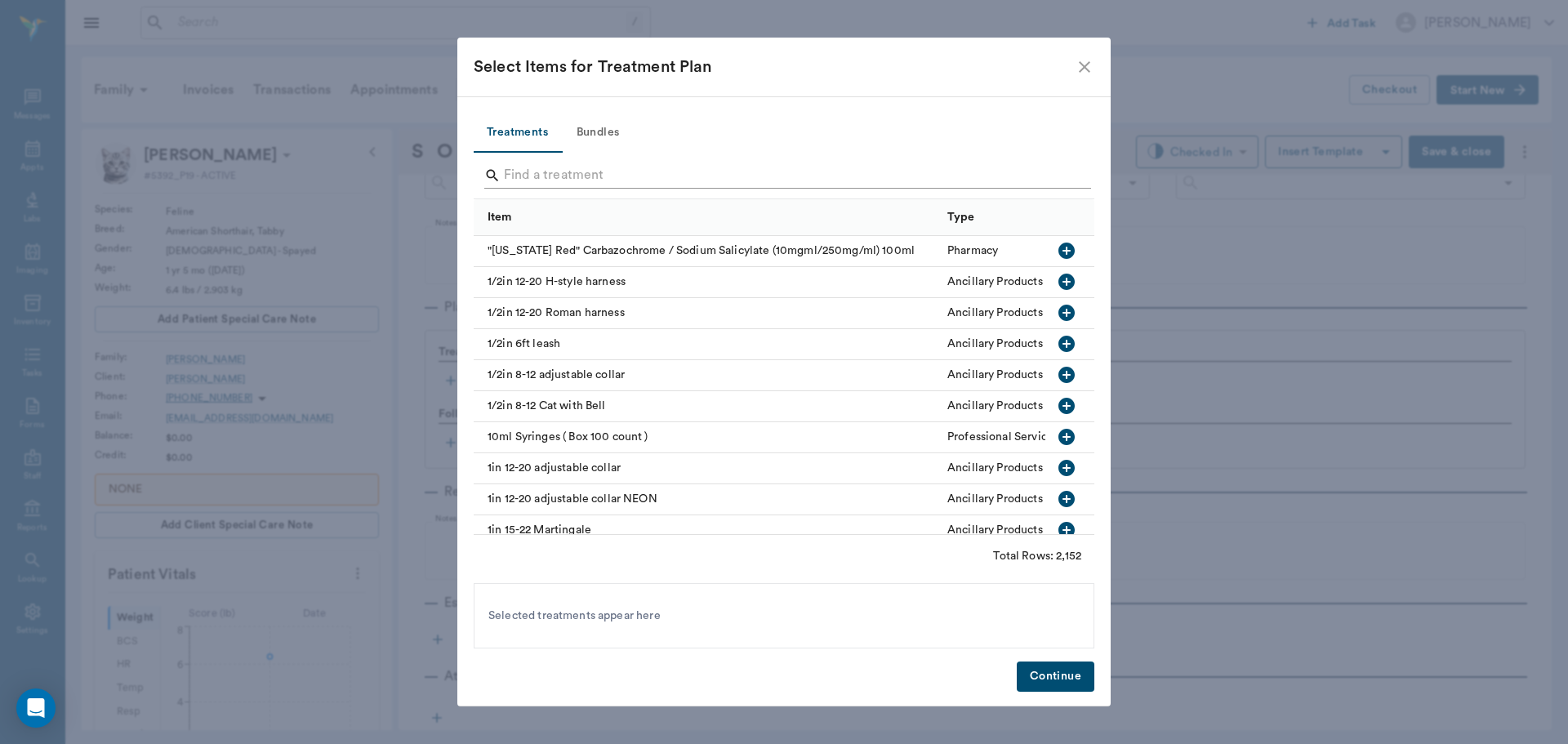
click at [572, 174] on input "Search" at bounding box center [785, 176] width 563 height 27
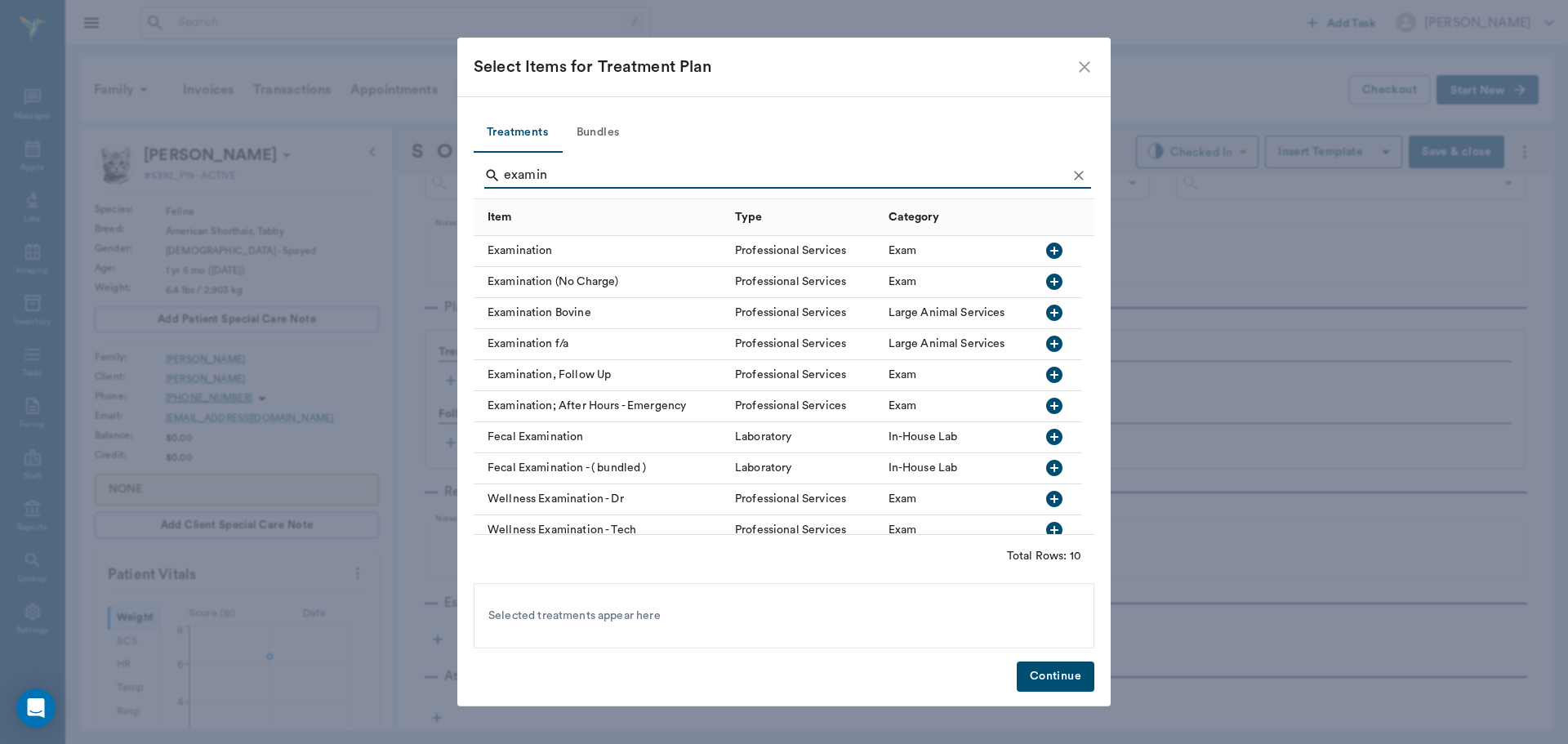
click at [1057, 245] on icon "button" at bounding box center [1055, 251] width 17 height 17
type input "e"
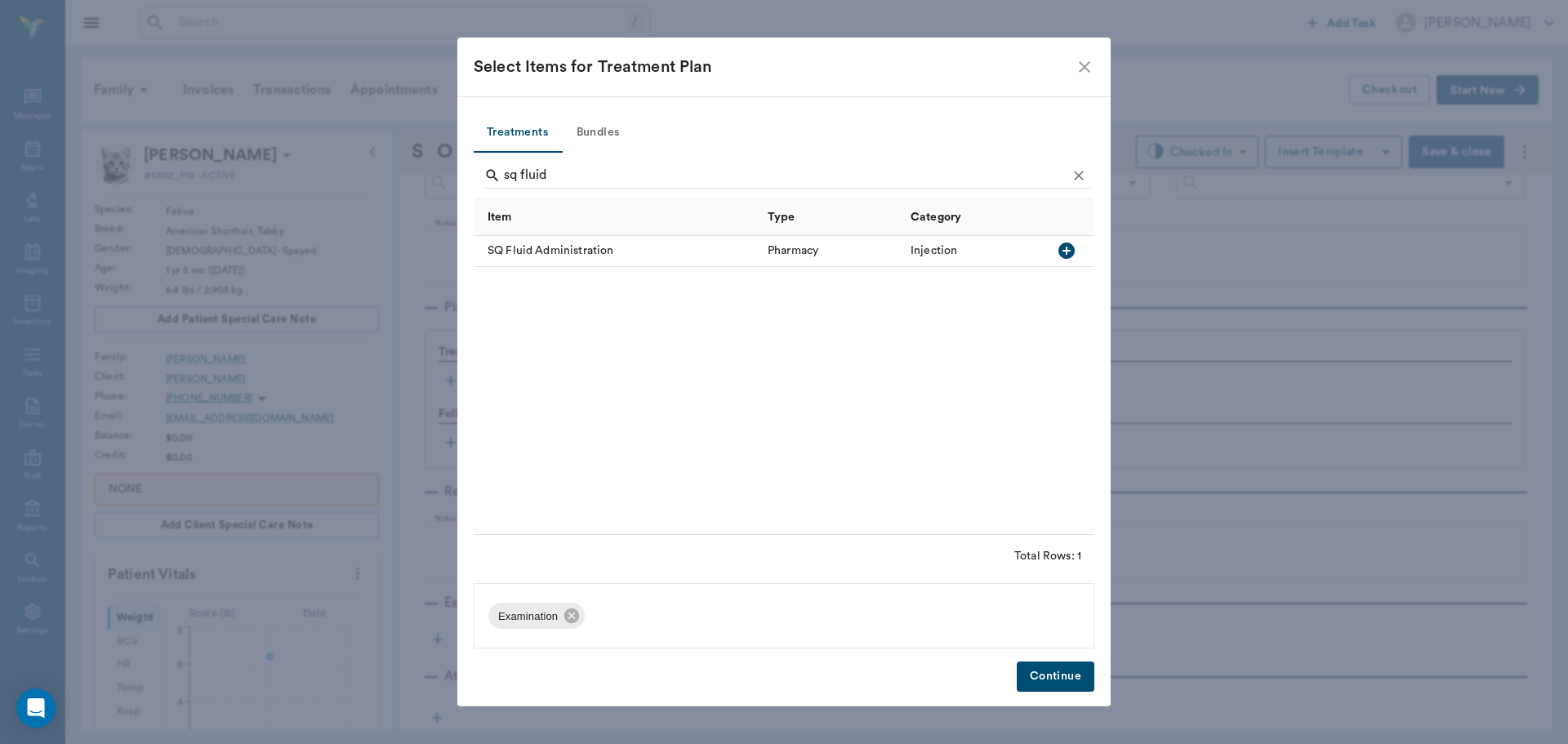
click at [1065, 257] on icon "button" at bounding box center [1067, 251] width 17 height 17
type input "s"
type input "conven"
drag, startPoint x: 1064, startPoint y: 255, endPoint x: 1056, endPoint y: 255, distance: 8.0
click at [1062, 255] on icon "button" at bounding box center [1067, 251] width 17 height 17
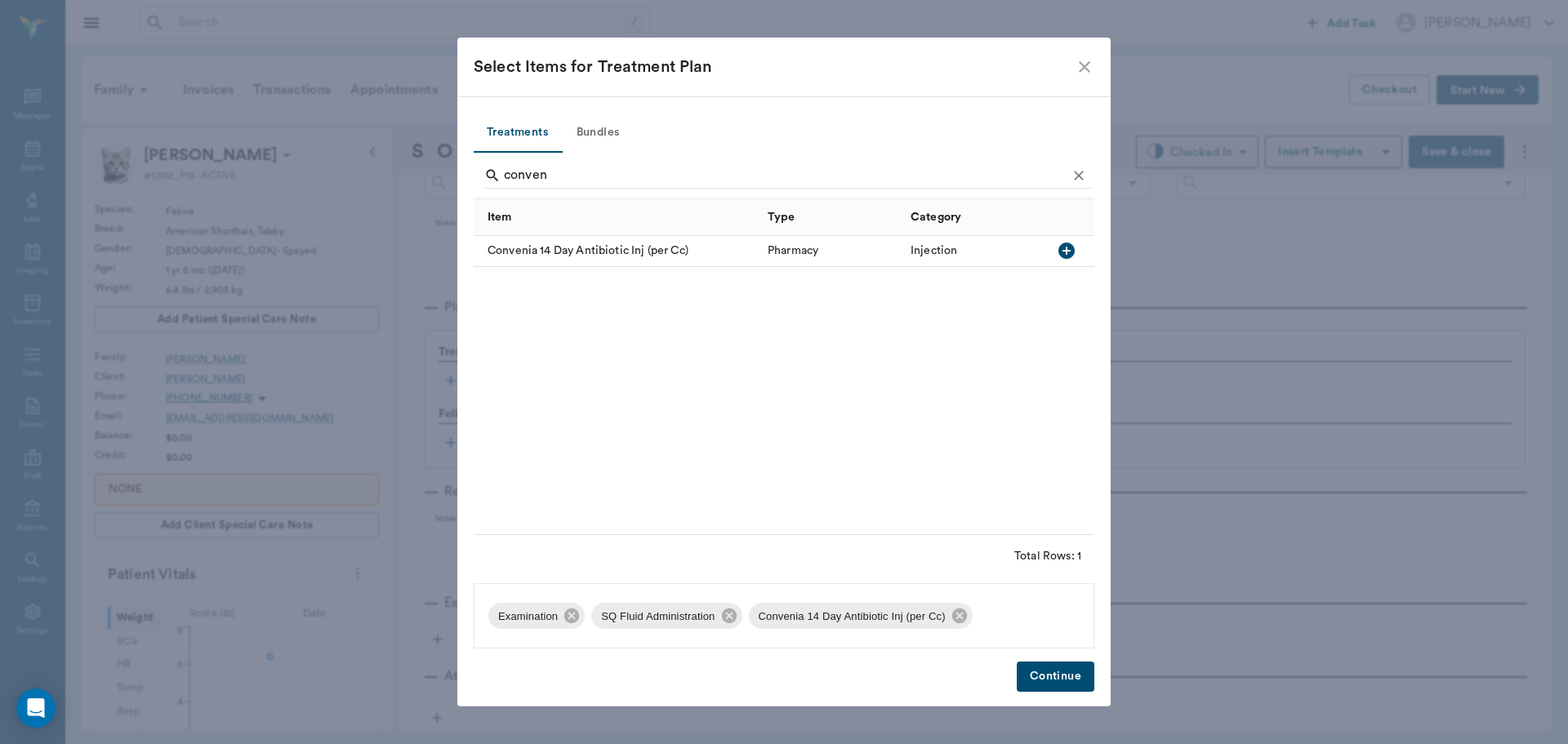
click at [1053, 678] on button "Continue" at bounding box center [1056, 677] width 78 height 30
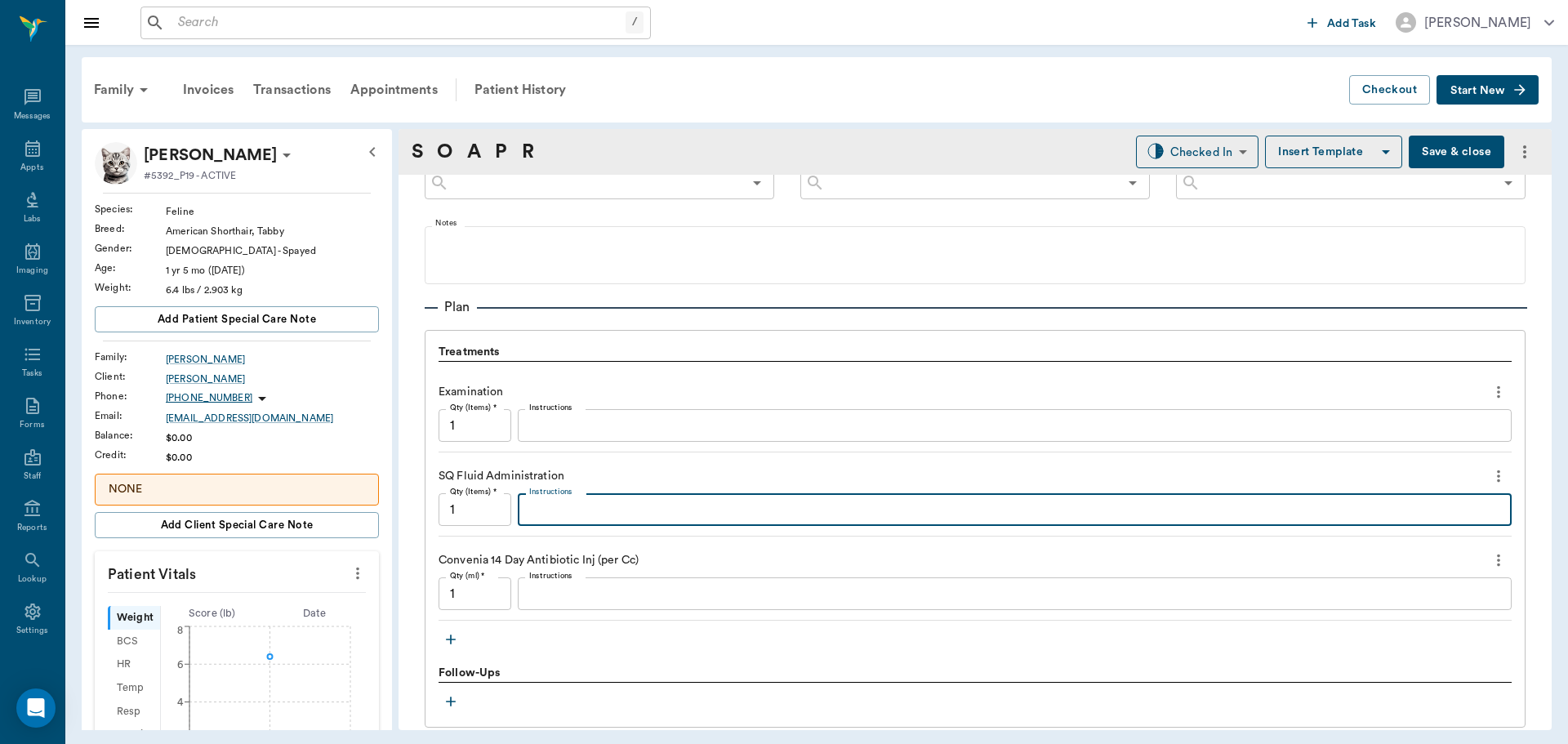
click at [623, 513] on textarea "Instructions" at bounding box center [1014, 510] width 971 height 19
type textarea "100ml LRS"
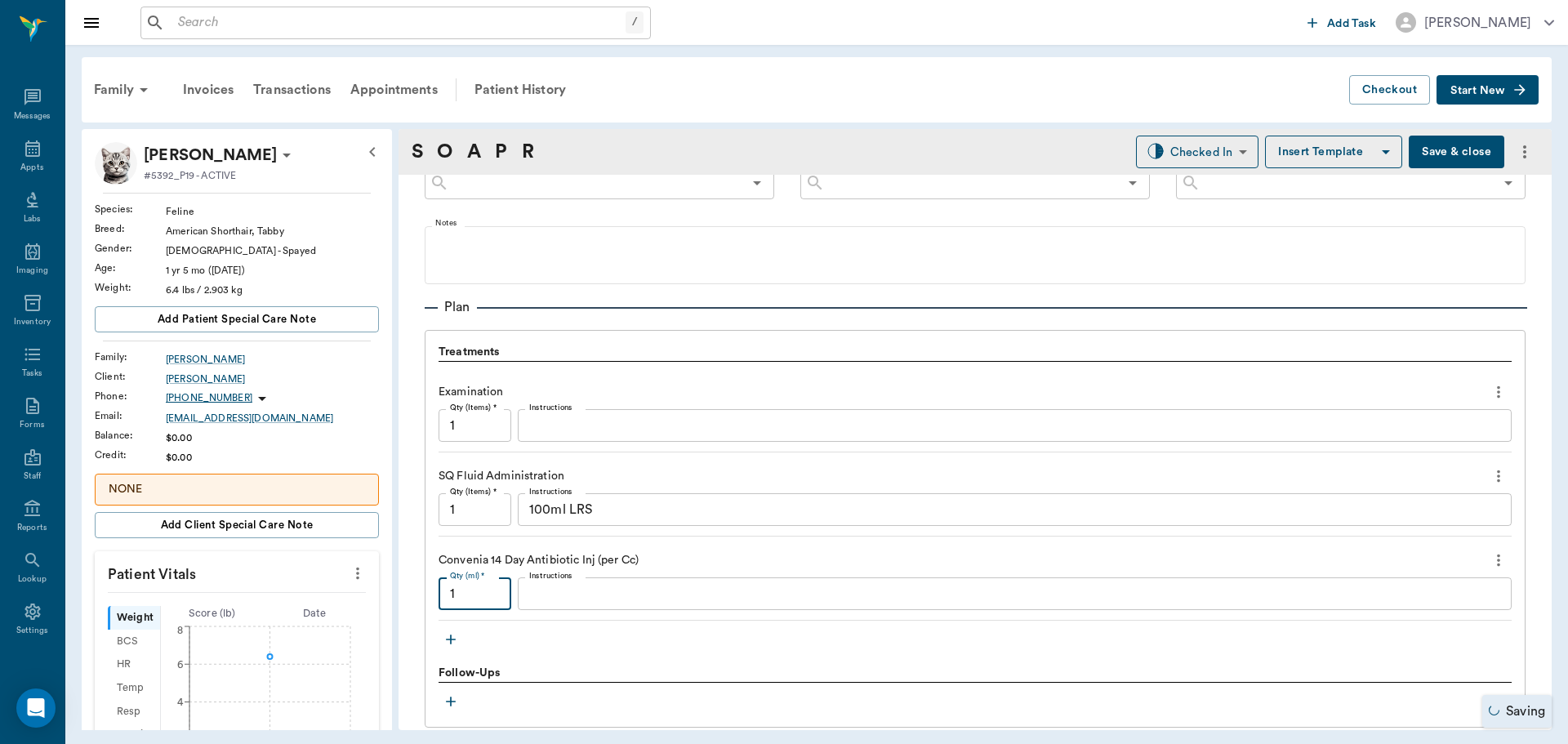
click at [483, 598] on input "1" at bounding box center [475, 593] width 73 height 32
type input ".45"
click at [451, 642] on icon "button" at bounding box center [451, 639] width 10 height 10
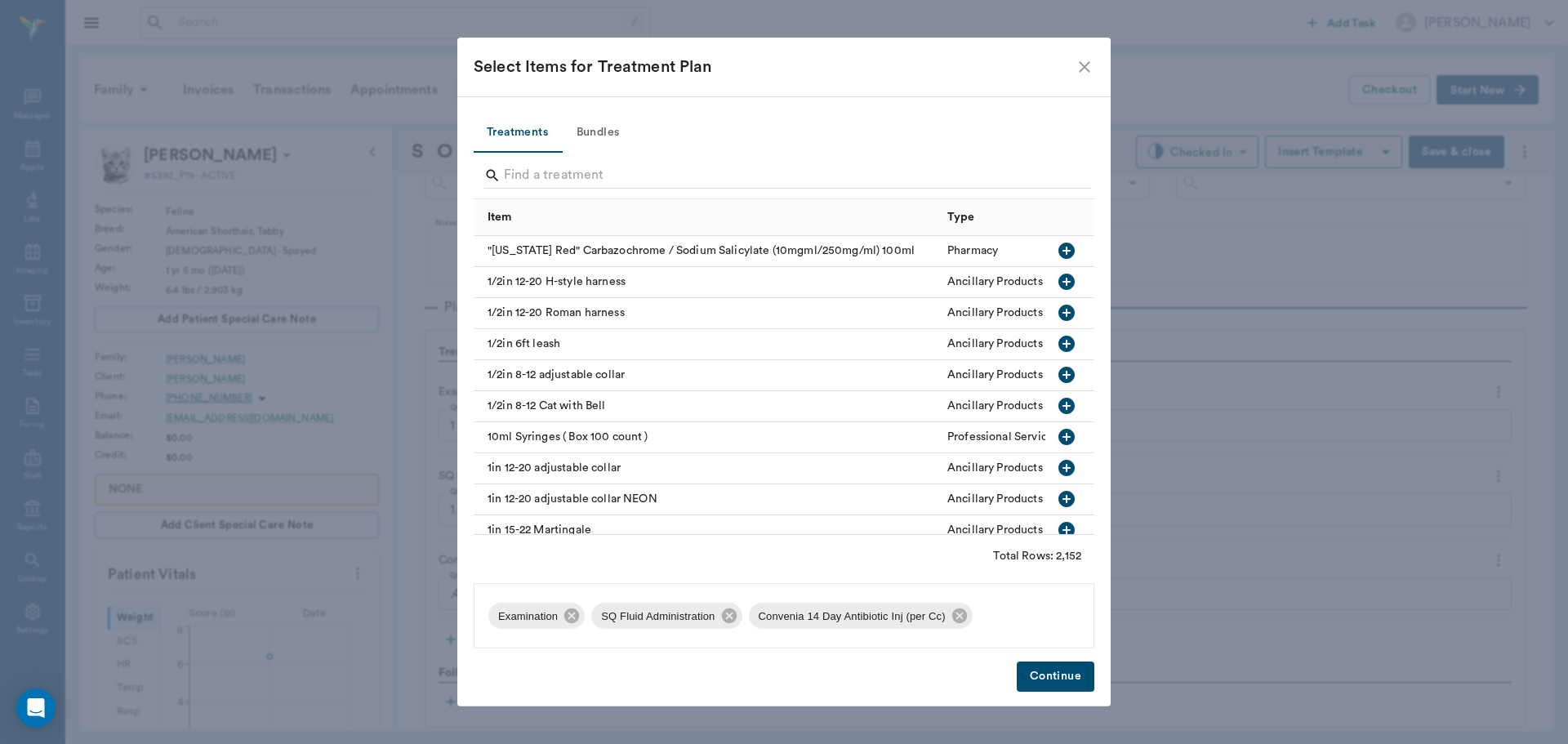
click at [557, 158] on div at bounding box center [788, 177] width 607 height 42
drag, startPoint x: 558, startPoint y: 191, endPoint x: 561, endPoint y: 182, distance: 9.5
click at [561, 182] on div "Search" at bounding box center [788, 177] width 607 height 29
click at [561, 181] on input "Search" at bounding box center [785, 176] width 563 height 27
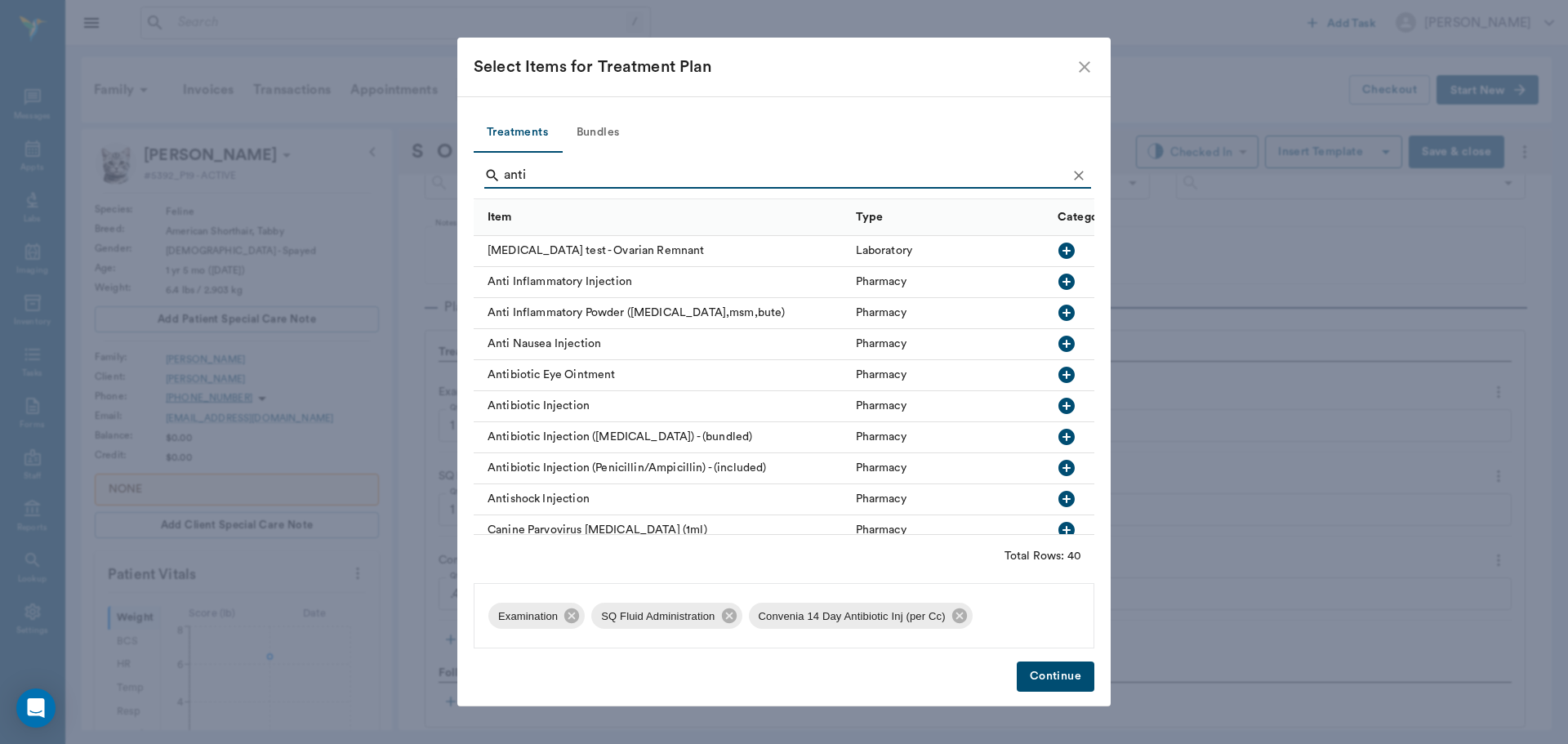
type input "anti"
click at [1059, 285] on icon "button" at bounding box center [1067, 282] width 17 height 17
click at [1057, 676] on button "Continue" at bounding box center [1056, 677] width 78 height 30
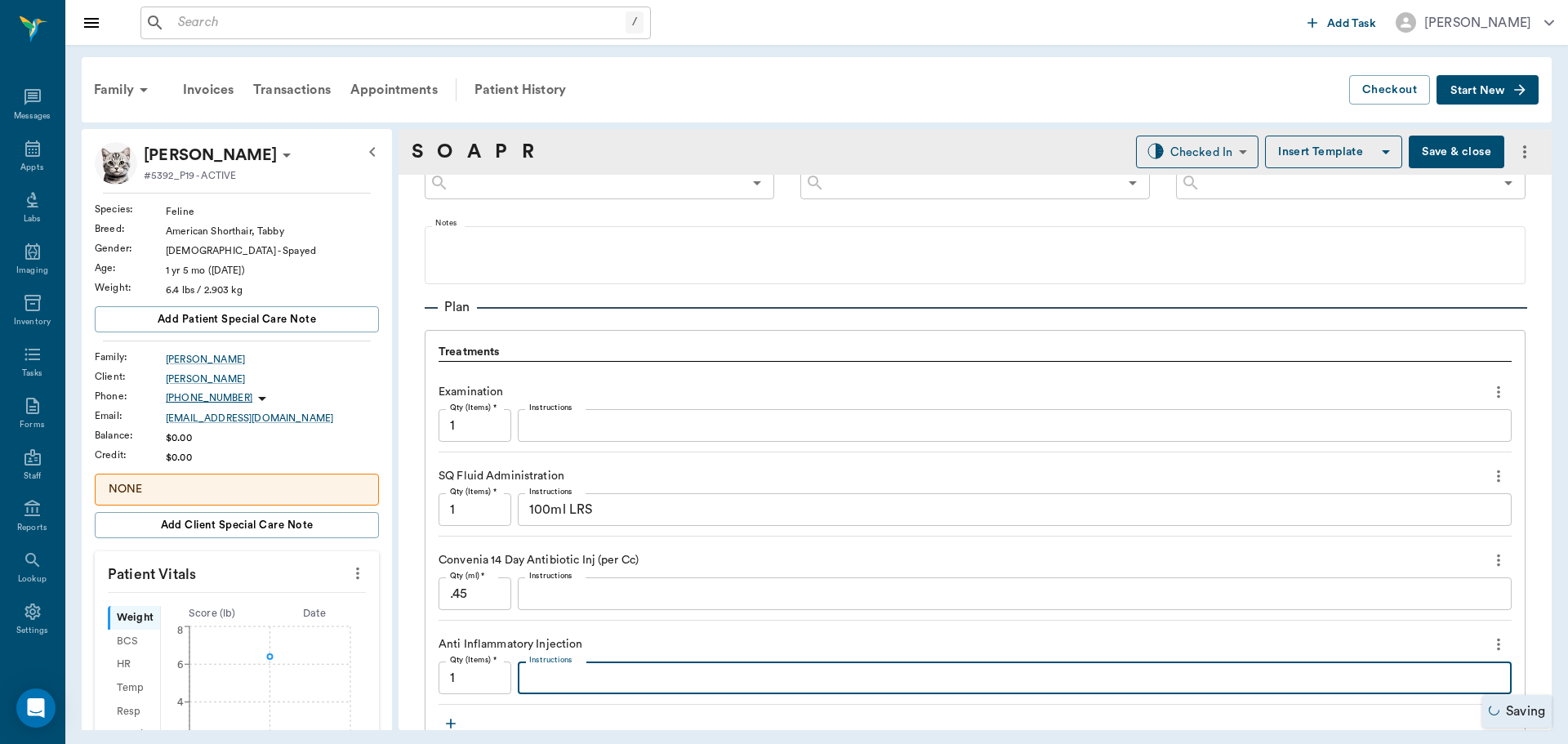
click at [569, 675] on textarea "Instructions" at bounding box center [1014, 678] width 971 height 19
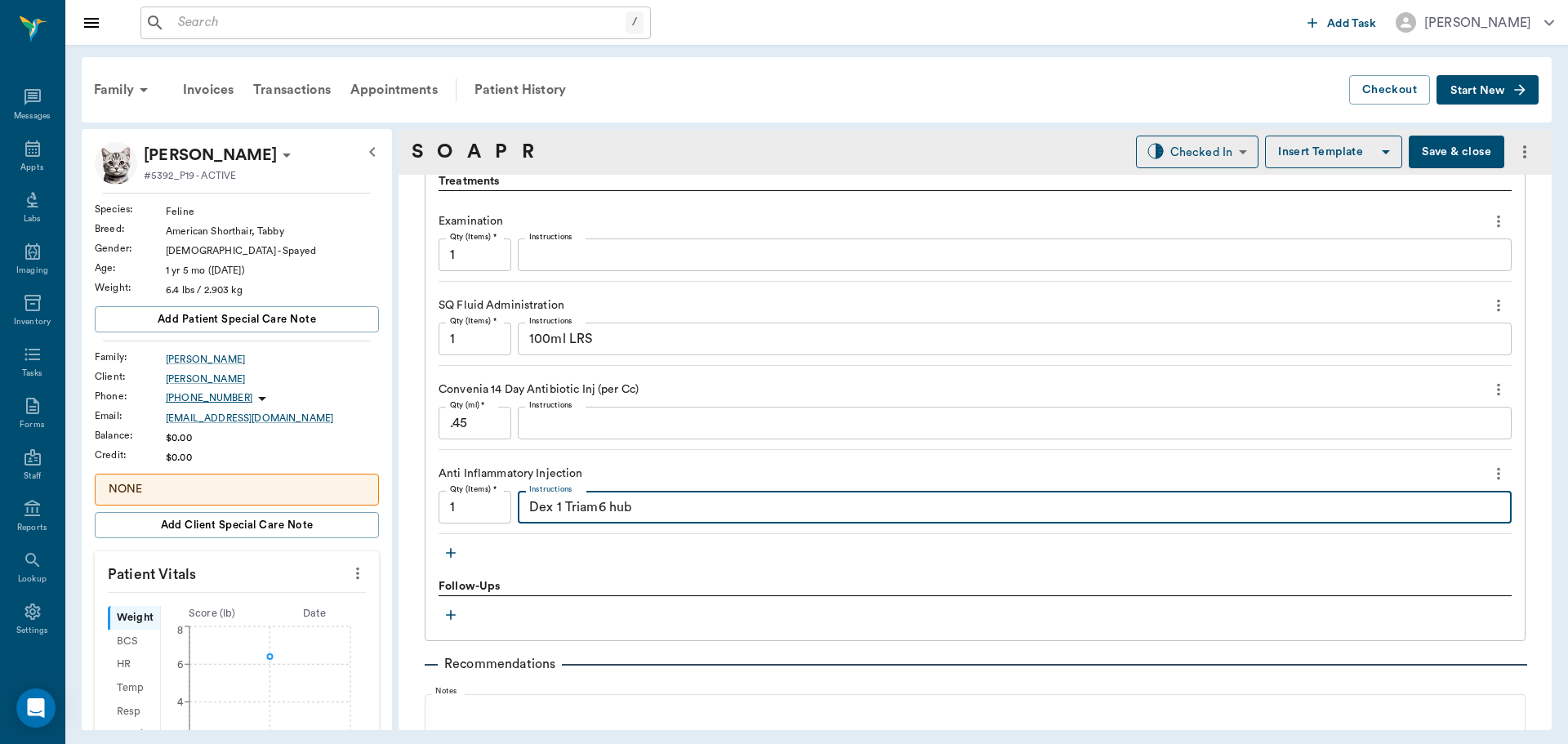
scroll to position [1218, 0]
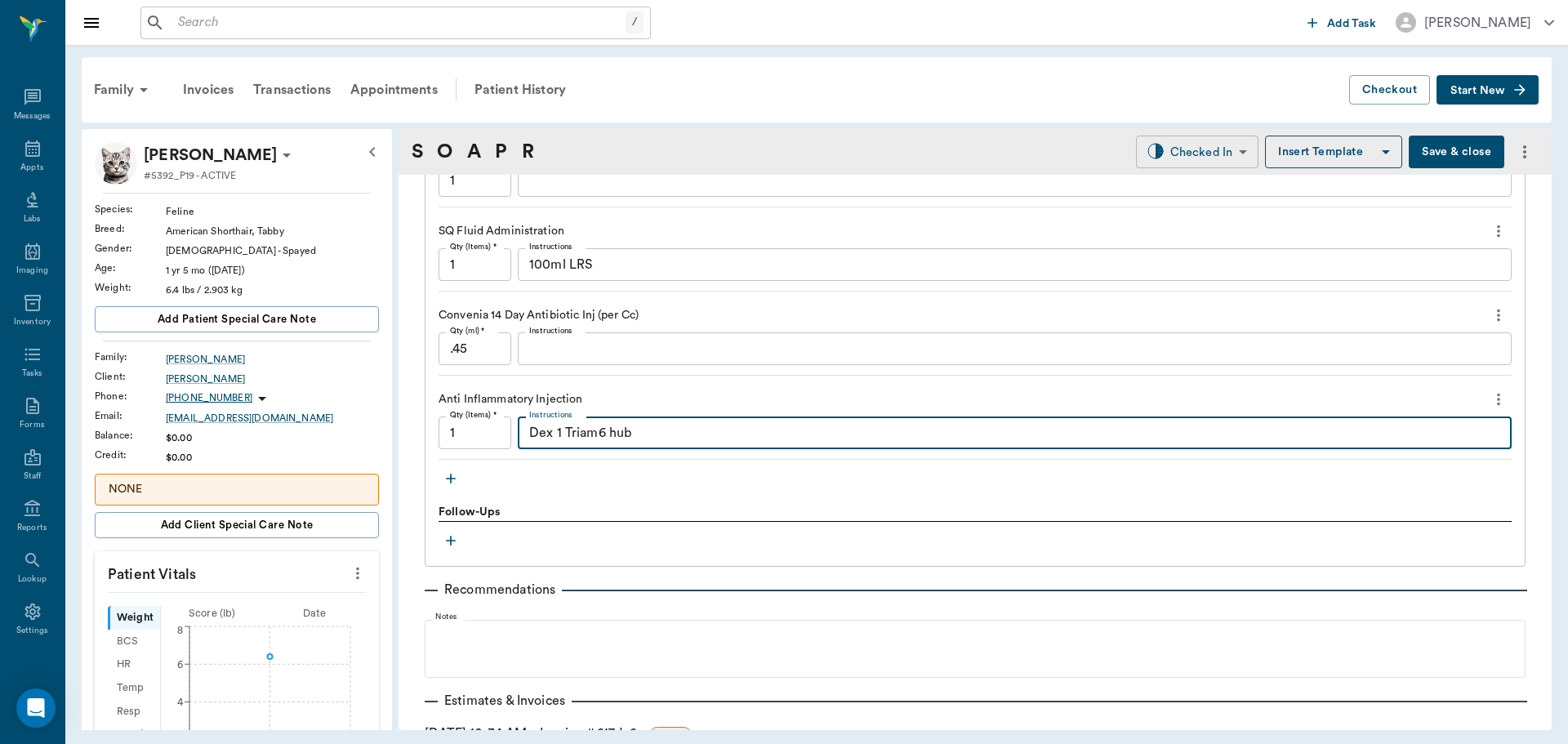
type textarea "Dex 1 Triam6 hub"
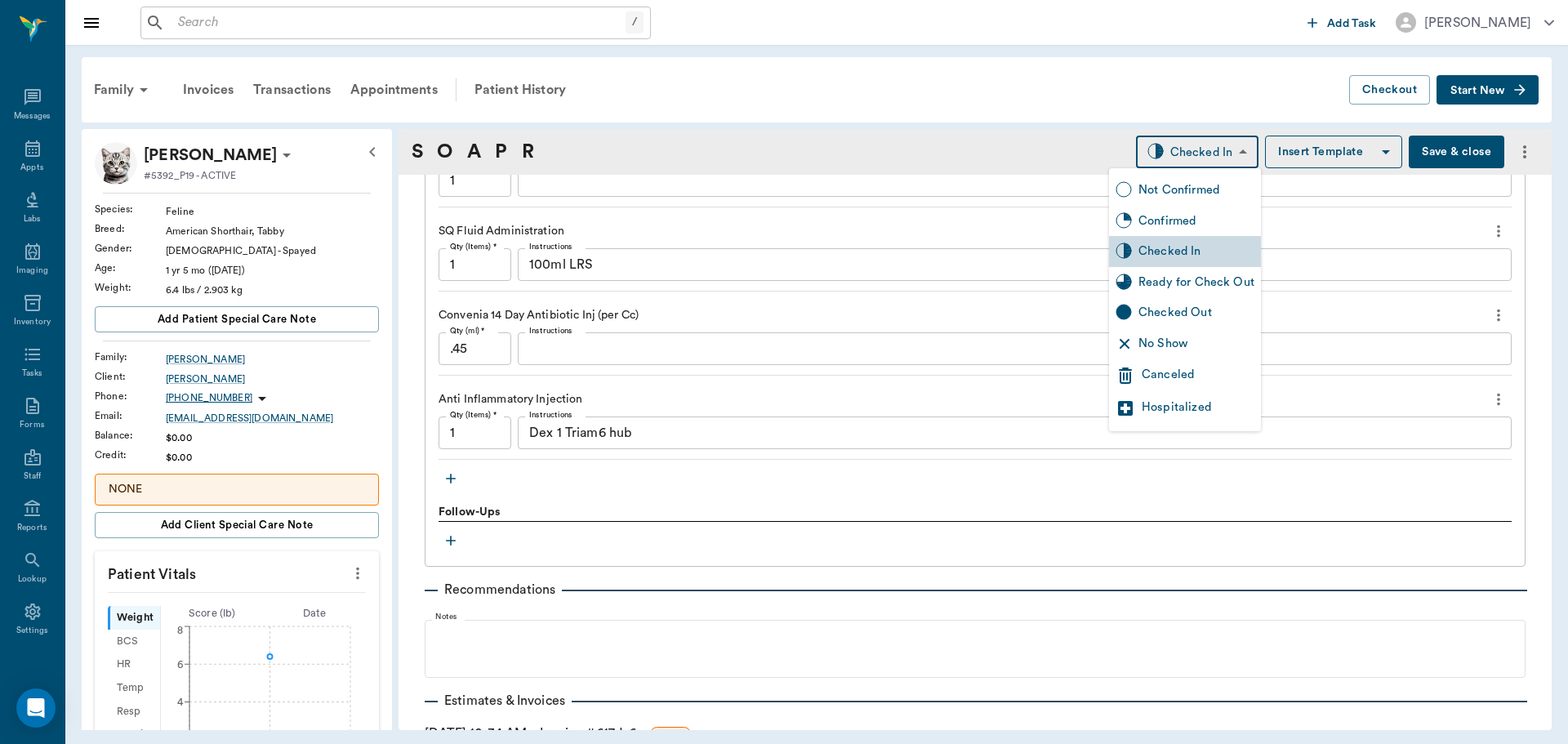
click at [1218, 153] on body "/ ​ Add Task Dr. Bert Ellsworth Nectar Messages Appts Labs Imaging Inventory Ta…" at bounding box center [784, 372] width 1568 height 744
click at [1204, 286] on div "Ready for Check Out" at bounding box center [1197, 283] width 116 height 18
type input "READY_TO_CHECKOUT"
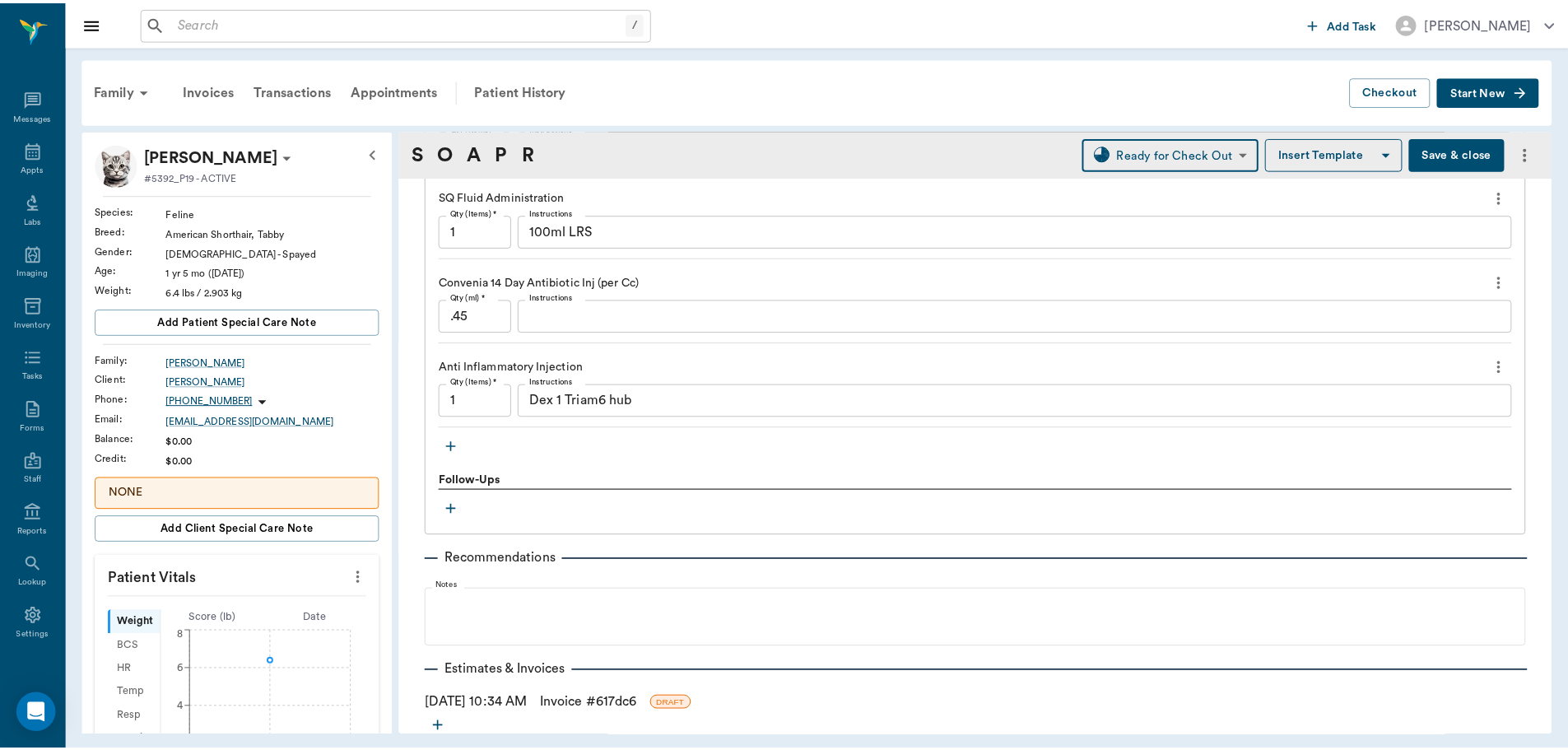
scroll to position [1346, 0]
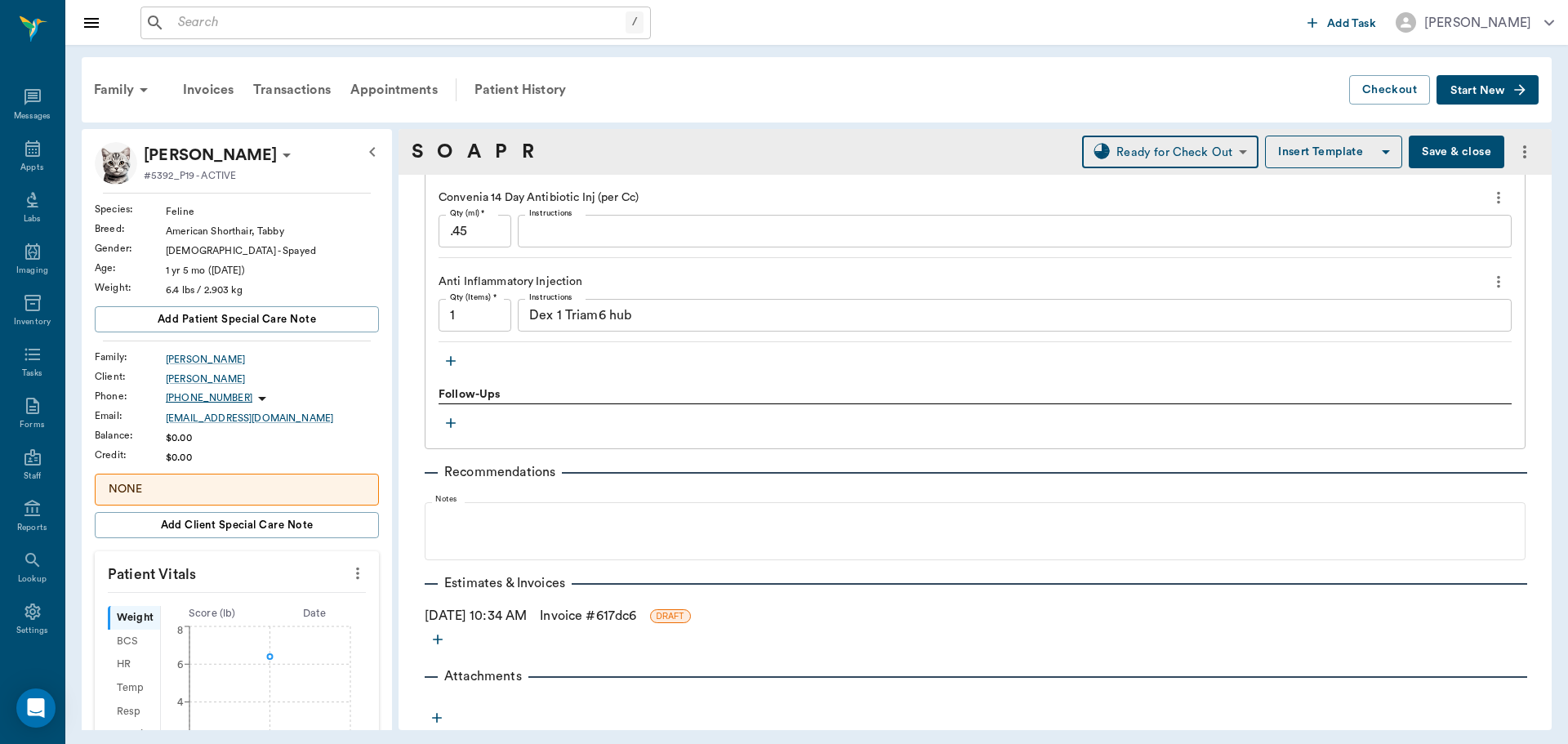
click at [585, 617] on link "Invoice # 617dc6" at bounding box center [588, 616] width 96 height 20
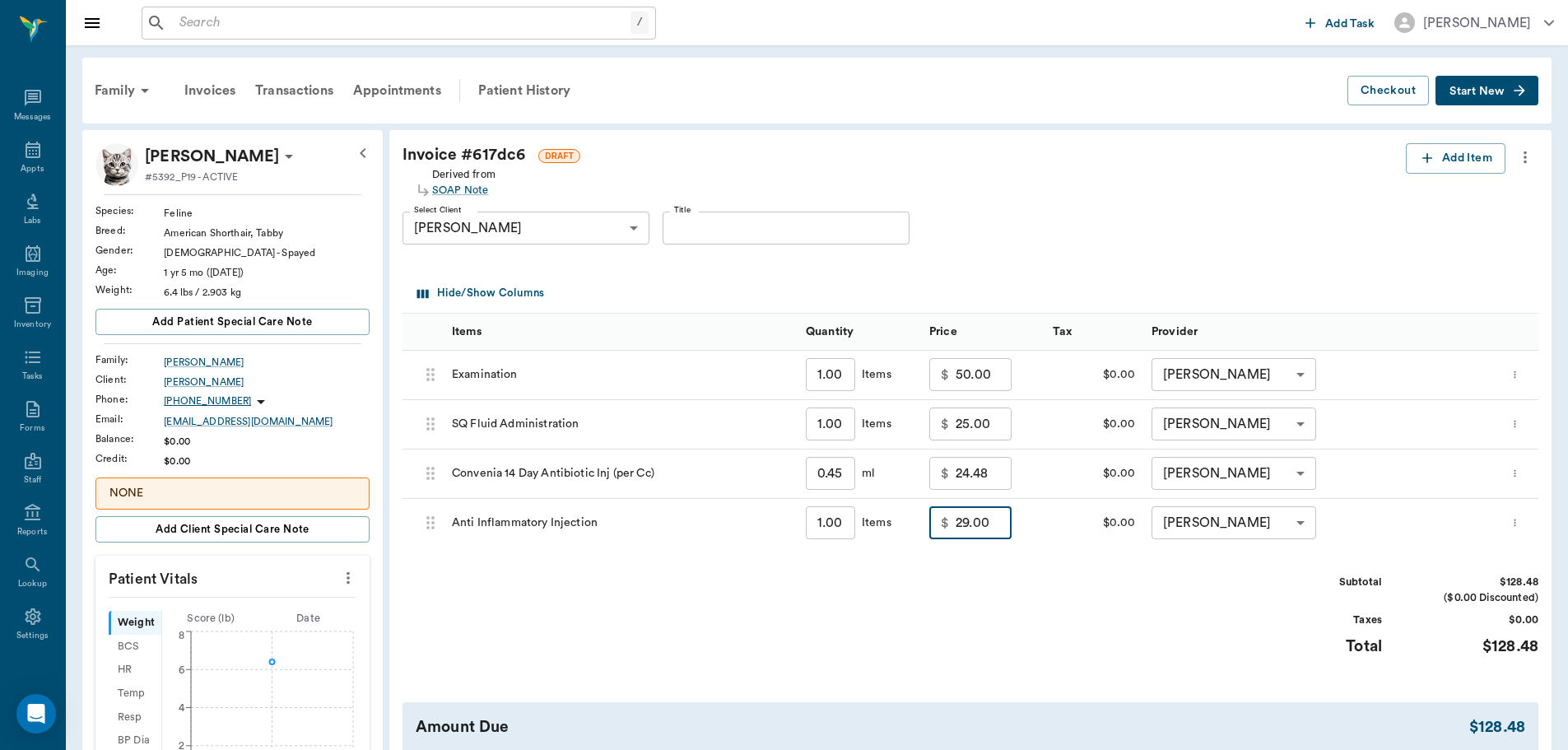
click at [1001, 521] on input "29.00" at bounding box center [984, 523] width 56 height 33
type input "17.50"
click at [1035, 586] on div "Subtotal $116.98 ($0.00 Discounted) Taxes $0.00 Total $116.98" at bounding box center [970, 625] width 1136 height 101
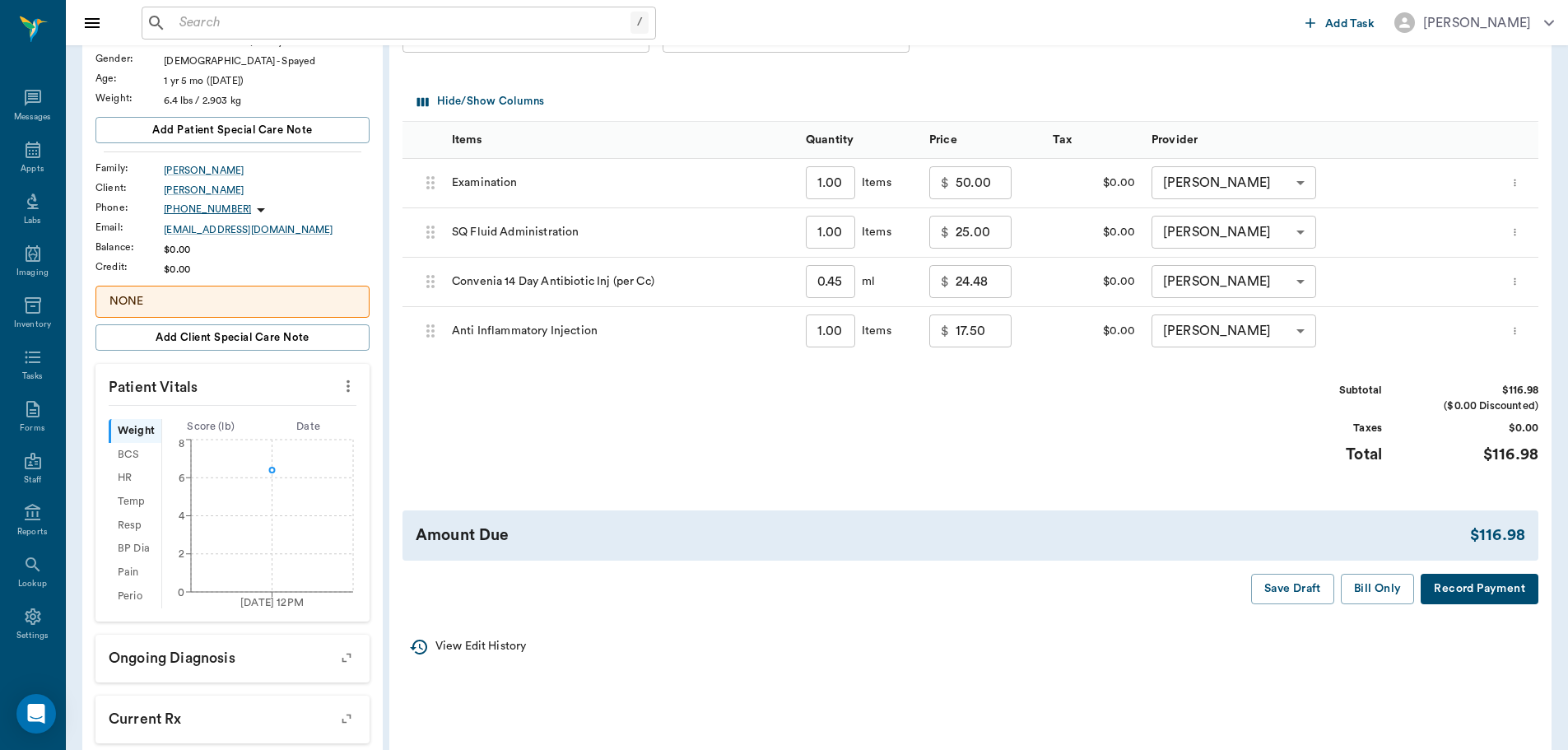
scroll to position [247, 0]
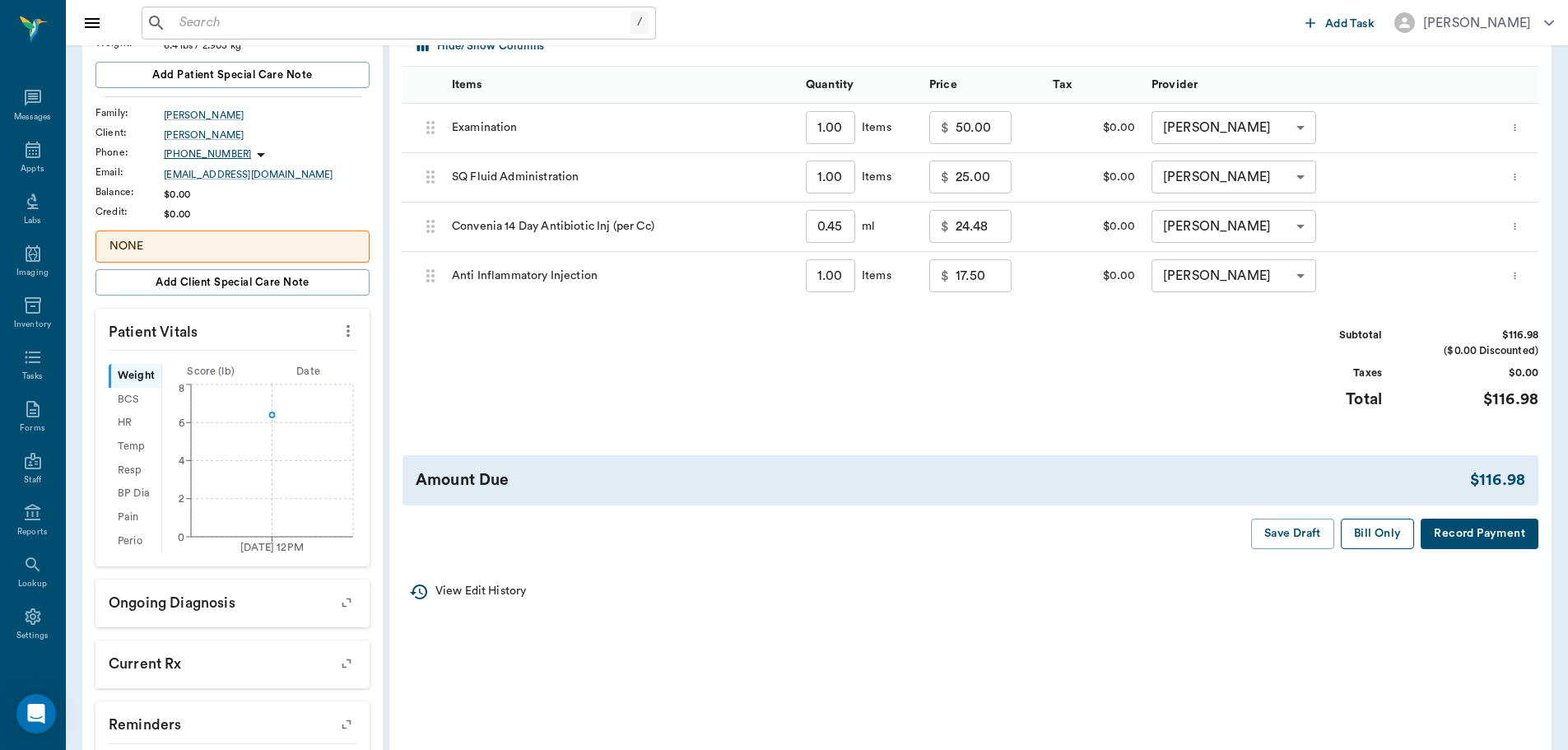
click at [1372, 526] on button "Bill Only" at bounding box center [1378, 534] width 74 height 30
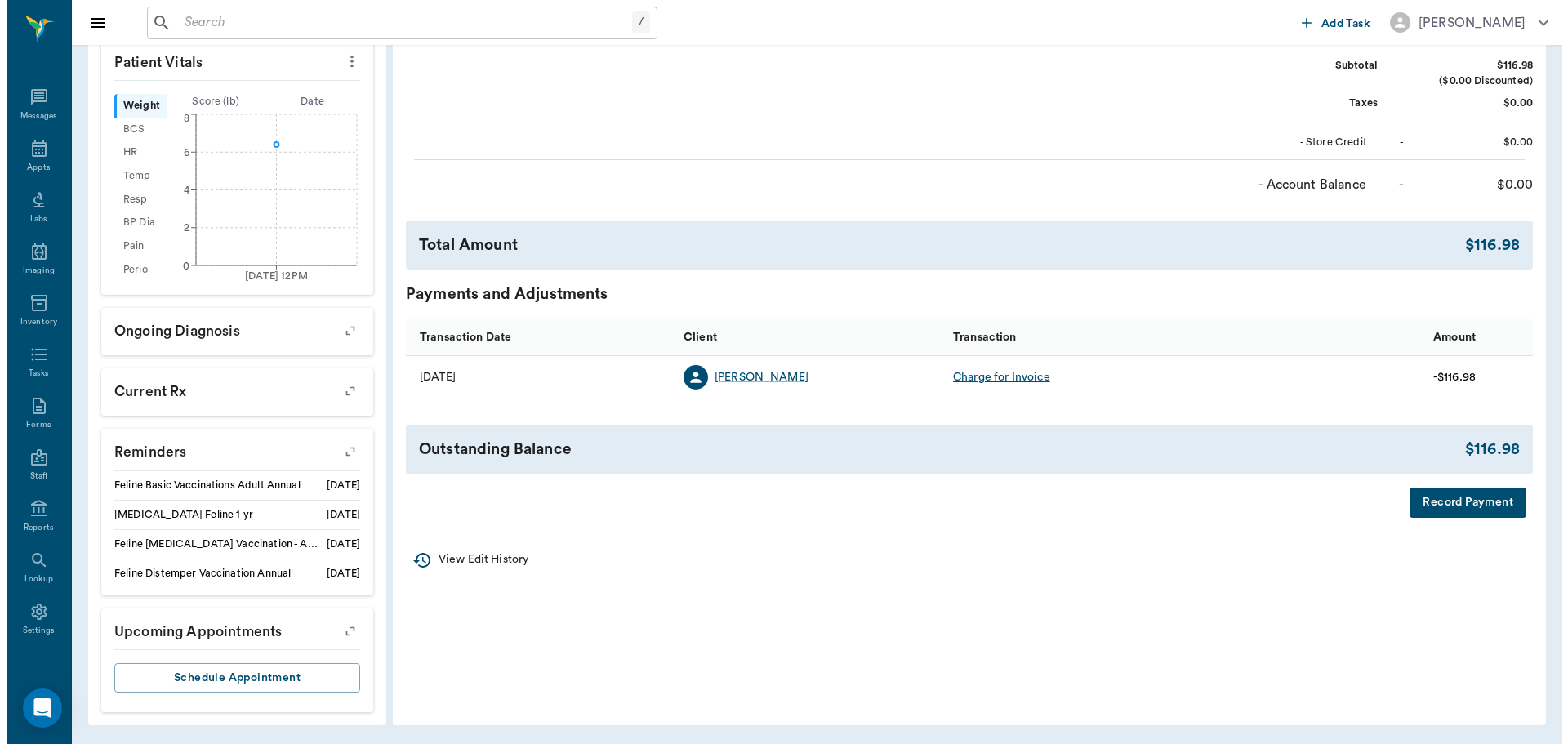
scroll to position [0, 0]
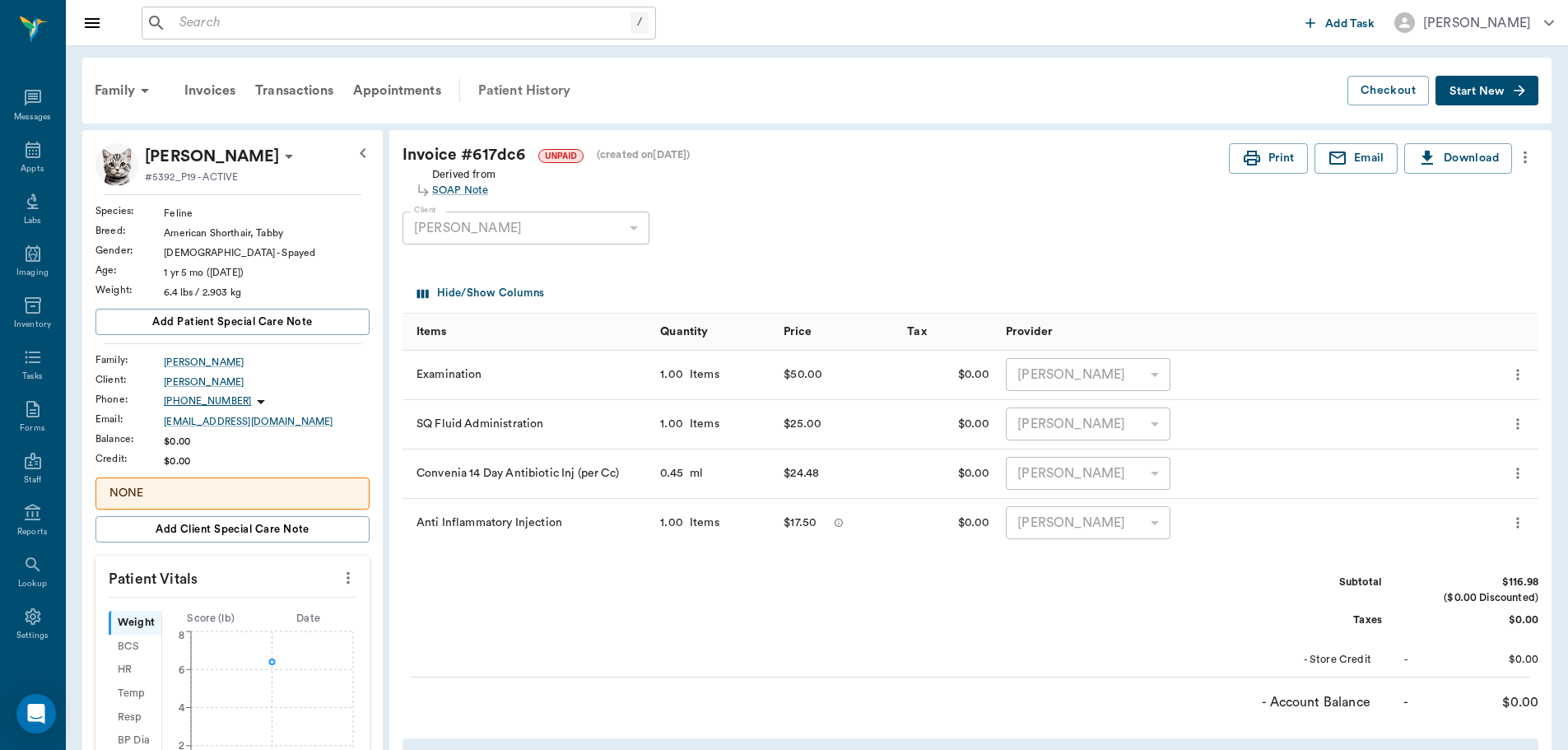
click at [537, 84] on div "Patient History" at bounding box center [524, 90] width 112 height 39
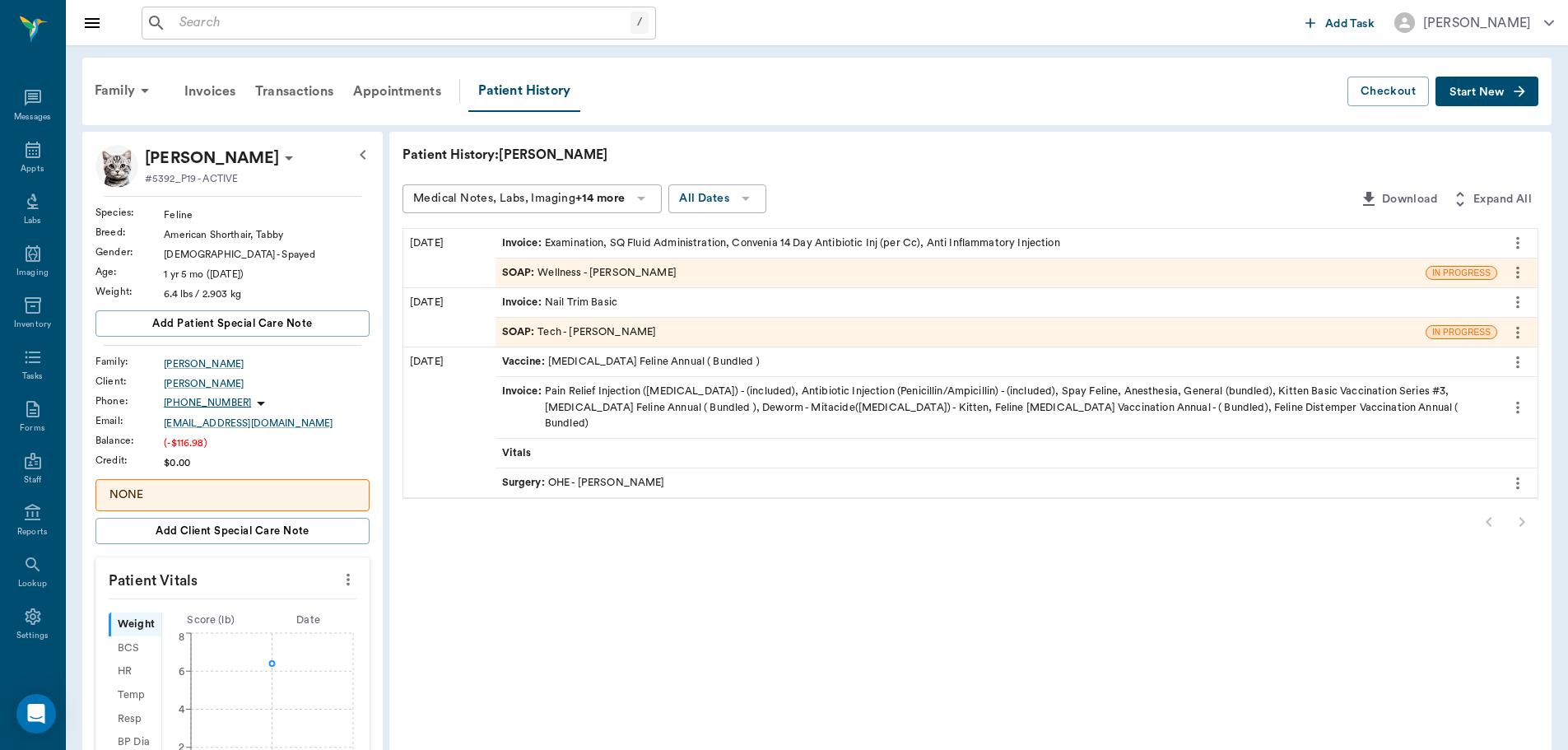
click at [603, 268] on div "SOAP : Wellness - [PERSON_NAME]" at bounding box center [589, 273] width 175 height 16
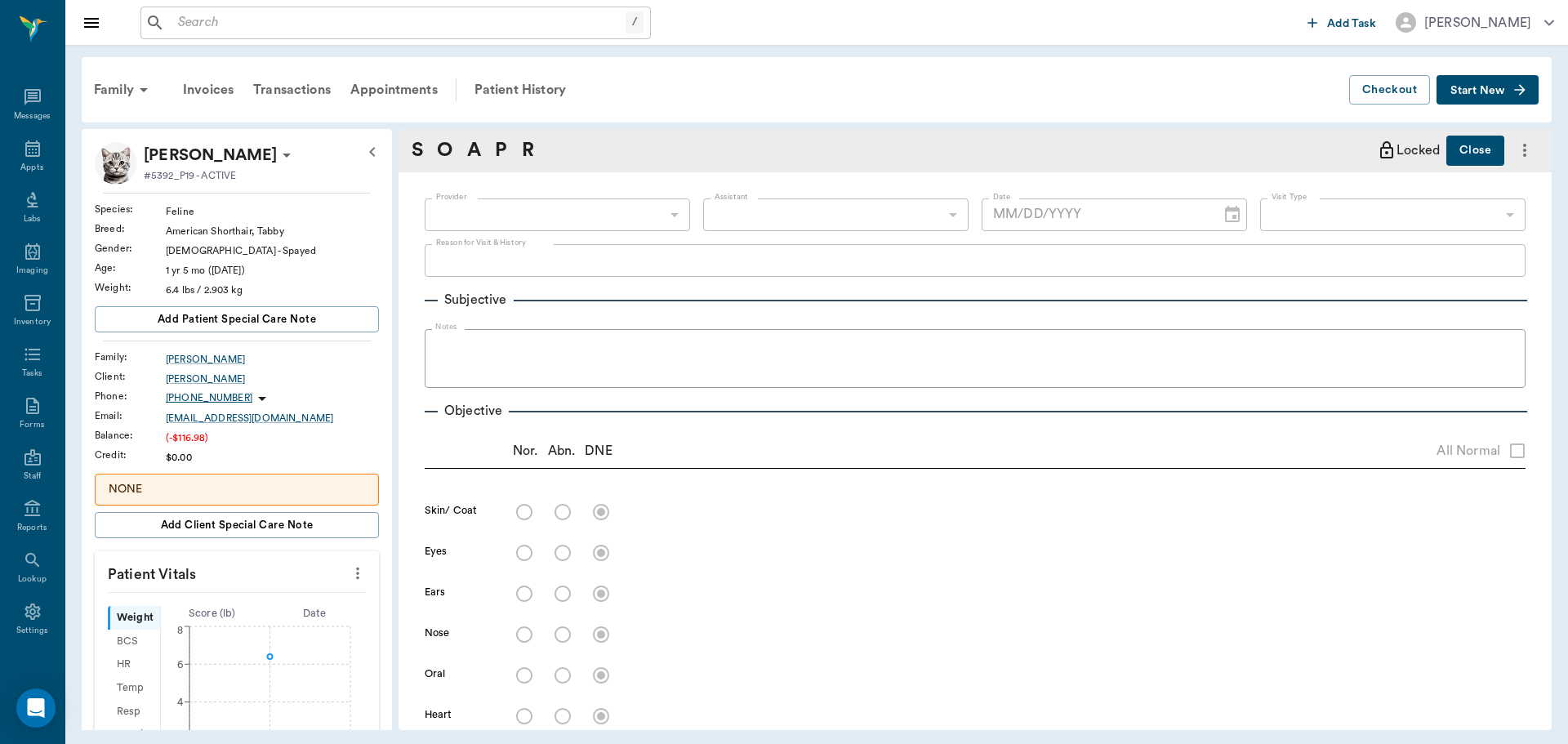
type input "63ec2f075fda476ae8351a4d"
type input "65d2be4f46e3a538d89b8c14"
type textarea "Won't get out of its box and acting like it doesn't feel good. Christy"
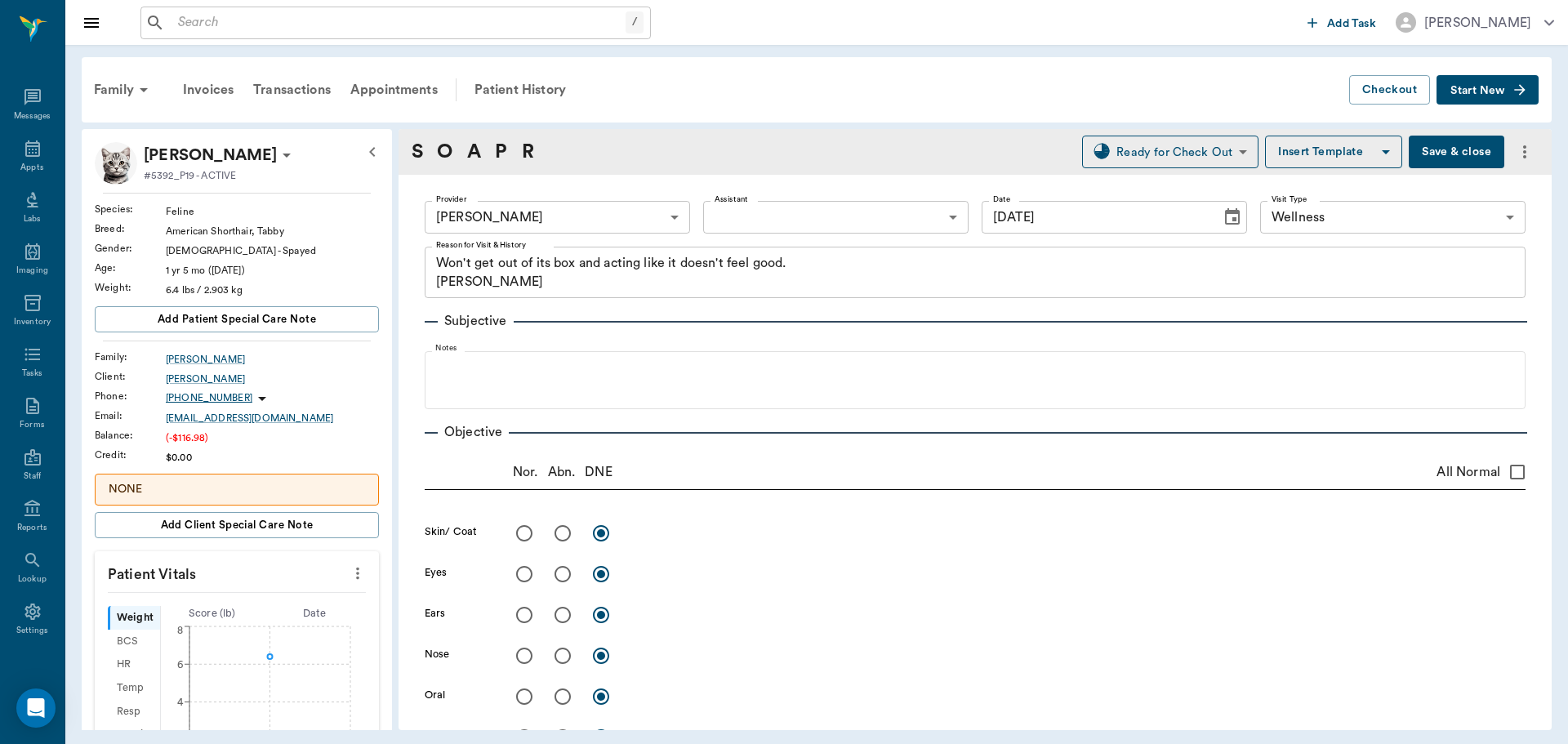
type input "[DATE]"
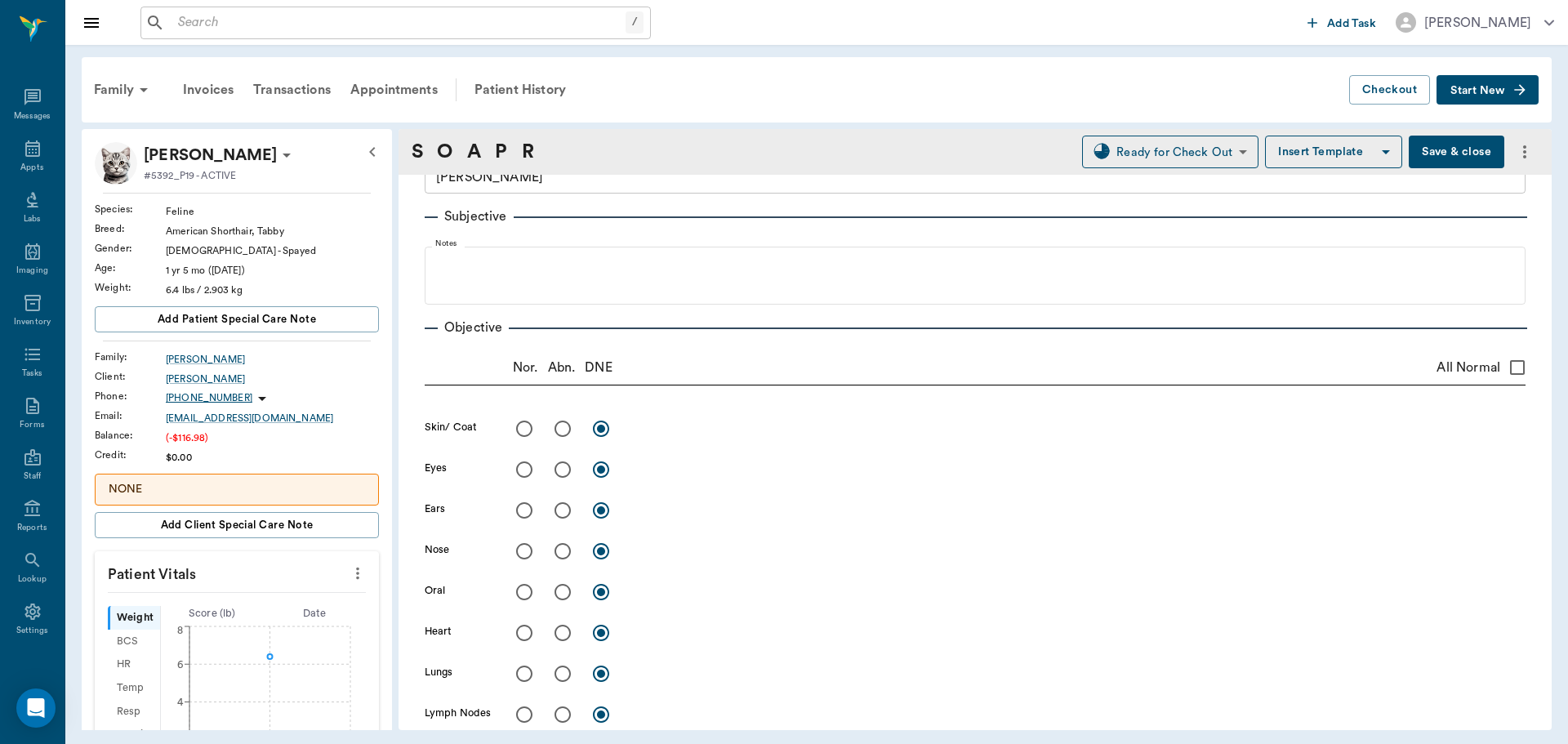
scroll to position [81, 0]
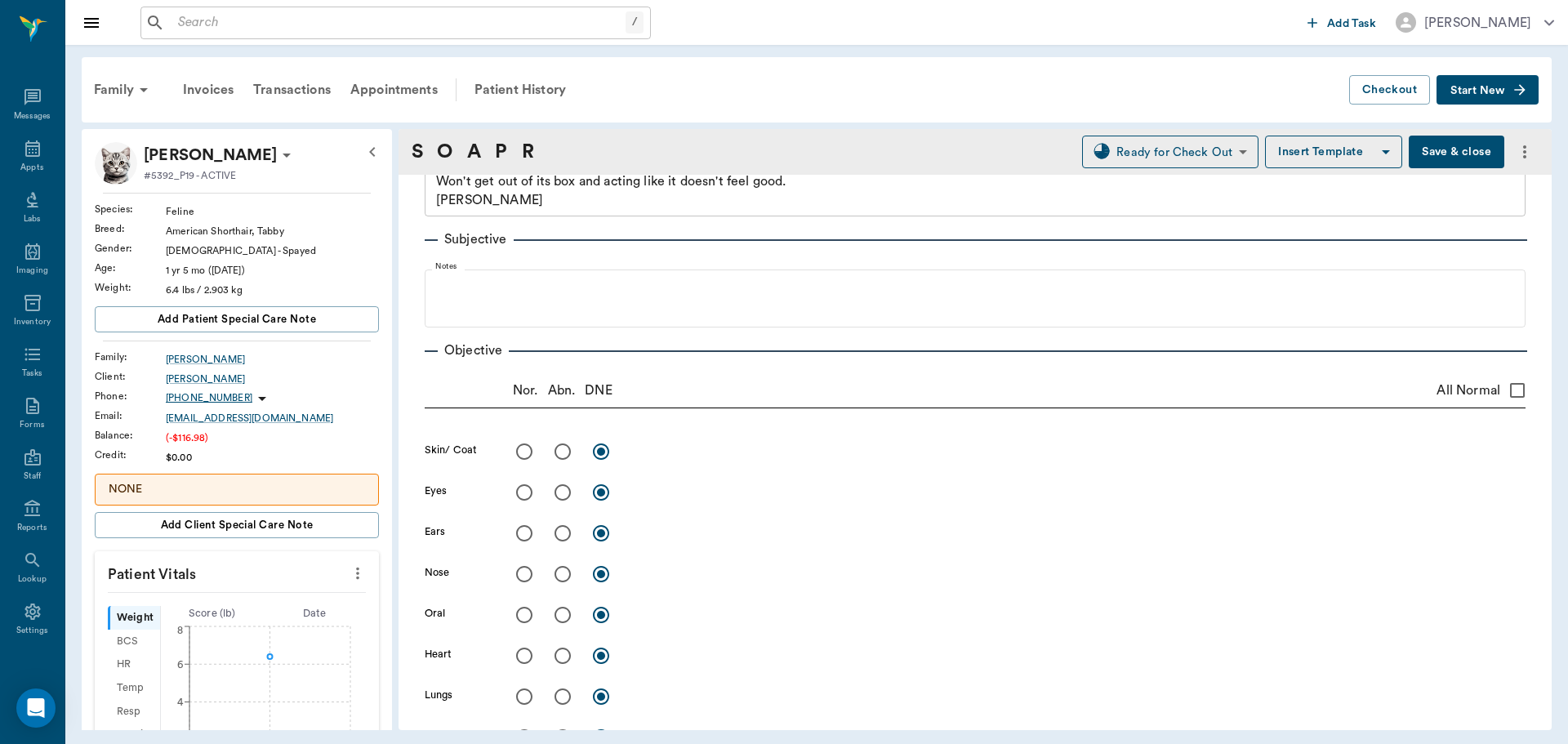
click at [1505, 387] on input "All Normal" at bounding box center [1517, 390] width 34 height 34
checkbox input "true"
radio input "true"
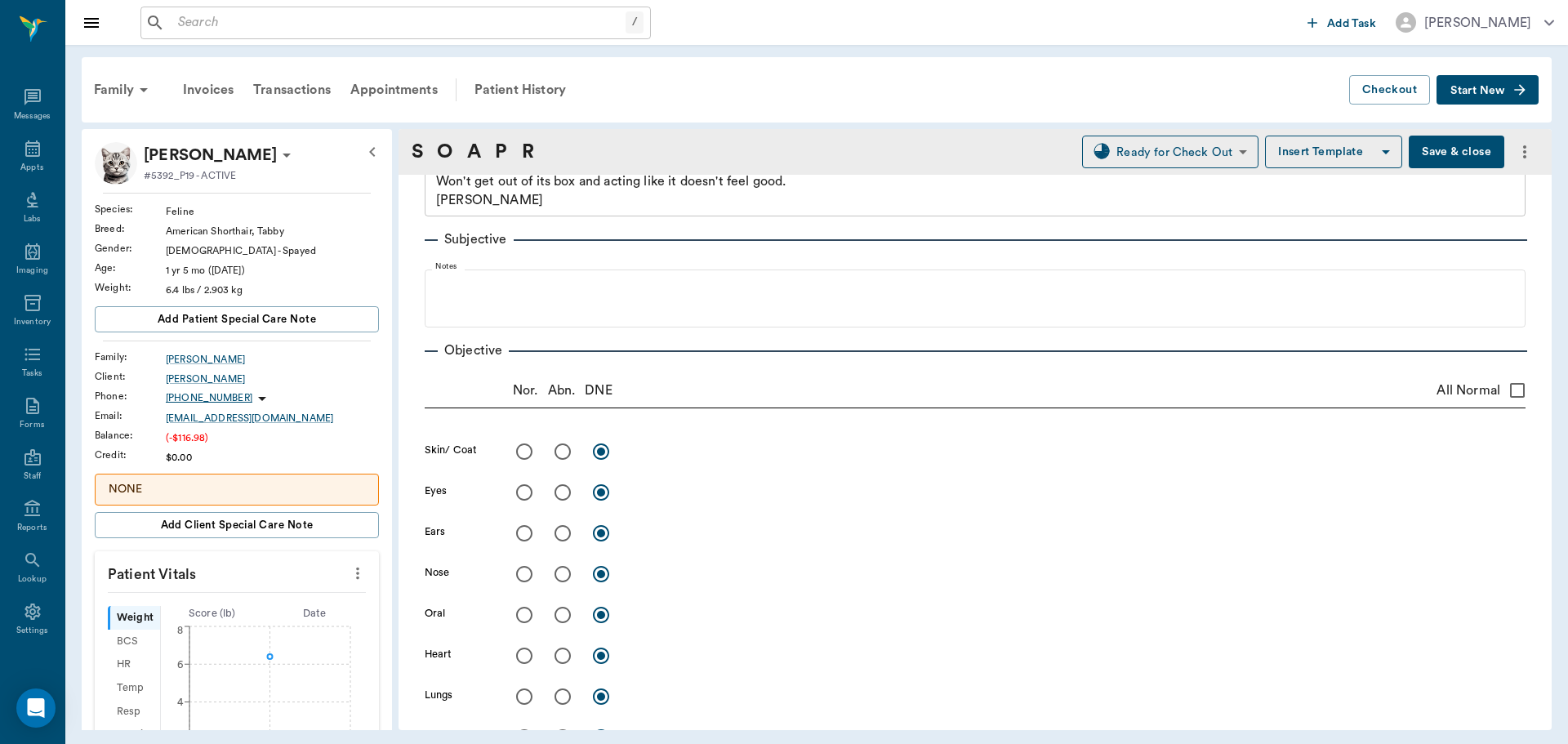
radio input "true"
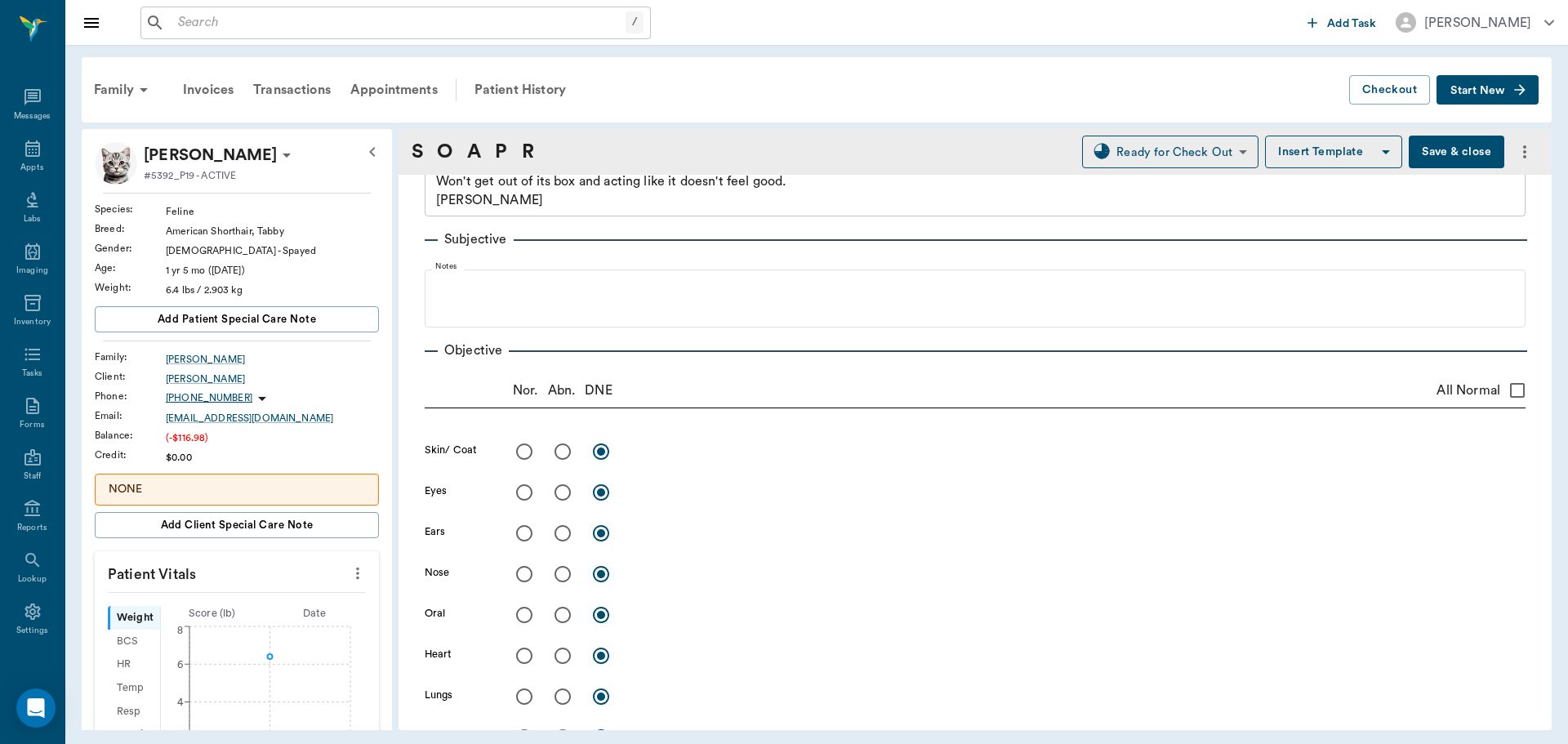
radio input "true"
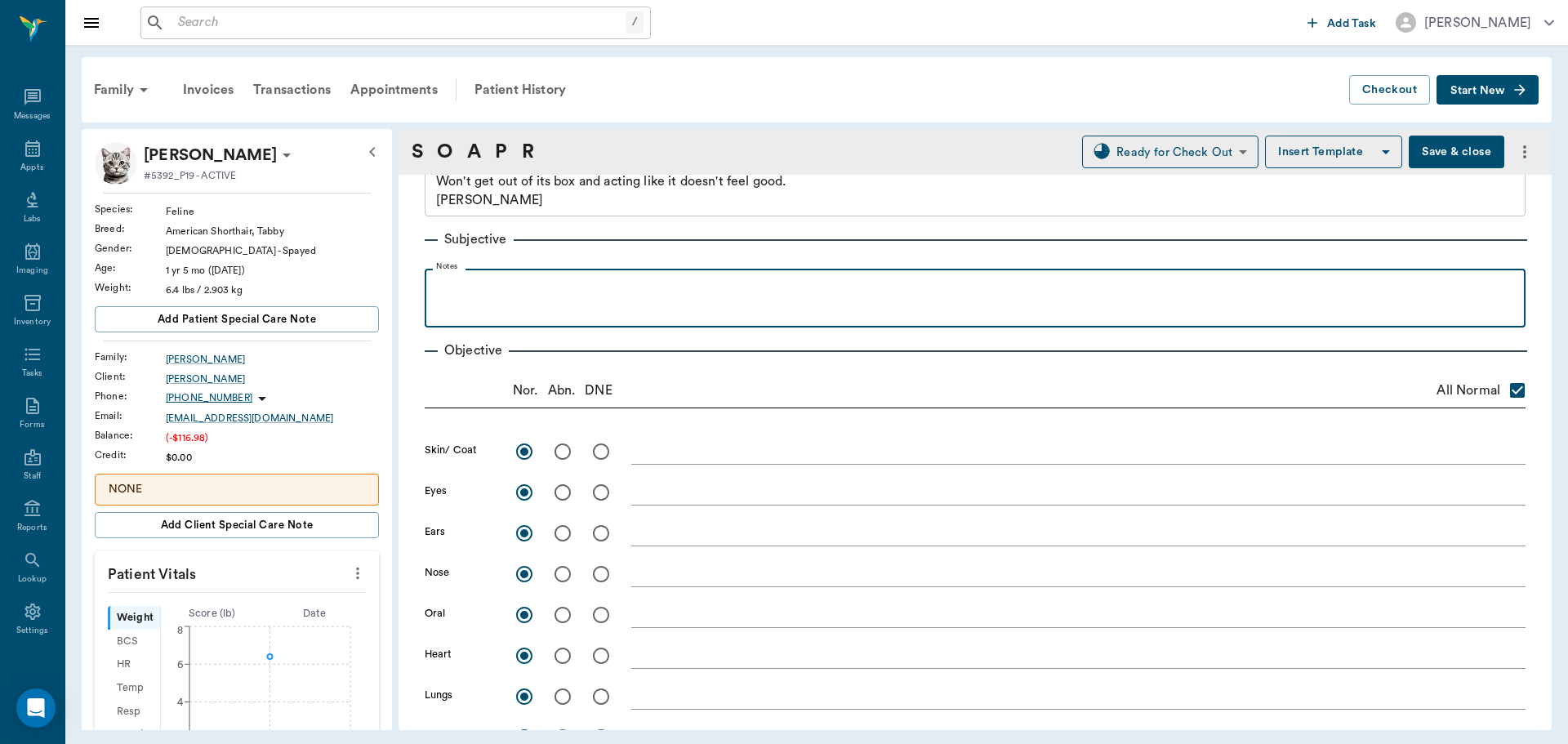
click at [479, 299] on div at bounding box center [975, 297] width 1085 height 41
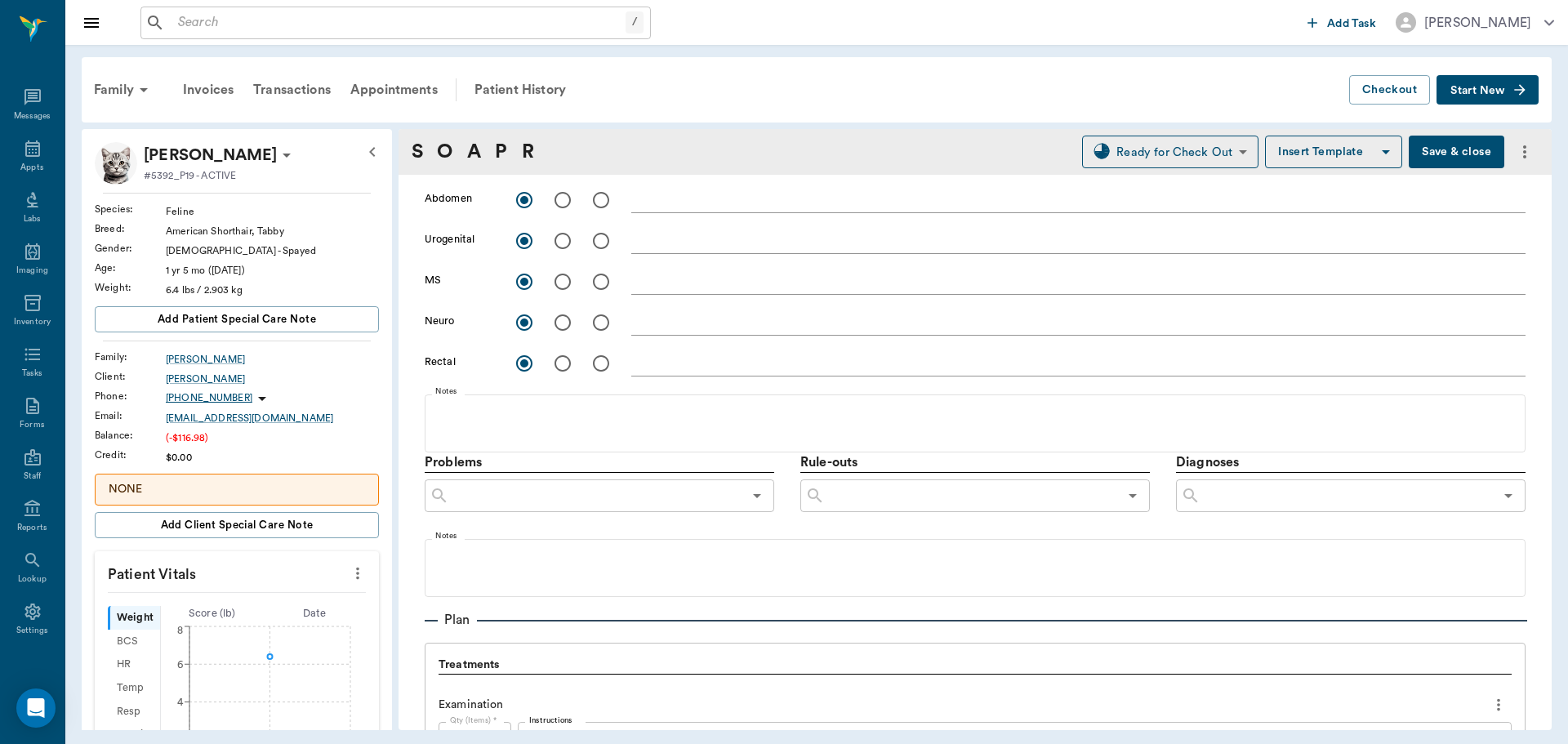
scroll to position [654, 0]
click at [1395, 503] on input "text" at bounding box center [1347, 503] width 294 height 23
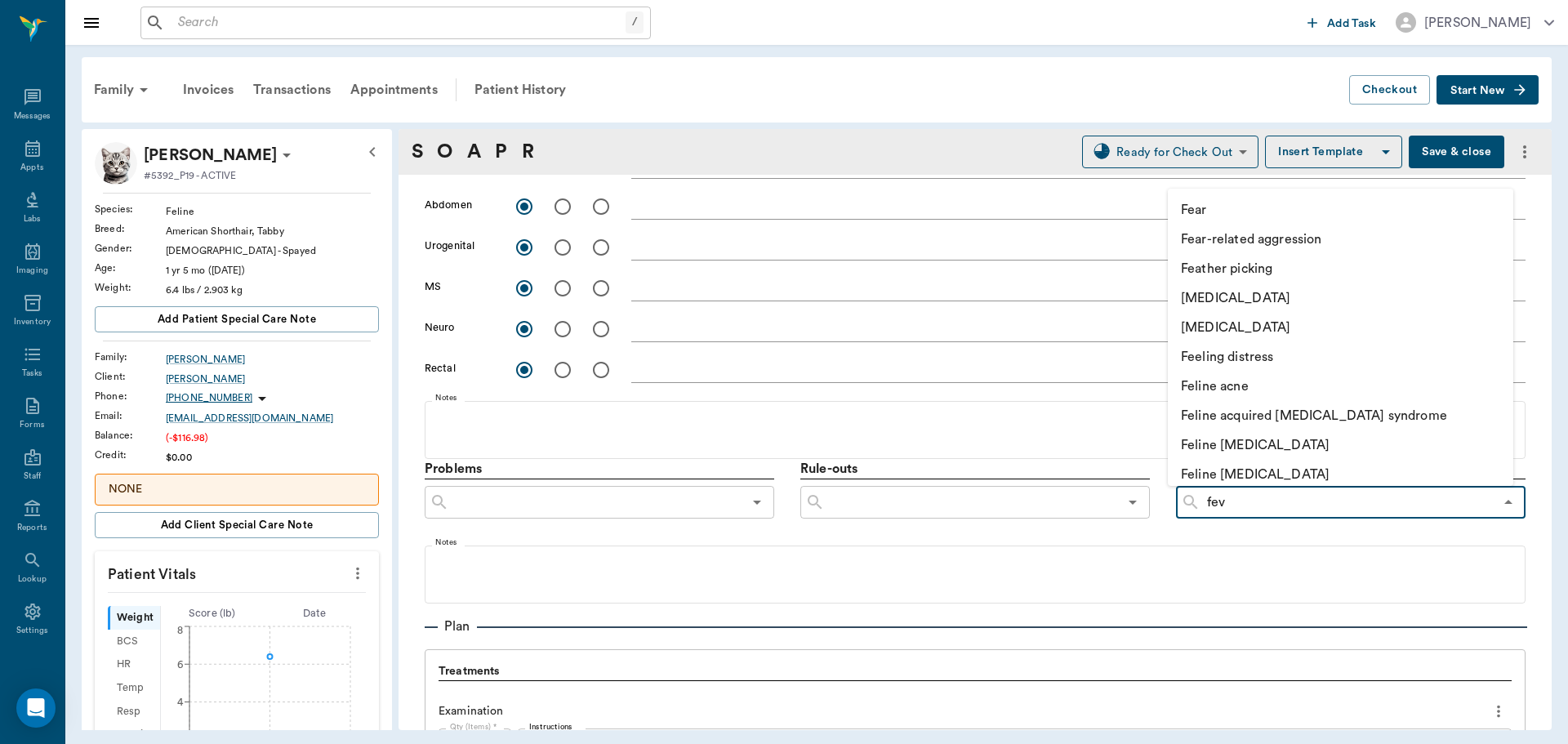
type input "feve"
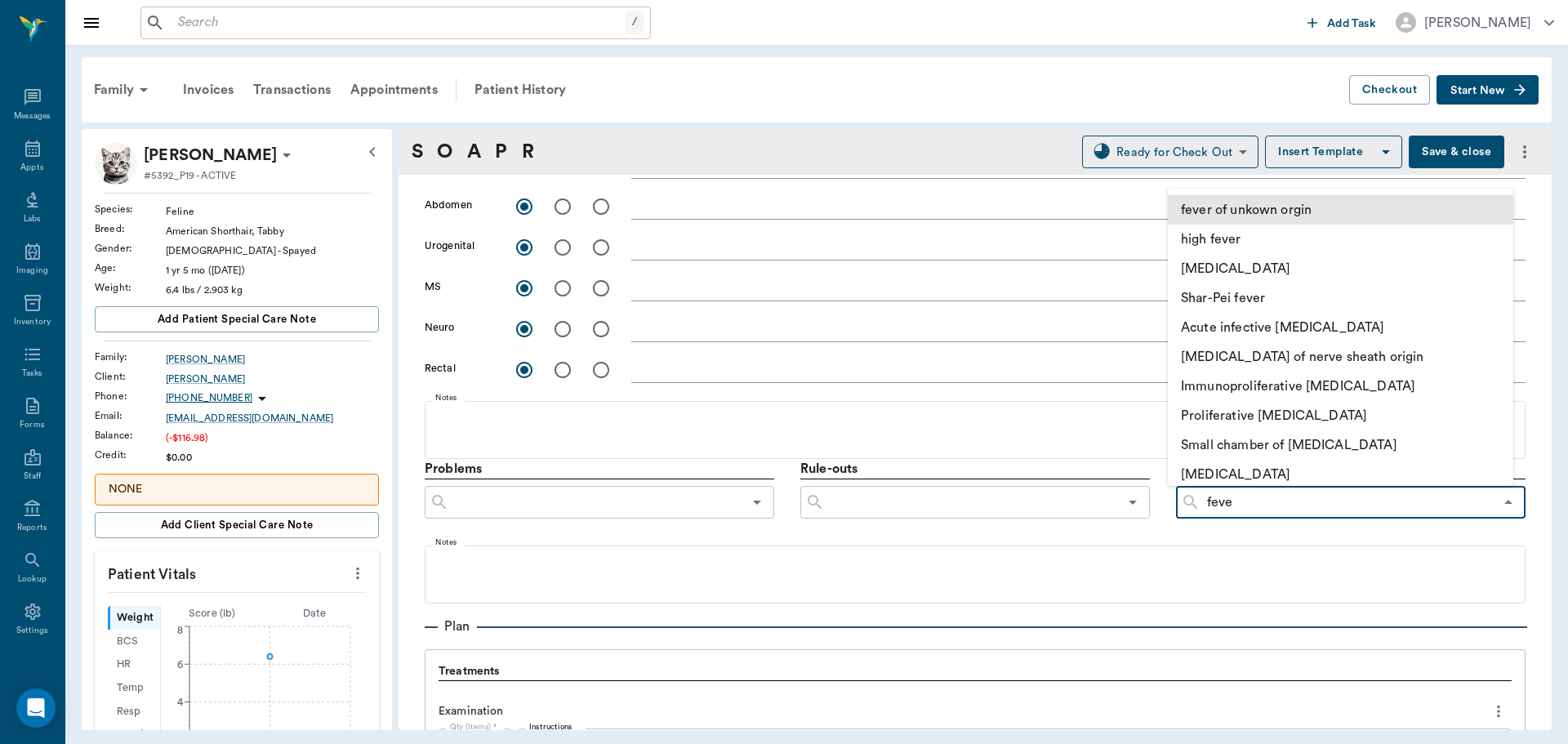
click at [1265, 212] on li "fever of unkown orgin" at bounding box center [1341, 209] width 346 height 29
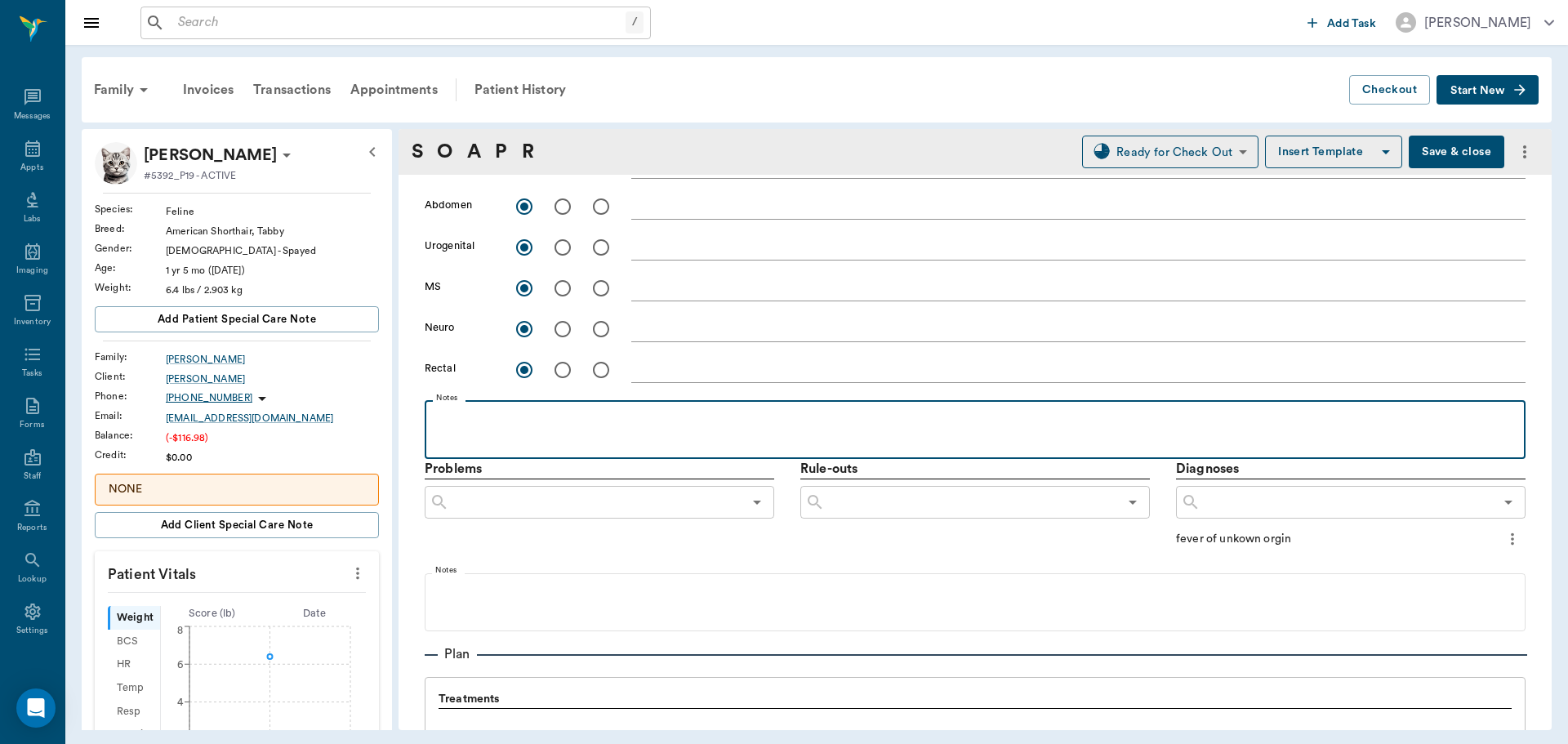
click at [551, 423] on p at bounding box center [975, 418] width 1085 height 20
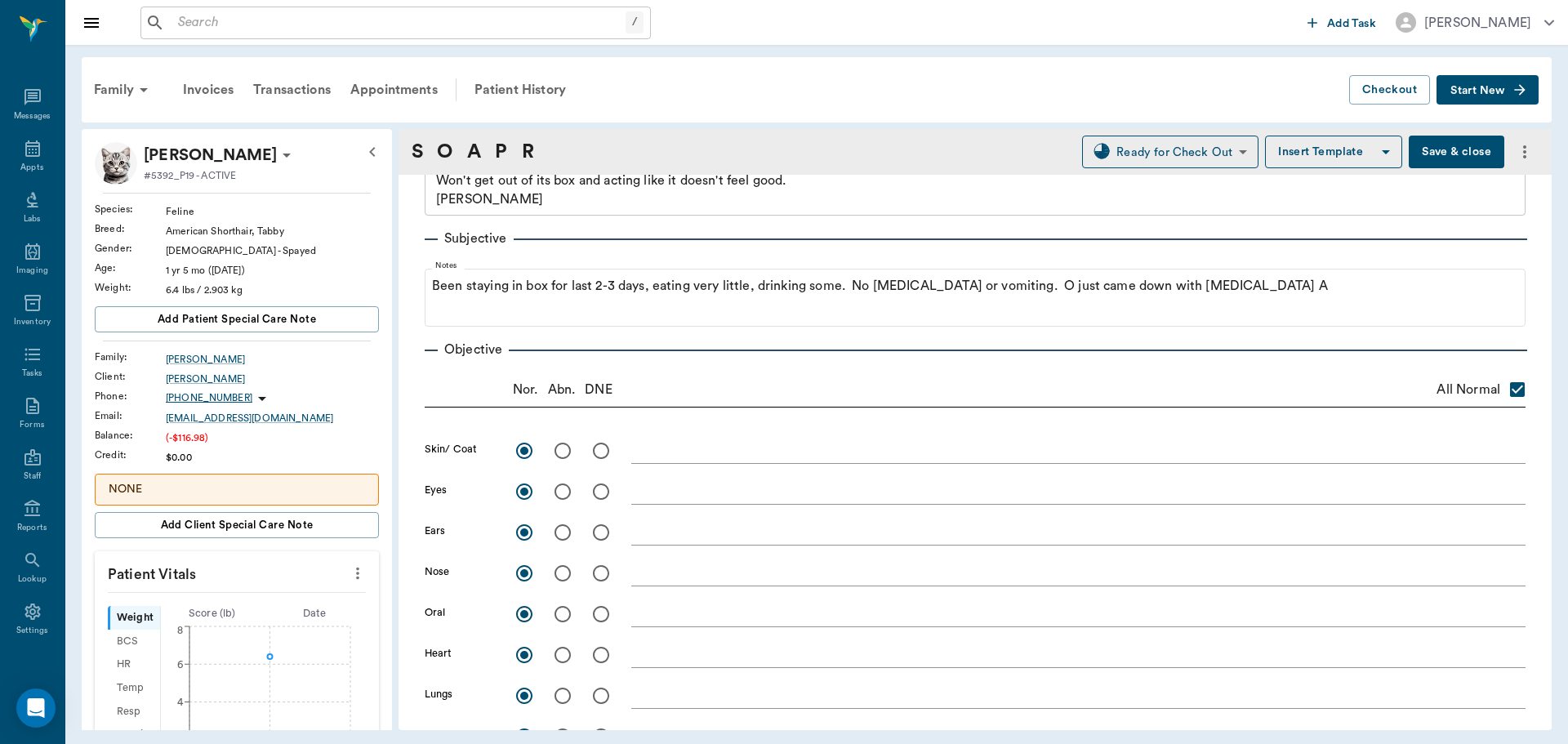
scroll to position [81, 0]
click at [684, 455] on textarea at bounding box center [1078, 451] width 895 height 19
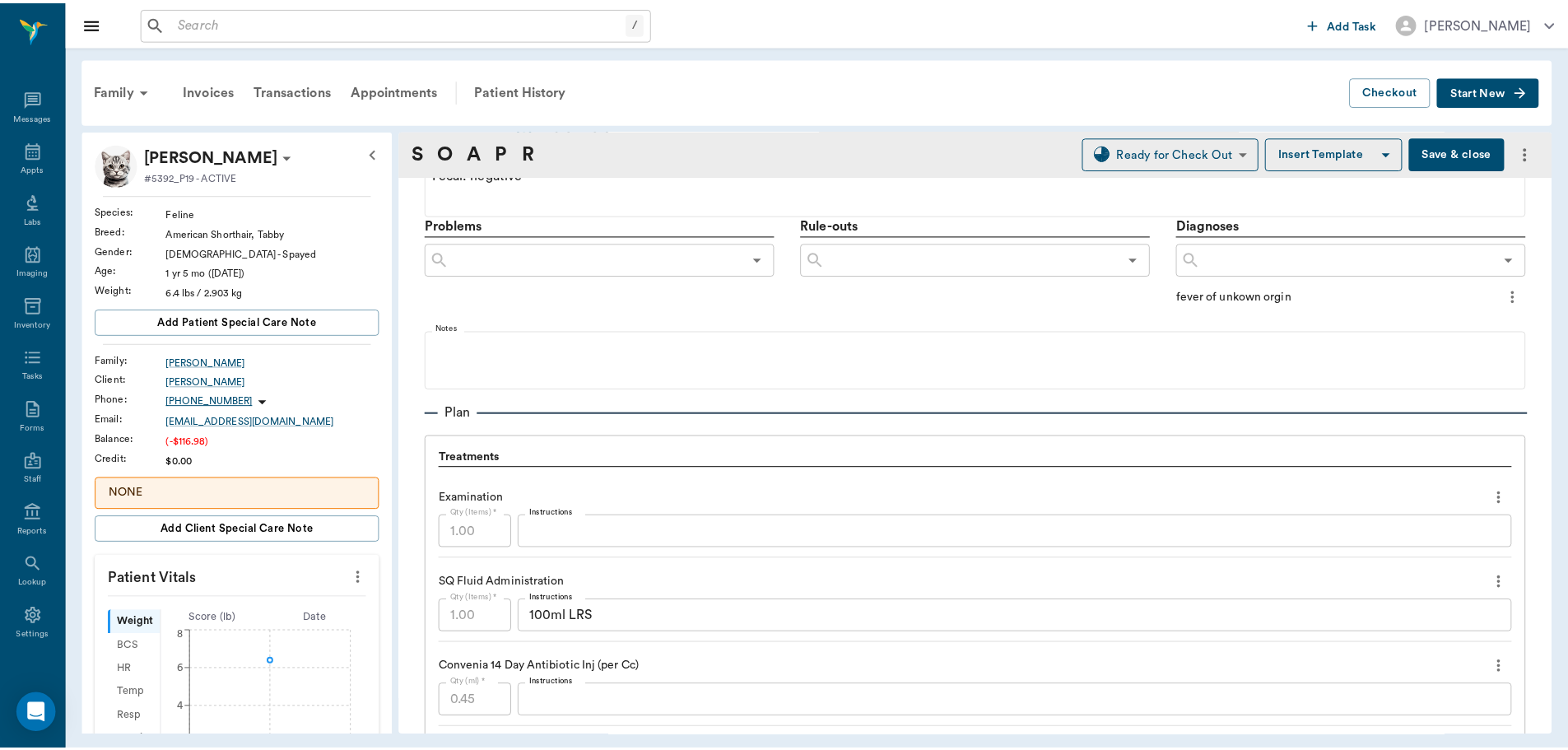
scroll to position [1375, 0]
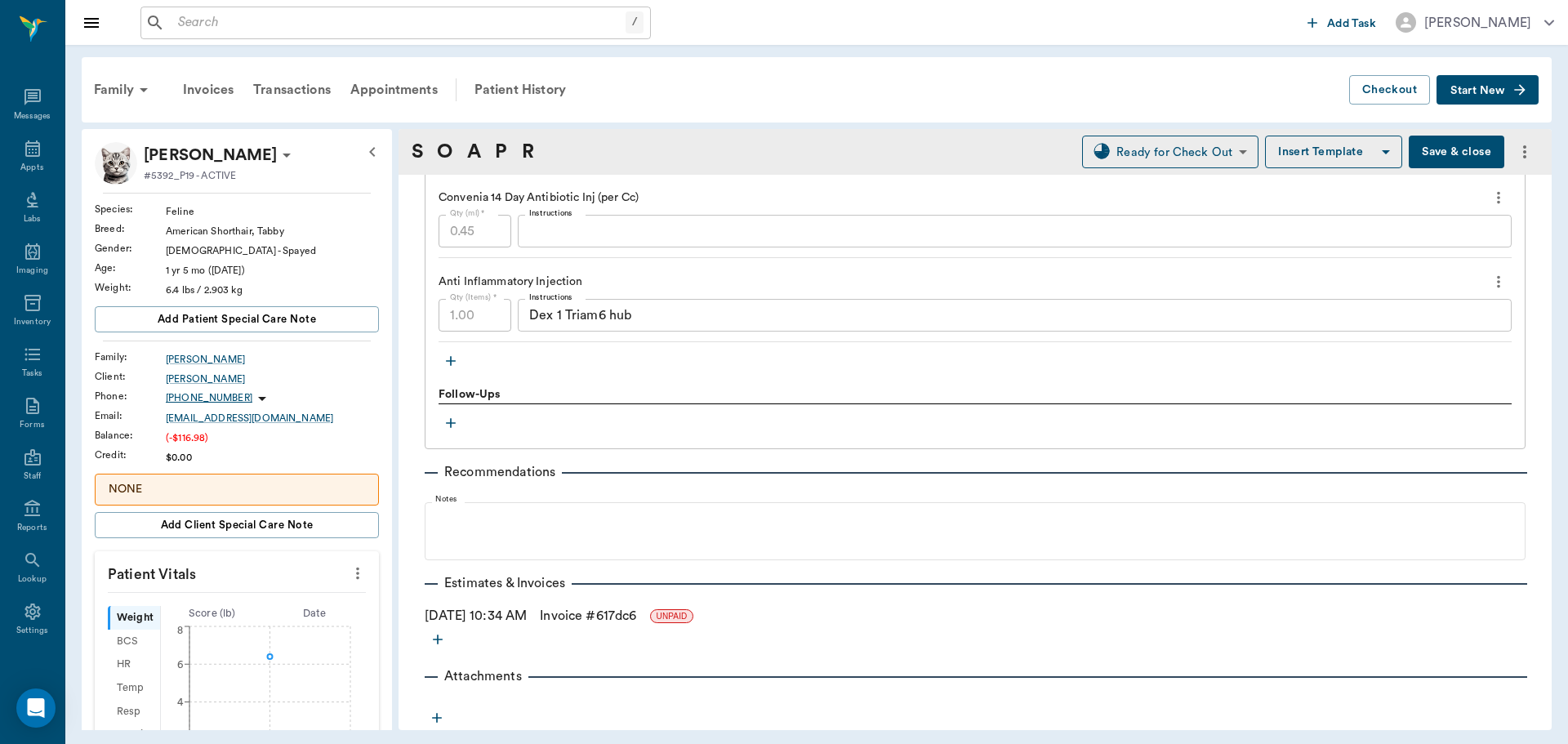
click at [1437, 154] on button "Save & close" at bounding box center [1456, 152] width 95 height 32
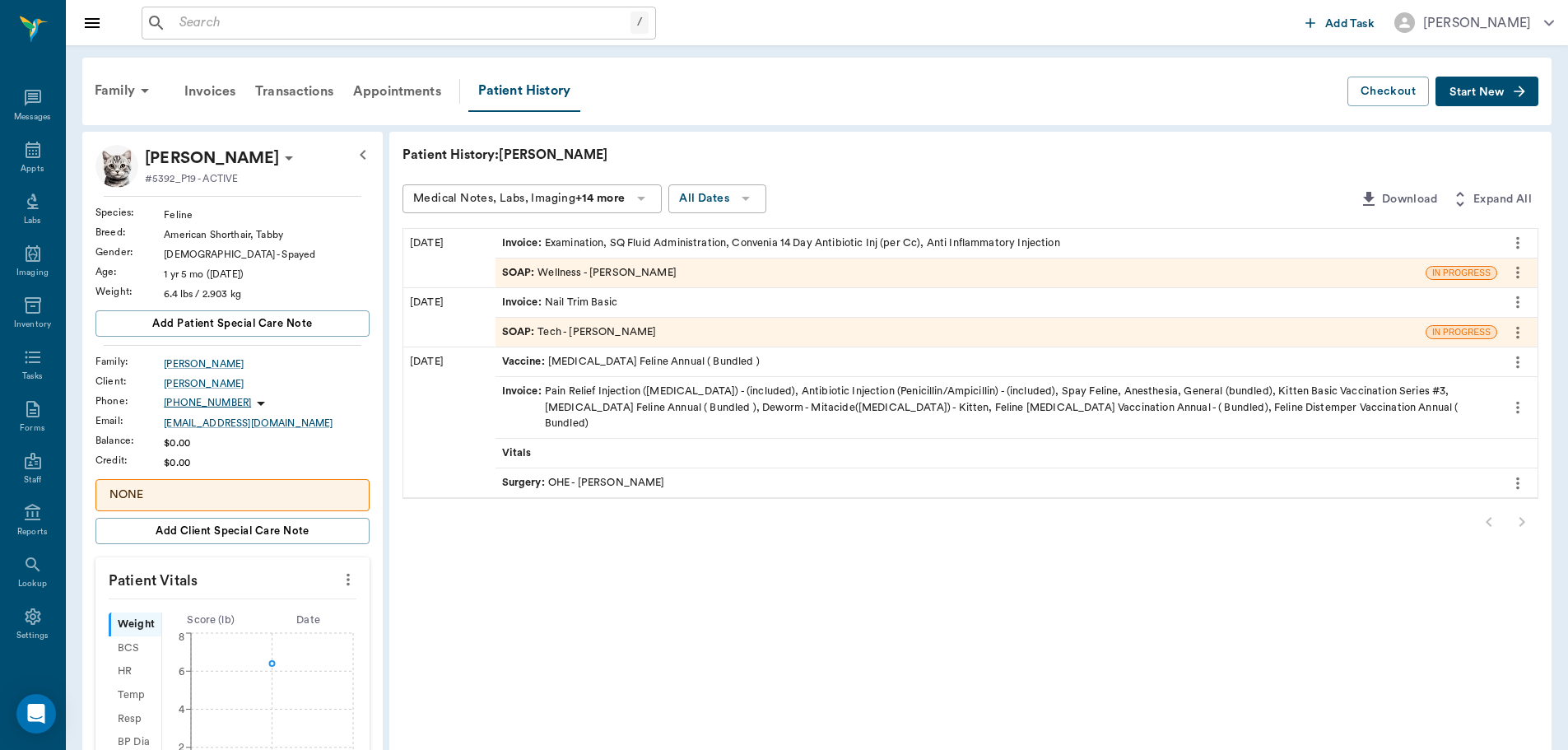
click at [347, 579] on icon "more" at bounding box center [349, 580] width 18 height 20
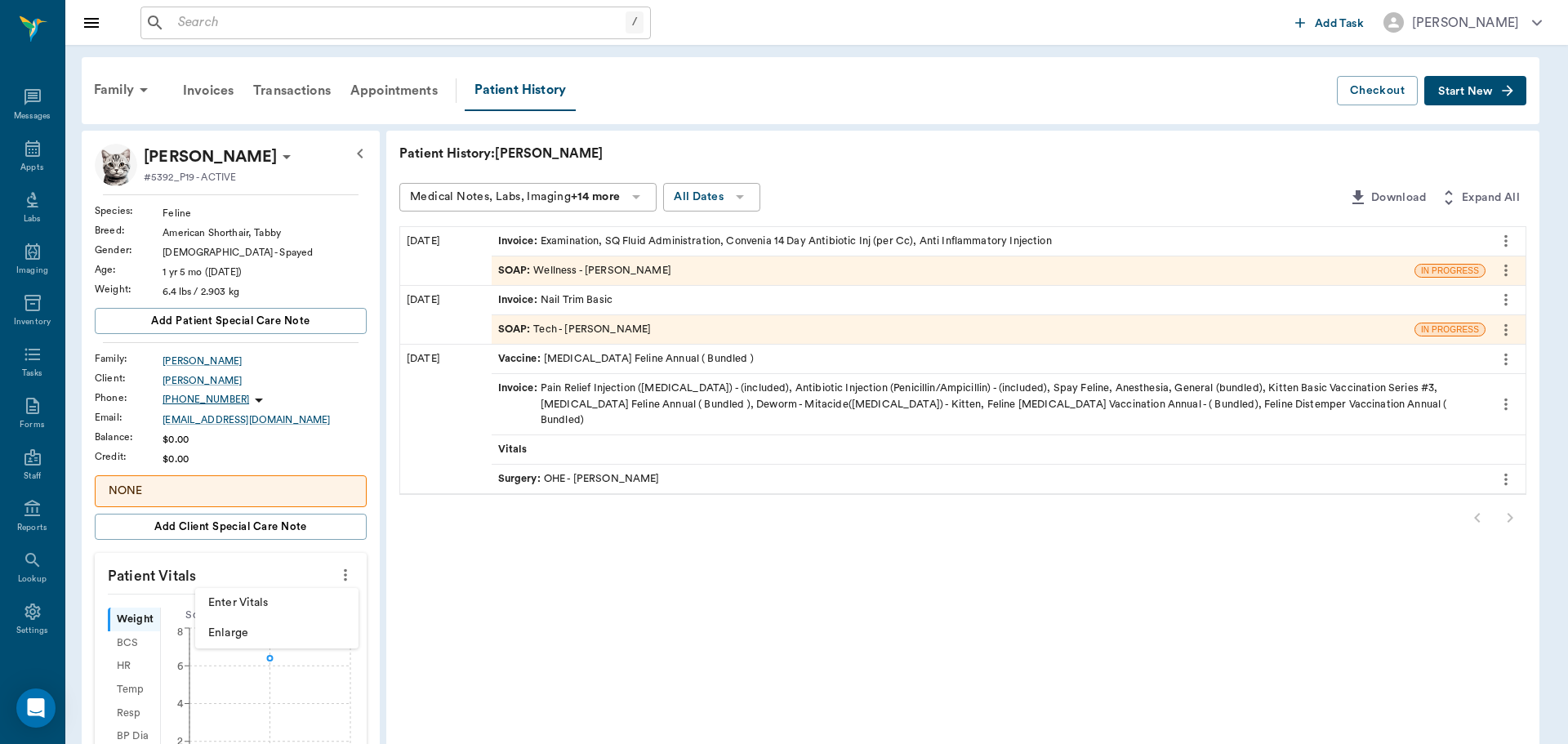
click at [240, 606] on span "Enter Vitals" at bounding box center [276, 603] width 137 height 17
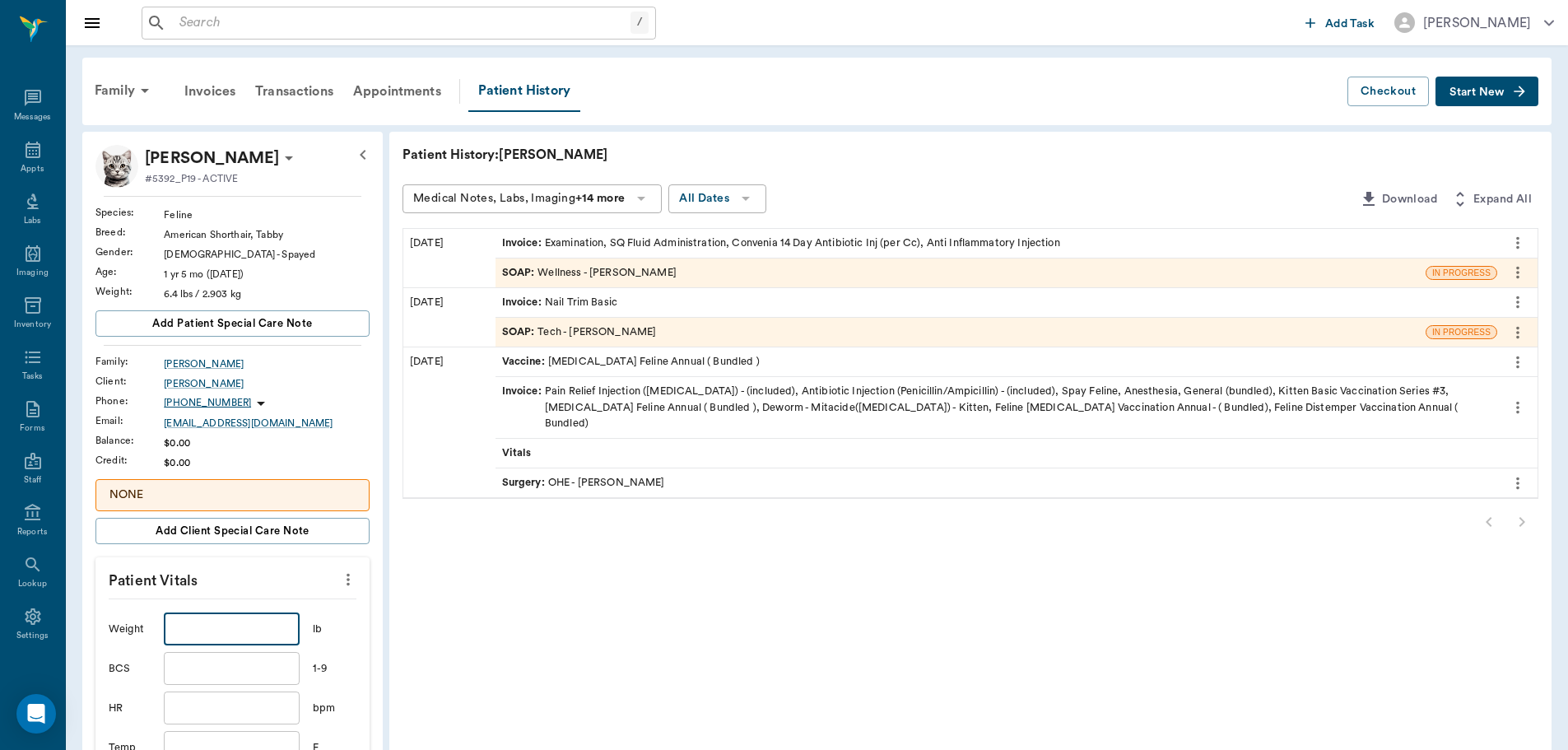
click at [267, 634] on input "text" at bounding box center [232, 629] width 135 height 33
type input "9"
click at [254, 741] on input "text" at bounding box center [232, 747] width 135 height 33
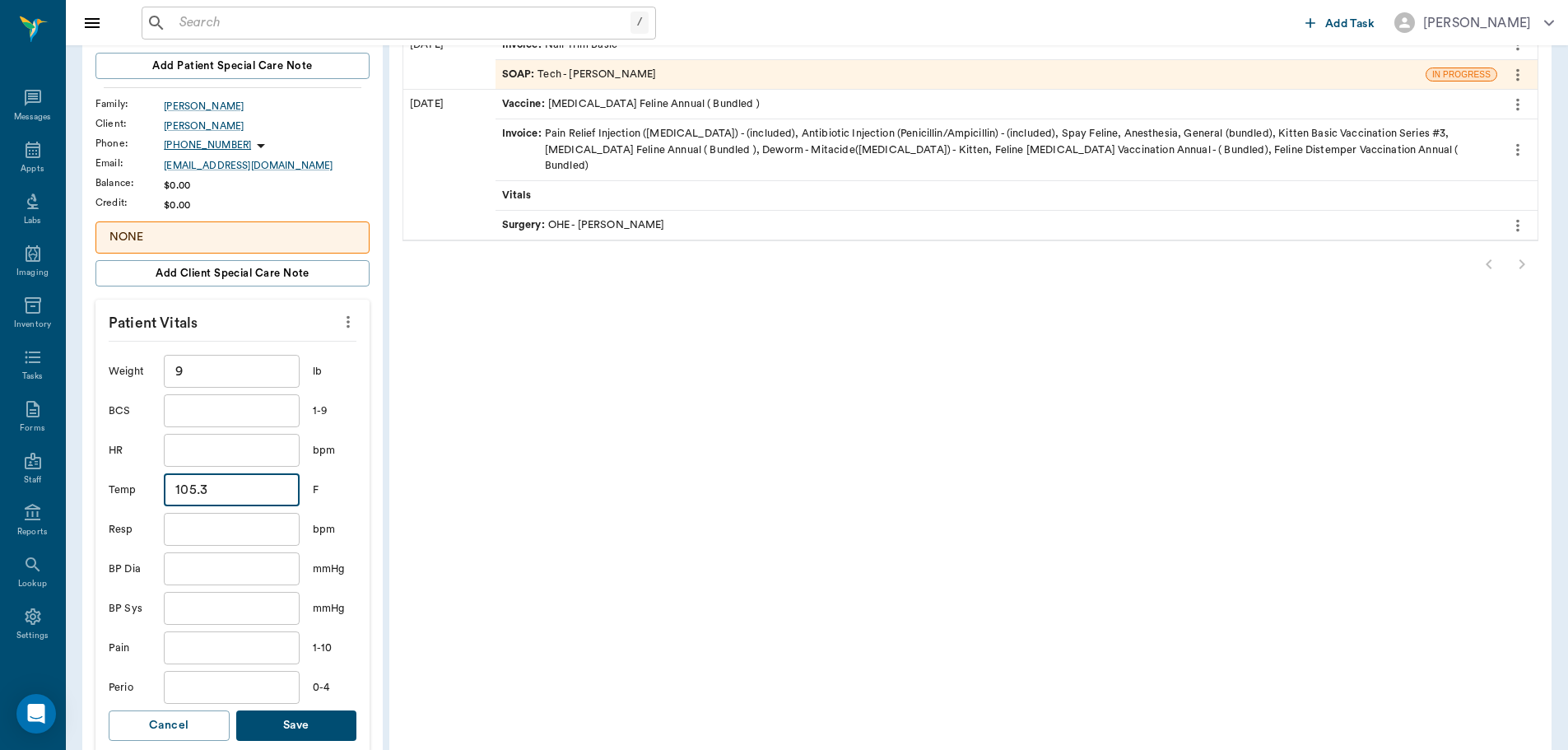
scroll to position [416, 0]
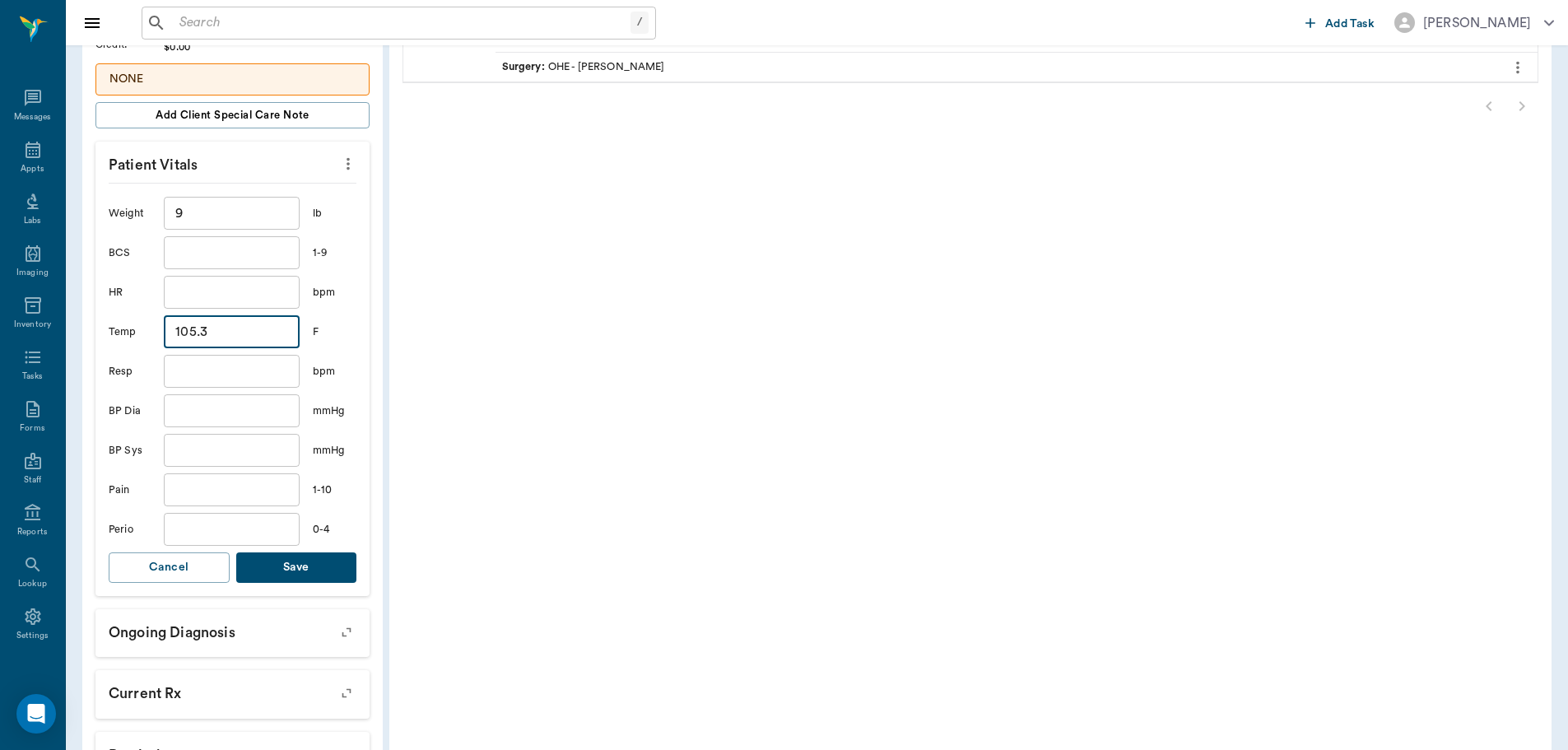
type input "105.3"
click at [308, 575] on button "Save" at bounding box center [297, 568] width 121 height 30
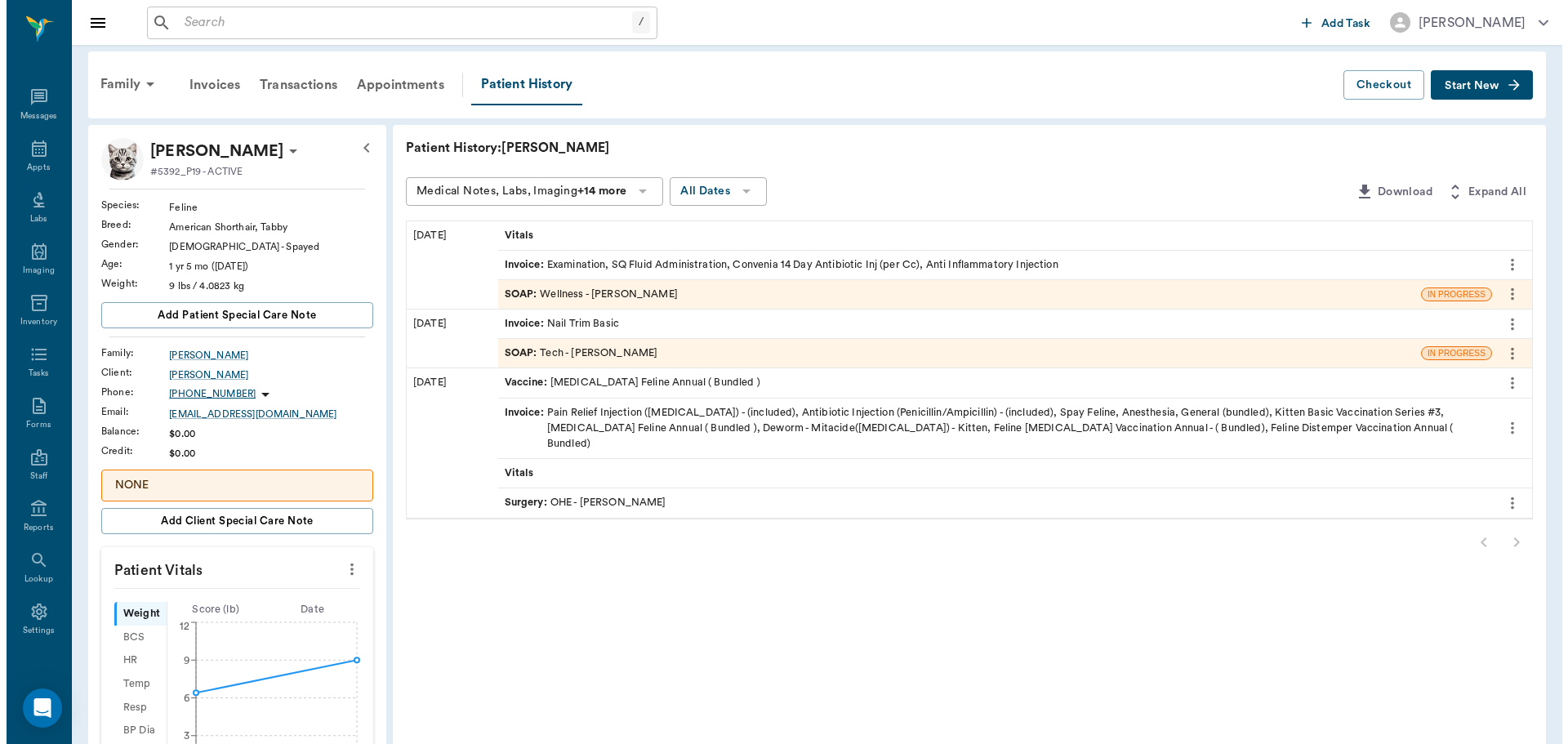
scroll to position [0, 0]
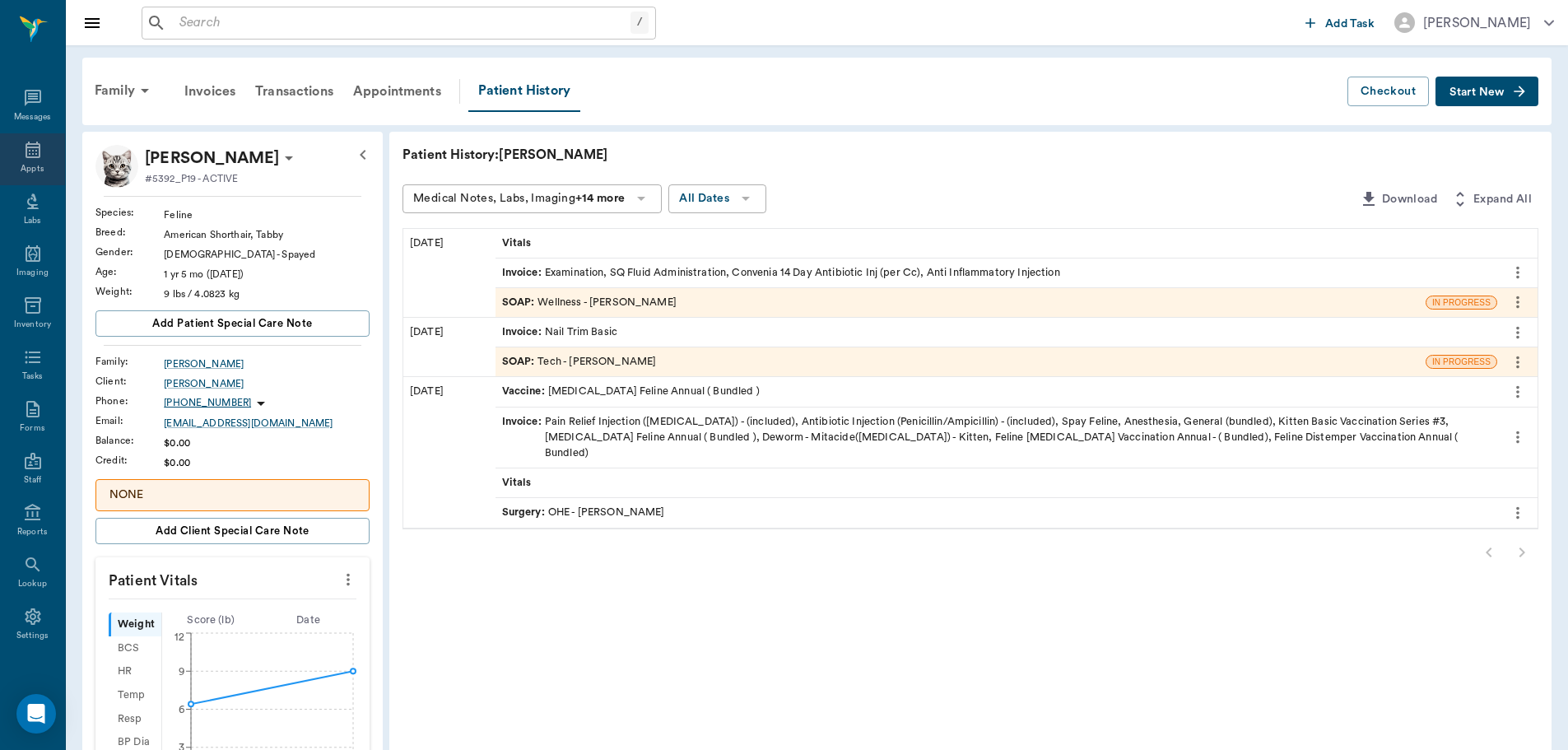
click at [26, 147] on icon at bounding box center [33, 150] width 15 height 17
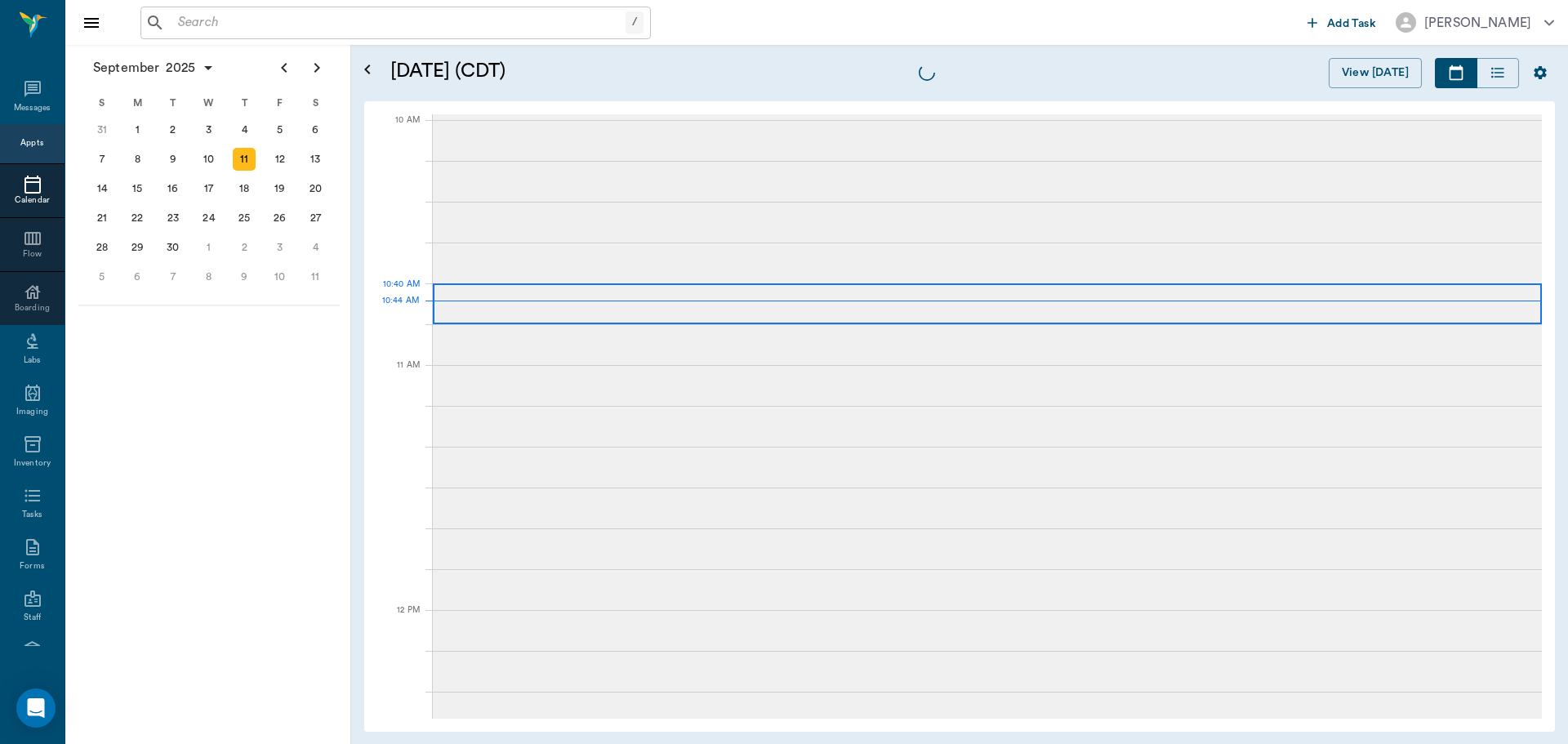
scroll to position [490, 0]
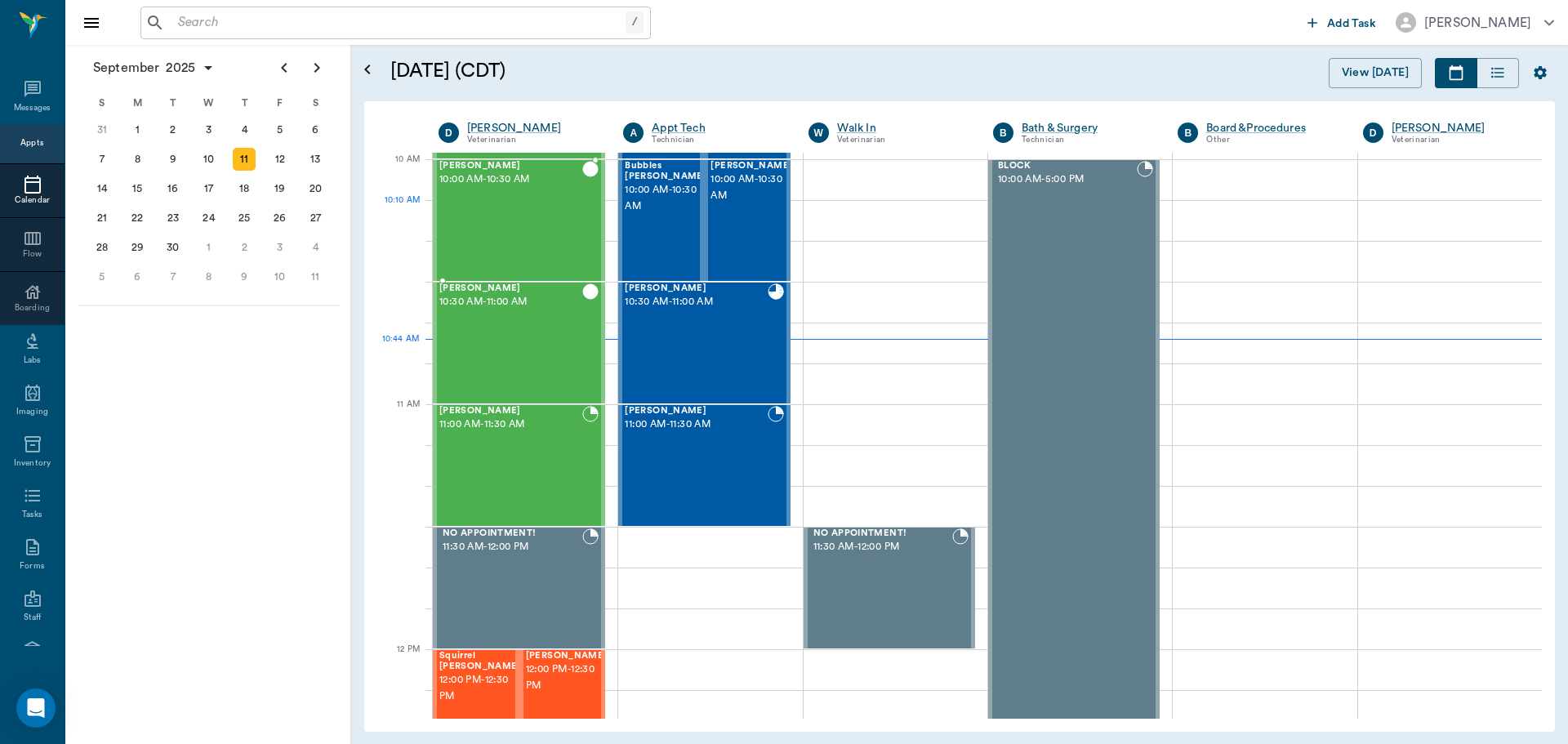
click at [527, 214] on div "Maddie Twitty 10:00 AM - 10:30 AM" at bounding box center [511, 221] width 143 height 119
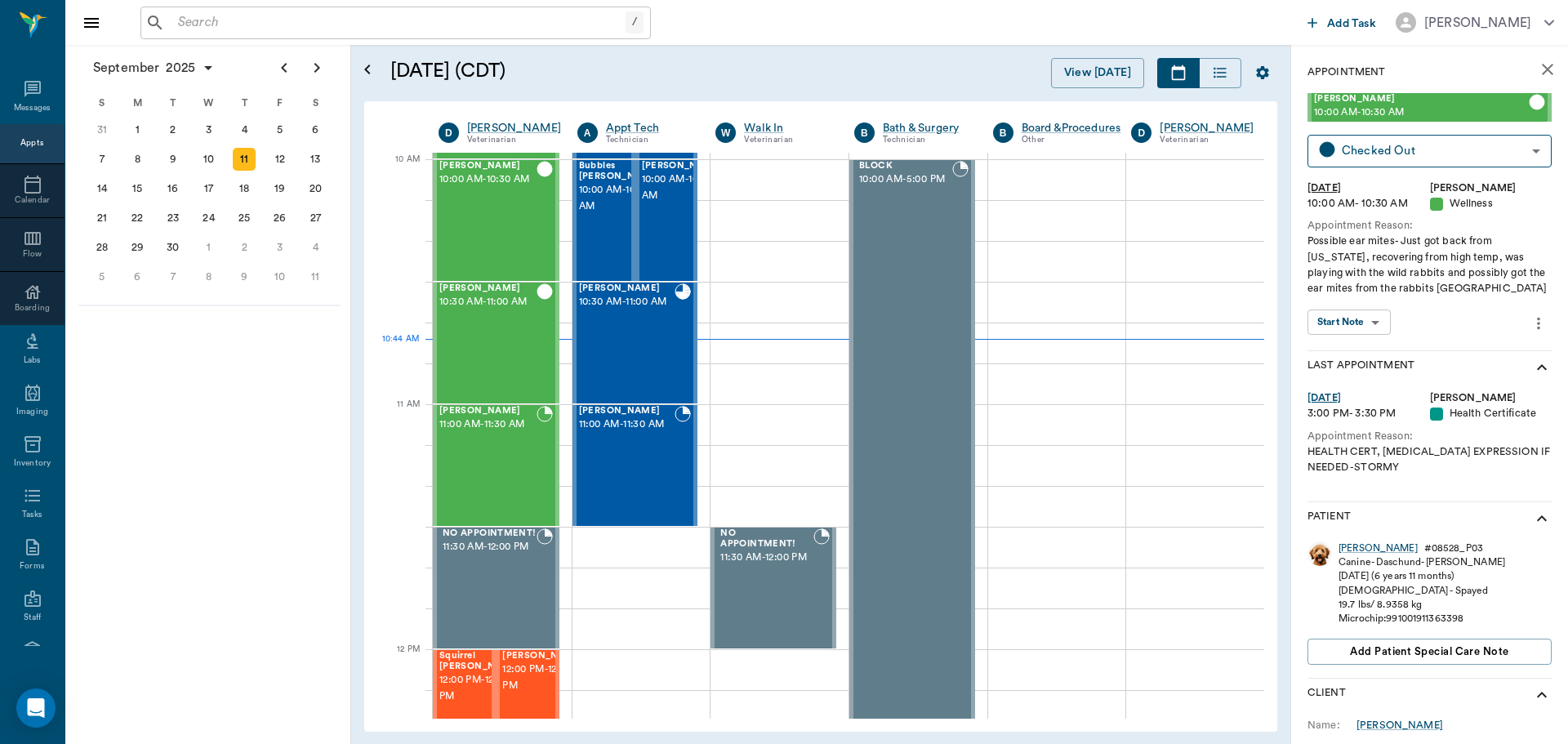
click at [419, 208] on div at bounding box center [398, 212] width 42 height 41
click at [463, 208] on div "Maddie Twitty 10:00 AM - 10:30 AM" at bounding box center [488, 221] width 97 height 119
click at [1375, 319] on body "/ ​ Add Task Dr. Bert Ellsworth Nectar Messages Appts Calendar Flow Boarding La…" at bounding box center [784, 372] width 1568 height 744
click at [1383, 348] on li "View SOAP" at bounding box center [1348, 355] width 91 height 27
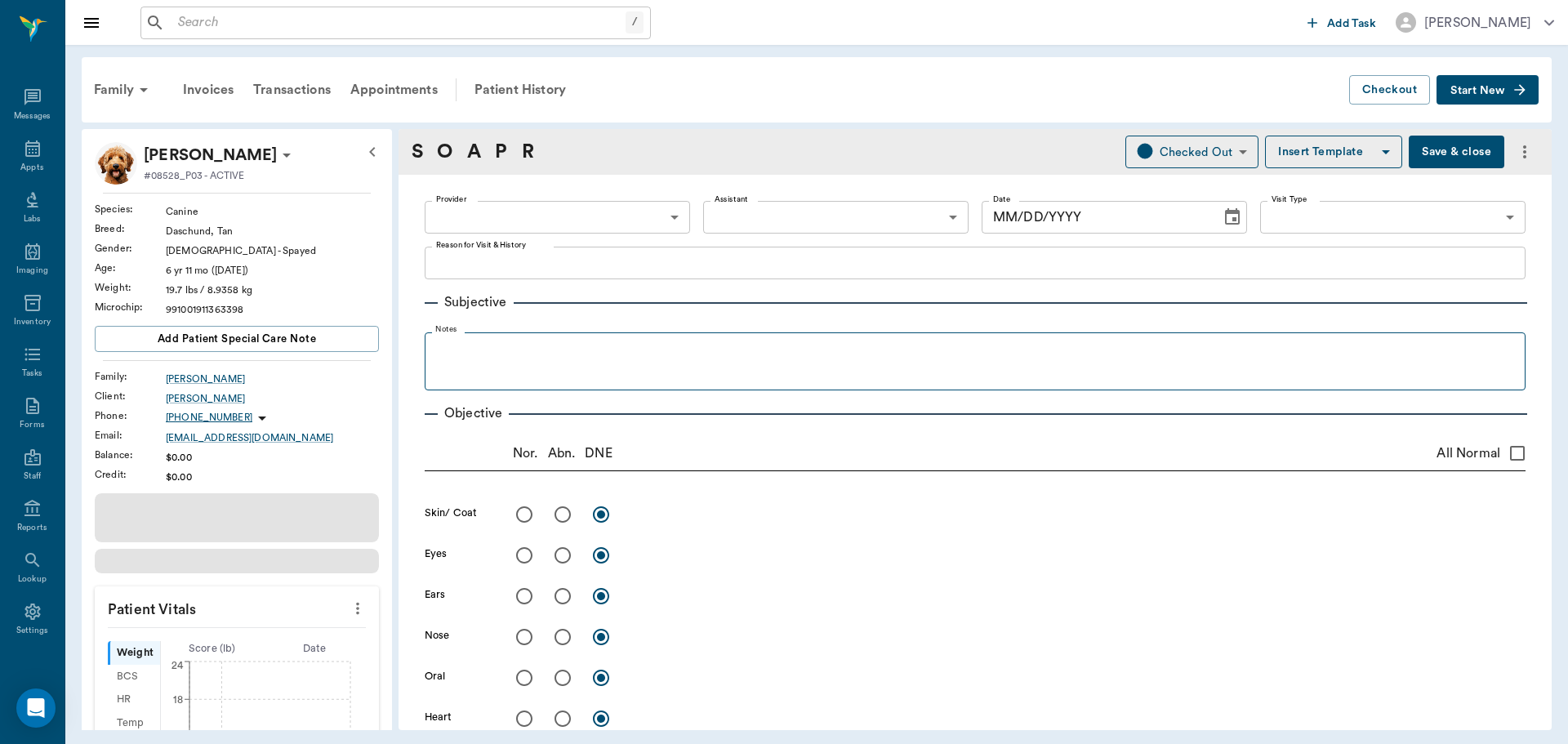
type input "63ec2f075fda476ae8351a4d"
type input "65d2be4f46e3a538d89b8c14"
type textarea "Possible ear mites- Just got back from Alaska, recovering from high temp, was p…"
radio input "true"
type textarea "chewing on feet, belly some alopecia and some pigmentation"
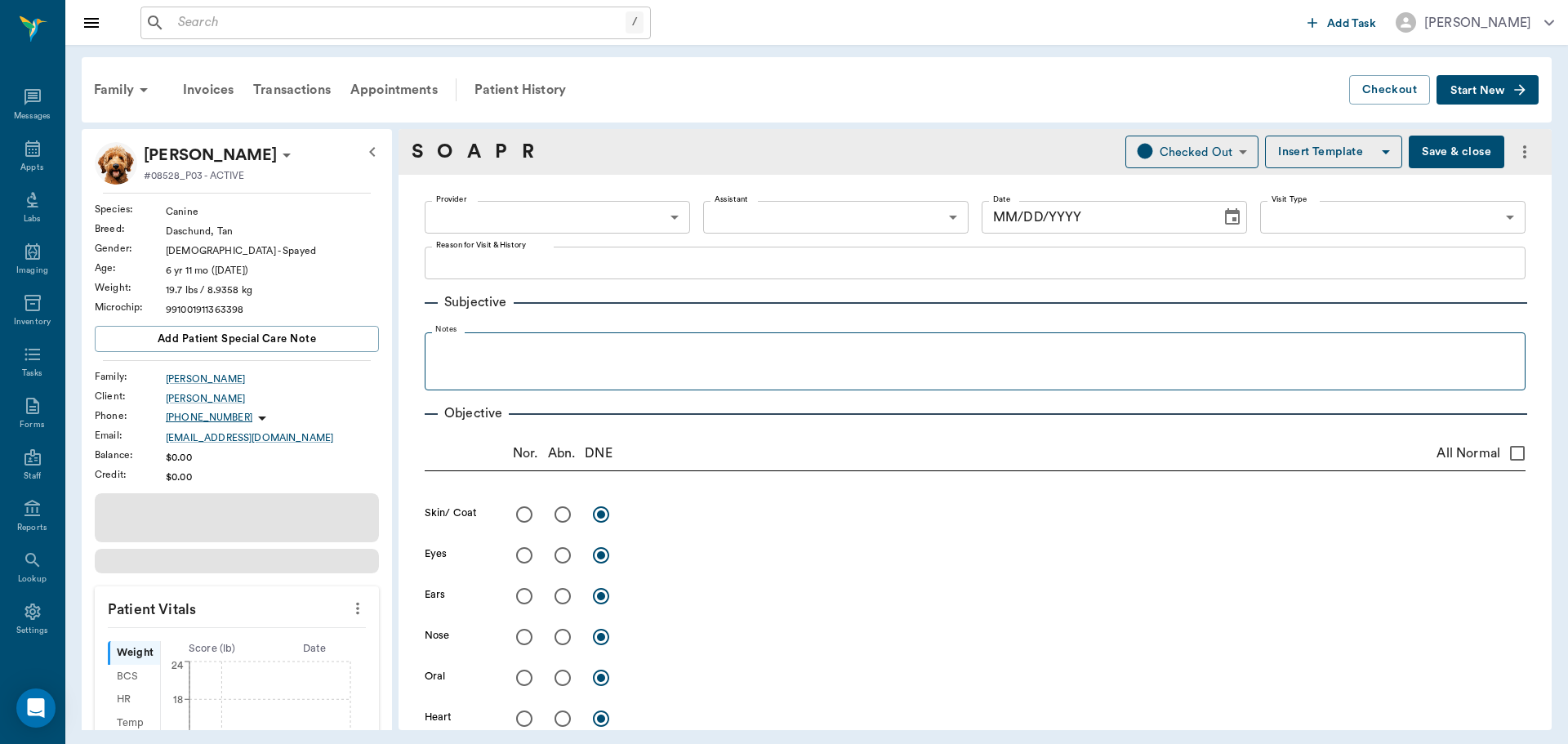
radio input "true"
type textarea "red, no mites or infection seen."
radio input "true"
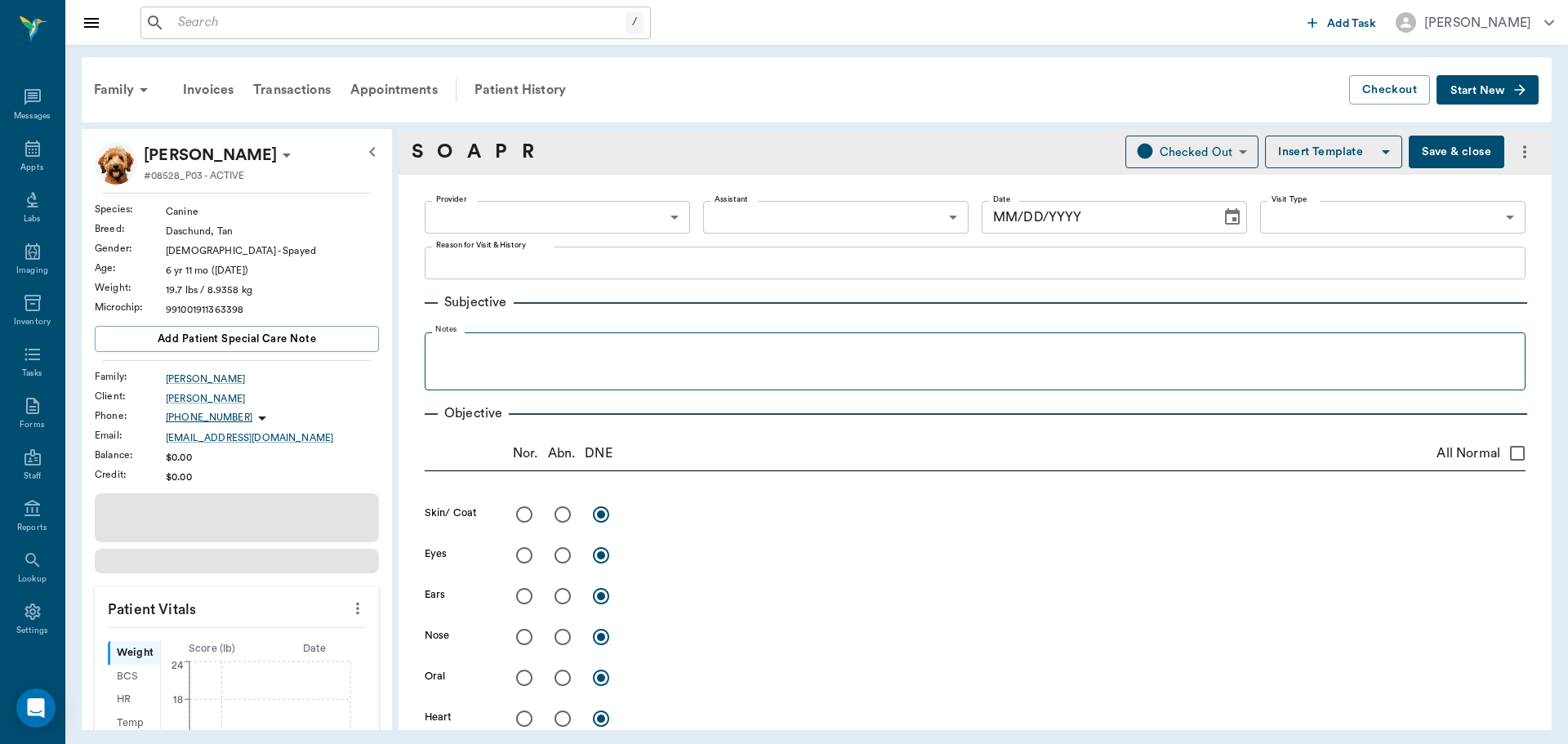
radio input "true"
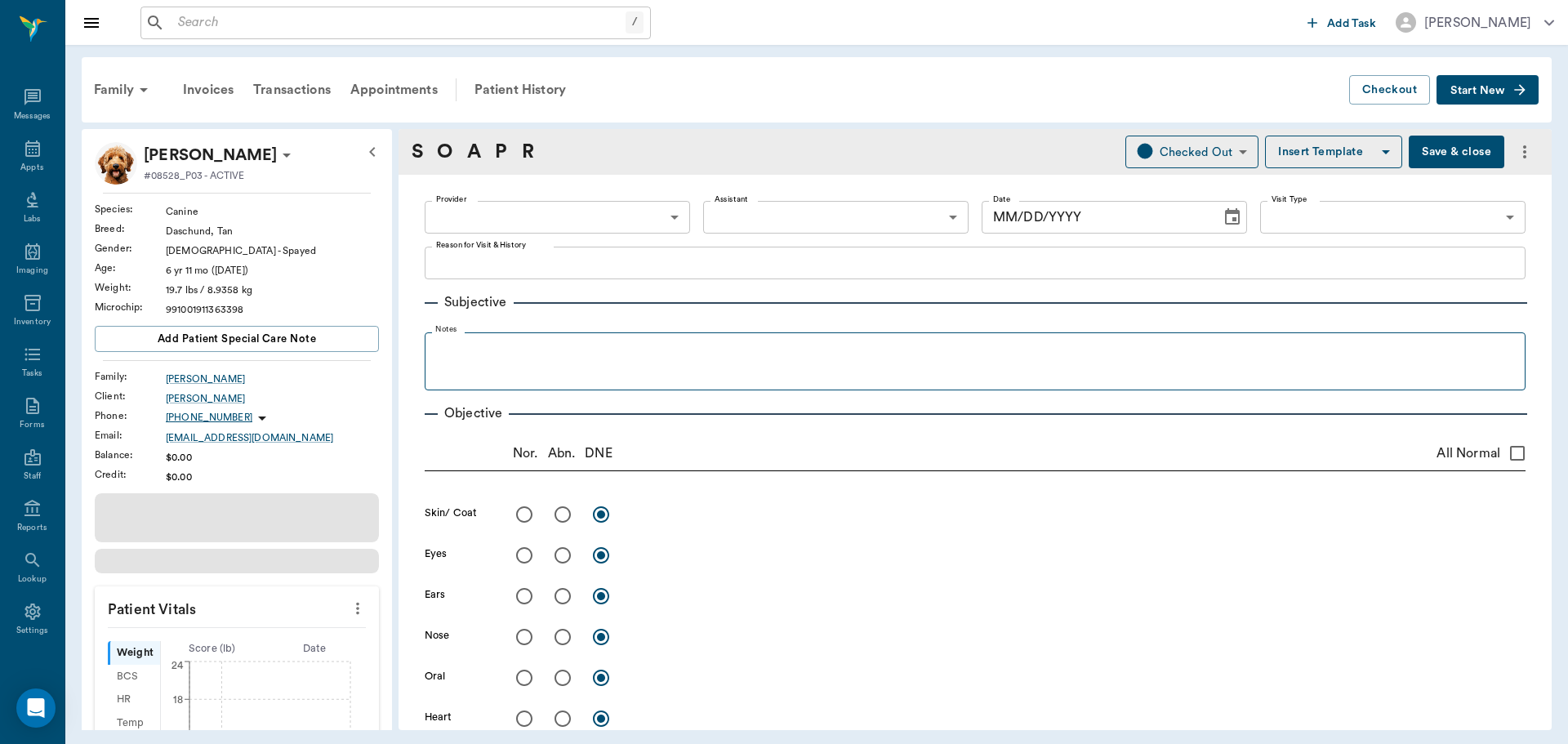
radio input "true"
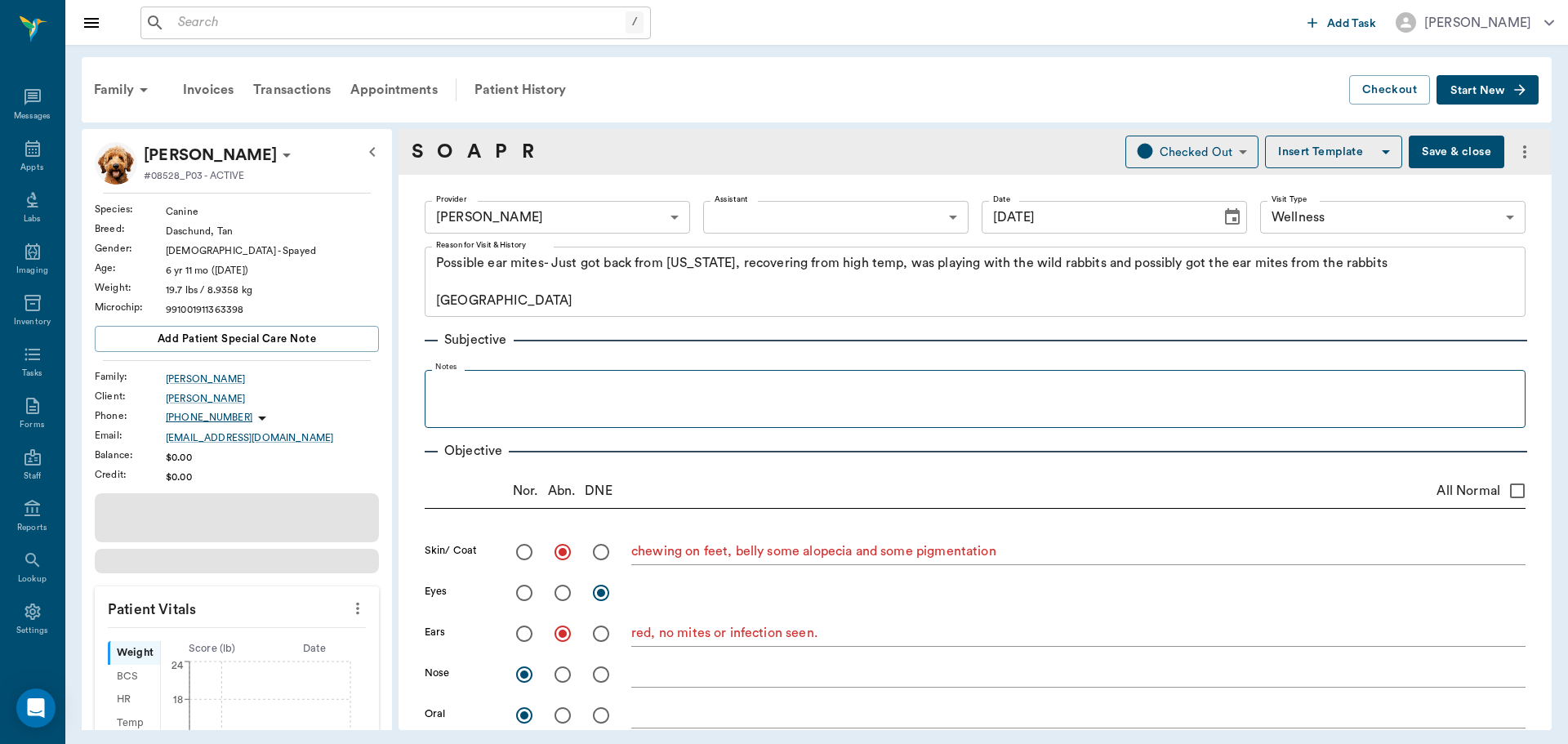
type input "[DATE]"
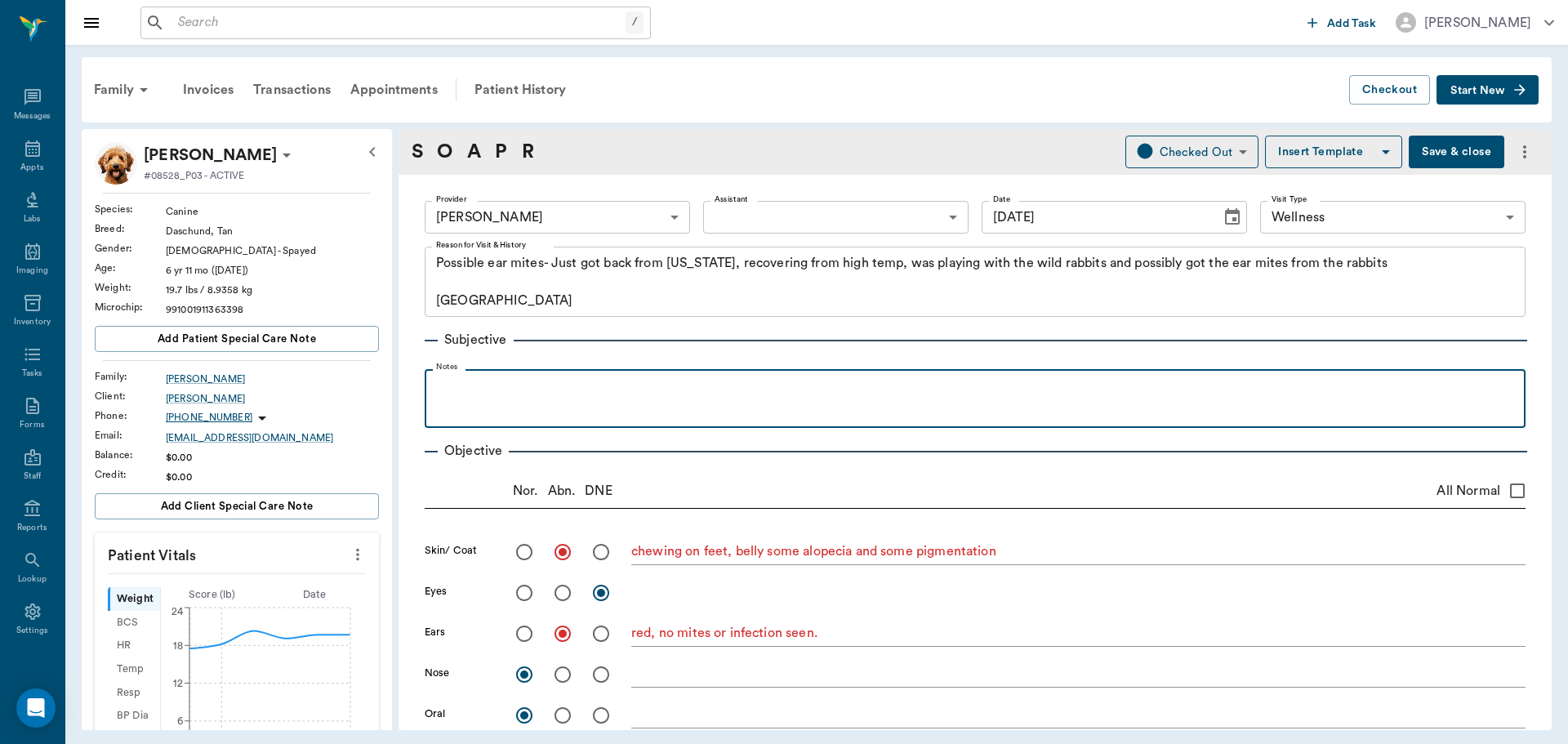
click at [517, 388] on p at bounding box center [975, 387] width 1085 height 20
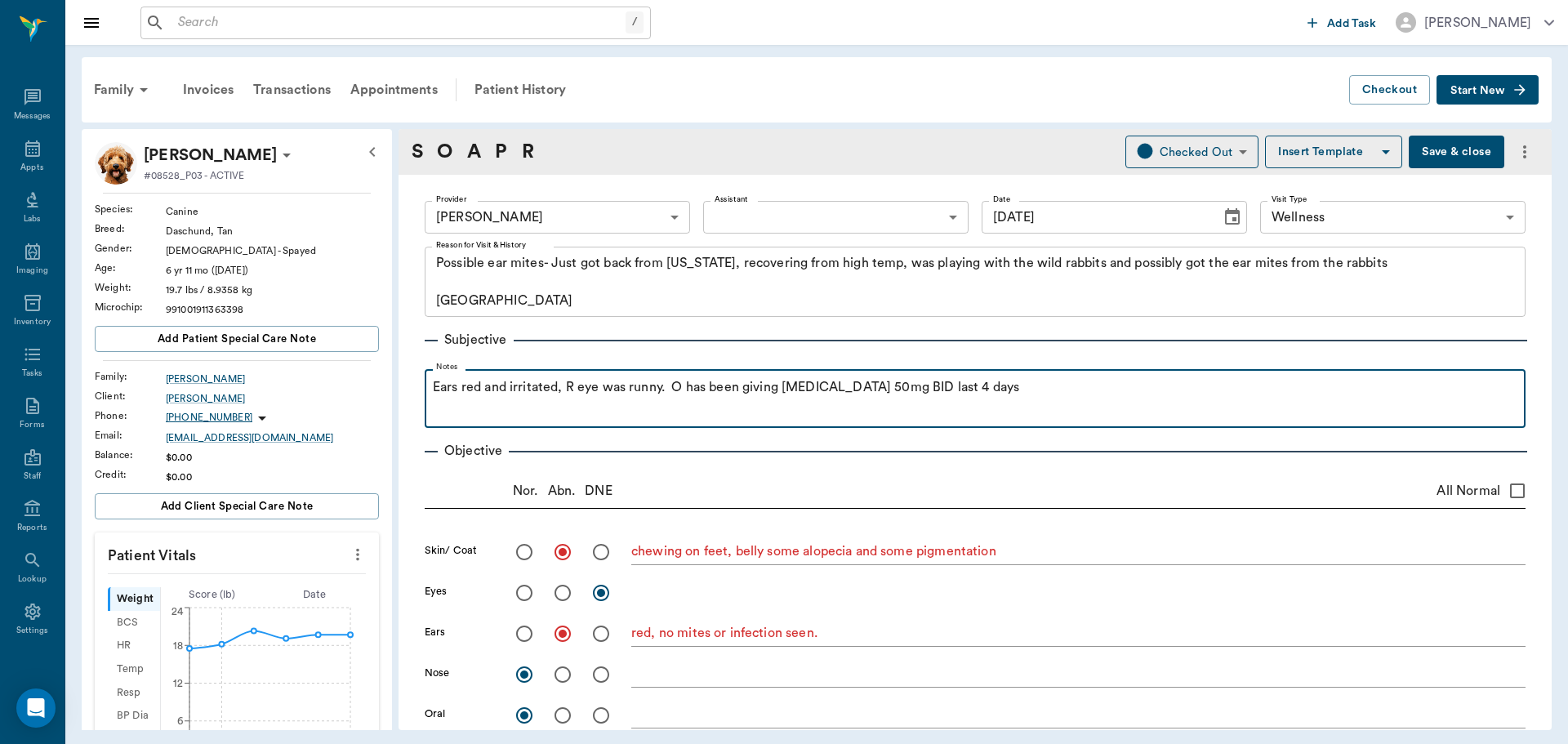
click at [947, 396] on p "Ears red and irritated, R eye was runny. O has been giving doxycycline 50mg BID…" at bounding box center [975, 387] width 1085 height 20
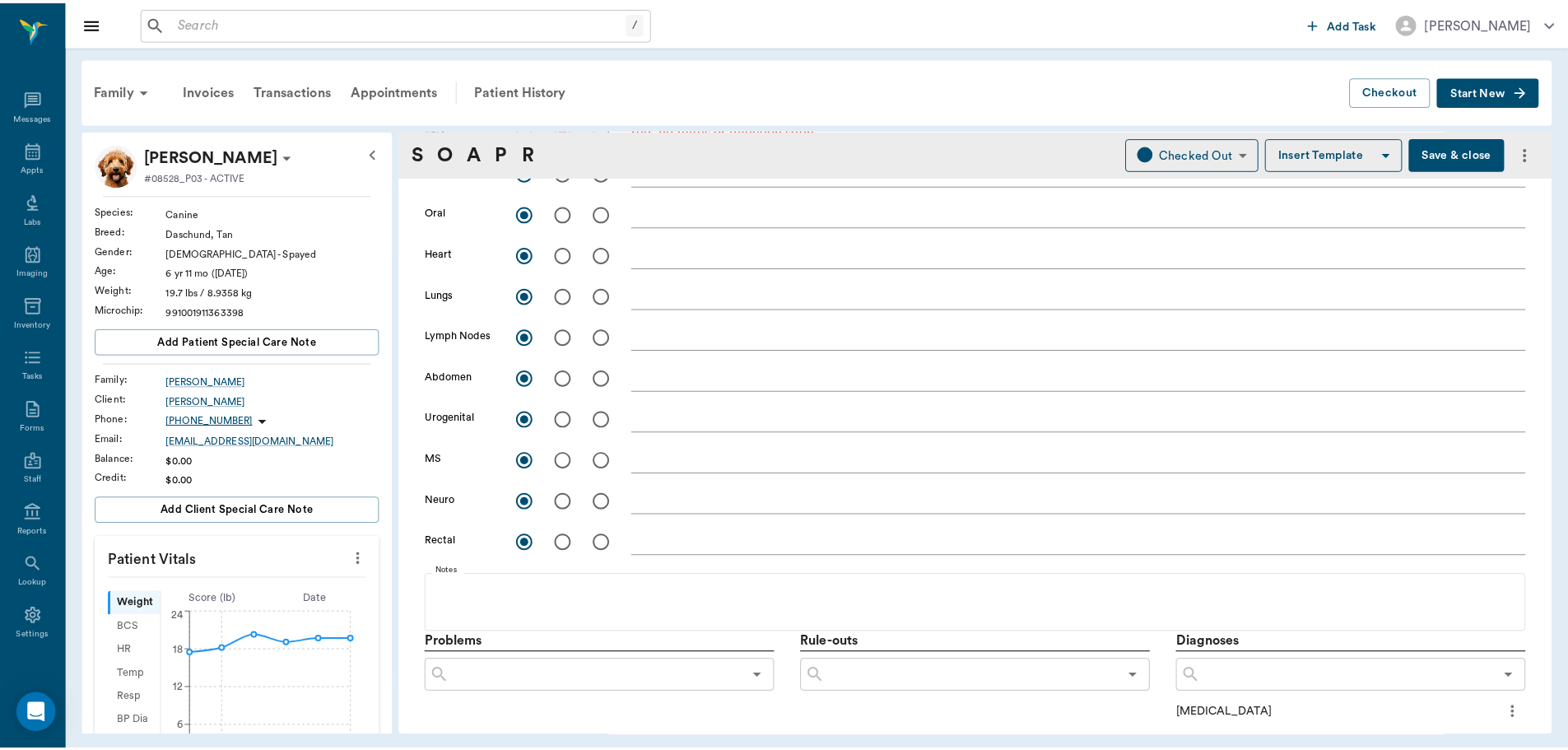
scroll to position [199, 0]
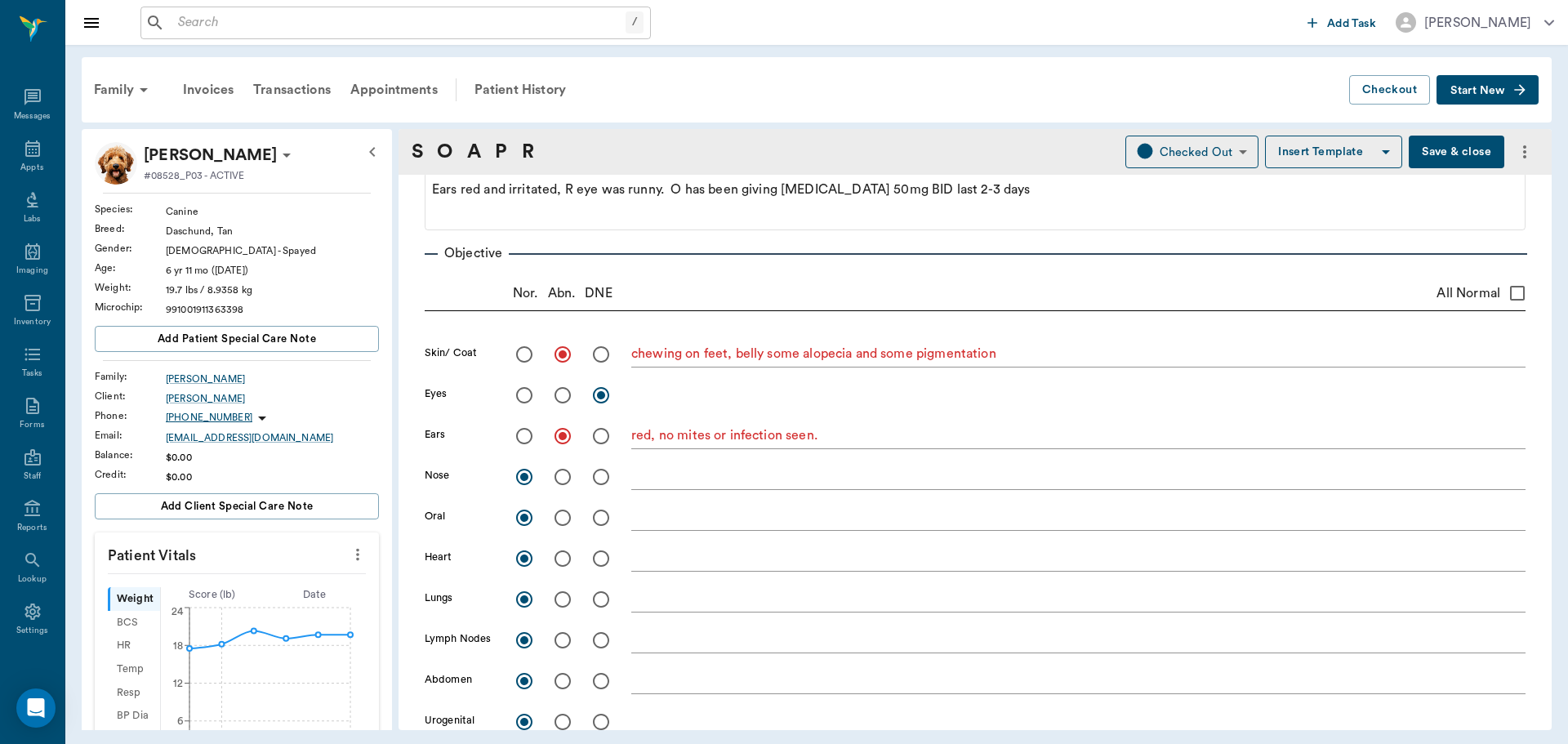
click at [1429, 141] on button "Save & close" at bounding box center [1456, 152] width 95 height 32
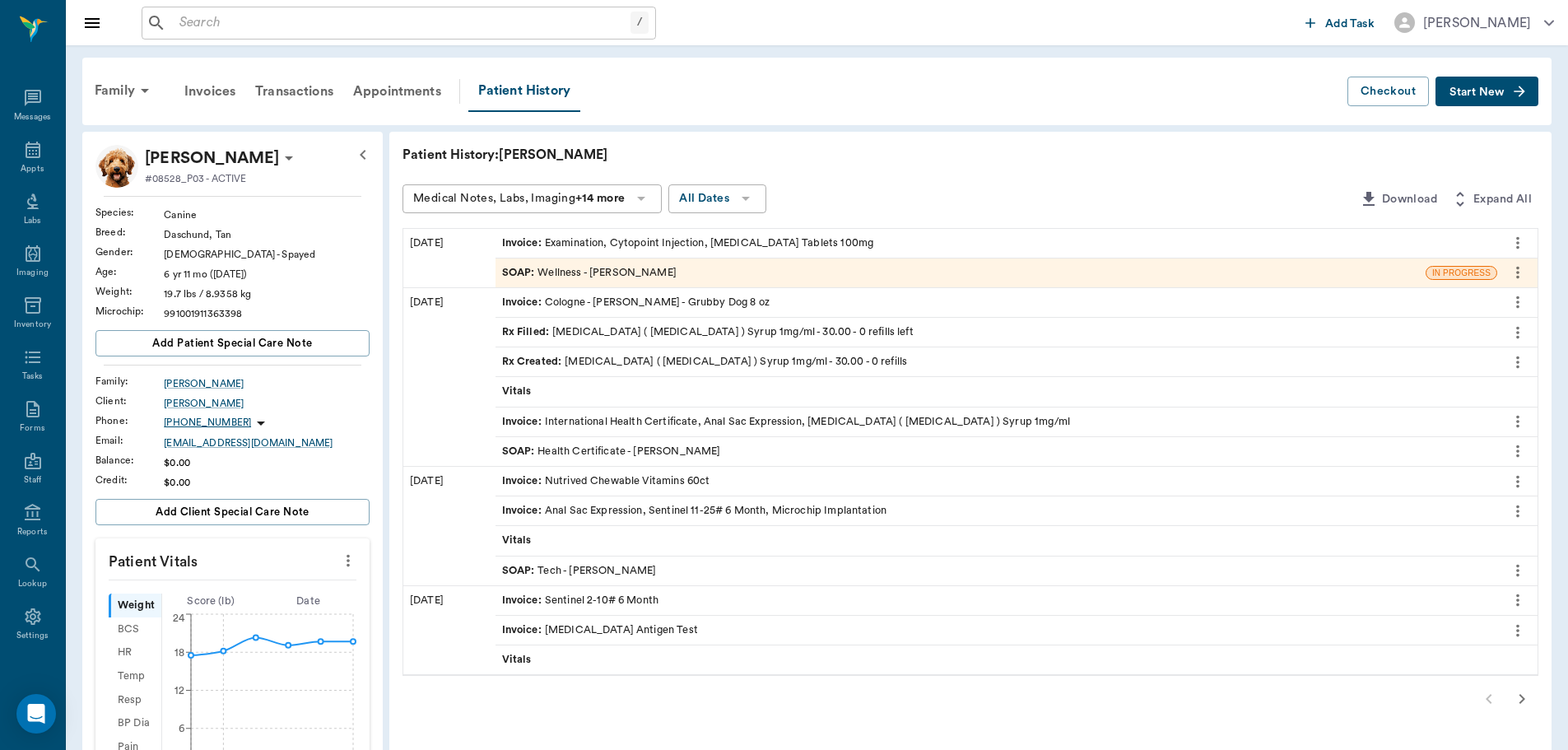
click at [349, 563] on icon "more" at bounding box center [349, 561] width 18 height 20
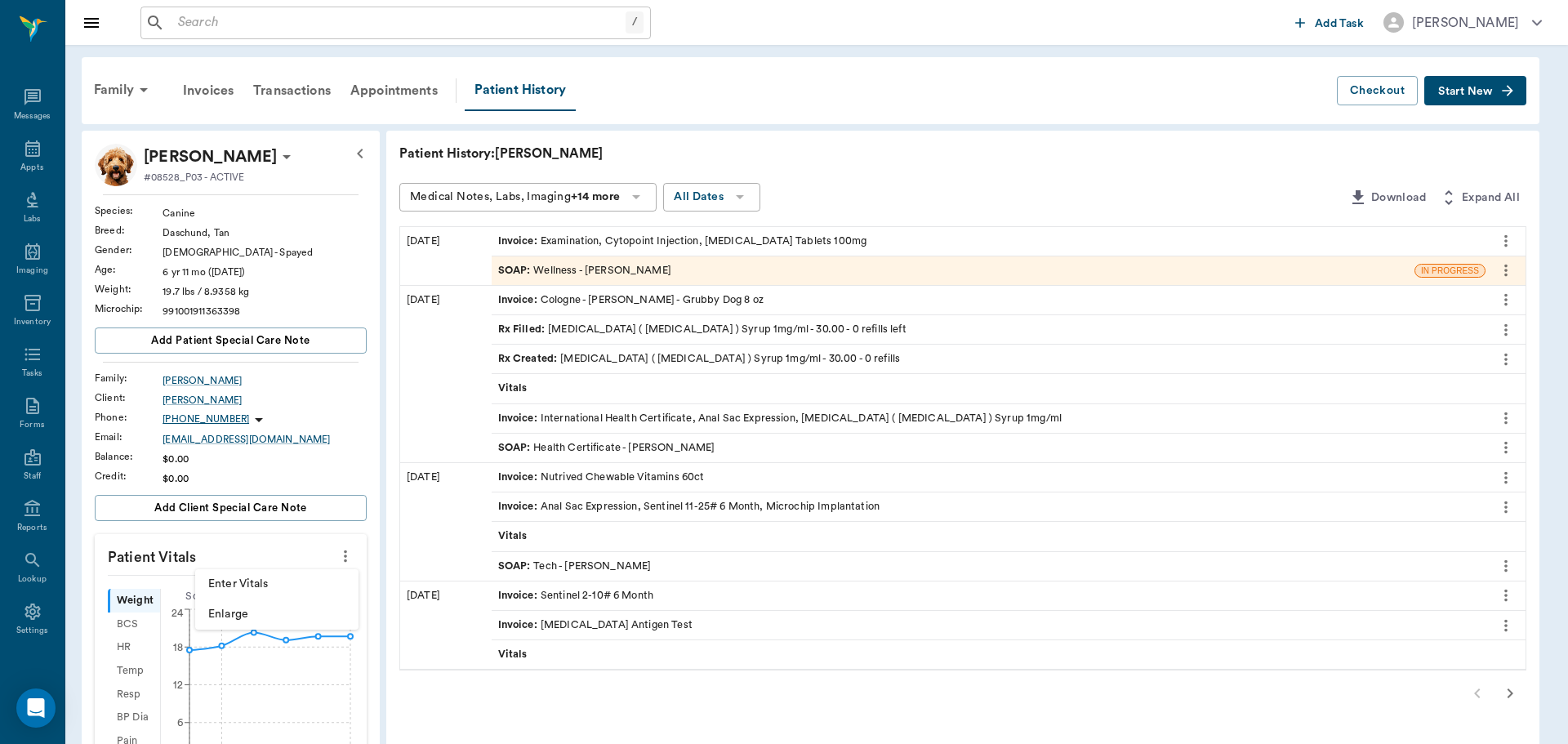
click at [306, 581] on span "Enter Vitals" at bounding box center [276, 584] width 137 height 17
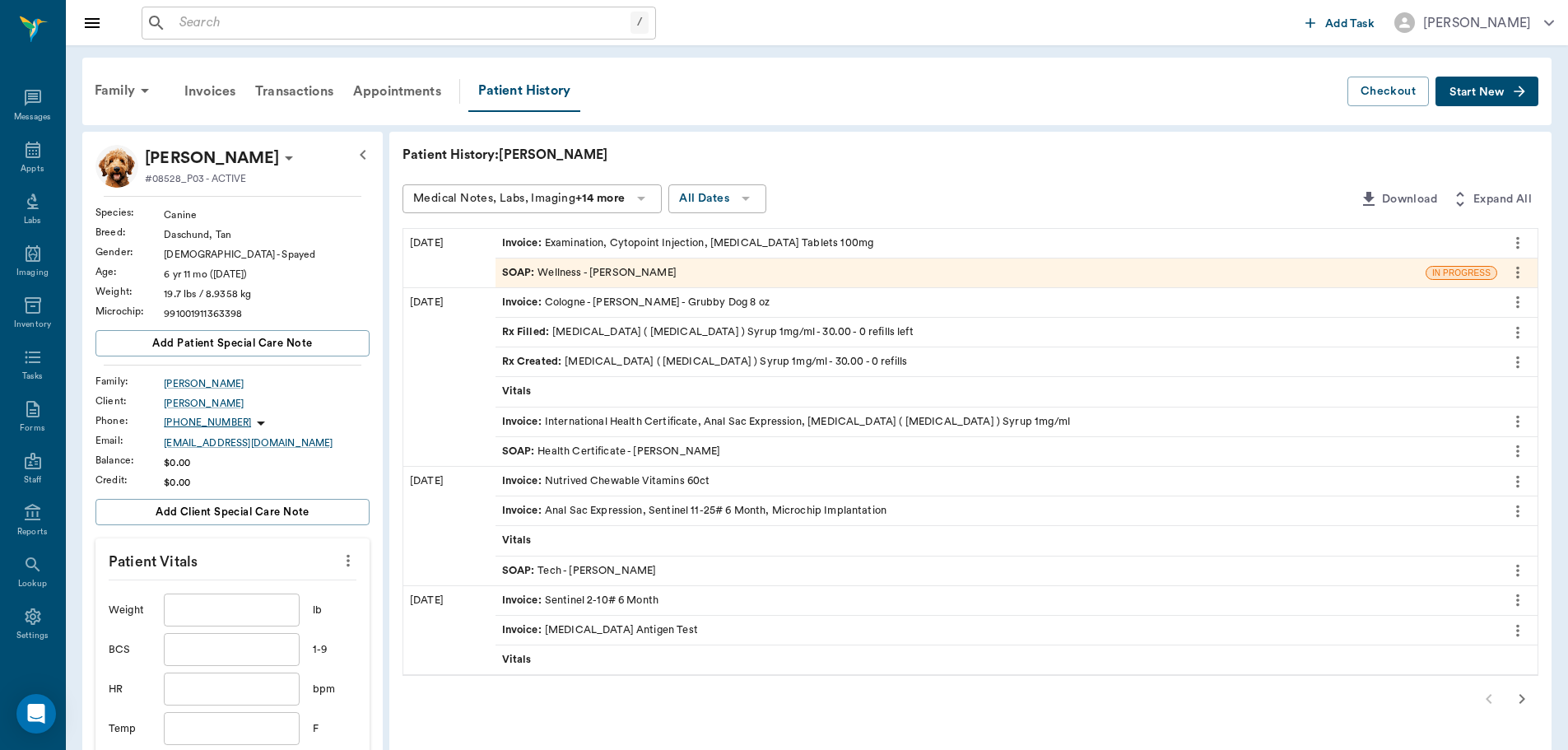
click at [248, 614] on input "text" at bounding box center [232, 610] width 135 height 33
type input "20.8"
click at [216, 736] on input "text" at bounding box center [232, 728] width 135 height 33
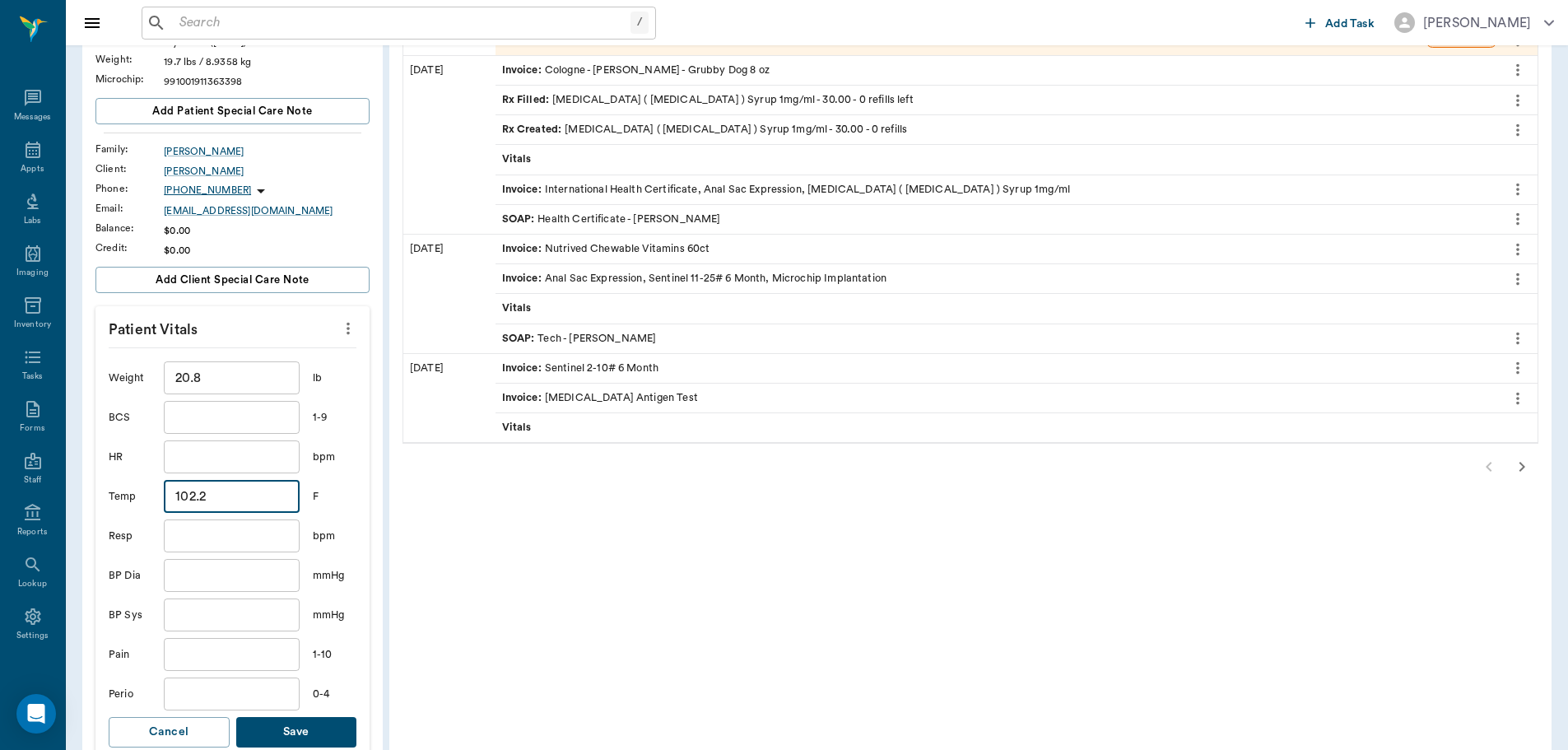
scroll to position [329, 0]
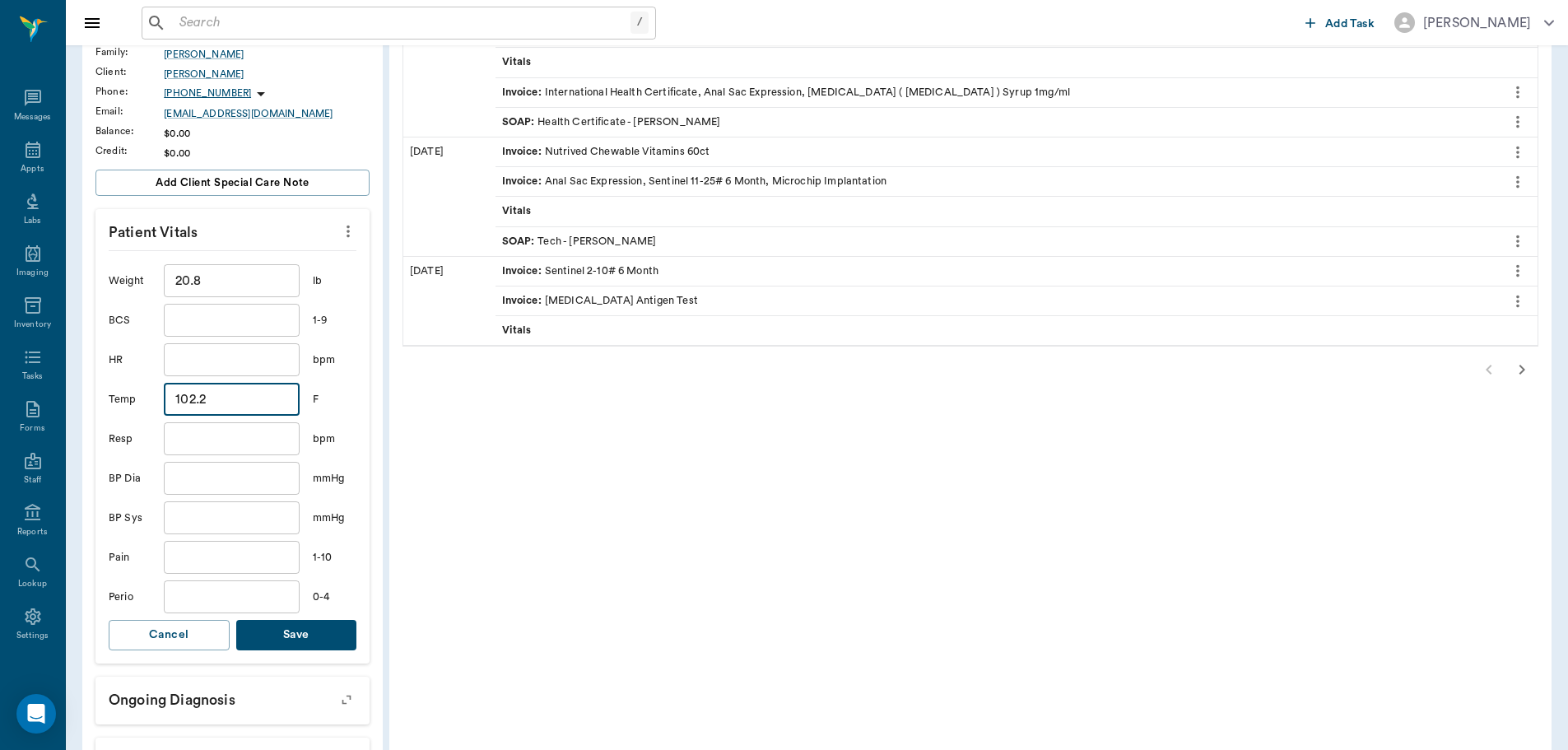
type input "102.2"
click at [323, 636] on button "Save" at bounding box center [297, 635] width 121 height 30
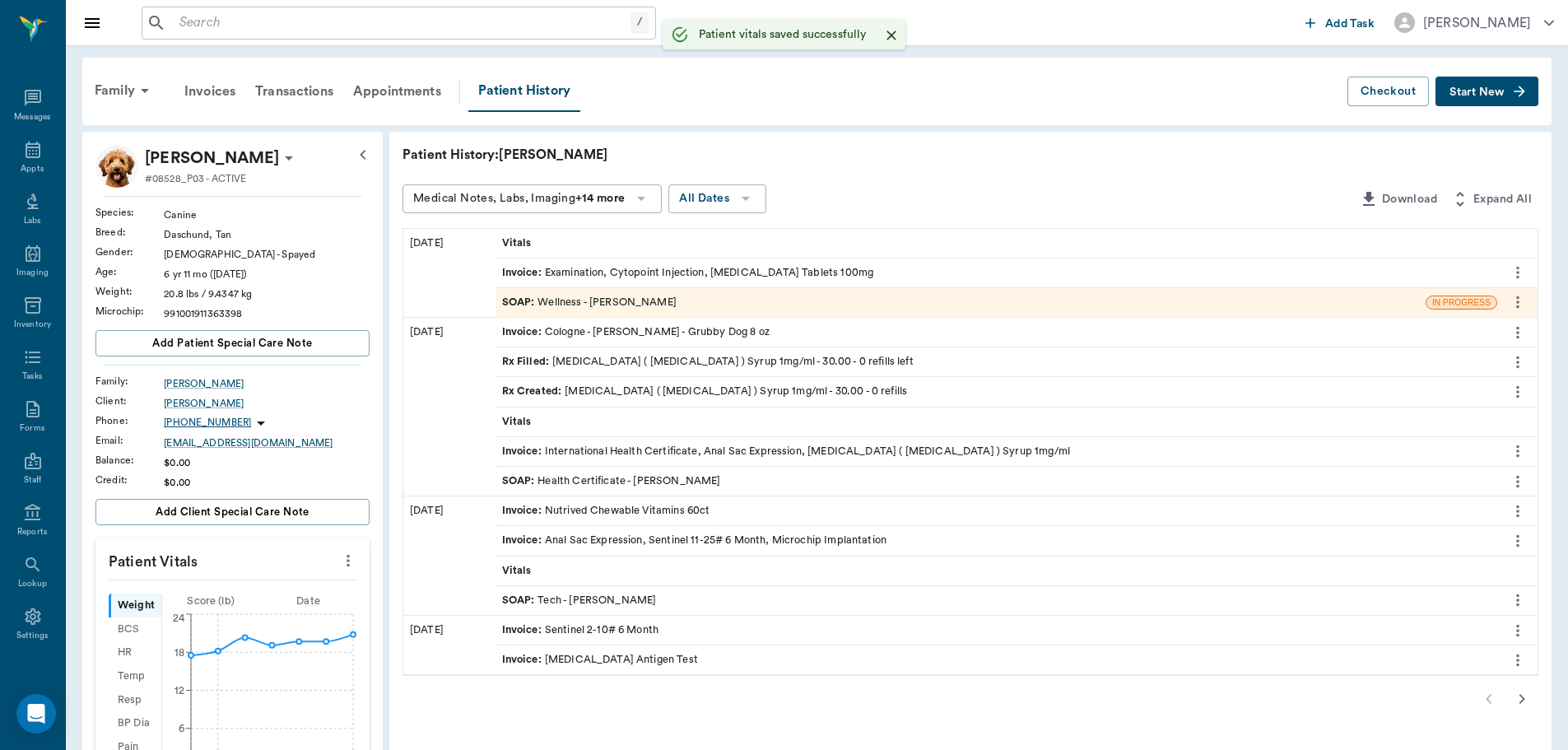
scroll to position [329, 0]
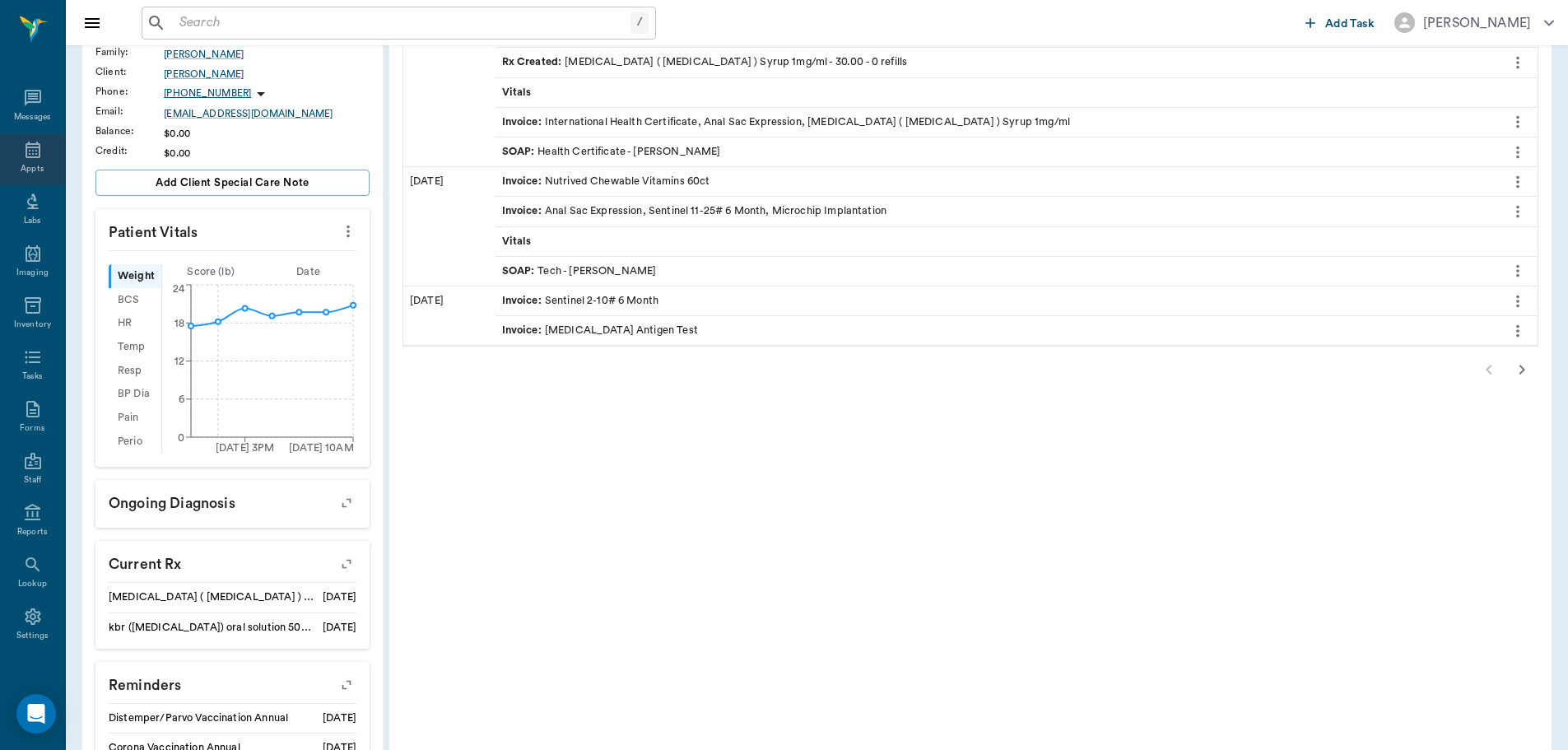
click at [28, 146] on icon at bounding box center [33, 150] width 15 height 17
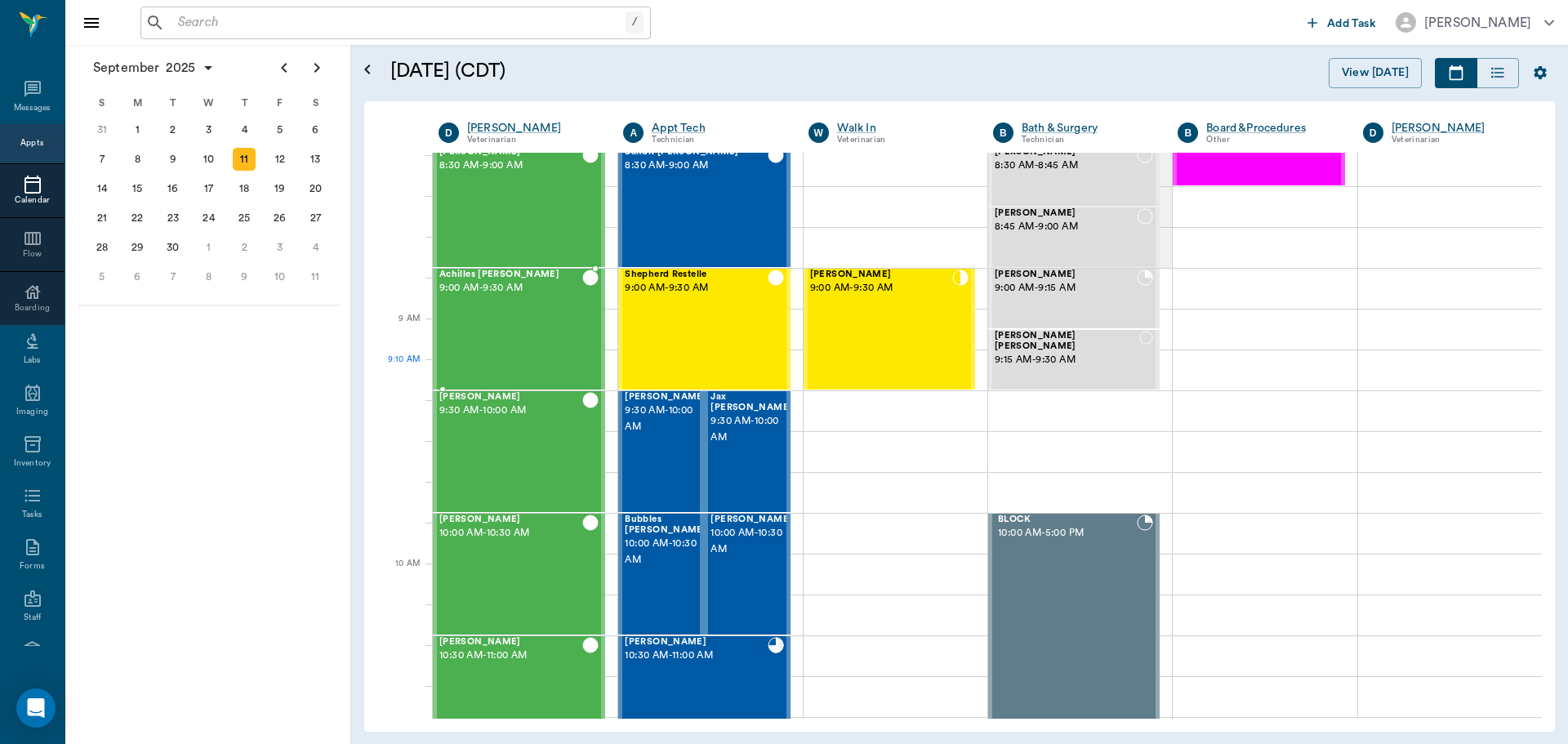
scroll to position [82, 0]
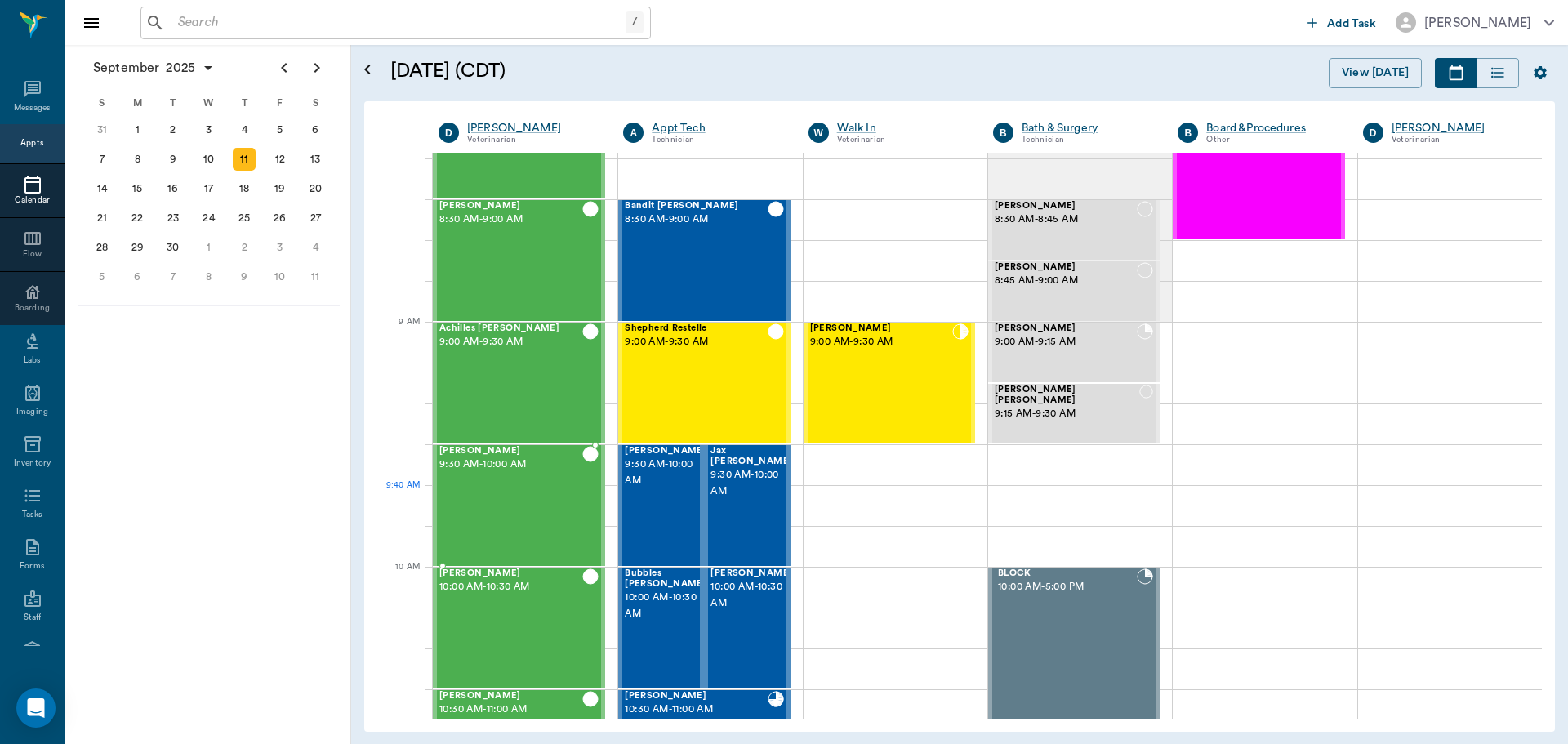
click at [504, 498] on div "[PERSON_NAME] 9:30 AM - 10:00 AM" at bounding box center [511, 506] width 143 height 119
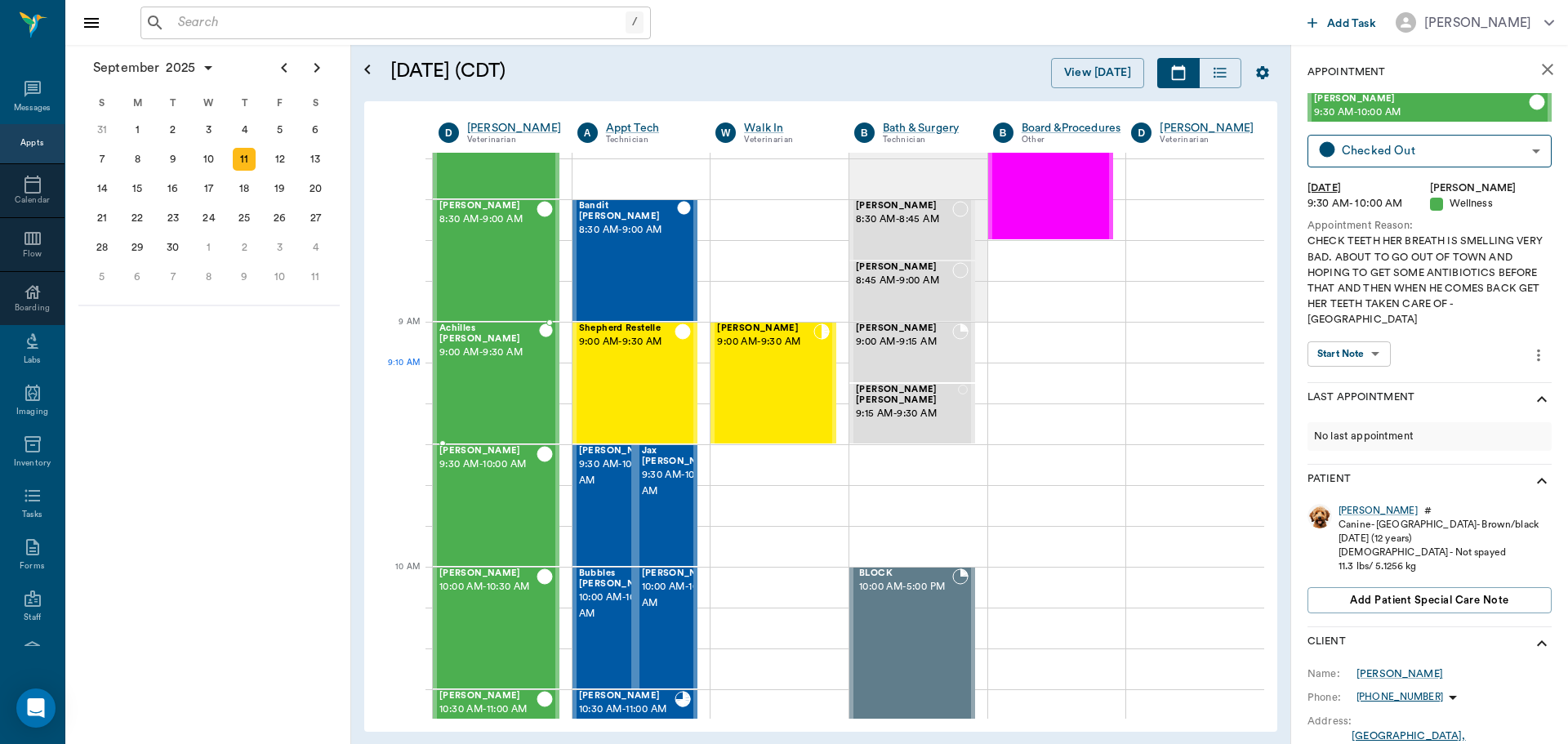
click at [478, 378] on div "Achilles [PERSON_NAME] 9:00 AM - 9:30 AM" at bounding box center [489, 383] width 100 height 119
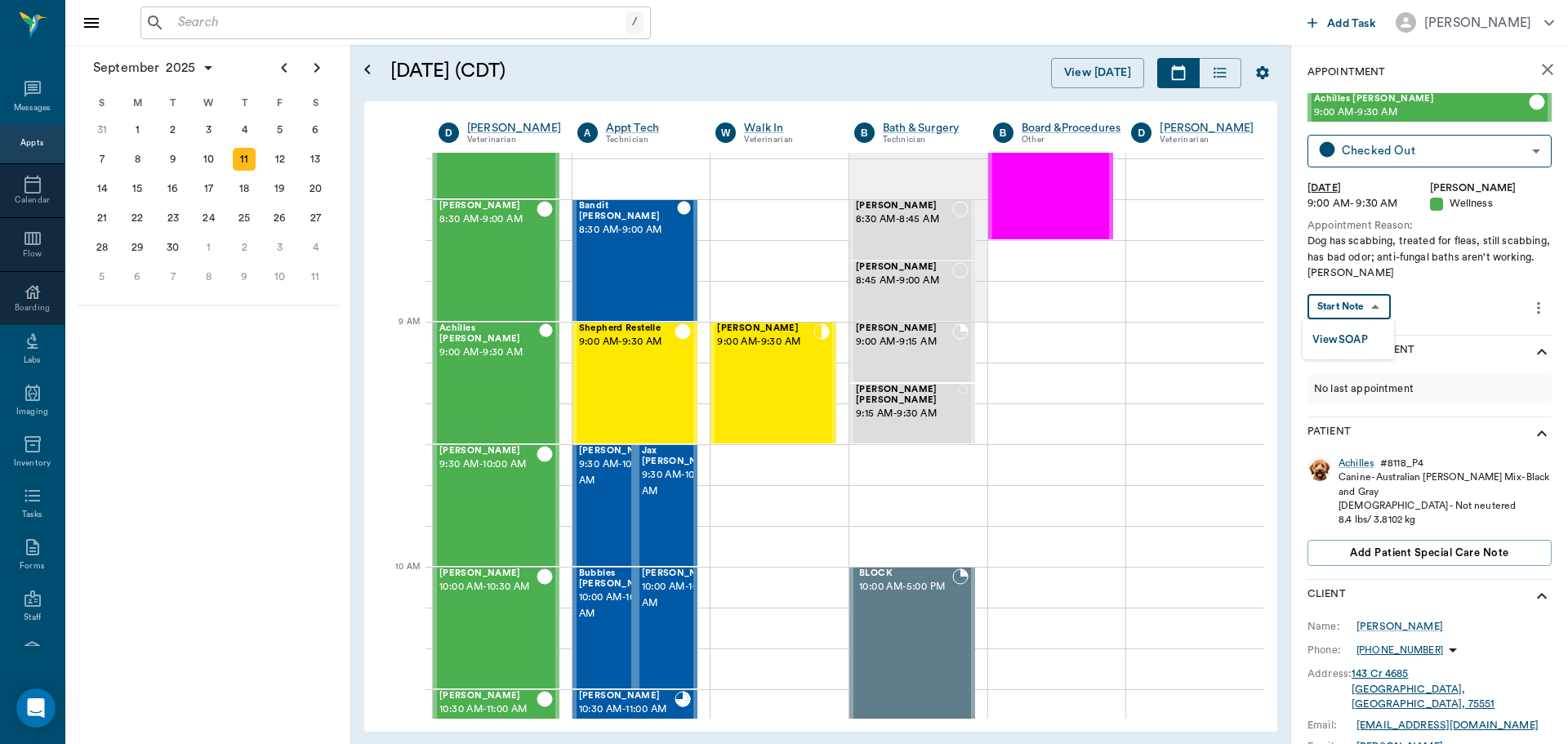
click at [1369, 306] on body "/ ​ Add Task [PERSON_NAME] Nectar Messages Appts Calendar Flow Boarding Labs Im…" at bounding box center [784, 372] width 1568 height 744
click at [1381, 339] on li "View SOAP" at bounding box center [1348, 339] width 91 height 27
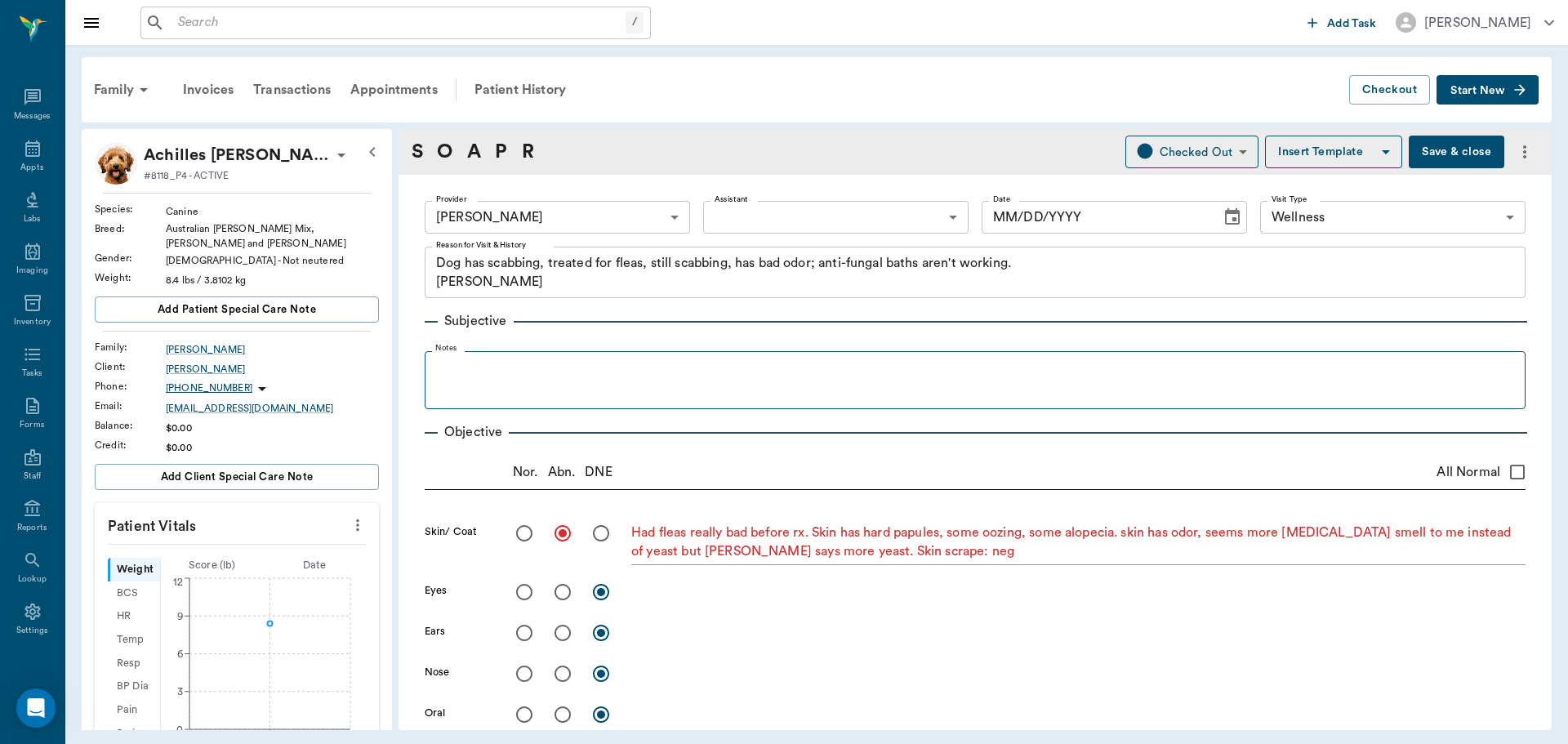
type input "63ec2f075fda476ae8351a4d"
type input "65d2be4f46e3a538d89b8c14"
type textarea "Dog has scabbing, treated for fleas, still scabbing, has bad odor; anti-fungal …"
radio input "true"
type textarea "Had fleas really bad before rx. Skin has hard papules, some oozing, some alopec…"
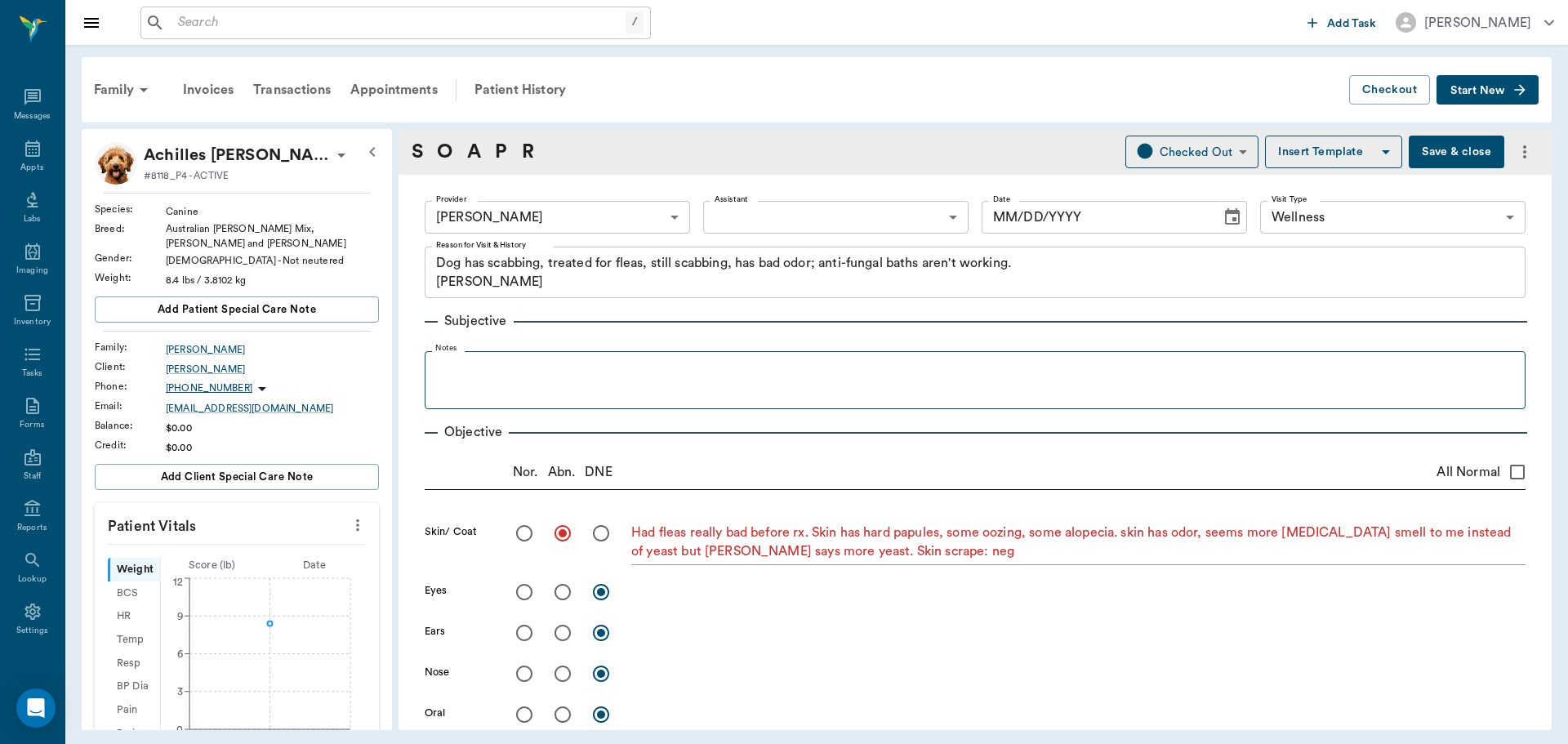
type input "[DATE]"
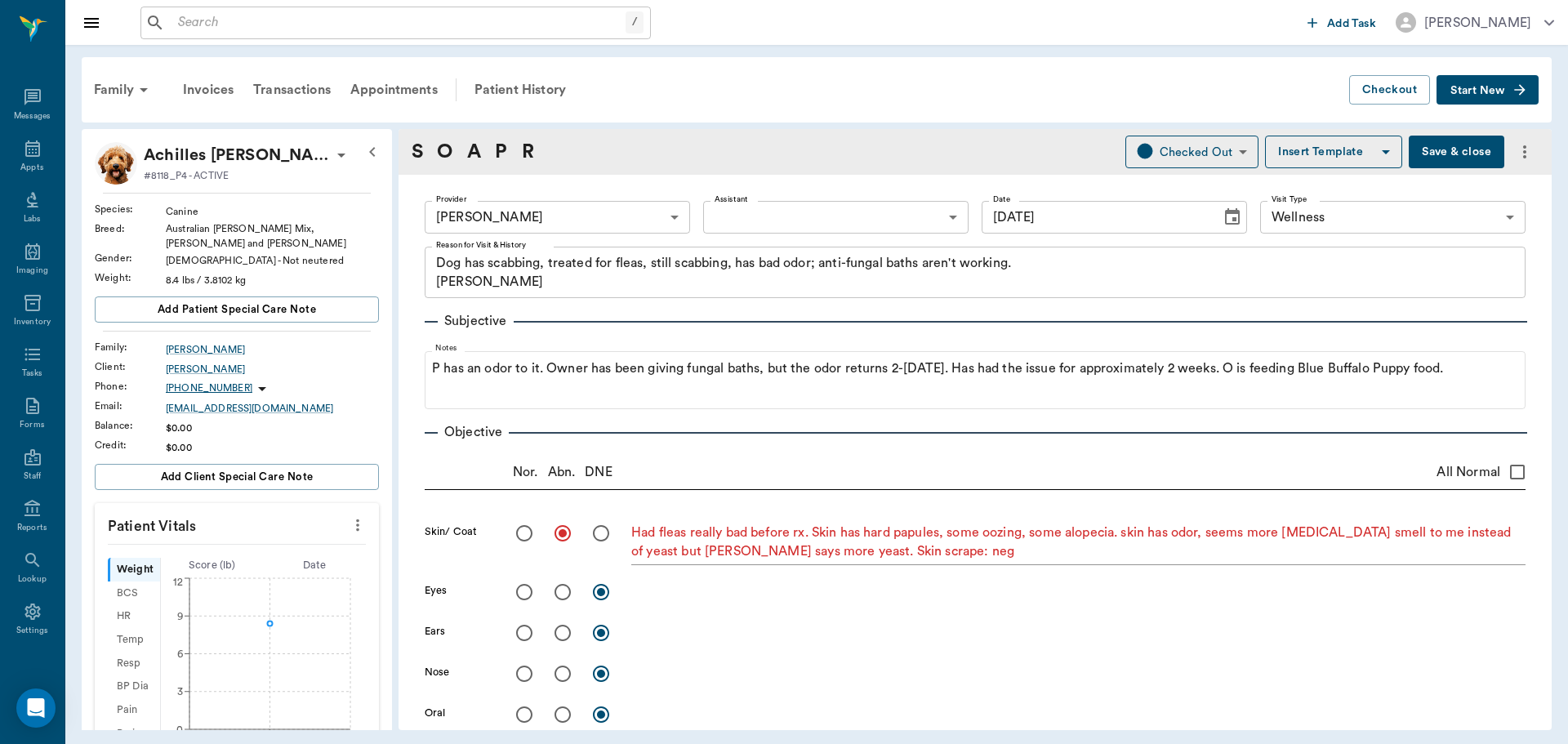
click at [332, 153] on icon at bounding box center [342, 155] width 20 height 20
click at [231, 181] on span "Edit profile" at bounding box center [225, 184] width 137 height 17
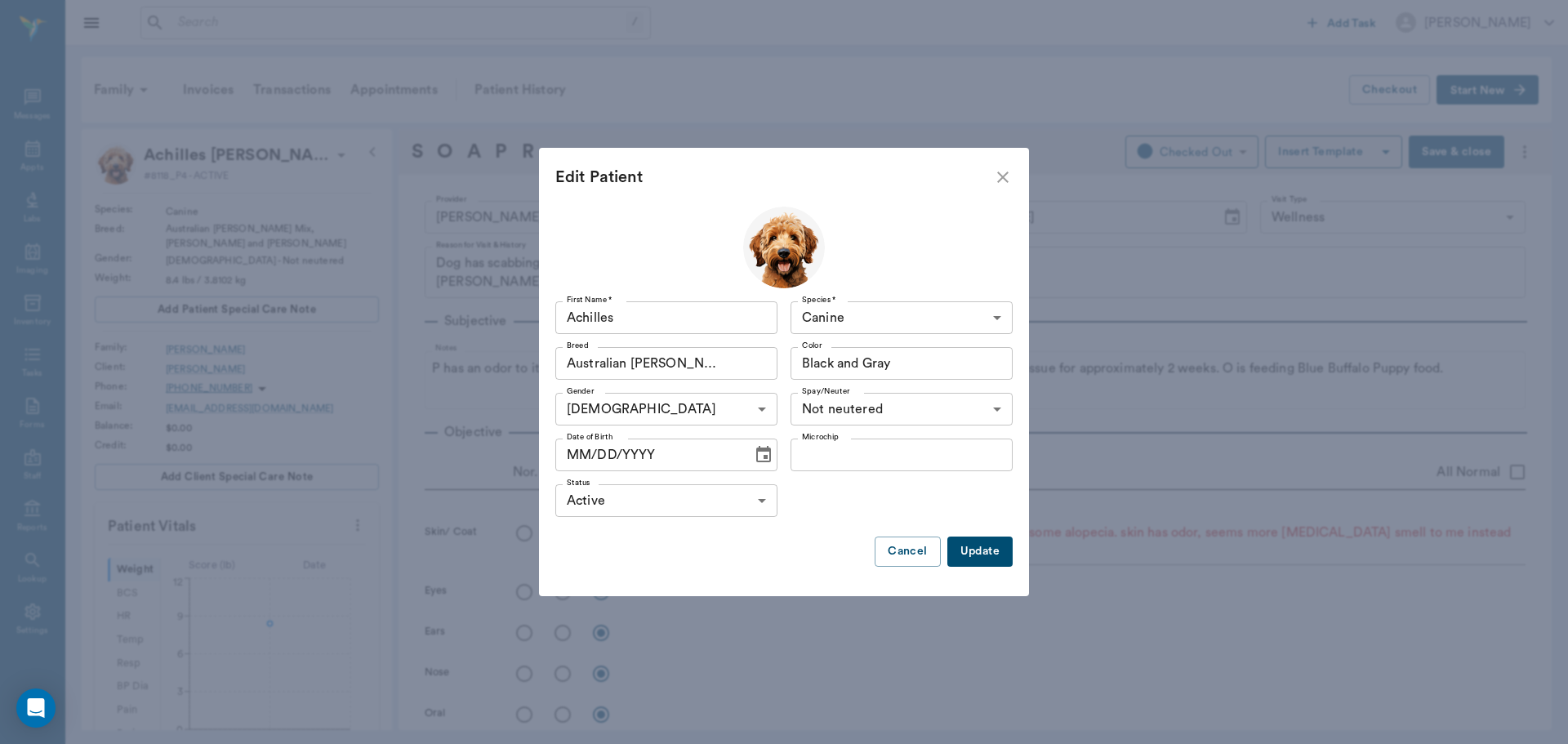
click at [756, 450] on icon "Choose date" at bounding box center [764, 455] width 15 height 17
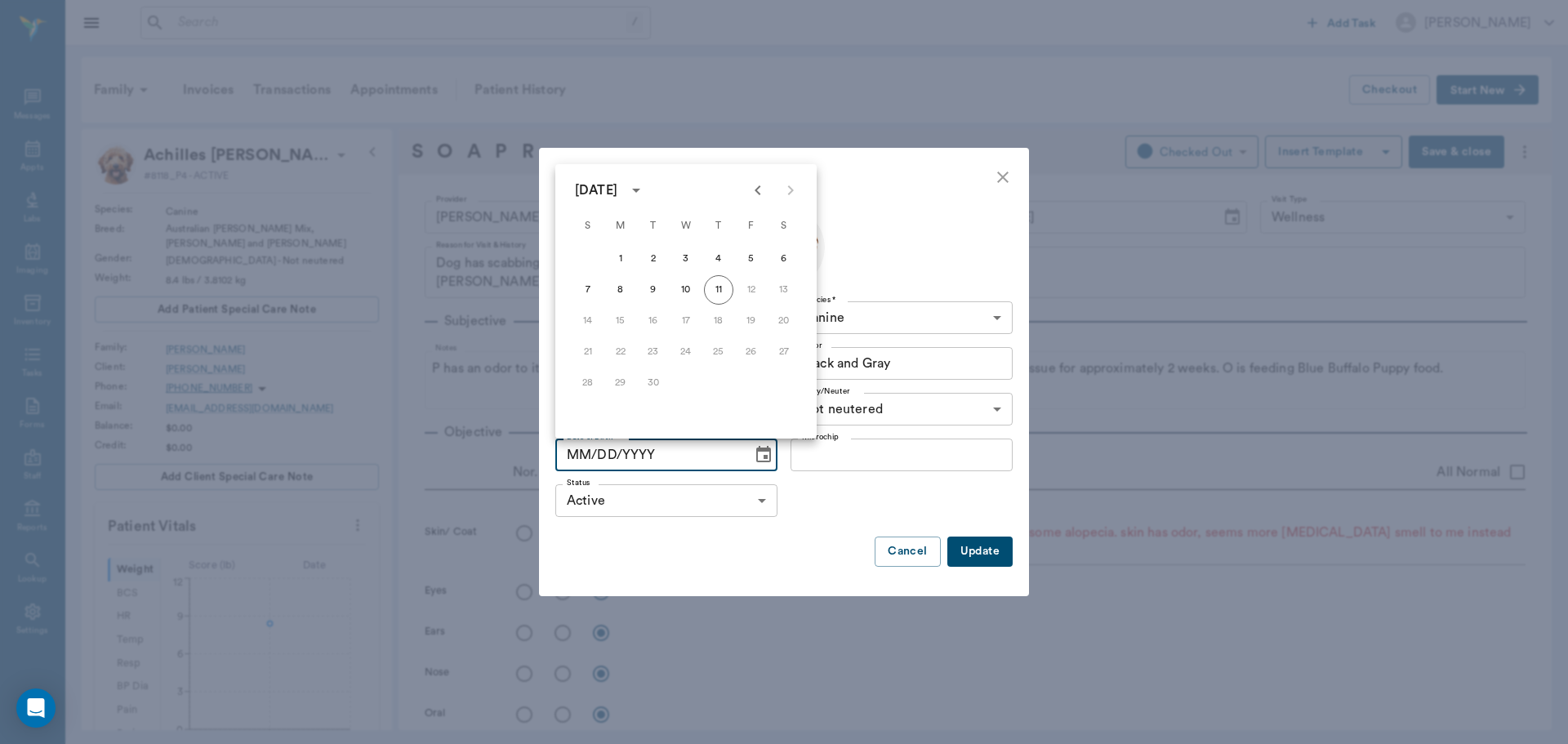
click at [759, 190] on icon "Previous month" at bounding box center [758, 191] width 20 height 20
click at [760, 197] on icon "Previous month" at bounding box center [758, 191] width 20 height 20
click at [620, 386] on button "30" at bounding box center [620, 382] width 29 height 29
type input "06/30/2025"
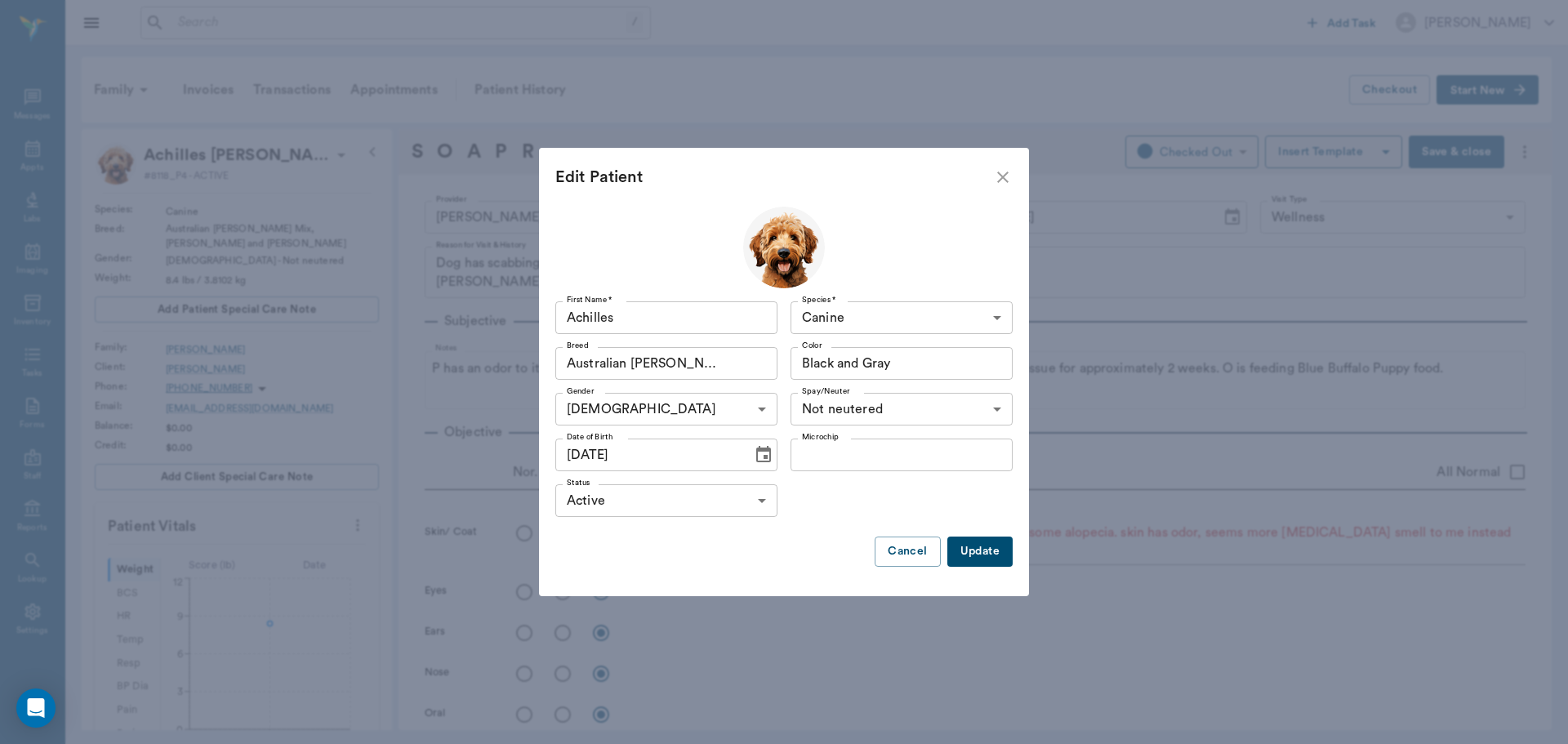
click at [984, 543] on button "Update" at bounding box center [980, 552] width 66 height 30
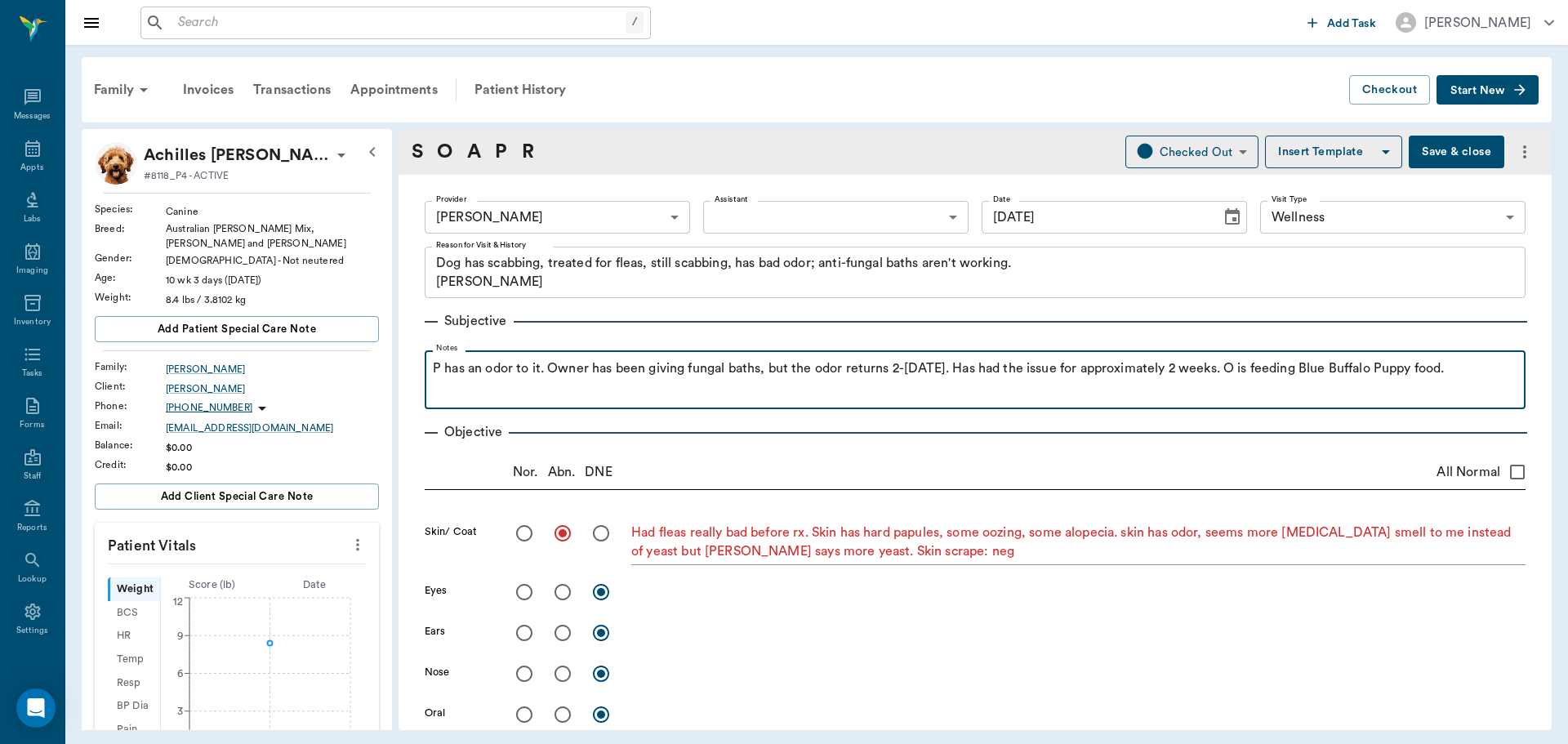
click at [1482, 373] on p "P has an odor to it. Owner has been giving fungal baths, but the odor returns 2…" at bounding box center [975, 368] width 1085 height 20
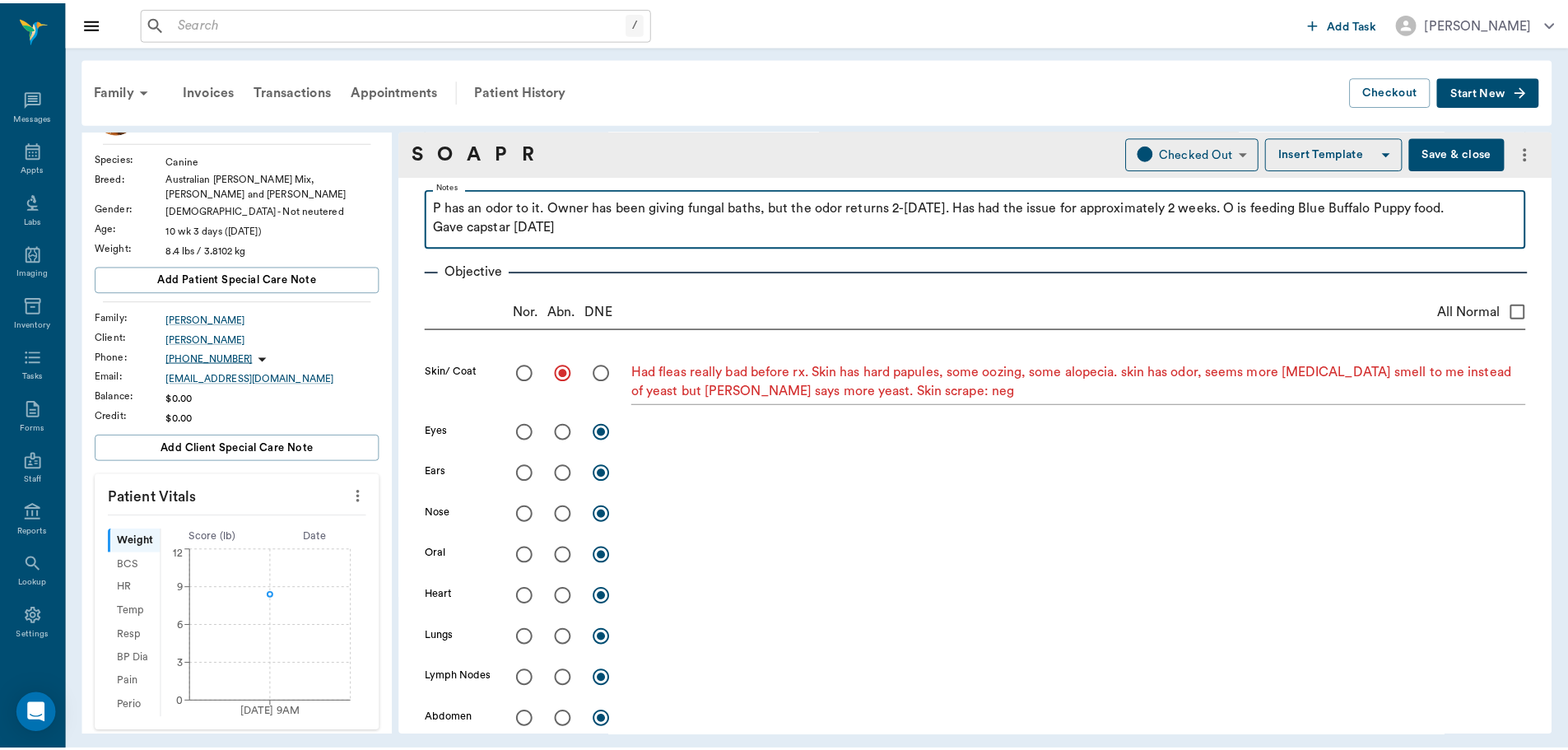
scroll to position [82, 0]
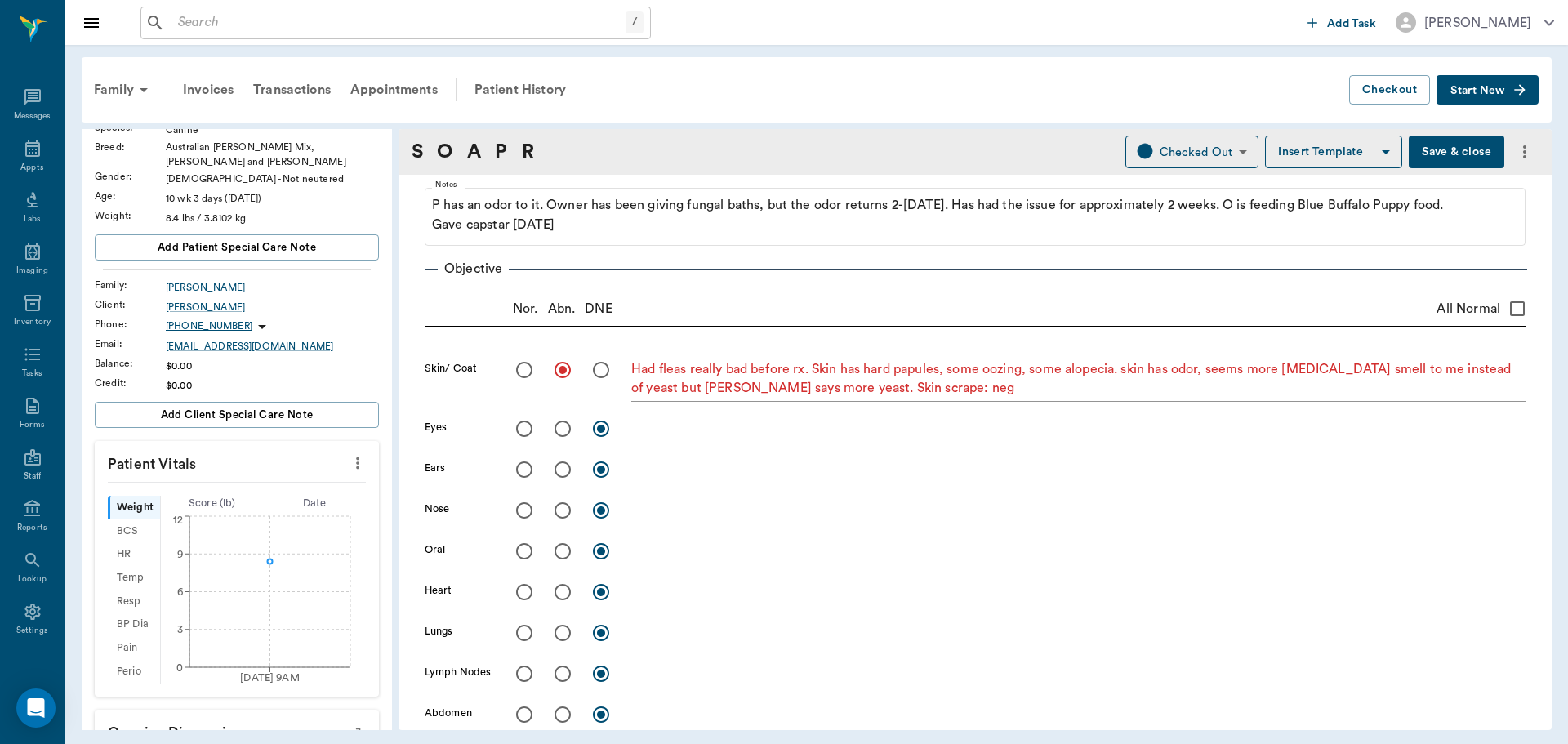
click at [1468, 155] on button "Save & close" at bounding box center [1456, 152] width 95 height 32
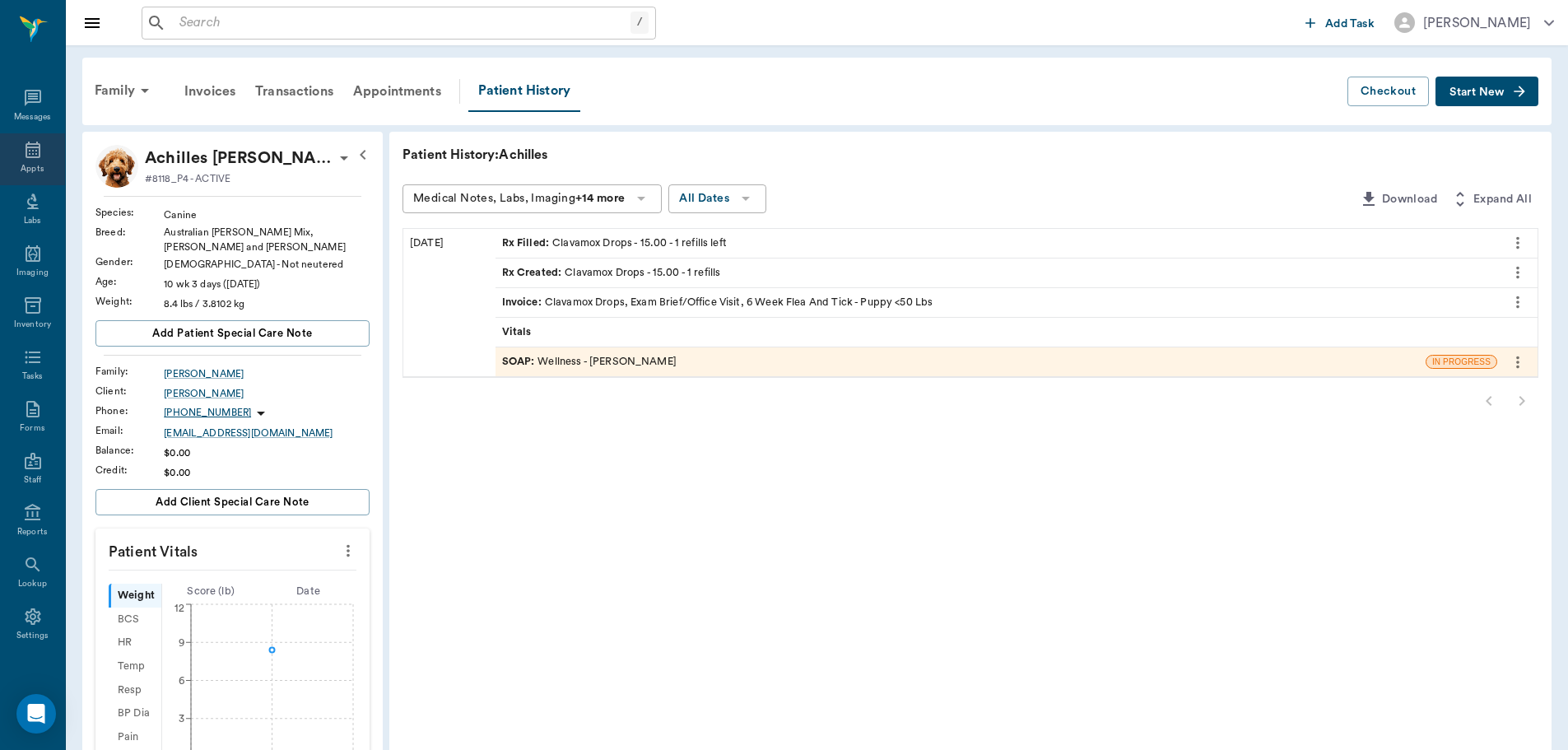
click at [16, 152] on div "Appts" at bounding box center [33, 160] width 65 height 52
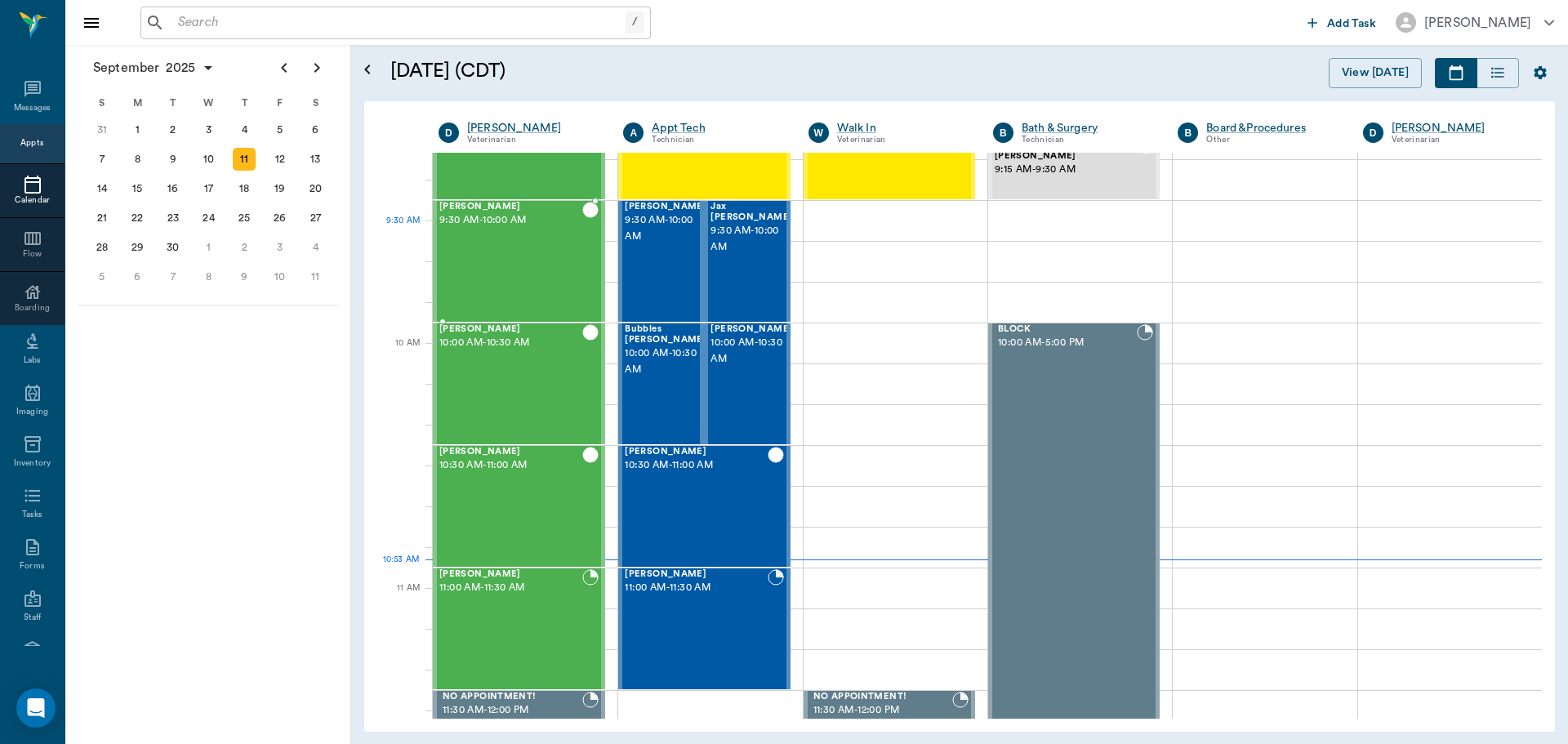
scroll to position [163, 0]
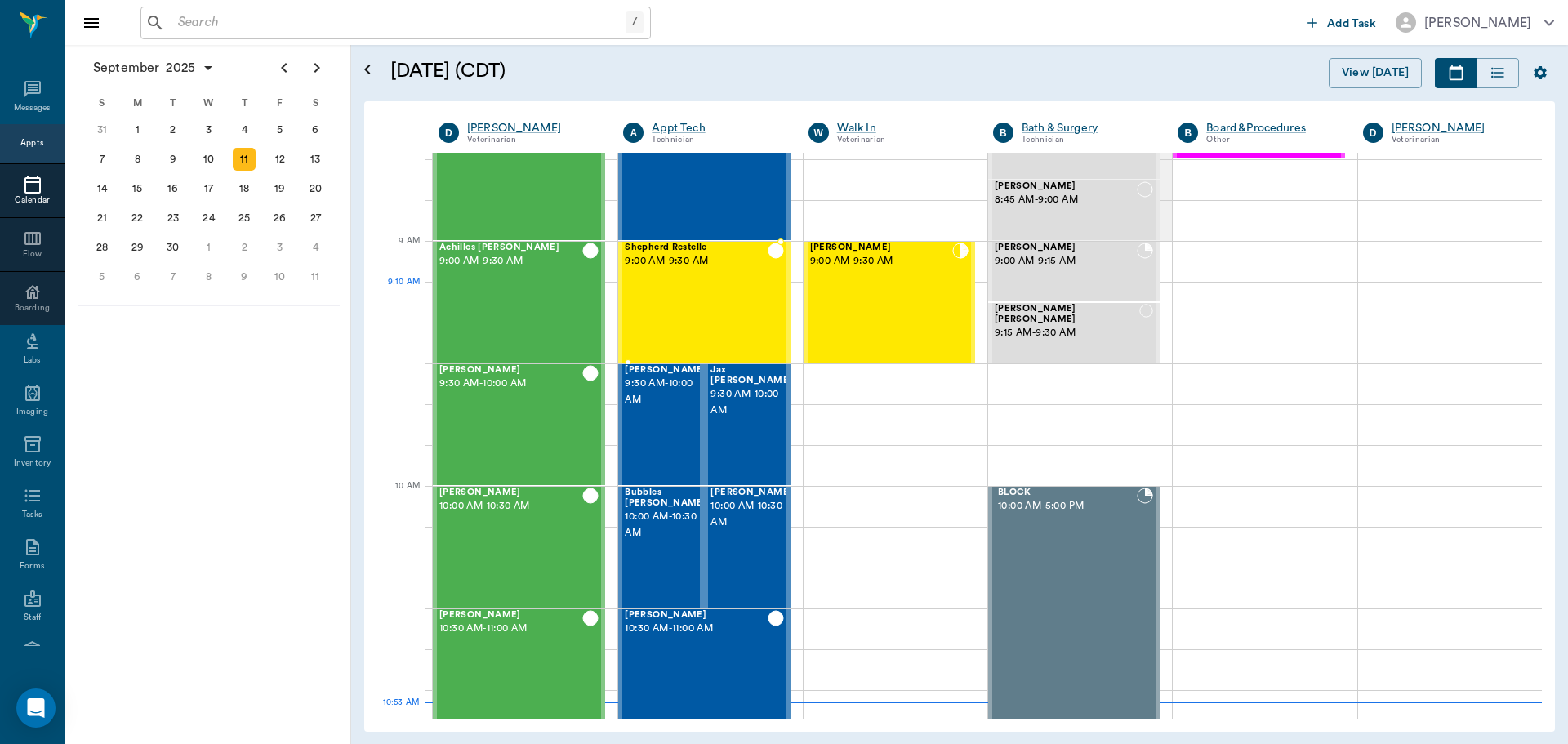
click at [695, 287] on div "Shepherd Restelle 9:00 AM - 9:30 AM" at bounding box center [696, 303] width 142 height 119
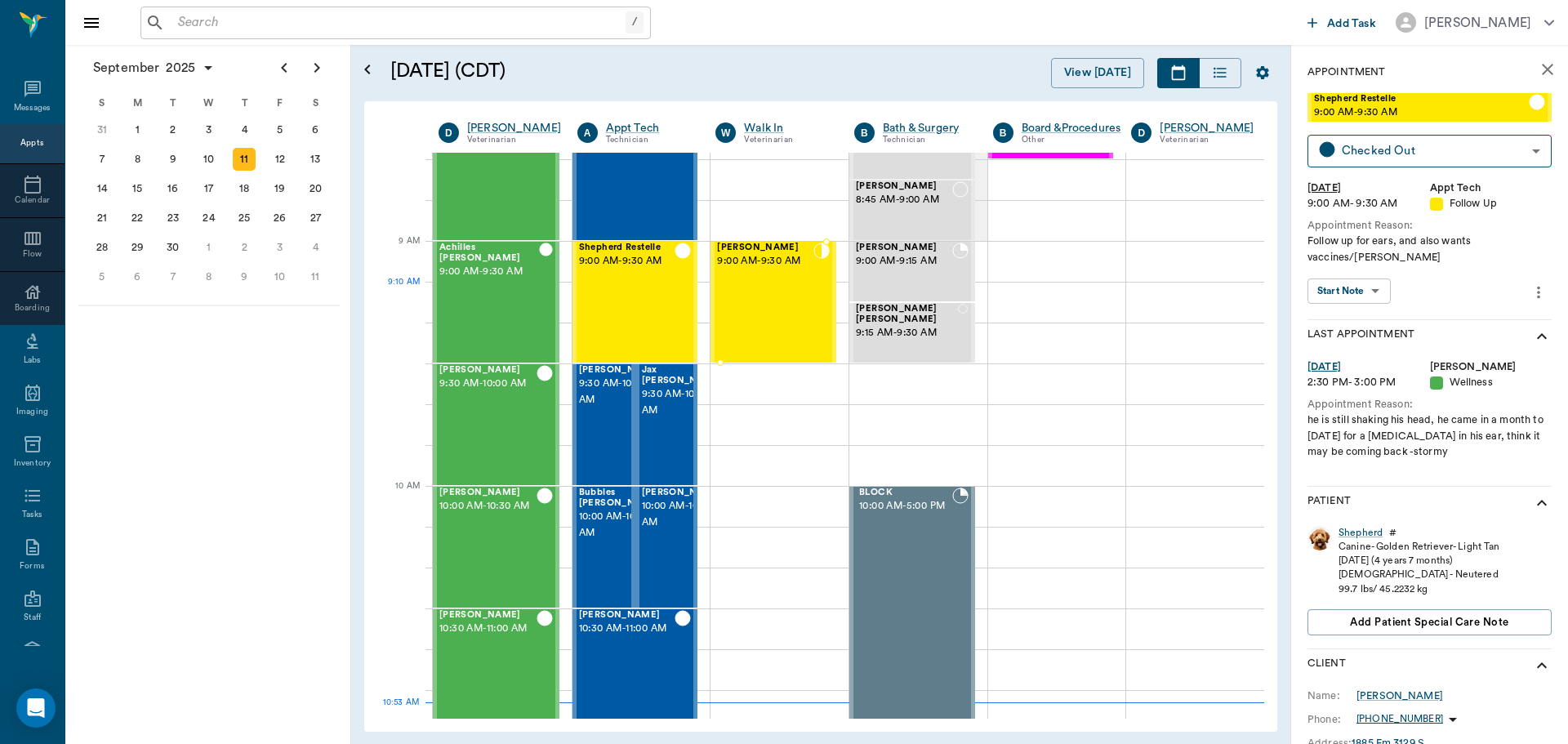
click at [748, 316] on div "Charlie Hart 9:00 AM - 9:30 AM" at bounding box center [765, 303] width 96 height 119
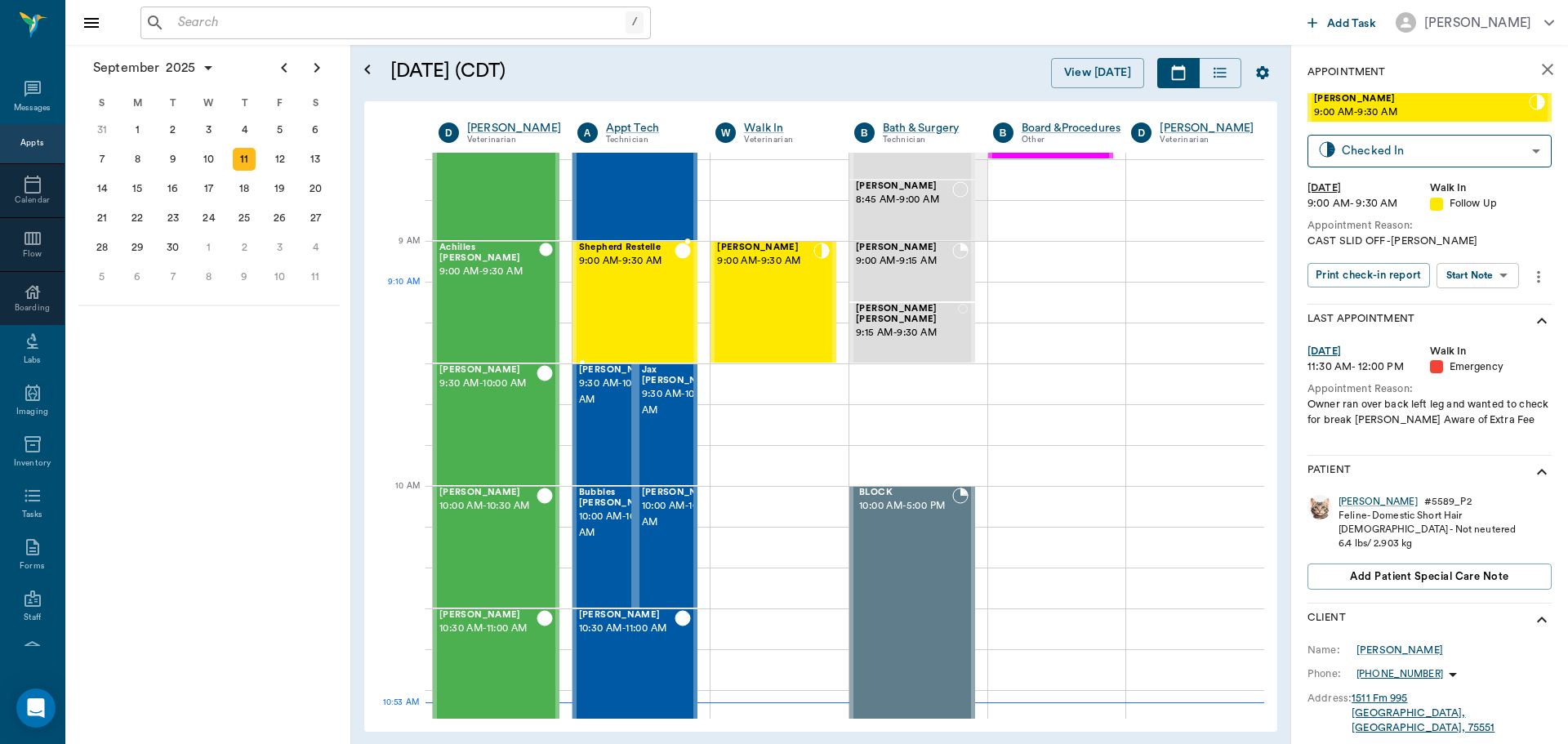
click at [630, 304] on div "Shepherd Restelle 9:00 AM - 9:30 AM" at bounding box center [627, 303] width 96 height 119
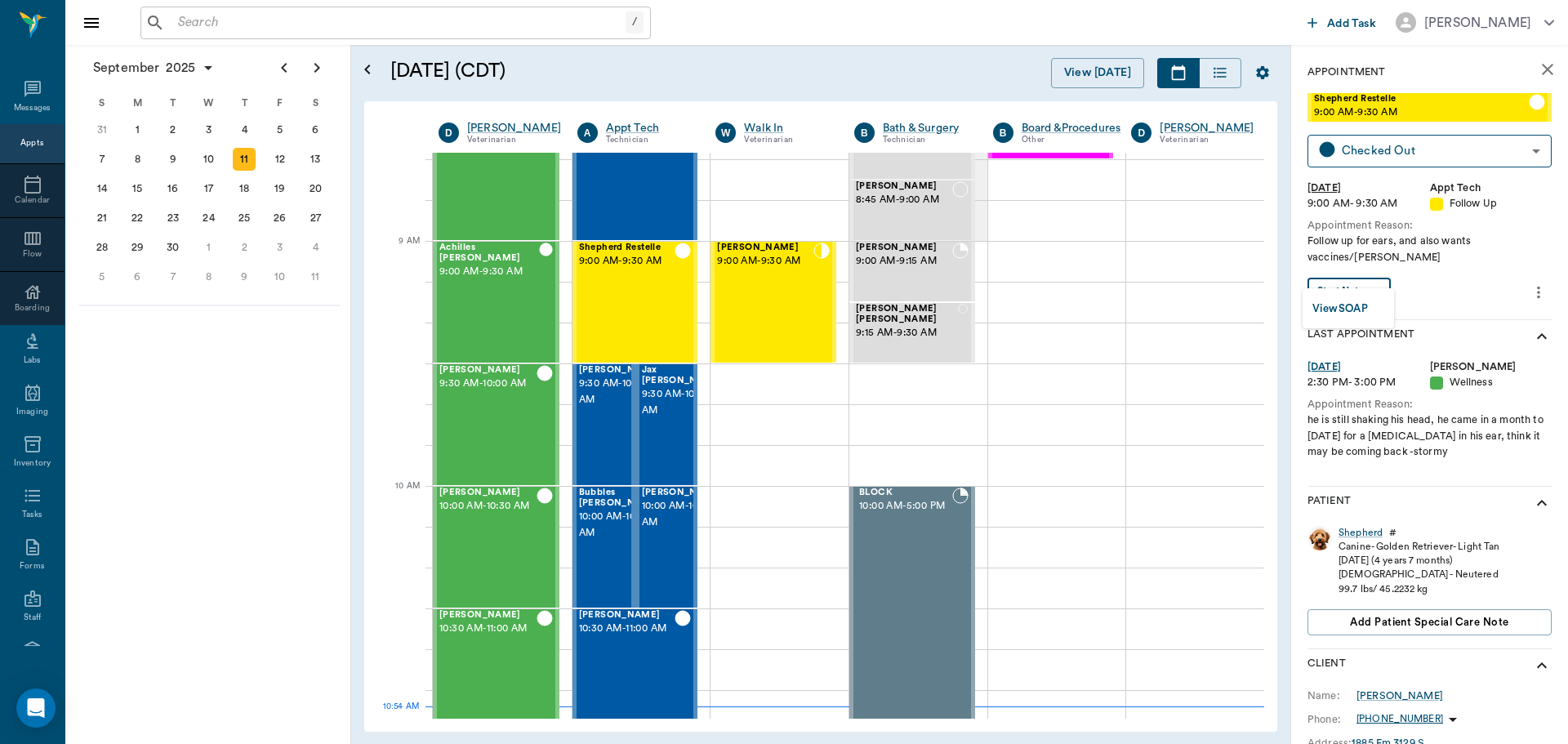
click at [1358, 278] on body "/ ​ Add Task Dr. Bert Ellsworth Nectar Messages Appts Calendar Flow Boarding La…" at bounding box center [784, 372] width 1568 height 744
click at [1358, 306] on button "View SOAP" at bounding box center [1340, 309] width 56 height 19
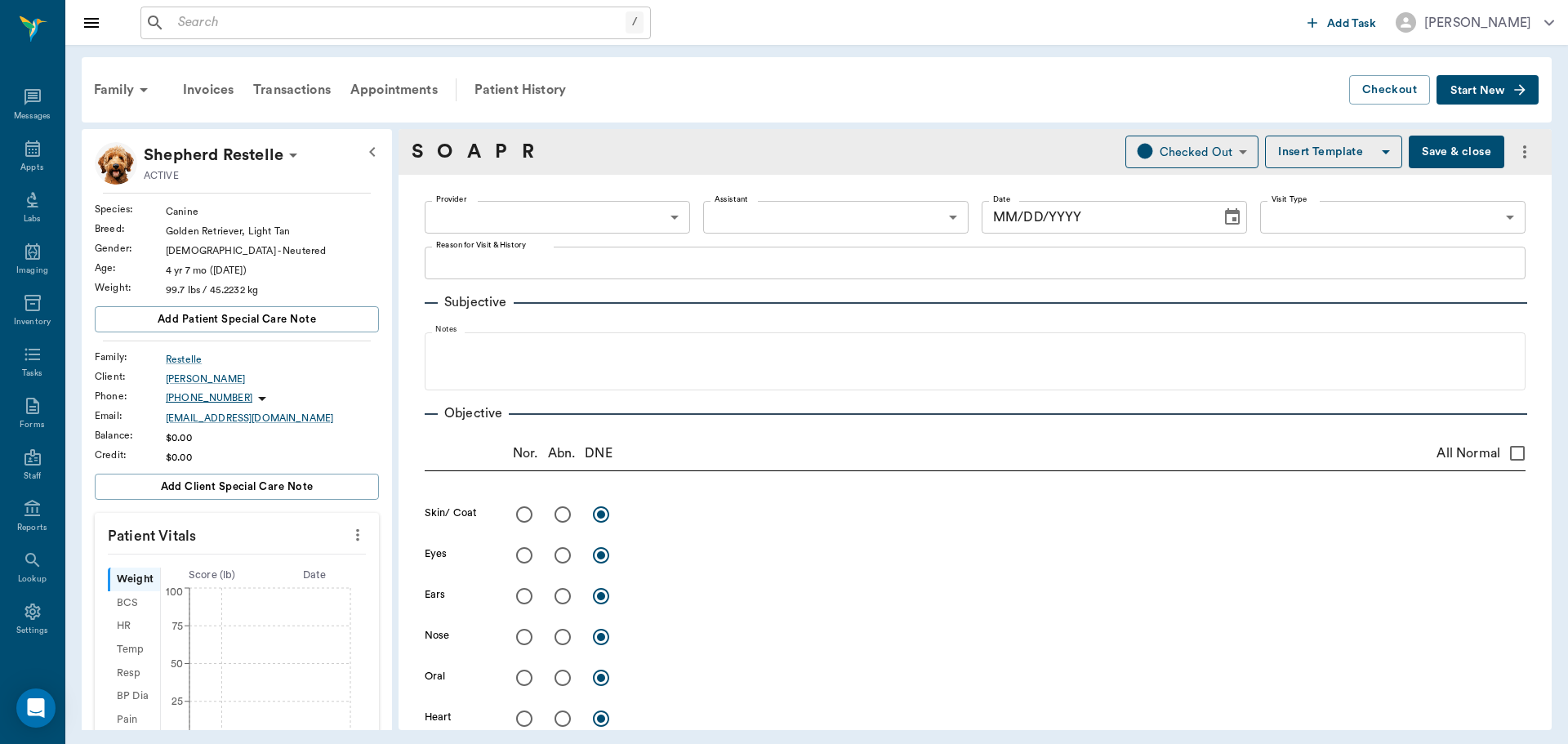
type input "63ec2f075fda476ae8351a4d"
type input "682b670d8bdc6f7f8feef3db"
type input "65d2be4f46e3a538d89b8c16"
type textarea "Follow up for ears, and also wants vaccines/Lisa"
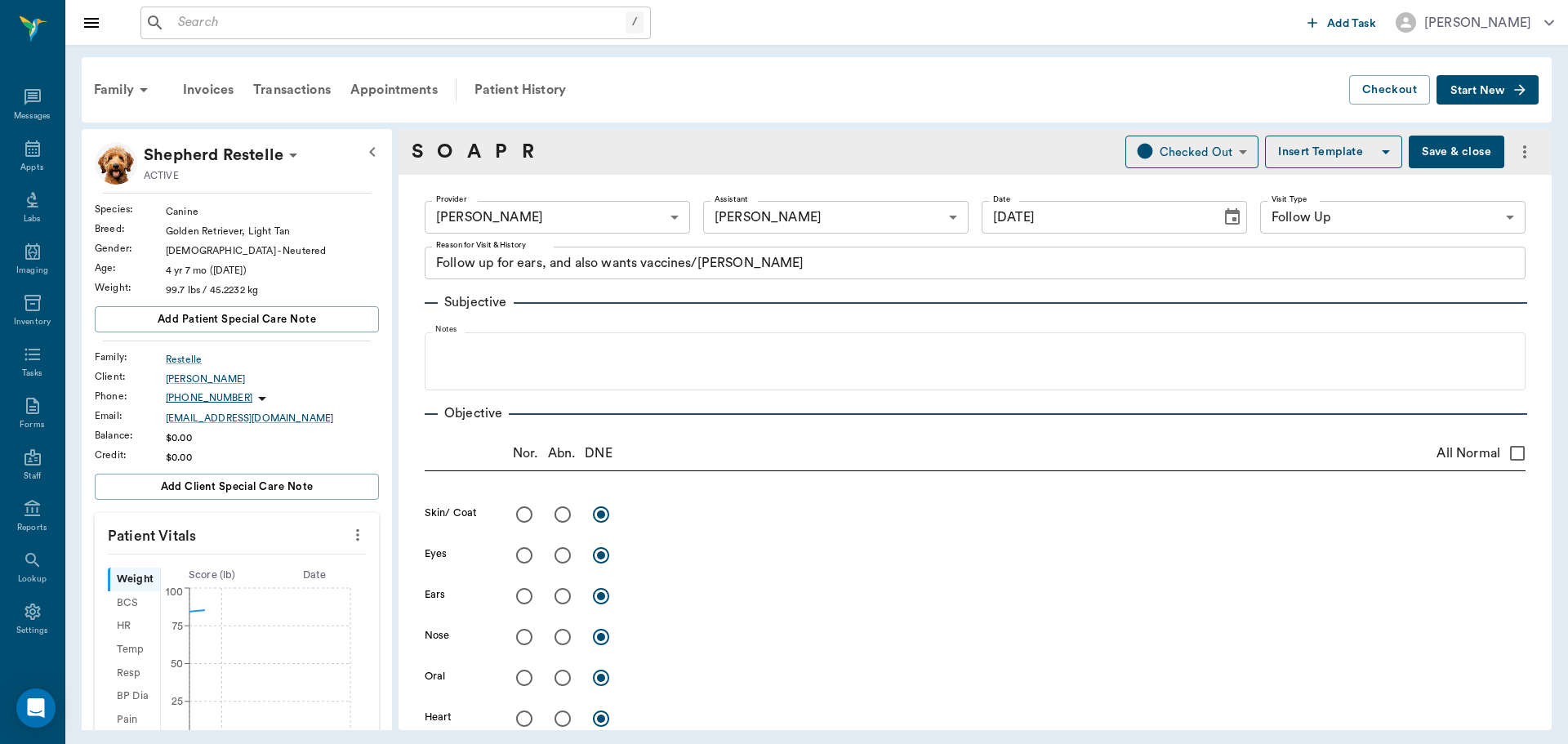
type input "[DATE]"
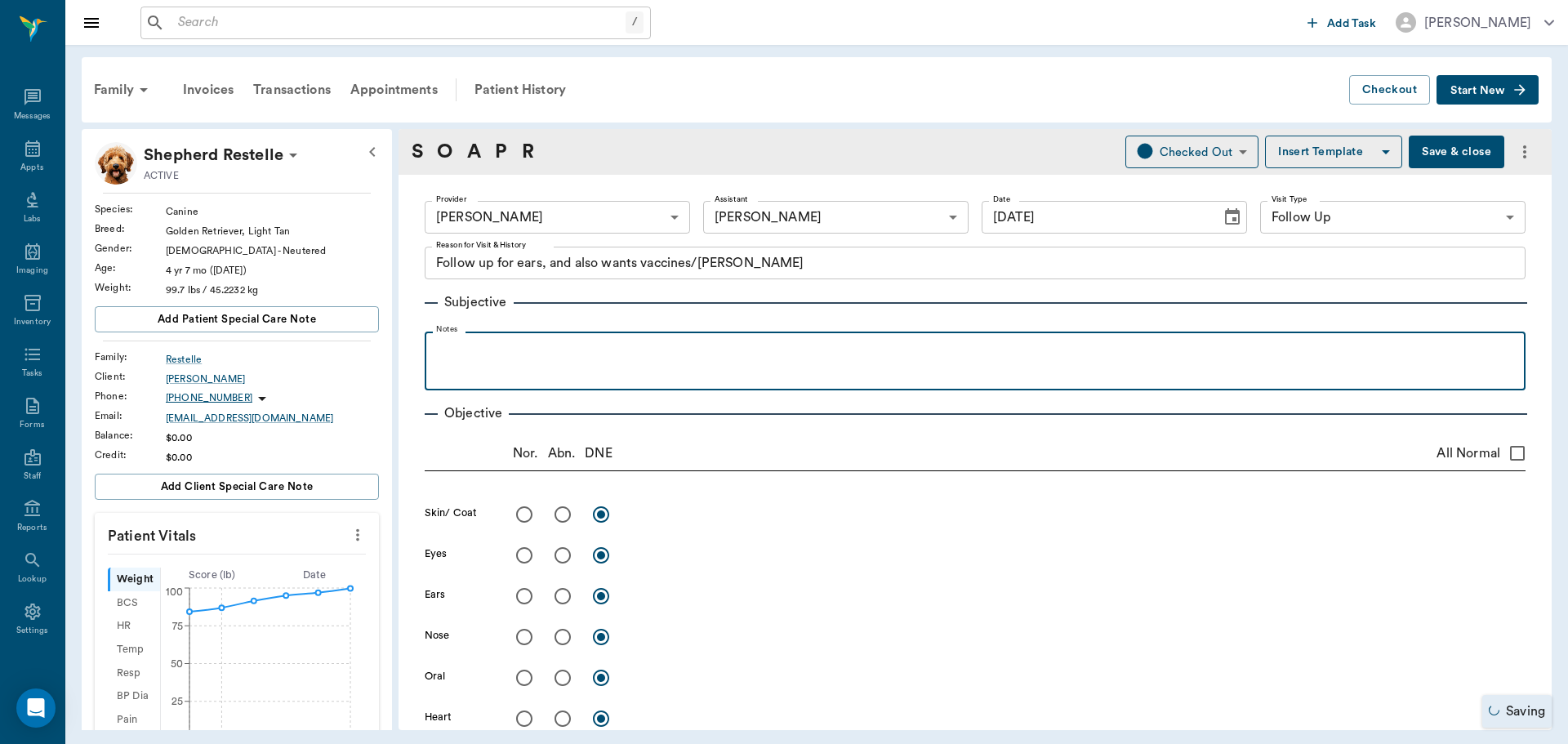
click at [483, 344] on p at bounding box center [975, 350] width 1085 height 20
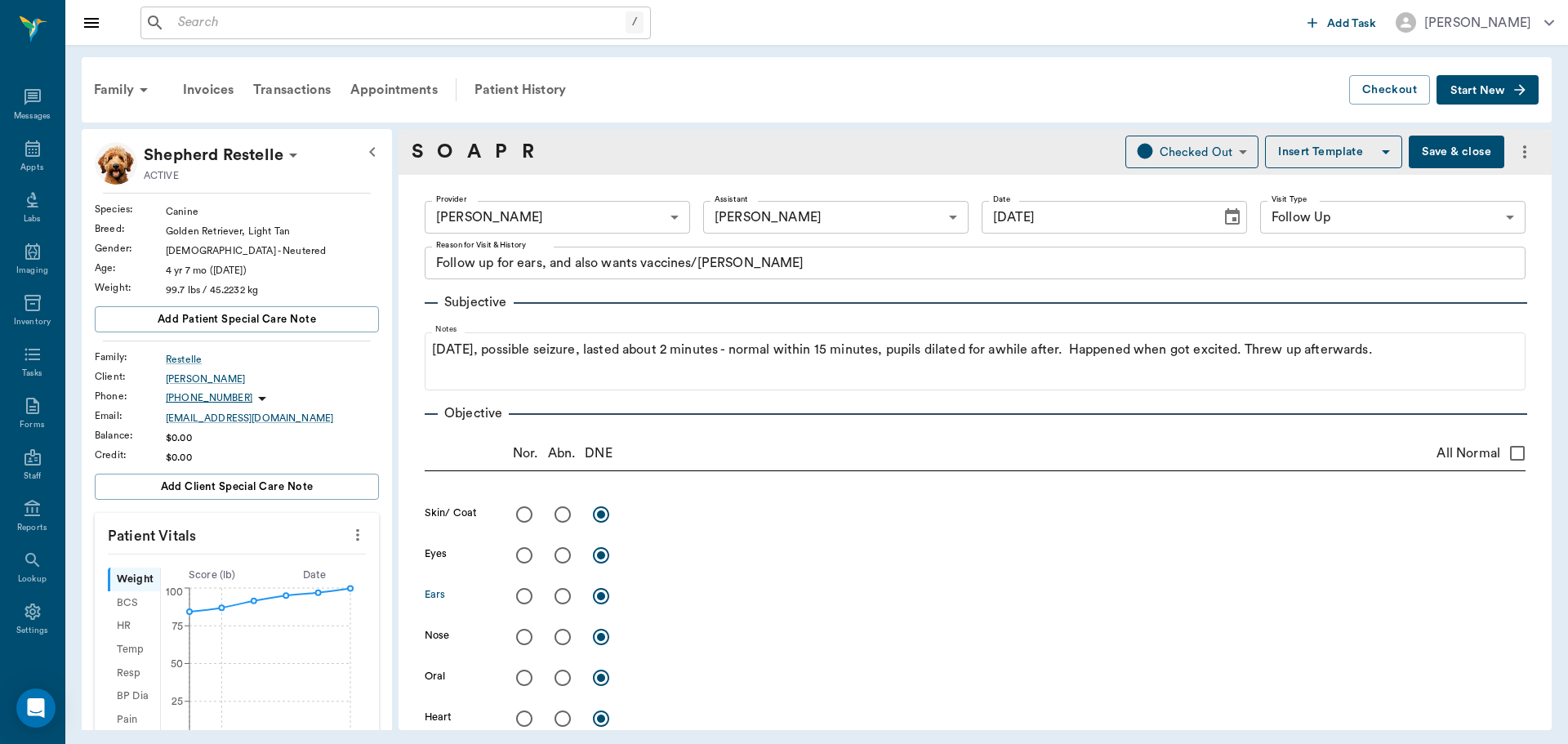
click at [563, 597] on input "radio" at bounding box center [562, 596] width 34 height 34
radio input "true"
click at [655, 591] on textarea at bounding box center [1078, 596] width 895 height 19
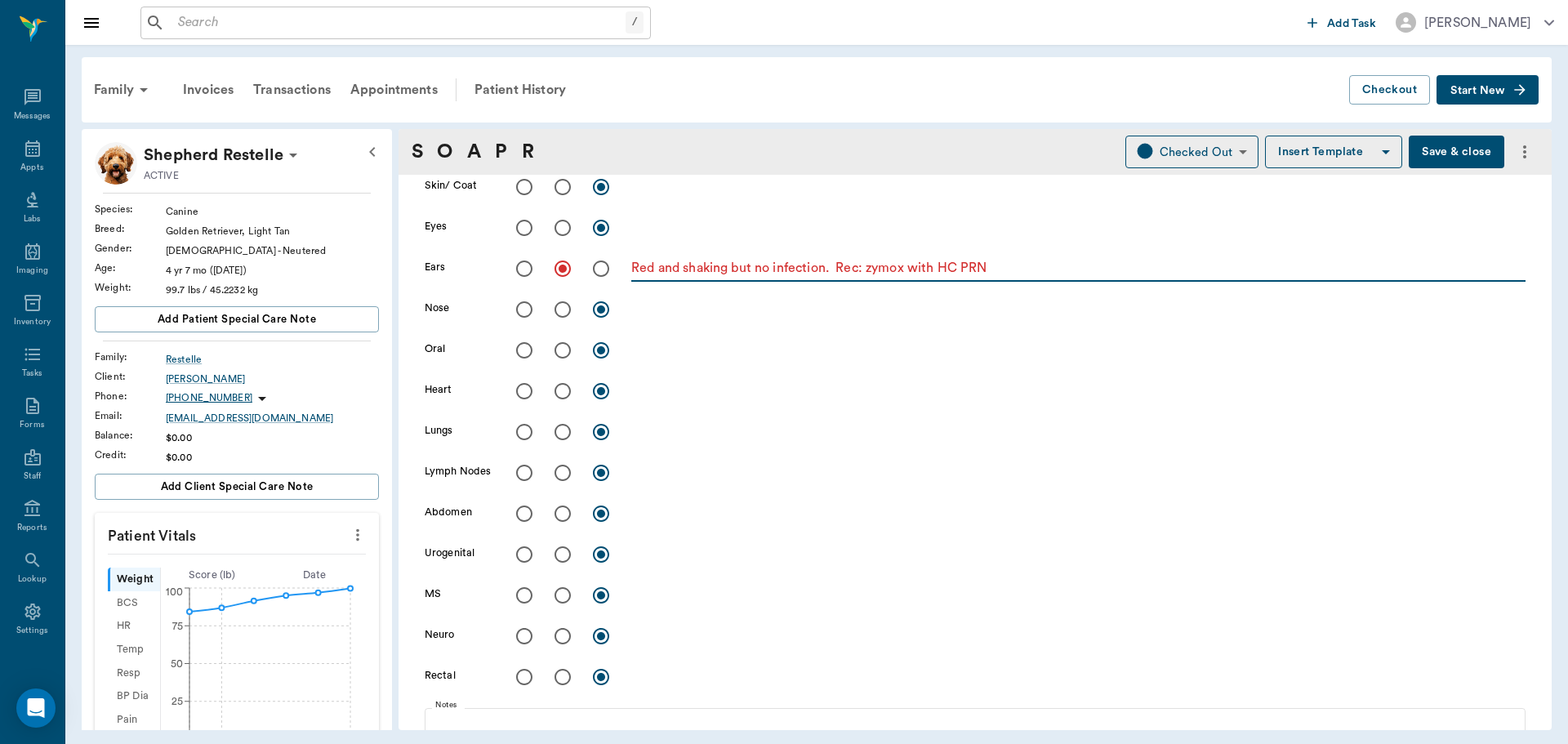
scroll to position [163, 0]
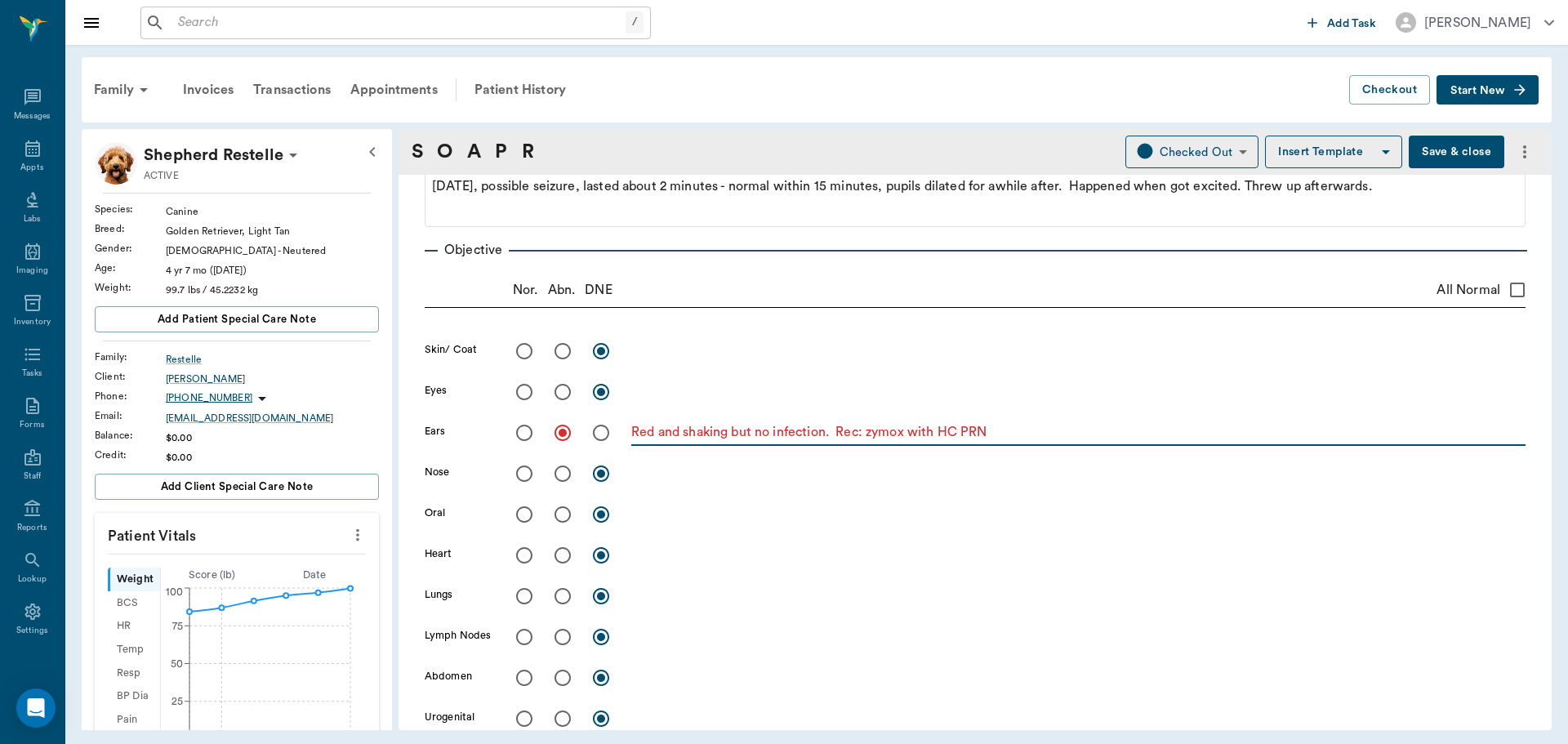
type textarea "Red and shaking but no infection. Rec: zymox with HC PRN"
click at [1504, 289] on input "All Normal" at bounding box center [1517, 289] width 34 height 34
checkbox input "true"
radio input "true"
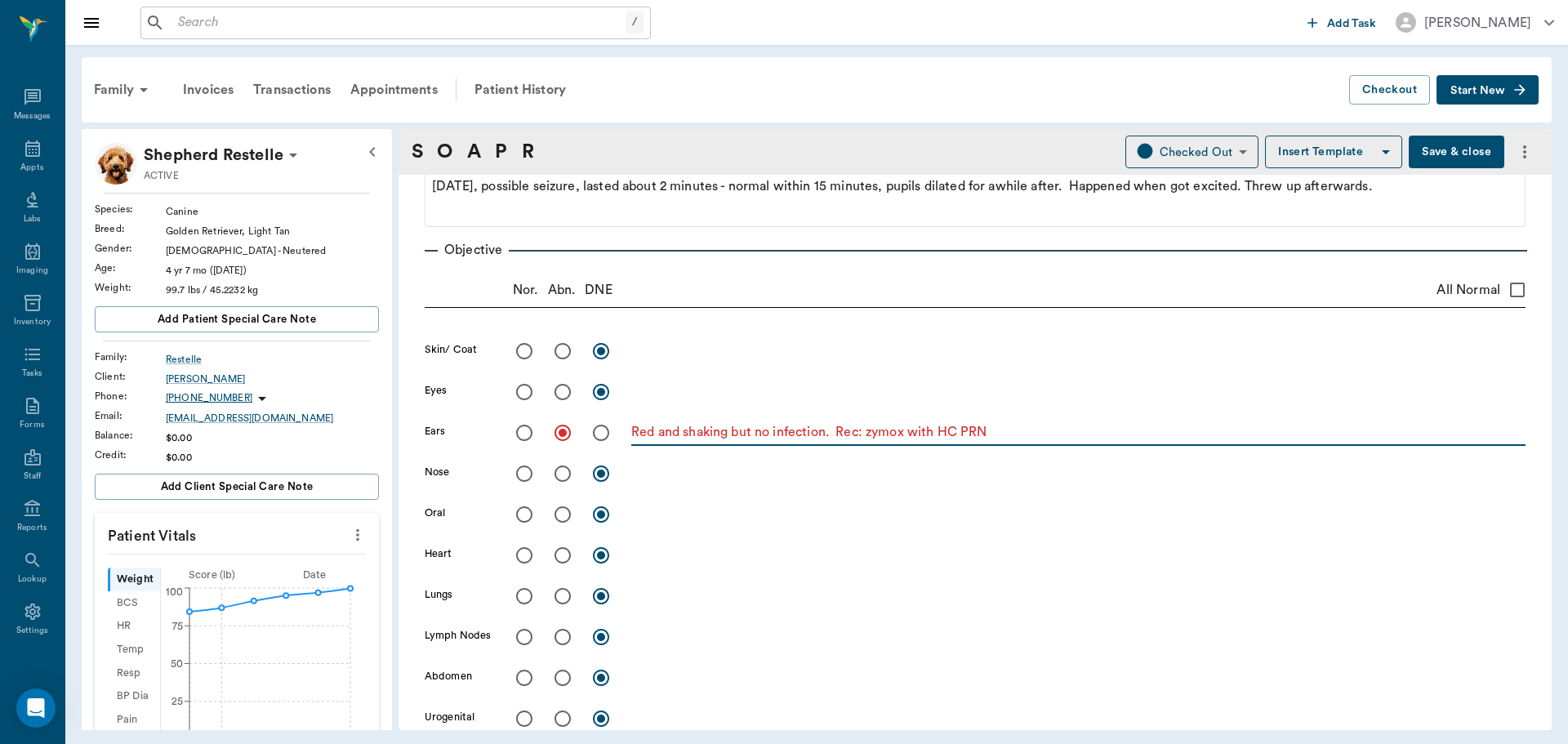
radio input "true"
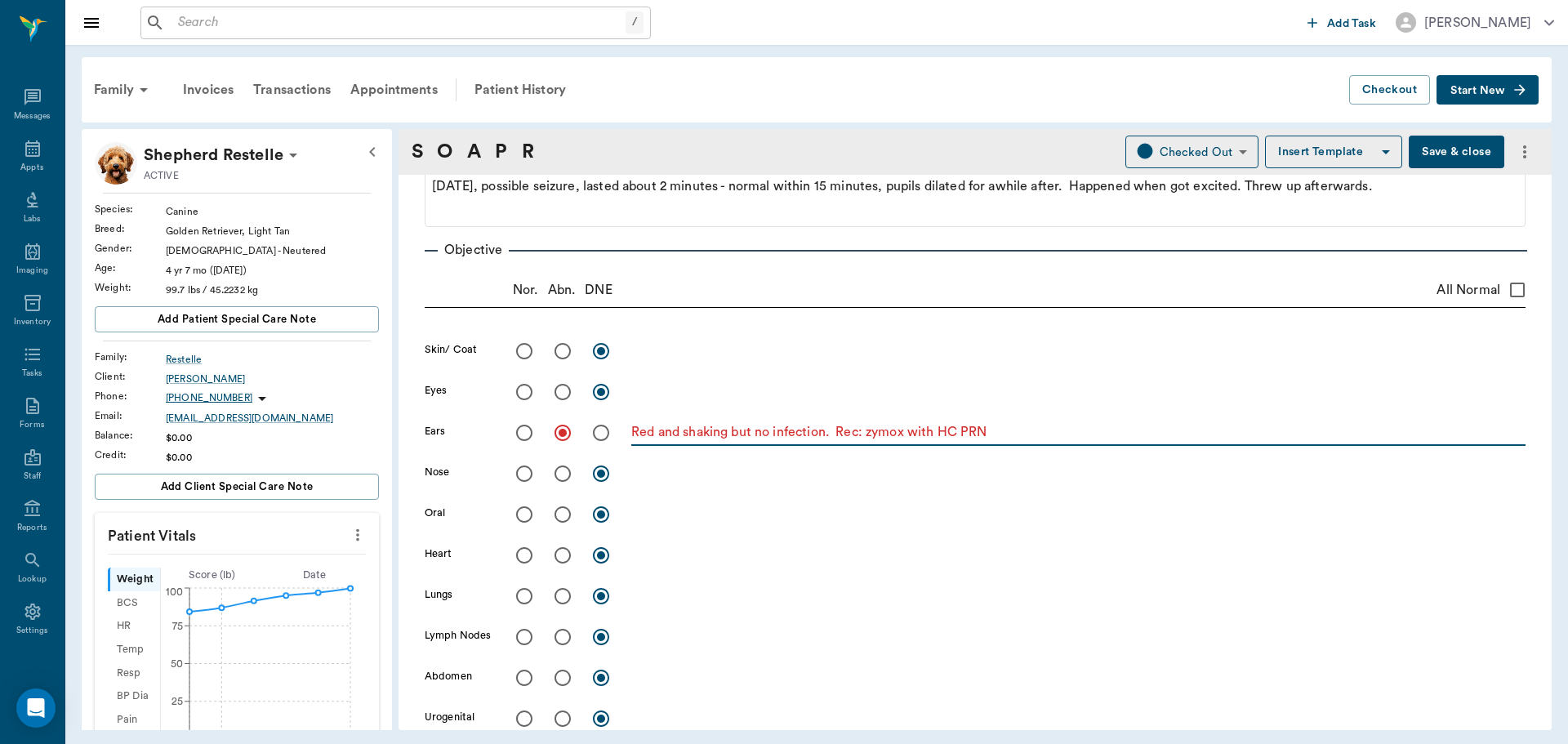
radio input "true"
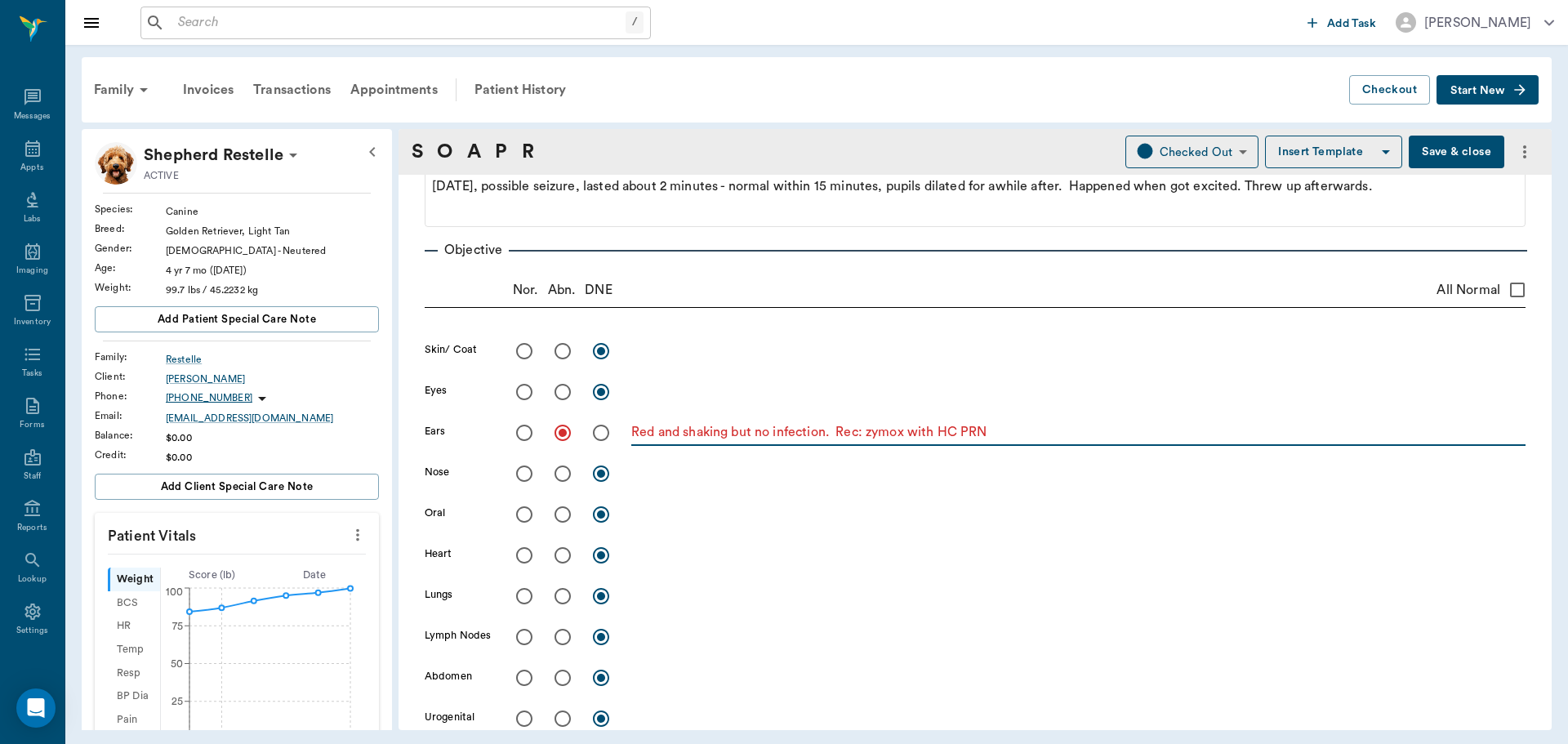
radio input "true"
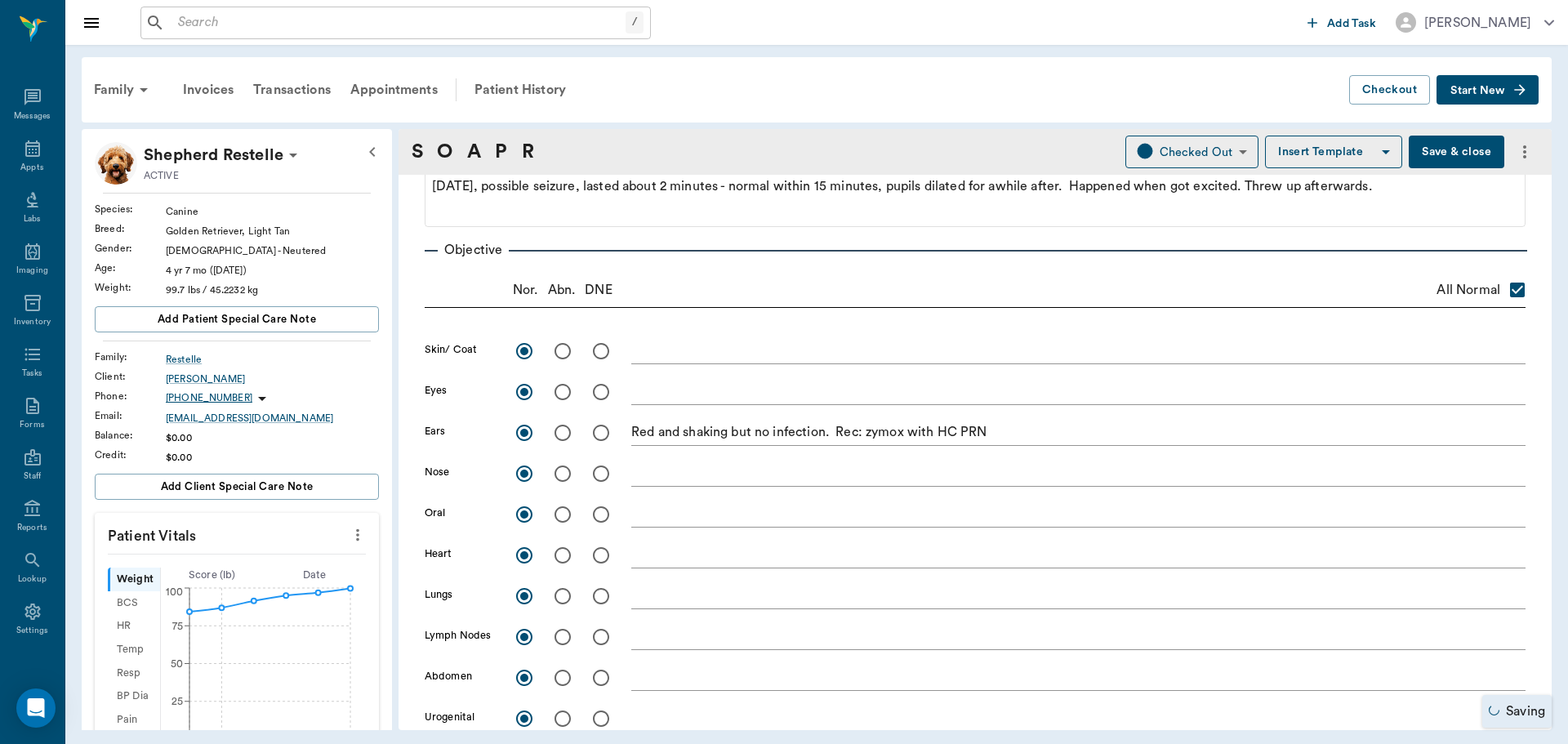
click at [566, 438] on input "radio" at bounding box center [562, 432] width 34 height 34
radio input "true"
checkbox input "false"
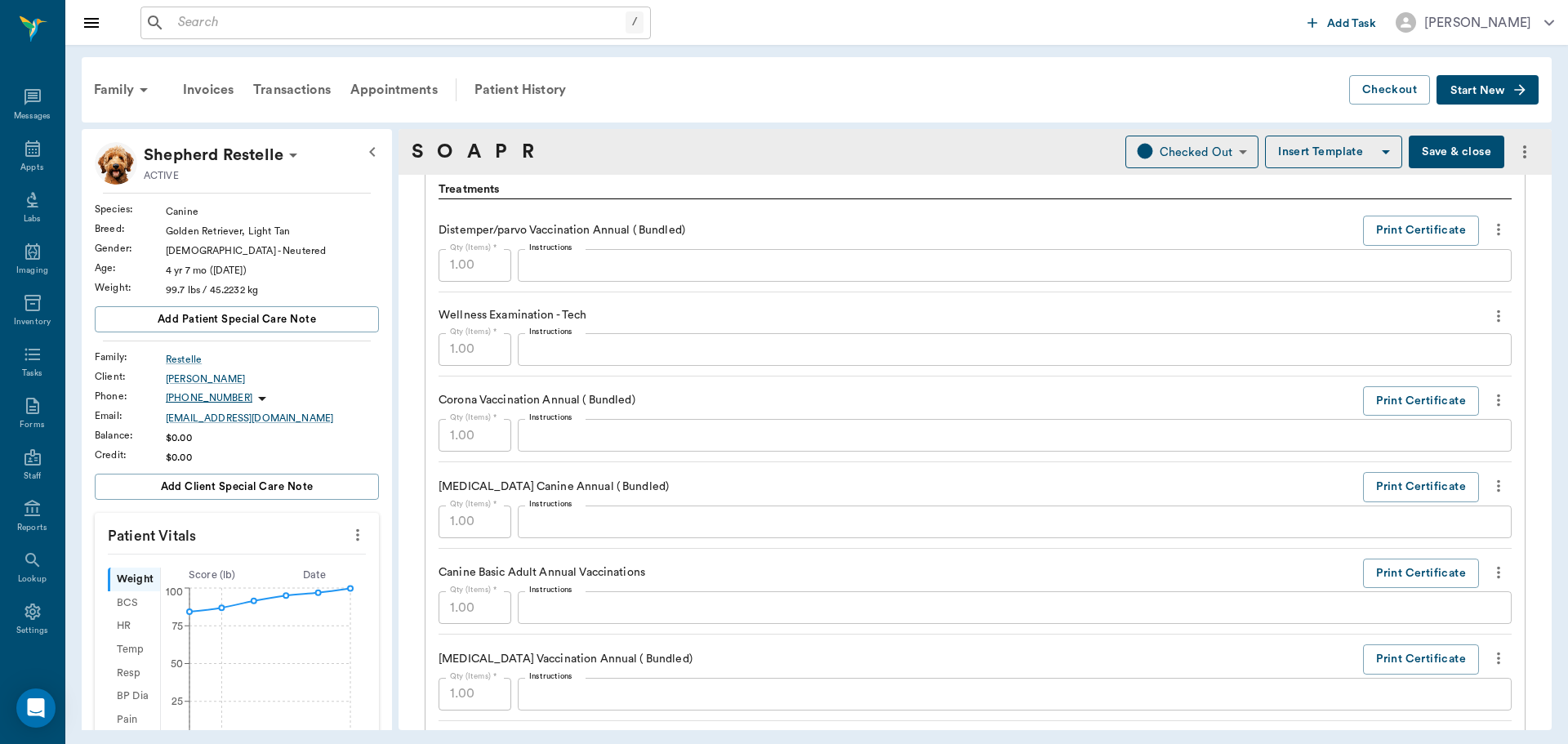
scroll to position [1144, 0]
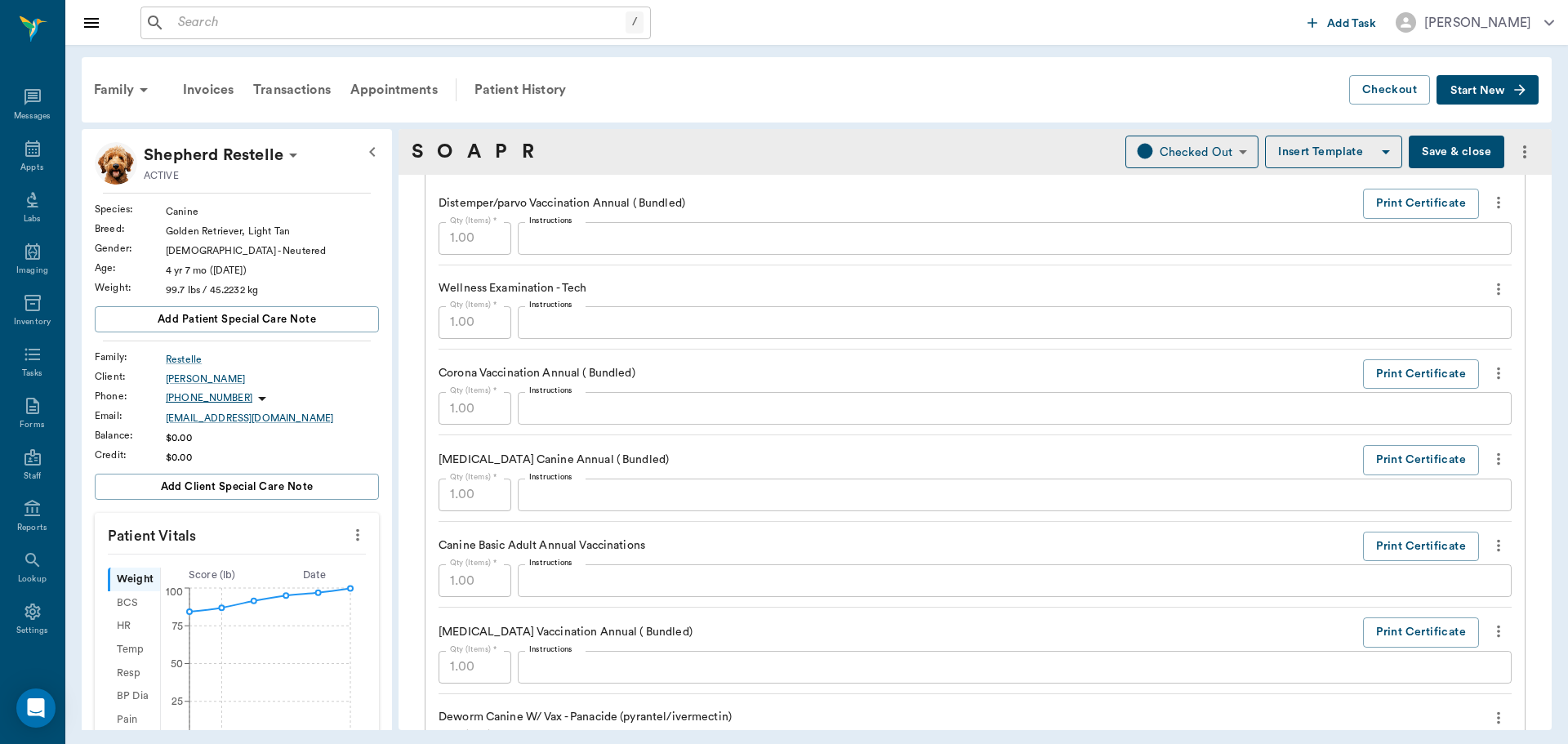
click at [1490, 284] on icon "more" at bounding box center [1499, 289] width 18 height 20
click at [1192, 299] on div at bounding box center [784, 372] width 1568 height 744
click at [1490, 290] on icon "more" at bounding box center [1499, 289] width 18 height 20
click at [948, 332] on div at bounding box center [784, 372] width 1568 height 744
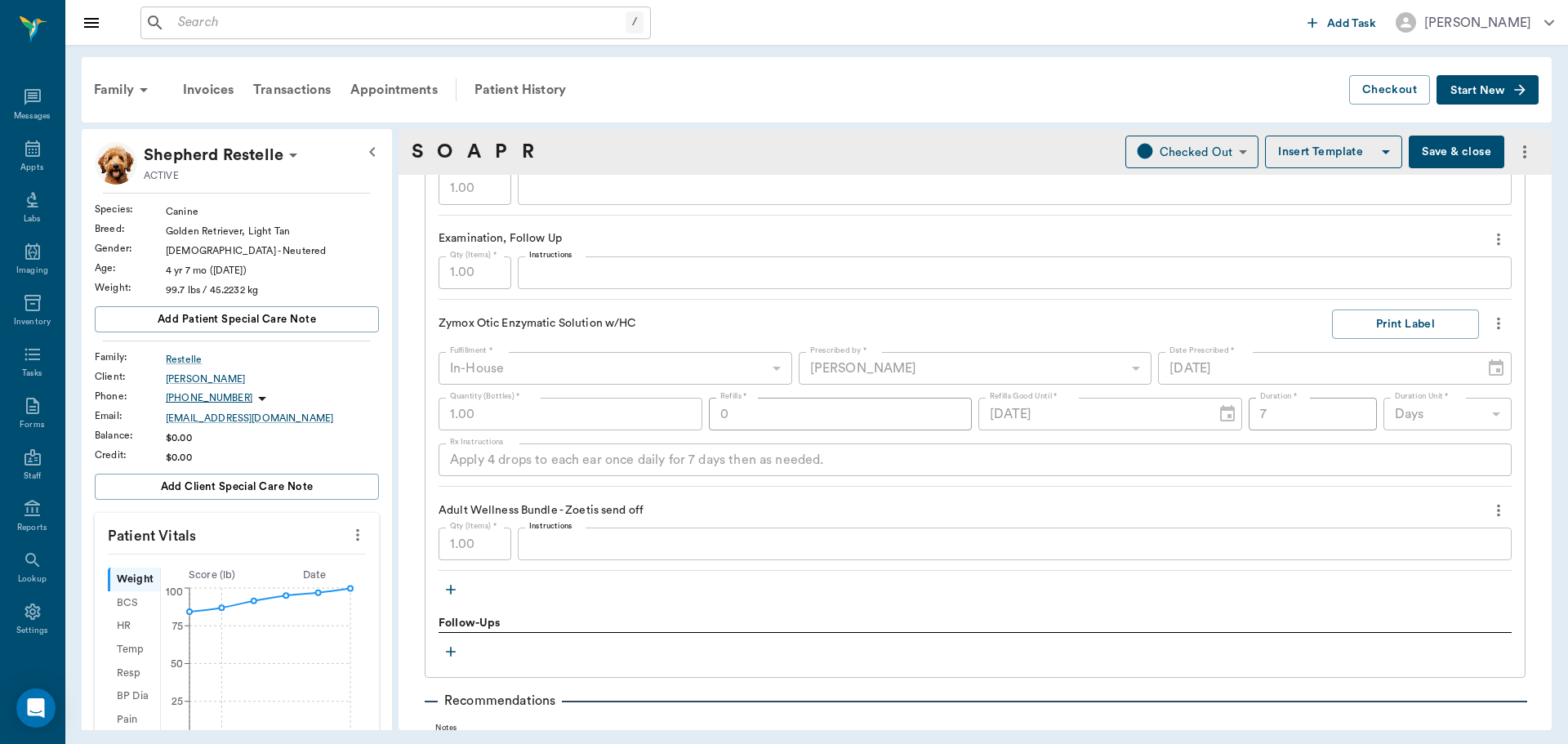
scroll to position [2042, 0]
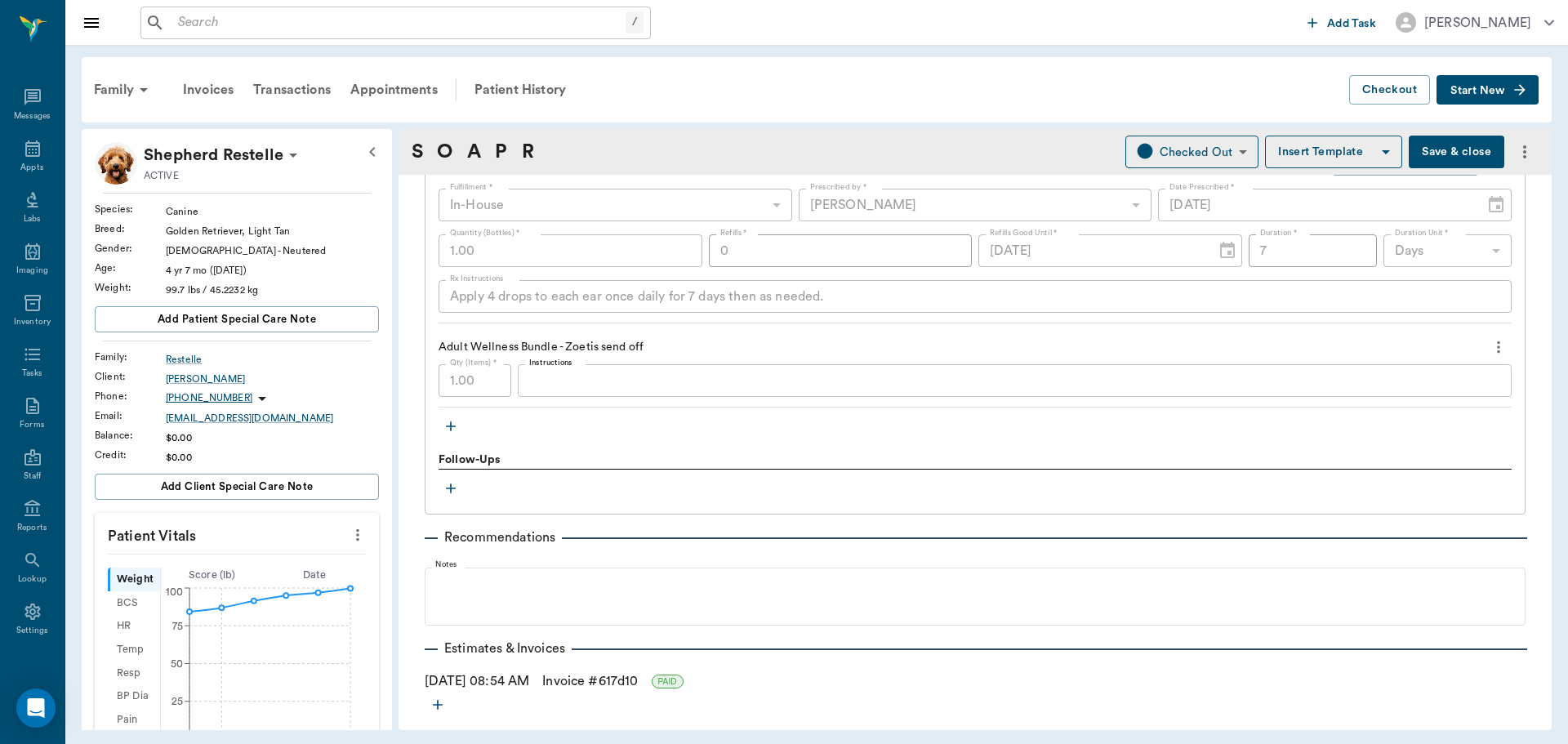
click at [591, 382] on textarea "Instructions" at bounding box center [1014, 381] width 971 height 19
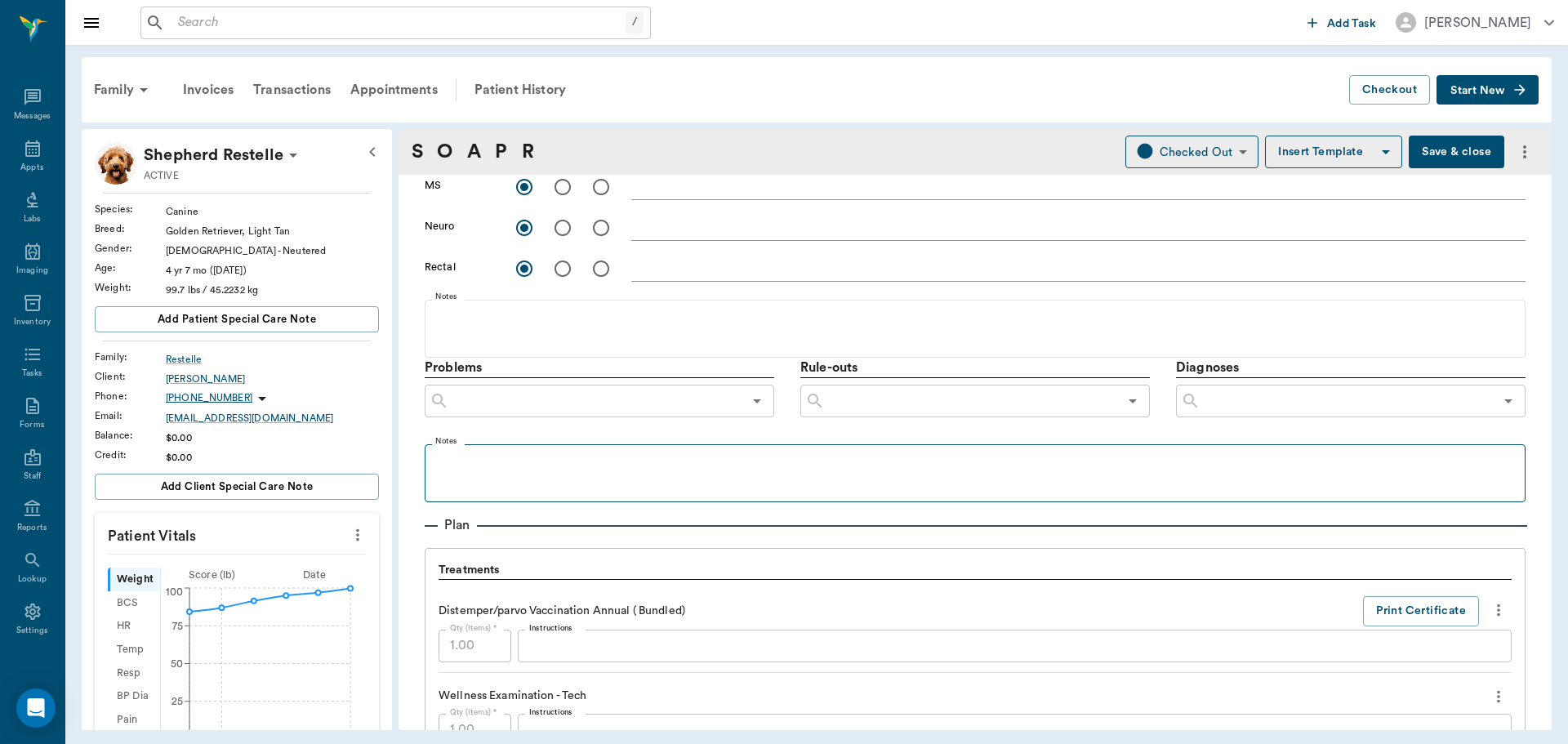
scroll to position [735, 0]
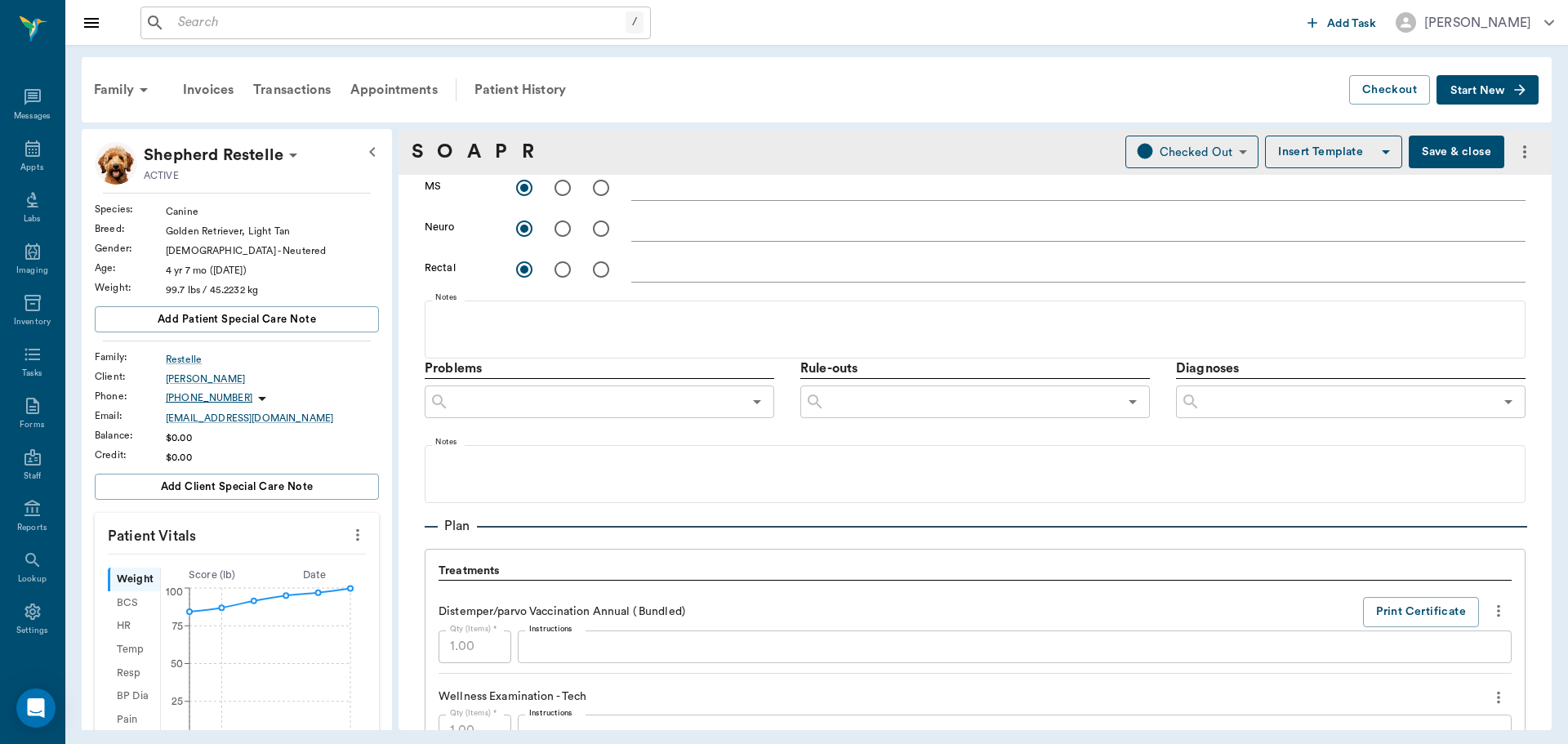
type textarea "Seizure check"
click at [949, 408] on input "text" at bounding box center [972, 402] width 294 height 23
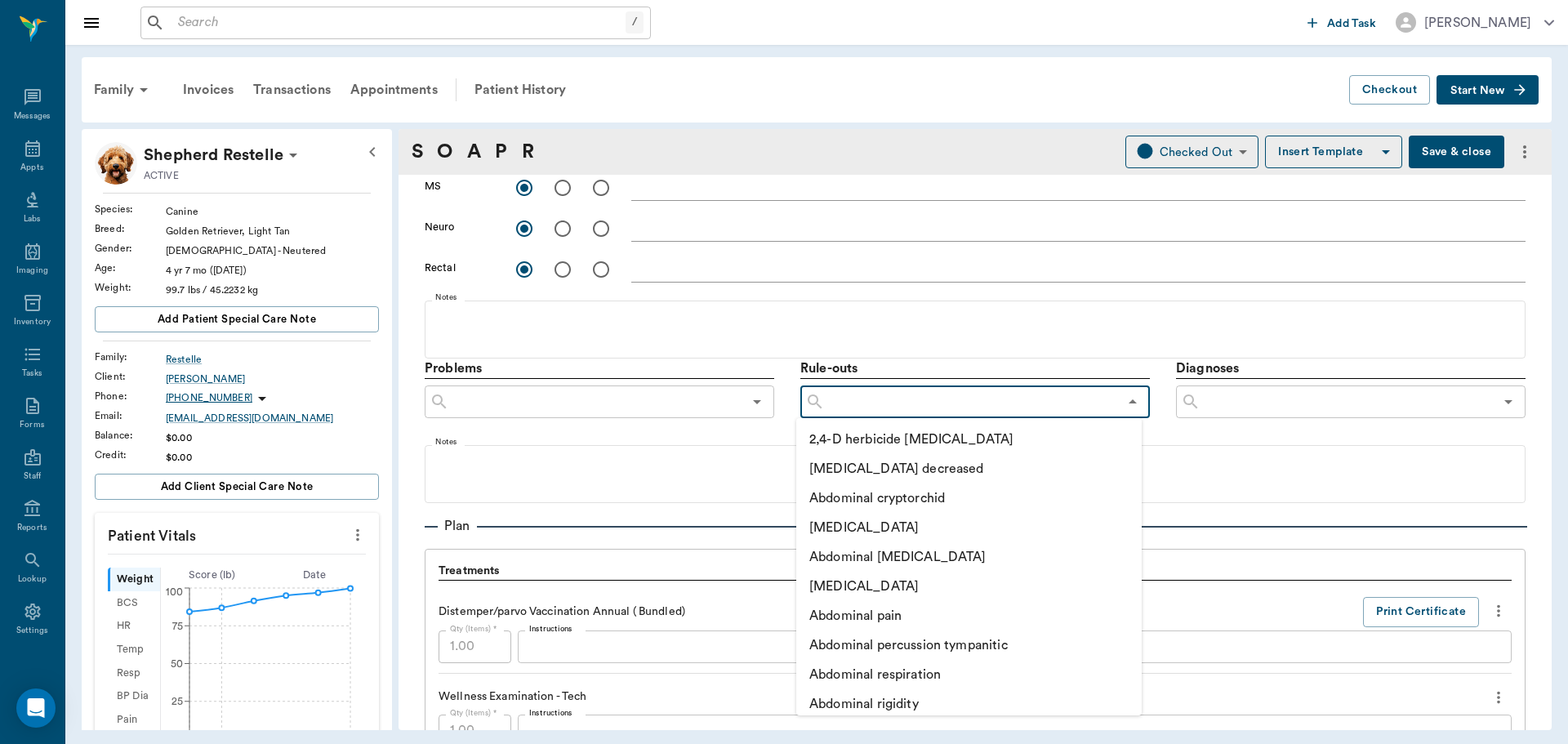
click at [1295, 411] on input "text" at bounding box center [1347, 402] width 294 height 23
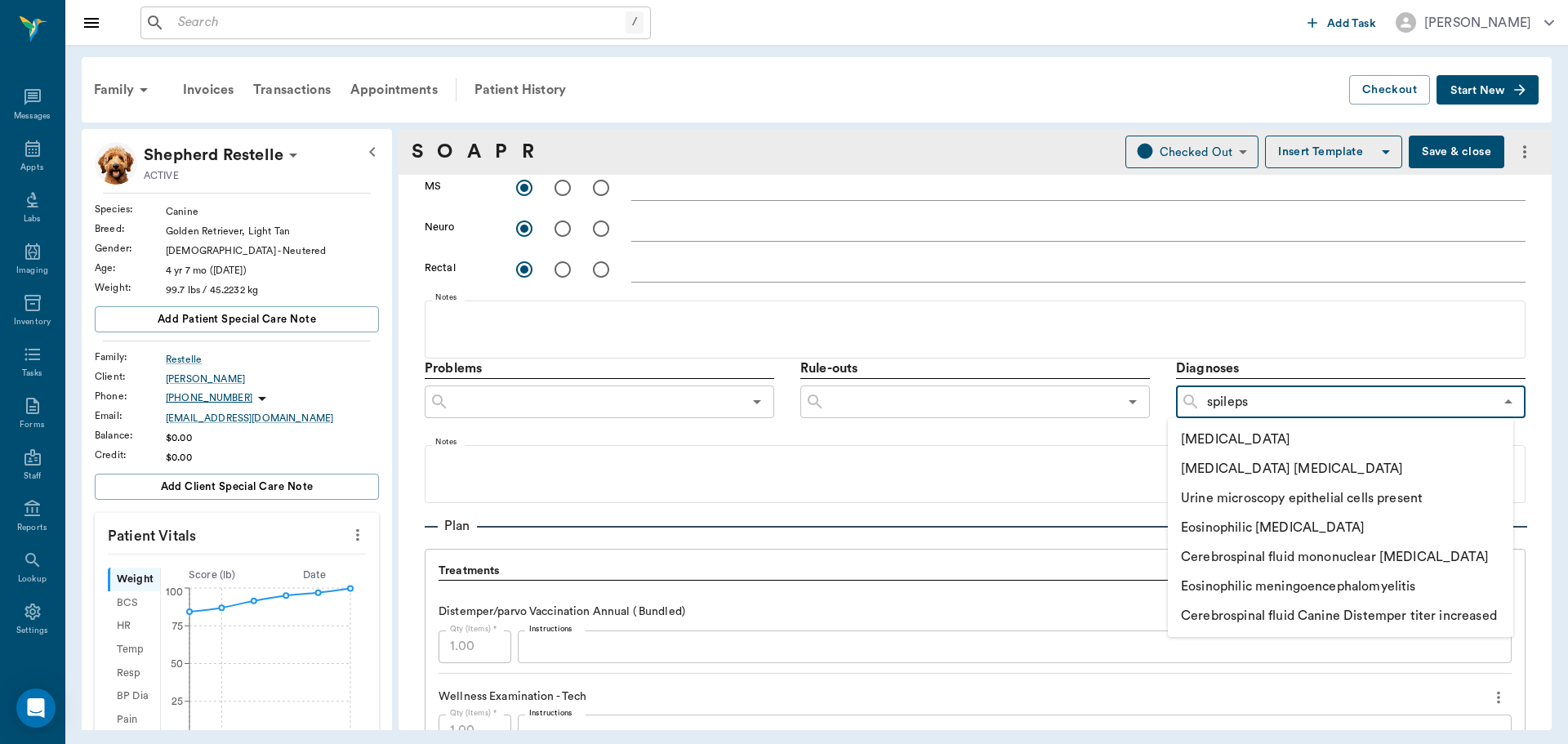
click at [1205, 406] on input "spileps" at bounding box center [1347, 402] width 294 height 23
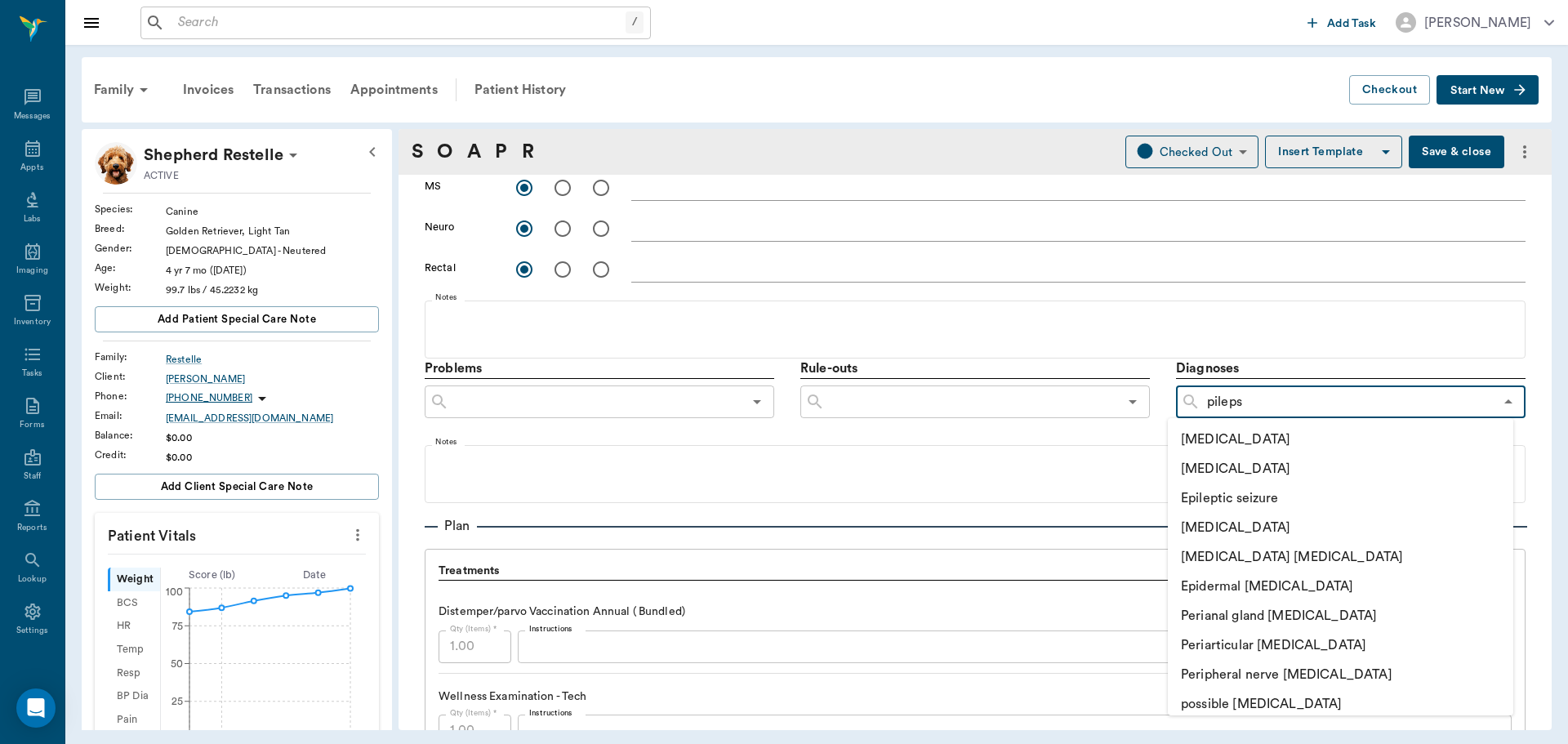
type input "epileps"
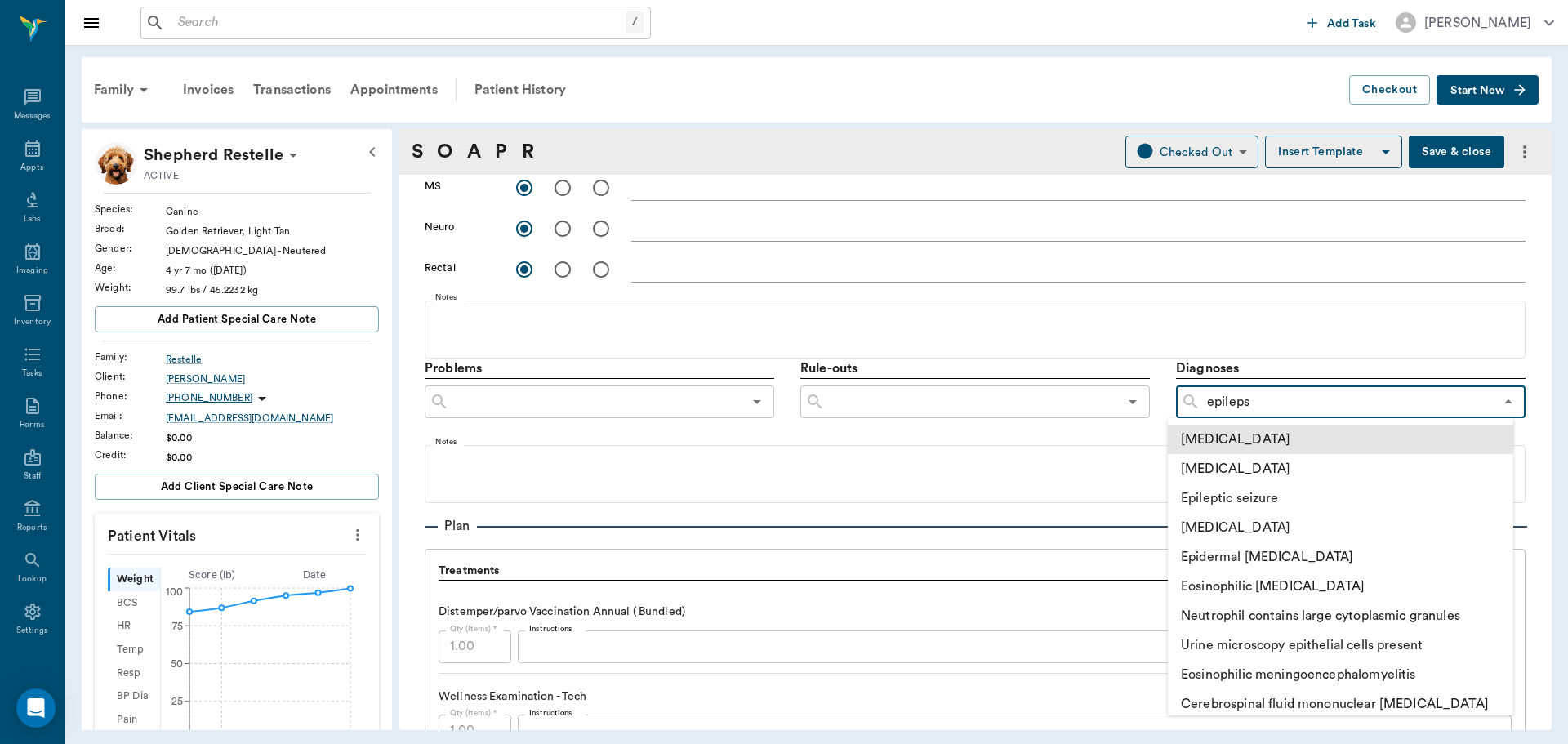
click at [1239, 438] on li "[MEDICAL_DATA]" at bounding box center [1341, 439] width 346 height 29
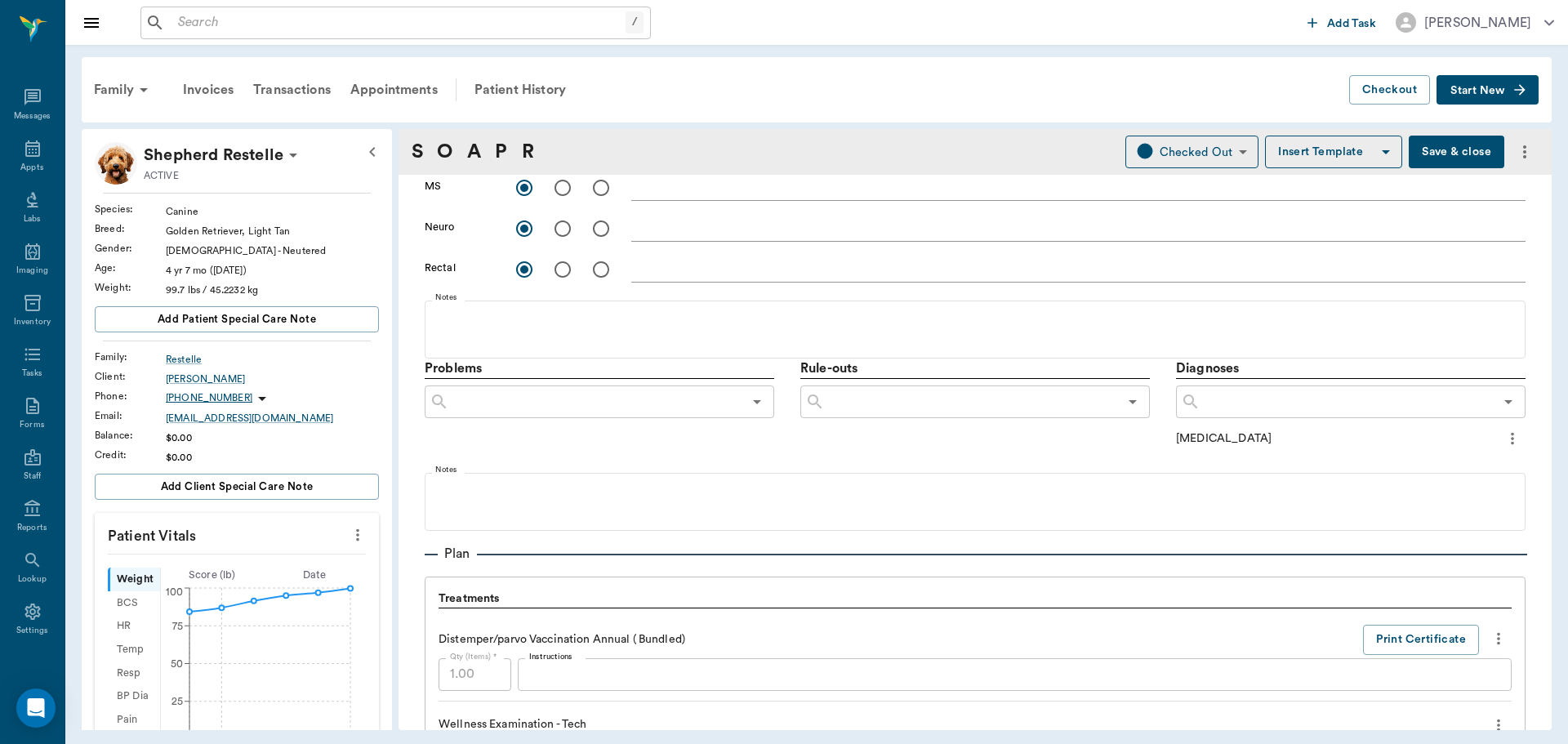
click at [1503, 441] on icon "more" at bounding box center [1512, 439] width 18 height 20
click at [1446, 460] on span "Add to ongoing diagnosis" at bounding box center [1431, 467] width 137 height 17
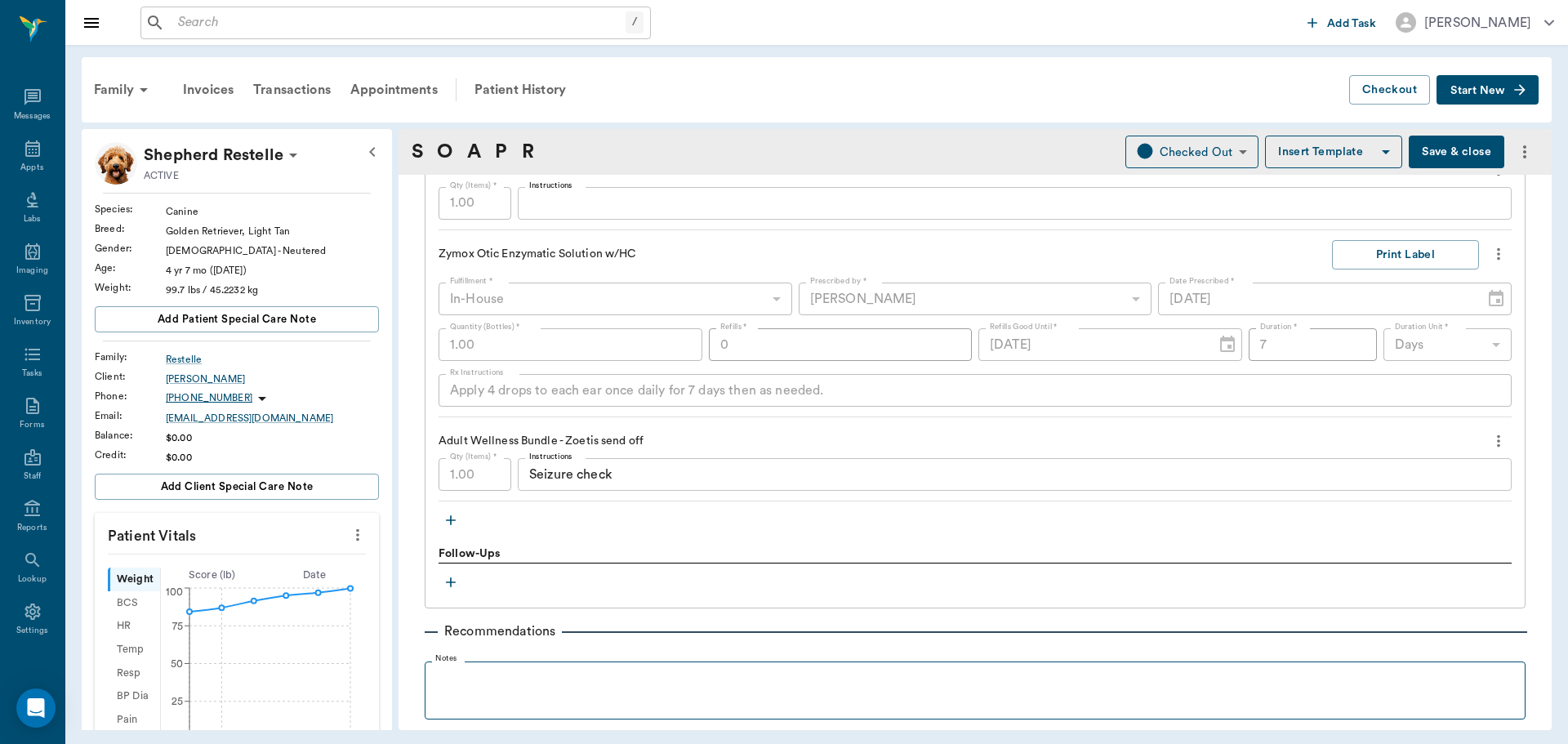
scroll to position [2124, 0]
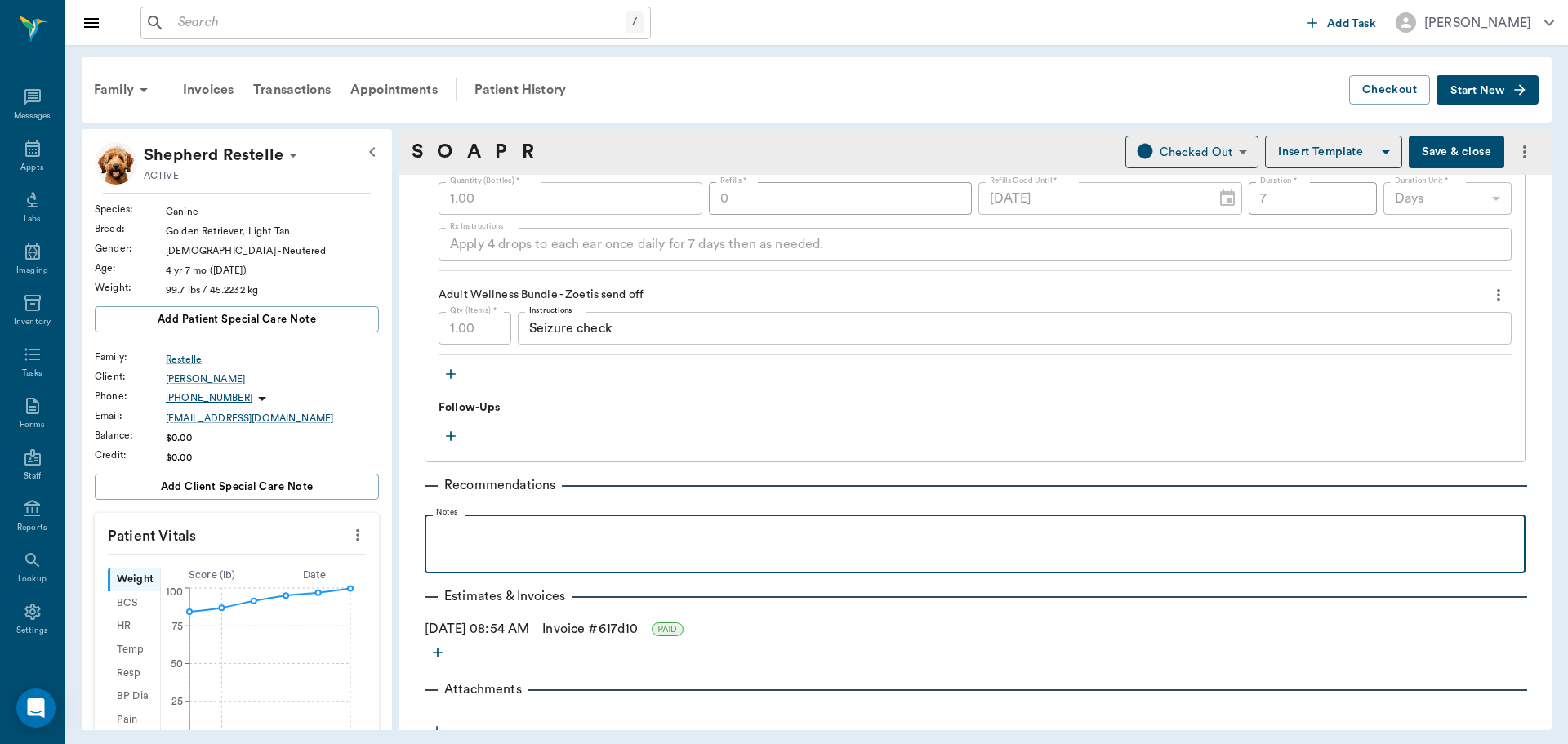
click at [511, 537] on p at bounding box center [975, 532] width 1085 height 20
click at [464, 543] on div "stop simparica Trio" at bounding box center [975, 542] width 1085 height 41
click at [468, 537] on p "stop simparica Trio" at bounding box center [975, 532] width 1085 height 20
click at [598, 537] on p "stop Simparica Trio" at bounding box center [975, 532] width 1085 height 20
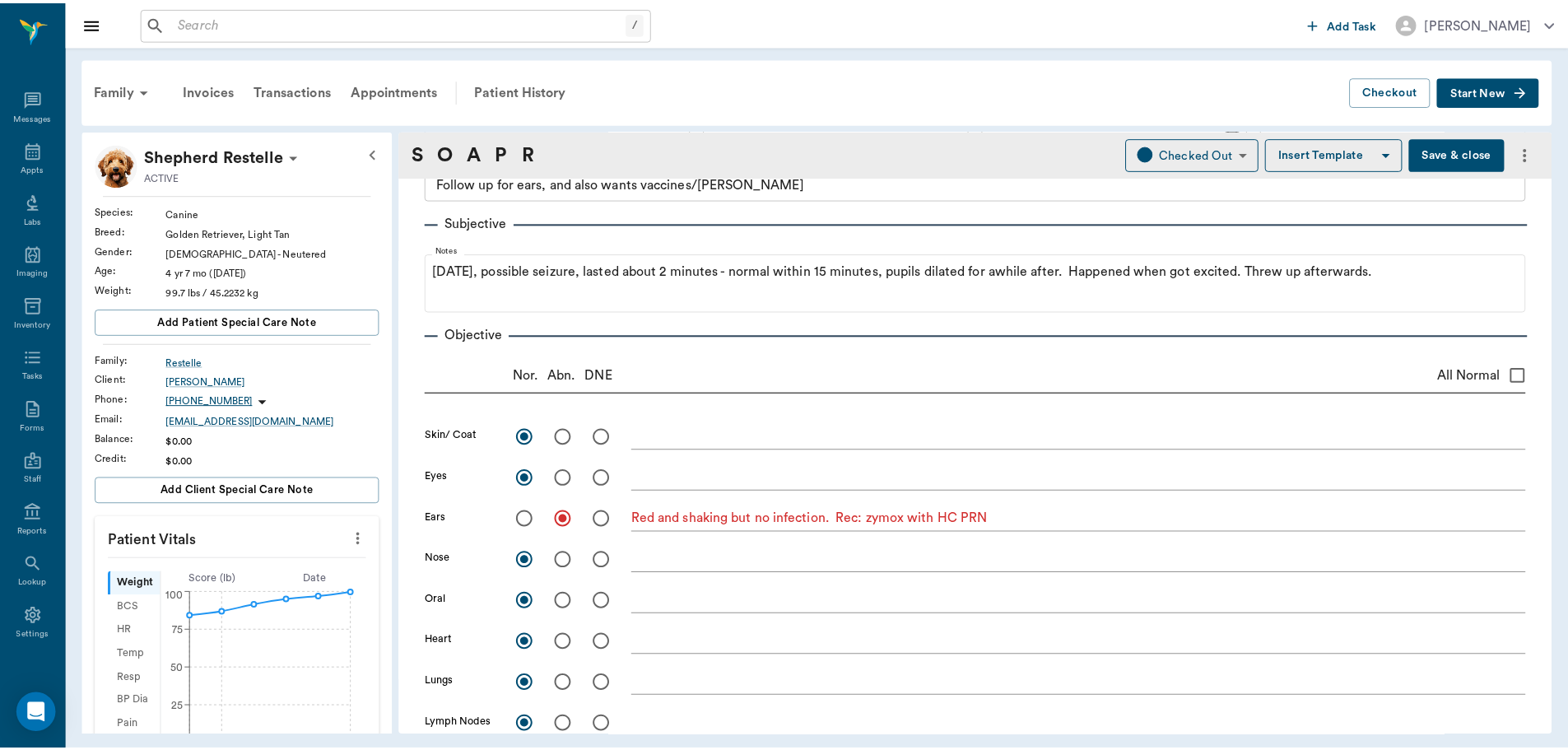
scroll to position [0, 0]
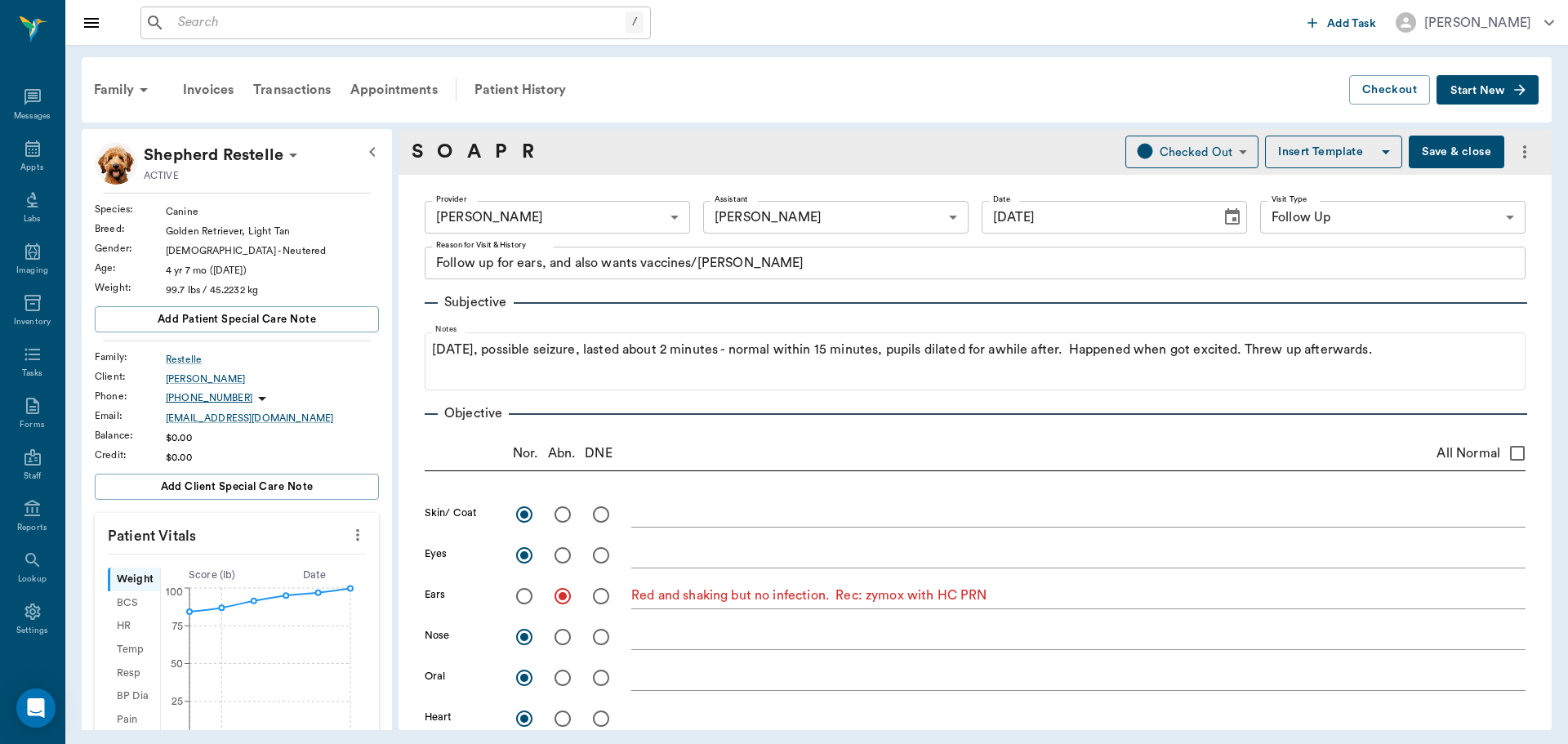
click at [1459, 149] on button "Save & close" at bounding box center [1456, 152] width 95 height 32
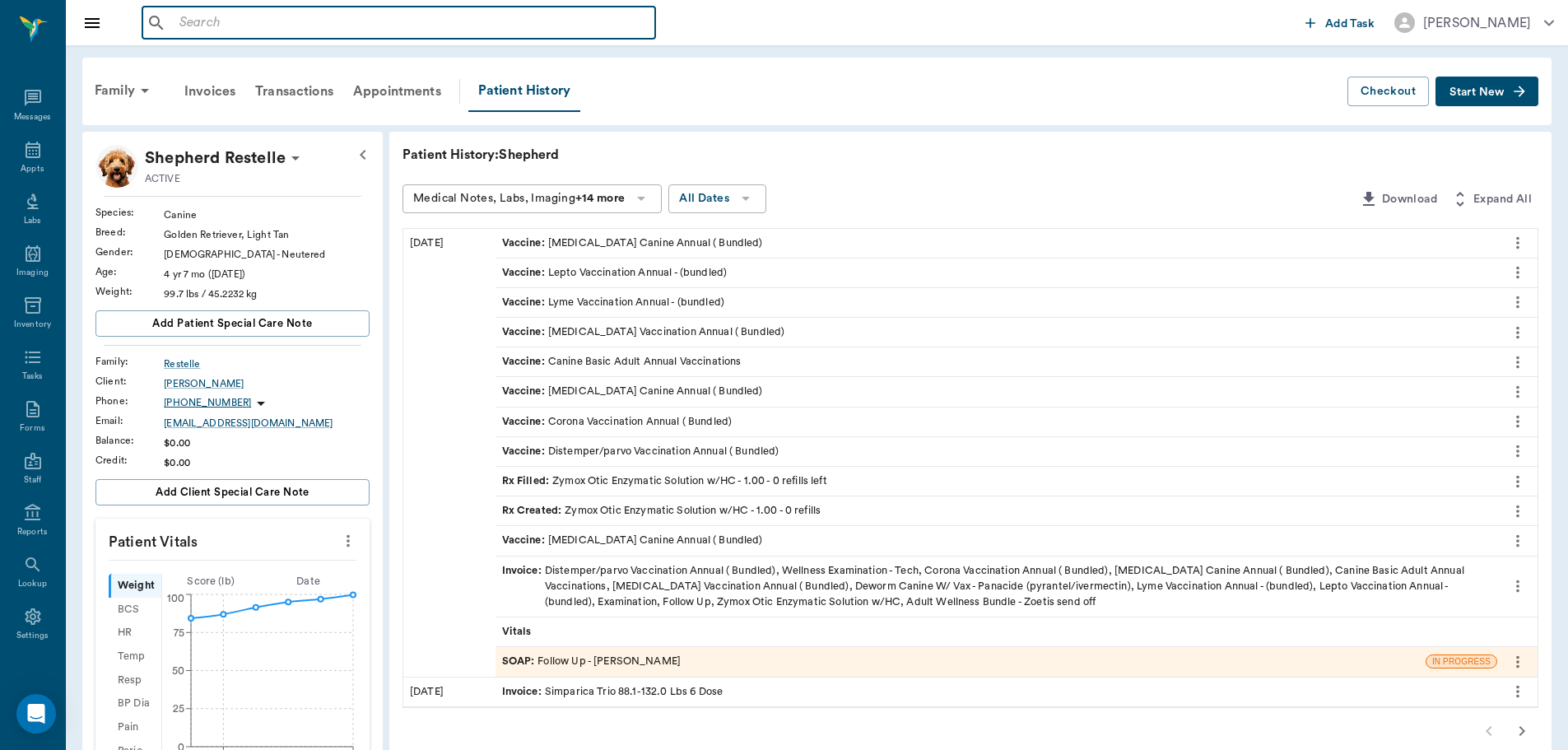
click at [259, 30] on input "text" at bounding box center [410, 23] width 476 height 23
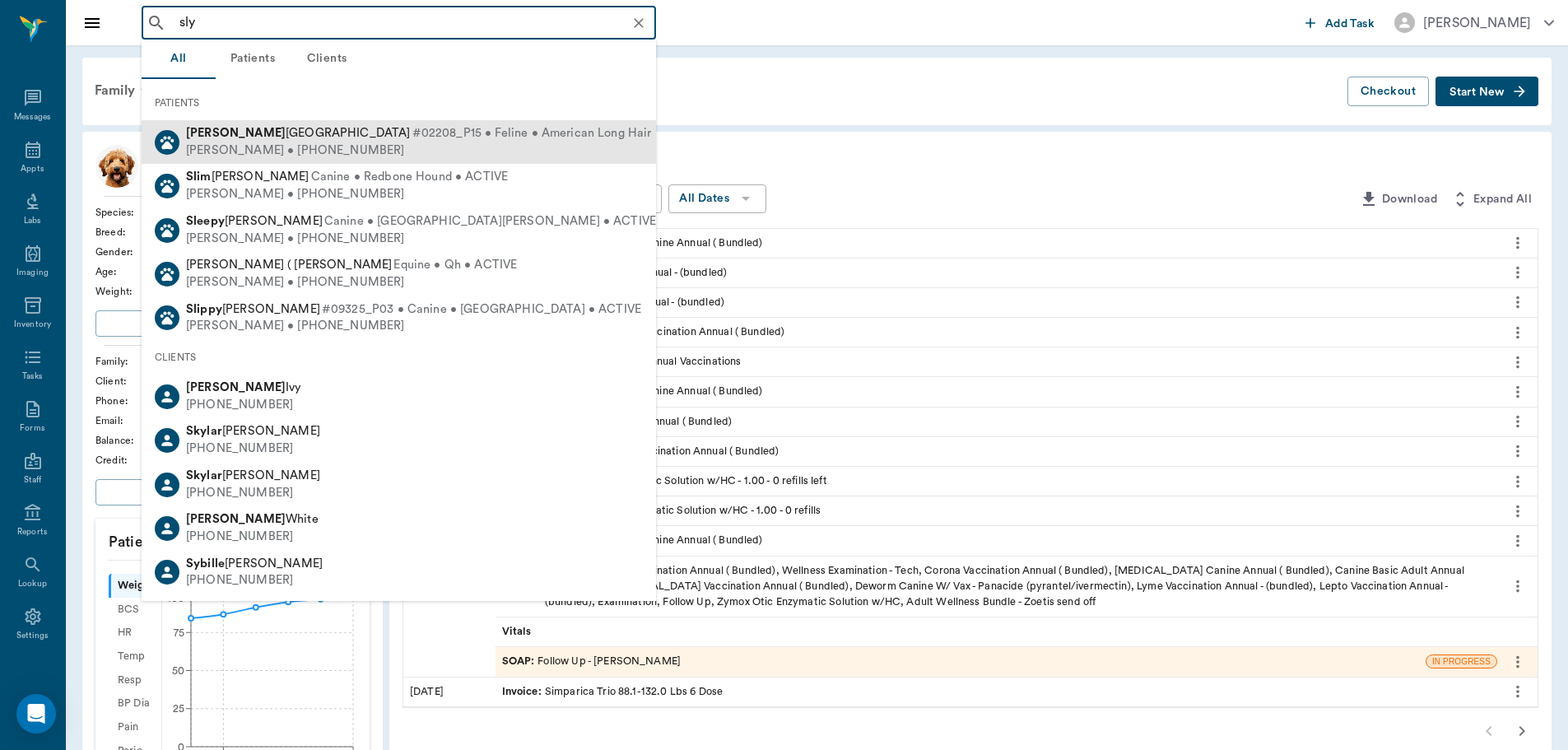
click at [281, 143] on div "Mary Lou Milano • (903) 756-7041" at bounding box center [447, 151] width 522 height 18
type input "sly"
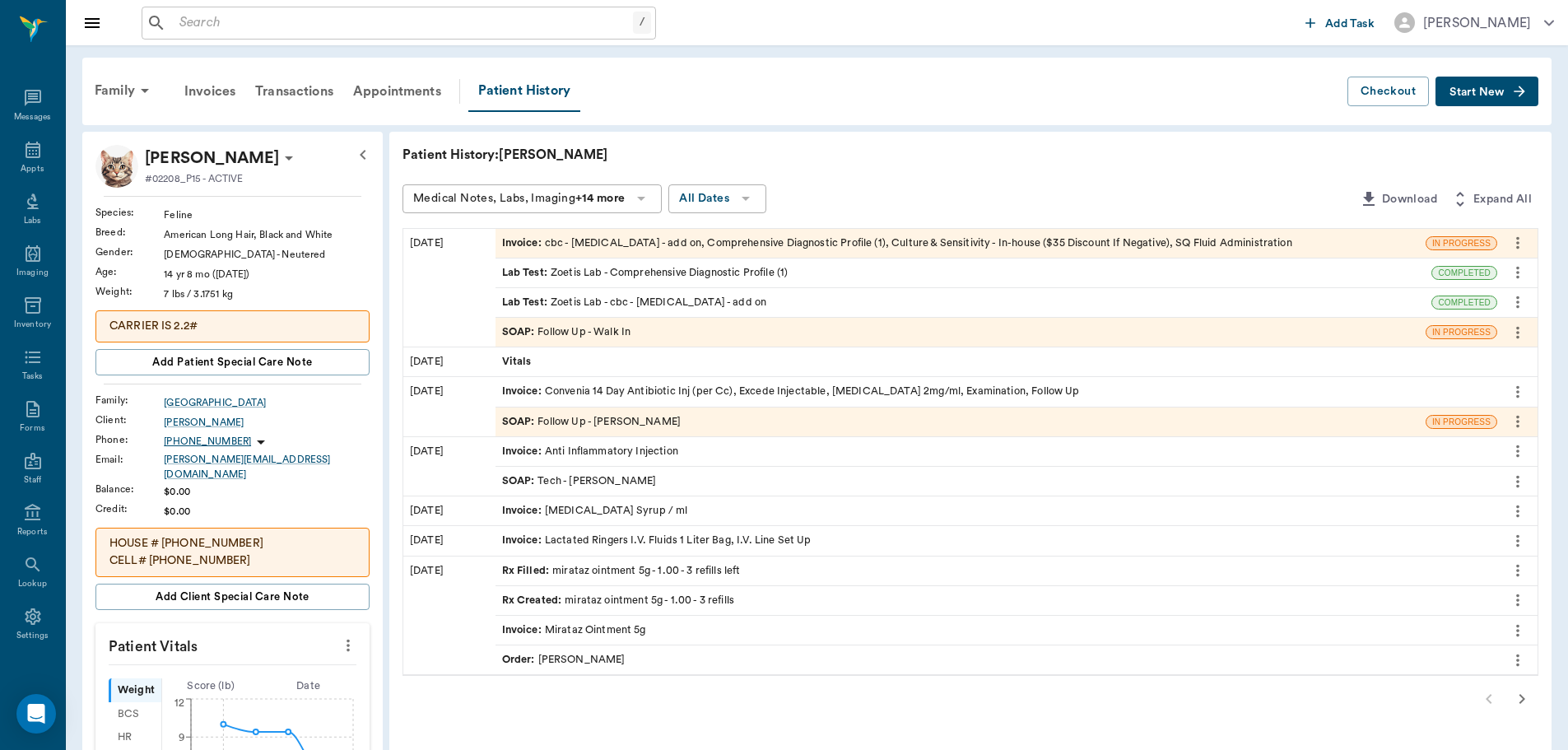
click at [685, 427] on div "SOAP : Follow Up - Dr. Bert Ellsworth" at bounding box center [960, 422] width 930 height 28
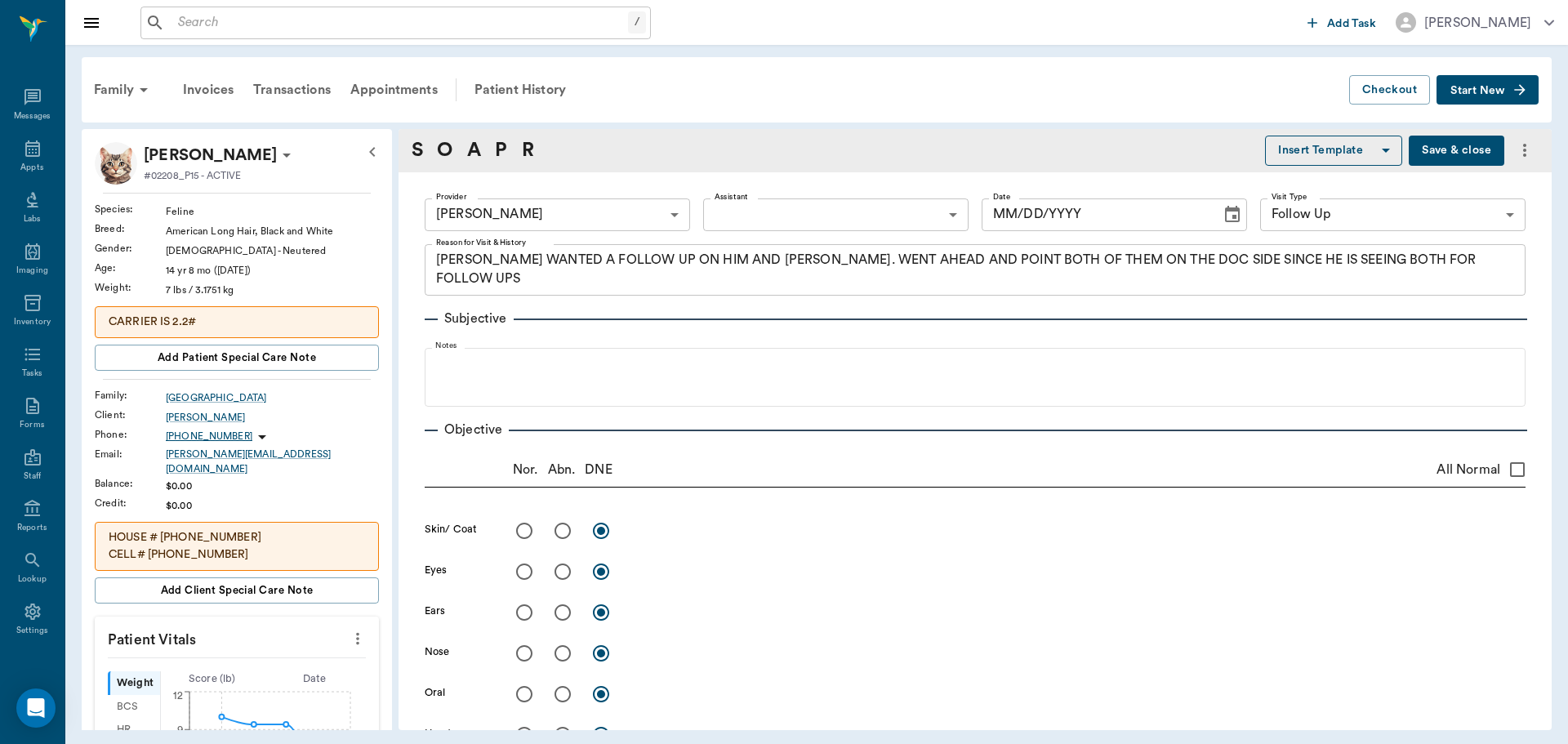
type input "63ec2f075fda476ae8351a4d"
type input "65d2be4f46e3a538d89b8c16"
type textarea "DOC WANTED A FOLLOW UP ON HIM AND LILLY. WENT AHEAD AND POINT BOTH OF THEM ON T…"
type input "09/05/2025"
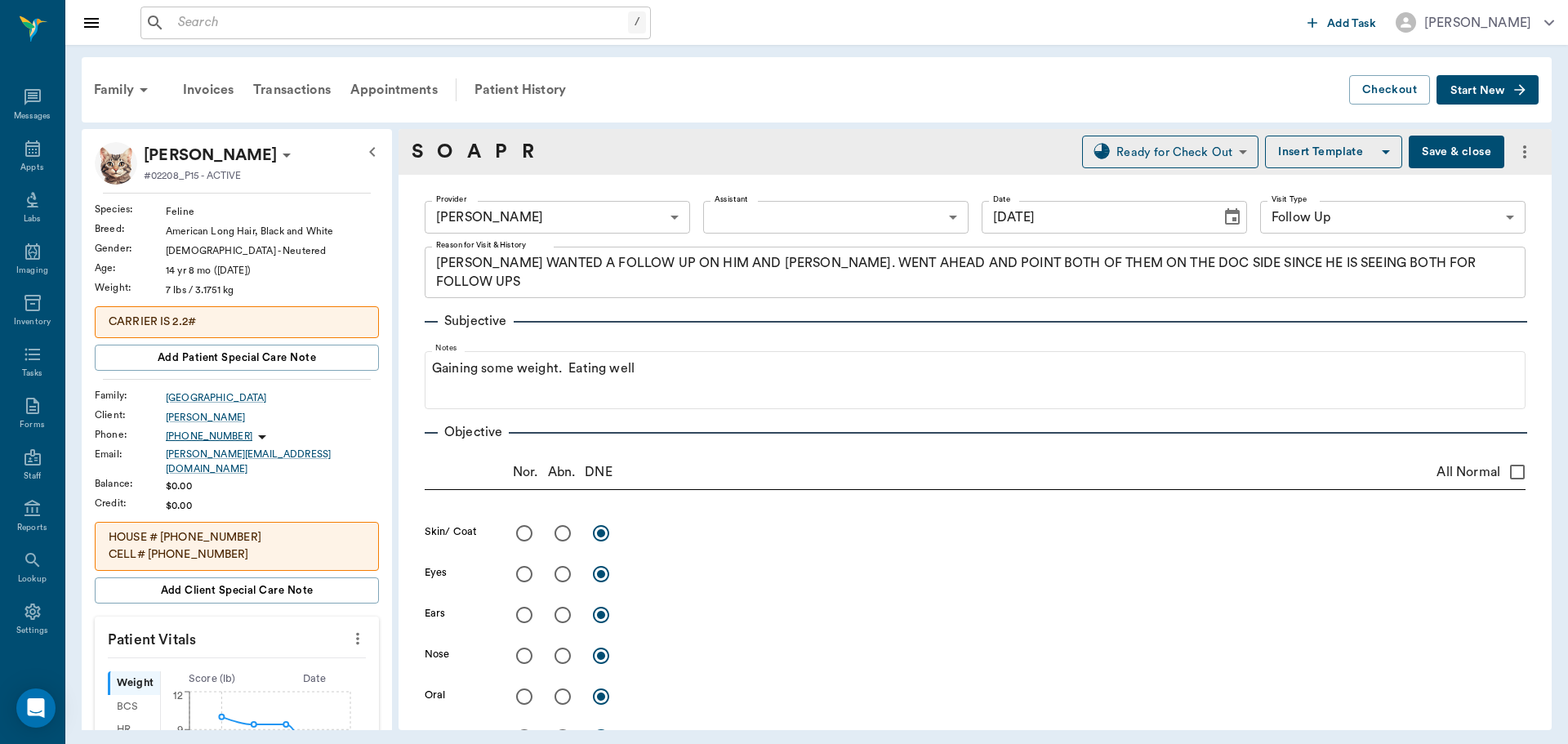
click at [1442, 148] on button "Save & close" at bounding box center [1456, 152] width 95 height 32
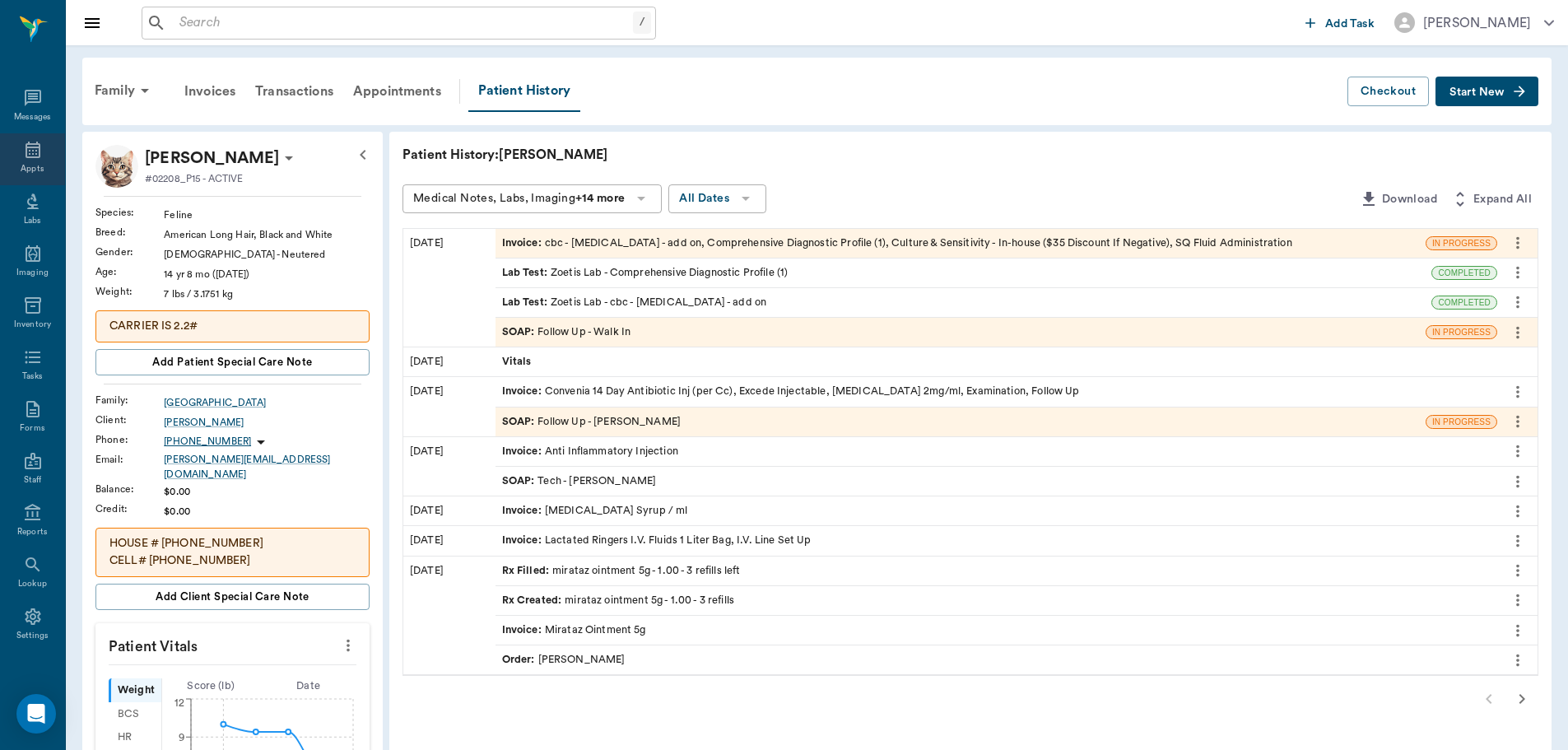
click at [26, 153] on icon at bounding box center [33, 150] width 15 height 17
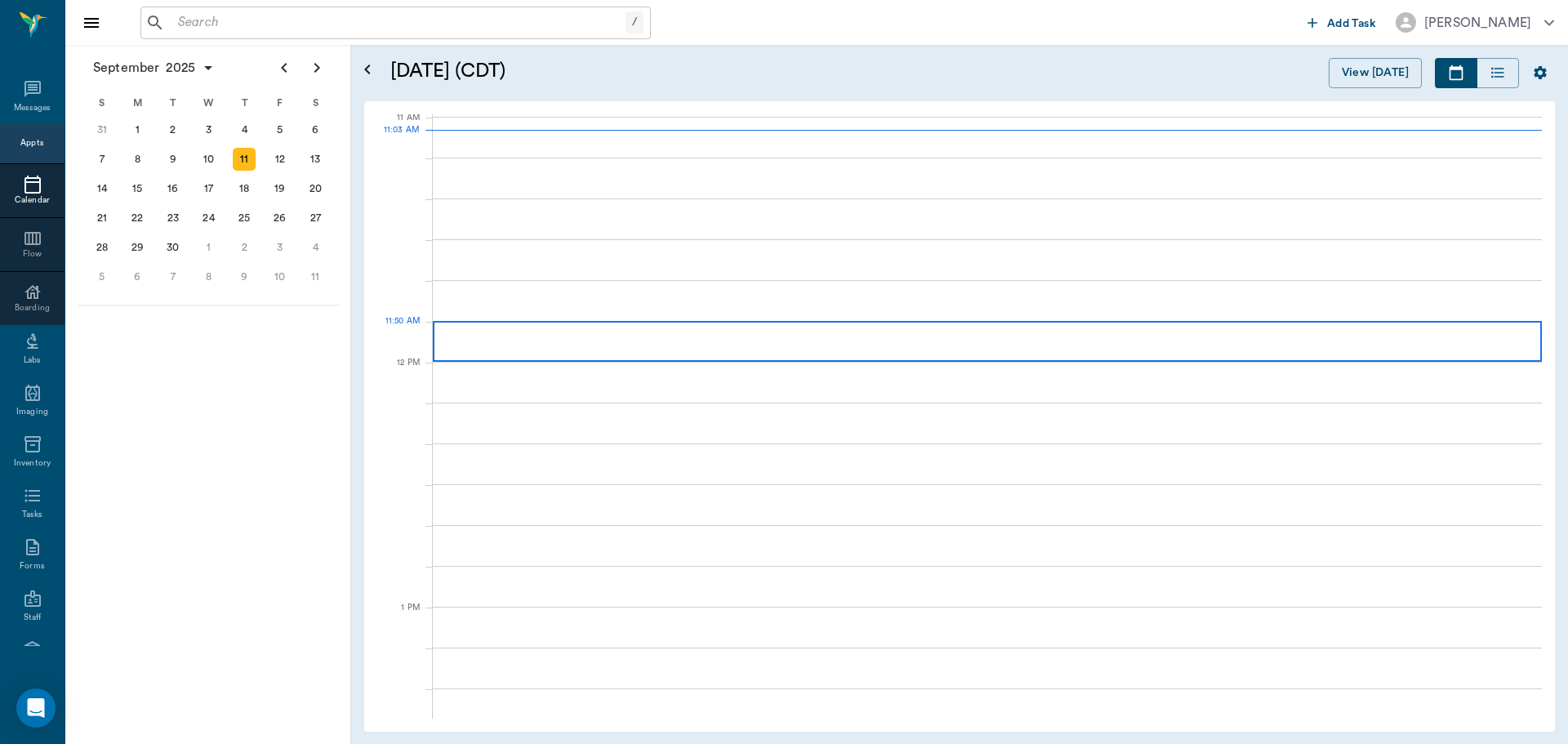
scroll to position [738, 0]
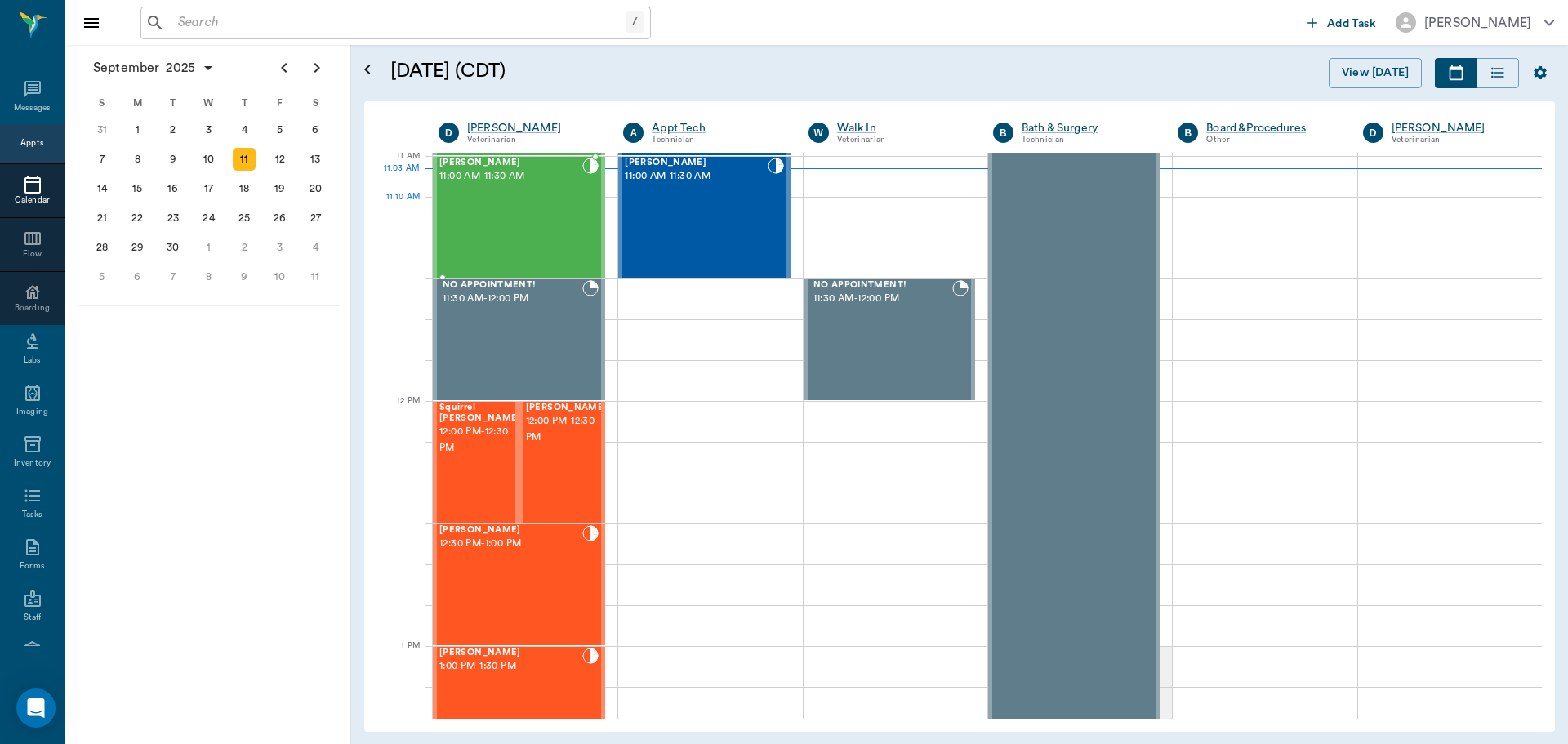
click at [521, 221] on div "Nikki Fisher 11:00 AM - 11:30 AM" at bounding box center [511, 217] width 143 height 119
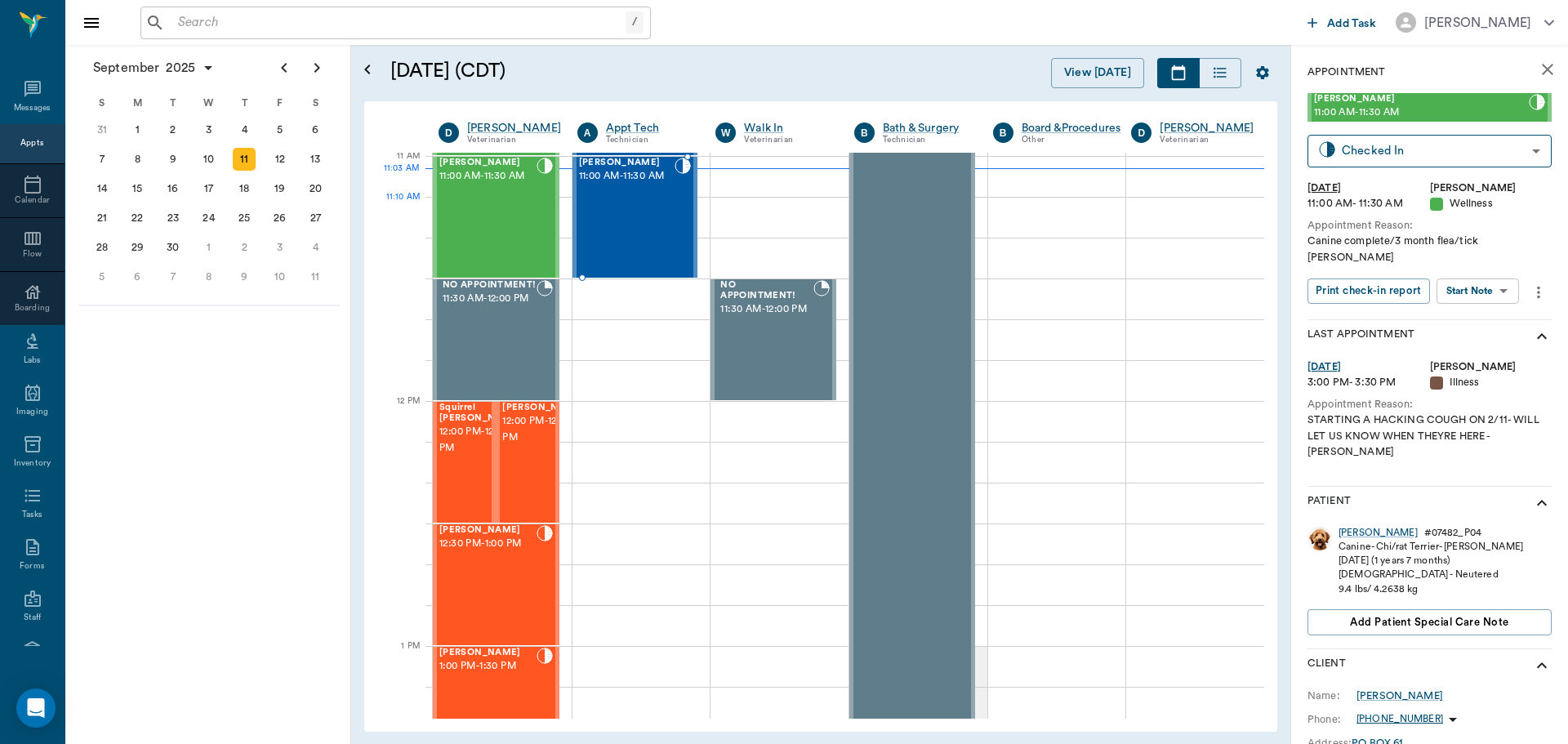
click at [640, 212] on div "Gypsy Fisher 11:00 AM - 11:30 AM" at bounding box center [627, 217] width 96 height 119
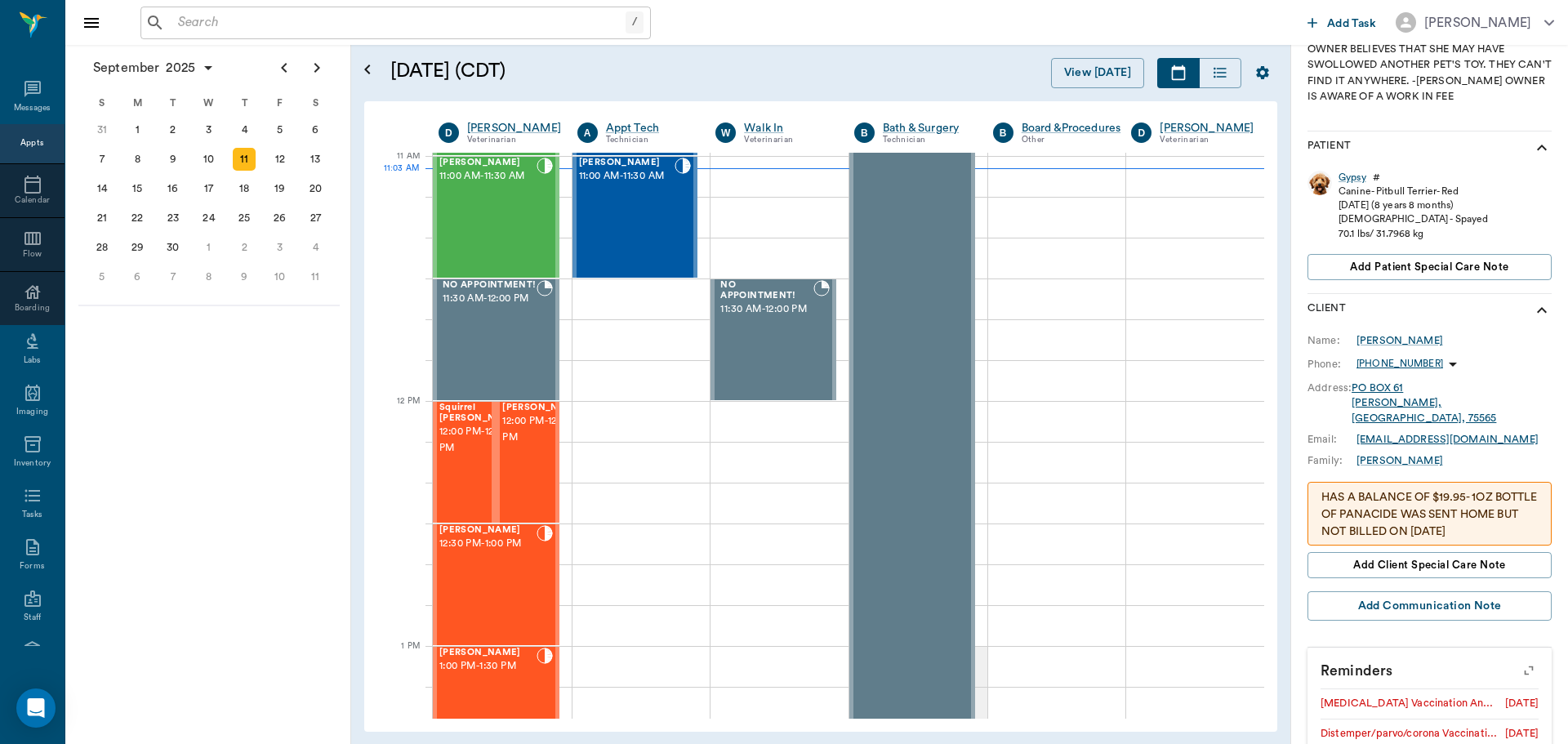
scroll to position [426, 0]
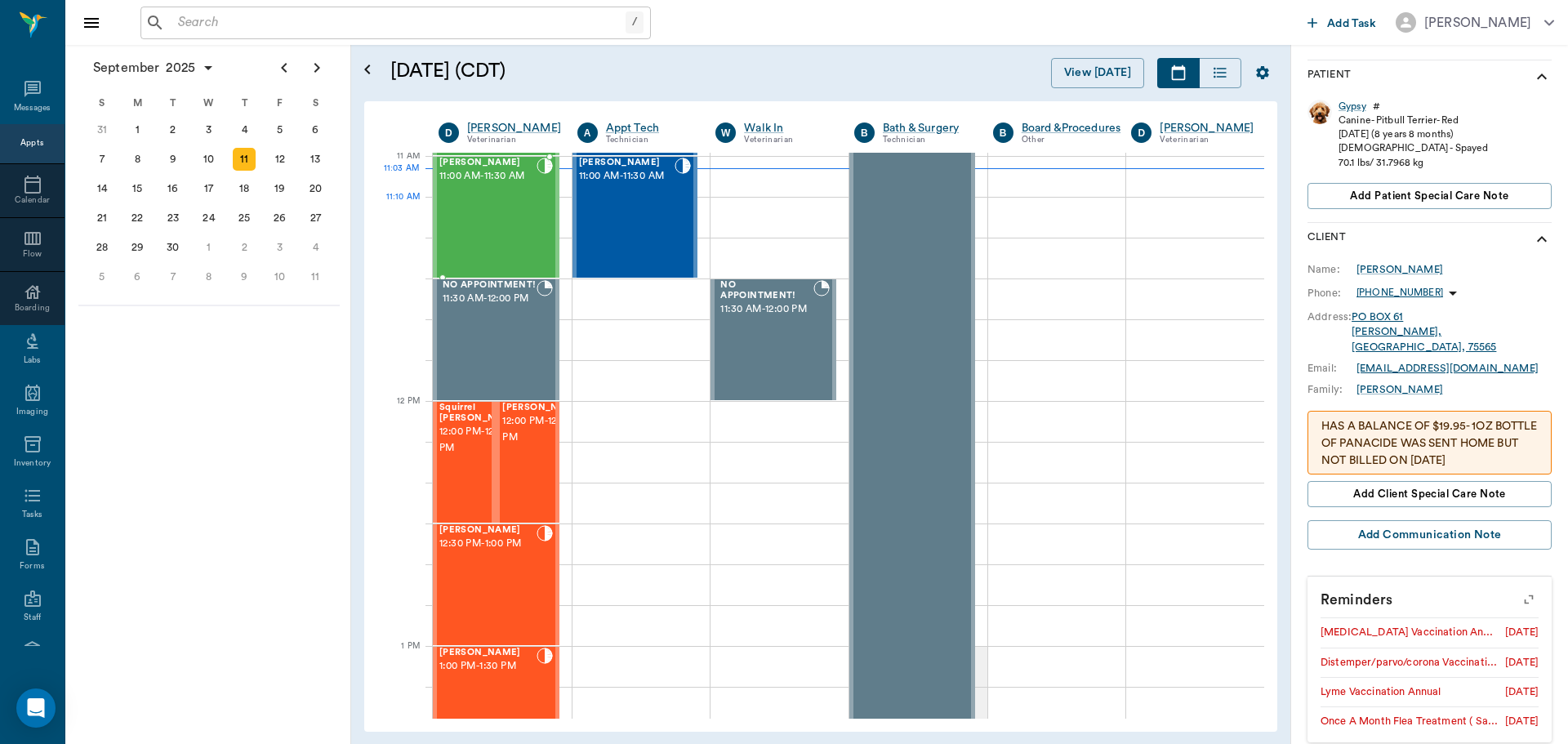
click at [526, 201] on div "Nikki Fisher 11:00 AM - 11:30 AM" at bounding box center [488, 217] width 97 height 119
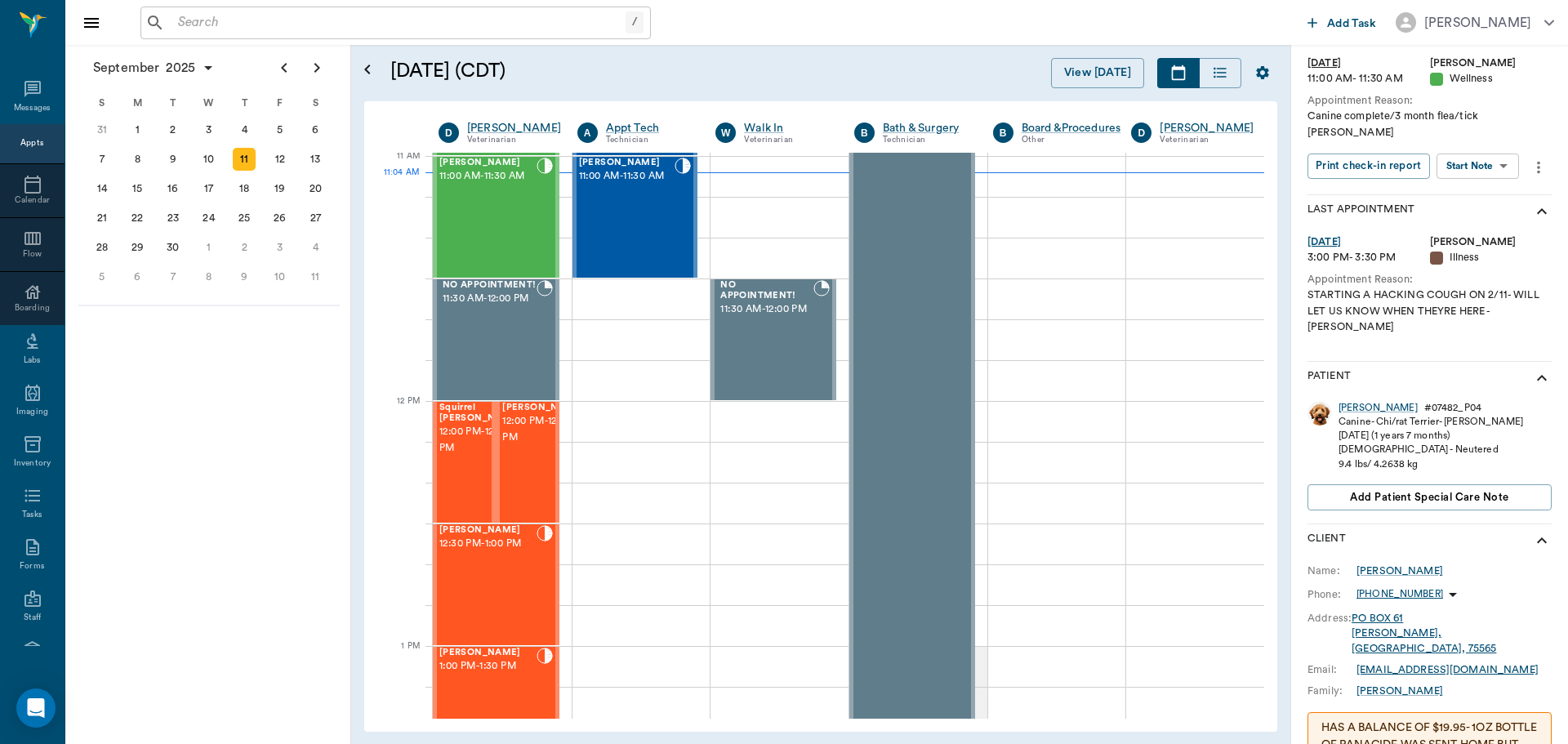
scroll to position [68, 0]
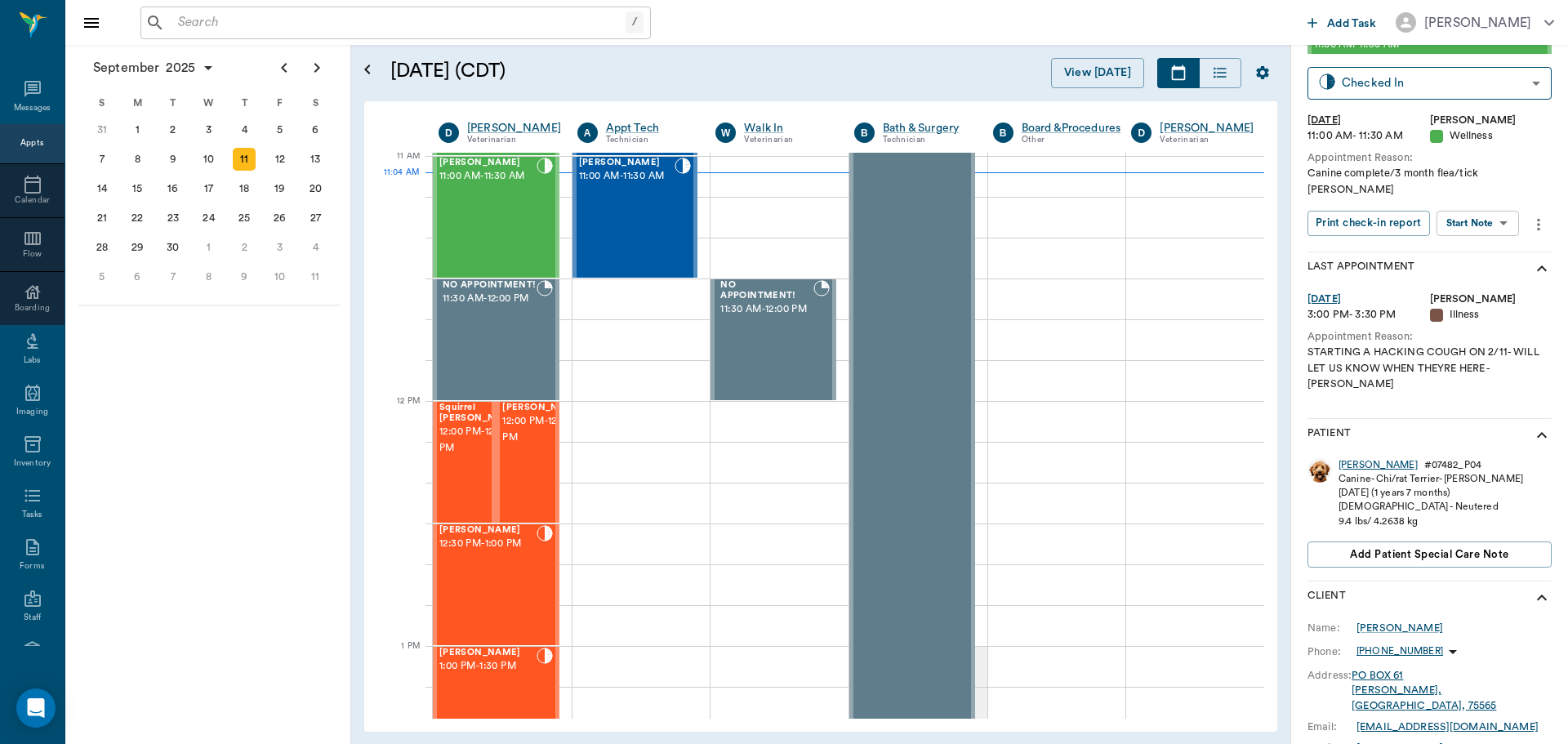
click at [1354, 459] on div "Nikki" at bounding box center [1378, 465] width 80 height 14
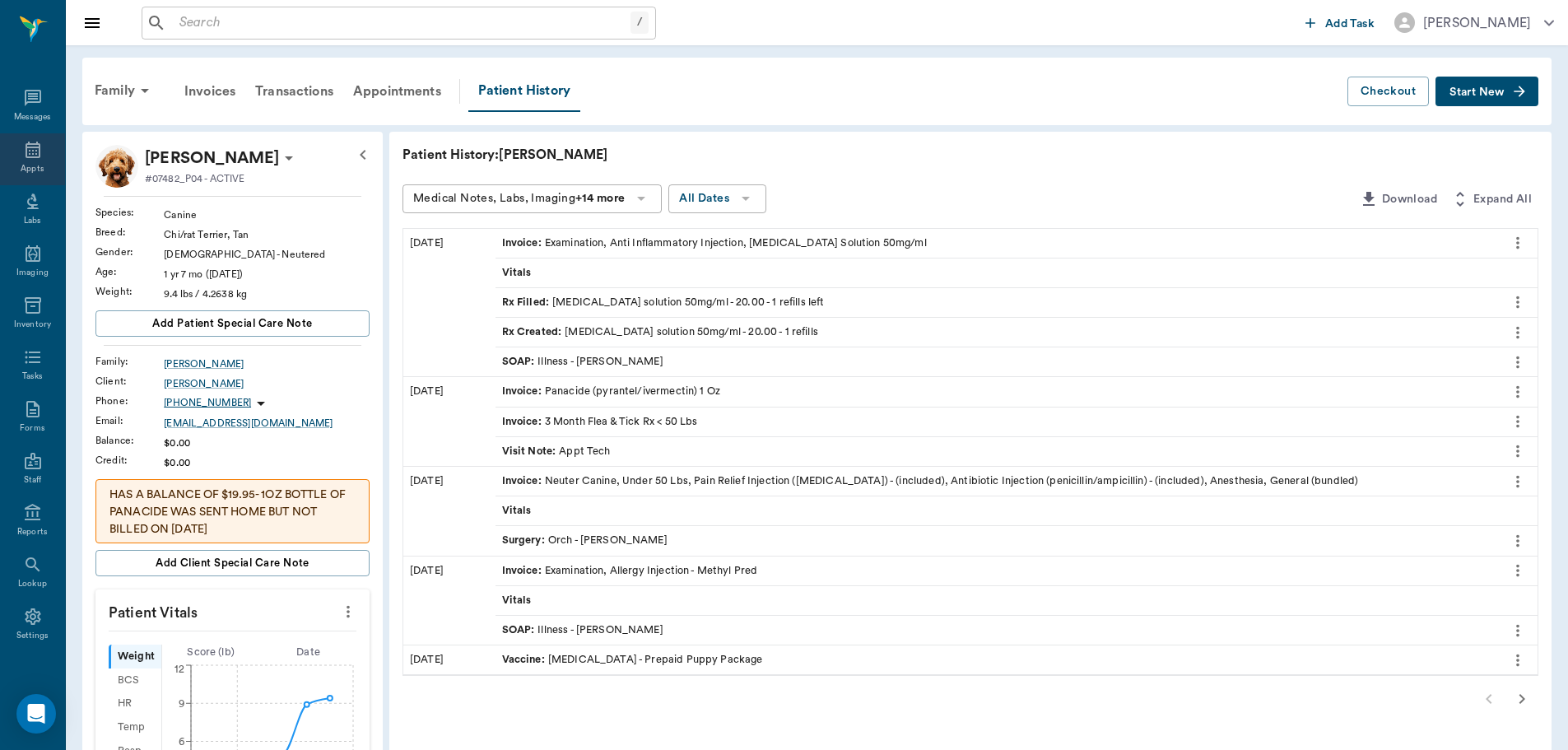
click at [21, 165] on div "Appts" at bounding box center [33, 169] width 23 height 13
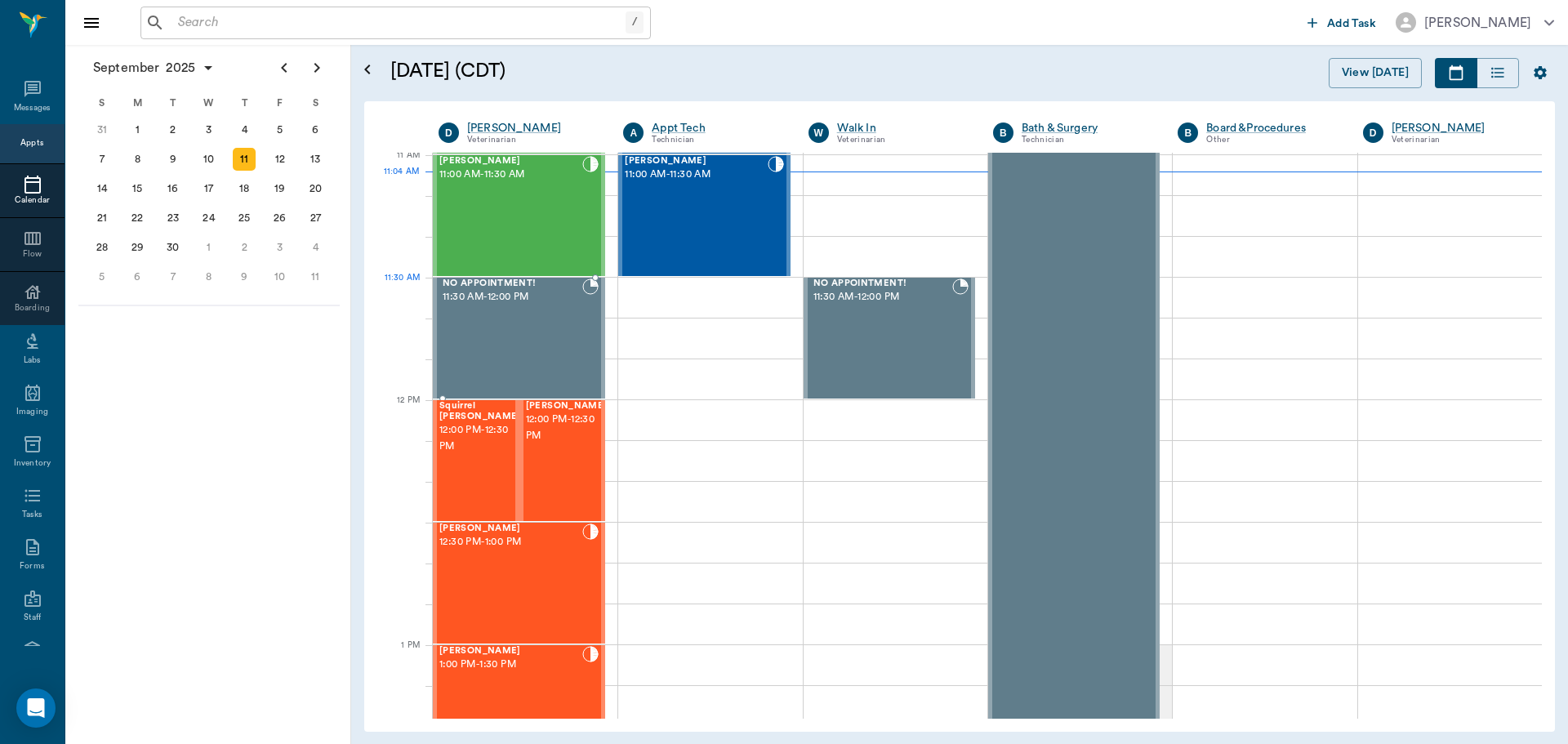
scroll to position [739, 0]
click at [686, 217] on div "Gypsy Fisher 11:00 AM - 11:30 AM" at bounding box center [696, 216] width 142 height 119
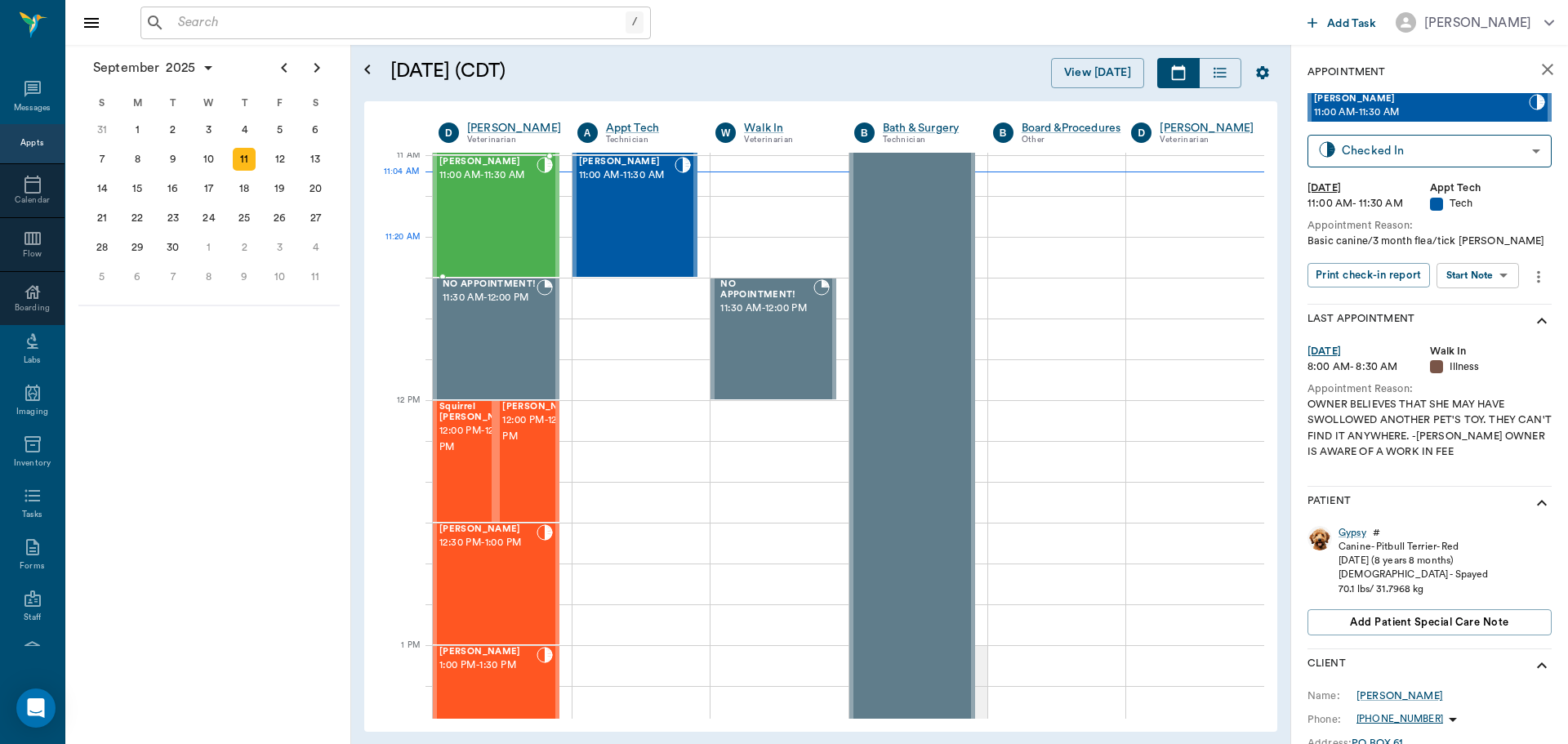
click at [504, 238] on div "Nikki Fisher 11:00 AM - 11:30 AM" at bounding box center [488, 216] width 97 height 119
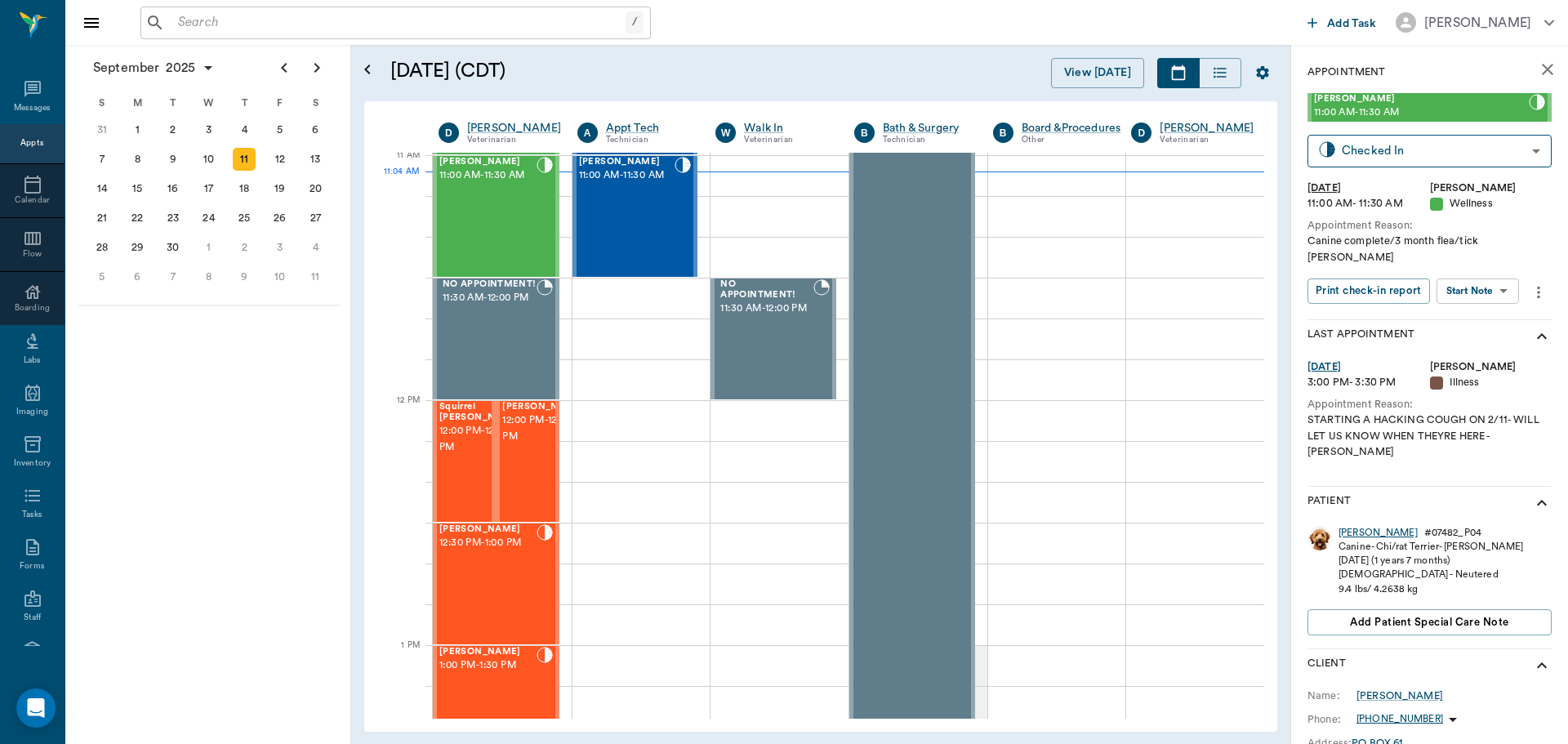
click at [1356, 526] on div "Nikki" at bounding box center [1378, 532] width 80 height 14
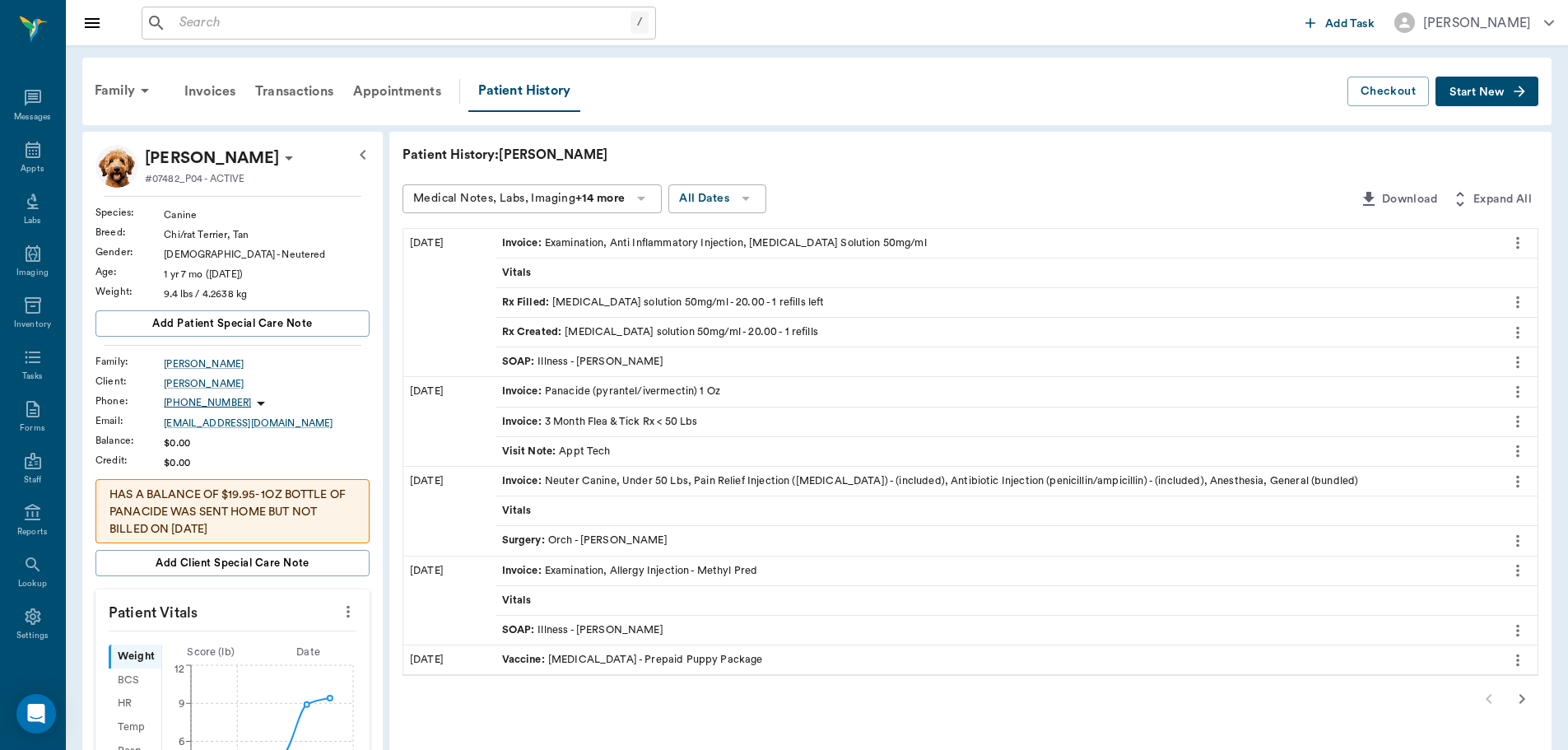
click at [35, 153] on icon at bounding box center [33, 150] width 20 height 20
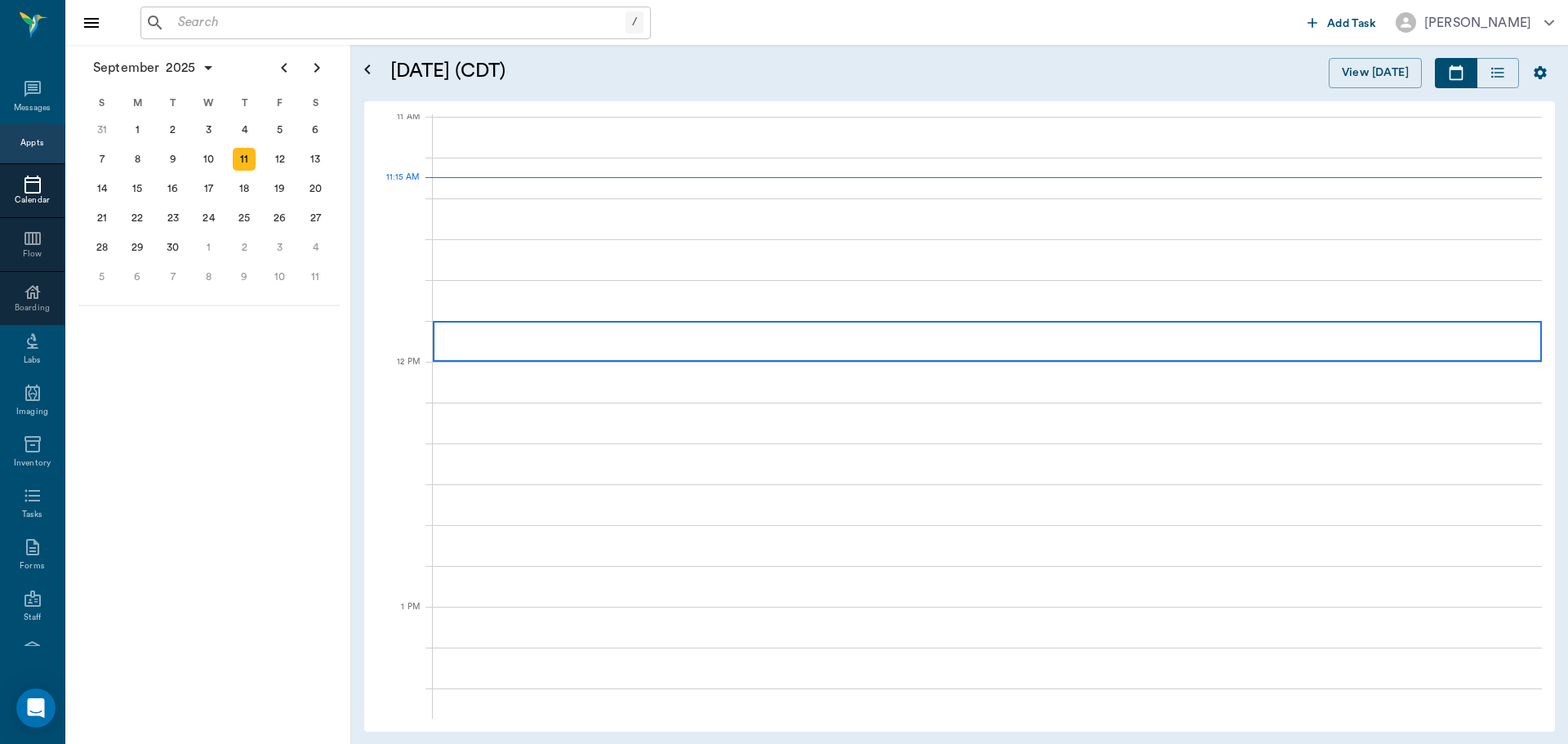
scroll to position [738, 0]
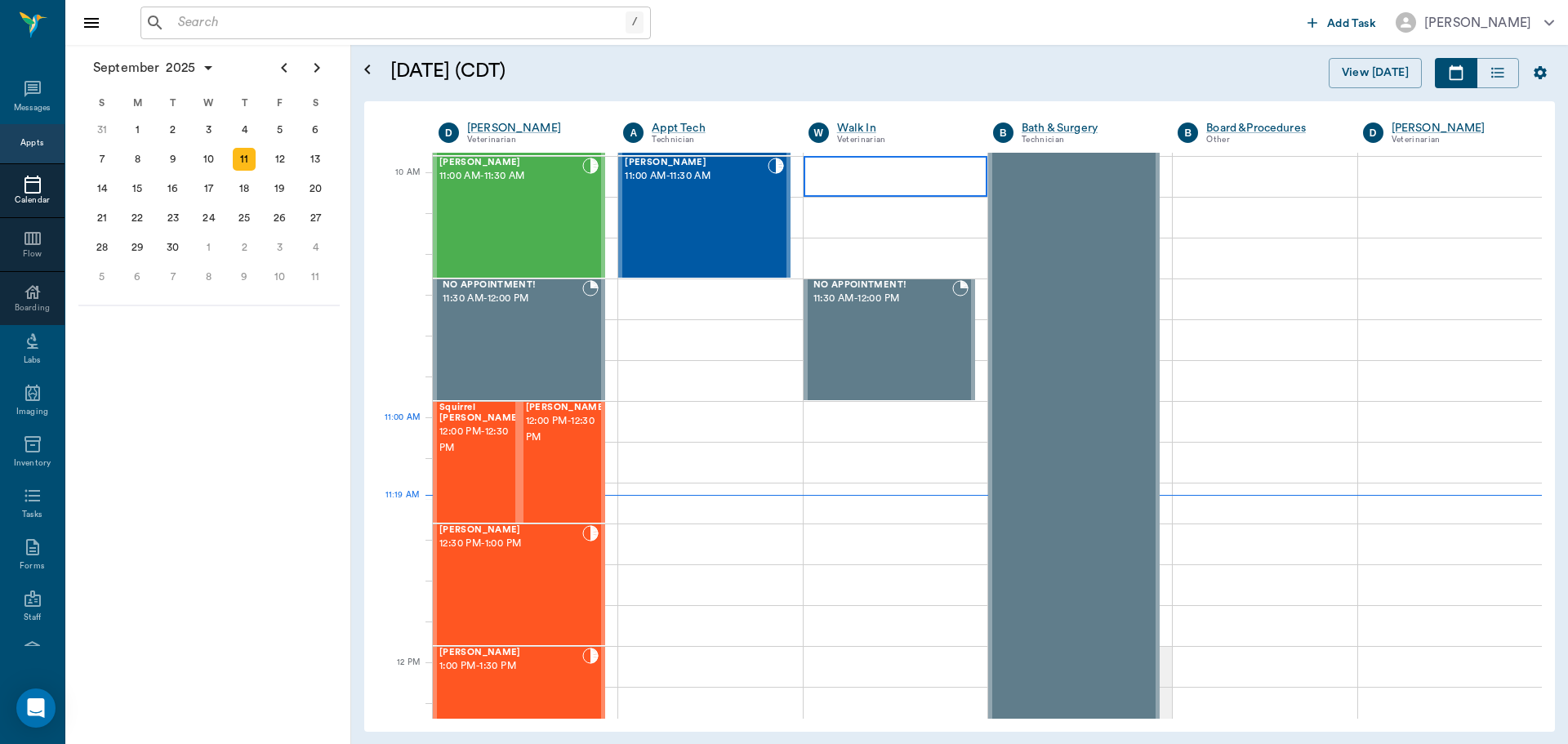
scroll to position [411, 0]
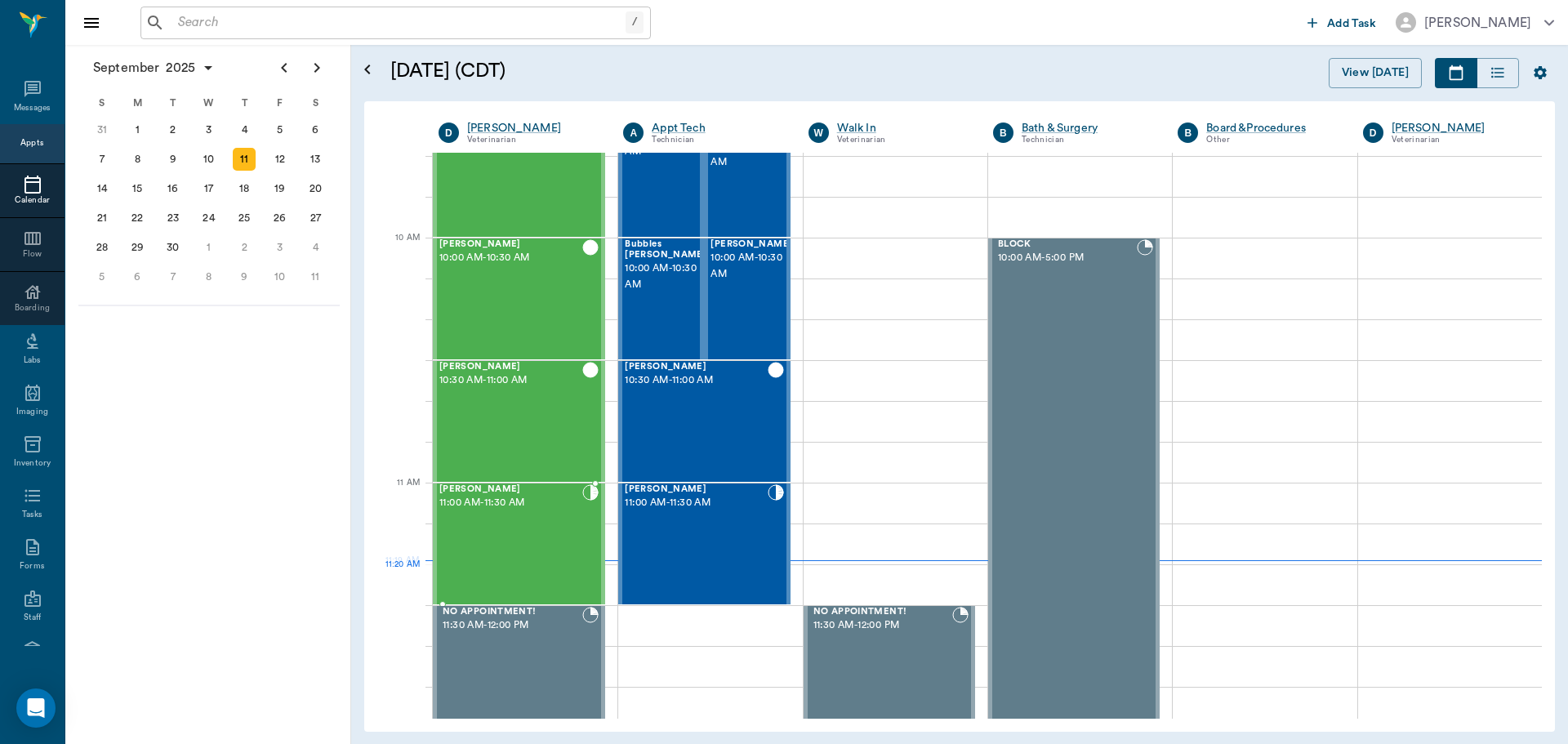
click at [528, 580] on div "[PERSON_NAME] 11:00 AM - 11:30 AM" at bounding box center [511, 544] width 143 height 119
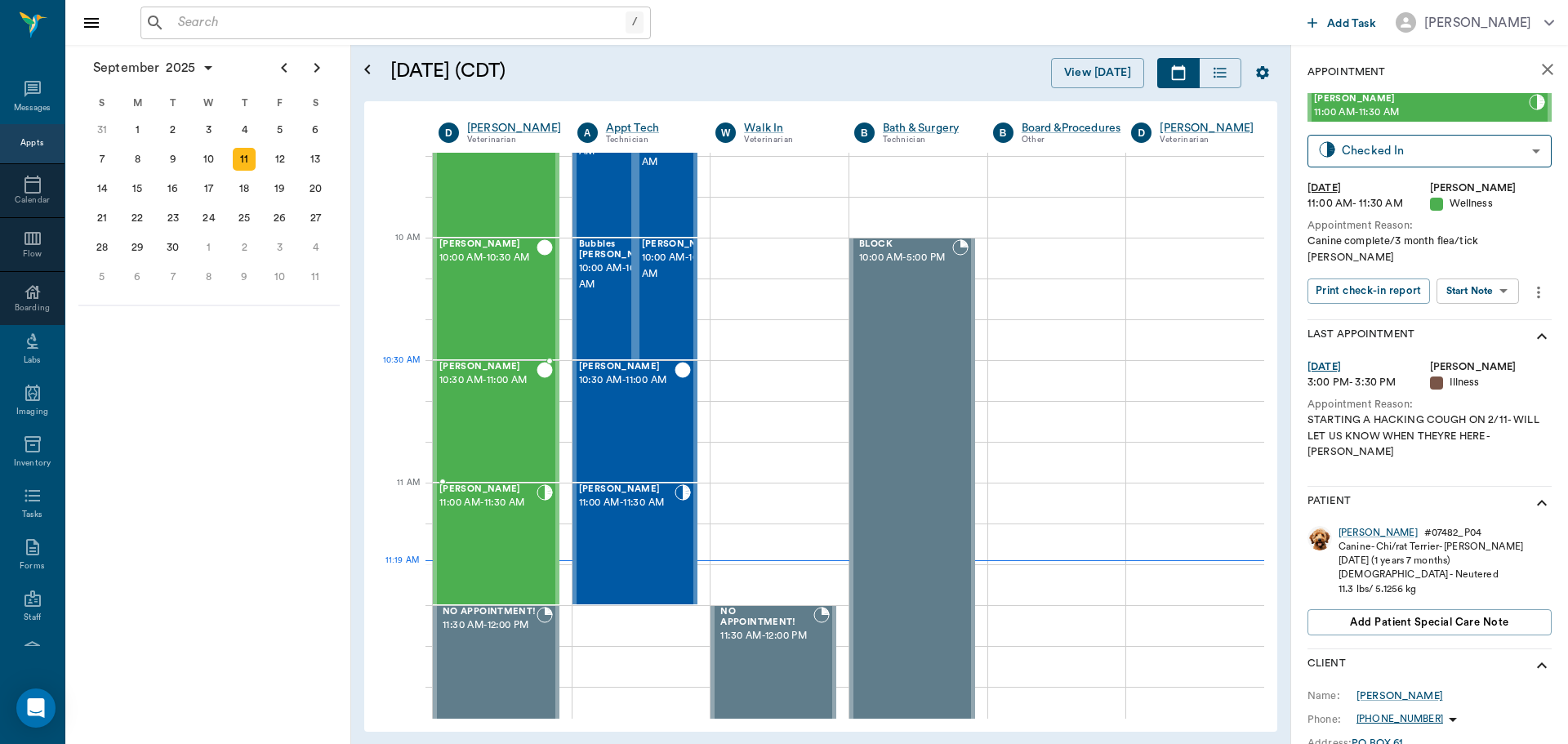
click at [507, 389] on span "10:30 AM - 11:00 AM" at bounding box center [488, 381] width 97 height 17
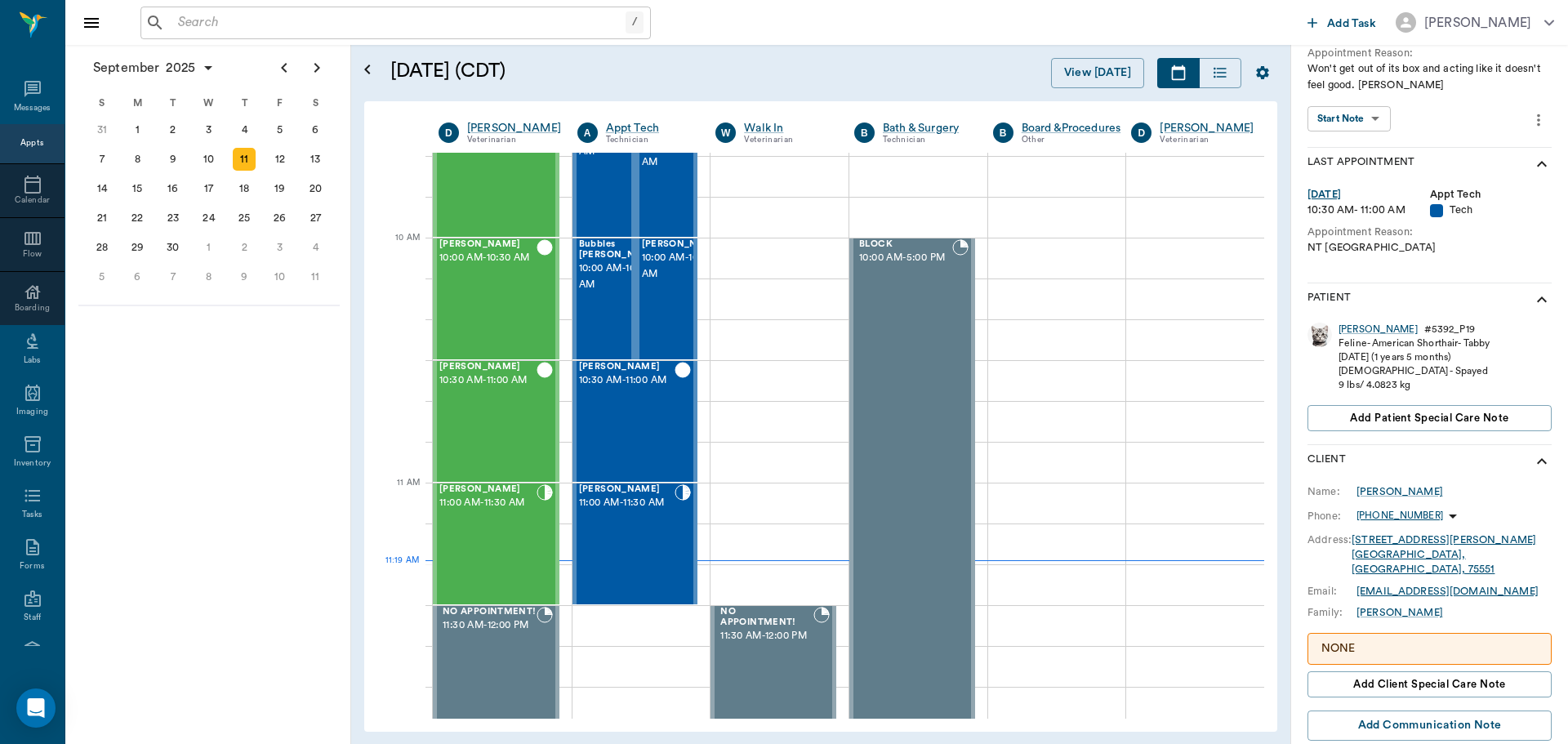
scroll to position [245, 0]
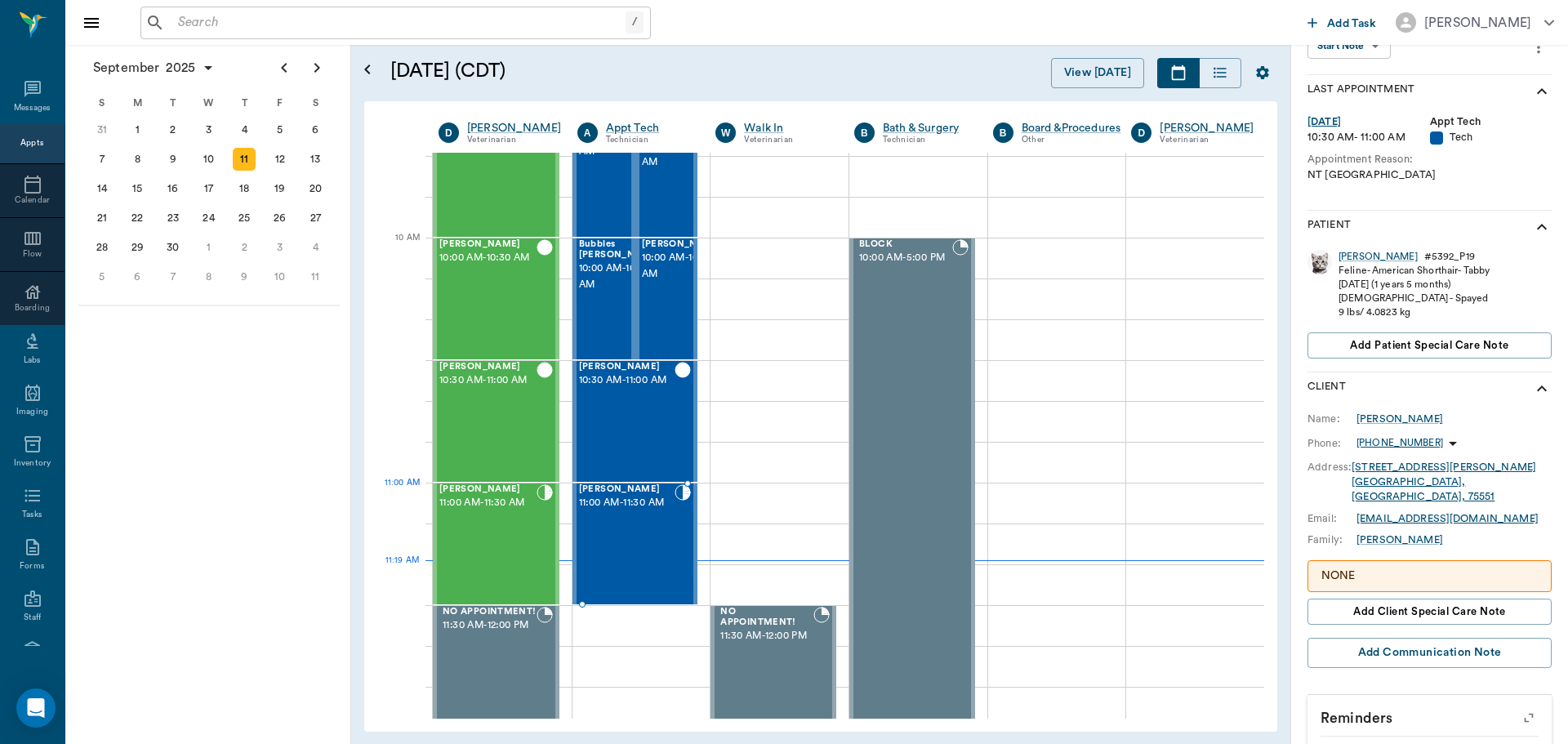
click at [619, 518] on div "Gypsy [PERSON_NAME] 11:00 AM - 11:30 AM" at bounding box center [627, 544] width 96 height 119
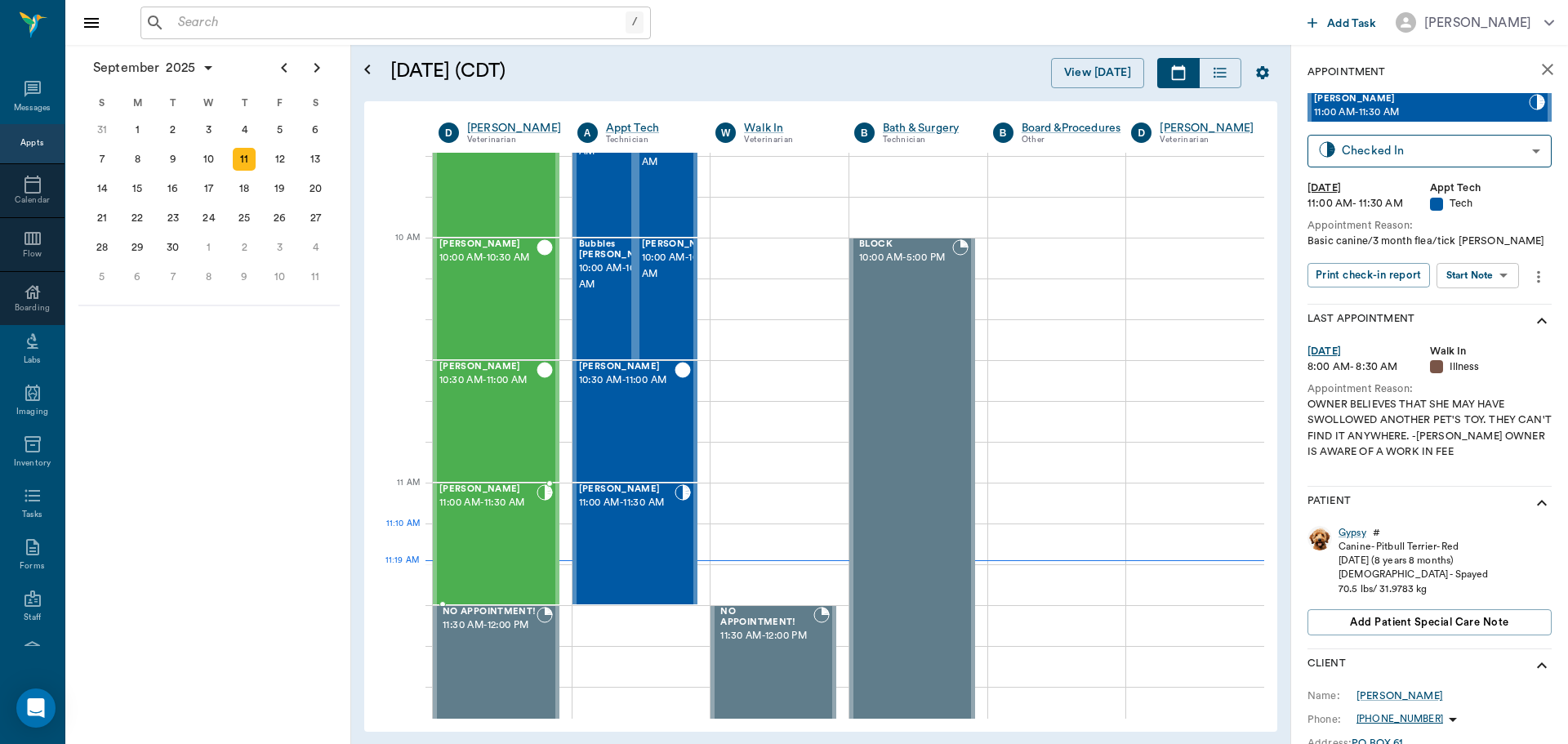
click at [501, 545] on div "[PERSON_NAME] 11:00 AM - 11:30 AM" at bounding box center [488, 544] width 97 height 119
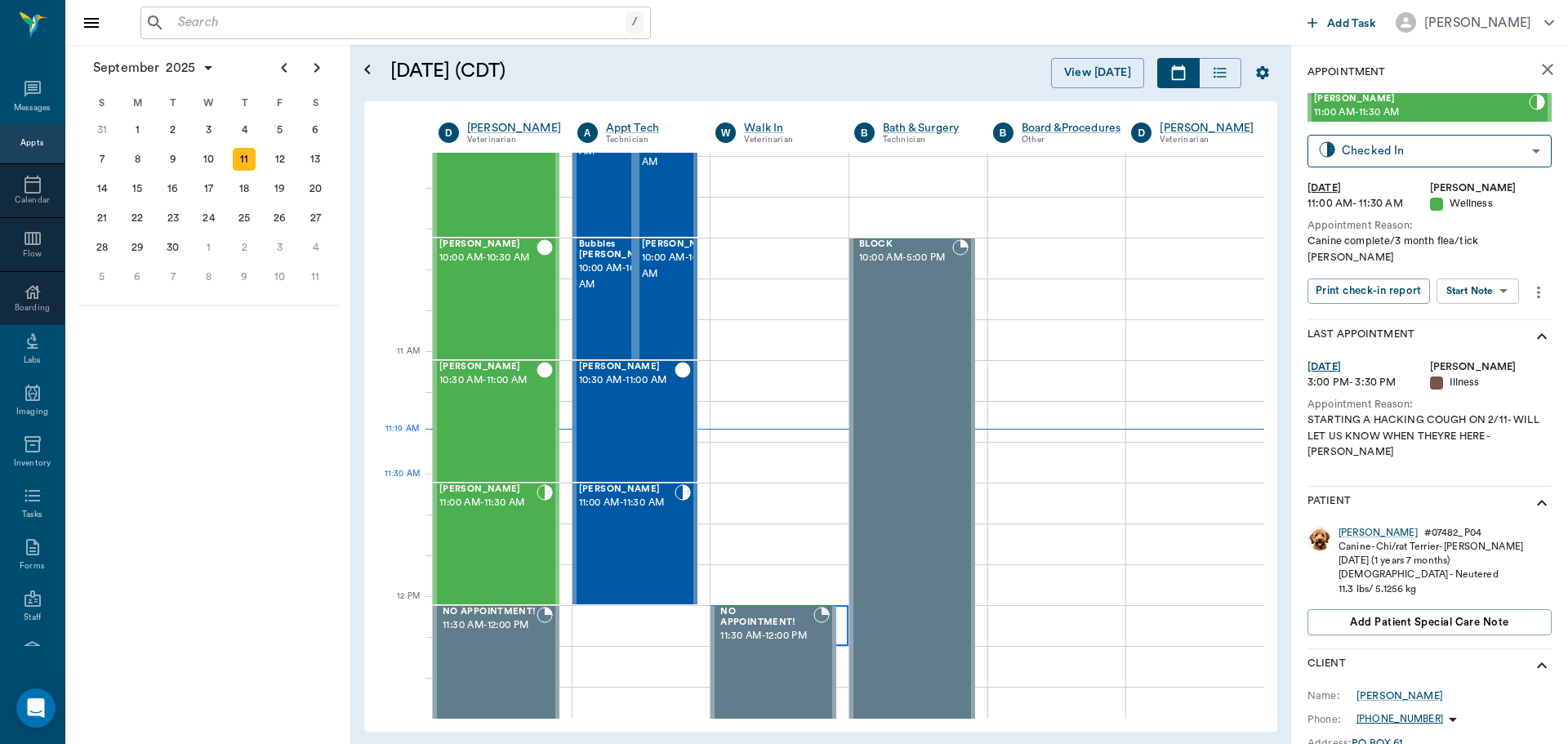
scroll to position [575, 0]
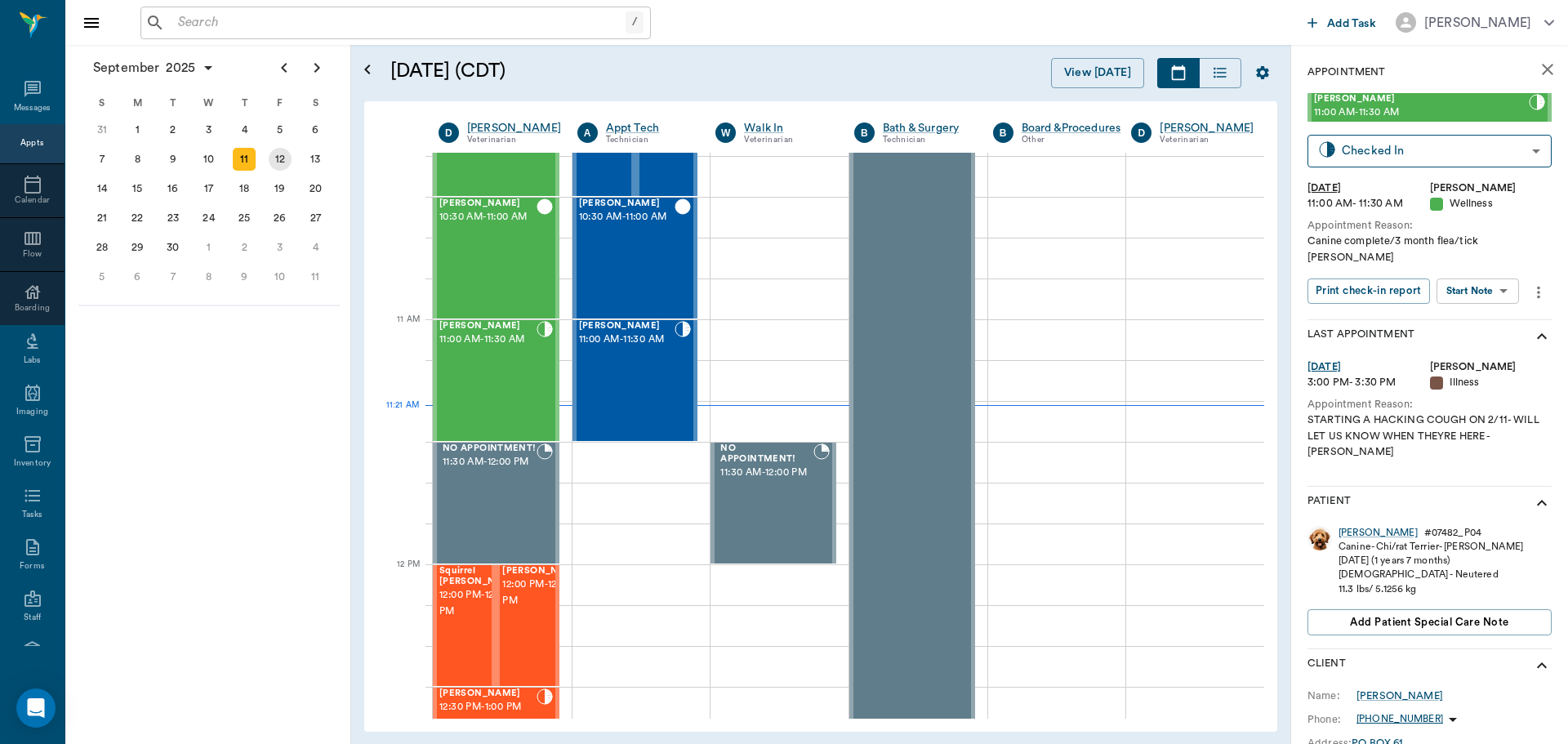
click at [288, 155] on div "12" at bounding box center [280, 159] width 23 height 23
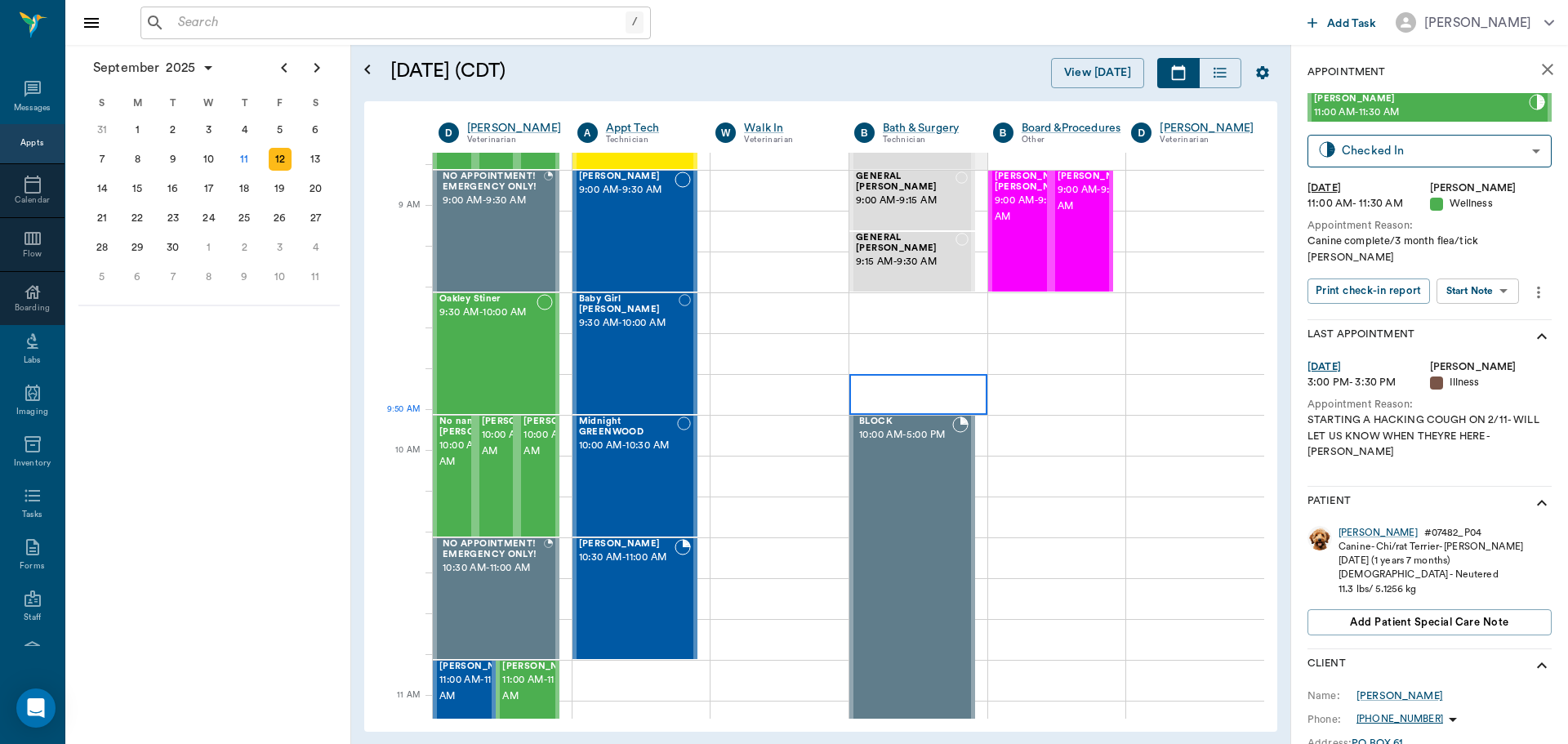
scroll to position [245, 0]
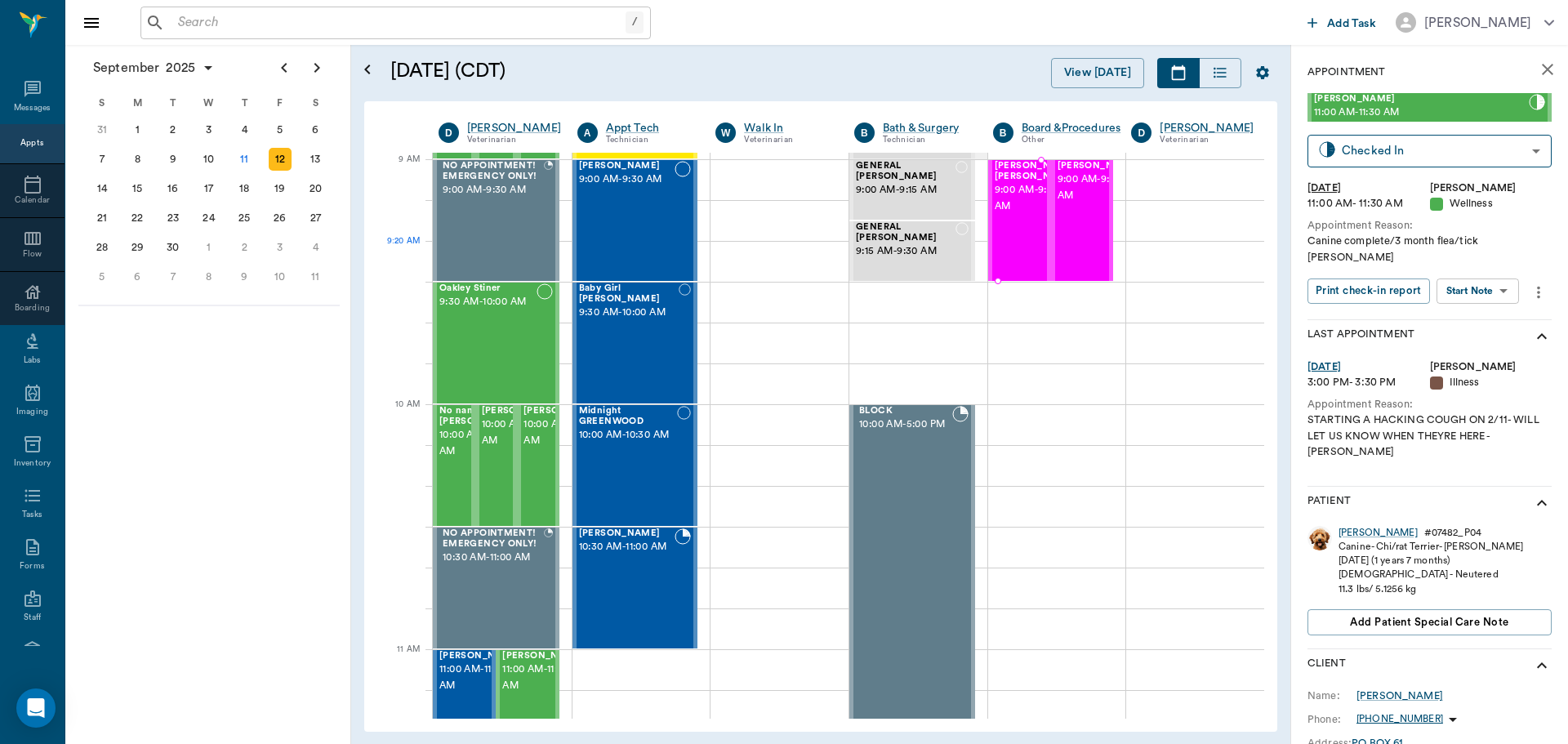
click at [1011, 265] on div "[PERSON_NAME] [PERSON_NAME] 9:00 AM - 9:30 AM" at bounding box center [1036, 221] width 81 height 119
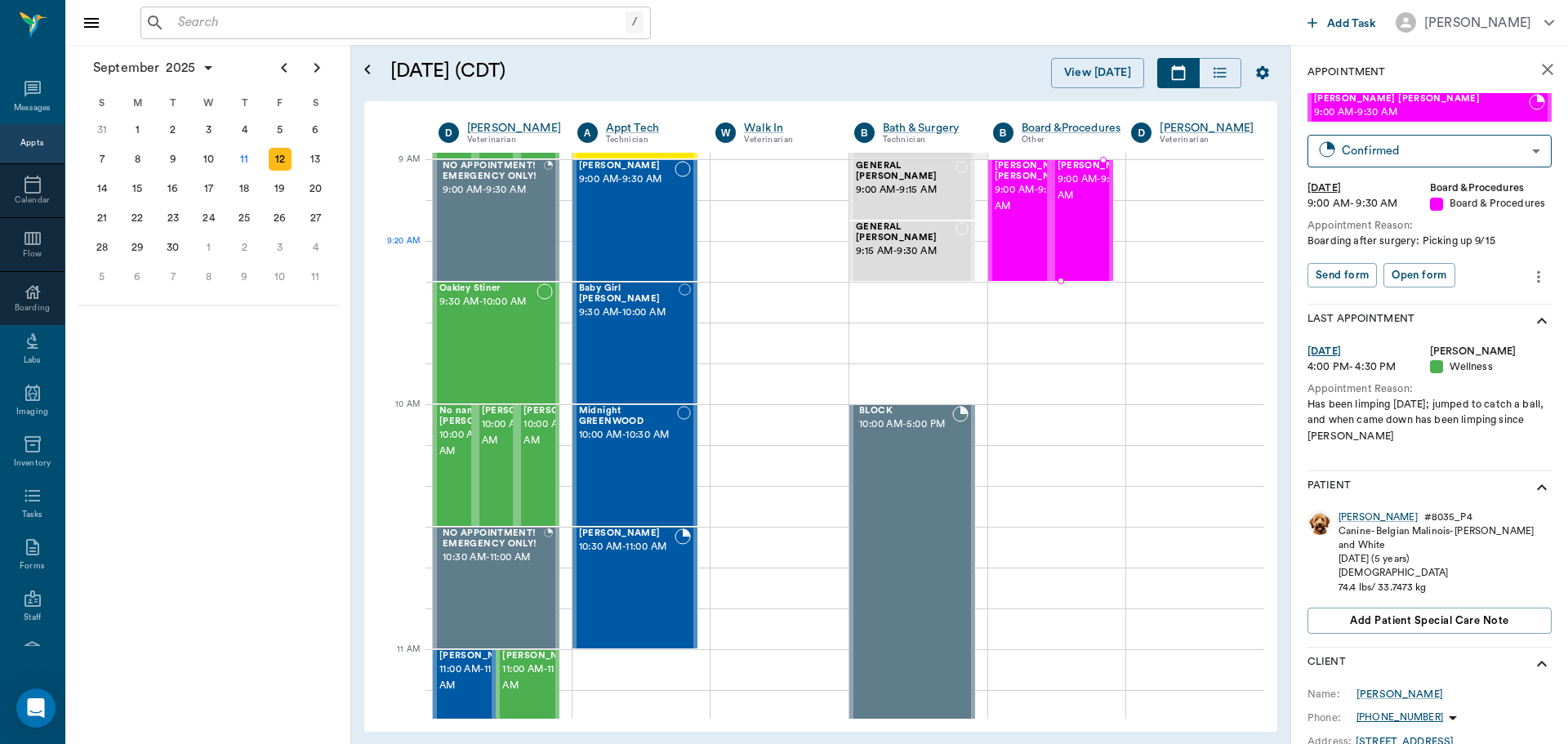
click at [1138, 250] on div at bounding box center [1138, 221] width 0 height 119
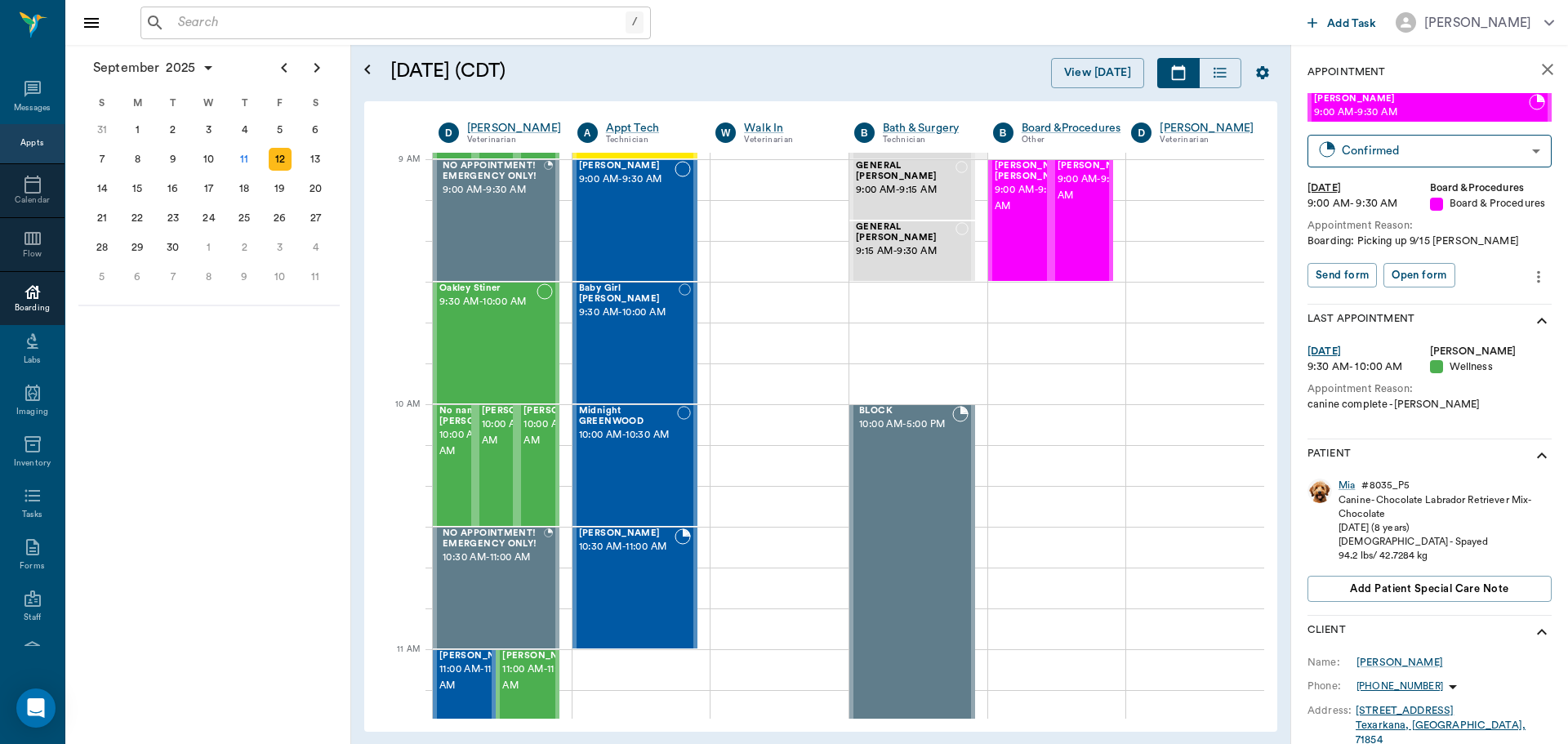
click at [36, 306] on div "Boarding" at bounding box center [32, 308] width 65 height 12
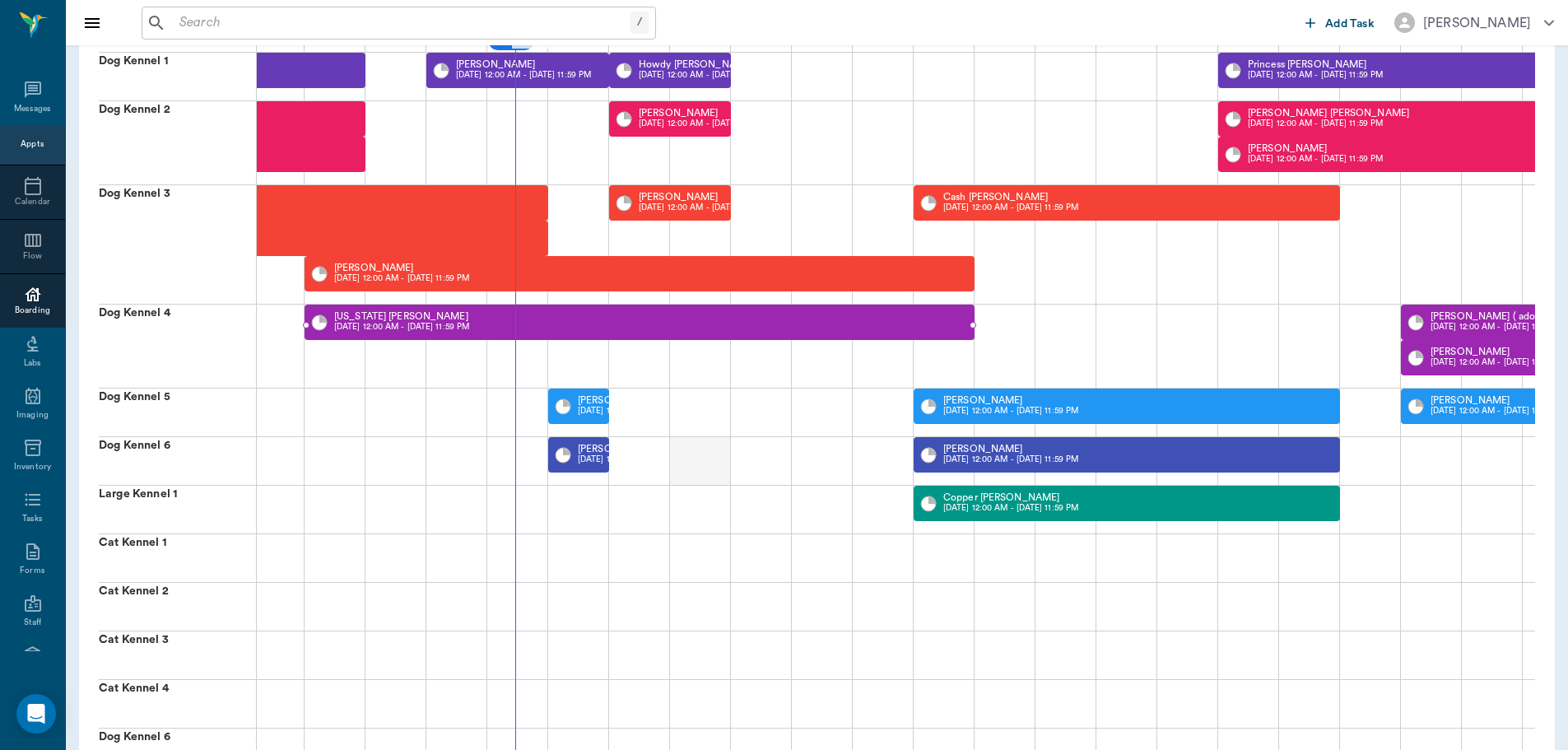
scroll to position [165, 0]
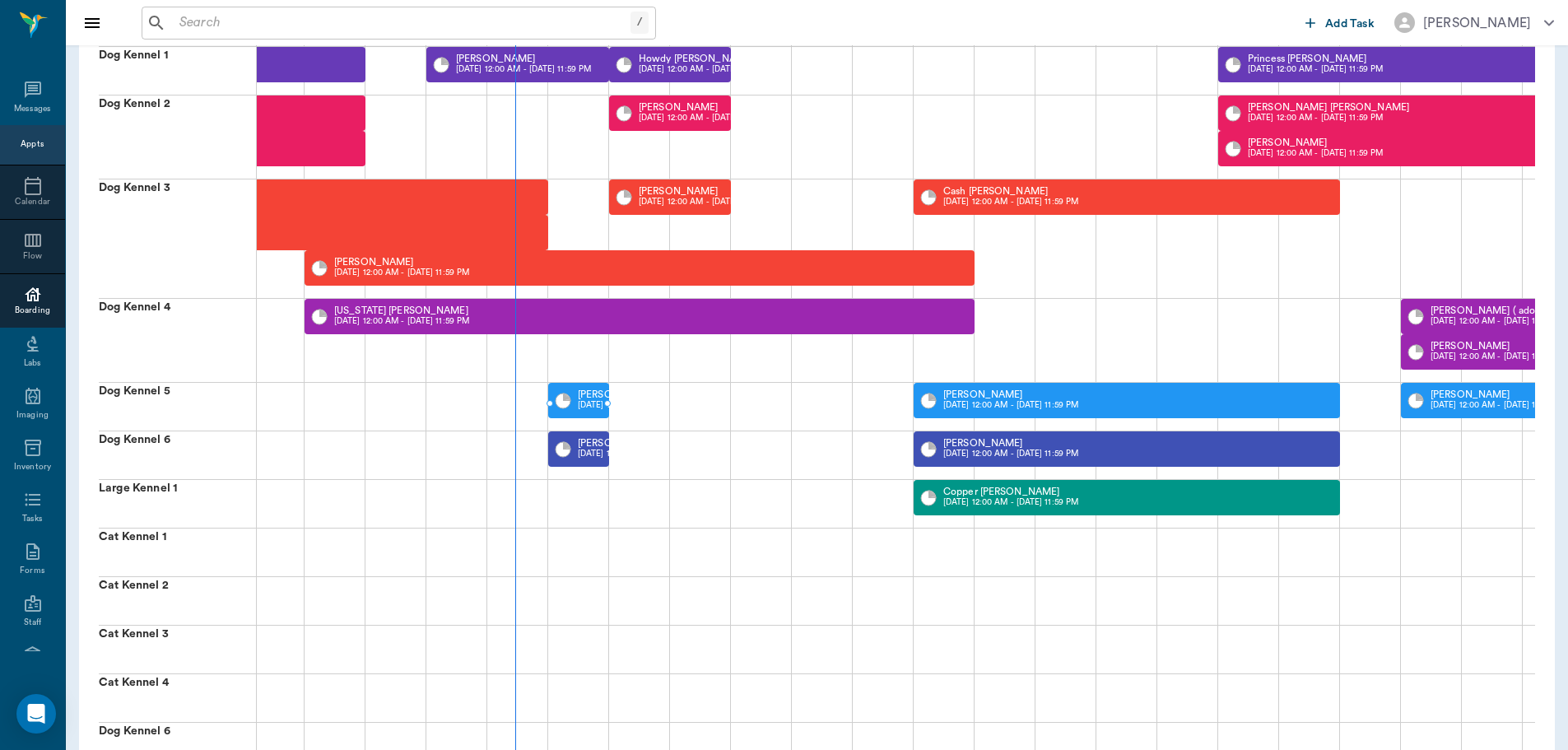
click at [600, 402] on p "09/12 12:00 AM - 09/12 11:59 PM" at bounding box center [645, 406] width 135 height 13
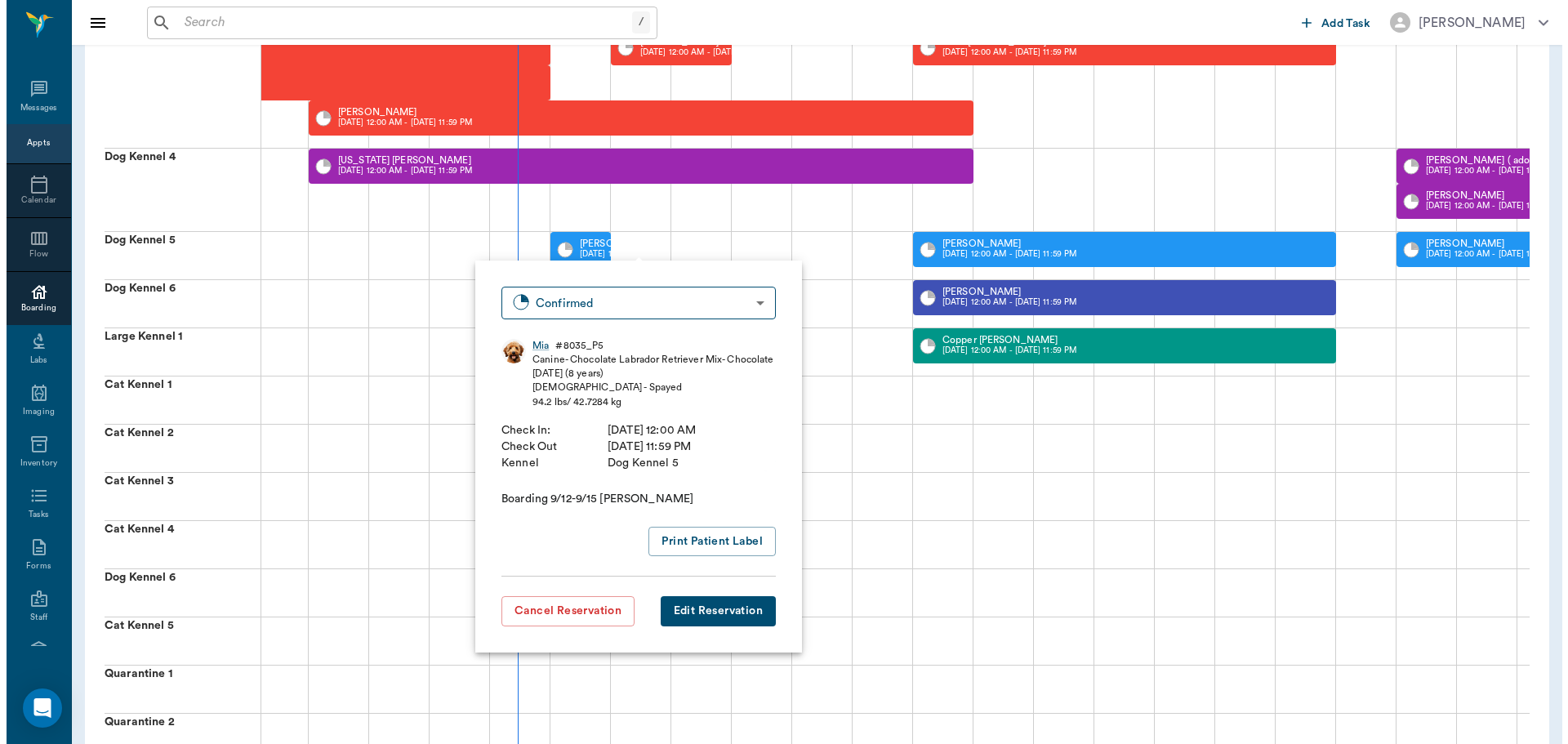
scroll to position [0, 0]
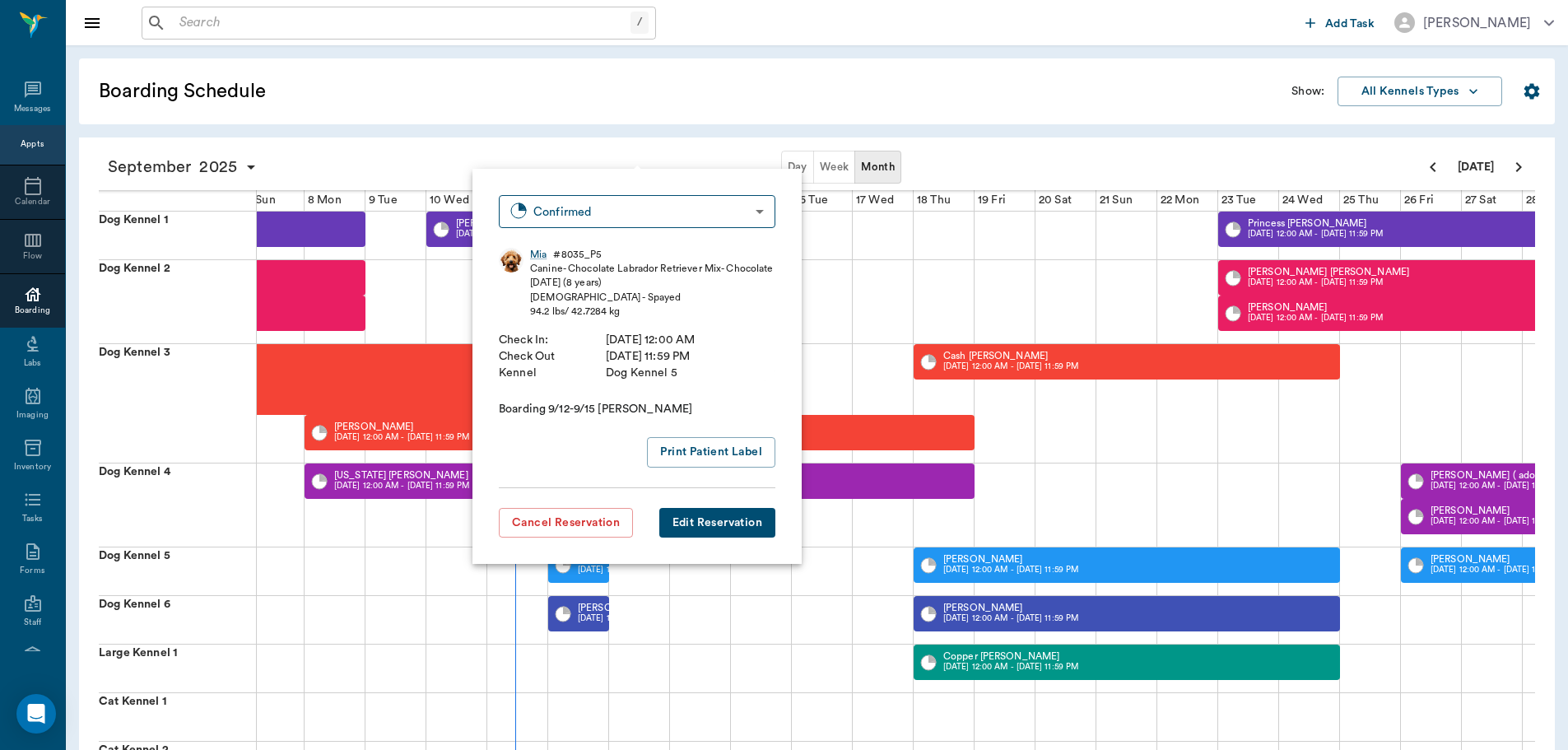
click at [738, 108] on div "Boarding Schedule" at bounding box center [688, 91] width 1206 height 53
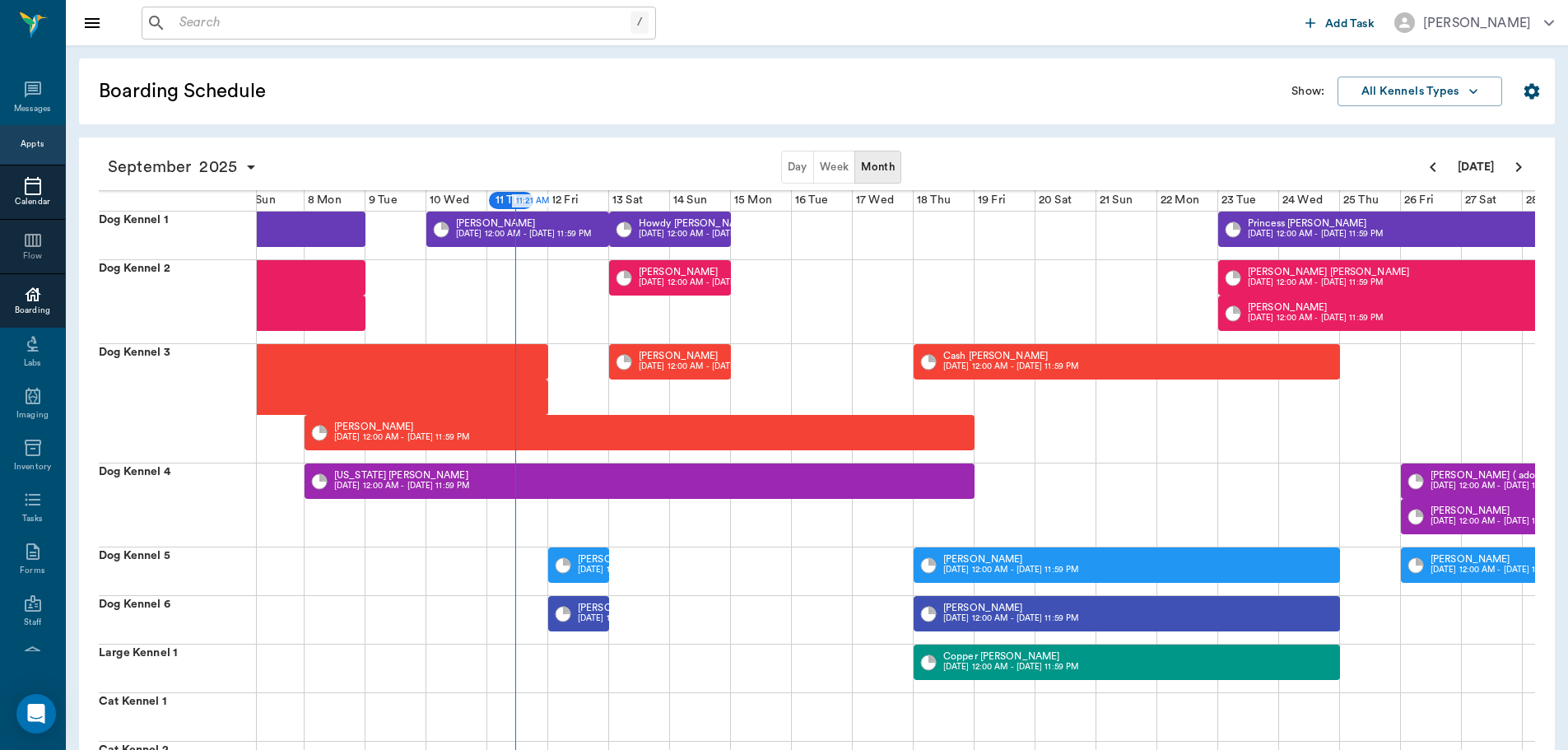
click at [33, 190] on icon at bounding box center [33, 186] width 17 height 18
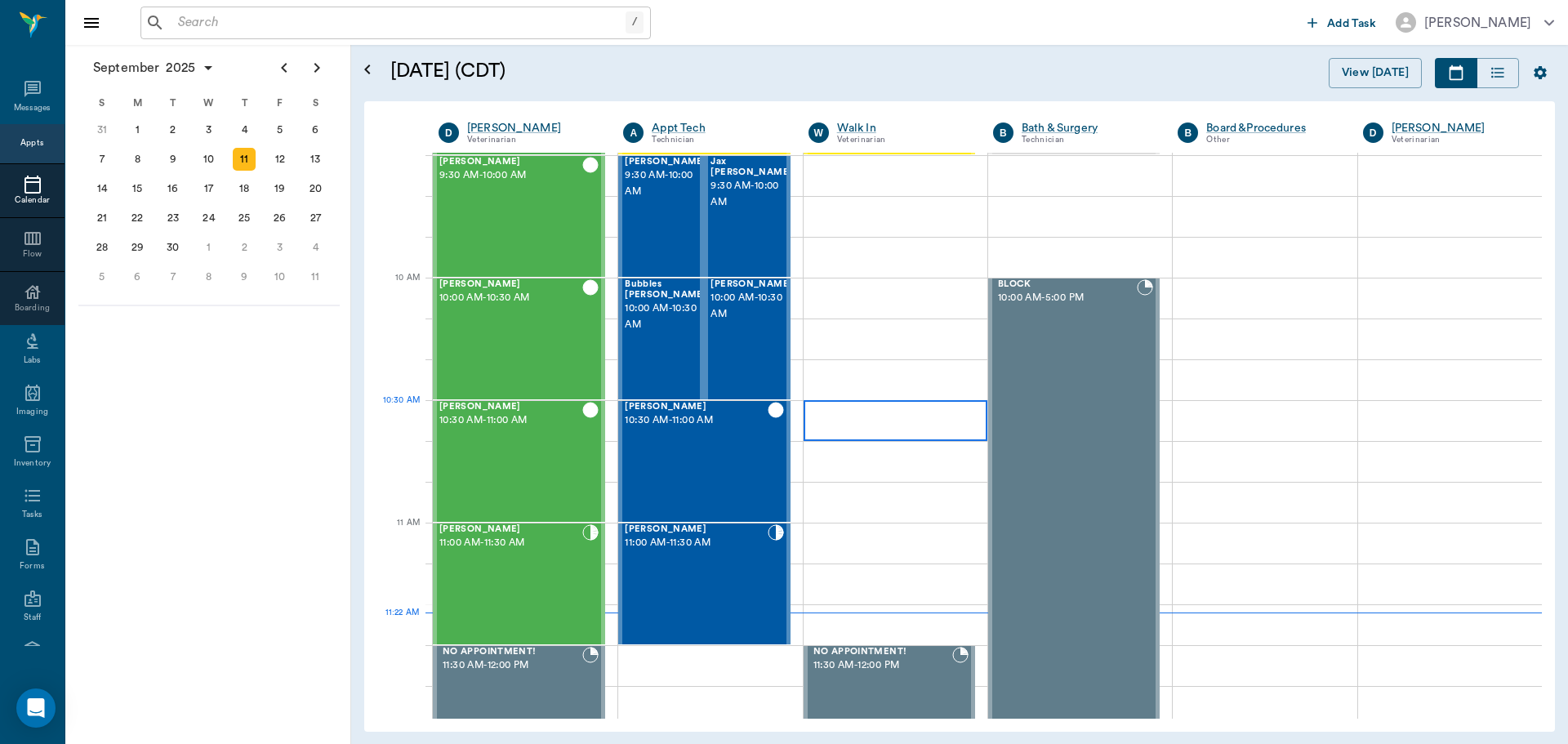
scroll to position [163, 0]
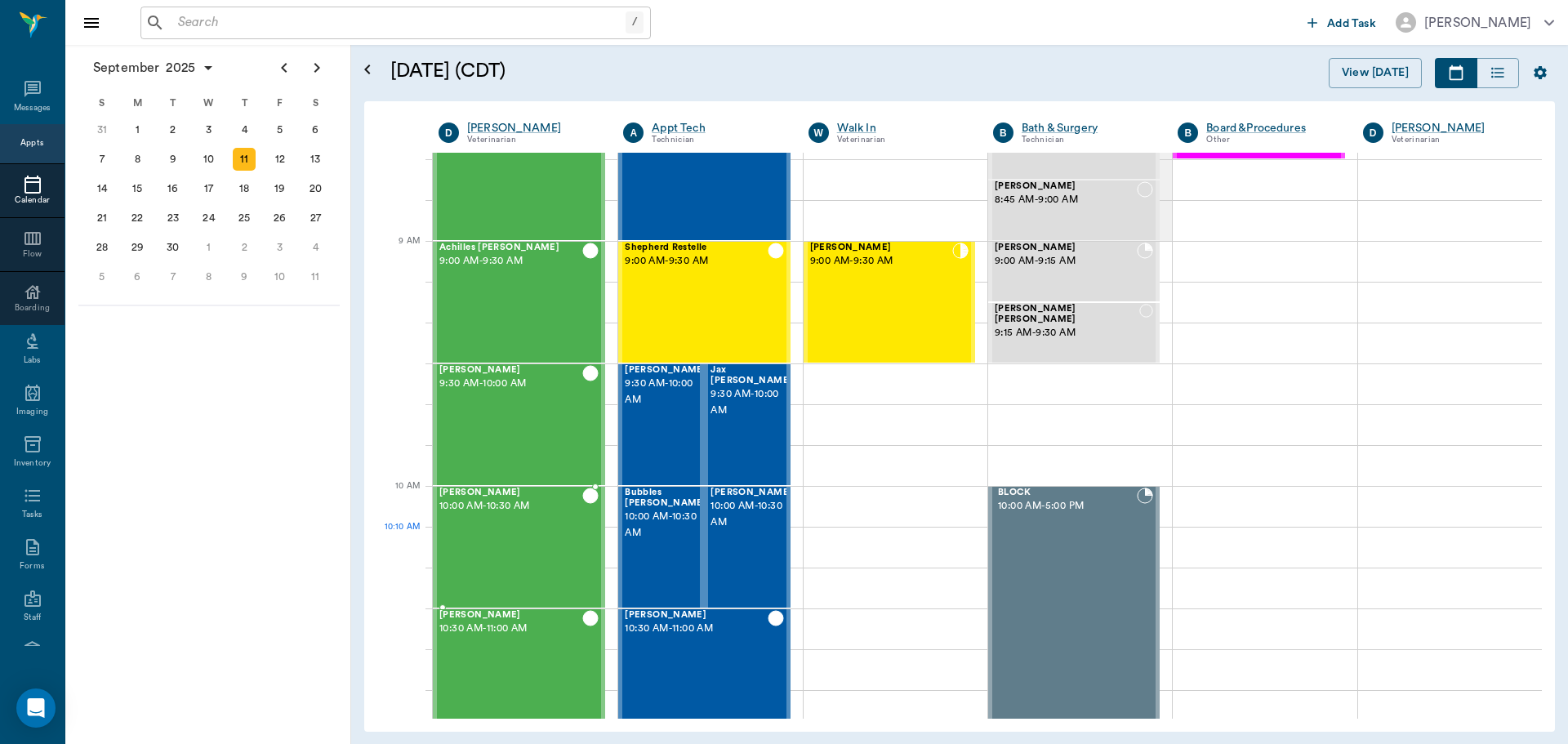
click at [512, 543] on div "Maddie Twitty 10:00 AM - 10:30 AM" at bounding box center [511, 547] width 143 height 119
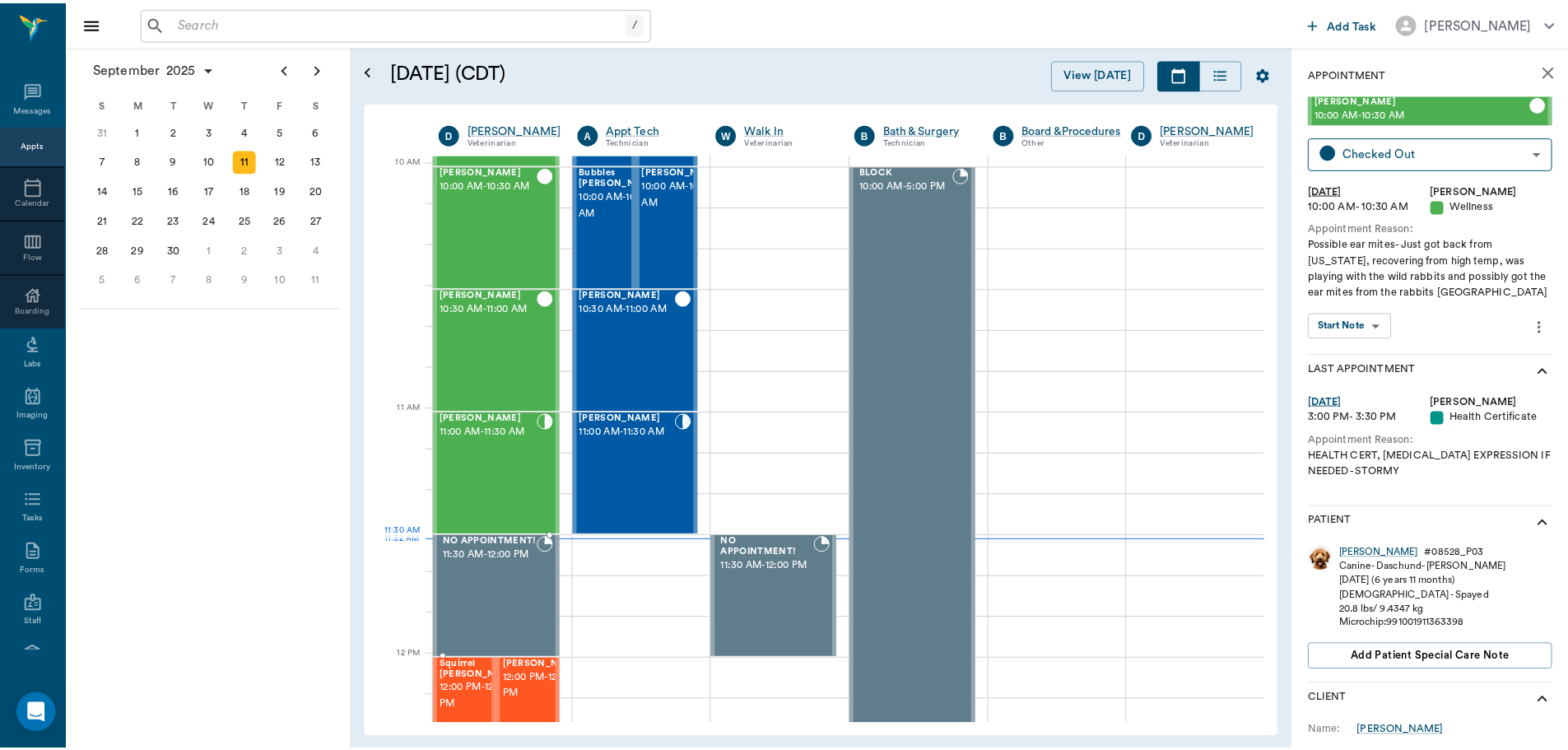
scroll to position [494, 0]
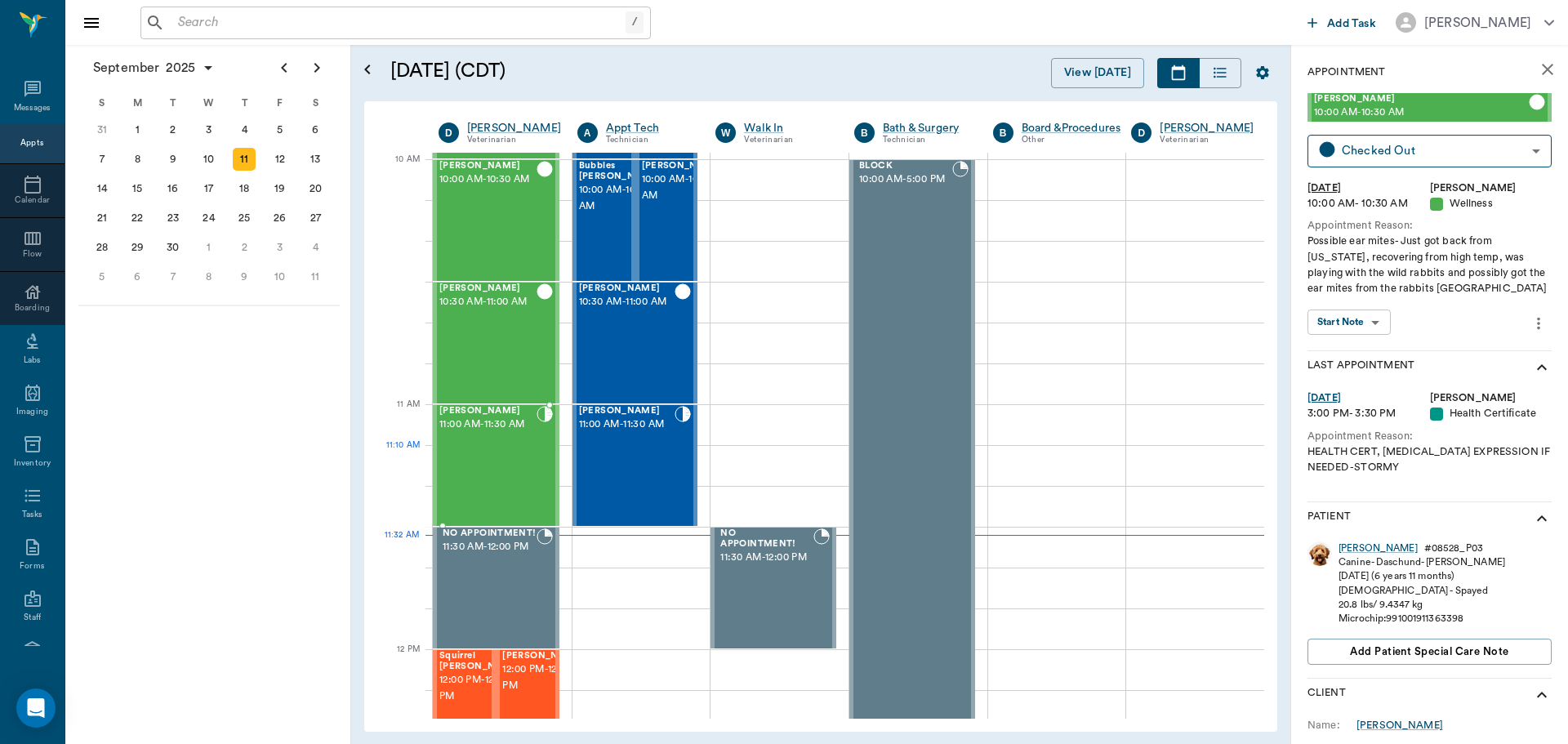
click at [498, 471] on div "Nikki Fisher 11:00 AM - 11:30 AM" at bounding box center [488, 466] width 97 height 119
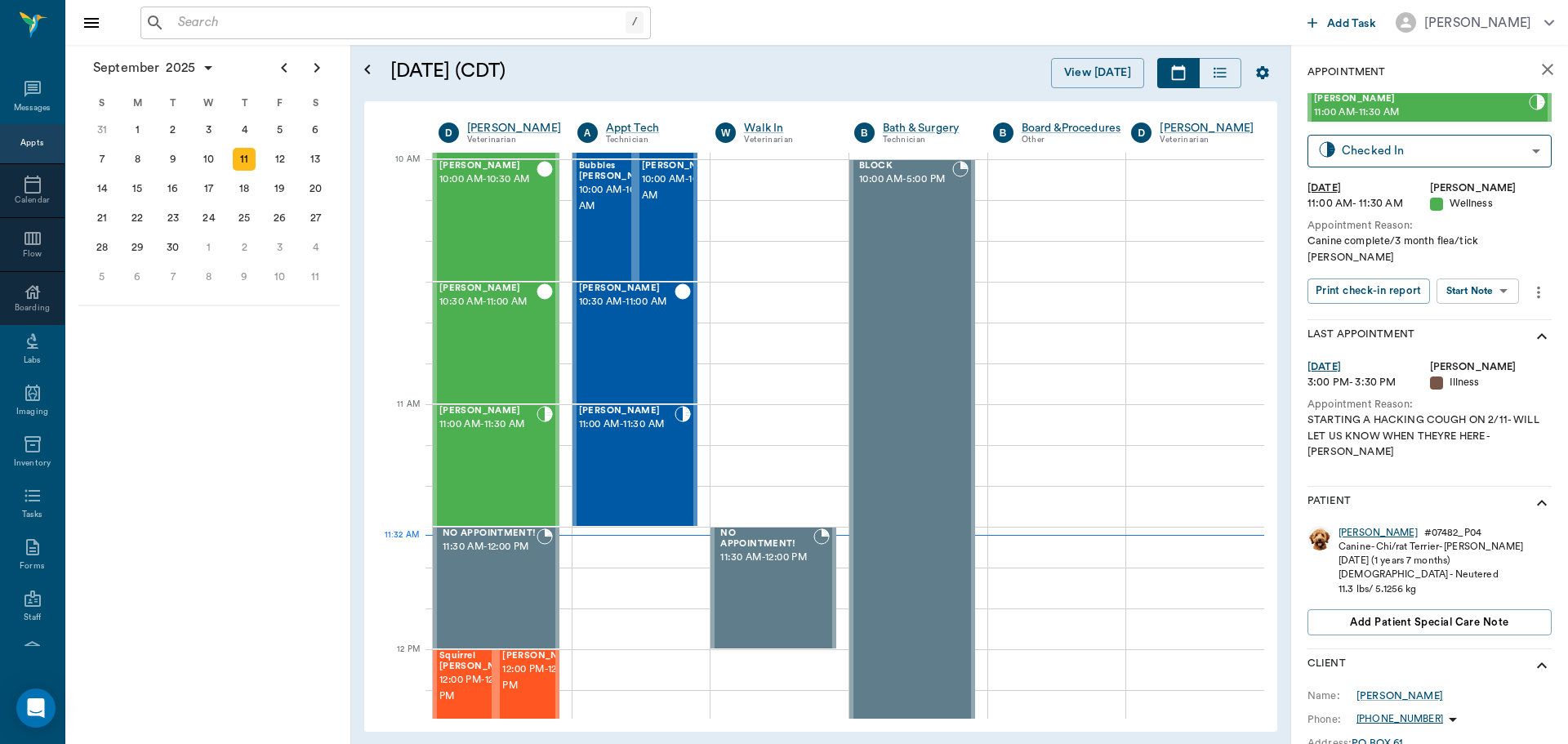
click at [1344, 526] on div "Nikki" at bounding box center [1378, 532] width 80 height 14
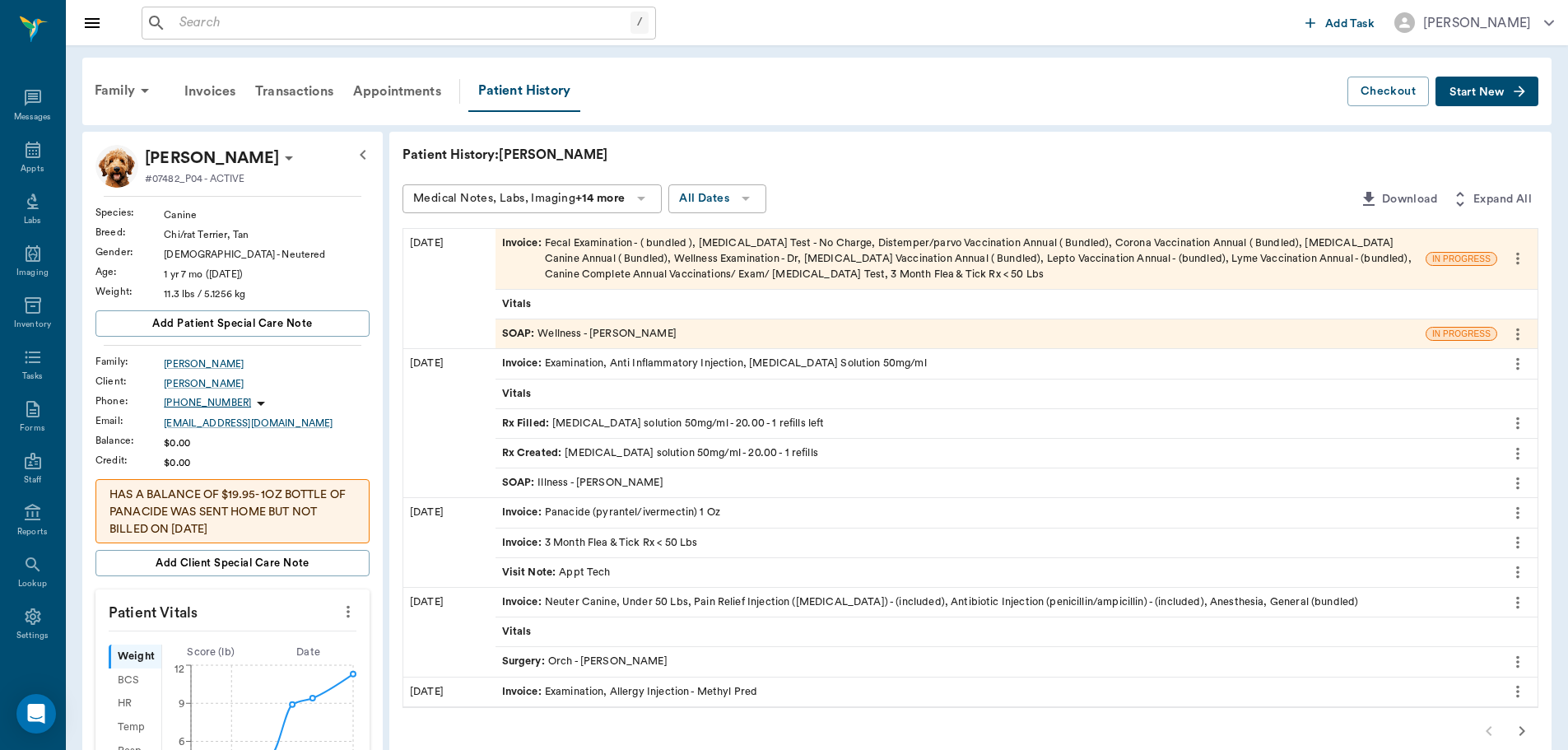
click at [630, 487] on div "SOAP : Illness - Dr. Bert Ellsworth" at bounding box center [583, 482] width 161 height 16
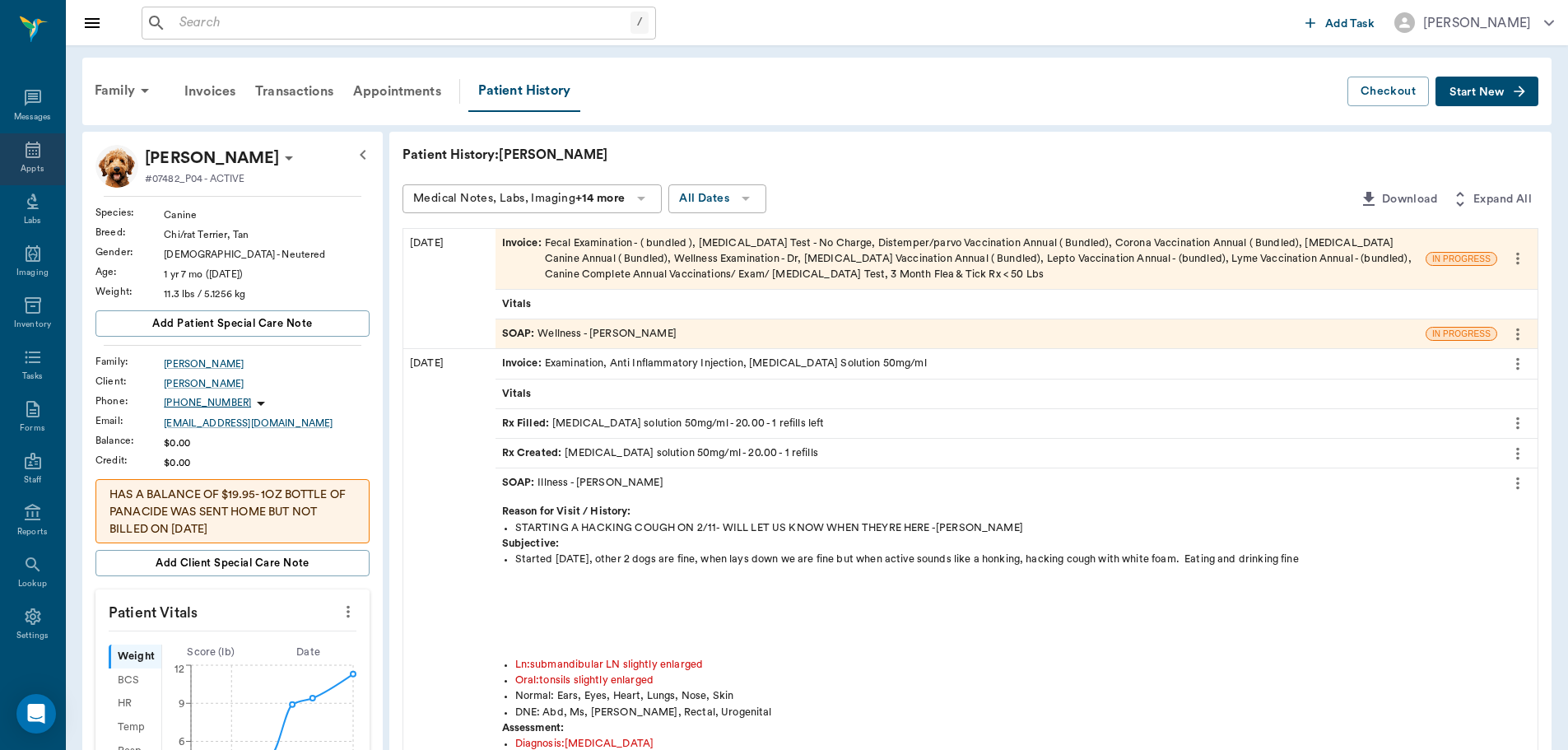
click at [22, 163] on div "Appts" at bounding box center [33, 169] width 23 height 13
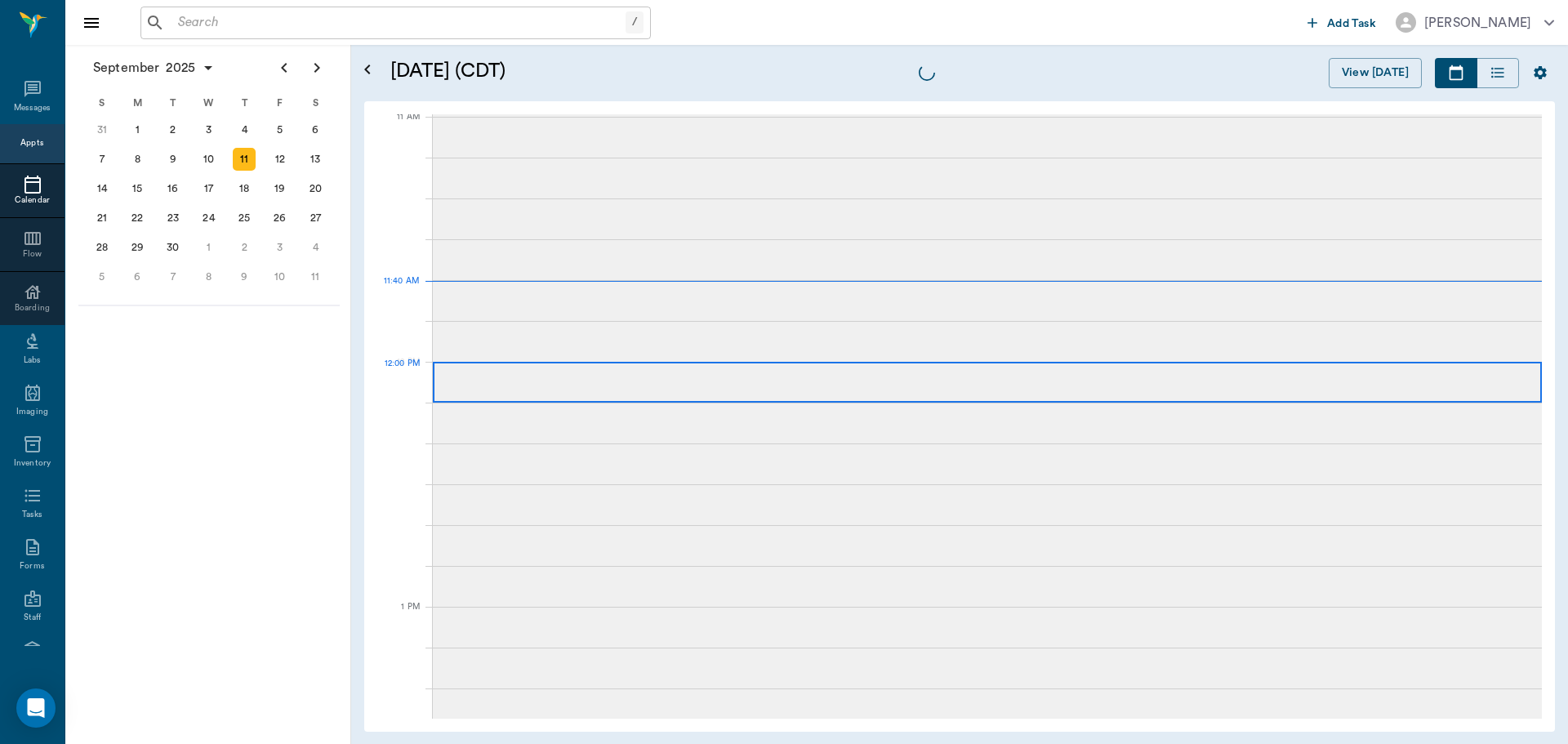
scroll to position [737, 0]
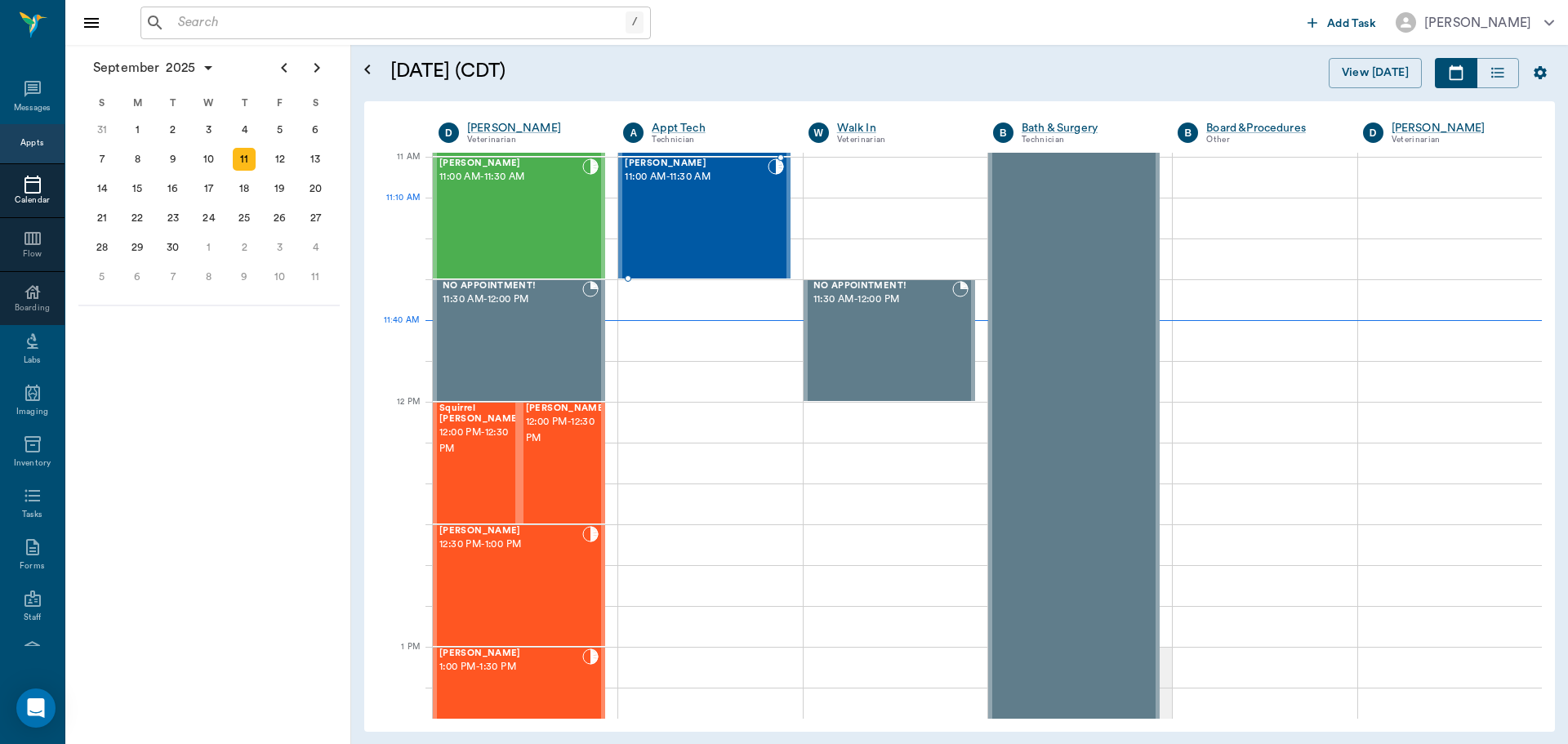
click at [640, 225] on div "Gypsy Fisher 11:00 AM - 11:30 AM" at bounding box center [696, 218] width 142 height 119
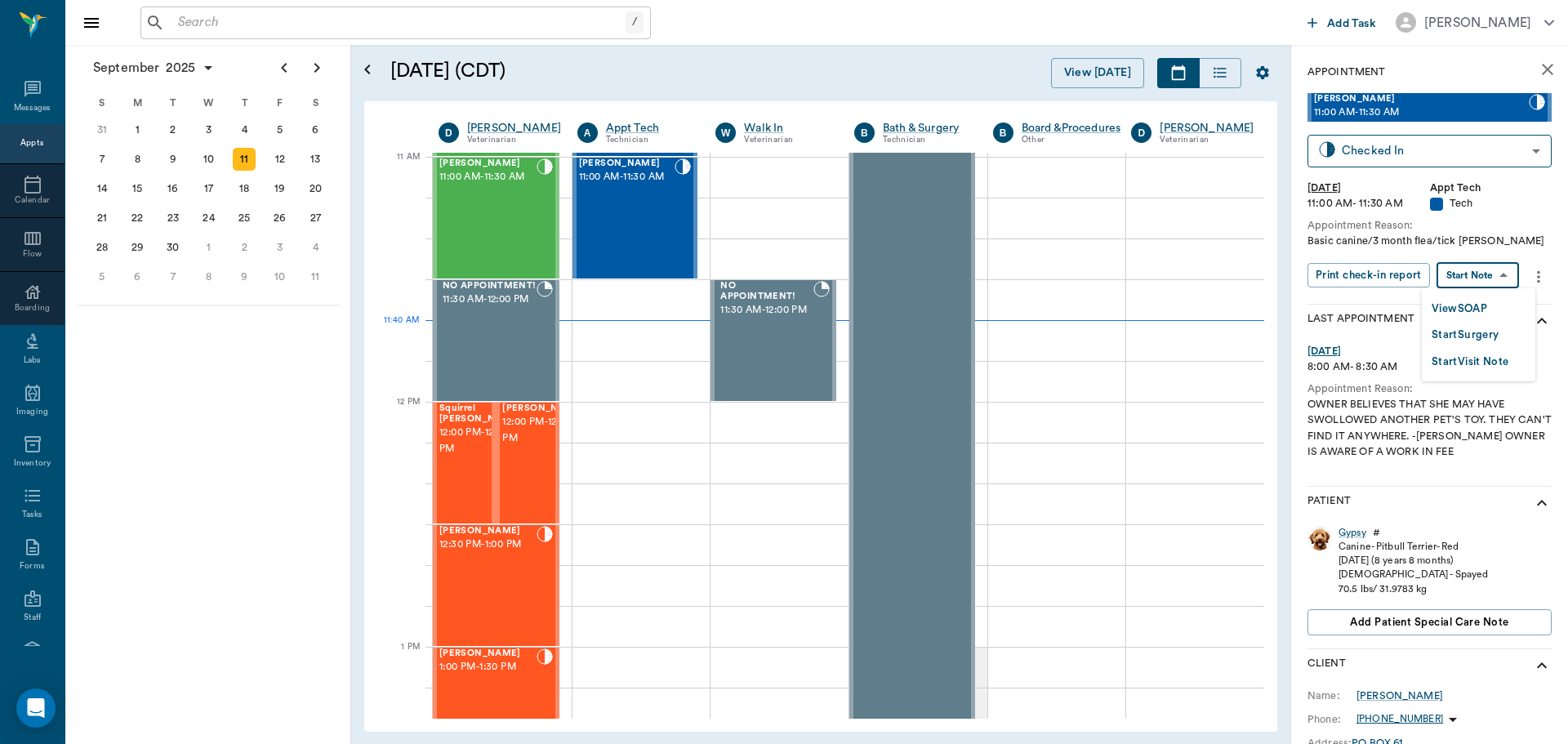
click at [1464, 265] on body "/ ​ Add Task Dr. Bert Ellsworth Nectar Messages Appts Calendar Flow Boarding La…" at bounding box center [784, 372] width 1568 height 744
click at [1439, 308] on button "View SOAP" at bounding box center [1459, 309] width 56 height 19
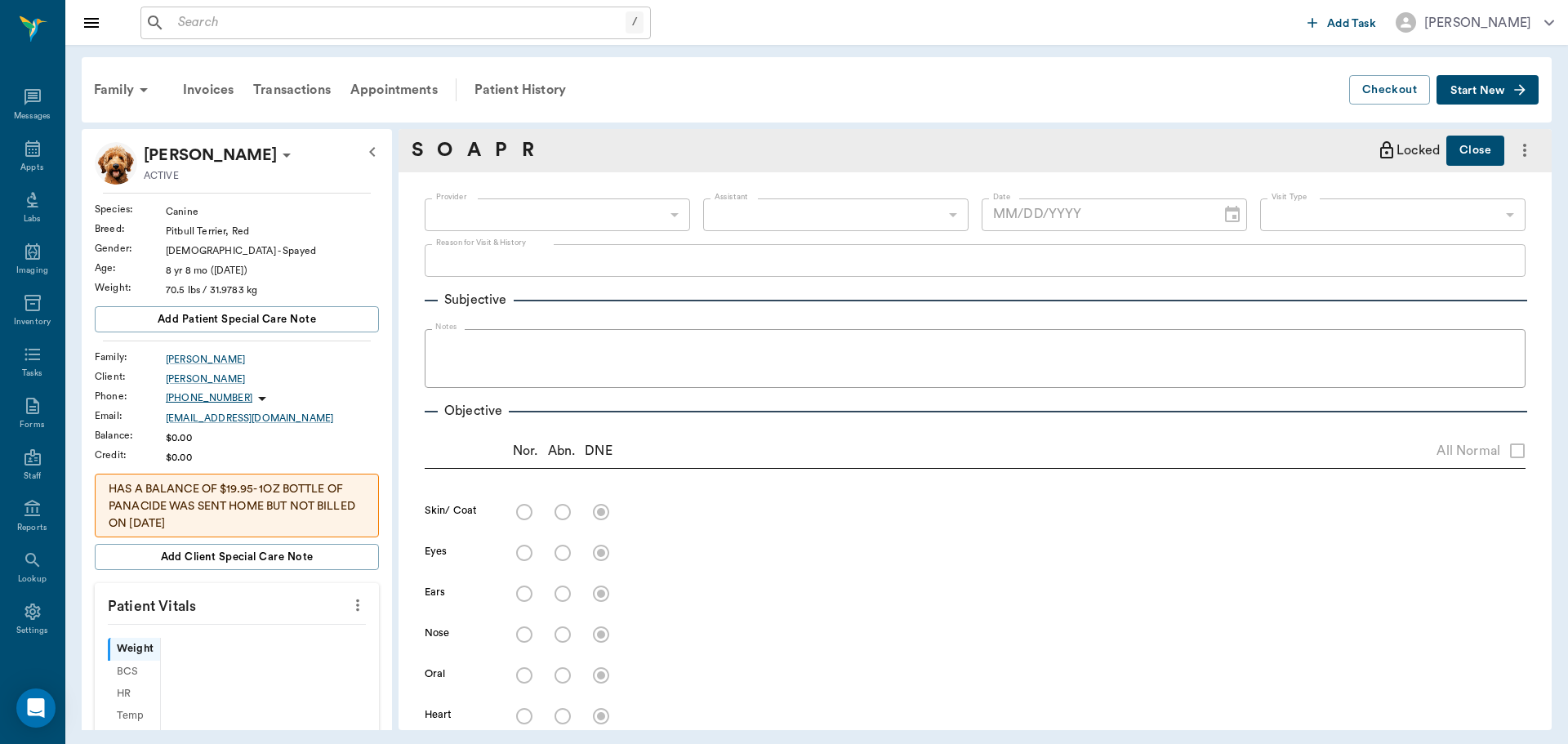
type input "63ec2f075fda476ae8351a4d"
type input "63ec2e7e52e12b0ba117b124"
type input "65d2be4f46e3a538d89b8c1a"
type textarea "Basic canine/3 month flea/tick [PERSON_NAME]"
type input "[DATE]"
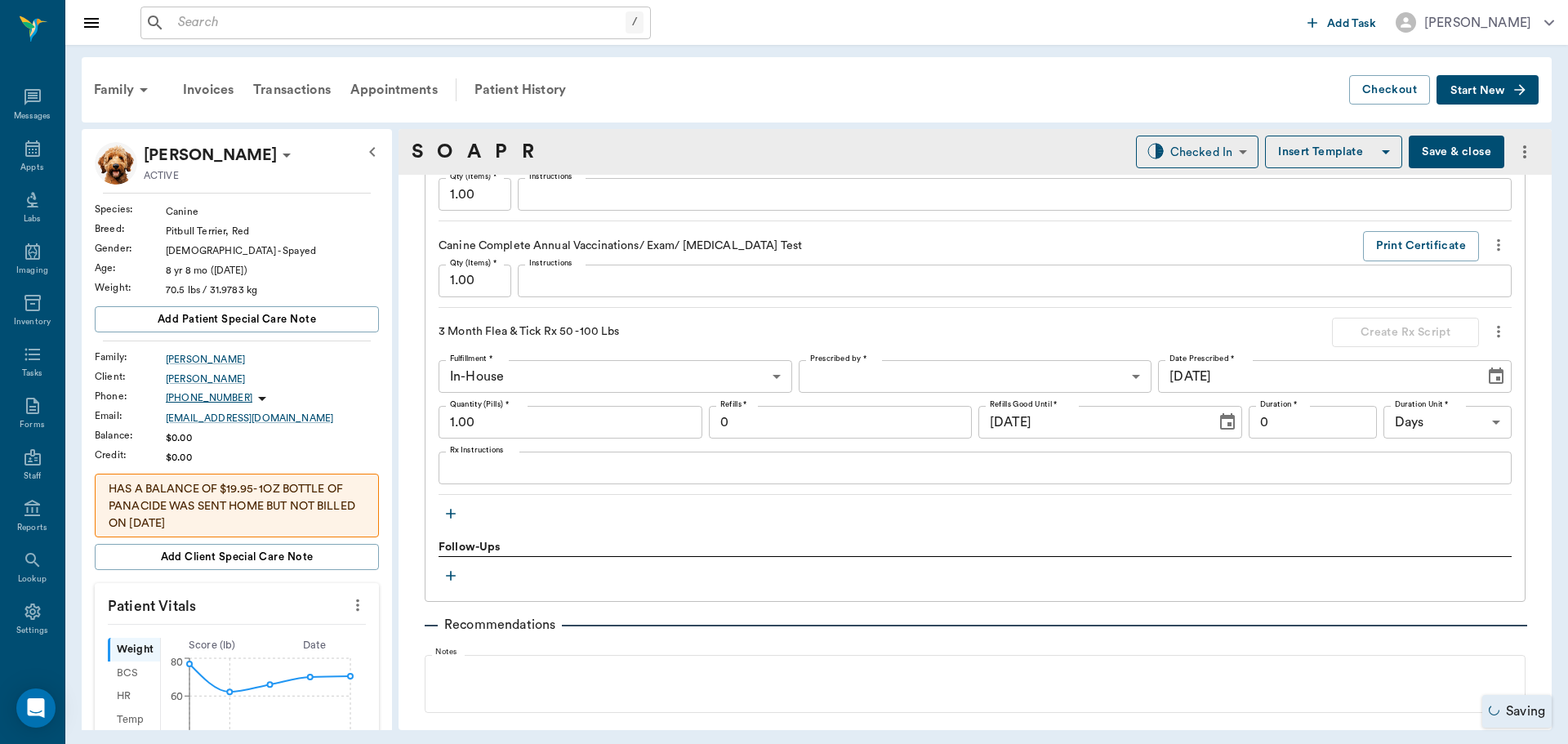
scroll to position [1961, 0]
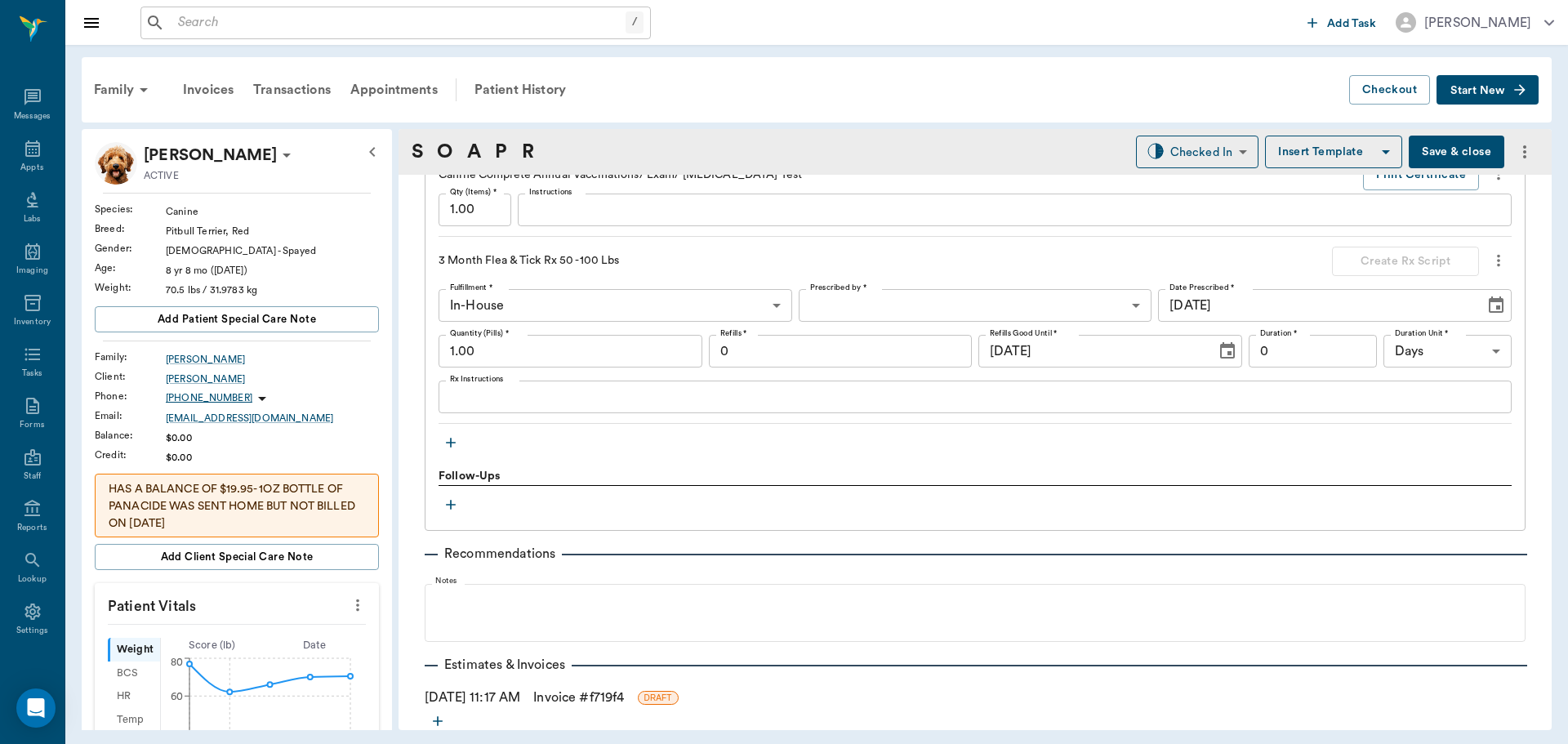
click at [452, 440] on icon "button" at bounding box center [451, 443] width 17 height 17
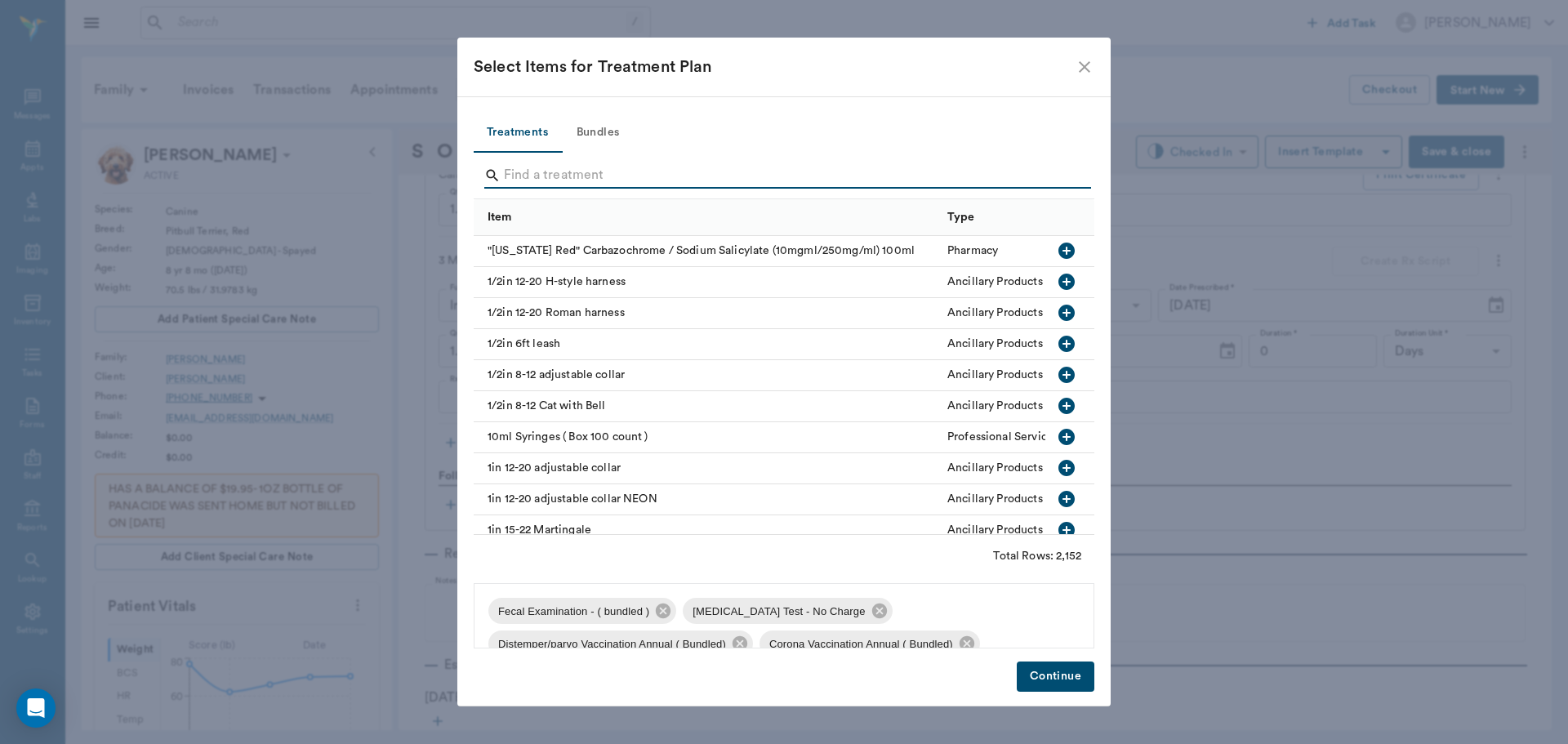
click at [522, 182] on input "Search" at bounding box center [785, 176] width 563 height 27
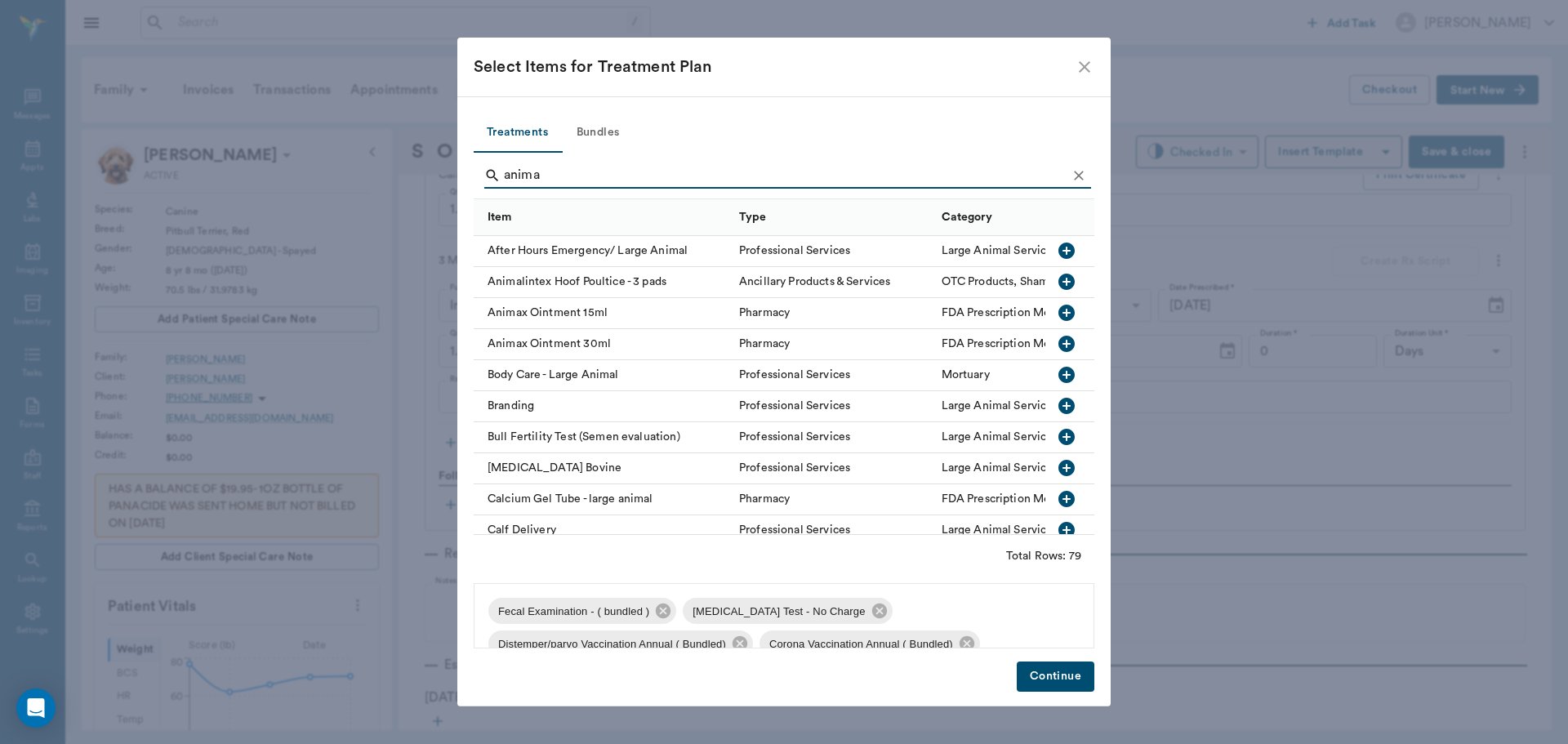
type input "anima"
click at [1059, 317] on icon "button" at bounding box center [1067, 313] width 17 height 17
click at [1037, 678] on button "Continue" at bounding box center [1056, 677] width 78 height 30
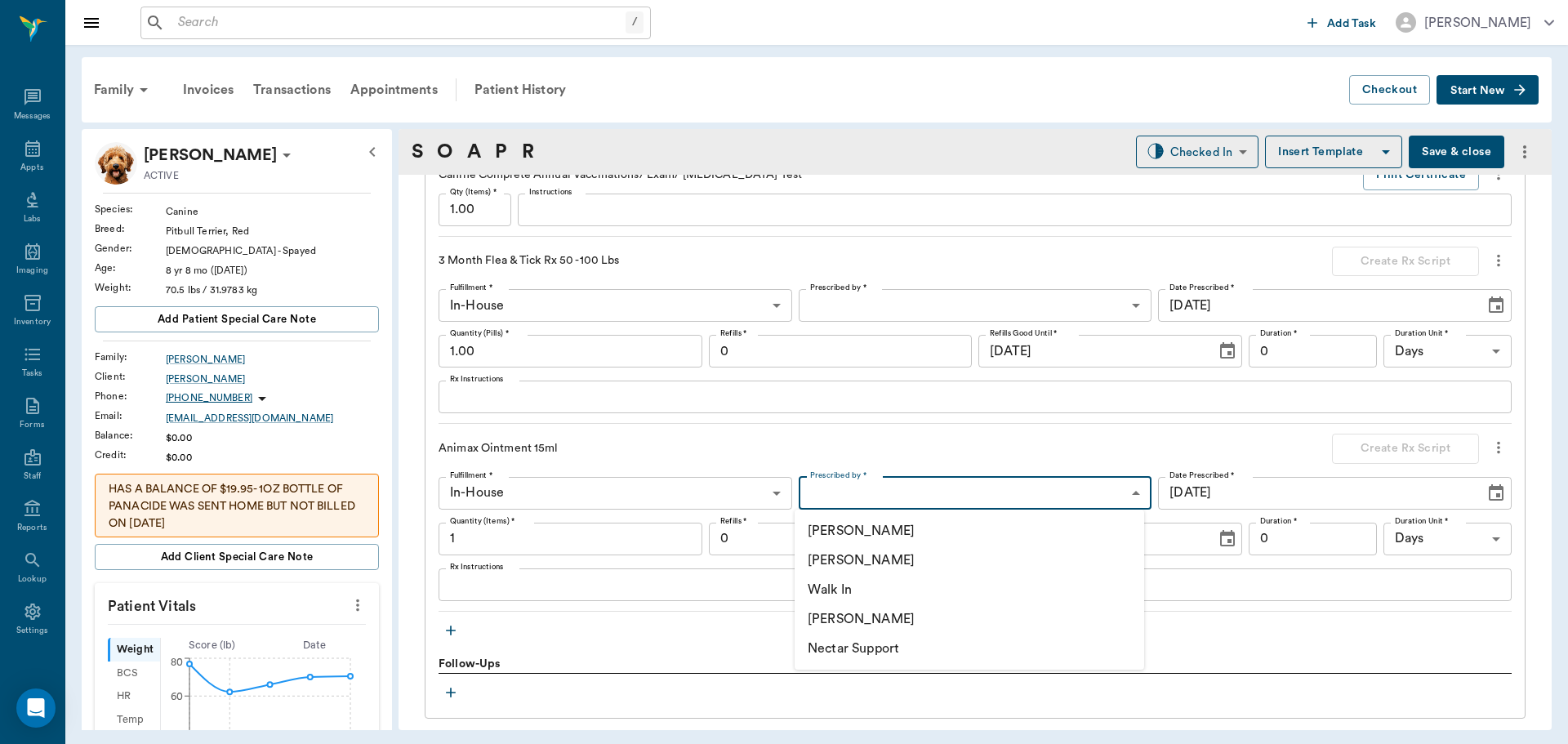
click at [820, 493] on body "/ ​ Add Task Dr. Bert Ellsworth Nectar Messages Appts Labs Imaging Inventory Ta…" at bounding box center [784, 372] width 1568 height 744
click at [857, 564] on li "[PERSON_NAME]" at bounding box center [969, 560] width 350 height 29
type input "63ec2f075fda476ae8351a4d"
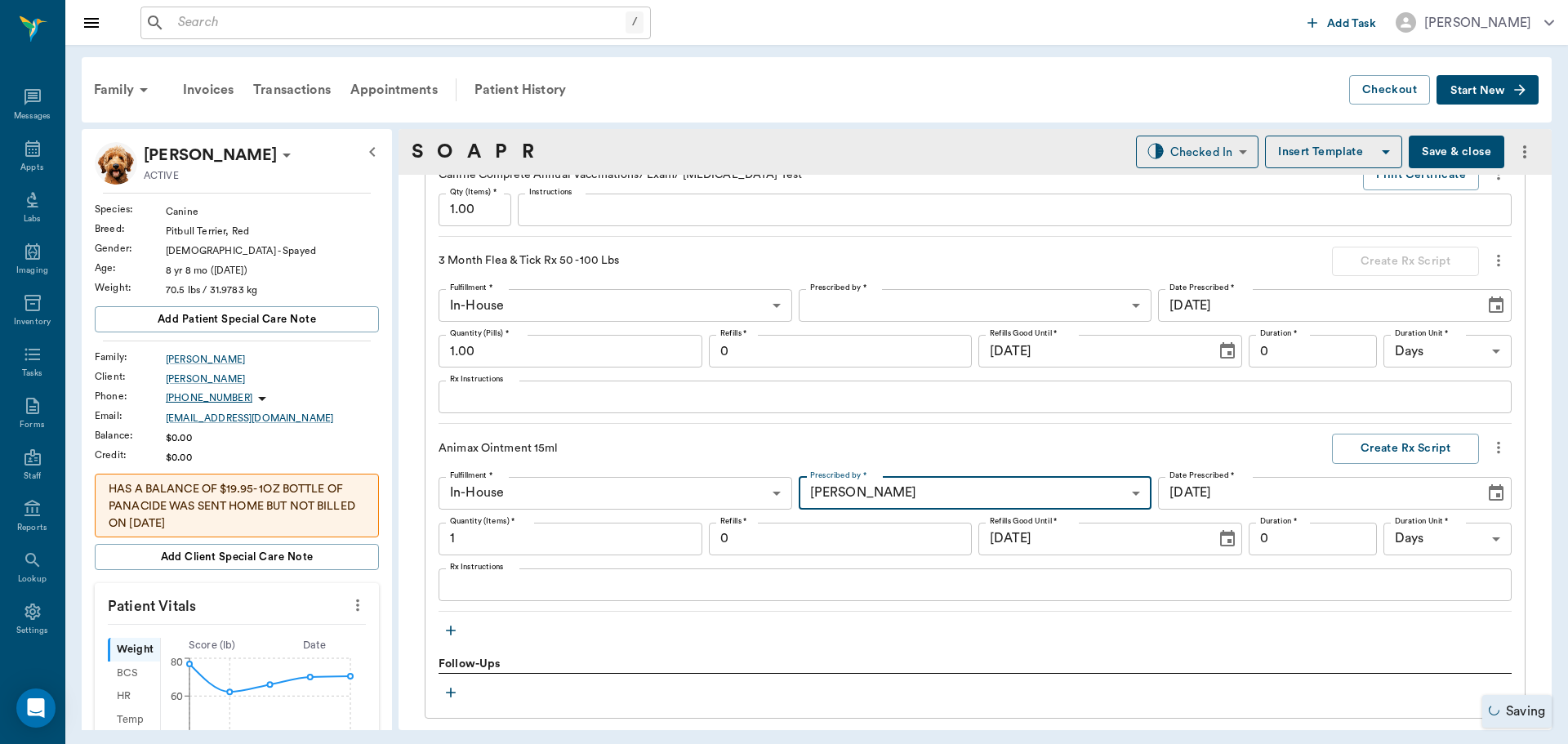
click at [492, 586] on textarea "Rx Instructions" at bounding box center [975, 584] width 1051 height 19
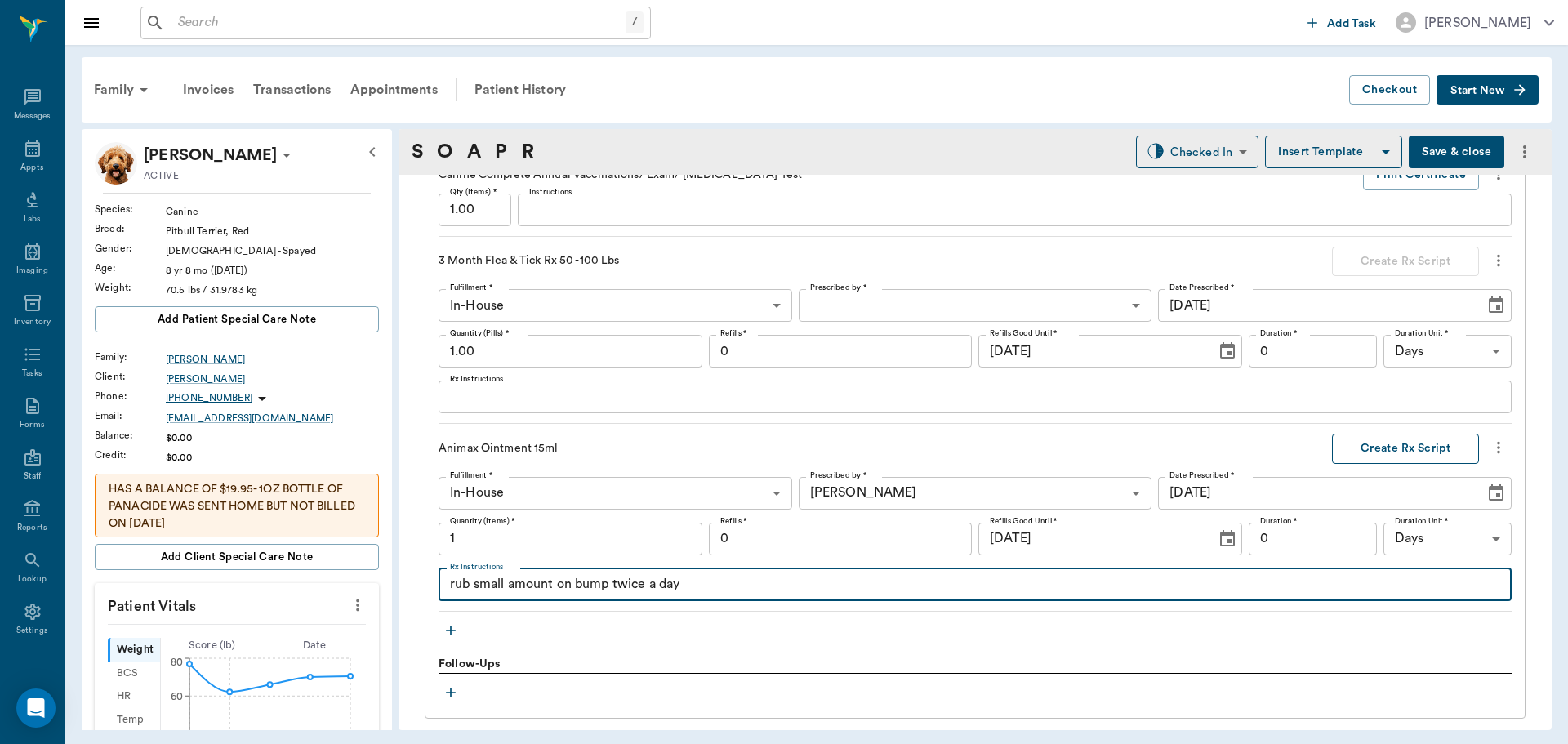
type textarea "rub small amount on bump twice a day"
click at [1372, 435] on button "Create Rx Script" at bounding box center [1405, 449] width 147 height 30
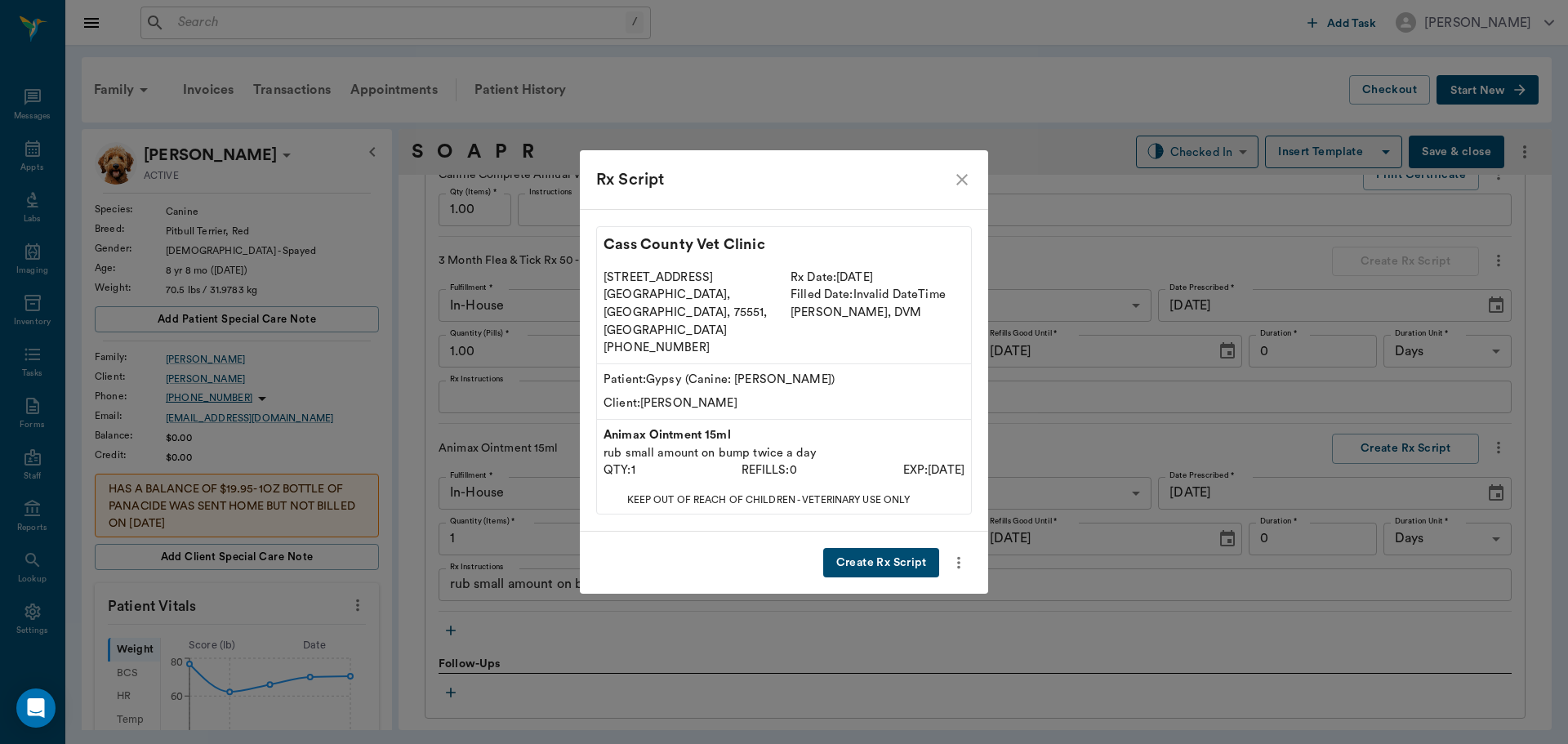
click at [845, 548] on button "Create Rx Script" at bounding box center [881, 563] width 116 height 30
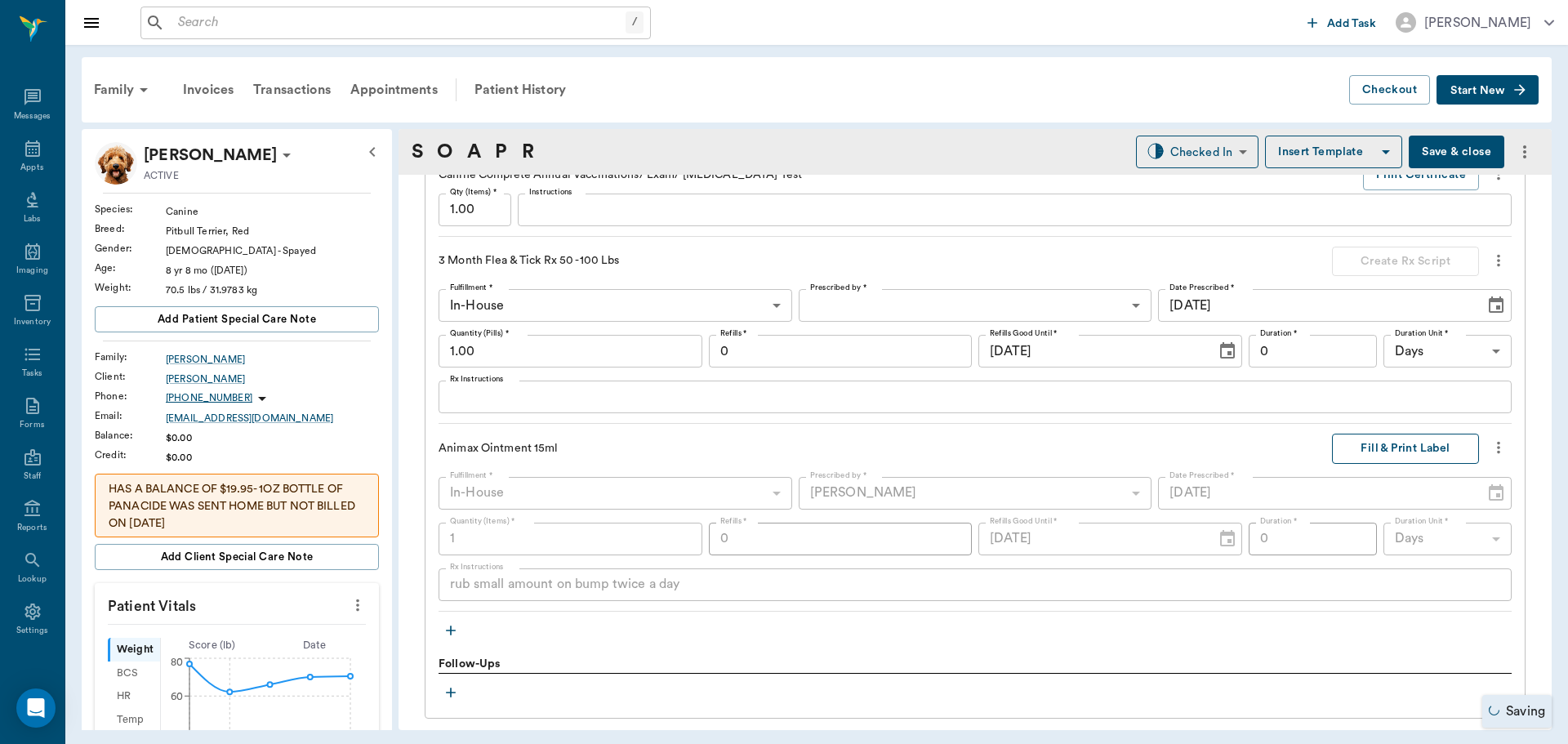
click at [1381, 442] on button "Fill & Print Label" at bounding box center [1405, 449] width 147 height 30
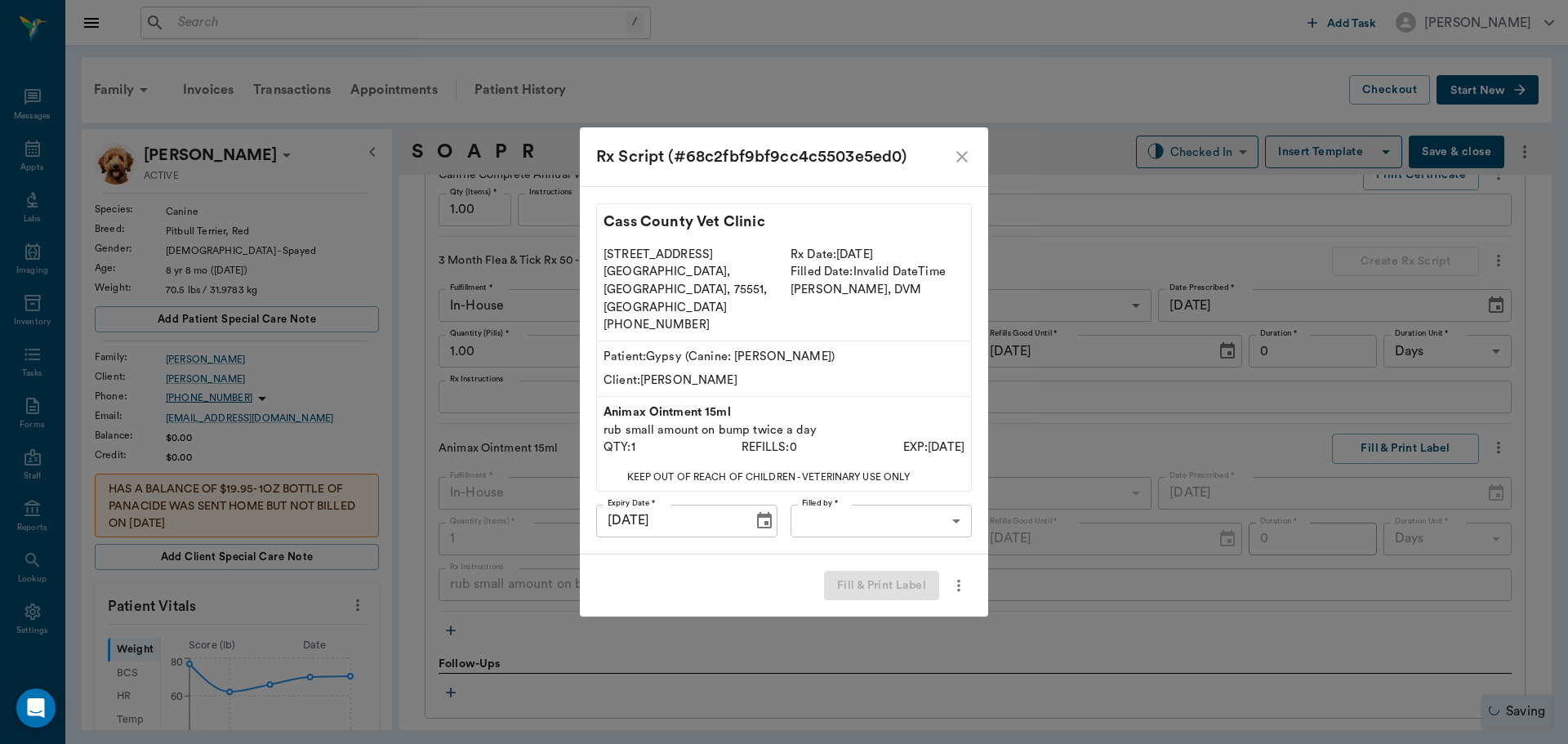
click at [830, 502] on body "/ ​ Add Task Dr. Bert Ellsworth Nectar Messages Appts Labs Imaging Inventory Ta…" at bounding box center [784, 372] width 1568 height 744
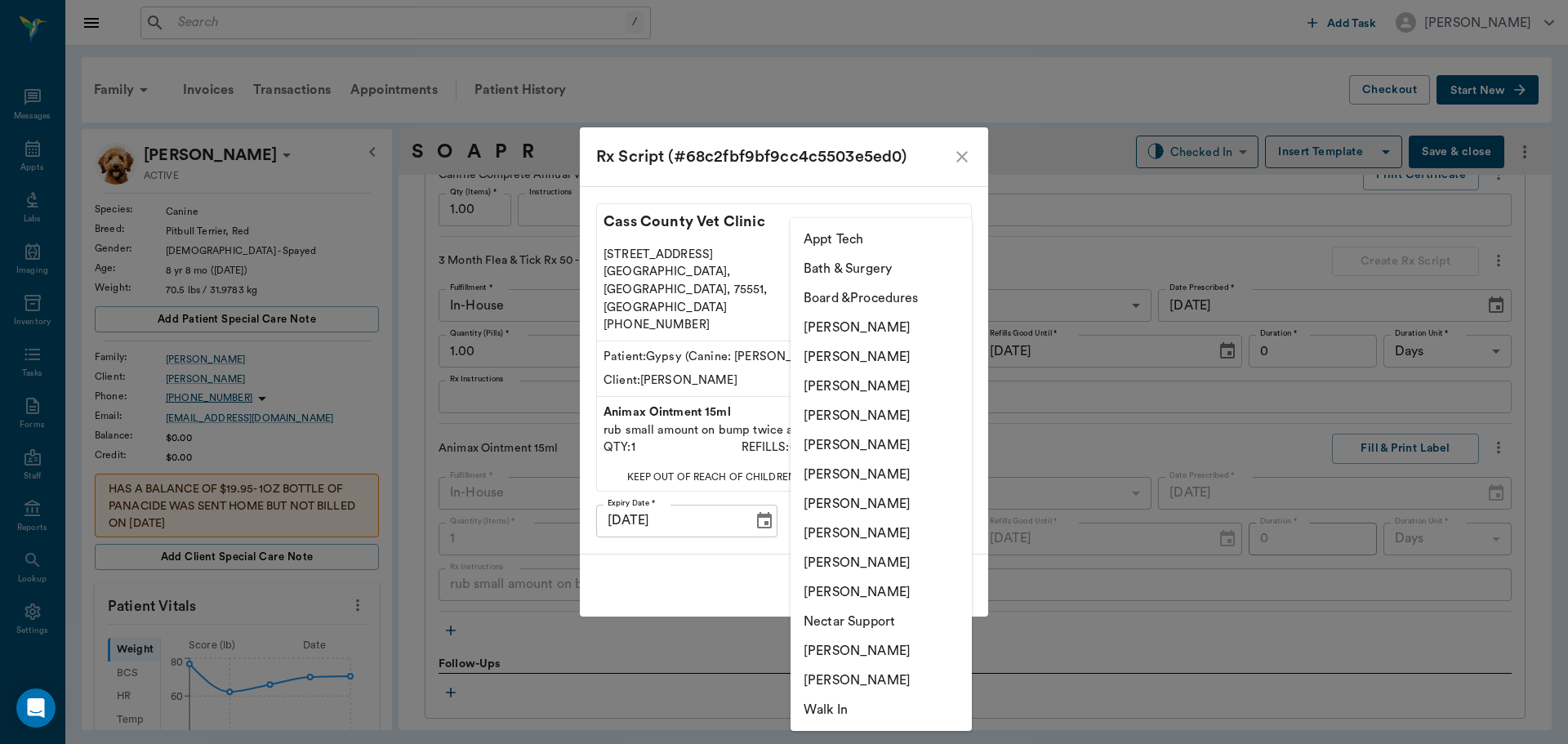
click at [848, 537] on li "[PERSON_NAME]" at bounding box center [881, 532] width 182 height 29
type input "63ec2e7e52e12b0ba117b124"
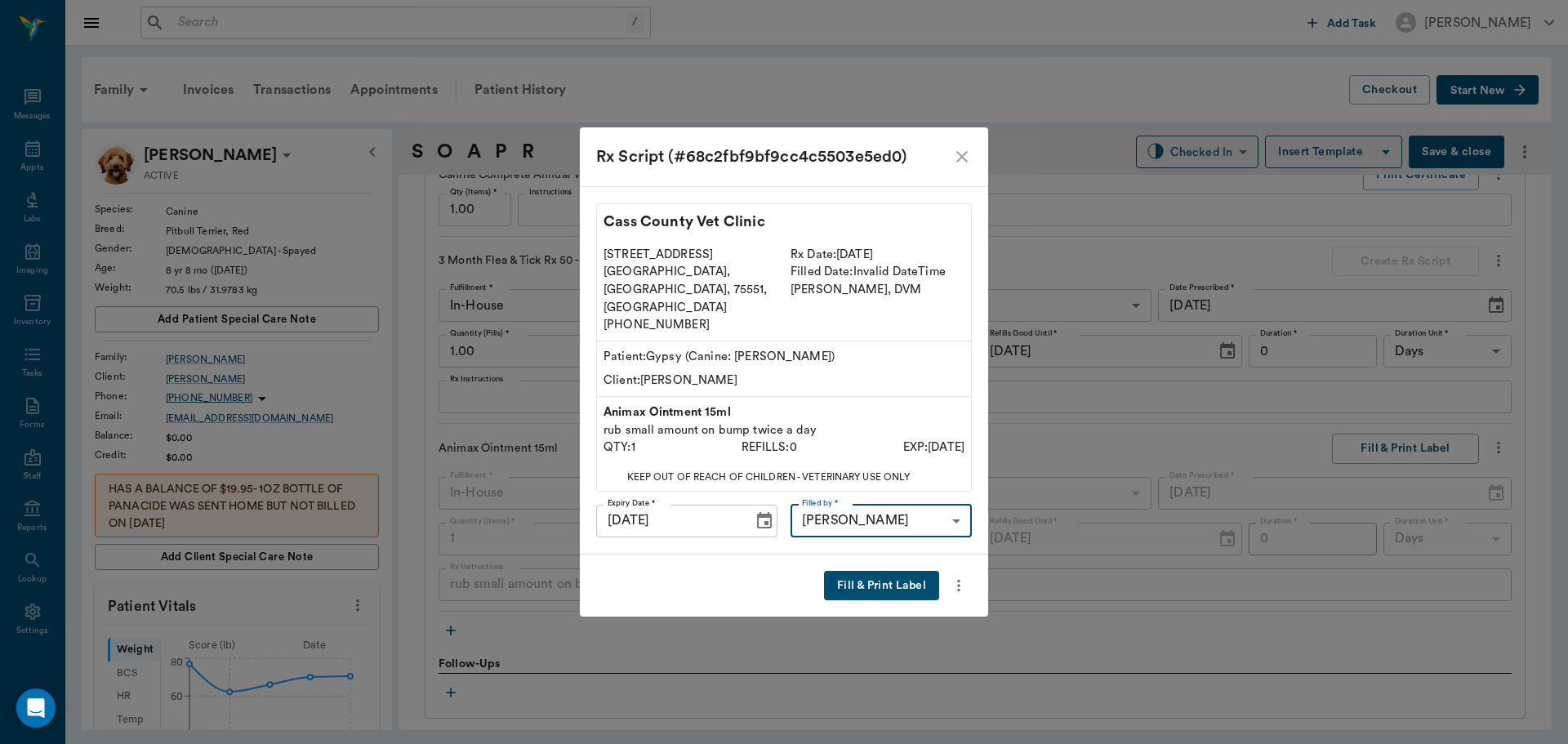
click at [871, 571] on button "Fill & Print Label" at bounding box center [881, 586] width 115 height 30
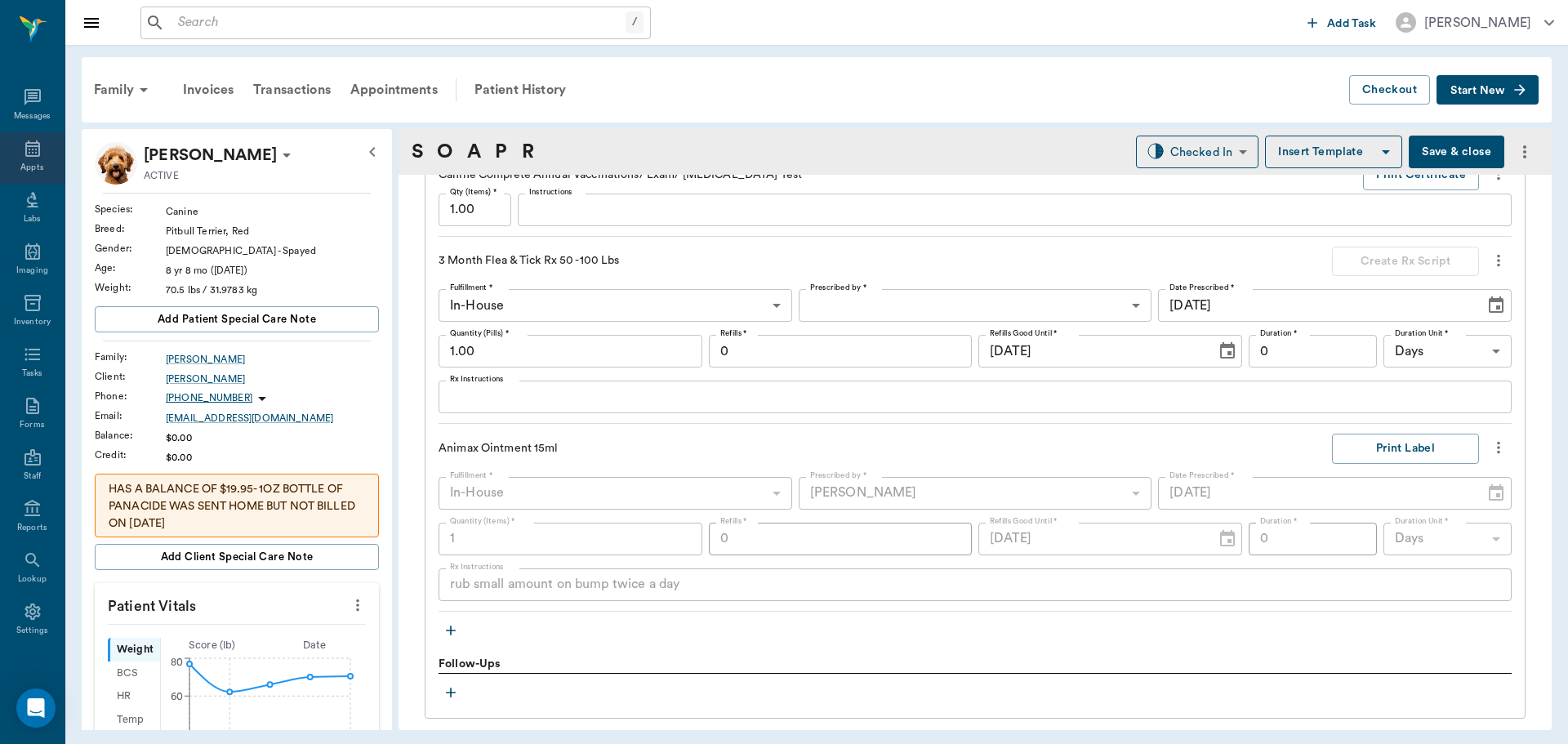
click at [27, 158] on div "Appts" at bounding box center [32, 158] width 65 height 51
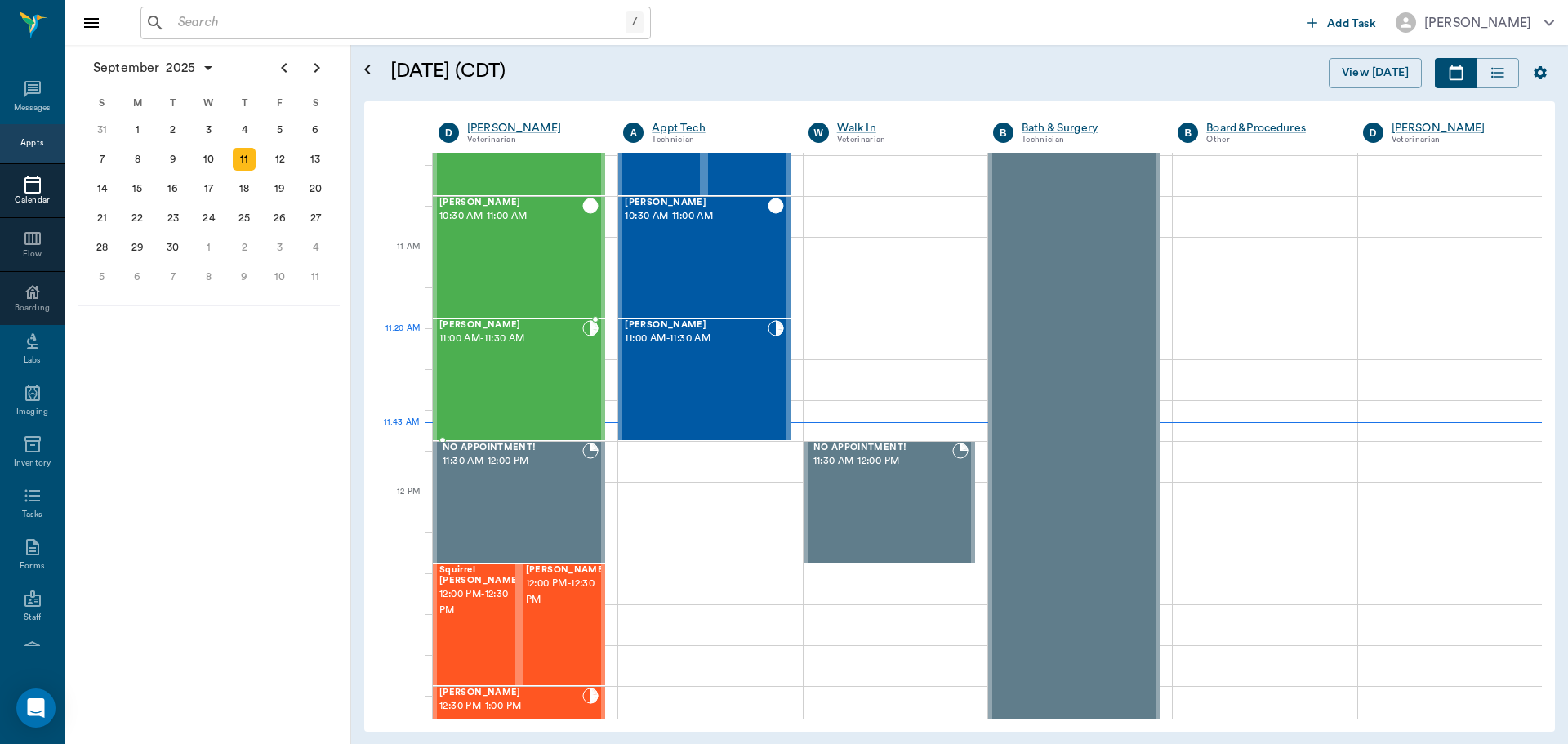
scroll to position [654, 0]
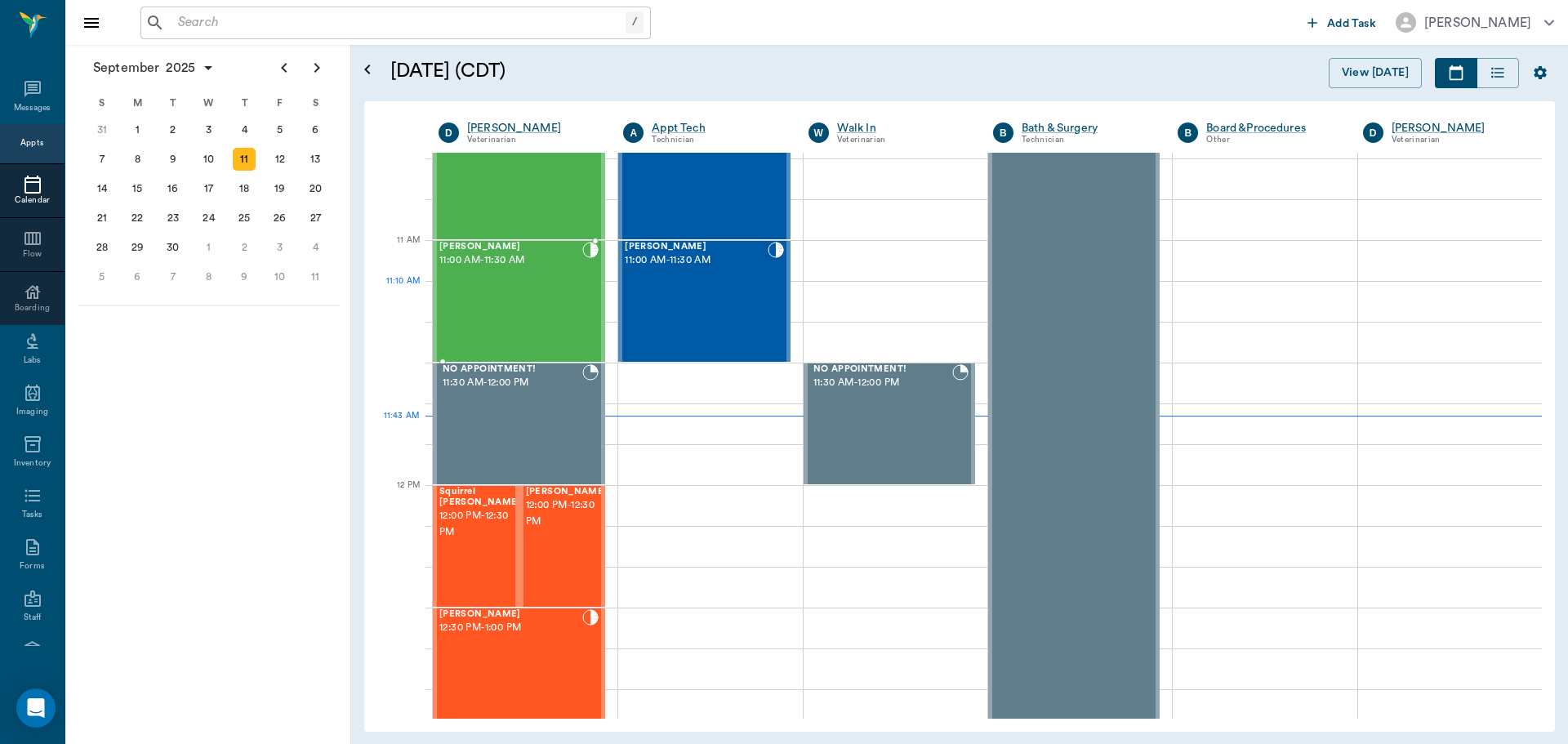
click at [502, 314] on div "Nikki Fisher 11:00 AM - 11:30 AM" at bounding box center [511, 302] width 143 height 119
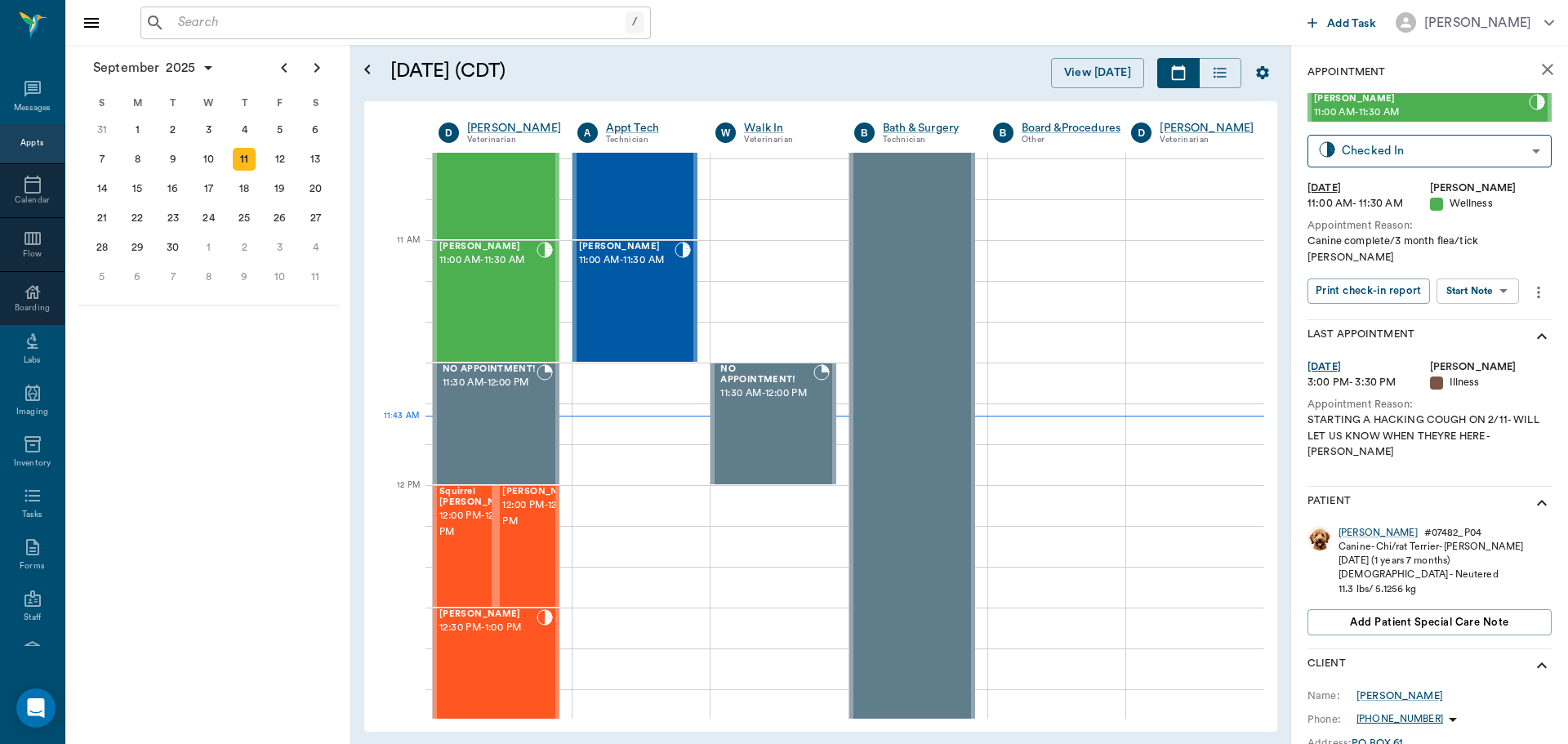
click at [1497, 266] on body "/ ​ Add Task Dr. Bert Ellsworth Nectar Messages Appts Calendar Flow Boarding La…" at bounding box center [784, 372] width 1568 height 744
click at [1471, 302] on button "View SOAP" at bounding box center [1459, 309] width 56 height 19
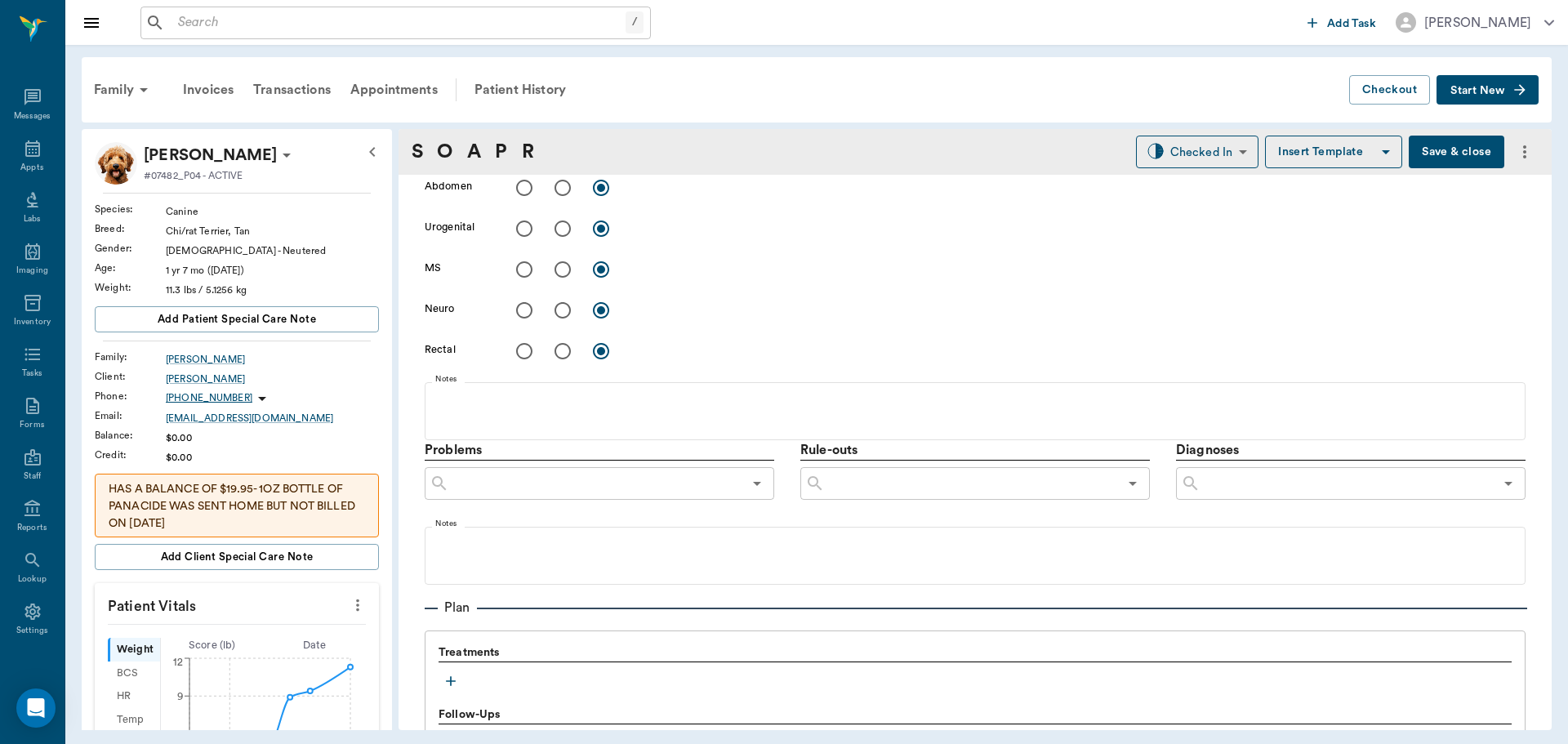
type input "63ec2f075fda476ae8351a4d"
type input "63ec2e7e52e12b0ba117b124"
type input "65d2be4f46e3a538d89b8c14"
type textarea "Canine complete/3 month flea/tick Christy"
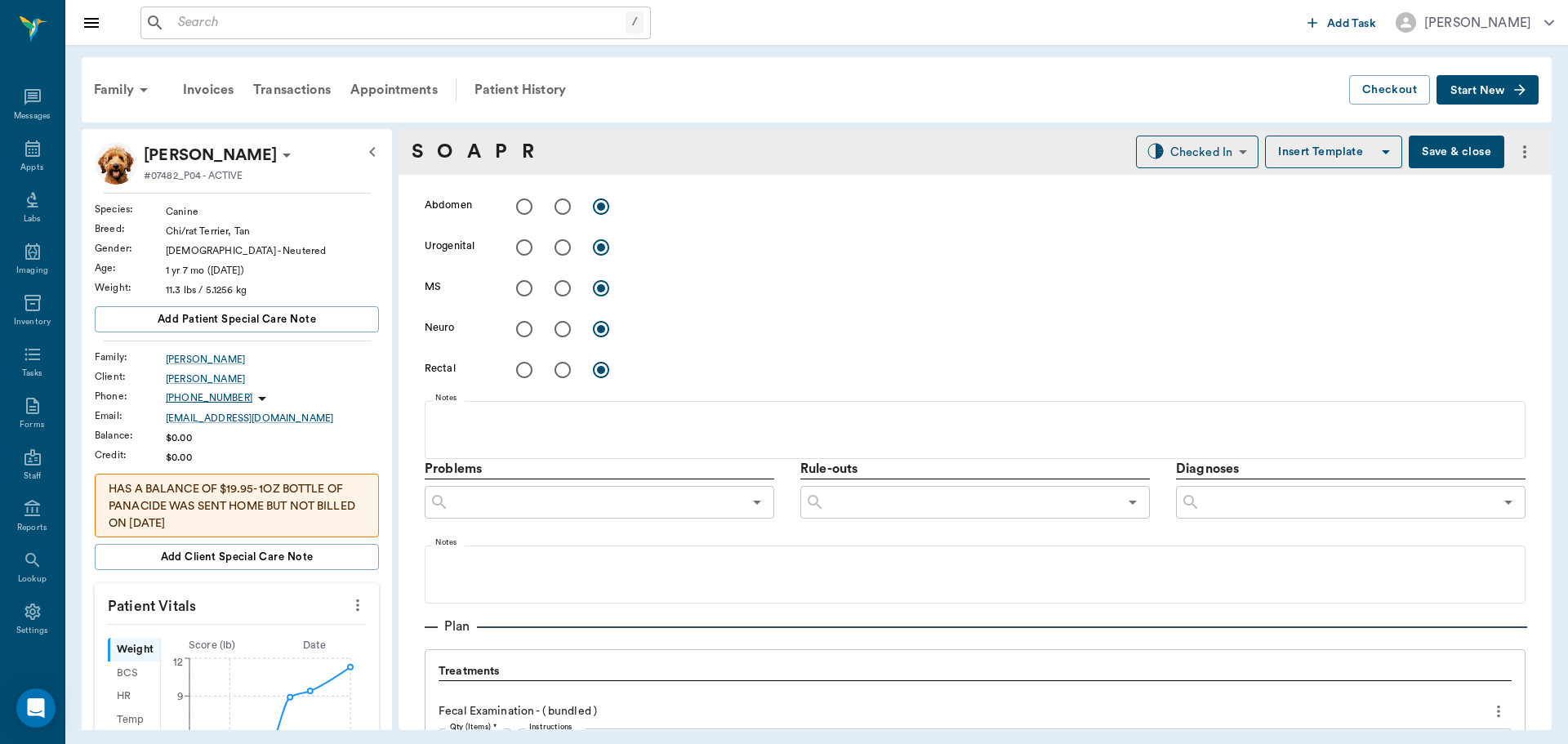
type input "[DATE]"
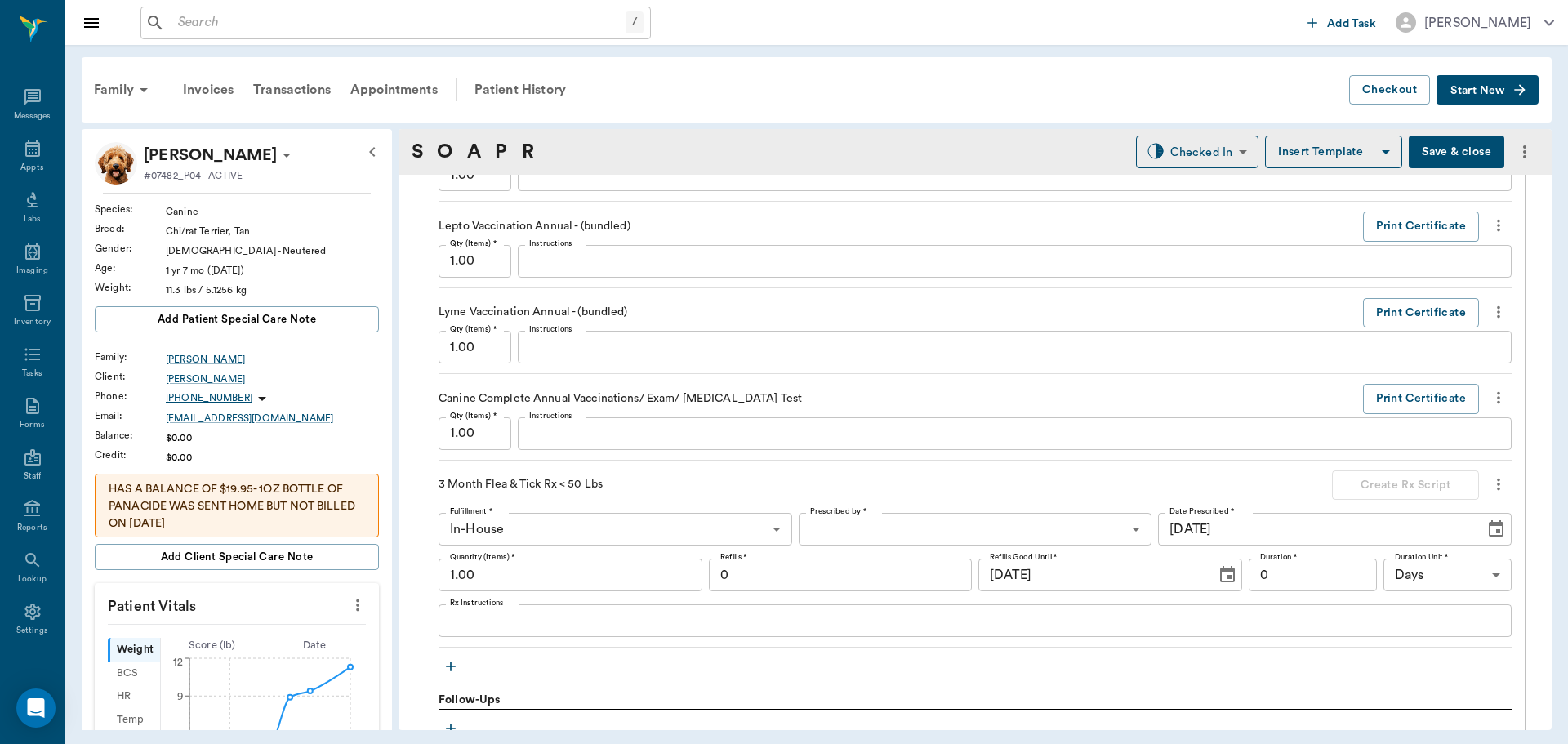
scroll to position [1982, 0]
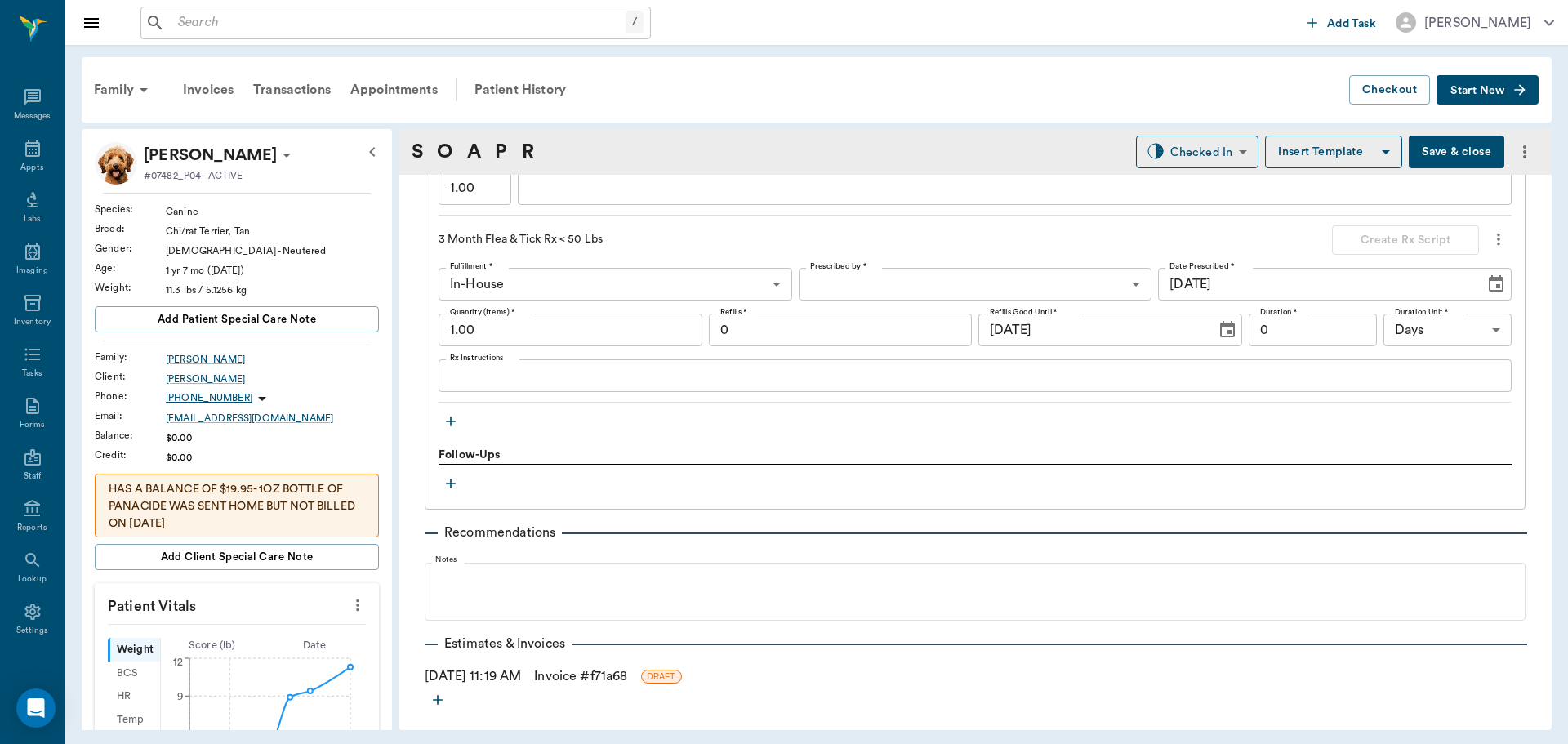
click at [449, 422] on icon "button" at bounding box center [451, 421] width 17 height 17
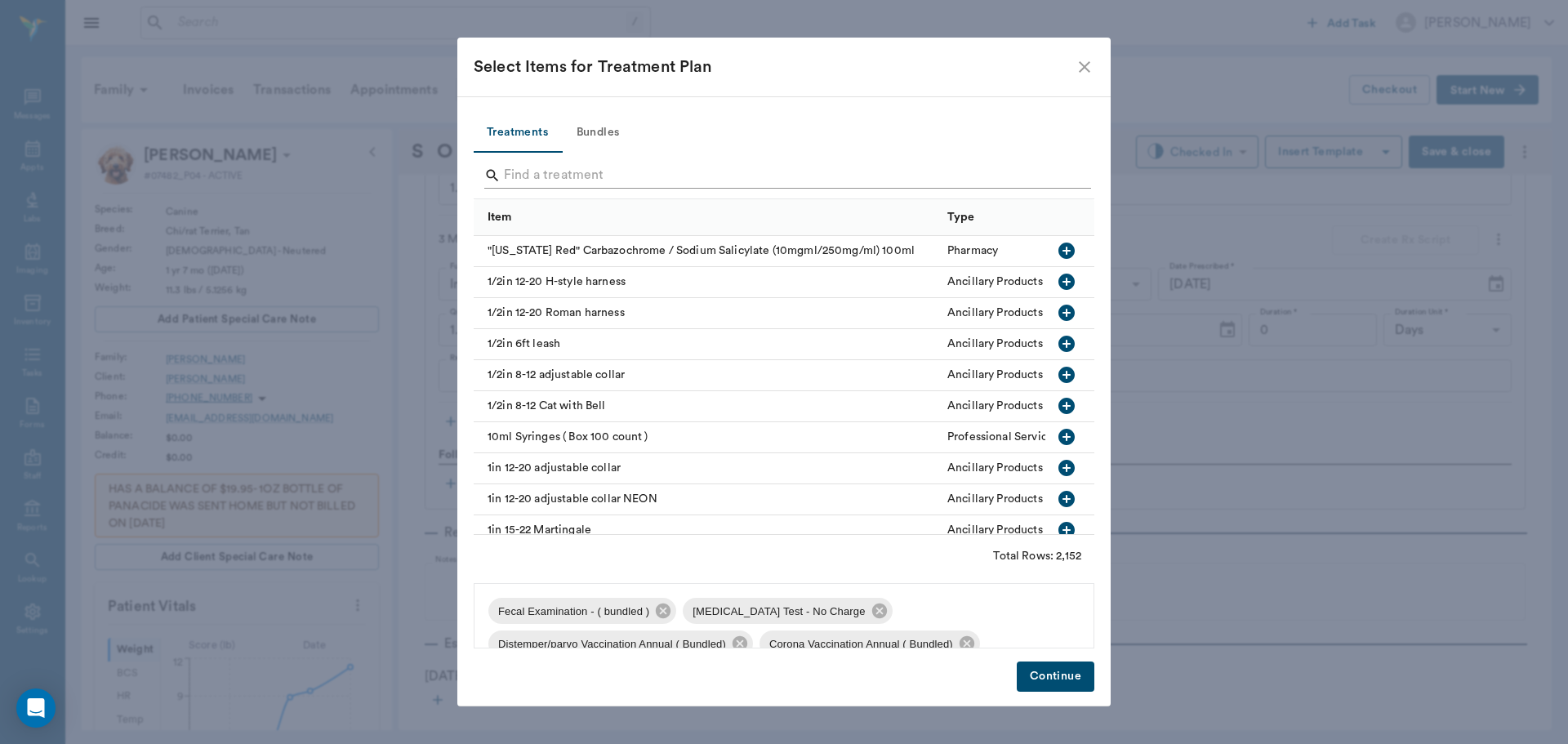
click at [552, 164] on input "Search" at bounding box center [785, 176] width 563 height 27
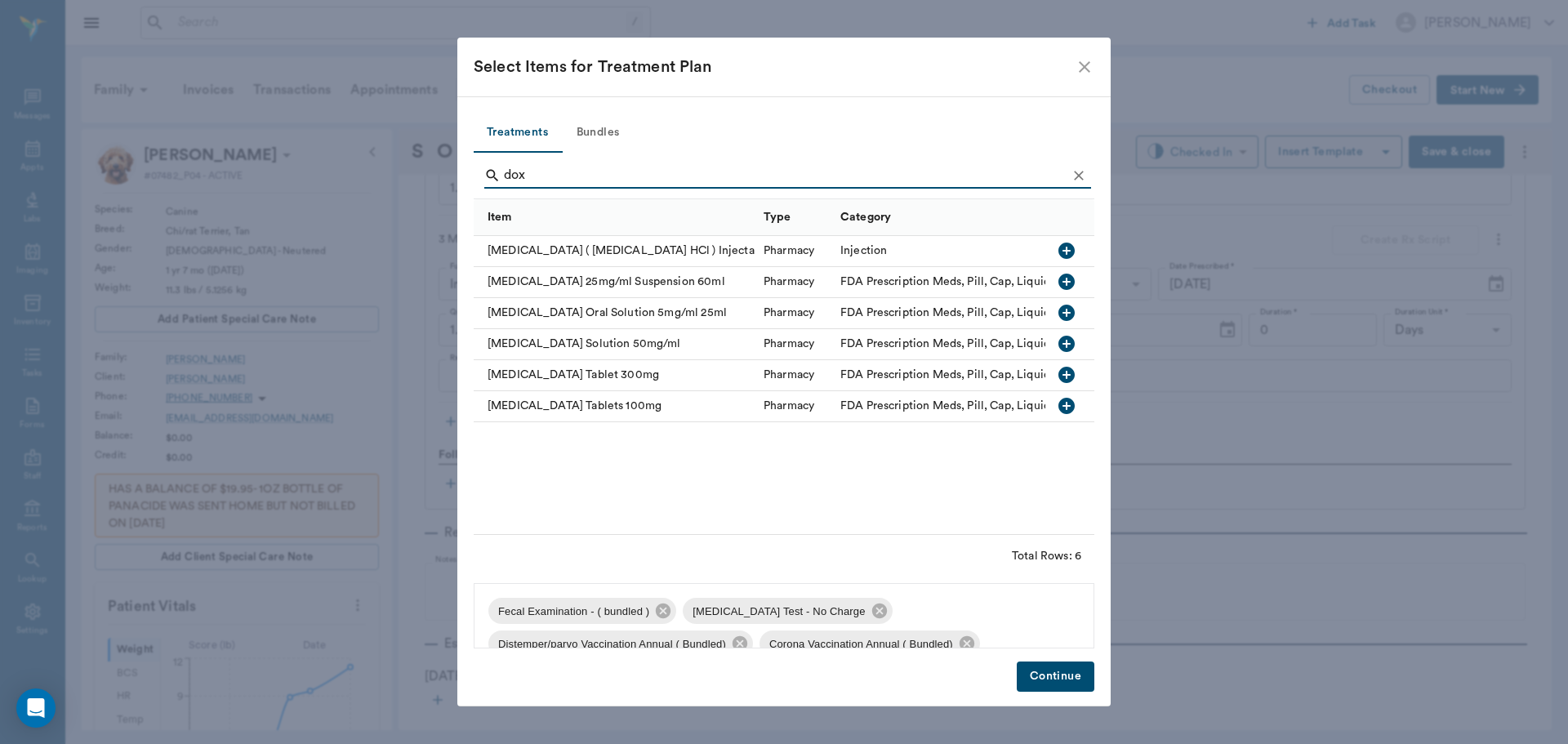
click at [1069, 405] on icon "button" at bounding box center [1067, 406] width 17 height 17
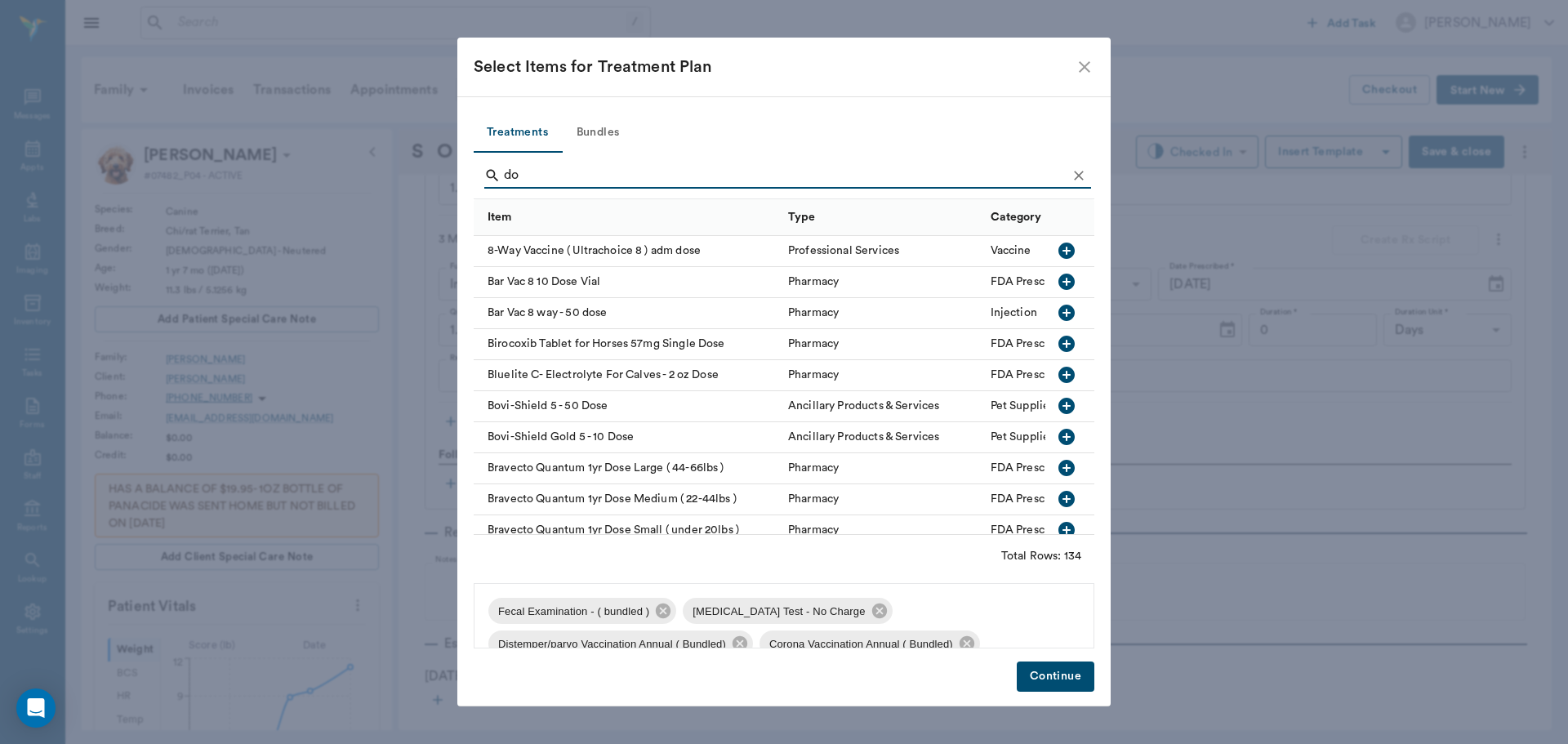
type input "d"
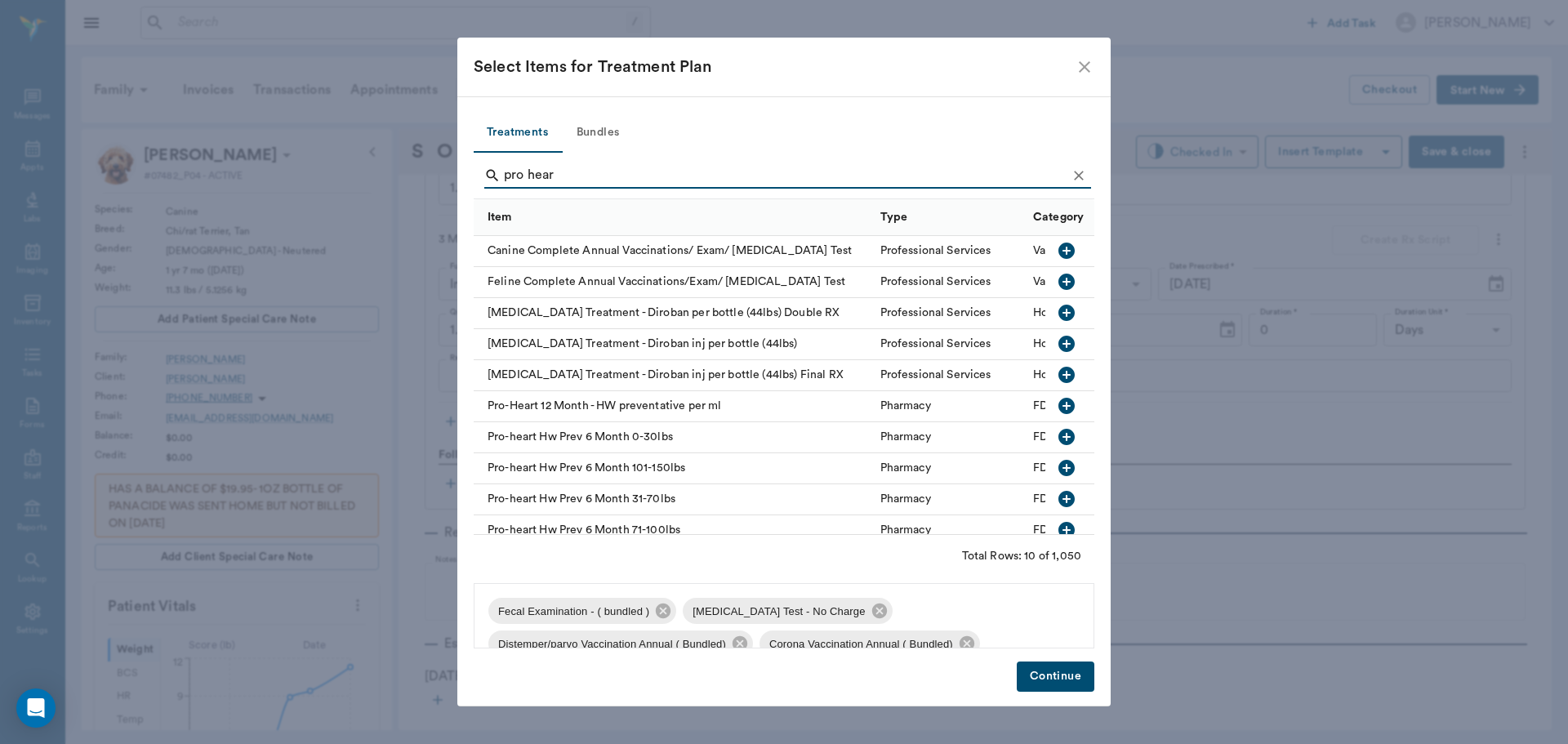
type input "pro hear"
click at [1057, 435] on icon "button" at bounding box center [1067, 437] width 20 height 20
click at [1056, 680] on button "Continue" at bounding box center [1056, 677] width 78 height 30
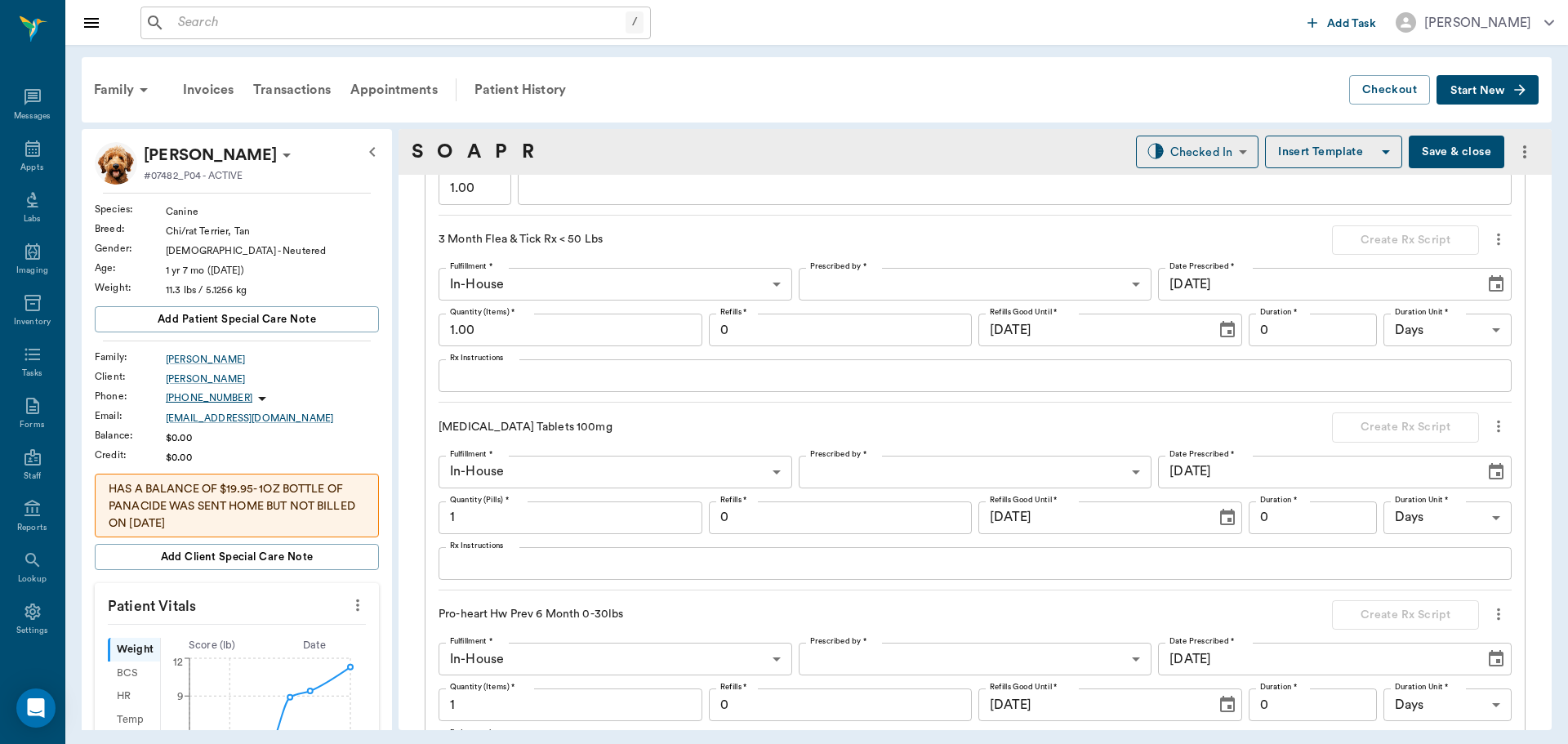
click at [562, 528] on input "1" at bounding box center [570, 518] width 264 height 32
type input "30"
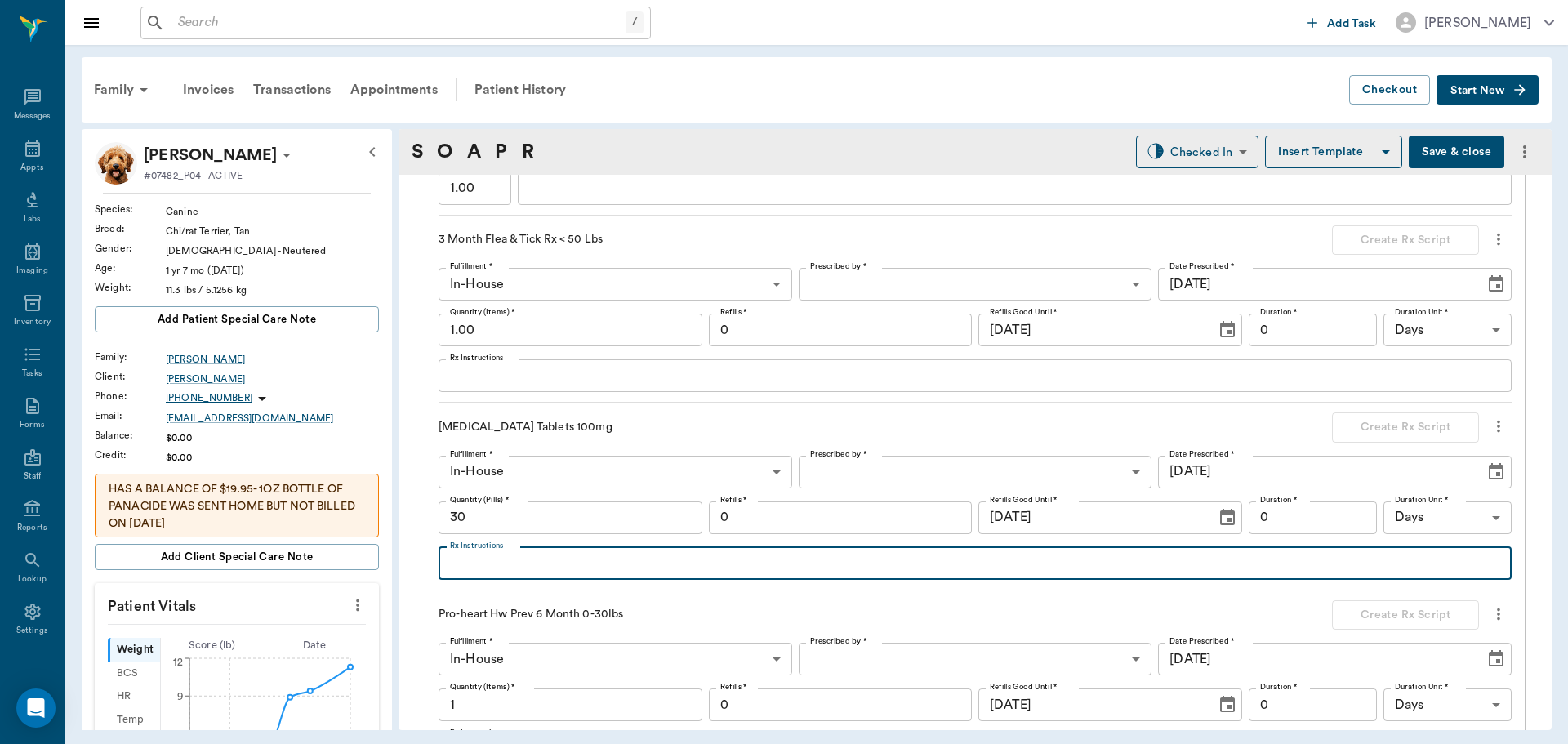
click at [536, 558] on textarea "Rx Instructions" at bounding box center [975, 563] width 1051 height 19
type textarea "Give 1 tablet daily until gone"
click at [1043, 473] on body "/ ​ Add Task Dr. Bert Ellsworth Nectar Messages Appts Labs Imaging Inventory Ta…" at bounding box center [784, 372] width 1568 height 744
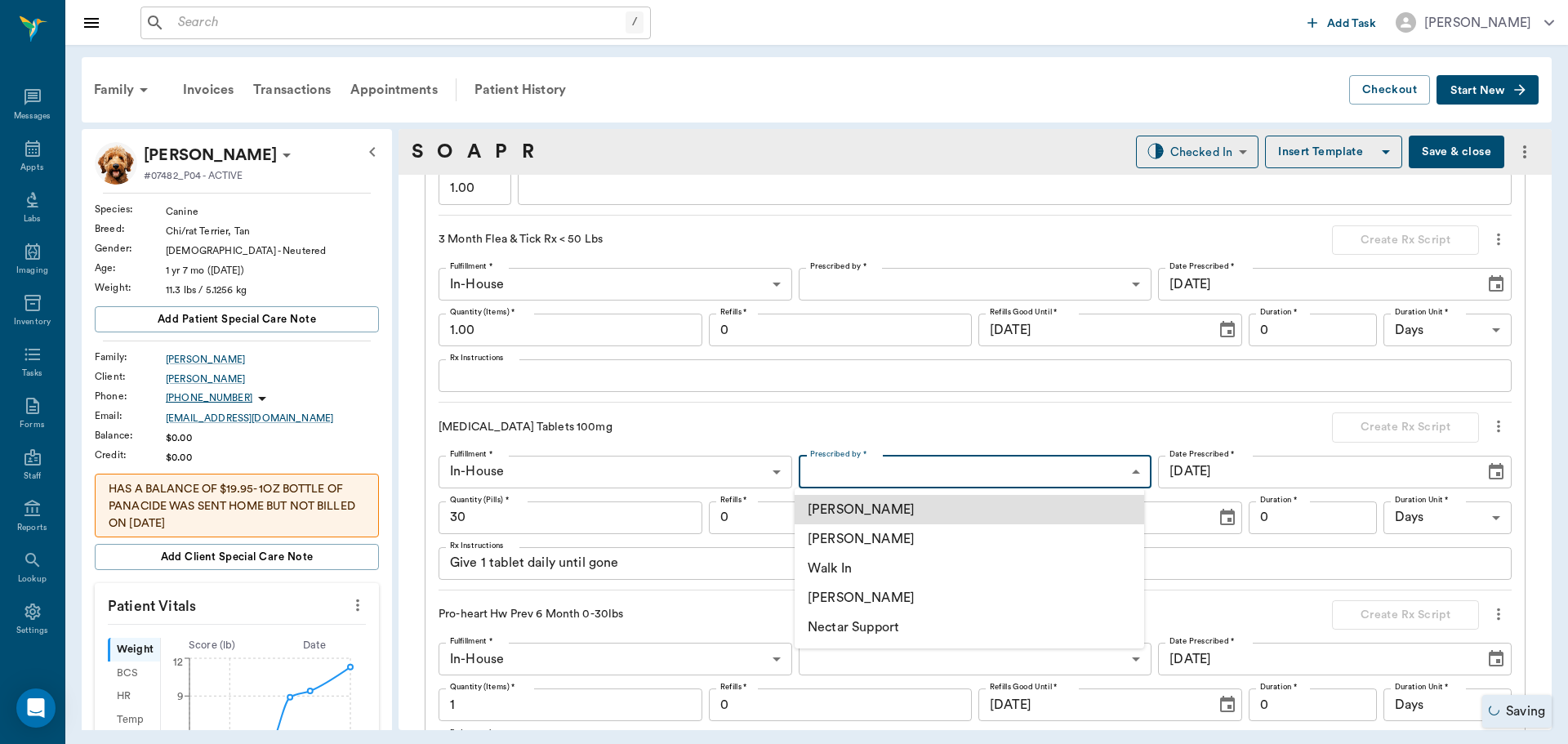
click at [901, 538] on li "[PERSON_NAME]" at bounding box center [969, 538] width 350 height 29
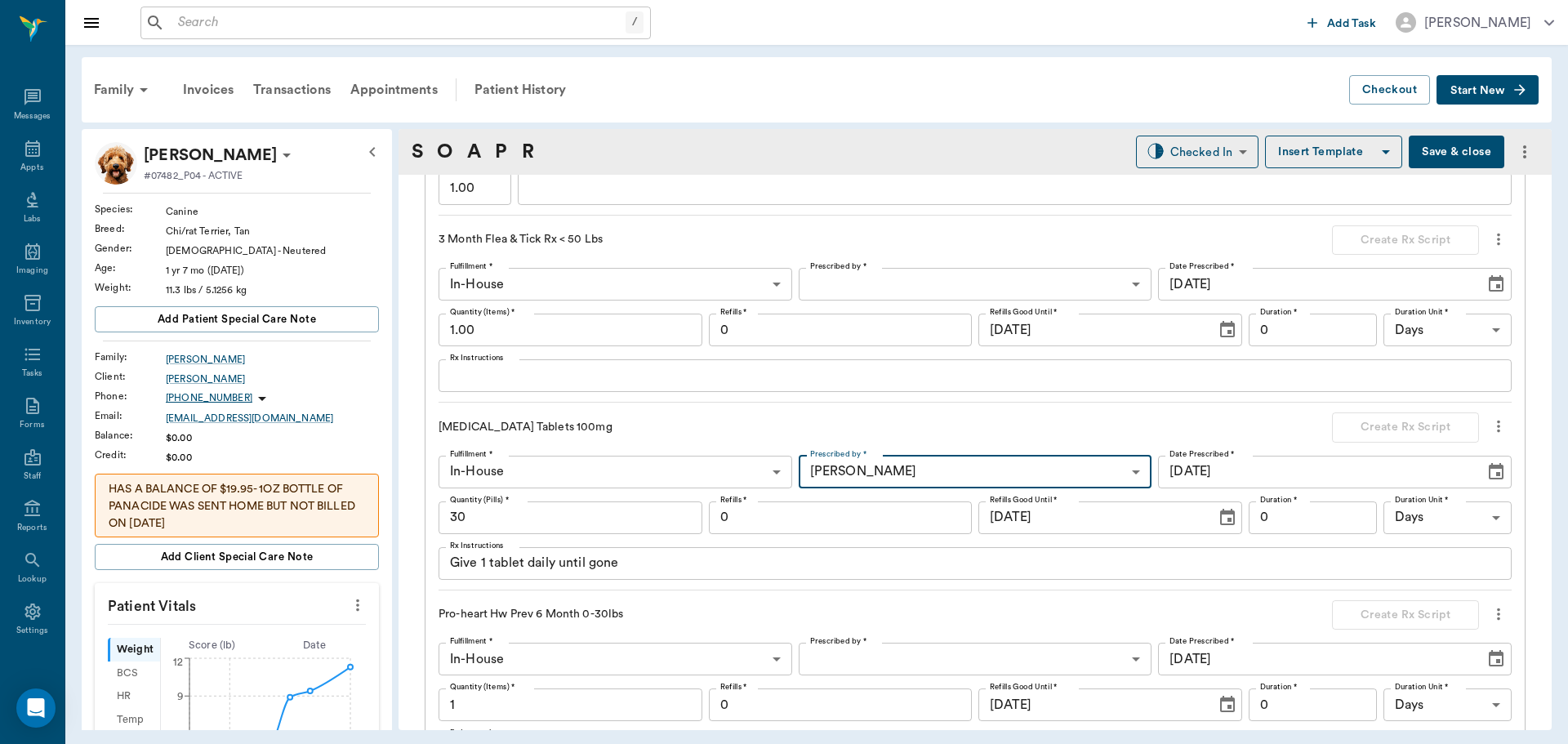
type input "63ec2f075fda476ae8351a4d"
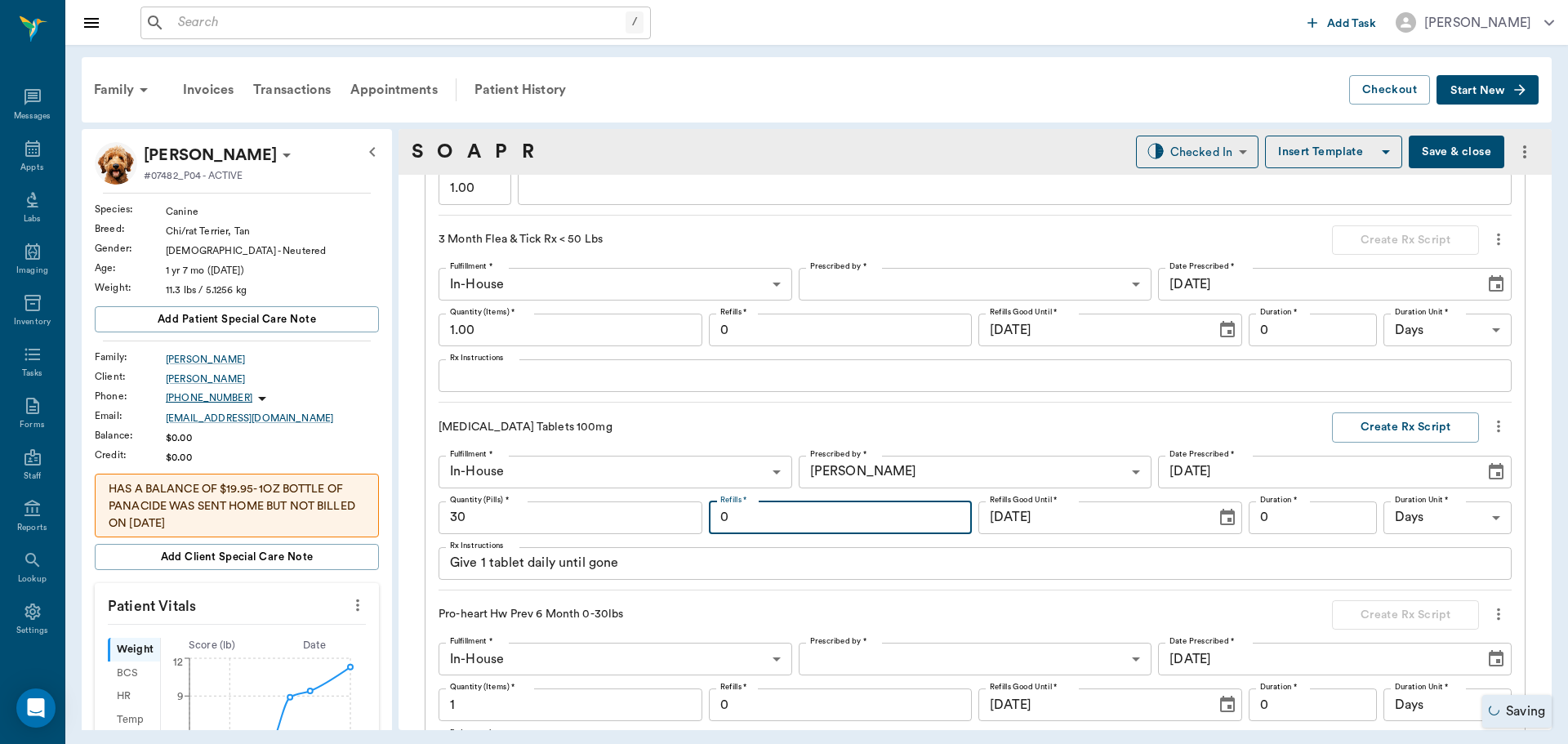
click at [871, 516] on input "0" at bounding box center [841, 518] width 264 height 32
type input "3"
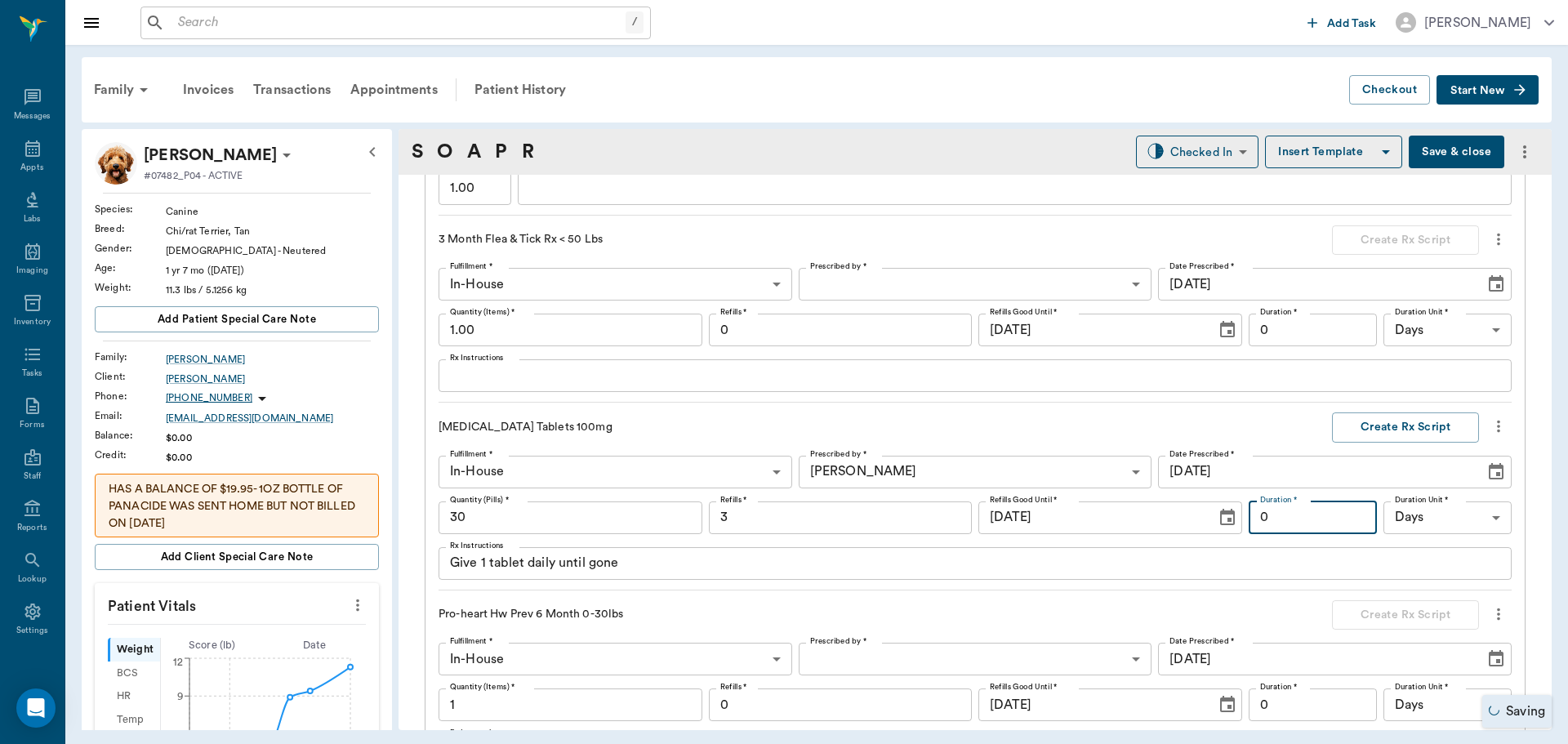
click at [1303, 516] on input "0" at bounding box center [1313, 518] width 129 height 32
type input "30"
click at [1396, 416] on button "Create Rx Script" at bounding box center [1405, 427] width 147 height 30
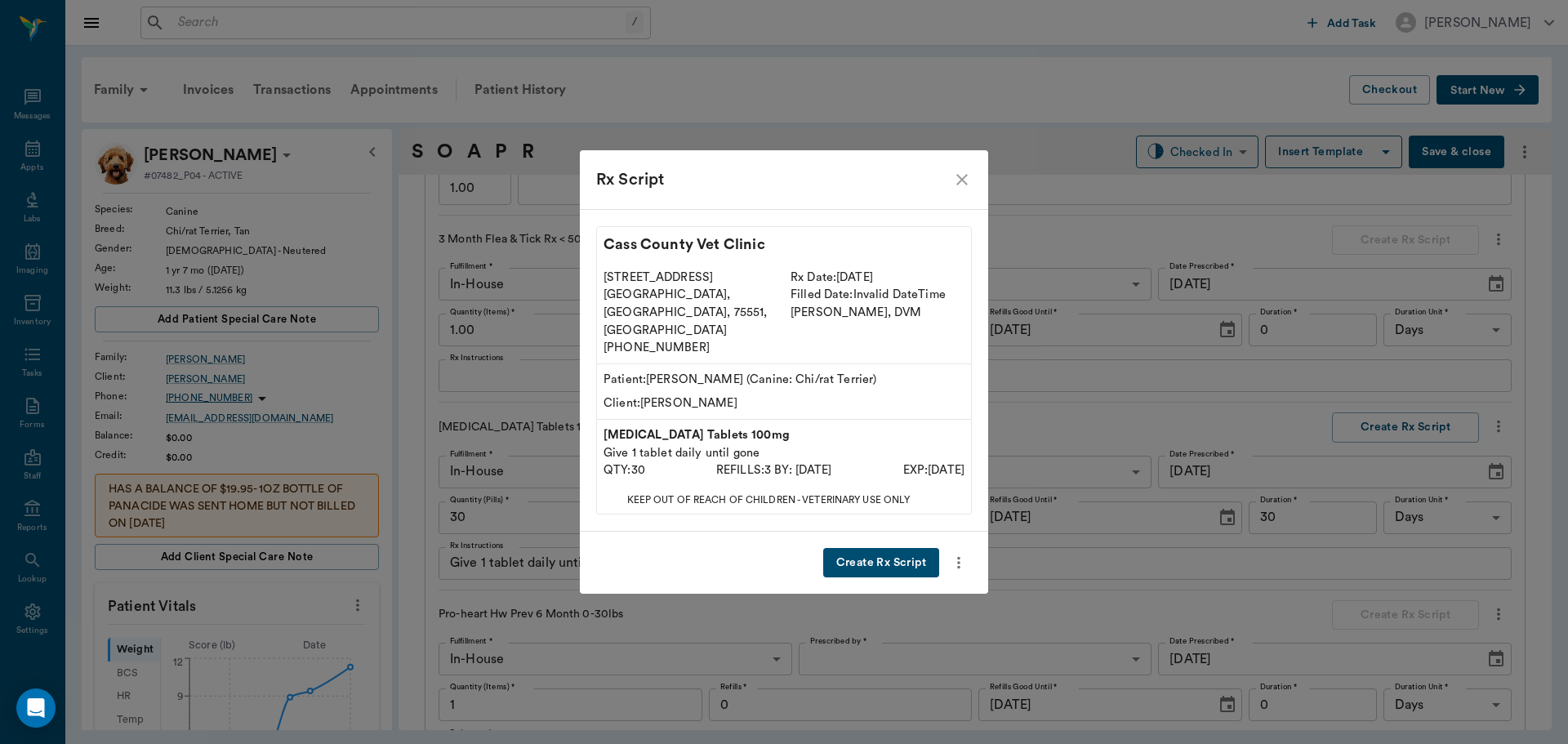
click at [919, 548] on button "Create Rx Script" at bounding box center [881, 563] width 116 height 30
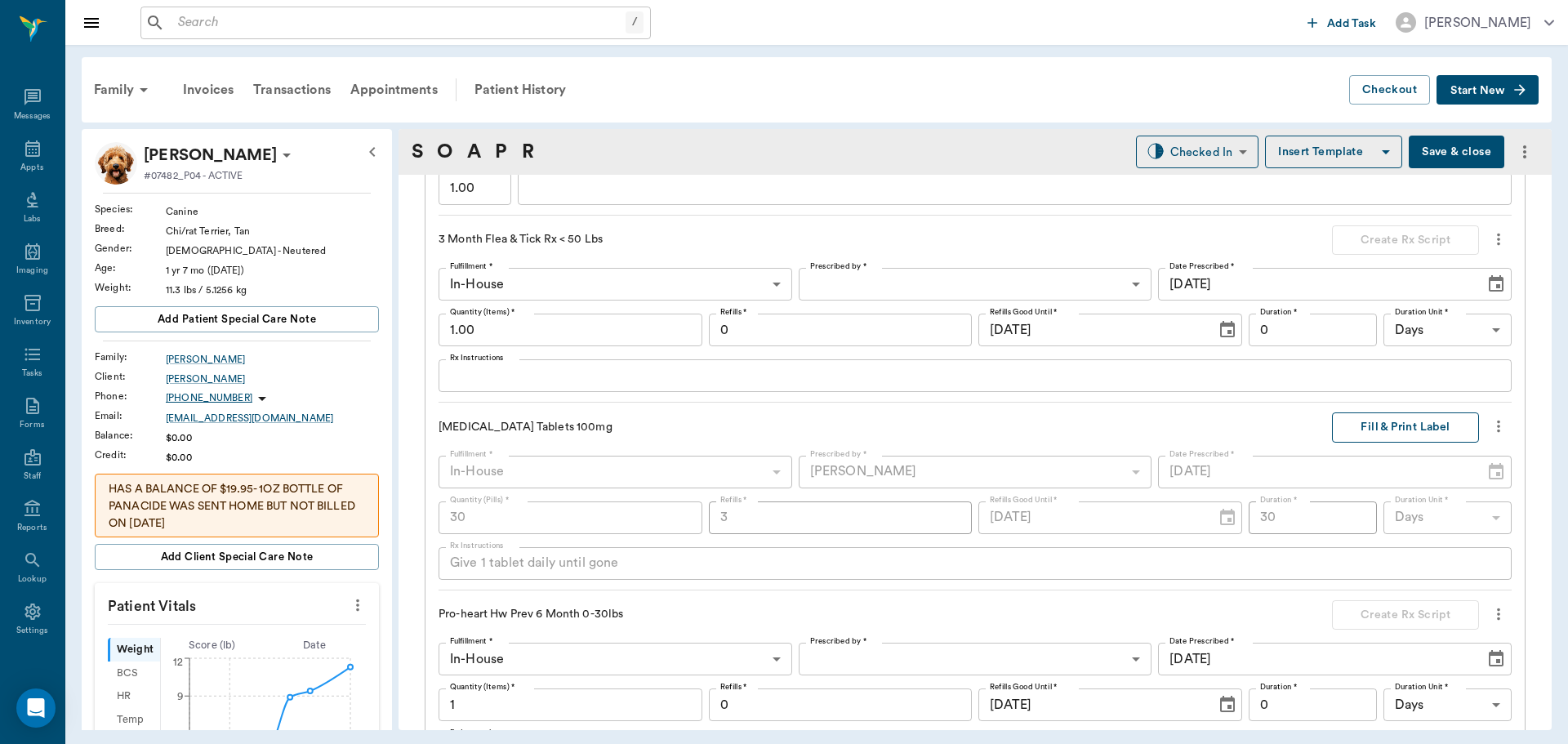
click at [1415, 416] on button "Fill & Print Label" at bounding box center [1405, 427] width 147 height 30
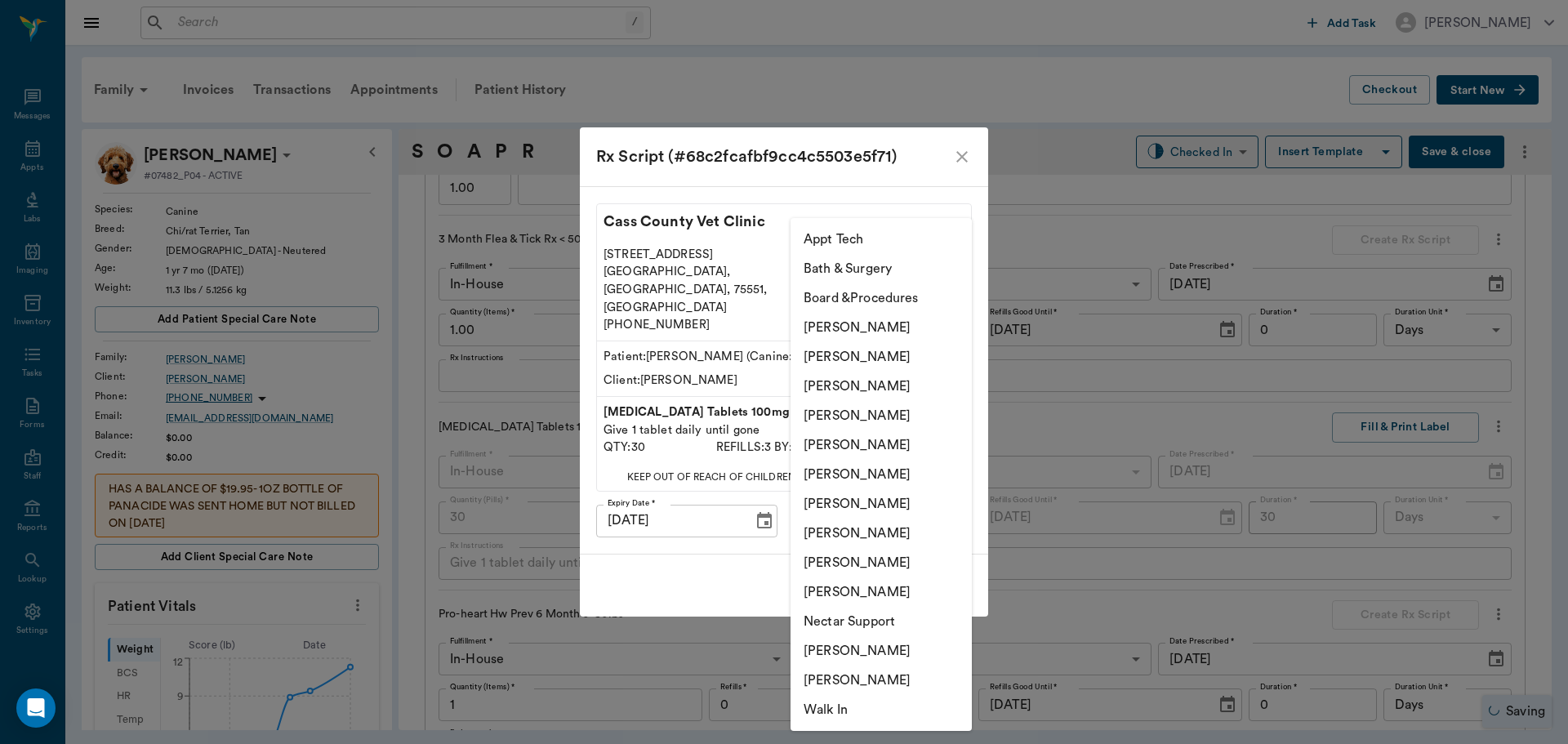
click at [939, 489] on body "/ ​ Add Task Dr. Bert Ellsworth Nectar Messages Appts Labs Imaging Inventory Ta…" at bounding box center [784, 372] width 1568 height 744
click at [894, 418] on li "[PERSON_NAME]" at bounding box center [881, 416] width 182 height 29
type input "63ec2f075fda476ae8351a4d"
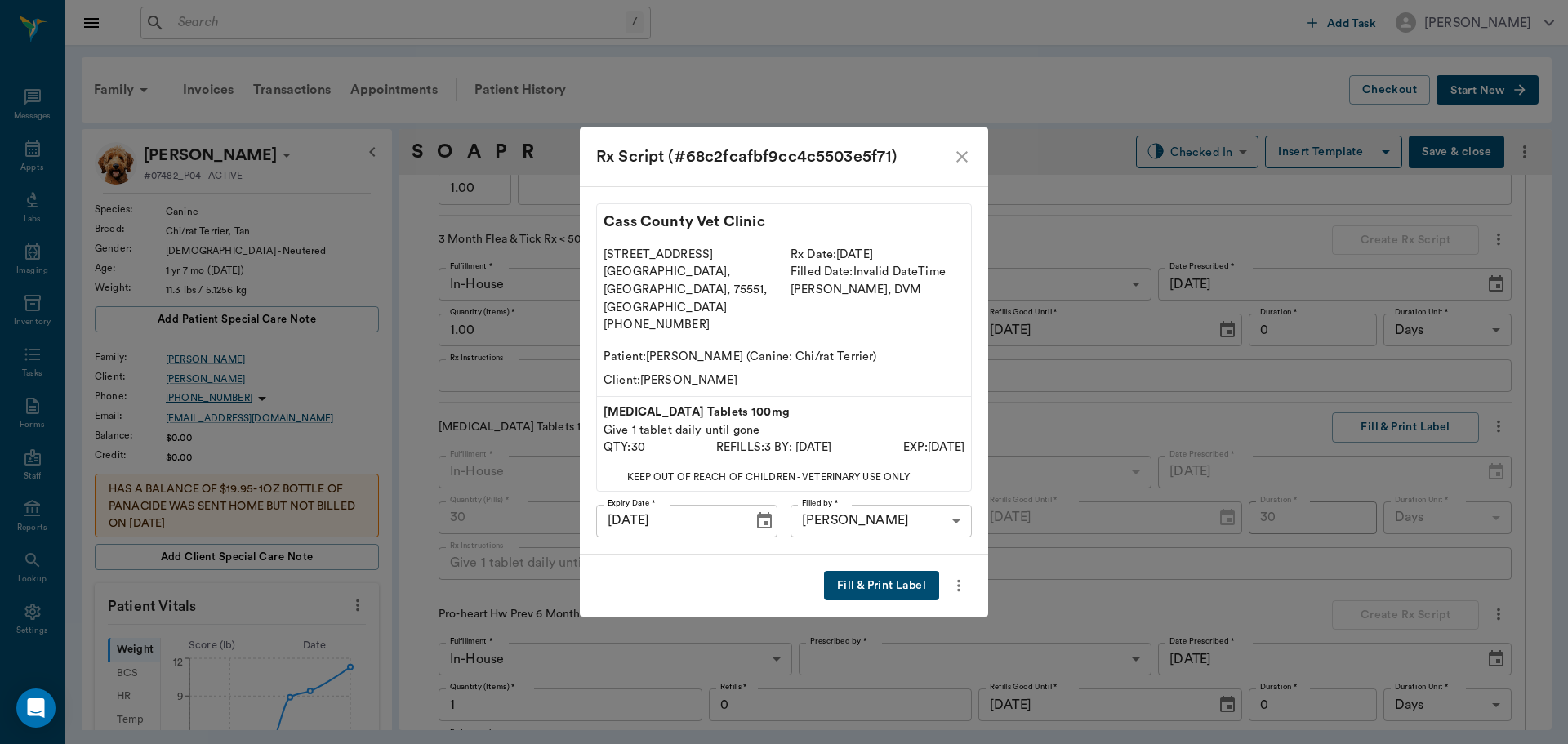
click at [894, 571] on button "Fill & Print Label" at bounding box center [881, 586] width 115 height 30
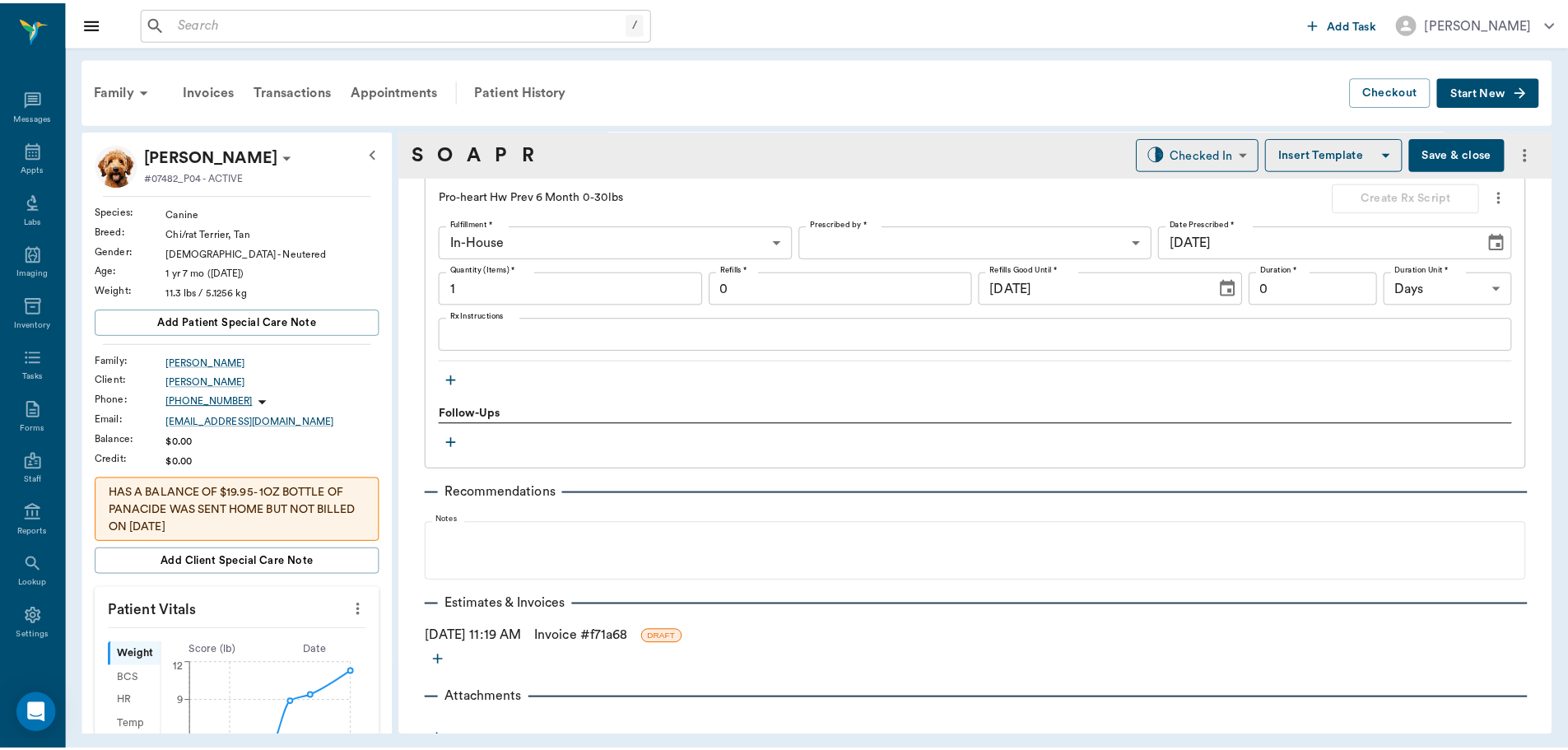
scroll to position [2437, 0]
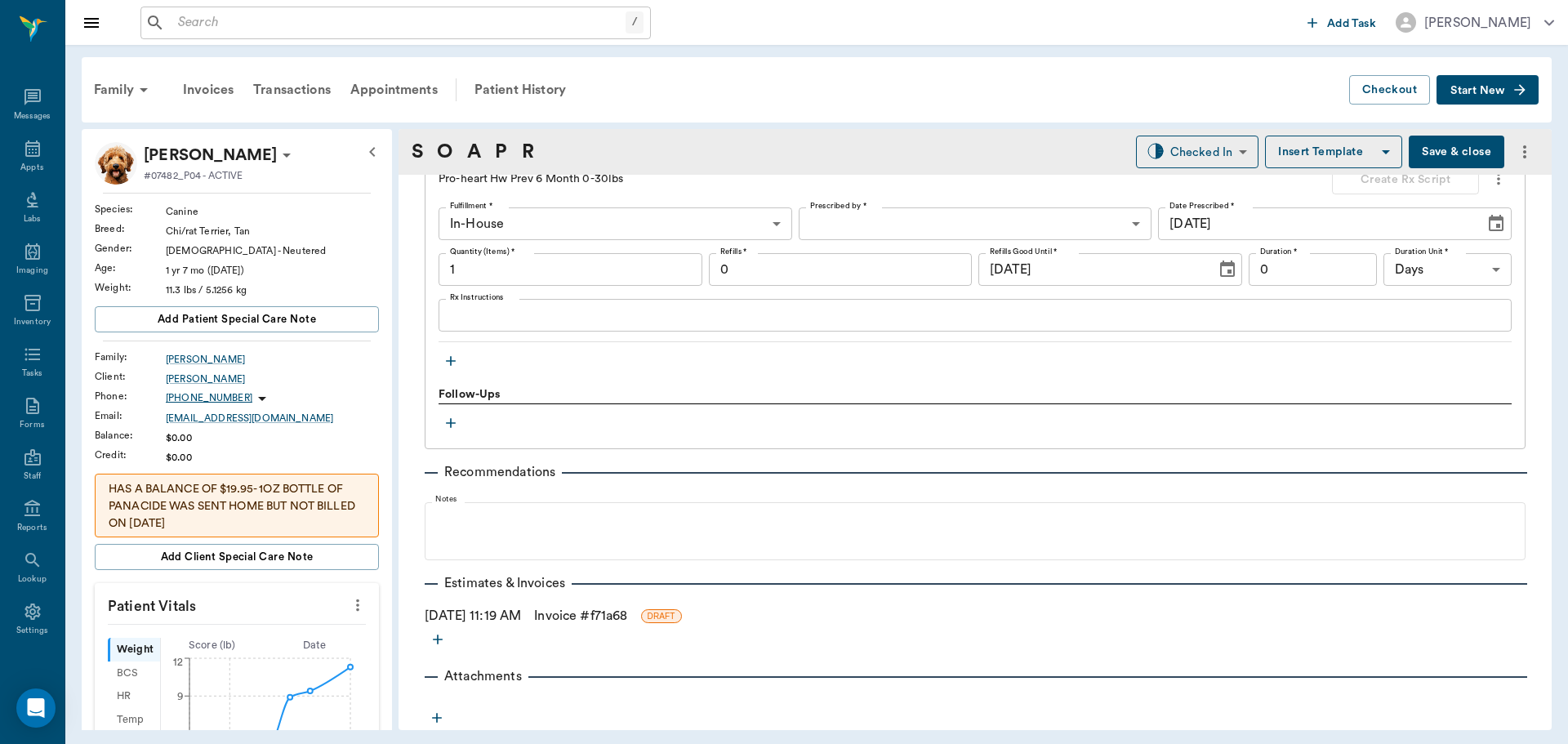
click at [575, 620] on link "Invoice # f71a68" at bounding box center [580, 616] width 93 height 20
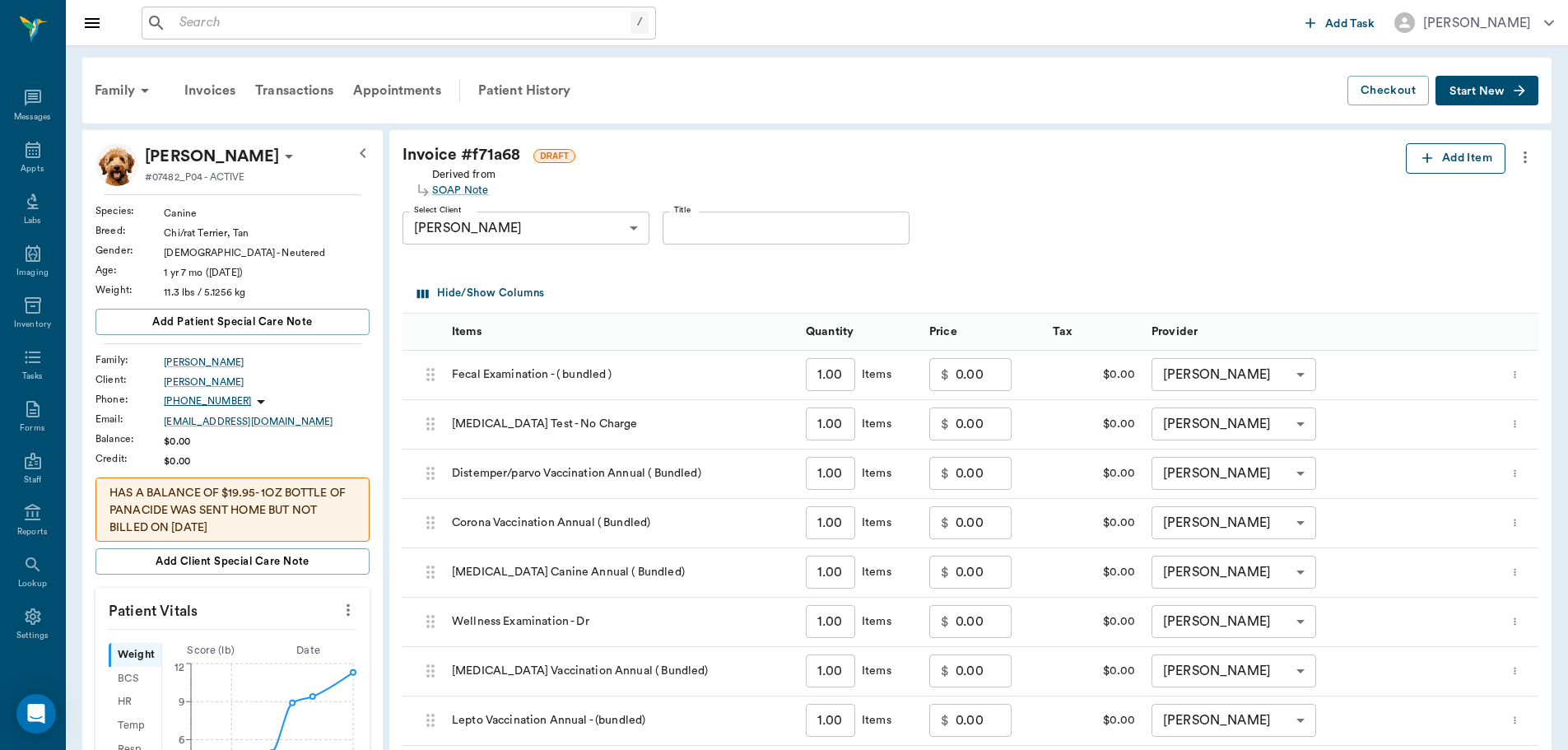
click at [1473, 153] on button "Add Item" at bounding box center [1455, 158] width 99 height 30
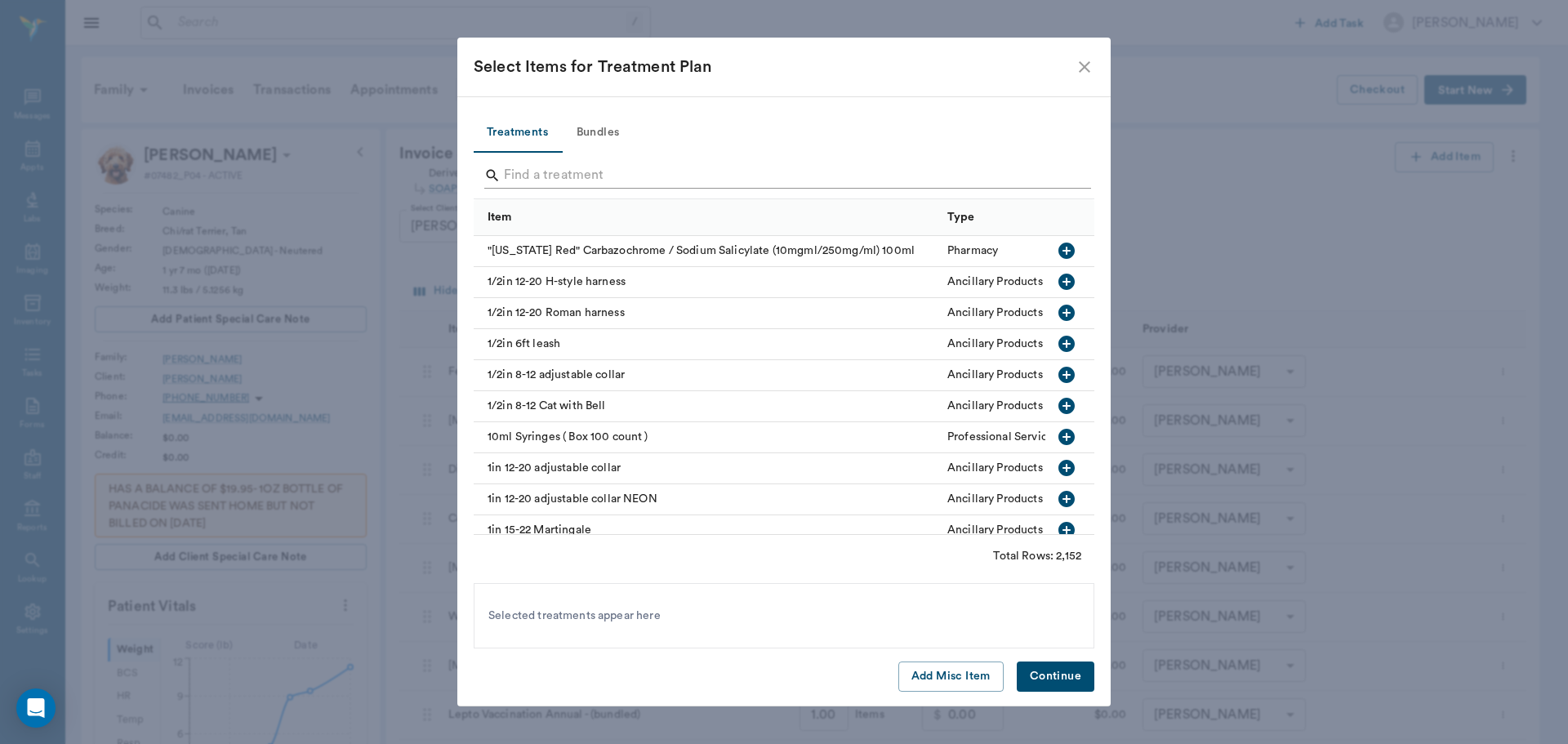
click at [558, 170] on input "Search" at bounding box center [785, 176] width 563 height 27
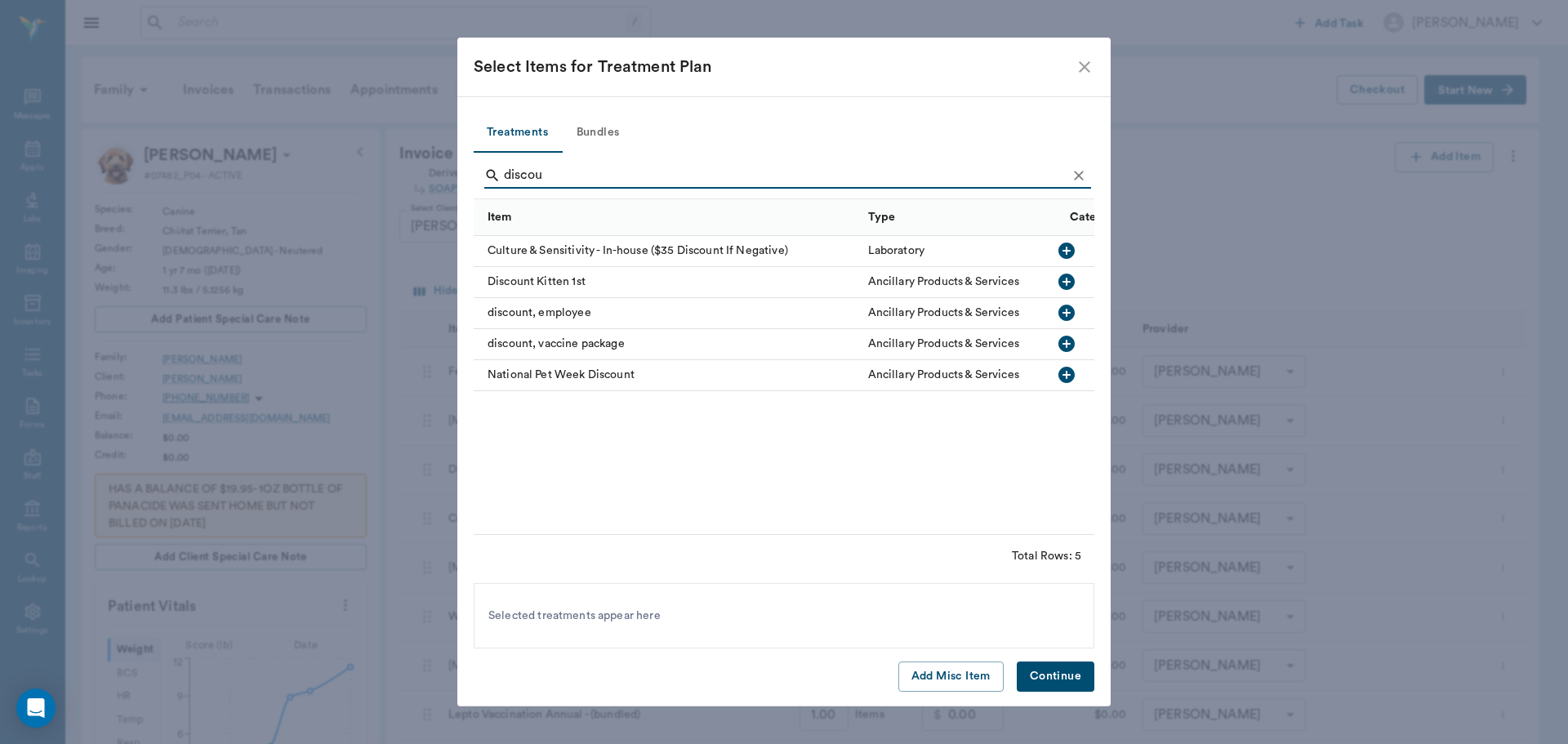
type input "discou"
click at [1065, 369] on icon "button" at bounding box center [1067, 375] width 17 height 17
click at [1040, 674] on button "Continue" at bounding box center [1056, 677] width 78 height 30
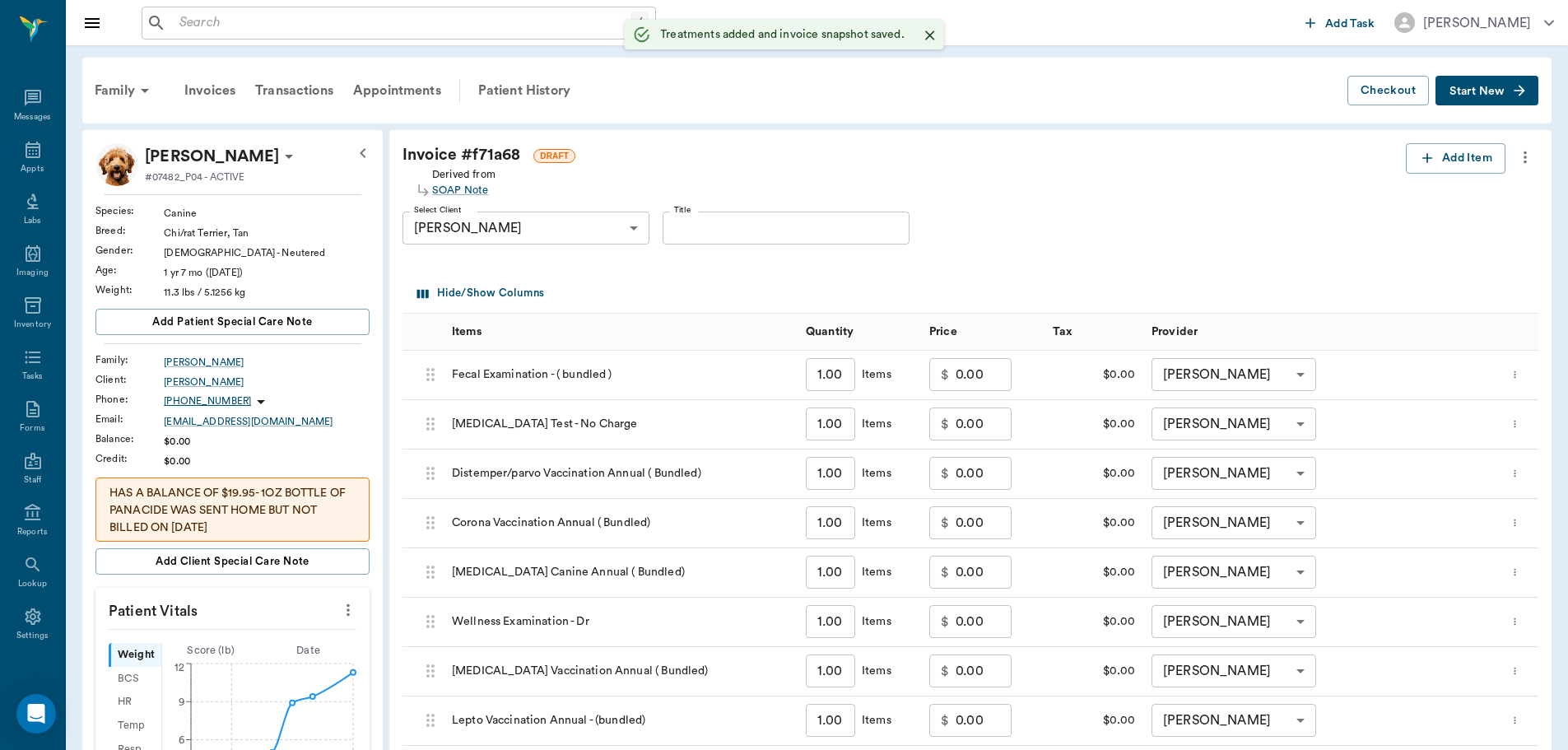
scroll to position [631, 0]
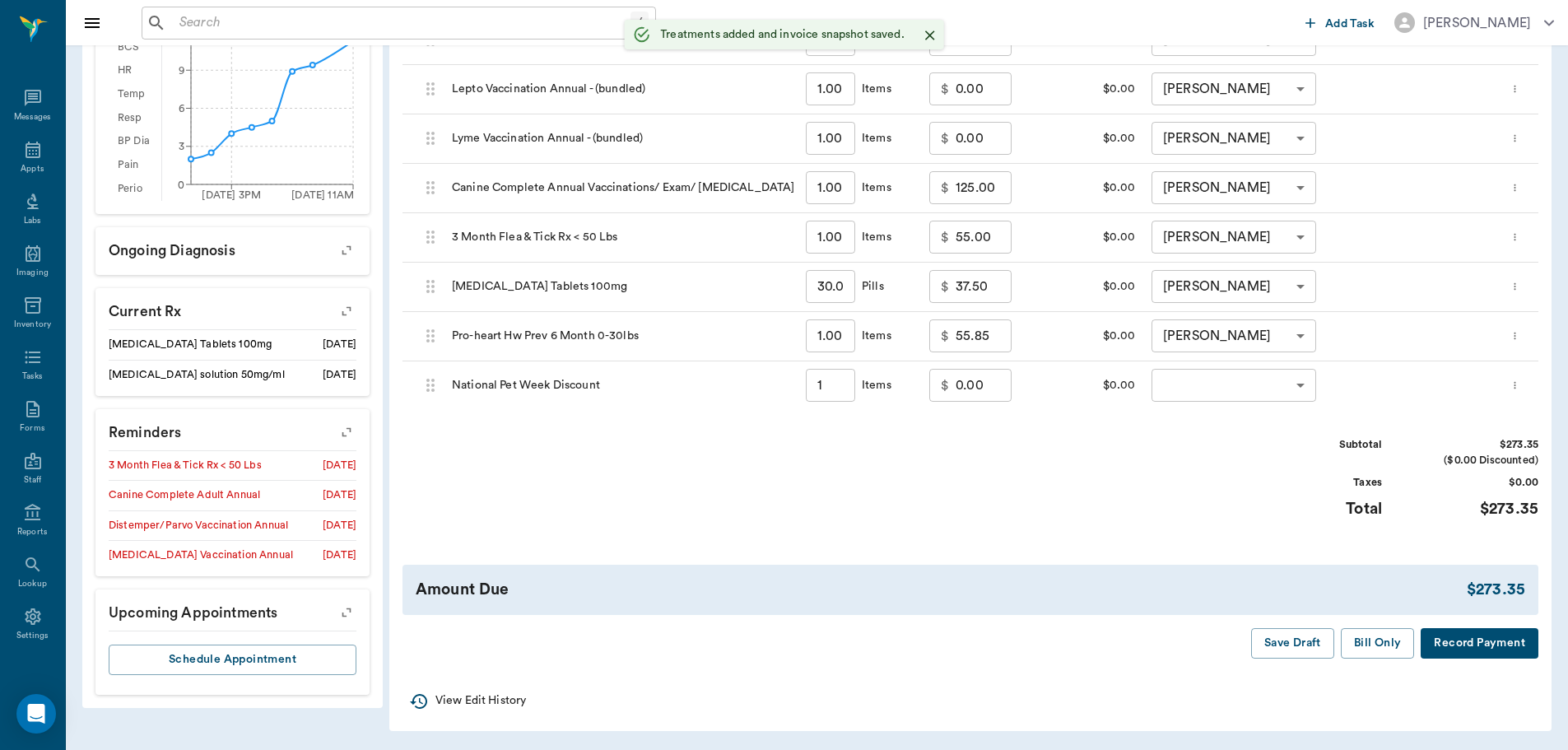
type input "1.00"
click at [982, 388] on input "0.00" at bounding box center [984, 385] width 56 height 33
type input "-27.50"
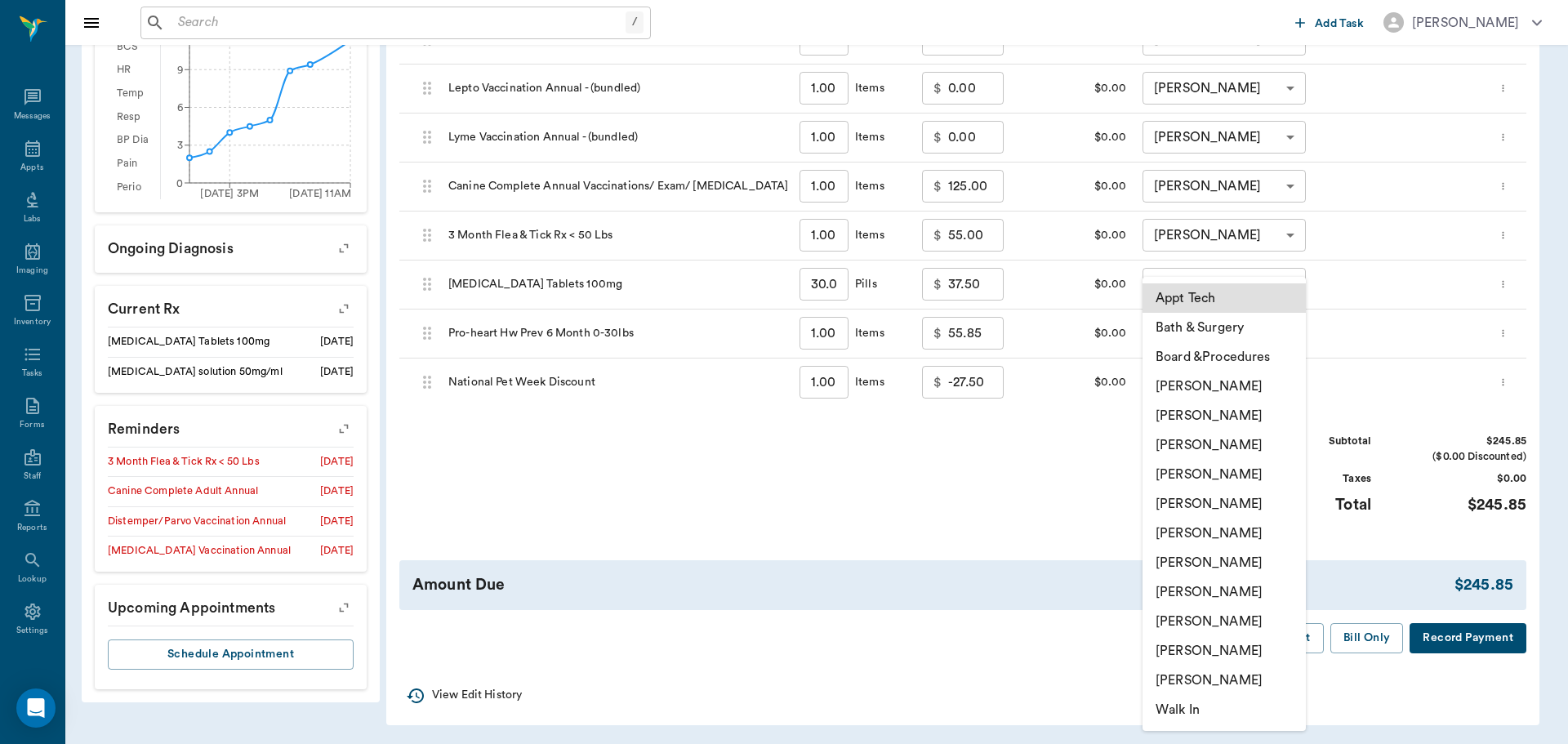
click at [1291, 380] on body "/ ​ Add Task Dr. Bert Ellsworth Nectar Messages Appts Labs Imaging Inventory Ta…" at bounding box center [784, 59] width 1568 height 1371
click at [1238, 479] on li "[PERSON_NAME]" at bounding box center [1224, 474] width 163 height 29
type input "none-63ec2f075fda476ae8351a4d"
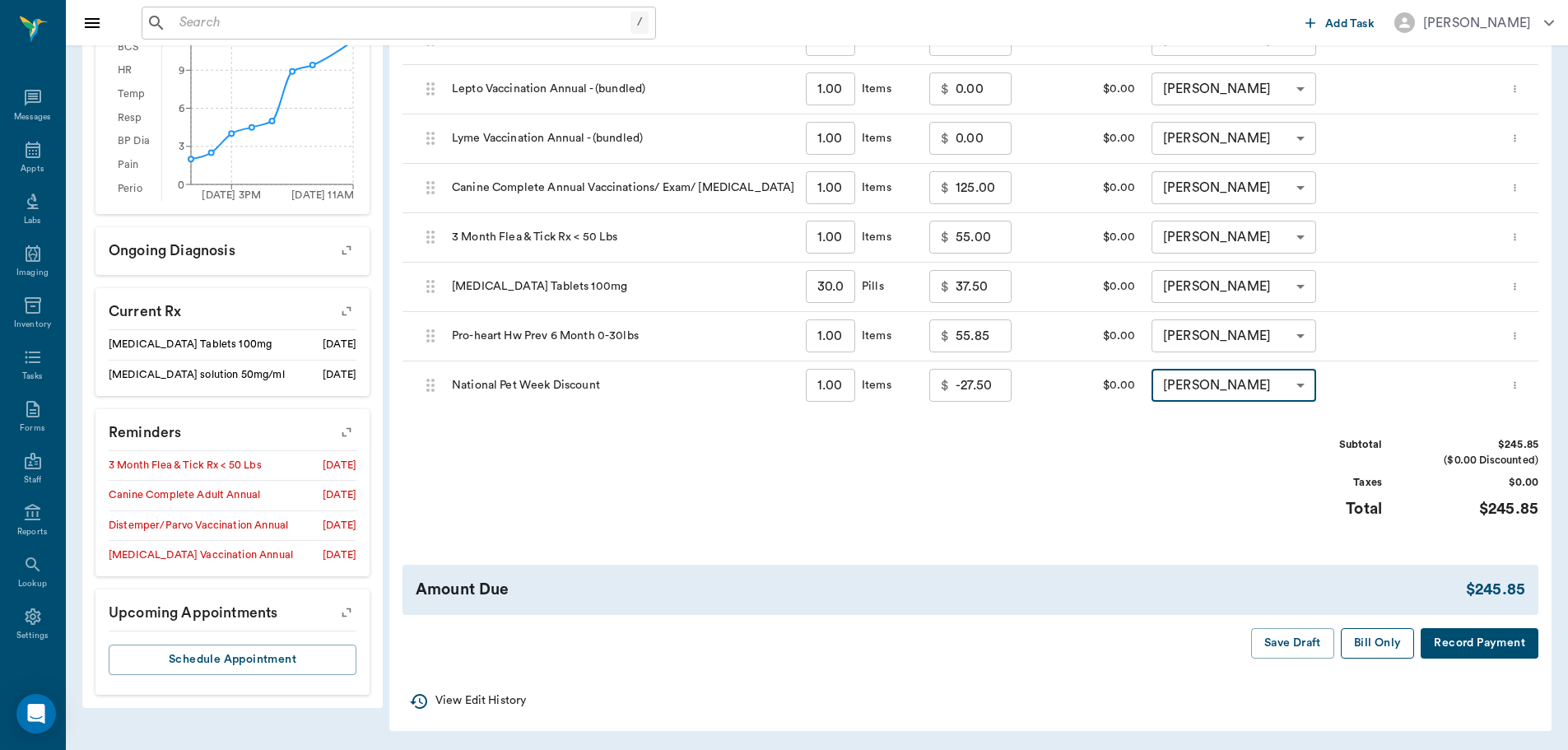
click at [1377, 638] on button "Bill Only" at bounding box center [1378, 644] width 74 height 30
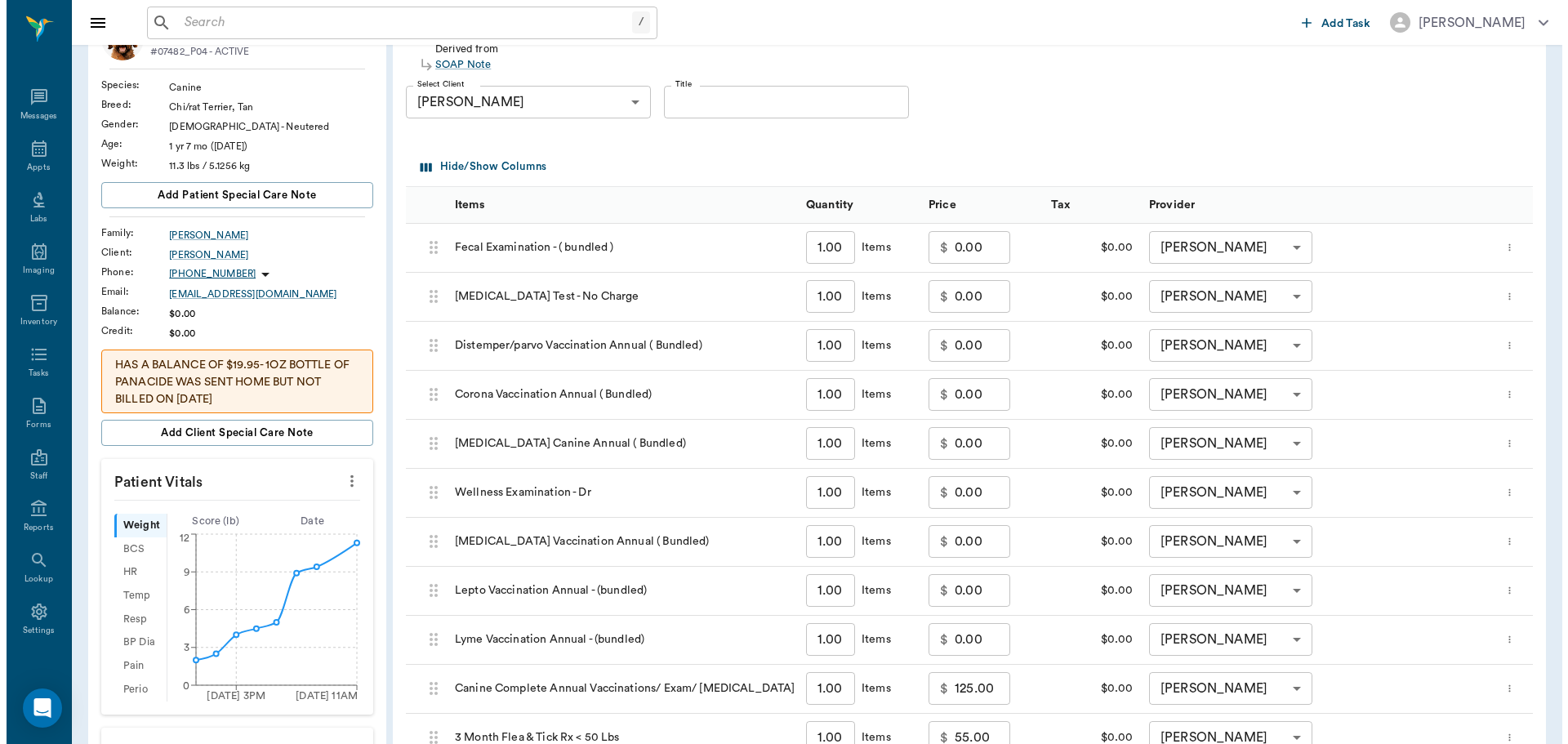
scroll to position [0, 0]
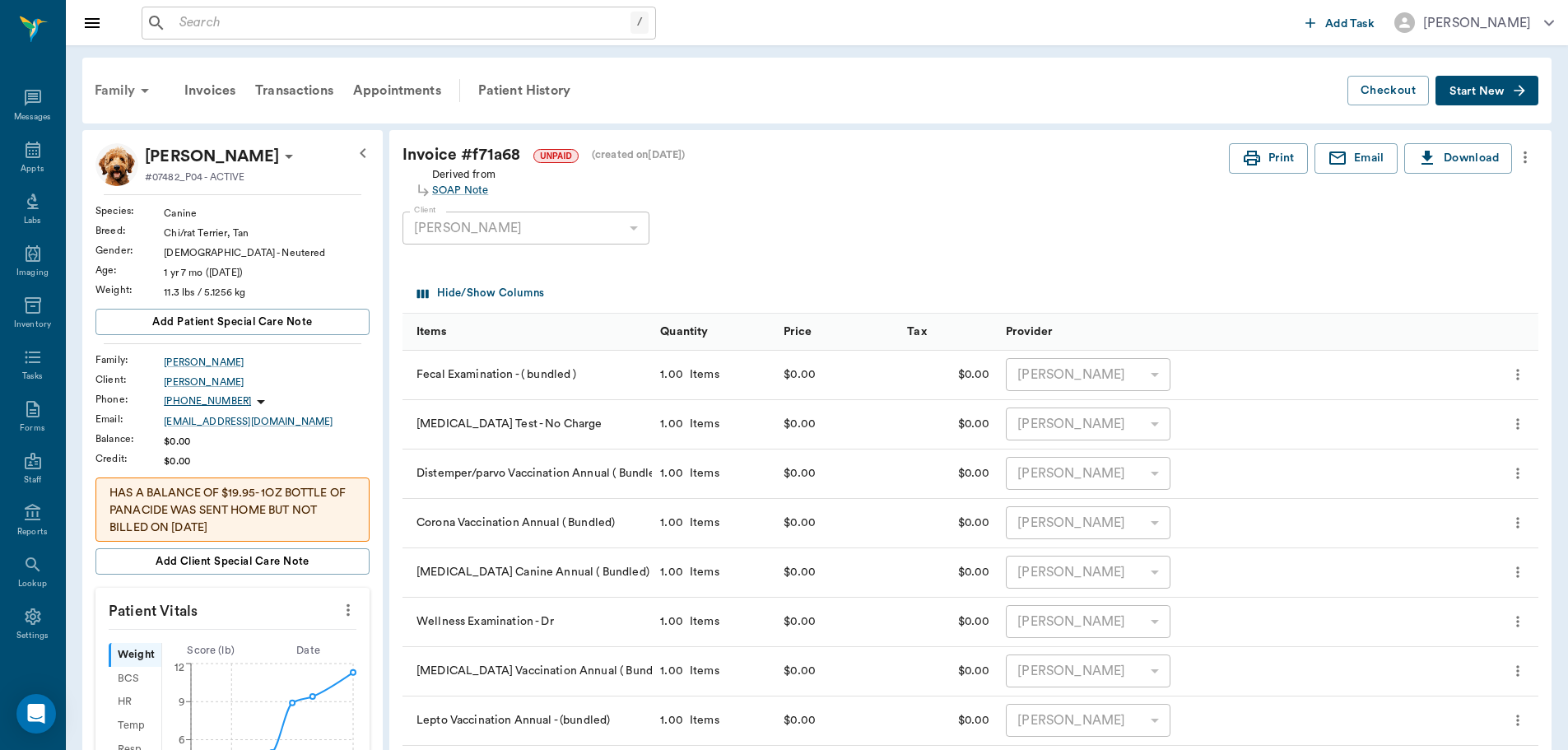
click at [140, 89] on icon at bounding box center [145, 91] width 20 height 20
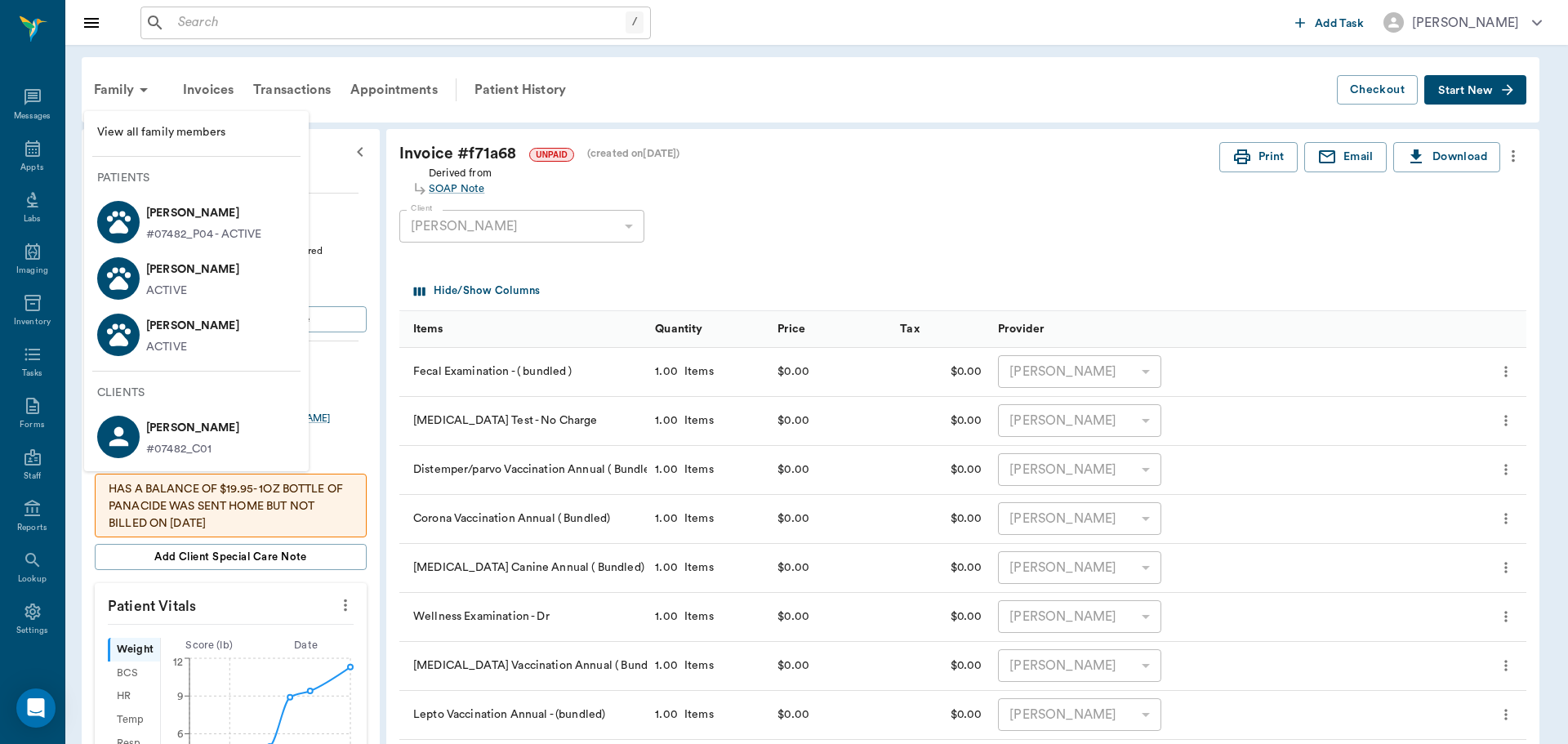
click at [177, 332] on p "[PERSON_NAME]" at bounding box center [192, 326] width 93 height 27
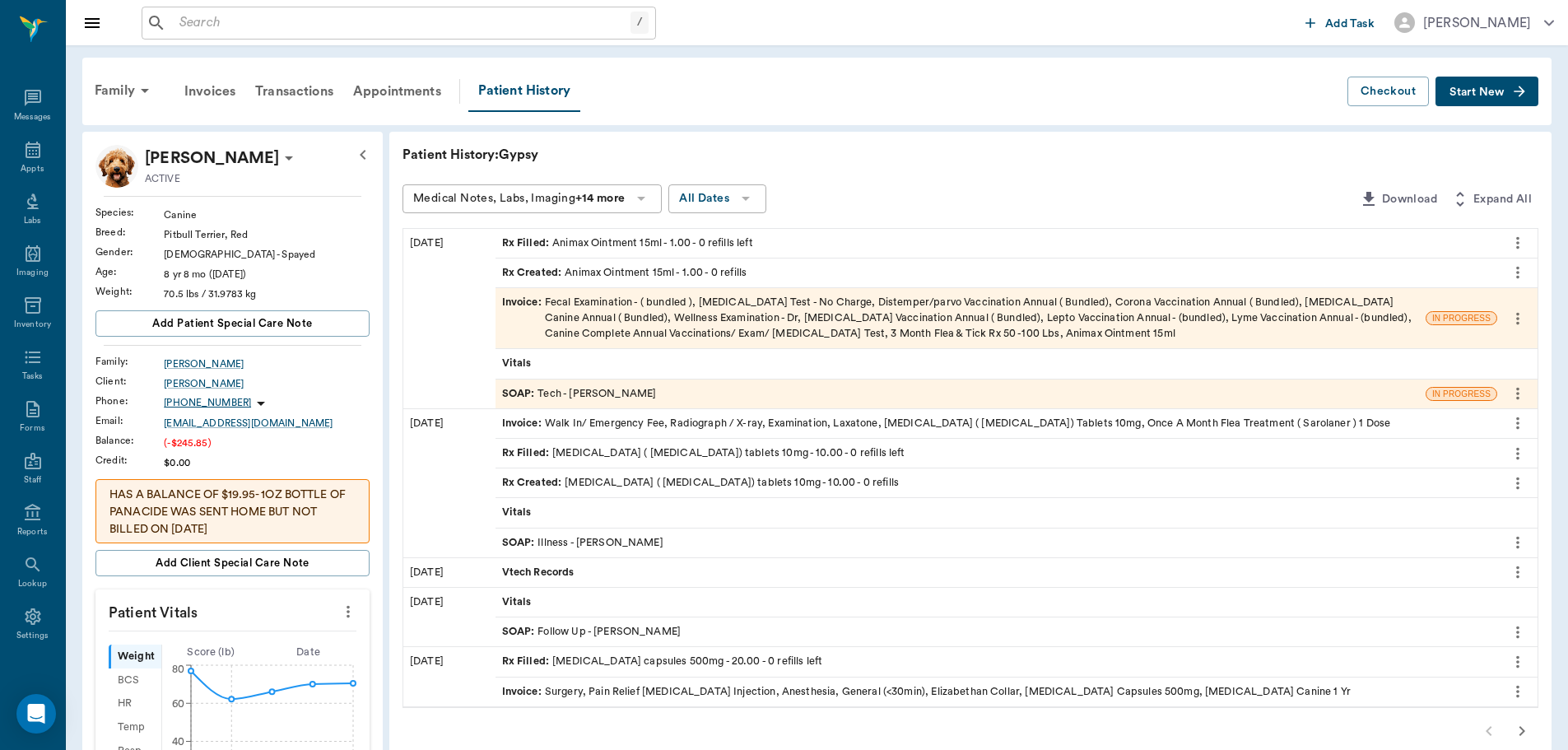
click at [604, 399] on div "SOAP : Tech - Dr. Bert Ellsworth" at bounding box center [579, 394] width 155 height 16
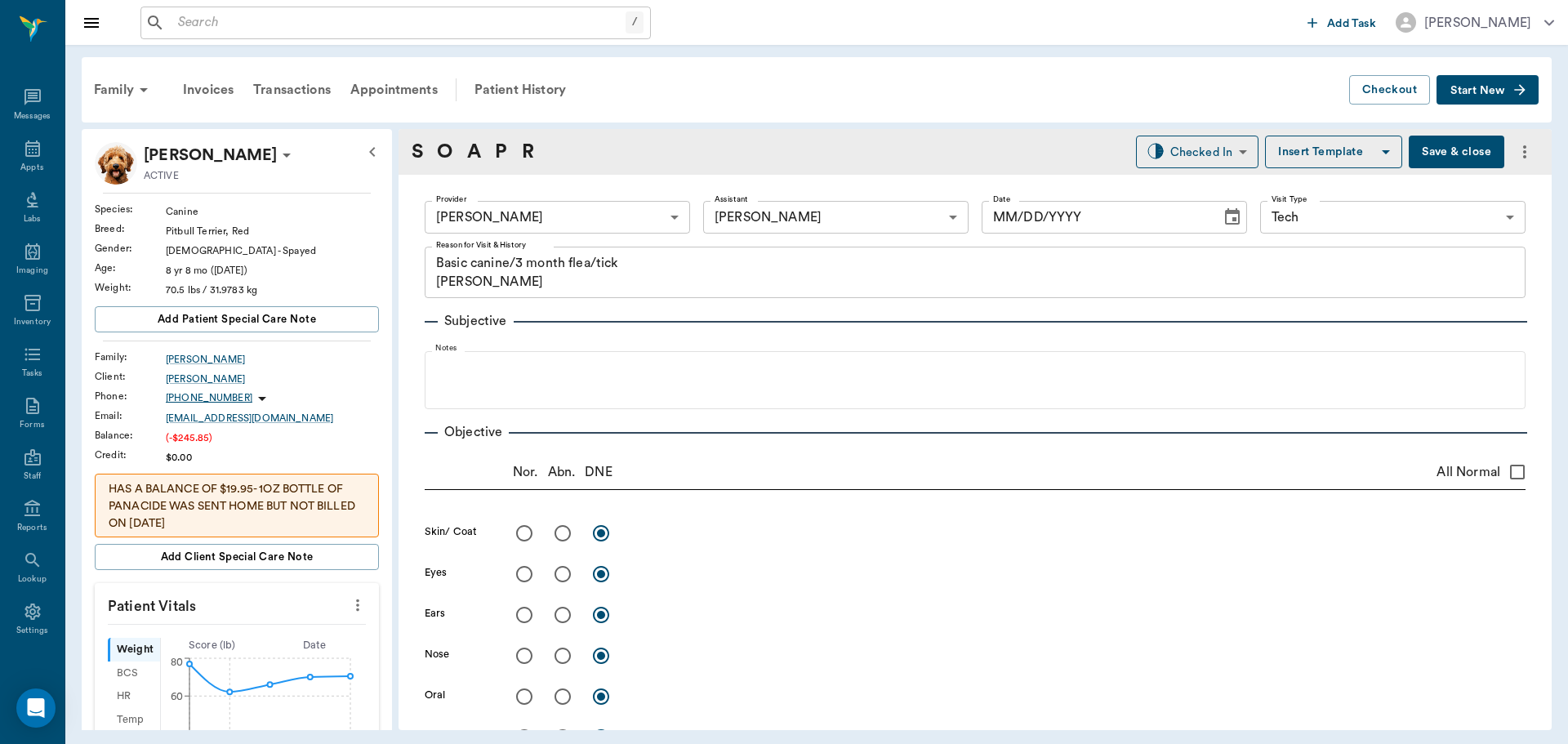
type input "63ec2f075fda476ae8351a4d"
type input "63ec2e7e52e12b0ba117b124"
type input "65d2be4f46e3a538d89b8c1a"
type textarea "Basic canine/3 month flea/tick [PERSON_NAME]"
type input "[DATE]"
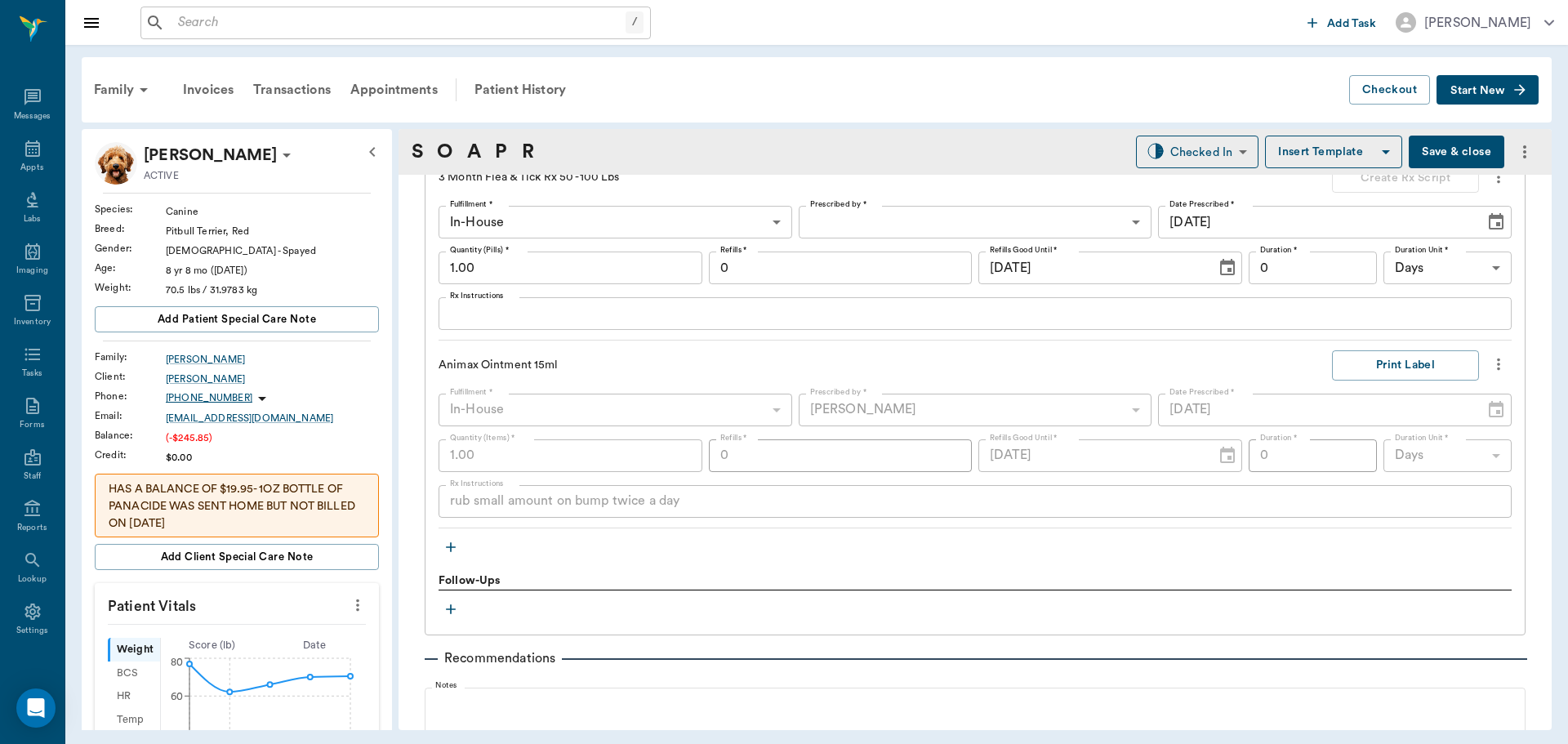
scroll to position [2124, 0]
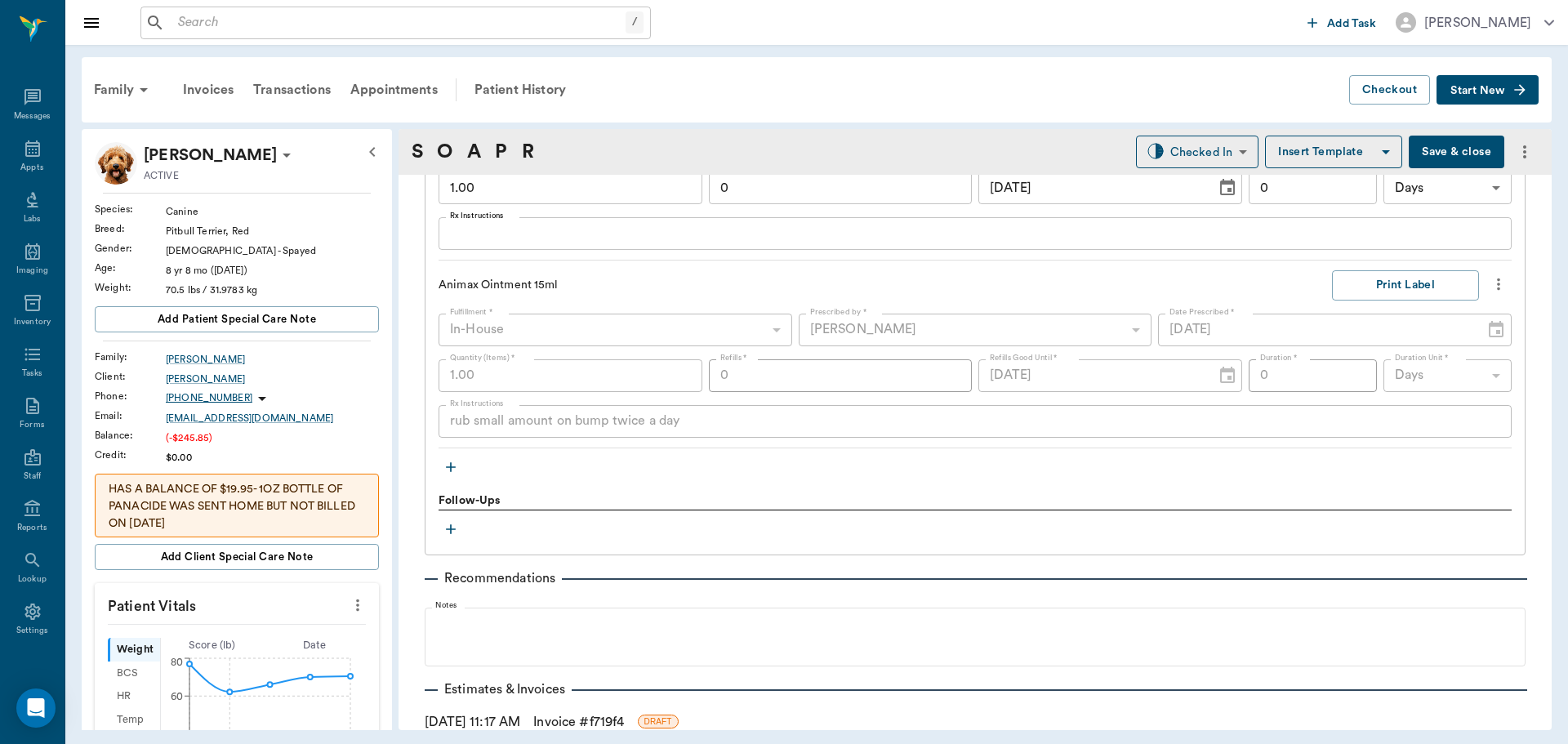
click at [449, 465] on icon "button" at bounding box center [451, 468] width 17 height 17
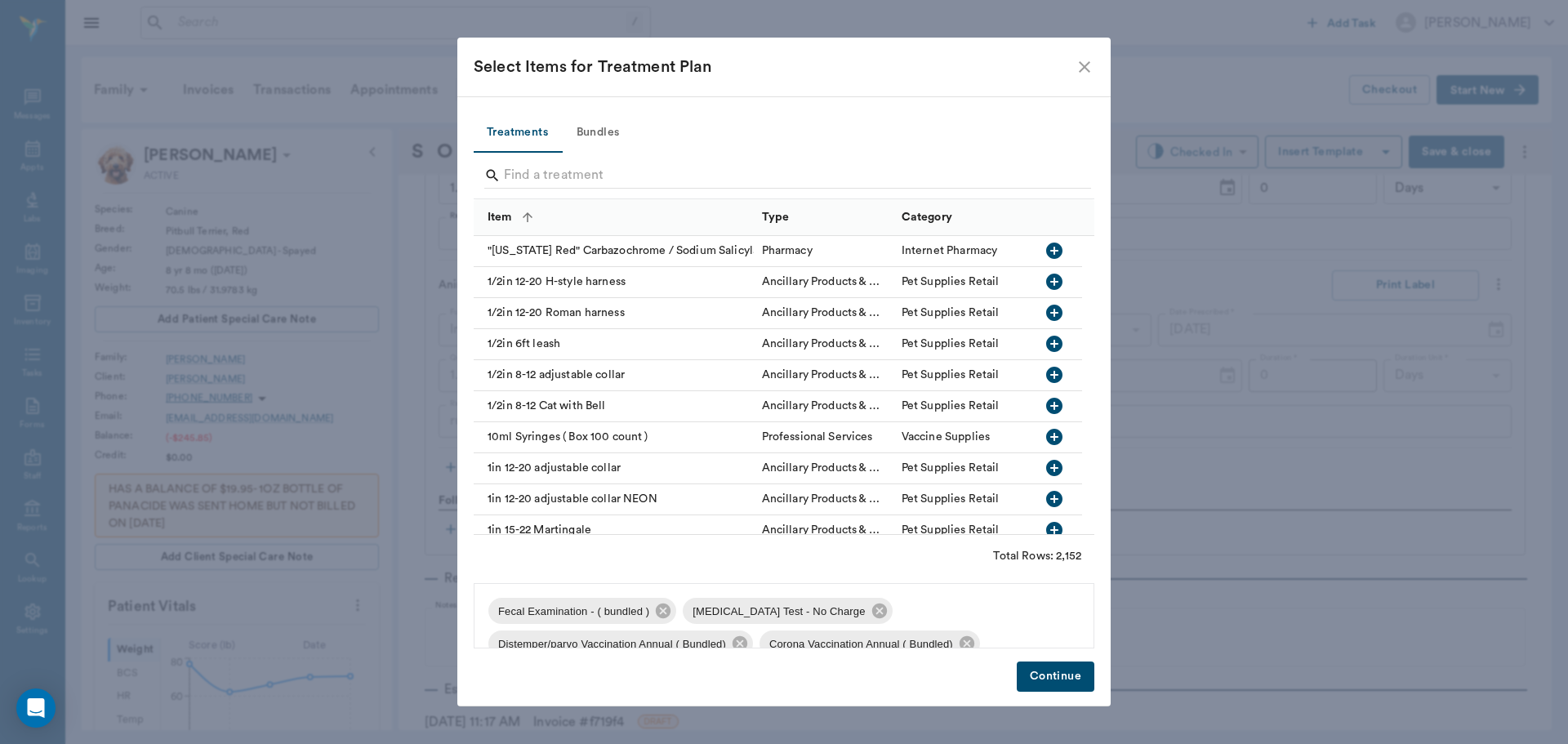
click at [560, 157] on div at bounding box center [788, 177] width 607 height 42
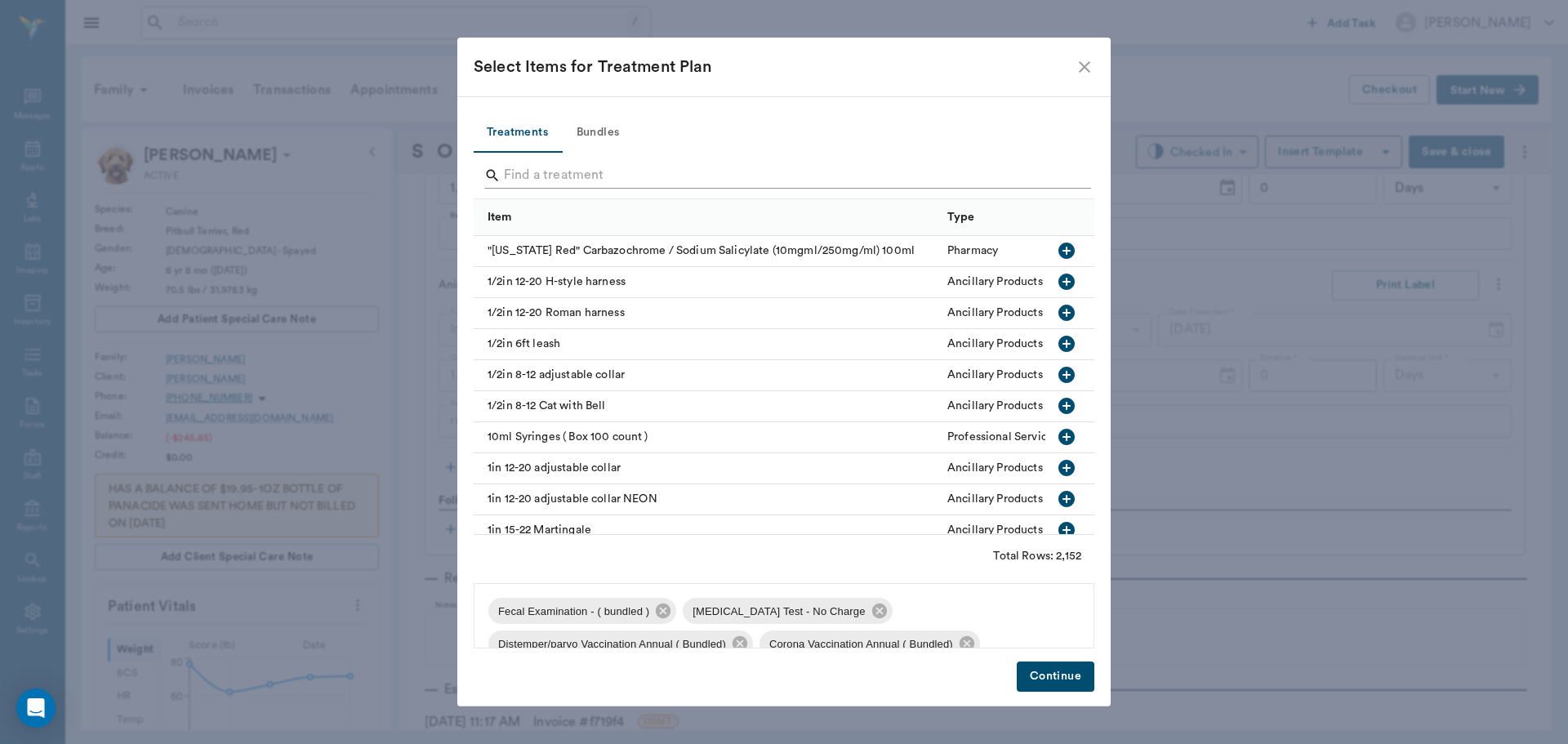
click at [553, 173] on input "Search" at bounding box center [785, 176] width 563 height 27
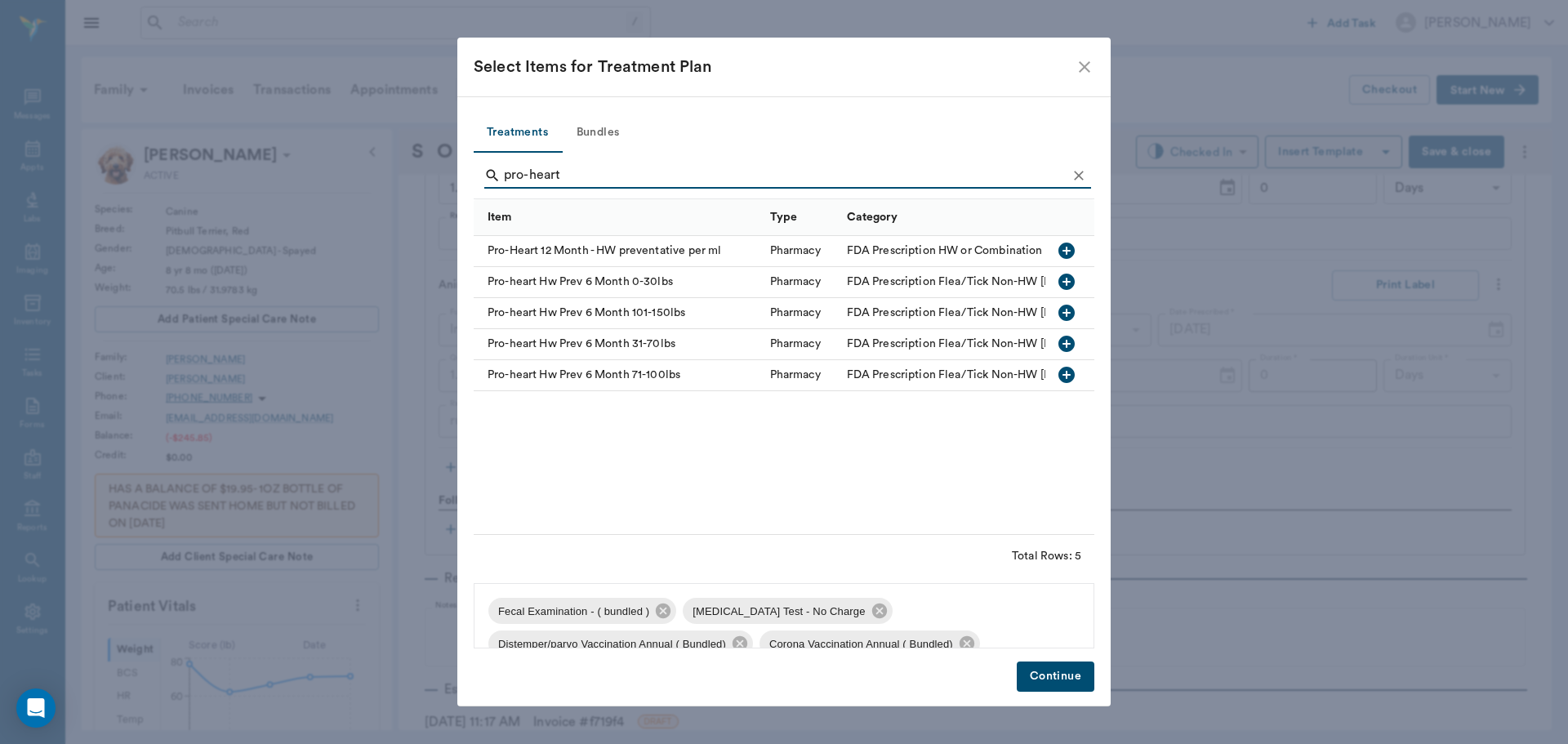
click at [1066, 347] on icon "button" at bounding box center [1067, 344] width 17 height 17
click at [1071, 372] on icon "button" at bounding box center [1067, 375] width 17 height 17
type input "p"
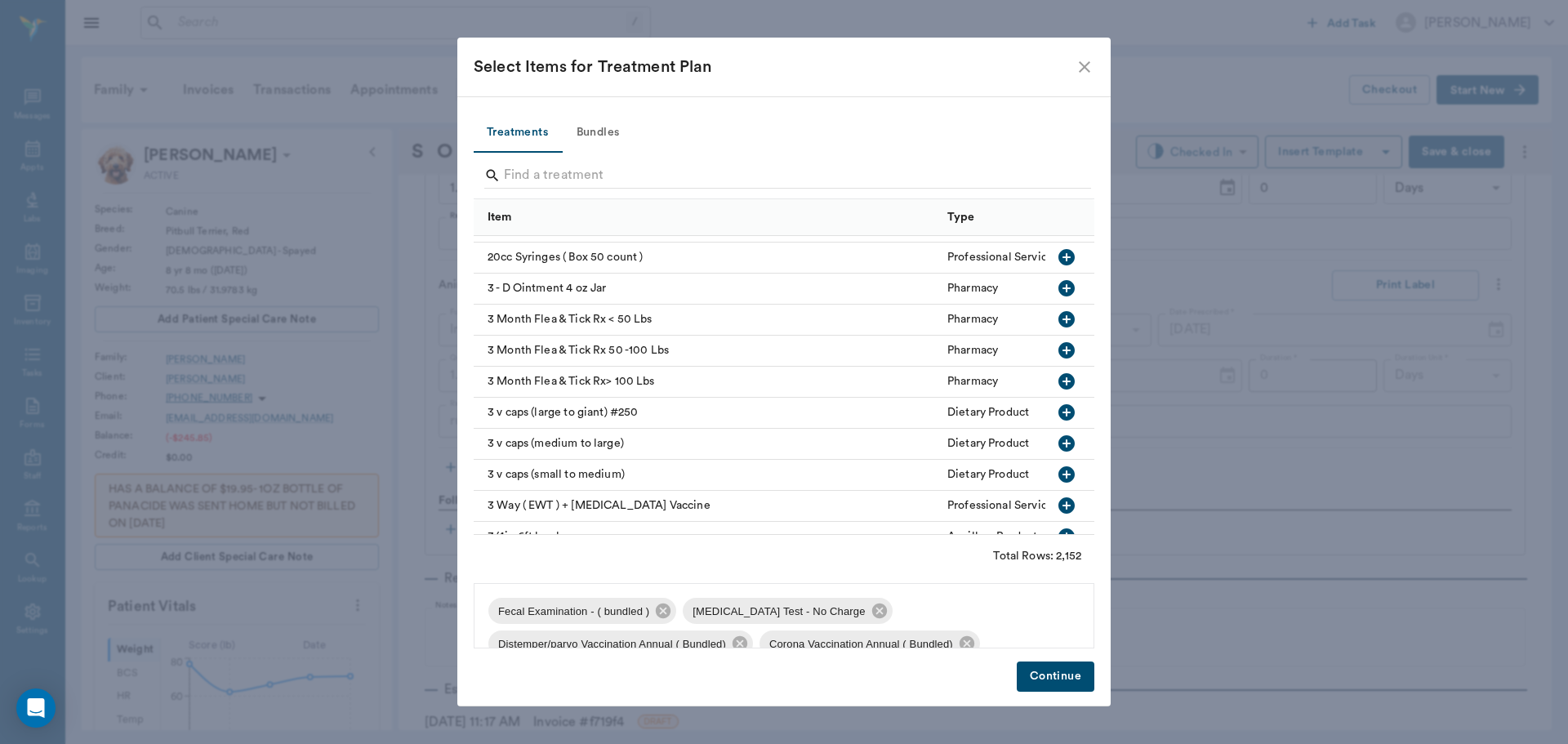
scroll to position [187, 0]
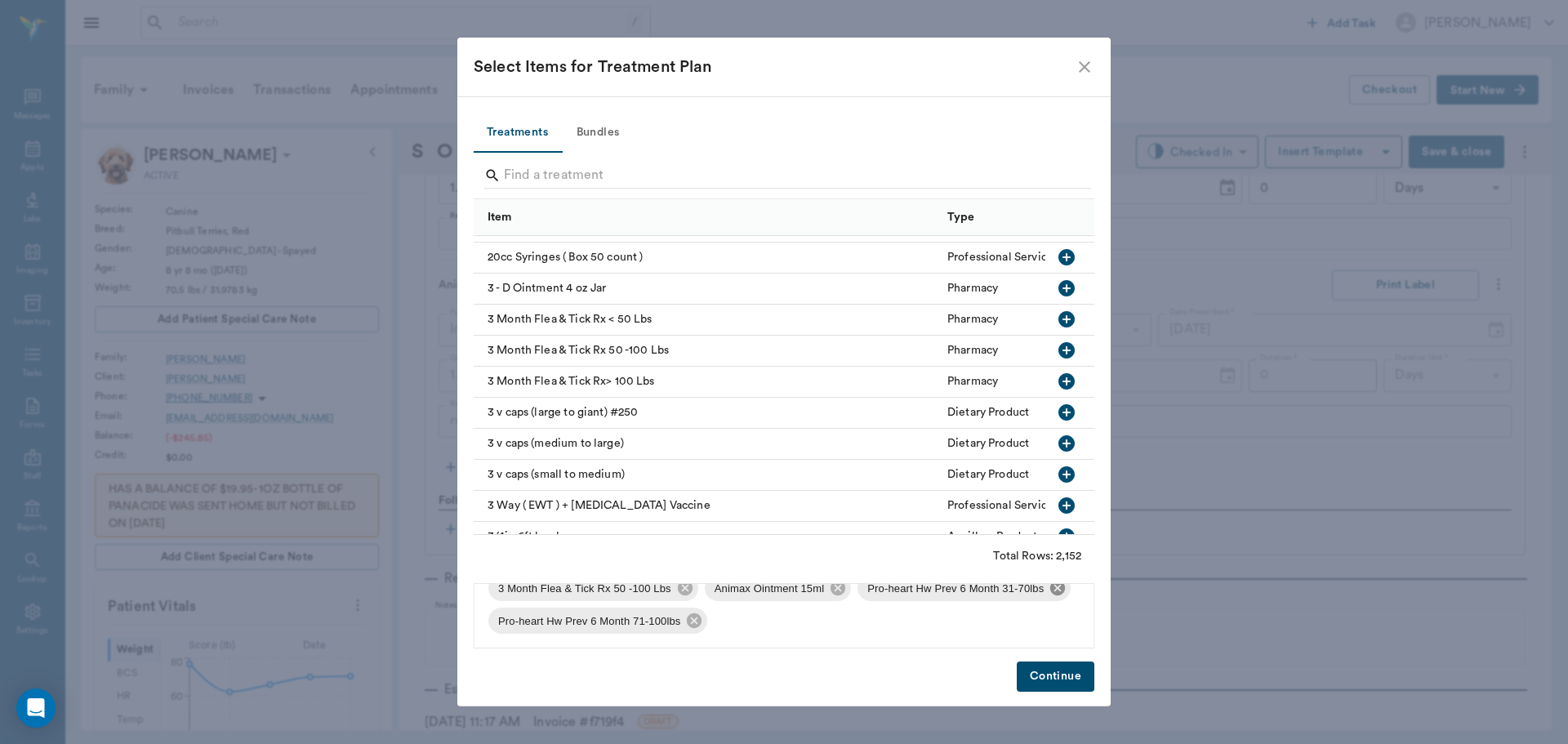
click at [1056, 587] on icon at bounding box center [1058, 588] width 18 height 18
click at [573, 166] on input "Search" at bounding box center [785, 176] width 563 height 27
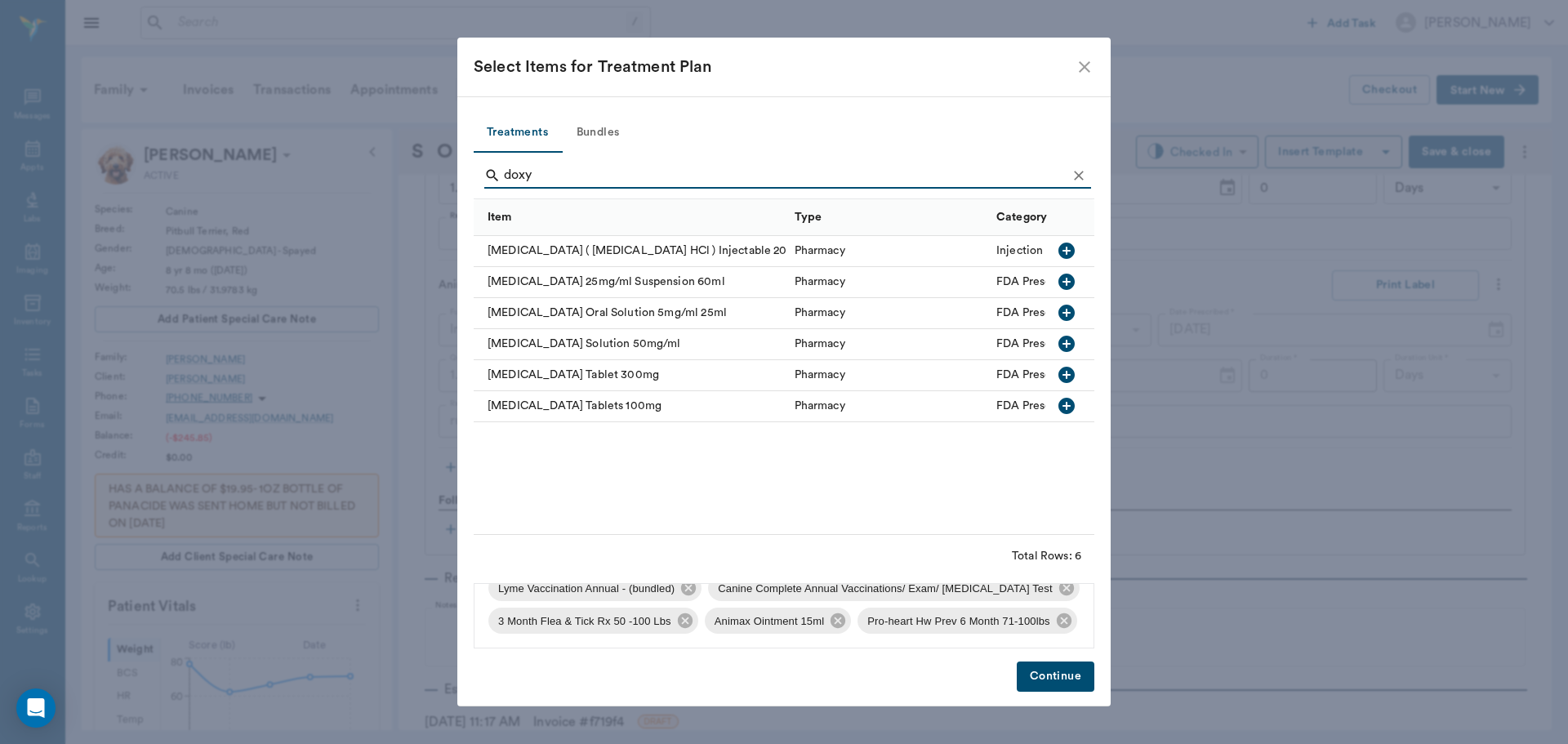
scroll to position [0, 0]
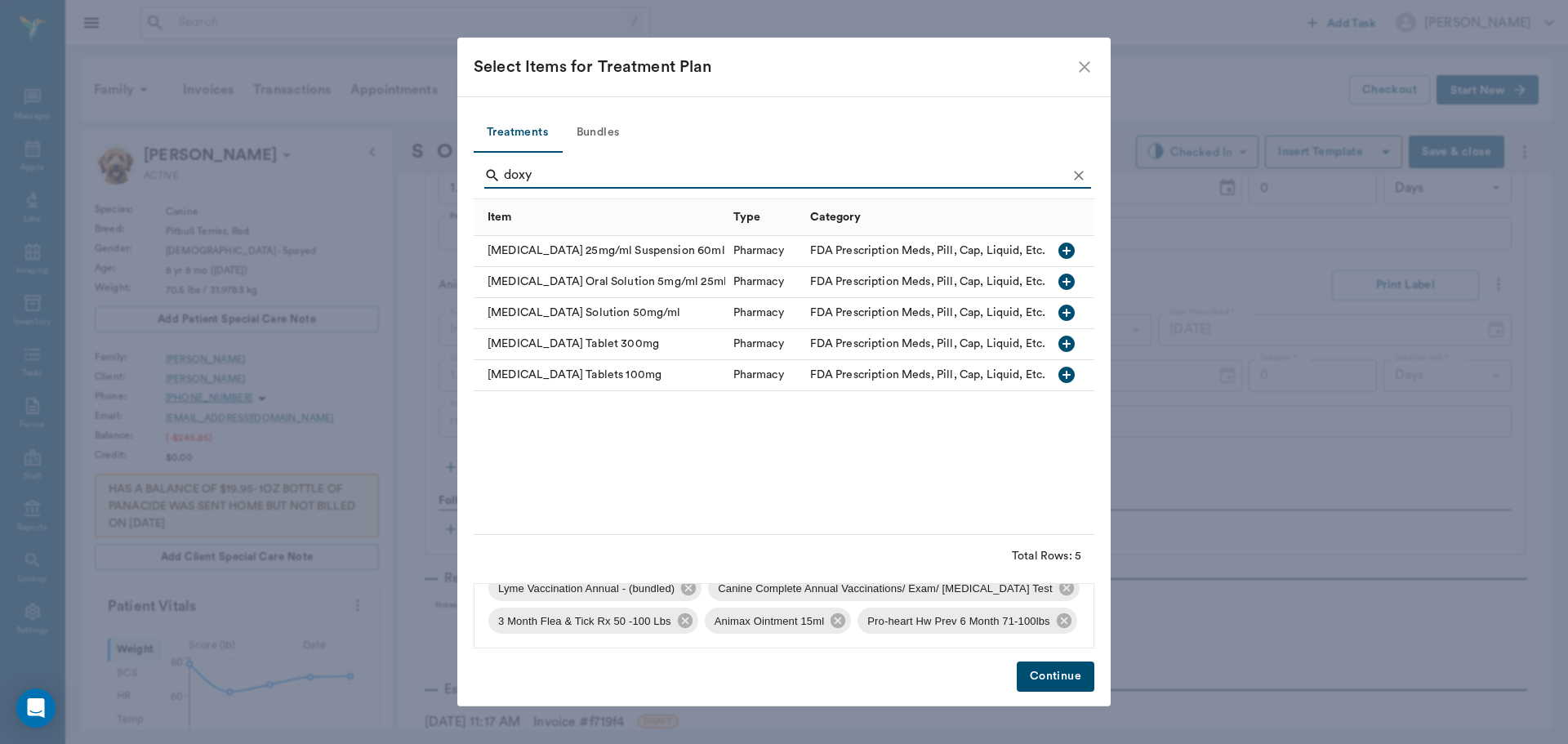
type input "doxy"
click at [1068, 348] on icon "button" at bounding box center [1067, 344] width 17 height 17
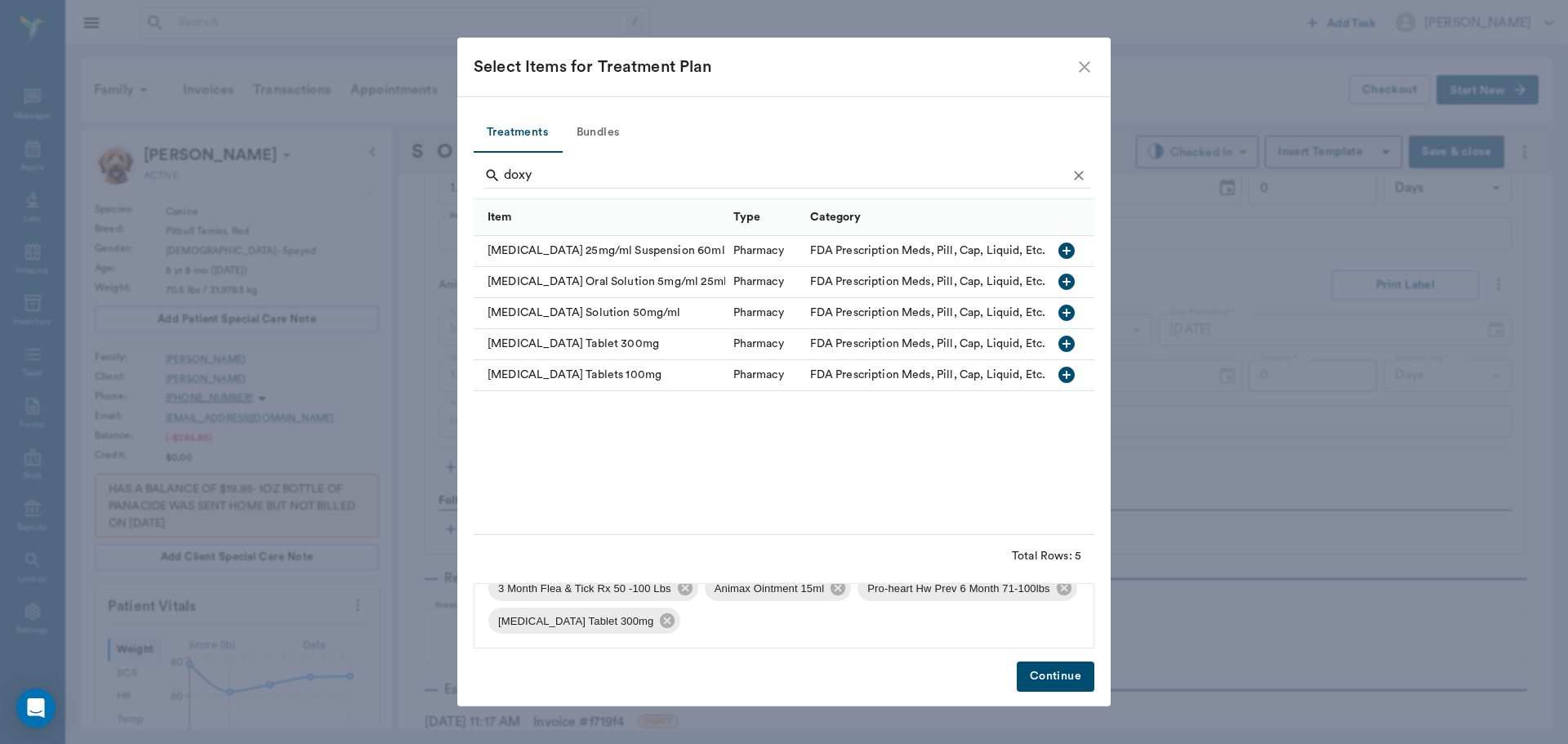
click at [1061, 679] on button "Continue" at bounding box center [1056, 677] width 78 height 30
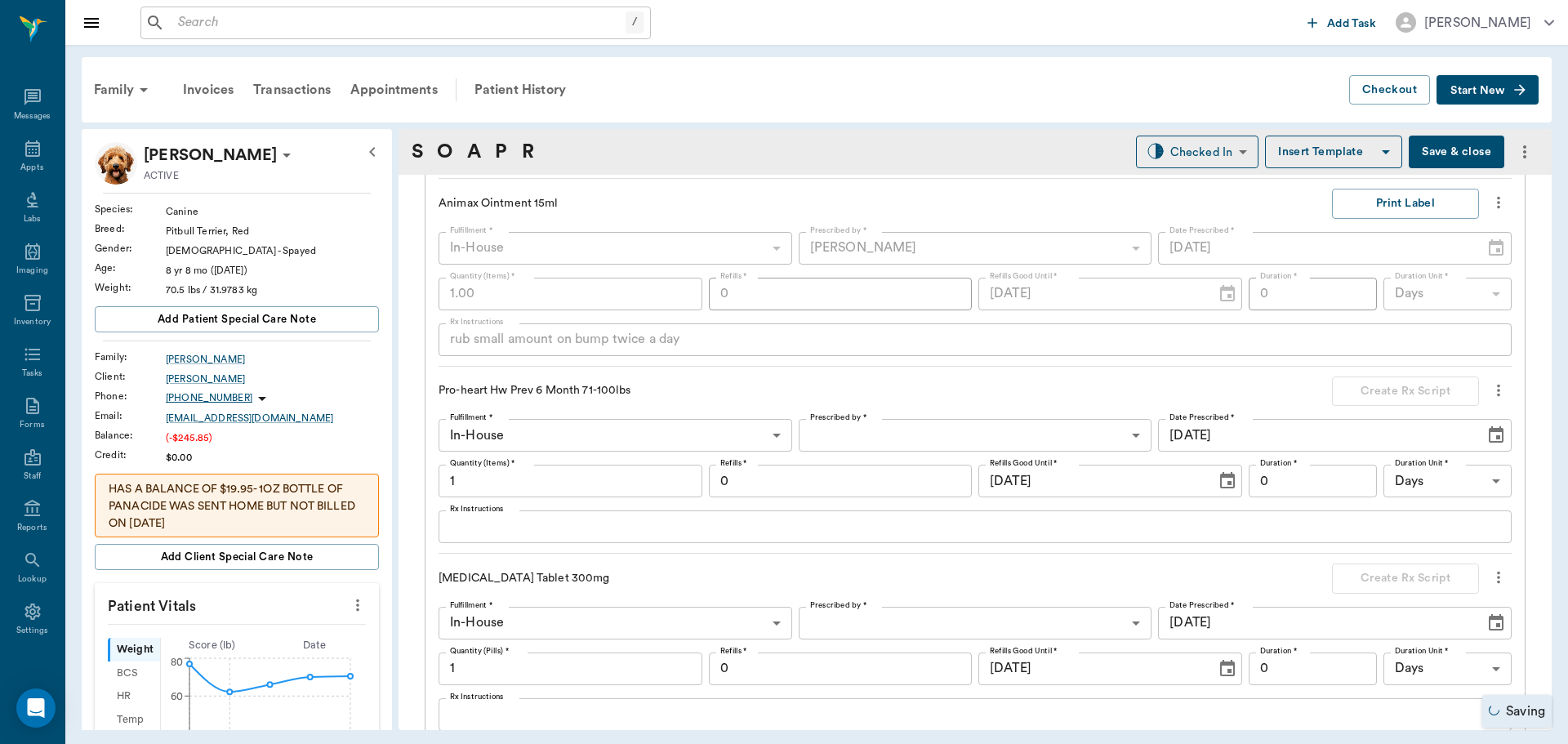
scroll to position [2369, 0]
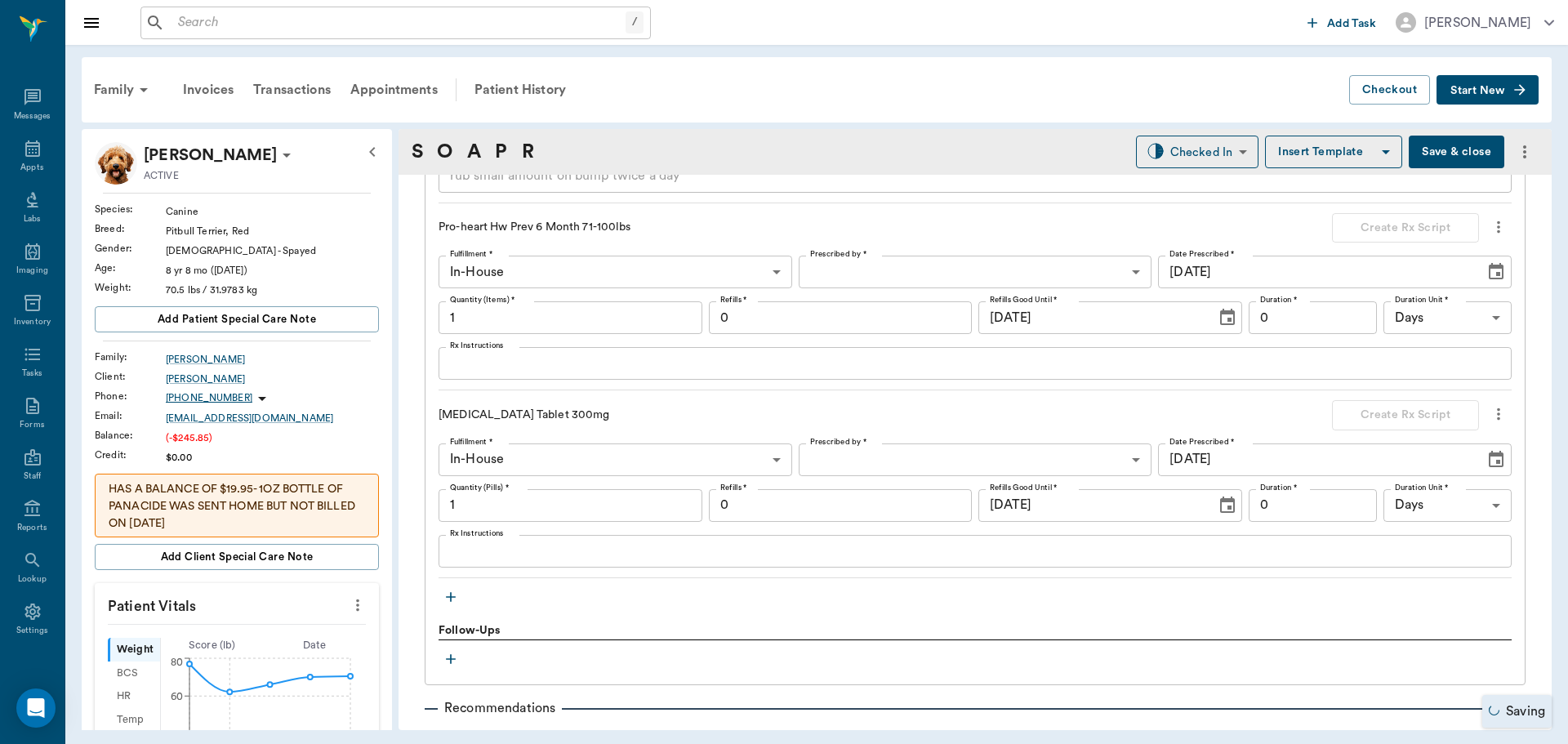
click at [500, 504] on input "1" at bounding box center [570, 505] width 264 height 32
type input "30"
click at [891, 438] on div "Doxycycline Tablet 300mg Create Rx Script Fulfillment * In-House In-House Fulfi…" at bounding box center [975, 489] width 1073 height 178
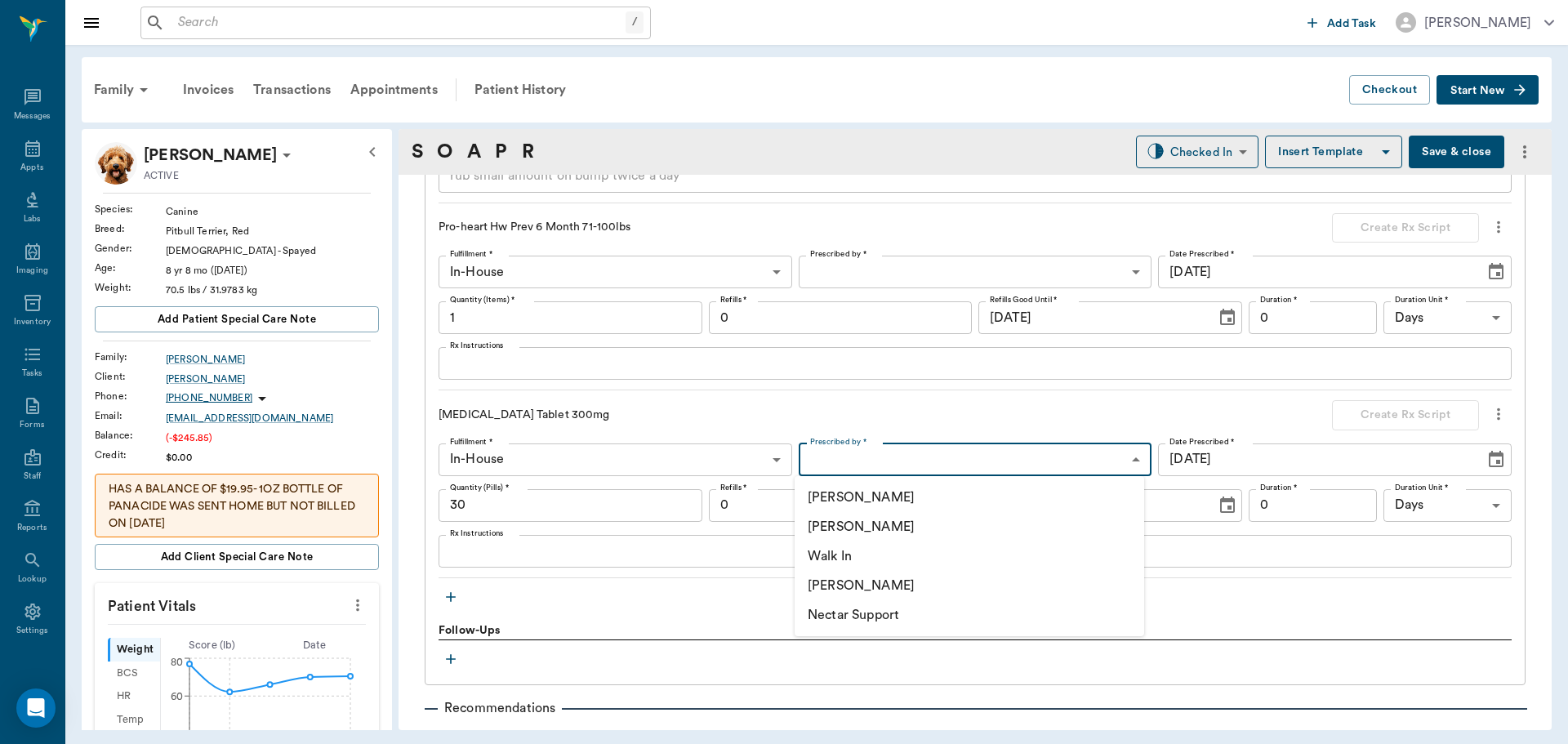
click at [901, 464] on body "/ ​ Add Task Dr. Bert Ellsworth Nectar Messages Appts Labs Imaging Inventory Ta…" at bounding box center [784, 372] width 1568 height 744
click at [877, 525] on li "[PERSON_NAME]" at bounding box center [969, 527] width 350 height 29
type input "63ec2f075fda476ae8351a4d"
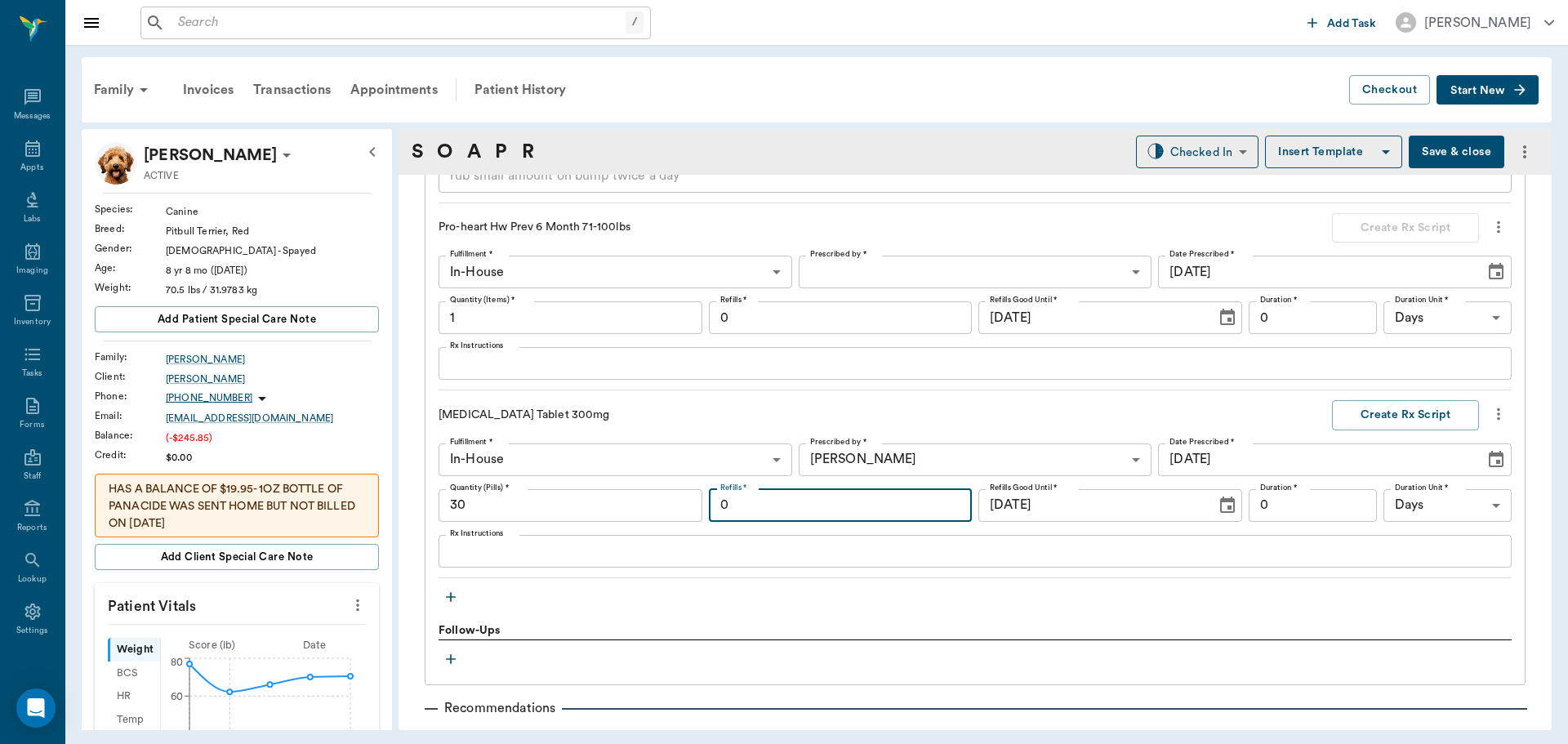
click at [896, 505] on input "0" at bounding box center [841, 505] width 264 height 32
type input "3"
click at [1293, 497] on input "0" at bounding box center [1313, 505] width 129 height 32
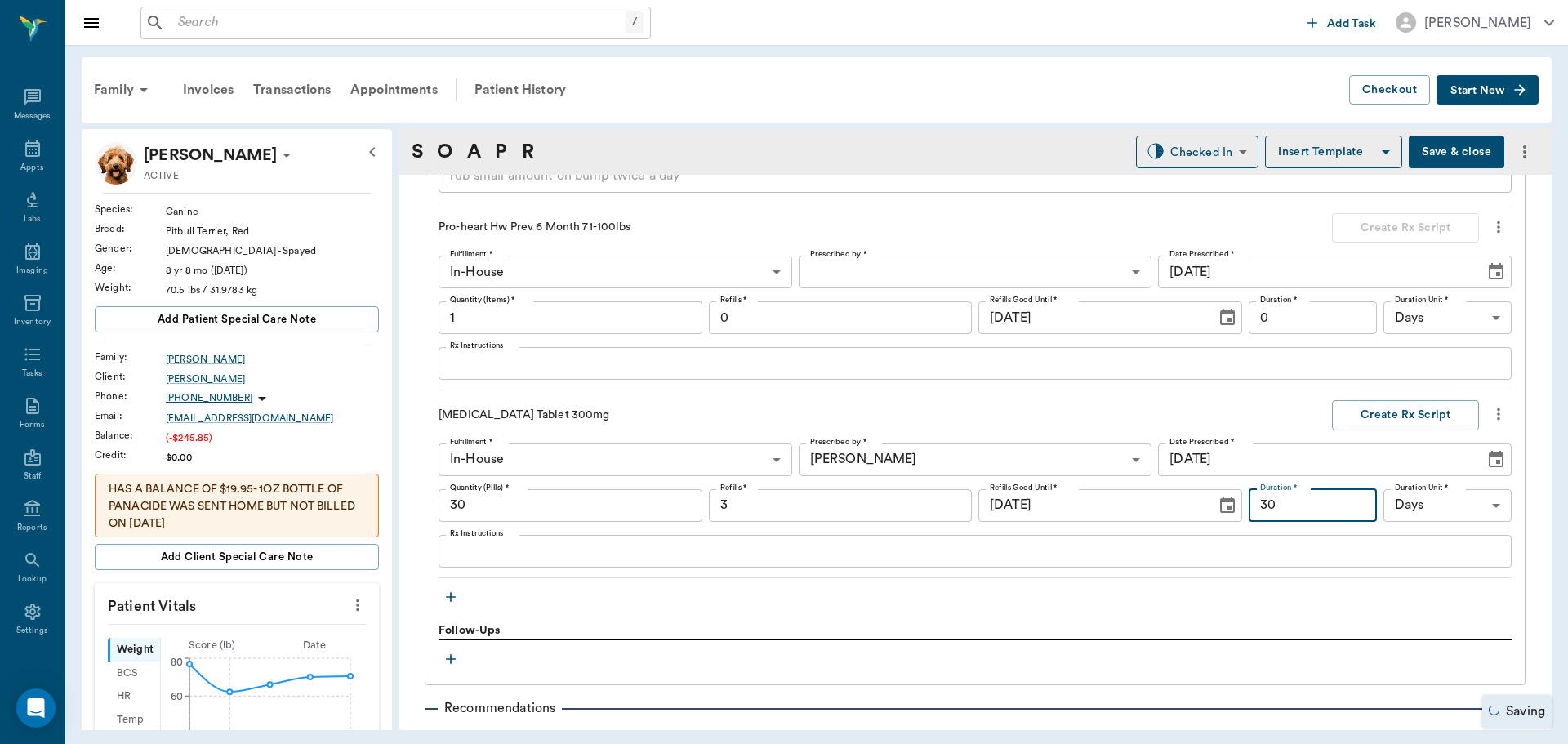
type input "30"
click at [624, 554] on textarea "Rx Instructions" at bounding box center [975, 551] width 1051 height 19
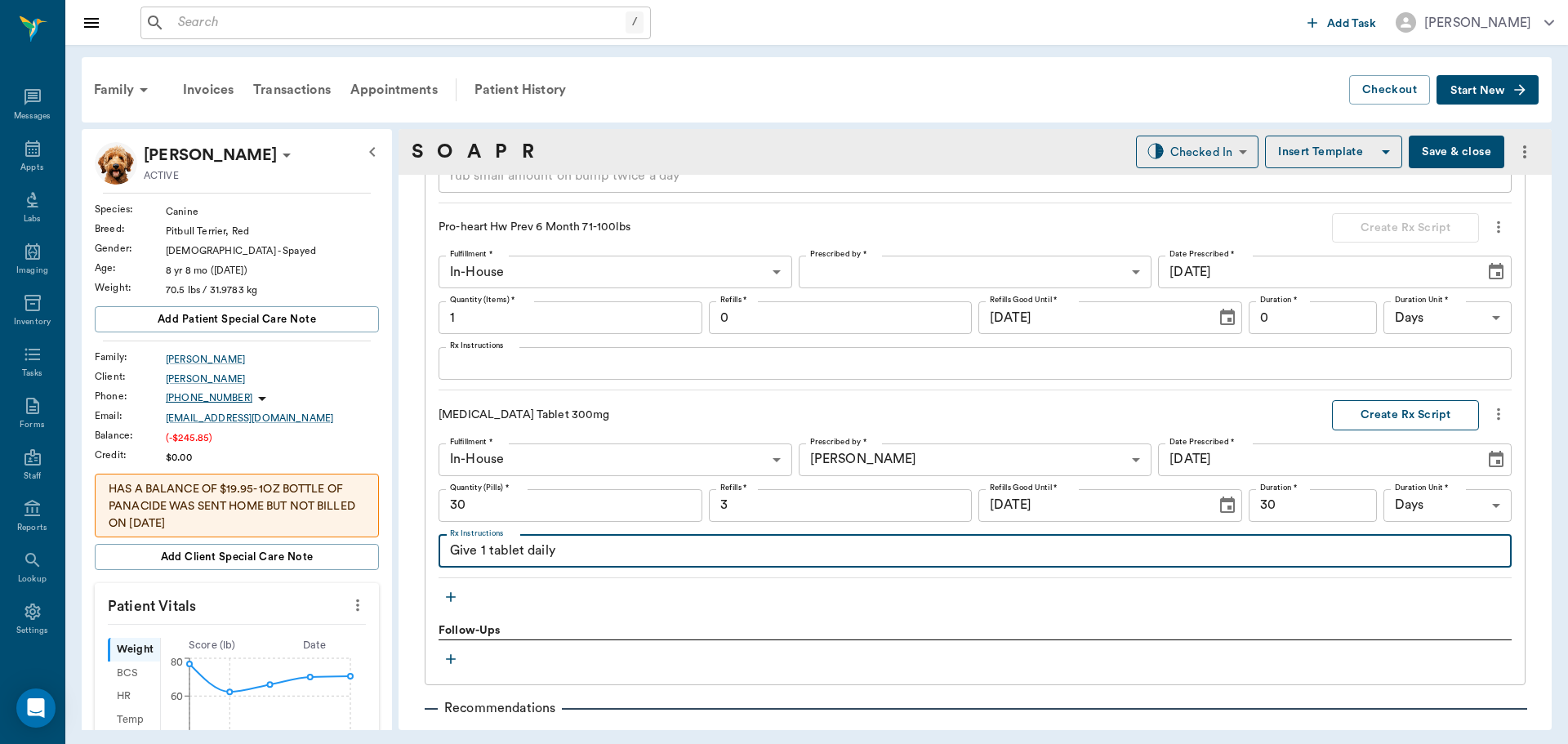
type textarea "Give 1 tablet daily"
click at [1408, 411] on button "Create Rx Script" at bounding box center [1405, 416] width 147 height 30
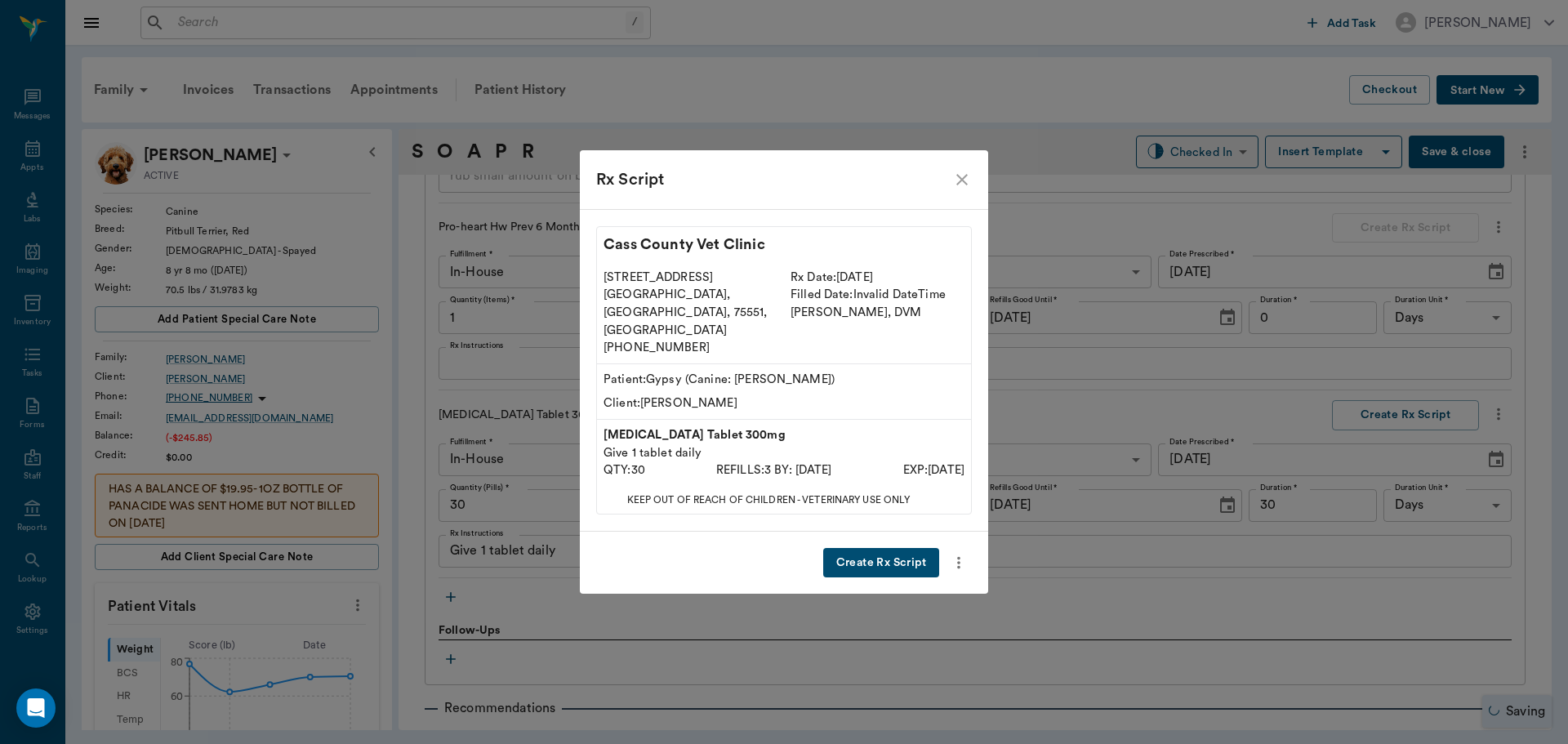
click at [909, 548] on button "Create Rx Script" at bounding box center [881, 563] width 116 height 30
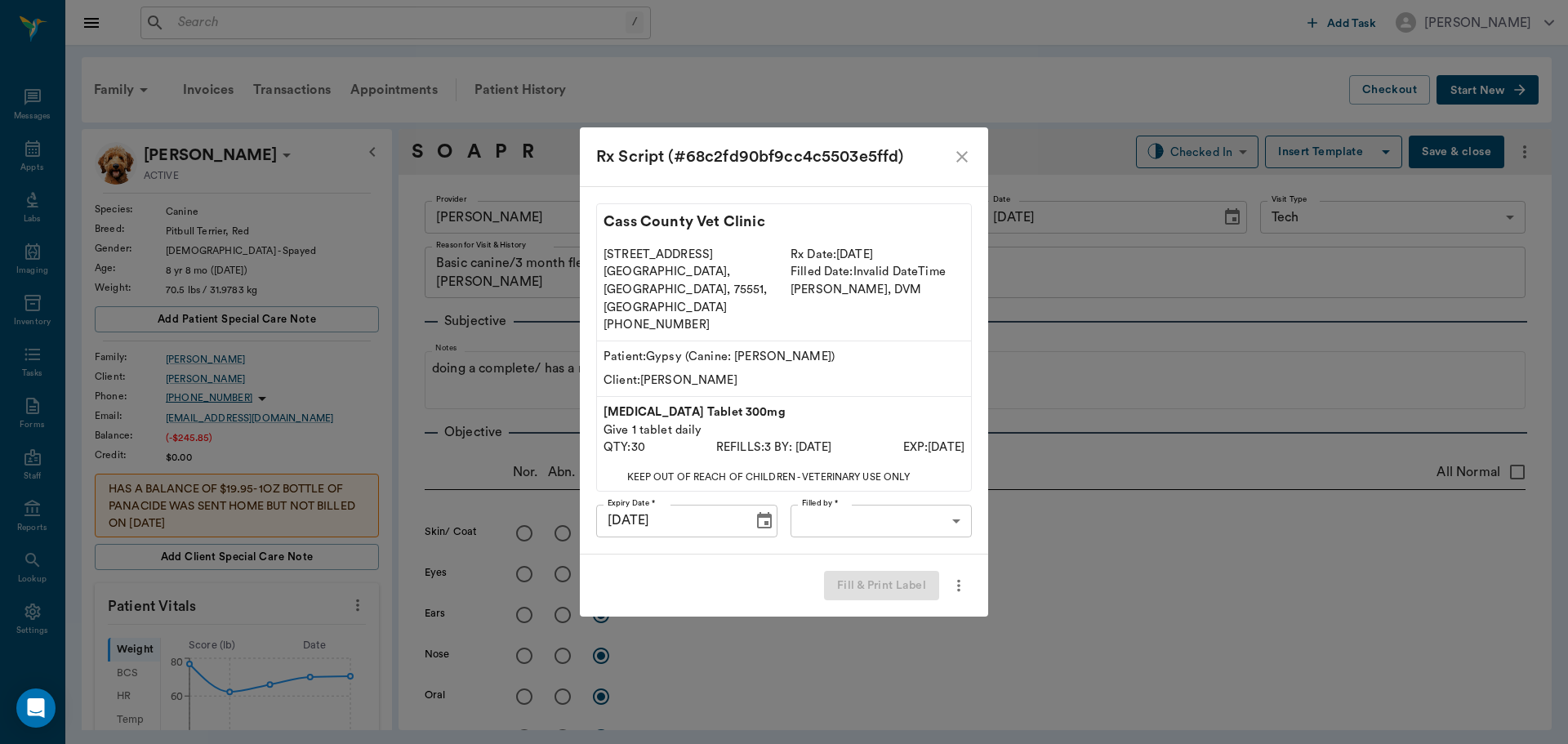
scroll to position [2369, 0]
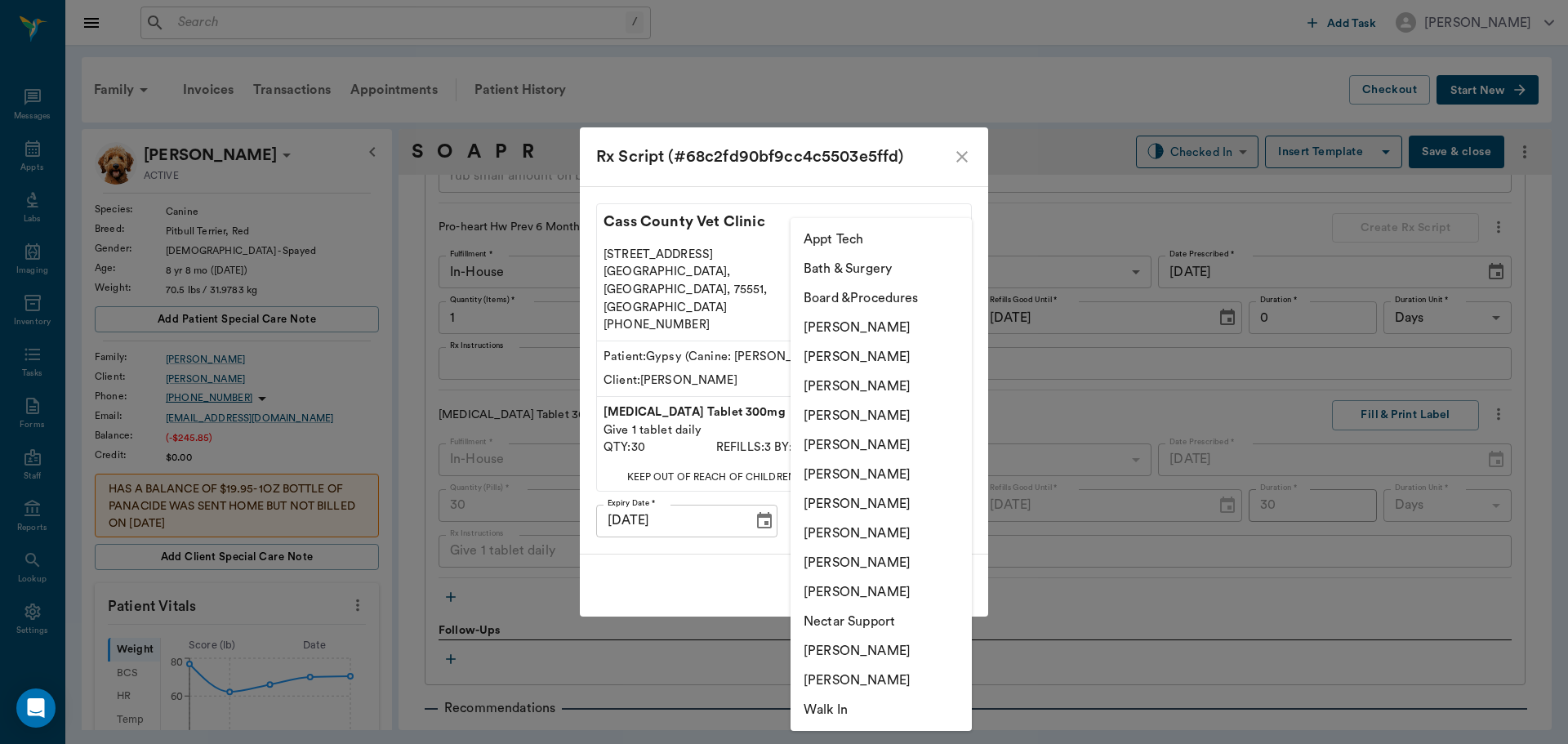
click at [919, 505] on body "/ ​ Add Task [PERSON_NAME] Nectar Messages Appts Labs Imaging Inventory Tasks F…" at bounding box center [784, 372] width 1568 height 744
click at [910, 412] on li "[PERSON_NAME]" at bounding box center [881, 416] width 182 height 29
type input "63ec2f075fda476ae8351a4d"
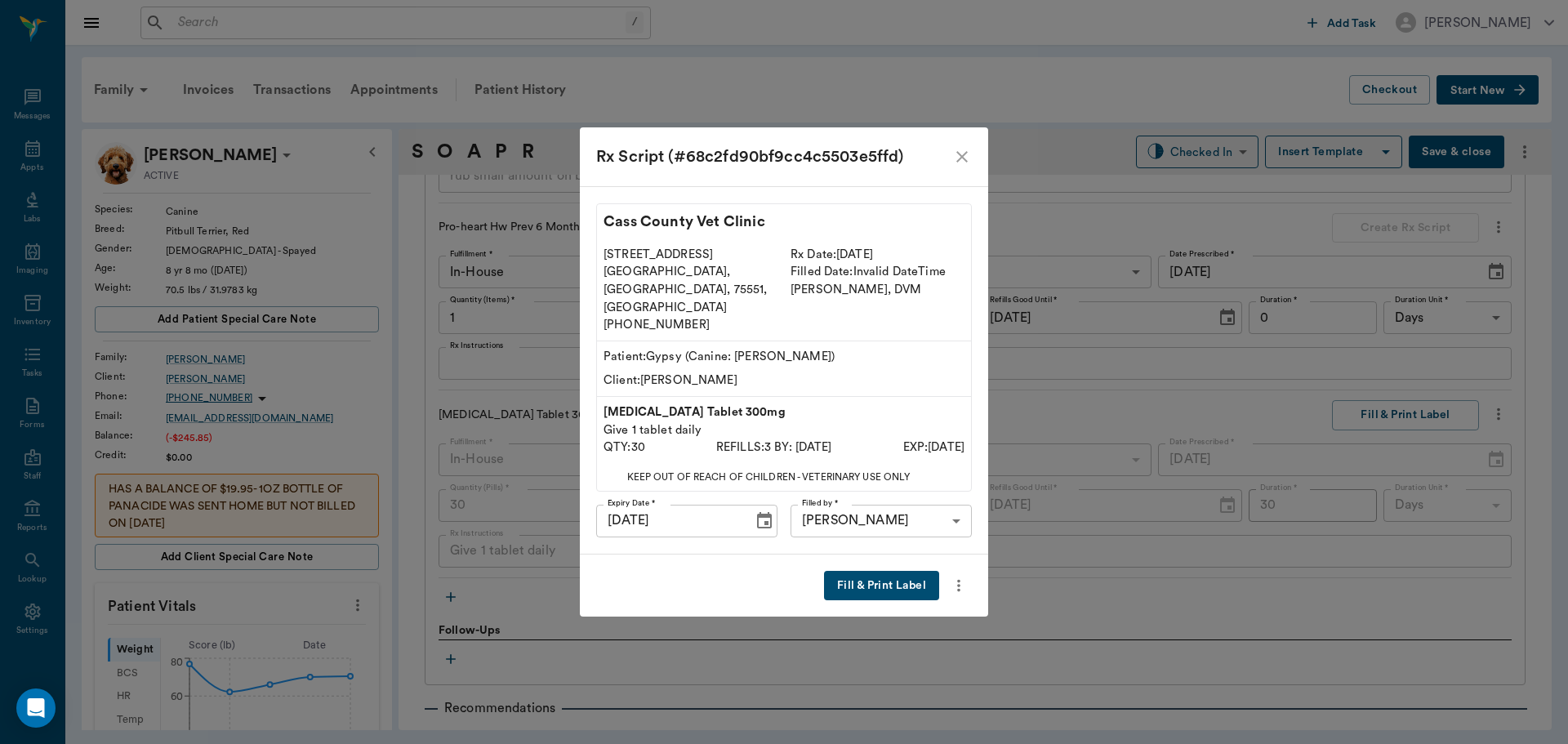
click at [907, 571] on button "Fill & Print Label" at bounding box center [881, 586] width 115 height 30
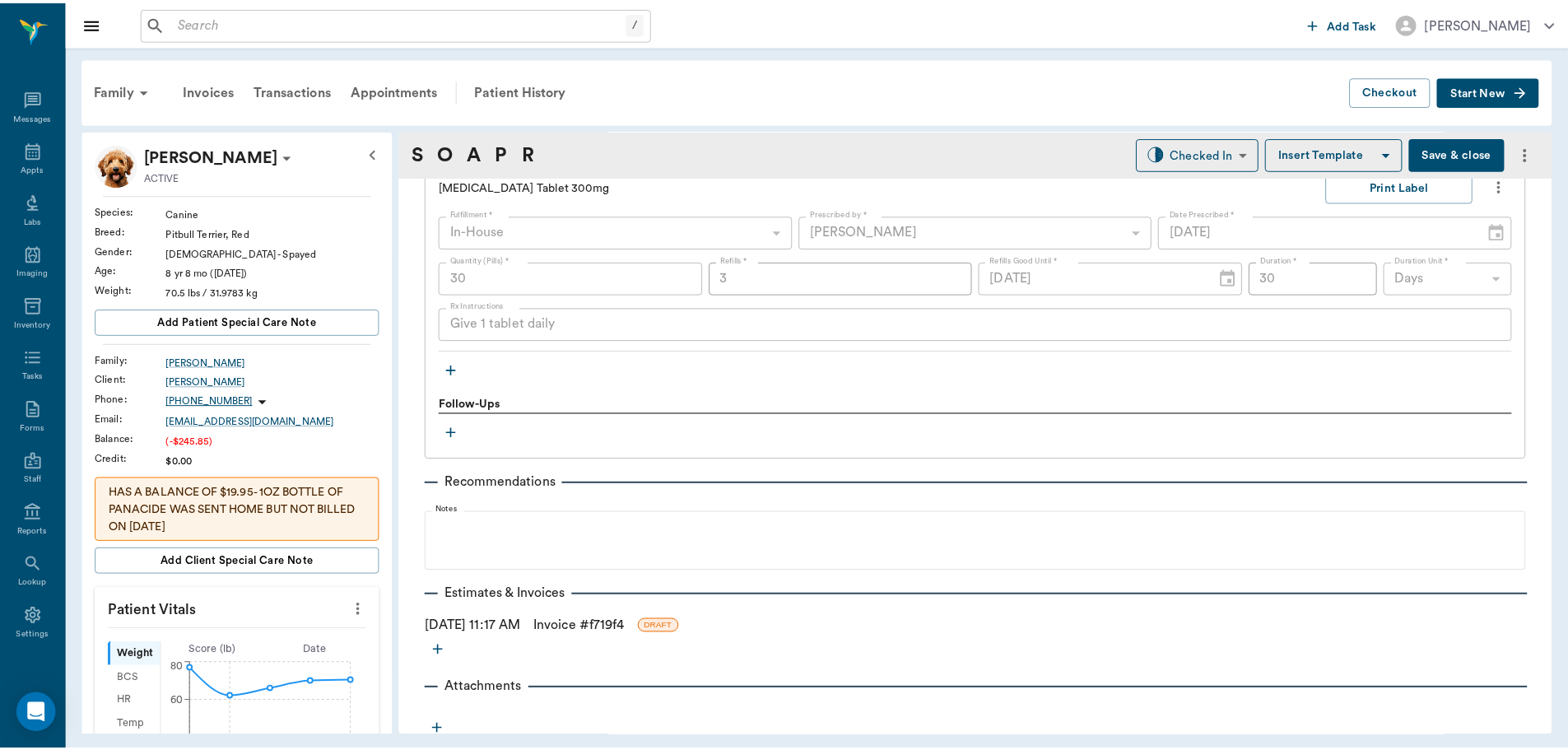
scroll to position [2626, 0]
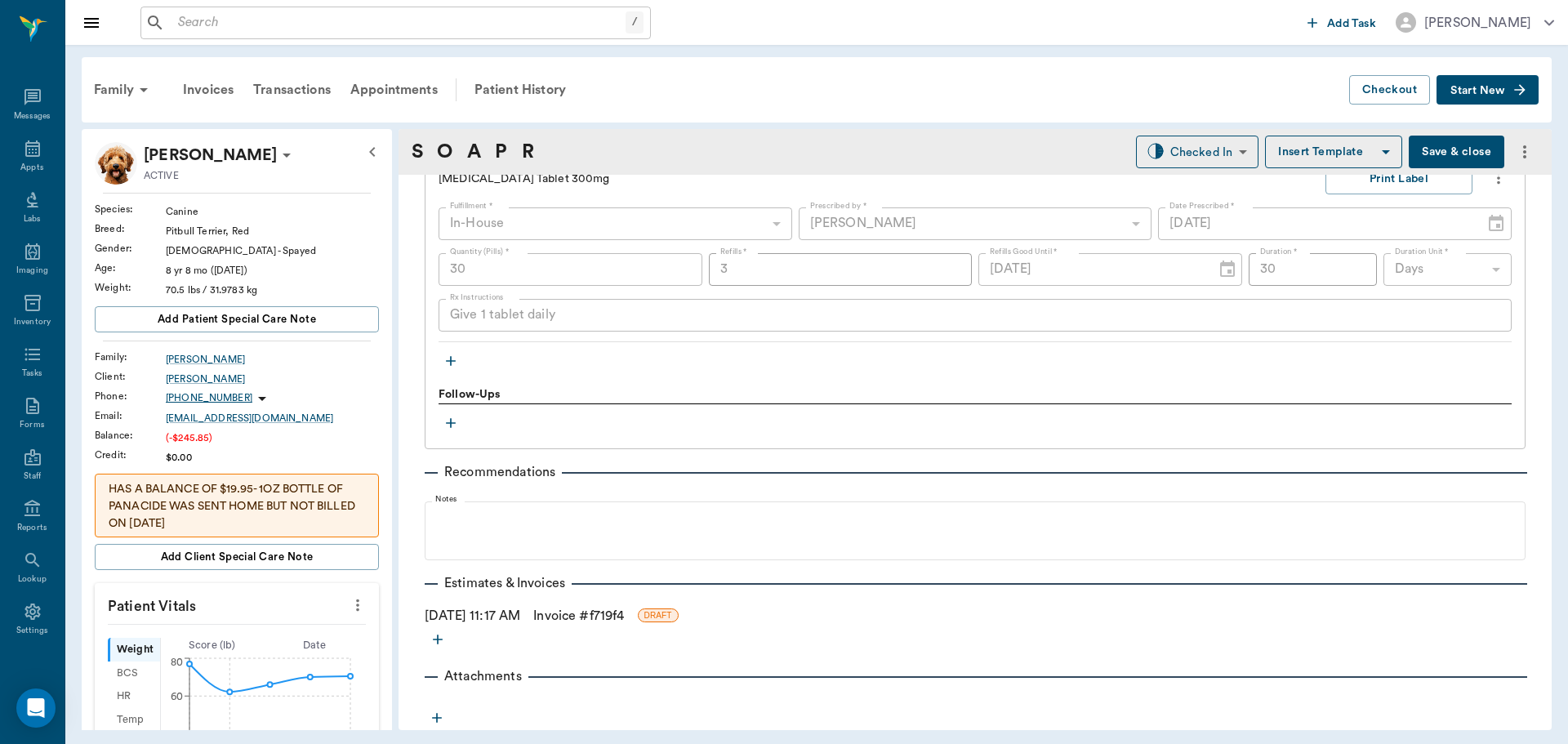
click at [574, 615] on link "Invoice # f719f4" at bounding box center [578, 616] width 90 height 20
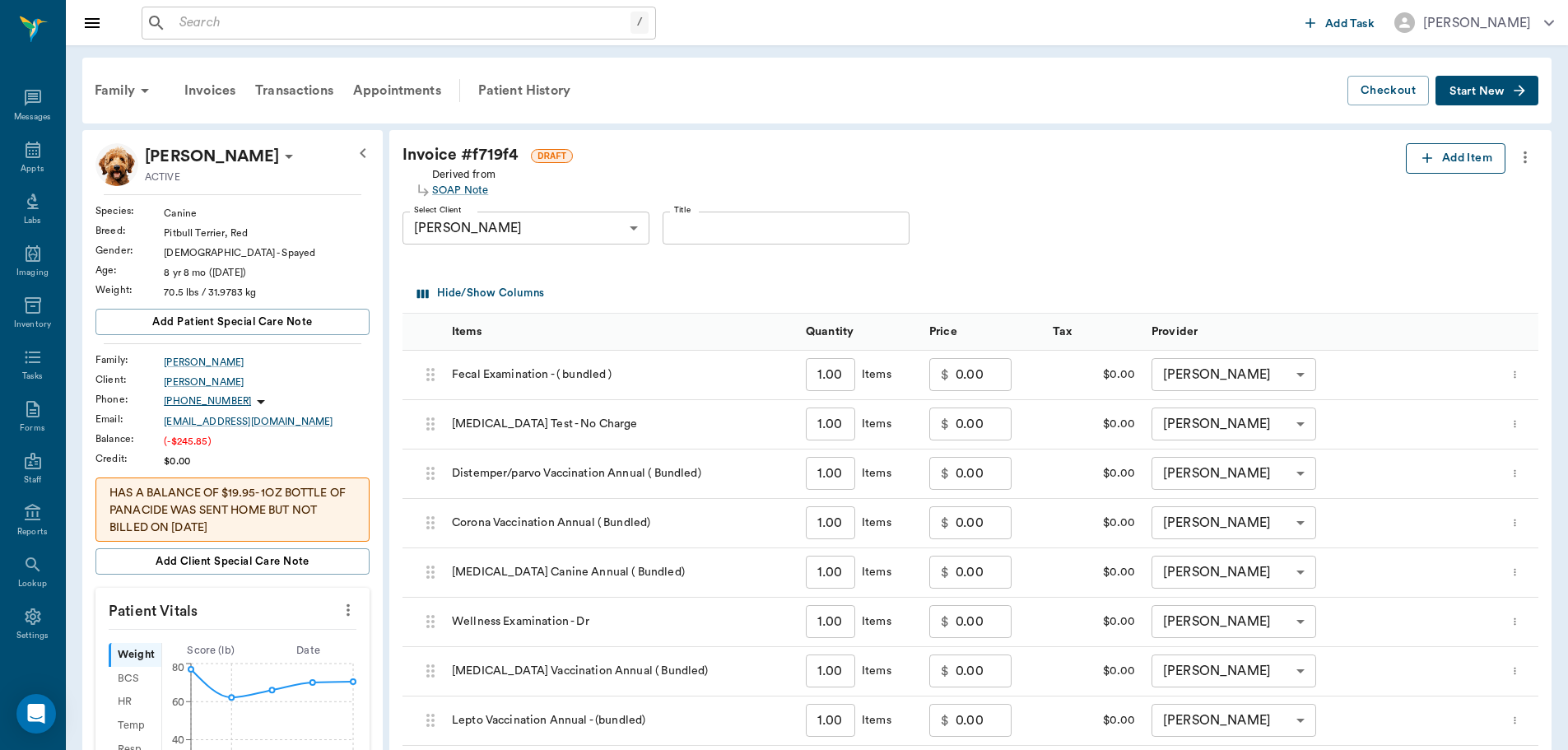
click at [1476, 160] on button "Add Item" at bounding box center [1455, 158] width 99 height 30
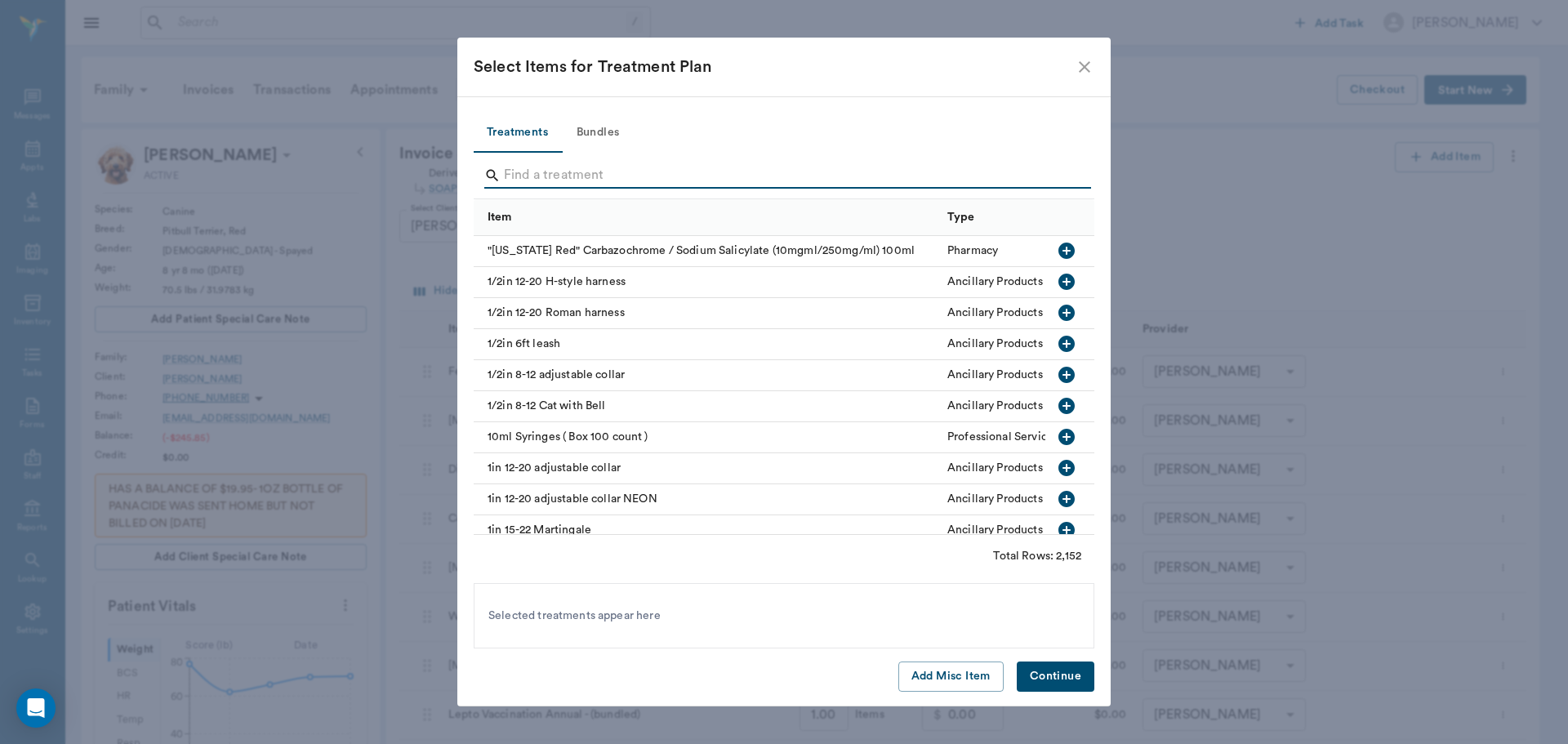
click at [541, 175] on input "Search" at bounding box center [785, 176] width 563 height 27
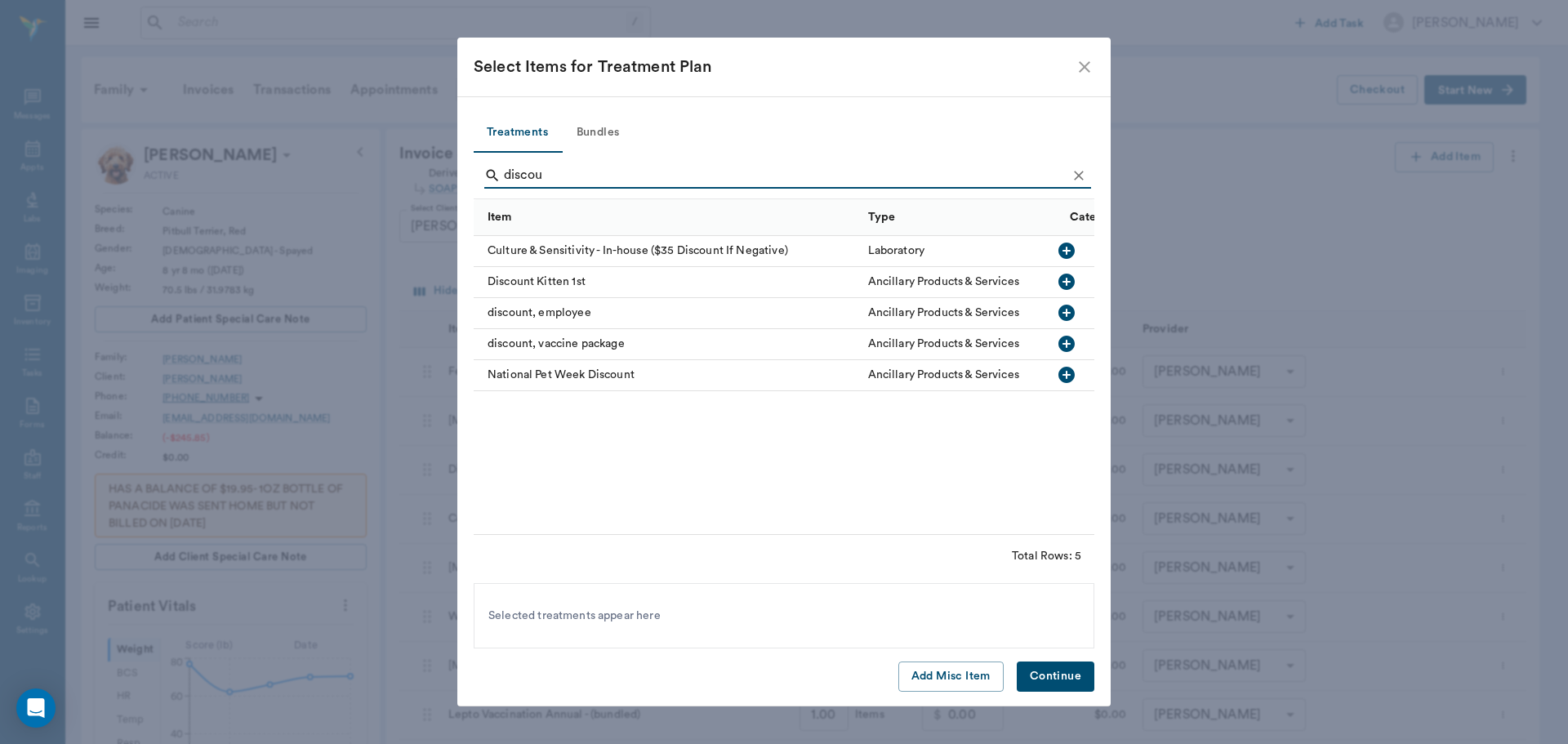
type input "discou"
click at [1064, 372] on icon "button" at bounding box center [1067, 375] width 17 height 17
click at [1063, 677] on button "Continue" at bounding box center [1056, 677] width 78 height 30
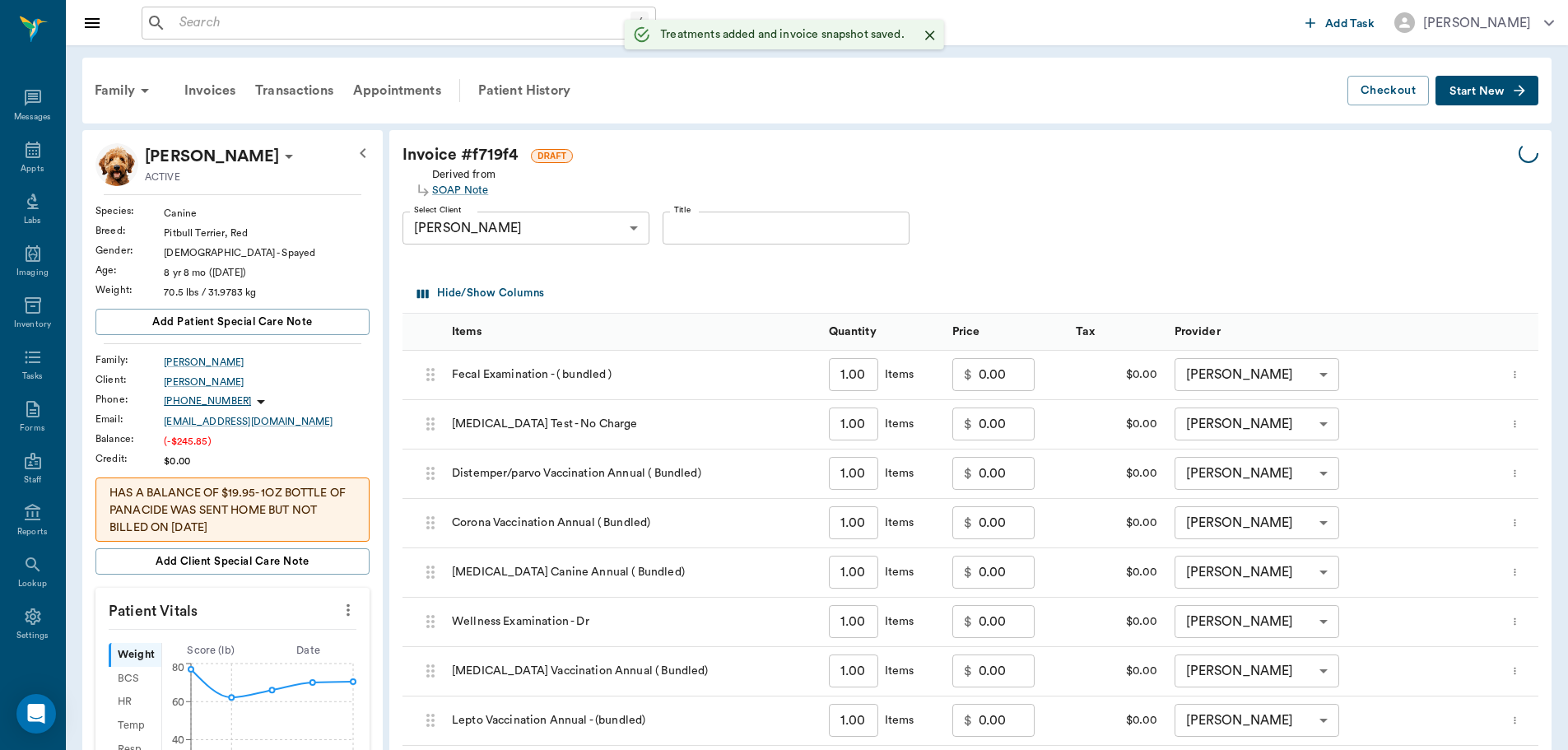
scroll to position [681, 0]
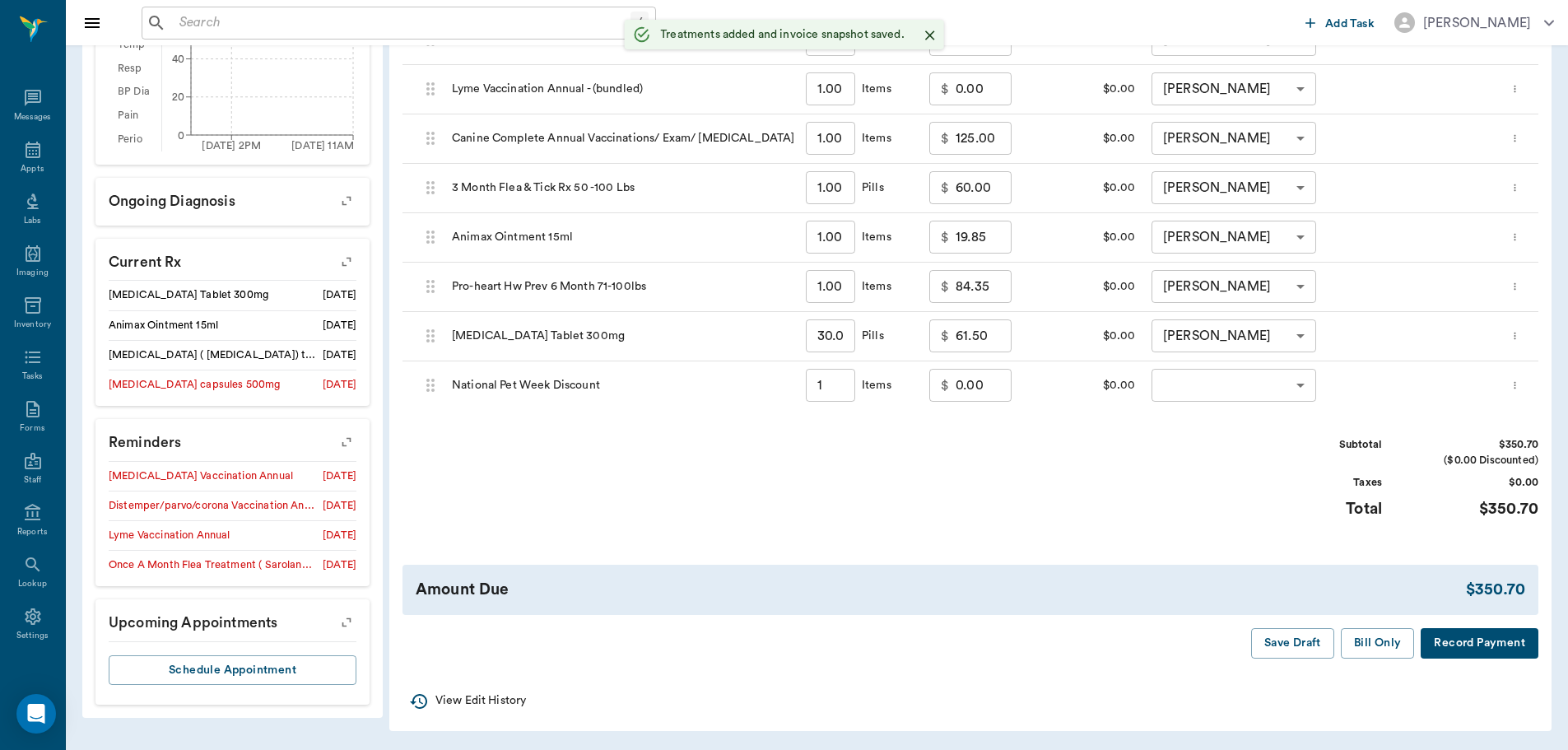
type input "1.00"
click at [1301, 388] on body "/ ​ Add Task [PERSON_NAME] Nectar Messages Appts Labs Imaging Inventory Tasks F…" at bounding box center [784, 34] width 1568 height 1431
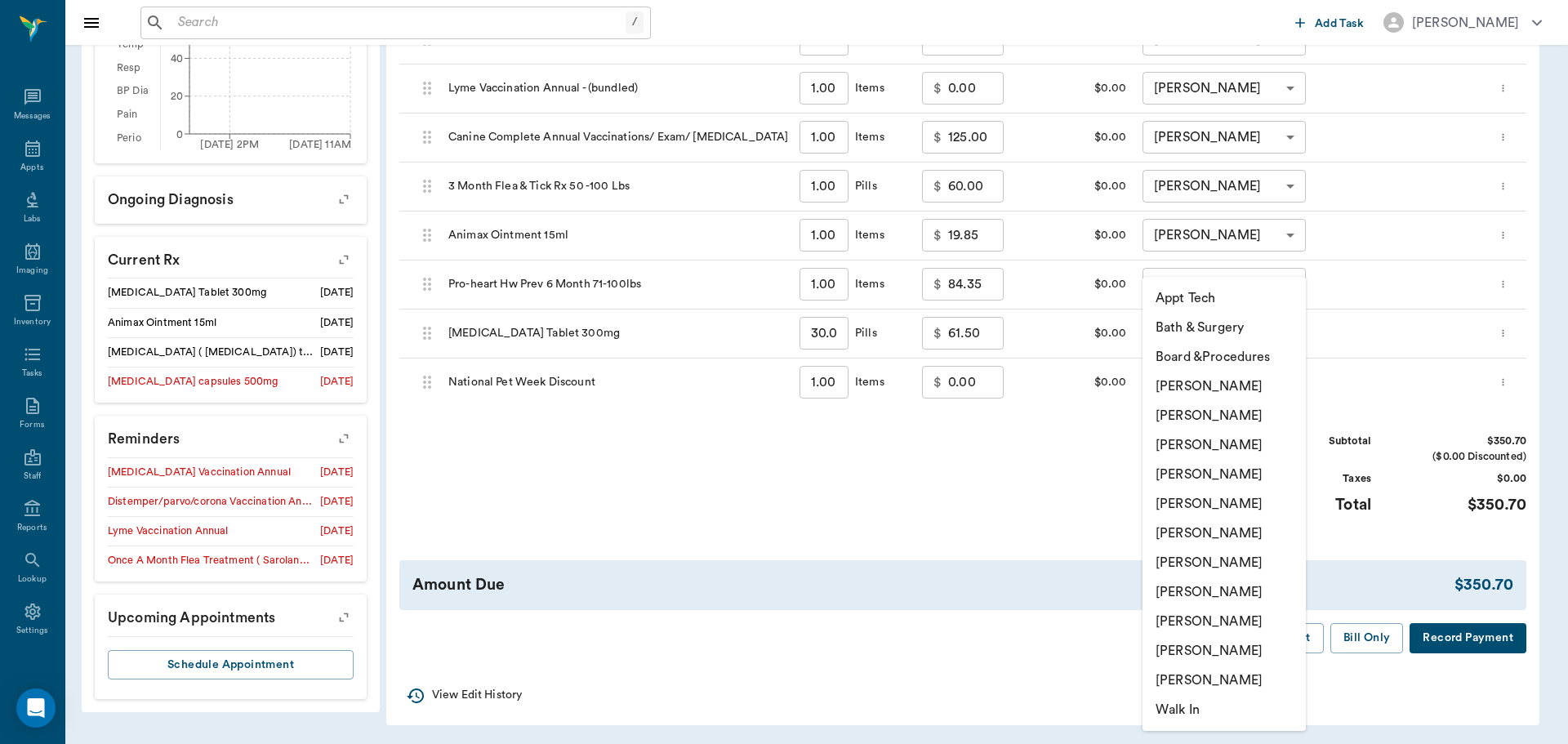
click at [1223, 469] on li "[PERSON_NAME]" at bounding box center [1224, 474] width 163 height 29
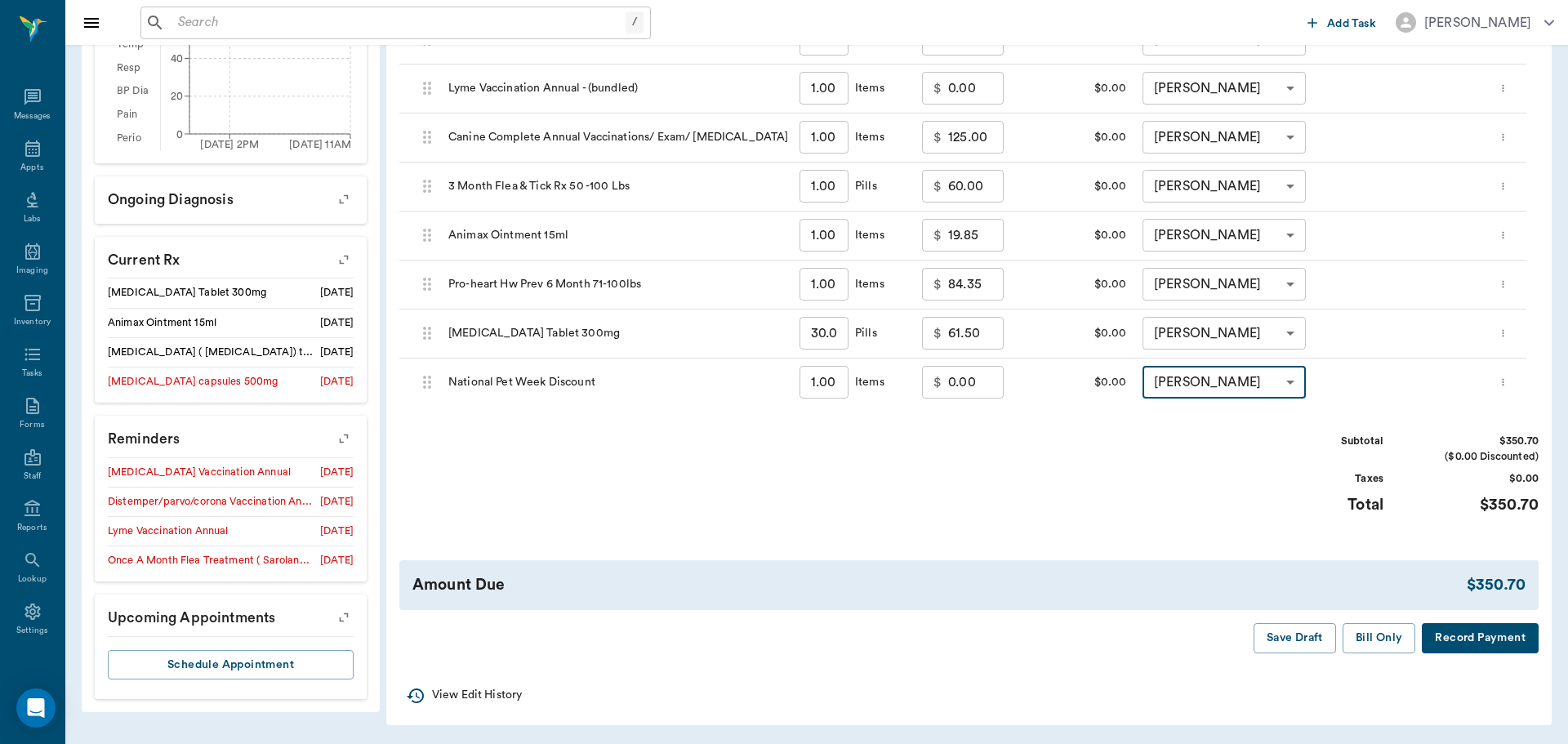
type input "none-63ec2f075fda476ae8351a4d"
click at [960, 383] on input "0.00" at bounding box center [976, 382] width 56 height 32
type input "-35.10"
click at [1048, 477] on div "Subtotal $315.60 ($0.00 Discounted) Taxes $0.00 Total $315.60" at bounding box center [963, 484] width 1127 height 100
click at [1358, 633] on button "Bill Only" at bounding box center [1367, 639] width 74 height 30
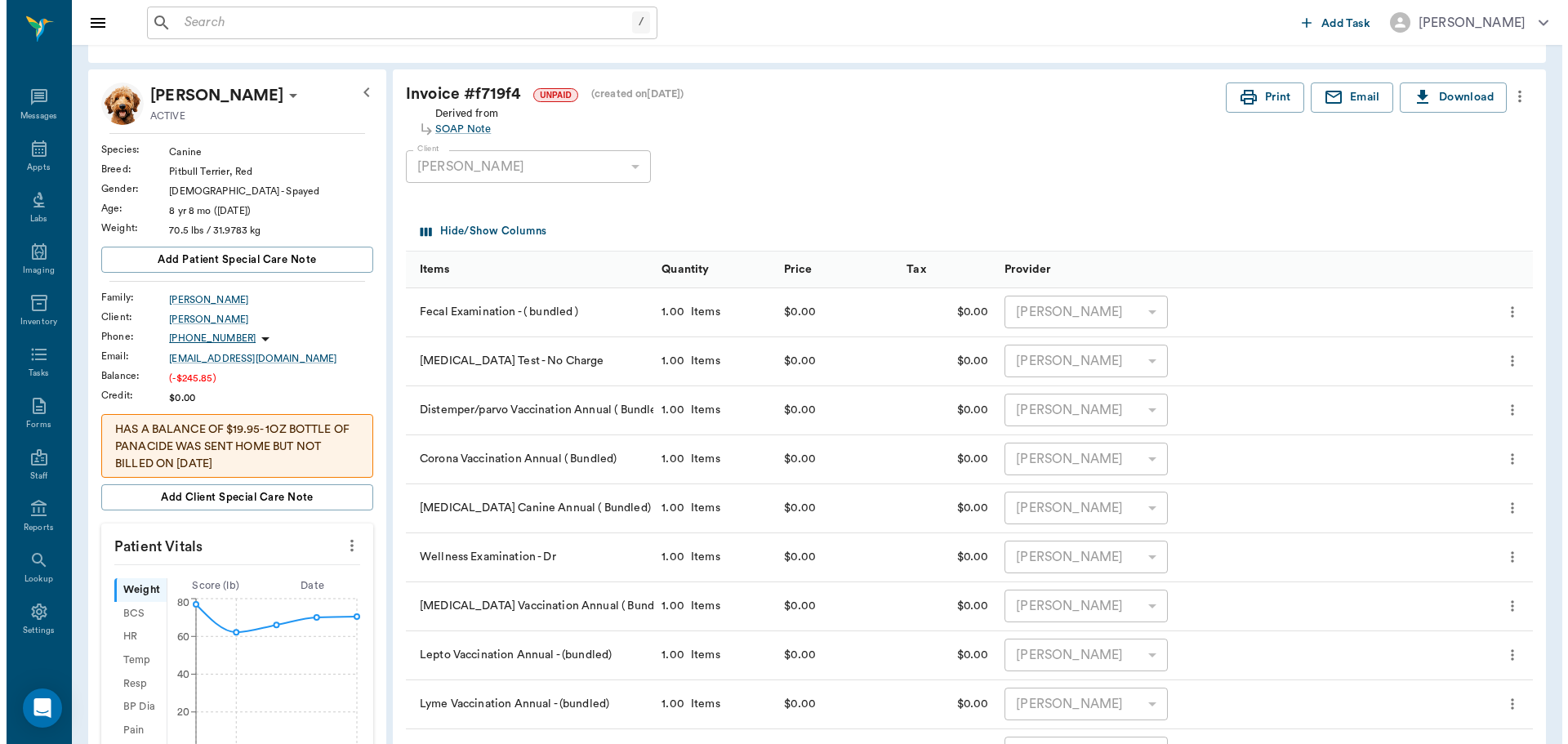
scroll to position [0, 0]
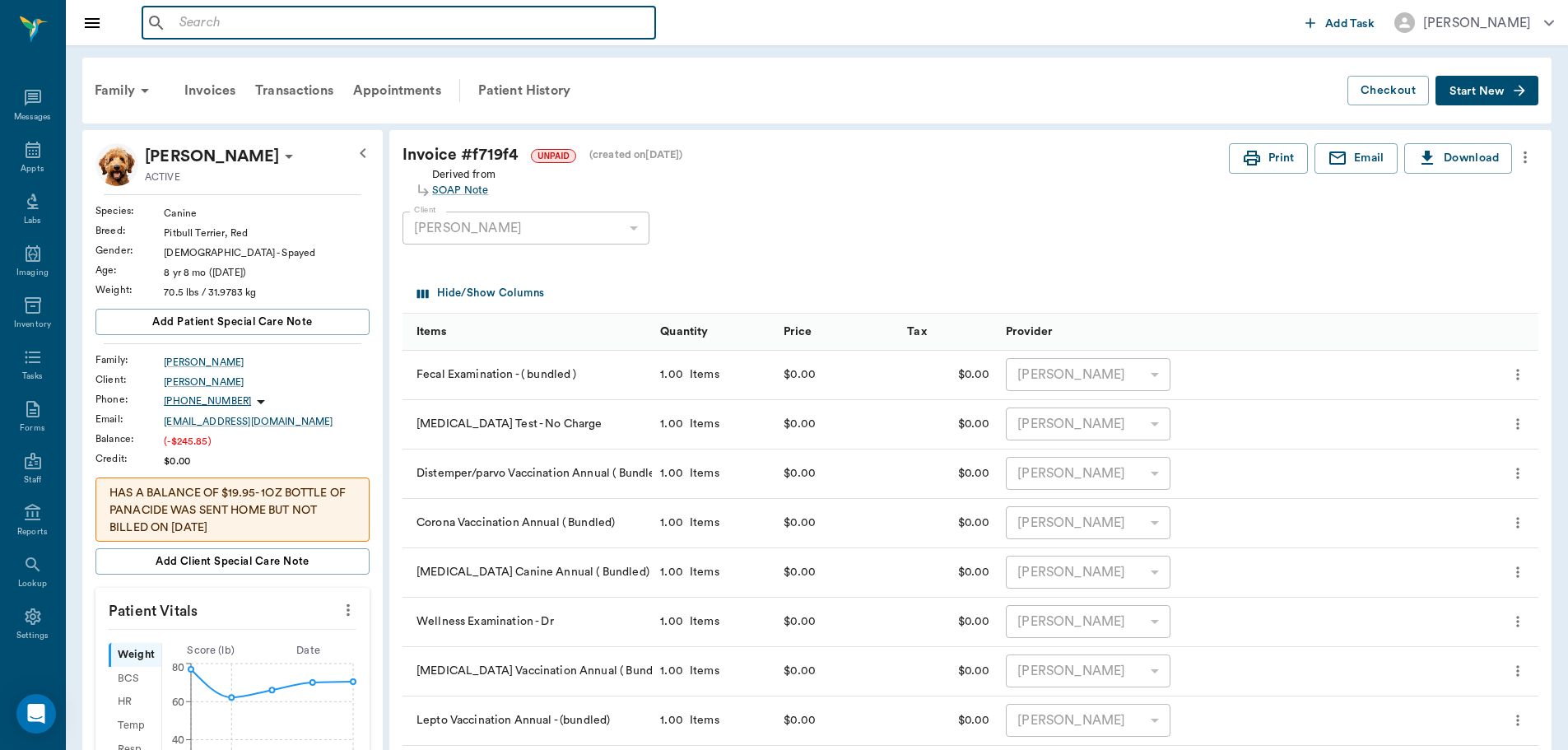
click at [292, 13] on input "text" at bounding box center [410, 23] width 476 height 23
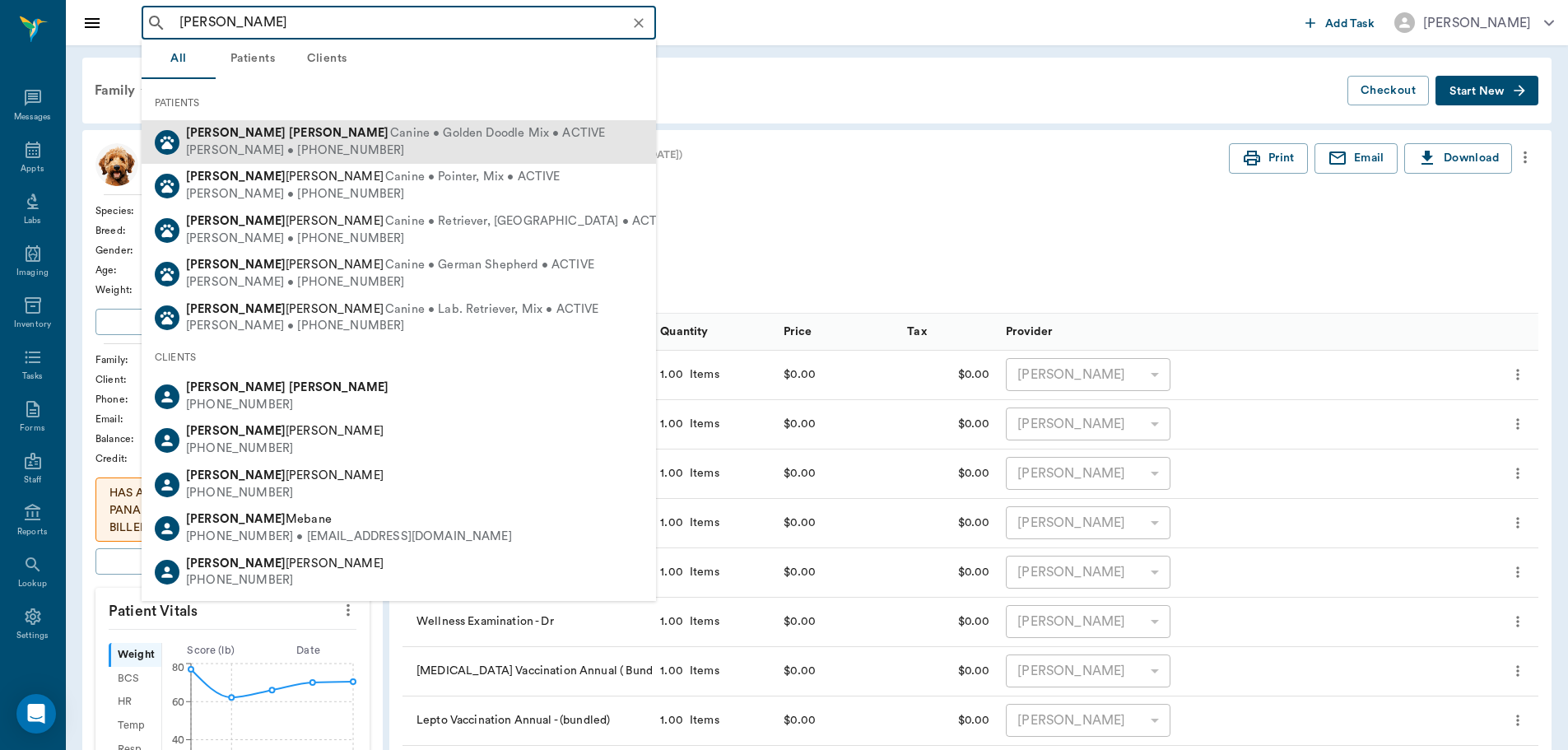
click at [390, 134] on span "Canine • Golden Doodle Mix • ACTIVE" at bounding box center [497, 134] width 215 height 18
type input "[PERSON_NAME]"
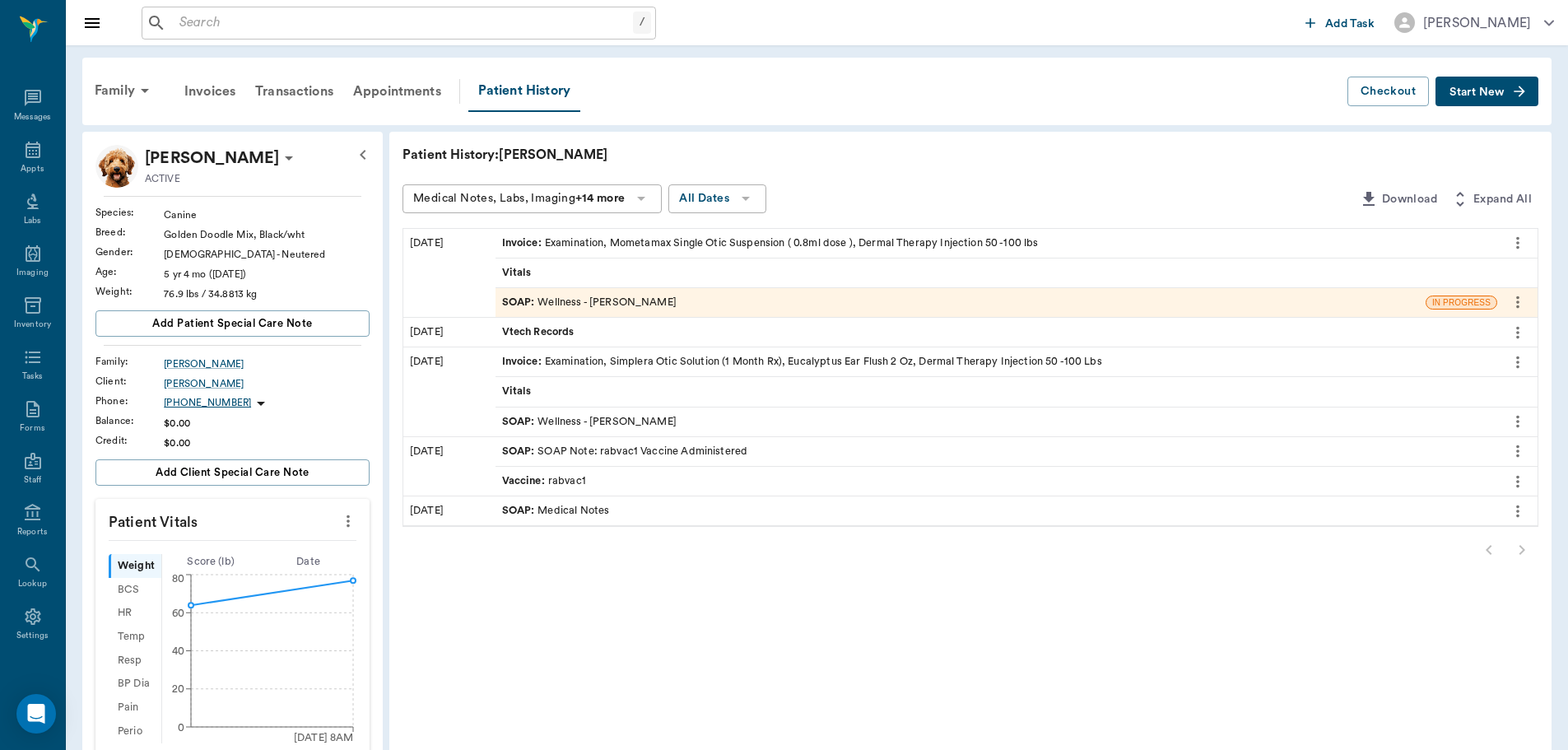
click at [601, 304] on div "SOAP : Wellness - [PERSON_NAME]" at bounding box center [589, 303] width 175 height 16
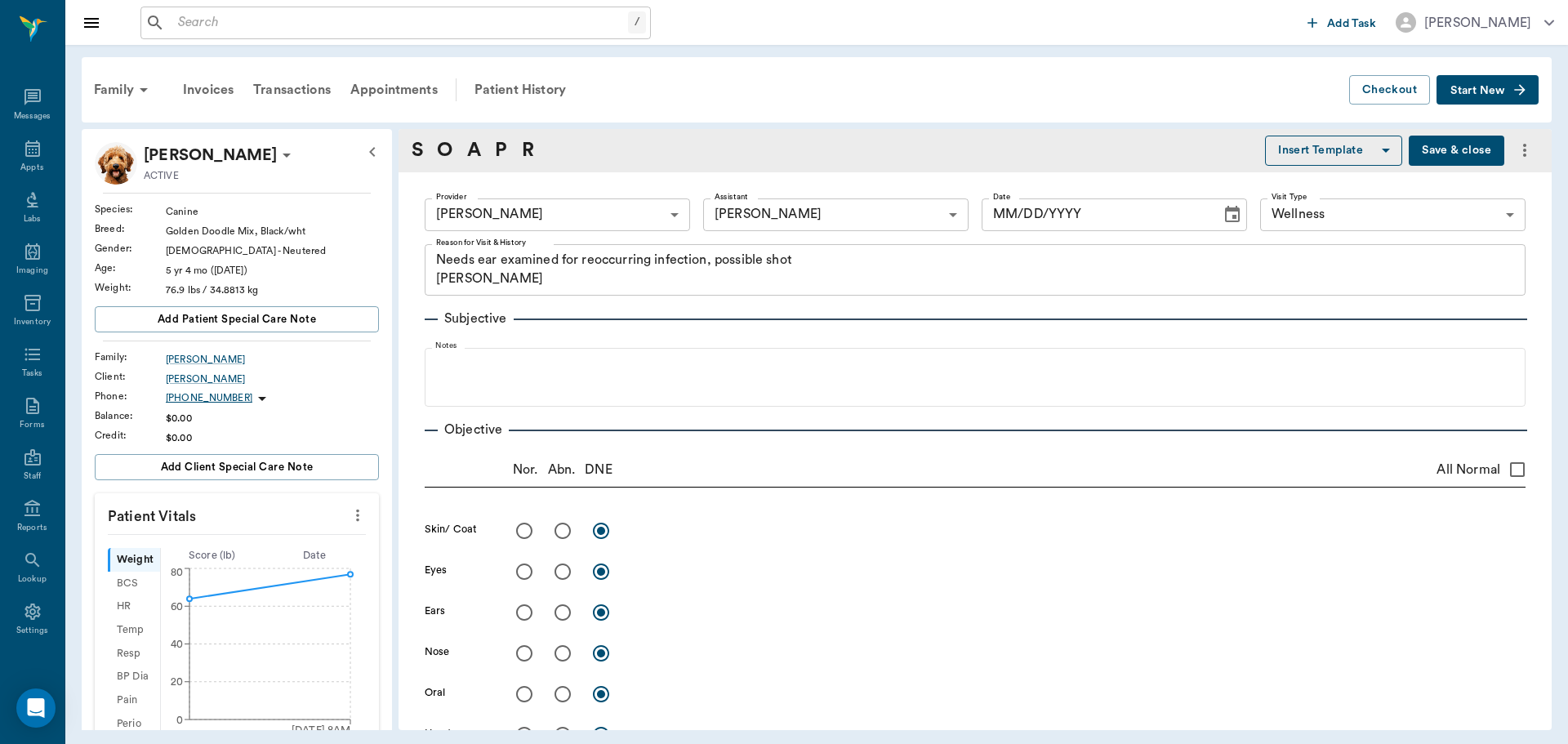
type input "63ec2f075fda476ae8351a4d"
type input "63ec2e7e52e12b0ba117b124"
type input "65d2be4f46e3a538d89b8c14"
type textarea "Needs ear examined for reoccurring infection, possible shot [PERSON_NAME]"
type input "[DATE]"
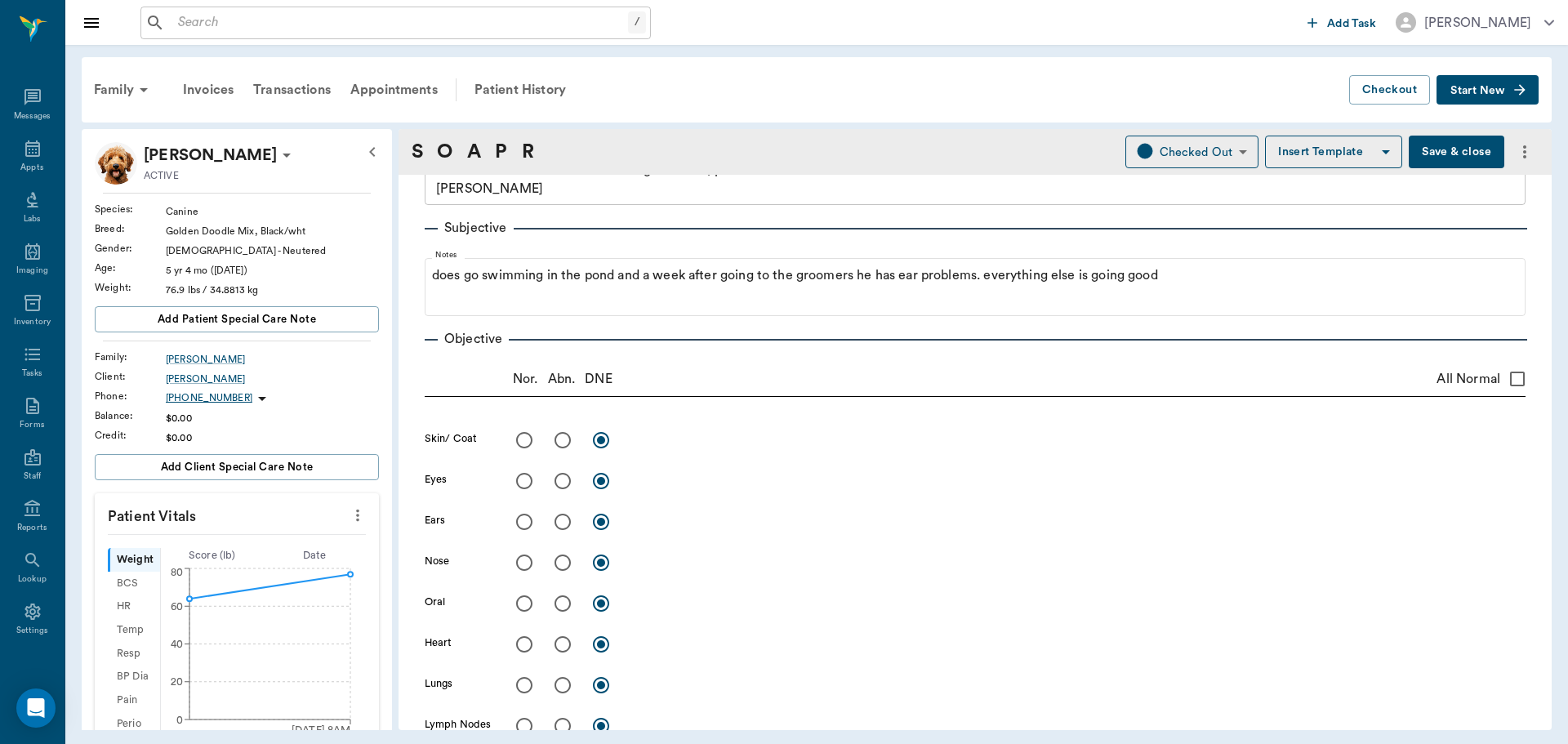
scroll to position [245, 0]
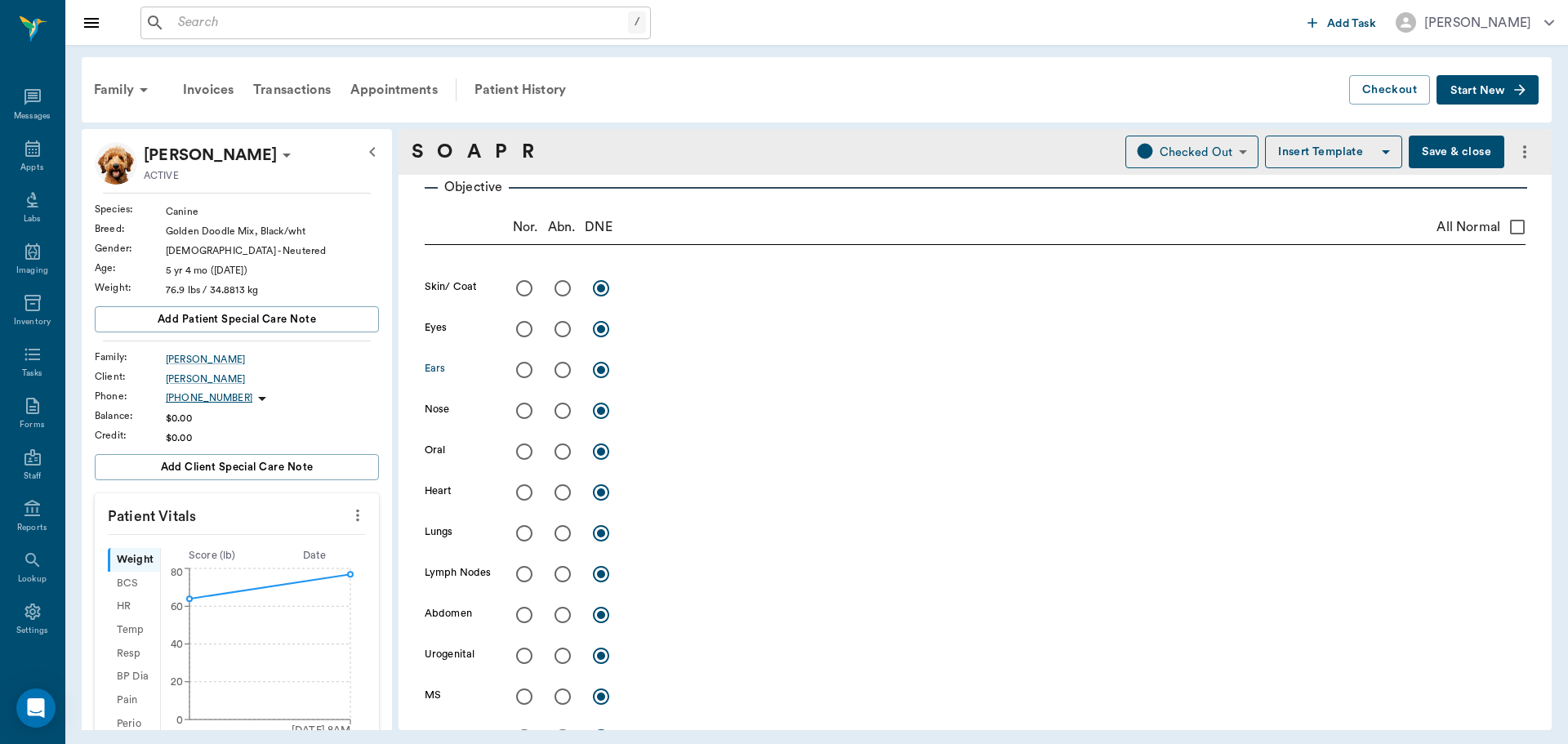
click at [566, 372] on input "radio" at bounding box center [562, 370] width 34 height 34
radio input "true"
click at [670, 376] on textarea at bounding box center [1078, 369] width 895 height 19
type textarea "j"
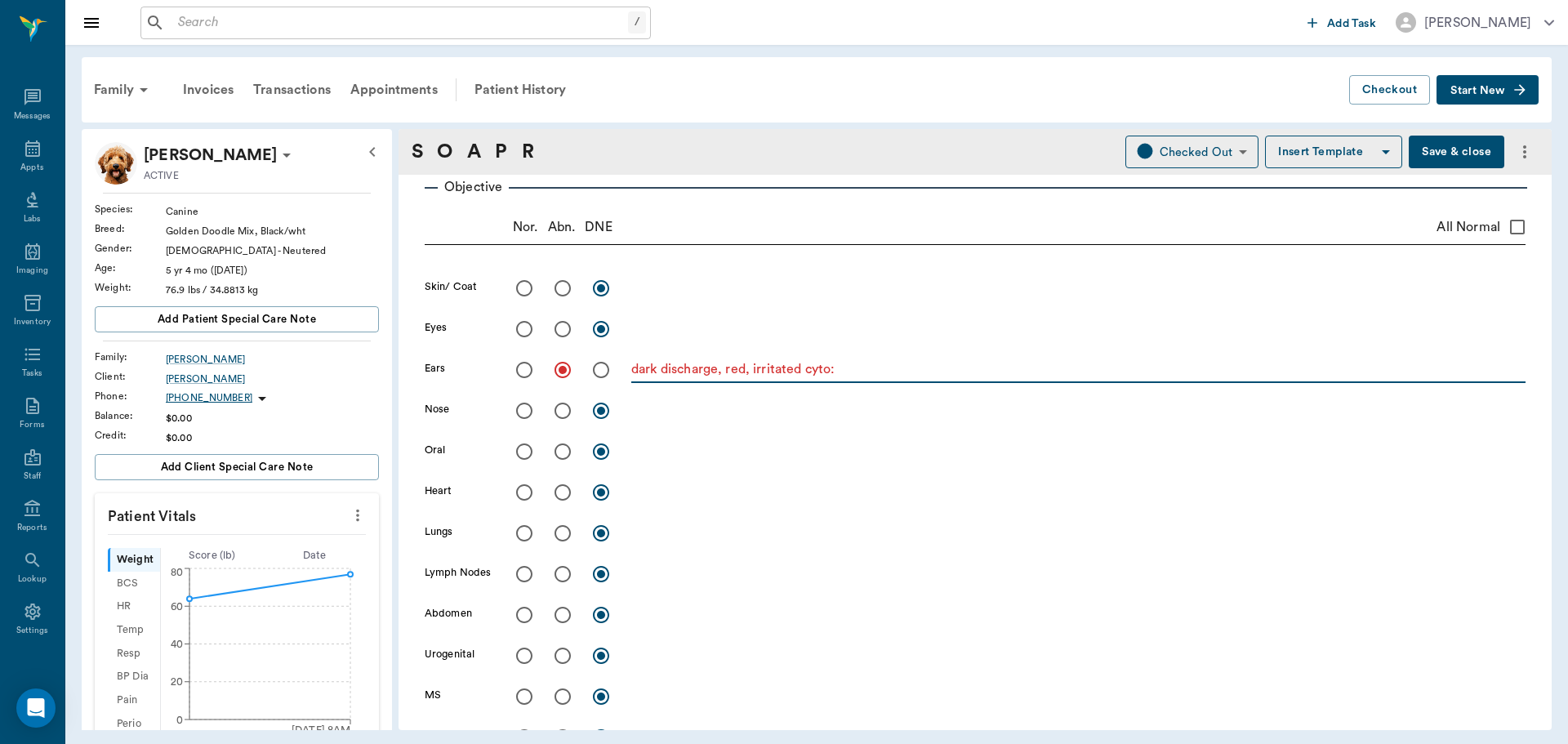
click at [904, 366] on textarea "dark discharge, red, irritated cyto:" at bounding box center [1078, 369] width 895 height 19
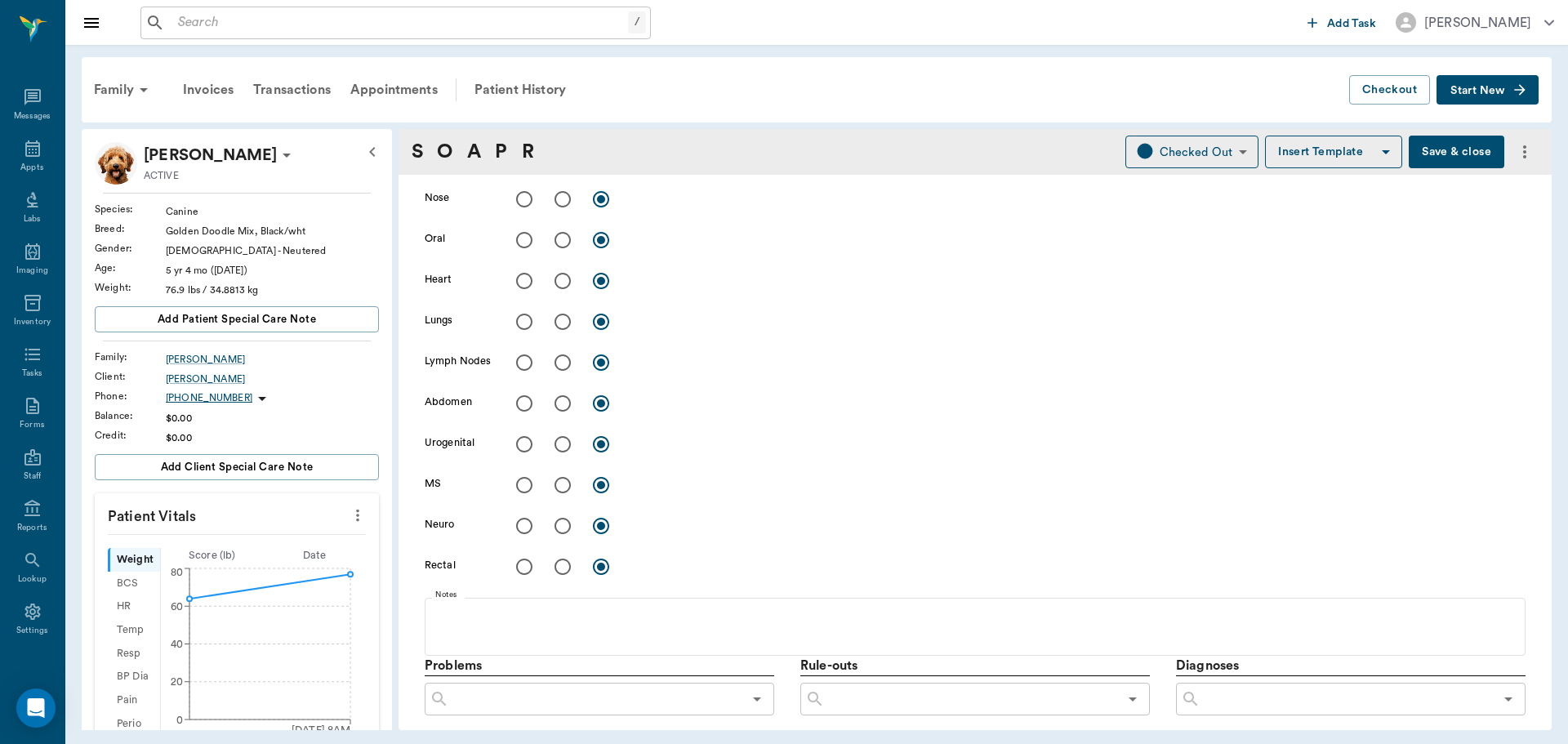
scroll to position [702, 0]
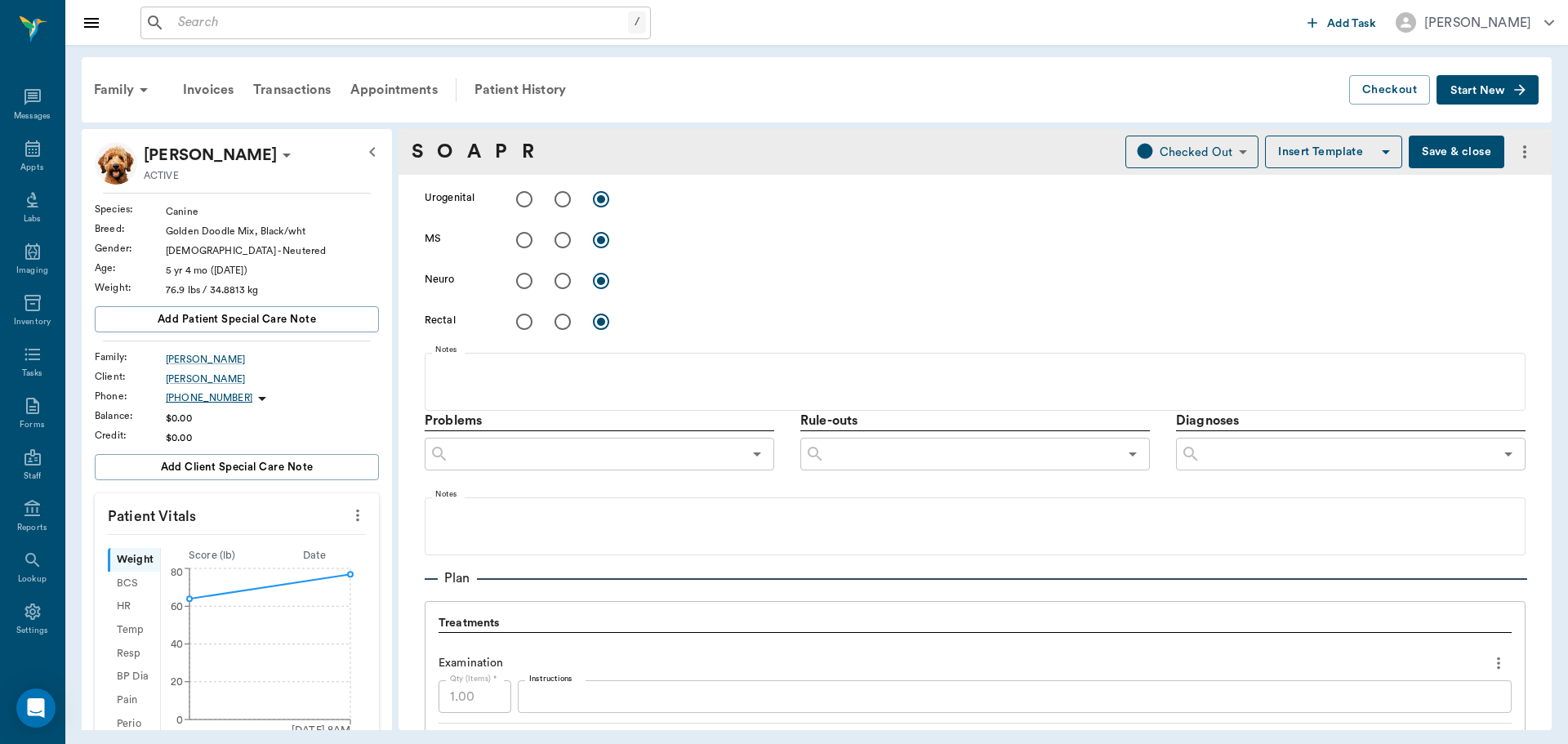
type textarea "dark discharge, red, irritated cyto: yeast and [MEDICAL_DATA]"
click at [1425, 448] on input "text" at bounding box center [1347, 455] width 294 height 23
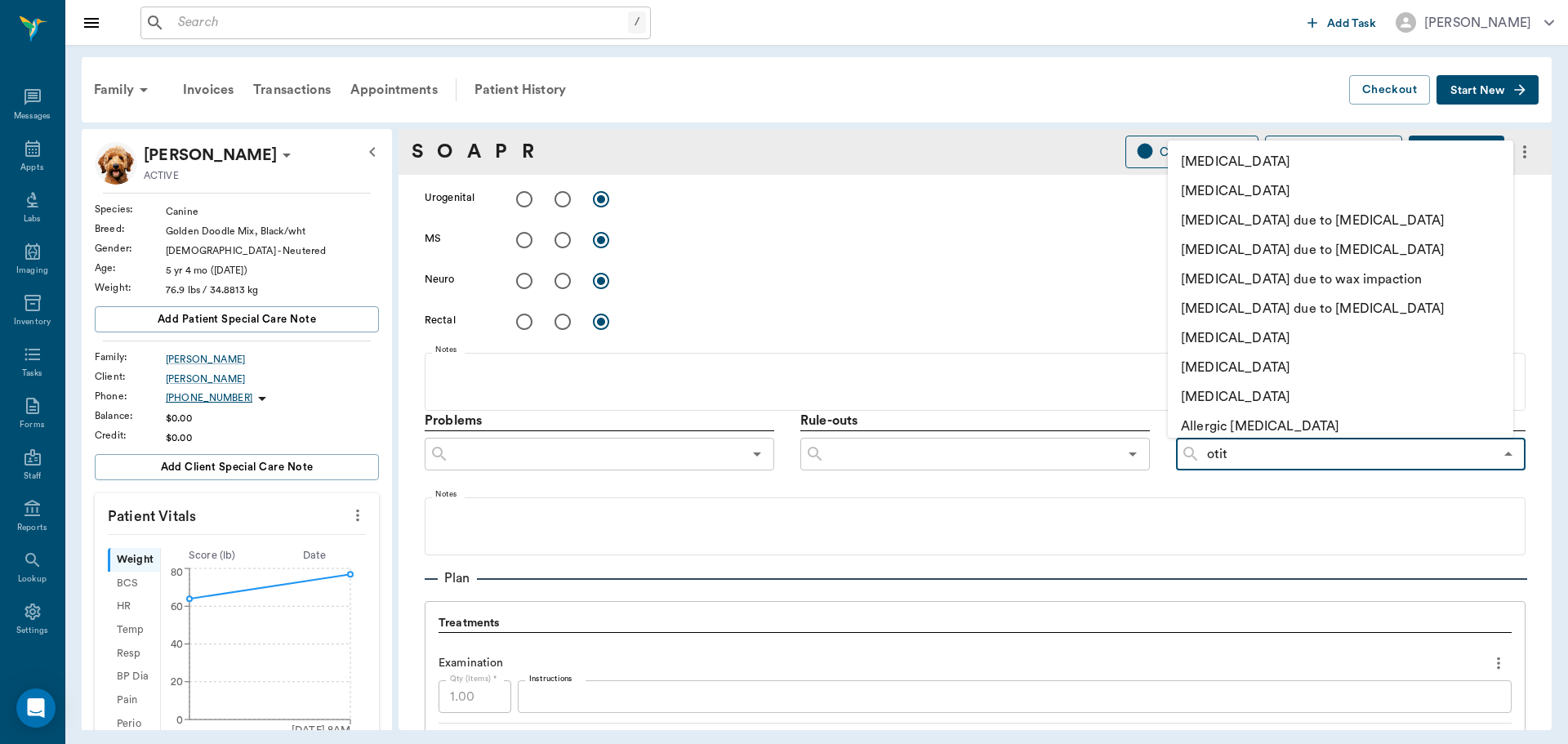
type input "otiti"
click at [1252, 194] on li "[MEDICAL_DATA]" at bounding box center [1341, 191] width 346 height 29
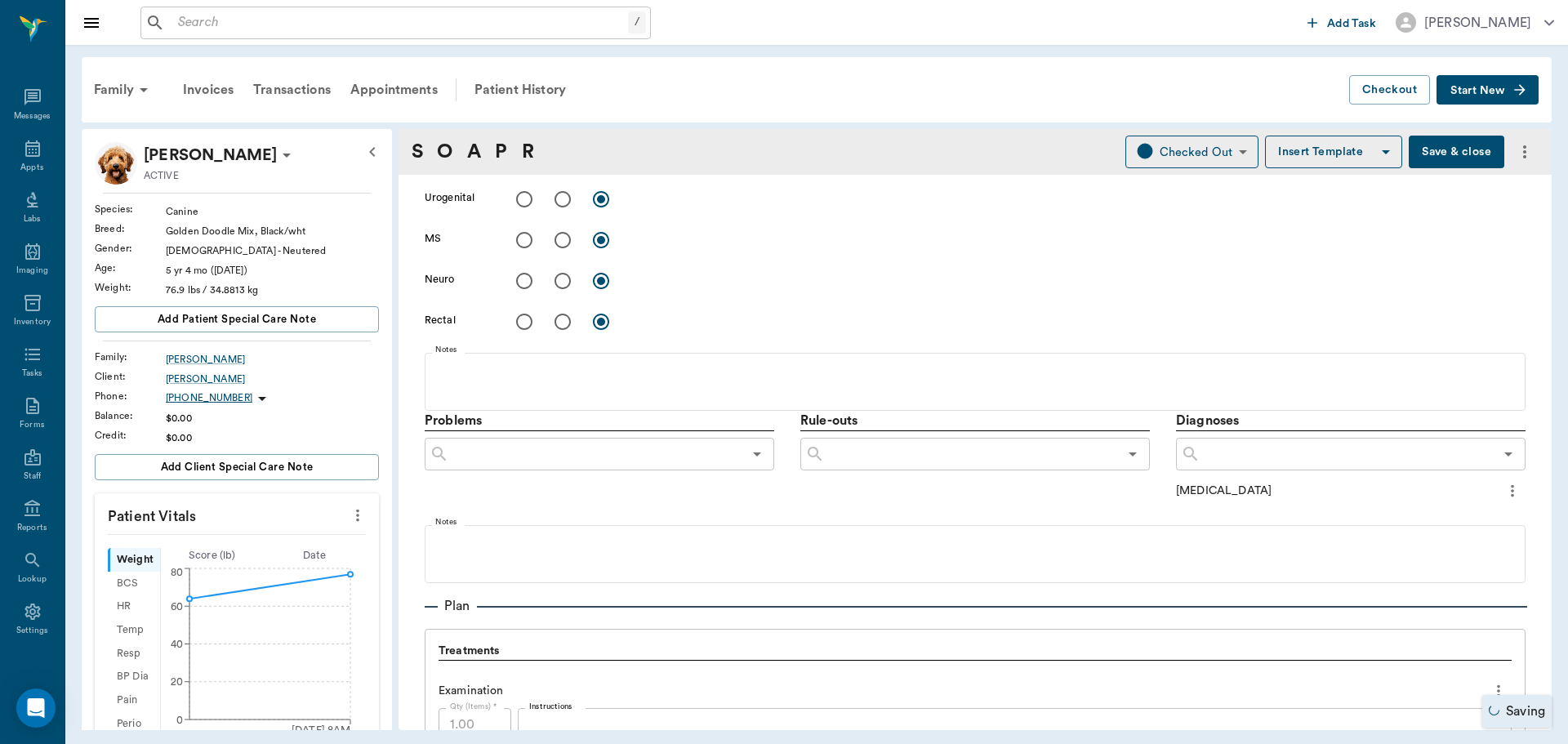
click at [1424, 153] on button "Save & close" at bounding box center [1456, 152] width 95 height 32
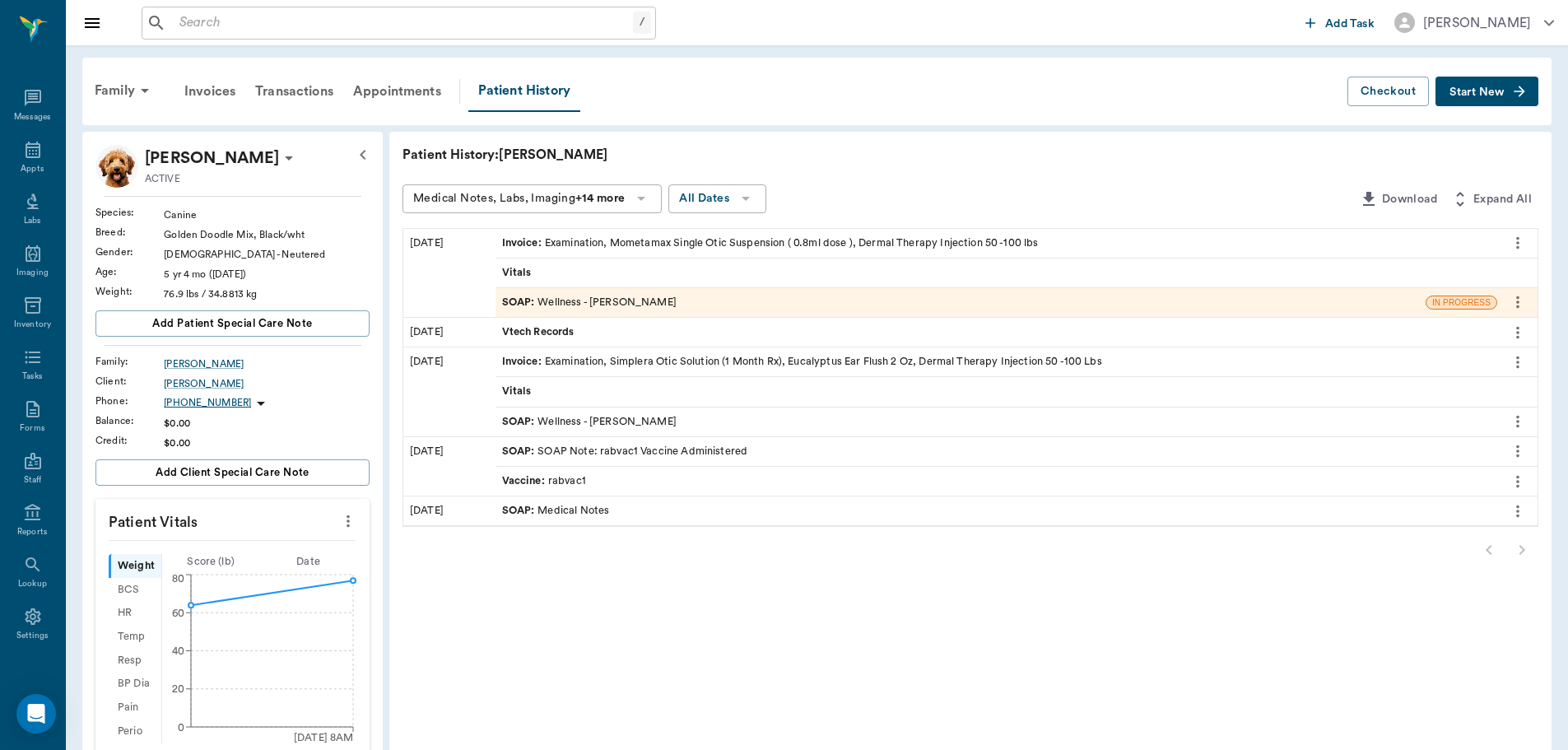
drag, startPoint x: 28, startPoint y: 159, endPoint x: 595, endPoint y: 303, distance: 585.0
click at [28, 159] on icon at bounding box center [33, 150] width 20 height 20
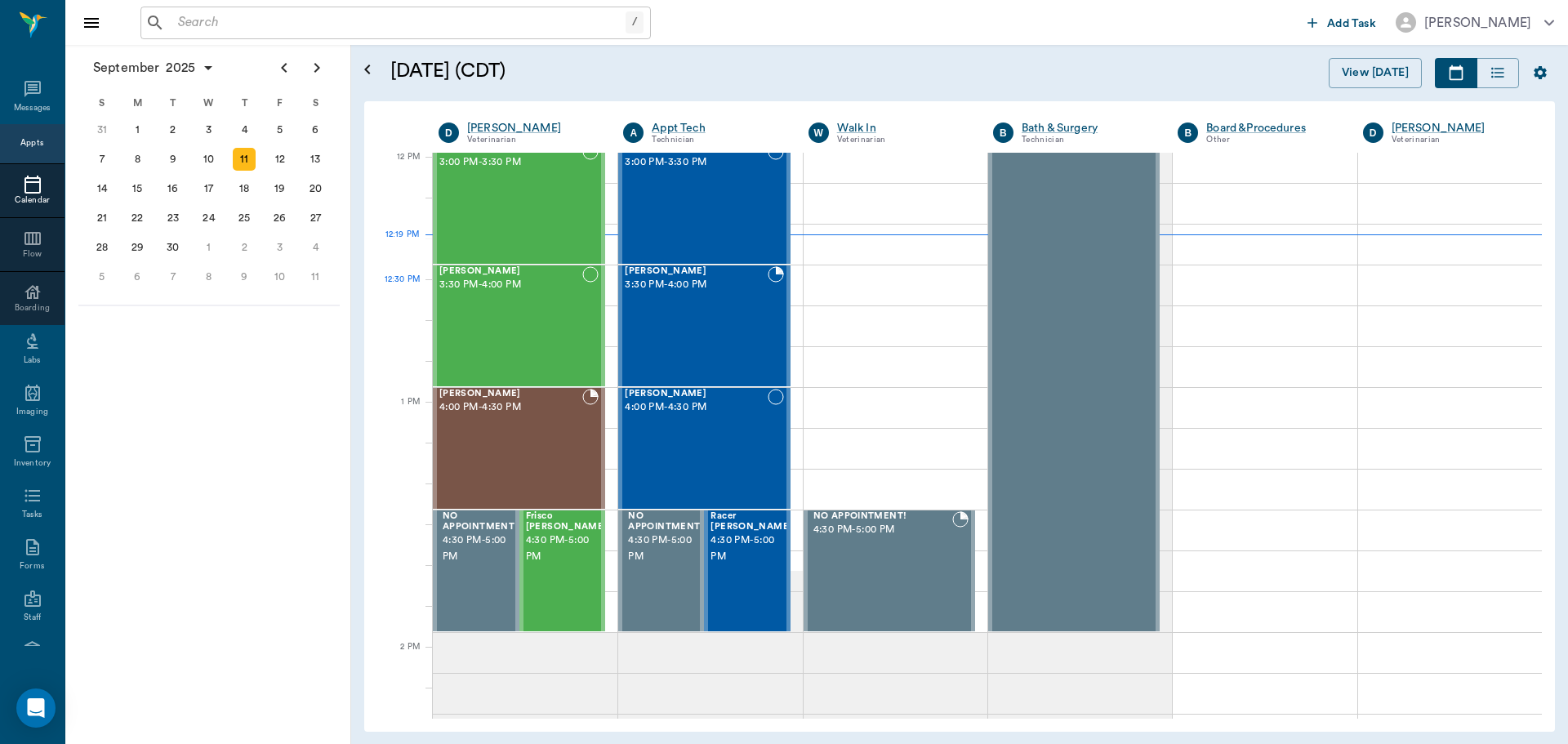
scroll to position [983, 0]
